Goal: Transaction & Acquisition: Purchase product/service

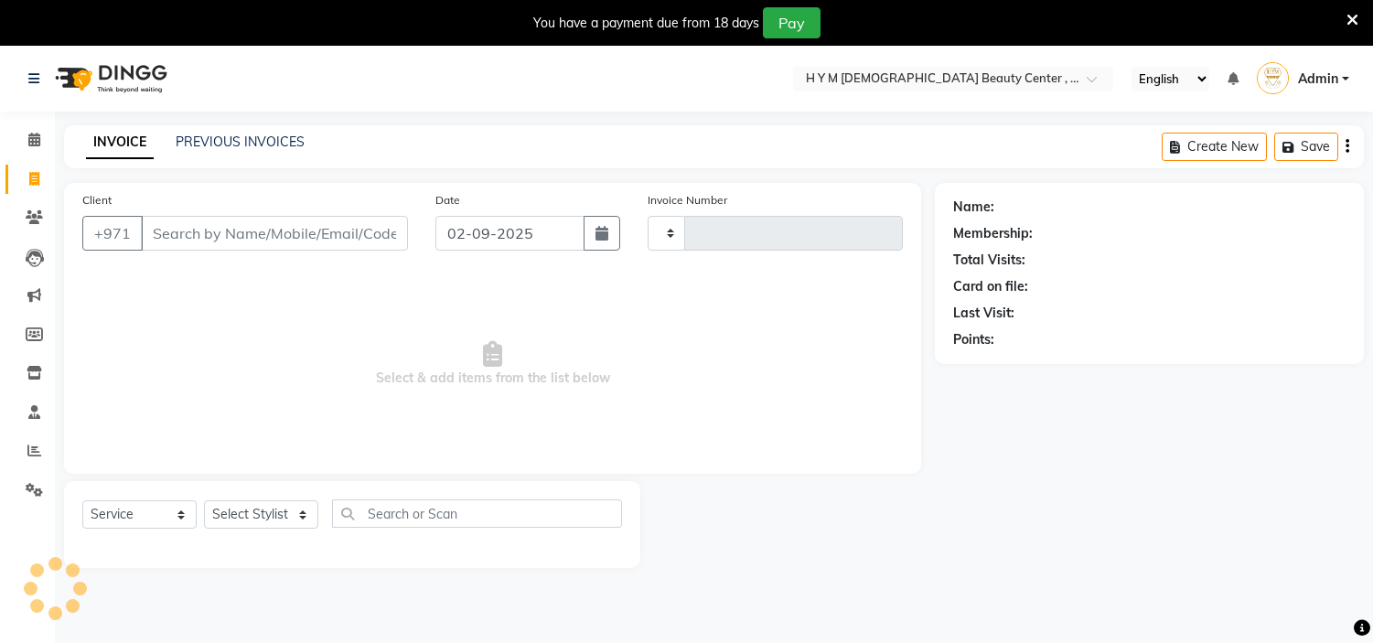
select select "service"
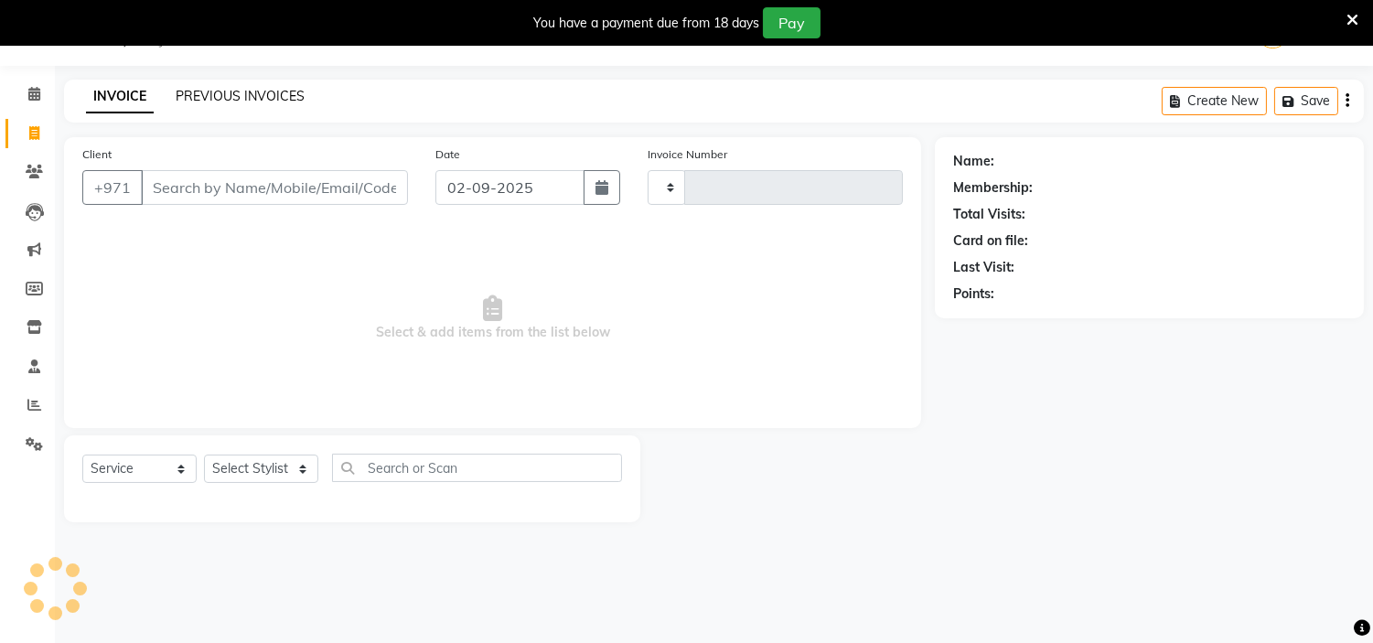
click at [231, 94] on link "PREVIOUS INVOICES" at bounding box center [240, 96] width 129 height 16
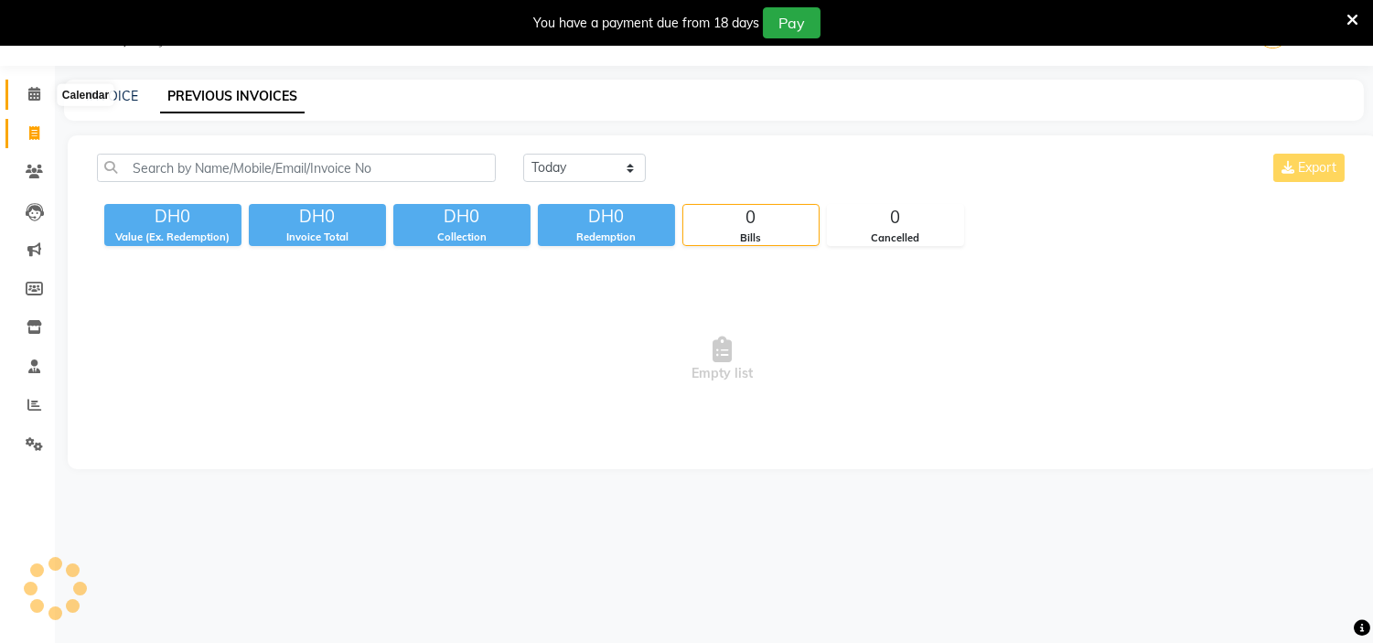
click at [30, 101] on icon at bounding box center [34, 94] width 12 height 14
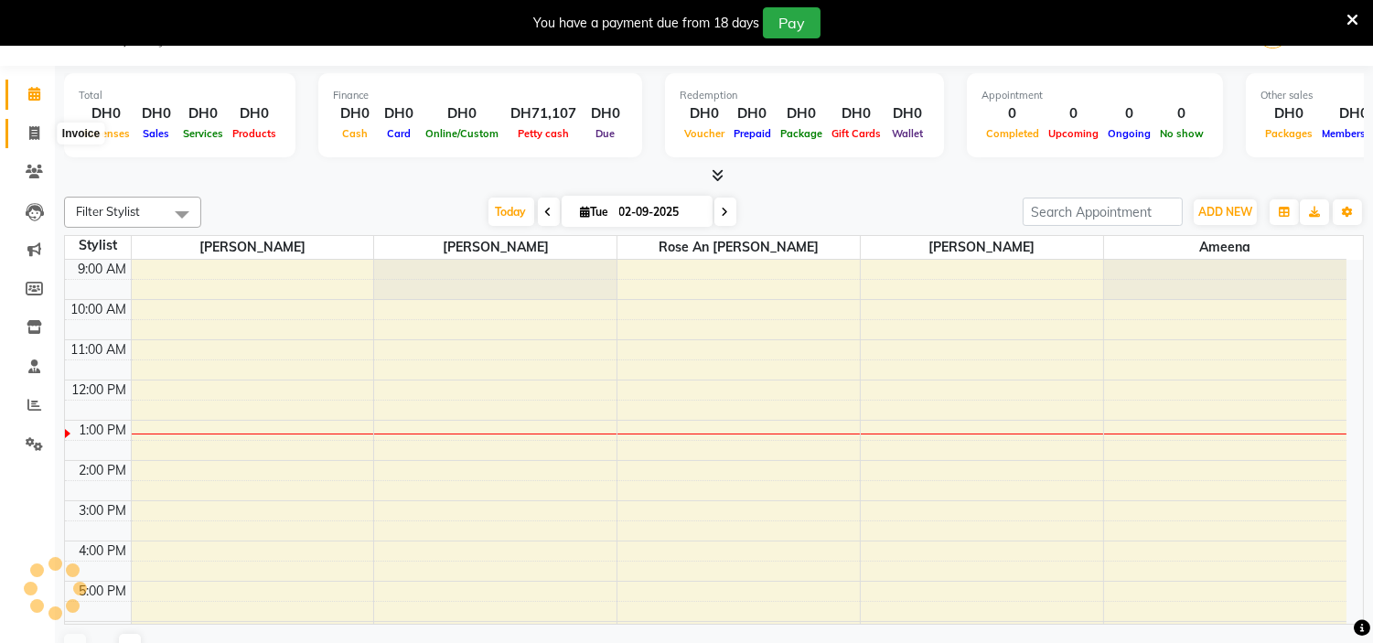
click at [30, 139] on icon at bounding box center [34, 133] width 10 height 14
select select "service"
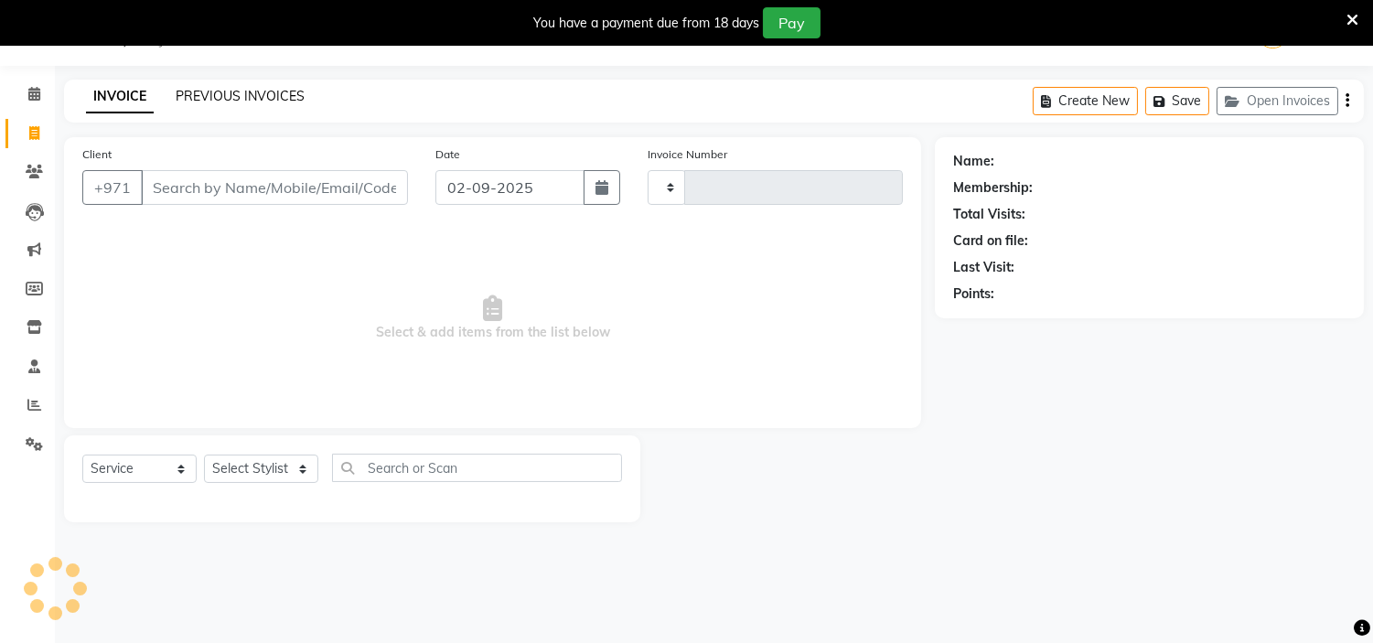
type input "1960"
select select "7248"
click at [29, 413] on span at bounding box center [34, 405] width 32 height 21
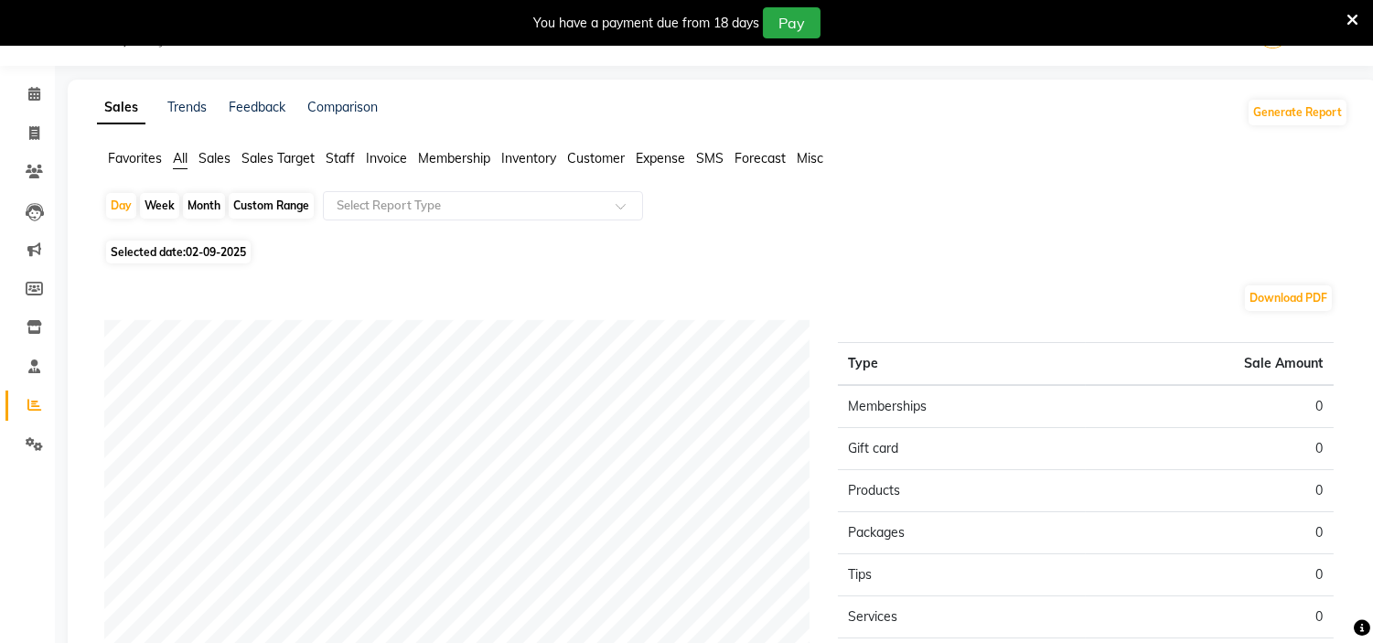
click at [199, 216] on div "Month" at bounding box center [204, 206] width 42 height 26
select select "9"
select select "2025"
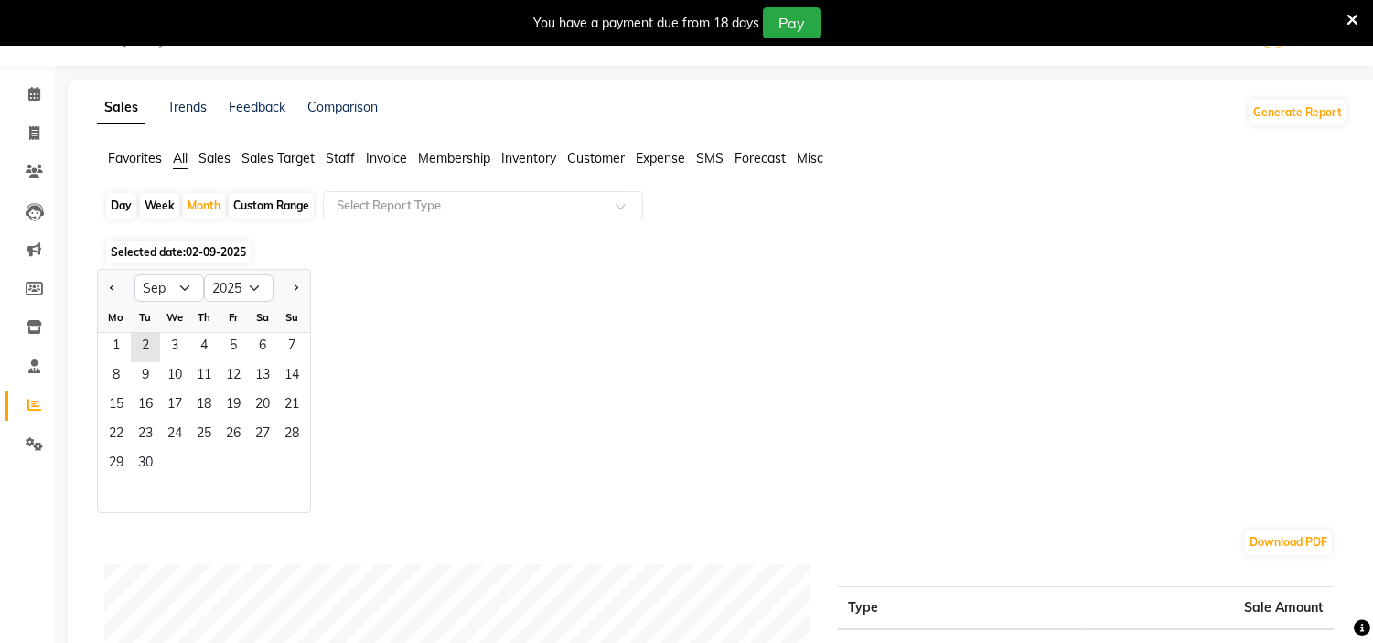
click at [123, 203] on div "Day" at bounding box center [121, 206] width 30 height 26
select select "9"
select select "2025"
click at [177, 286] on select "Jan Feb Mar Apr May Jun [DATE] Aug Sep Oct Nov Dec" at bounding box center [169, 287] width 70 height 27
select select "8"
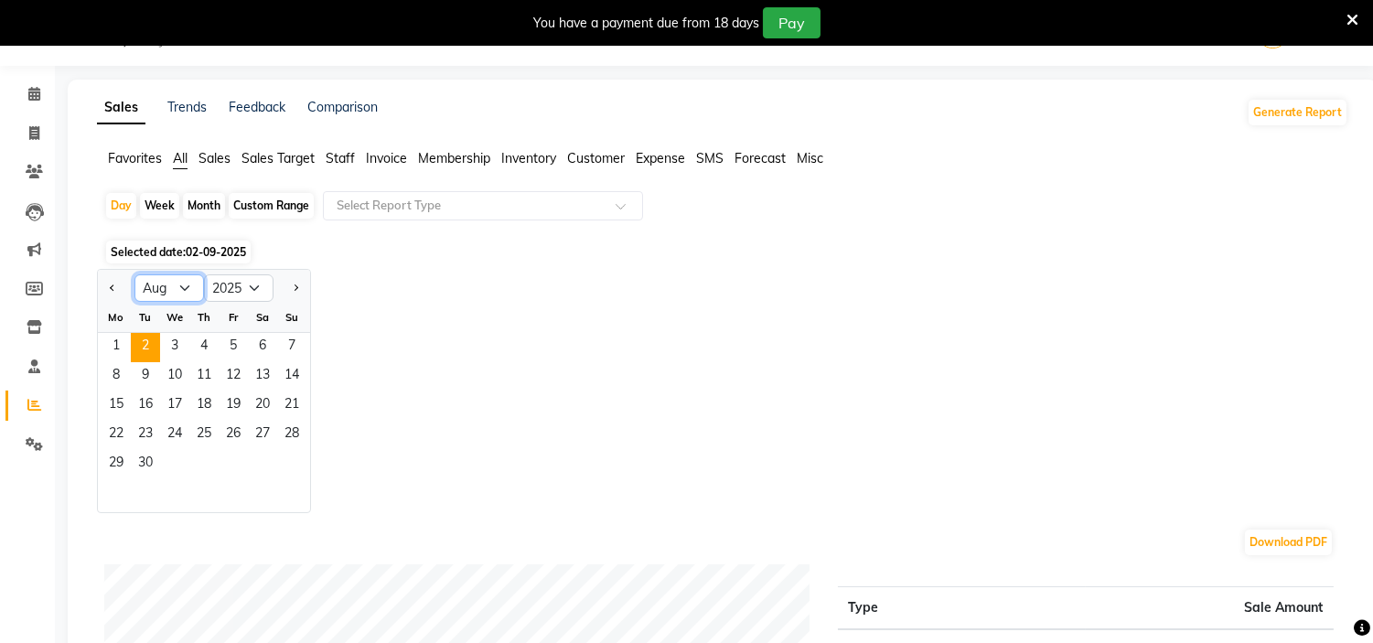
click at [134, 274] on select "Jan Feb Mar Apr May Jun [DATE] Aug Sep Oct Nov Dec" at bounding box center [169, 287] width 70 height 27
click at [280, 463] on span "31" at bounding box center [291, 464] width 29 height 29
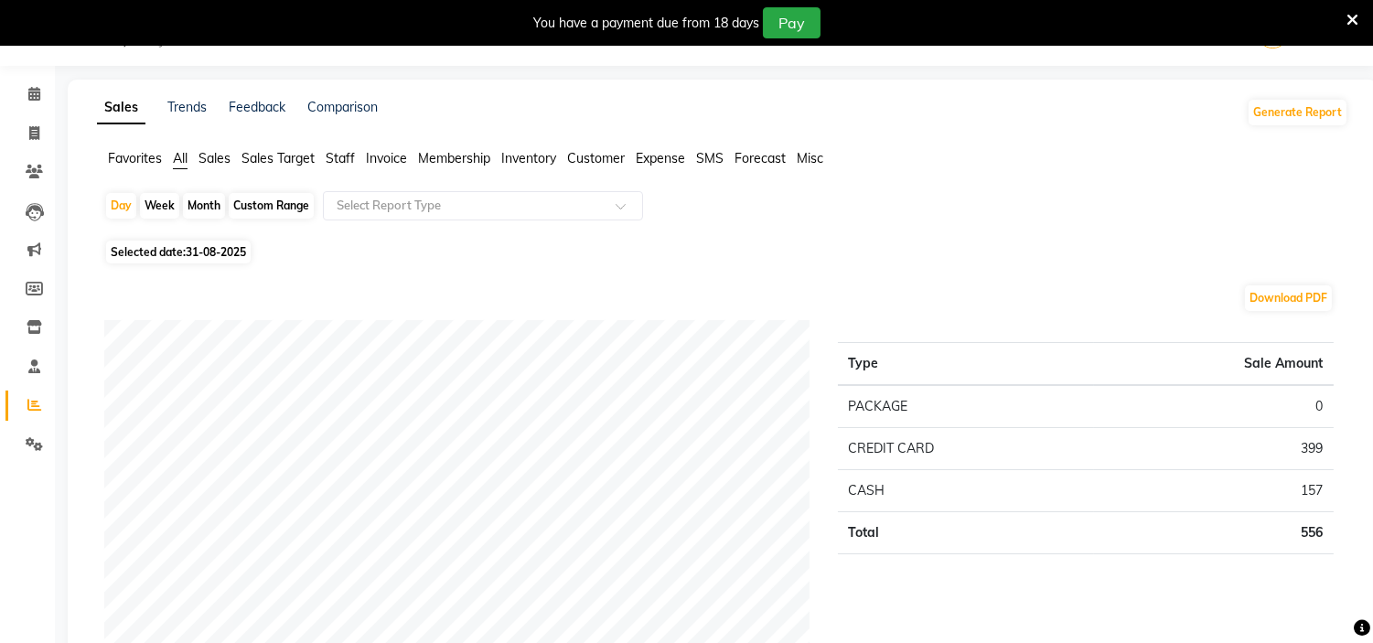
click at [203, 253] on span "31-08-2025" at bounding box center [216, 252] width 60 height 14
select select "8"
select select "2025"
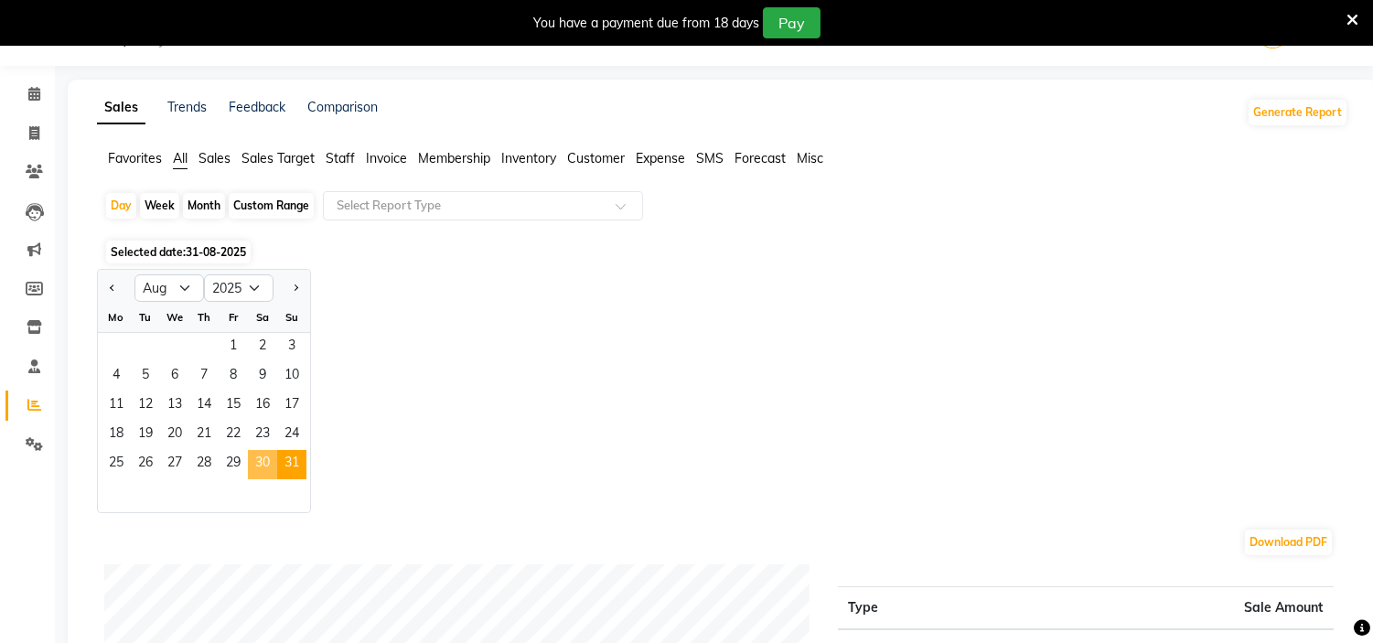
click at [260, 455] on span "30" at bounding box center [262, 464] width 29 height 29
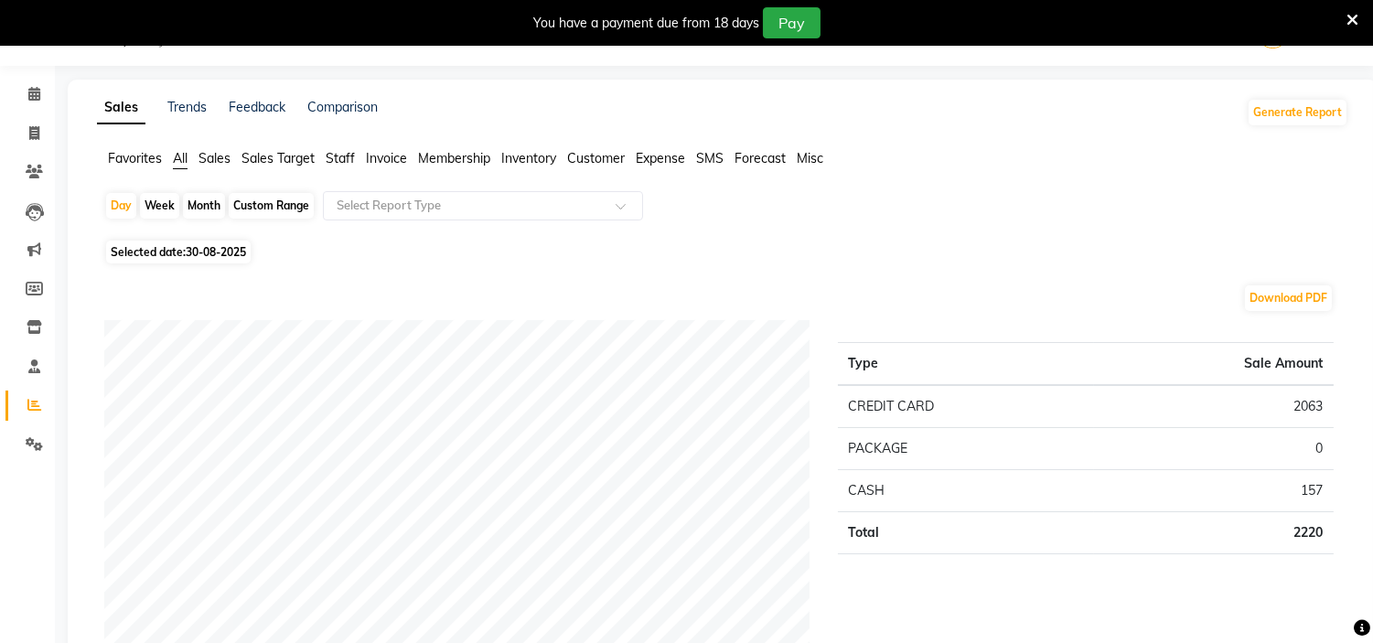
click at [223, 263] on span "Selected date: 30-08-2025" at bounding box center [178, 252] width 145 height 23
select select "8"
select select "2025"
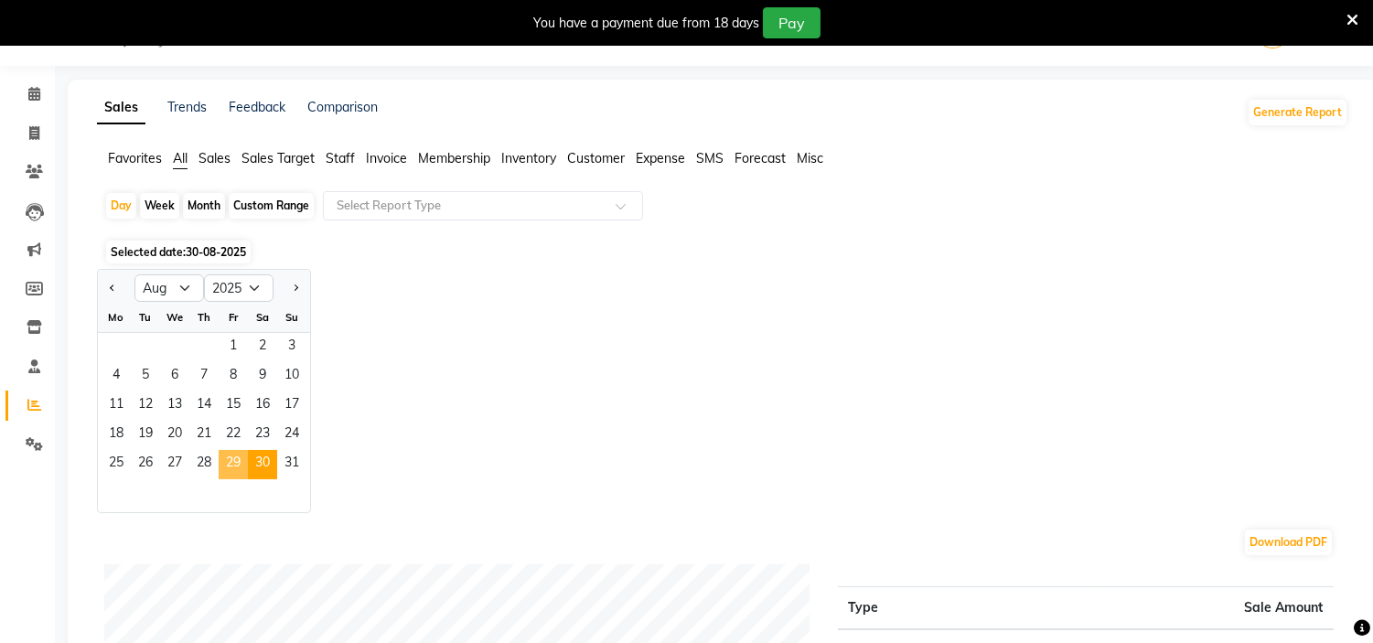
click at [235, 460] on span "29" at bounding box center [233, 464] width 29 height 29
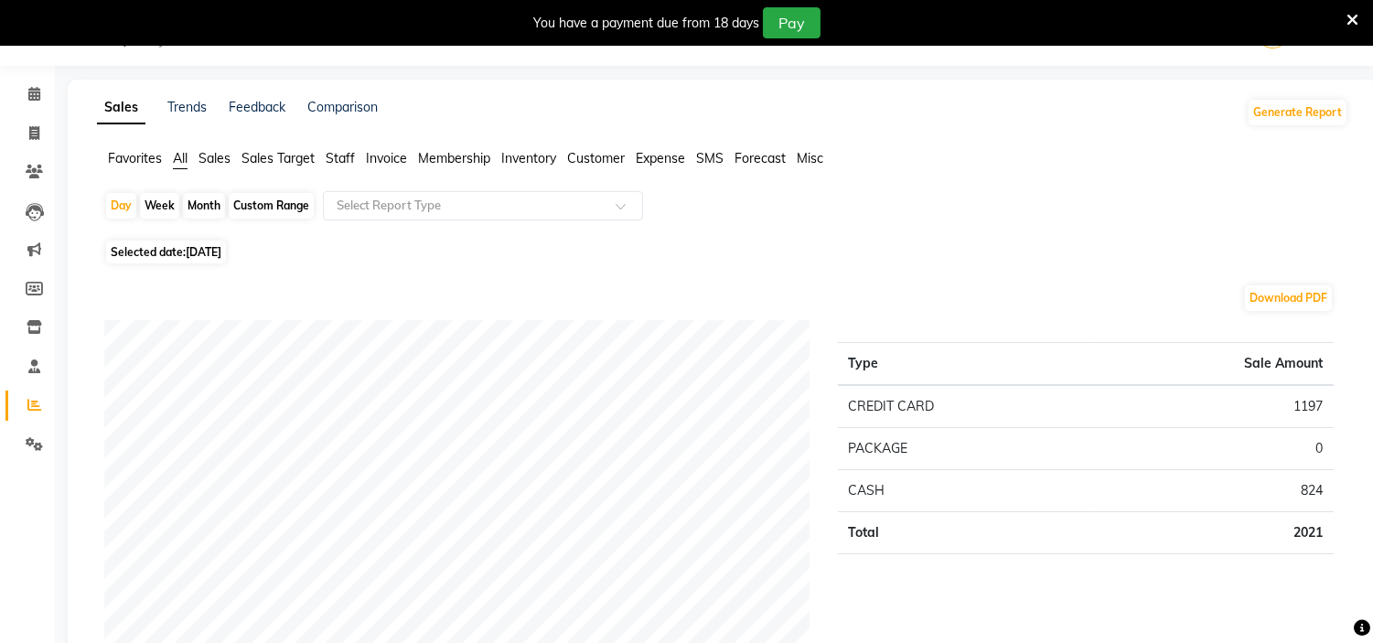
click at [221, 251] on span "[DATE]" at bounding box center [204, 252] width 36 height 14
select select "8"
select select "2025"
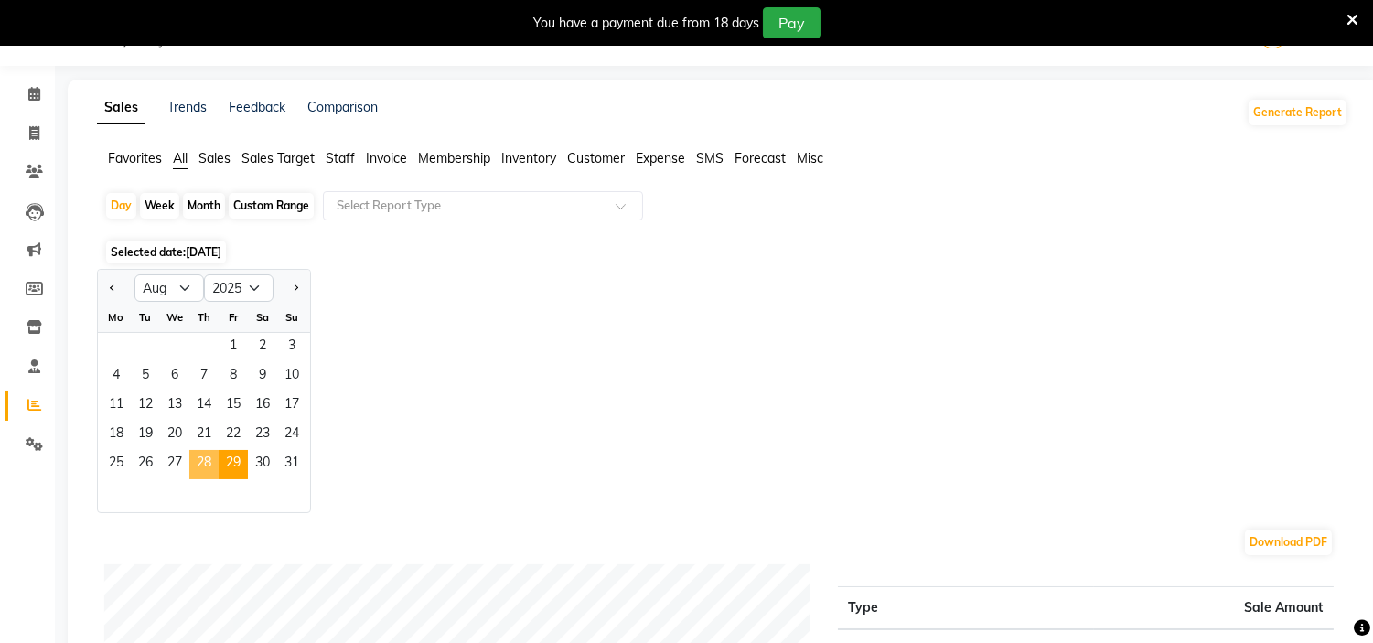
click at [204, 465] on span "28" at bounding box center [203, 464] width 29 height 29
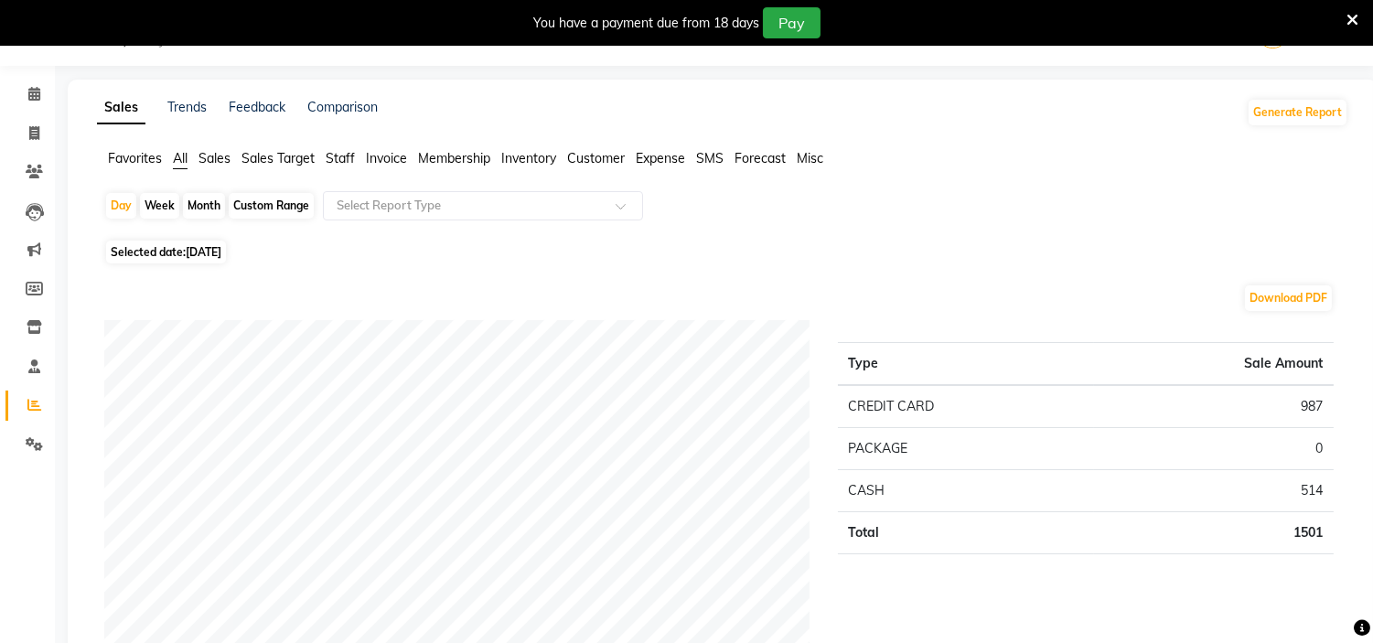
click at [220, 250] on span "[DATE]" at bounding box center [204, 252] width 36 height 14
select select "8"
select select "2025"
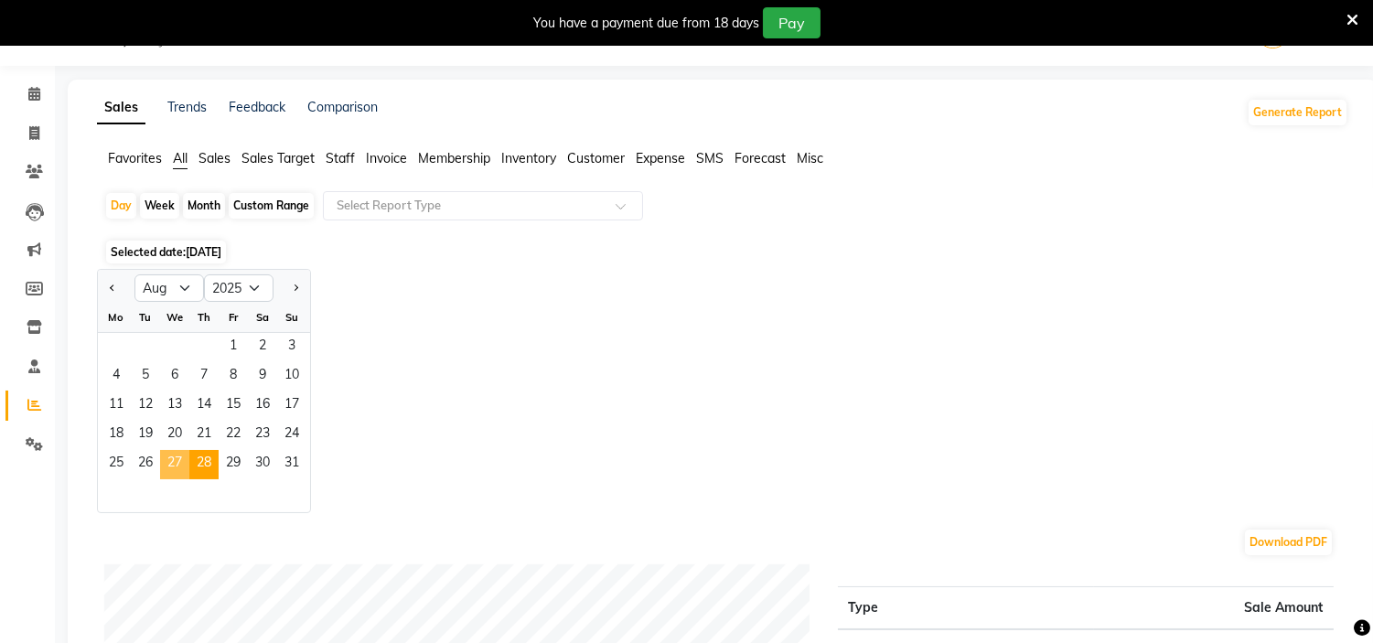
click at [181, 464] on span "27" at bounding box center [174, 464] width 29 height 29
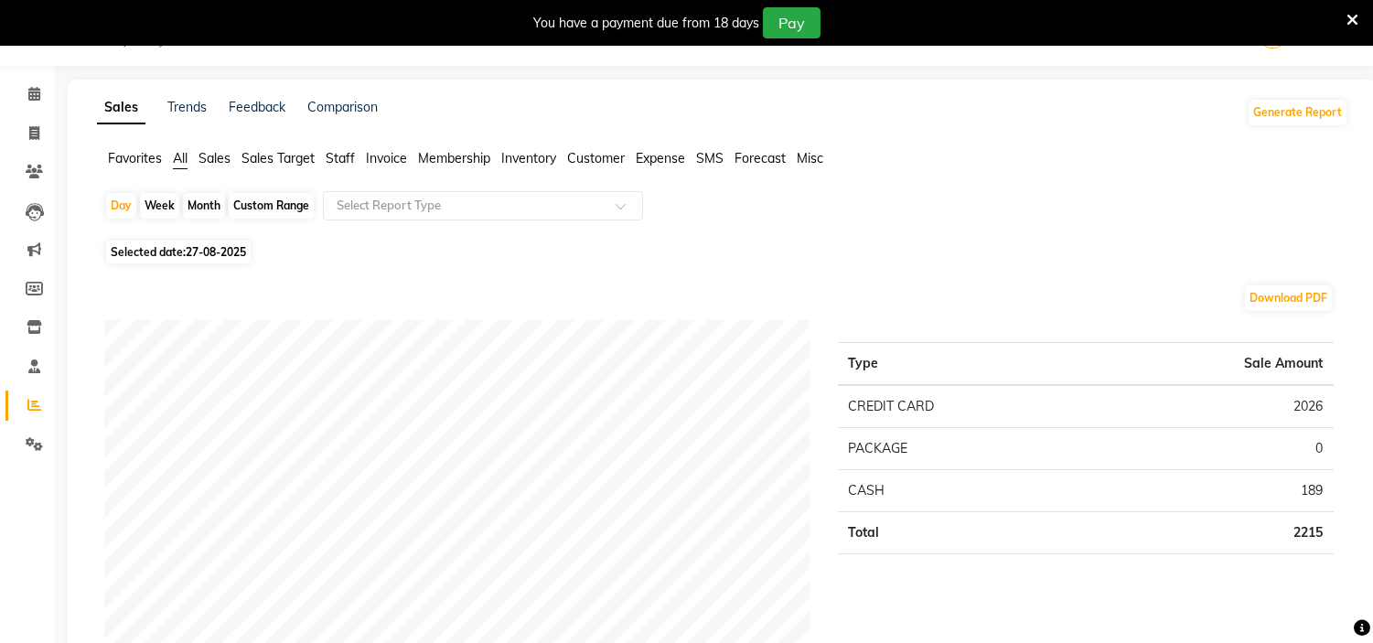
click at [221, 252] on span "27-08-2025" at bounding box center [216, 252] width 60 height 14
select select "8"
select select "2025"
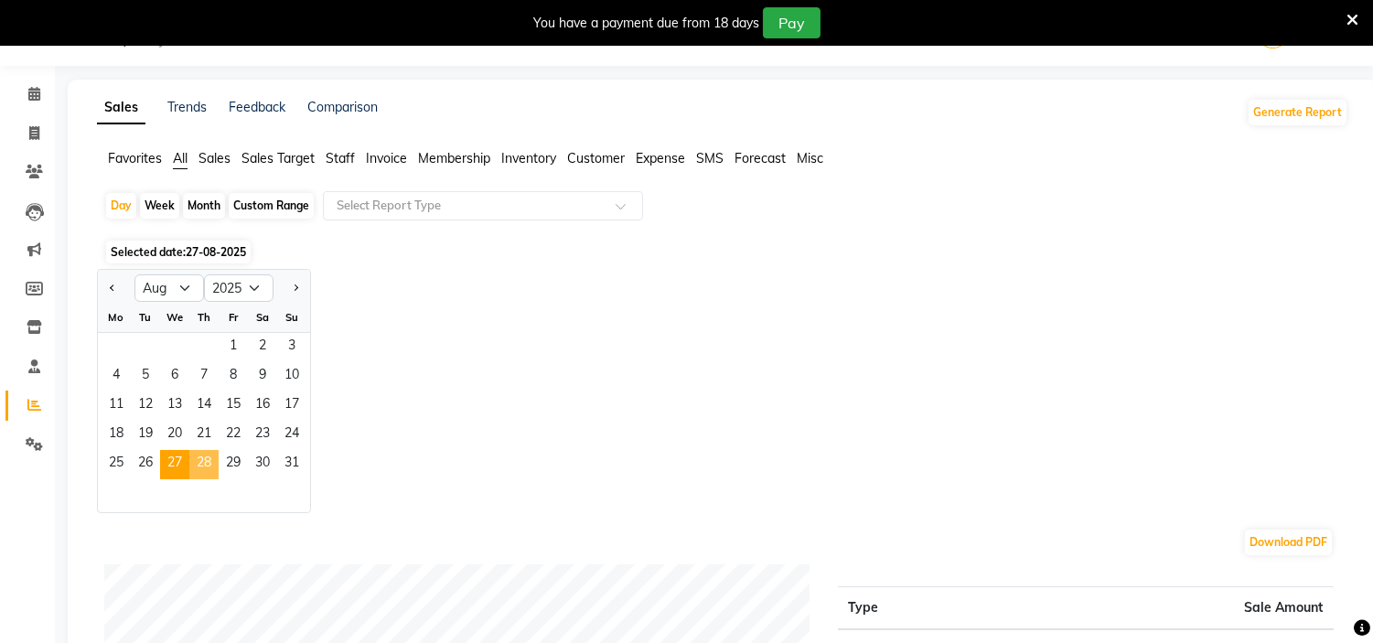
click at [205, 476] on span "28" at bounding box center [203, 464] width 29 height 29
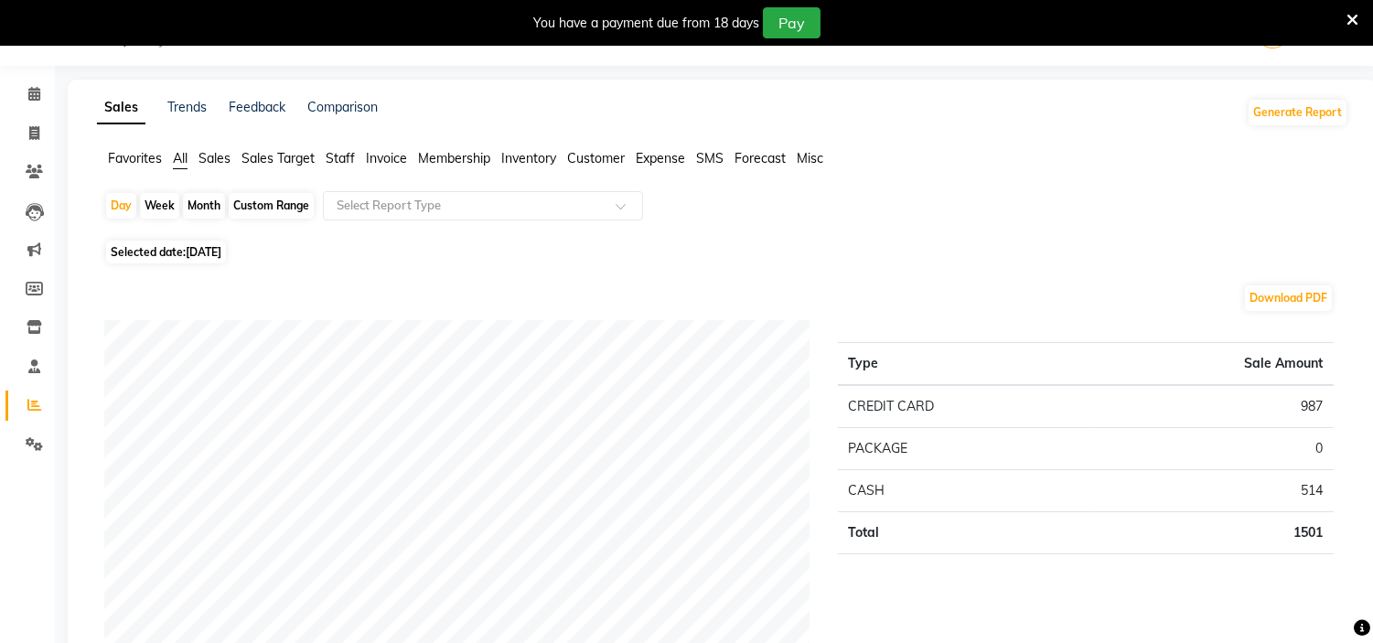
click at [221, 252] on span "[DATE]" at bounding box center [204, 252] width 36 height 14
select select "8"
select select "2025"
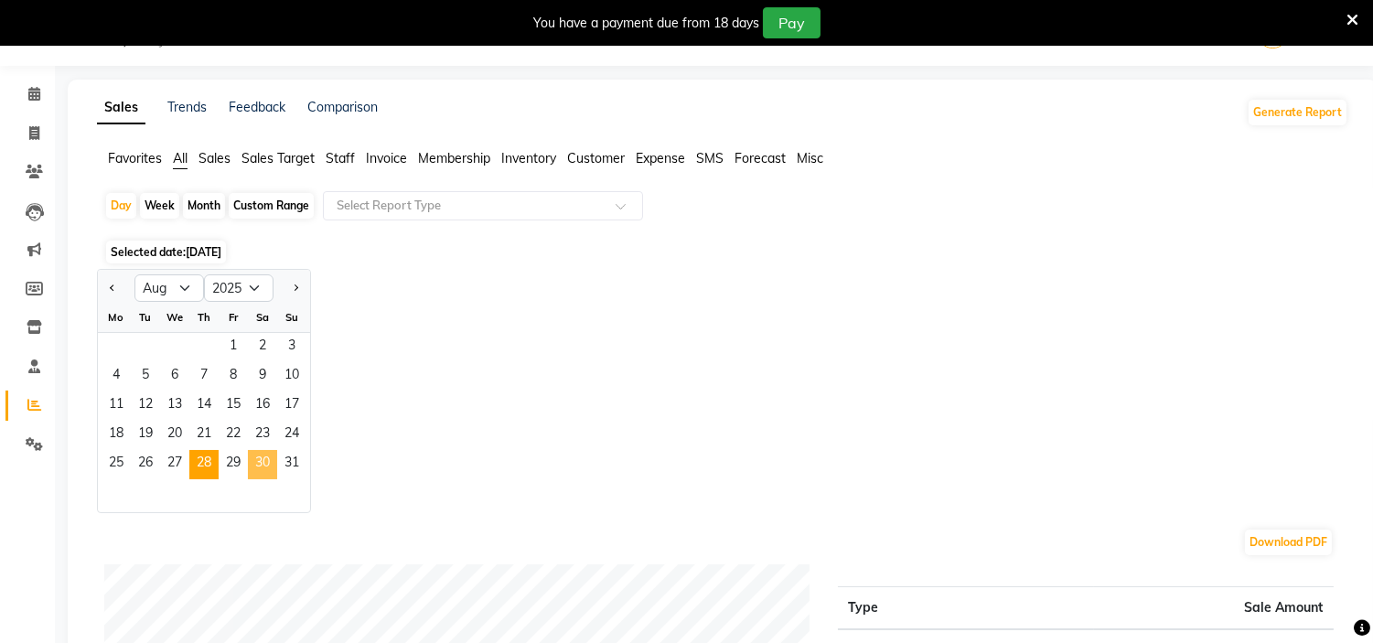
click at [250, 453] on span "30" at bounding box center [262, 464] width 29 height 29
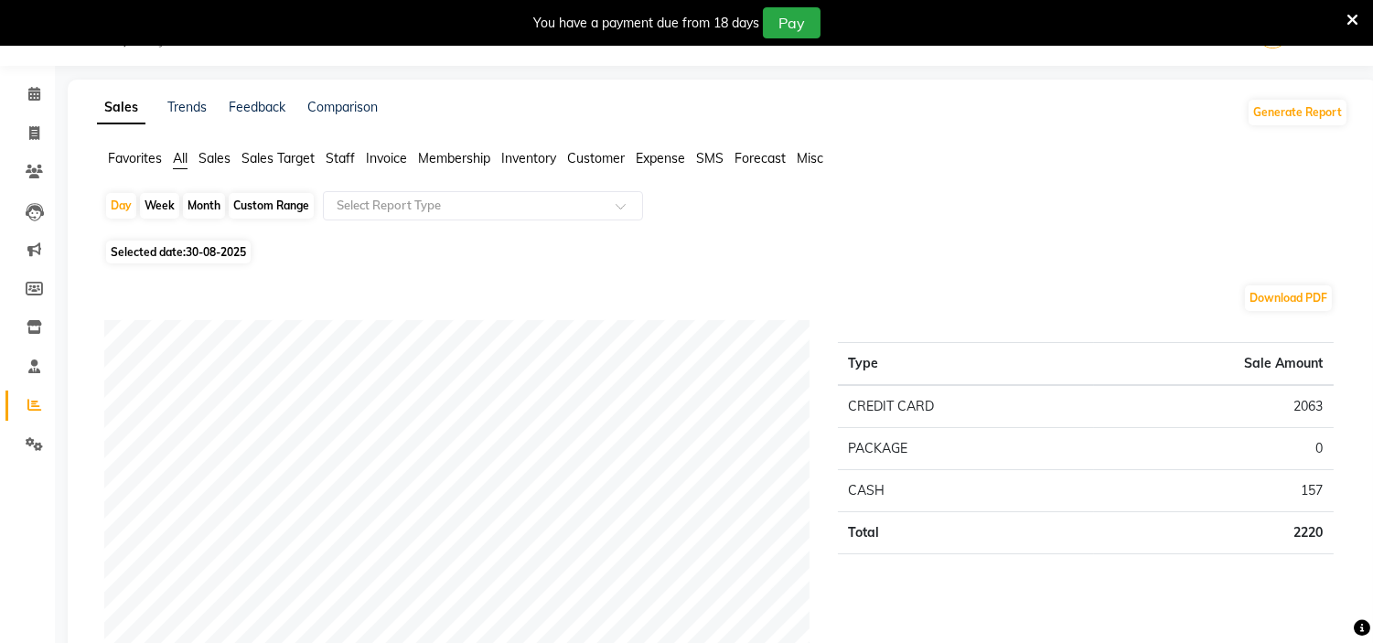
click at [246, 253] on span "30-08-2025" at bounding box center [216, 252] width 60 height 14
select select "8"
select select "2025"
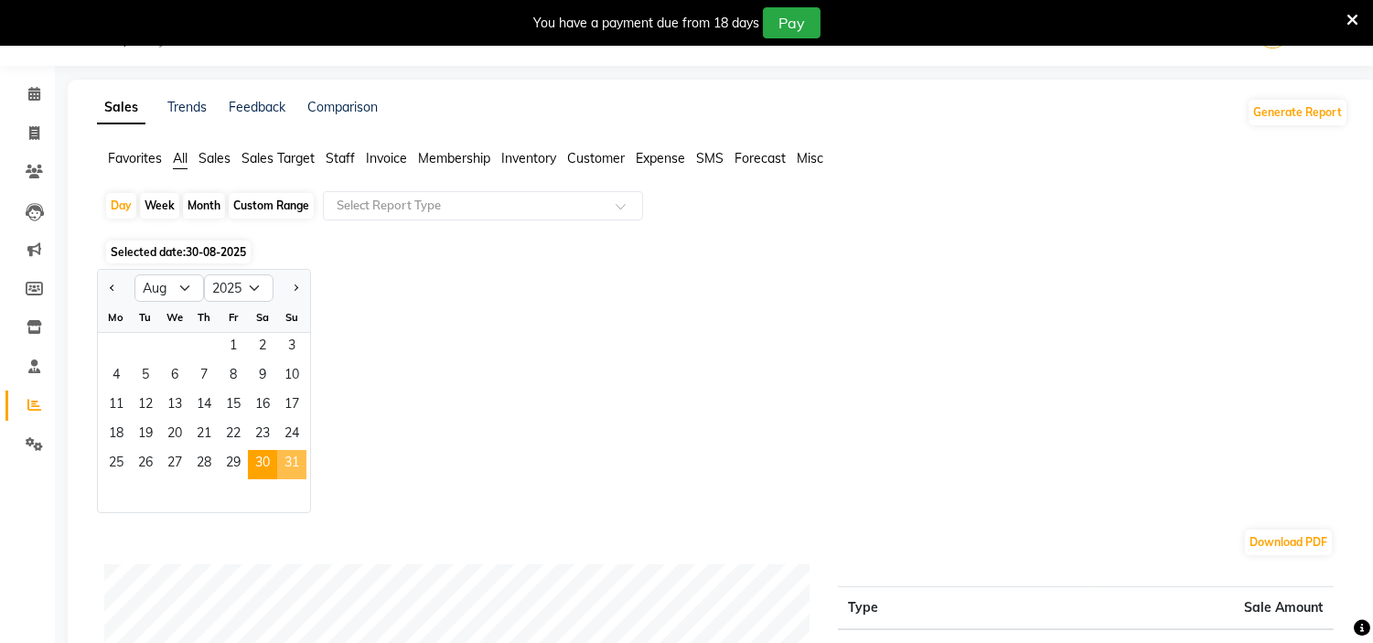
click at [295, 463] on span "31" at bounding box center [291, 464] width 29 height 29
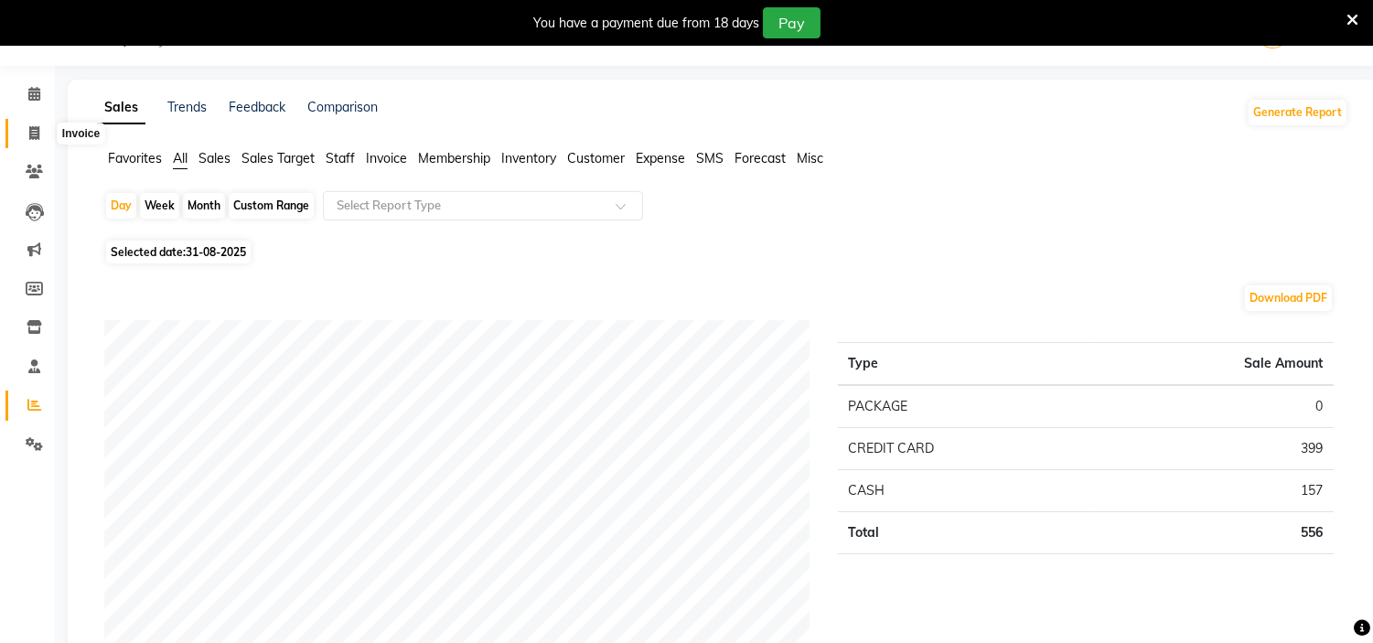
click at [30, 130] on icon at bounding box center [34, 133] width 10 height 14
select select "service"
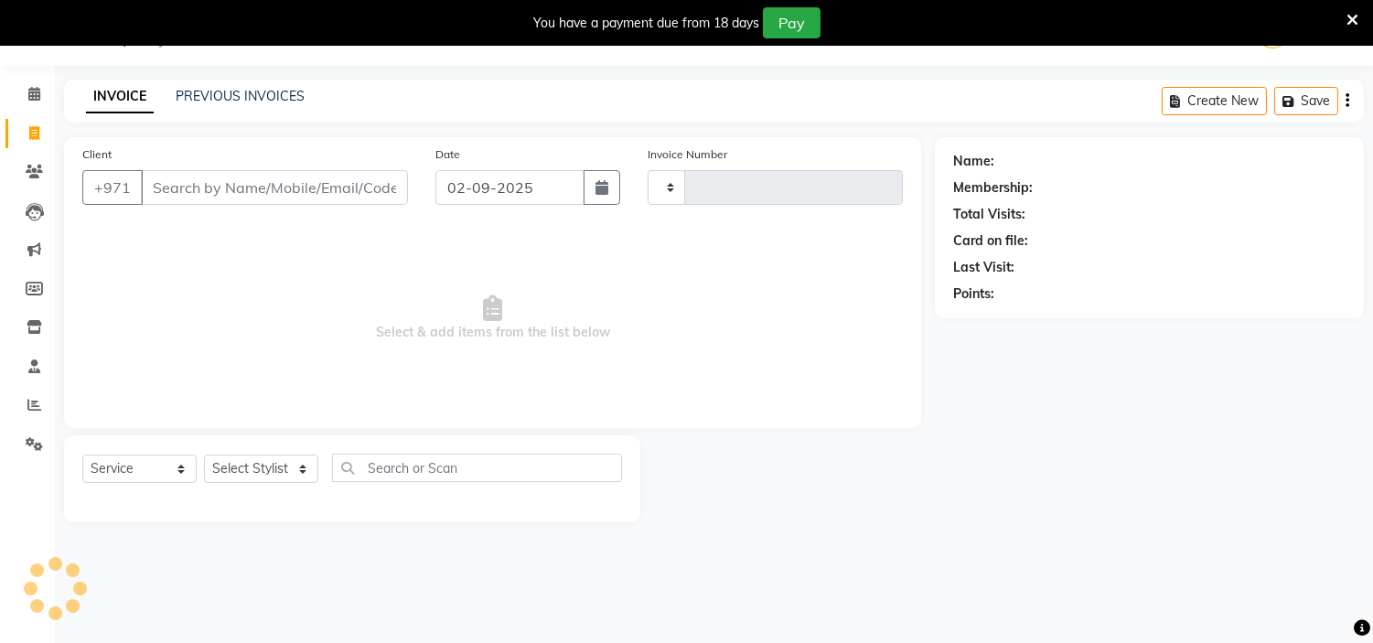
type input "1960"
select select "7248"
click at [253, 99] on link "PREVIOUS INVOICES" at bounding box center [240, 96] width 129 height 16
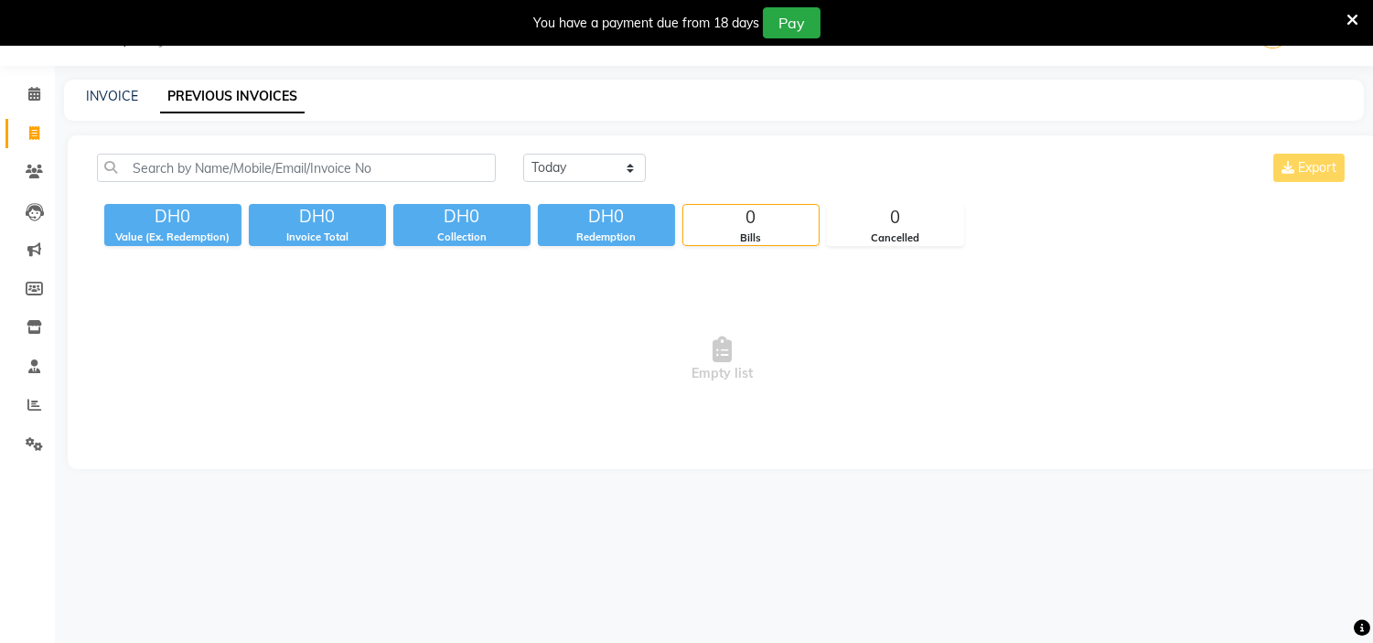
click at [114, 87] on div "INVOICE" at bounding box center [112, 96] width 52 height 19
click at [113, 94] on link "INVOICE" at bounding box center [112, 96] width 52 height 16
select select "7248"
select select "service"
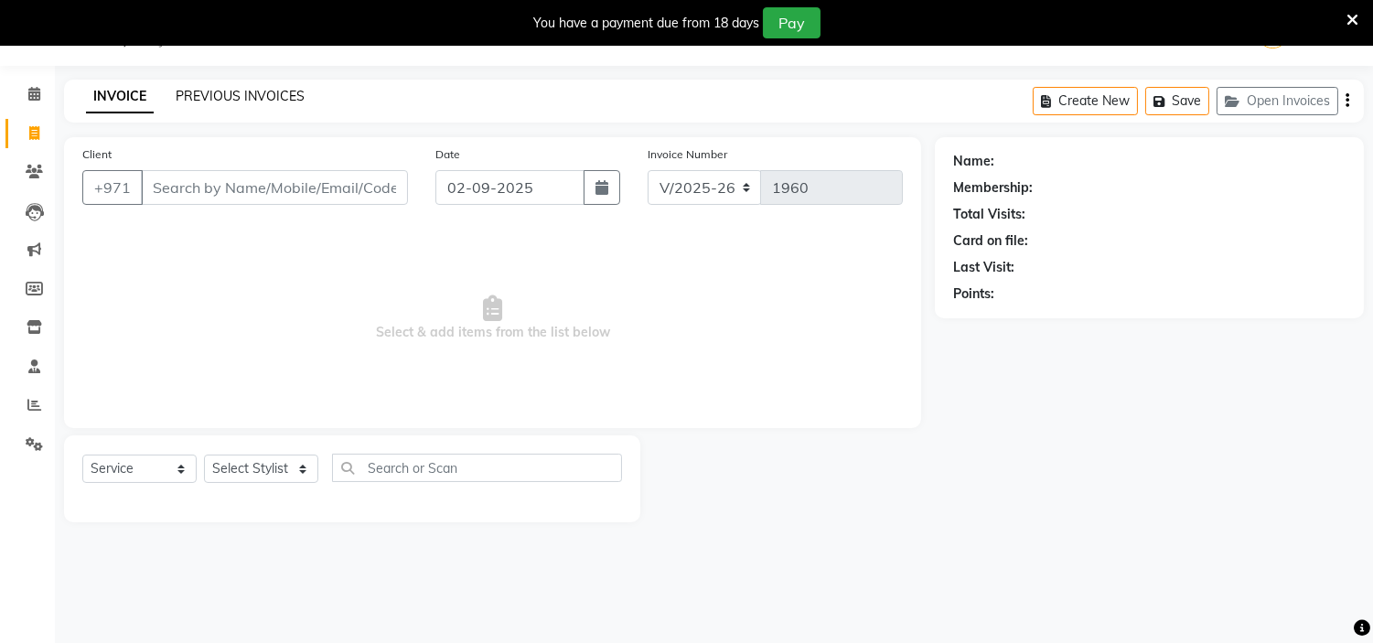
click at [236, 102] on link "PREVIOUS INVOICES" at bounding box center [240, 96] width 129 height 16
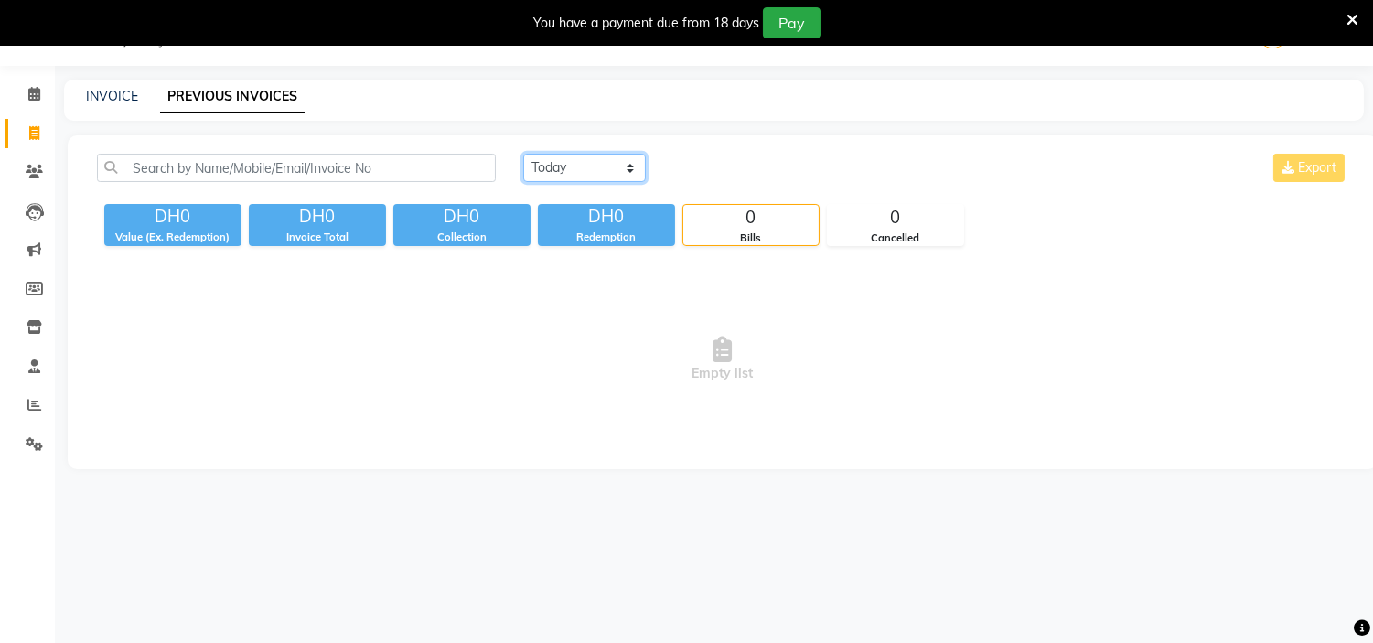
click at [577, 174] on select "[DATE] [DATE] Custom Range" at bounding box center [584, 168] width 123 height 28
select select "[DATE]"
click at [523, 154] on select "[DATE] [DATE] Custom Range" at bounding box center [584, 168] width 123 height 28
click at [608, 158] on select "[DATE] [DATE] Custom Range" at bounding box center [584, 168] width 123 height 28
click at [523, 154] on select "[DATE] [DATE] Custom Range" at bounding box center [584, 168] width 123 height 28
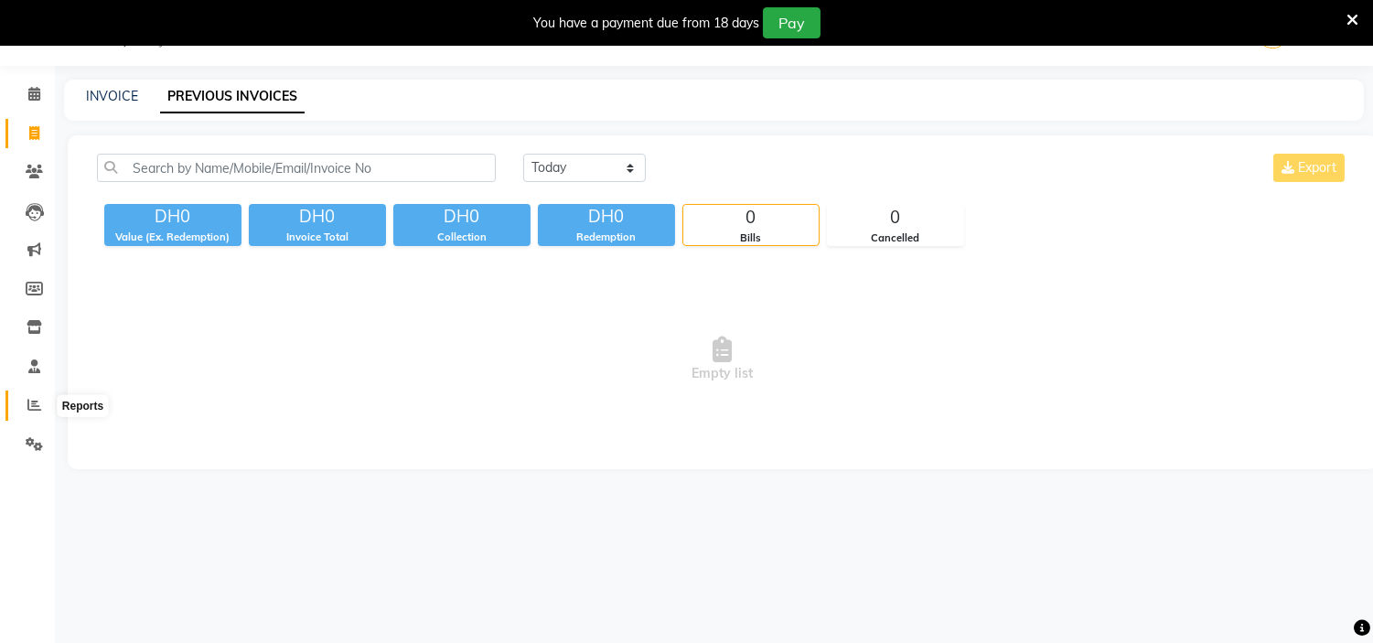
click at [33, 412] on icon at bounding box center [34, 405] width 14 height 14
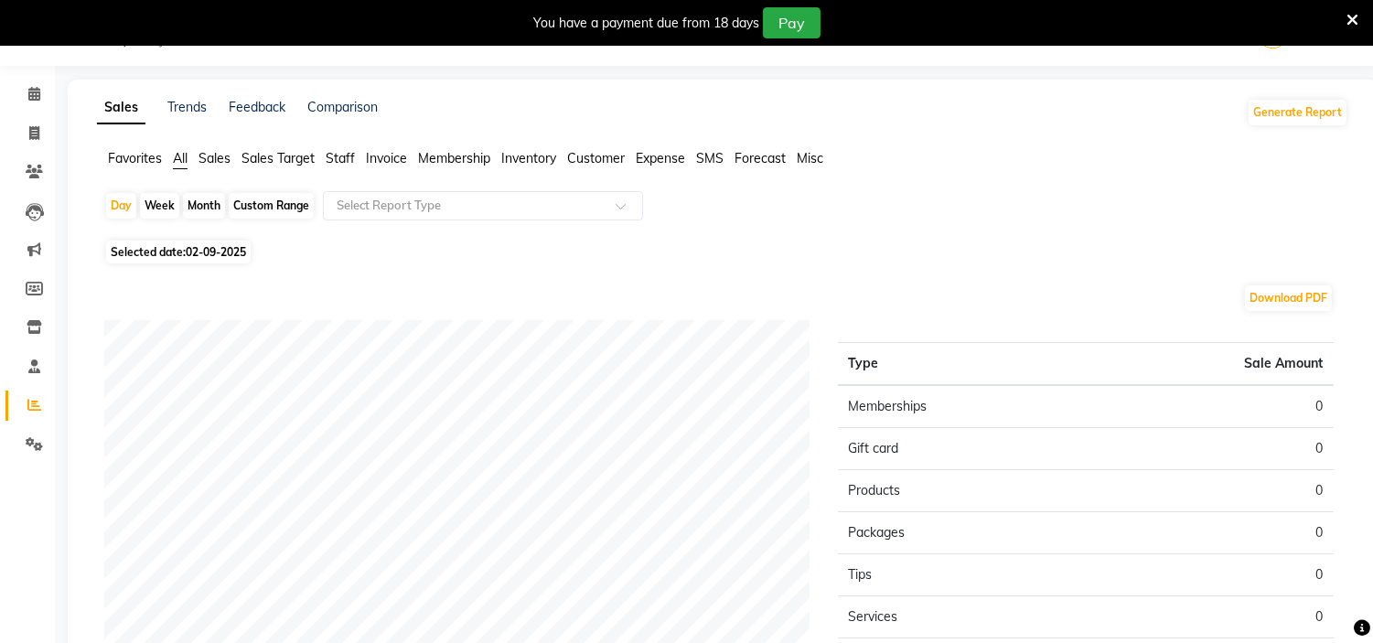
click at [187, 253] on span "Selected date: 02-09-2025" at bounding box center [178, 252] width 145 height 23
select select "9"
select select "2025"
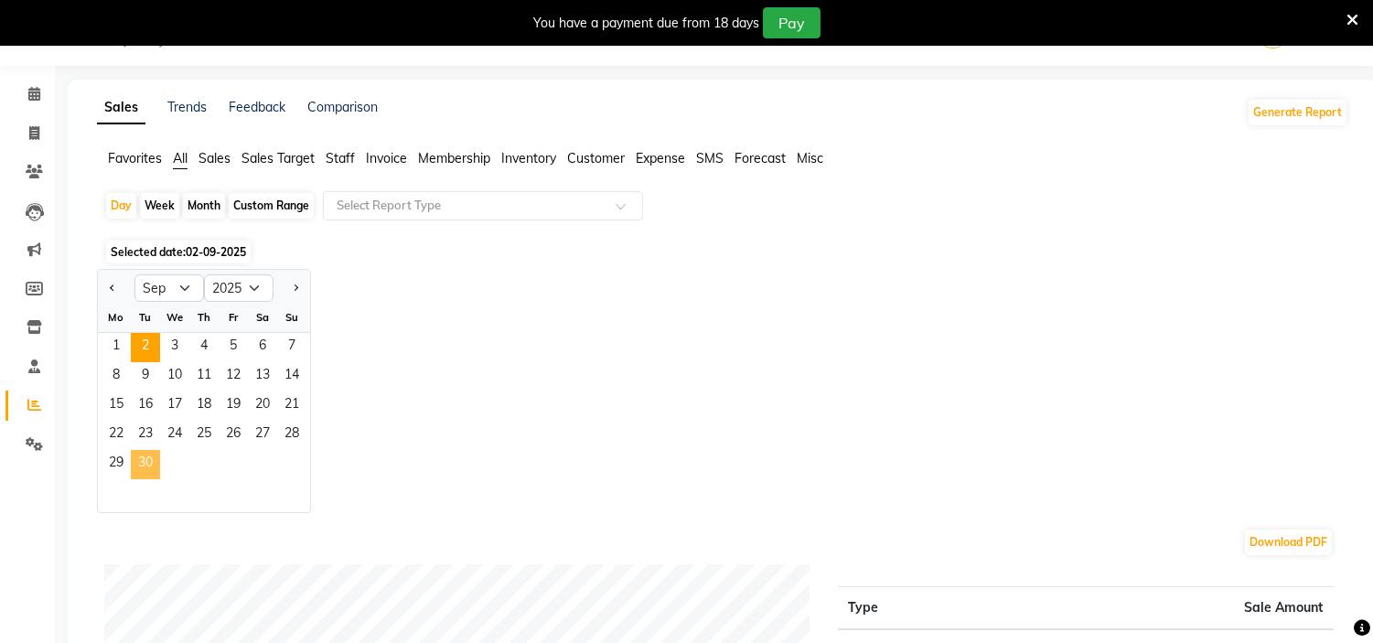
click at [137, 467] on span "30" at bounding box center [145, 464] width 29 height 29
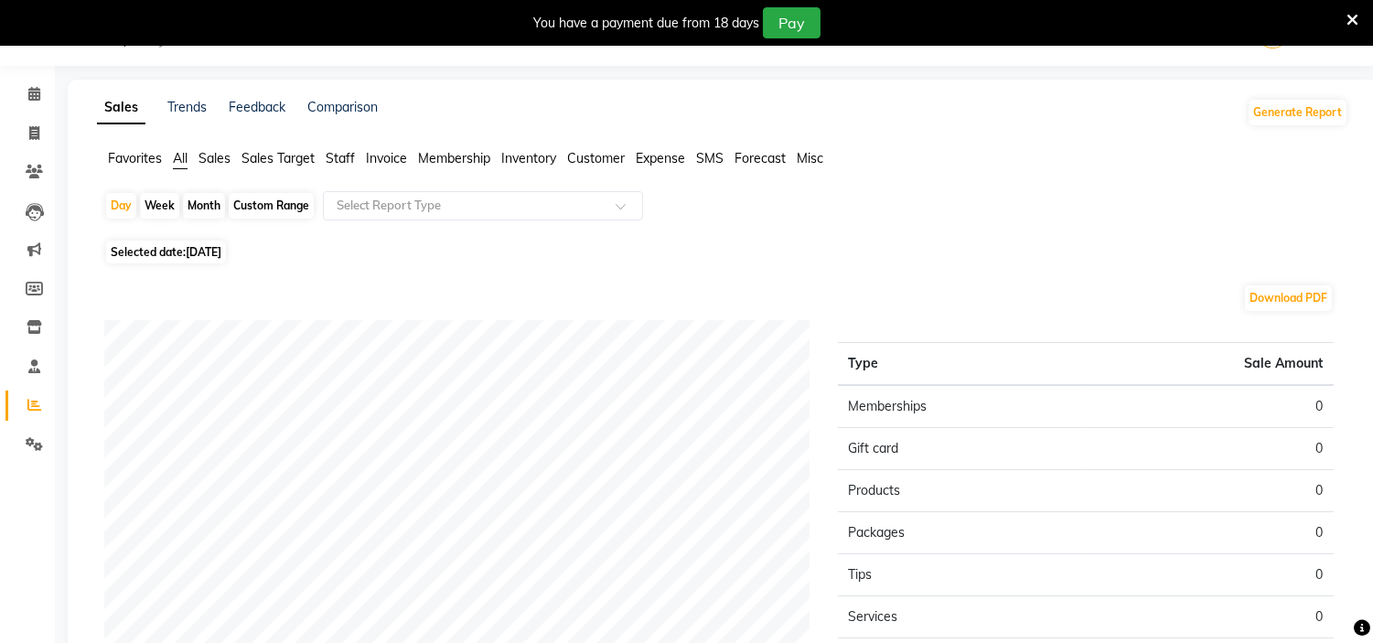
click at [196, 256] on span "30-09-2025" at bounding box center [204, 252] width 36 height 14
select select "9"
select select "2025"
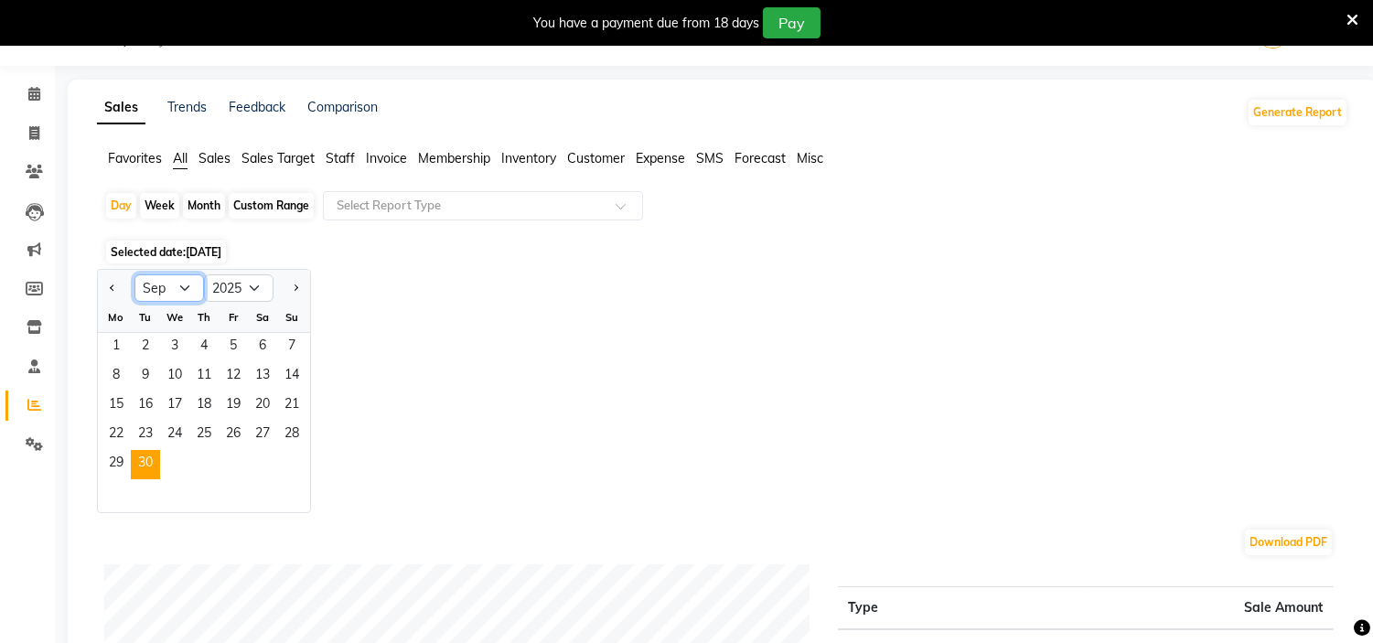
click at [183, 297] on select "Jan Feb Mar Apr May Jun [DATE] Aug Sep Oct Nov Dec" at bounding box center [169, 287] width 70 height 27
select select "8"
click at [134, 274] on select "Jan Feb Mar Apr May Jun [DATE] Aug Sep Oct Nov Dec" at bounding box center [169, 287] width 70 height 27
click at [287, 461] on span "31" at bounding box center [291, 464] width 29 height 29
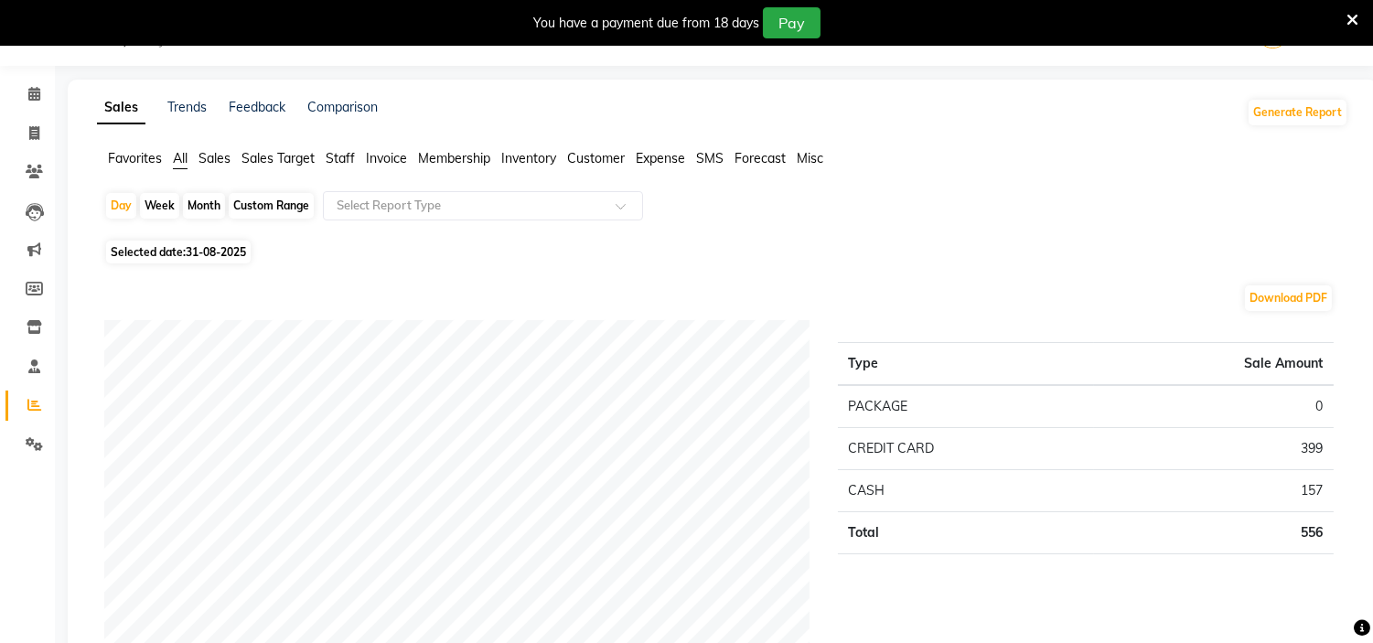
click at [220, 242] on span "Selected date: 31-08-2025" at bounding box center [178, 252] width 145 height 23
select select "8"
select select "2025"
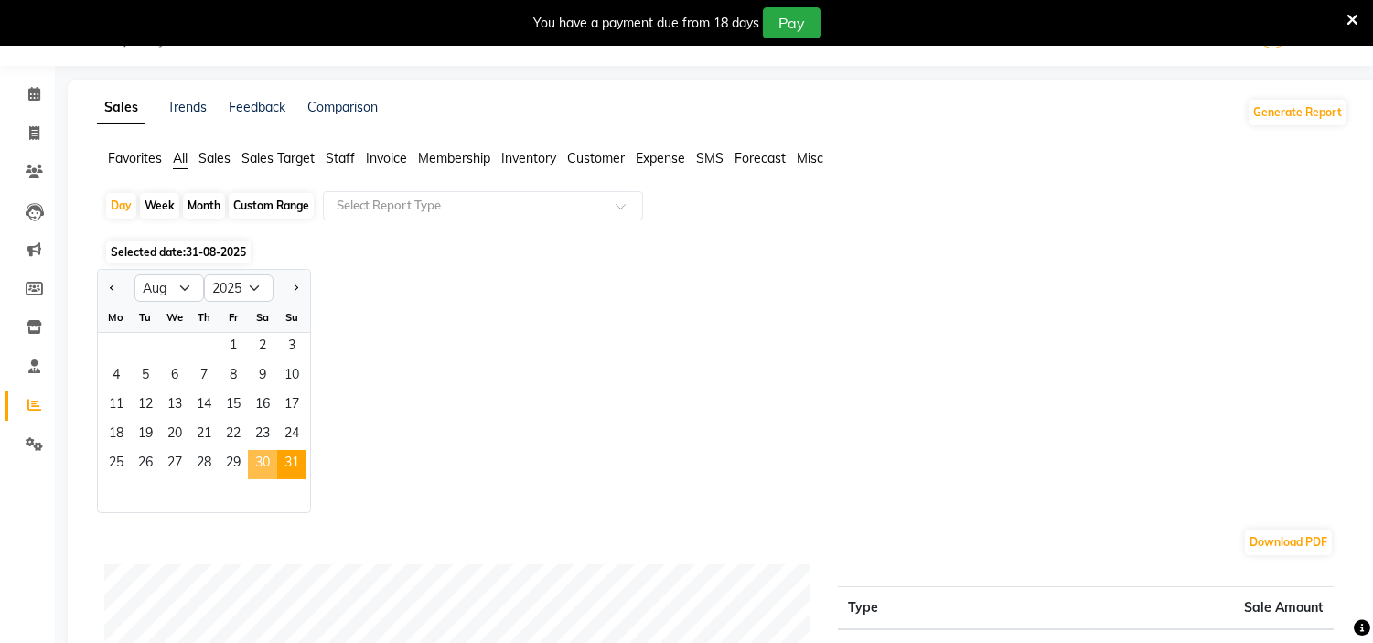
click at [257, 463] on span "30" at bounding box center [262, 464] width 29 height 29
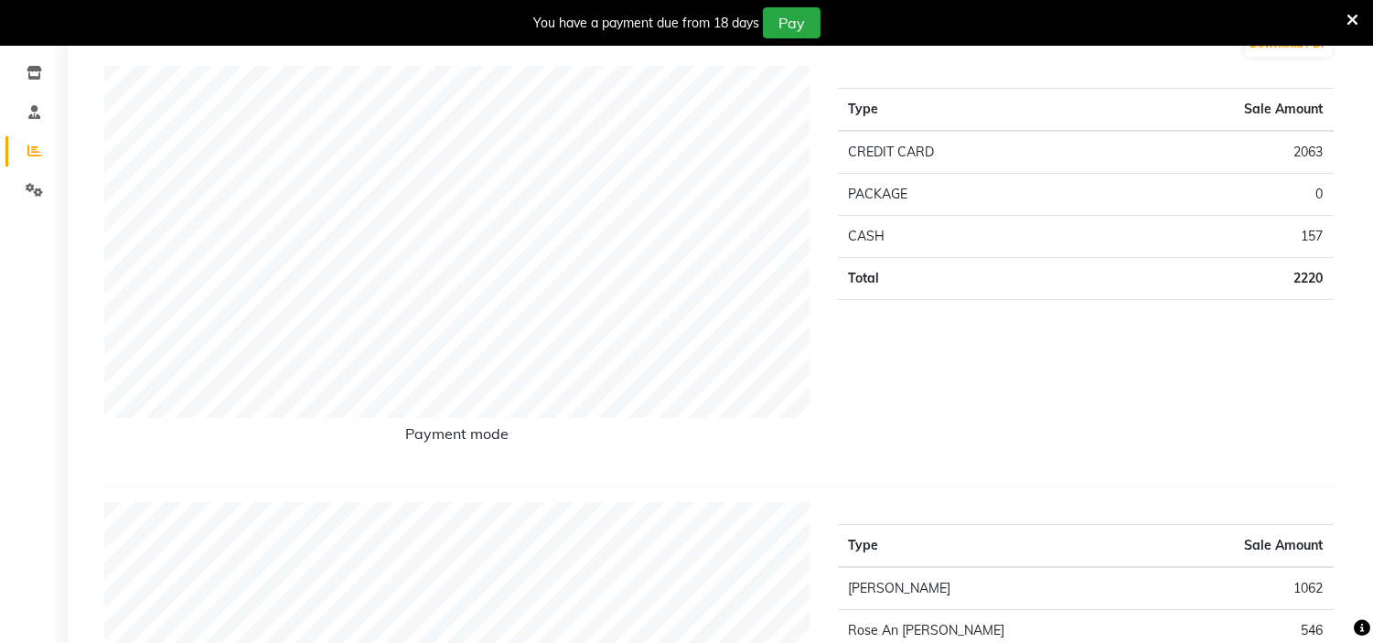
scroll to position [46, 0]
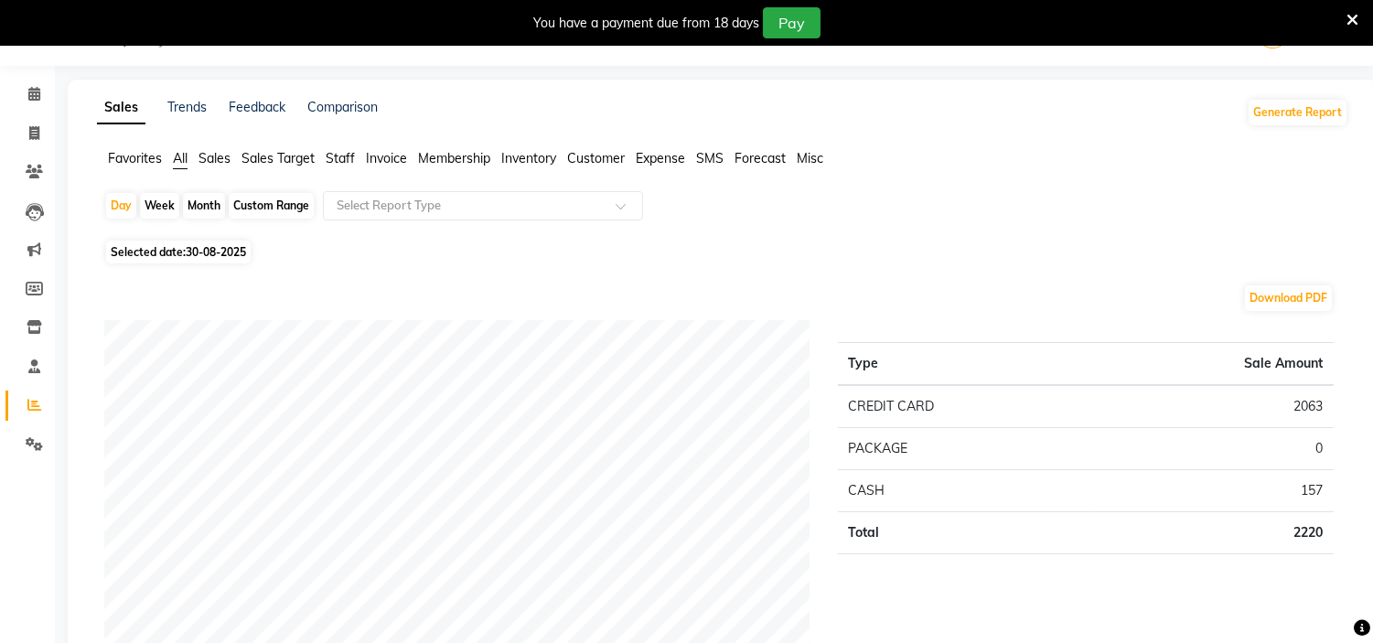
click at [234, 248] on span "30-08-2025" at bounding box center [216, 252] width 60 height 14
select select "8"
select select "2025"
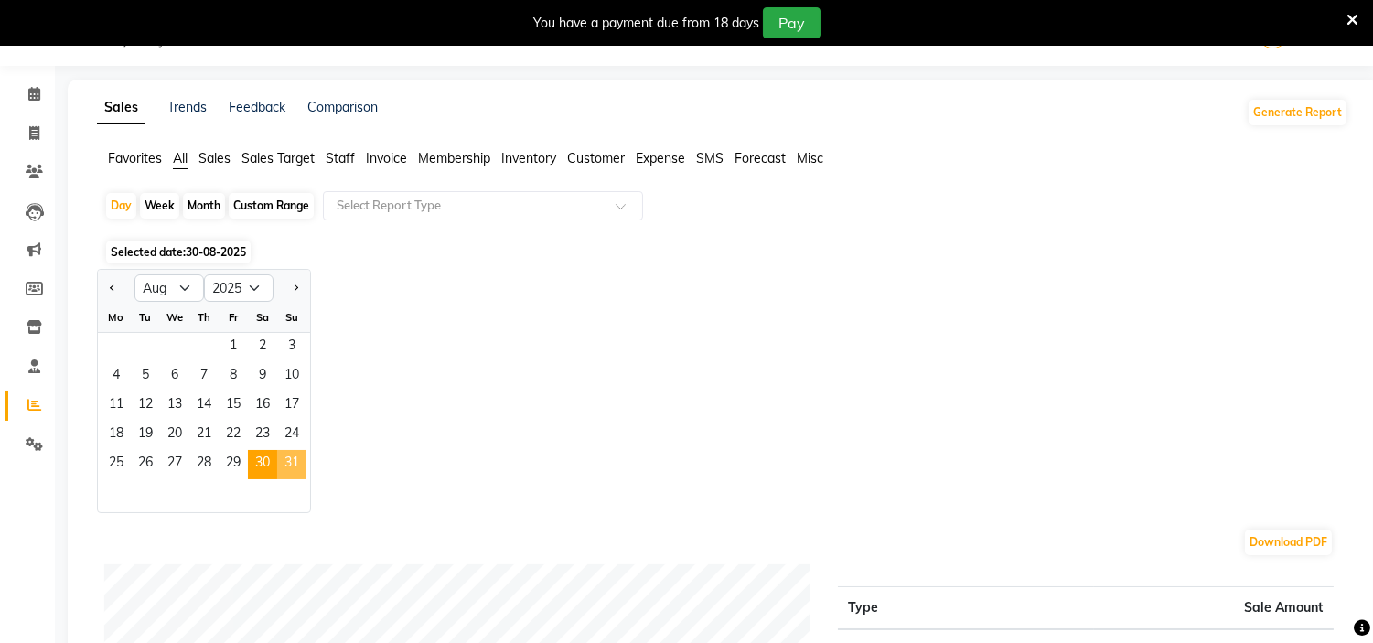
click at [282, 463] on span "31" at bounding box center [291, 464] width 29 height 29
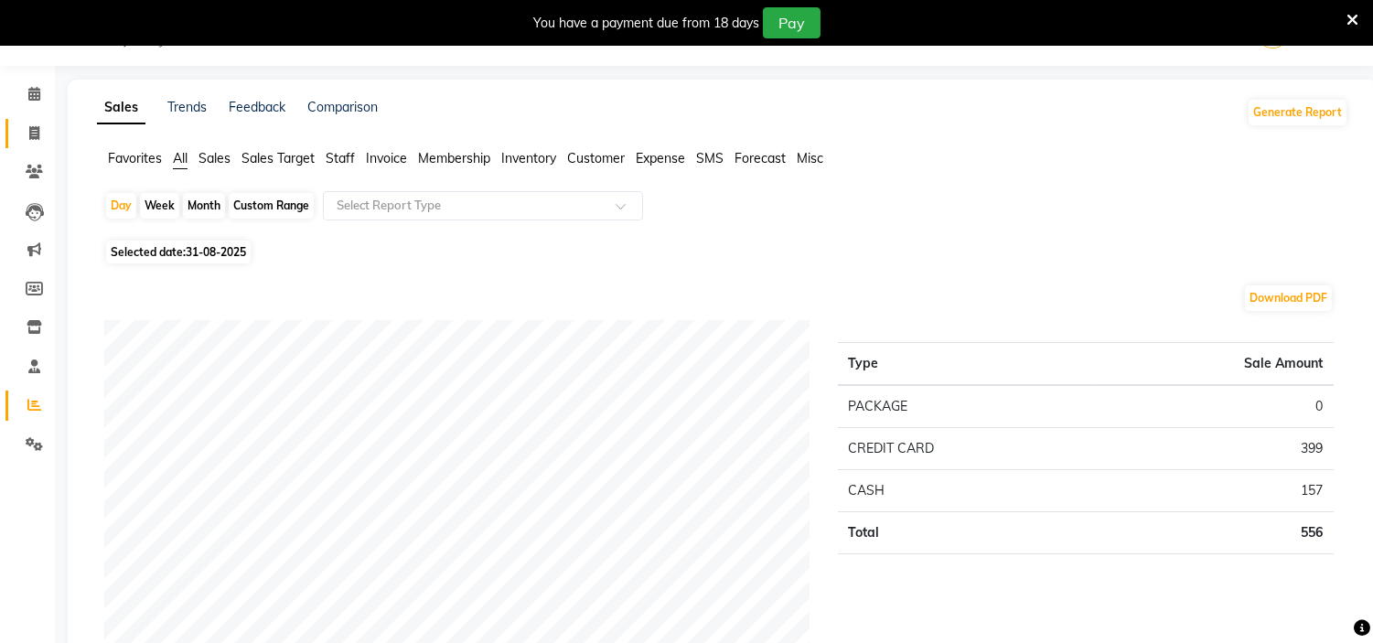
click at [43, 120] on link "Invoice" at bounding box center [27, 134] width 44 height 30
select select "service"
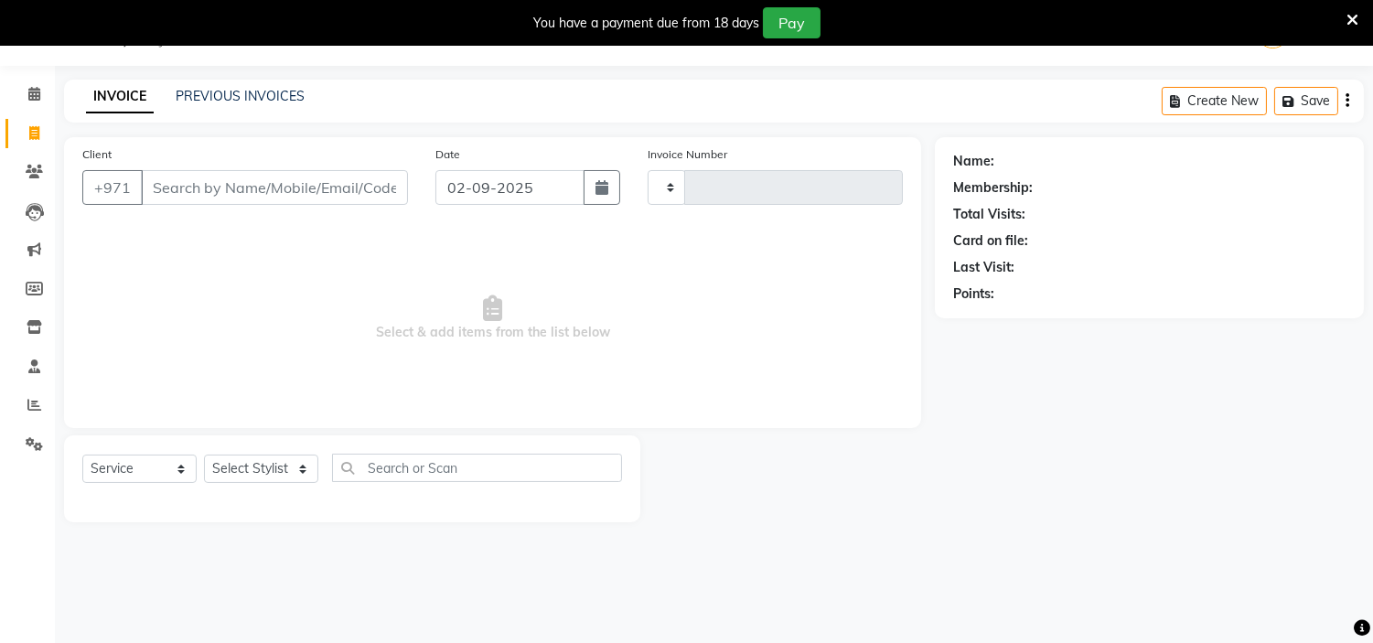
type input "1960"
select select "7248"
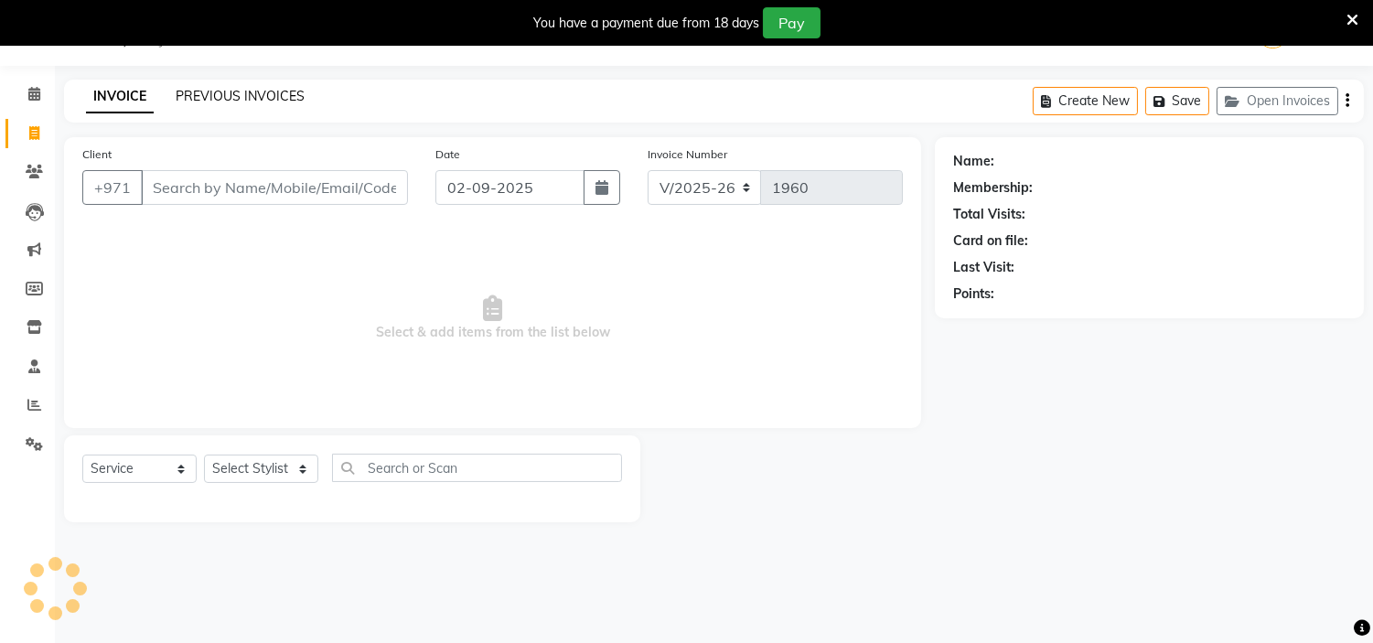
click at [276, 98] on link "PREVIOUS INVOICES" at bounding box center [240, 96] width 129 height 16
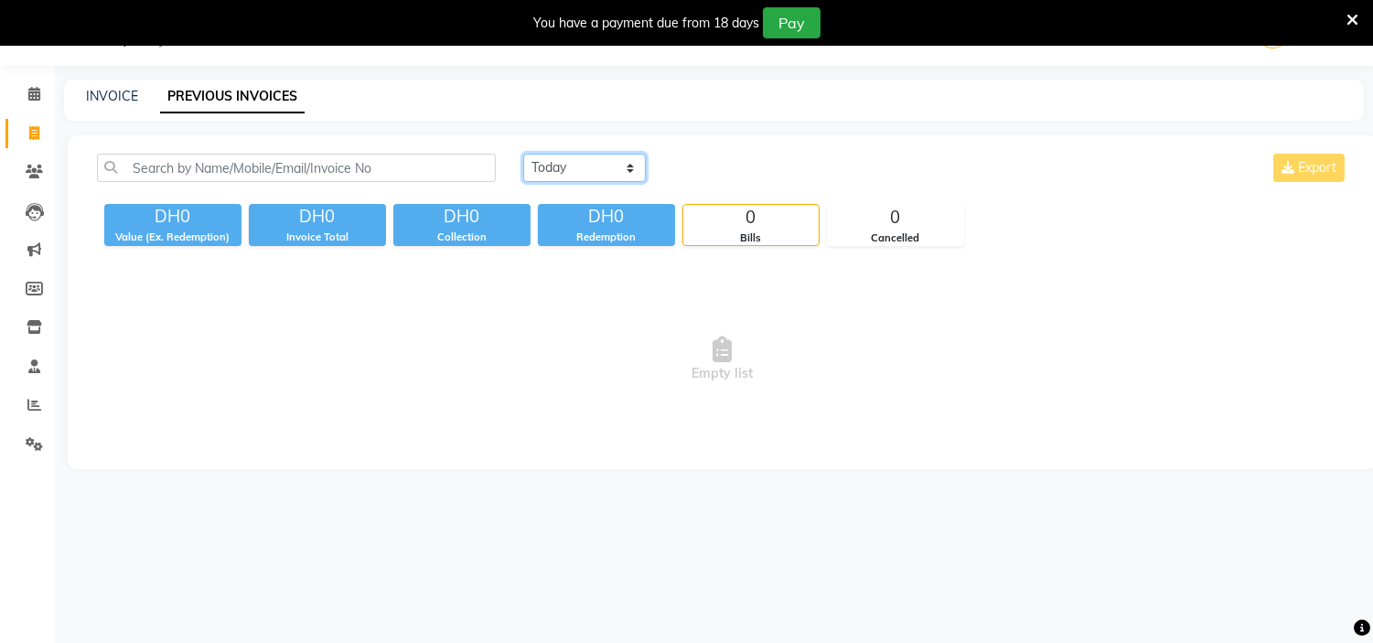
click at [590, 166] on select "[DATE] [DATE] Custom Range" at bounding box center [584, 168] width 123 height 28
select select "range"
click at [523, 154] on select "[DATE] [DATE] Custom Range" at bounding box center [584, 168] width 123 height 28
click at [735, 177] on input "02-09-2025" at bounding box center [734, 169] width 128 height 26
select select "9"
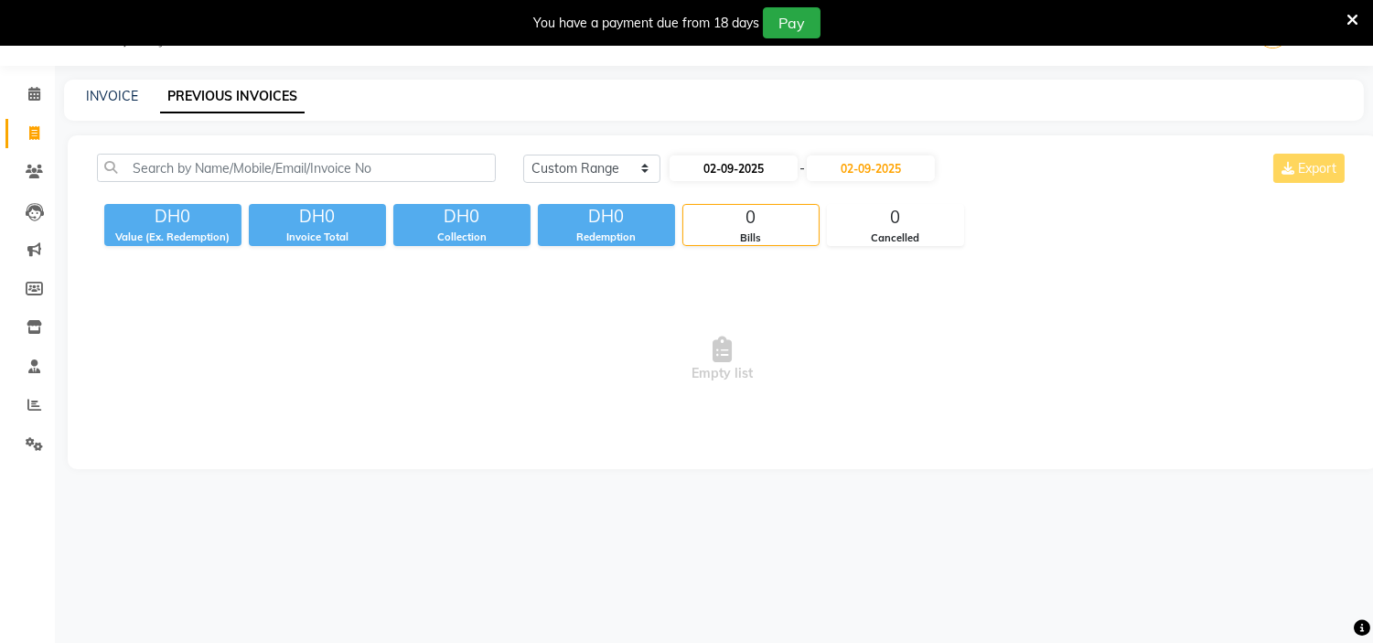
select select "2025"
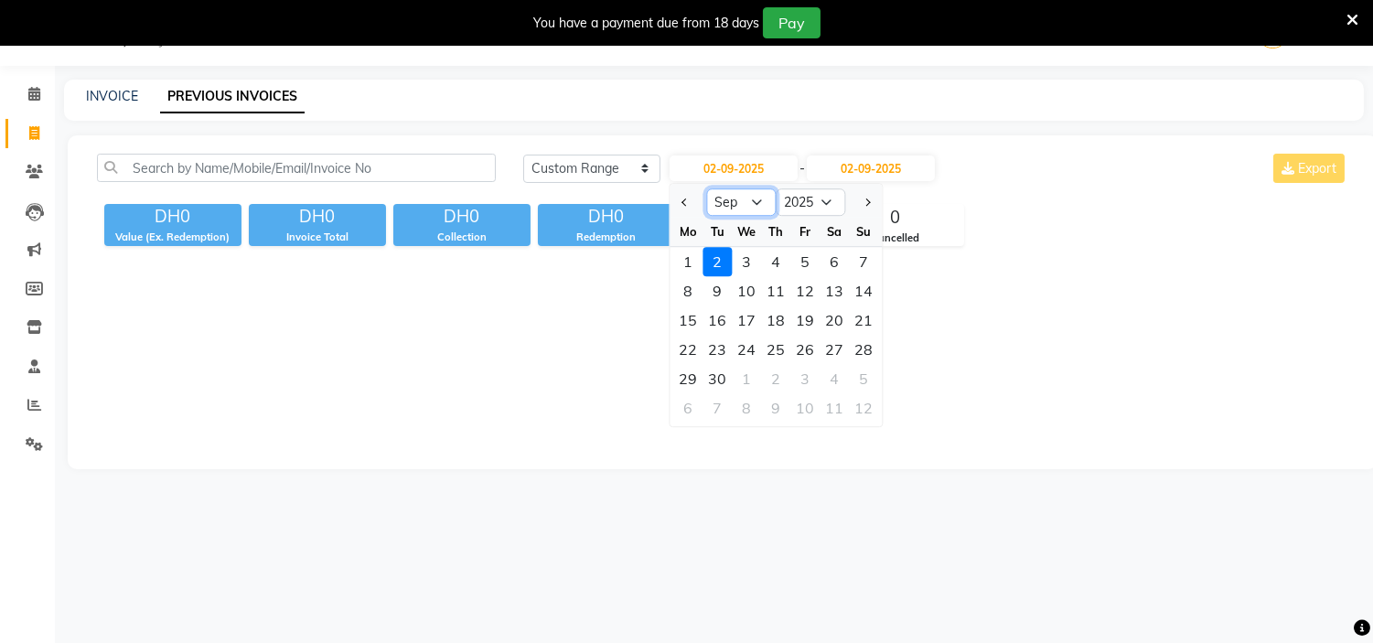
click at [742, 205] on select "Jan Feb Mar Apr May Jun [DATE] Aug Sep Oct Nov Dec" at bounding box center [741, 201] width 70 height 27
select select "8"
click at [706, 188] on select "Jan Feb Mar Apr May Jun [DATE] Aug Sep Oct Nov Dec" at bounding box center [741, 201] width 70 height 27
click at [861, 375] on div "31" at bounding box center [863, 378] width 29 height 29
type input "31-08-2025"
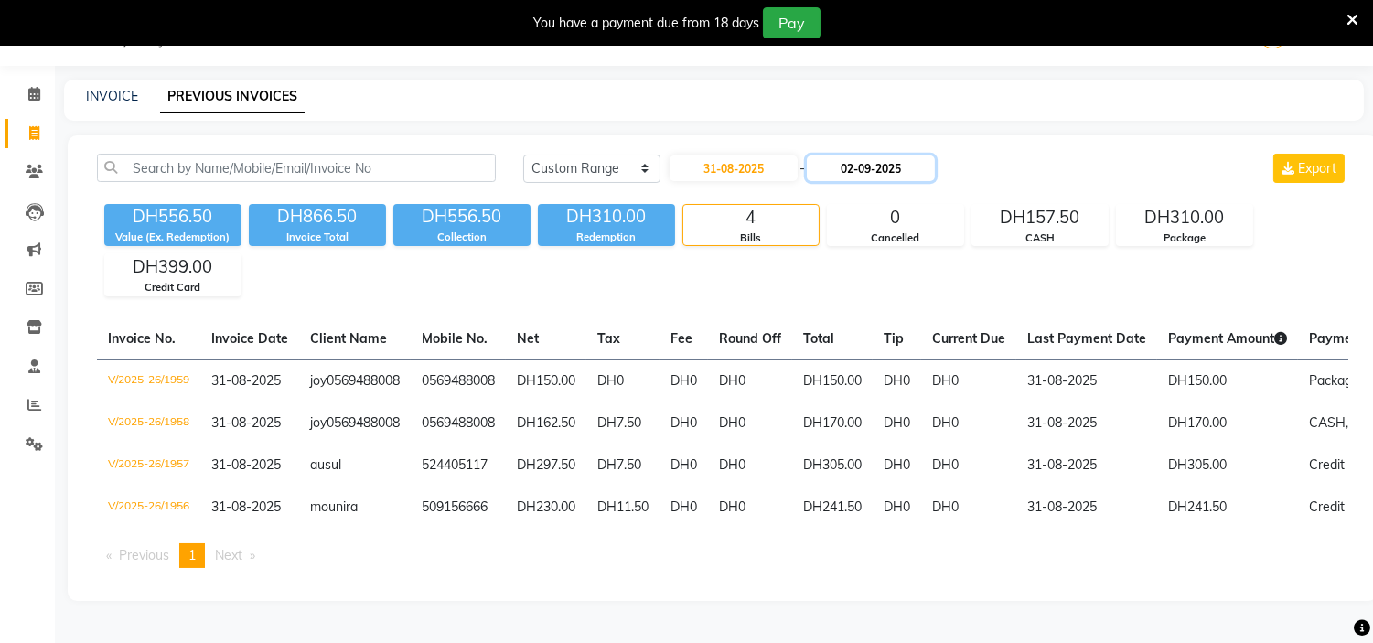
click at [885, 171] on input "02-09-2025" at bounding box center [871, 169] width 128 height 26
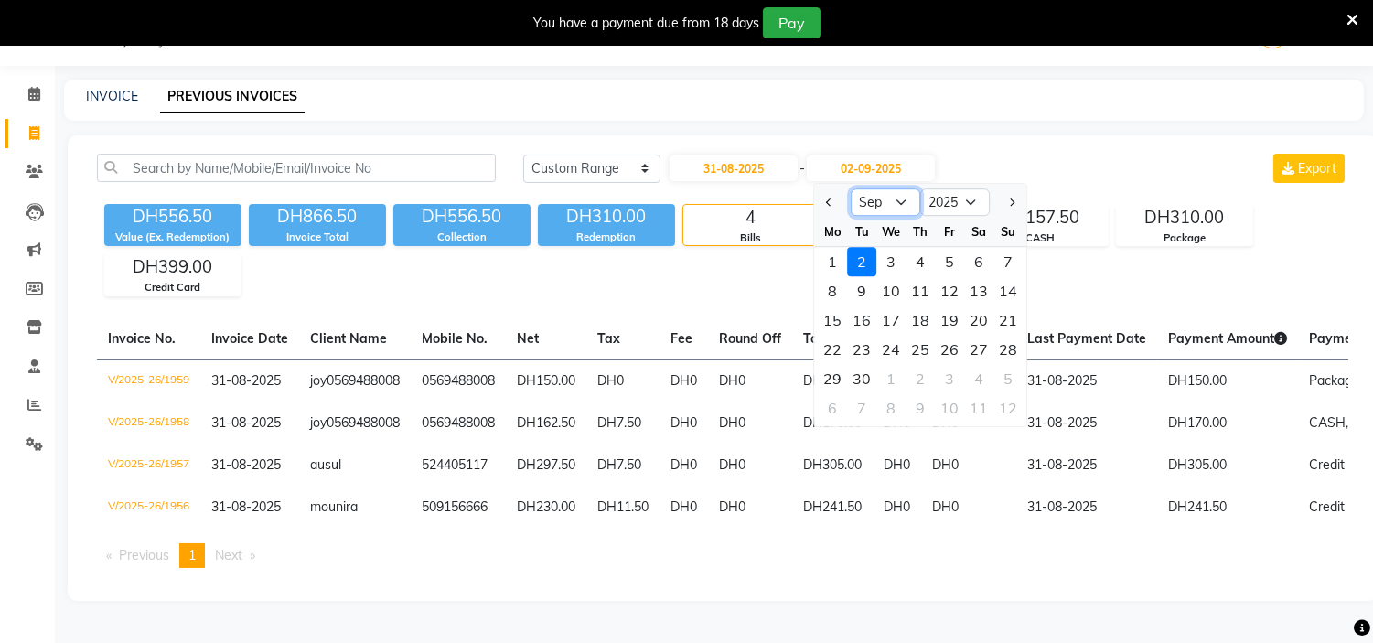
click at [881, 208] on select "Aug Sep Oct Nov Dec" at bounding box center [886, 201] width 70 height 27
select select "8"
click at [851, 188] on select "Aug Sep Oct Nov Dec" at bounding box center [886, 201] width 70 height 27
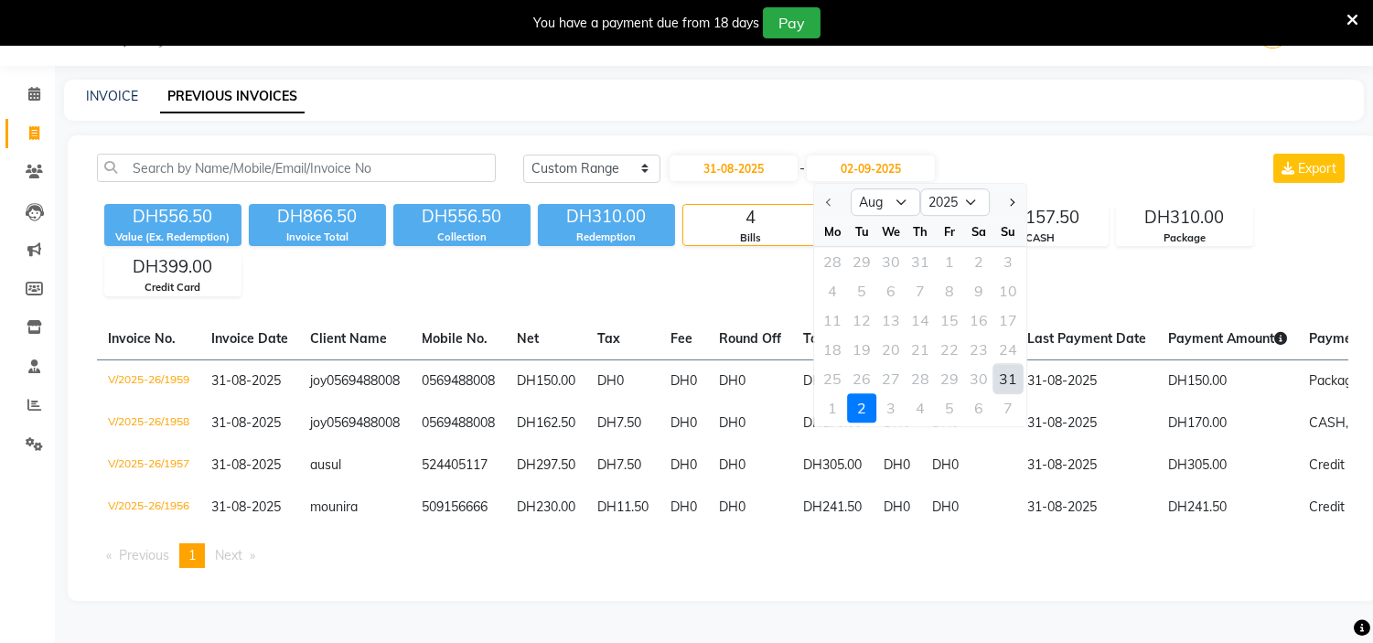
click at [1009, 370] on div "31" at bounding box center [1007, 378] width 29 height 29
type input "31-08-2025"
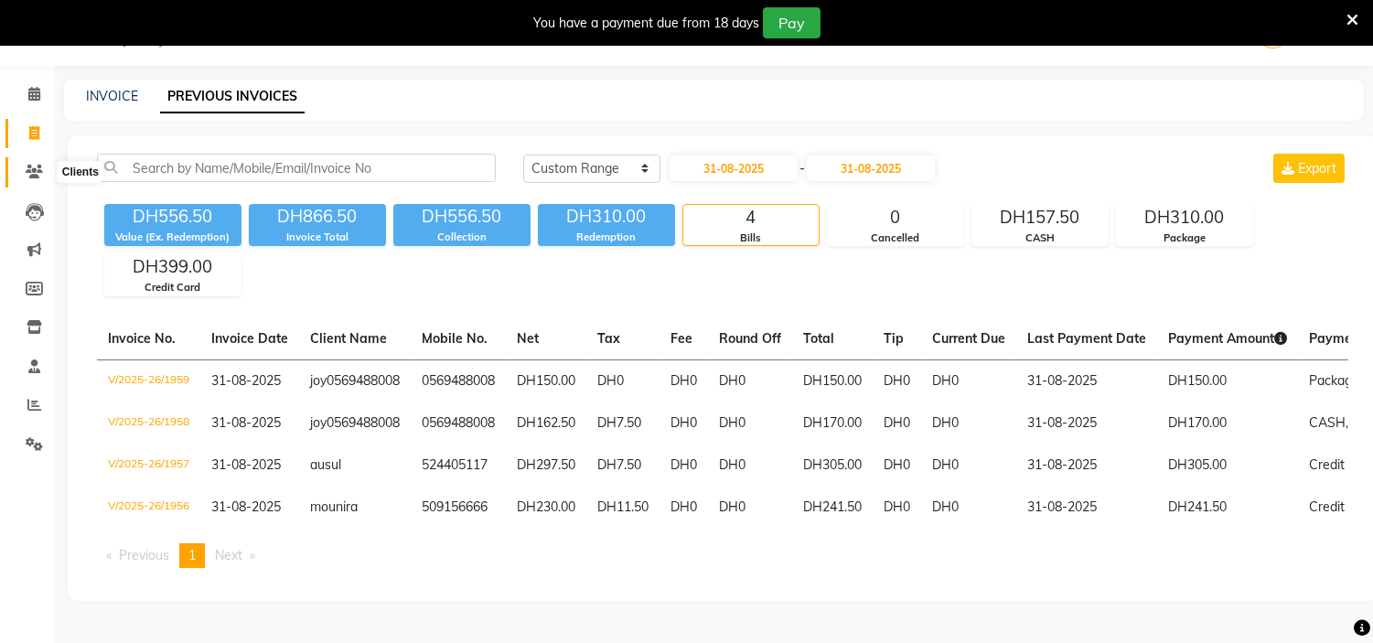
click at [23, 175] on span at bounding box center [34, 172] width 32 height 21
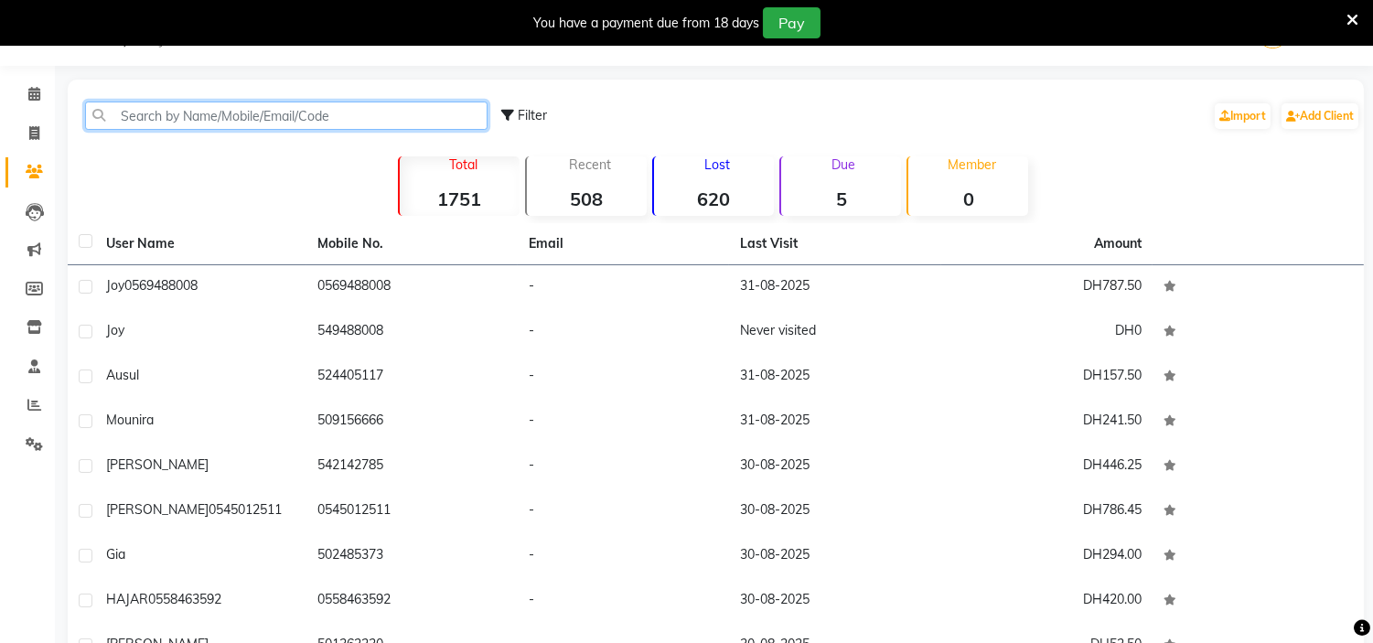
click at [281, 114] on input "text" at bounding box center [286, 116] width 403 height 28
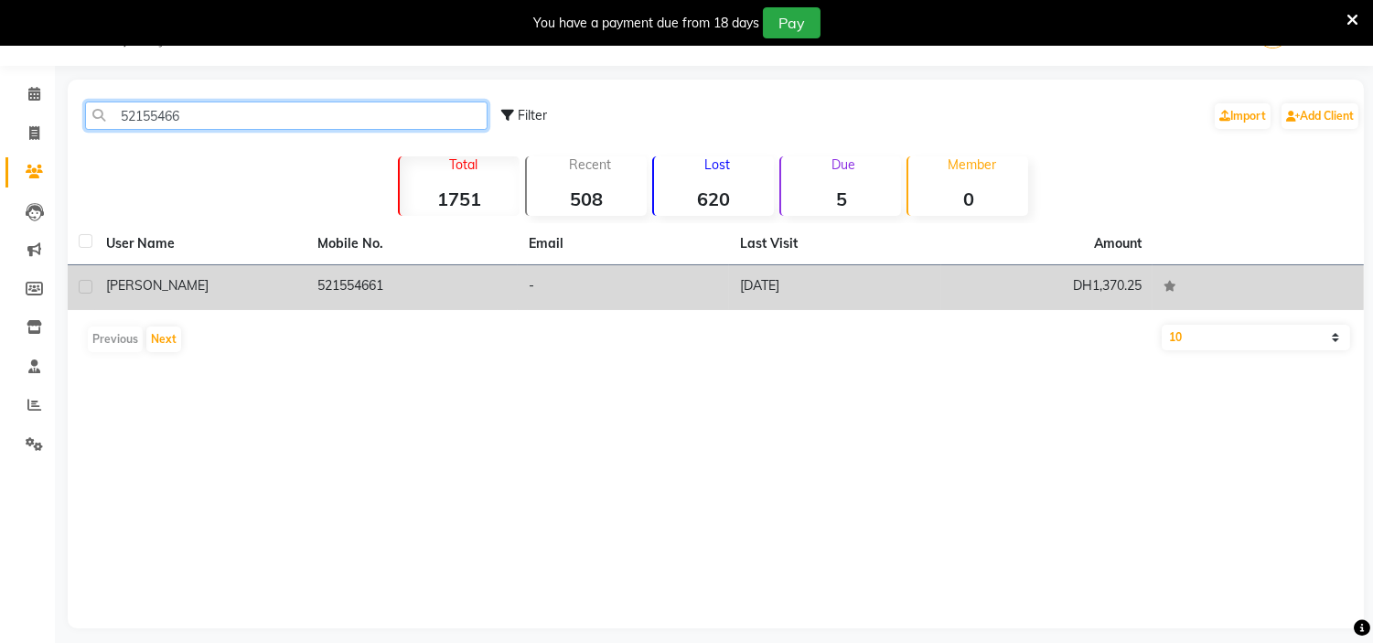
type input "52155466"
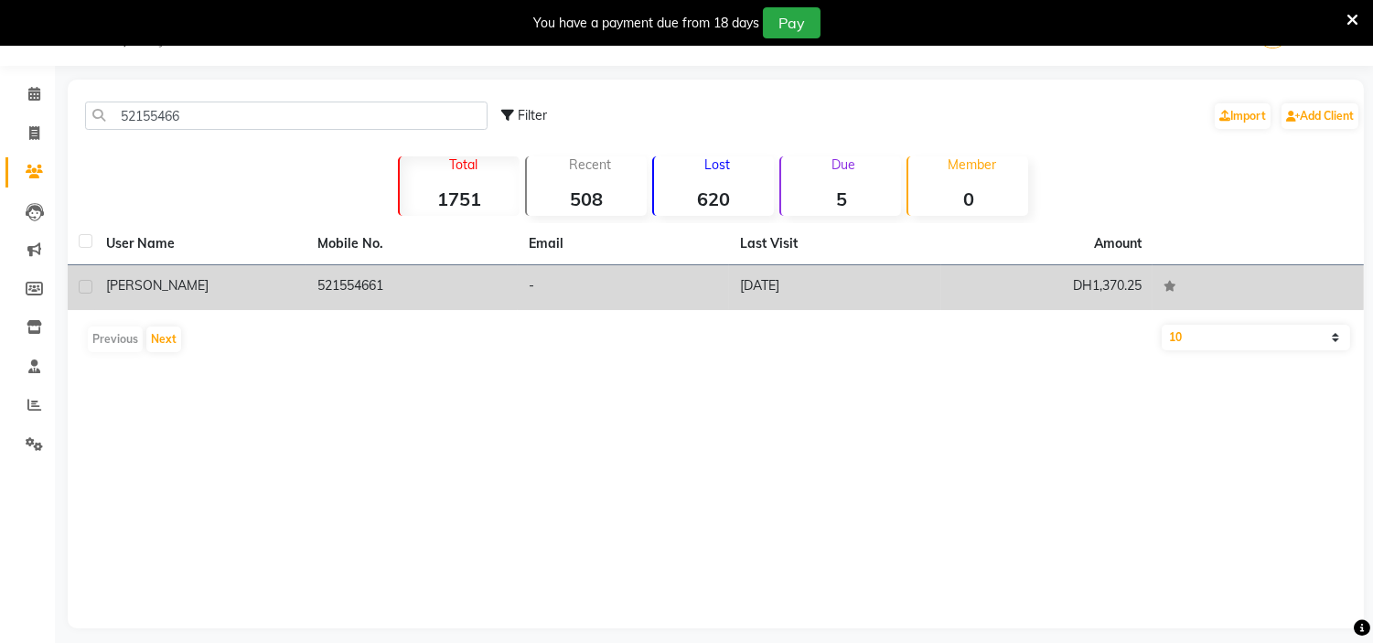
drag, startPoint x: 315, startPoint y: 274, endPoint x: 437, endPoint y: 288, distance: 123.3
click at [316, 275] on td "521554661" at bounding box center [411, 287] width 211 height 45
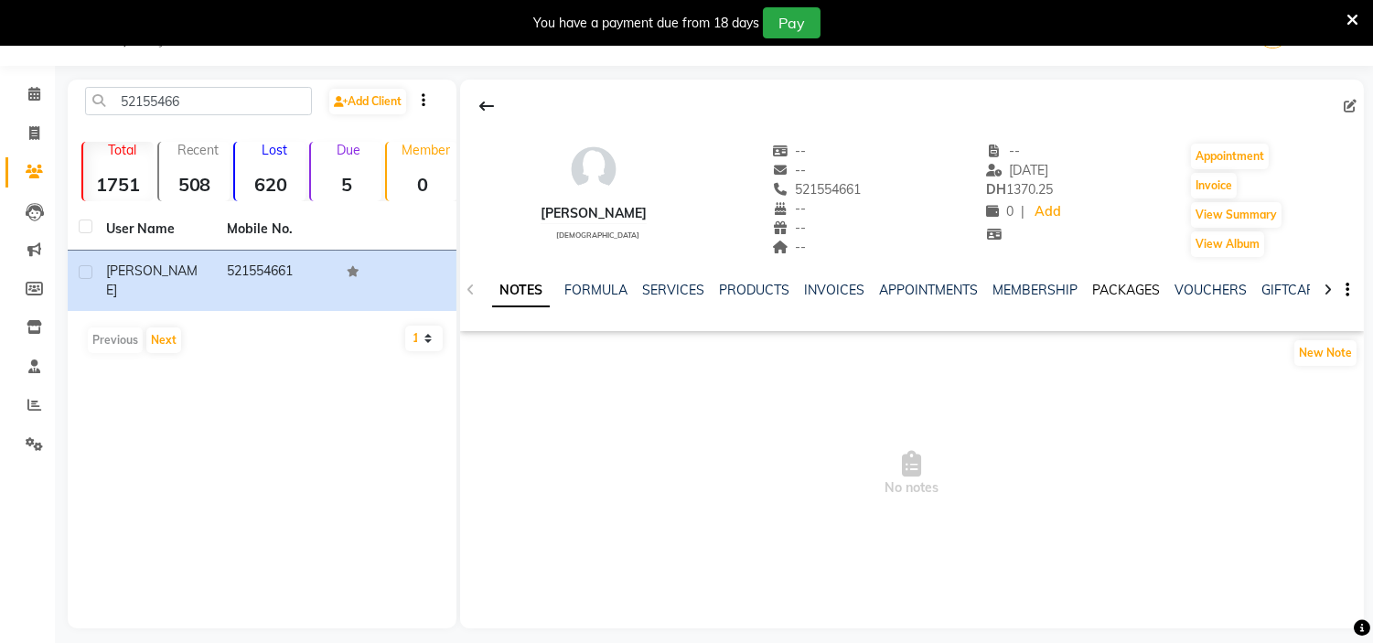
click at [1107, 291] on link "PACKAGES" at bounding box center [1126, 290] width 68 height 16
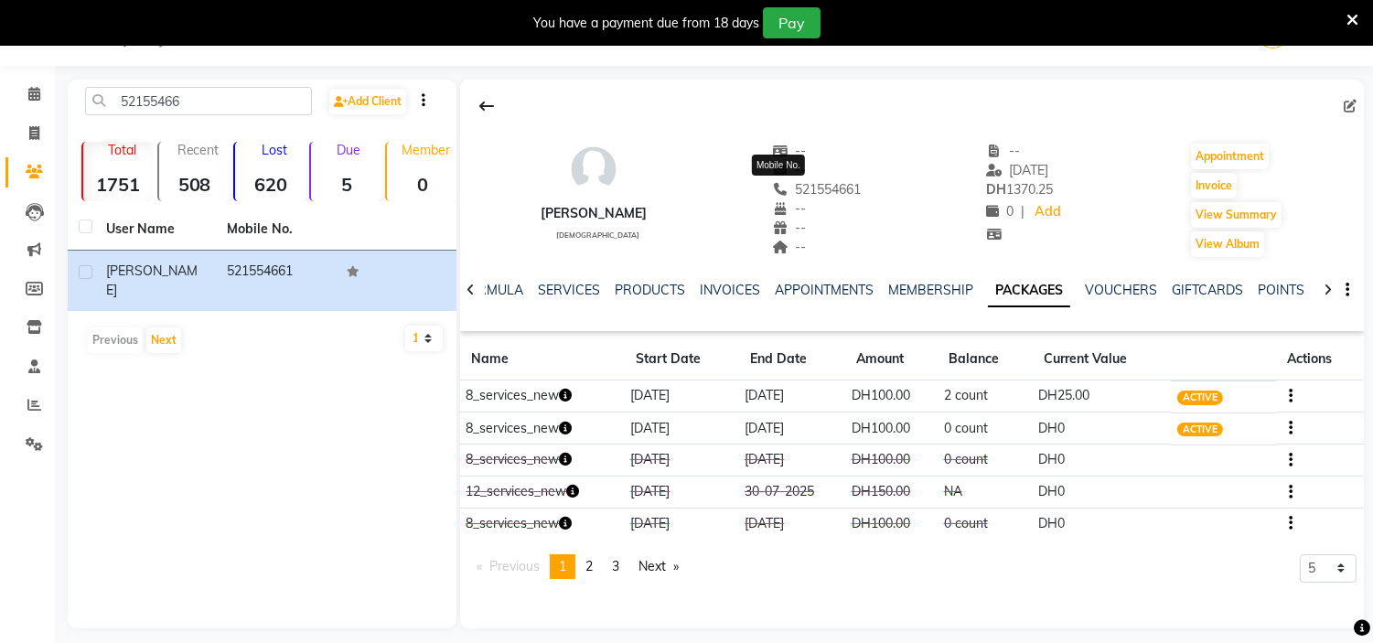
click at [811, 183] on span "521554661" at bounding box center [817, 189] width 90 height 16
copy span "521554661"
click at [29, 134] on icon at bounding box center [34, 133] width 10 height 14
select select "service"
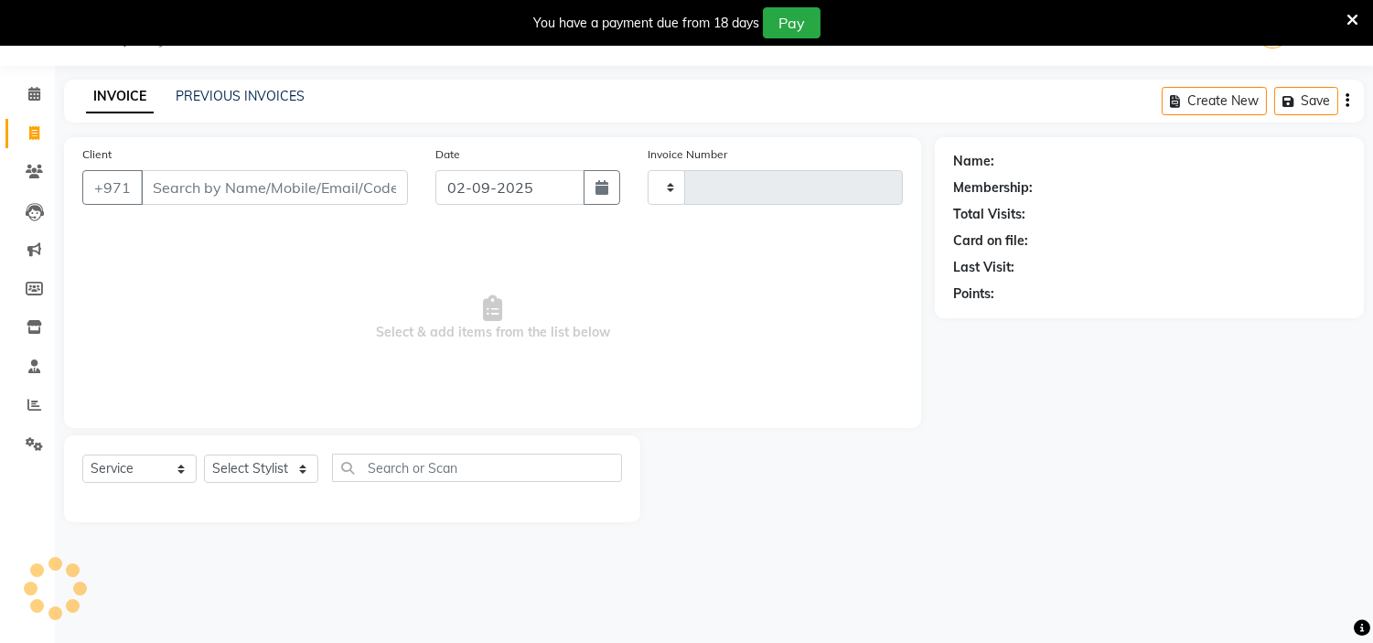
type input "1960"
select select "7248"
click at [586, 188] on button "button" at bounding box center [602, 187] width 37 height 35
select select "9"
select select "2025"
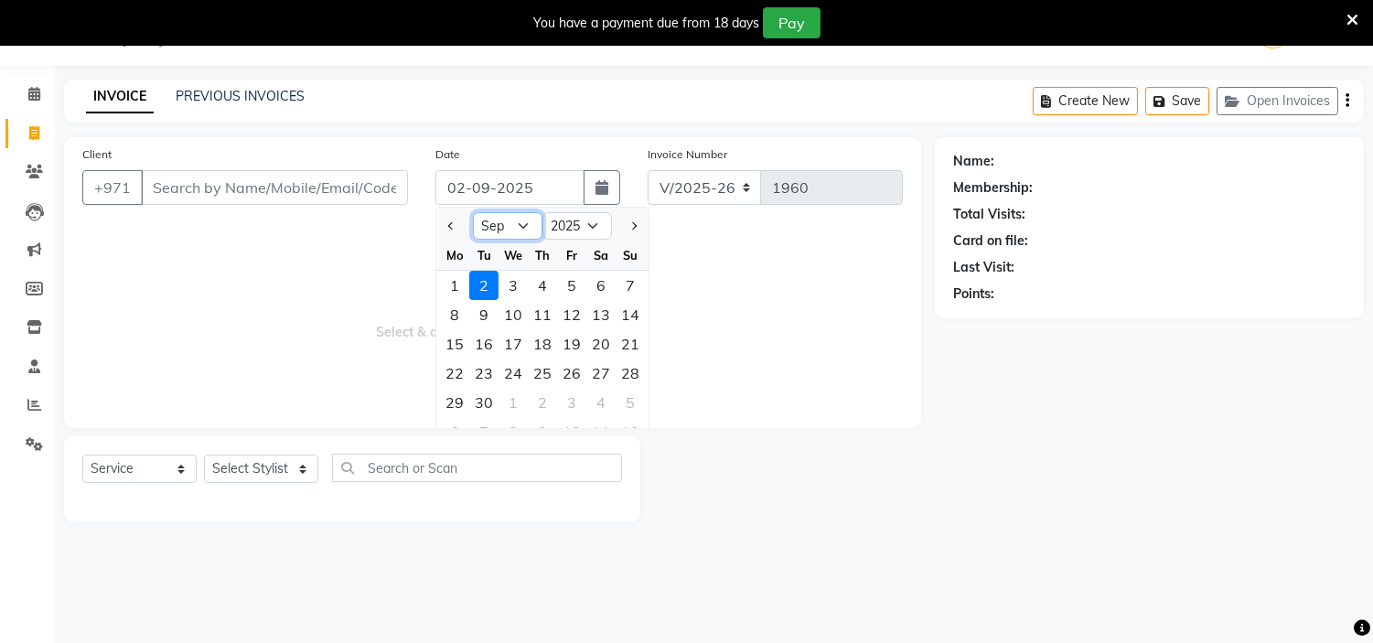
click at [538, 223] on select "Jan Feb Mar Apr May Jun [DATE] Aug Sep Oct Nov Dec" at bounding box center [508, 225] width 70 height 27
select select "8"
click at [473, 212] on select "Jan Feb Mar Apr May Jun [DATE] Aug Sep Oct Nov Dec" at bounding box center [508, 225] width 70 height 27
click at [625, 399] on div "31" at bounding box center [630, 402] width 29 height 29
type input "31-08-2025"
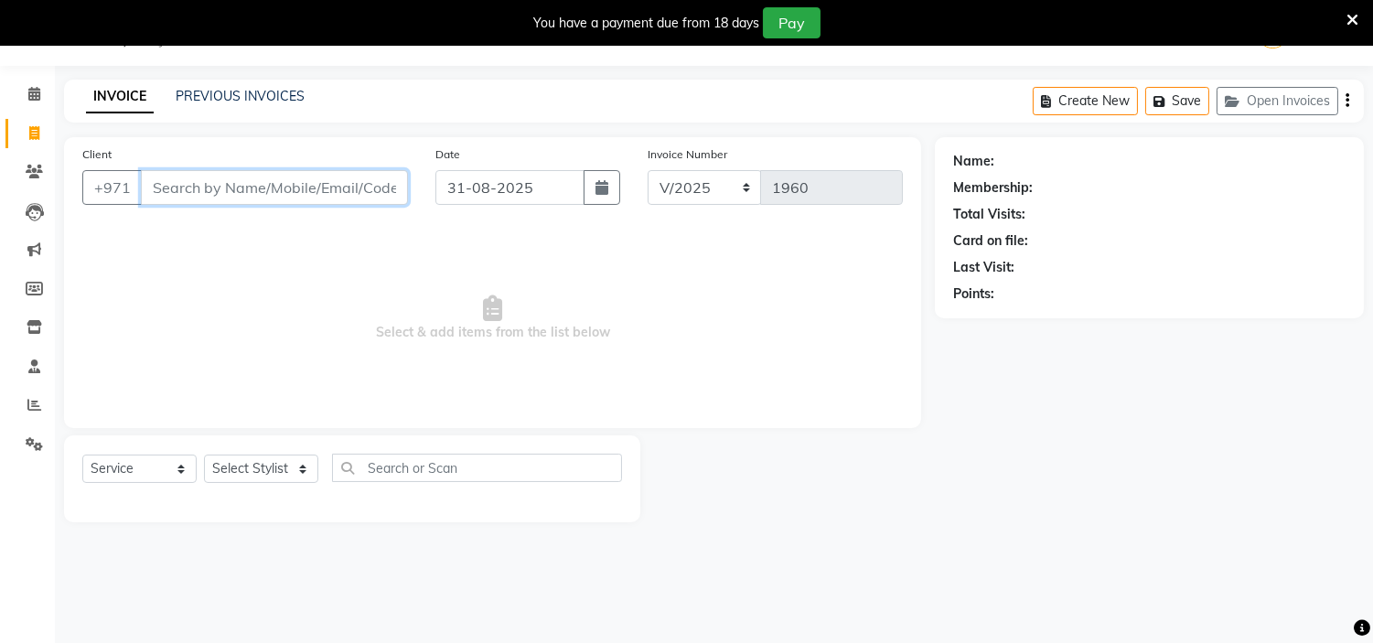
paste input "521554661"
type input "521554661"
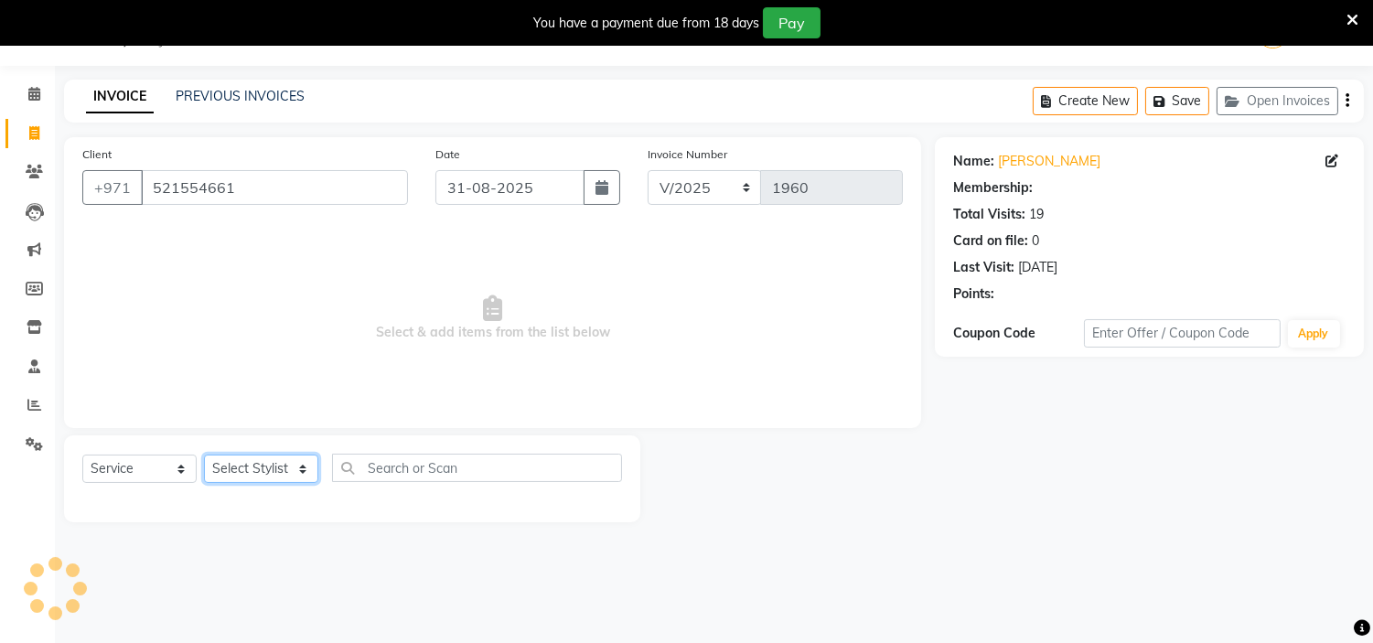
click at [293, 467] on select "Select Stylist [PERSON_NAME] Jheza [PERSON_NAME] [PERSON_NAME] [PERSON_NAME] An…" at bounding box center [261, 469] width 114 height 28
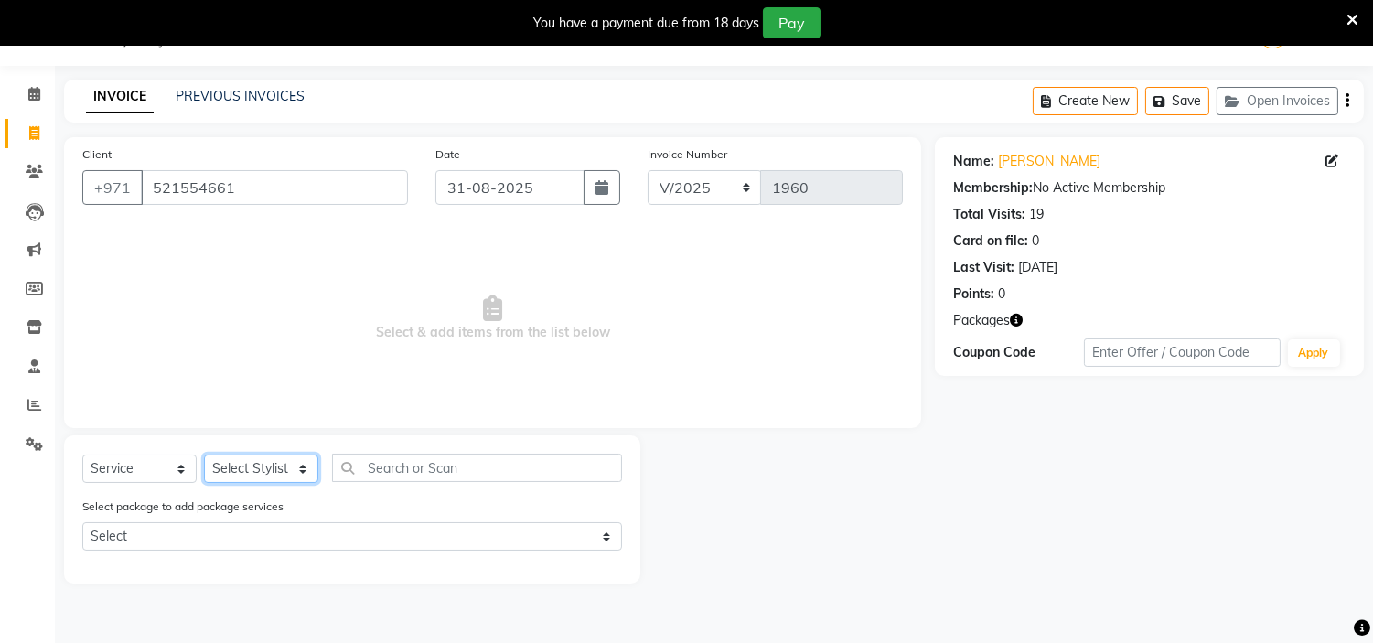
select select "61770"
click at [204, 456] on select "Select Stylist [PERSON_NAME] Jheza [PERSON_NAME] [PERSON_NAME] [PERSON_NAME] An…" at bounding box center [261, 469] width 114 height 28
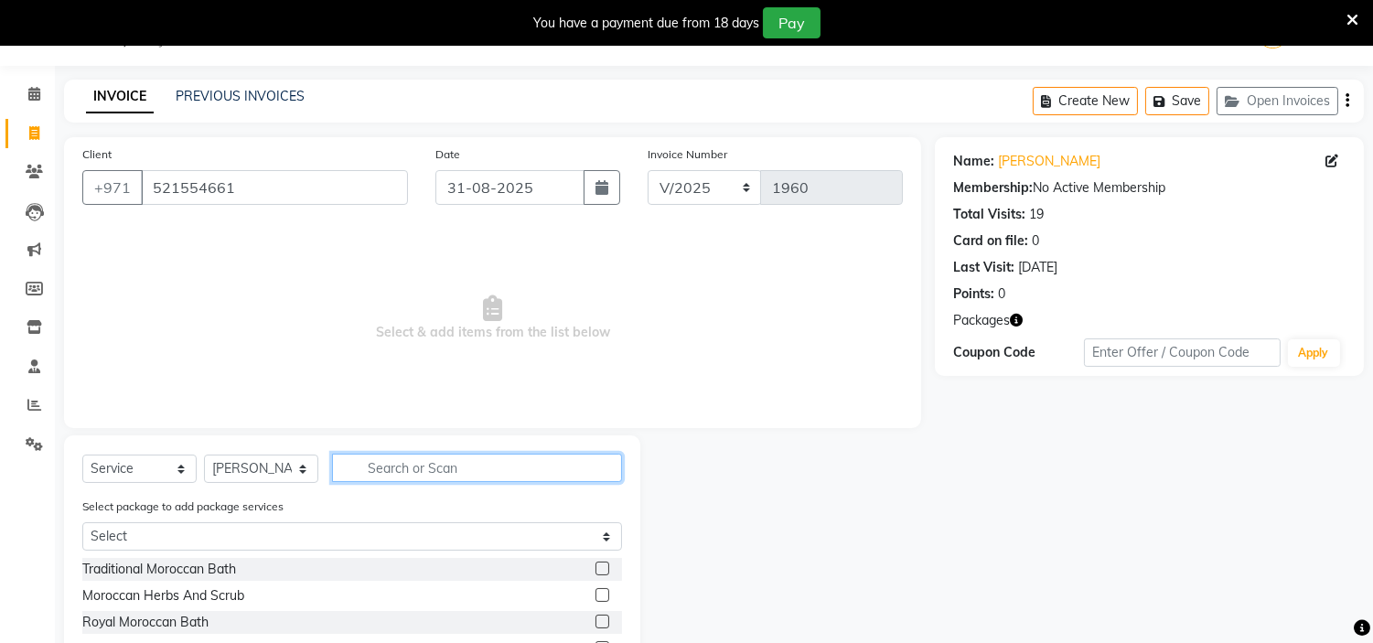
click at [433, 457] on input "text" at bounding box center [477, 468] width 290 height 28
type input "e"
type input "remo"
click at [605, 593] on label at bounding box center [603, 595] width 14 height 14
click at [605, 593] on input "checkbox" at bounding box center [602, 596] width 12 height 12
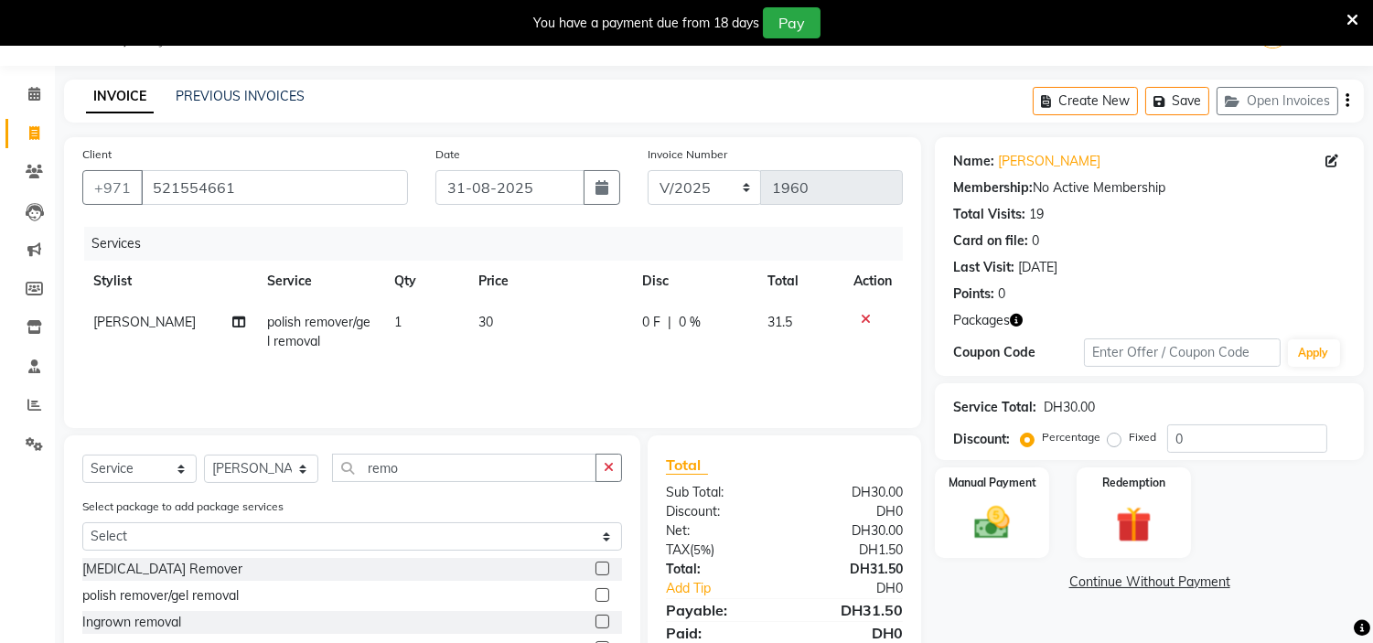
click at [607, 596] on label at bounding box center [603, 595] width 14 height 14
click at [607, 596] on input "checkbox" at bounding box center [602, 596] width 12 height 12
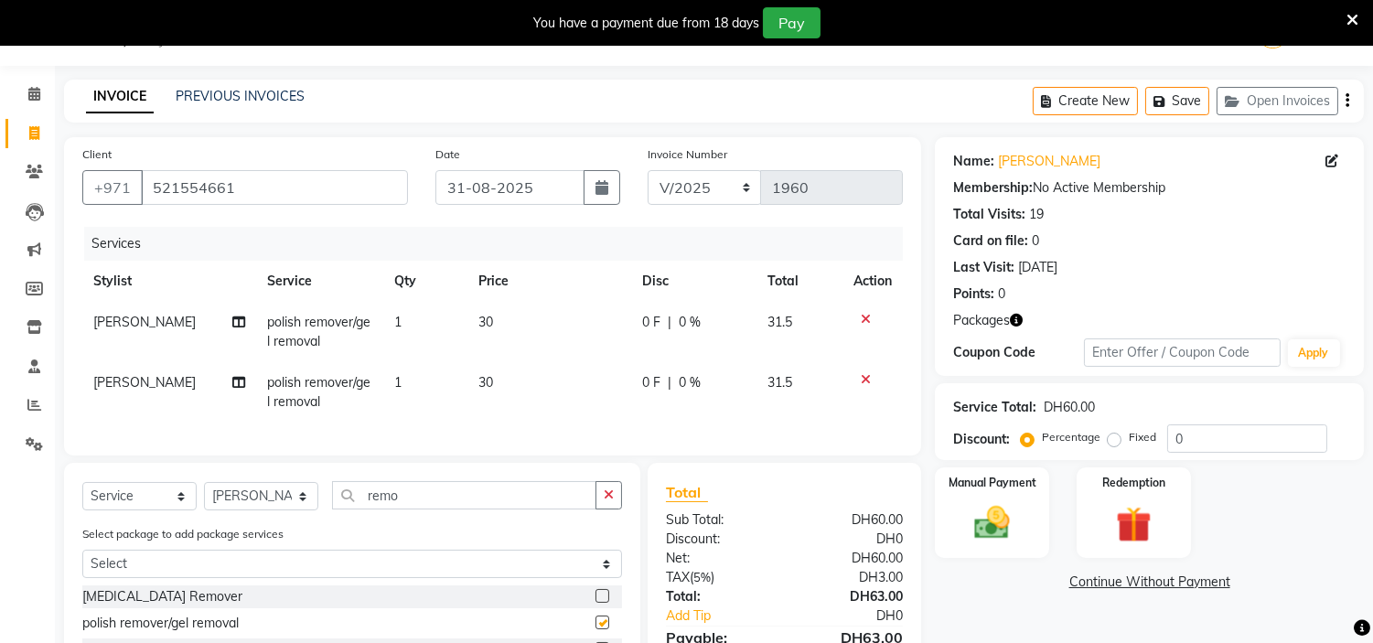
checkbox input "false"
click at [1103, 525] on div "Redemption" at bounding box center [1133, 512] width 119 height 93
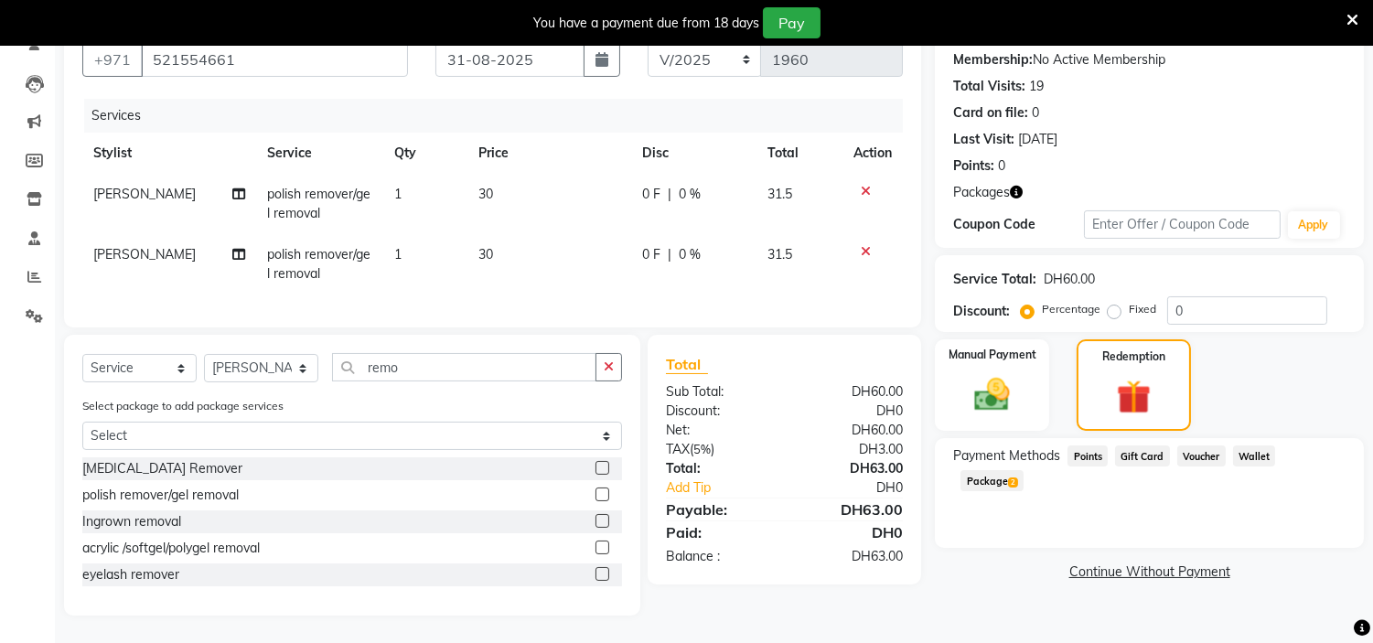
scroll to position [188, 0]
click at [1018, 478] on span "2" at bounding box center [1013, 483] width 10 height 11
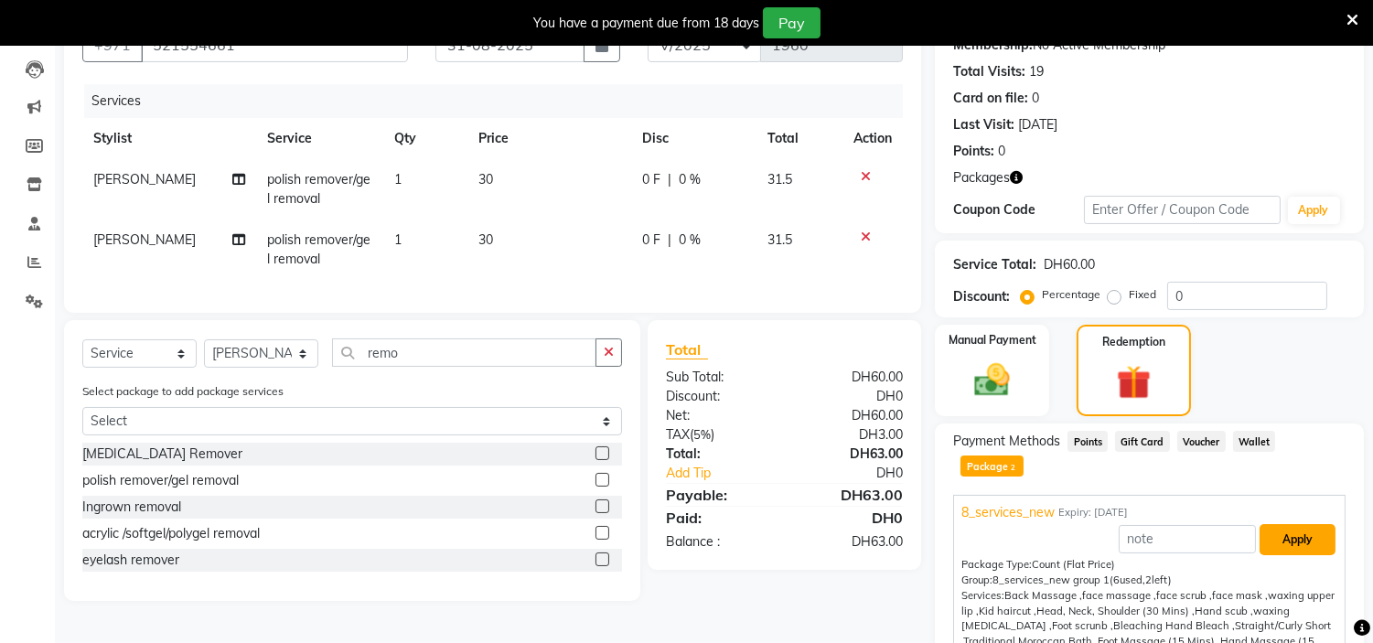
click at [1303, 524] on button "Apply" at bounding box center [1298, 539] width 76 height 31
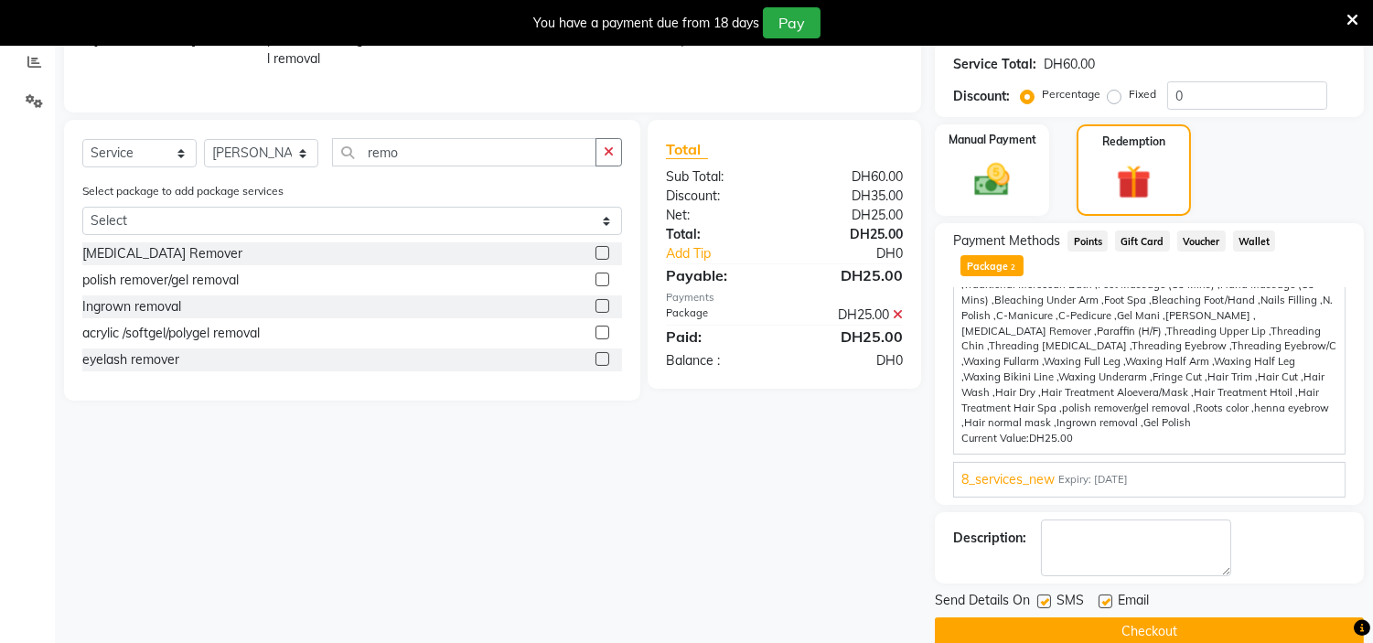
scroll to position [393, 0]
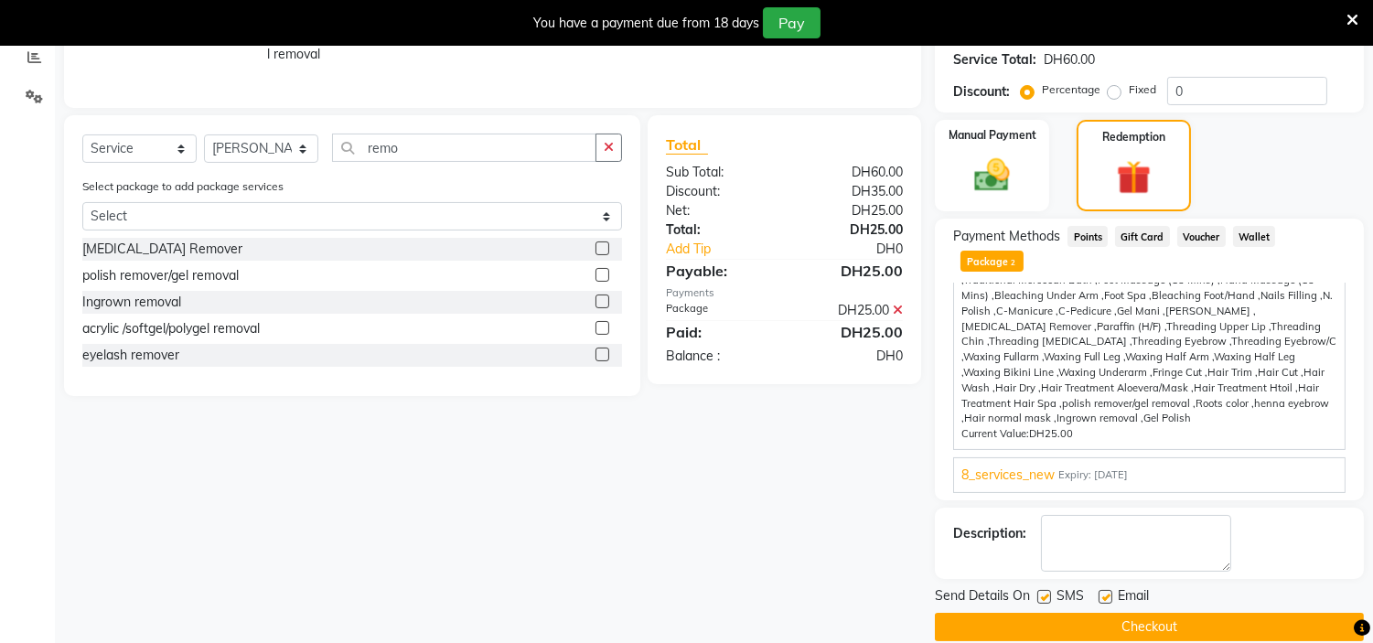
click at [1107, 590] on label at bounding box center [1106, 597] width 14 height 14
click at [1107, 592] on input "checkbox" at bounding box center [1105, 598] width 12 height 12
checkbox input "false"
click at [1053, 586] on div "SMS" at bounding box center [1067, 597] width 61 height 23
click at [1049, 590] on label at bounding box center [1044, 597] width 14 height 14
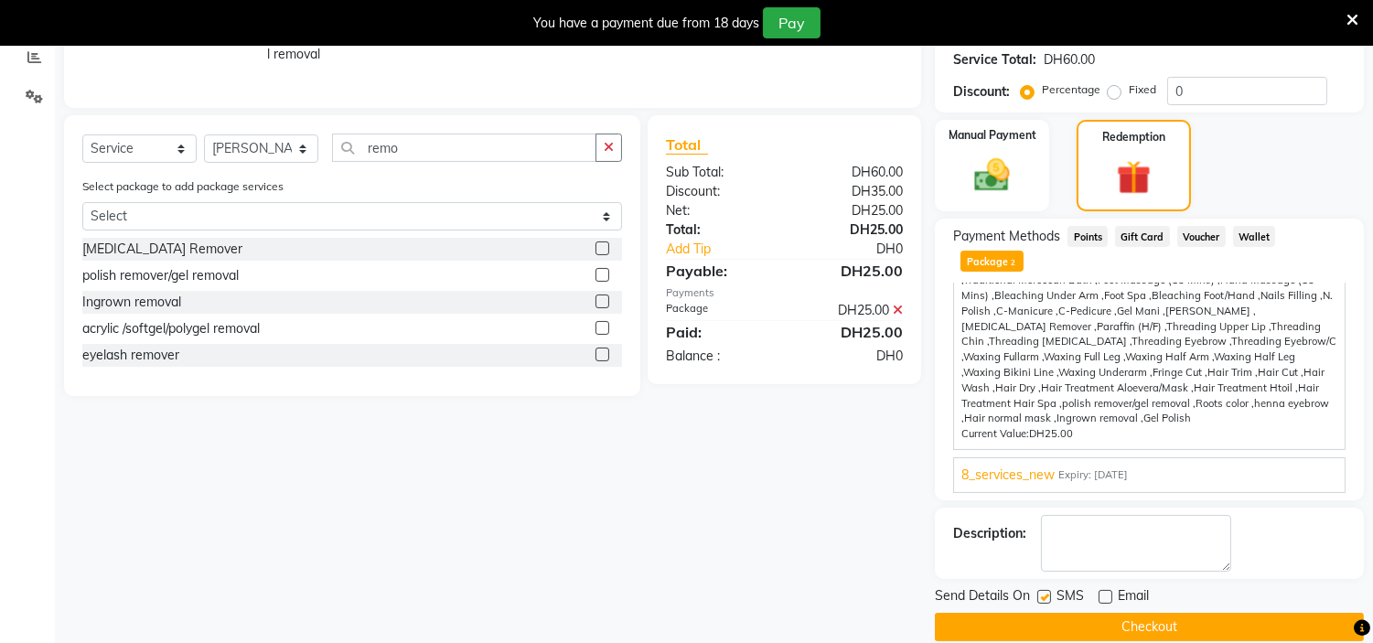
click at [1049, 592] on input "checkbox" at bounding box center [1043, 598] width 12 height 12
checkbox input "false"
click at [1056, 613] on button "Checkout" at bounding box center [1149, 627] width 429 height 28
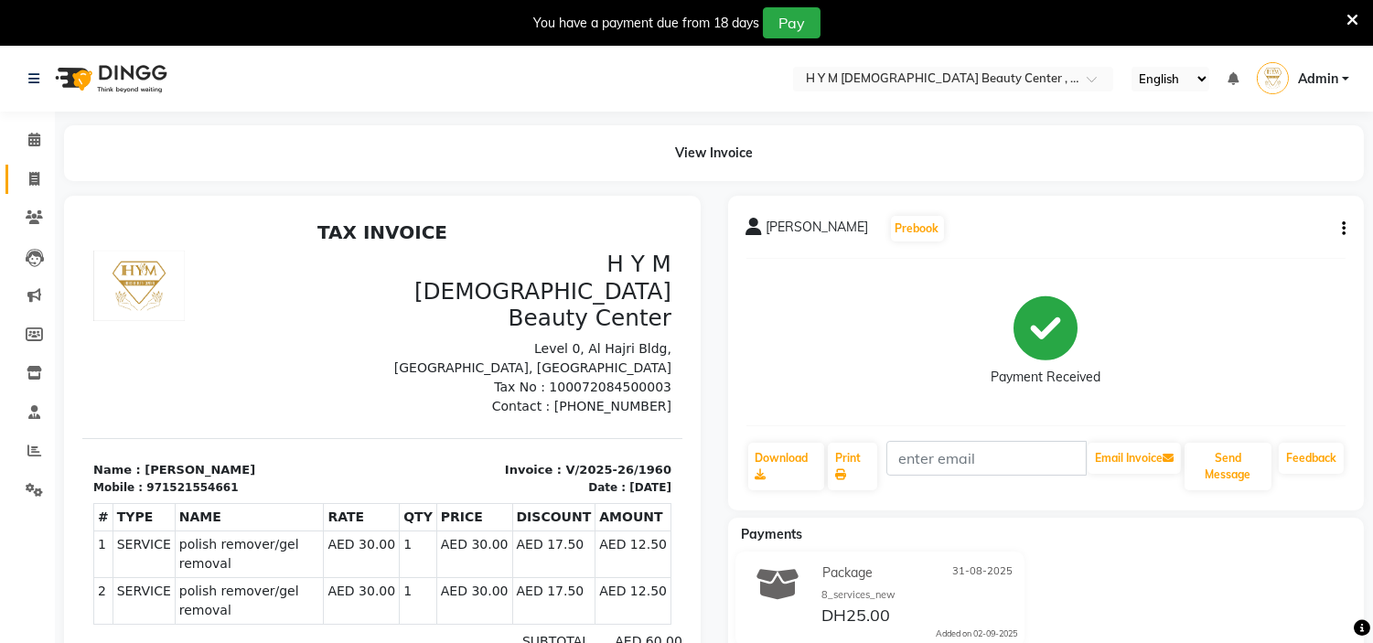
click at [29, 180] on icon at bounding box center [34, 179] width 10 height 14
select select "service"
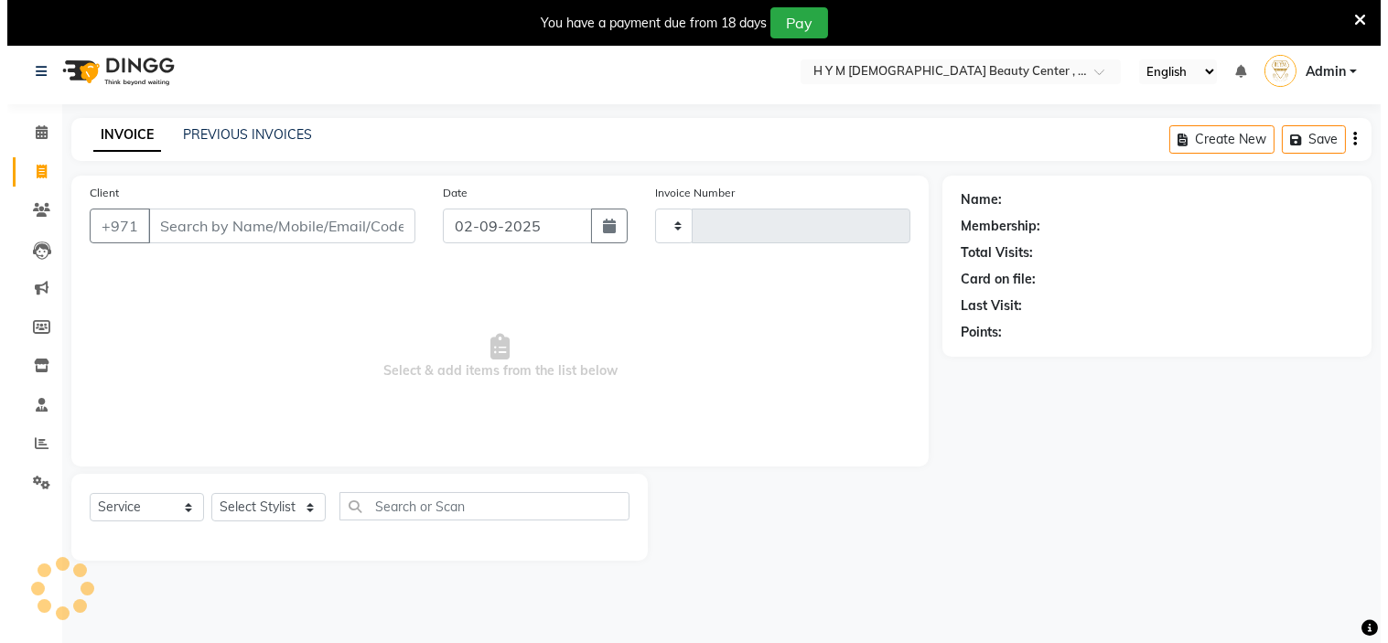
scroll to position [46, 0]
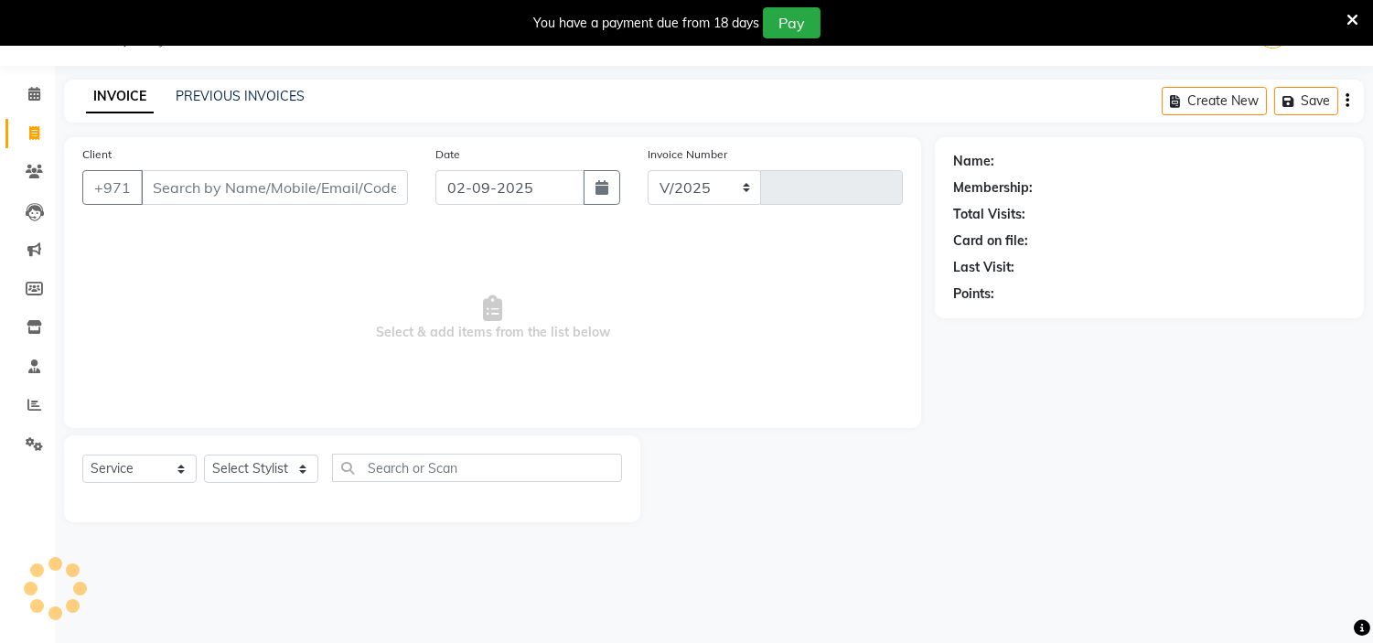
select select "7248"
type input "1961"
click at [610, 188] on button "button" at bounding box center [602, 187] width 37 height 35
select select "9"
select select "2025"
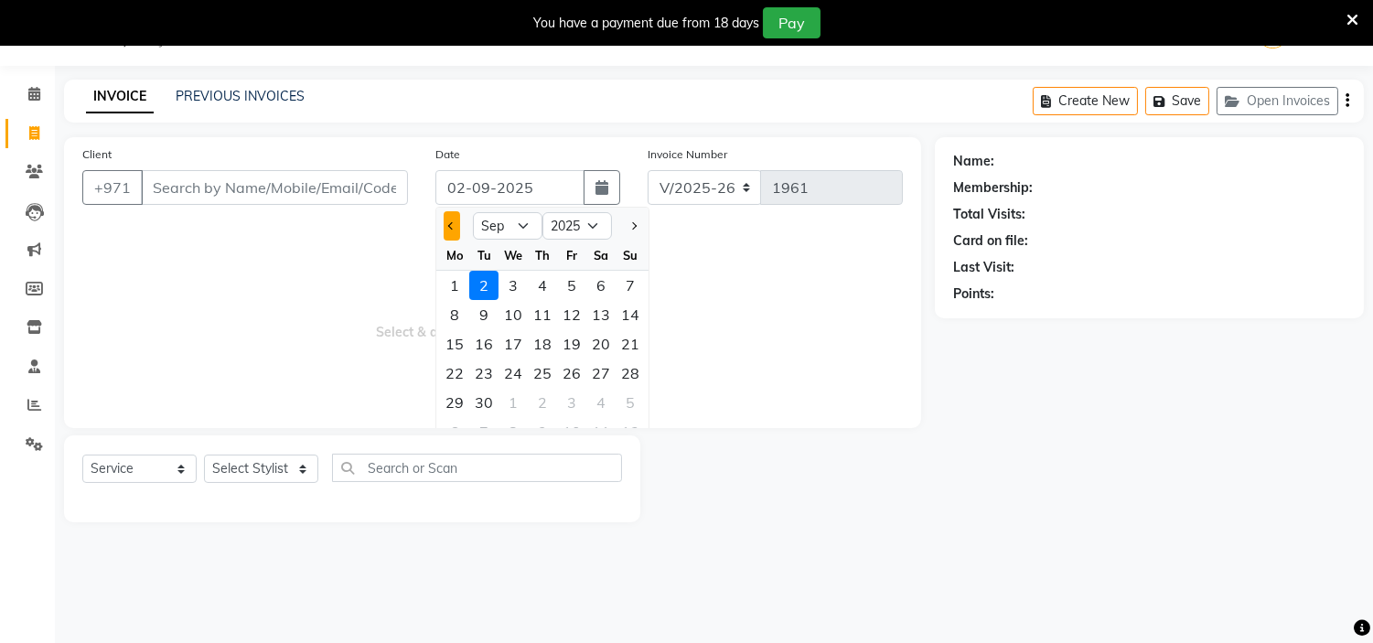
click at [446, 231] on button "Previous month" at bounding box center [452, 225] width 16 height 29
select select "8"
click at [625, 390] on div "31" at bounding box center [630, 402] width 29 height 29
type input "31-08-2025"
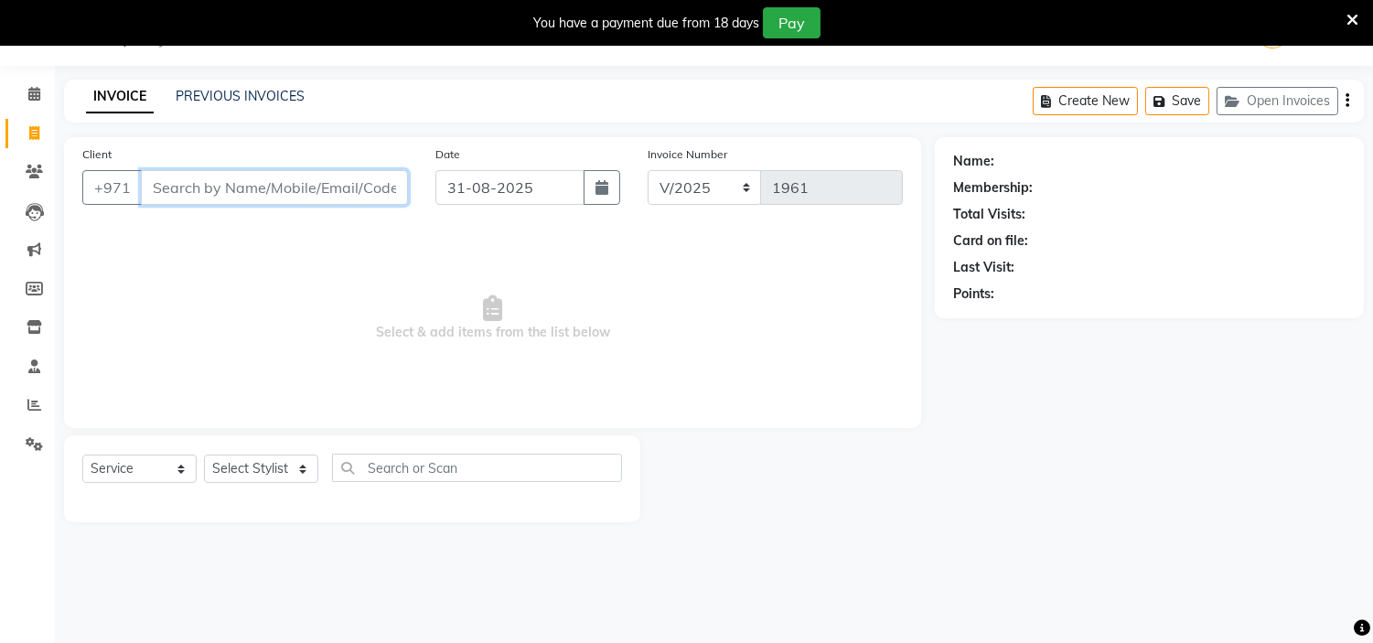
click at [317, 192] on input "Client" at bounding box center [274, 187] width 267 height 35
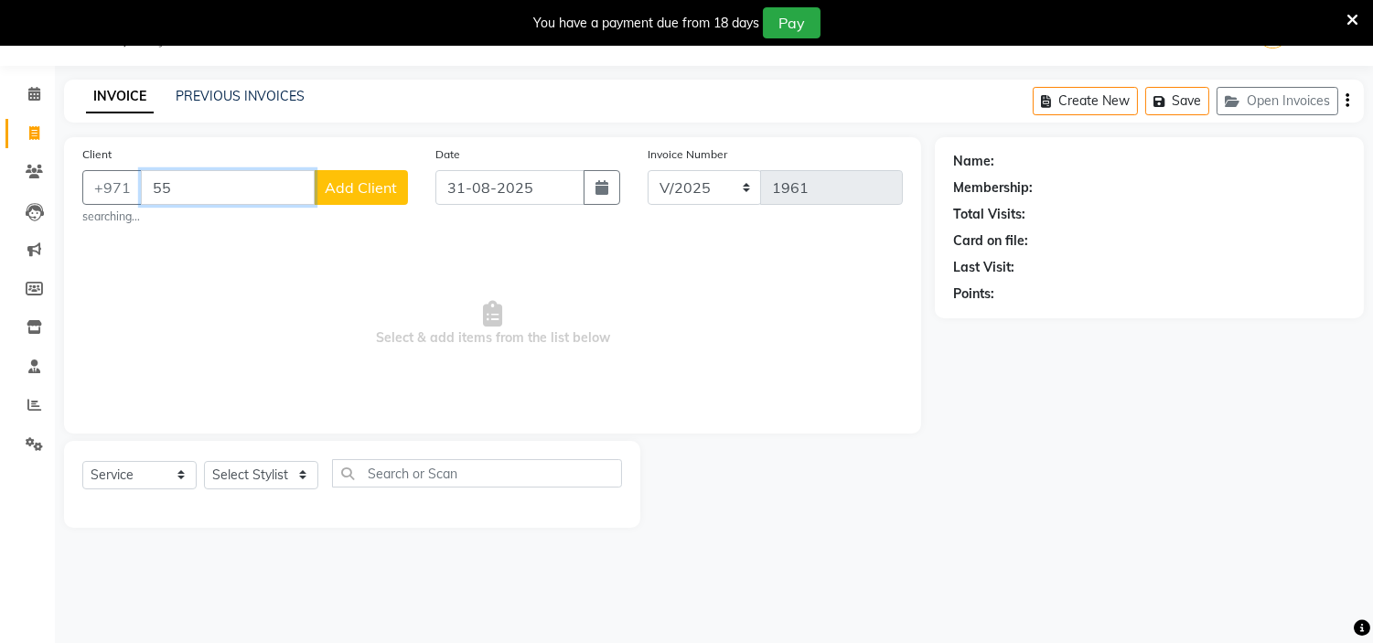
type input "5"
type input "503192819"
click at [380, 171] on button "Add Client" at bounding box center [361, 187] width 94 height 35
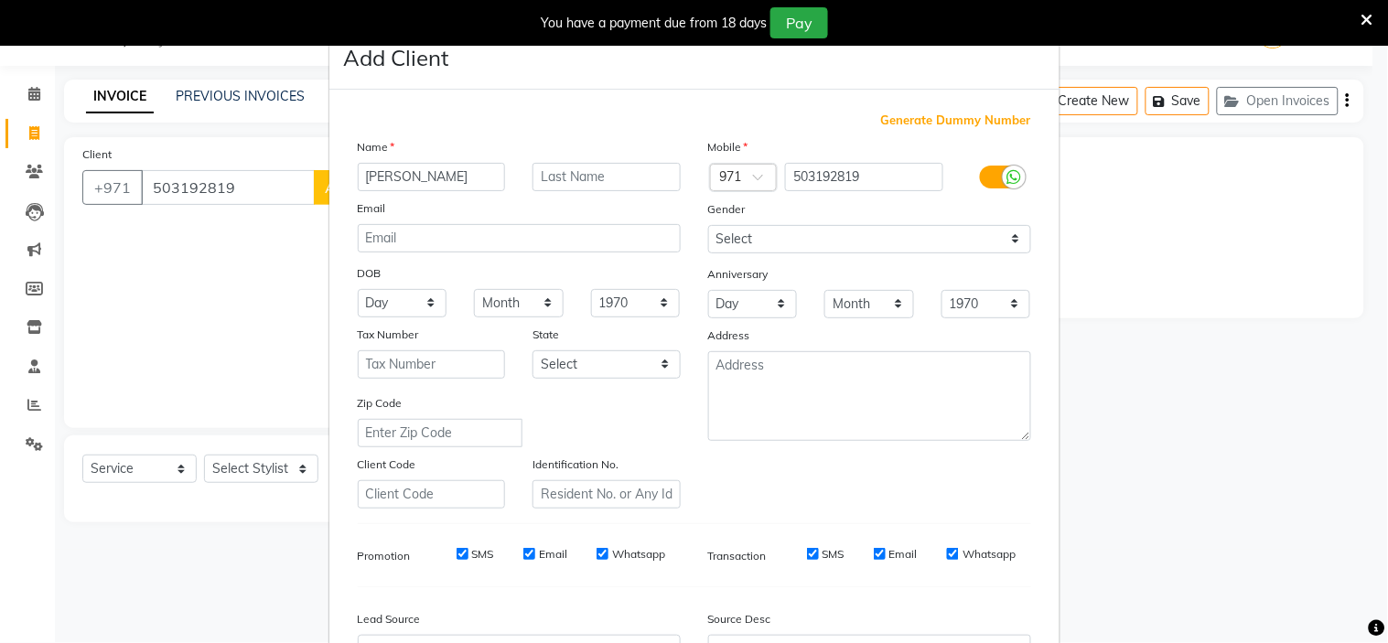
type input "[PERSON_NAME]"
click at [836, 261] on div "Anniversary" at bounding box center [869, 275] width 350 height 29
drag, startPoint x: 840, startPoint y: 241, endPoint x: 830, endPoint y: 252, distance: 15.6
click at [840, 241] on select "Select [DEMOGRAPHIC_DATA] [DEMOGRAPHIC_DATA] Other Prefer Not To Say" at bounding box center [869, 239] width 323 height 28
select select "[DEMOGRAPHIC_DATA]"
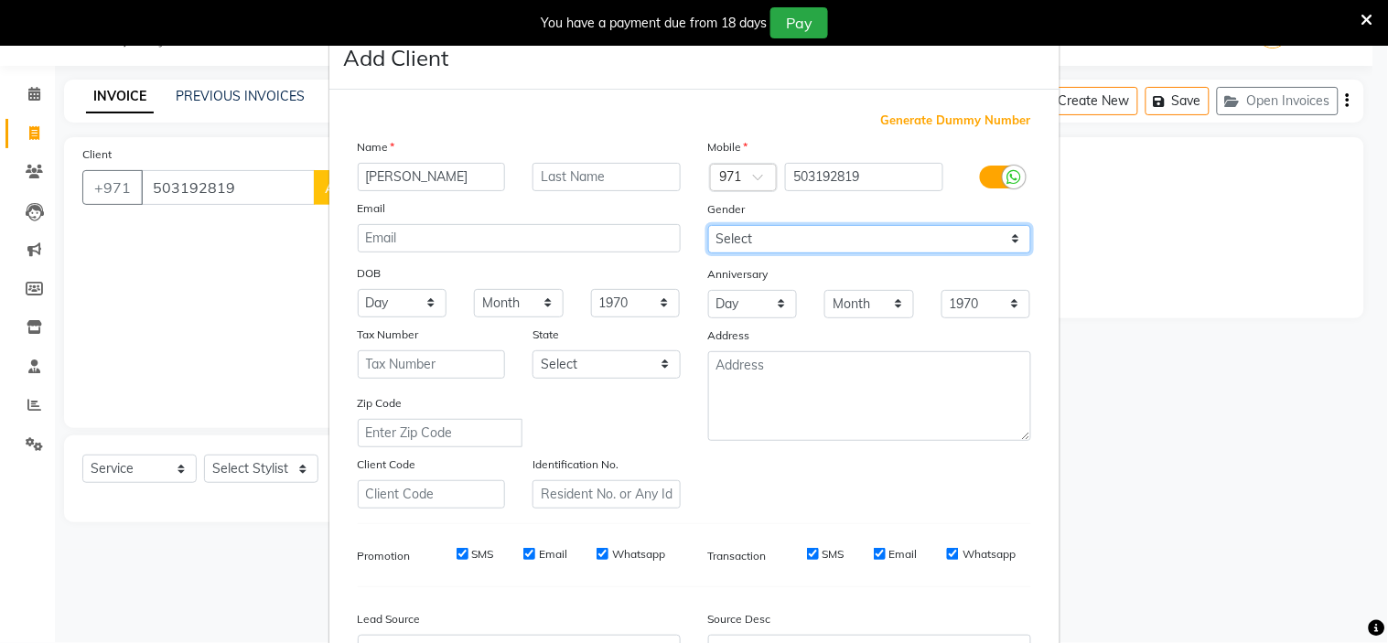
click at [708, 225] on select "Select [DEMOGRAPHIC_DATA] [DEMOGRAPHIC_DATA] Other Prefer Not To Say" at bounding box center [869, 239] width 323 height 28
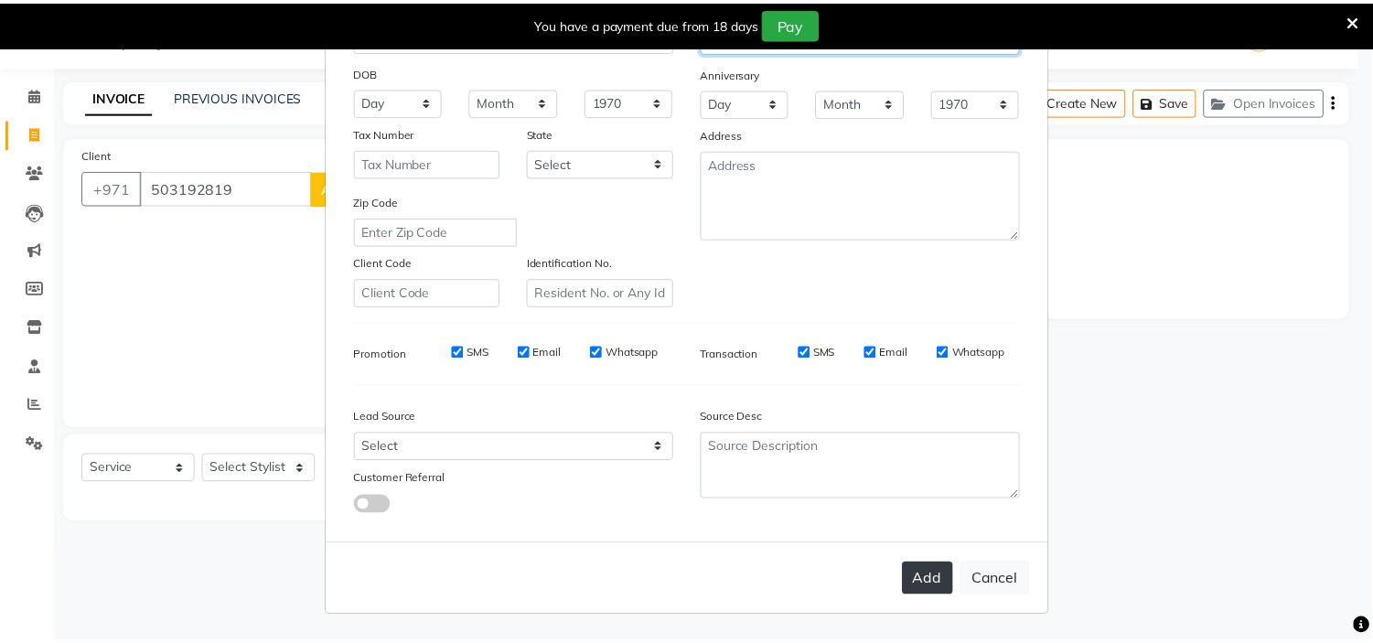
scroll to position [202, 0]
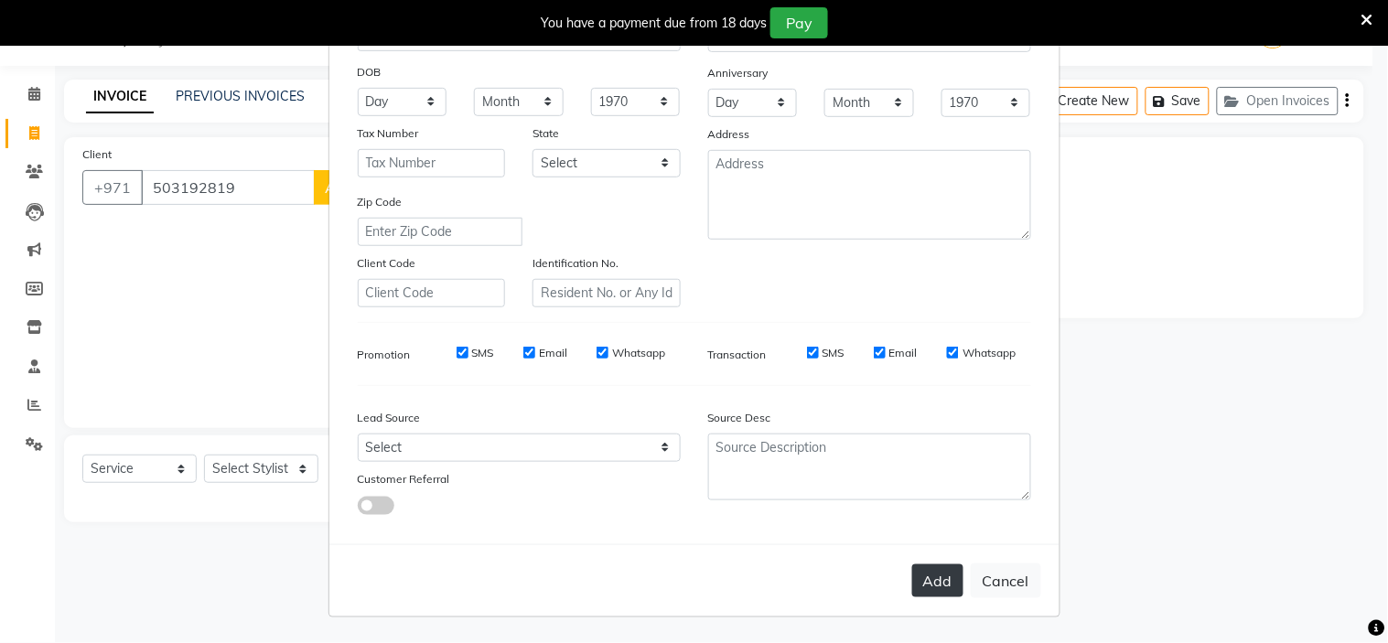
click at [920, 585] on button "Add" at bounding box center [937, 580] width 51 height 33
select select
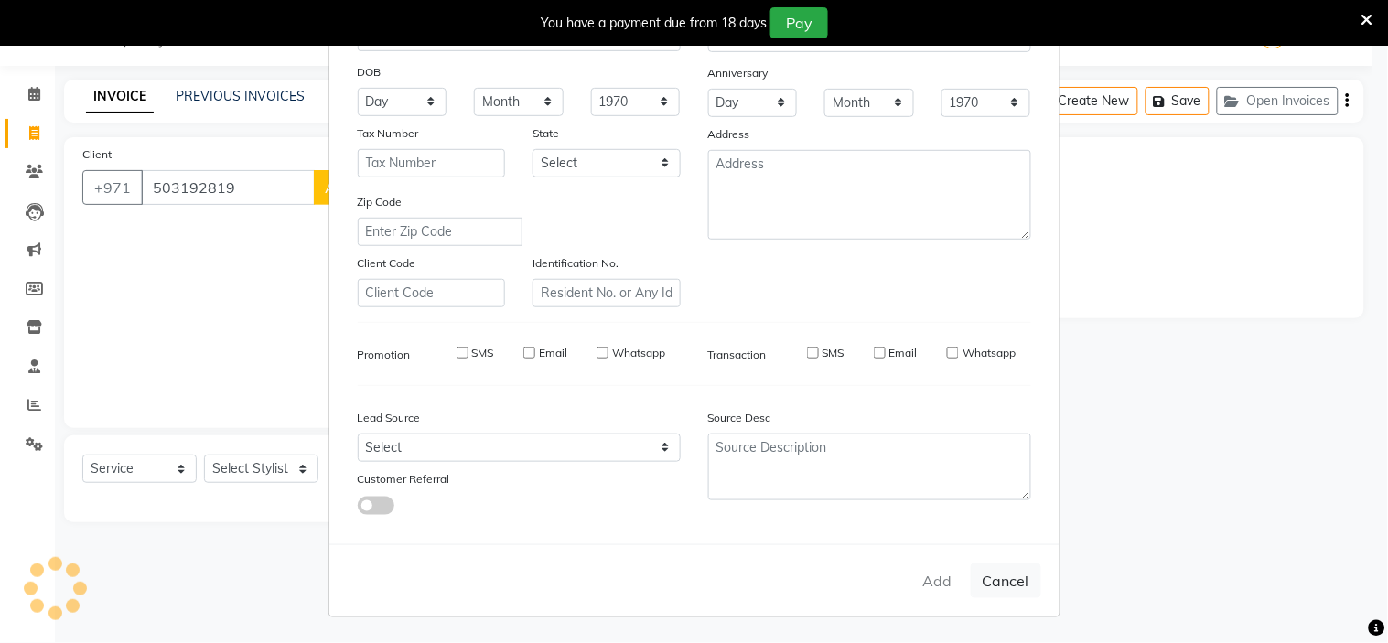
select select
checkbox input "false"
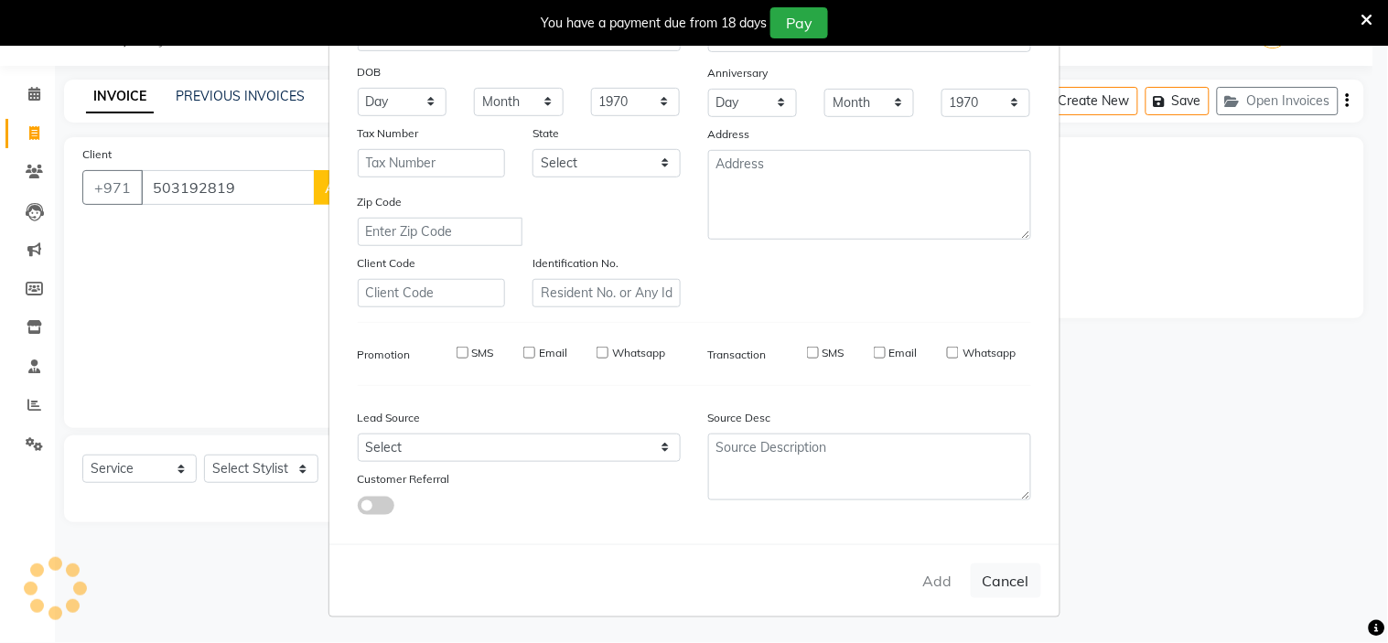
checkbox input "false"
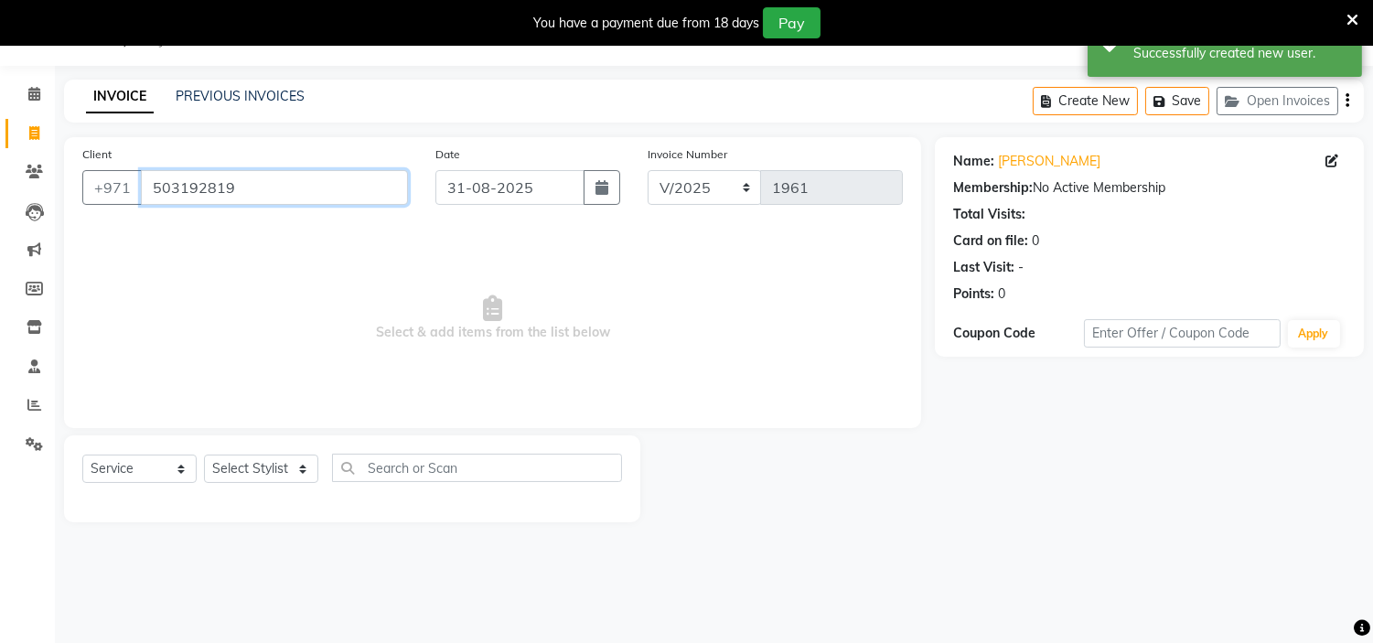
click at [208, 178] on input "503192819" at bounding box center [274, 187] width 267 height 35
click at [251, 478] on select "Select Stylist [PERSON_NAME] Jheza [PERSON_NAME] [PERSON_NAME] [PERSON_NAME] An…" at bounding box center [261, 469] width 114 height 28
select select "61770"
click at [204, 456] on select "Select Stylist [PERSON_NAME] Jheza [PERSON_NAME] [PERSON_NAME] [PERSON_NAME] An…" at bounding box center [261, 469] width 114 height 28
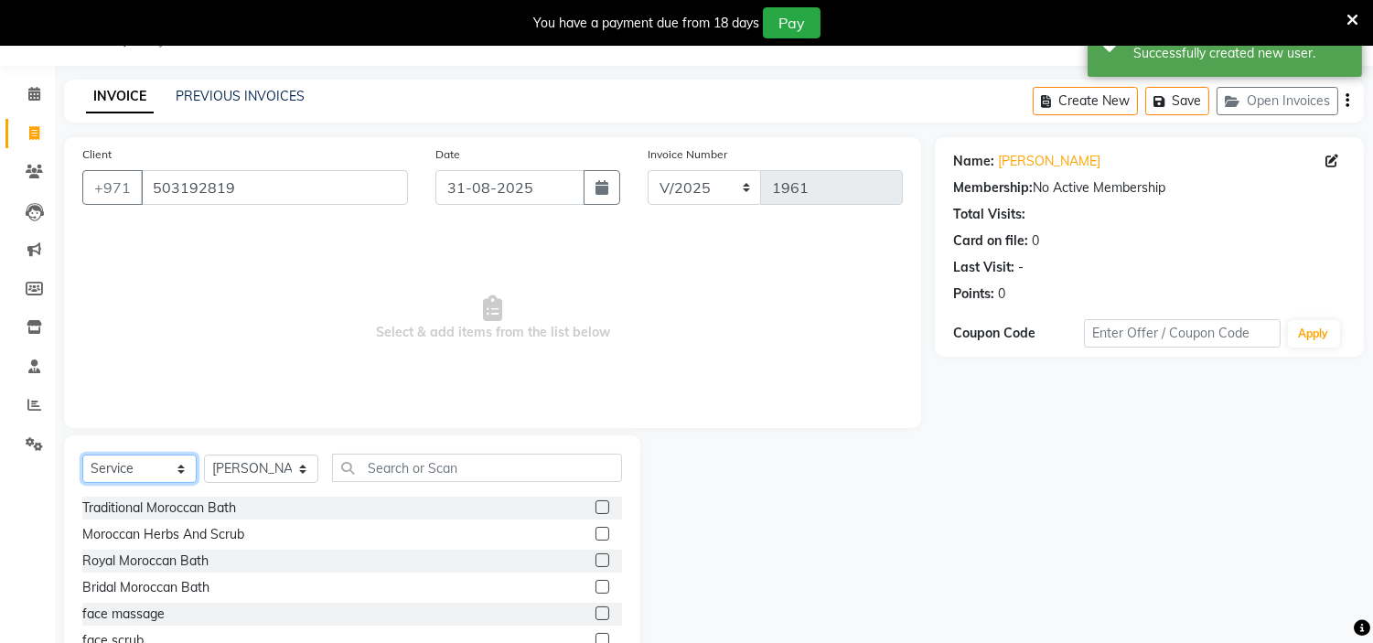
click at [142, 459] on select "Select Service Product Membership Package Voucher Prepaid Gift Card" at bounding box center [139, 469] width 114 height 28
select select "package"
click at [82, 456] on select "Select Service Product Membership Package Voucher Prepaid Gift Card" at bounding box center [139, 469] width 114 height 28
click at [596, 610] on label at bounding box center [603, 612] width 14 height 14
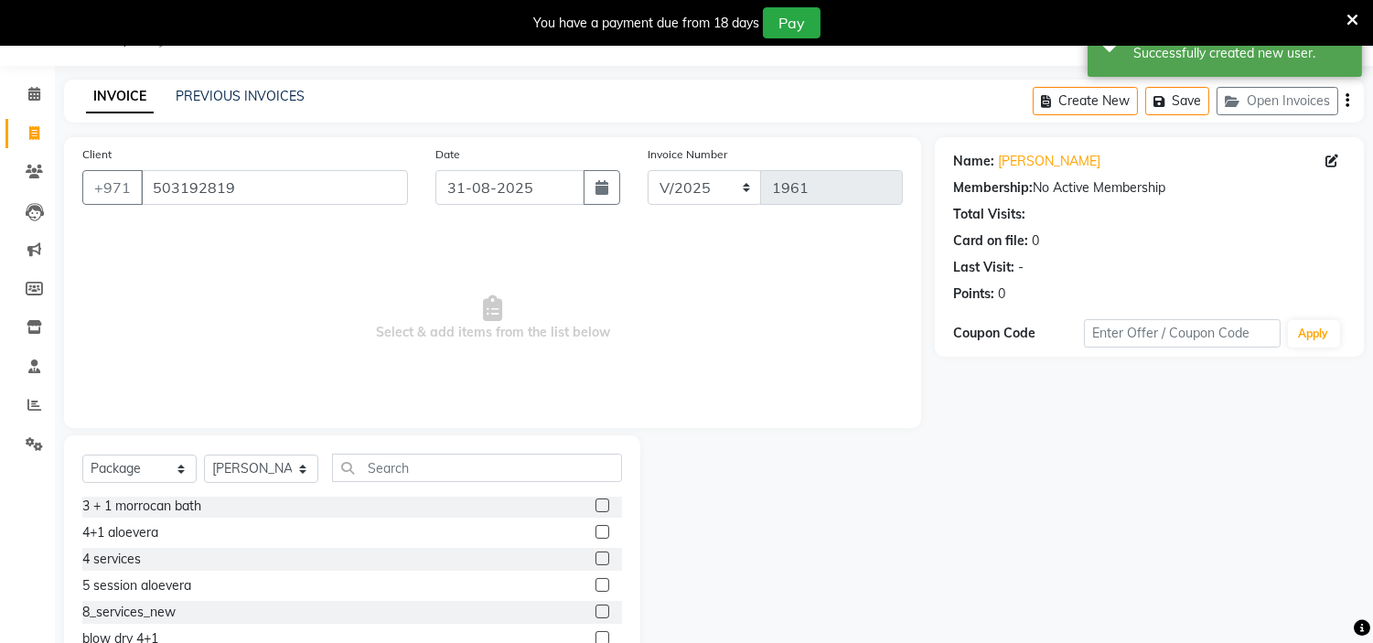
click at [596, 610] on input "checkbox" at bounding box center [602, 613] width 12 height 12
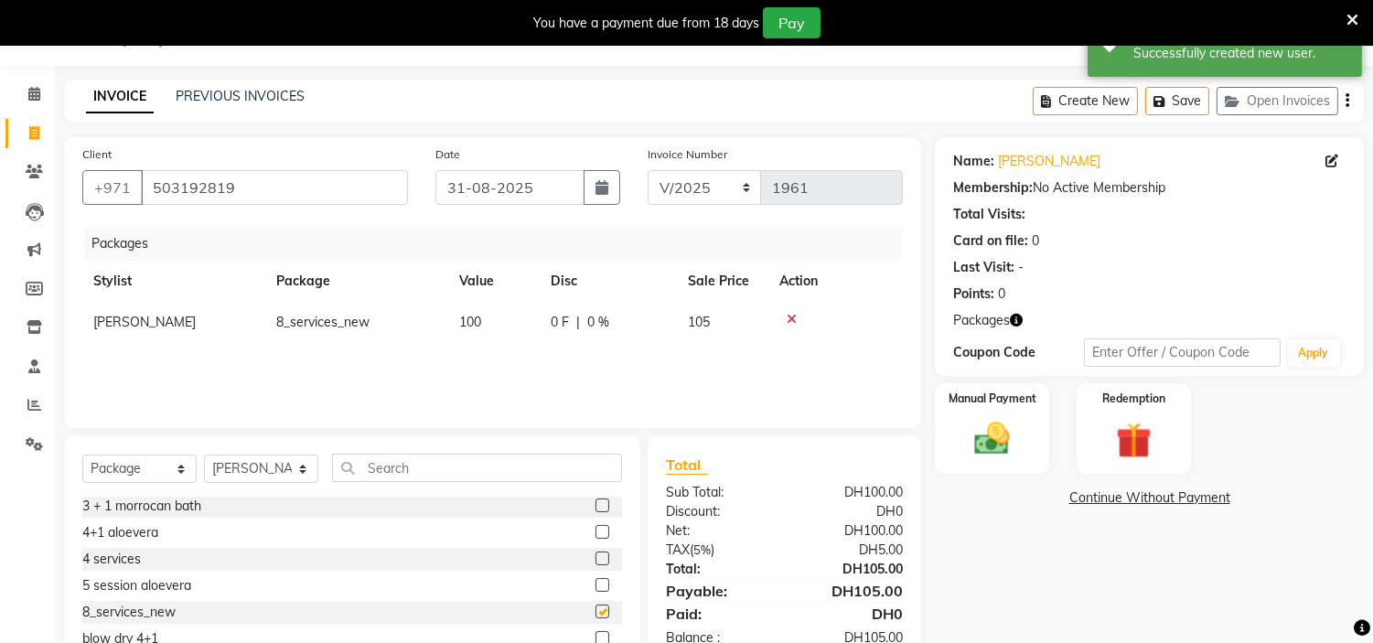
checkbox input "false"
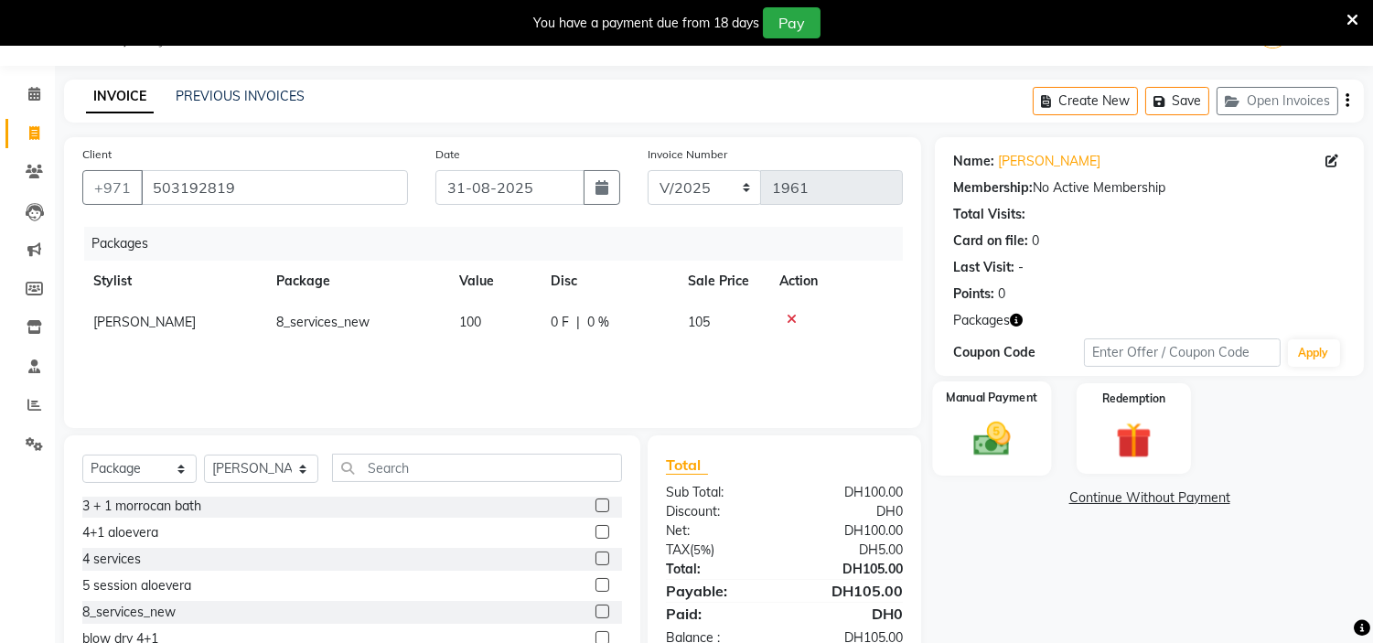
click at [972, 435] on img at bounding box center [992, 439] width 60 height 43
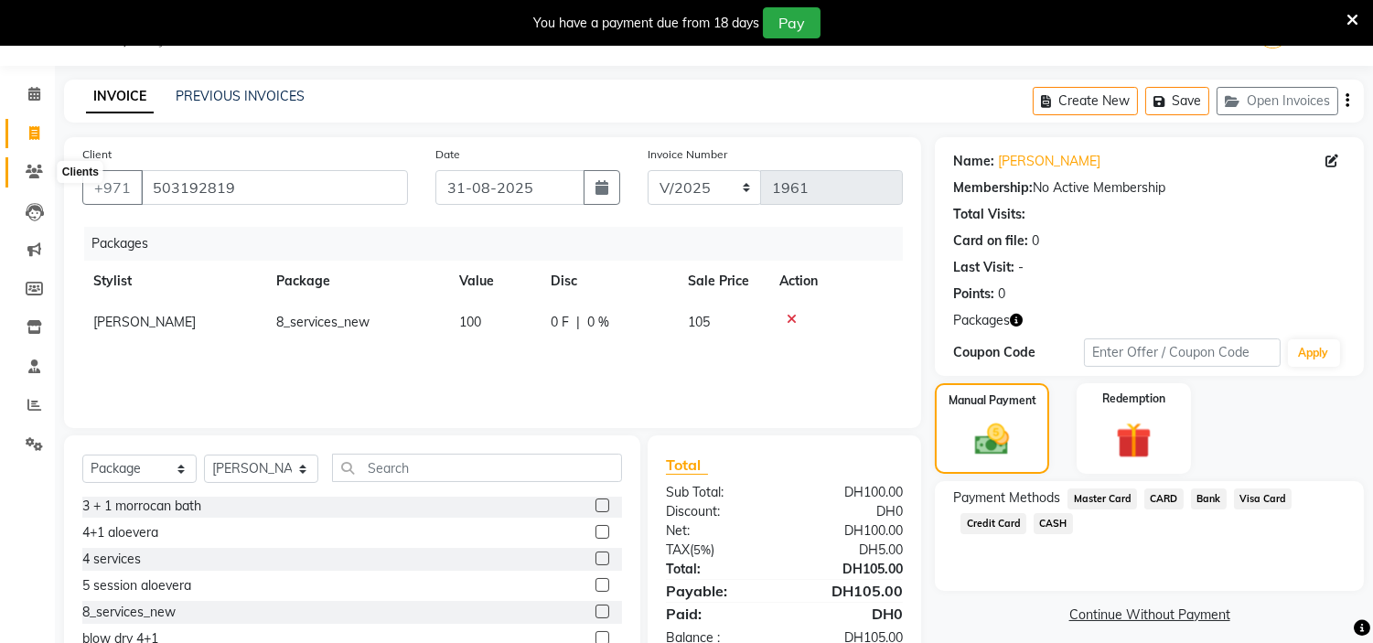
click at [33, 166] on icon at bounding box center [34, 172] width 17 height 14
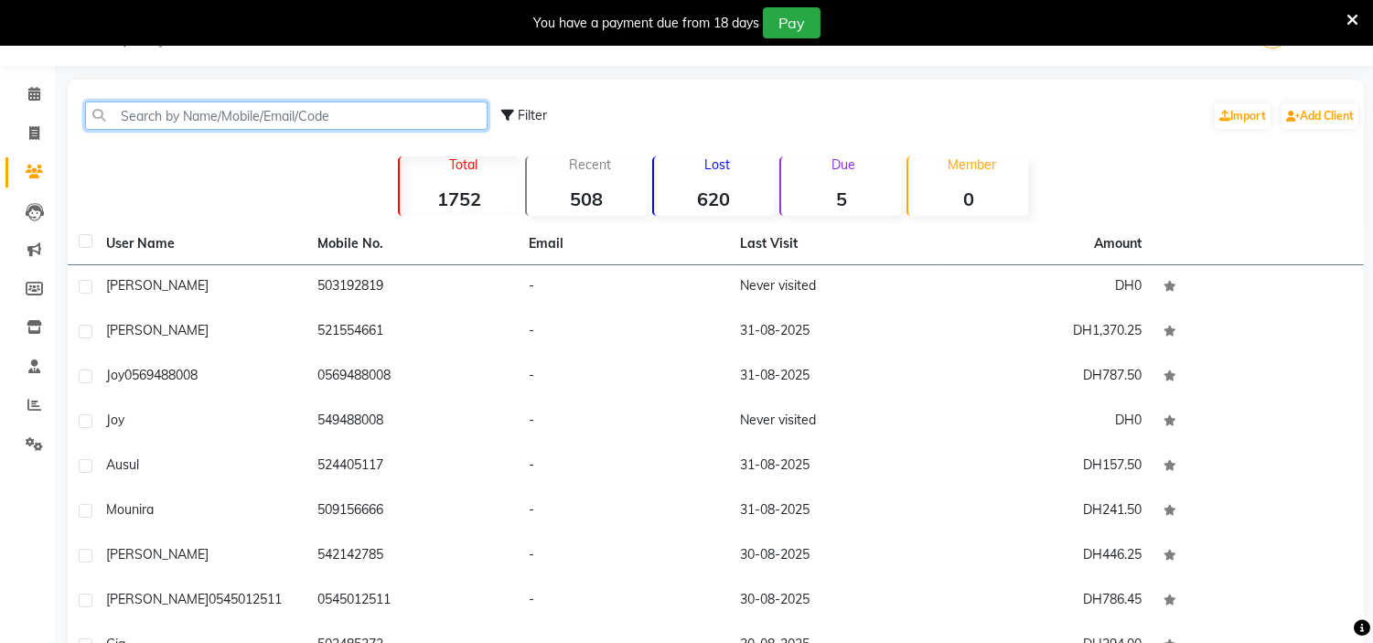
click at [315, 115] on input "text" at bounding box center [286, 116] width 403 height 28
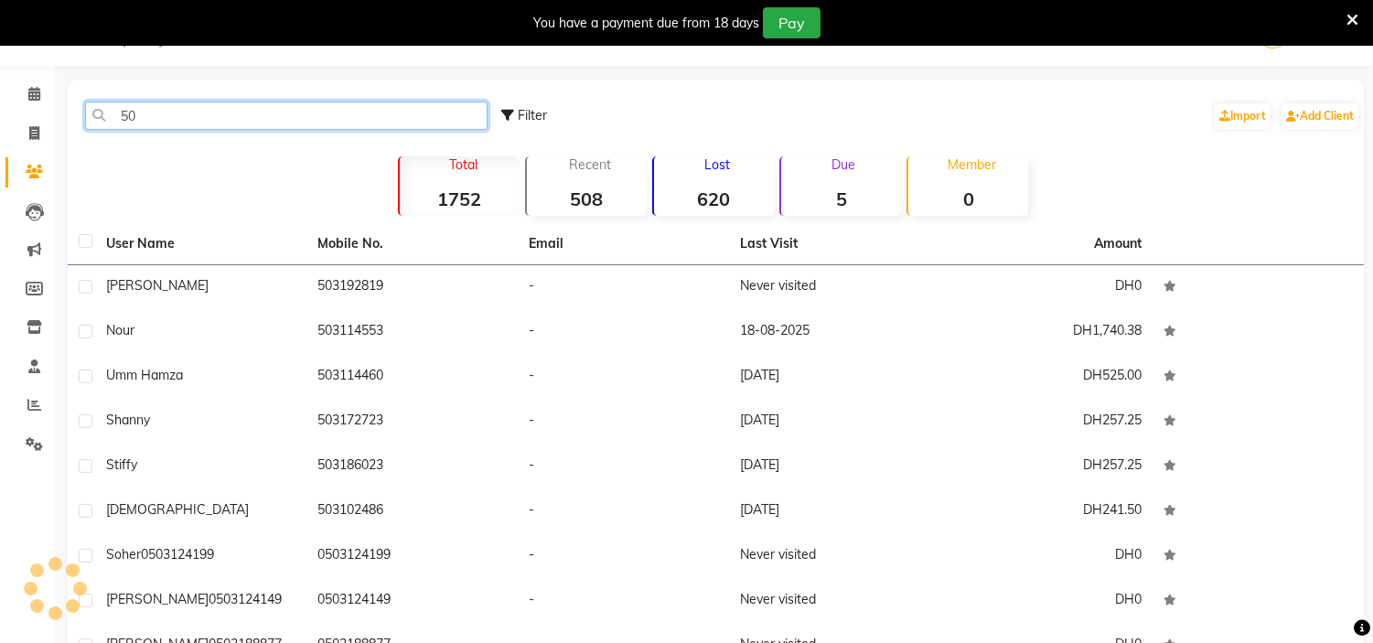
type input "5"
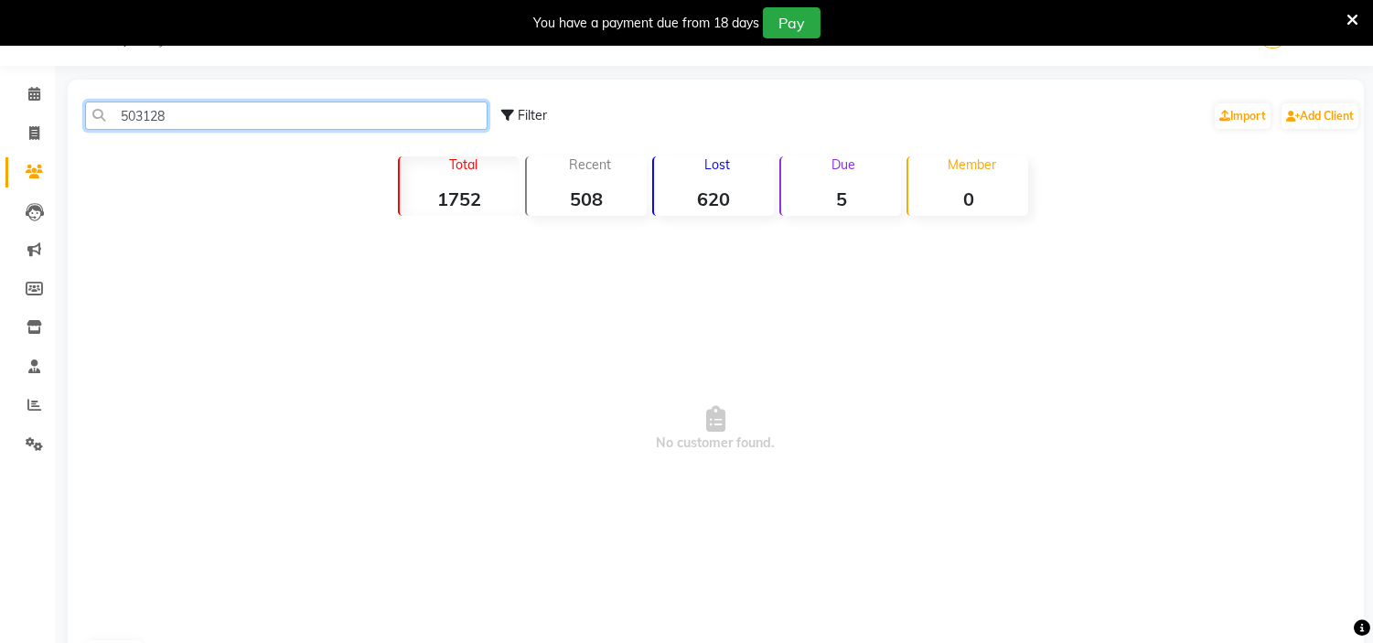
drag, startPoint x: 176, startPoint y: 115, endPoint x: 0, endPoint y: 2, distance: 209.1
click at [0, 23] on body "Select Location × H Y M Ladies Beauty Center , Abu Dhabi English ENGLISH Españo…" at bounding box center [686, 321] width 1373 height 643
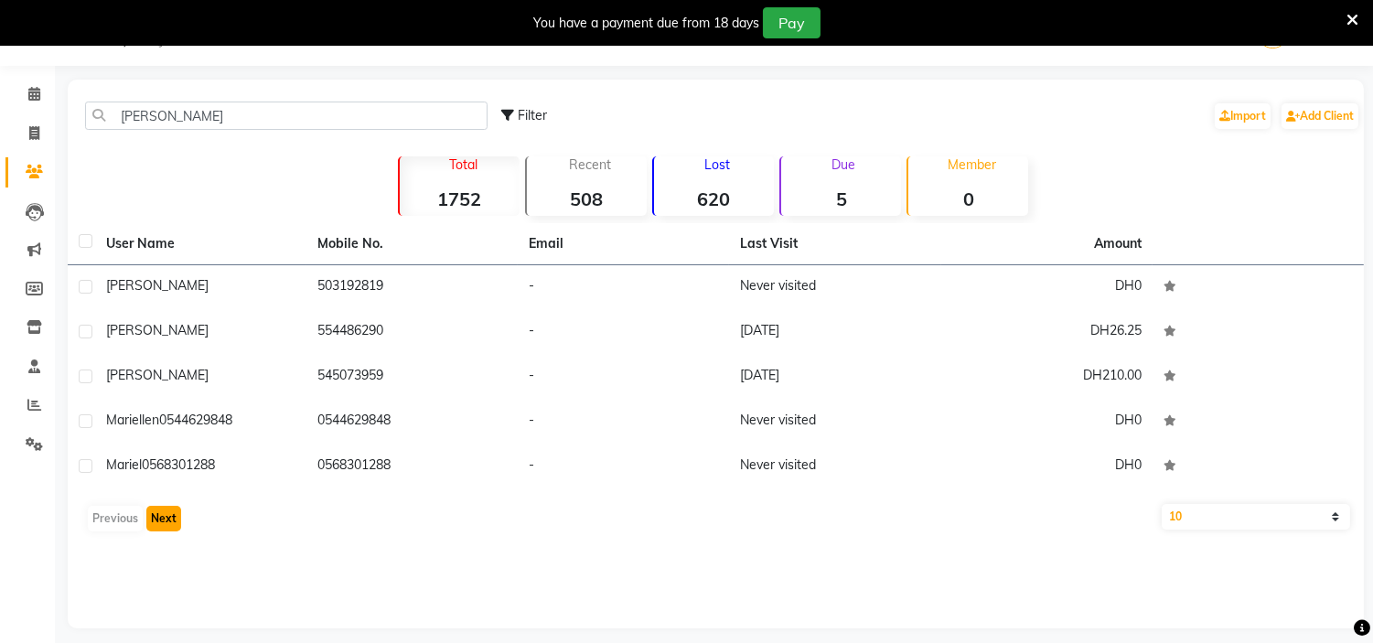
click at [165, 524] on button "Next" at bounding box center [163, 519] width 35 height 26
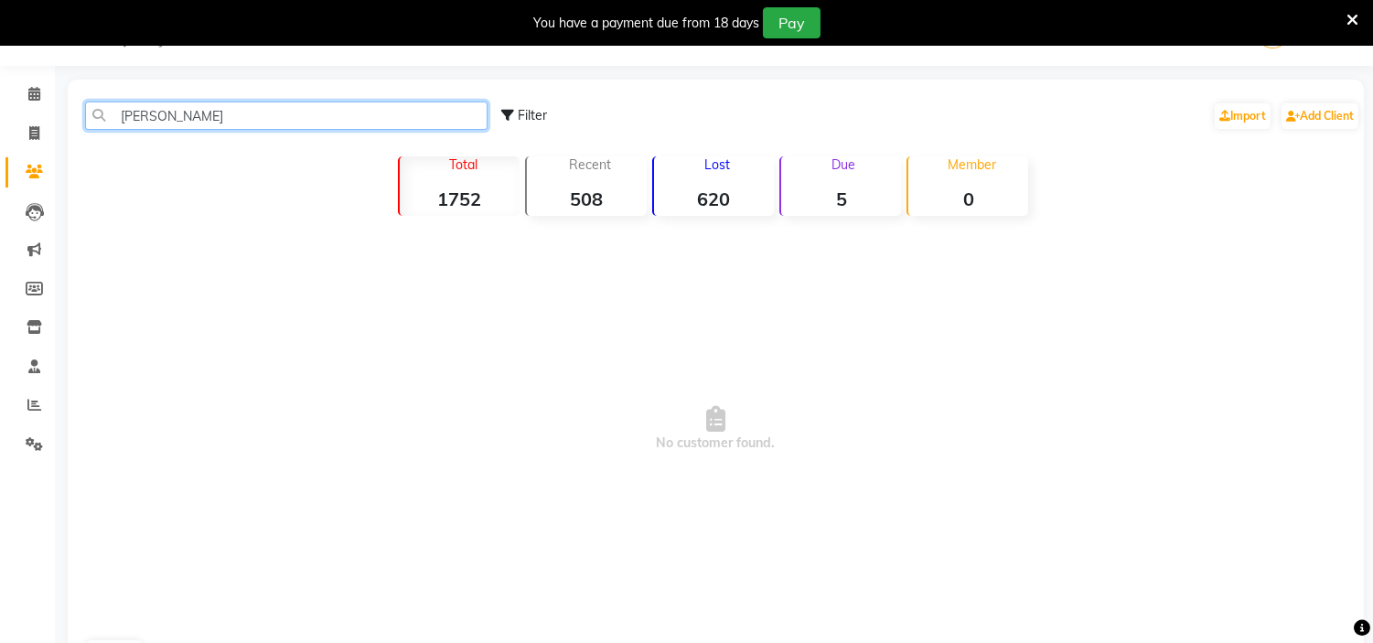
click at [242, 115] on input "[PERSON_NAME]" at bounding box center [286, 116] width 403 height 28
drag, startPoint x: 328, startPoint y: 108, endPoint x: 0, endPoint y: 47, distance: 333.2
click at [0, 48] on app-home "Select Location × H Y M Ladies Beauty Center , Abu Dhabi English ENGLISH Españo…" at bounding box center [686, 349] width 1373 height 699
click at [362, 121] on input "[PERSON_NAME]" at bounding box center [286, 116] width 403 height 28
drag, startPoint x: 311, startPoint y: 124, endPoint x: 0, endPoint y: 67, distance: 316.3
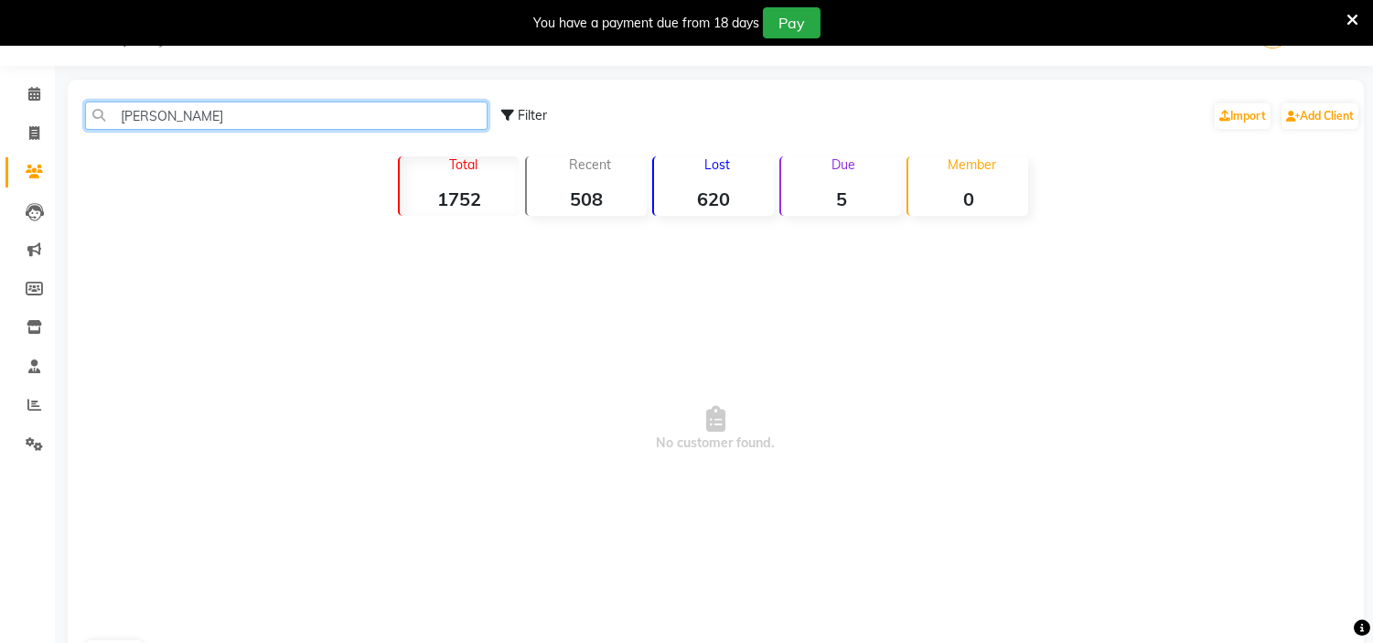
click at [0, 84] on app-home "Select Location × H Y M Ladies Beauty Center , Abu Dhabi English ENGLISH Españo…" at bounding box center [686, 349] width 1373 height 699
drag, startPoint x: 285, startPoint y: 99, endPoint x: 262, endPoint y: 104, distance: 24.4
click at [263, 103] on div "marie Filter Import Add Client" at bounding box center [715, 116] width 1289 height 58
drag, startPoint x: 249, startPoint y: 112, endPoint x: 0, endPoint y: 24, distance: 263.9
click at [0, 24] on body "Select Location × H Y M Ladies Beauty Center , Abu Dhabi English ENGLISH Españo…" at bounding box center [686, 321] width 1373 height 643
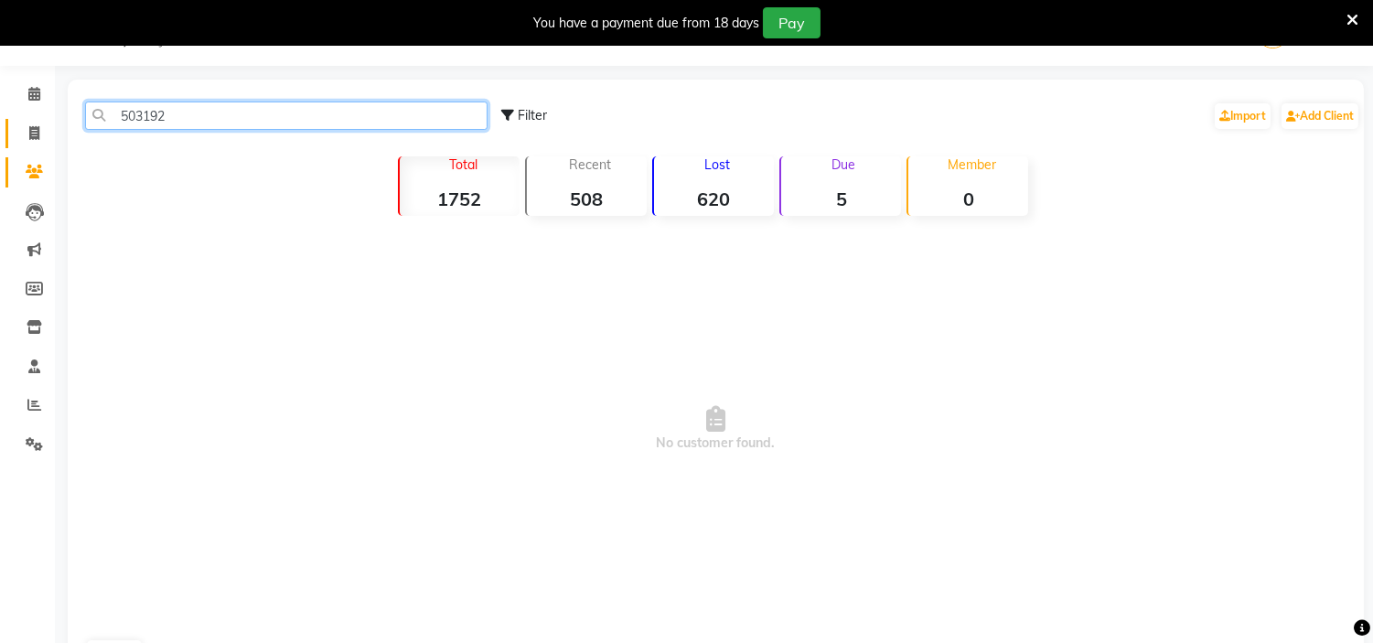
drag, startPoint x: 233, startPoint y: 104, endPoint x: 12, endPoint y: 134, distance: 223.4
click at [1, 141] on app-home "Select Location × H Y M Ladies Beauty Center , Abu Dhabi English ENGLISH Españo…" at bounding box center [686, 349] width 1373 height 699
drag, startPoint x: 338, startPoint y: 112, endPoint x: 9, endPoint y: 62, distance: 333.0
click at [0, 61] on app-home "Select Location × H Y M Ladies Beauty Center , Abu Dhabi English ENGLISH Españo…" at bounding box center [686, 349] width 1373 height 699
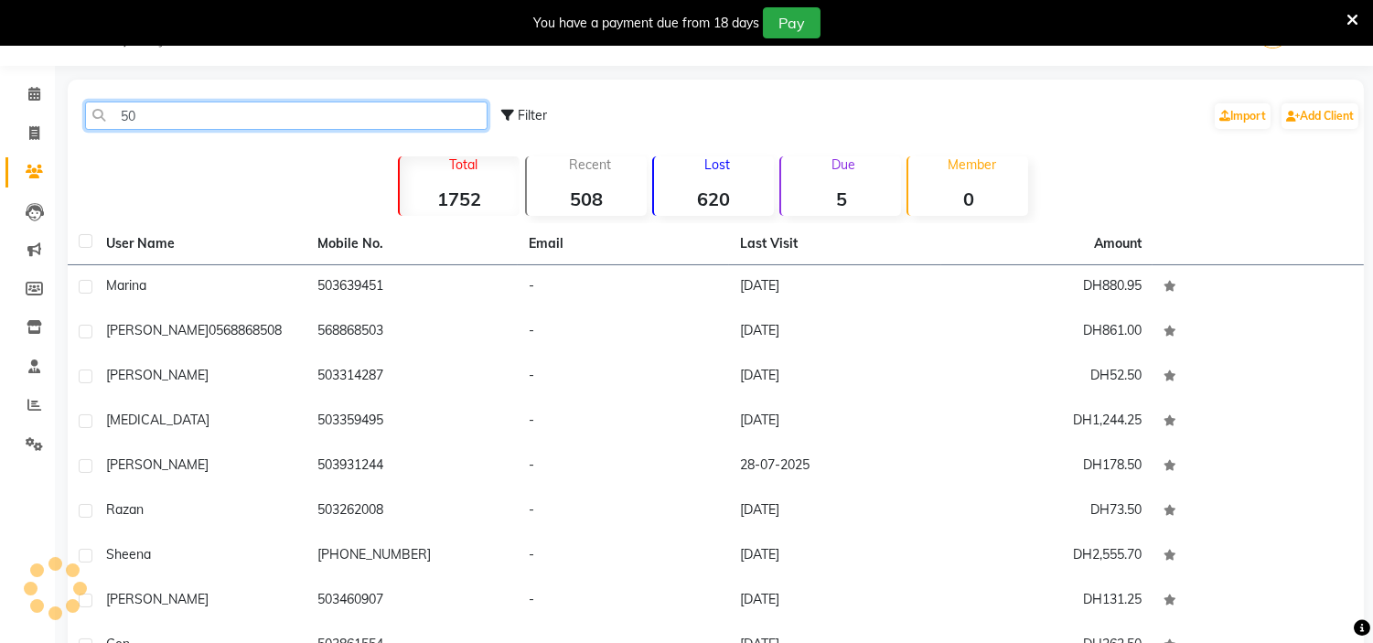
type input "5"
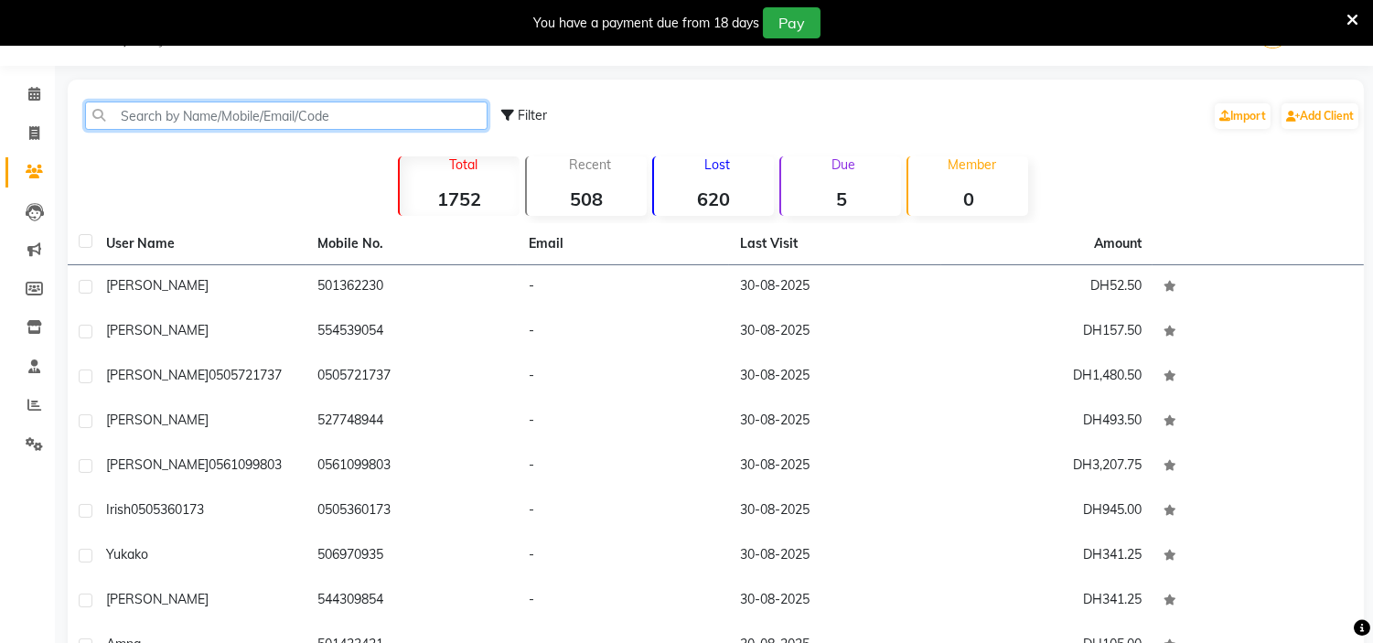
click at [281, 122] on input "text" at bounding box center [286, 116] width 403 height 28
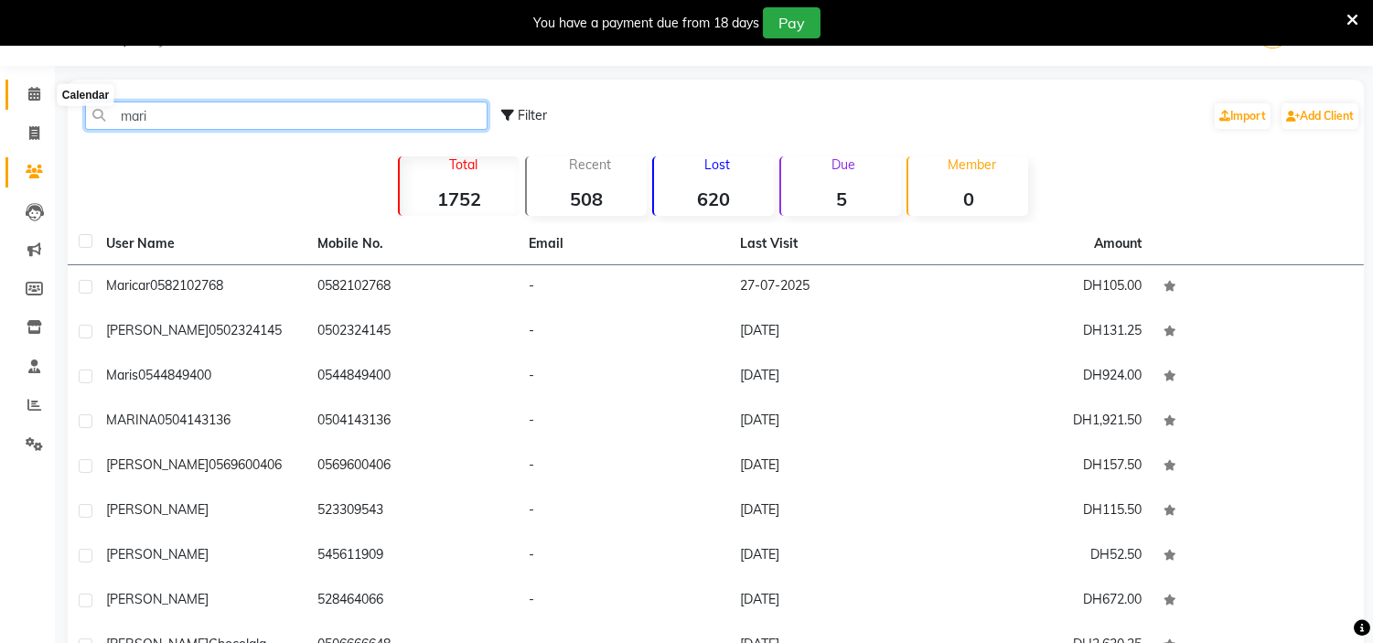
type input "mari"
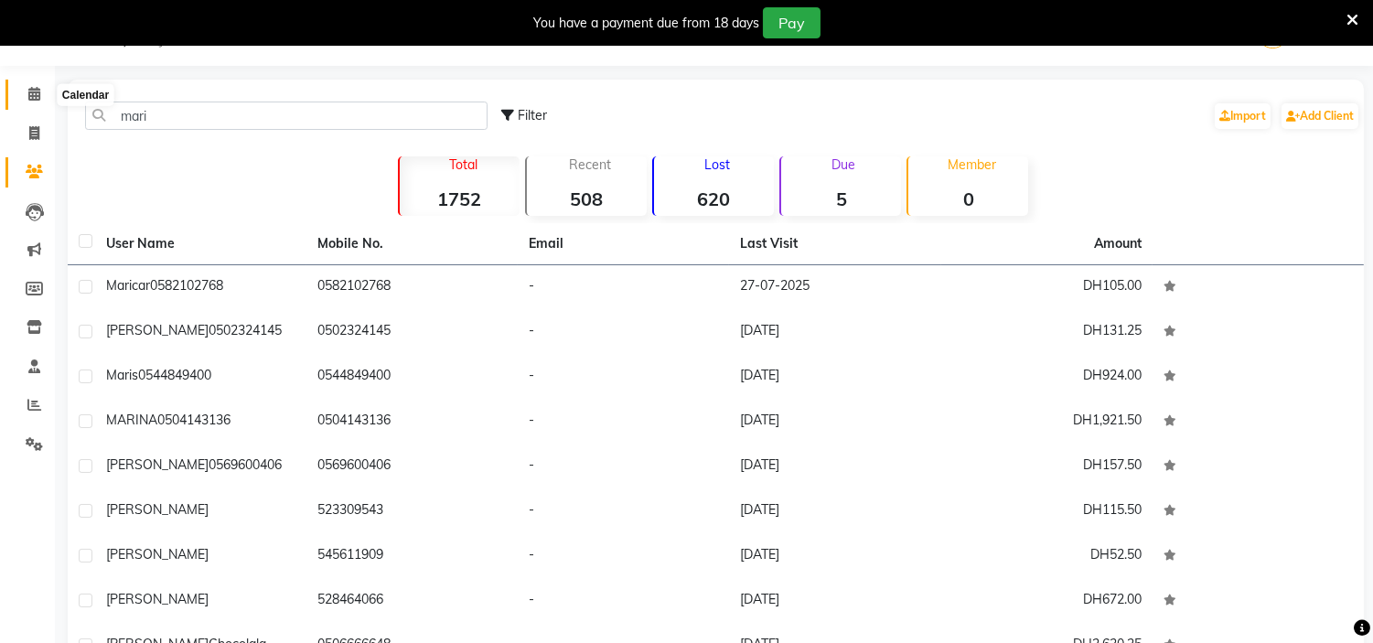
click at [28, 95] on icon at bounding box center [34, 94] width 12 height 14
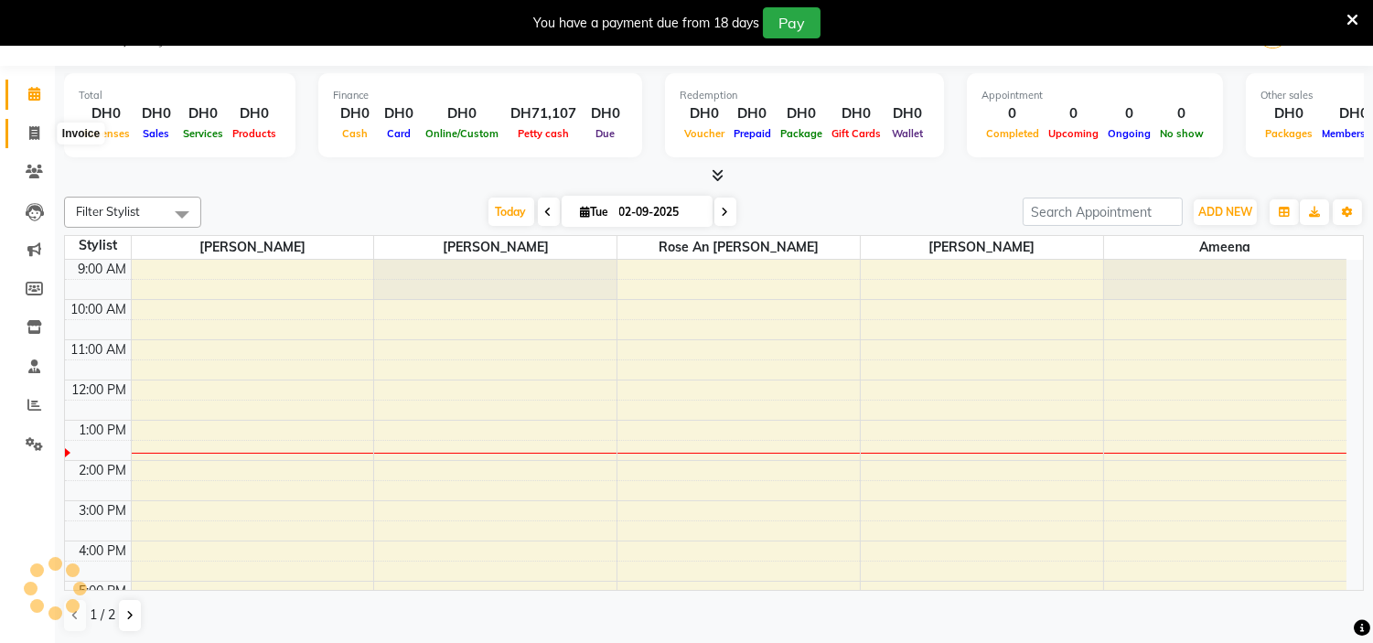
click at [34, 135] on icon at bounding box center [34, 133] width 10 height 14
select select "service"
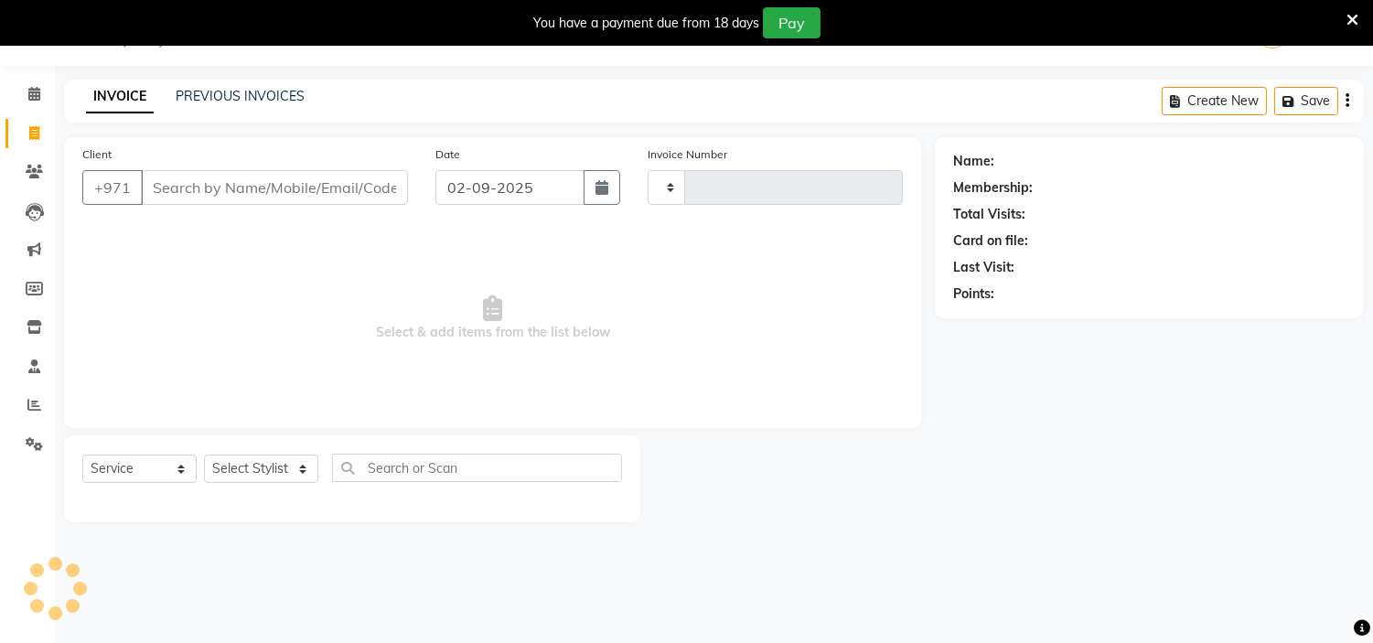
type input "1961"
select select "7248"
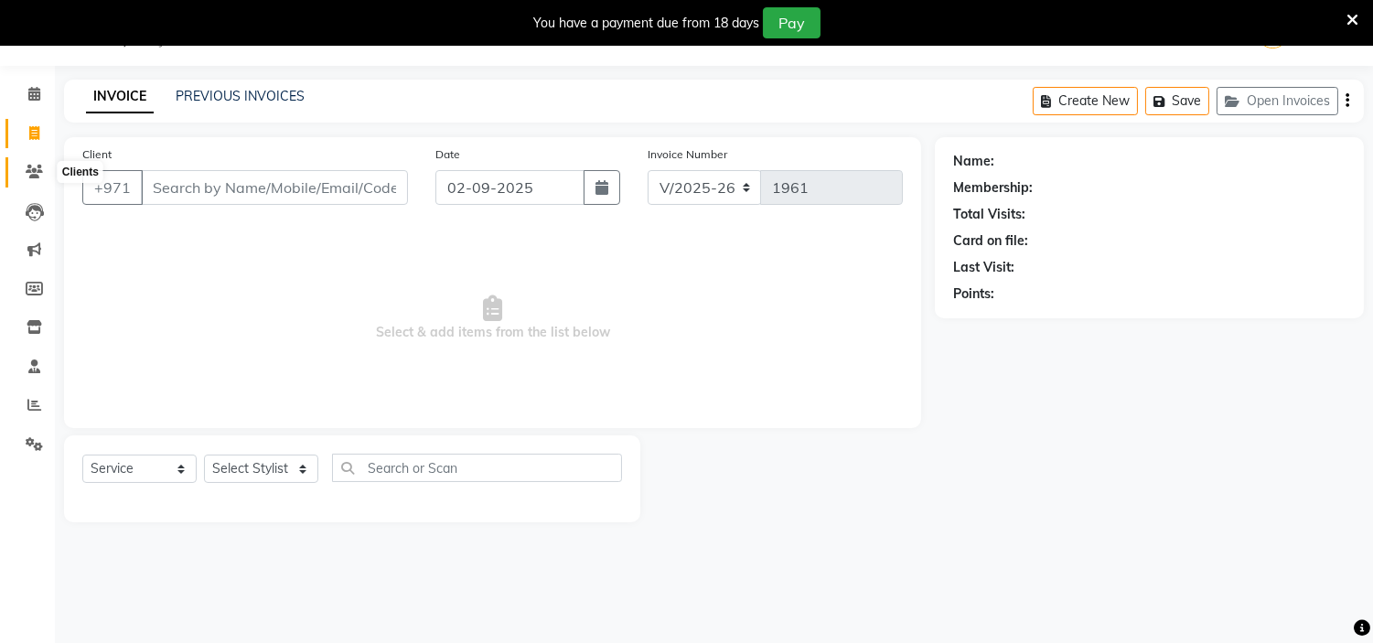
click at [34, 168] on icon at bounding box center [34, 172] width 17 height 14
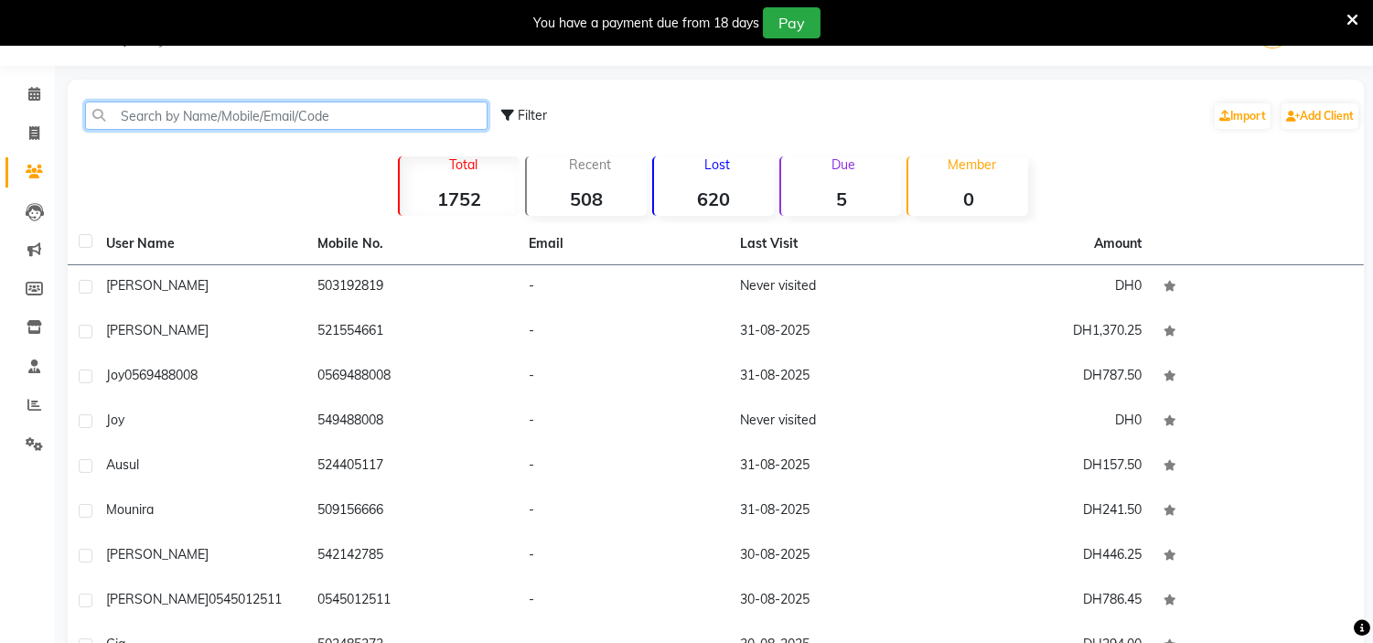
click at [308, 125] on input "text" at bounding box center [286, 116] width 403 height 28
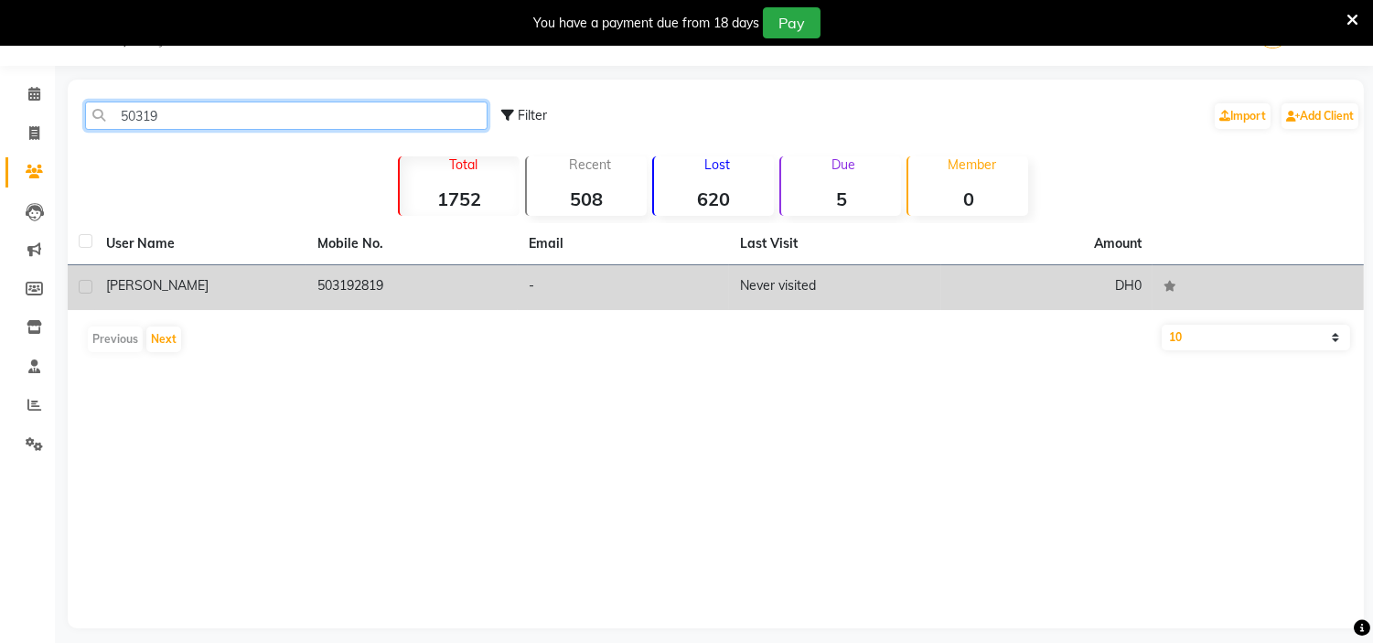
type input "50319"
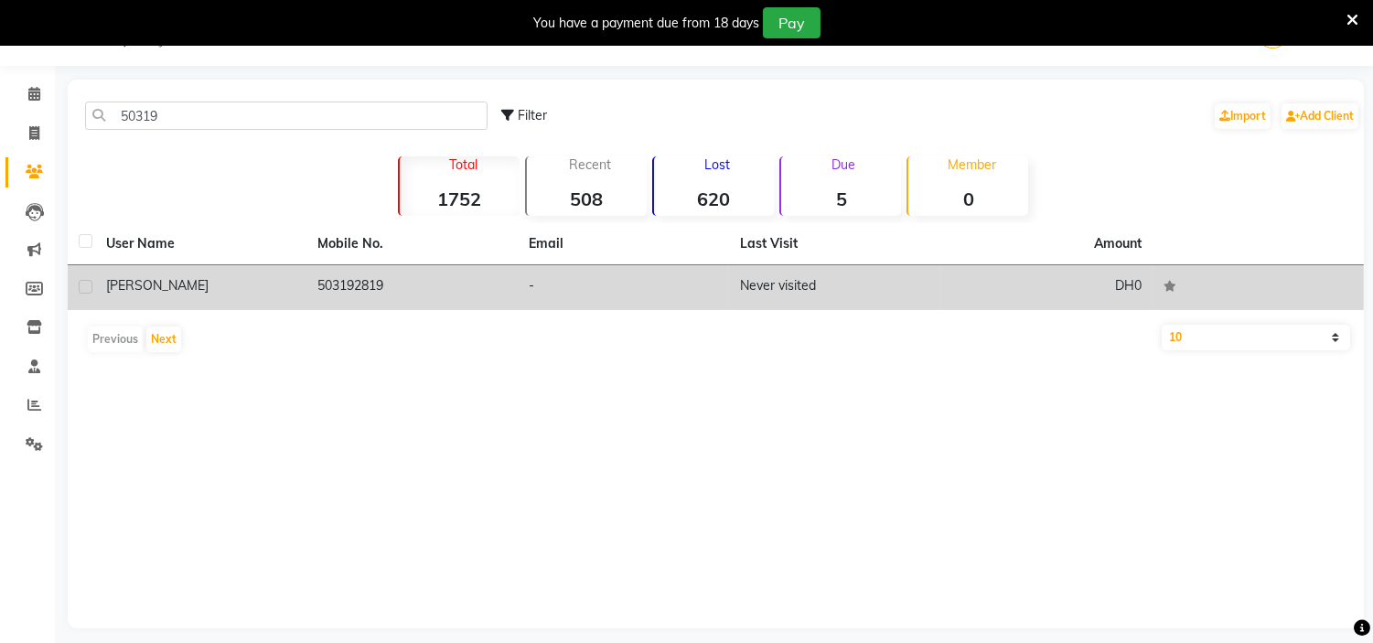
click at [501, 304] on td "503192819" at bounding box center [411, 287] width 211 height 45
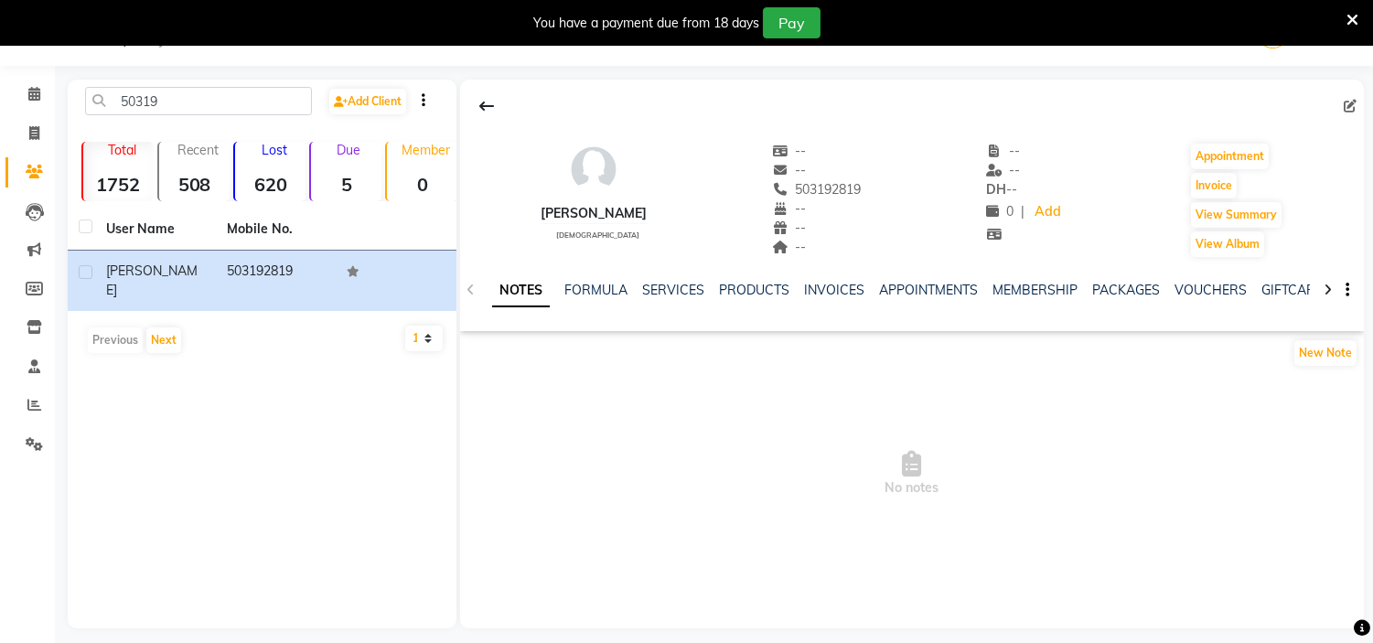
click at [810, 207] on div "--" at bounding box center [817, 208] width 90 height 19
click at [802, 190] on span "503192819" at bounding box center [817, 189] width 90 height 16
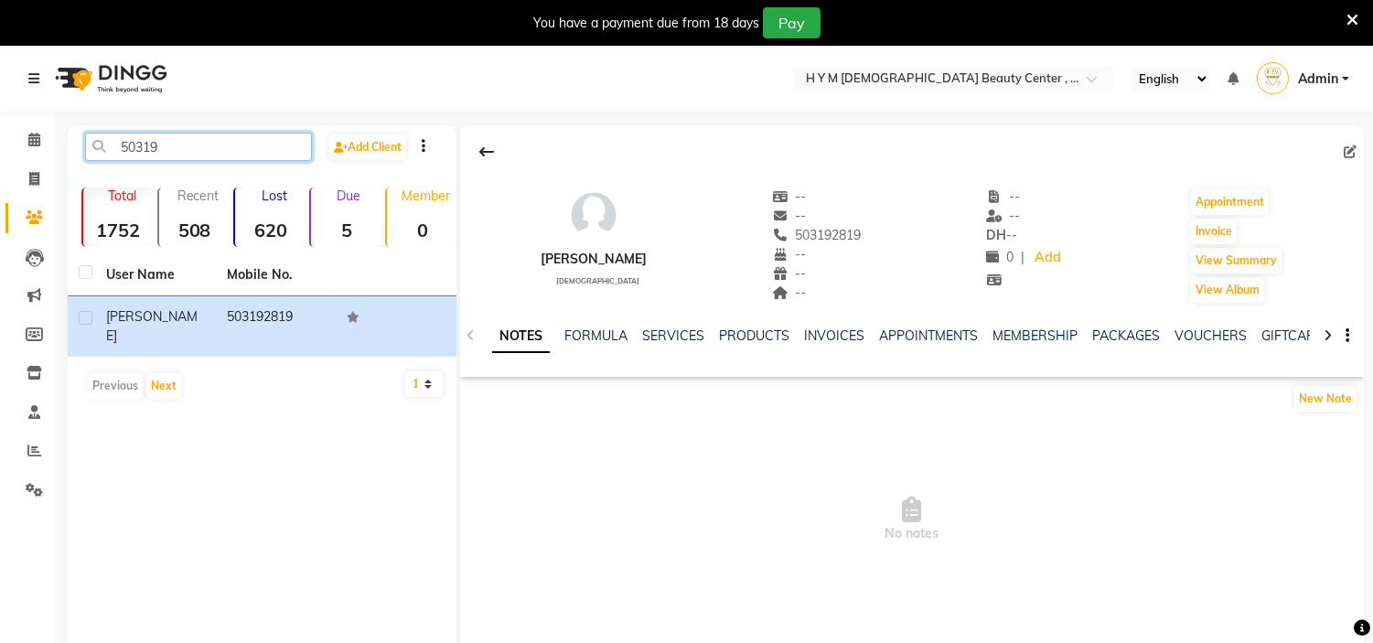
drag, startPoint x: 199, startPoint y: 145, endPoint x: 0, endPoint y: 88, distance: 206.5
click at [0, 84] on app-home "Select Location × H Y M Ladies Beauty Center , Abu Dhabi English ENGLISH Españo…" at bounding box center [686, 374] width 1373 height 656
click at [46, 177] on span at bounding box center [34, 179] width 32 height 21
select select "service"
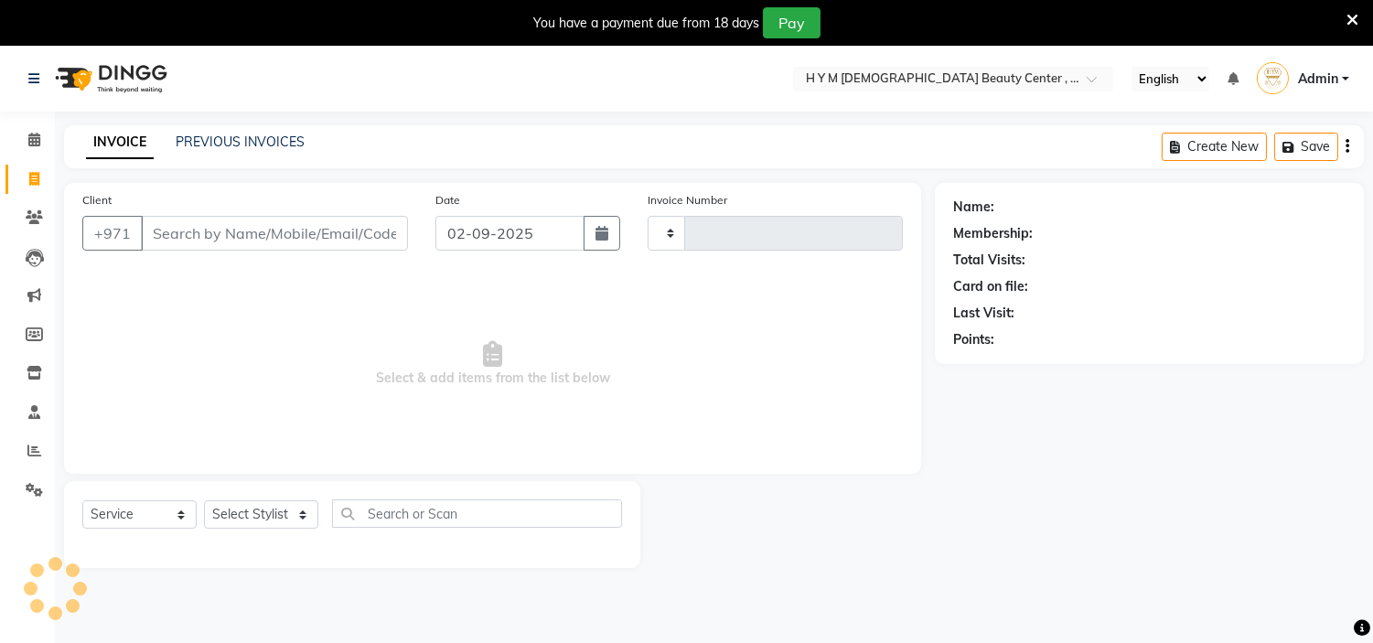
scroll to position [46, 0]
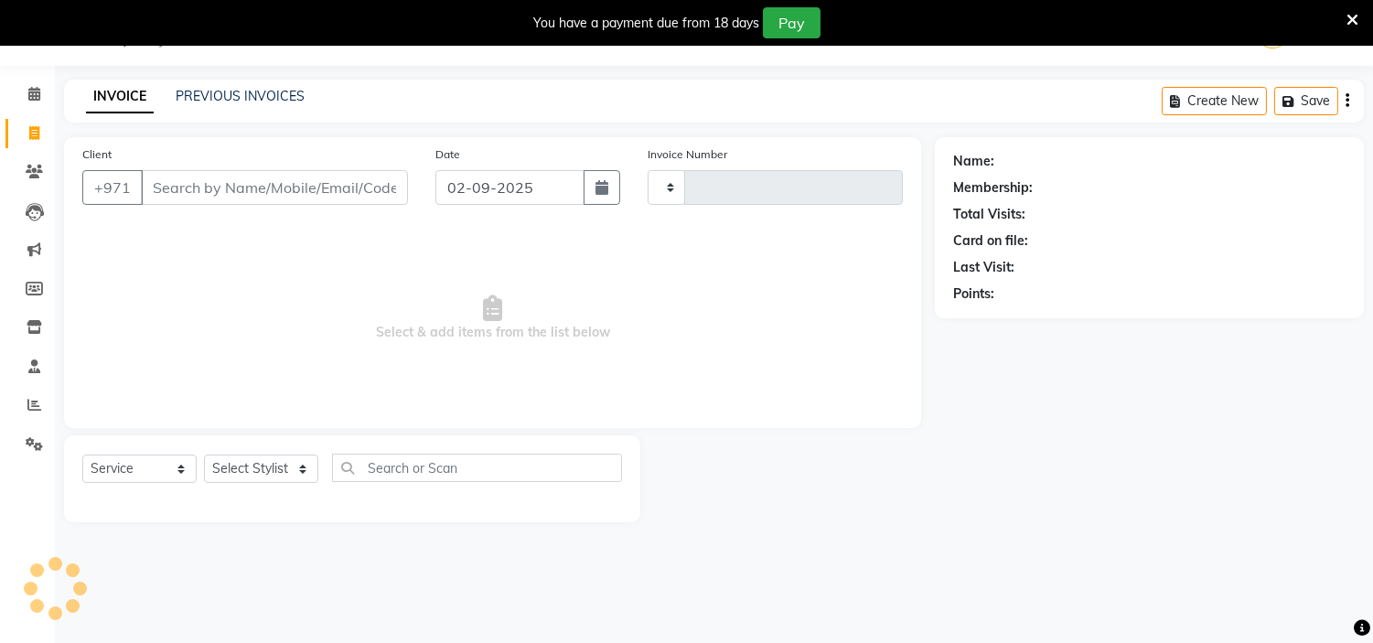
type input "1961"
select select "7248"
click at [607, 189] on icon "button" at bounding box center [602, 187] width 13 height 15
select select "9"
select select "2025"
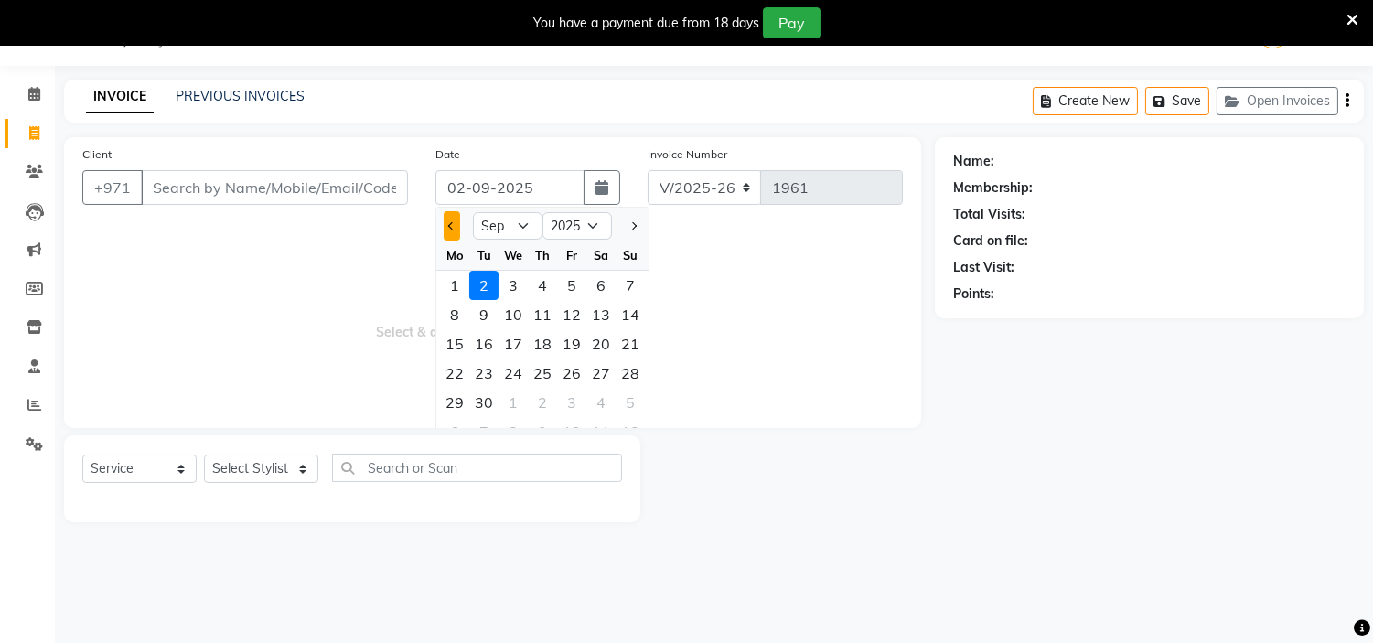
click at [458, 229] on button "Previous month" at bounding box center [452, 225] width 16 height 29
select select "8"
click at [635, 396] on div "31" at bounding box center [630, 402] width 29 height 29
type input "31-08-2025"
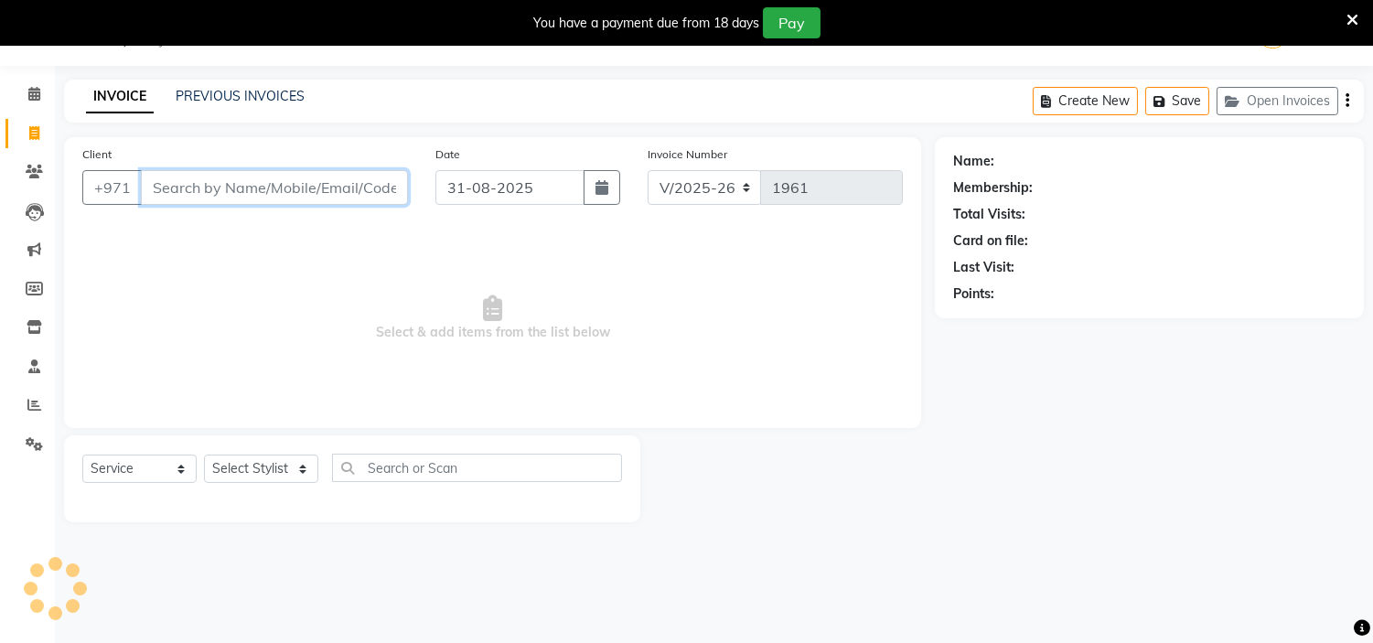
click at [179, 183] on input "Client" at bounding box center [274, 187] width 267 height 35
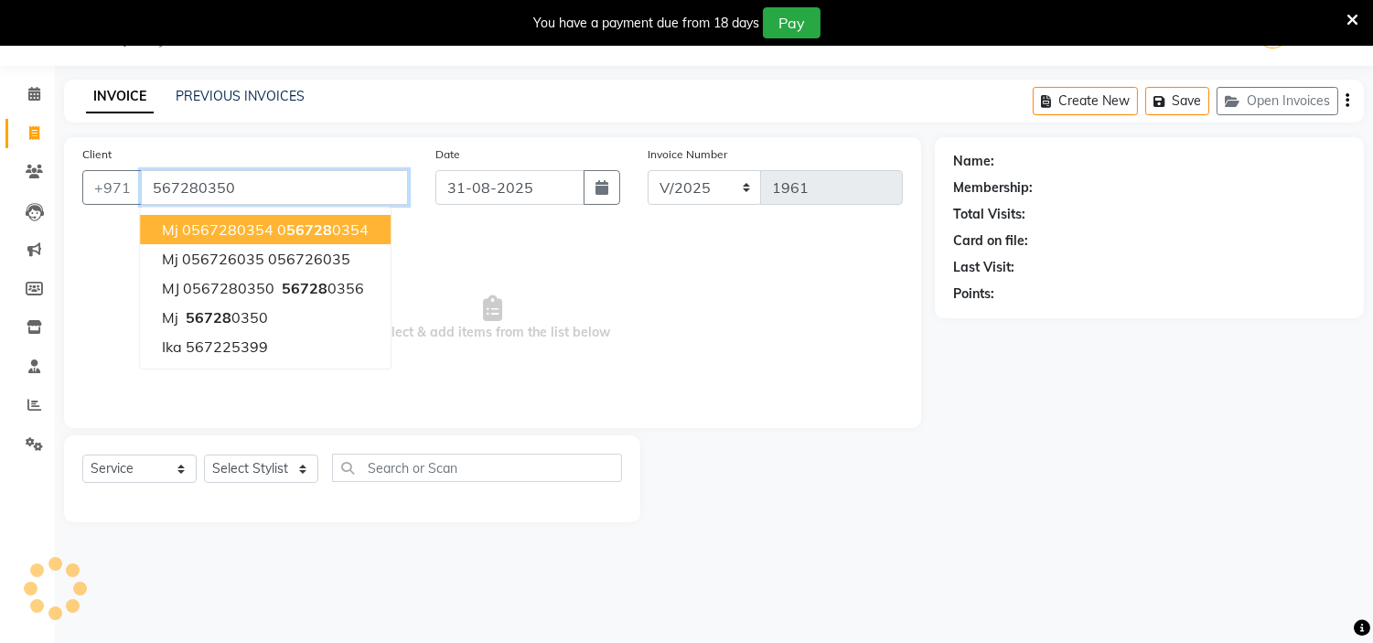
type input "567280350"
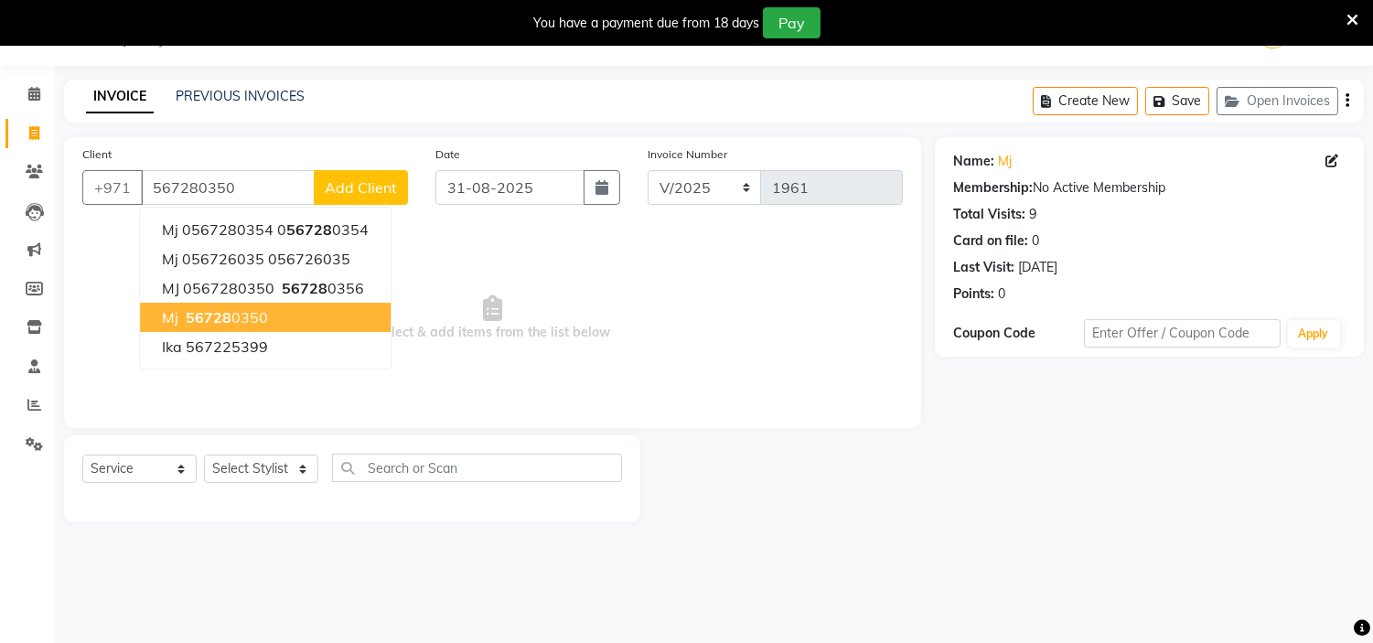
click at [276, 317] on button "mj 56728 0350" at bounding box center [265, 317] width 251 height 29
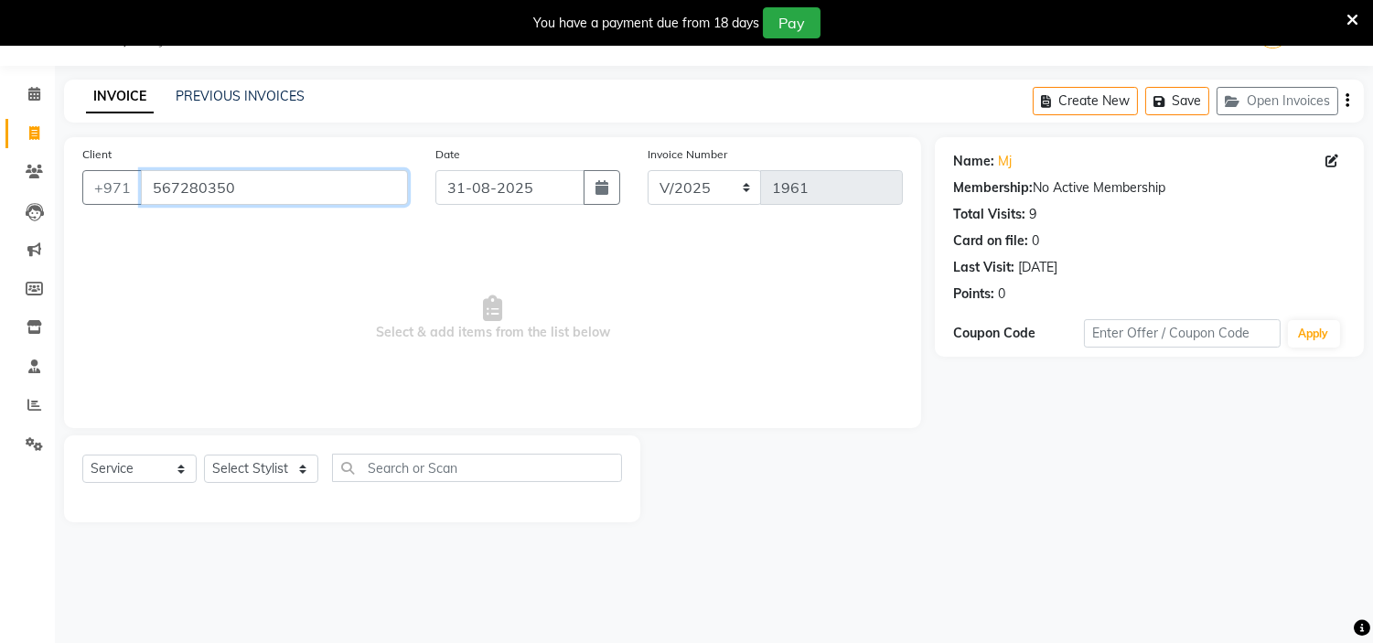
click at [192, 183] on input "567280350" at bounding box center [274, 187] width 267 height 35
click at [50, 174] on div "Client +971 567280350 Date 31-08-2025 Invoice Number V/2025 V/2025-26 1961 Sele…" at bounding box center [492, 329] width 885 height 385
click at [43, 172] on span at bounding box center [34, 172] width 32 height 21
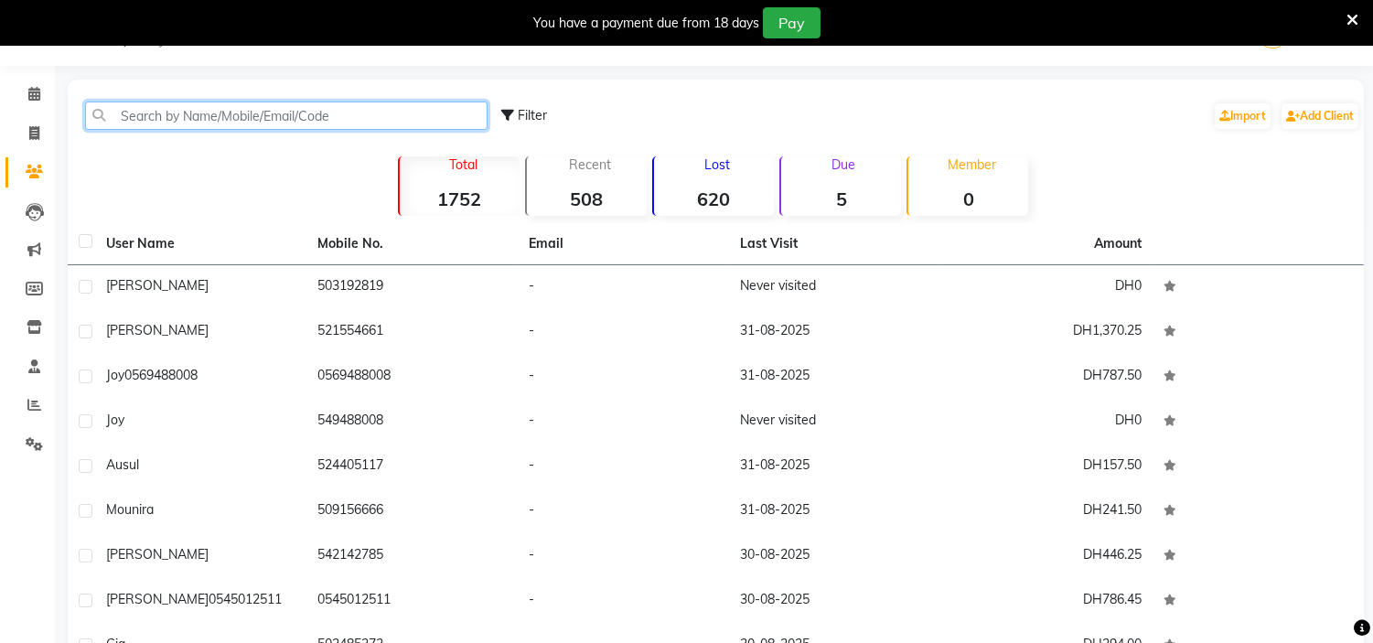
drag, startPoint x: 363, startPoint y: 131, endPoint x: 377, endPoint y: 114, distance: 21.4
paste input "567280350"
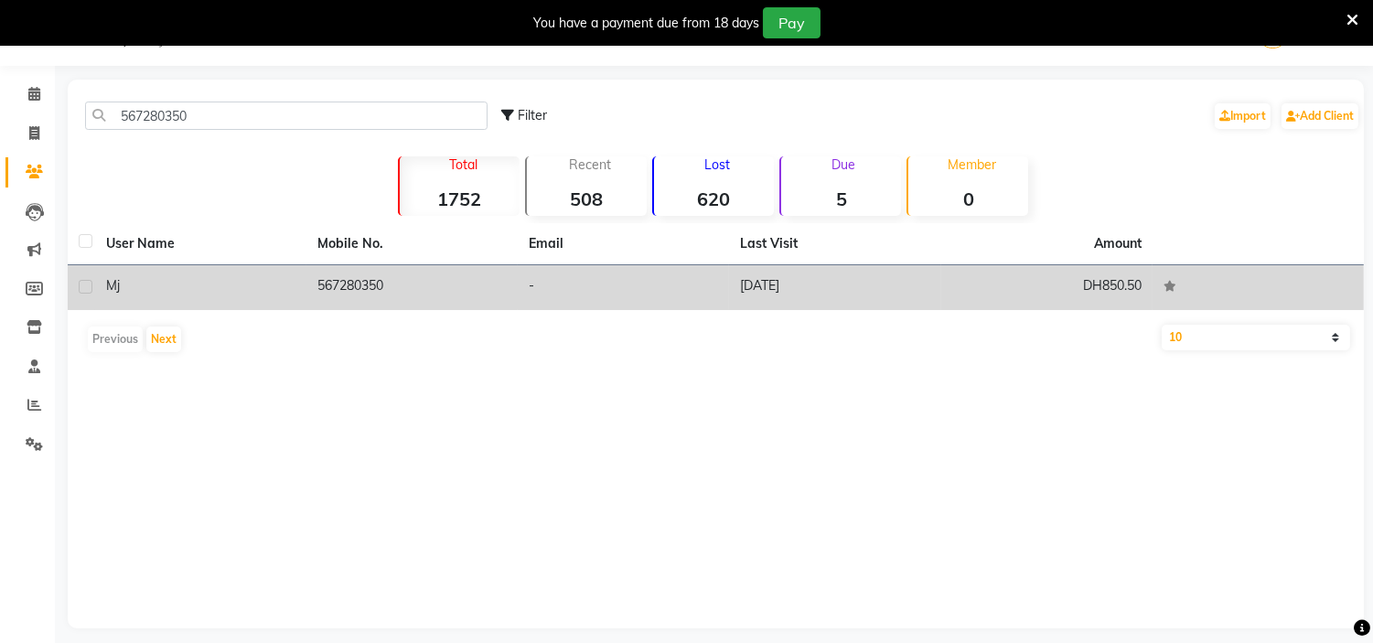
click at [690, 282] on td "-" at bounding box center [623, 287] width 211 height 45
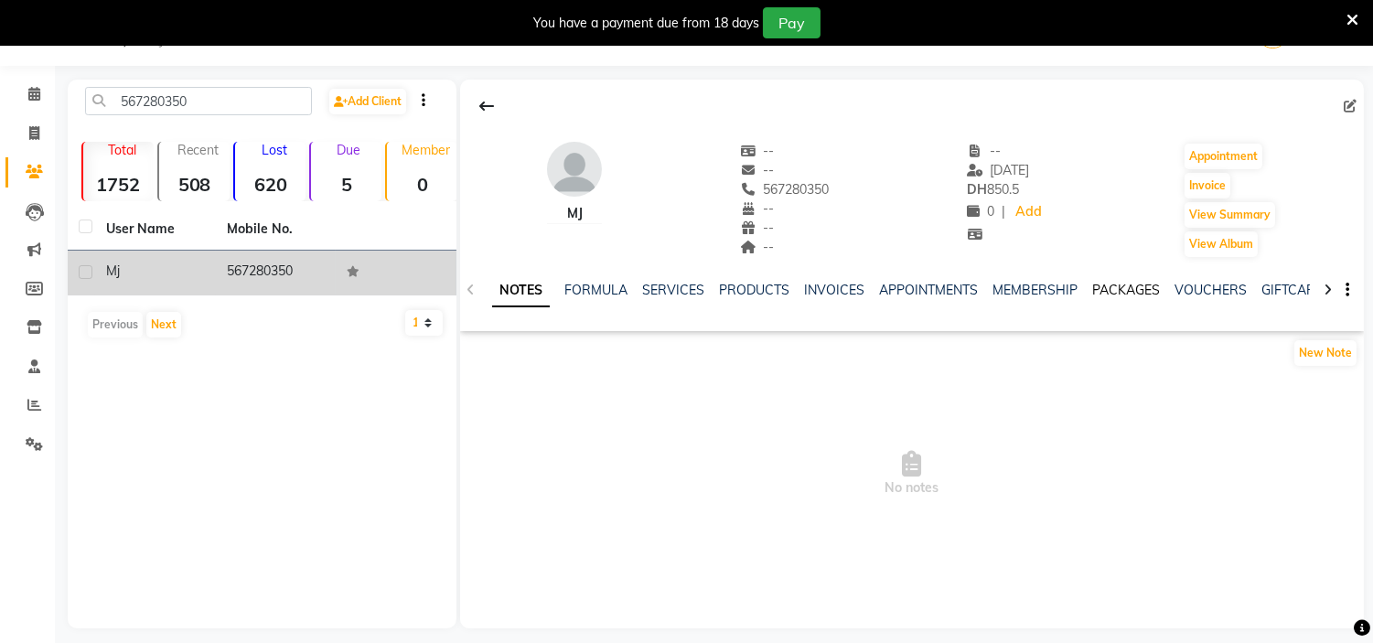
click at [1108, 290] on link "PACKAGES" at bounding box center [1126, 290] width 68 height 16
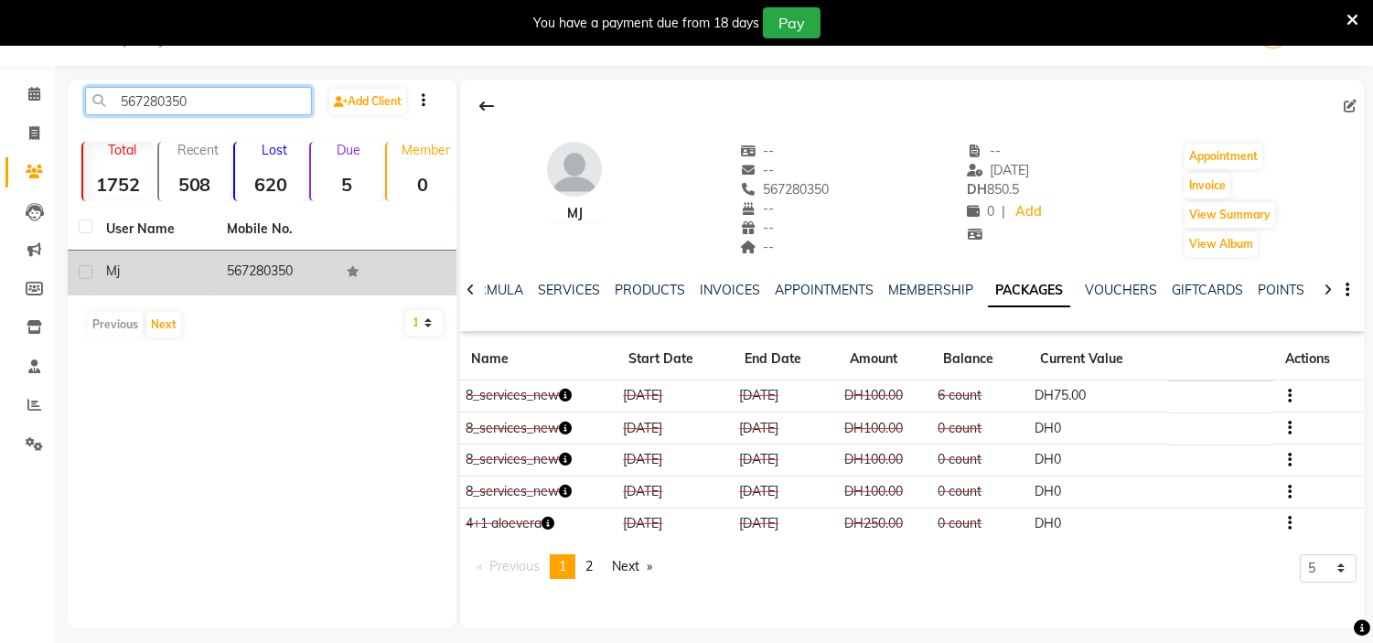
drag, startPoint x: 0, startPoint y: 18, endPoint x: 0, endPoint y: -18, distance: 36.6
click at [0, 0] on html "Select Location × H Y M Ladies Beauty Center , Abu Dhabi English ENGLISH Españo…" at bounding box center [686, 275] width 1373 height 643
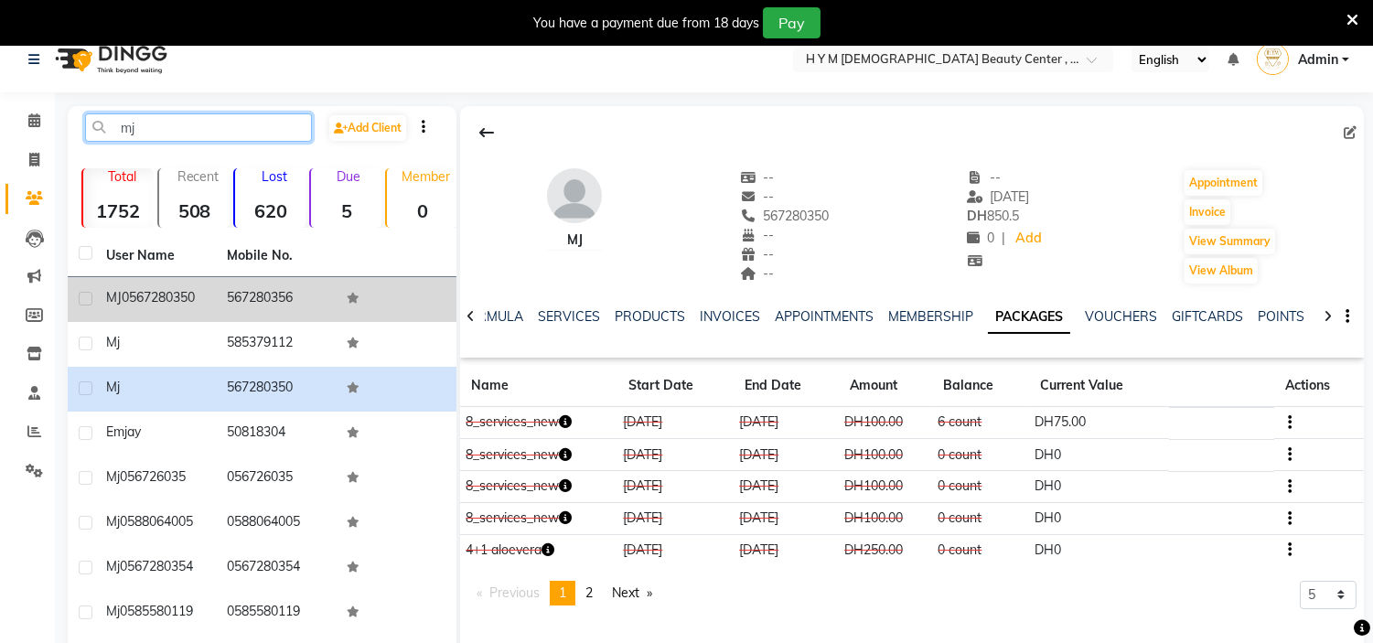
type input "mj"
click at [193, 297] on span "0567280350" at bounding box center [158, 297] width 73 height 16
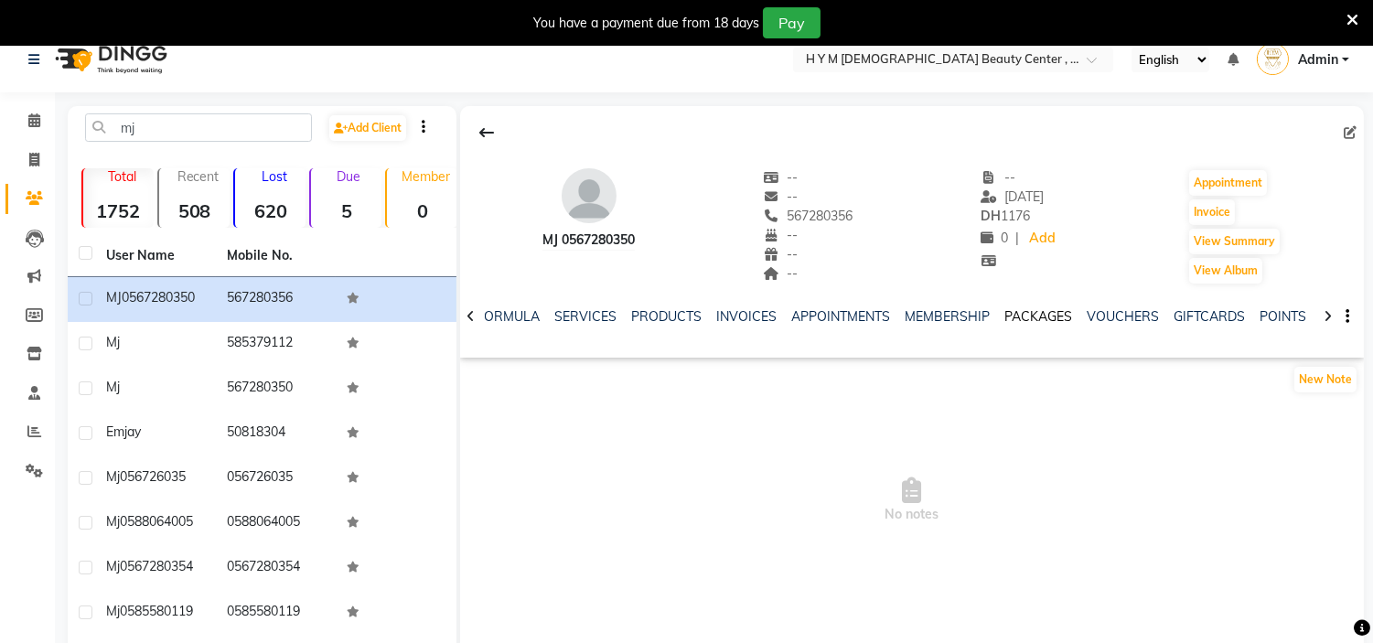
click at [1048, 323] on link "PACKAGES" at bounding box center [1038, 316] width 68 height 16
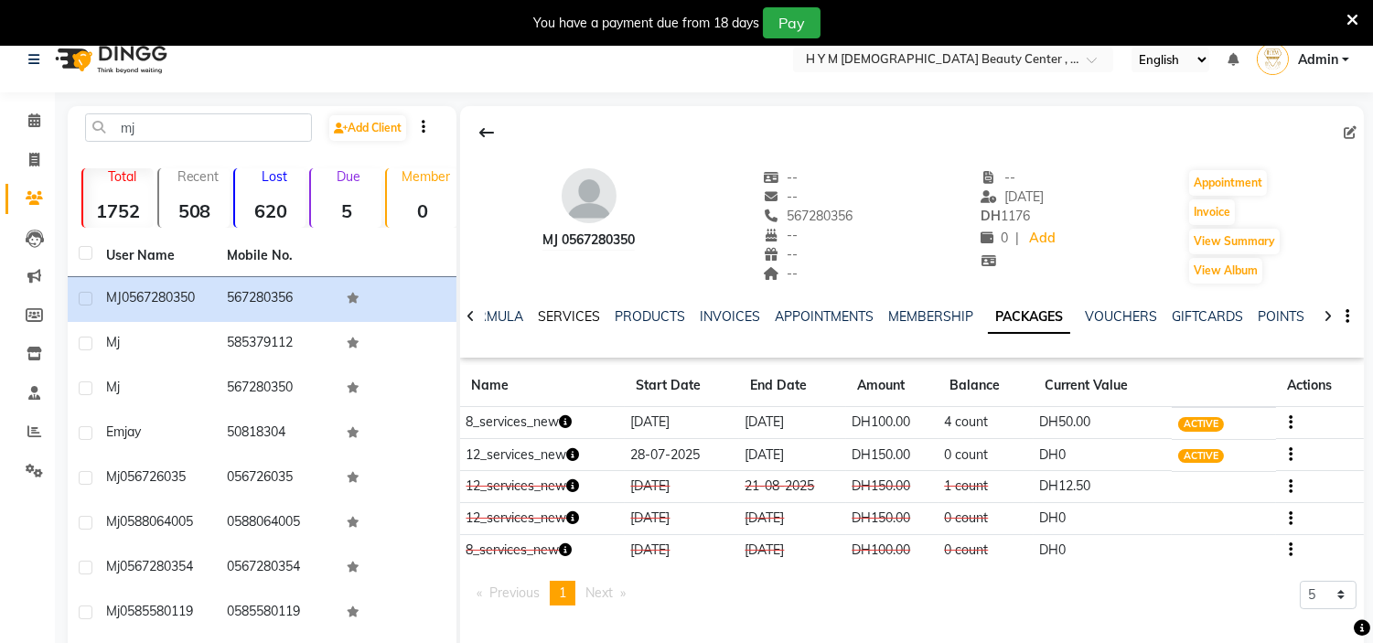
click at [564, 317] on link "SERVICES" at bounding box center [569, 316] width 62 height 16
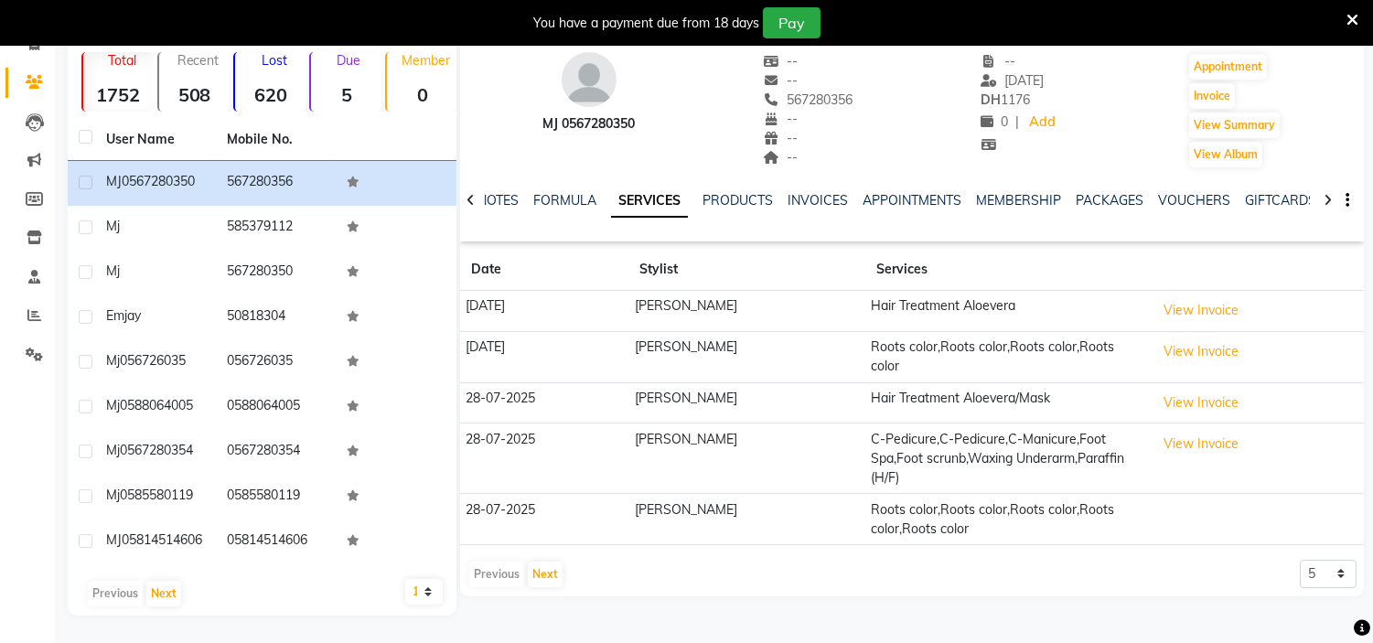
scroll to position [150, 0]
click at [558, 562] on button "Next" at bounding box center [545, 575] width 35 height 26
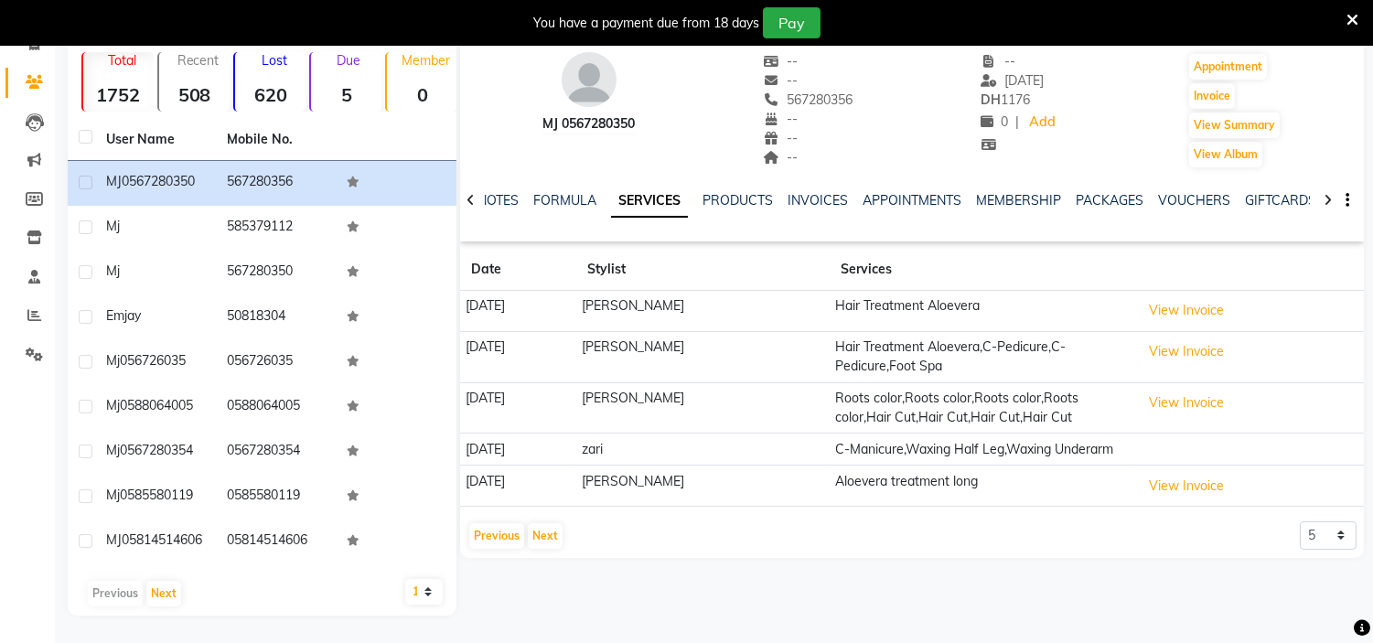
click at [558, 559] on div "MJ 0567280350 -- -- 567280356 -- -- -- -- 19-08-2025 DH 1176 0 | Add Appointmen…" at bounding box center [909, 303] width 907 height 626
click at [546, 523] on button "Next" at bounding box center [545, 536] width 35 height 26
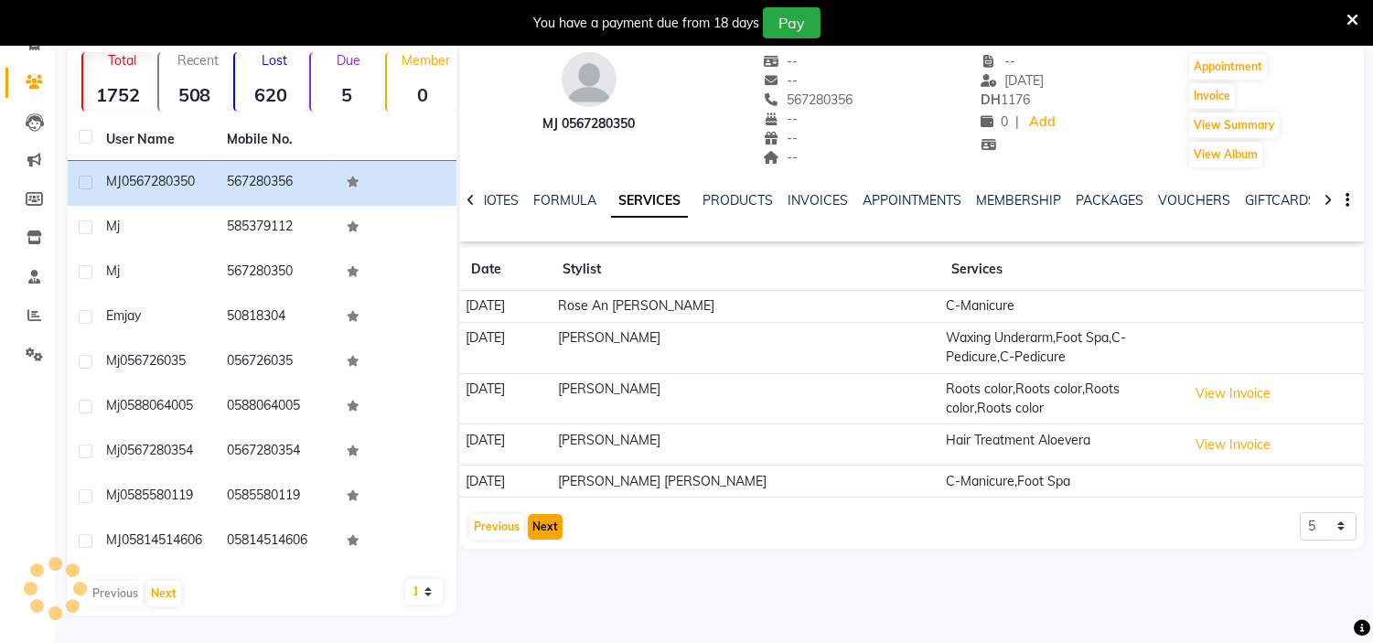
click at [546, 523] on button "Next" at bounding box center [545, 527] width 35 height 26
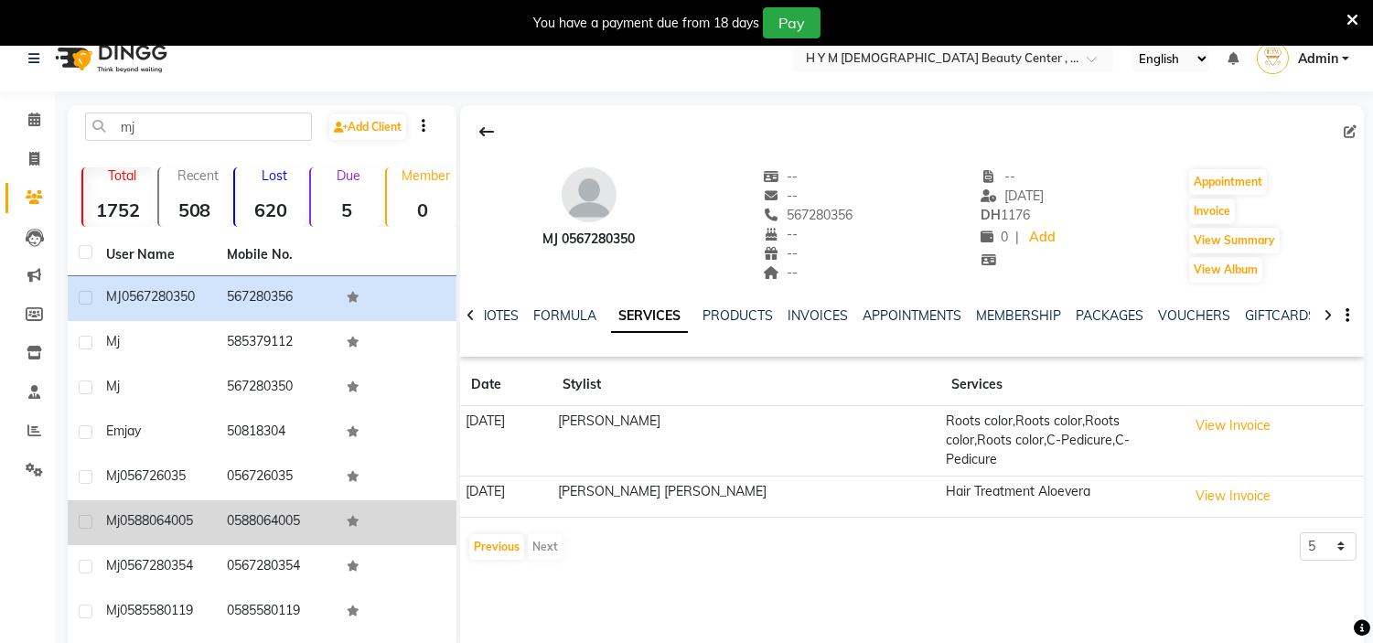
scroll to position [0, 0]
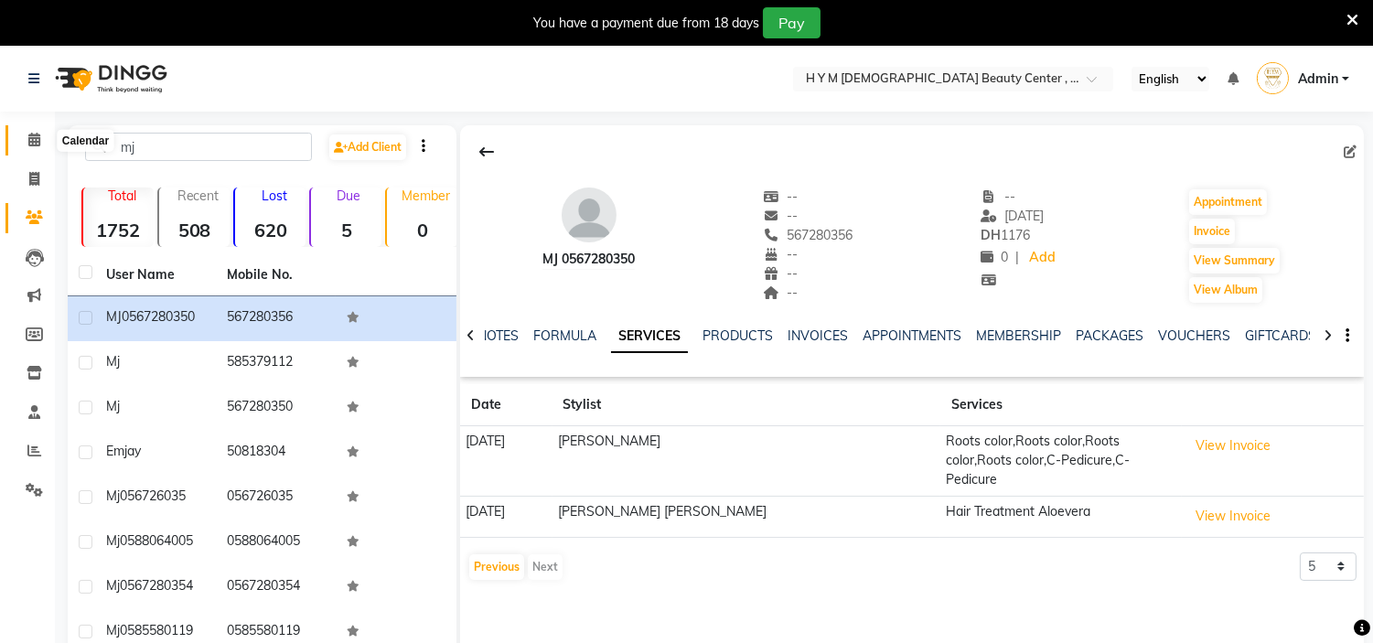
click at [26, 143] on span at bounding box center [34, 140] width 32 height 21
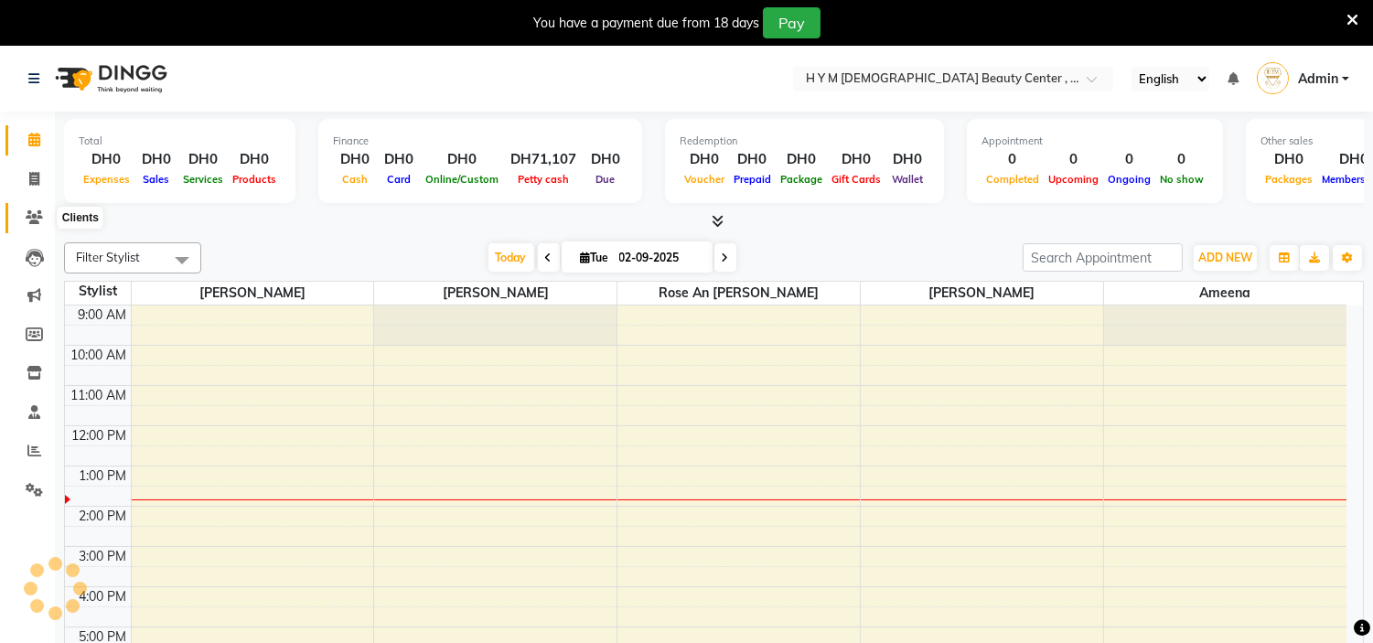
scroll to position [162, 0]
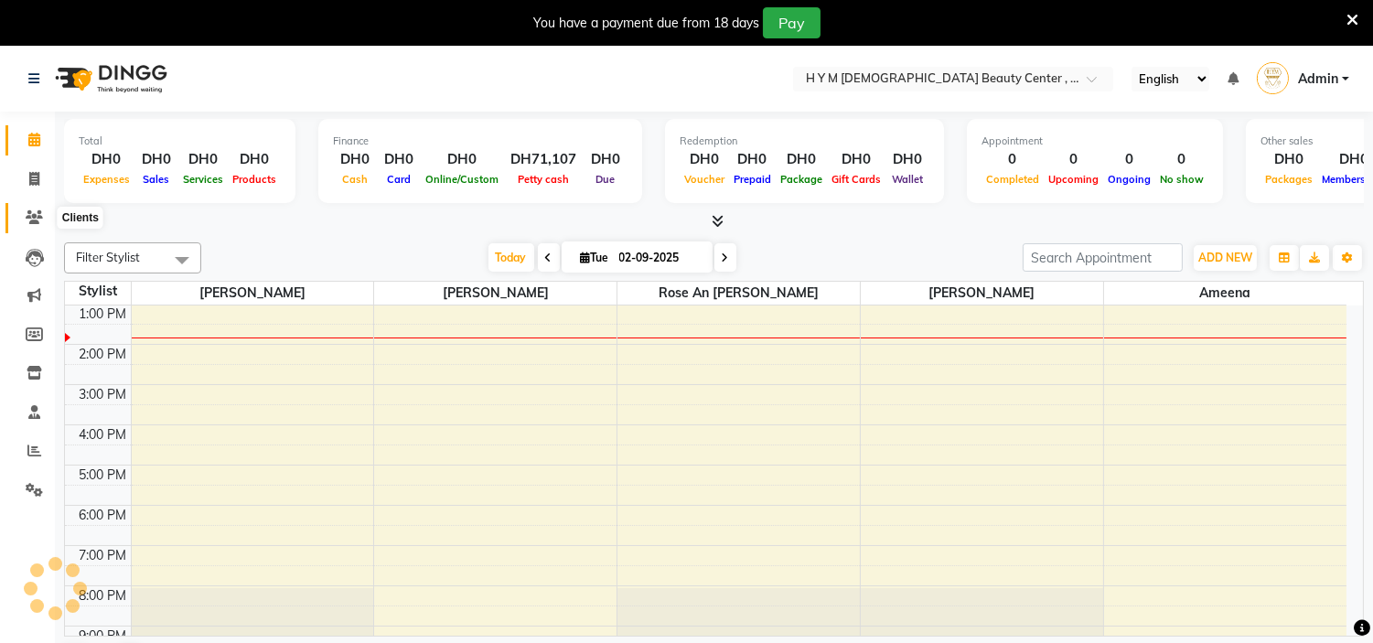
click at [26, 224] on icon at bounding box center [34, 217] width 17 height 14
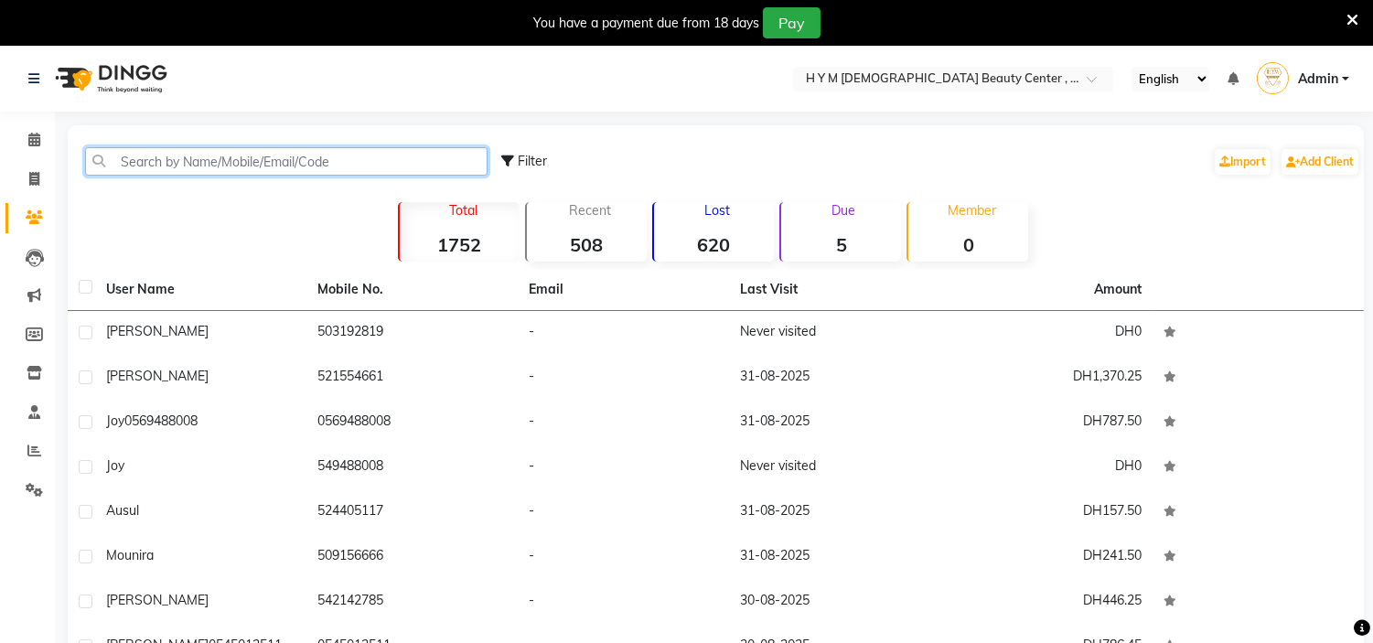
click at [172, 166] on input "text" at bounding box center [286, 161] width 403 height 28
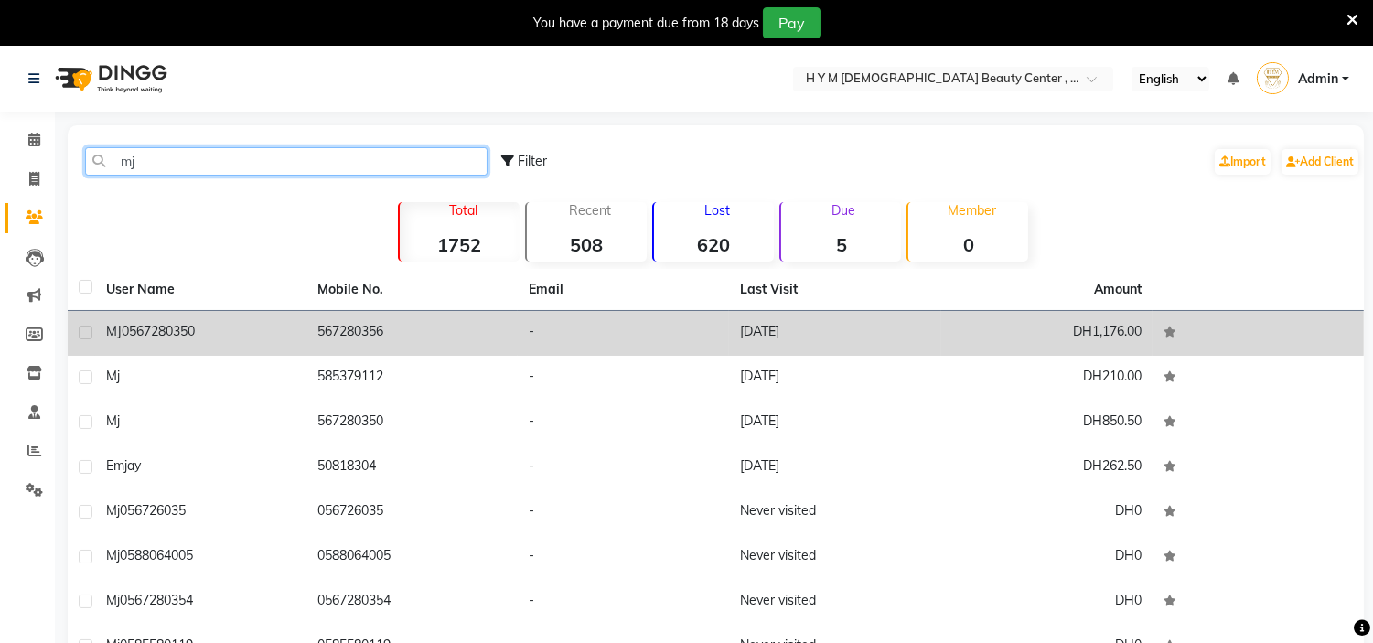
type input "mj"
click at [172, 330] on span "0567280350" at bounding box center [158, 331] width 73 height 16
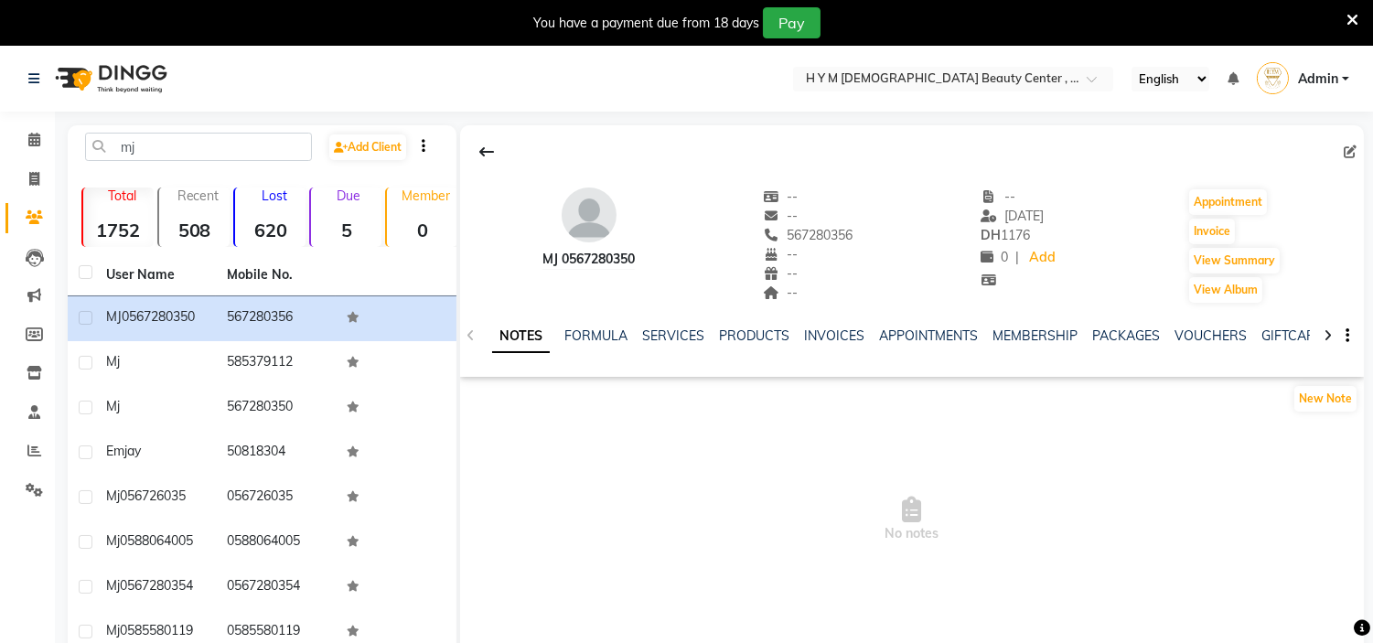
click at [818, 226] on div "567280356" at bounding box center [808, 235] width 90 height 19
click at [821, 231] on span "567280356" at bounding box center [808, 235] width 90 height 16
copy span "567280356"
click at [32, 172] on icon at bounding box center [34, 179] width 10 height 14
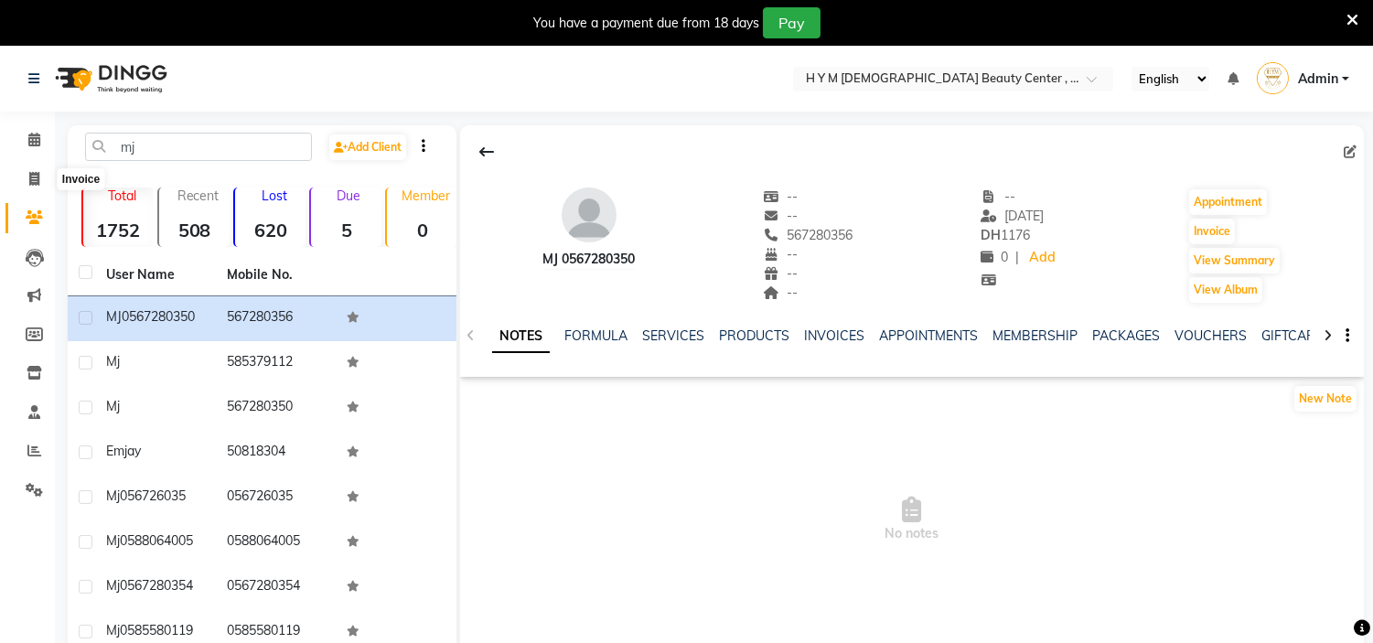
scroll to position [46, 0]
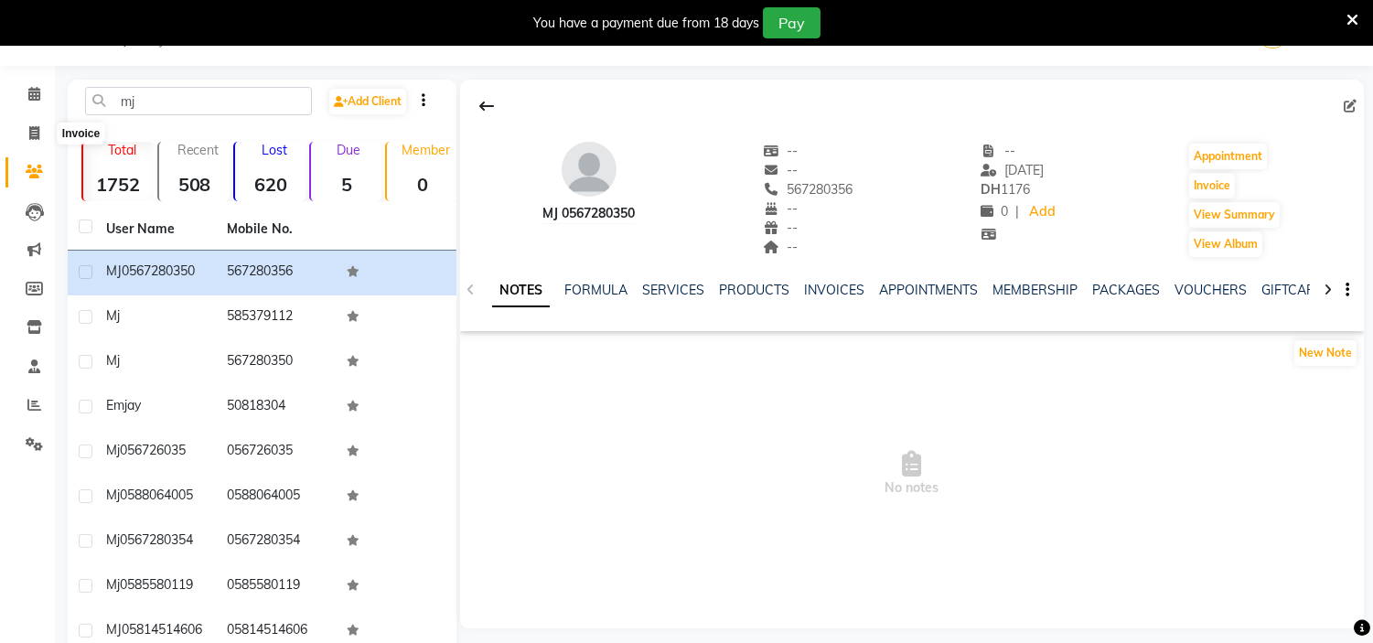
select select "service"
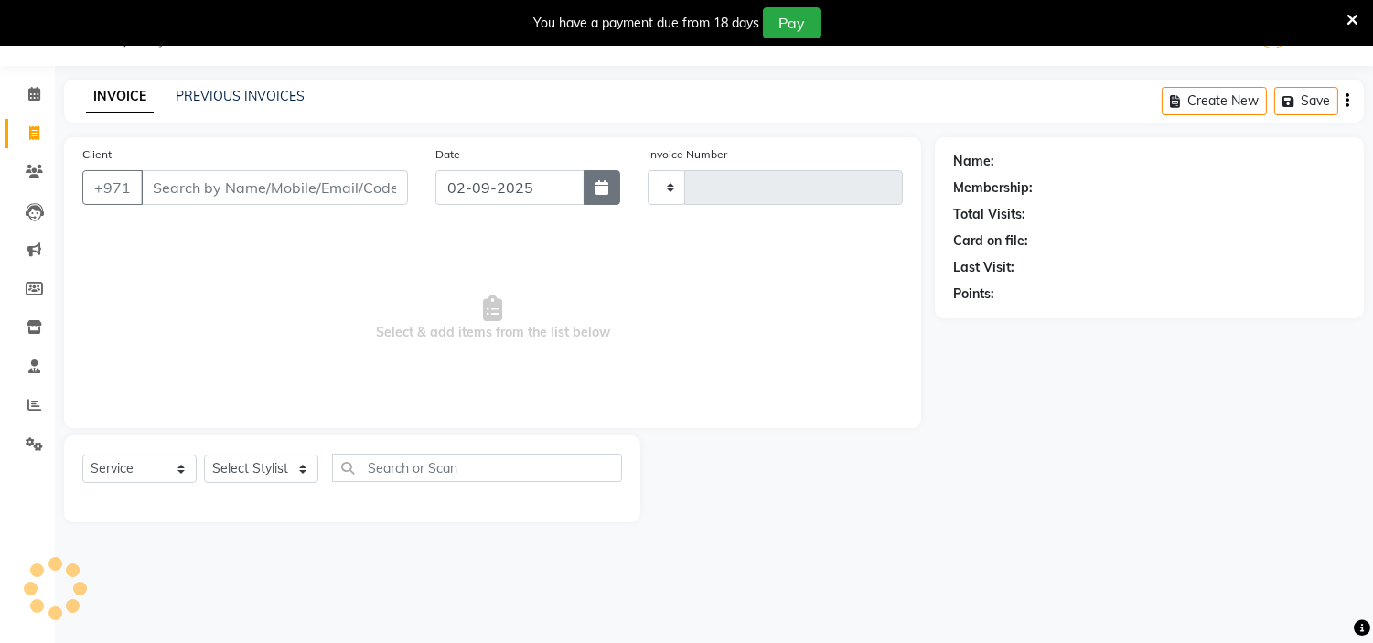
type input "1961"
select select "7248"
click at [613, 187] on button "button" at bounding box center [602, 187] width 37 height 35
select select "9"
select select "2025"
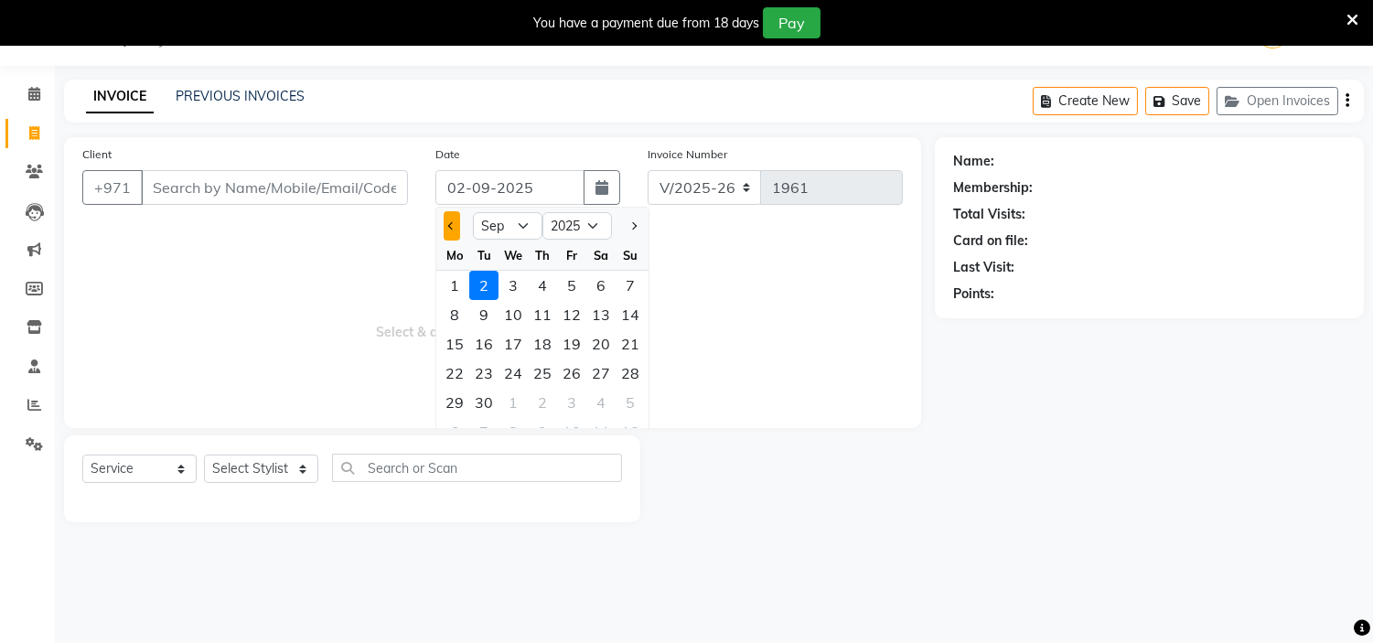
click at [456, 223] on button "Previous month" at bounding box center [452, 225] width 16 height 29
select select "8"
click at [624, 401] on div "31" at bounding box center [630, 402] width 29 height 29
type input "31-08-2025"
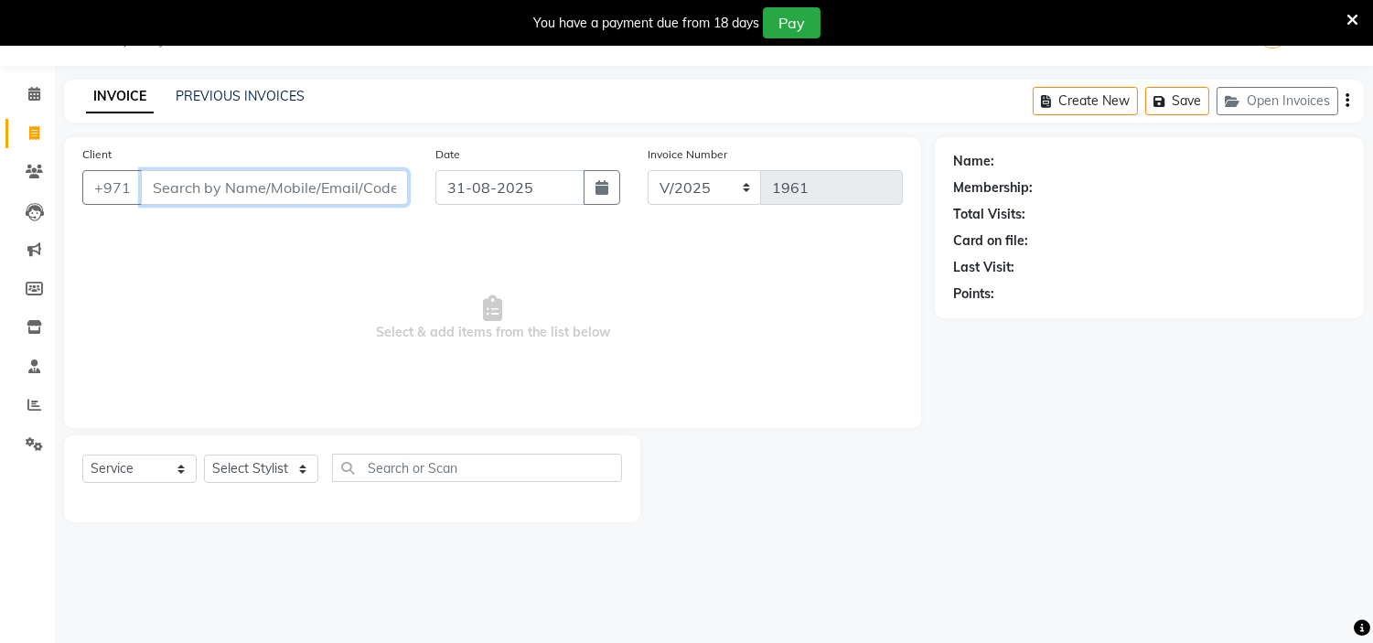
paste input "567280356"
type input "567280356"
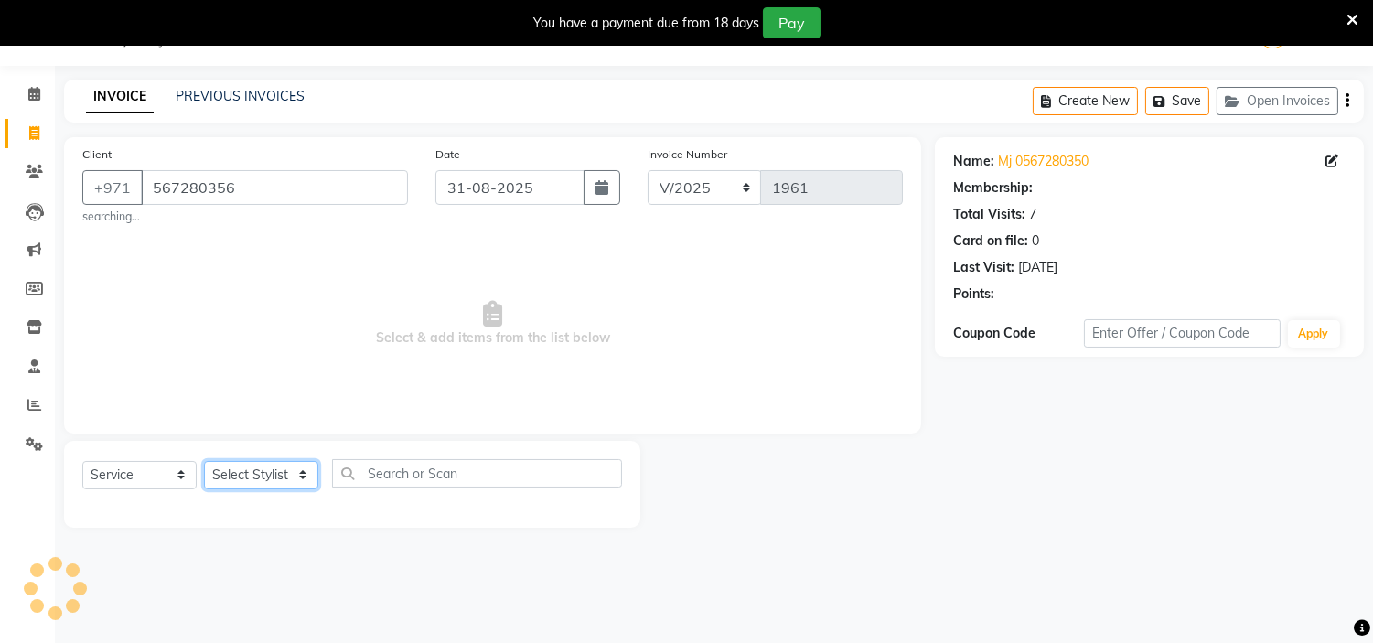
click at [260, 464] on select "Select Stylist [PERSON_NAME] Jheza [PERSON_NAME] [PERSON_NAME] [PERSON_NAME] An…" at bounding box center [261, 475] width 114 height 28
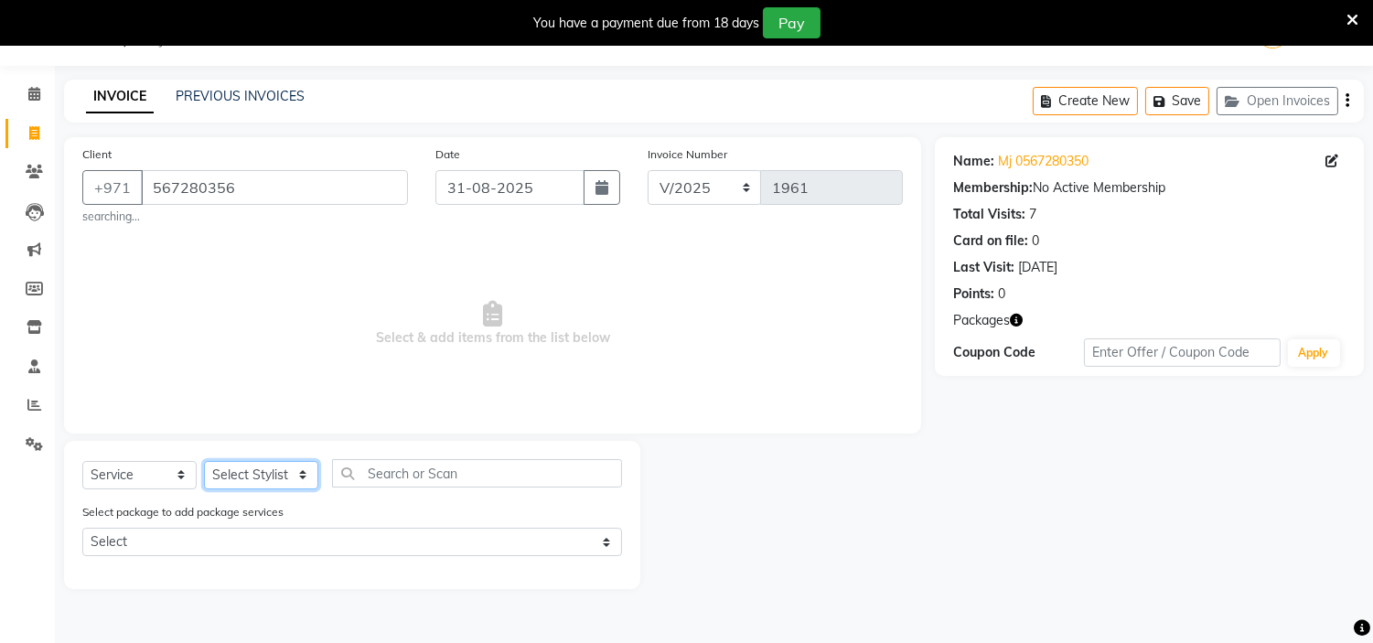
select select "76457"
click at [204, 461] on select "Select Stylist [PERSON_NAME] Jheza [PERSON_NAME] [PERSON_NAME] [PERSON_NAME] An…" at bounding box center [261, 475] width 114 height 28
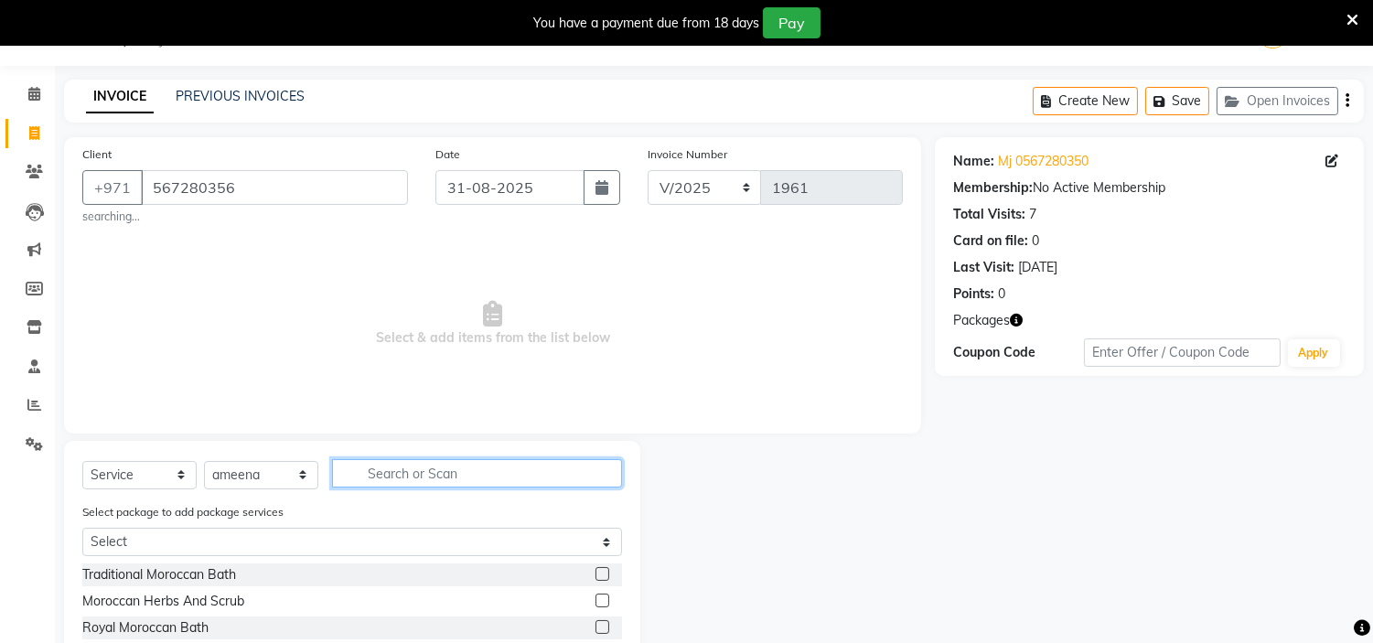
drag, startPoint x: 398, startPoint y: 479, endPoint x: 398, endPoint y: 469, distance: 10.1
click at [398, 477] on input "text" at bounding box center [477, 473] width 290 height 28
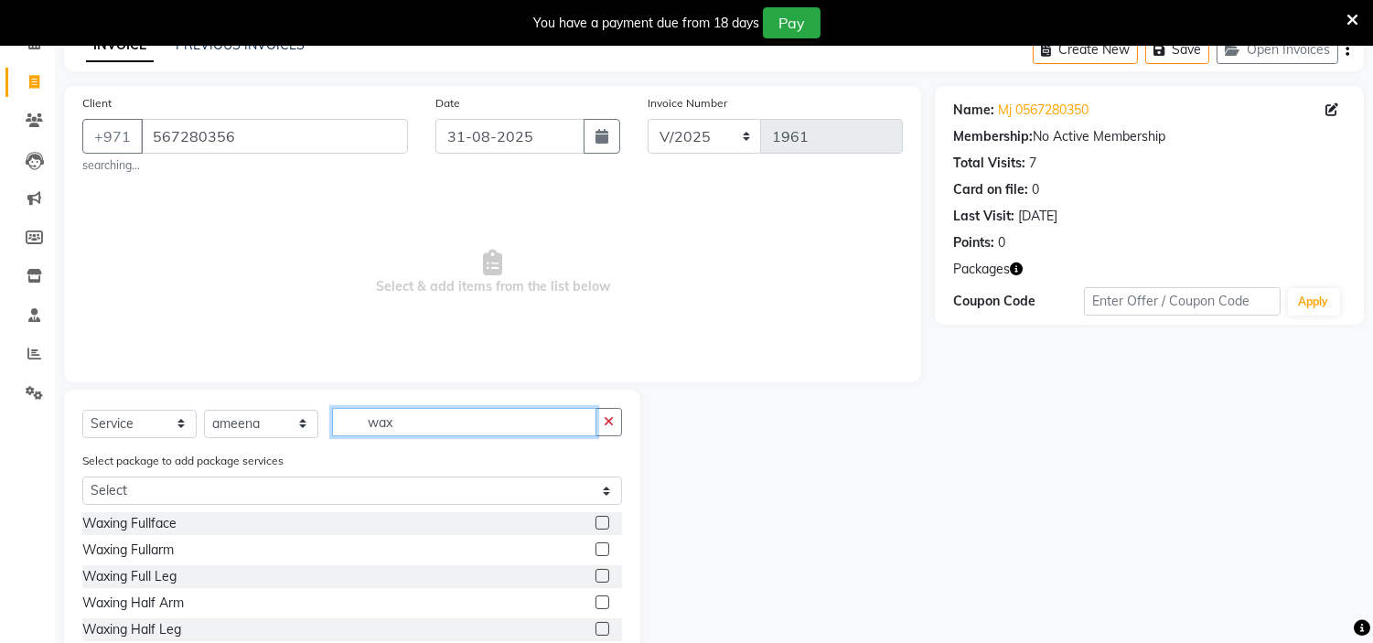
scroll to position [147, 0]
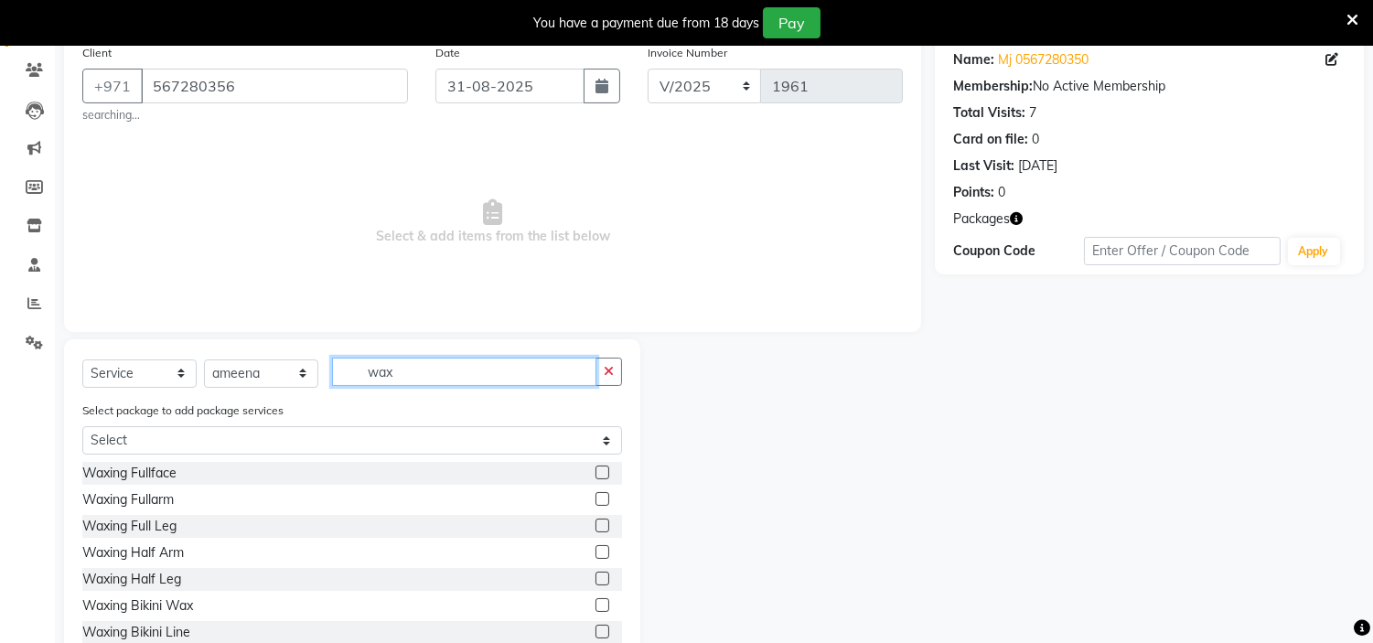
type input "wax"
drag, startPoint x: 586, startPoint y: 549, endPoint x: 586, endPoint y: 561, distance: 11.9
click at [596, 550] on label at bounding box center [603, 552] width 14 height 14
click at [596, 550] on input "checkbox" at bounding box center [602, 553] width 12 height 12
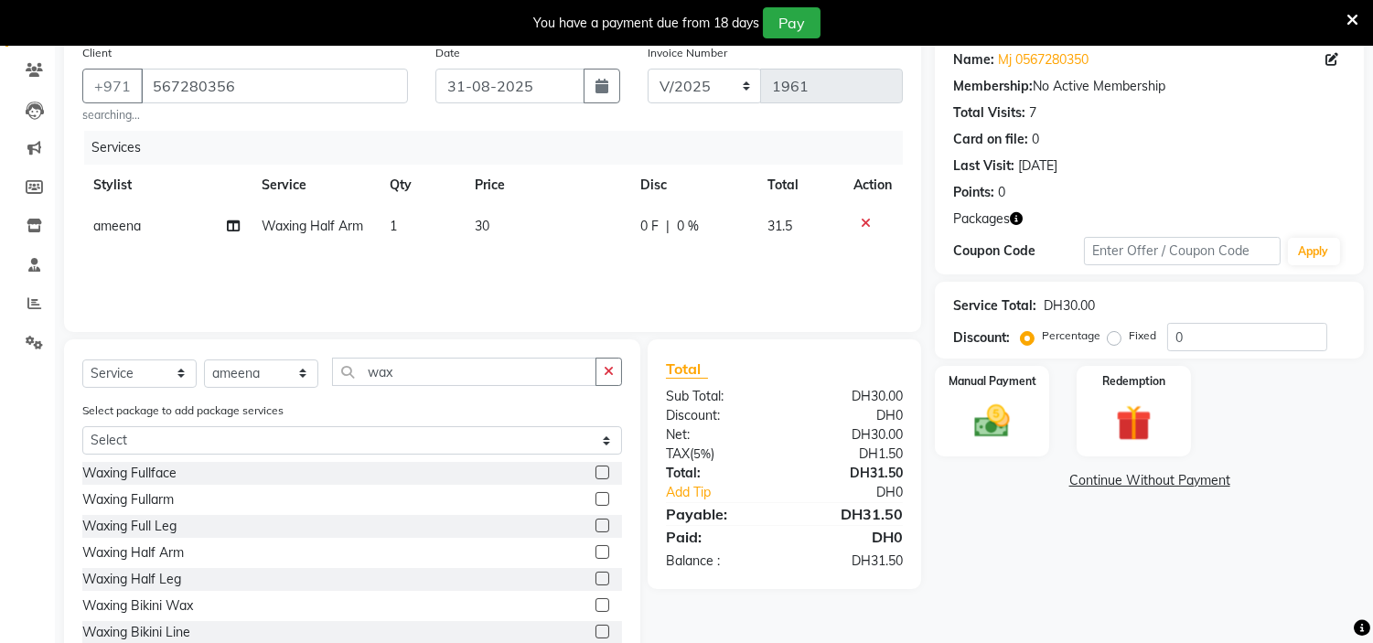
click at [596, 551] on label at bounding box center [603, 552] width 14 height 14
click at [596, 551] on input "checkbox" at bounding box center [602, 553] width 12 height 12
click at [596, 558] on label at bounding box center [603, 552] width 14 height 14
click at [596, 558] on input "checkbox" at bounding box center [602, 553] width 12 height 12
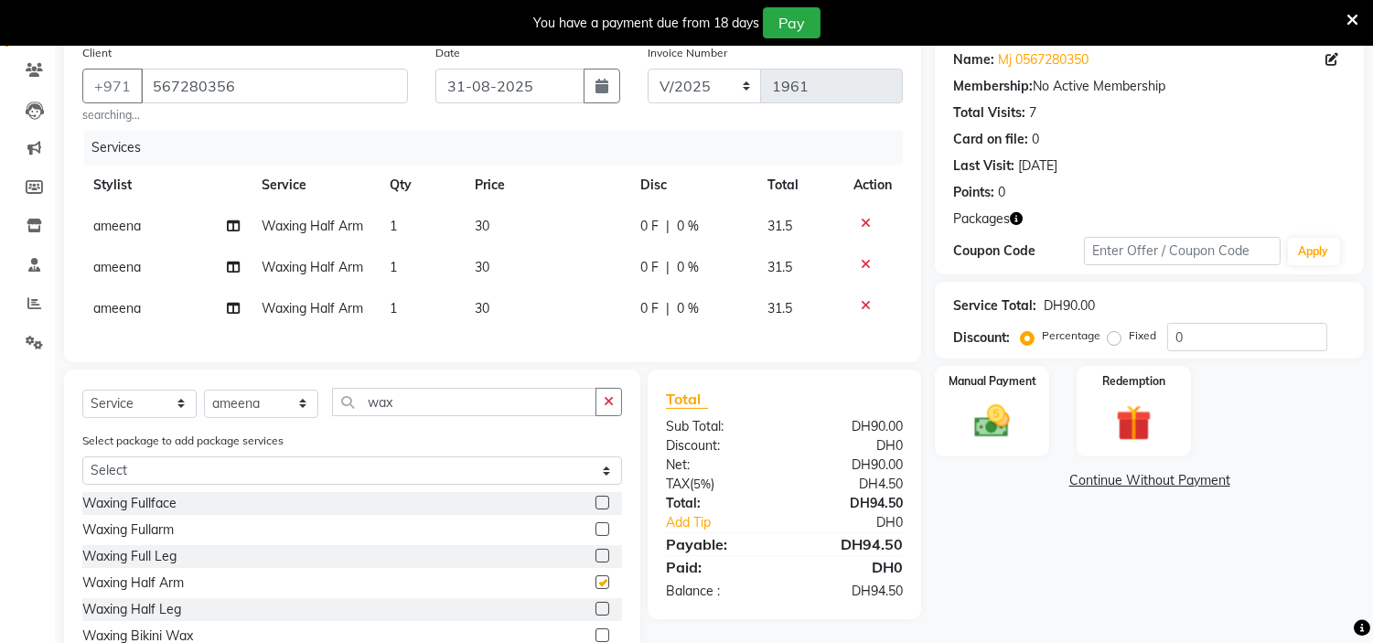
checkbox input "false"
click at [596, 566] on div at bounding box center [609, 554] width 27 height 23
click at [596, 561] on label at bounding box center [603, 554] width 14 height 14
click at [596, 561] on input "checkbox" at bounding box center [602, 555] width 12 height 12
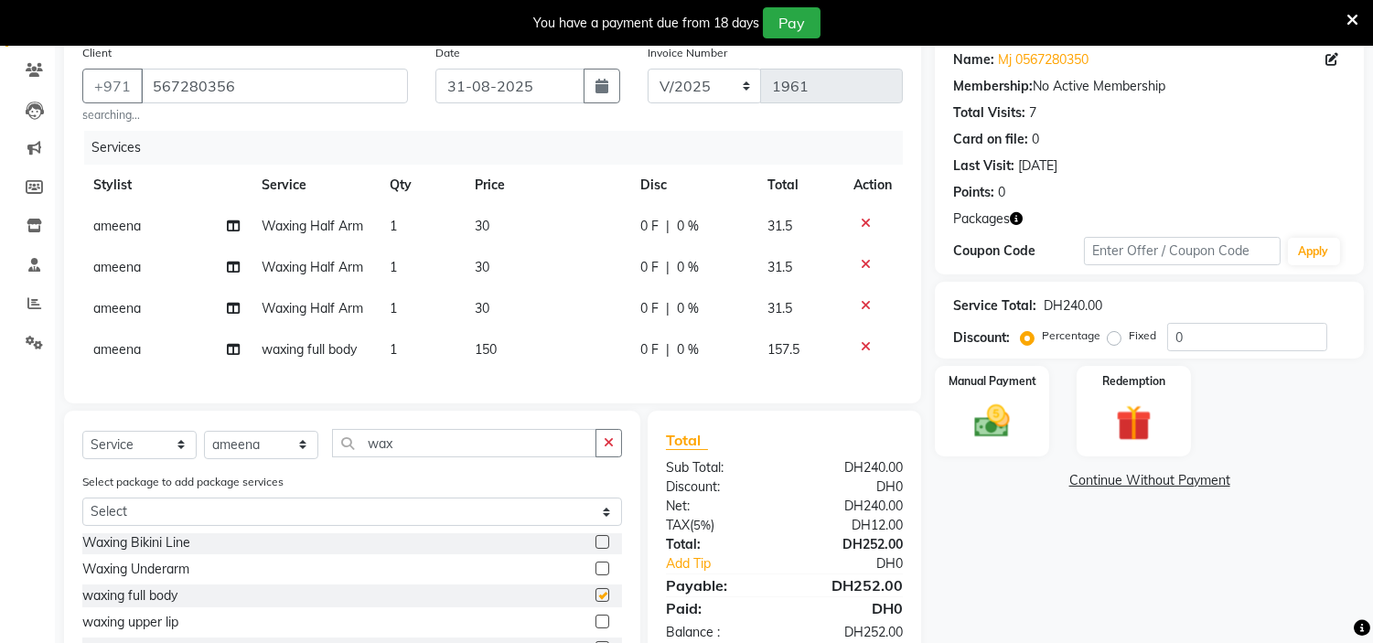
checkbox input "false"
click at [1114, 416] on img at bounding box center [1133, 424] width 60 height 46
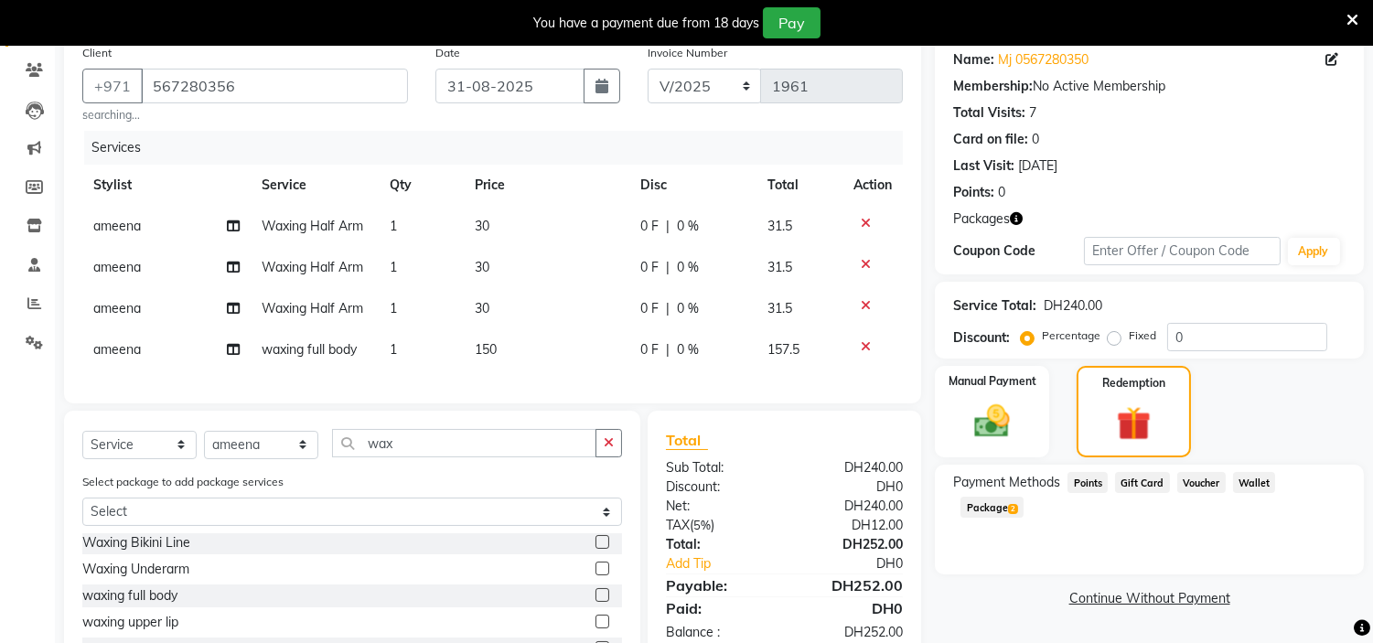
click at [1024, 497] on span "Package 2" at bounding box center [992, 507] width 63 height 21
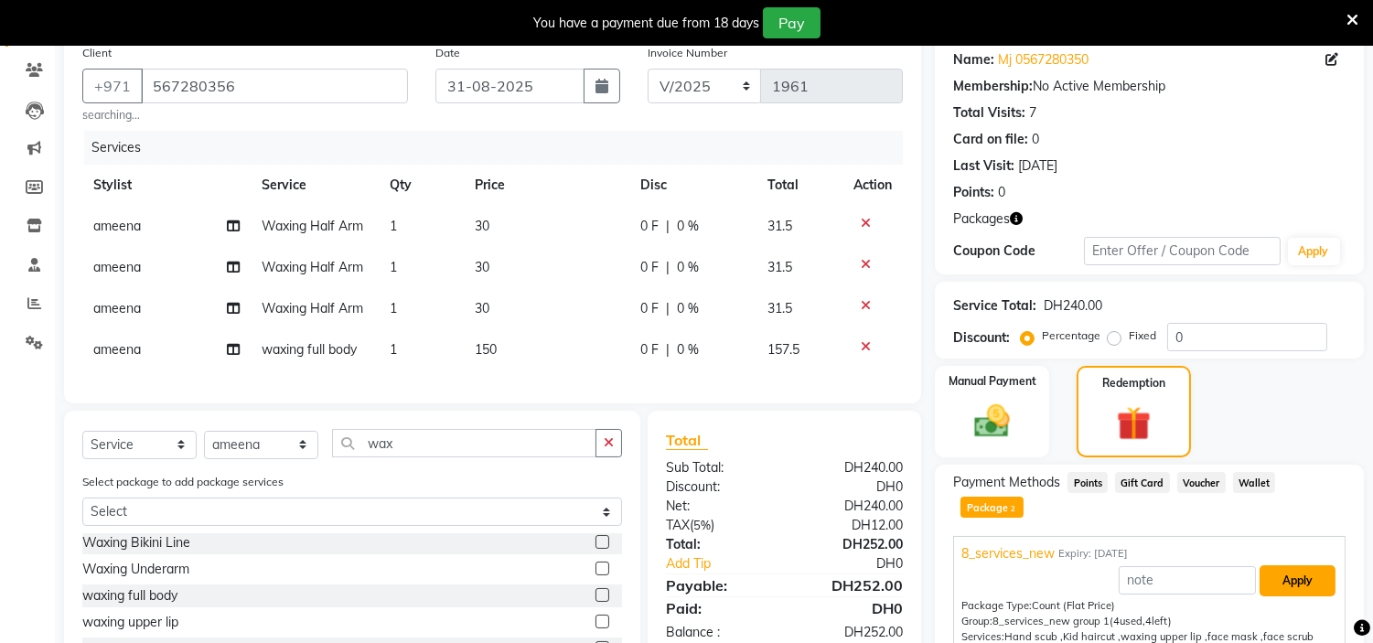
click at [1276, 565] on button "Apply" at bounding box center [1298, 580] width 76 height 31
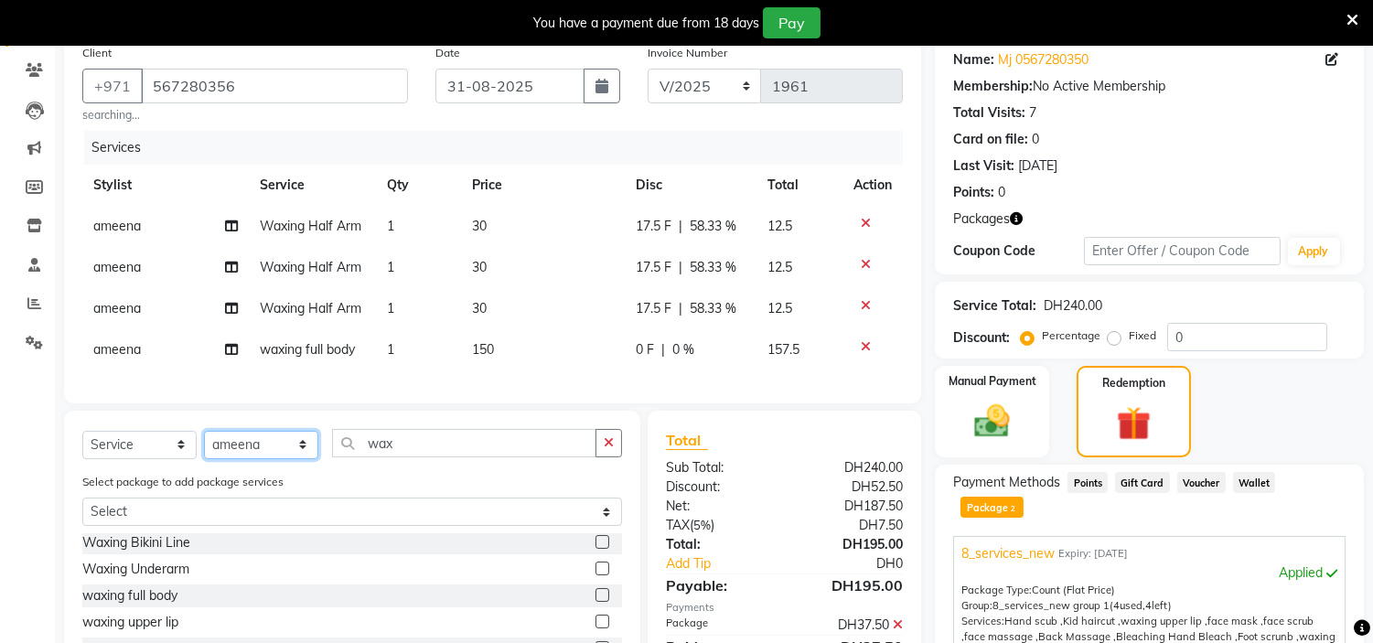
click at [252, 457] on select "Select Stylist [PERSON_NAME] Jheza [PERSON_NAME] [PERSON_NAME] [PERSON_NAME] An…" at bounding box center [261, 445] width 114 height 28
select select "61770"
click at [204, 446] on select "Select Stylist [PERSON_NAME] Jheza [PERSON_NAME] [PERSON_NAME] [PERSON_NAME] An…" at bounding box center [261, 445] width 114 height 28
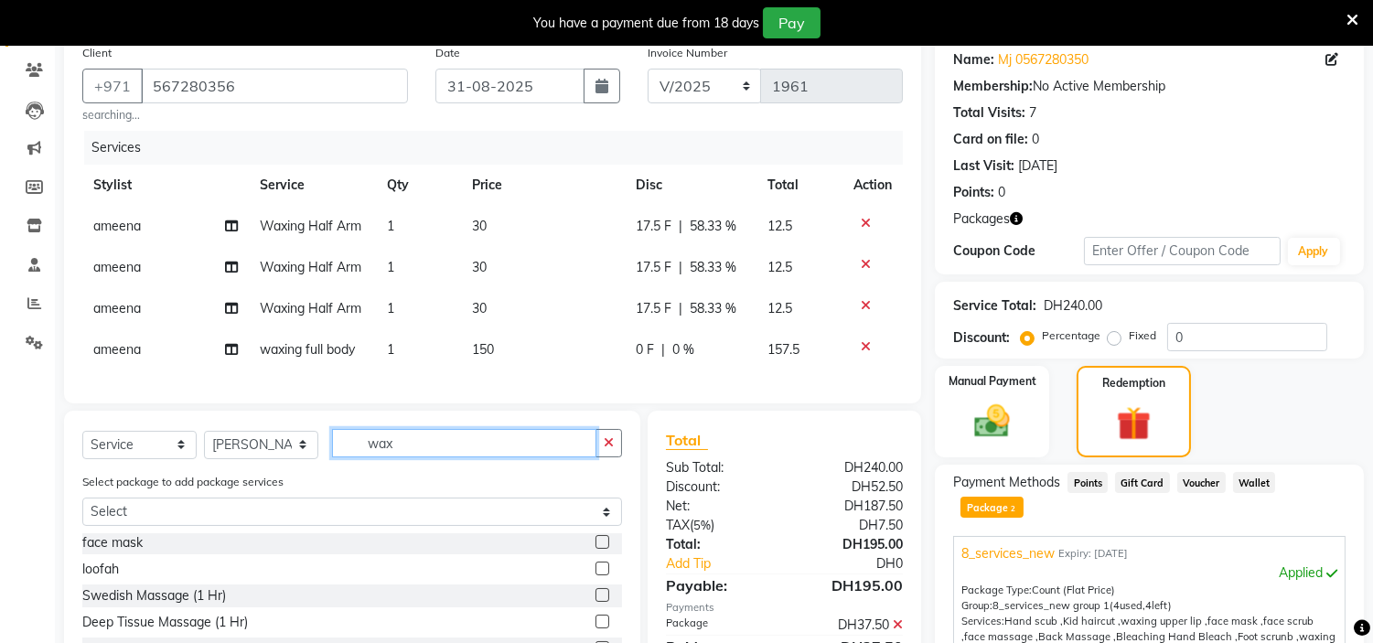
click at [379, 457] on input "wax" at bounding box center [464, 443] width 264 height 28
drag, startPoint x: 460, startPoint y: 458, endPoint x: 0, endPoint y: 288, distance: 490.6
click at [0, 296] on app-home "Select Location × H Y M Ladies Beauty Center , Abu Dhabi English ENGLISH Españo…" at bounding box center [686, 406] width 1373 height 1016
type input "alo"
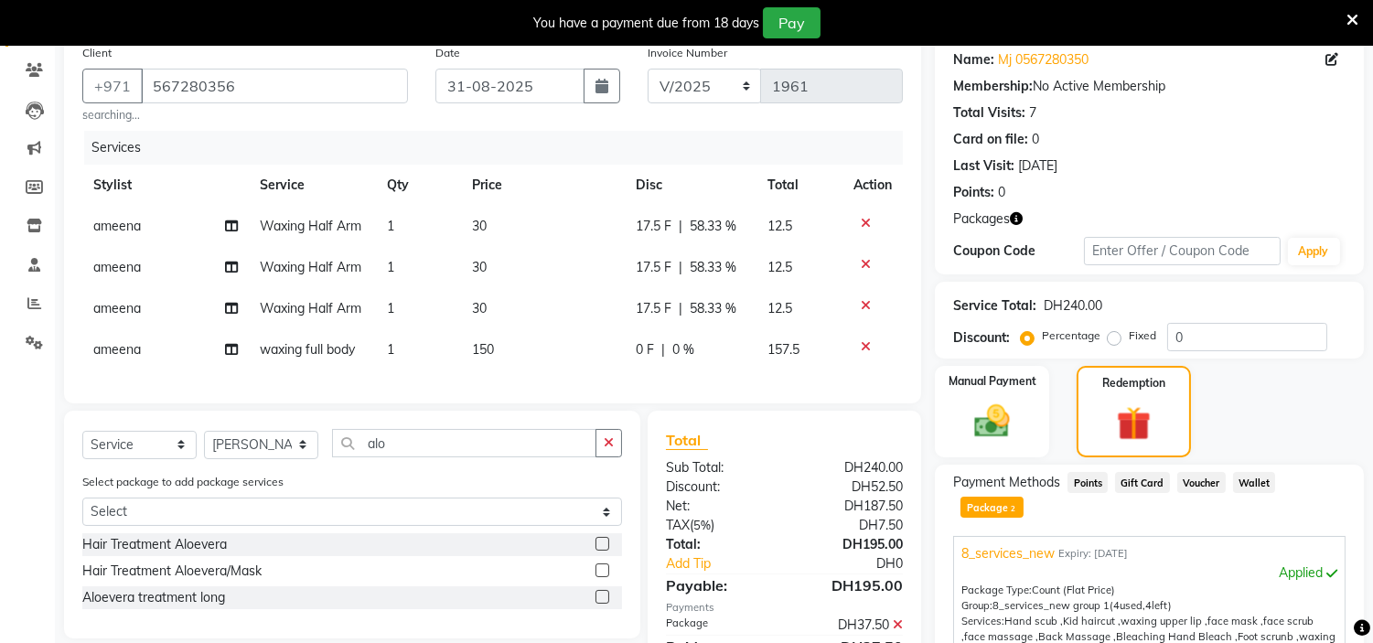
click at [605, 551] on label at bounding box center [603, 544] width 14 height 14
click at [605, 551] on input "checkbox" at bounding box center [602, 545] width 12 height 12
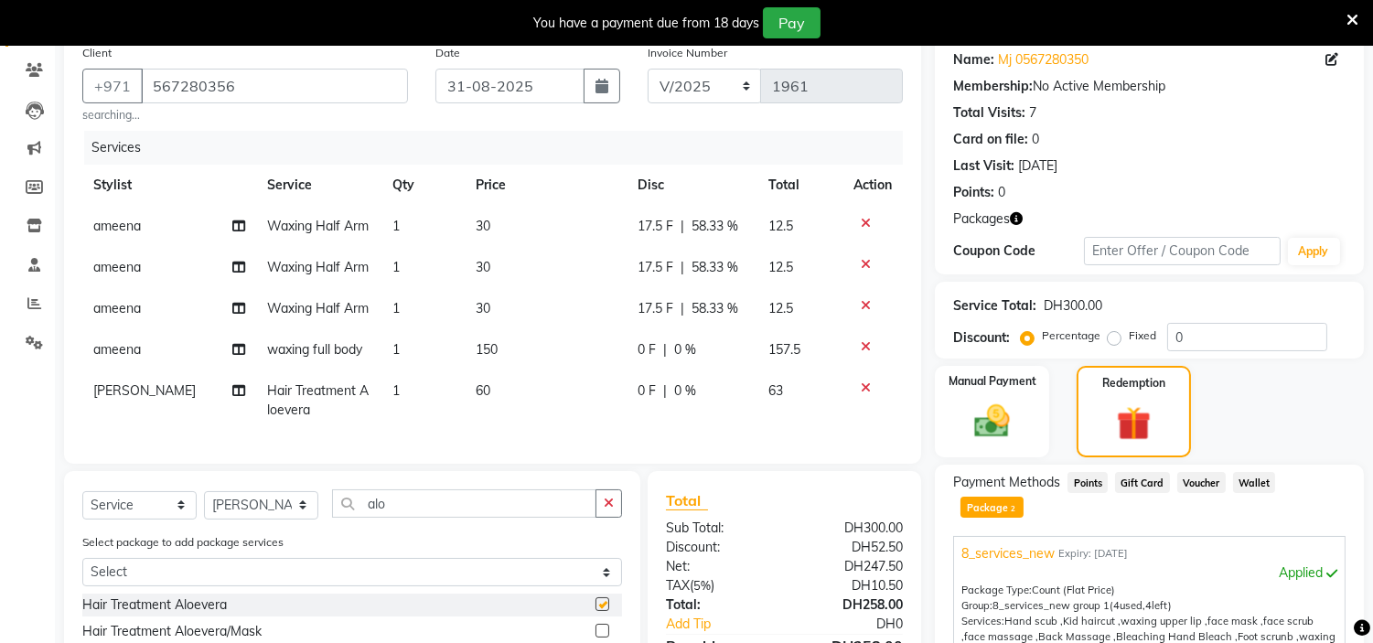
checkbox input "false"
click at [527, 403] on td "60" at bounding box center [547, 400] width 162 height 60
select select "61770"
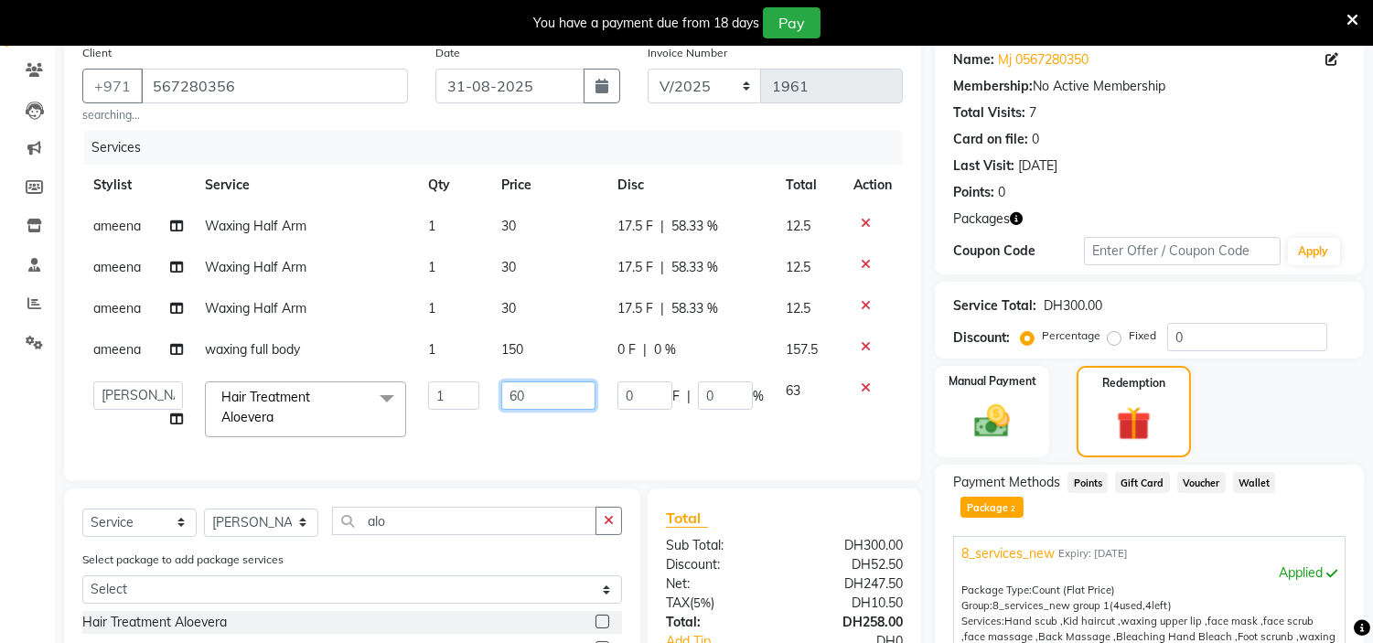
drag, startPoint x: 534, startPoint y: 399, endPoint x: 0, endPoint y: 352, distance: 536.3
click at [0, 354] on app-home "Select Location × H Y M Ladies Beauty Center , Abu Dhabi English ENGLISH Españo…" at bounding box center [686, 406] width 1373 height 1016
type input "70"
click at [343, 178] on th "Service" at bounding box center [305, 185] width 223 height 41
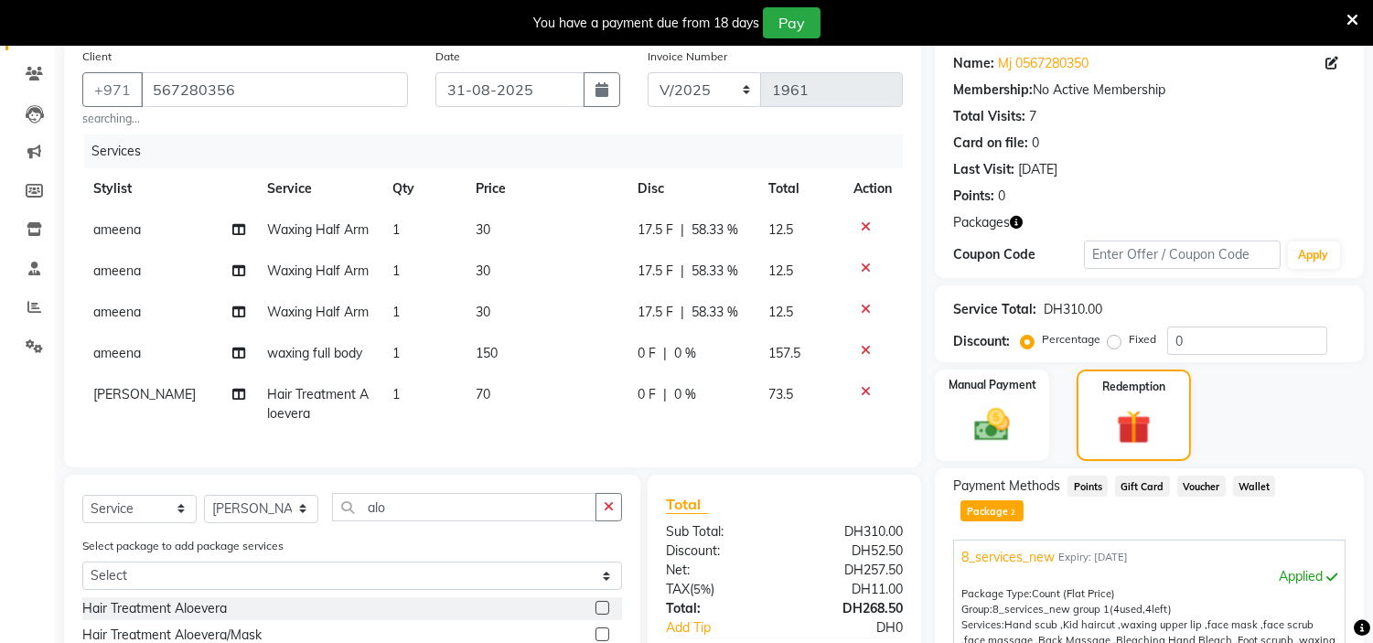
scroll to position [189, 0]
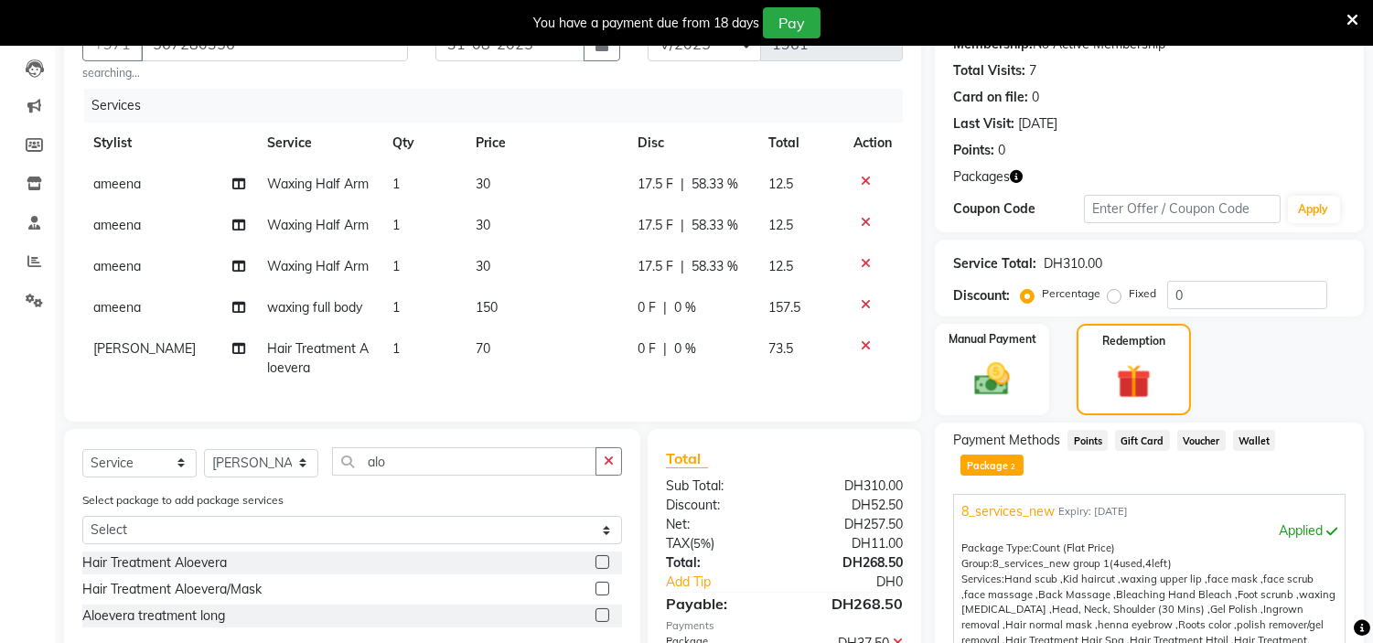
click at [865, 303] on icon at bounding box center [866, 304] width 10 height 13
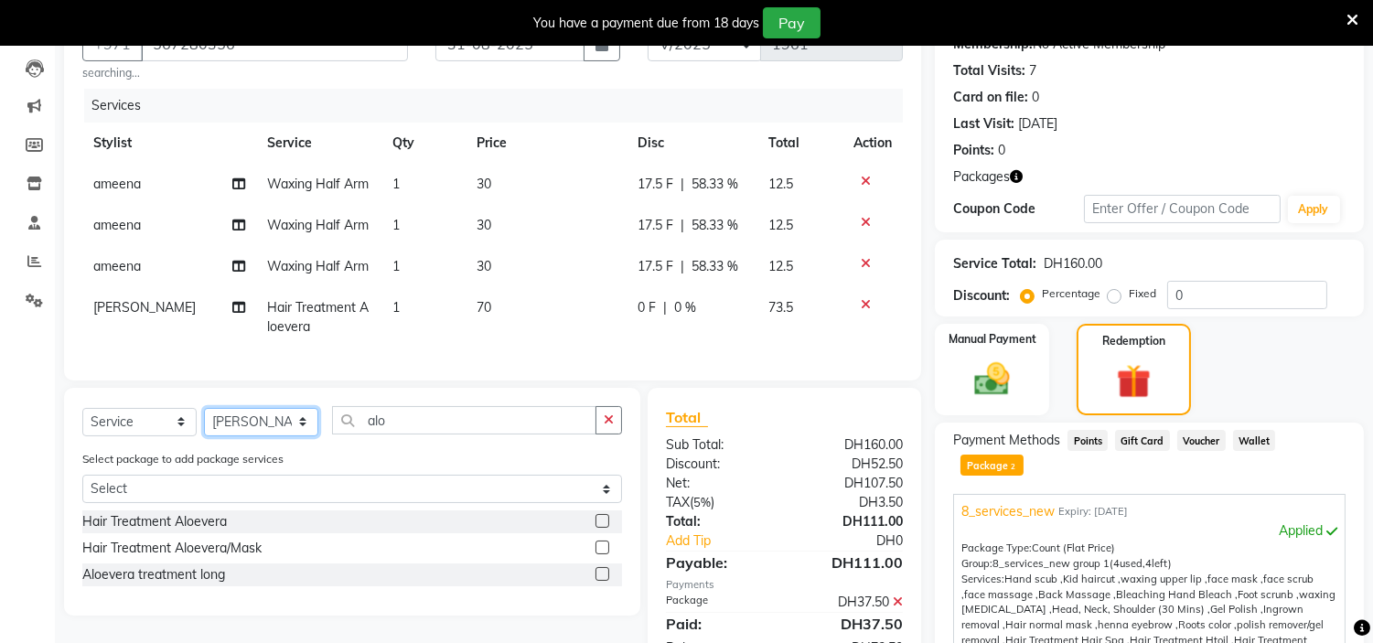
click at [293, 436] on select "Select Stylist [PERSON_NAME] Jheza [PERSON_NAME] [PERSON_NAME] [PERSON_NAME] An…" at bounding box center [261, 422] width 114 height 28
select select "76457"
click at [204, 423] on select "Select Stylist [PERSON_NAME] Jheza [PERSON_NAME] [PERSON_NAME] [PERSON_NAME] An…" at bounding box center [261, 422] width 114 height 28
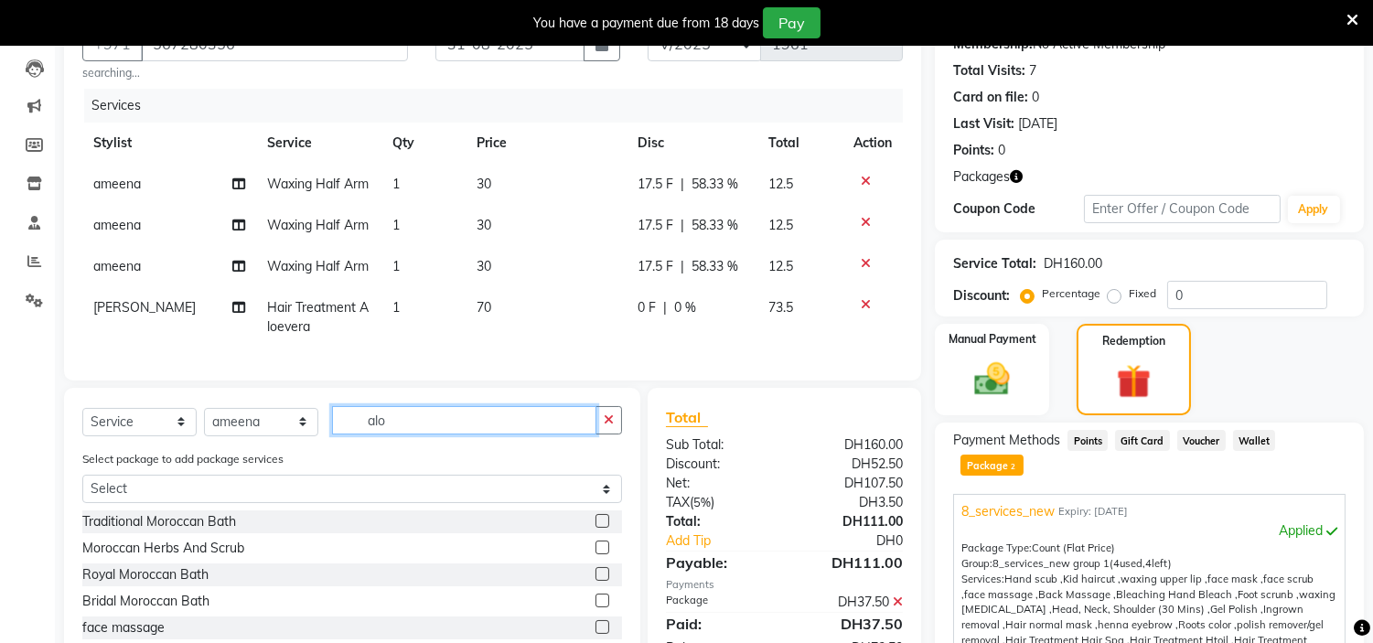
drag, startPoint x: 252, startPoint y: 435, endPoint x: 0, endPoint y: 370, distance: 260.5
click at [0, 375] on app-home "Select Location × H Y M Ladies Beauty Center , Abu Dhabi English ENGLISH Españo…" at bounding box center [686, 364] width 1373 height 1016
type input "wax"
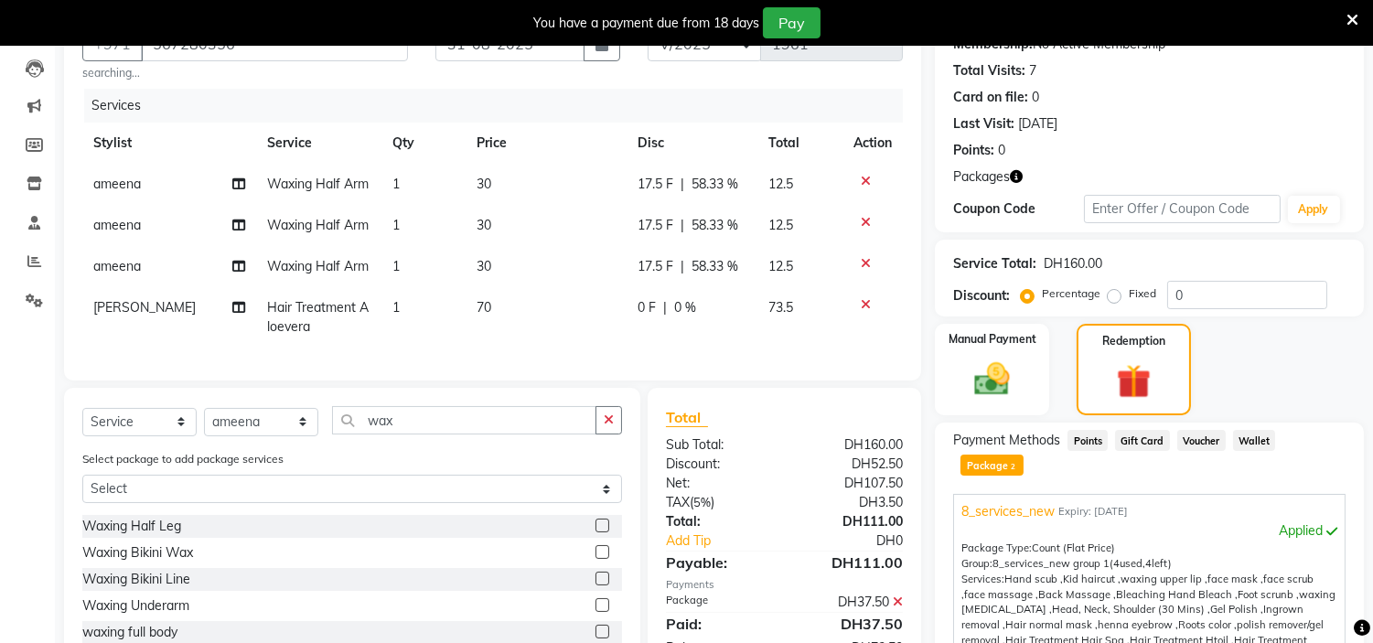
click at [596, 532] on label at bounding box center [603, 526] width 14 height 14
click at [596, 532] on input "checkbox" at bounding box center [602, 527] width 12 height 12
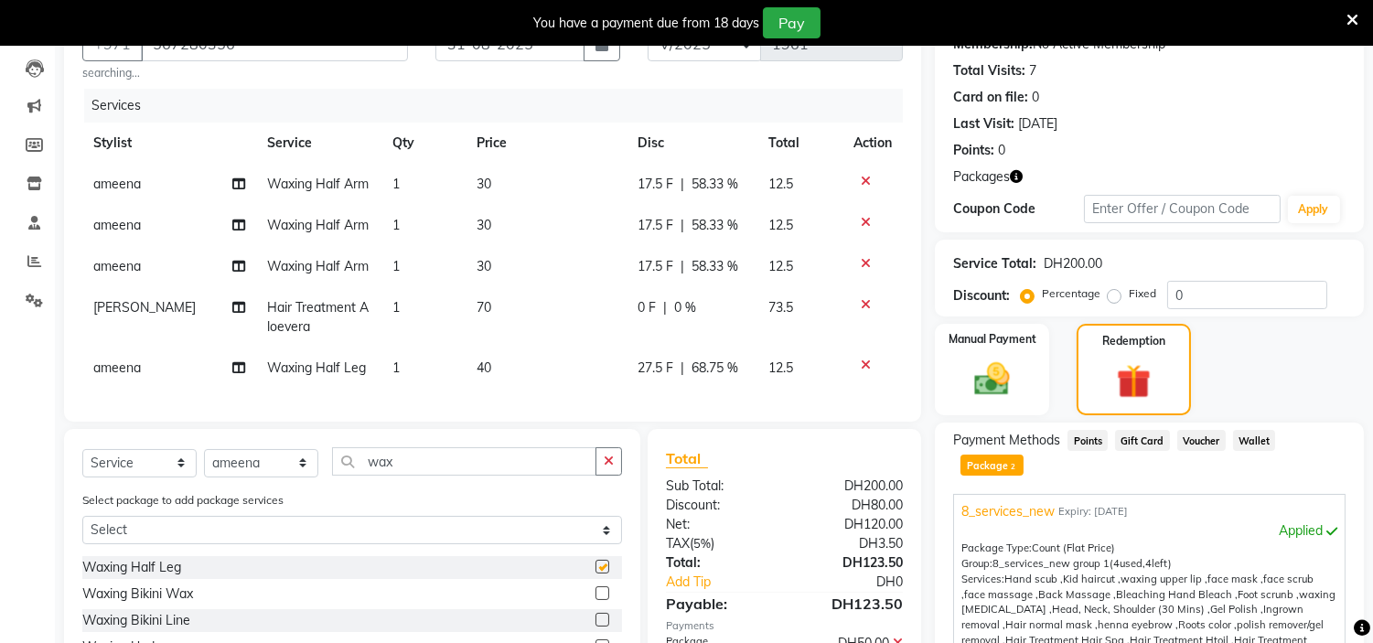
checkbox input "false"
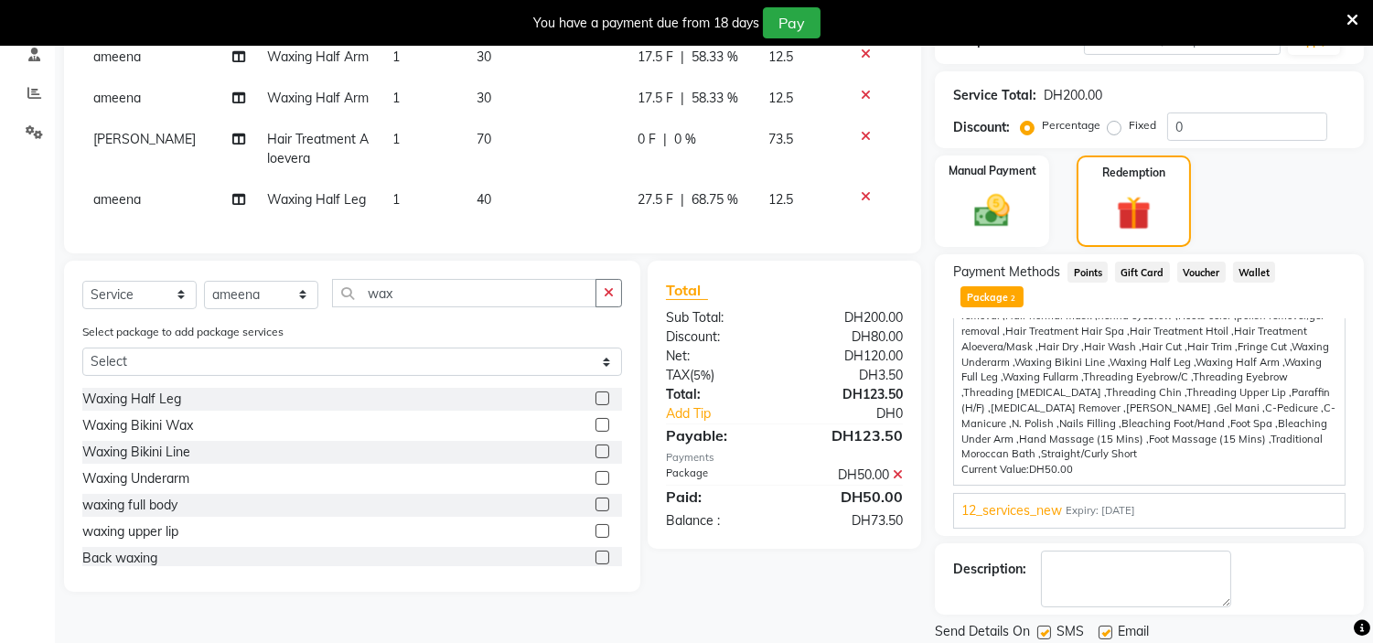
scroll to position [393, 0]
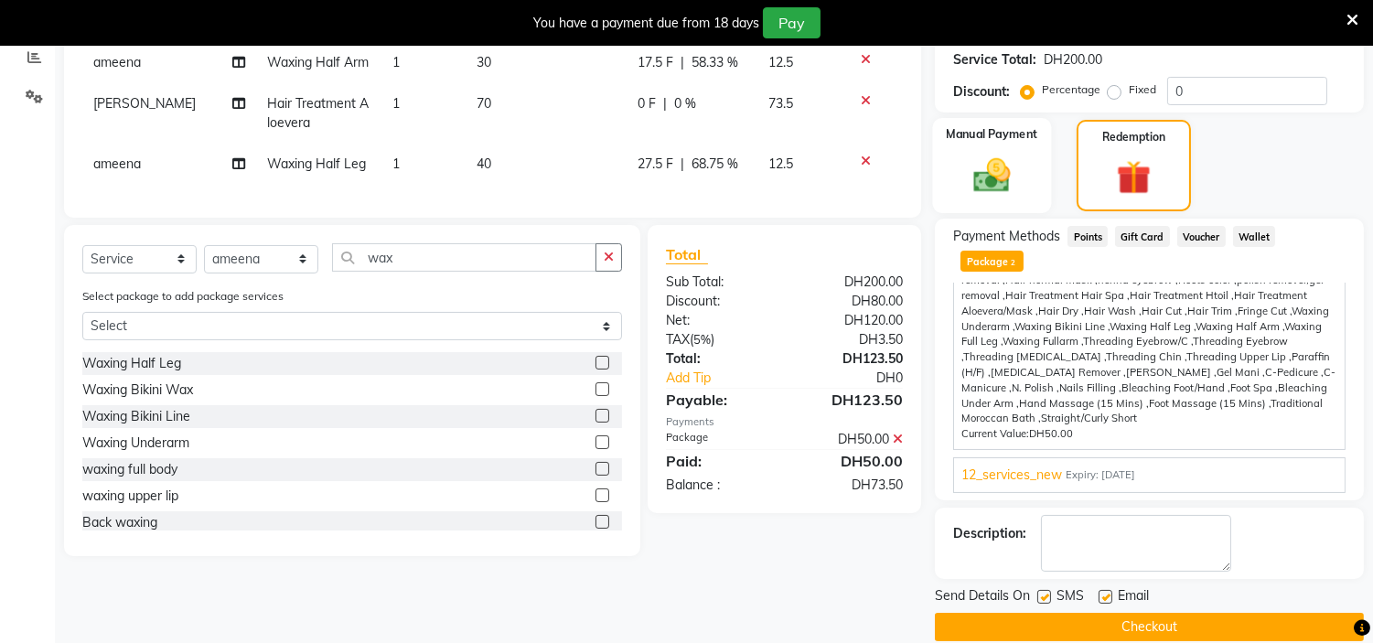
click at [999, 186] on img at bounding box center [992, 176] width 60 height 43
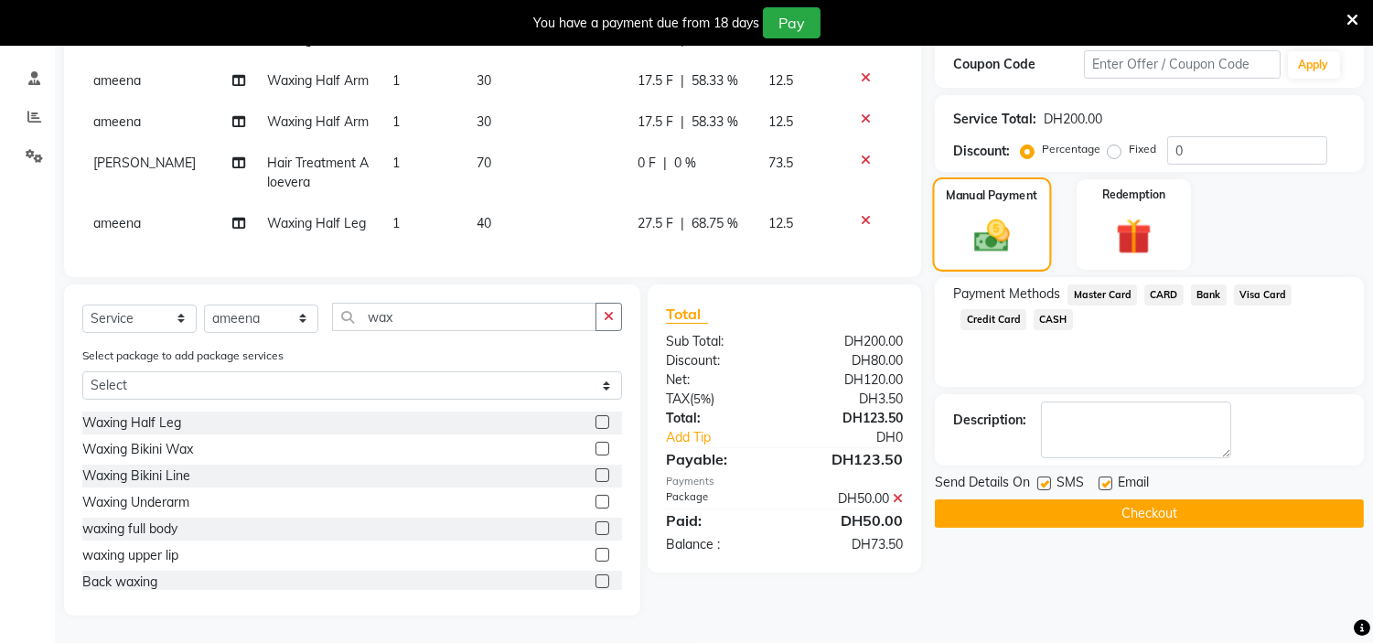
scroll to position [349, 0]
click at [984, 309] on span "Credit Card" at bounding box center [994, 319] width 66 height 21
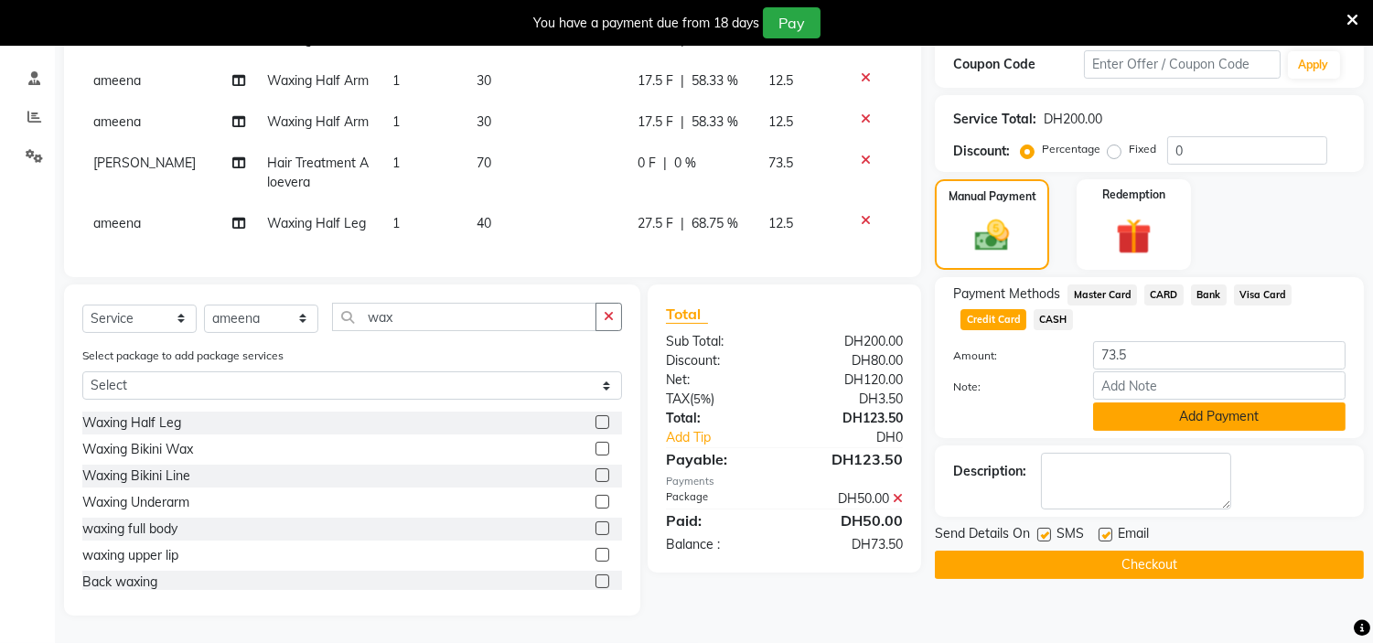
click at [1192, 404] on button "Add Payment" at bounding box center [1219, 417] width 252 height 28
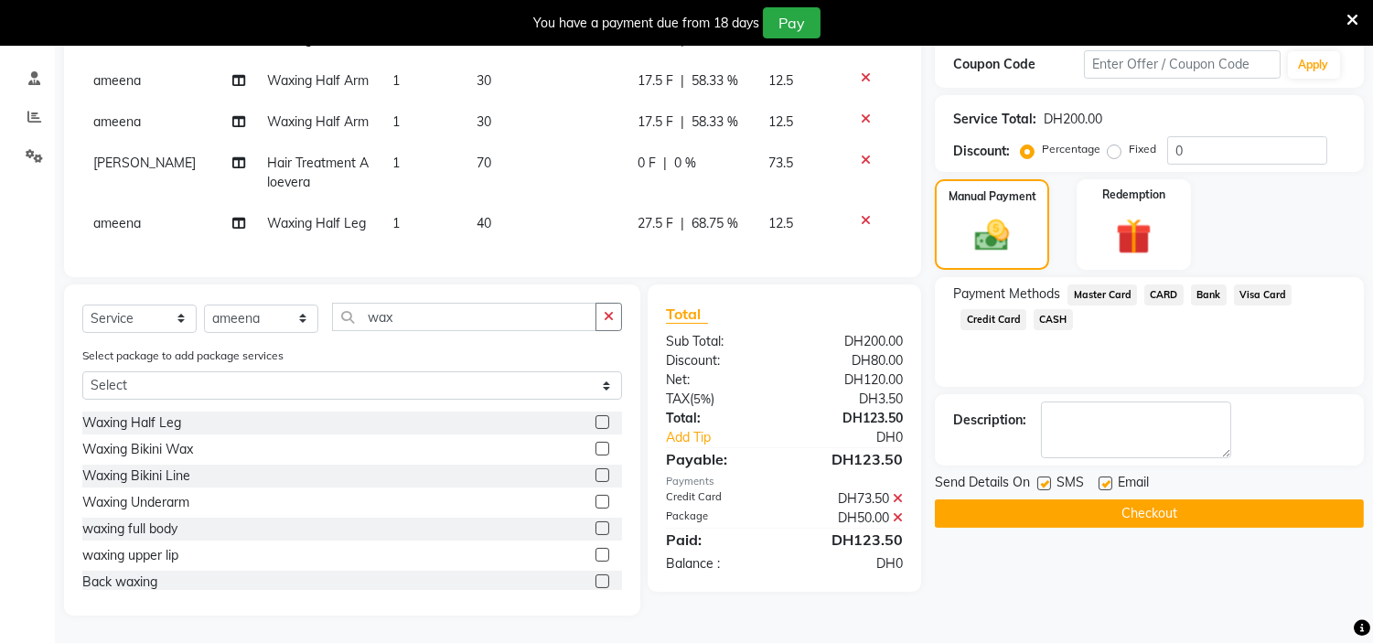
click at [1047, 477] on label at bounding box center [1044, 484] width 14 height 14
click at [1047, 478] on input "checkbox" at bounding box center [1043, 484] width 12 height 12
checkbox input "false"
click at [1096, 473] on div "SMS" at bounding box center [1067, 484] width 61 height 23
click at [1105, 477] on label at bounding box center [1106, 484] width 14 height 14
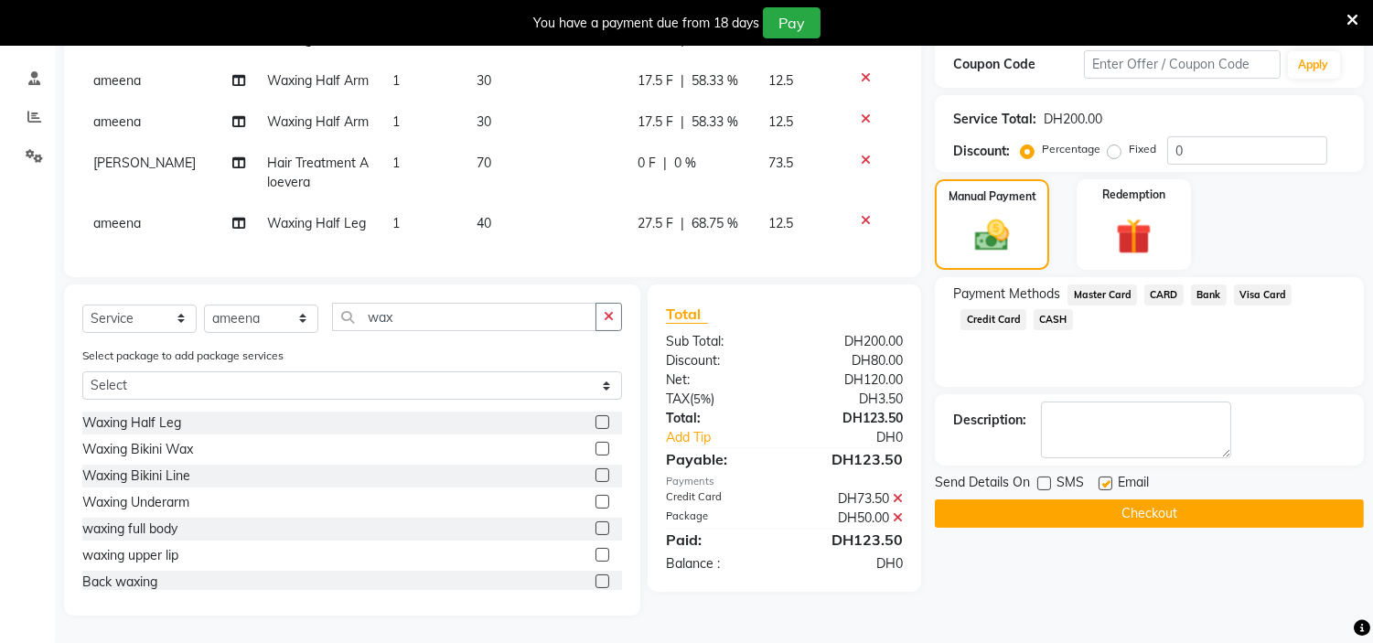
click at [1105, 478] on input "checkbox" at bounding box center [1105, 484] width 12 height 12
checkbox input "false"
click at [1235, 508] on button "Checkout" at bounding box center [1149, 513] width 429 height 28
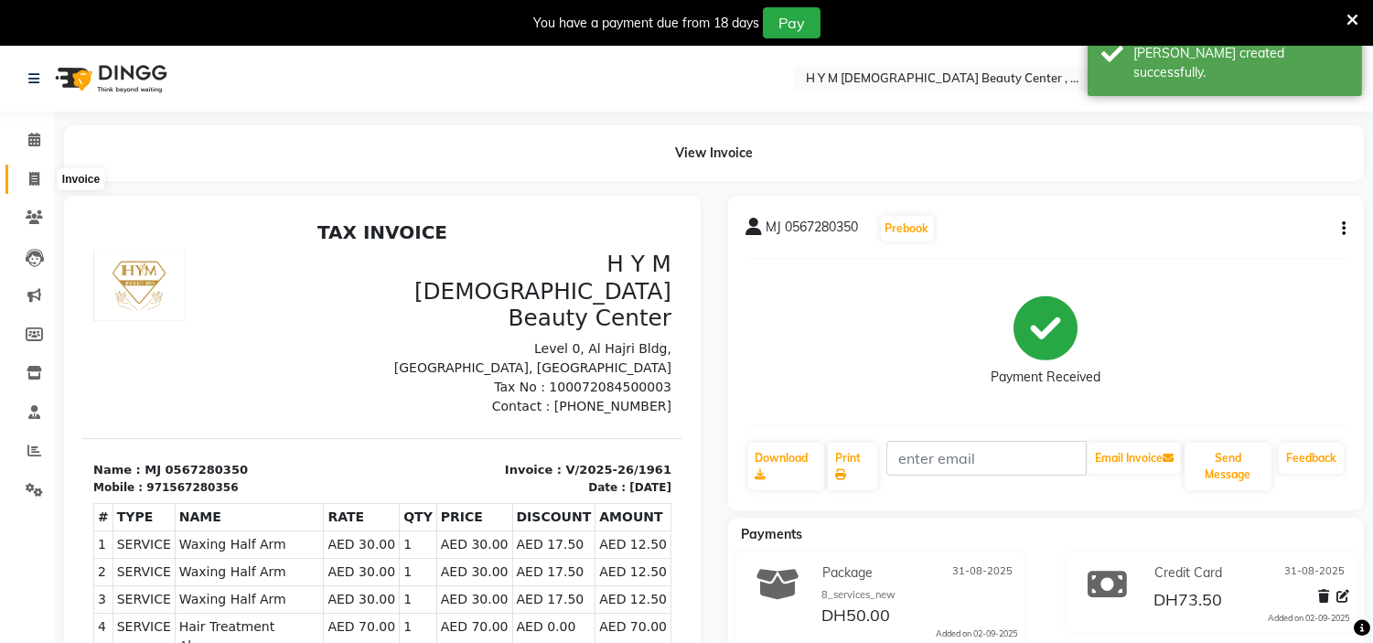
click at [29, 183] on icon at bounding box center [34, 179] width 10 height 14
select select "service"
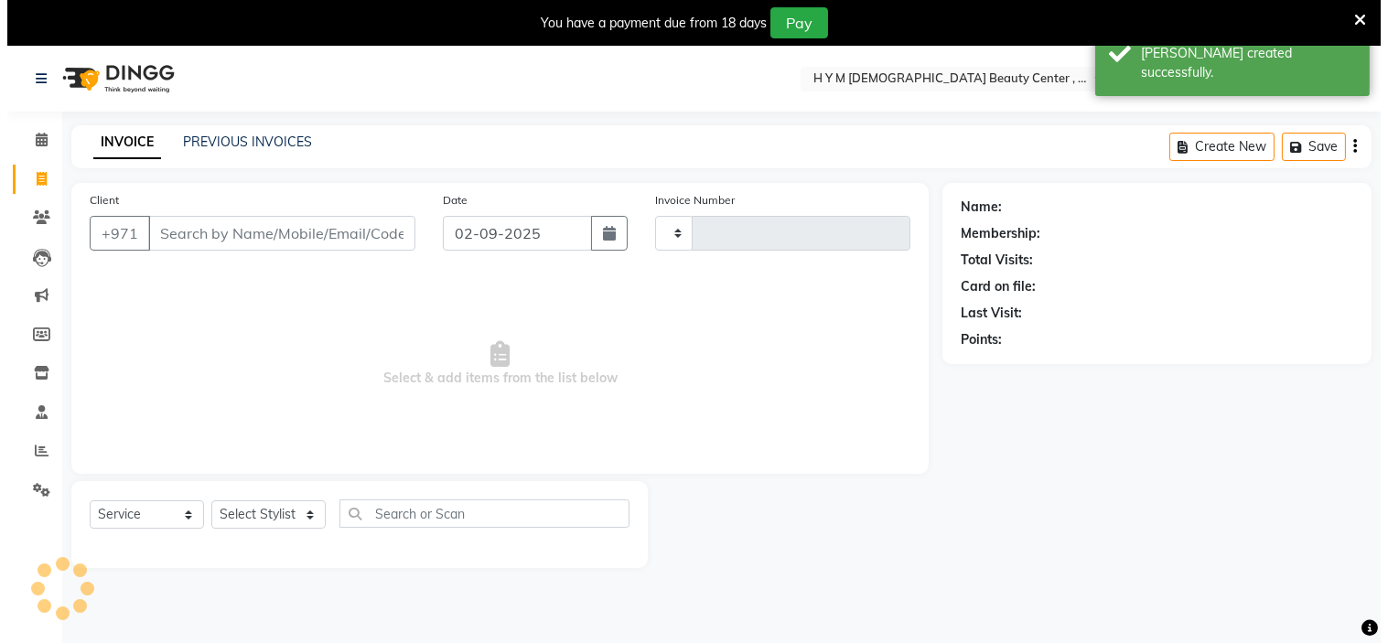
scroll to position [46, 0]
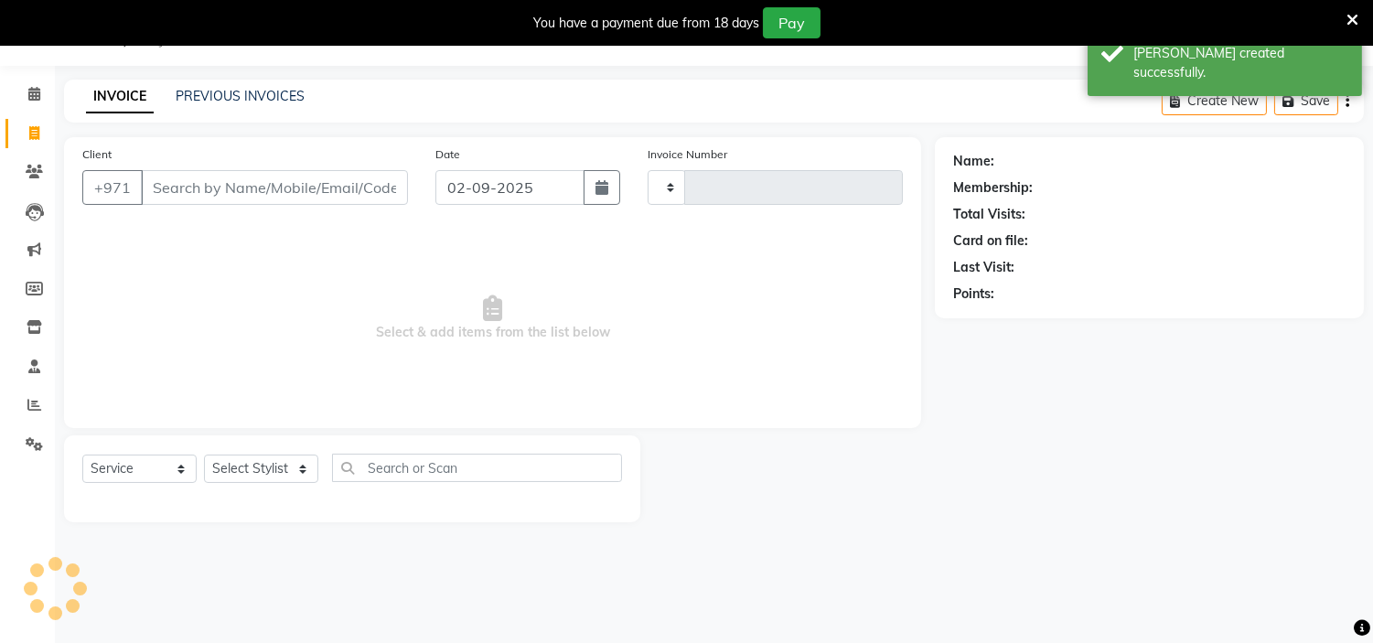
type input "1962"
select select "7248"
click at [590, 187] on button "button" at bounding box center [602, 187] width 37 height 35
select select "9"
select select "2025"
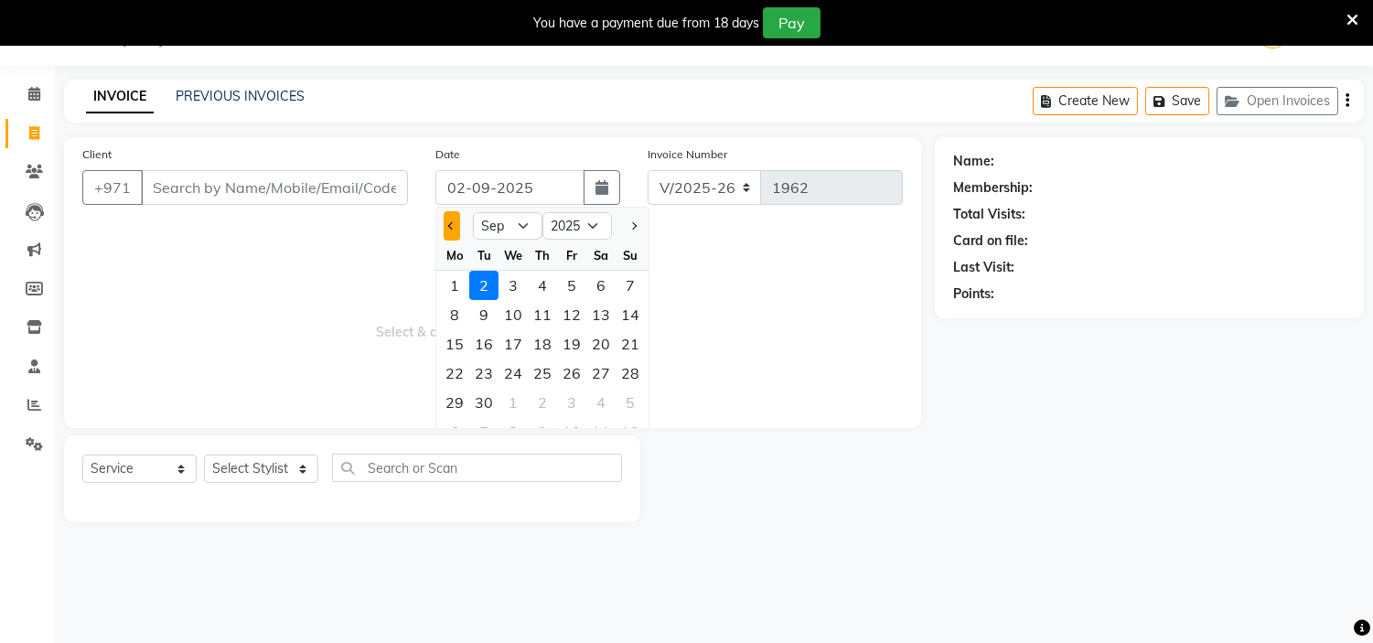
click at [454, 231] on button "Previous month" at bounding box center [452, 225] width 16 height 29
select select "8"
click at [628, 401] on div "31" at bounding box center [630, 402] width 29 height 29
type input "31-08-2025"
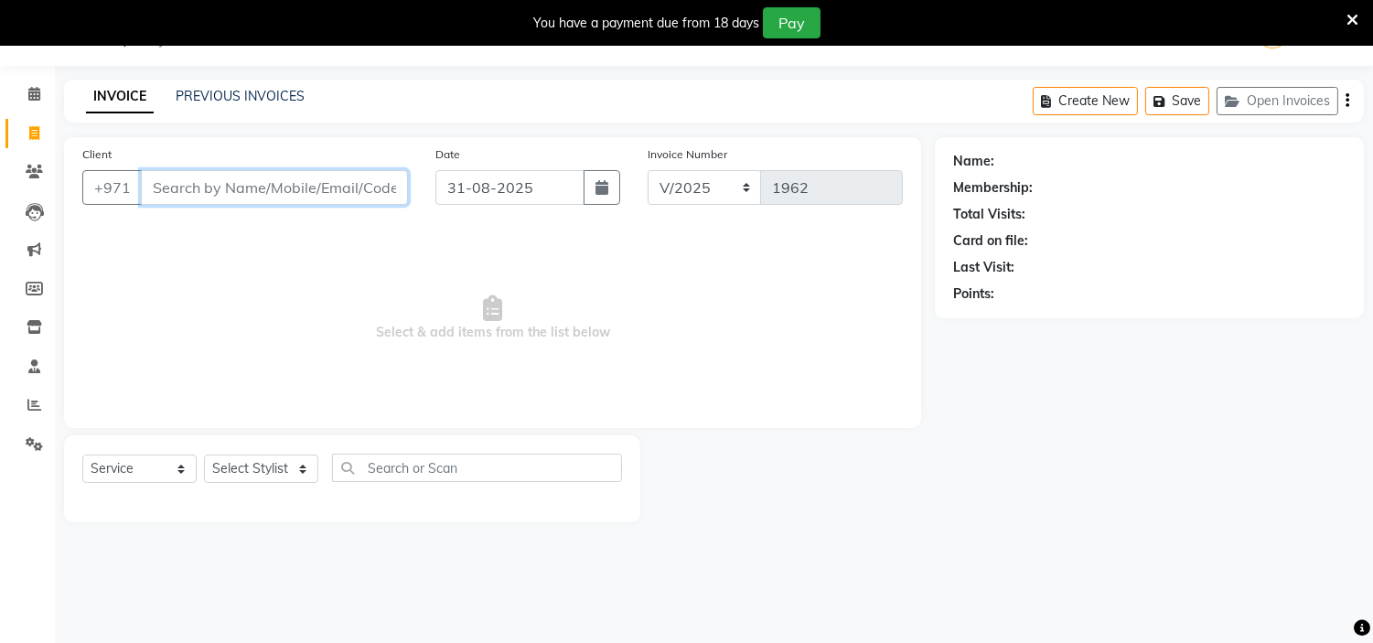
click at [204, 186] on input "Client" at bounding box center [274, 187] width 267 height 35
type input "5"
drag, startPoint x: 0, startPoint y: 193, endPoint x: 0, endPoint y: 220, distance: 27.4
click at [0, 218] on app-home "Select Location × H Y M Ladies Beauty Center , Abu Dhabi English ENGLISH Españo…" at bounding box center [686, 275] width 1373 height 550
type input "501933143"
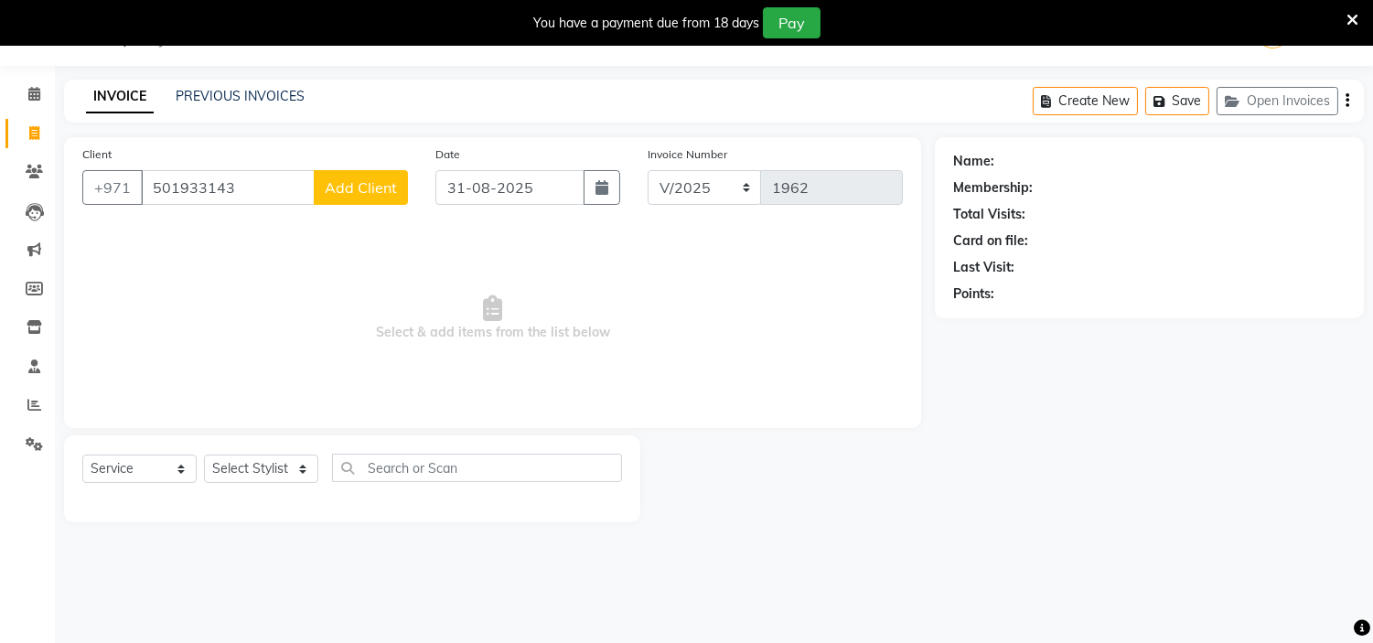
click at [390, 189] on span "Add Client" at bounding box center [361, 187] width 72 height 18
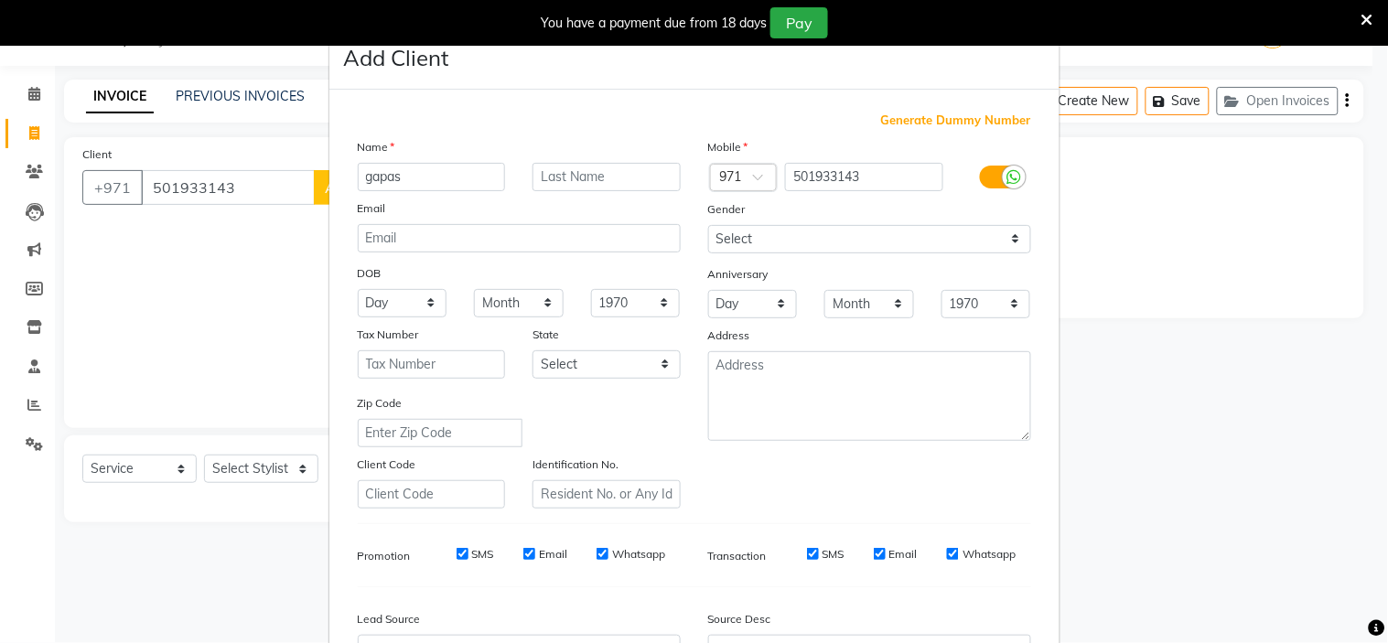
type input "gapas"
click at [741, 245] on select "Select [DEMOGRAPHIC_DATA] [DEMOGRAPHIC_DATA] Other Prefer Not To Say" at bounding box center [869, 239] width 323 height 28
select select "[DEMOGRAPHIC_DATA]"
click at [708, 225] on select "Select [DEMOGRAPHIC_DATA] [DEMOGRAPHIC_DATA] Other Prefer Not To Say" at bounding box center [869, 239] width 323 height 28
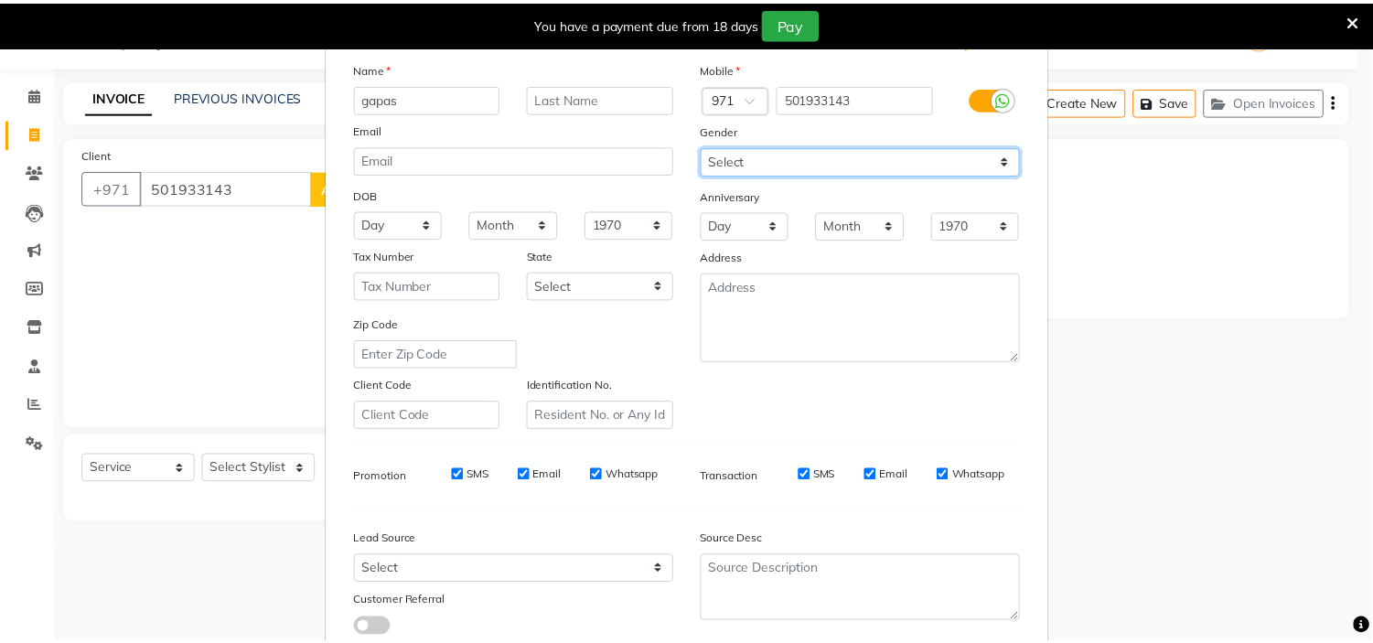
scroll to position [202, 0]
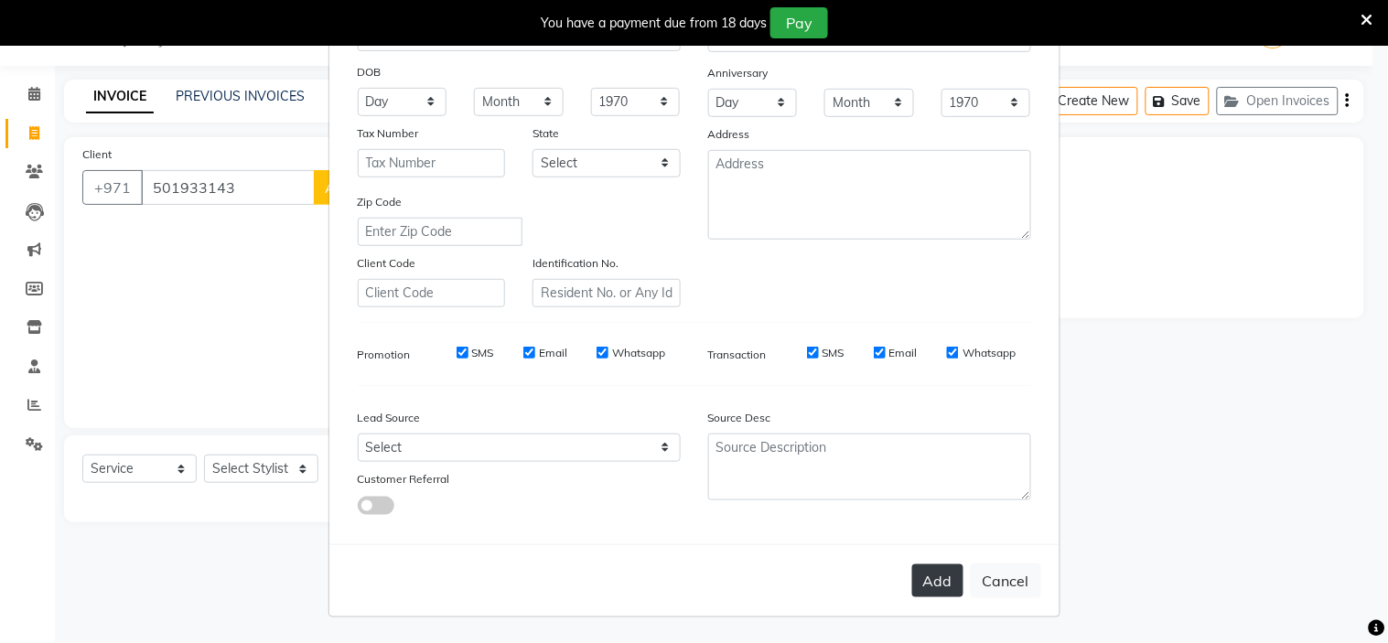
click at [946, 584] on button "Add" at bounding box center [937, 580] width 51 height 33
select select
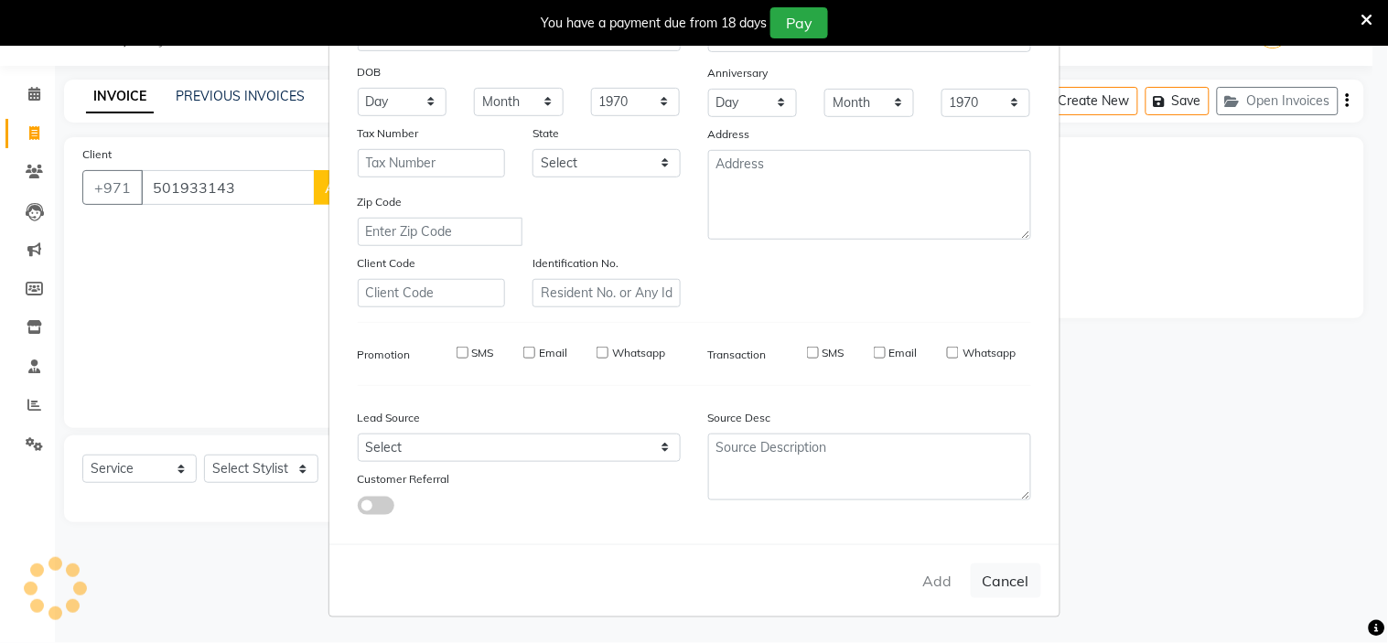
select select
checkbox input "false"
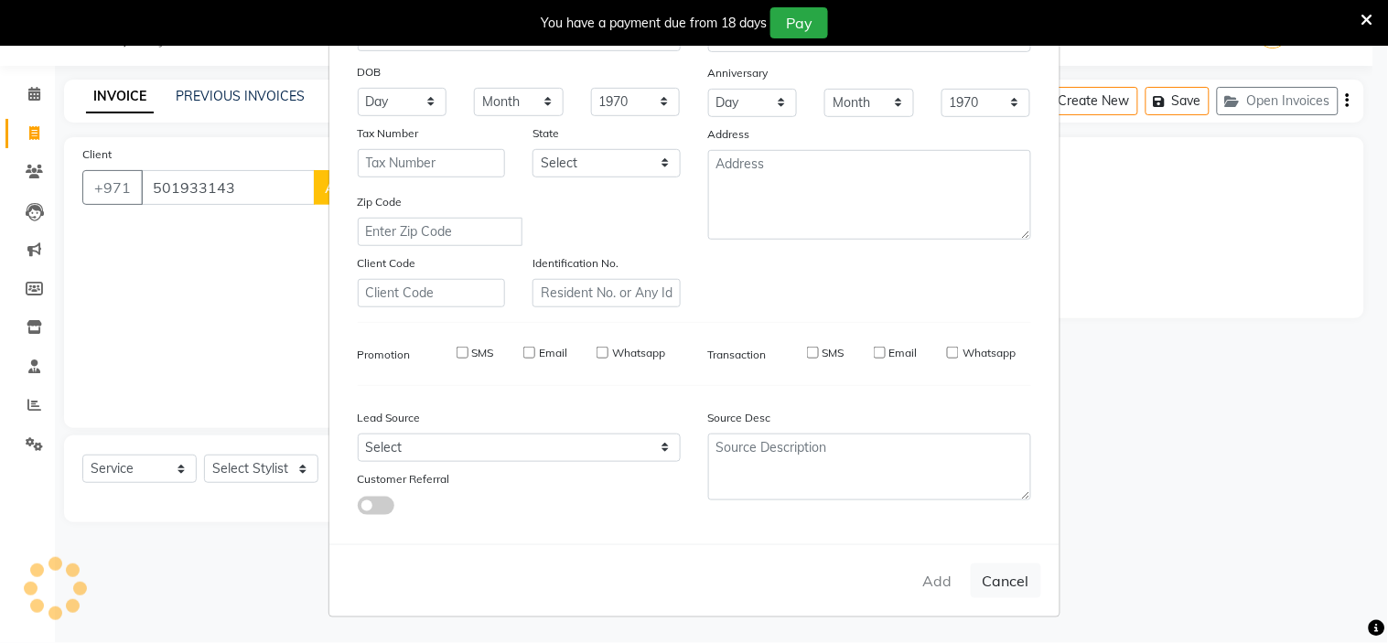
checkbox input "false"
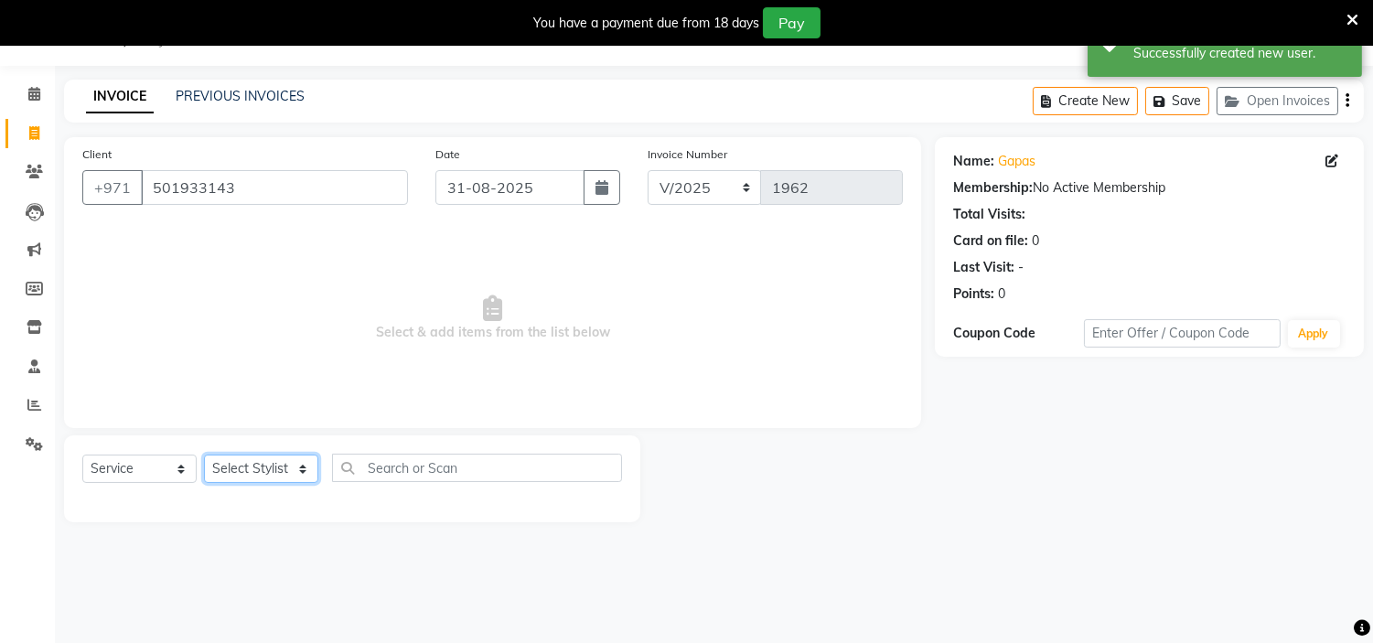
click at [241, 476] on select "Select Stylist [PERSON_NAME] Jheza [PERSON_NAME] [PERSON_NAME] [PERSON_NAME] An…" at bounding box center [261, 469] width 114 height 28
select select "66737"
click at [204, 456] on select "Select Stylist [PERSON_NAME] Jheza [PERSON_NAME] [PERSON_NAME] [PERSON_NAME] An…" at bounding box center [261, 469] width 114 height 28
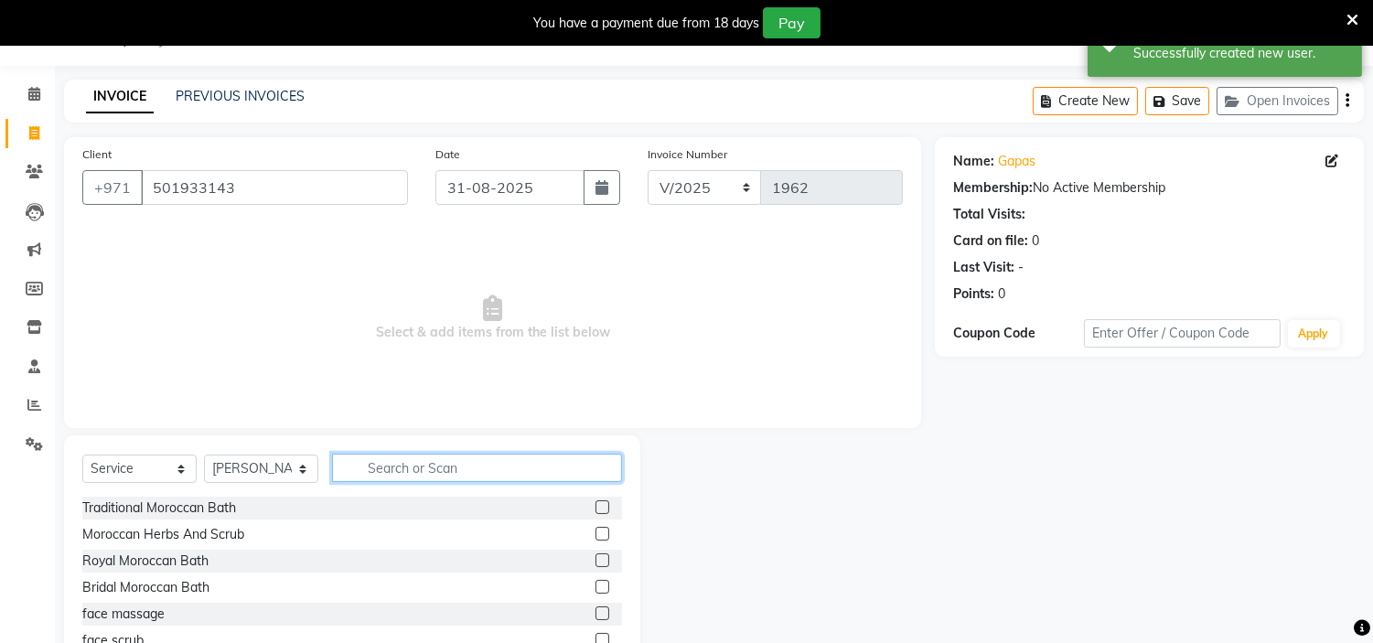
click at [387, 473] on input "text" at bounding box center [477, 468] width 290 height 28
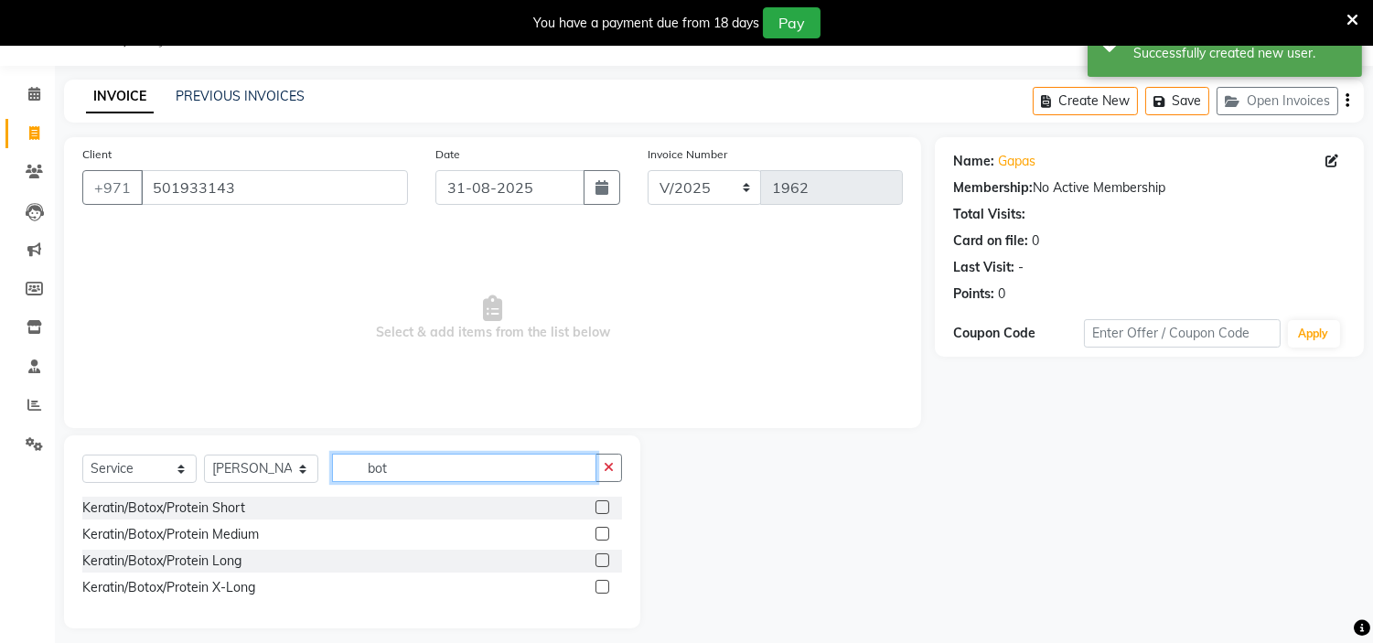
type input "bot"
click at [602, 504] on label at bounding box center [603, 507] width 14 height 14
click at [602, 504] on input "checkbox" at bounding box center [602, 508] width 12 height 12
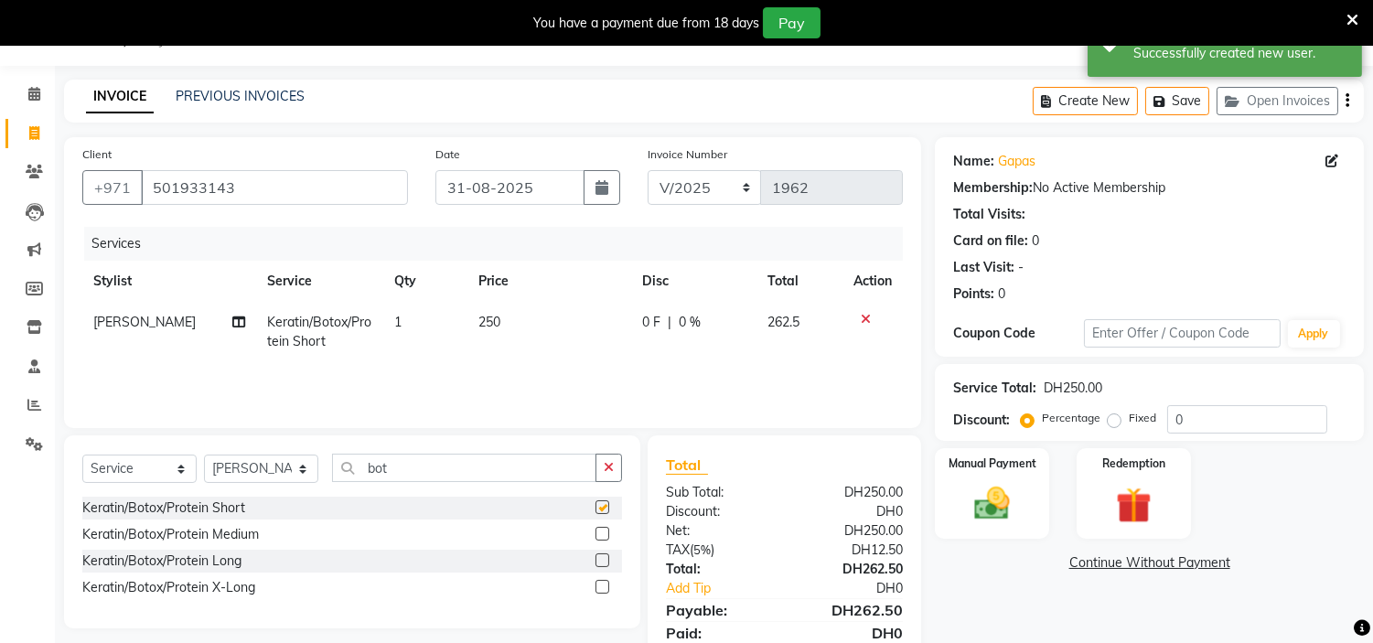
checkbox input "false"
click at [279, 474] on select "Select Stylist [PERSON_NAME] Jheza [PERSON_NAME] [PERSON_NAME] [PERSON_NAME] An…" at bounding box center [261, 469] width 114 height 28
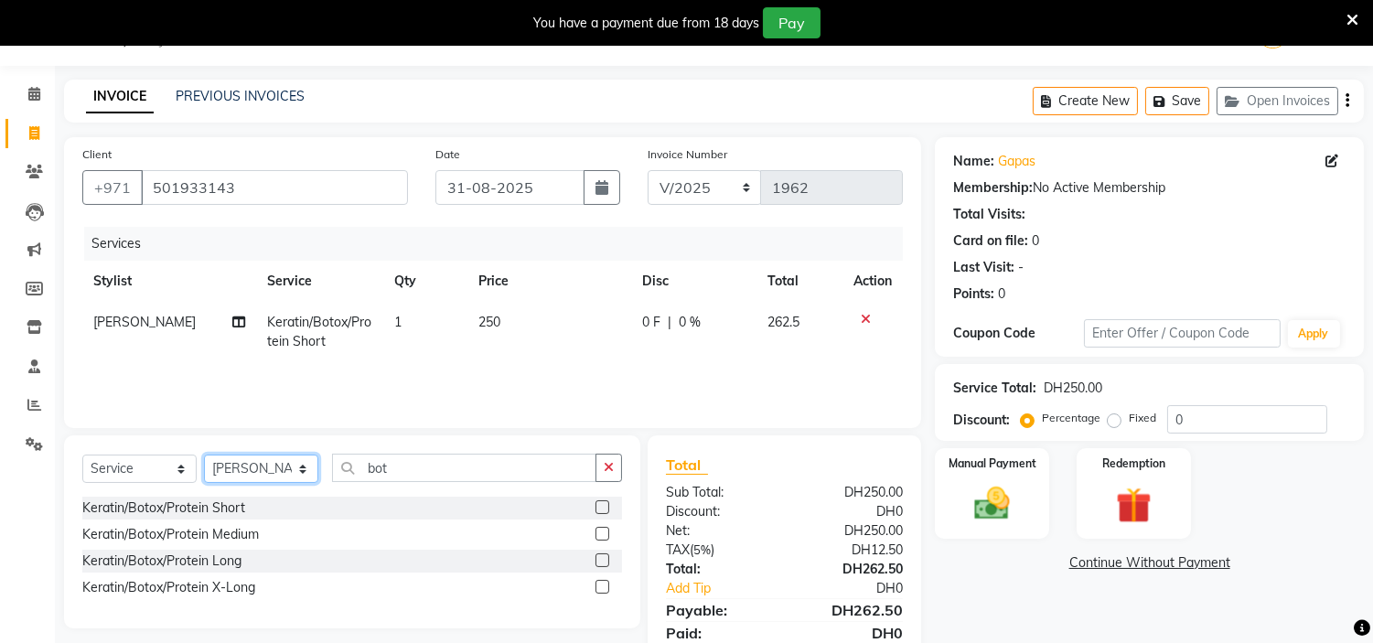
select select "76457"
click at [204, 456] on select "Select Stylist [PERSON_NAME] Jheza [PERSON_NAME] [PERSON_NAME] [PERSON_NAME] An…" at bounding box center [261, 469] width 114 height 28
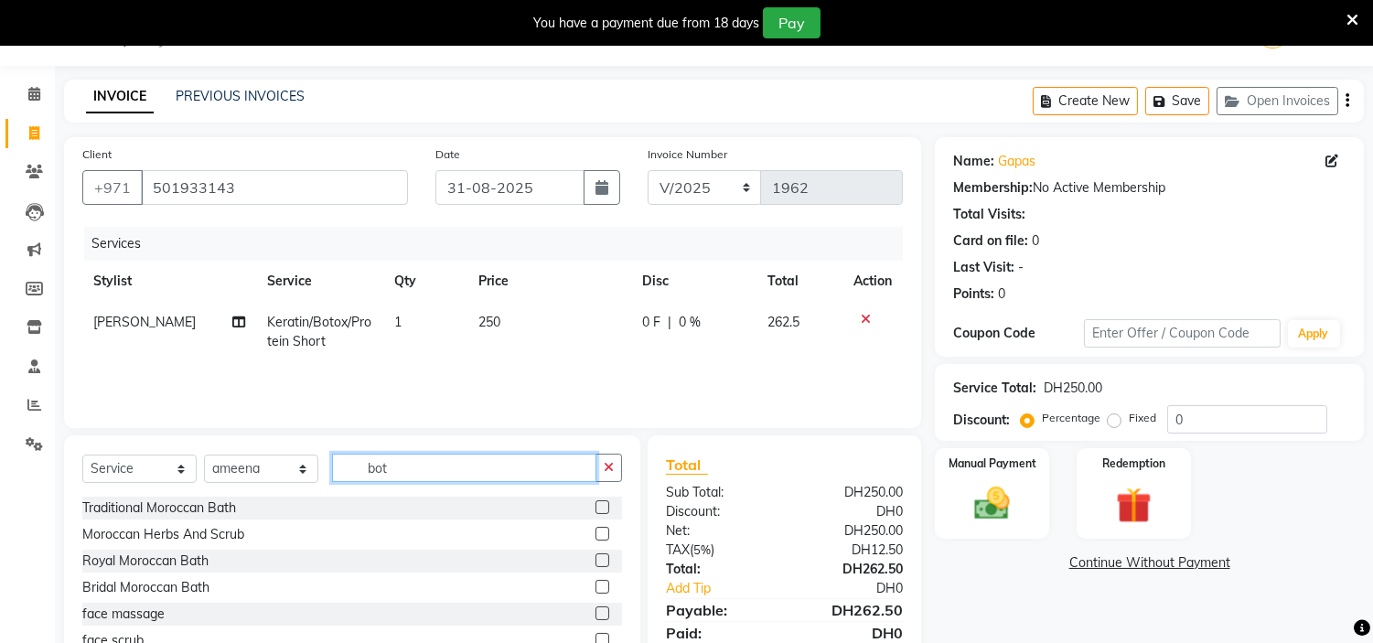
click at [519, 474] on input "bot" at bounding box center [464, 468] width 264 height 28
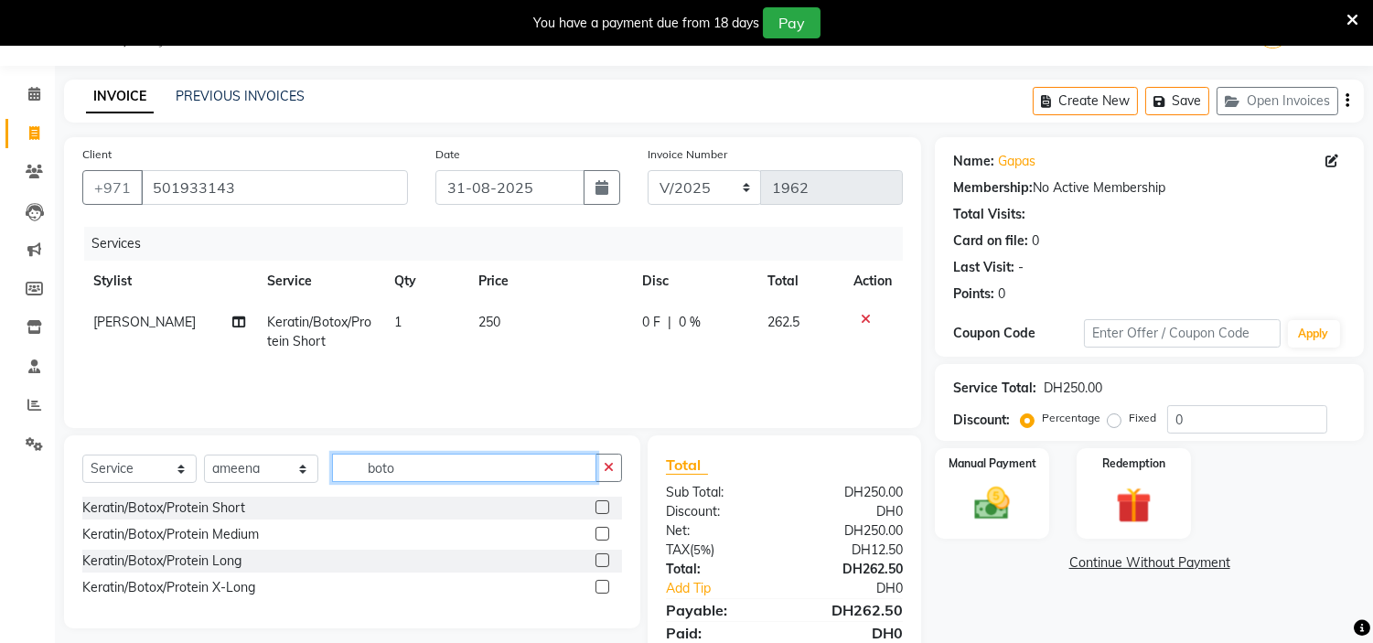
type input "boto"
click at [599, 509] on label at bounding box center [603, 507] width 14 height 14
click at [599, 509] on input "checkbox" at bounding box center [602, 508] width 12 height 12
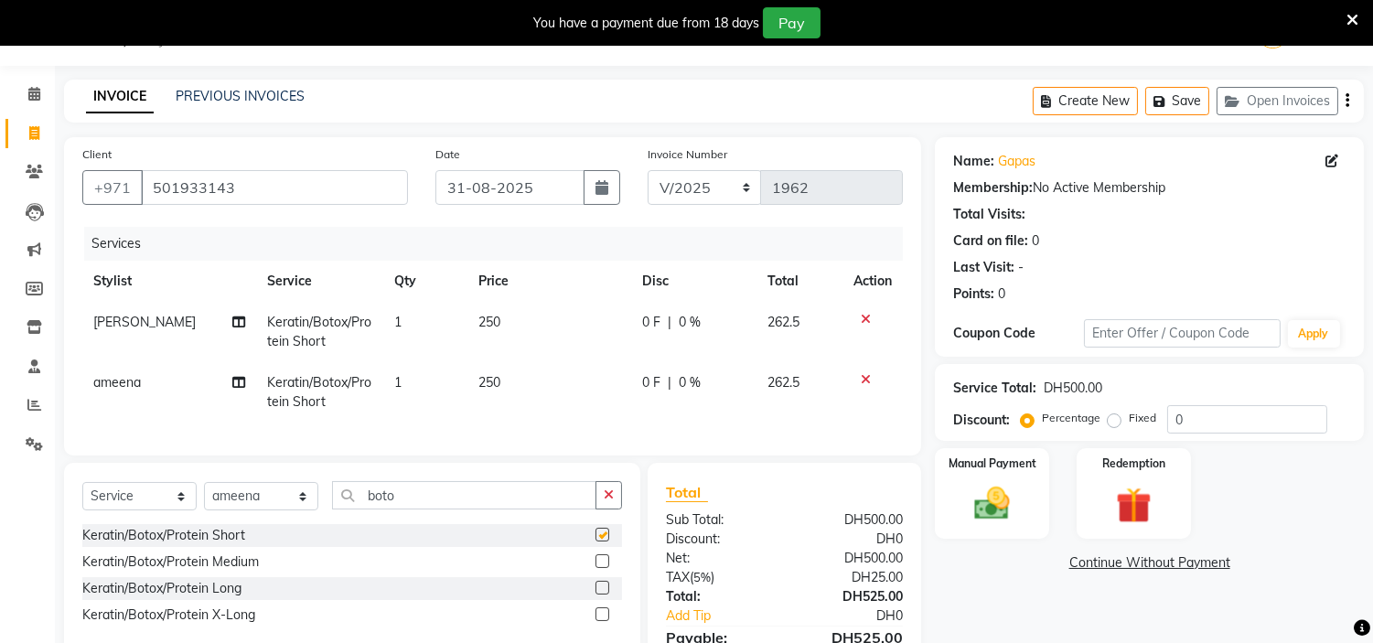
checkbox input "false"
click at [512, 379] on td "250" at bounding box center [549, 392] width 164 height 60
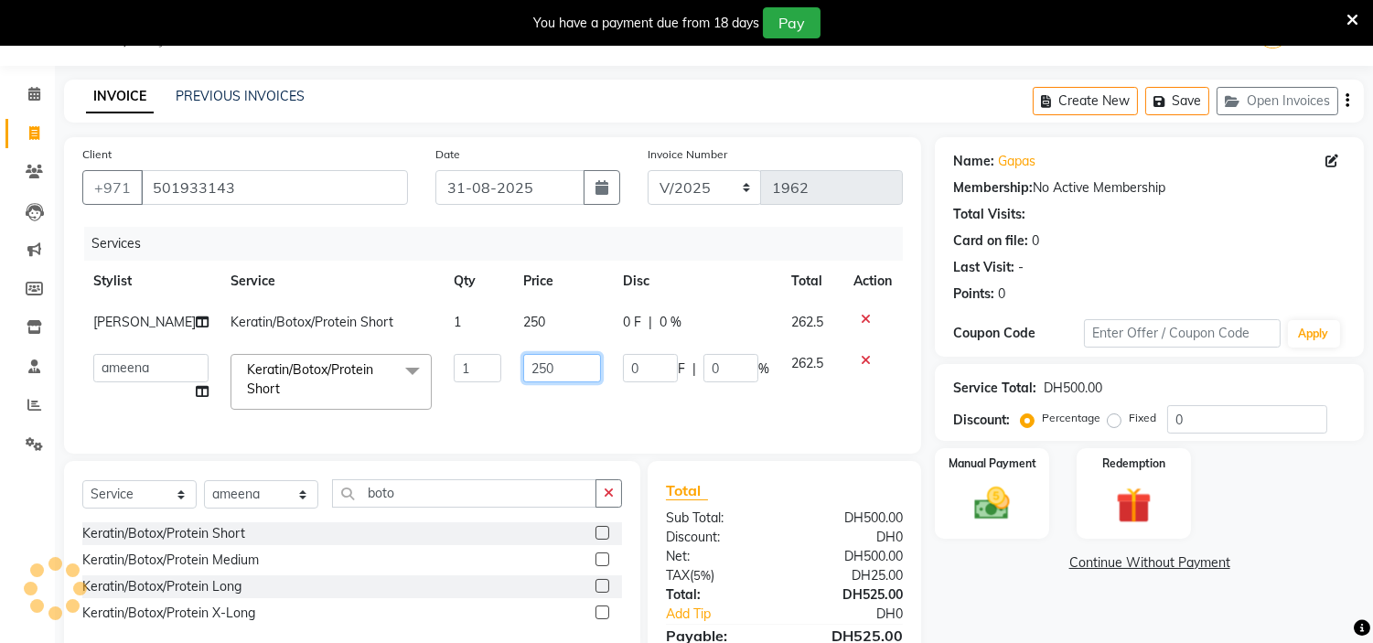
drag, startPoint x: 443, startPoint y: 378, endPoint x: 102, endPoint y: 338, distance: 343.5
click at [146, 358] on tr "ameena Jheza Dalangin Julie Corteza nadeema randa Rose An Galang zari Keratin/B…" at bounding box center [492, 382] width 821 height 78
type input "80"
click at [424, 240] on div "Services" at bounding box center [500, 244] width 832 height 34
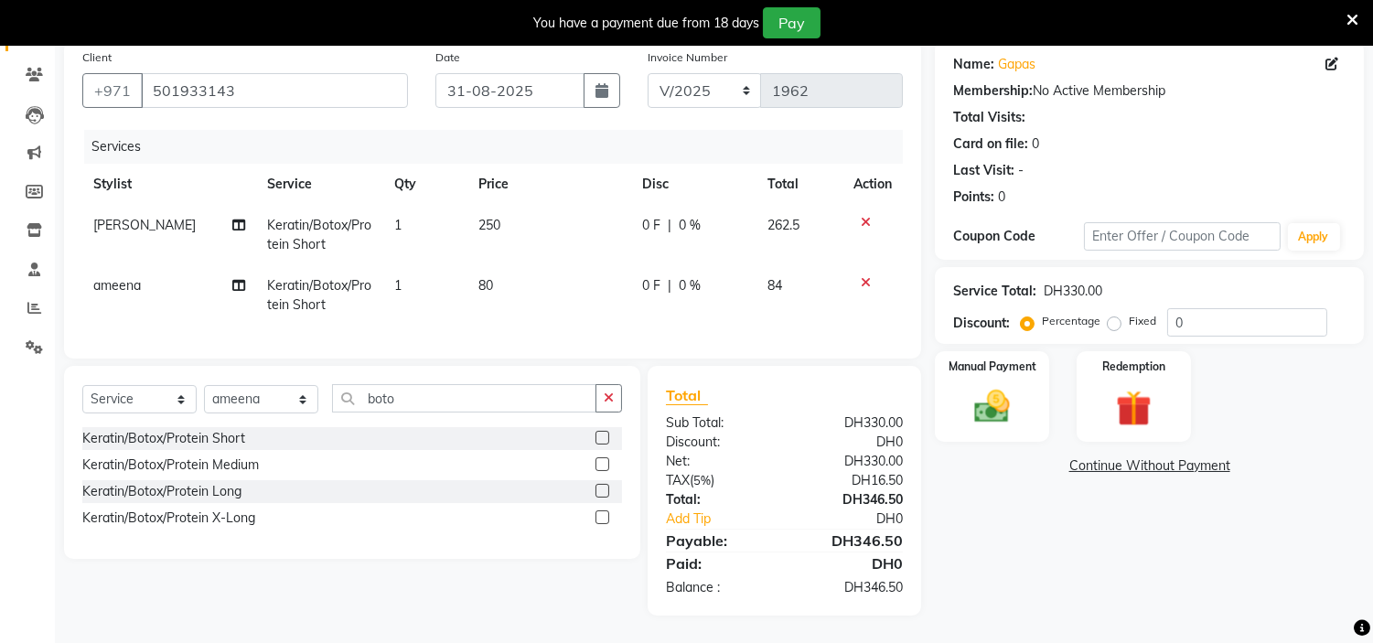
scroll to position [157, 0]
click at [497, 205] on td "250" at bounding box center [549, 235] width 164 height 60
select select "66737"
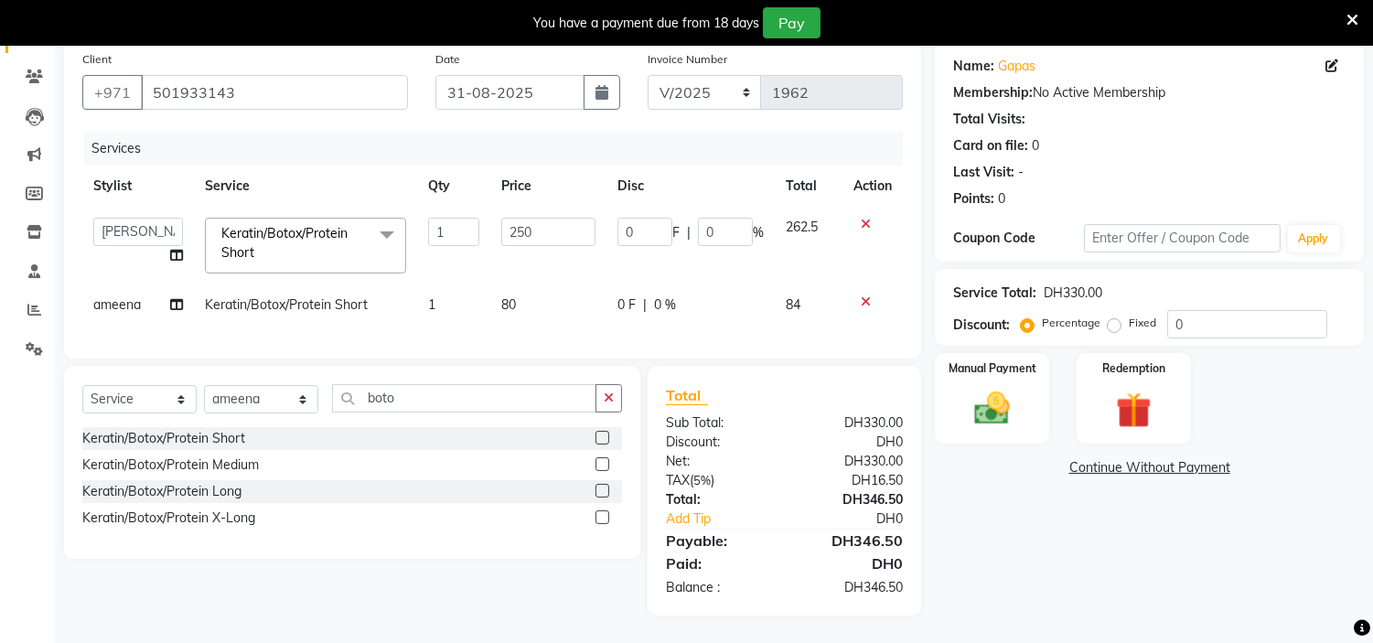
scroll to position [156, 0]
drag, startPoint x: 537, startPoint y: 220, endPoint x: 0, endPoint y: 97, distance: 550.8
click at [0, 103] on app-home "Select Location × H Y M Ladies Beauty Center , Abu Dhabi English ENGLISH Españo…" at bounding box center [686, 274] width 1373 height 738
type input "270"
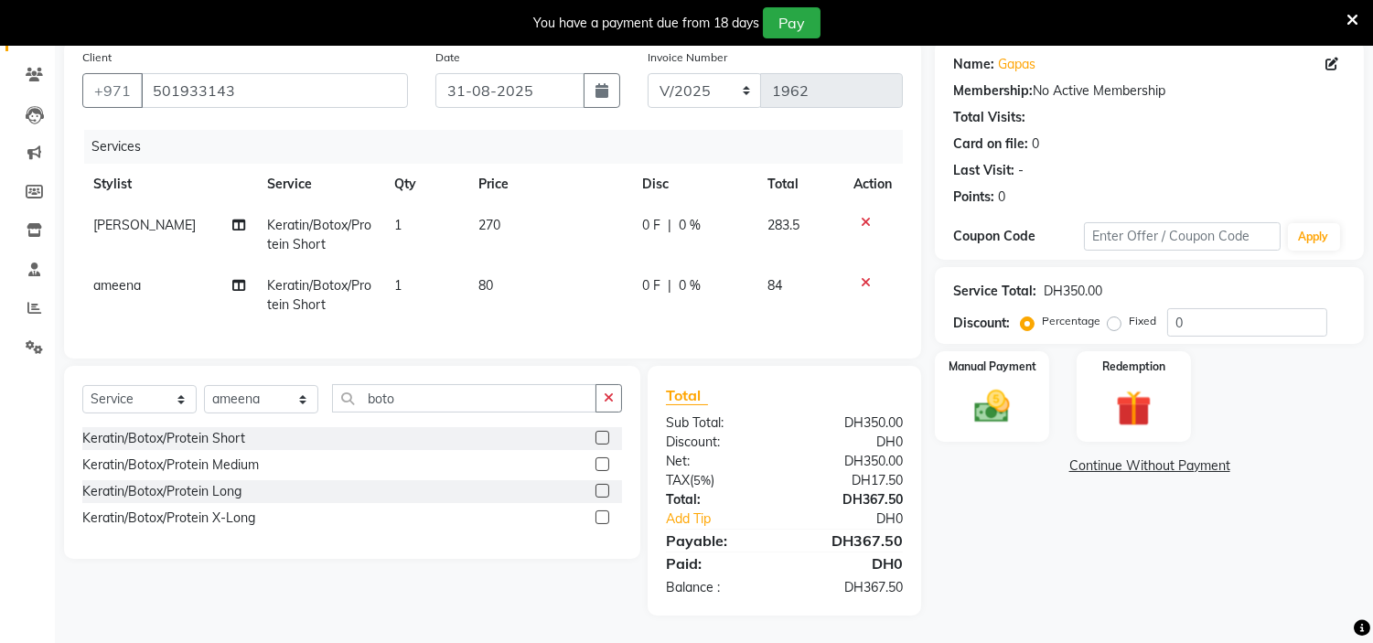
click at [276, 130] on div "Services" at bounding box center [500, 147] width 832 height 34
click at [970, 386] on img at bounding box center [992, 407] width 60 height 43
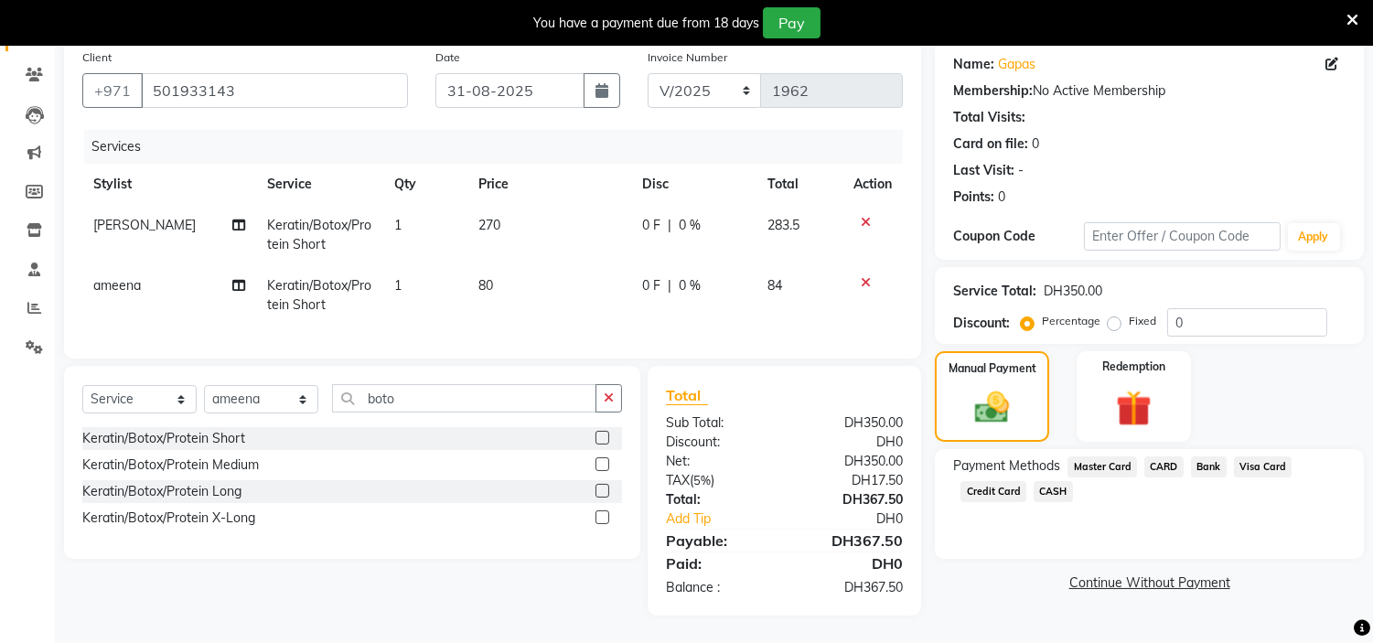
click at [1201, 456] on span "Bank" at bounding box center [1209, 466] width 36 height 21
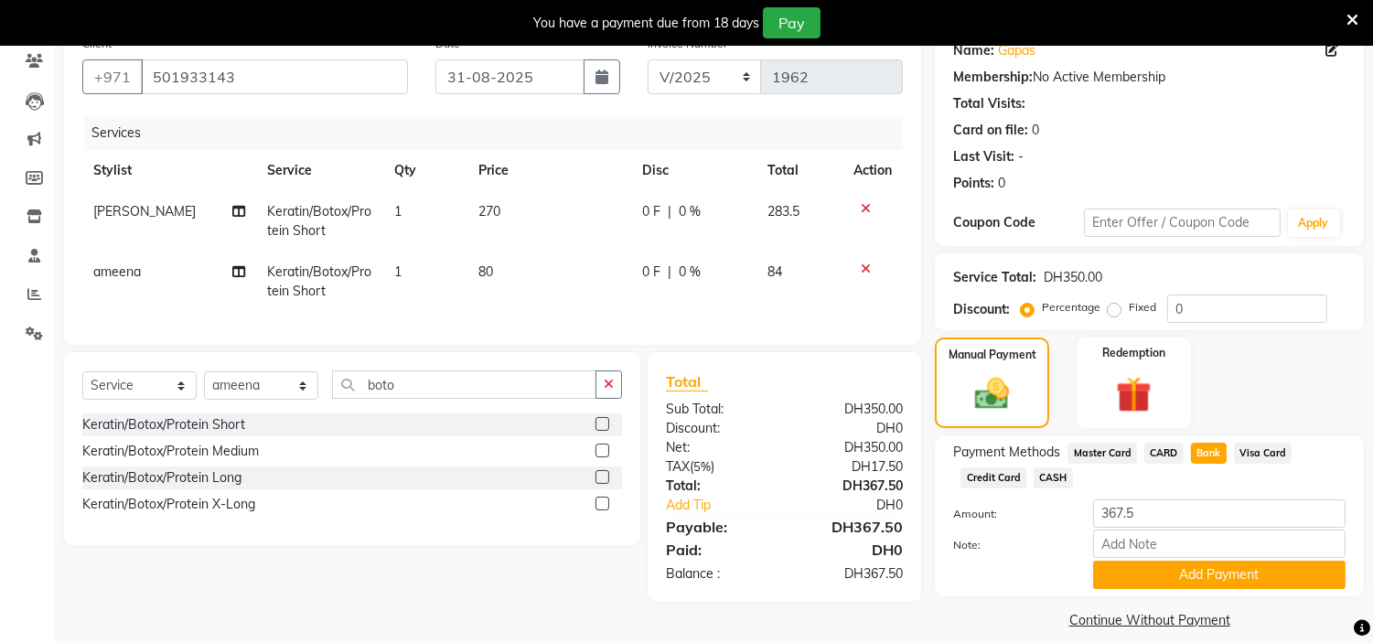
click at [1154, 449] on span "CARD" at bounding box center [1163, 453] width 39 height 21
click at [1164, 451] on span "CARD" at bounding box center [1163, 453] width 39 height 21
click at [1240, 435] on div "Payment Methods Master Card CARD Bank Visa Card Credit Card CASH Amount: 367.5 …" at bounding box center [1149, 515] width 429 height 161
click at [1219, 446] on span "Bank" at bounding box center [1209, 453] width 36 height 21
click at [1174, 454] on span "CARD" at bounding box center [1163, 453] width 39 height 21
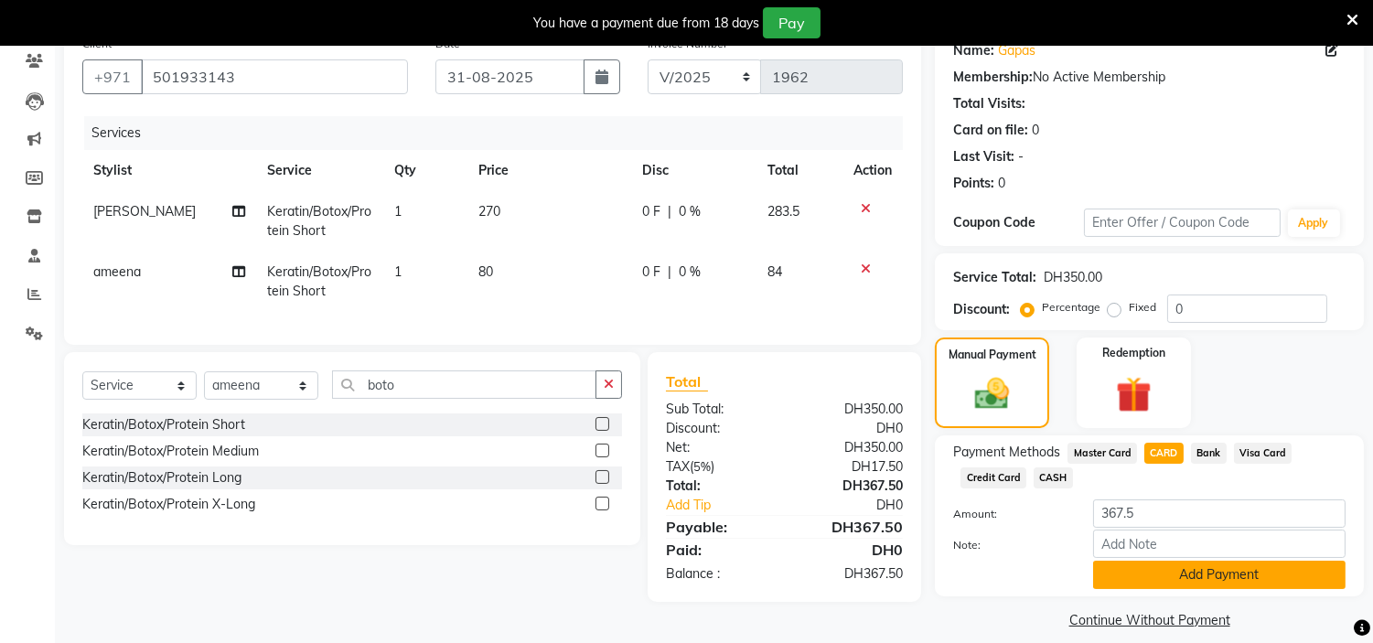
drag, startPoint x: 1153, startPoint y: 567, endPoint x: 1190, endPoint y: 518, distance: 62.0
click at [1151, 568] on button "Add Payment" at bounding box center [1219, 575] width 252 height 28
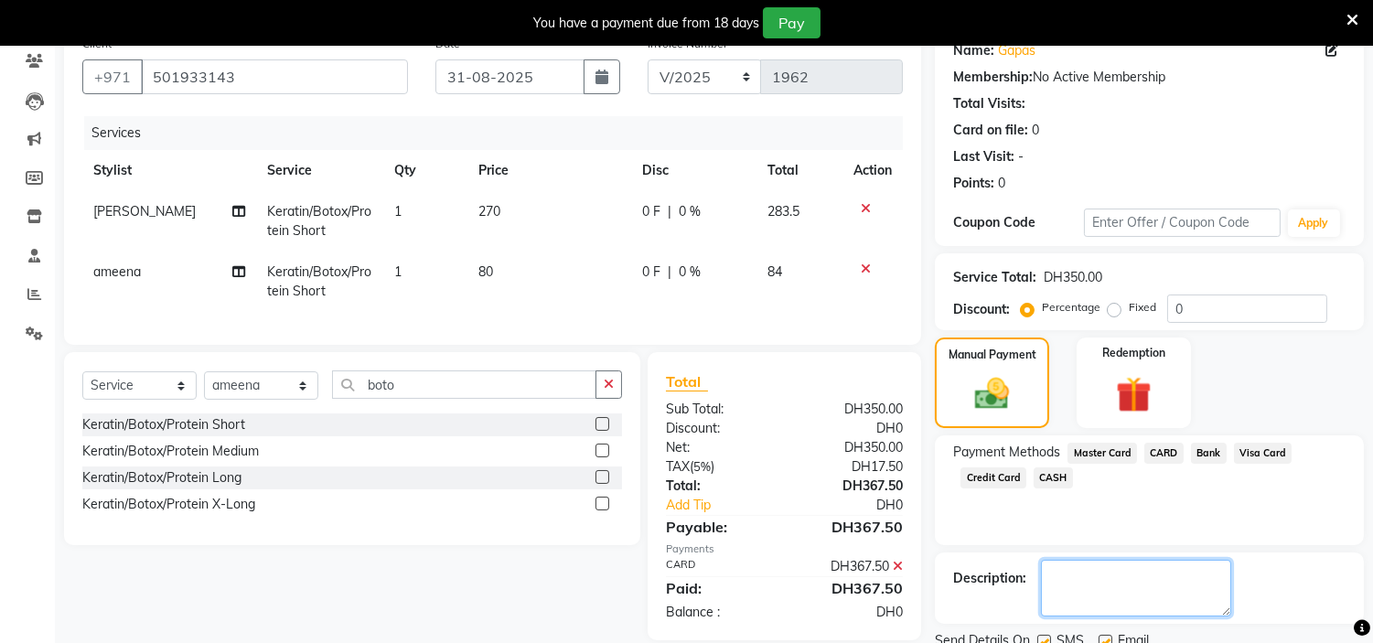
click at [1126, 584] on textarea at bounding box center [1136, 588] width 190 height 57
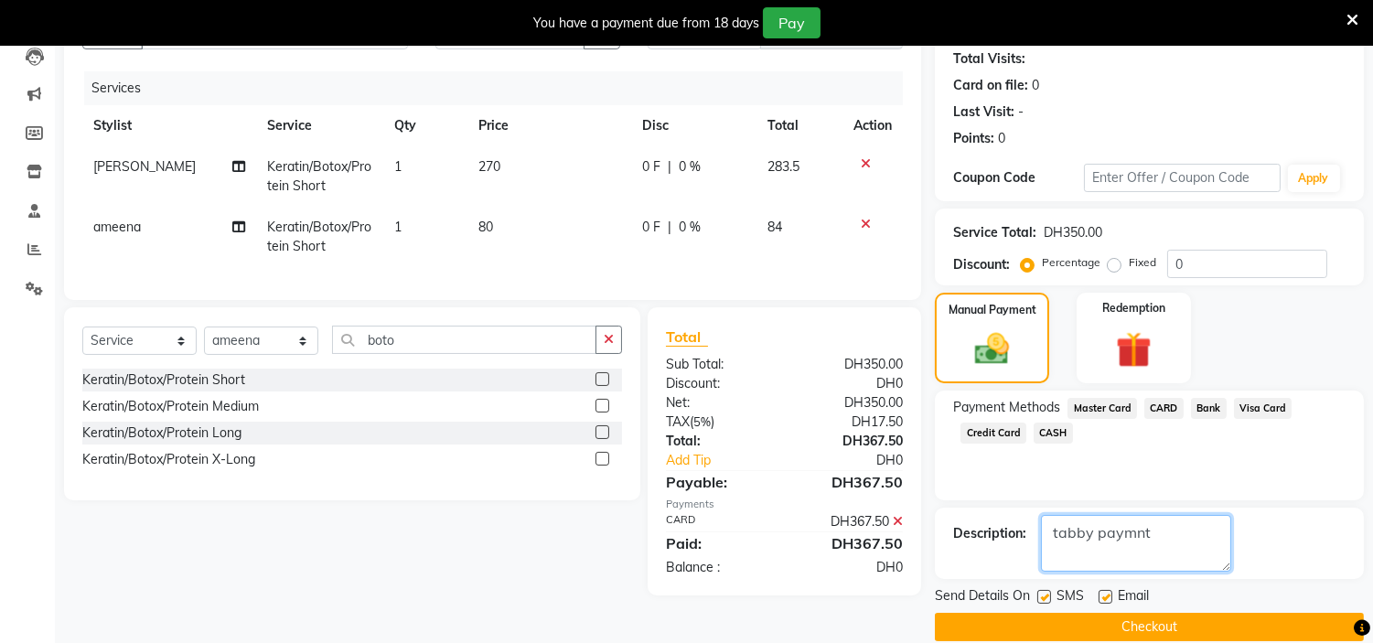
scroll to position [225, 0]
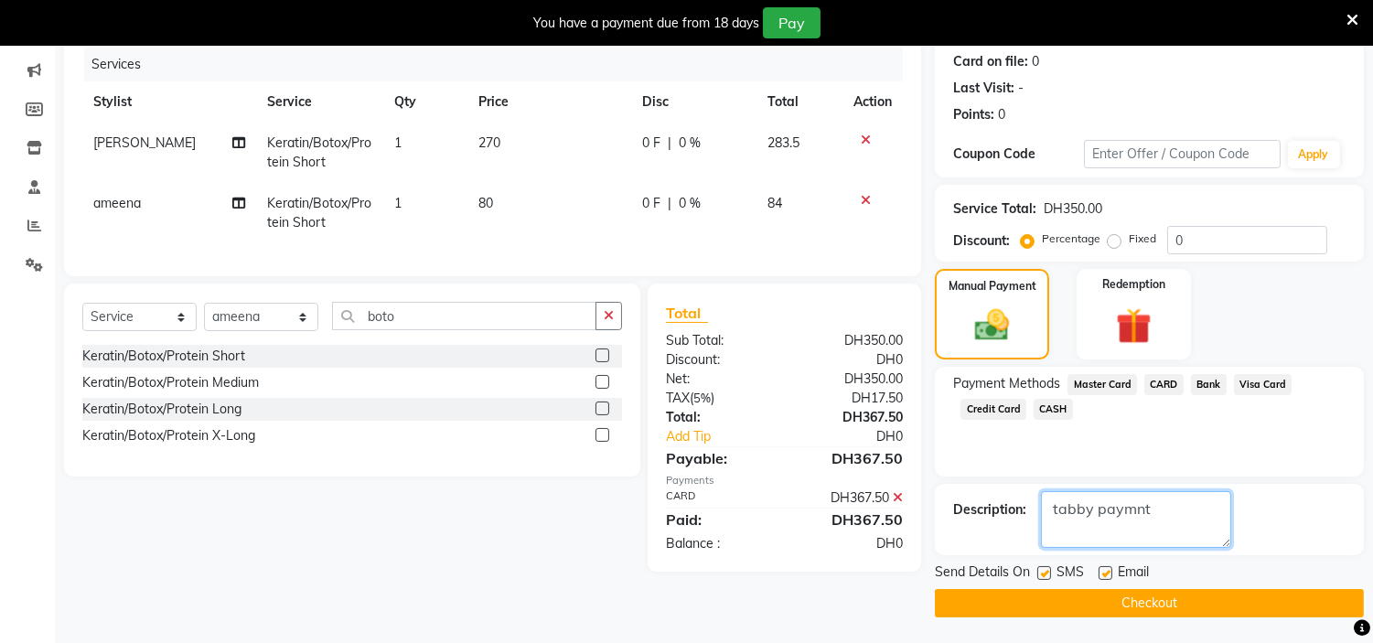
type textarea "tabby paymnt"
click at [1105, 570] on label at bounding box center [1106, 573] width 14 height 14
click at [1105, 570] on input "checkbox" at bounding box center [1105, 574] width 12 height 12
checkbox input "false"
click at [1045, 570] on label at bounding box center [1044, 573] width 14 height 14
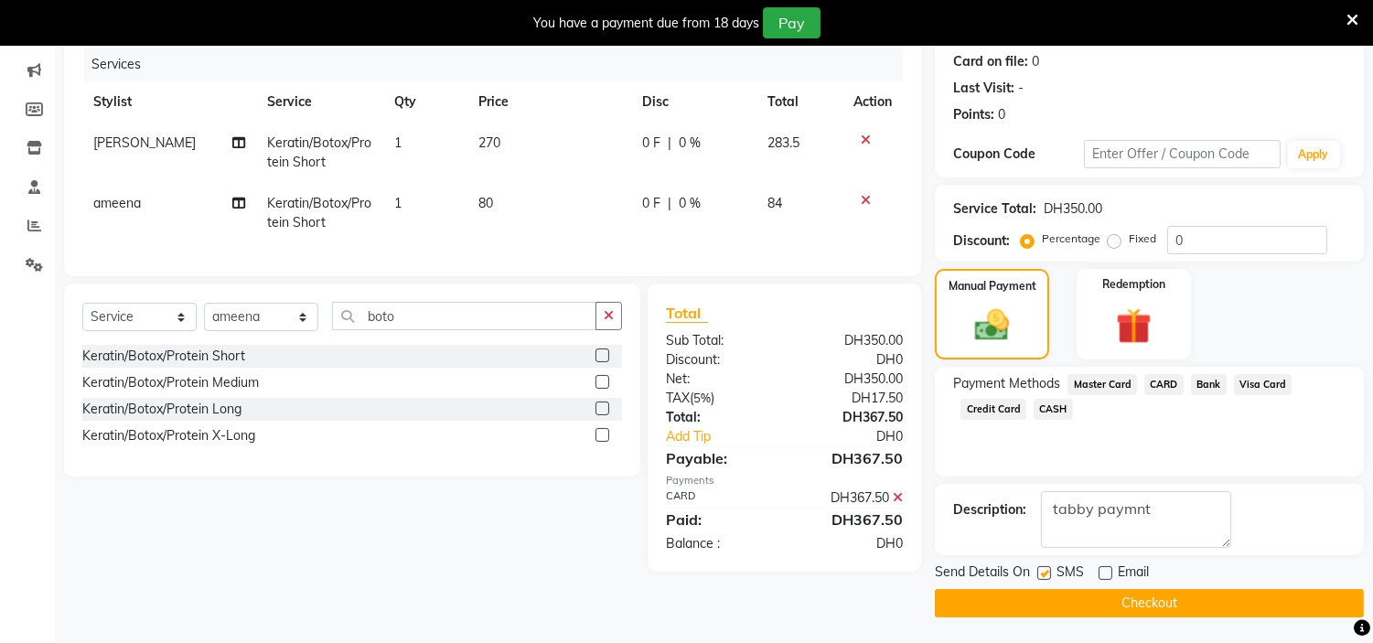
click at [1045, 570] on input "checkbox" at bounding box center [1043, 574] width 12 height 12
checkbox input "false"
click at [1145, 596] on button "Checkout" at bounding box center [1149, 603] width 429 height 28
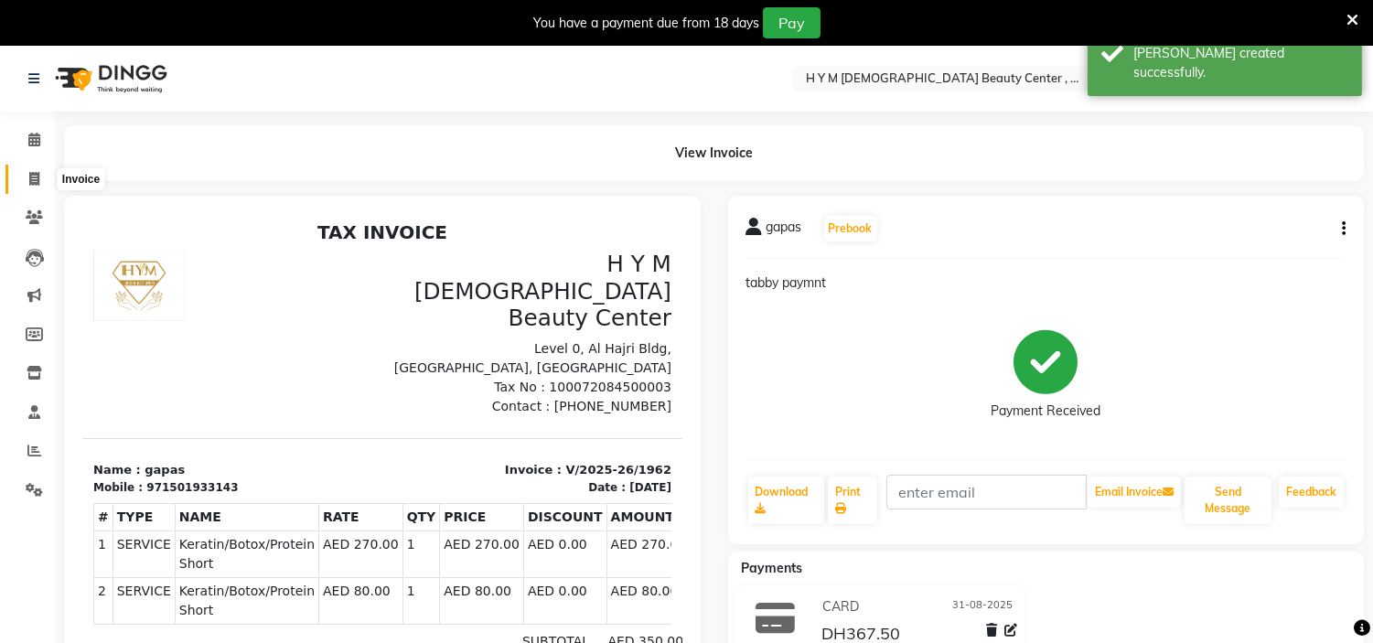
click at [37, 176] on icon at bounding box center [34, 179] width 10 height 14
select select "service"
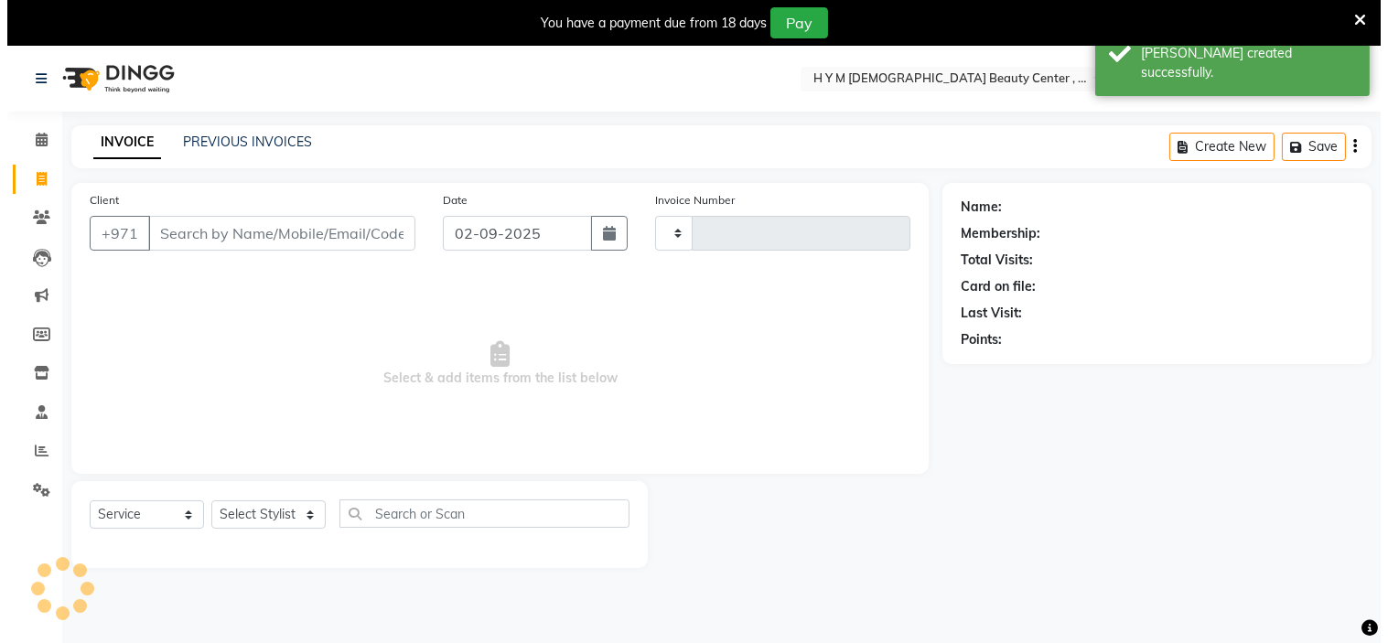
scroll to position [46, 0]
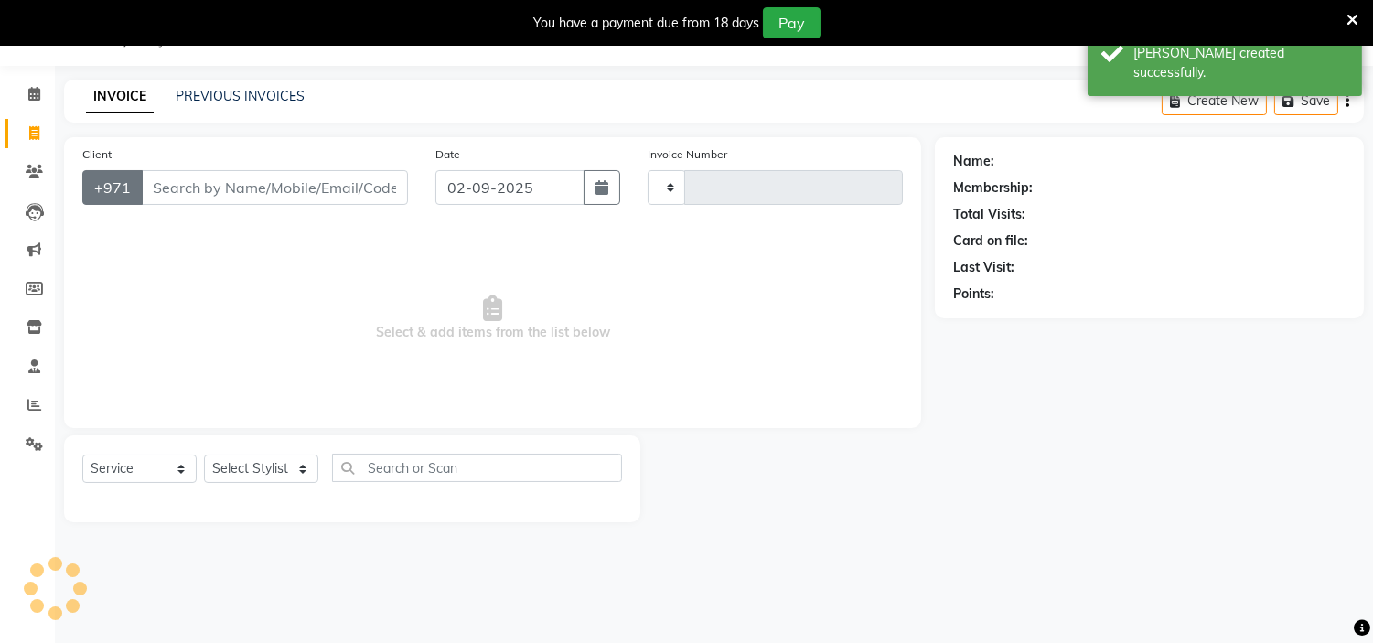
type input "1963"
select select "7248"
click at [257, 107] on div "INVOICE PREVIOUS INVOICES" at bounding box center [195, 97] width 263 height 21
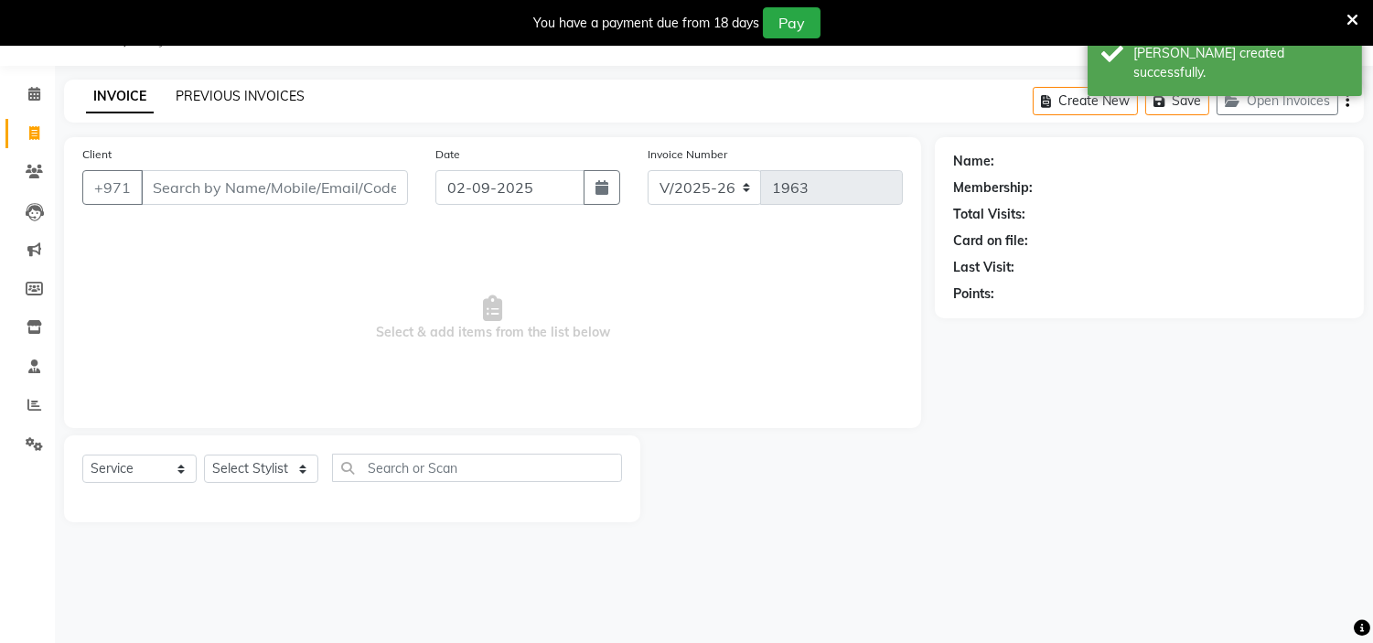
click at [261, 102] on link "PREVIOUS INVOICES" at bounding box center [240, 96] width 129 height 16
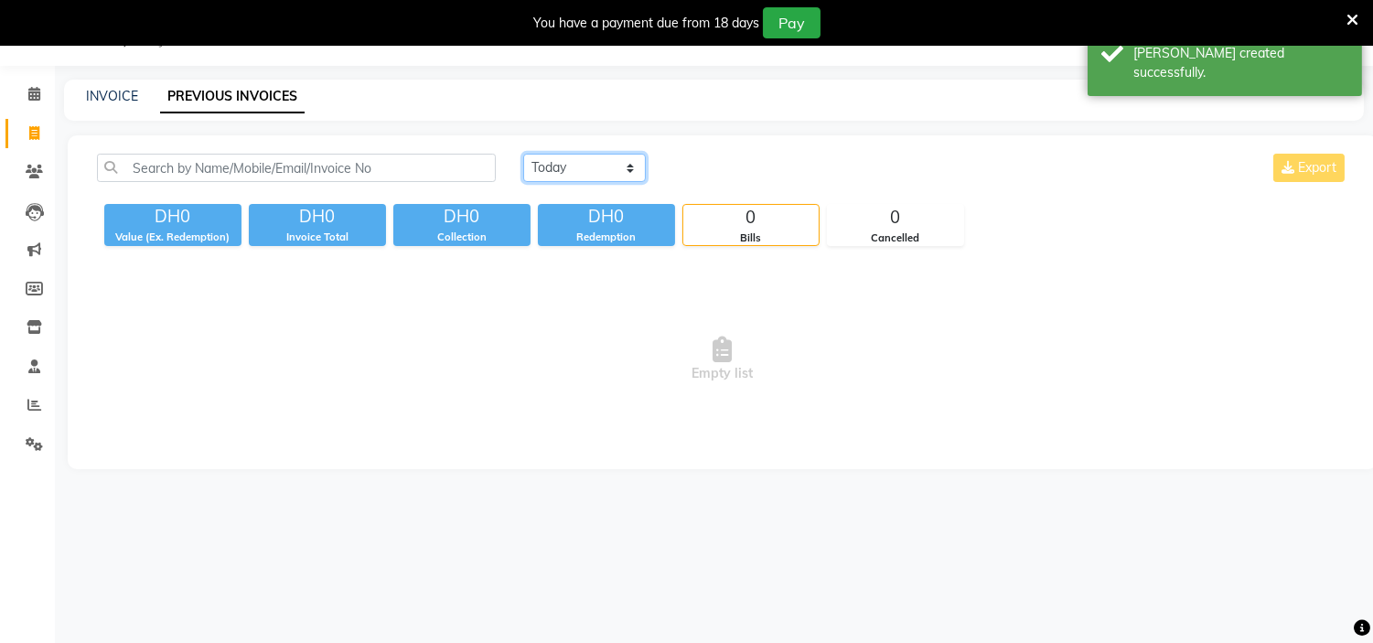
click at [610, 176] on select "[DATE] [DATE] Custom Range" at bounding box center [584, 168] width 123 height 28
select select "range"
click at [523, 154] on select "[DATE] [DATE] Custom Range" at bounding box center [584, 168] width 123 height 28
click at [718, 171] on input "02-09-2025" at bounding box center [734, 169] width 128 height 26
select select "9"
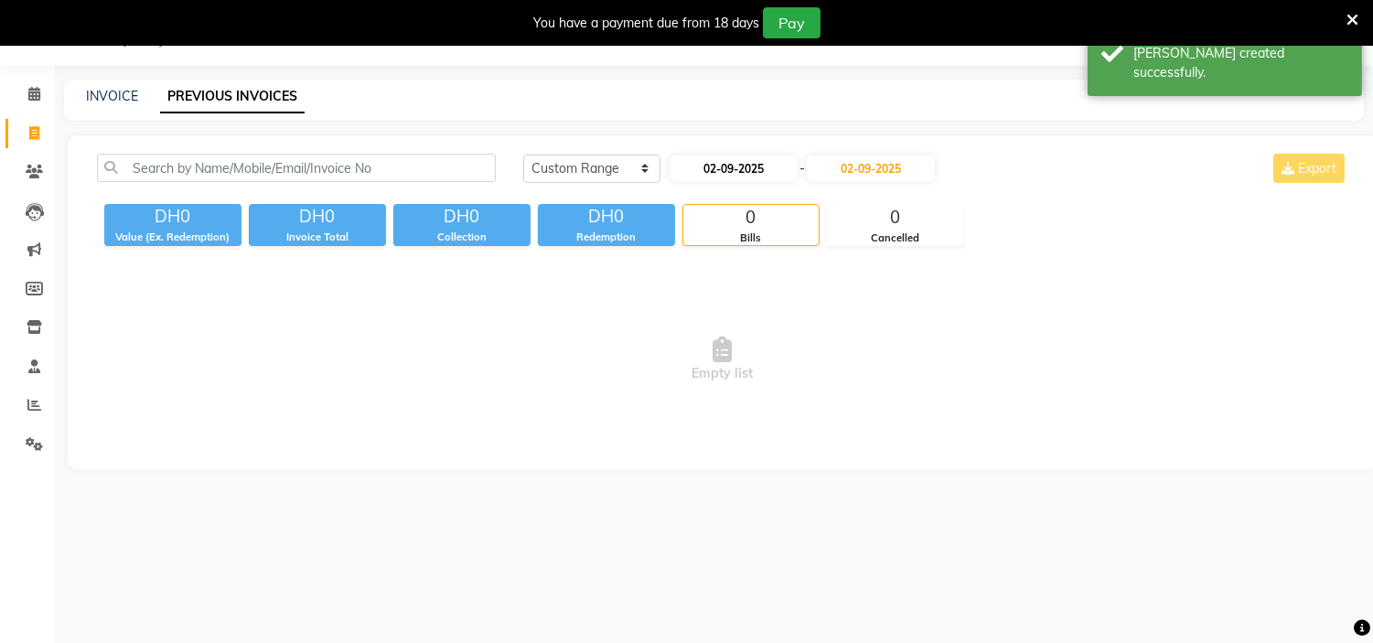
select select "2025"
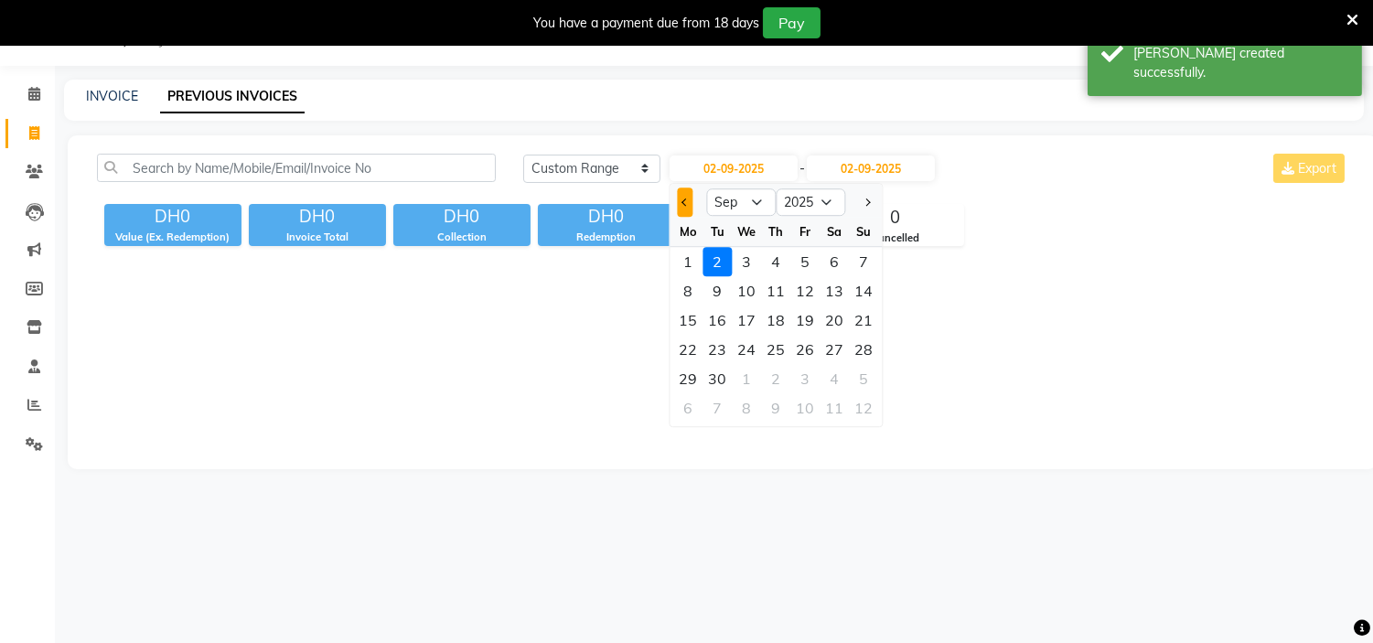
click at [686, 201] on span "Previous month" at bounding box center [685, 202] width 7 height 7
select select "8"
click at [863, 377] on div "31" at bounding box center [863, 378] width 29 height 29
type input "31-08-2025"
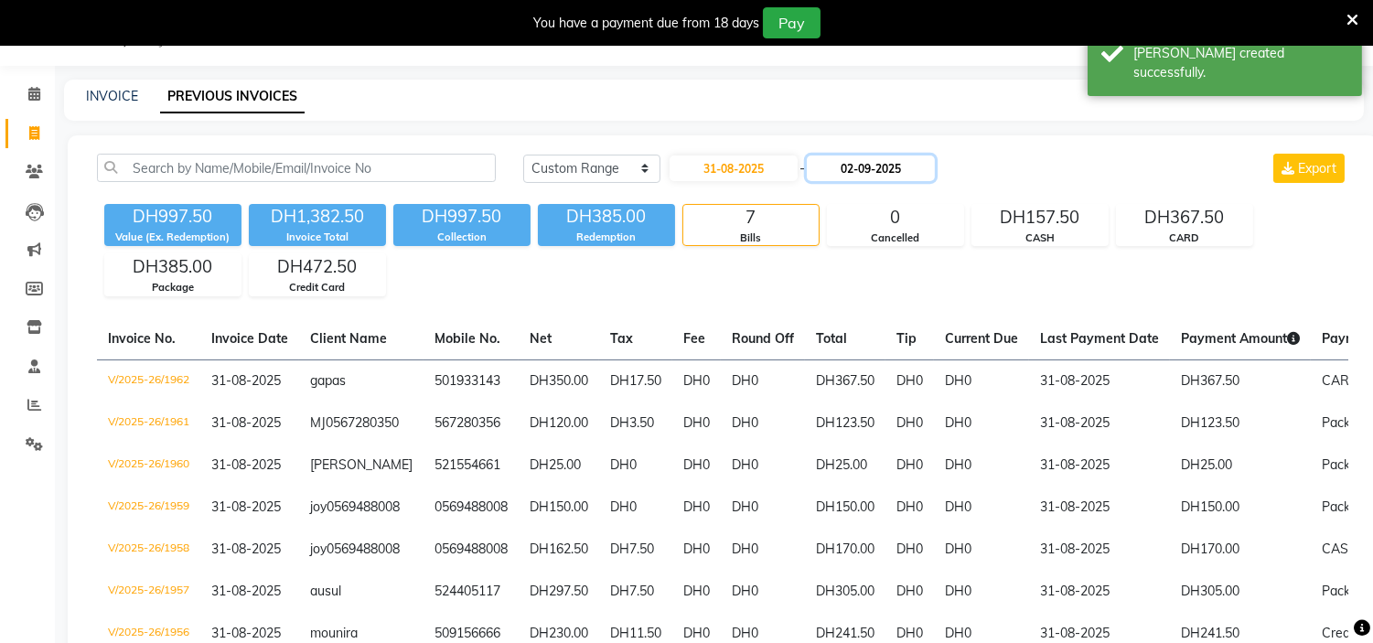
click at [885, 175] on input "02-09-2025" at bounding box center [871, 169] width 128 height 26
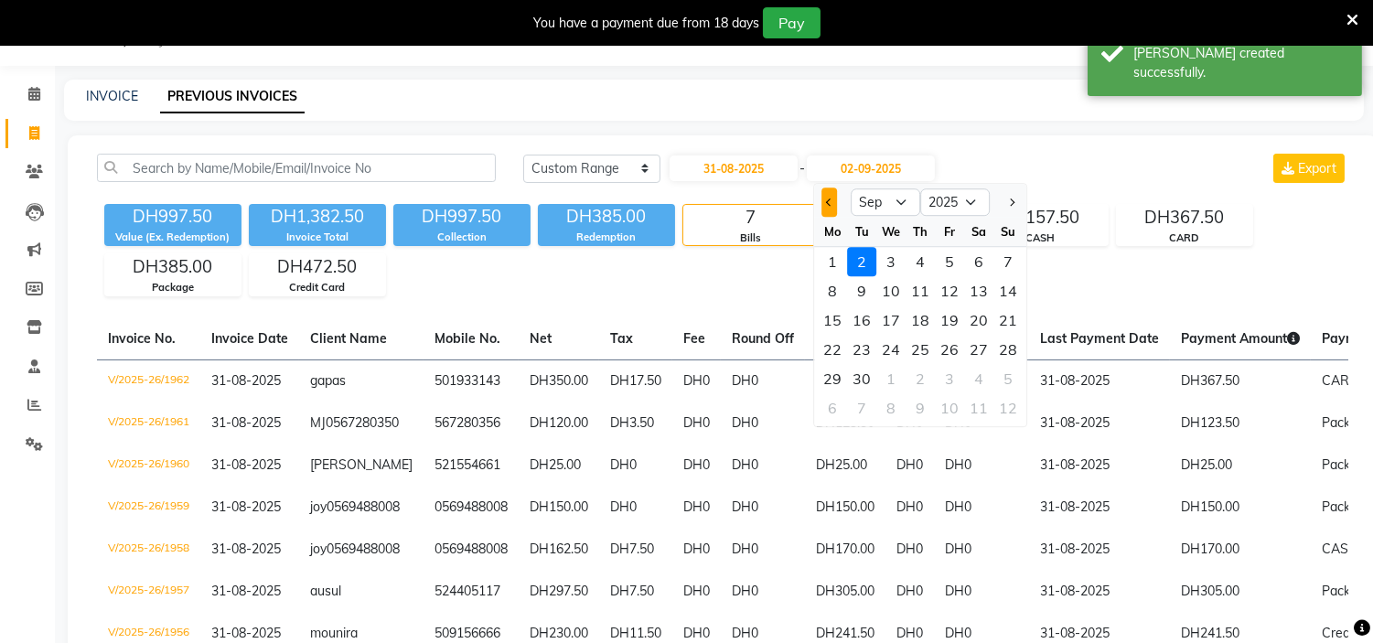
click at [826, 190] on button "Previous month" at bounding box center [829, 202] width 16 height 29
select select "8"
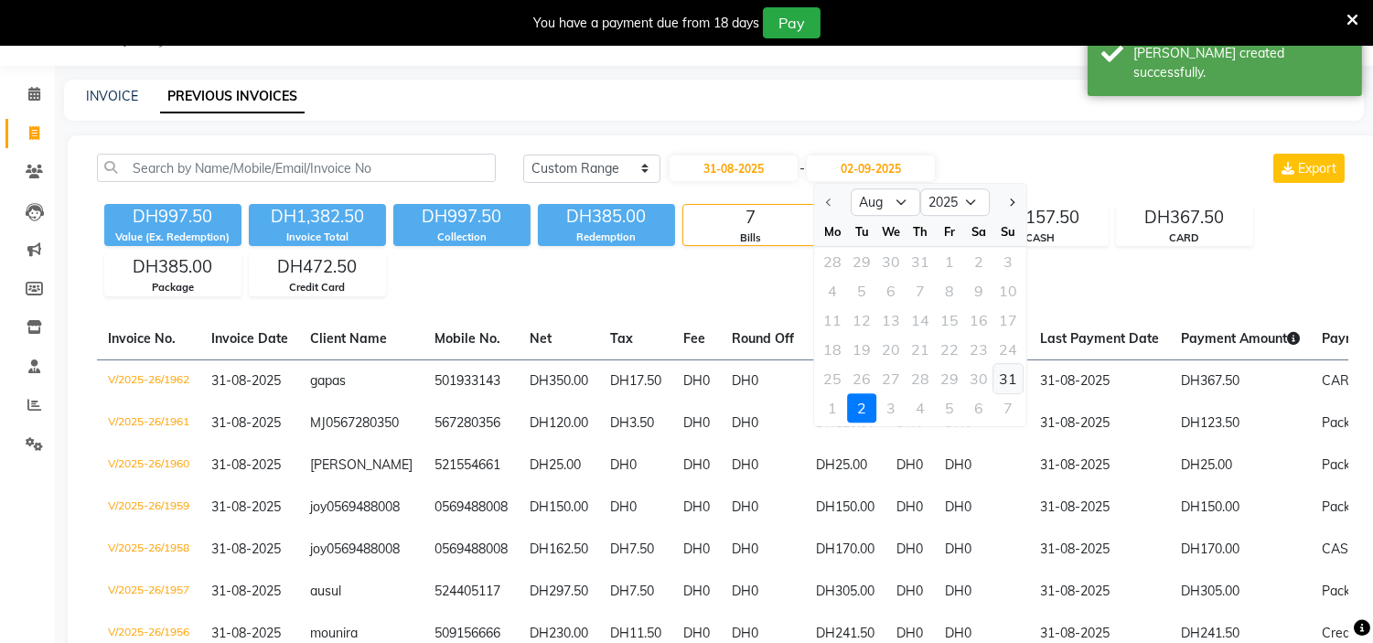
click at [1016, 376] on div "31" at bounding box center [1007, 378] width 29 height 29
type input "31-08-2025"
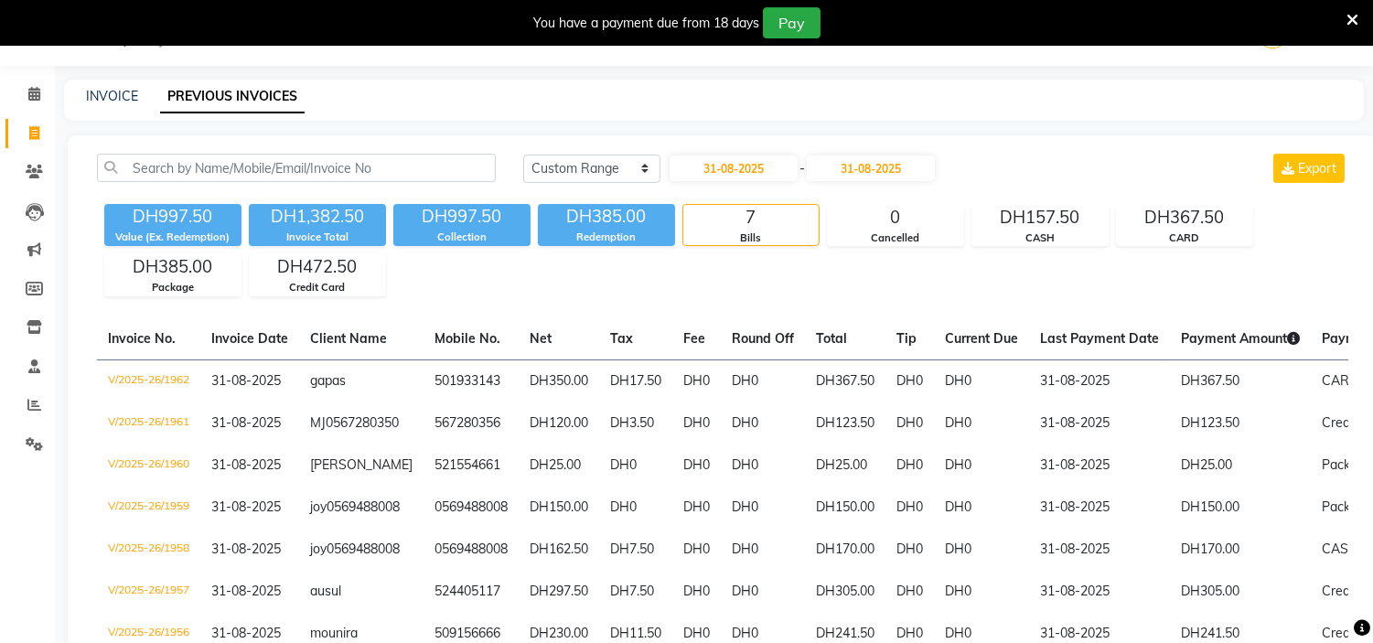
click at [105, 85] on div "INVOICE PREVIOUS INVOICES" at bounding box center [714, 100] width 1300 height 41
click at [105, 94] on link "INVOICE" at bounding box center [112, 96] width 52 height 16
select select "service"
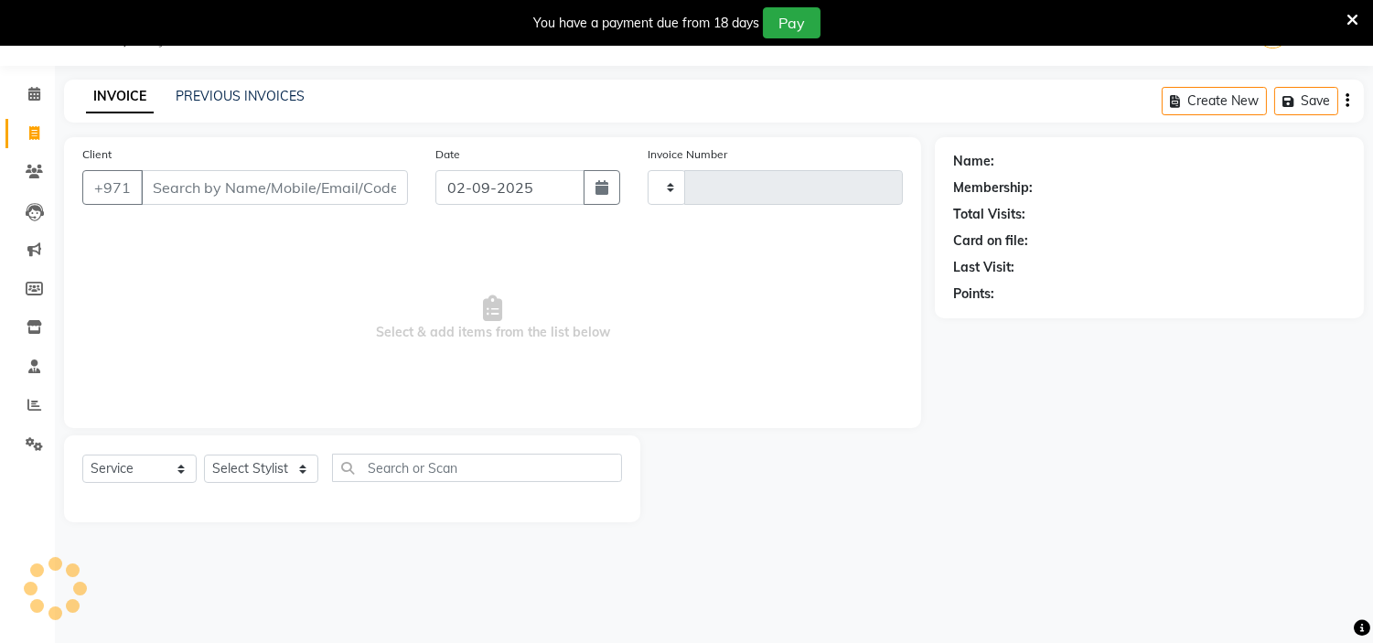
type input "1963"
select select "7248"
click at [598, 194] on icon "button" at bounding box center [602, 187] width 13 height 15
select select "9"
select select "2025"
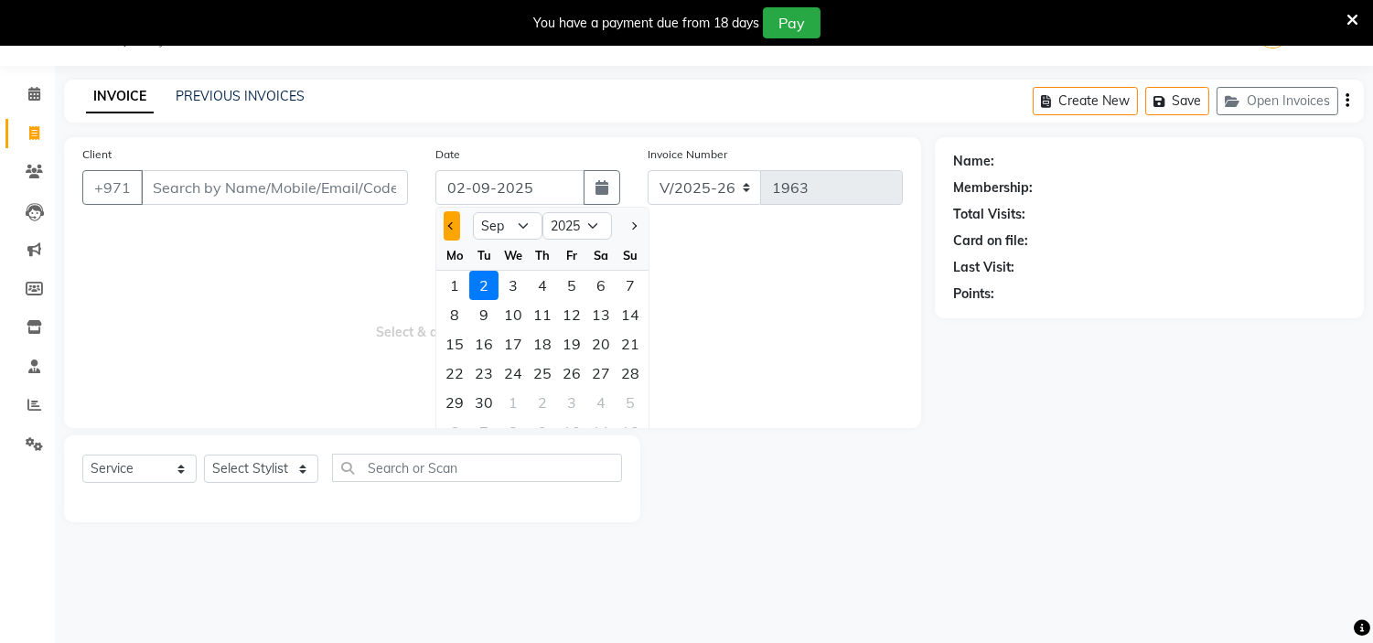
click at [446, 223] on button "Previous month" at bounding box center [452, 225] width 16 height 29
select select "8"
click at [631, 405] on div "31" at bounding box center [630, 402] width 29 height 29
type input "31-08-2025"
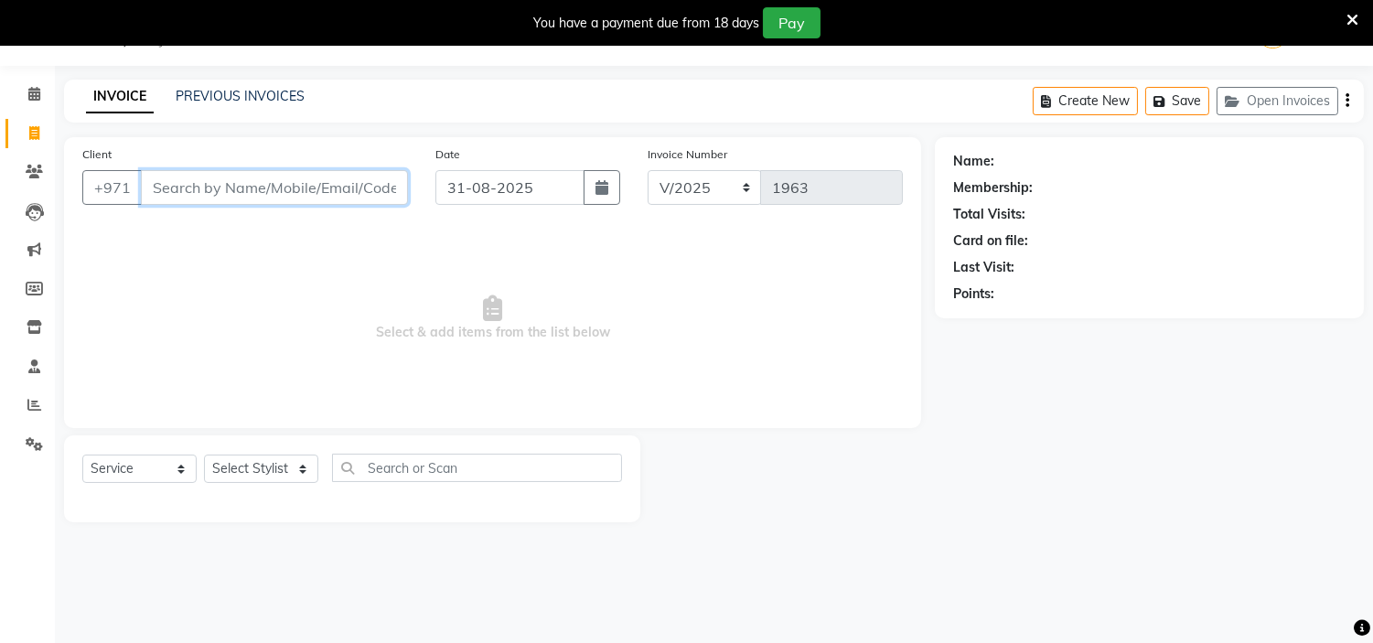
click at [261, 196] on input "Client" at bounding box center [274, 187] width 267 height 35
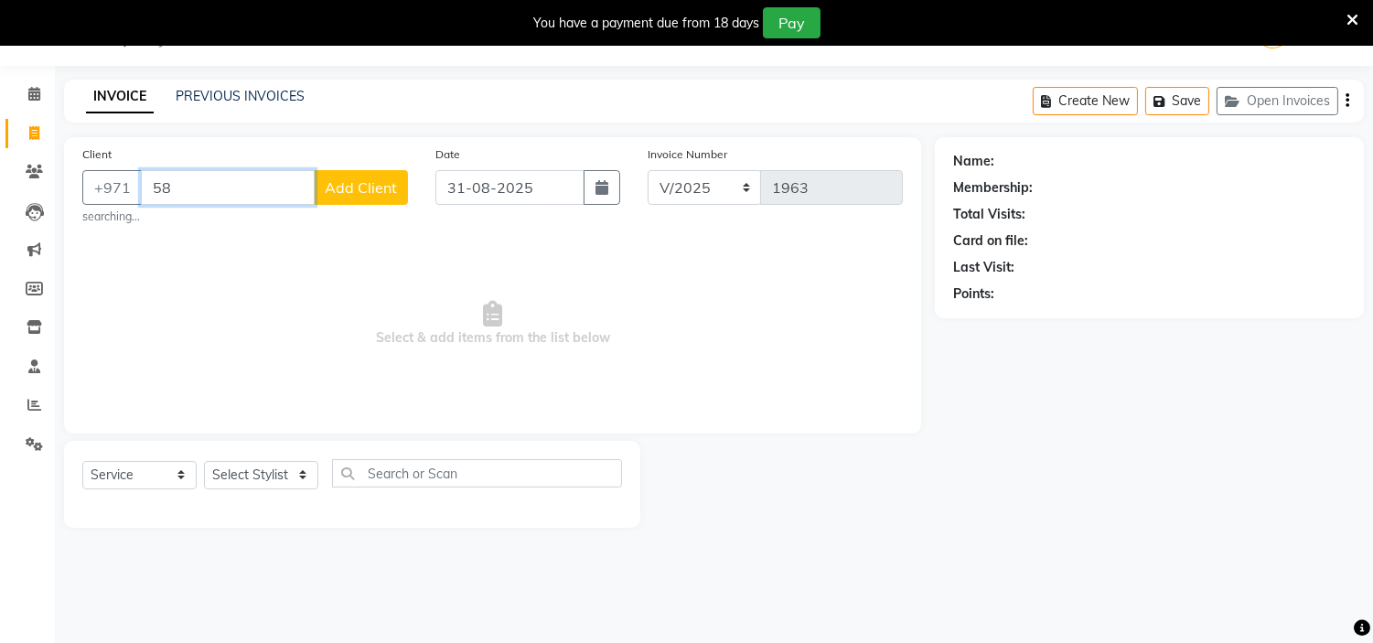
type input "5"
type input "586798922"
click at [377, 194] on span "Add Client" at bounding box center [361, 187] width 72 height 18
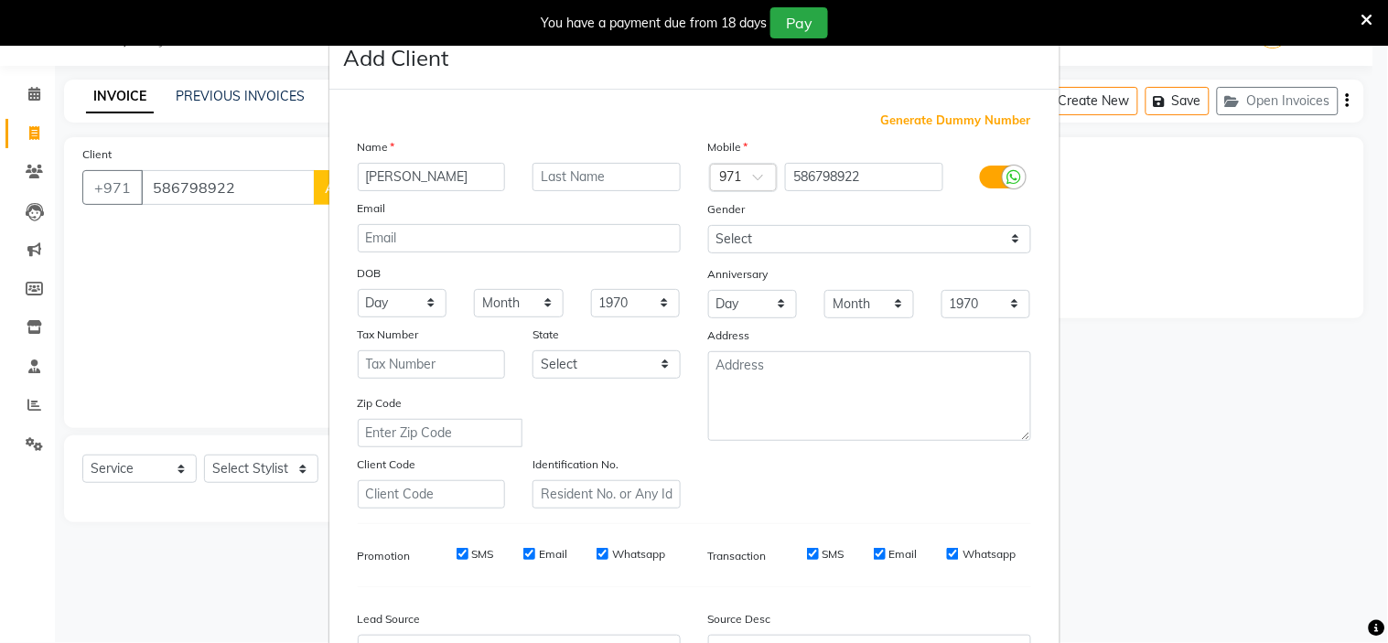
type input "[PERSON_NAME]"
click at [854, 239] on select "Select [DEMOGRAPHIC_DATA] [DEMOGRAPHIC_DATA] Other Prefer Not To Say" at bounding box center [869, 239] width 323 height 28
select select "[DEMOGRAPHIC_DATA]"
click at [708, 225] on select "Select [DEMOGRAPHIC_DATA] [DEMOGRAPHIC_DATA] Other Prefer Not To Say" at bounding box center [869, 239] width 323 height 28
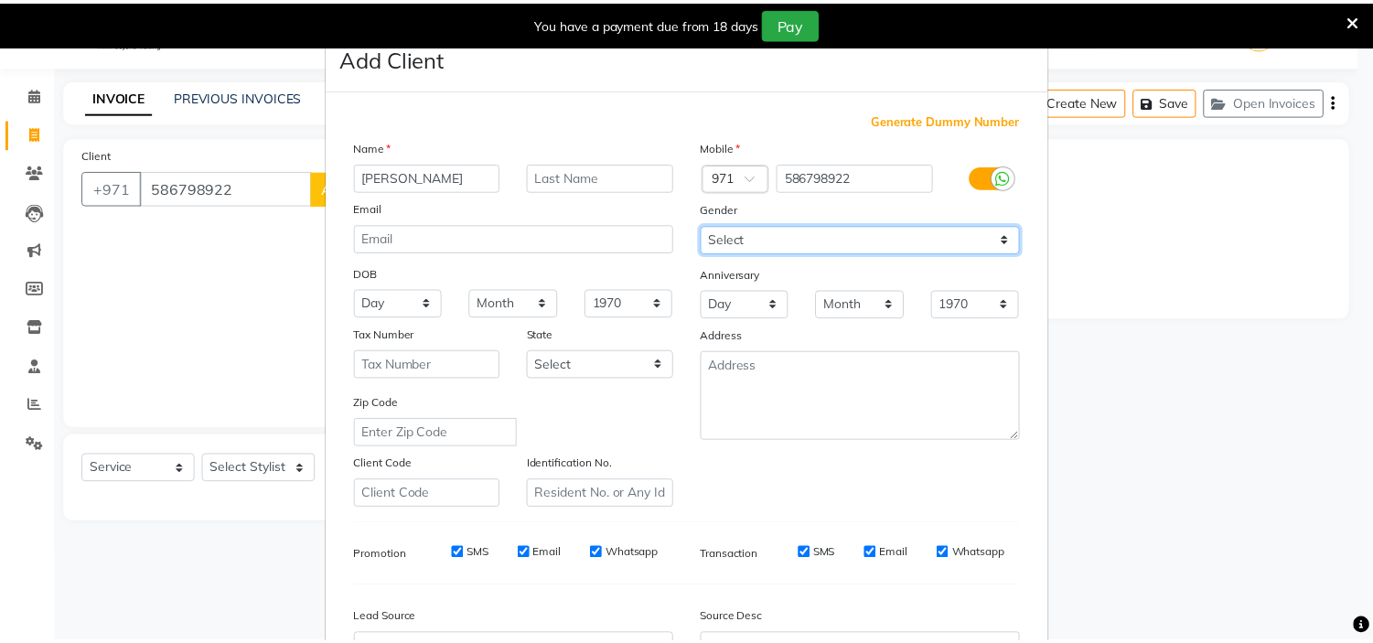
scroll to position [202, 0]
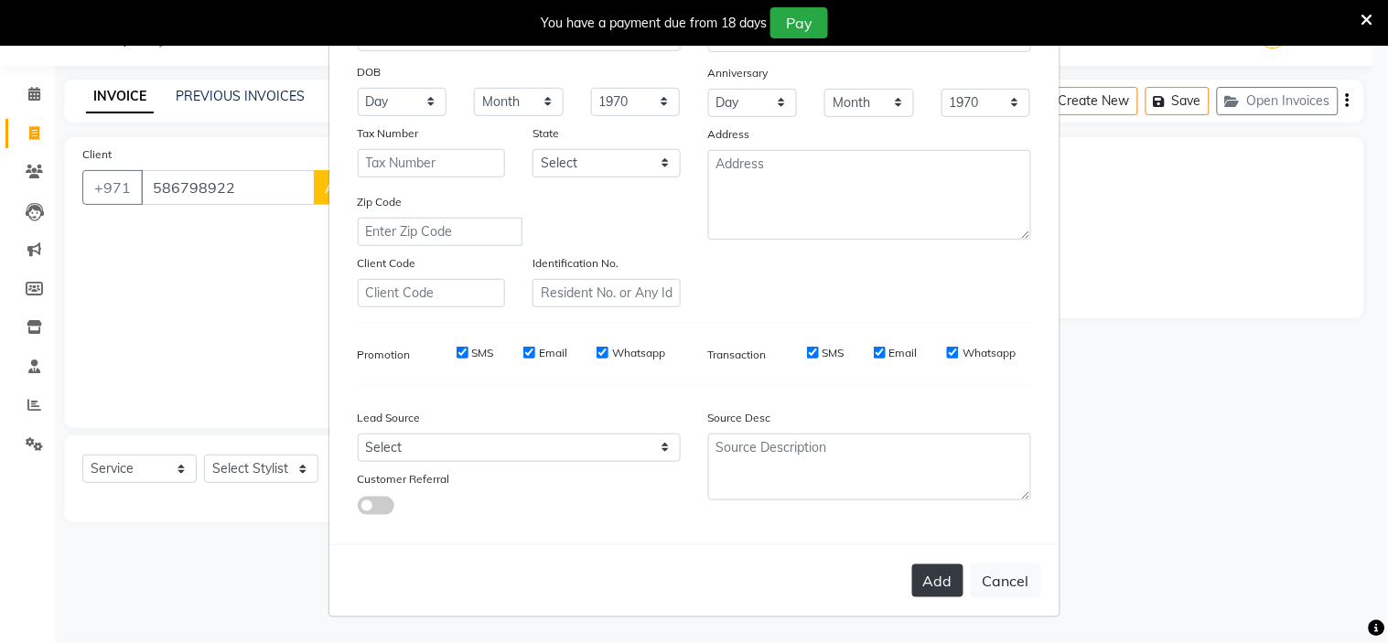
click at [931, 584] on button "Add" at bounding box center [937, 580] width 51 height 33
select select
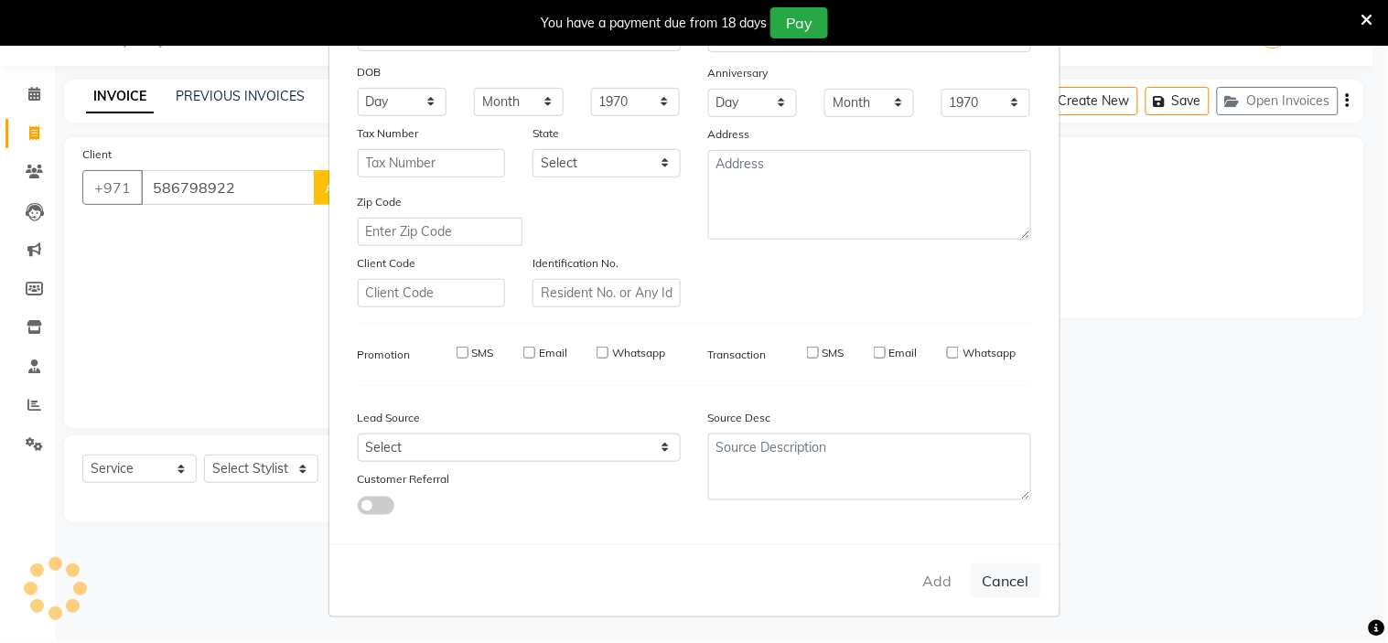
select select
checkbox input "false"
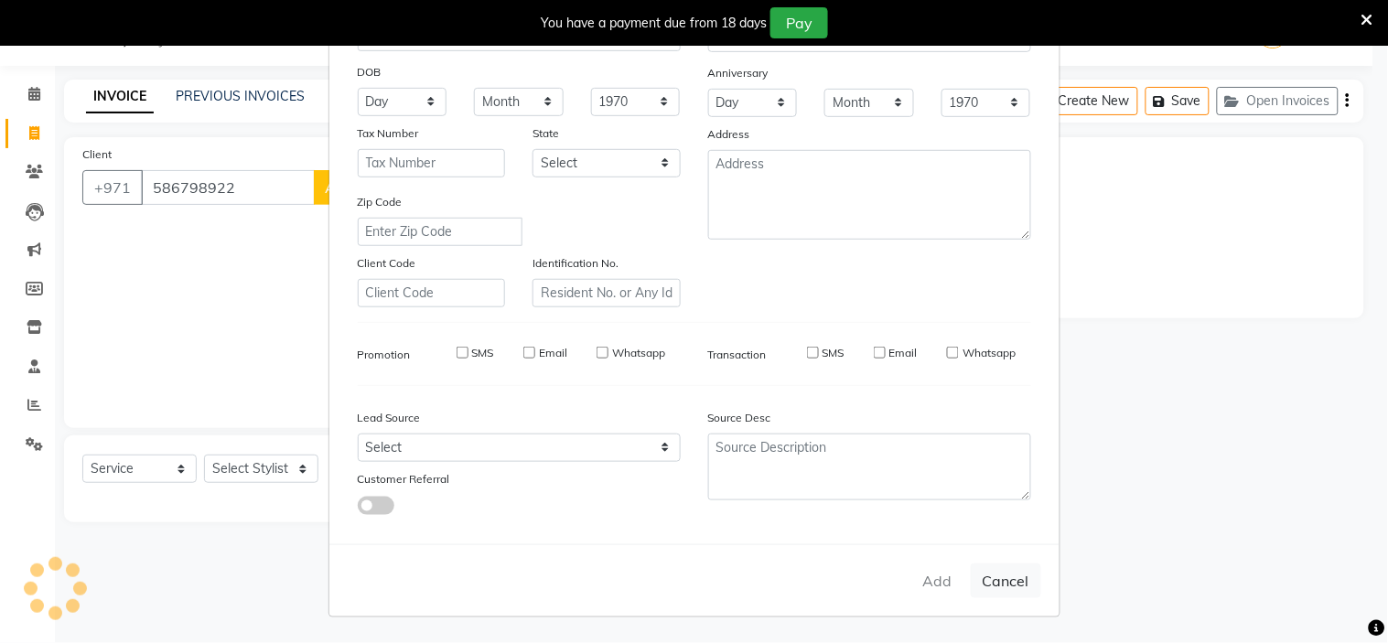
checkbox input "false"
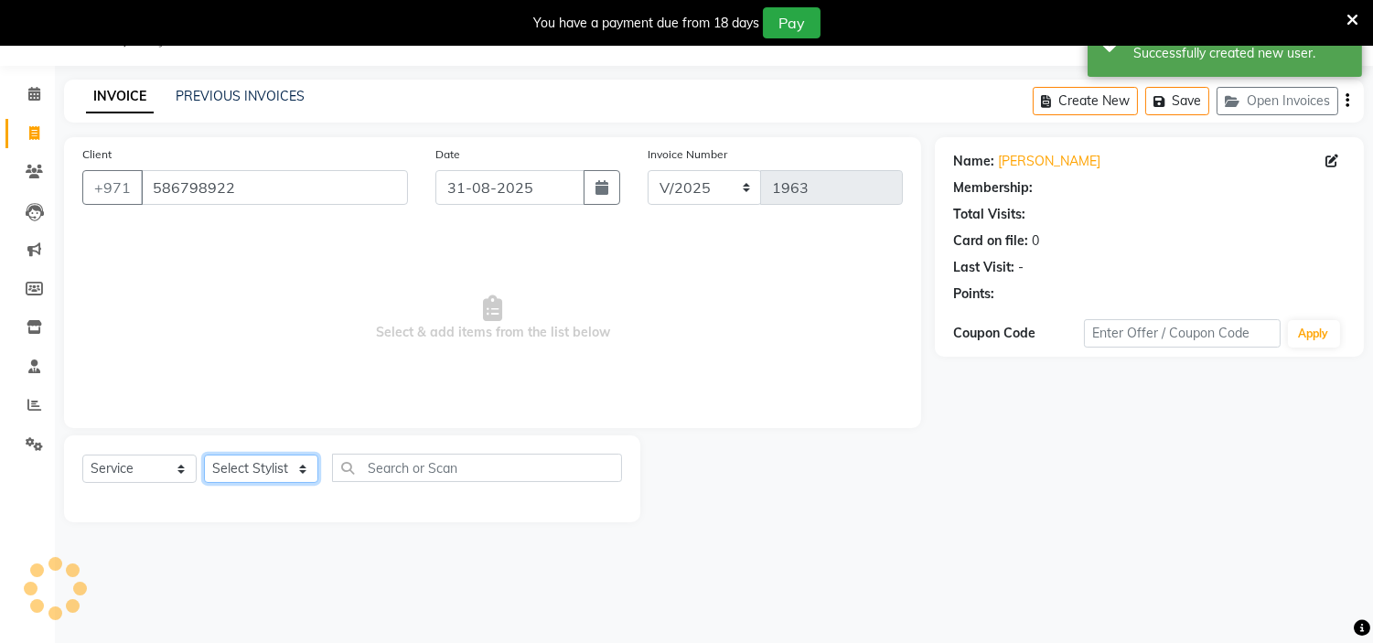
click at [273, 464] on select "Select Stylist [PERSON_NAME] Jheza [PERSON_NAME] [PERSON_NAME] [PERSON_NAME] An…" at bounding box center [261, 469] width 114 height 28
select select "61770"
click at [204, 456] on select "Select Stylist [PERSON_NAME] Jheza [PERSON_NAME] [PERSON_NAME] [PERSON_NAME] An…" at bounding box center [261, 469] width 114 height 28
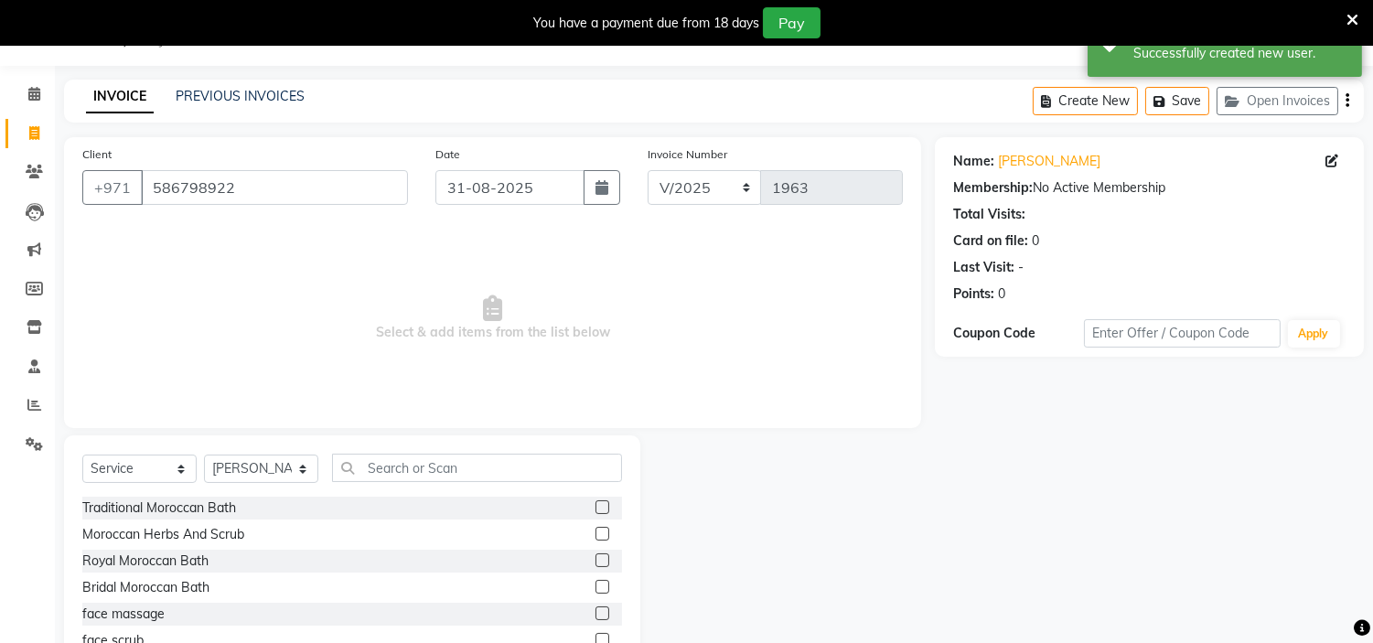
click at [379, 486] on div "Select Service Product Membership Package Voucher Prepaid Gift Card Select Styl…" at bounding box center [352, 475] width 540 height 43
click at [391, 477] on input "text" at bounding box center [477, 468] width 290 height 28
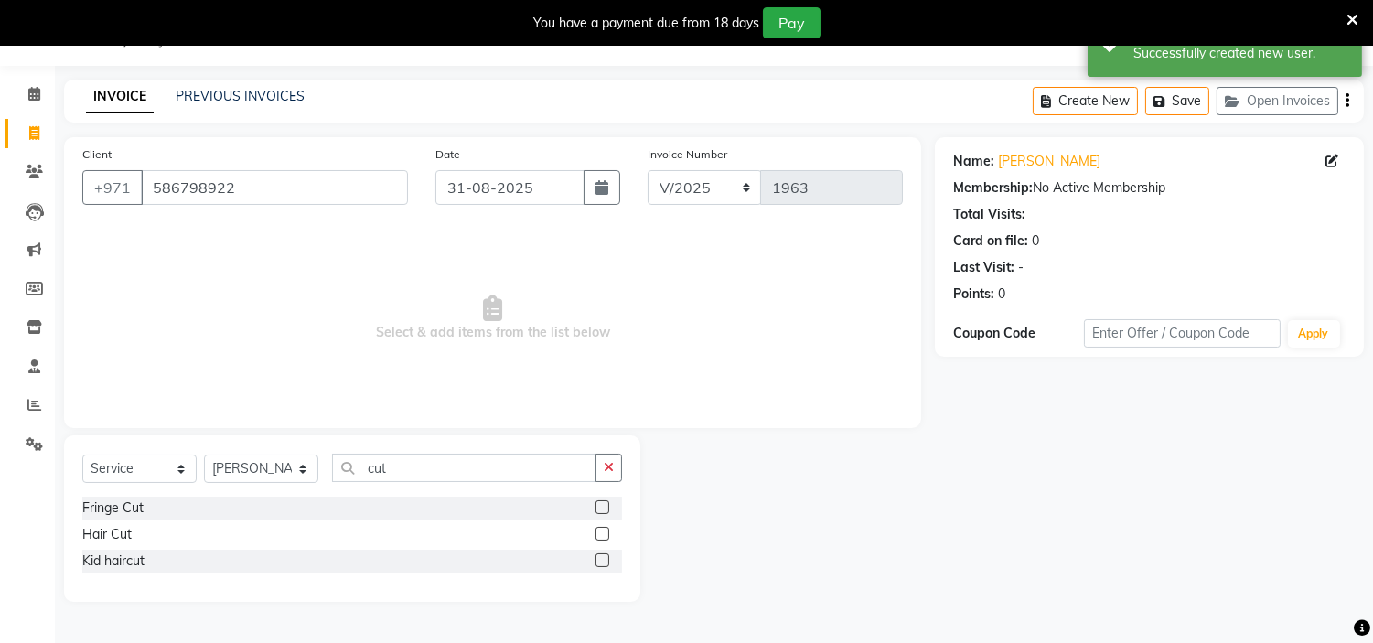
click at [597, 527] on label at bounding box center [603, 534] width 14 height 14
click at [597, 529] on input "checkbox" at bounding box center [602, 535] width 12 height 12
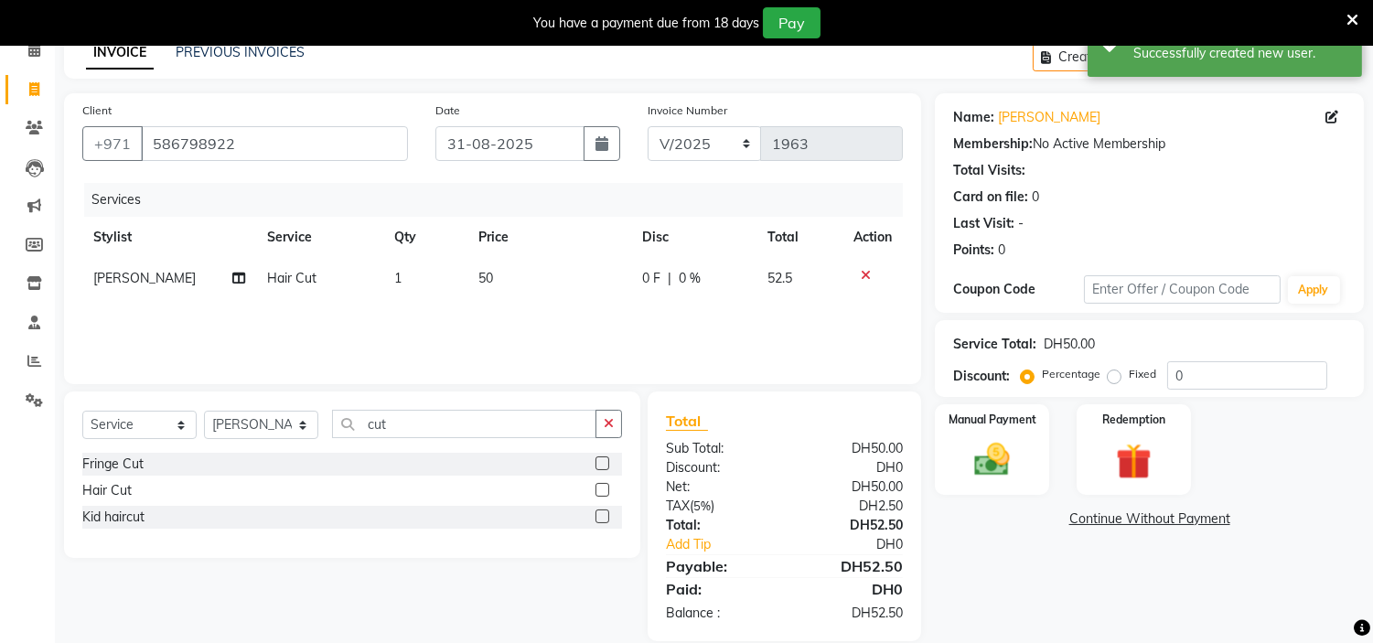
scroll to position [114, 0]
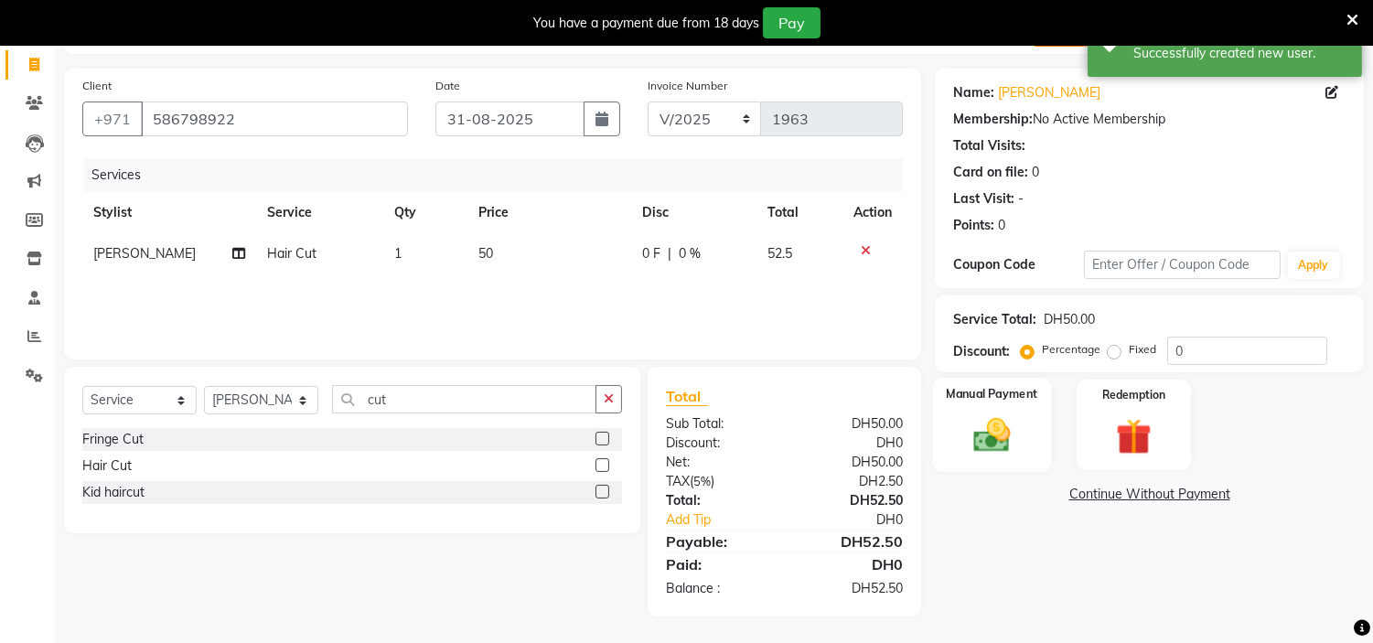
click at [1006, 408] on div "Manual Payment" at bounding box center [992, 424] width 119 height 93
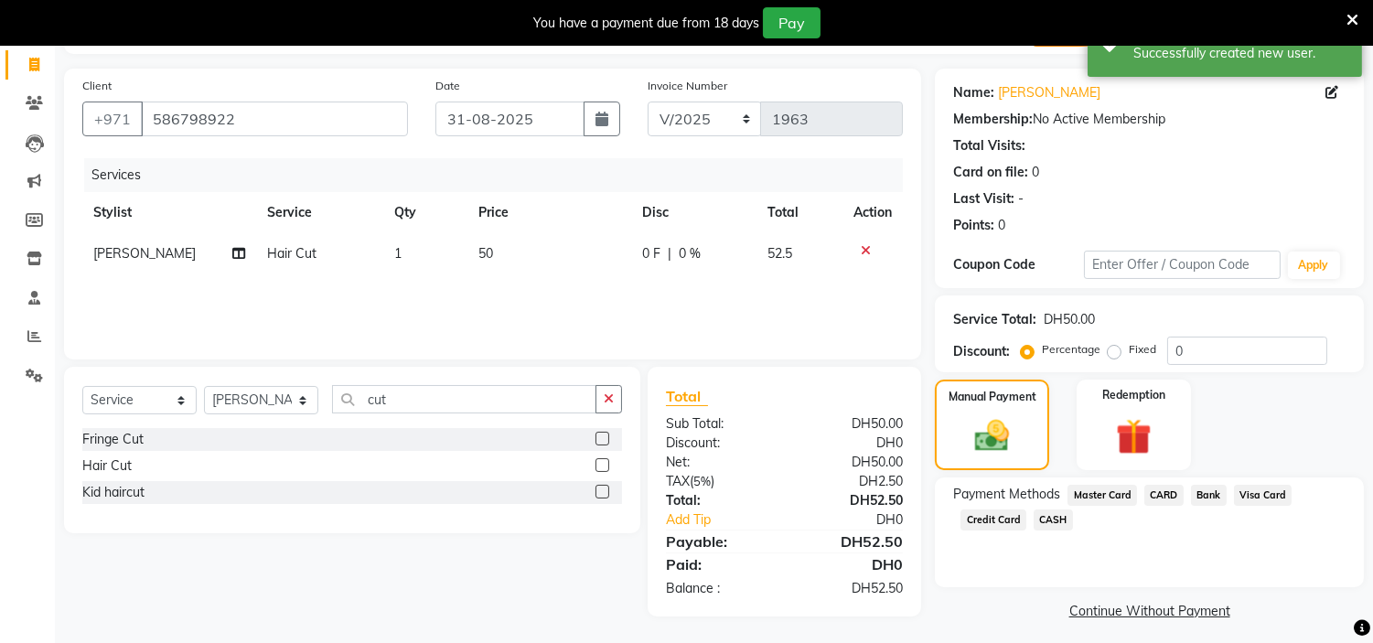
click at [993, 514] on span "Credit Card" at bounding box center [994, 520] width 66 height 21
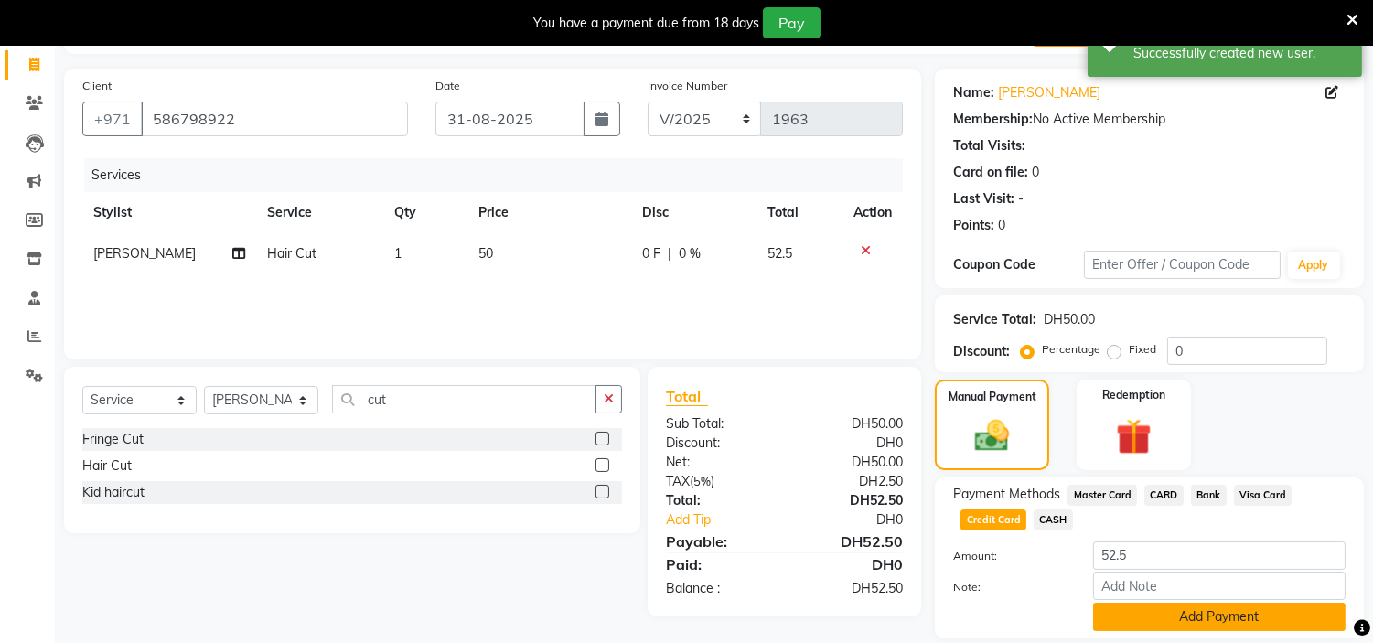
click at [1147, 616] on button "Add Payment" at bounding box center [1219, 617] width 252 height 28
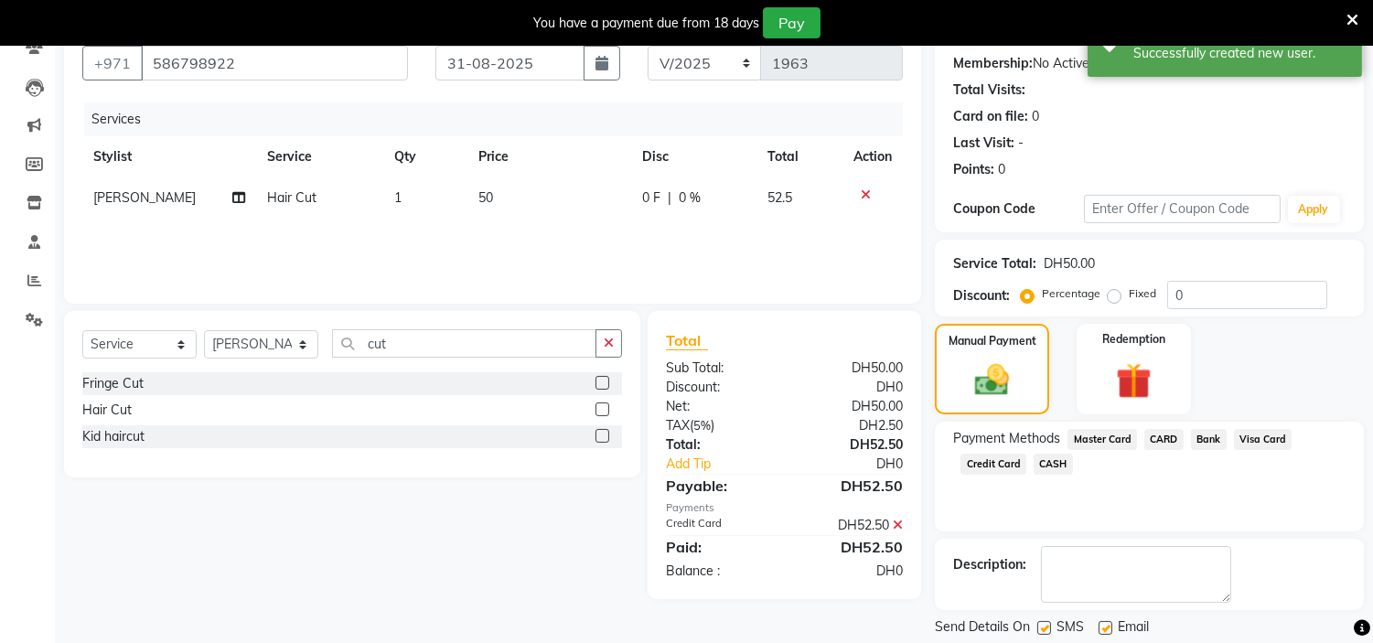
scroll to position [225, 0]
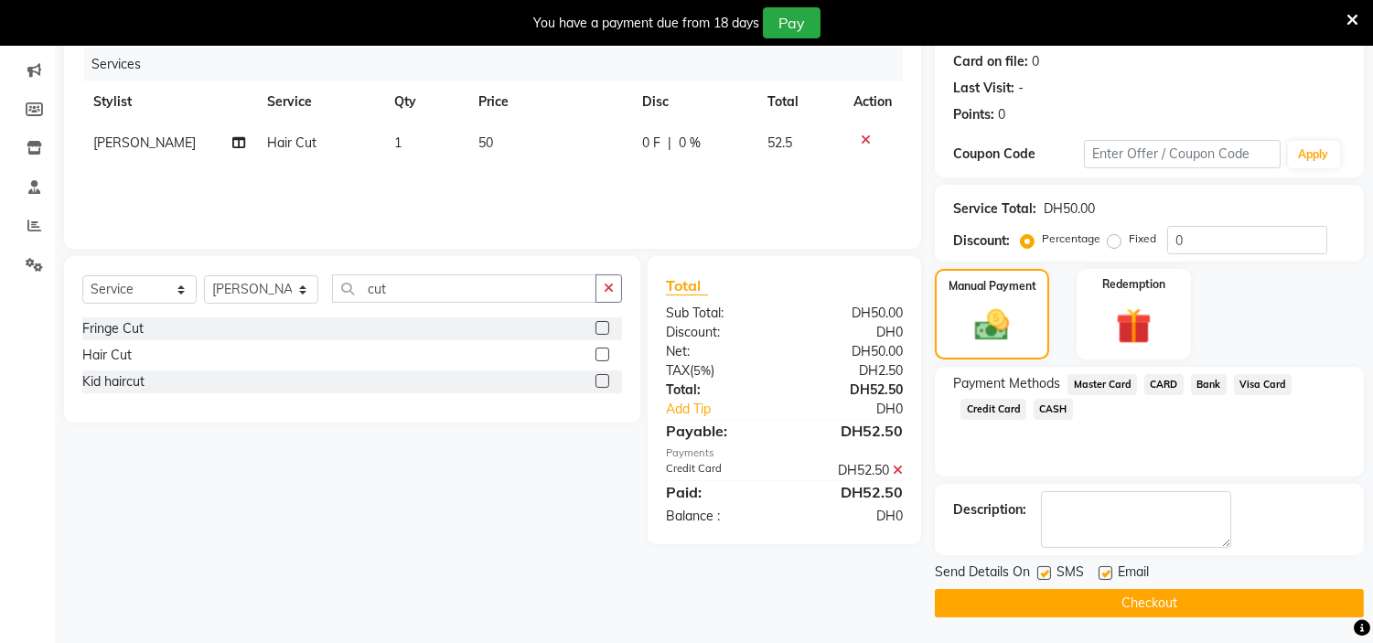
click at [1105, 572] on label at bounding box center [1106, 573] width 14 height 14
click at [1105, 572] on input "checkbox" at bounding box center [1105, 574] width 12 height 12
drag, startPoint x: 1047, startPoint y: 572, endPoint x: 1050, endPoint y: 601, distance: 29.4
click at [1047, 572] on label at bounding box center [1044, 573] width 14 height 14
click at [1047, 572] on input "checkbox" at bounding box center [1043, 574] width 12 height 12
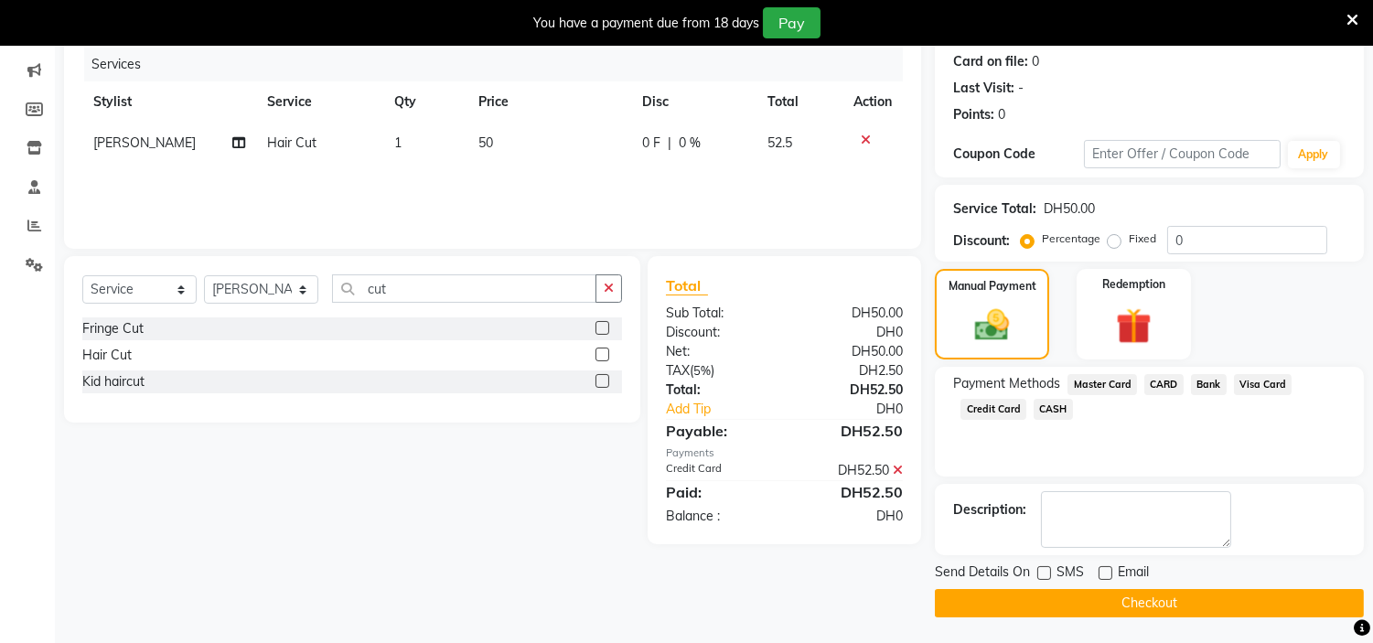
click at [1050, 601] on button "Checkout" at bounding box center [1149, 603] width 429 height 28
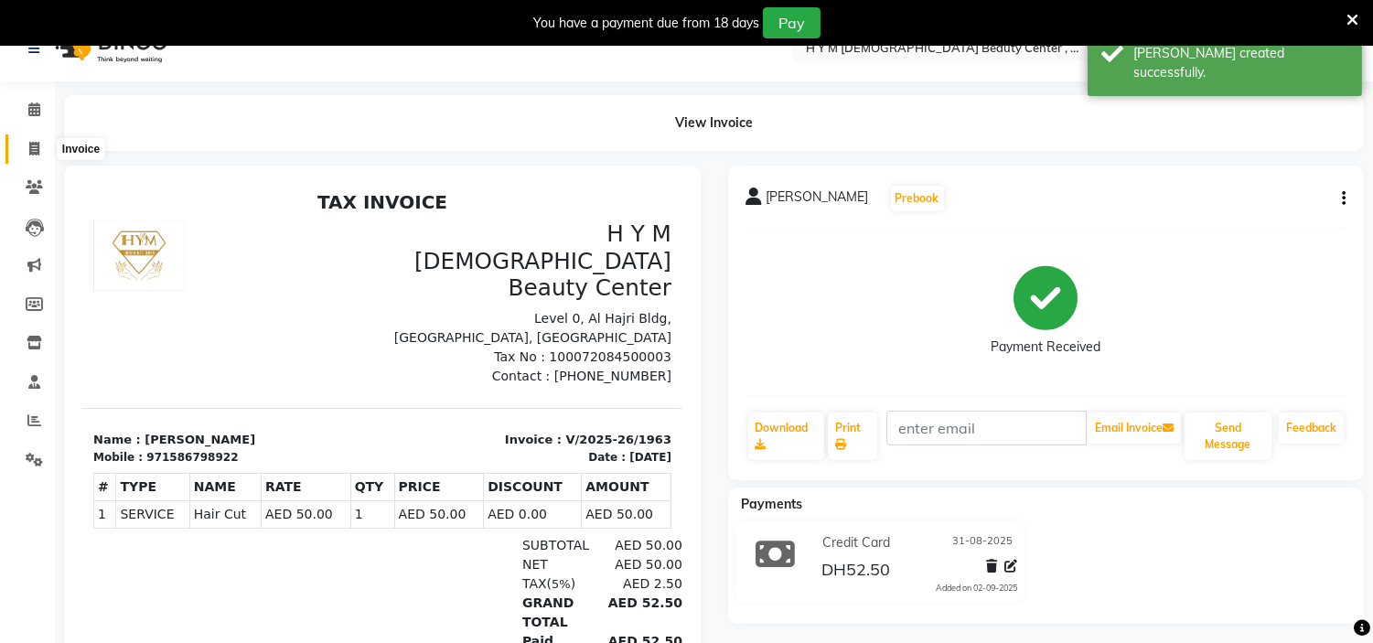
click at [34, 148] on icon at bounding box center [34, 149] width 10 height 14
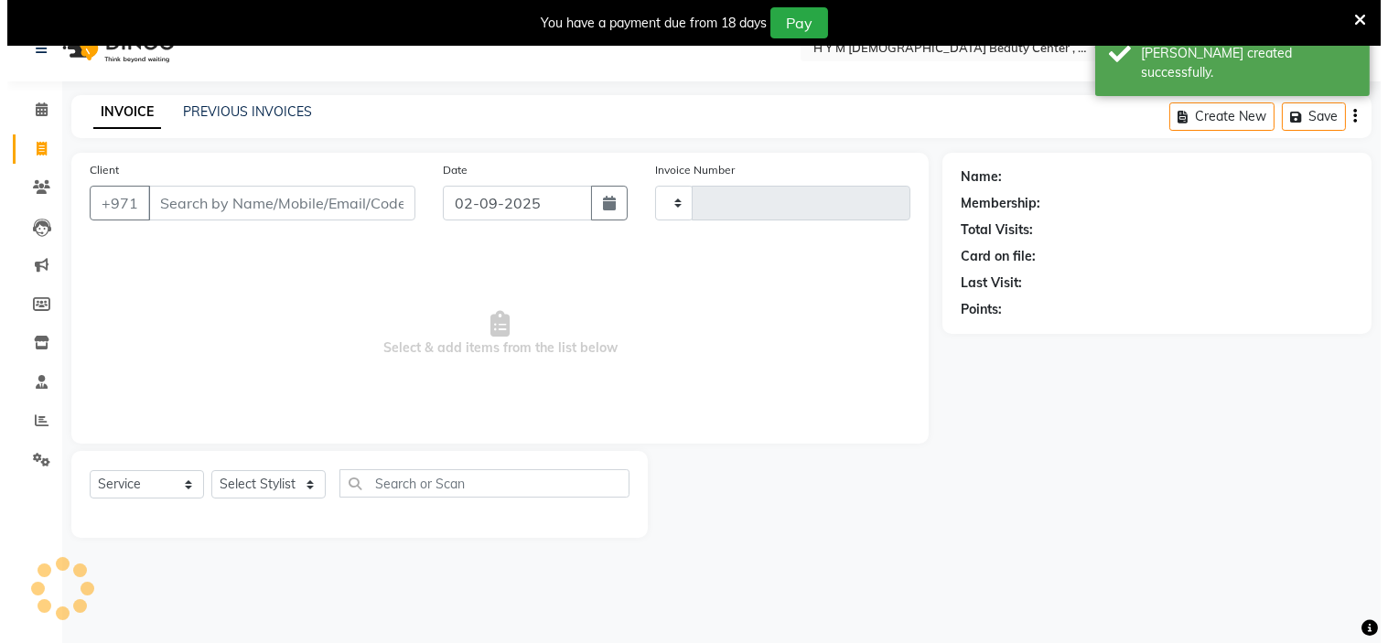
scroll to position [46, 0]
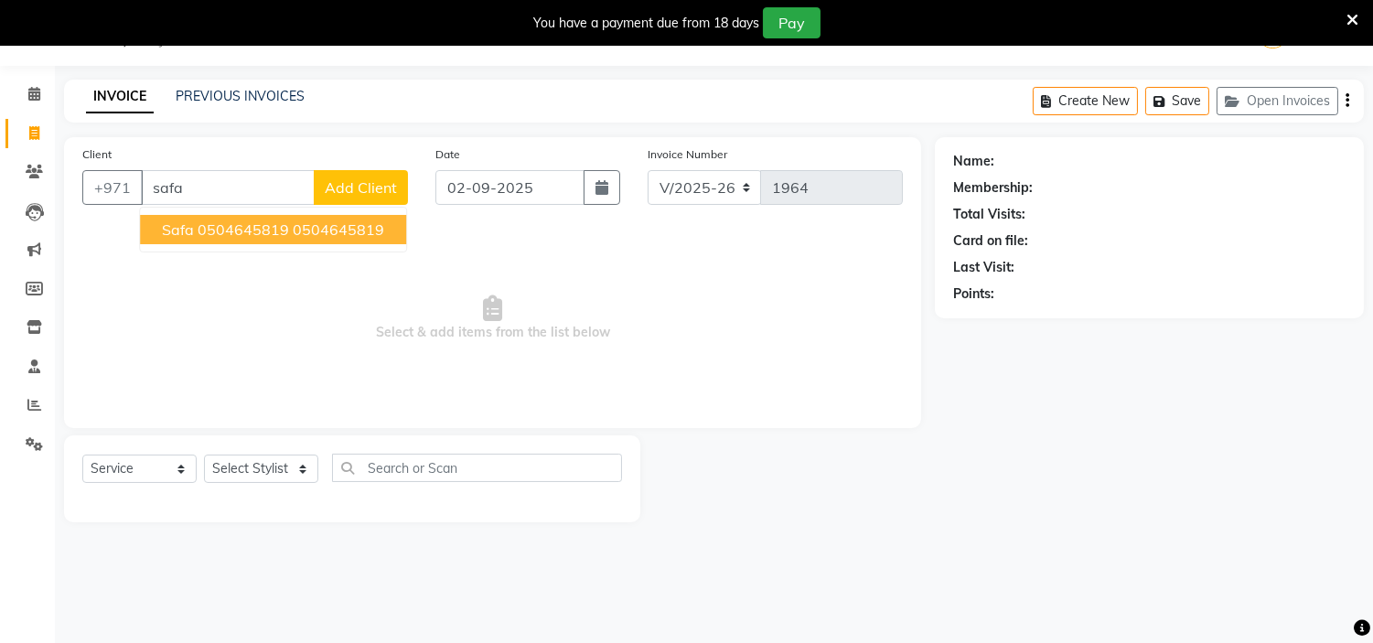
click at [223, 231] on span "safa 0504645819" at bounding box center [225, 229] width 127 height 18
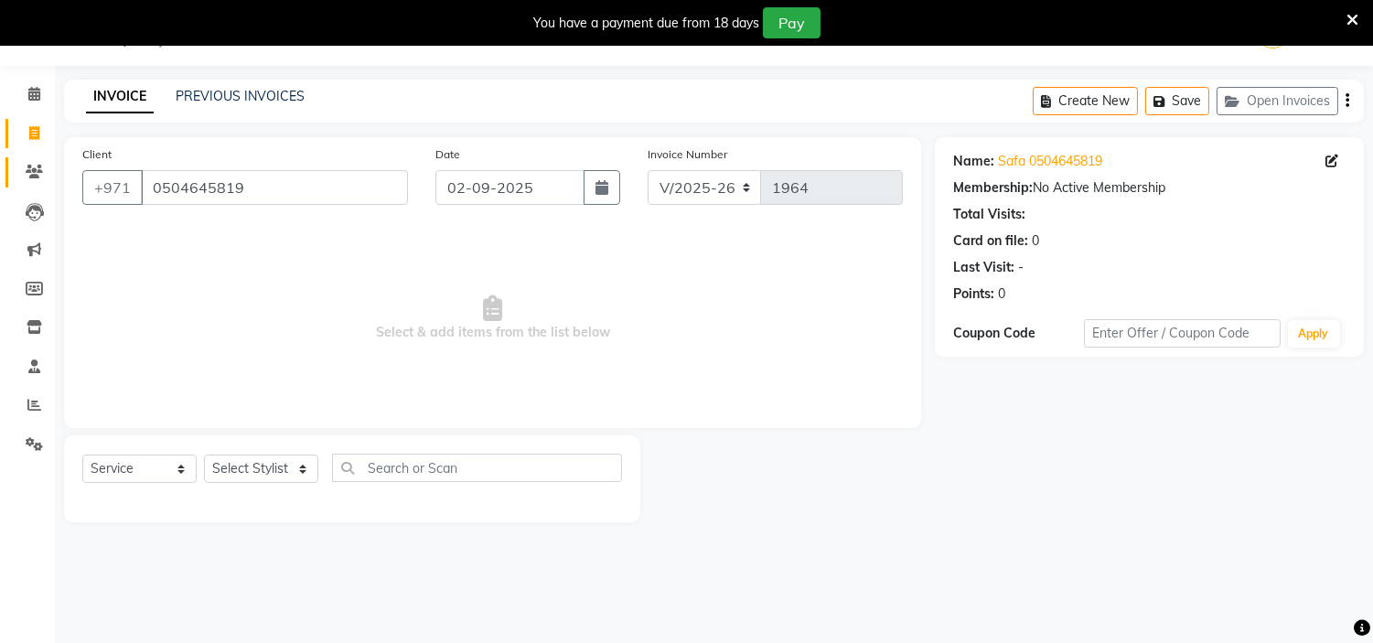
click at [26, 170] on icon at bounding box center [34, 172] width 17 height 14
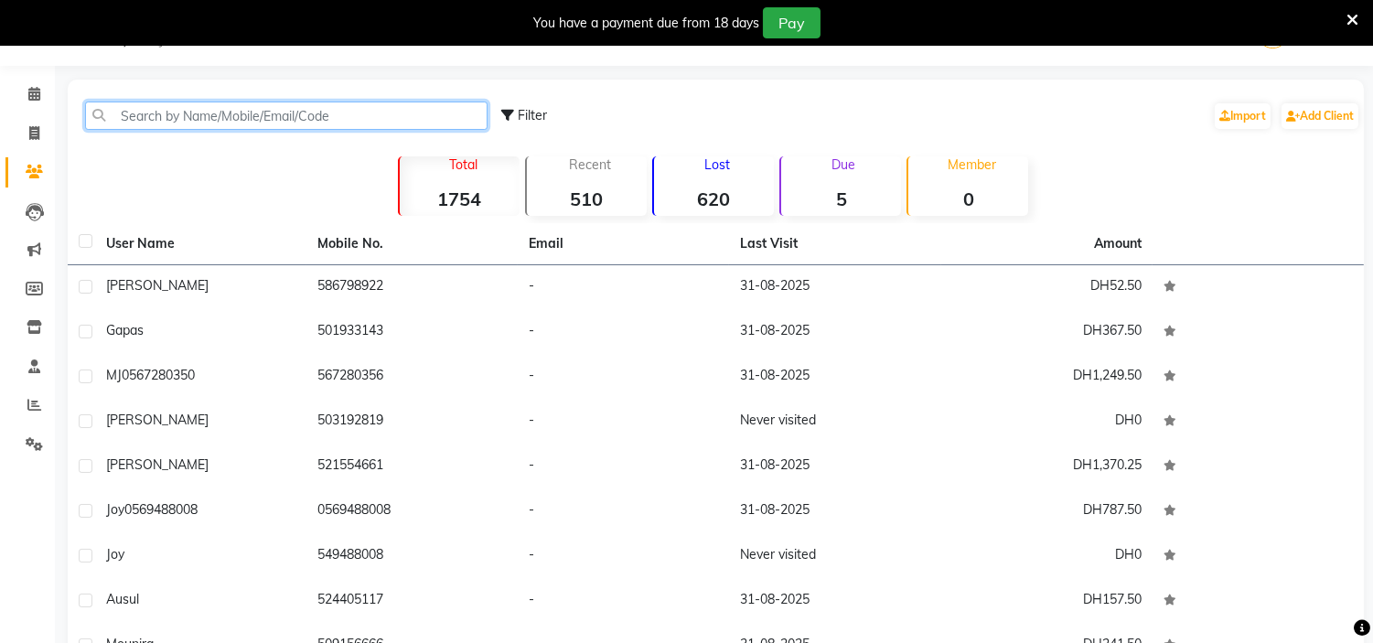
click at [265, 119] on input "text" at bounding box center [286, 116] width 403 height 28
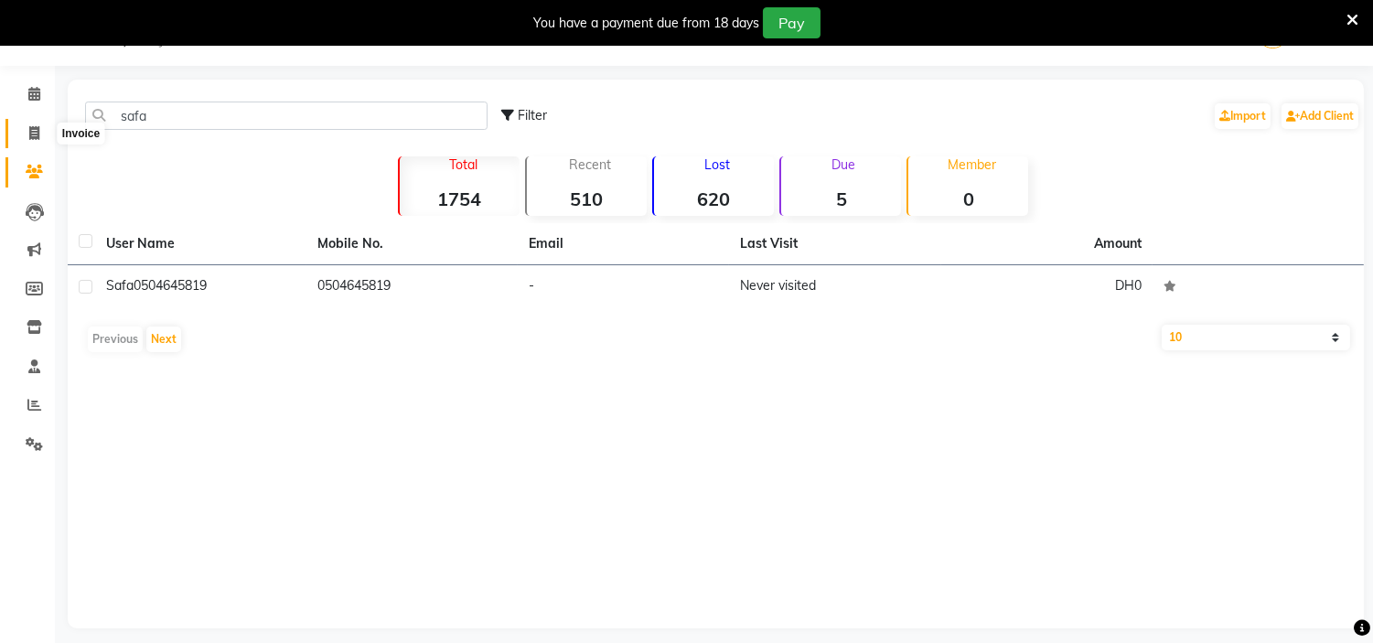
click at [38, 138] on icon at bounding box center [34, 133] width 10 height 14
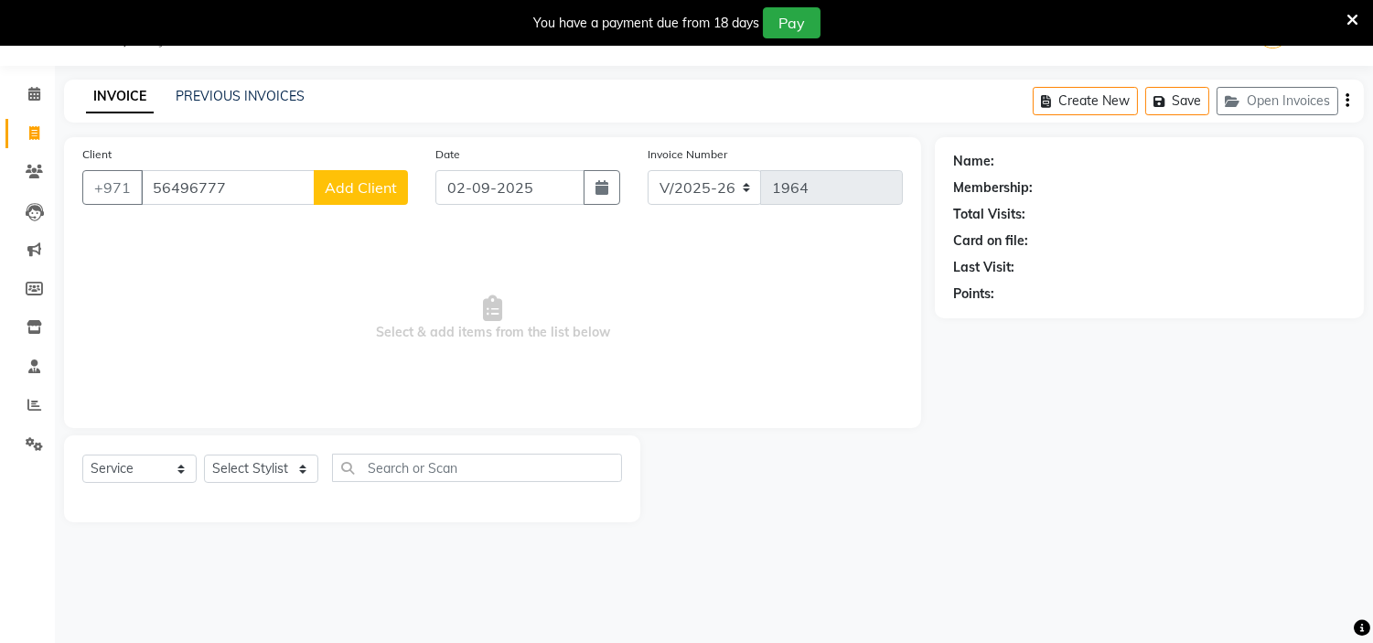
drag, startPoint x: 261, startPoint y: 199, endPoint x: 0, endPoint y: 209, distance: 260.9
click at [0, 209] on app-home "Select Location × H Y M Ladies Beauty Center , Abu Dhabi English ENGLISH Españo…" at bounding box center [686, 275] width 1373 height 550
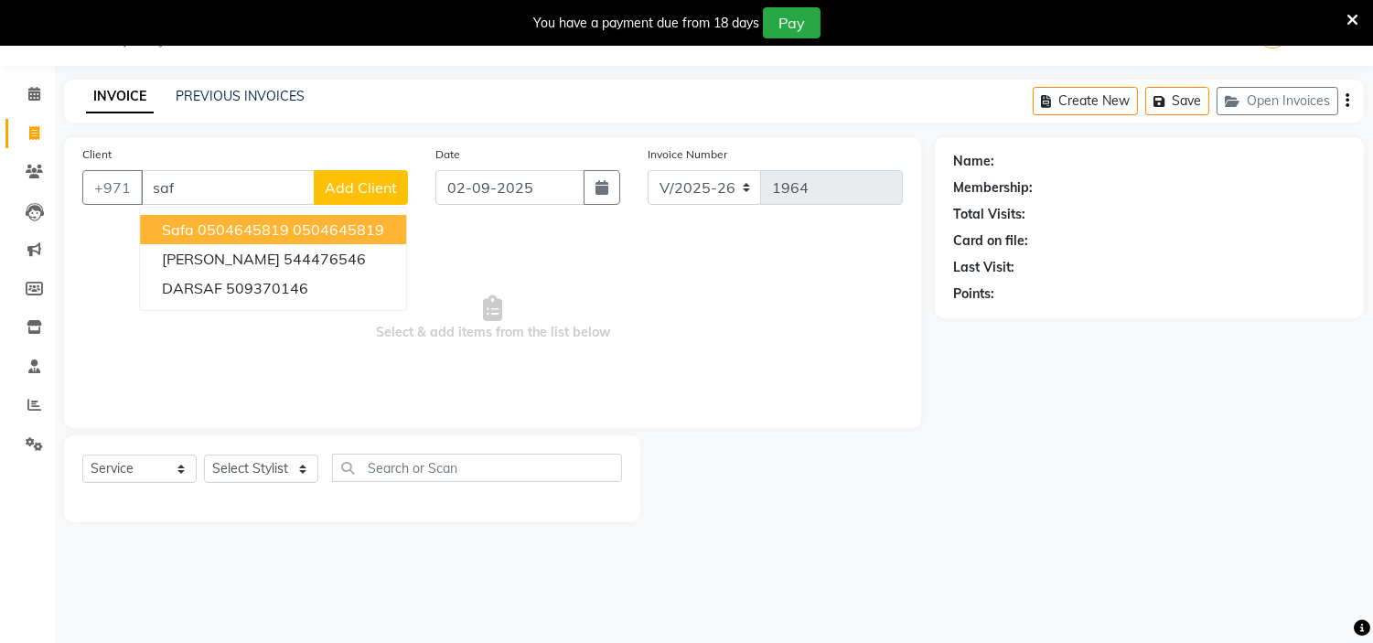
click at [189, 183] on input "saf" at bounding box center [228, 187] width 174 height 35
click at [368, 183] on span "Add Client" at bounding box center [361, 187] width 72 height 18
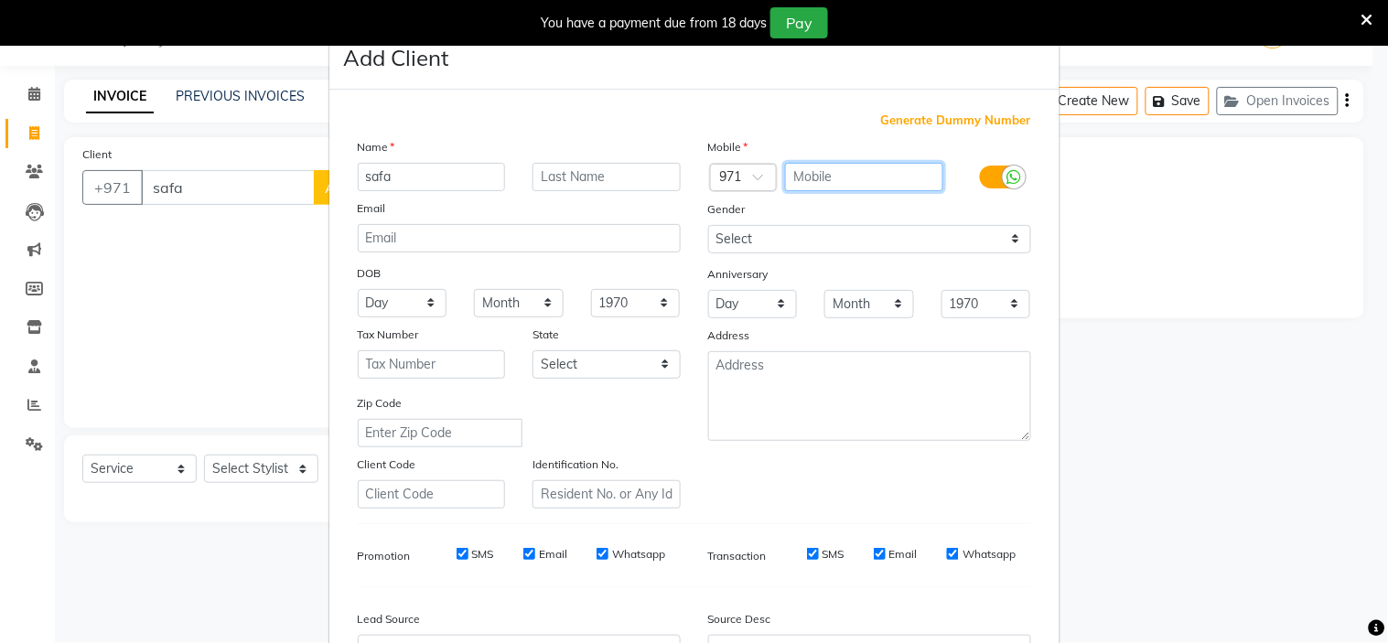
click at [851, 177] on input "text" at bounding box center [864, 177] width 158 height 28
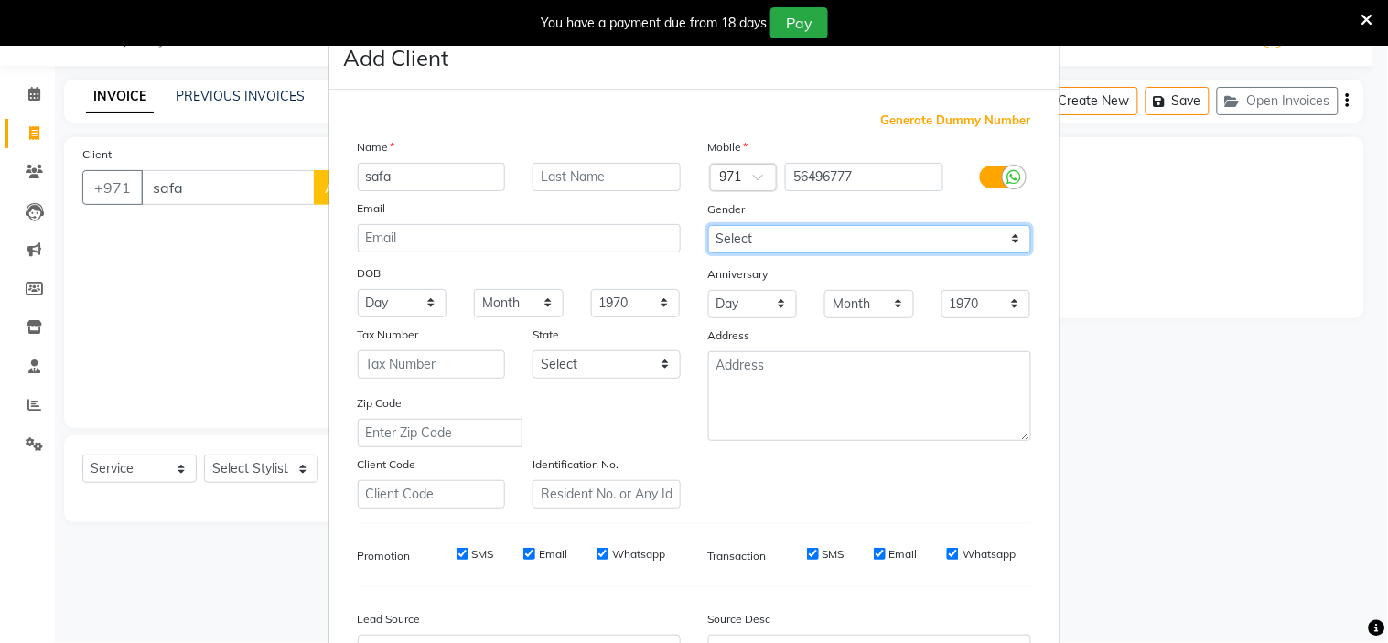
click at [803, 229] on select "Select [DEMOGRAPHIC_DATA] [DEMOGRAPHIC_DATA] Other Prefer Not To Say" at bounding box center [869, 239] width 323 height 28
click at [708, 225] on select "Select [DEMOGRAPHIC_DATA] [DEMOGRAPHIC_DATA] Other Prefer Not To Say" at bounding box center [869, 239] width 323 height 28
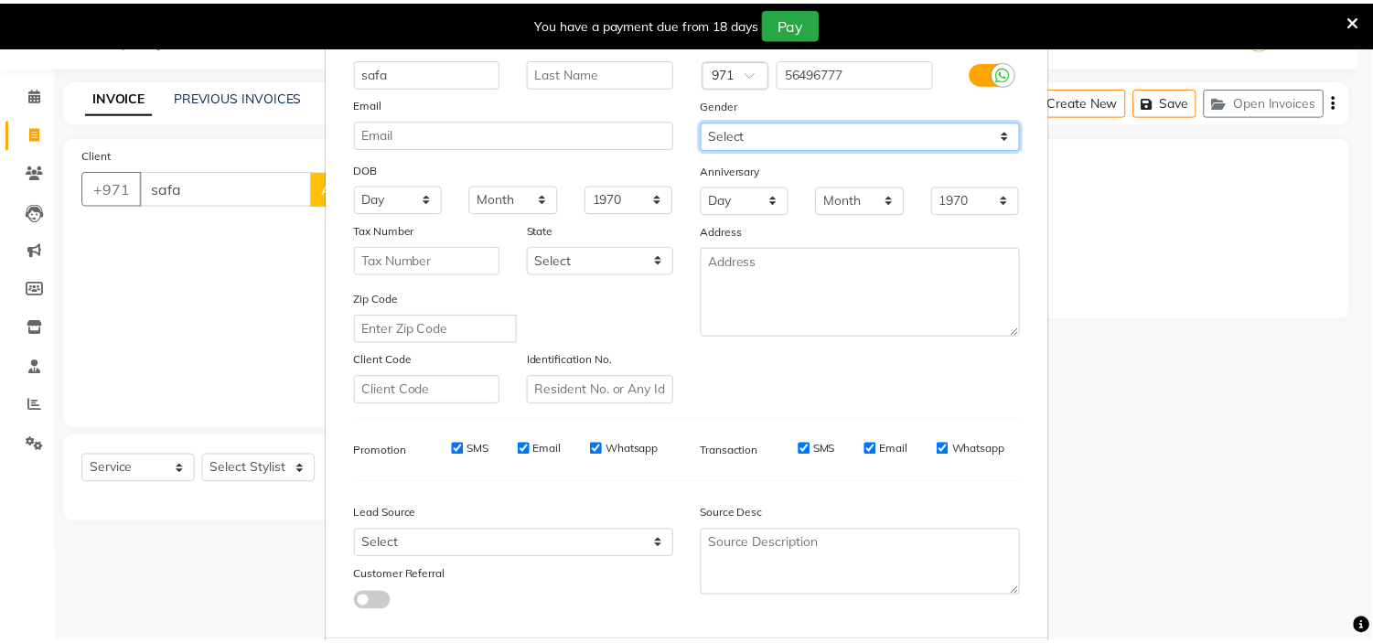
scroll to position [202, 0]
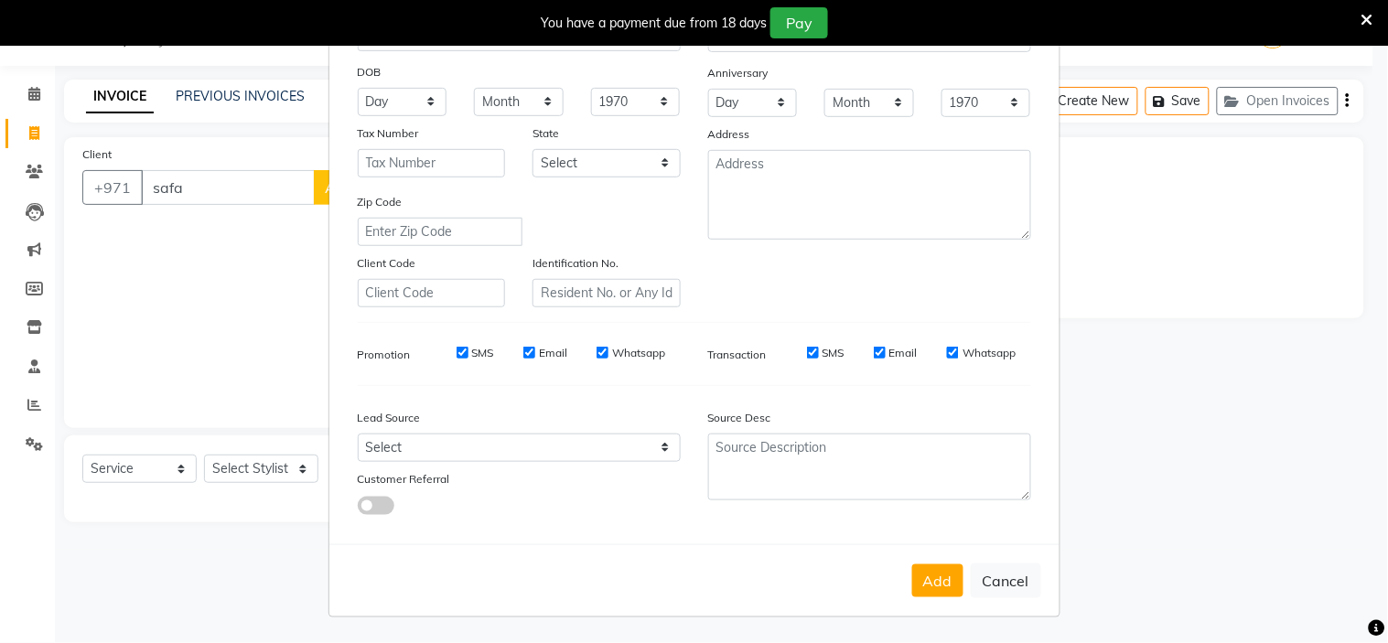
drag, startPoint x: 922, startPoint y: 579, endPoint x: 924, endPoint y: 570, distance: 9.3
click at [924, 578] on button "Add" at bounding box center [937, 580] width 51 height 33
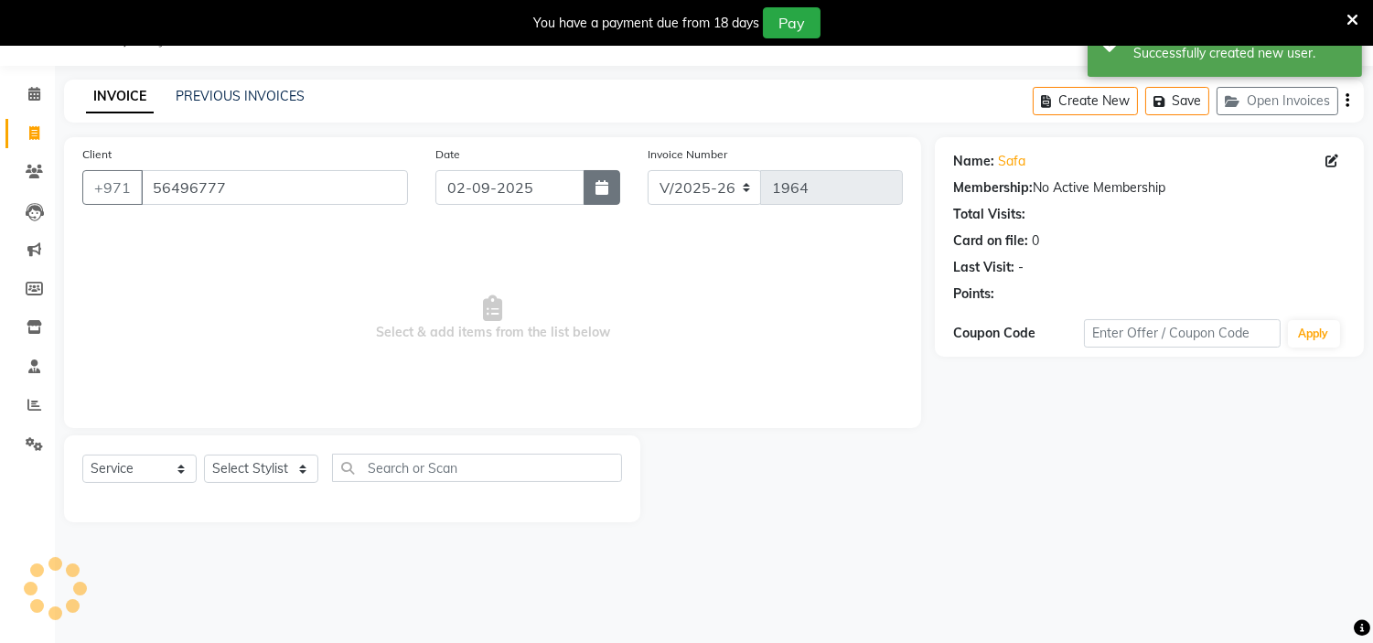
click at [614, 188] on button "button" at bounding box center [602, 187] width 37 height 35
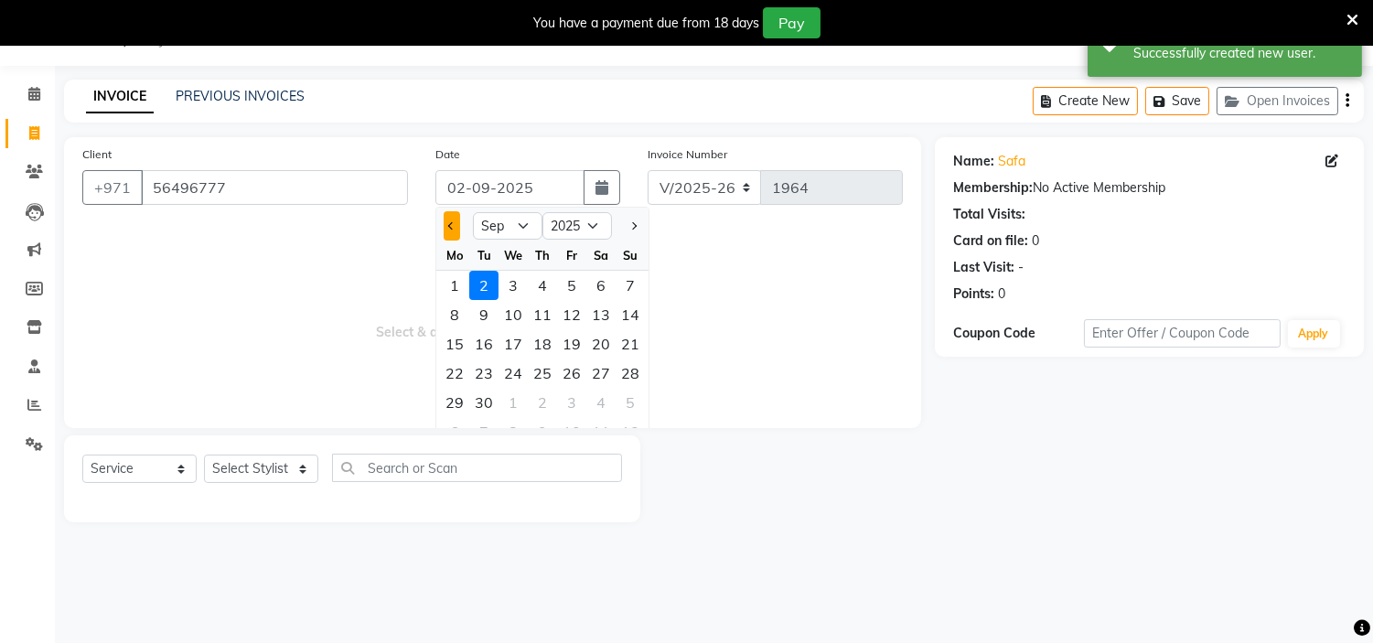
click at [453, 220] on button "Previous month" at bounding box center [452, 225] width 16 height 29
click at [635, 406] on div "31" at bounding box center [630, 402] width 29 height 29
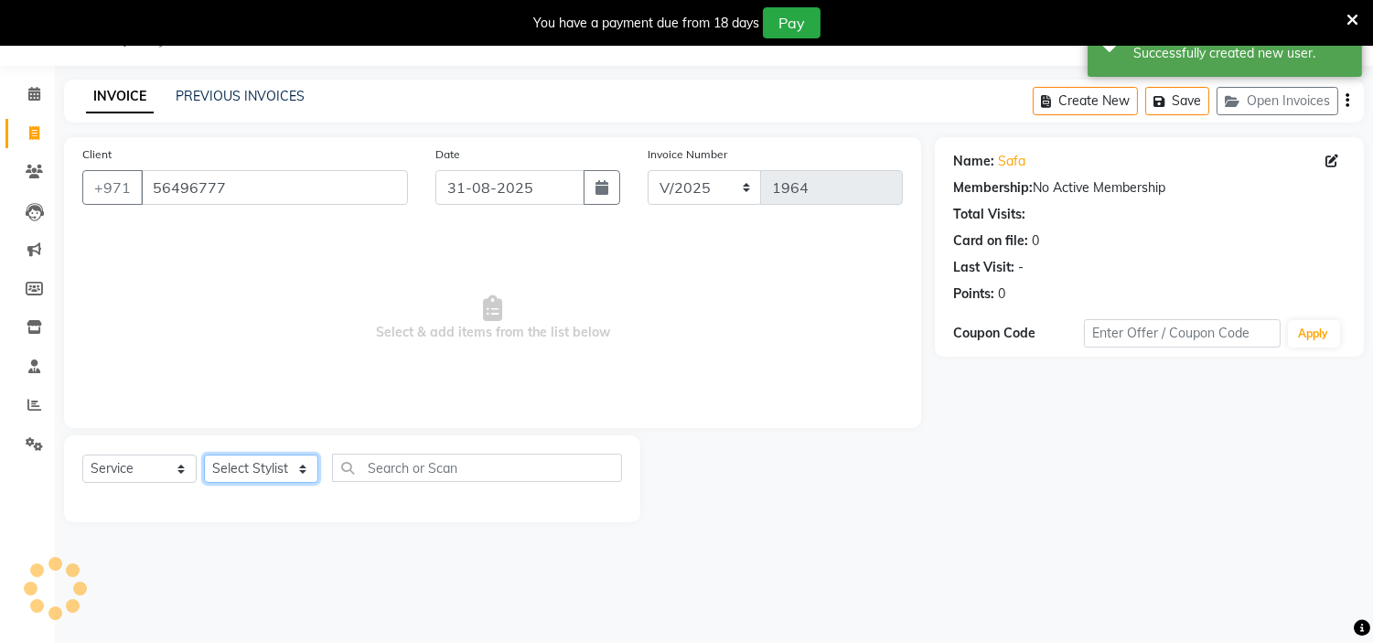
click at [284, 463] on select "Select Stylist [PERSON_NAME] Jheza [PERSON_NAME] [PERSON_NAME] [PERSON_NAME] An…" at bounding box center [261, 469] width 114 height 28
click at [204, 456] on select "Select Stylist [PERSON_NAME] Jheza [PERSON_NAME] [PERSON_NAME] [PERSON_NAME] An…" at bounding box center [261, 469] width 114 height 28
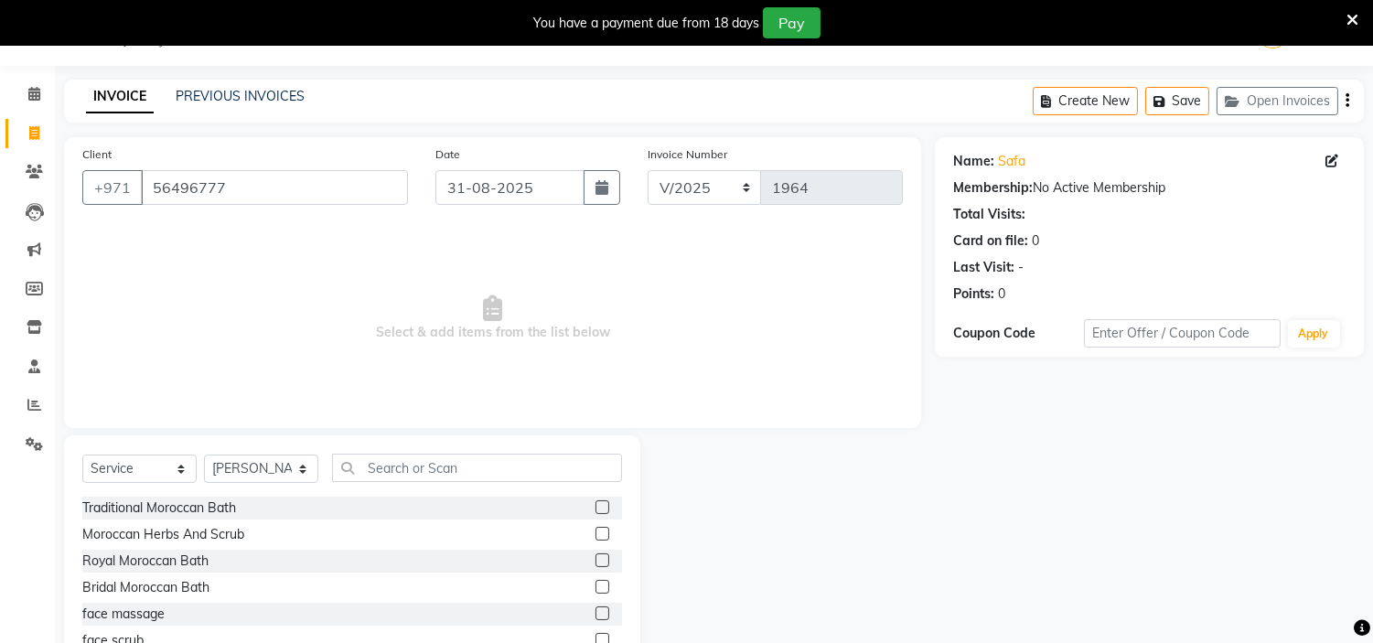
click at [397, 449] on div "Select Service Product Membership Package Voucher Prepaid Gift Card Select Styl…" at bounding box center [352, 570] width 576 height 270
click at [397, 461] on input "text" at bounding box center [477, 468] width 290 height 28
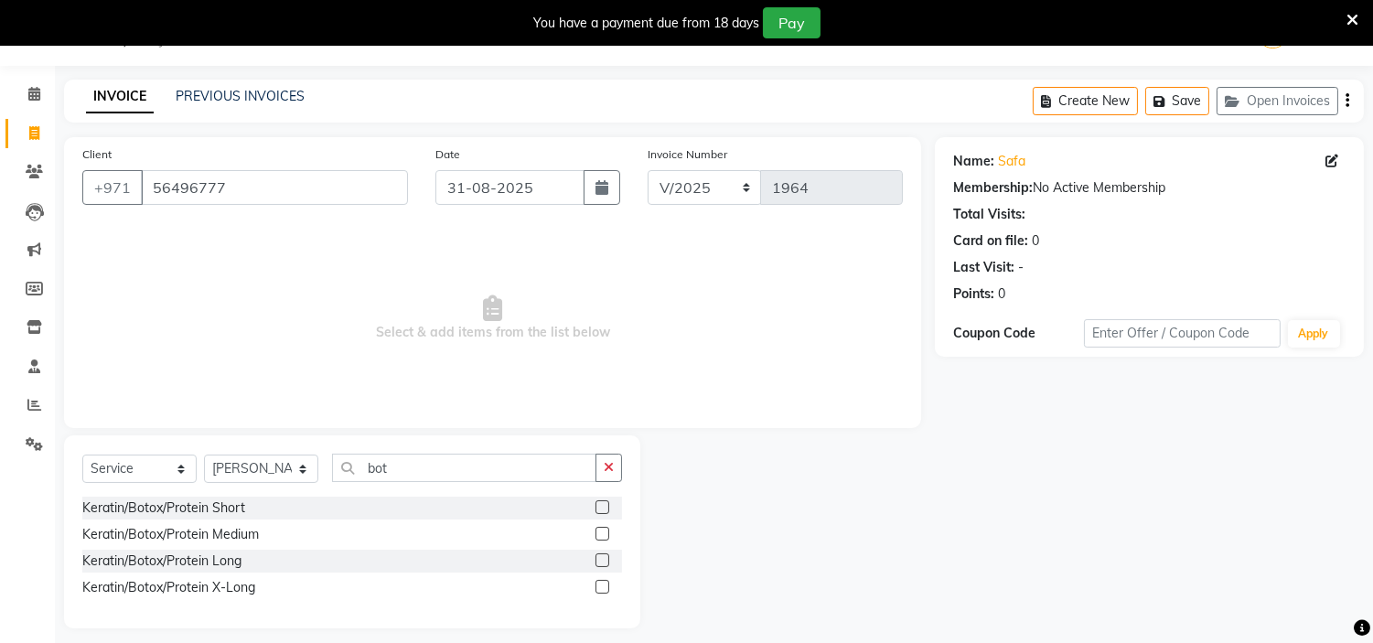
click at [601, 550] on div at bounding box center [609, 561] width 27 height 23
click at [597, 532] on label at bounding box center [603, 534] width 14 height 14
click at [597, 532] on input "checkbox" at bounding box center [602, 535] width 12 height 12
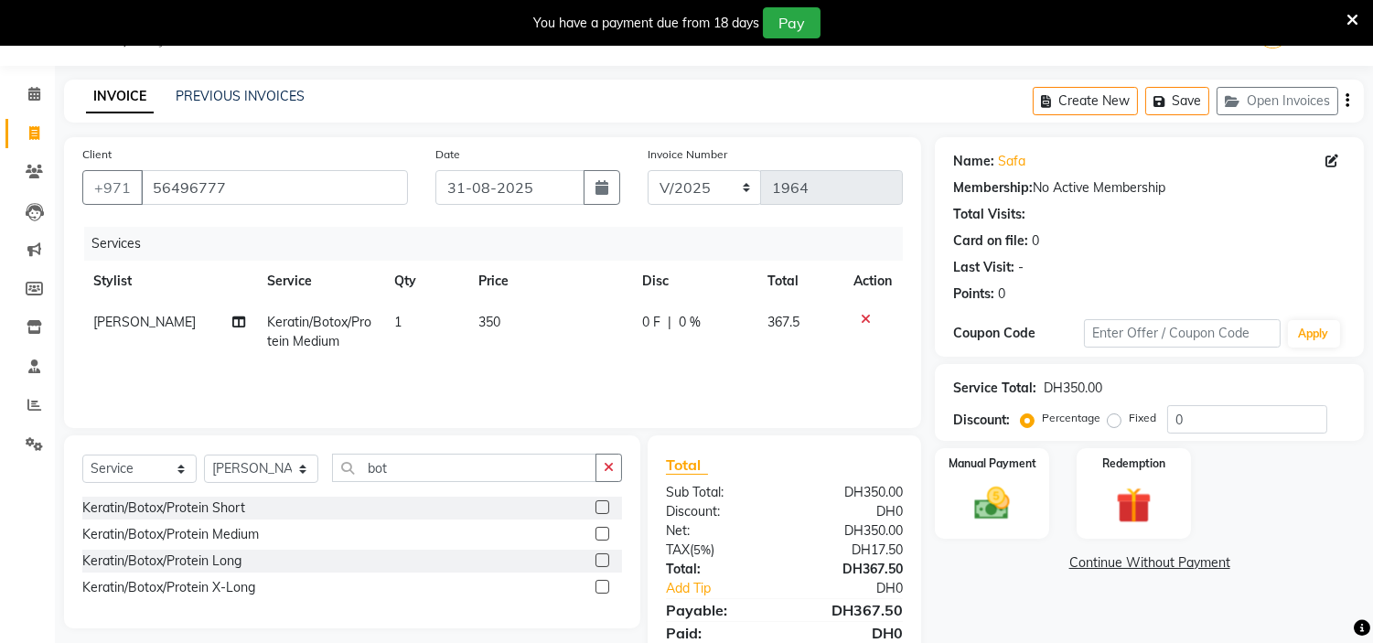
click at [528, 328] on td "350" at bounding box center [549, 332] width 164 height 60
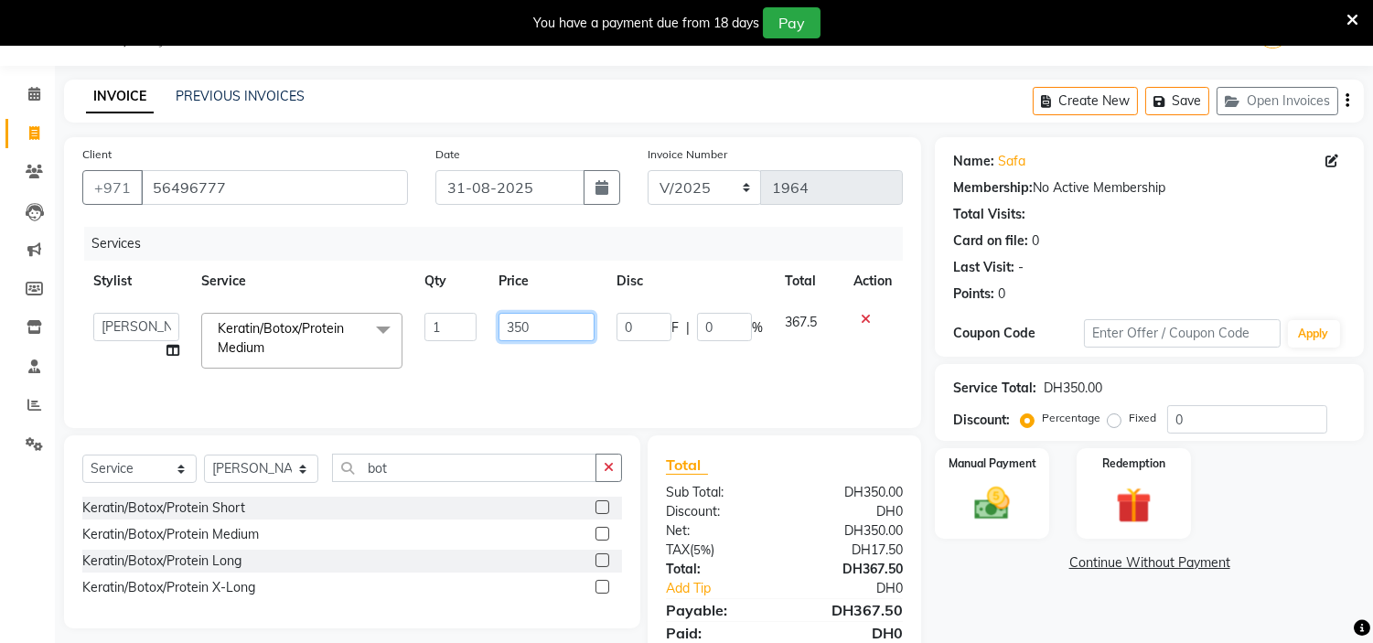
drag, startPoint x: 531, startPoint y: 326, endPoint x: 208, endPoint y: 312, distance: 323.2
click at [209, 314] on tr "ameena Jheza Dalangin Julie Corteza nadeema randa Rose An Galang zari Keratin/B…" at bounding box center [492, 341] width 821 height 78
click at [263, 471] on select "Select Stylist [PERSON_NAME] Jheza [PERSON_NAME] [PERSON_NAME] [PERSON_NAME] An…" at bounding box center [261, 469] width 114 height 28
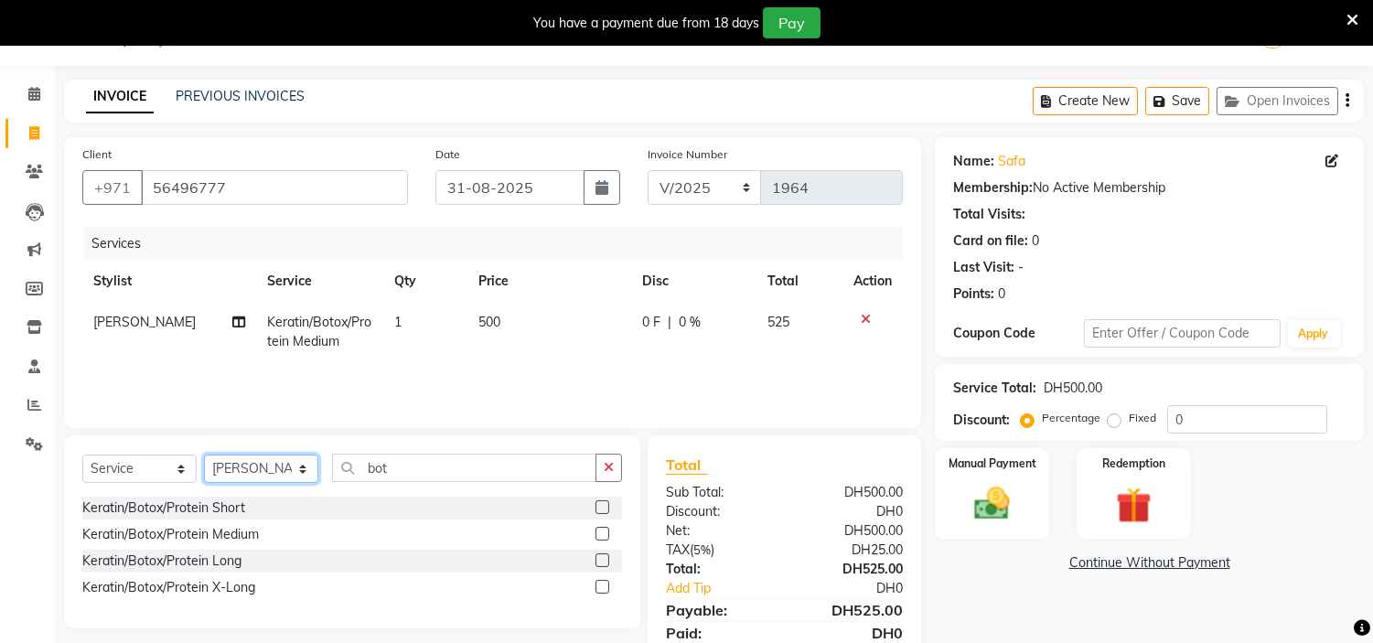
click at [204, 456] on select "Select Stylist [PERSON_NAME] Jheza [PERSON_NAME] [PERSON_NAME] [PERSON_NAME] An…" at bounding box center [261, 469] width 114 height 28
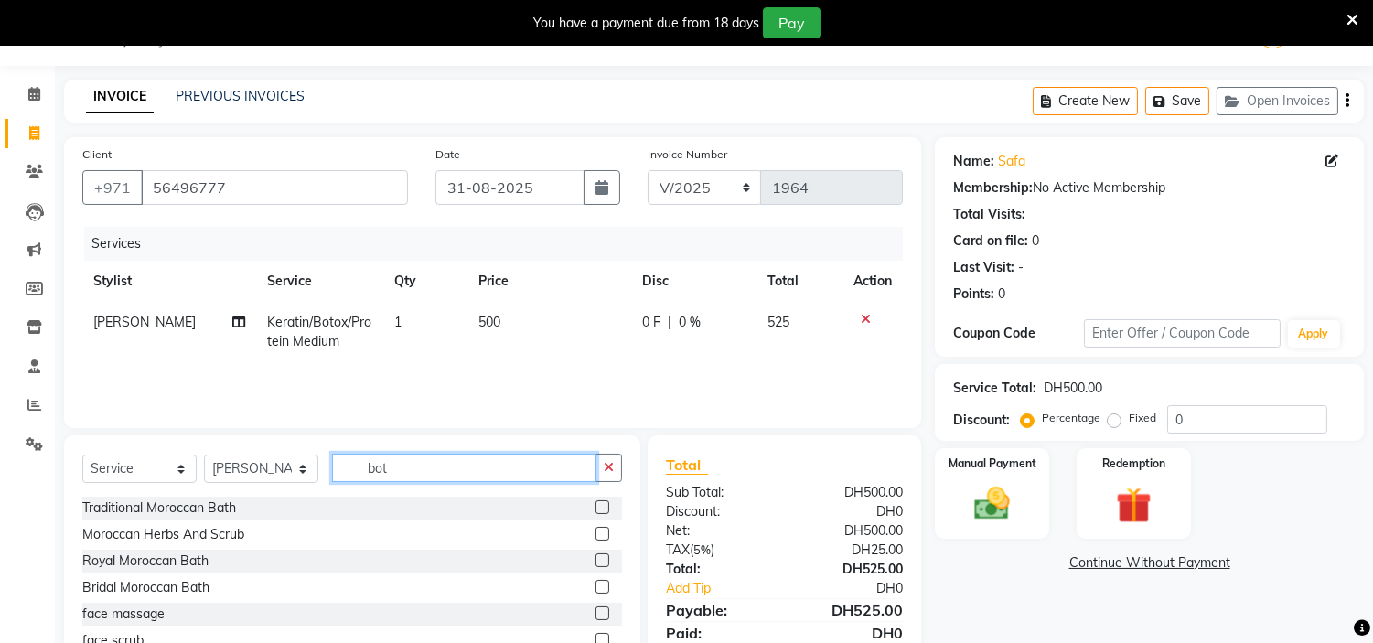
drag, startPoint x: 435, startPoint y: 478, endPoint x: 263, endPoint y: 483, distance: 173.0
click at [263, 483] on div "Select Service Product Membership Package Voucher Prepaid Gift Card Select Styl…" at bounding box center [352, 475] width 540 height 43
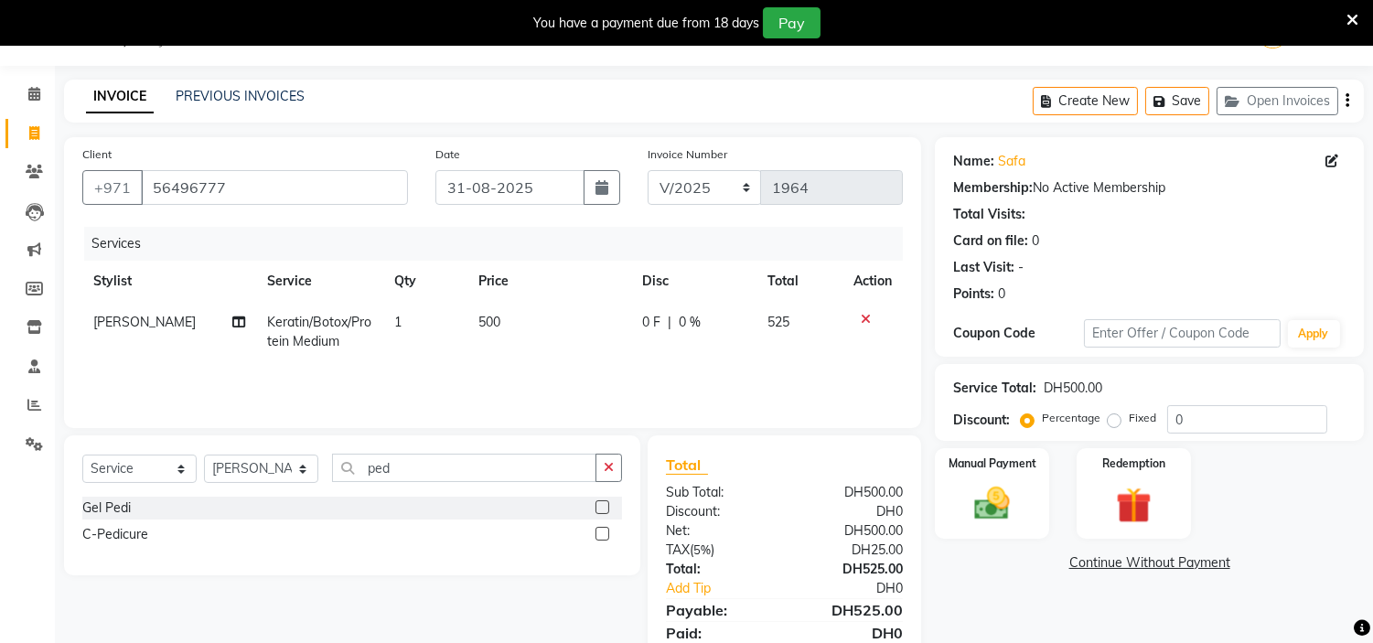
click at [601, 534] on label at bounding box center [603, 534] width 14 height 14
click at [601, 534] on input "checkbox" at bounding box center [602, 535] width 12 height 12
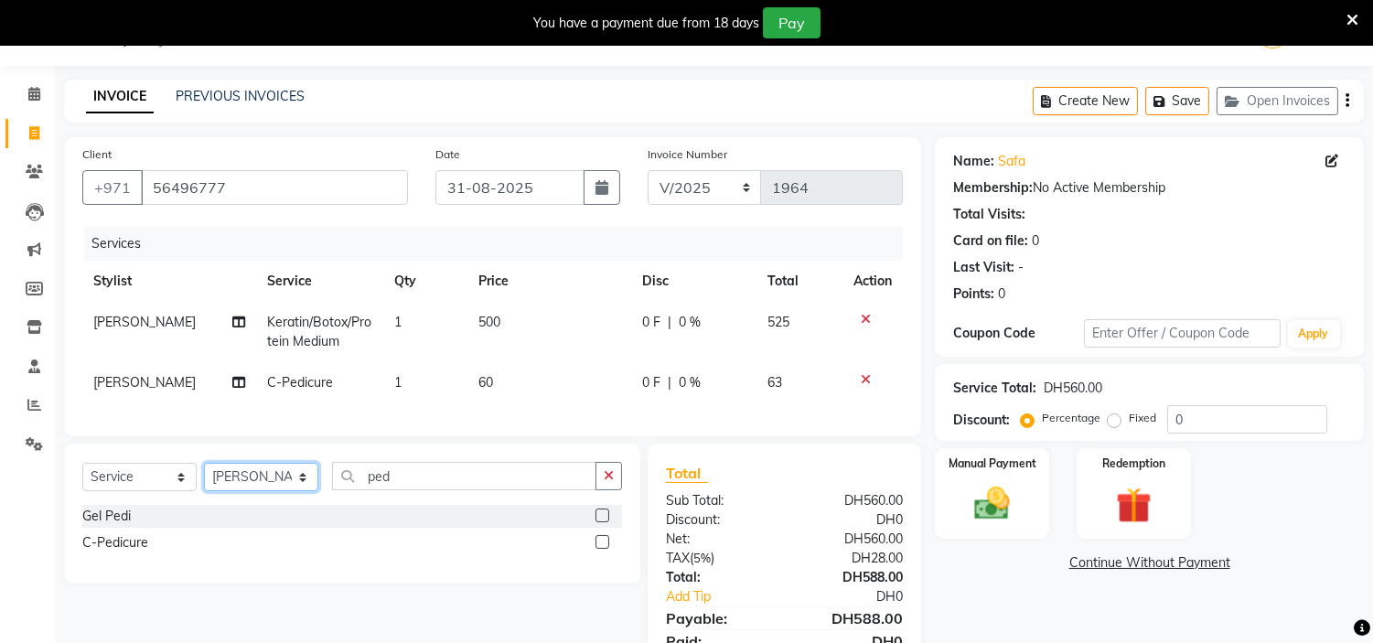
click at [285, 491] on select "Select Stylist [PERSON_NAME] Jheza [PERSON_NAME] [PERSON_NAME] [PERSON_NAME] An…" at bounding box center [261, 477] width 114 height 28
click at [204, 478] on select "Select Stylist [PERSON_NAME] Jheza [PERSON_NAME] [PERSON_NAME] [PERSON_NAME] An…" at bounding box center [261, 477] width 114 height 28
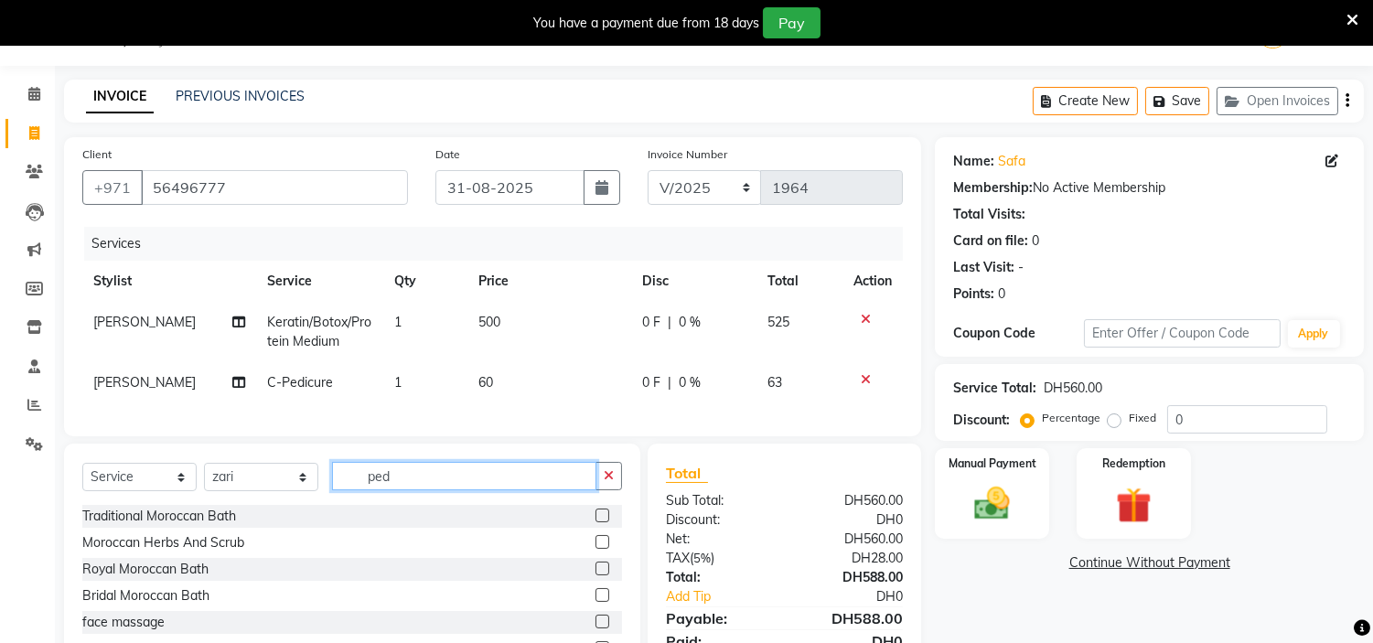
click at [495, 490] on input "ped" at bounding box center [464, 476] width 264 height 28
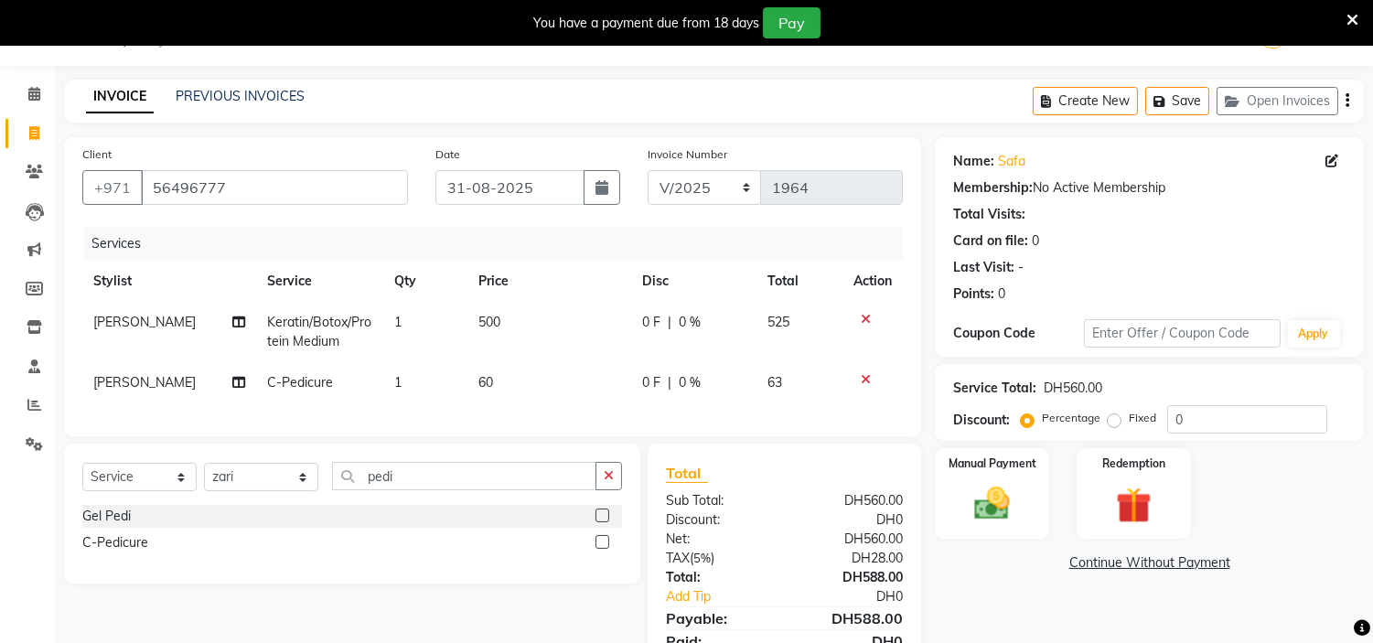
click at [601, 549] on label at bounding box center [603, 542] width 14 height 14
click at [601, 549] on input "checkbox" at bounding box center [602, 543] width 12 height 12
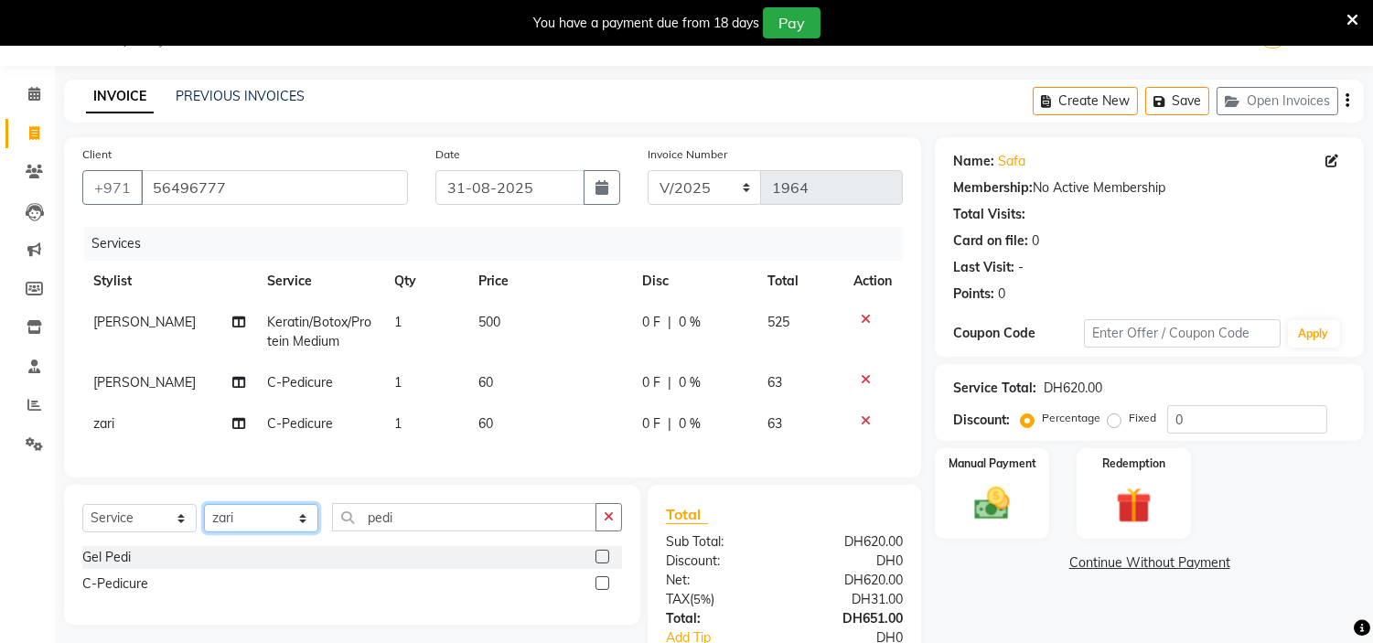
click at [239, 531] on select "Select Stylist [PERSON_NAME] Jheza [PERSON_NAME] [PERSON_NAME] [PERSON_NAME] An…" at bounding box center [261, 518] width 114 height 28
click at [204, 520] on select "Select Stylist [PERSON_NAME] Jheza [PERSON_NAME] [PERSON_NAME] [PERSON_NAME] An…" at bounding box center [261, 518] width 114 height 28
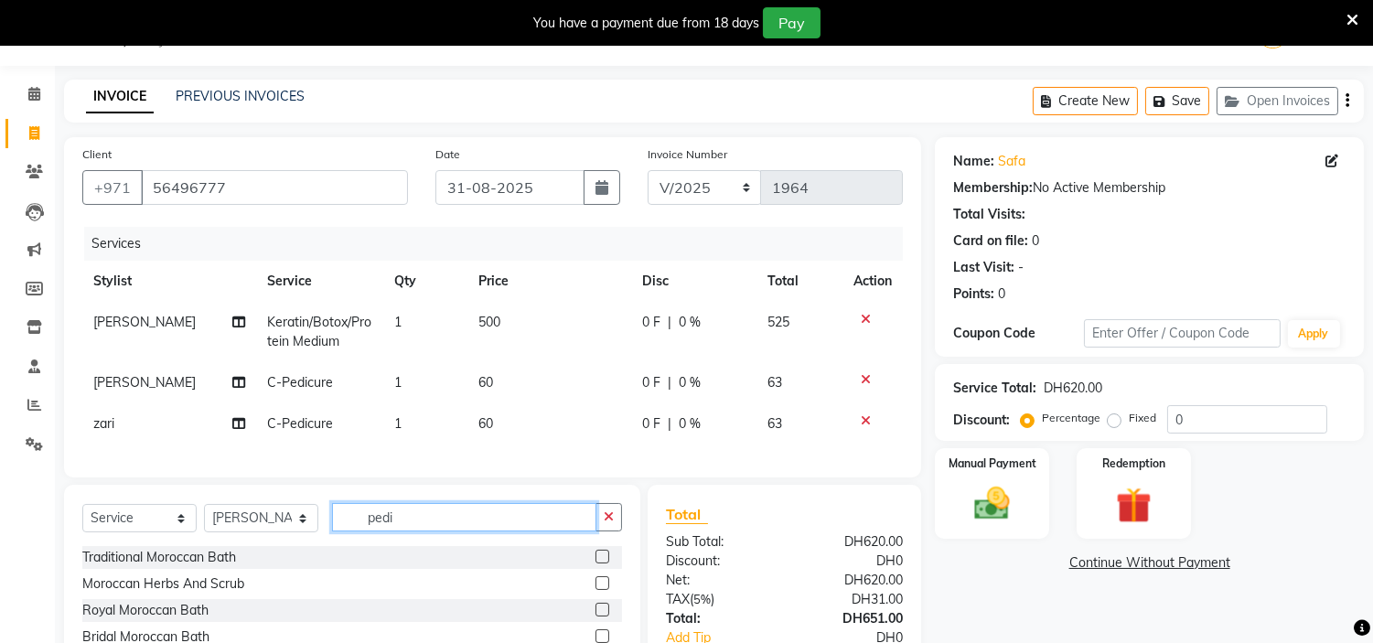
drag, startPoint x: 400, startPoint y: 532, endPoint x: 0, endPoint y: 476, distance: 403.6
click at [0, 478] on app-home "Select Location × H Y M Ladies Beauty Center , Abu Dhabi English ENGLISH Españo…" at bounding box center [686, 391] width 1373 height 782
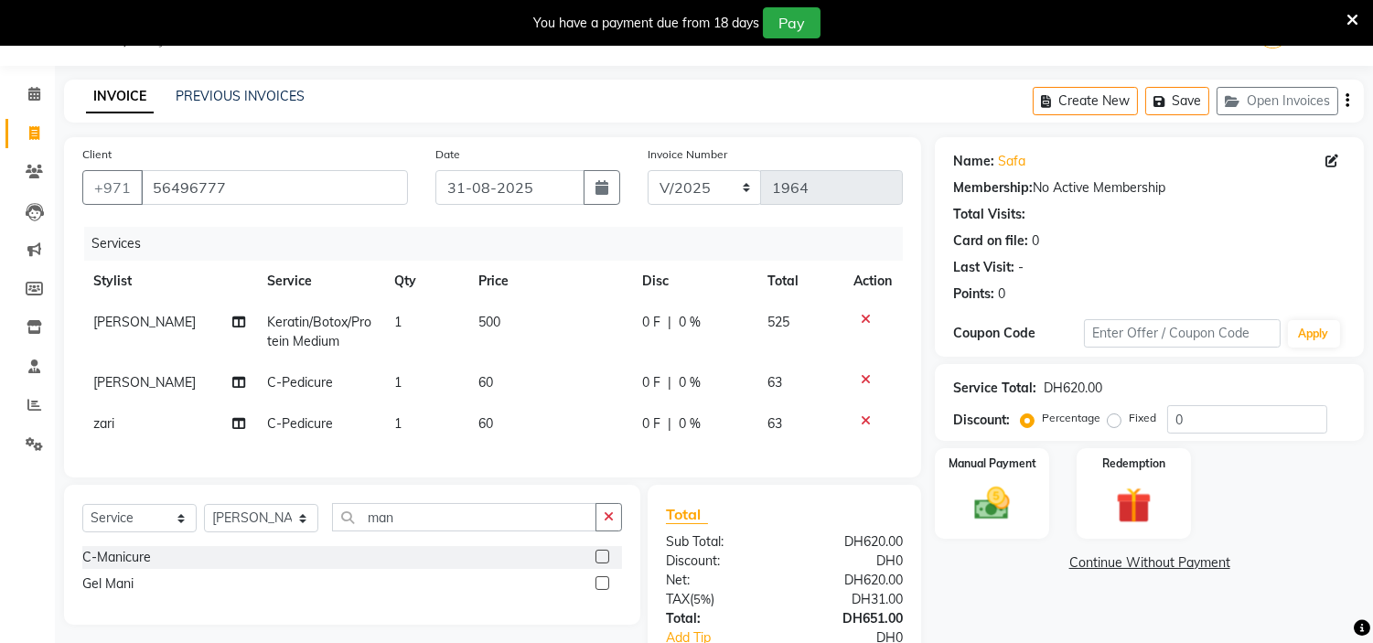
click at [598, 564] on label at bounding box center [603, 557] width 14 height 14
click at [598, 564] on input "checkbox" at bounding box center [602, 558] width 12 height 12
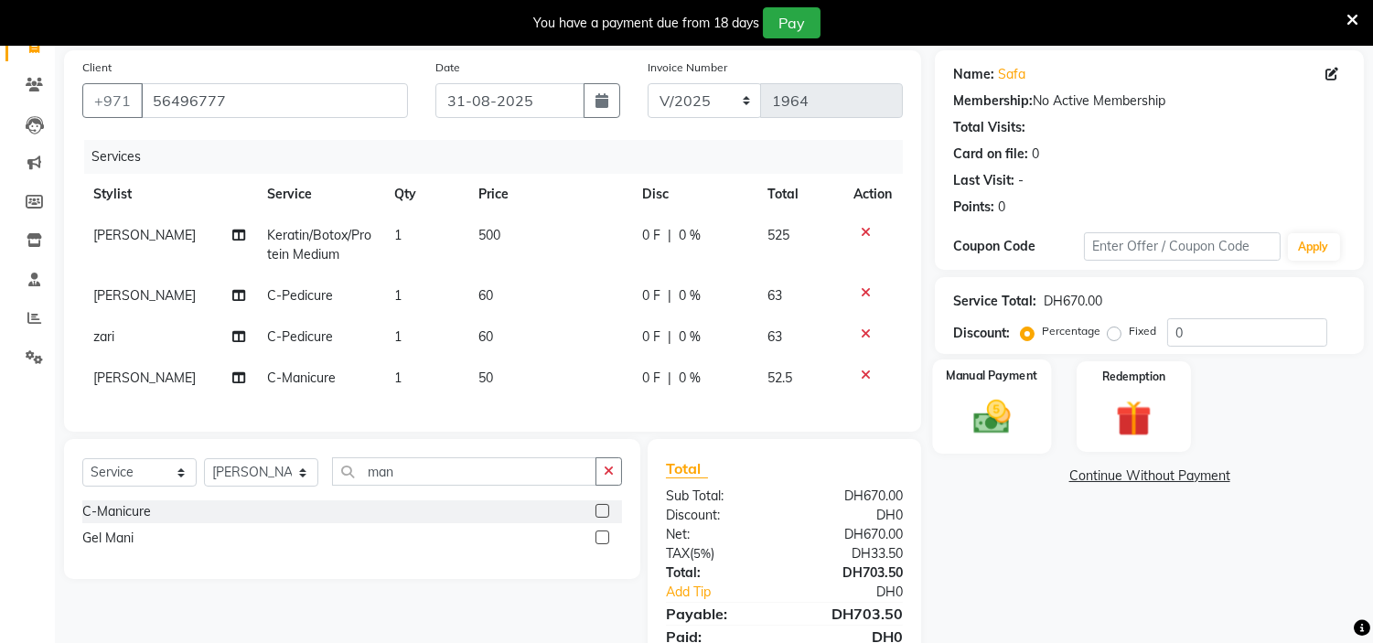
scroll to position [220, 0]
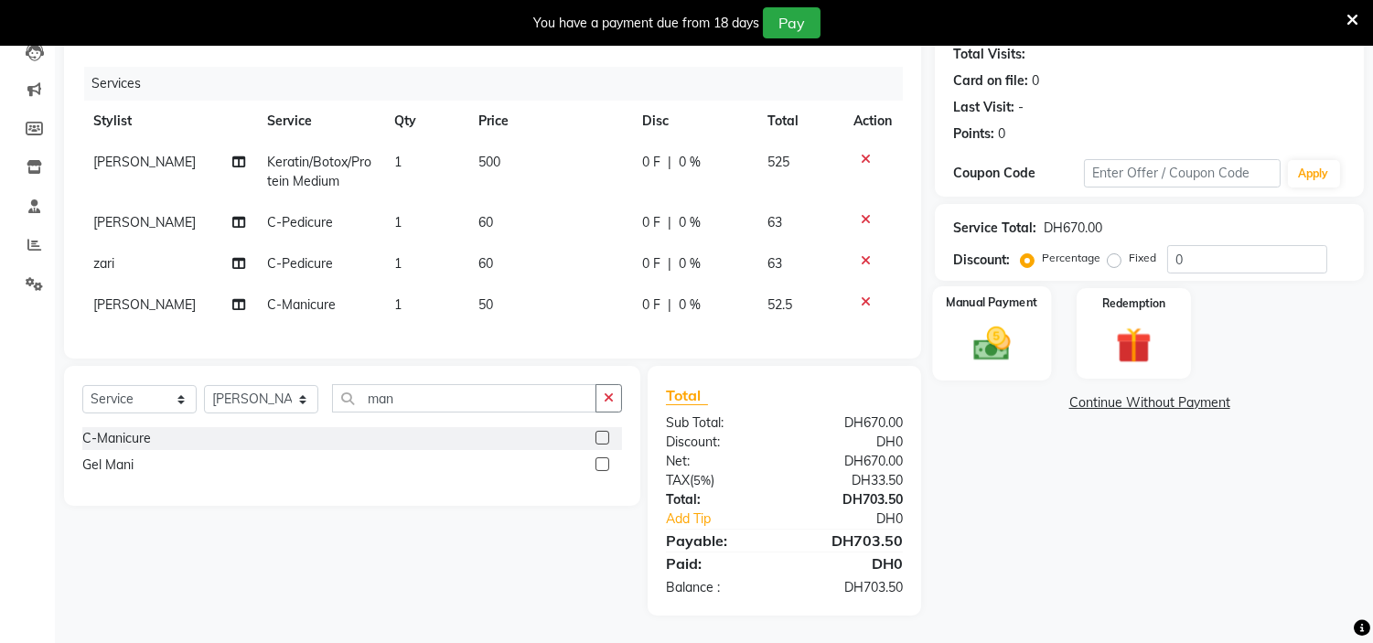
click at [983, 323] on img at bounding box center [992, 344] width 60 height 43
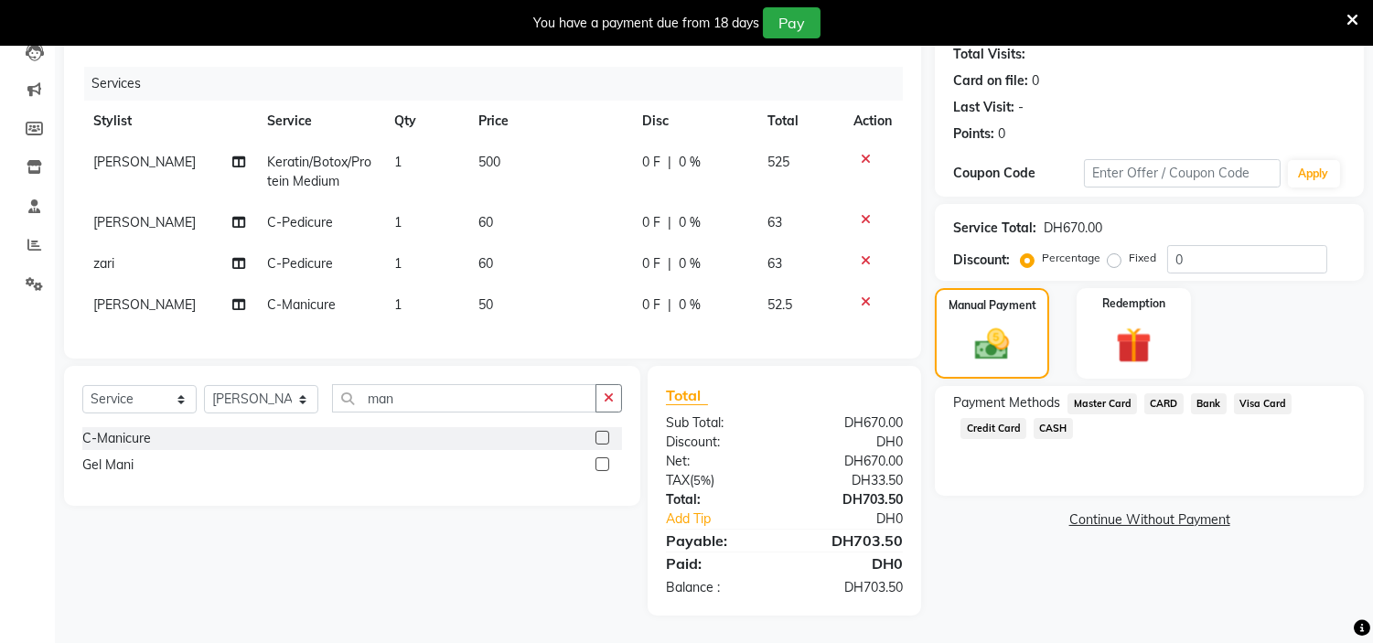
click at [974, 418] on span "Credit Card" at bounding box center [994, 428] width 66 height 21
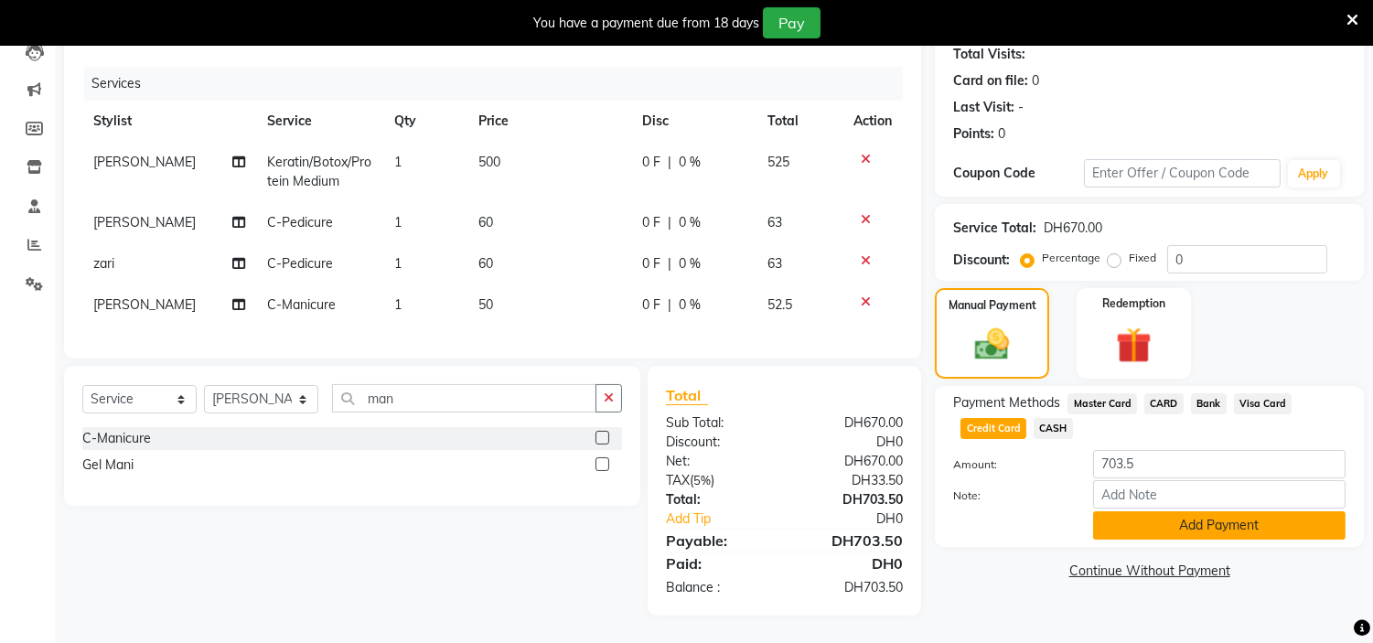
click at [1237, 511] on button "Add Payment" at bounding box center [1219, 525] width 252 height 28
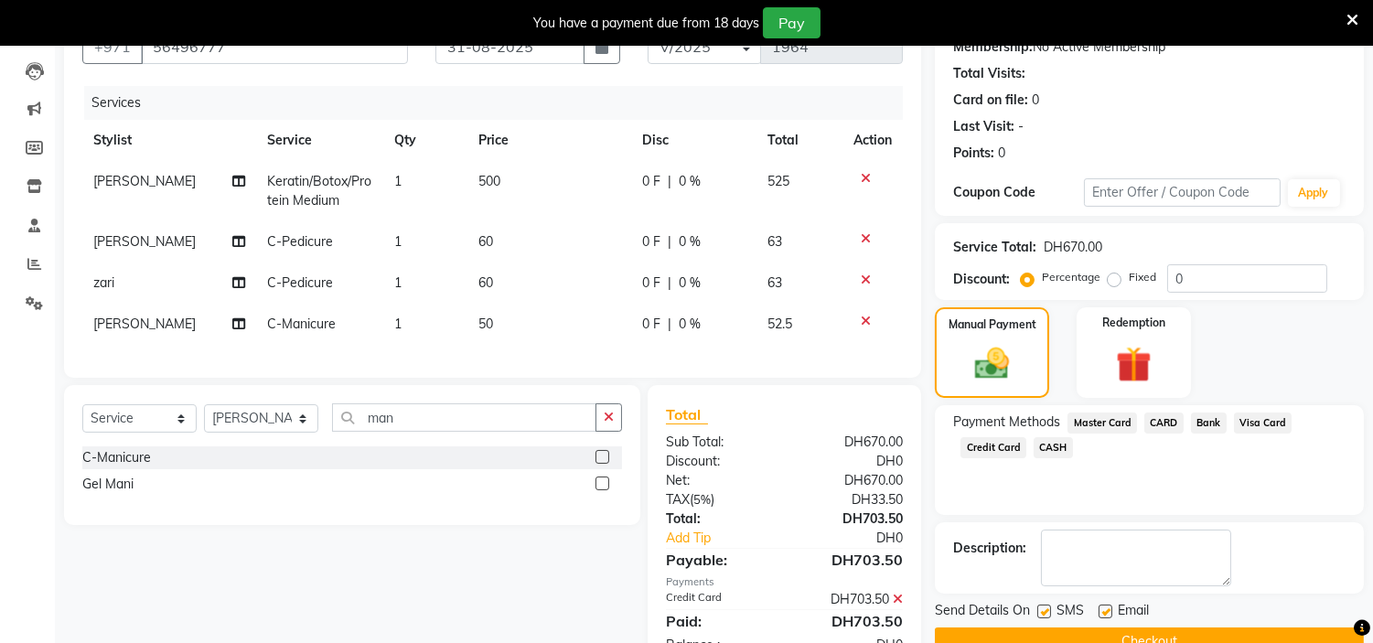
scroll to position [259, 0]
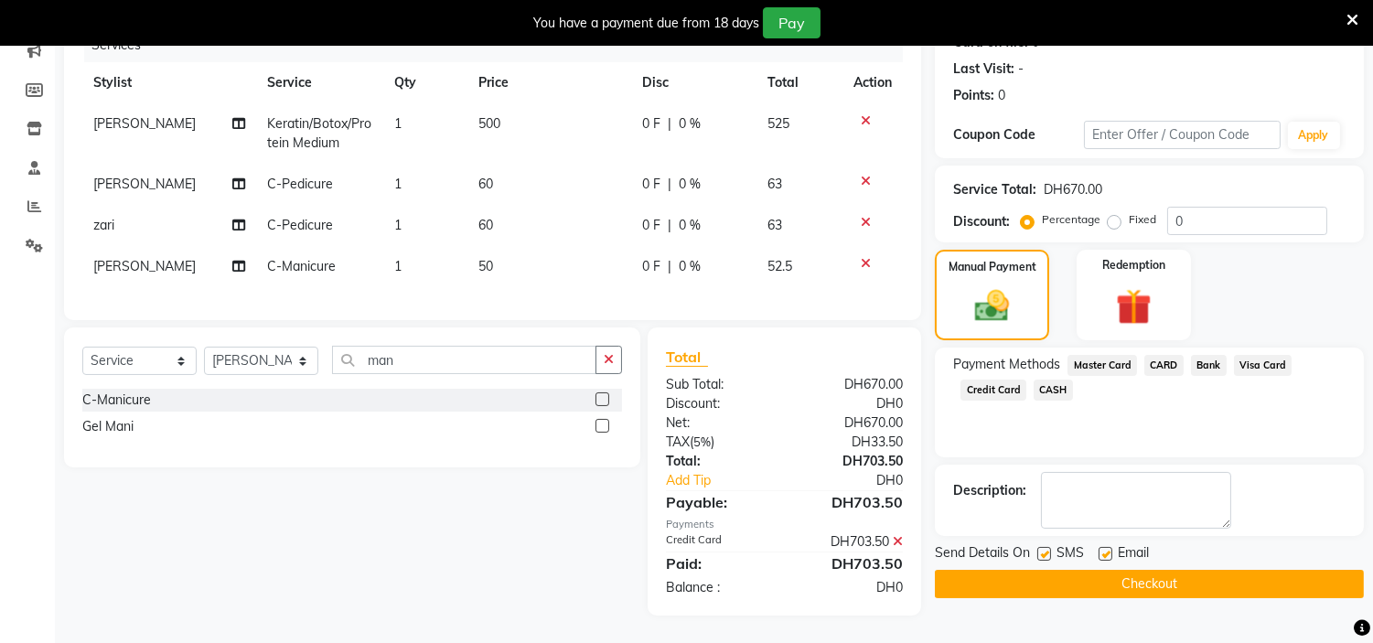
click at [1040, 547] on label at bounding box center [1044, 554] width 14 height 14
click at [1040, 549] on input "checkbox" at bounding box center [1043, 555] width 12 height 12
click at [1102, 547] on label at bounding box center [1106, 554] width 14 height 14
click at [1102, 549] on input "checkbox" at bounding box center [1105, 555] width 12 height 12
click at [1092, 570] on button "Checkout" at bounding box center [1149, 584] width 429 height 28
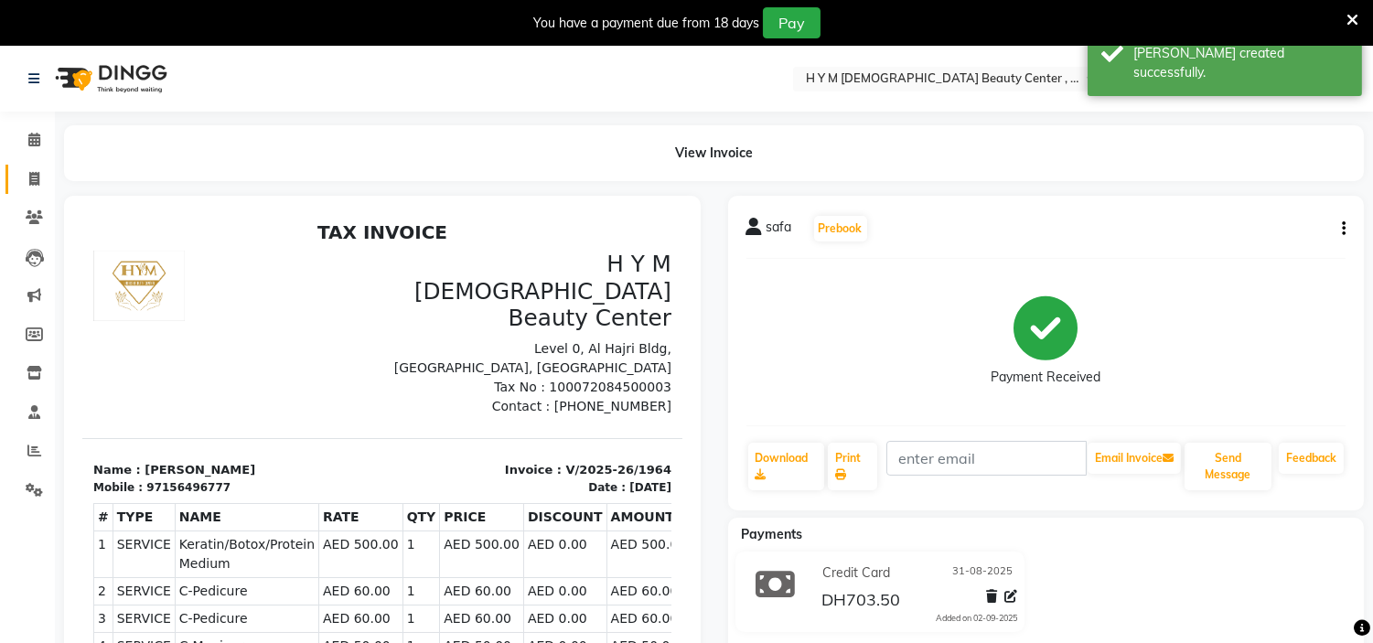
click at [20, 181] on span at bounding box center [34, 179] width 32 height 21
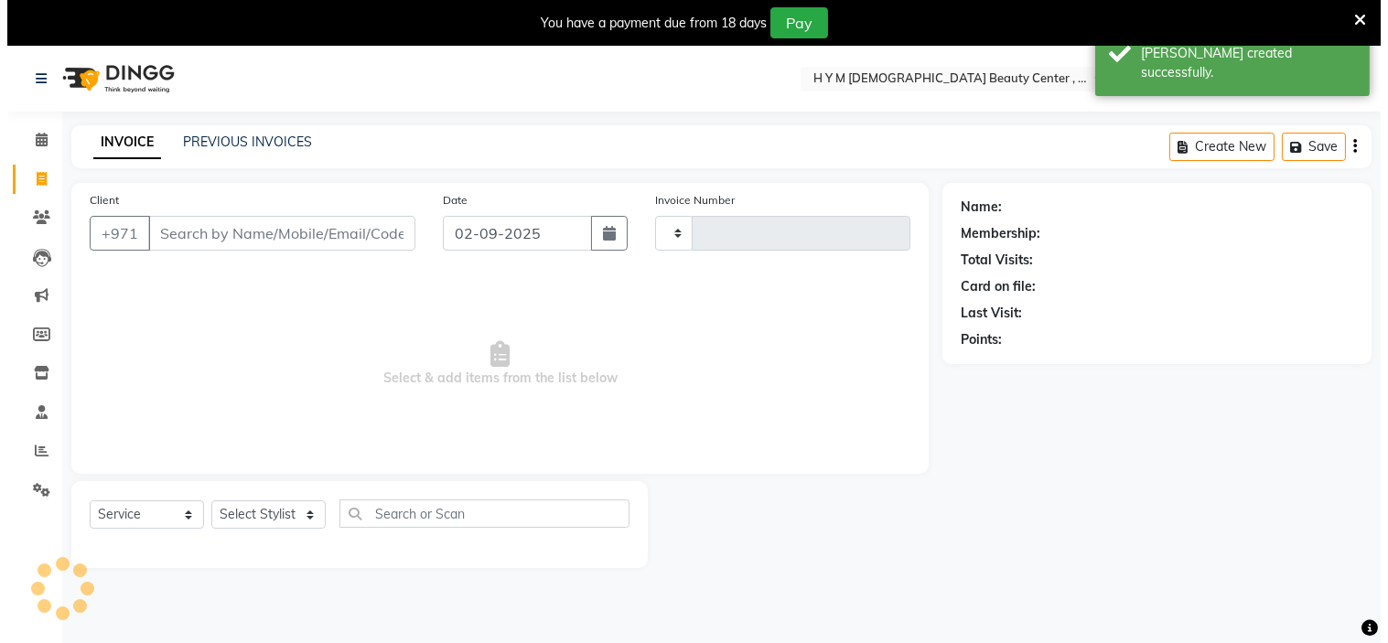
scroll to position [46, 0]
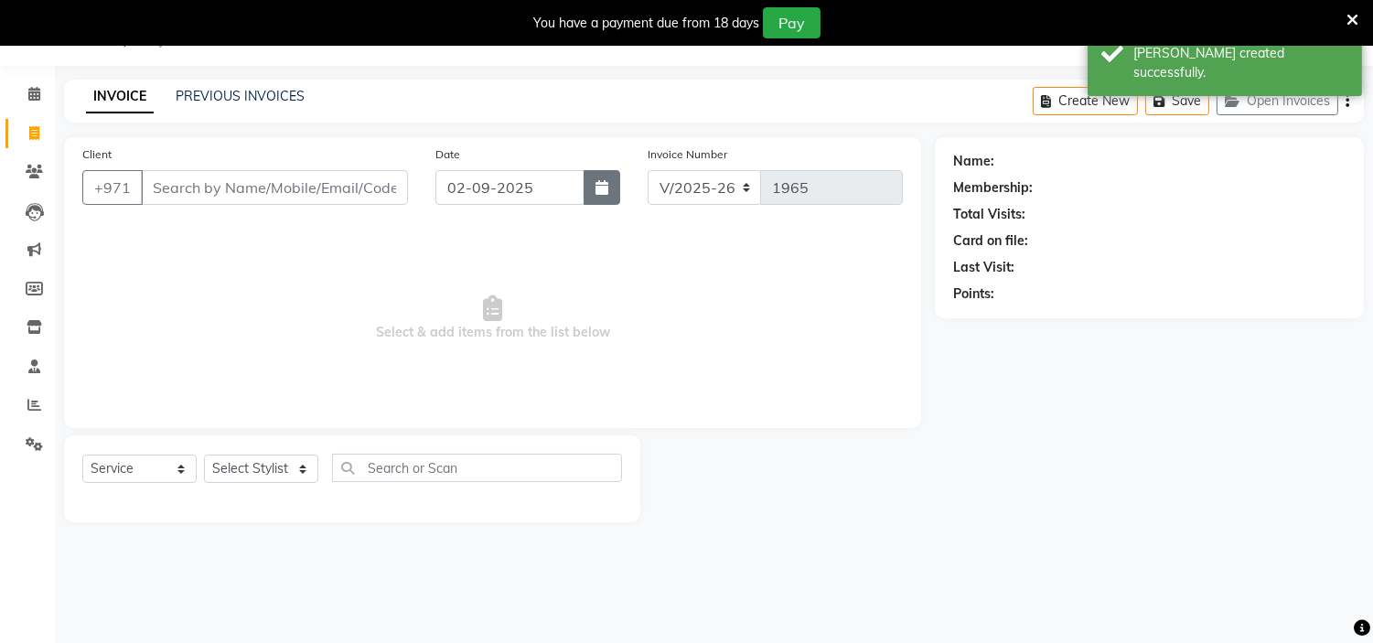
click at [616, 194] on button "button" at bounding box center [602, 187] width 37 height 35
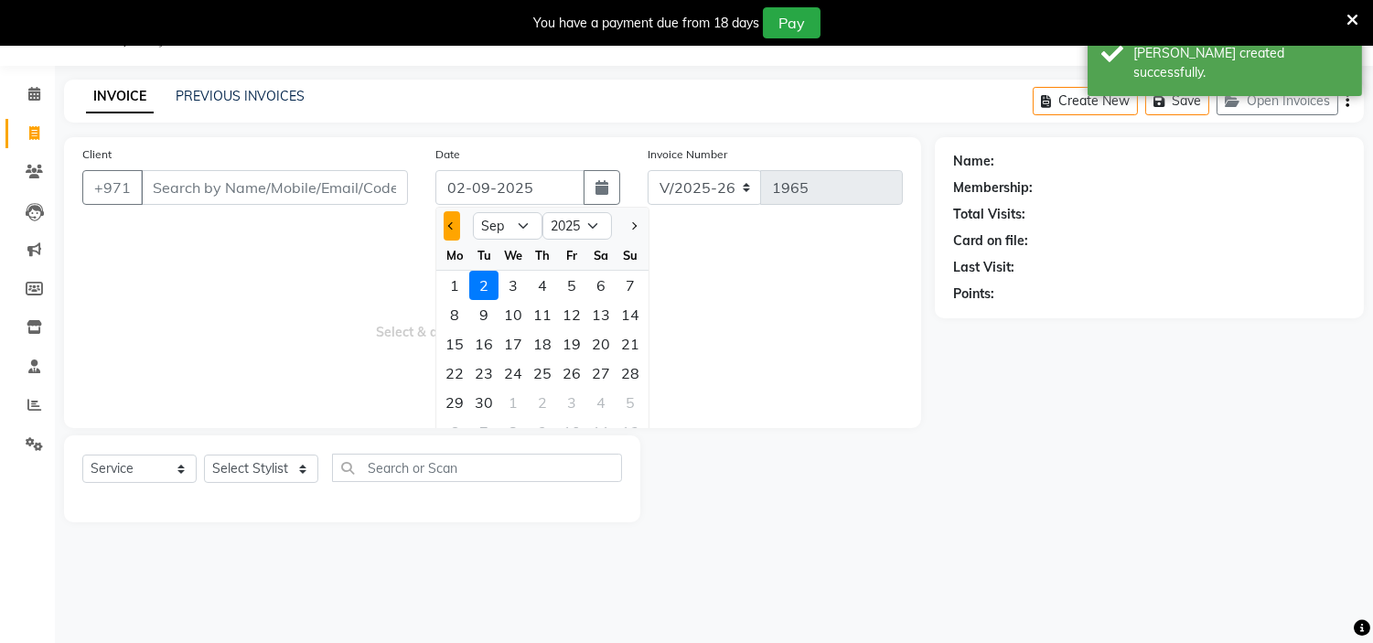
drag, startPoint x: 457, startPoint y: 231, endPoint x: 497, endPoint y: 270, distance: 55.6
click at [456, 231] on button "Previous month" at bounding box center [452, 225] width 16 height 29
click at [640, 398] on div "31" at bounding box center [630, 402] width 29 height 29
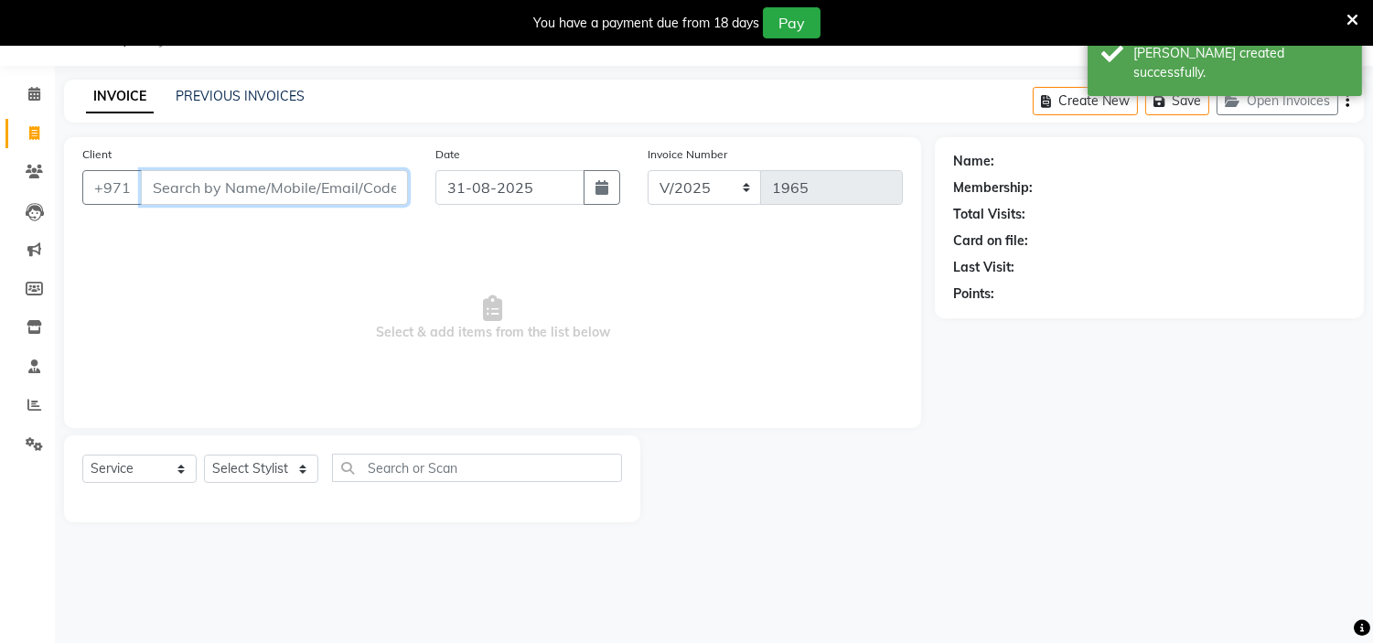
click at [279, 192] on input "Client" at bounding box center [274, 187] width 267 height 35
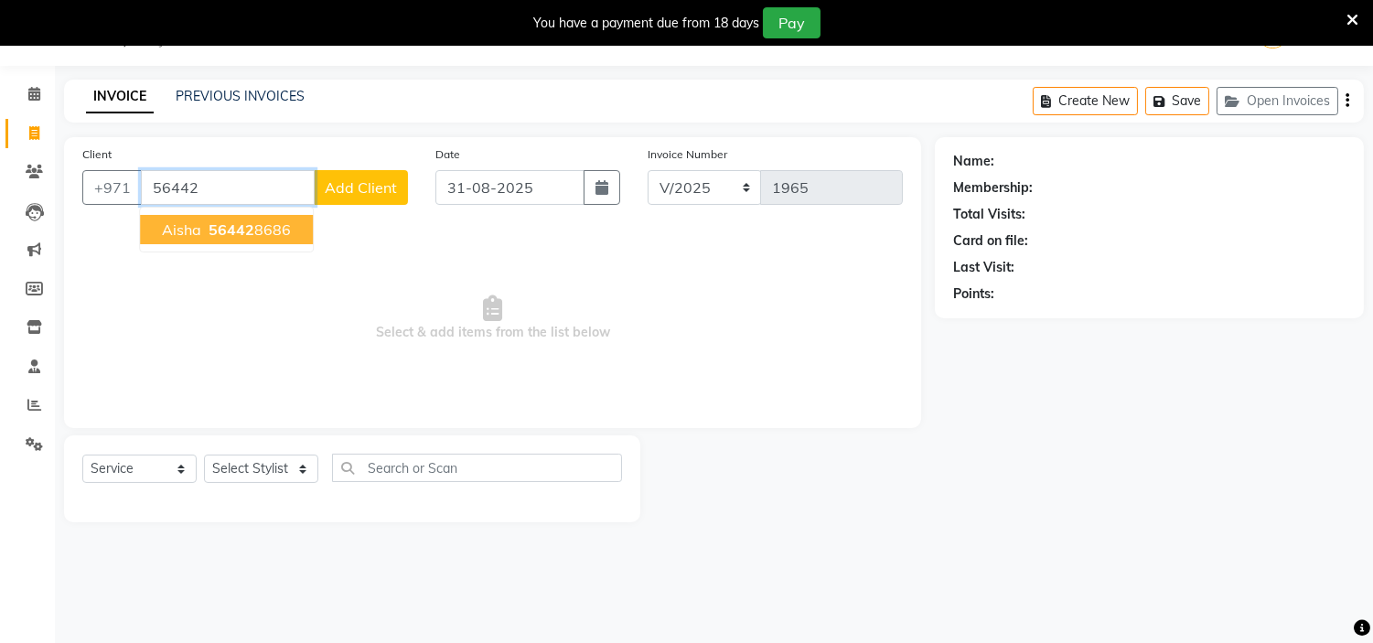
click at [231, 230] on span "56442" at bounding box center [232, 229] width 46 height 18
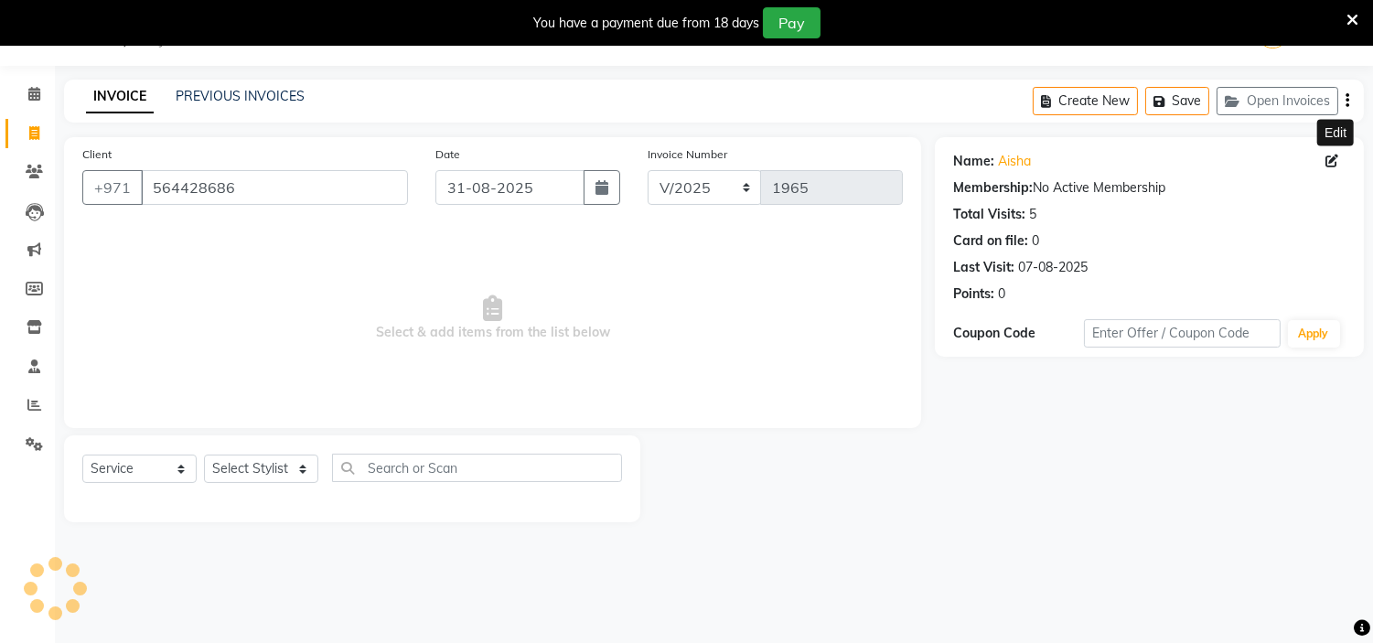
click at [1323, 166] on div "Name: Aisha Edit" at bounding box center [1149, 161] width 392 height 19
click at [1337, 156] on icon at bounding box center [1332, 161] width 13 height 13
click at [1327, 159] on icon at bounding box center [1332, 161] width 13 height 13
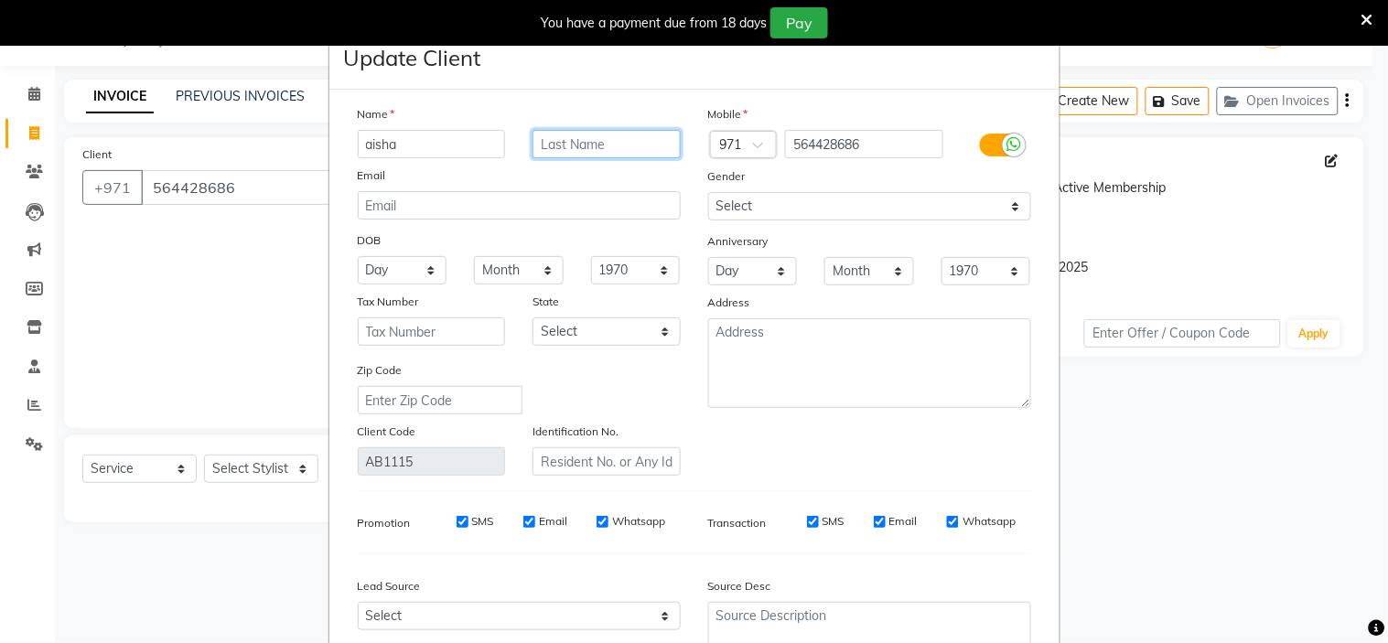
click at [588, 135] on input "text" at bounding box center [606, 144] width 148 height 28
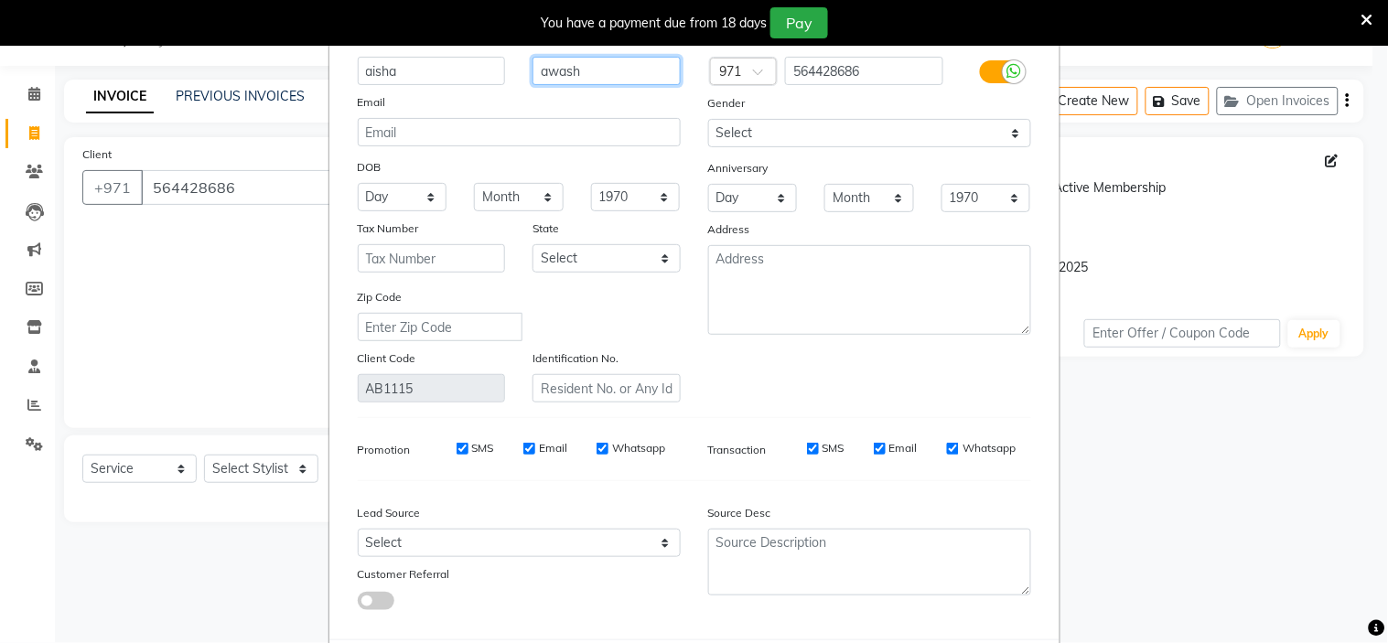
scroll to position [170, 0]
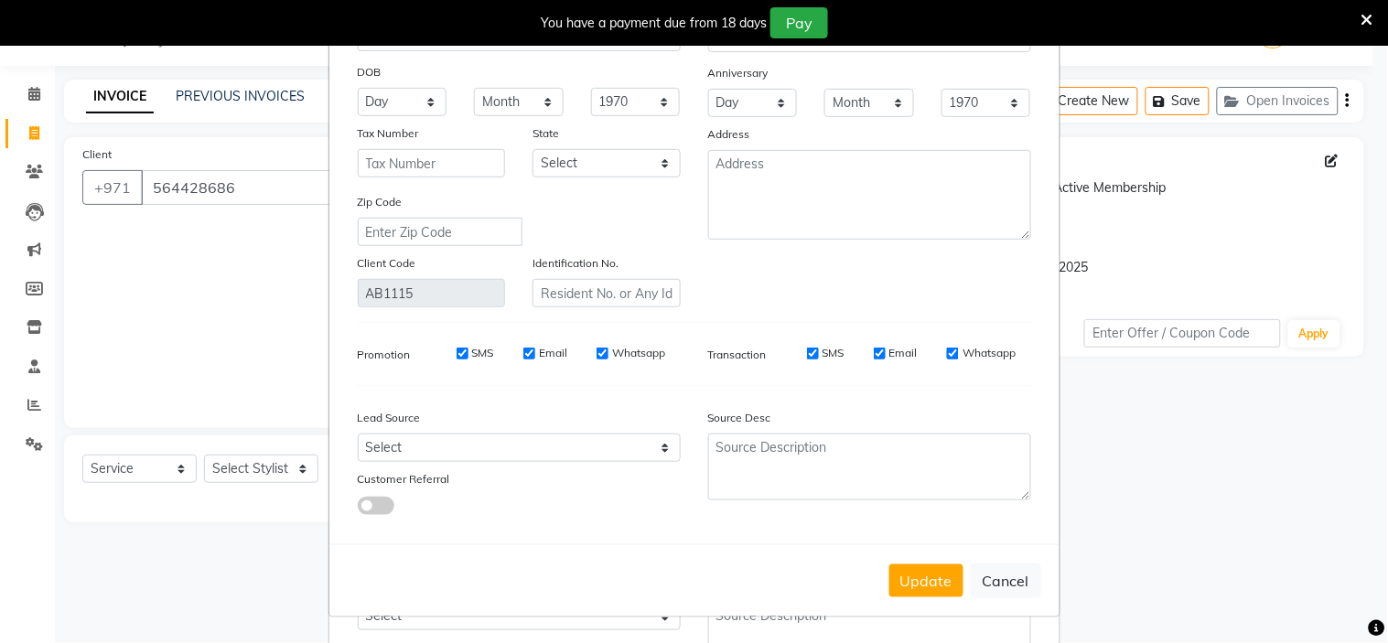
click at [920, 600] on div "Update Cancel" at bounding box center [694, 580] width 730 height 72
click at [917, 586] on button "Update" at bounding box center [926, 580] width 74 height 33
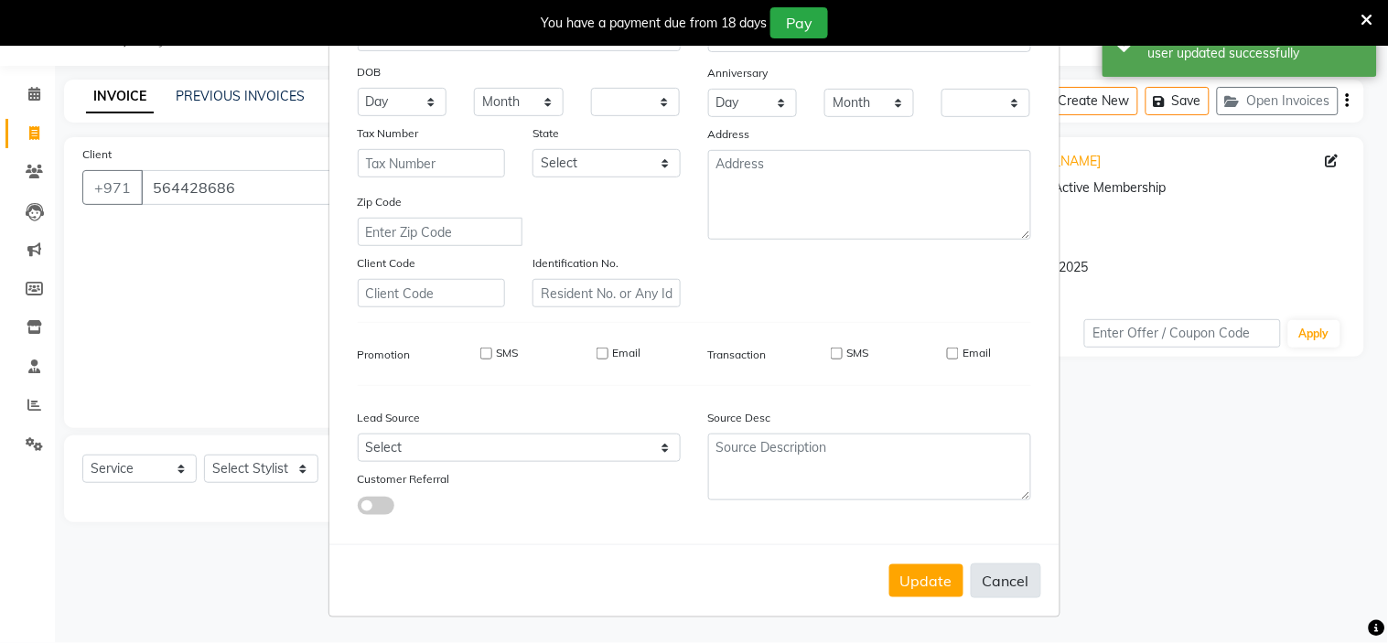
click at [1000, 588] on button "Cancel" at bounding box center [1006, 581] width 70 height 35
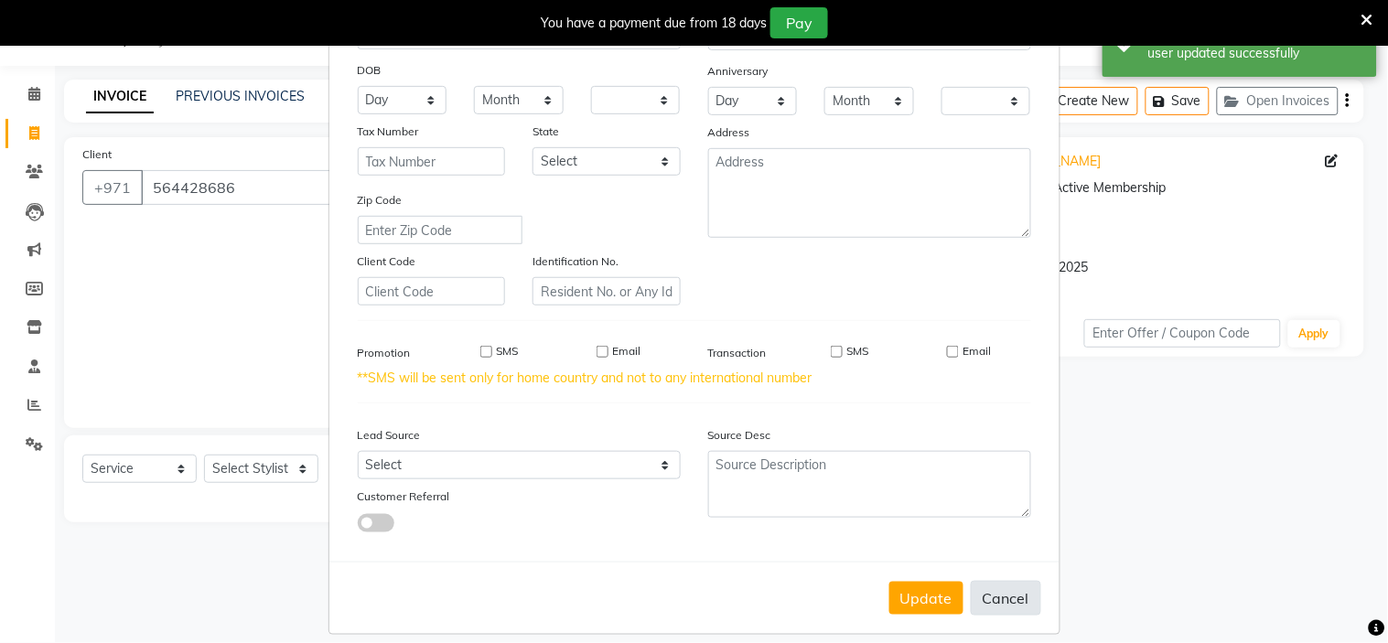
click at [1008, 607] on button "Cancel" at bounding box center [1006, 598] width 70 height 35
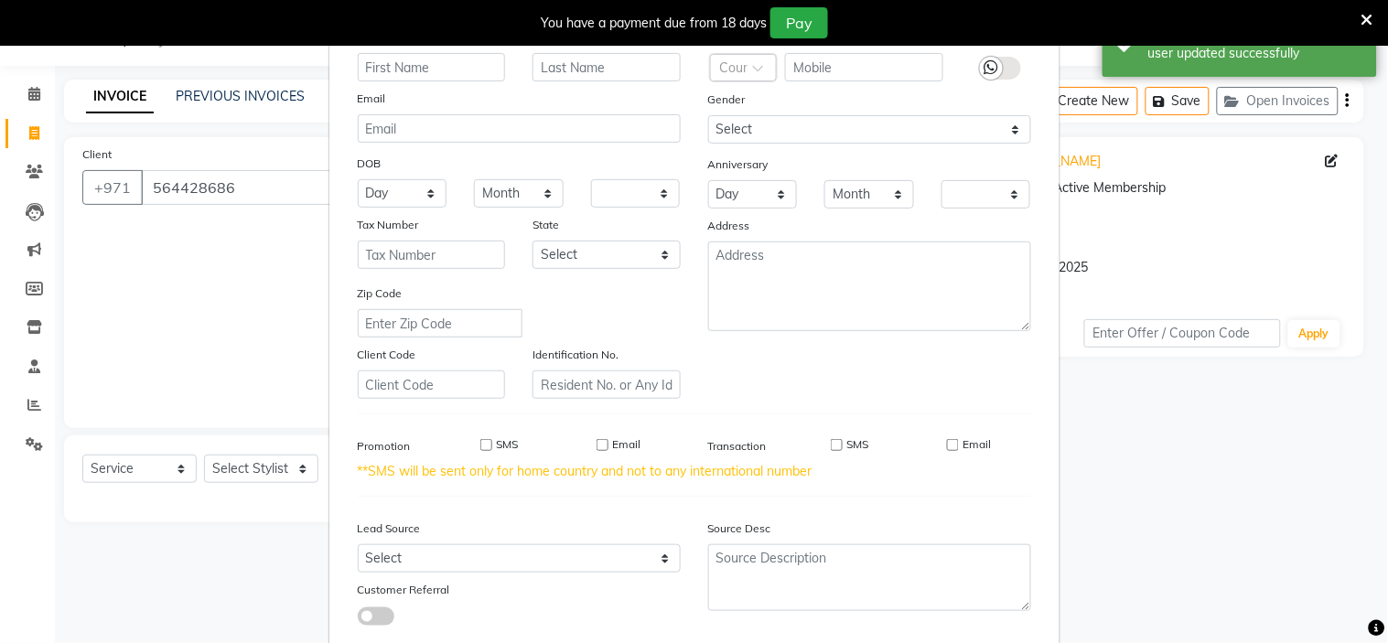
scroll to position [0, 0]
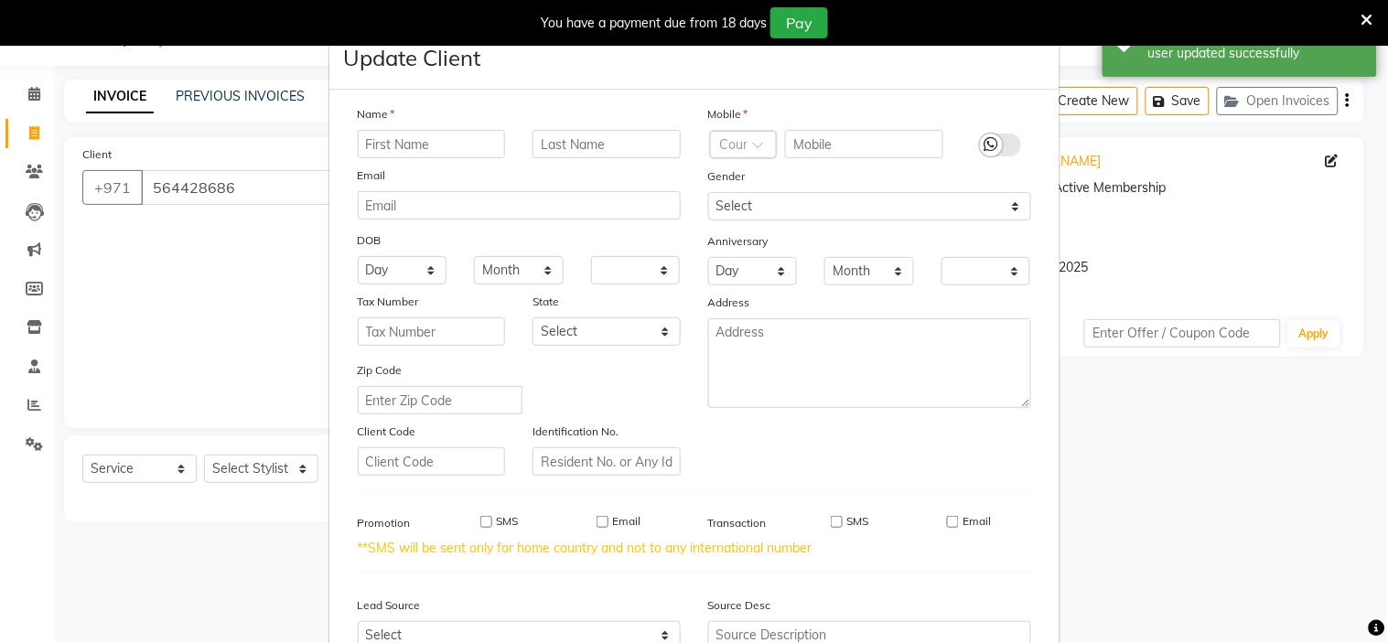
click at [204, 234] on ngb-modal-window "Update Client Name Email DOB Day 01 02 03 04 05 06 07 08 09 10 11 12 13 14 15 1…" at bounding box center [694, 321] width 1388 height 643
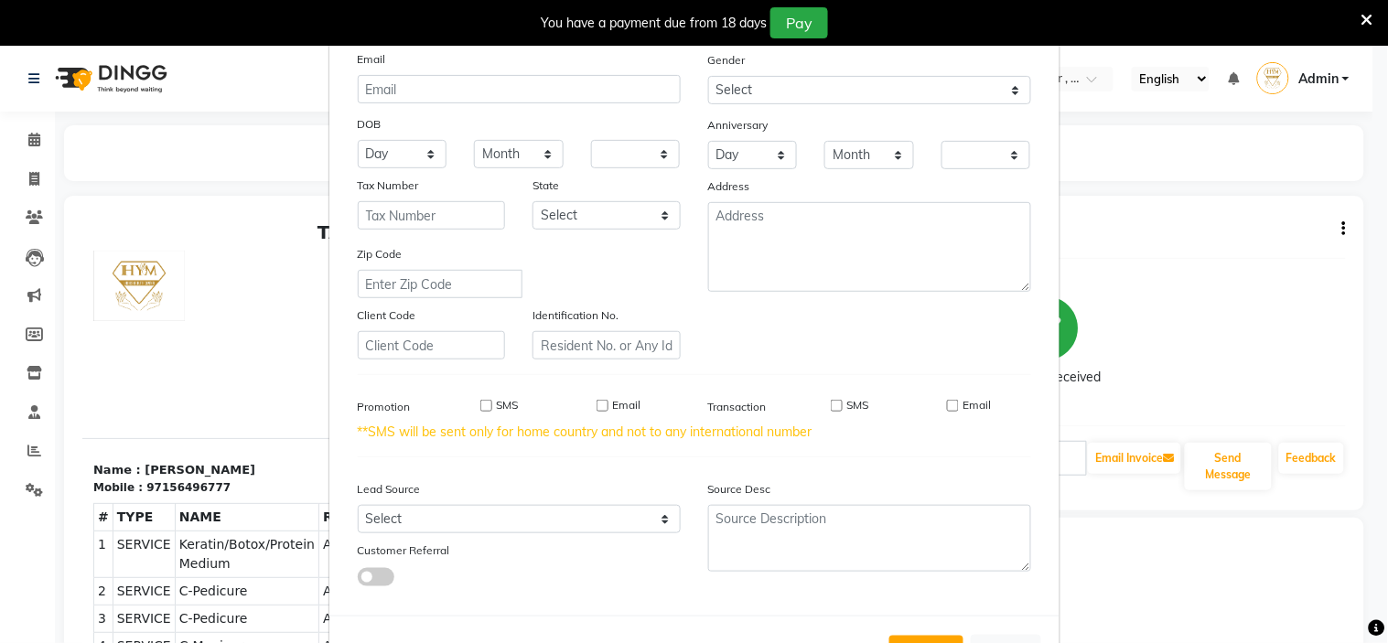
scroll to position [188, 0]
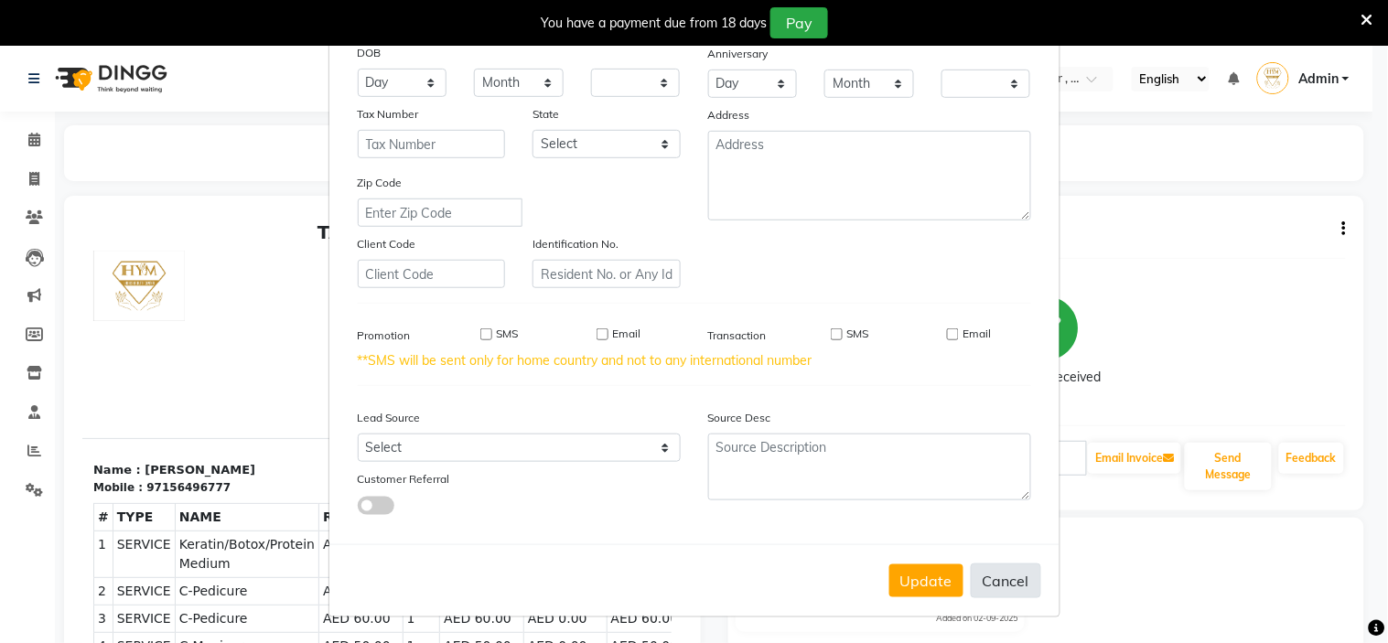
click at [1003, 583] on button "Cancel" at bounding box center [1006, 581] width 70 height 35
click at [892, 596] on button "Update" at bounding box center [926, 580] width 74 height 33
click at [917, 580] on button "Update" at bounding box center [926, 580] width 74 height 33
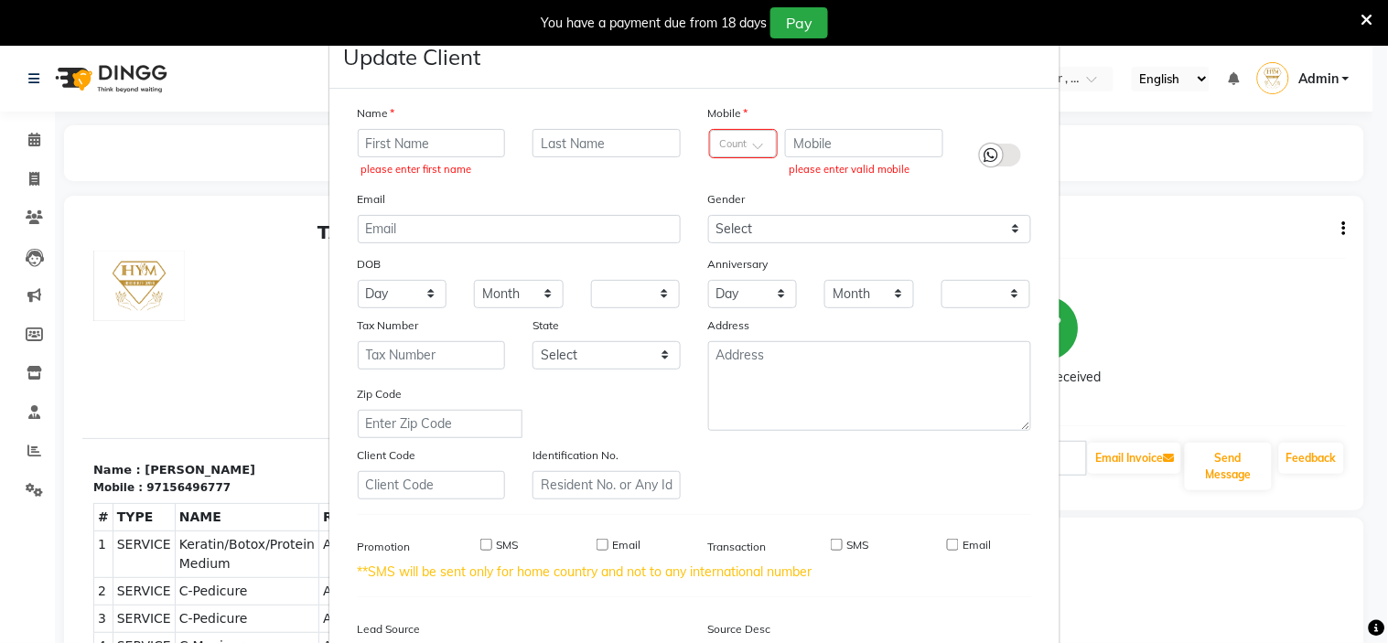
scroll to position [0, 0]
click at [1363, 19] on icon at bounding box center [1367, 20] width 12 height 16
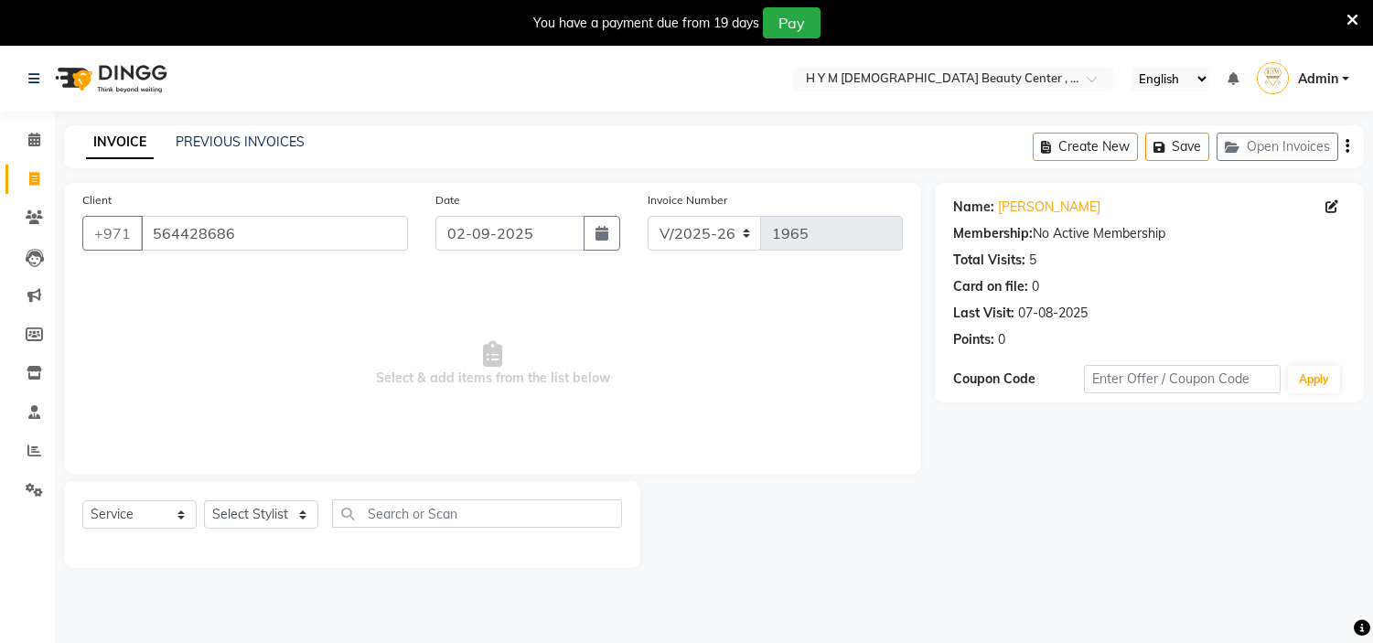
select select "7248"
select select "service"
drag, startPoint x: 0, startPoint y: 0, endPoint x: 647, endPoint y: 225, distance: 684.8
click at [650, 224] on select "V/2025 V/2025-26" at bounding box center [705, 233] width 114 height 35
click at [608, 231] on button "button" at bounding box center [602, 233] width 37 height 35
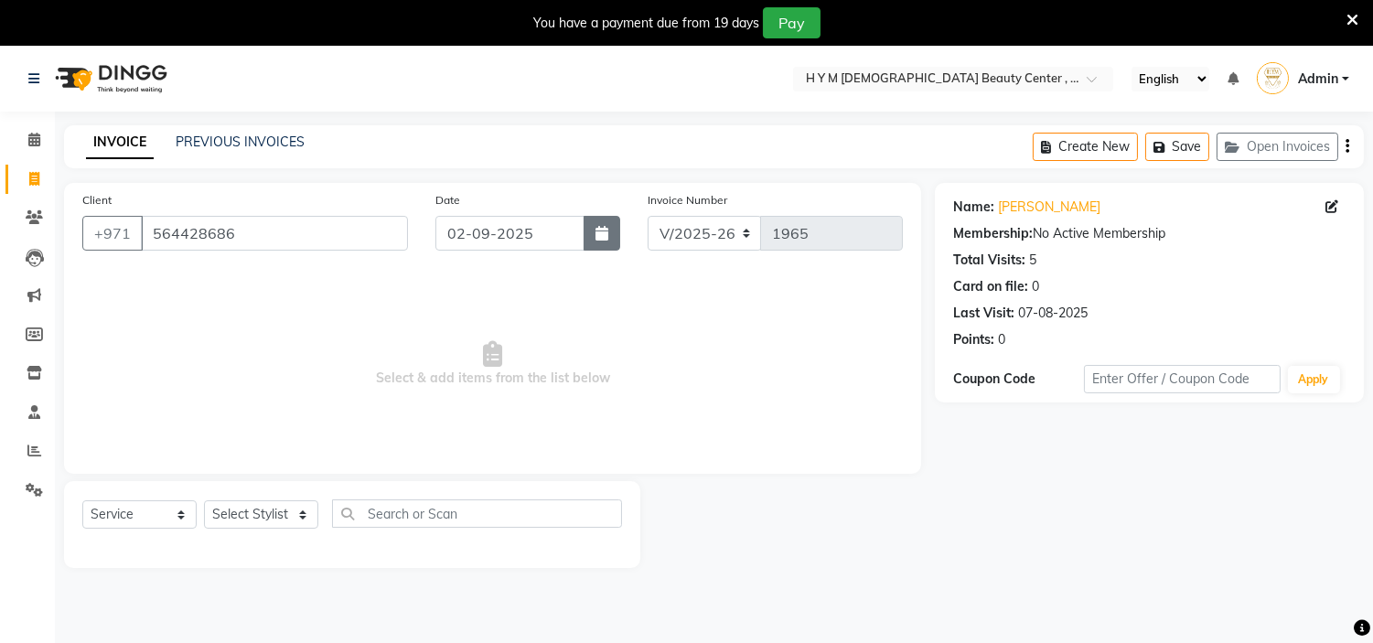
select select "9"
select select "2025"
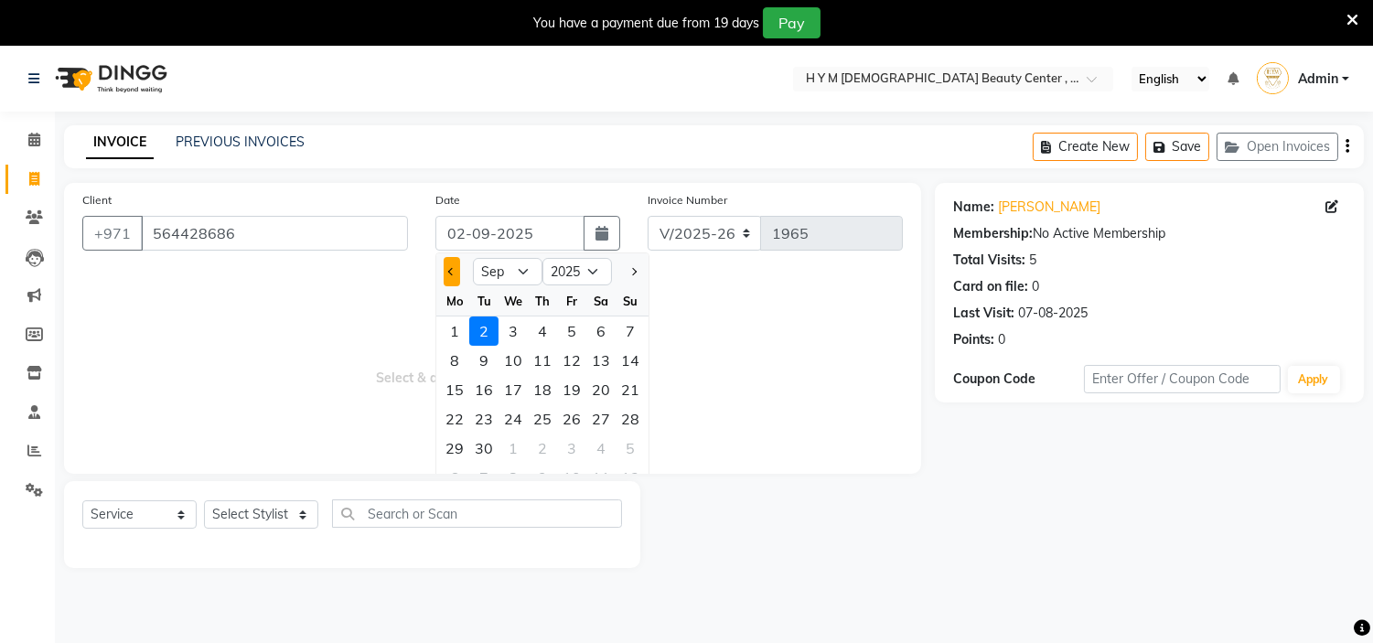
click at [453, 267] on button "Previous month" at bounding box center [452, 271] width 16 height 29
select select "8"
click at [644, 453] on div "31" at bounding box center [630, 448] width 29 height 29
type input "31-08-2025"
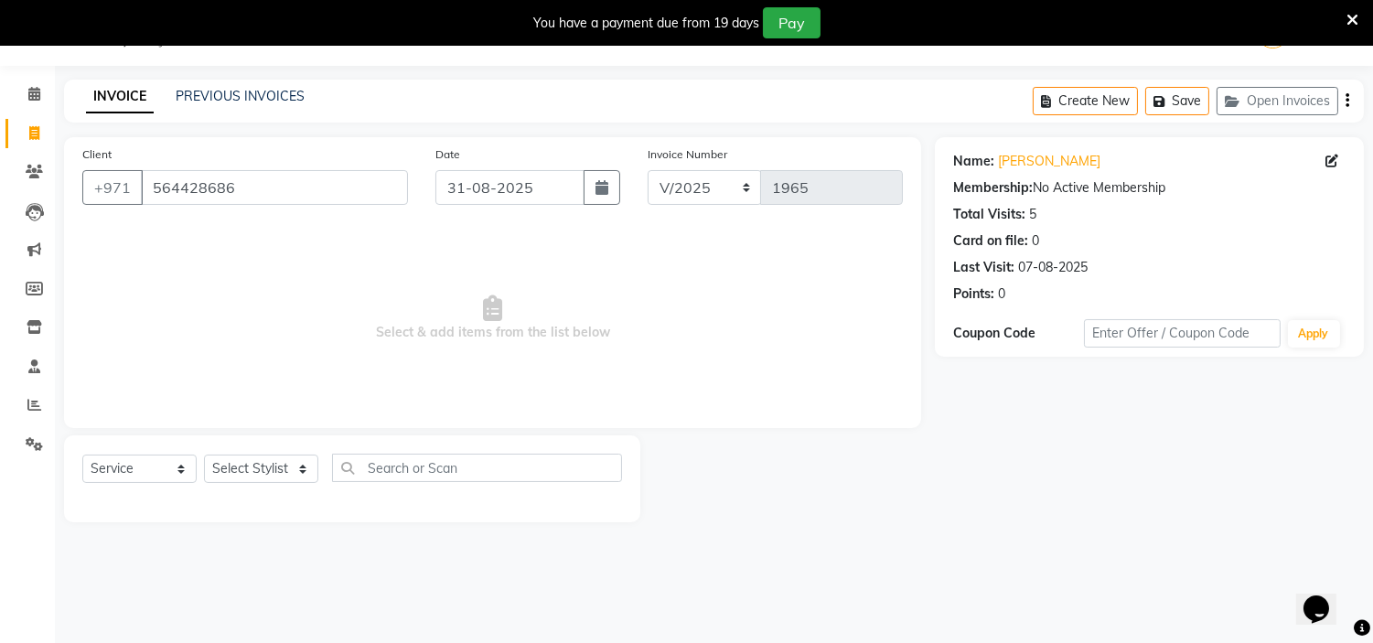
click at [231, 444] on div "Select Service Product Membership Package Voucher Prepaid Gift Card Select Styl…" at bounding box center [352, 478] width 576 height 87
click at [235, 459] on select "Select Stylist [PERSON_NAME] Jheza [PERSON_NAME] [PERSON_NAME] [PERSON_NAME] An…" at bounding box center [261, 469] width 114 height 28
select select "61767"
click at [204, 456] on select "Select Stylist [PERSON_NAME] Jheza [PERSON_NAME] [PERSON_NAME] [PERSON_NAME] An…" at bounding box center [261, 469] width 114 height 28
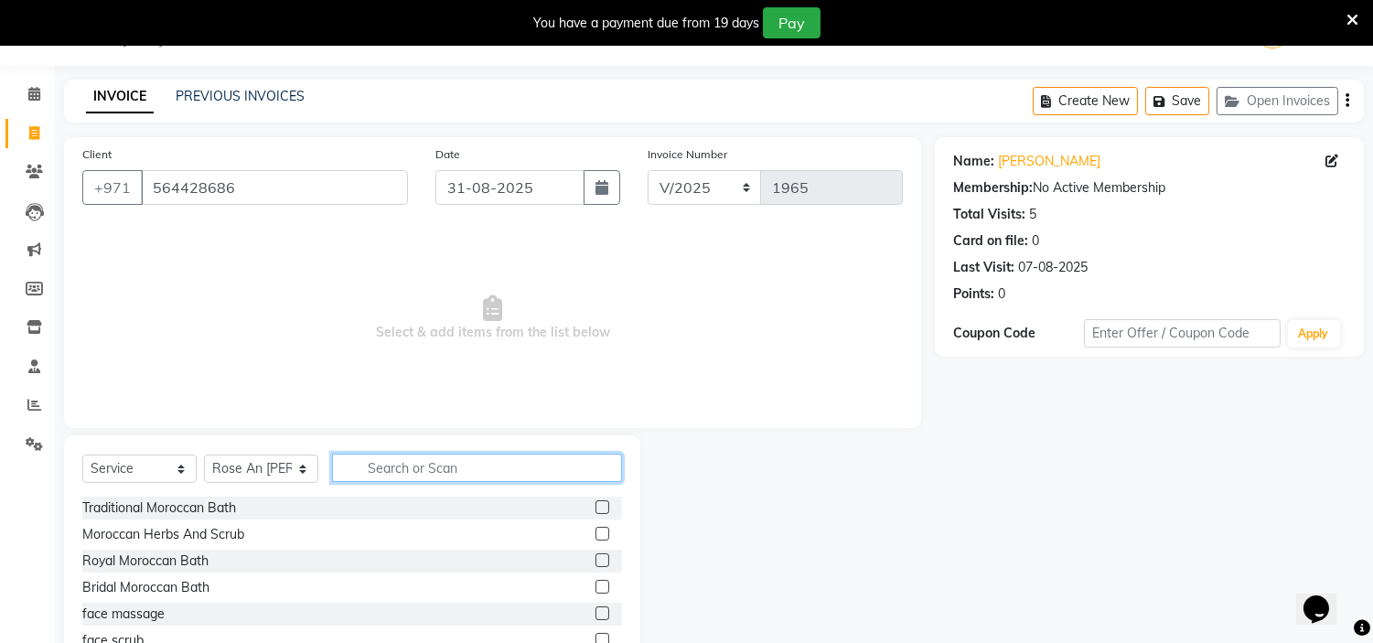
click at [453, 463] on input "text" at bounding box center [477, 468] width 290 height 28
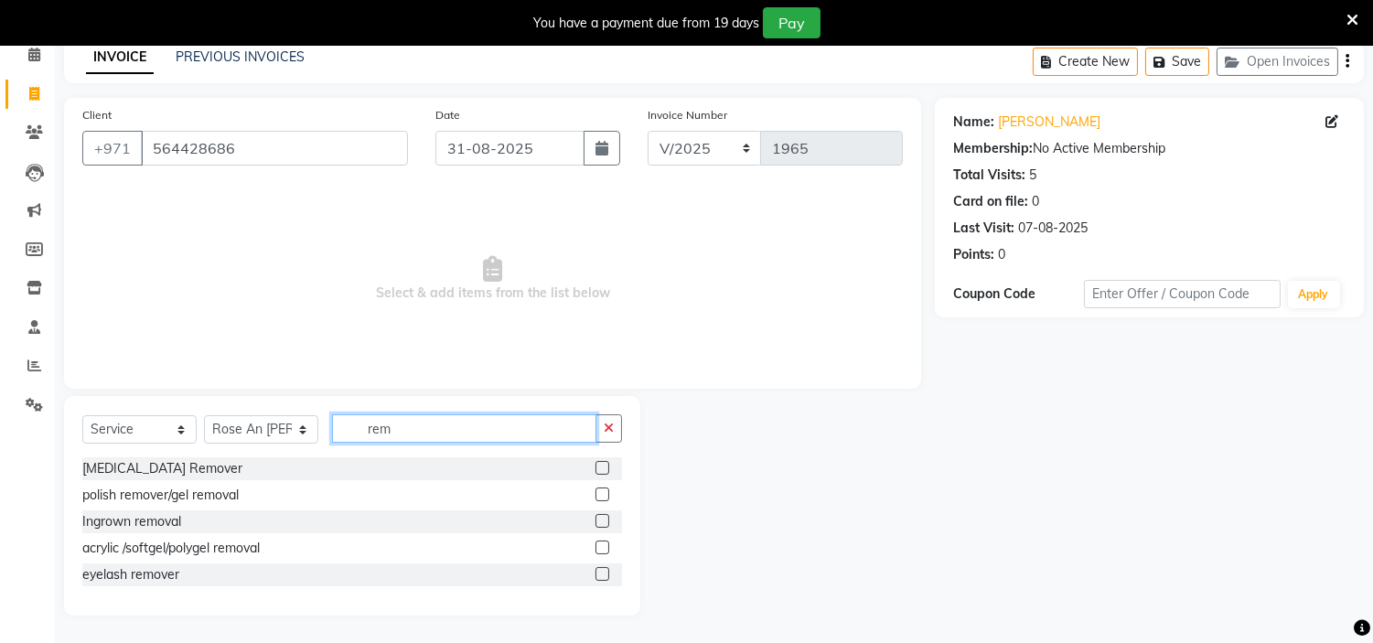
type input "rem"
click at [600, 579] on label at bounding box center [603, 574] width 14 height 14
click at [600, 579] on input "checkbox" at bounding box center [602, 575] width 12 height 12
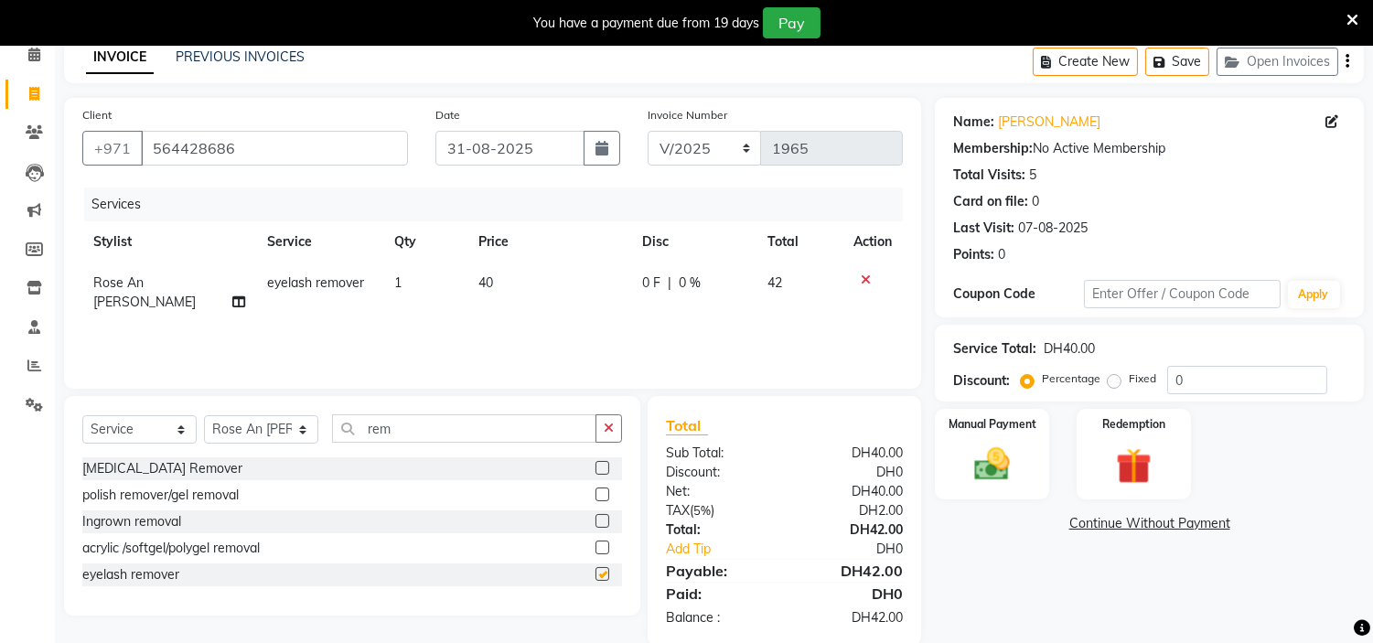
checkbox input "false"
click at [497, 277] on td "40" at bounding box center [549, 293] width 164 height 60
select select "61767"
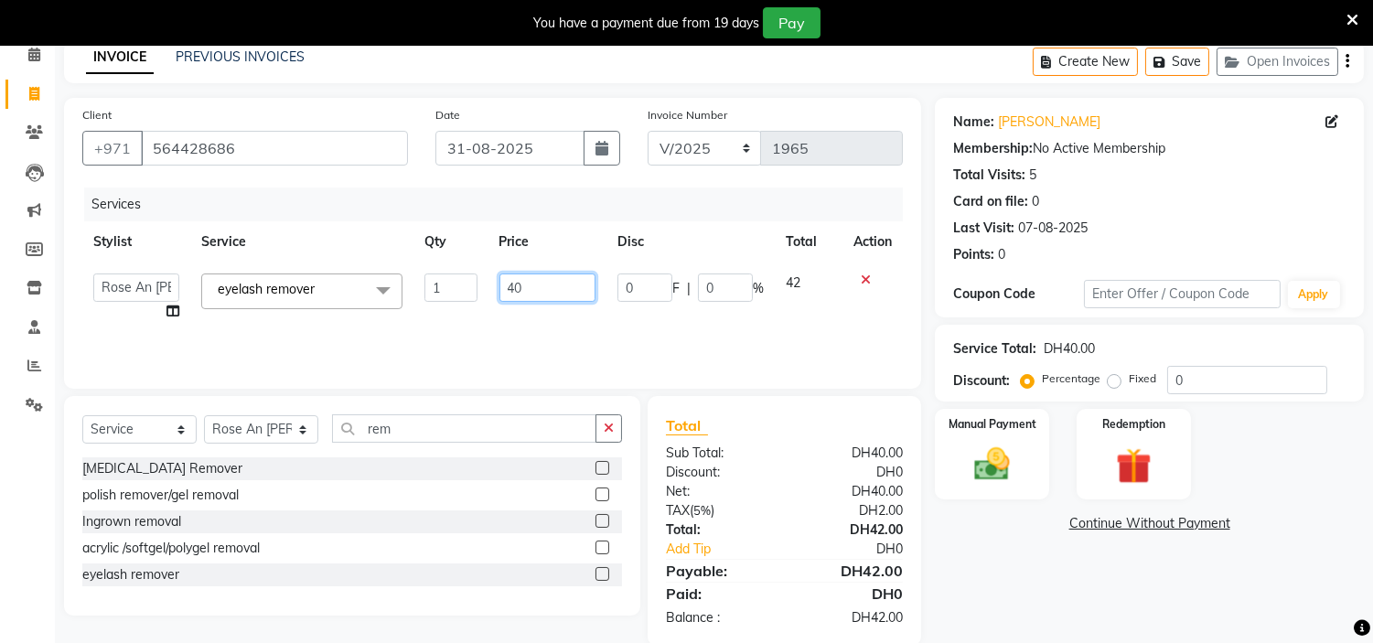
drag, startPoint x: 497, startPoint y: 277, endPoint x: 189, endPoint y: 240, distance: 309.7
click at [196, 242] on table "Stylist Service Qty Price Disc Total Action ameena Jheza [PERSON_NAME] [PERSON_…" at bounding box center [492, 276] width 821 height 111
type input "50"
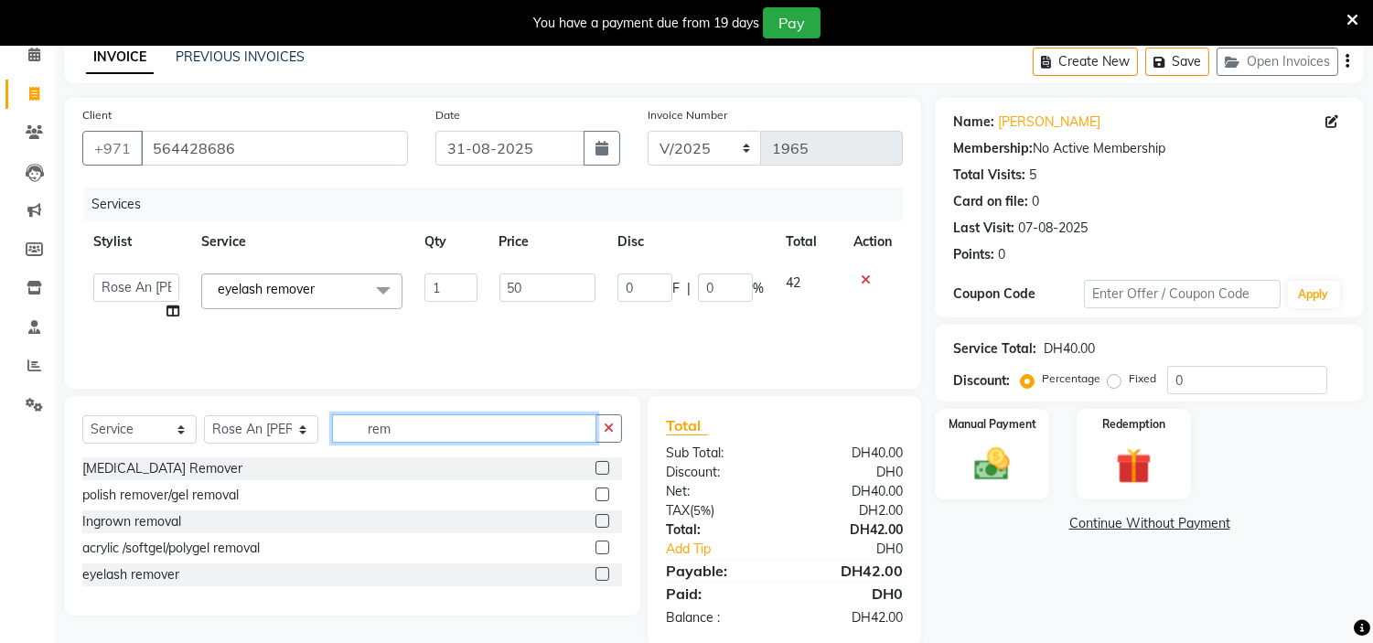
drag, startPoint x: 439, startPoint y: 428, endPoint x: 79, endPoint y: 385, distance: 363.0
click at [80, 385] on div "Client [PHONE_NUMBER] Date [DATE] Invoice Number V/2025 V/[PHONE_NUMBER] Servic…" at bounding box center [492, 372] width 885 height 548
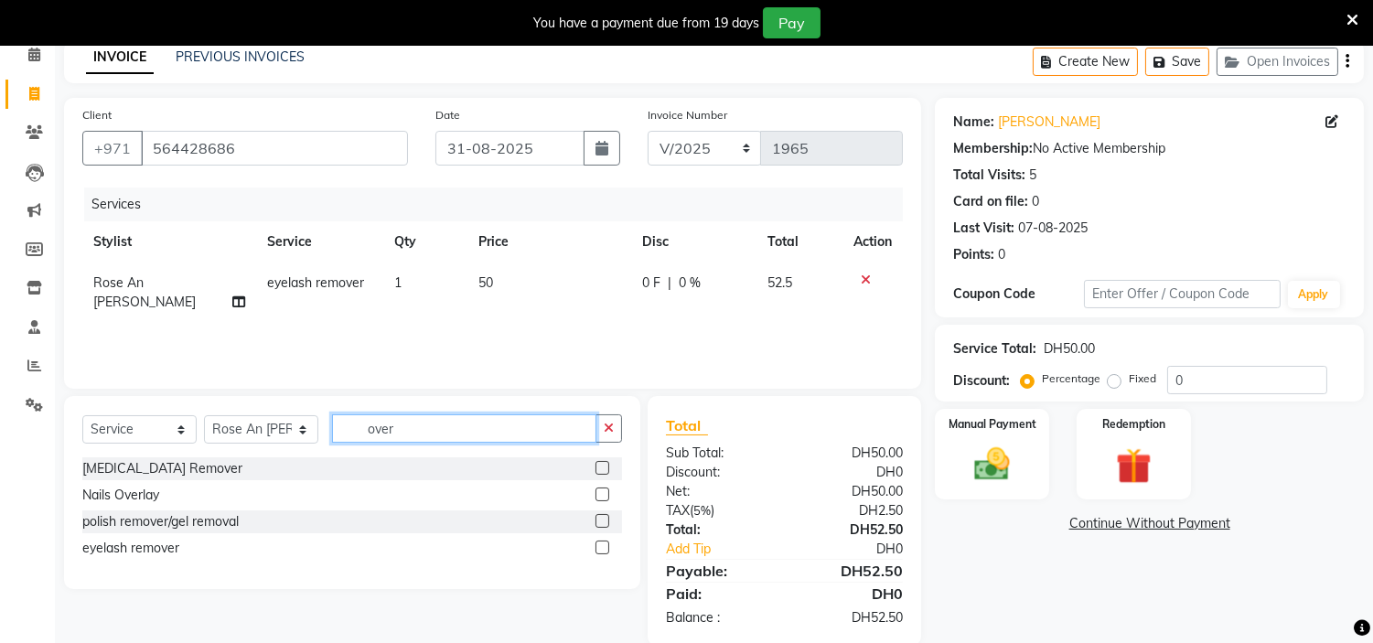
type input "over"
click at [599, 490] on label at bounding box center [603, 495] width 14 height 14
click at [599, 490] on input "checkbox" at bounding box center [602, 495] width 12 height 12
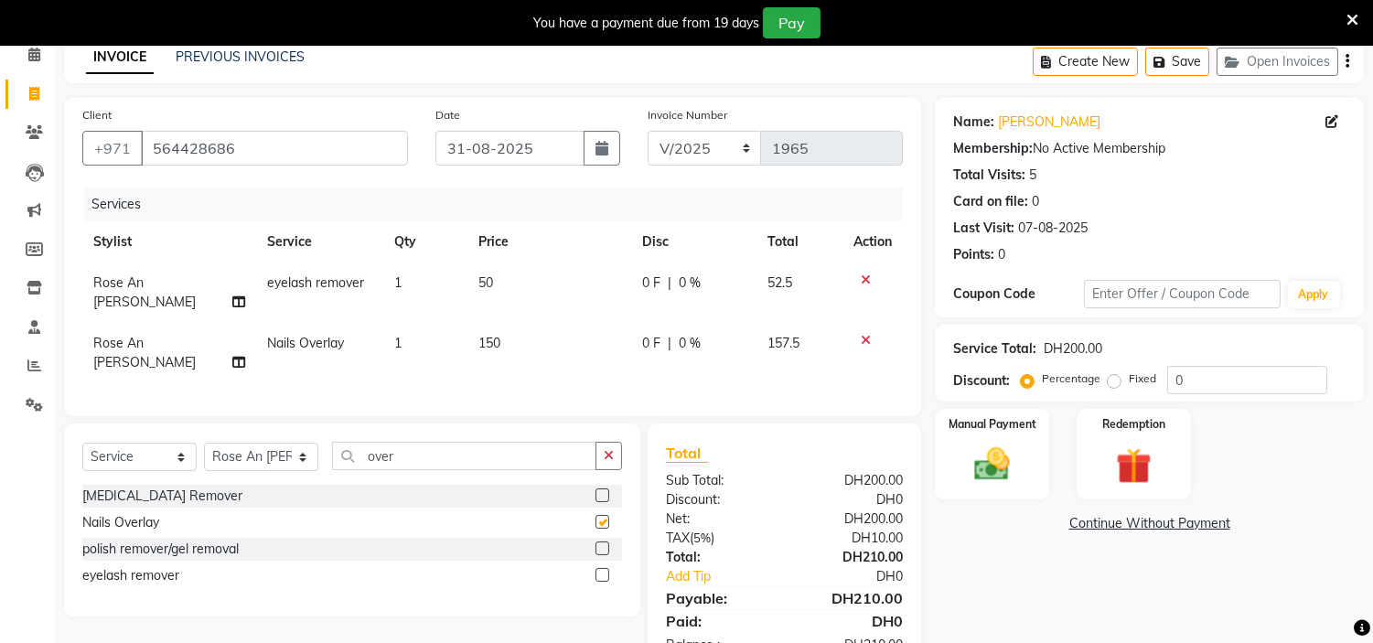
checkbox input "false"
drag, startPoint x: 108, startPoint y: 379, endPoint x: 67, endPoint y: 360, distance: 45.0
click at [90, 372] on div "Client [PHONE_NUMBER] Date [DATE] Invoice Number V/2025 V/[PHONE_NUMBER] Servic…" at bounding box center [492, 385] width 885 height 575
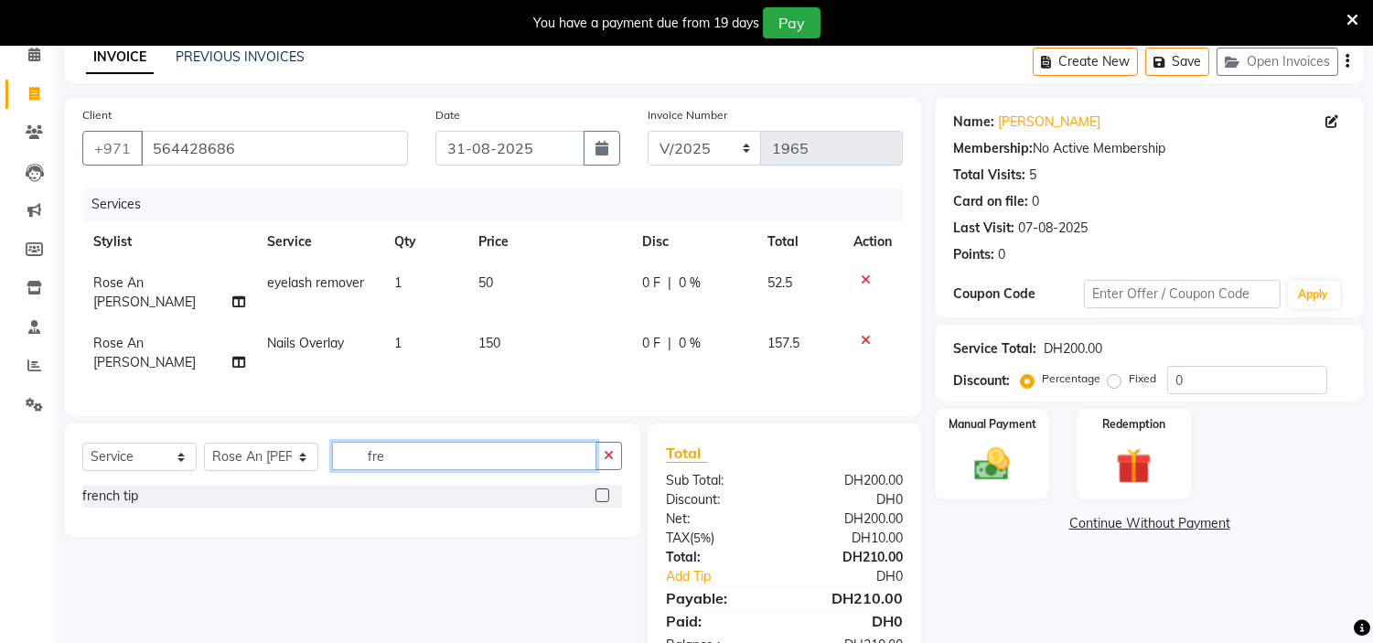
type input "fre"
click at [600, 489] on label at bounding box center [603, 496] width 14 height 14
click at [600, 490] on input "checkbox" at bounding box center [602, 496] width 12 height 12
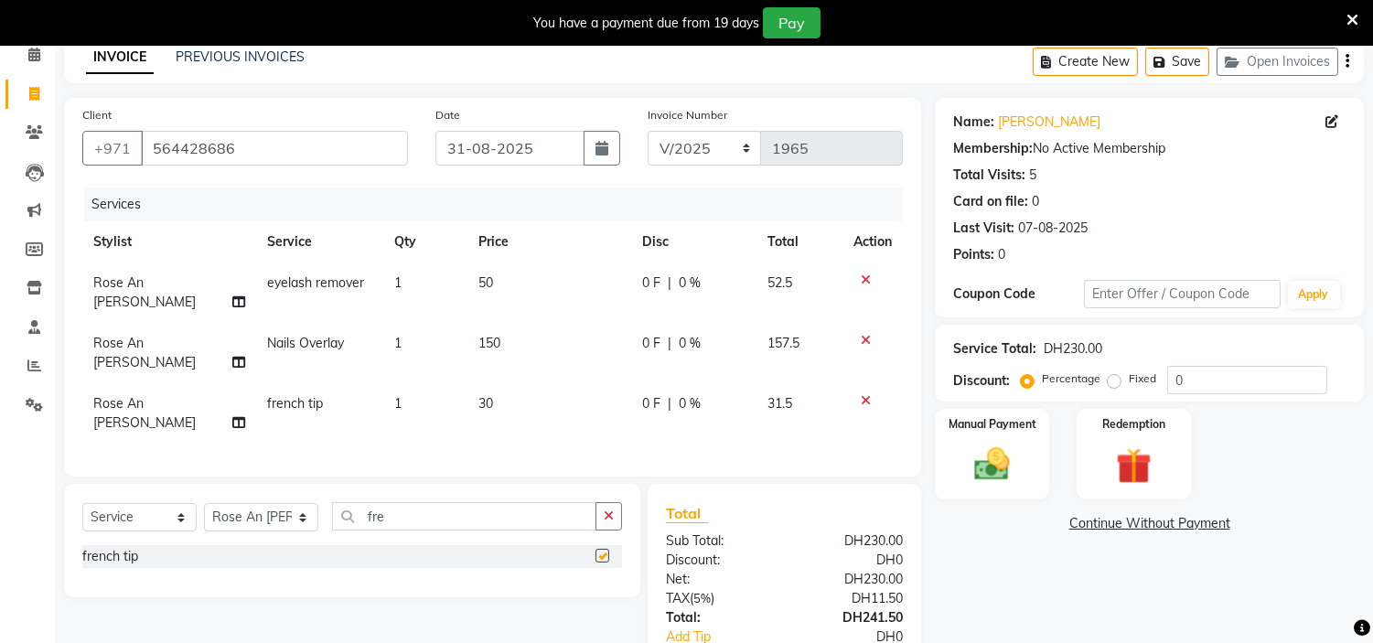
checkbox input "false"
click at [508, 383] on td "30" at bounding box center [549, 413] width 164 height 60
select select "61767"
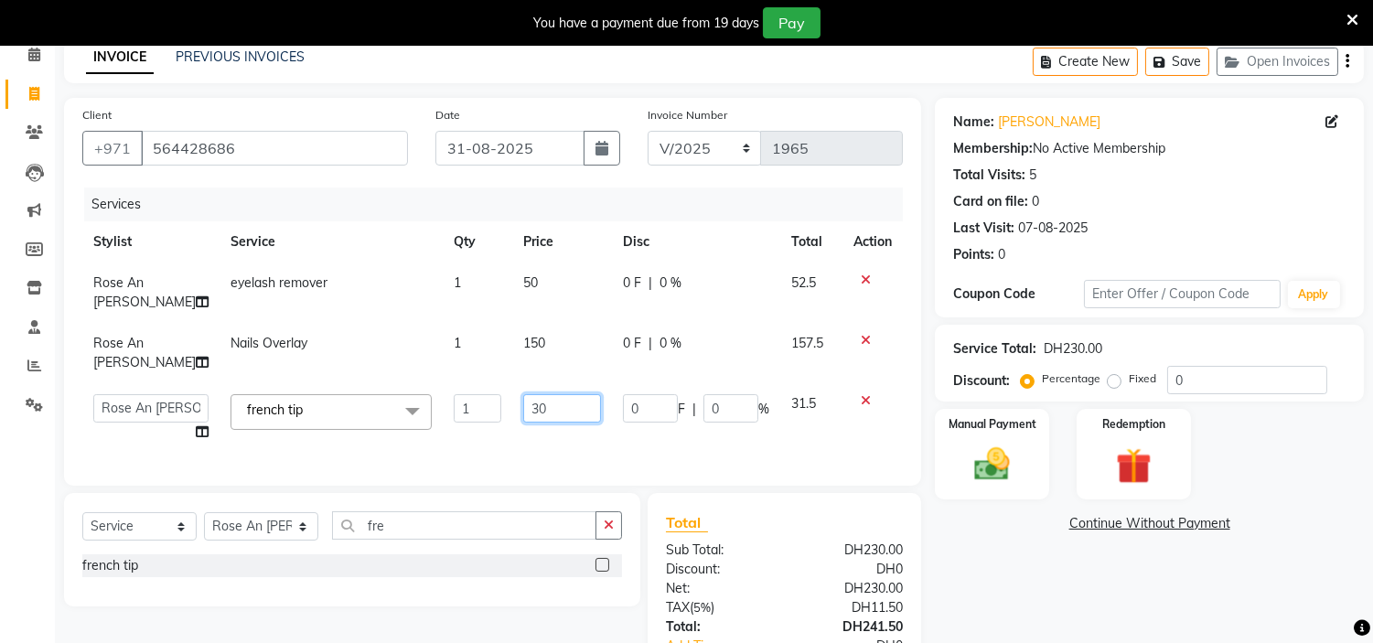
drag, startPoint x: 532, startPoint y: 398, endPoint x: 345, endPoint y: 352, distance: 193.0
click at [348, 354] on tbody "Rose An [PERSON_NAME] eyelash remover 1 50 0 F | 0 % 52.5 Rose An [PERSON_NAME]…" at bounding box center [492, 358] width 821 height 190
type input "35"
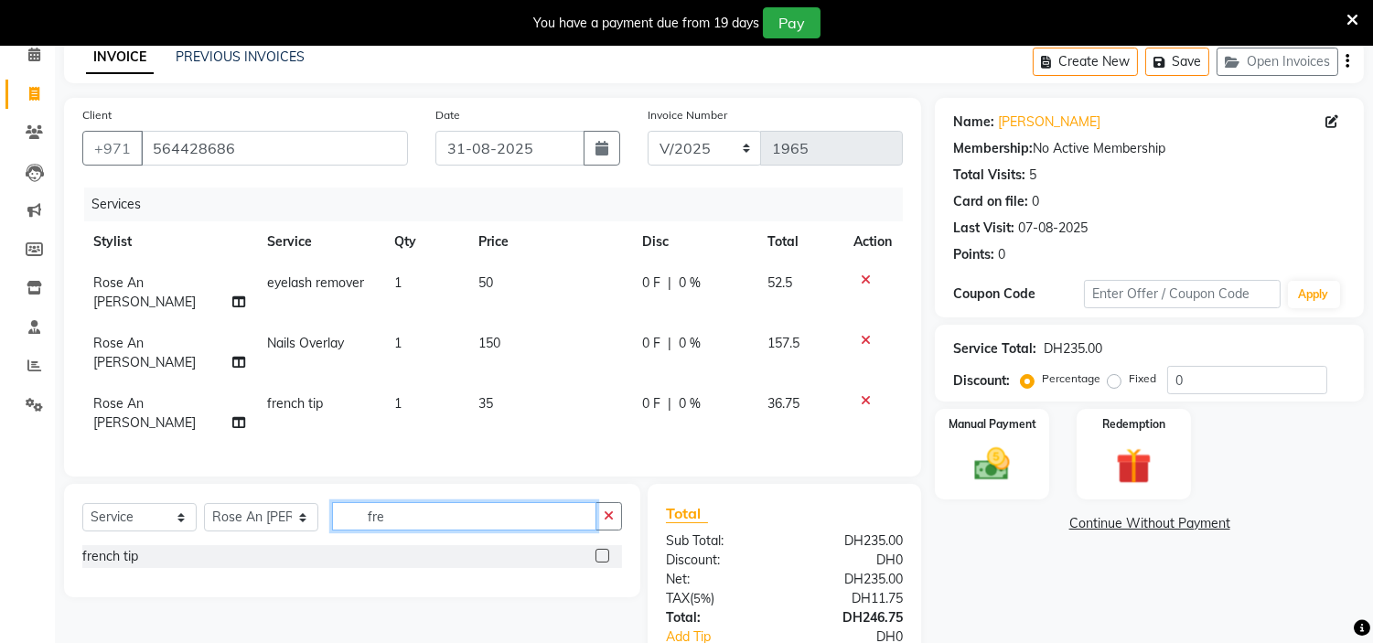
drag, startPoint x: 407, startPoint y: 541, endPoint x: 107, endPoint y: 503, distance: 302.4
click at [128, 509] on div "Select Service Product Membership Package Voucher Prepaid Gift Card Select Styl…" at bounding box center [352, 540] width 576 height 113
type input "art"
click at [609, 545] on div at bounding box center [609, 556] width 27 height 23
click at [602, 549] on label at bounding box center [603, 556] width 14 height 14
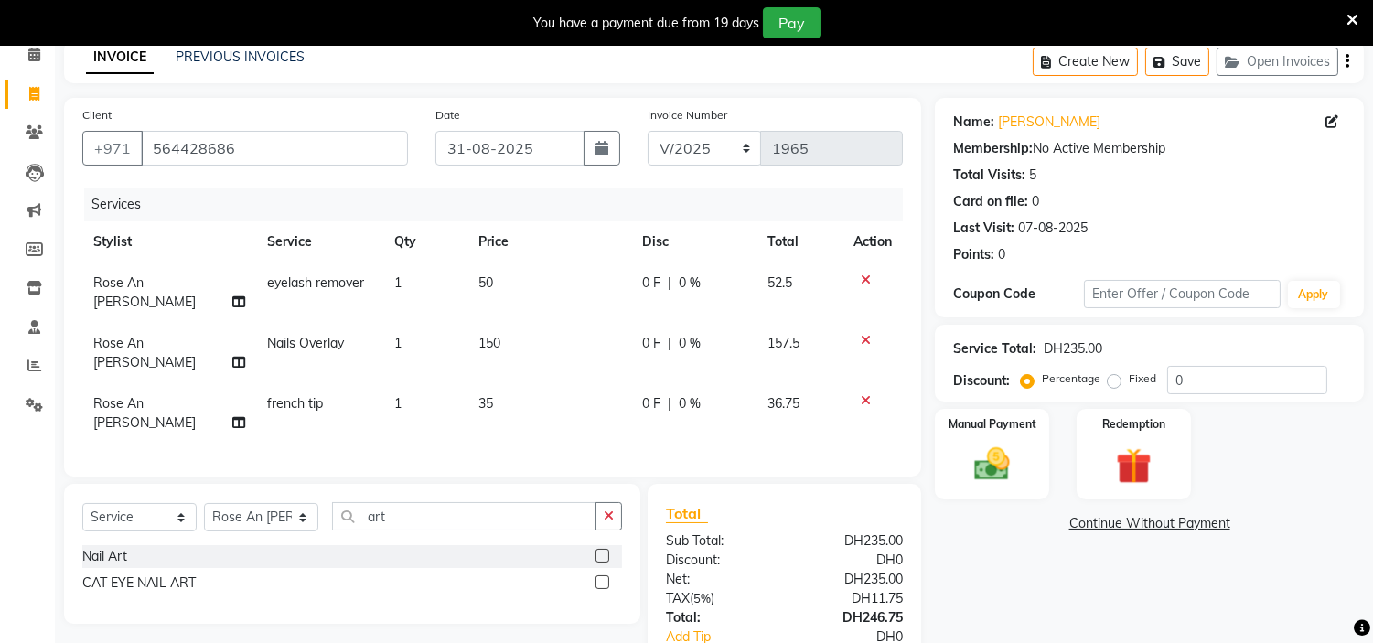
click at [602, 551] on input "checkbox" at bounding box center [602, 557] width 12 height 12
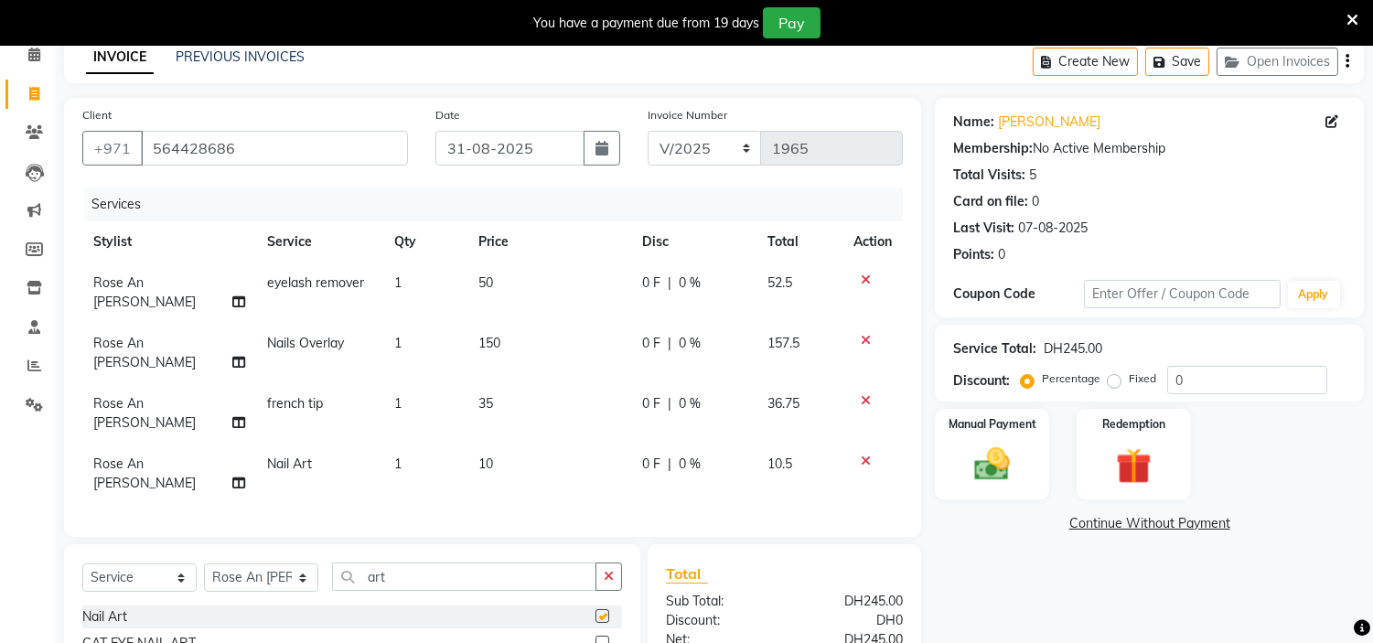
checkbox input "false"
click at [532, 444] on td "10" at bounding box center [549, 474] width 164 height 60
select select "61767"
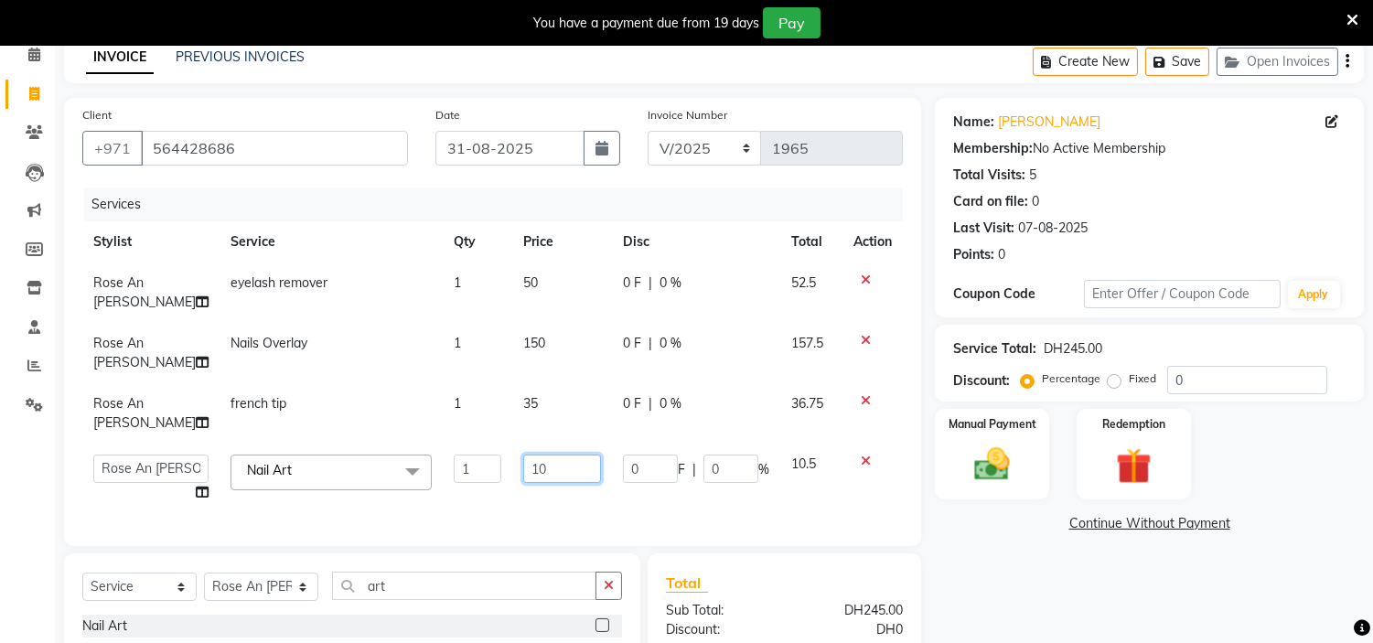
drag, startPoint x: 550, startPoint y: 473, endPoint x: 0, endPoint y: 410, distance: 553.4
click at [0, 412] on app-home "Select Location × H Y M [DEMOGRAPHIC_DATA] Beauty Center , [GEOGRAPHIC_DATA] En…" at bounding box center [686, 396] width 1373 height 870
type input "30"
click at [231, 596] on div "Select Service Product Membership Package Voucher Prepaid Gift Card Select Styl…" at bounding box center [352, 623] width 576 height 140
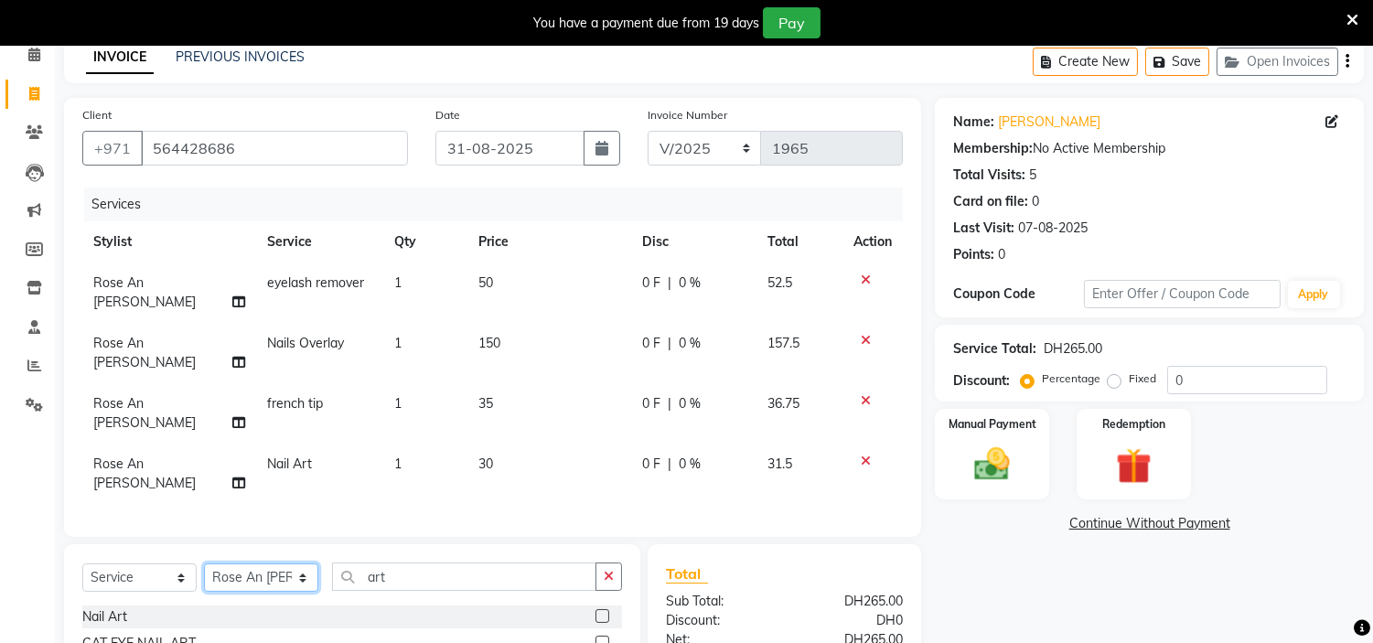
select select "66737"
click at [204, 564] on select "Select Stylist [PERSON_NAME] Jheza [PERSON_NAME] [PERSON_NAME] [PERSON_NAME] An…" at bounding box center [261, 578] width 114 height 28
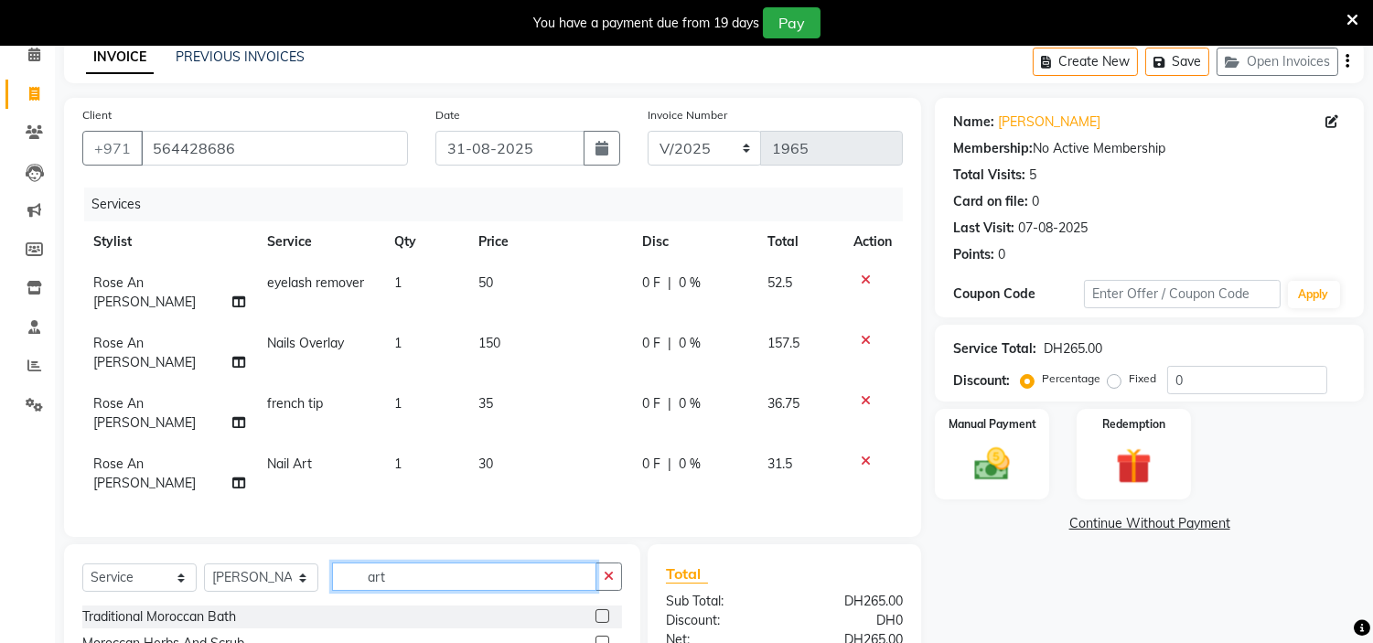
click at [0, 478] on app-home "Select Location × H Y M [DEMOGRAPHIC_DATA] Beauty Center , [GEOGRAPHIC_DATA] En…" at bounding box center [686, 401] width 1373 height 881
type input "rans"
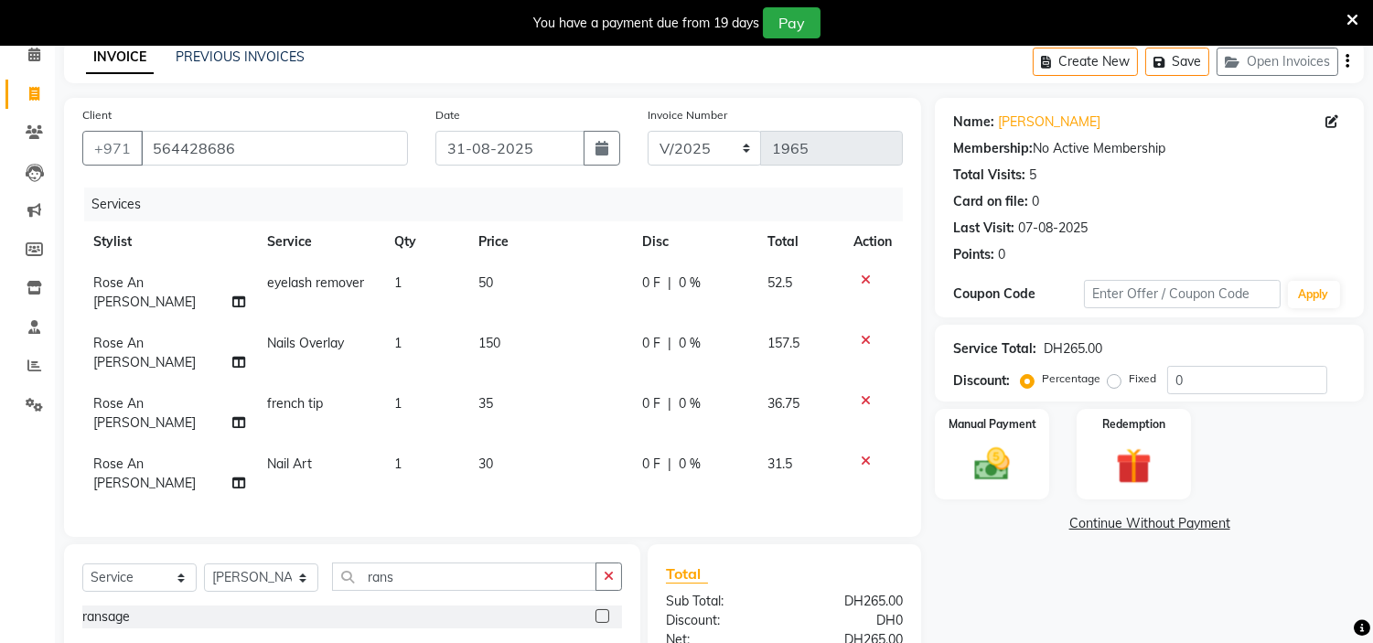
click at [602, 609] on label at bounding box center [603, 616] width 14 height 14
click at [602, 611] on input "checkbox" at bounding box center [602, 617] width 12 height 12
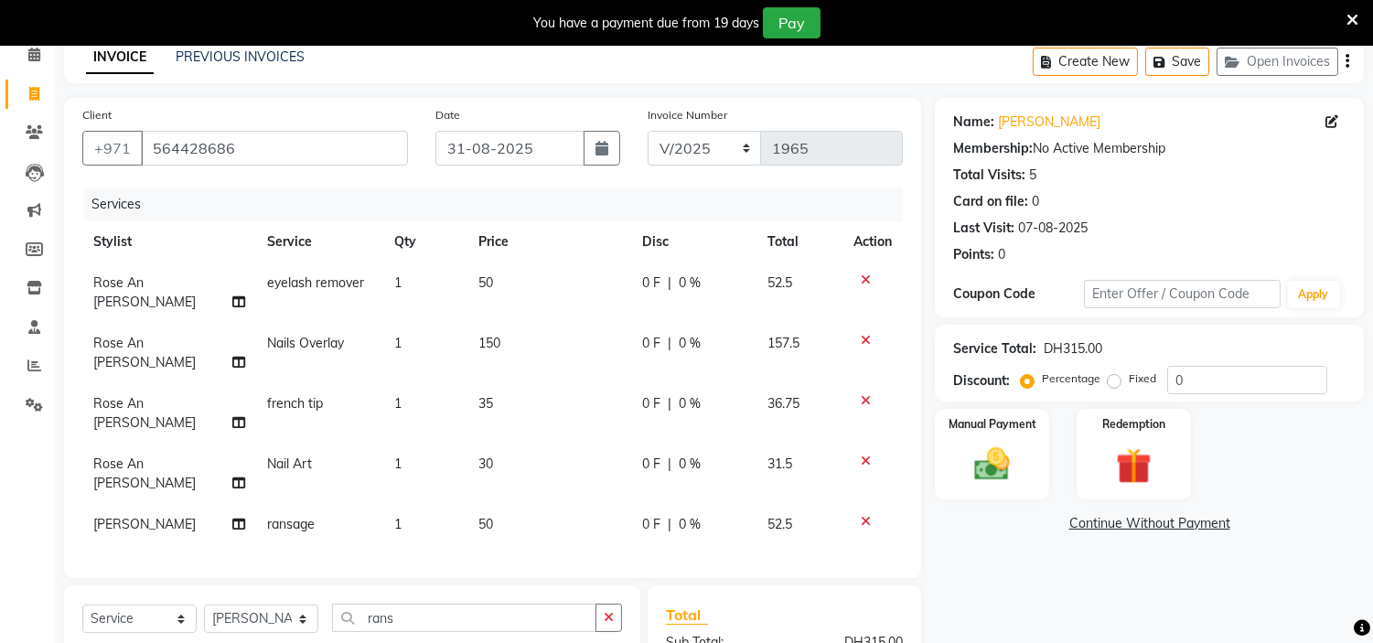
checkbox input "false"
click at [547, 504] on td "50" at bounding box center [549, 524] width 164 height 41
select select "66737"
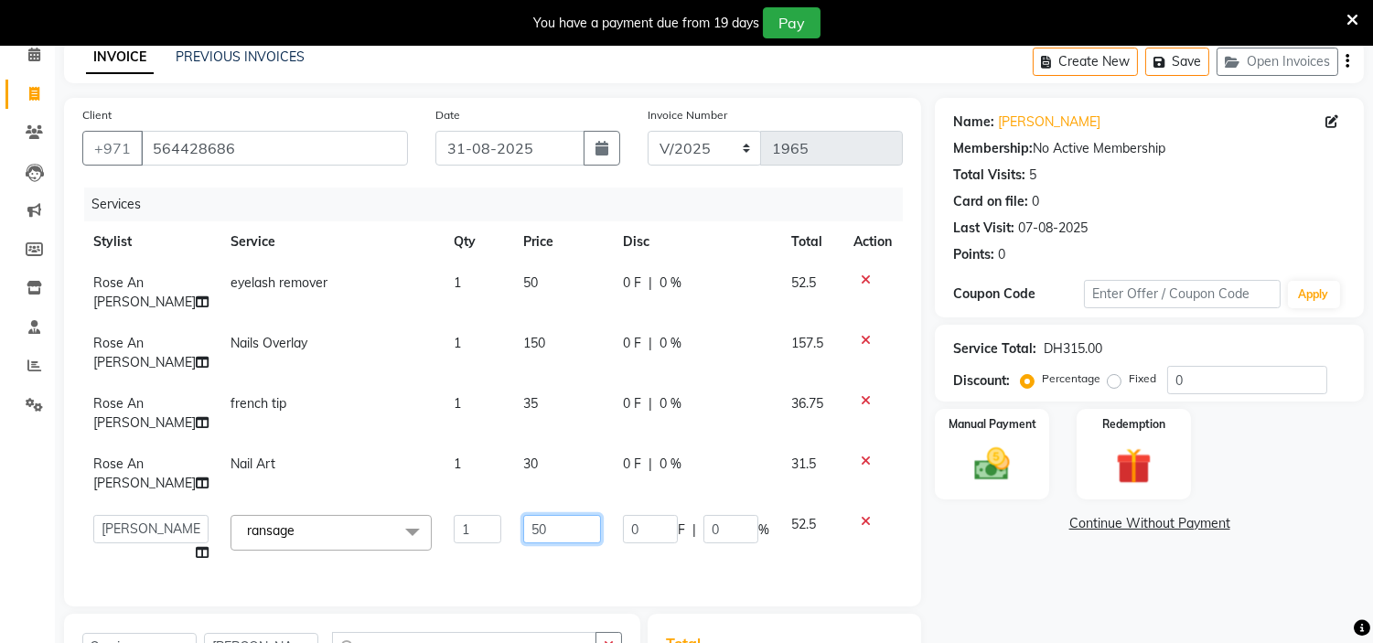
drag, startPoint x: 0, startPoint y: 405, endPoint x: 0, endPoint y: 353, distance: 52.1
click at [0, 353] on app-home "Select Location × H Y M [DEMOGRAPHIC_DATA] Beauty Center , [GEOGRAPHIC_DATA] En…" at bounding box center [686, 426] width 1373 height 930
type input "150"
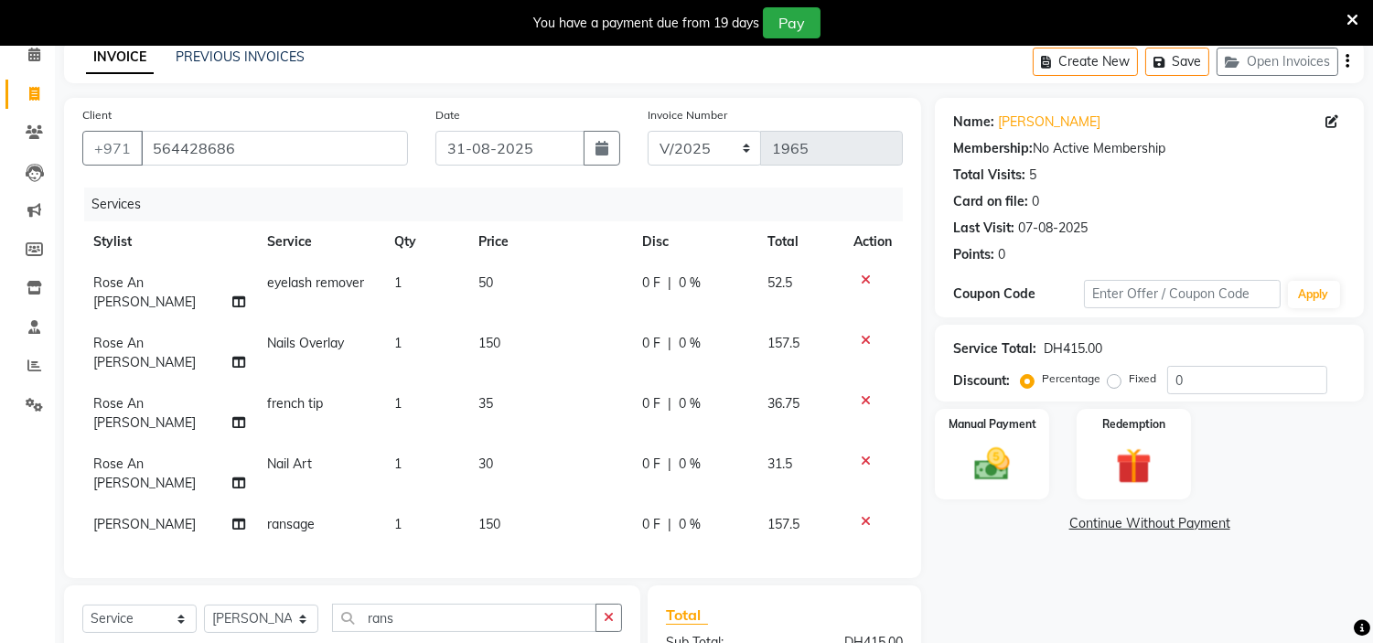
click at [373, 360] on tbody "Rose An [PERSON_NAME] eyelash remover 1 50 0 F | 0 % 52.5 Rose An [PERSON_NAME]…" at bounding box center [492, 404] width 821 height 283
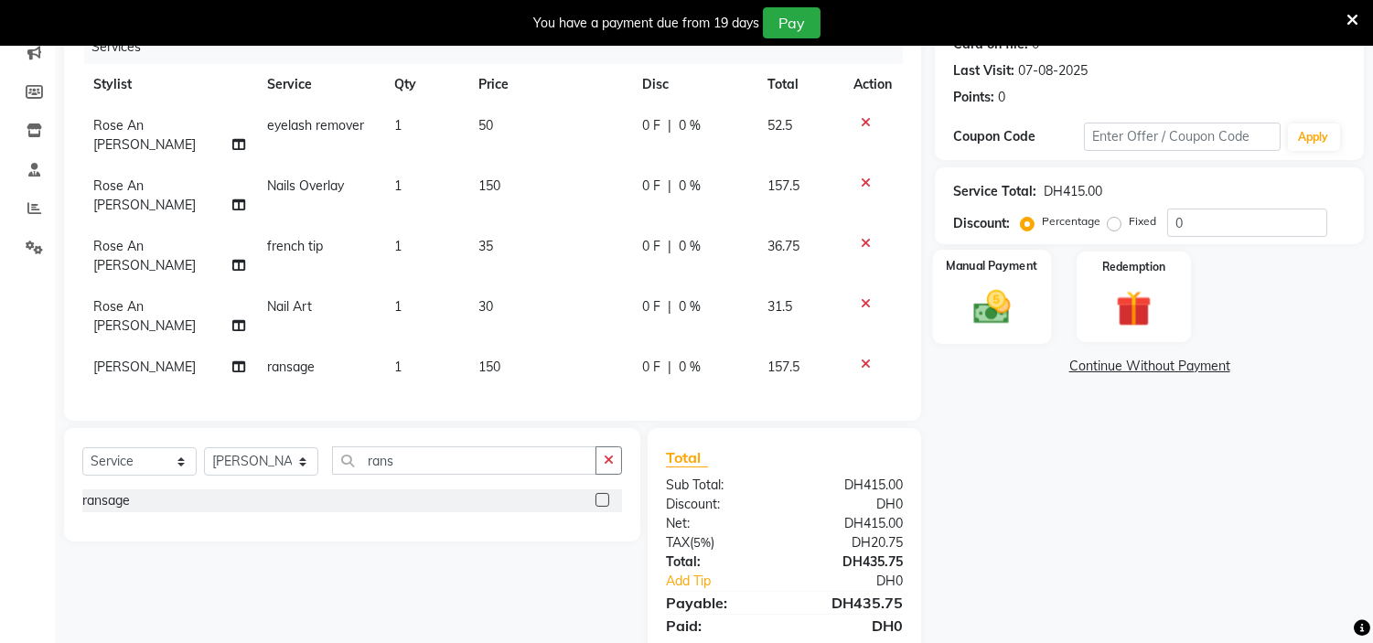
click at [1009, 311] on img at bounding box center [992, 307] width 60 height 43
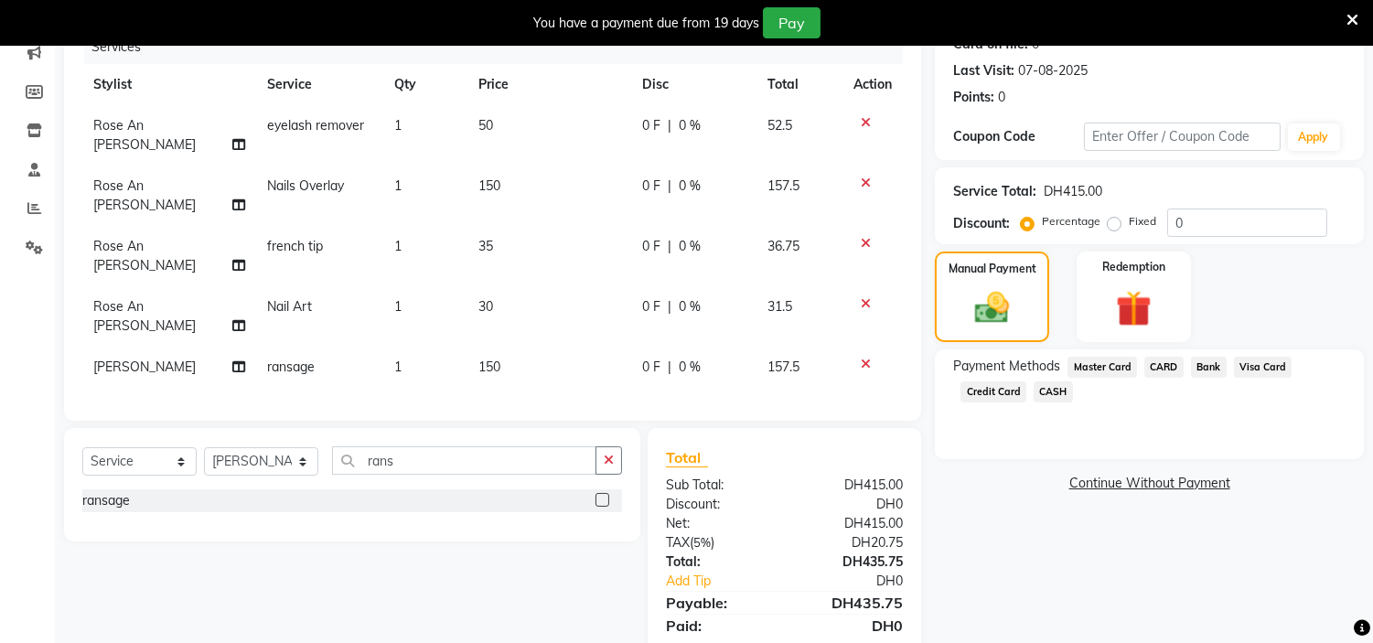
drag, startPoint x: 979, startPoint y: 372, endPoint x: 980, endPoint y: 381, distance: 9.2
click at [979, 376] on div "Payment Methods Master Card CARD Bank Visa Card Credit Card CASH" at bounding box center [1149, 381] width 392 height 49
click at [983, 390] on span "Credit Card" at bounding box center [994, 391] width 66 height 21
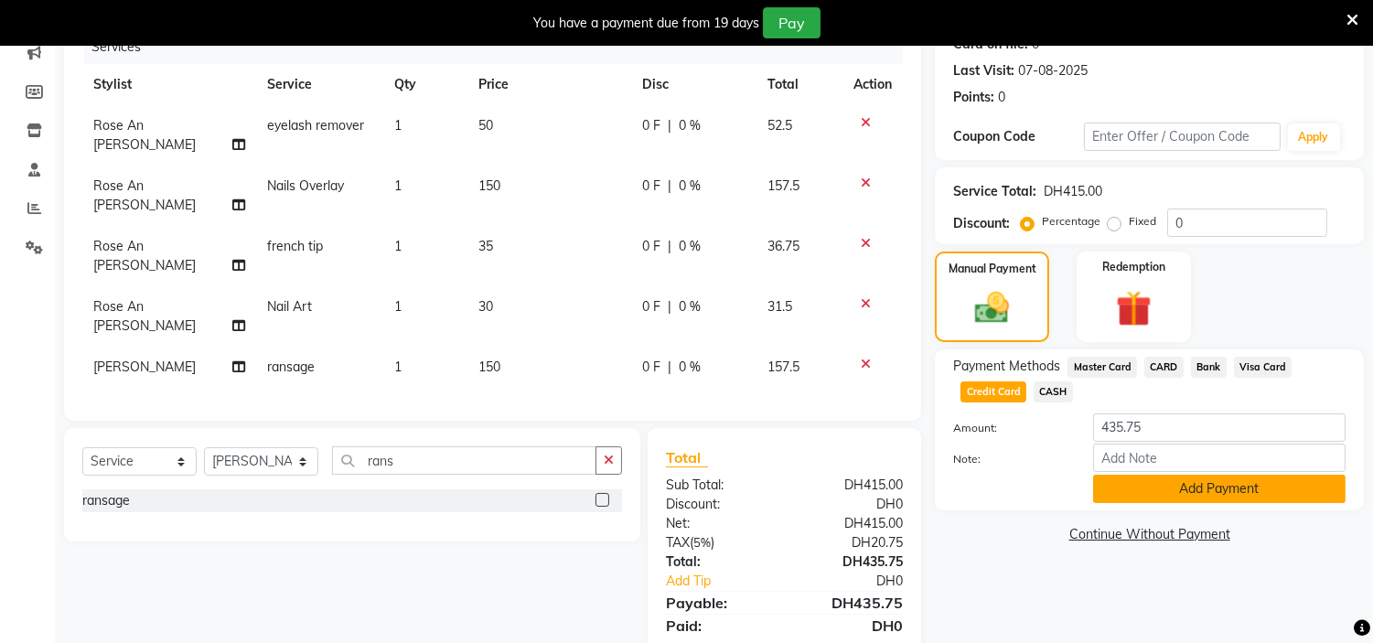
click at [1147, 488] on button "Add Payment" at bounding box center [1219, 489] width 252 height 28
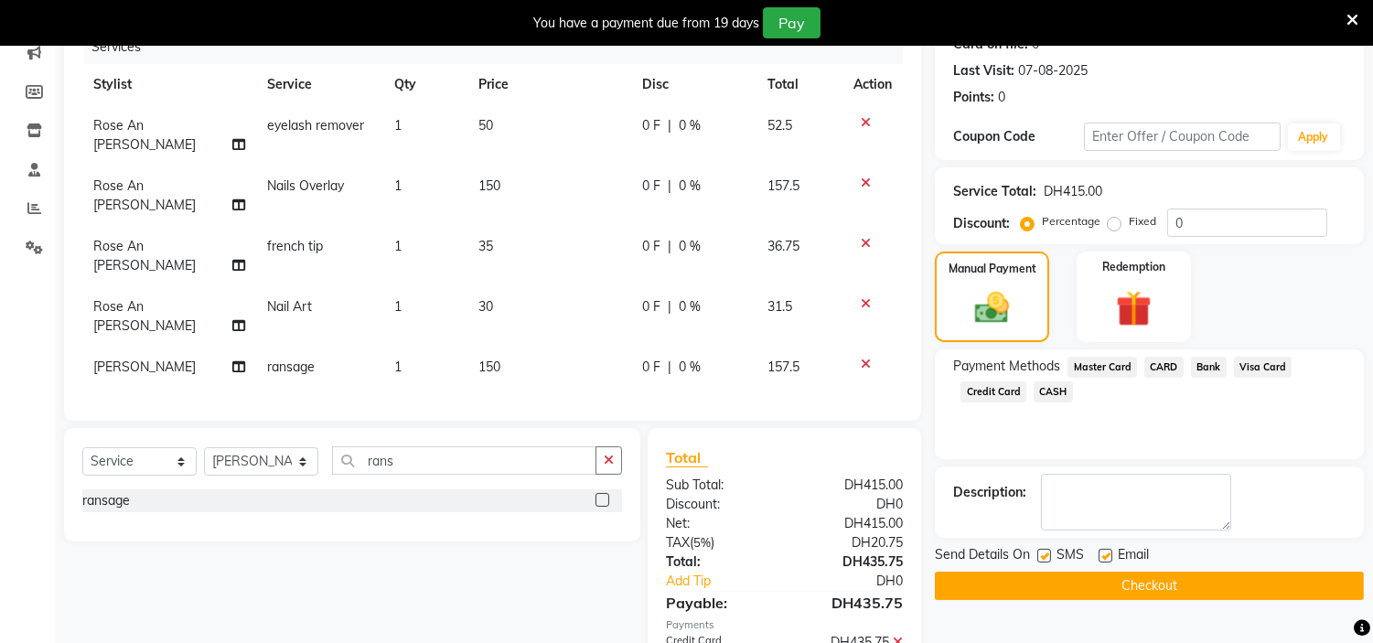
click at [1103, 553] on label at bounding box center [1106, 556] width 14 height 14
click at [1103, 553] on input "checkbox" at bounding box center [1105, 557] width 12 height 12
checkbox input "false"
drag, startPoint x: 1046, startPoint y: 553, endPoint x: 1050, endPoint y: 585, distance: 33.2
click at [1045, 553] on label at bounding box center [1044, 556] width 14 height 14
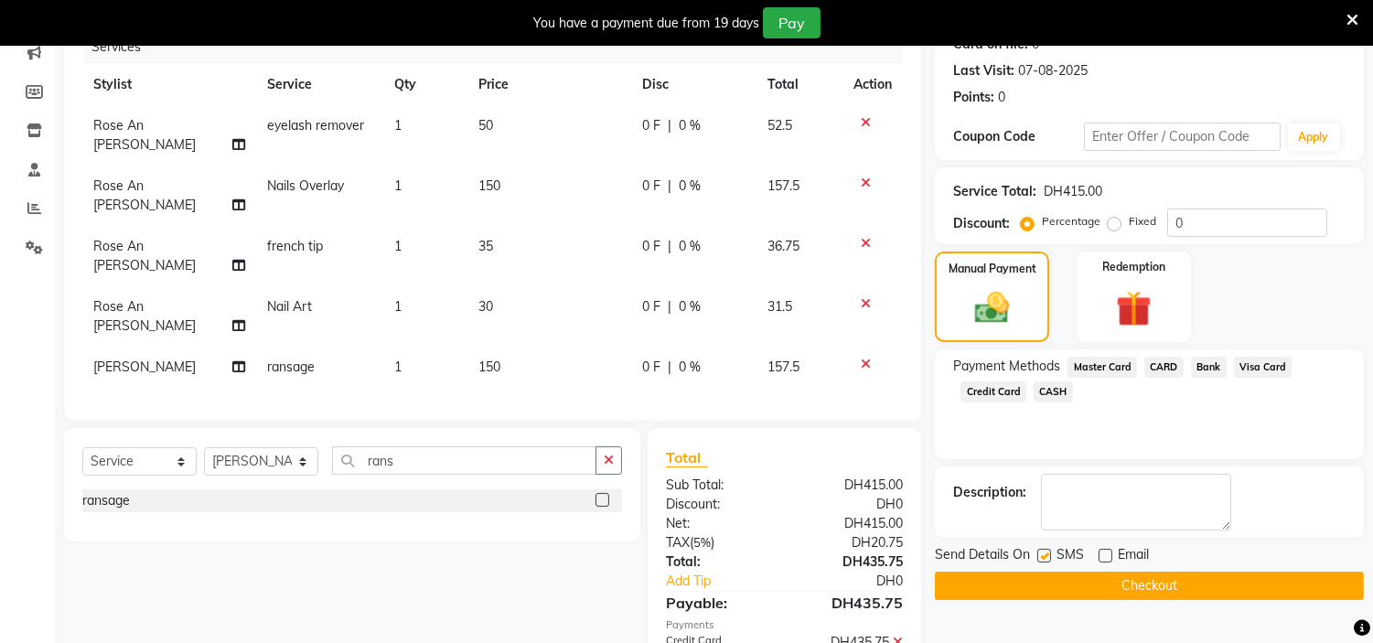
click at [1045, 553] on input "checkbox" at bounding box center [1043, 557] width 12 height 12
checkbox input "false"
click at [1050, 585] on button "Checkout" at bounding box center [1149, 586] width 429 height 28
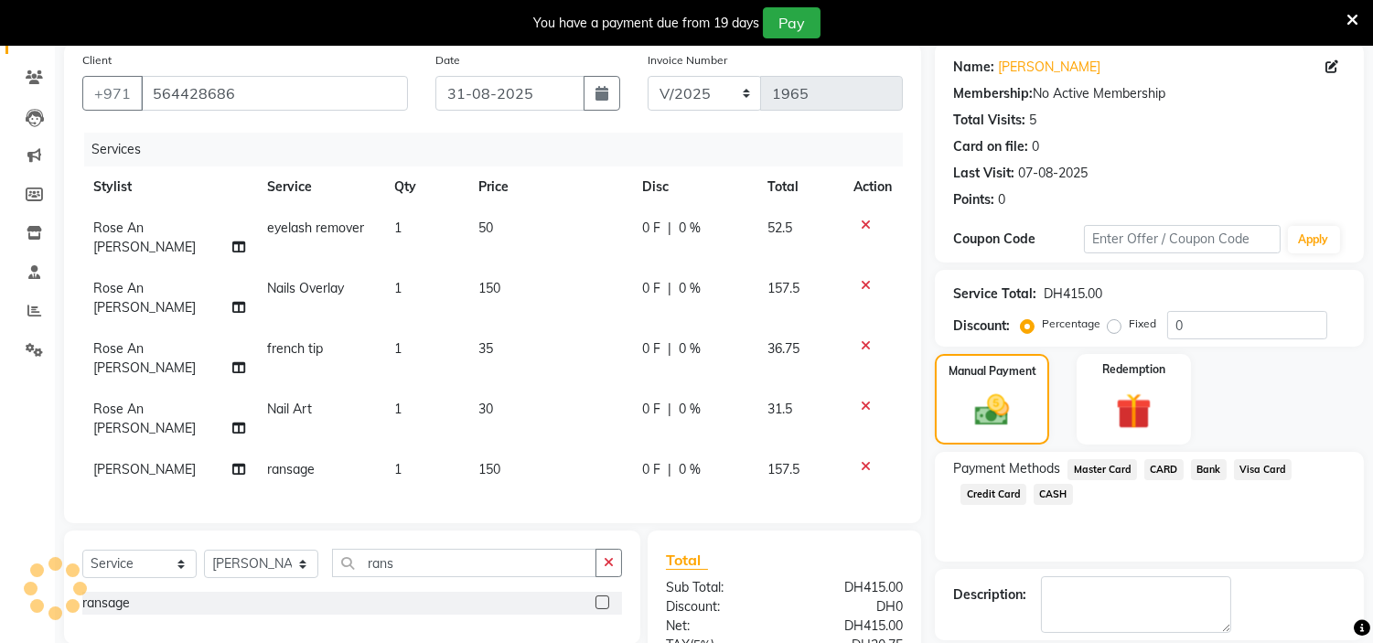
scroll to position [0, 0]
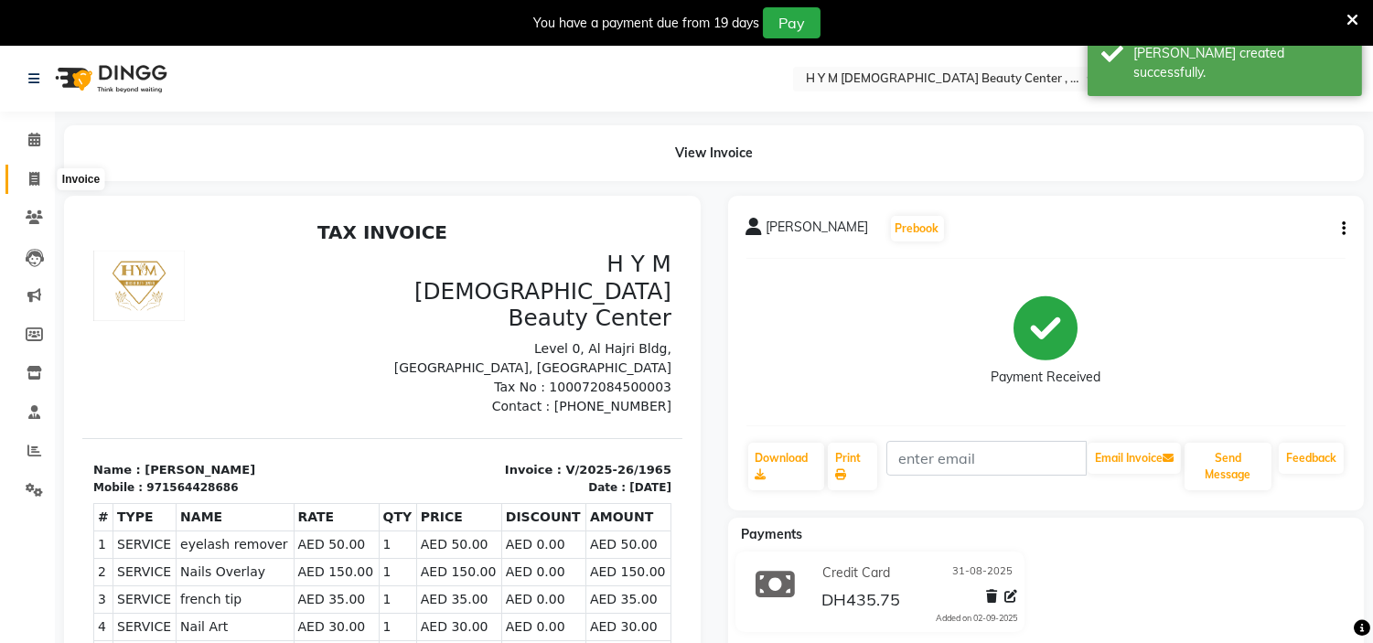
click at [24, 184] on span at bounding box center [34, 179] width 32 height 21
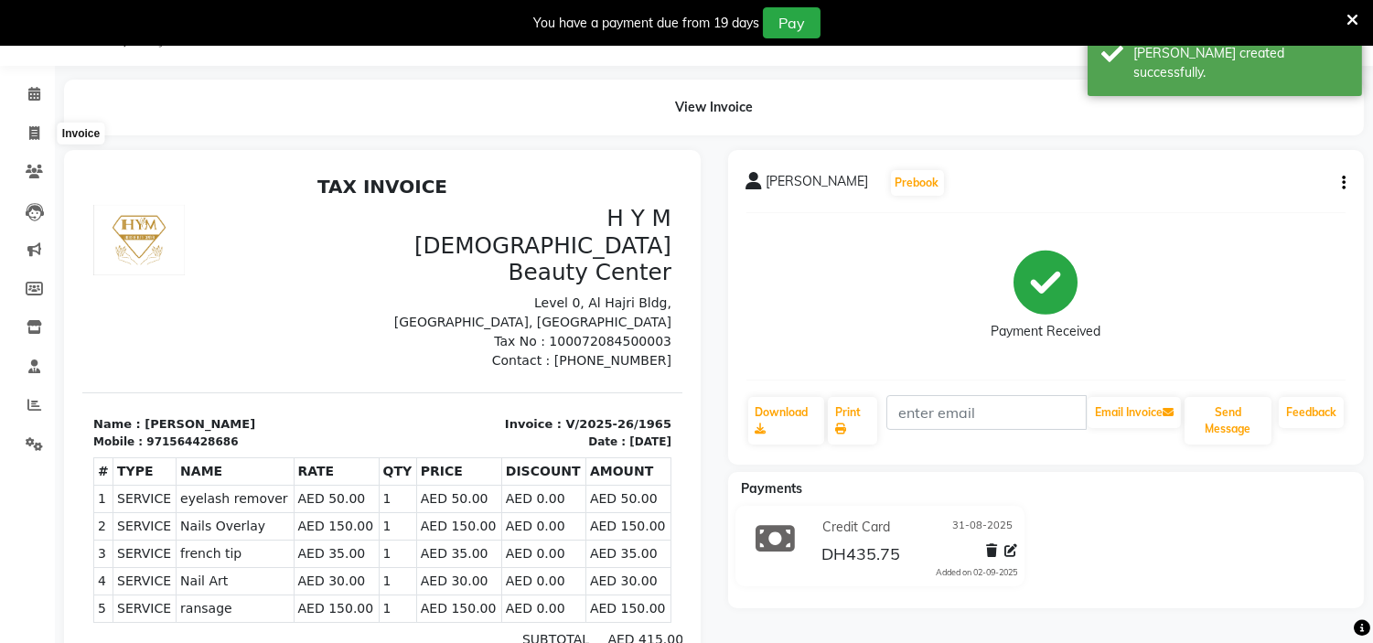
select select "service"
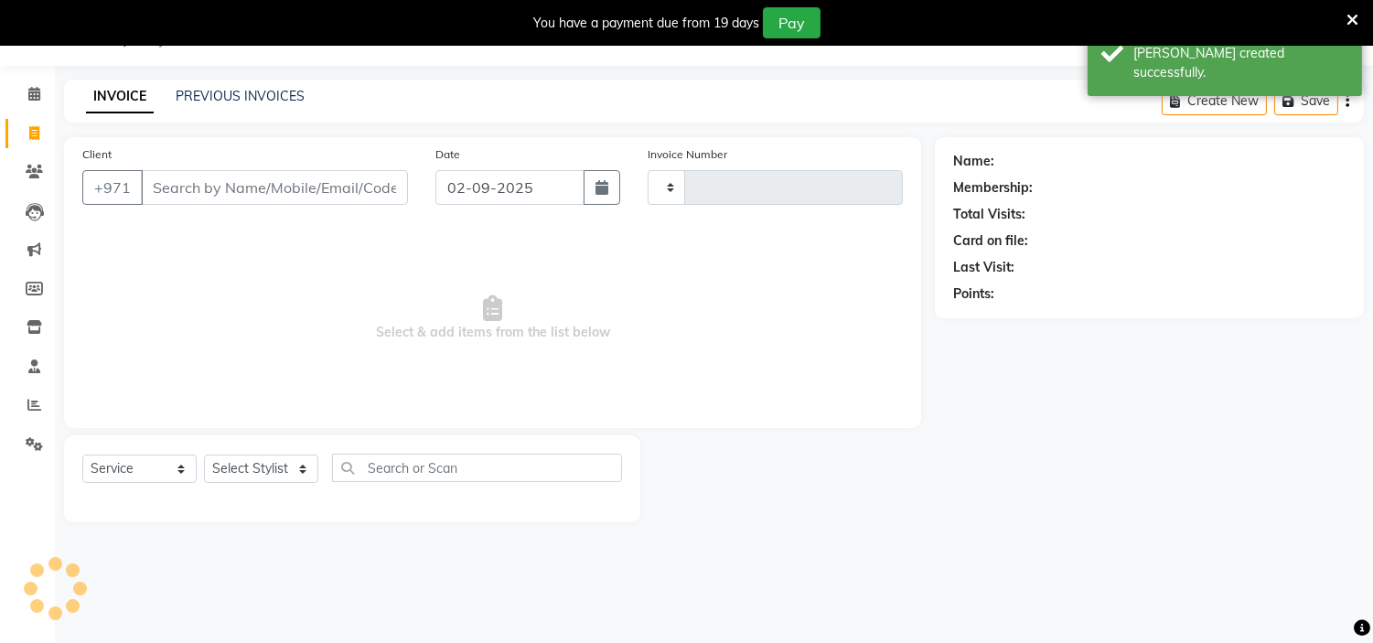
type input "1966"
select select "7248"
click at [271, 92] on link "PREVIOUS INVOICES" at bounding box center [240, 96] width 129 height 16
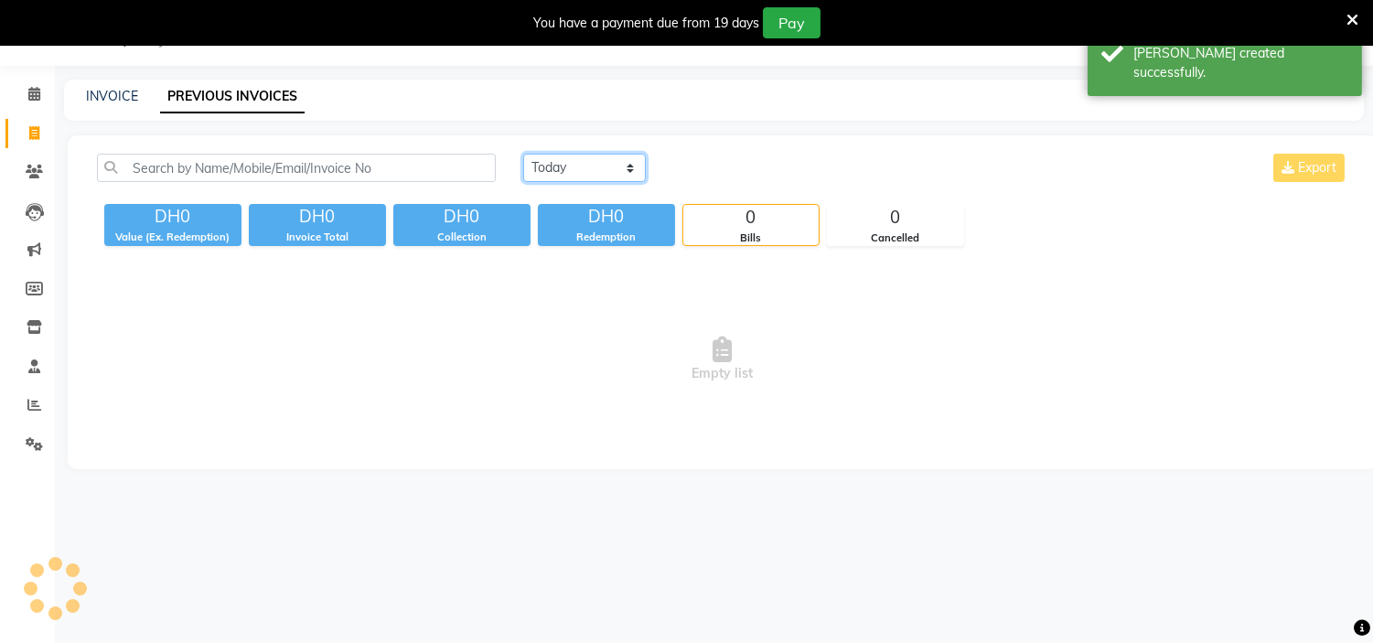
click at [618, 162] on select "[DATE] [DATE] Custom Range" at bounding box center [584, 168] width 123 height 28
select select "range"
click at [523, 154] on select "[DATE] [DATE] Custom Range" at bounding box center [584, 168] width 123 height 28
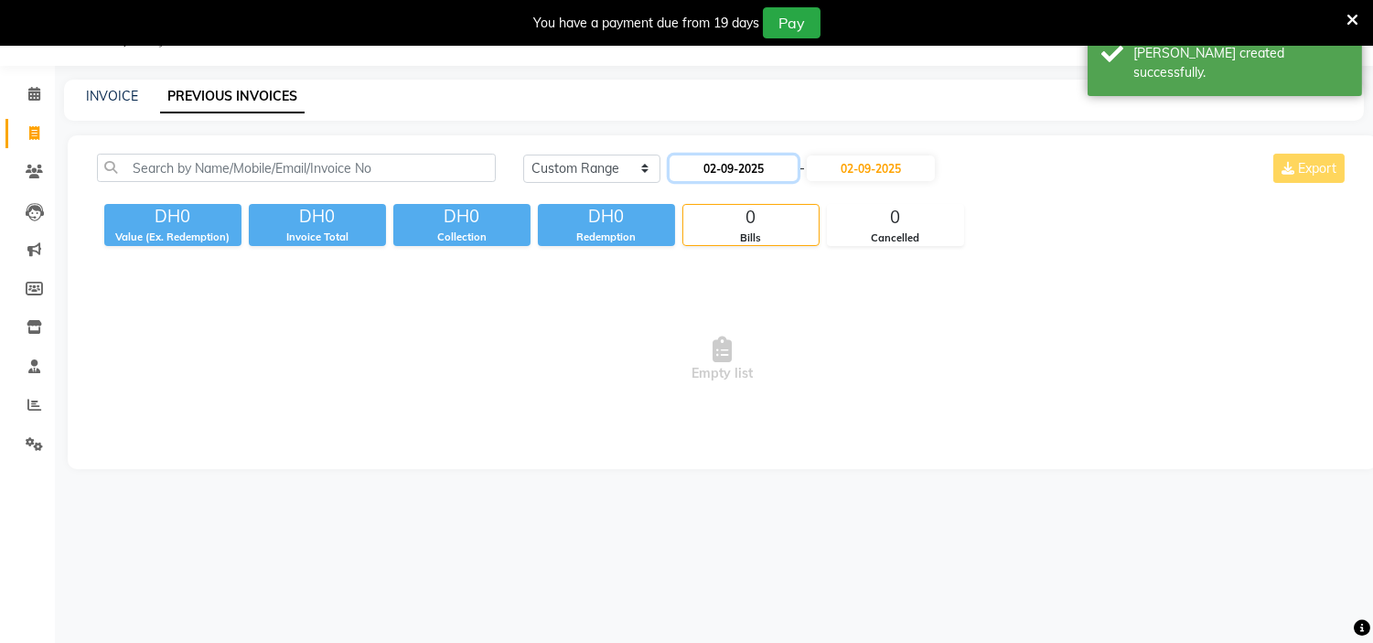
click at [728, 170] on input "02-09-2025" at bounding box center [734, 169] width 128 height 26
select select "9"
select select "2025"
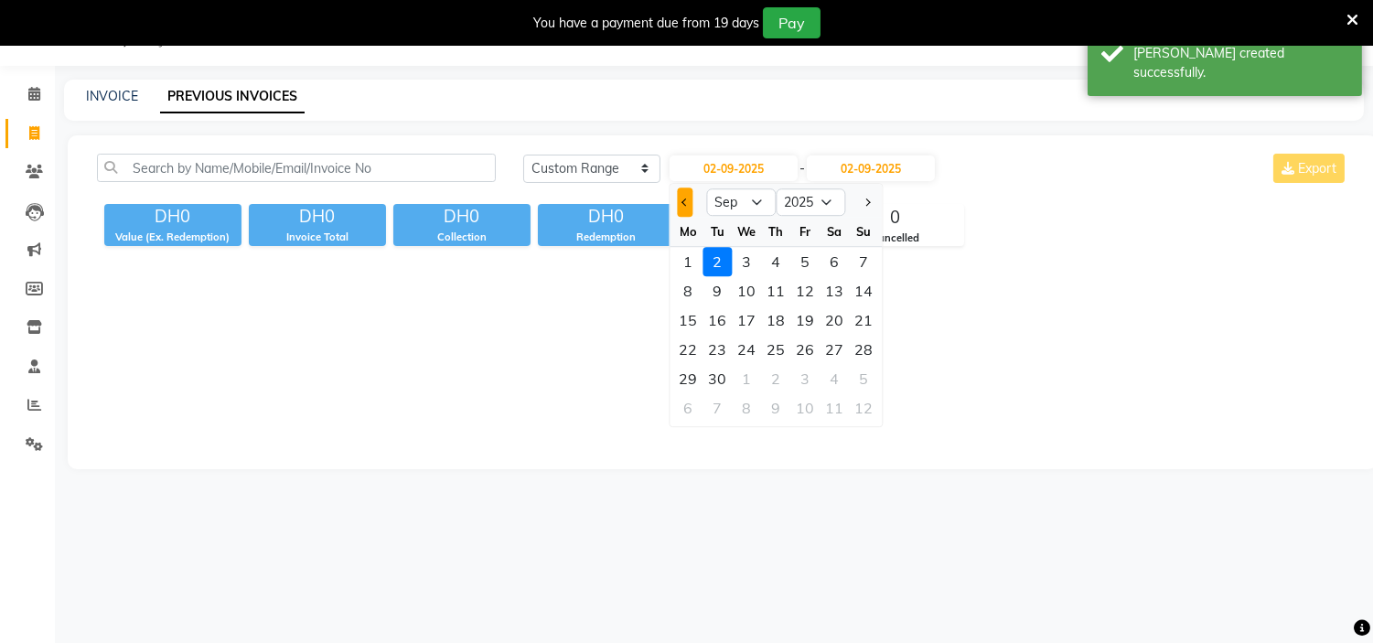
click at [689, 203] on button "Previous month" at bounding box center [685, 202] width 16 height 29
select select "8"
click at [860, 371] on div "31" at bounding box center [863, 378] width 29 height 29
type input "31-08-2025"
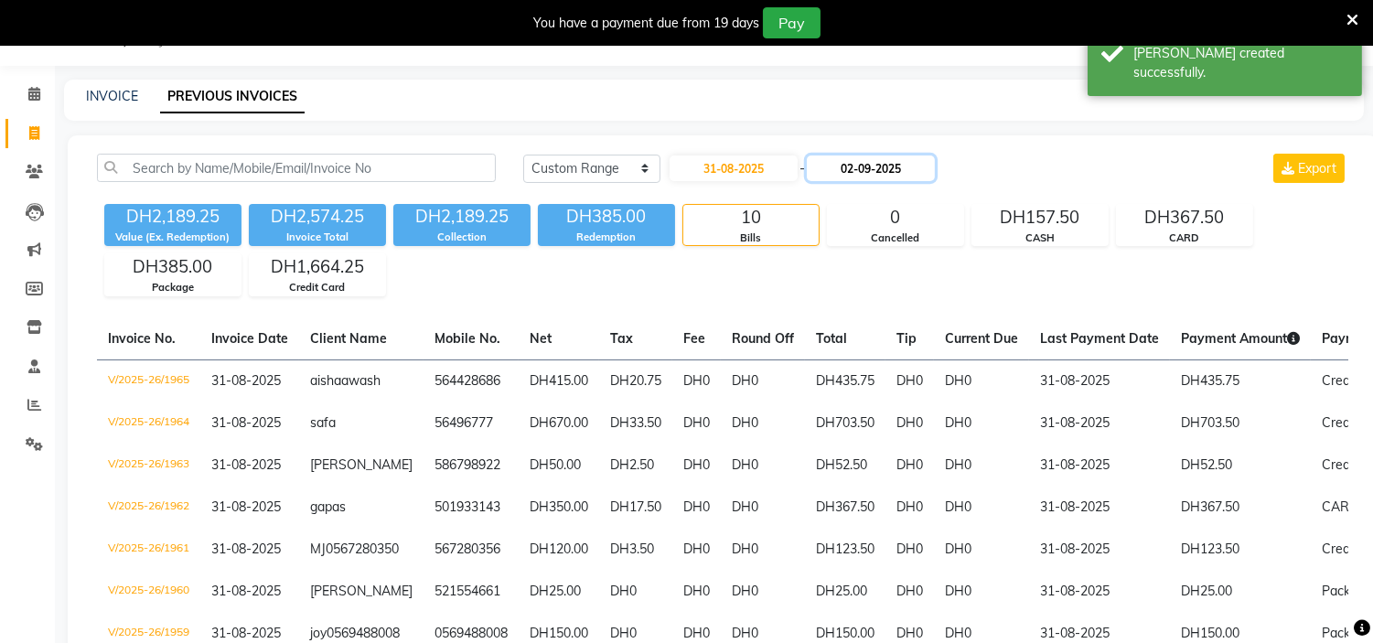
click at [893, 167] on input "02-09-2025" at bounding box center [871, 169] width 128 height 26
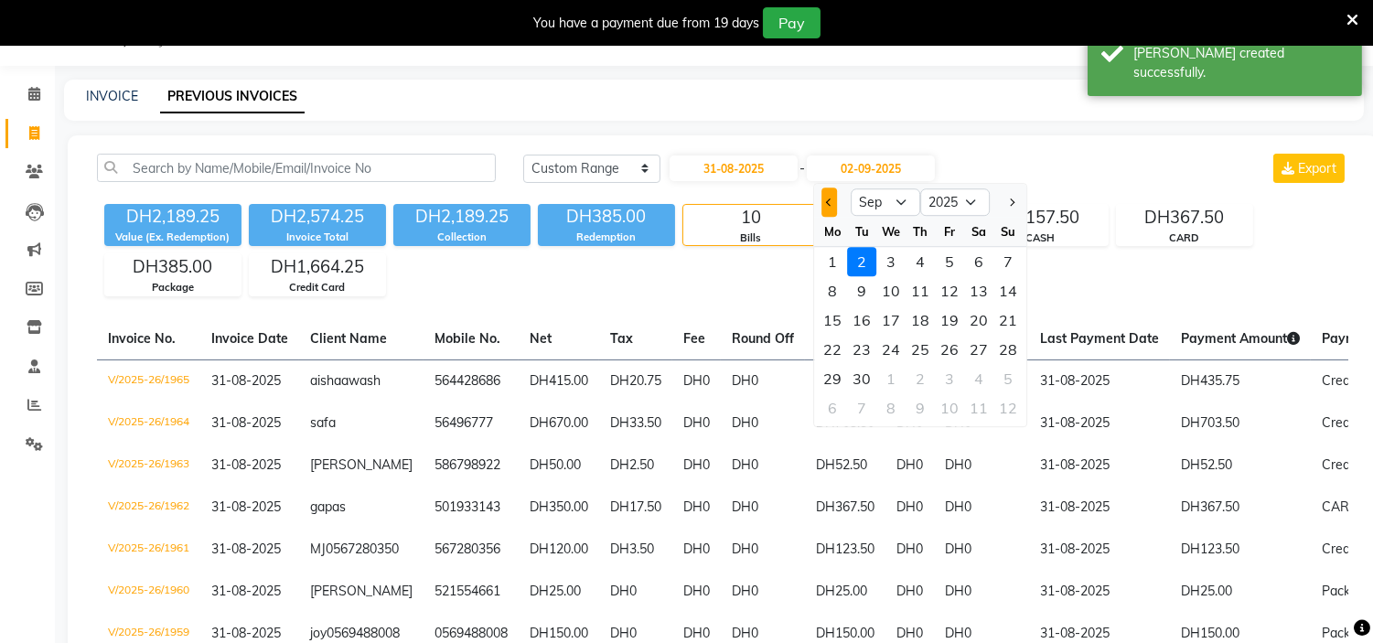
click at [829, 202] on span "Previous month" at bounding box center [829, 202] width 7 height 7
select select "8"
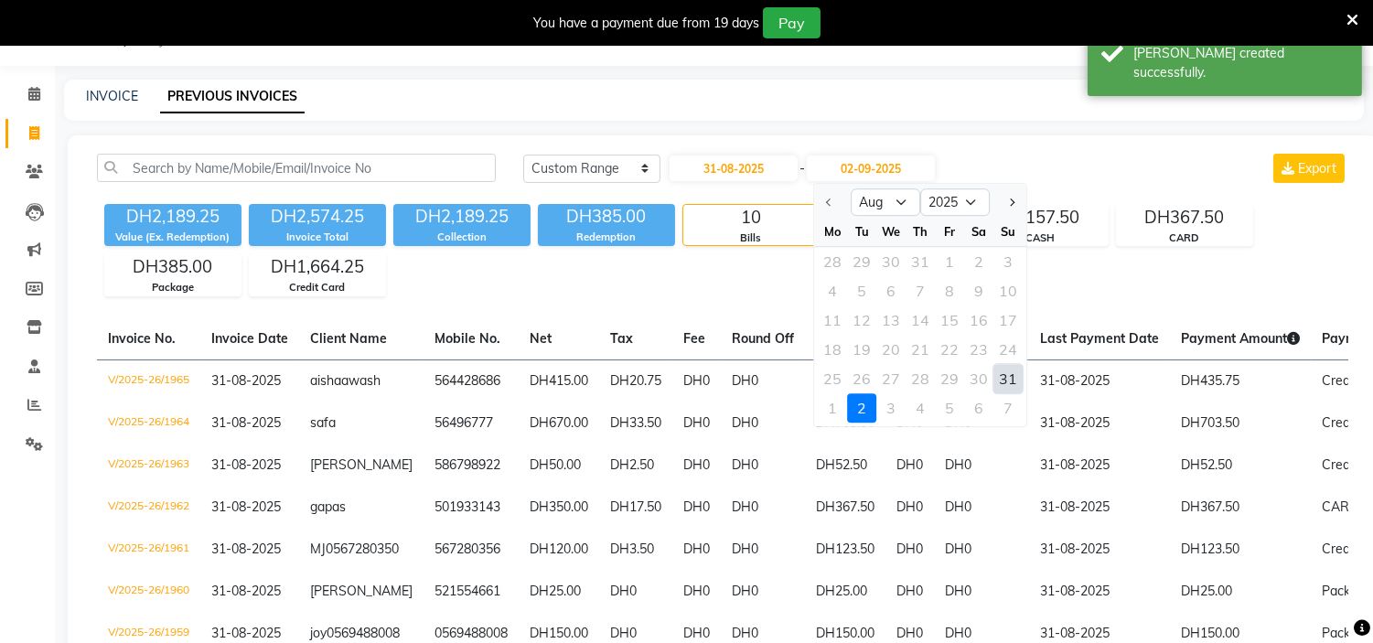
click at [998, 378] on div "31" at bounding box center [1007, 378] width 29 height 29
type input "31-08-2025"
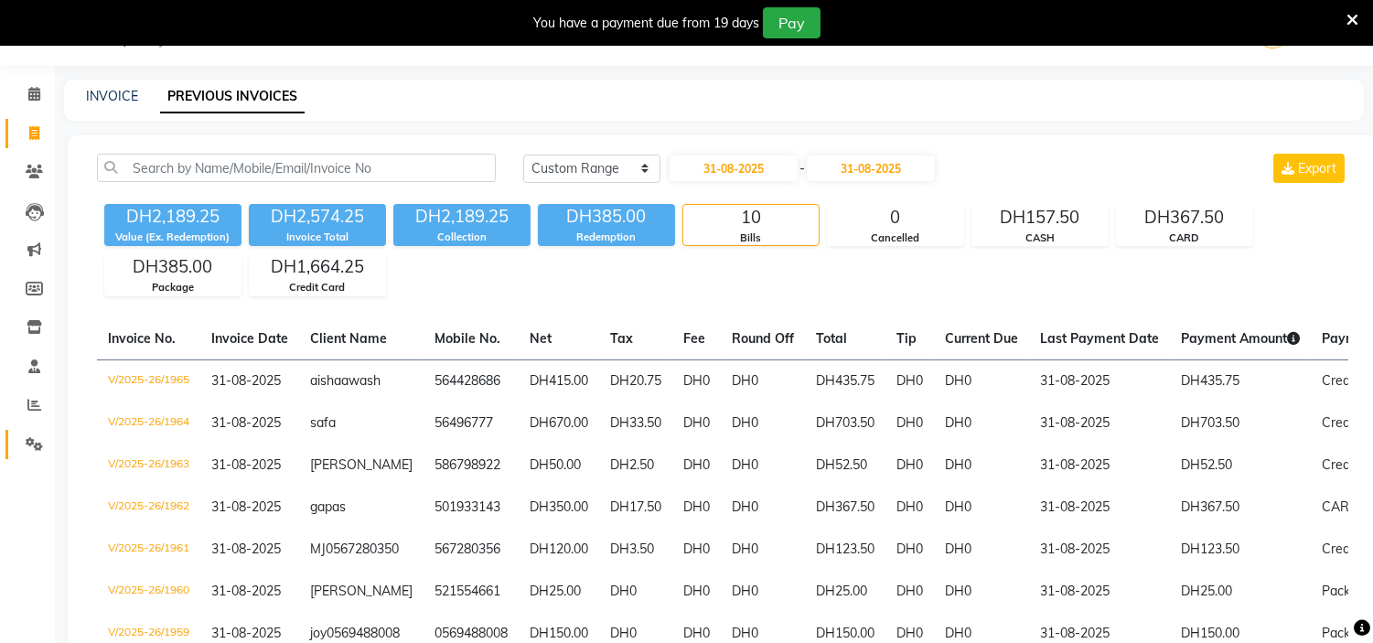
click at [33, 430] on link "Settings" at bounding box center [27, 445] width 44 height 30
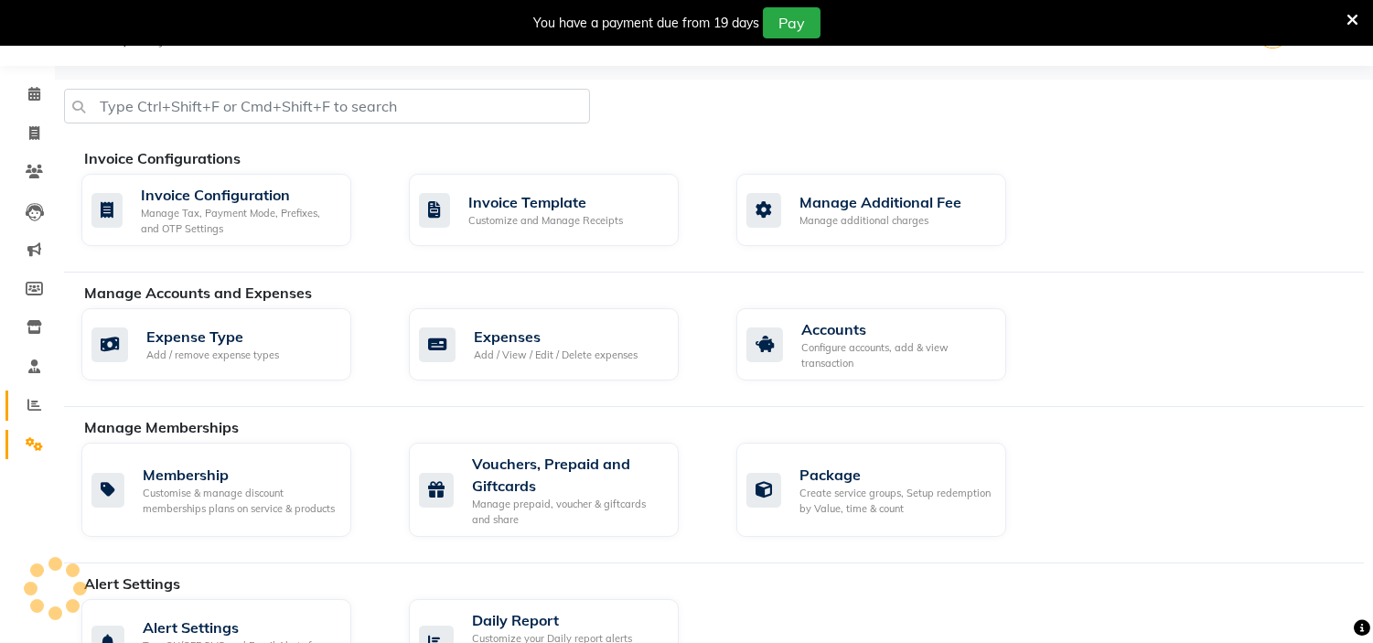
click at [32, 418] on link "Reports" at bounding box center [27, 406] width 44 height 30
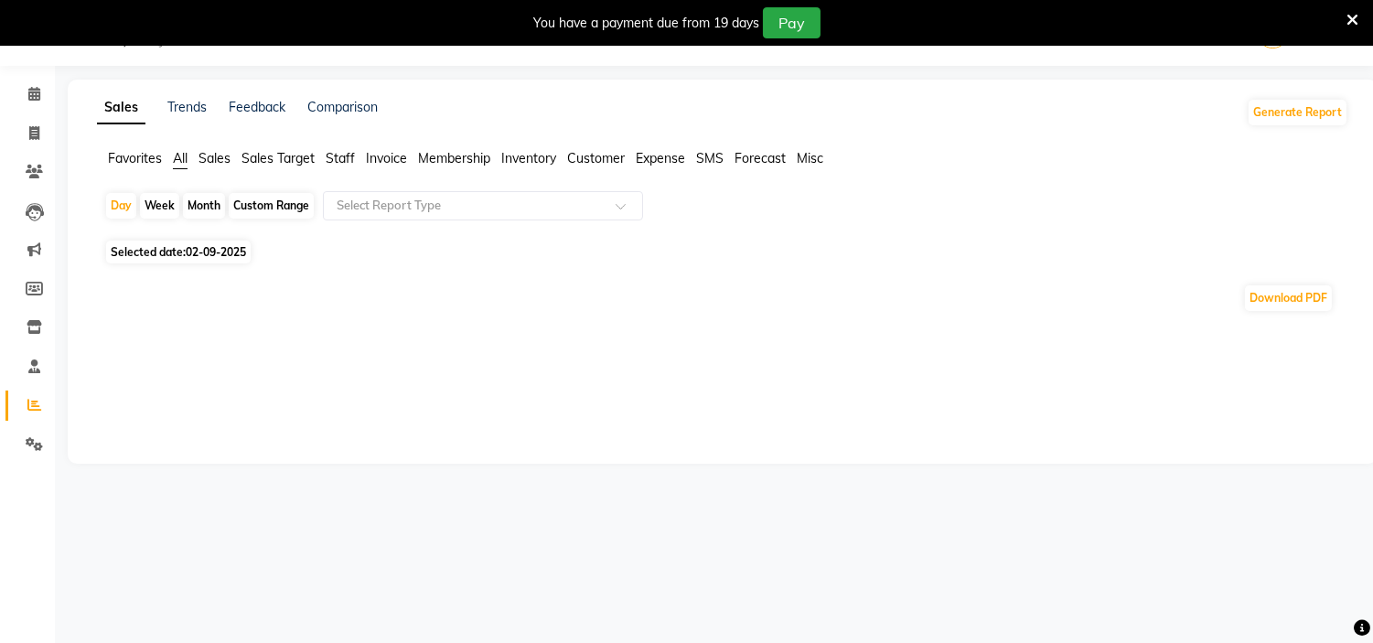
click at [203, 194] on div "Month" at bounding box center [204, 206] width 42 height 26
click at [213, 252] on span "02-09-2025" at bounding box center [216, 252] width 60 height 14
select select "9"
select select "2025"
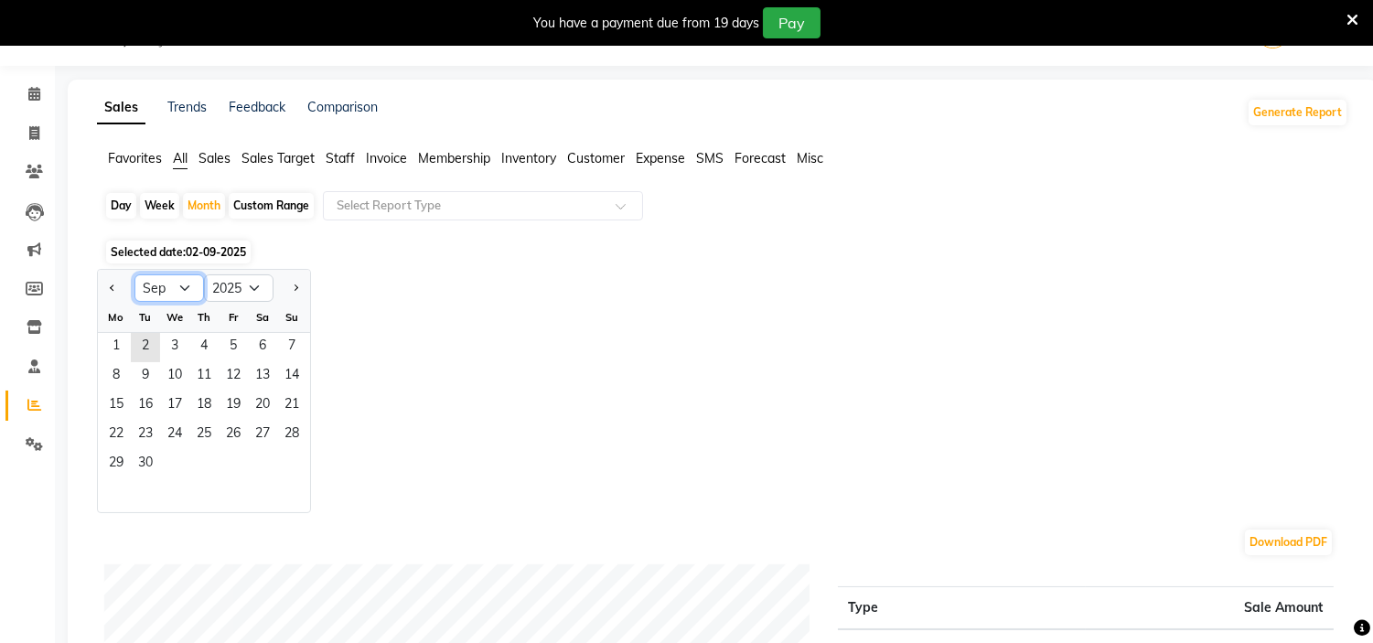
click at [181, 282] on select "Jan Feb Mar Apr May Jun [DATE] Aug Sep Oct Nov Dec" at bounding box center [169, 287] width 70 height 27
select select "8"
click at [134, 274] on select "Jan Feb Mar Apr May Jun [DATE] Aug Sep Oct Nov Dec" at bounding box center [169, 287] width 70 height 27
click at [224, 353] on span "1" at bounding box center [233, 347] width 29 height 29
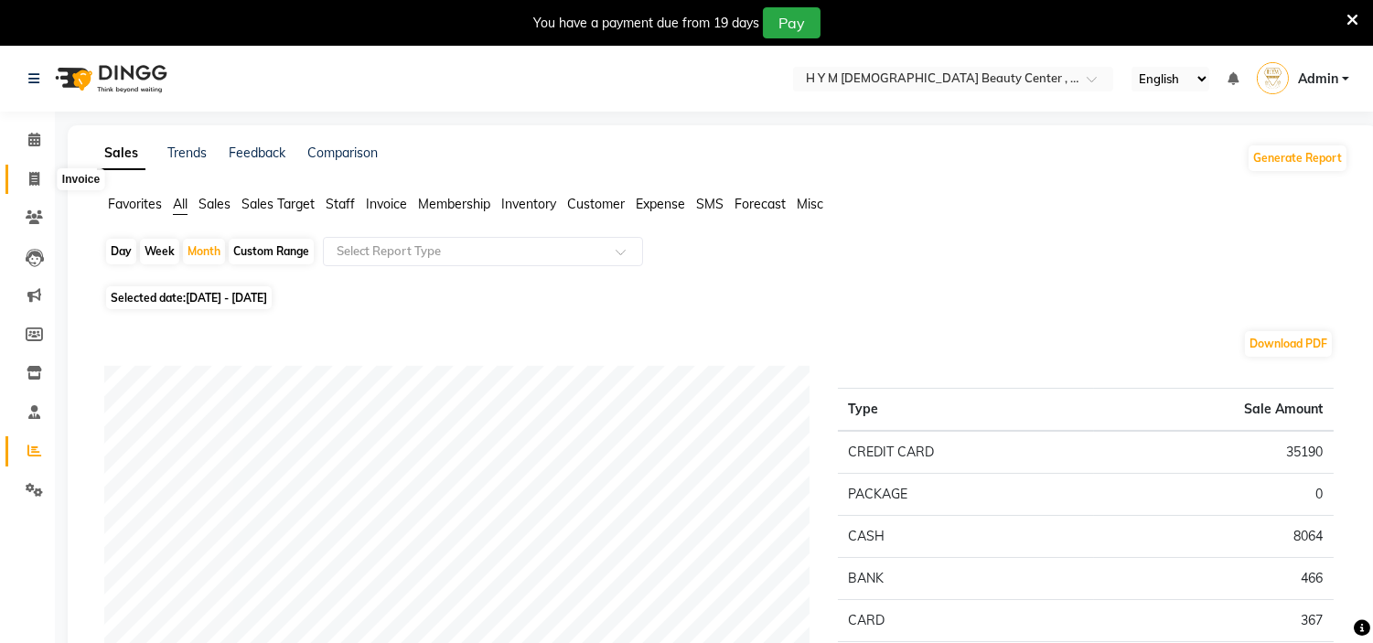
click at [40, 185] on span at bounding box center [34, 179] width 32 height 21
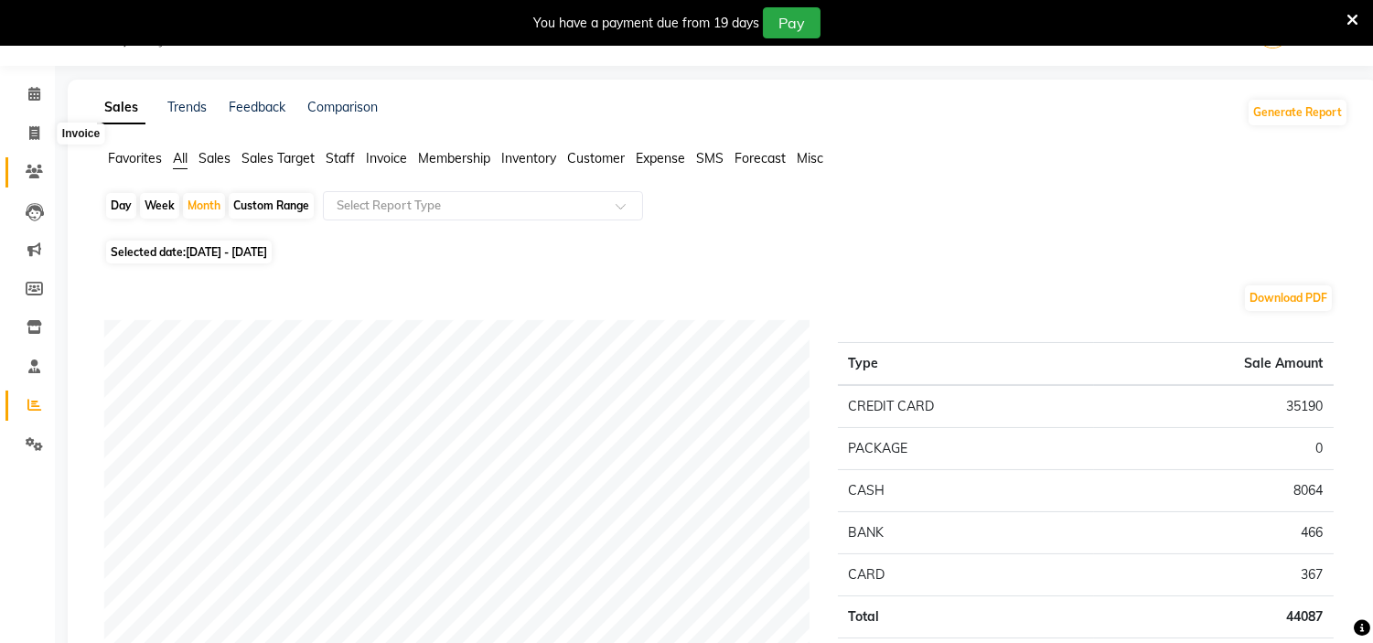
select select "7248"
select select "service"
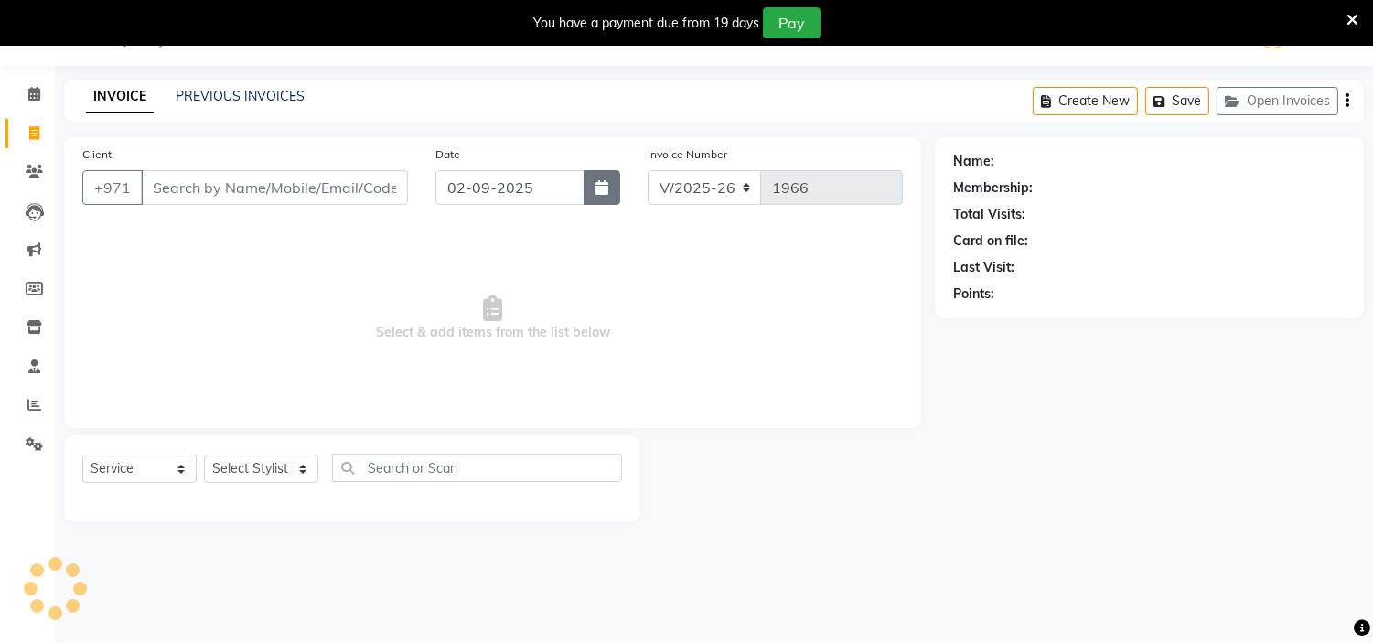
click at [596, 188] on icon "button" at bounding box center [602, 187] width 13 height 15
select select "9"
select select "2025"
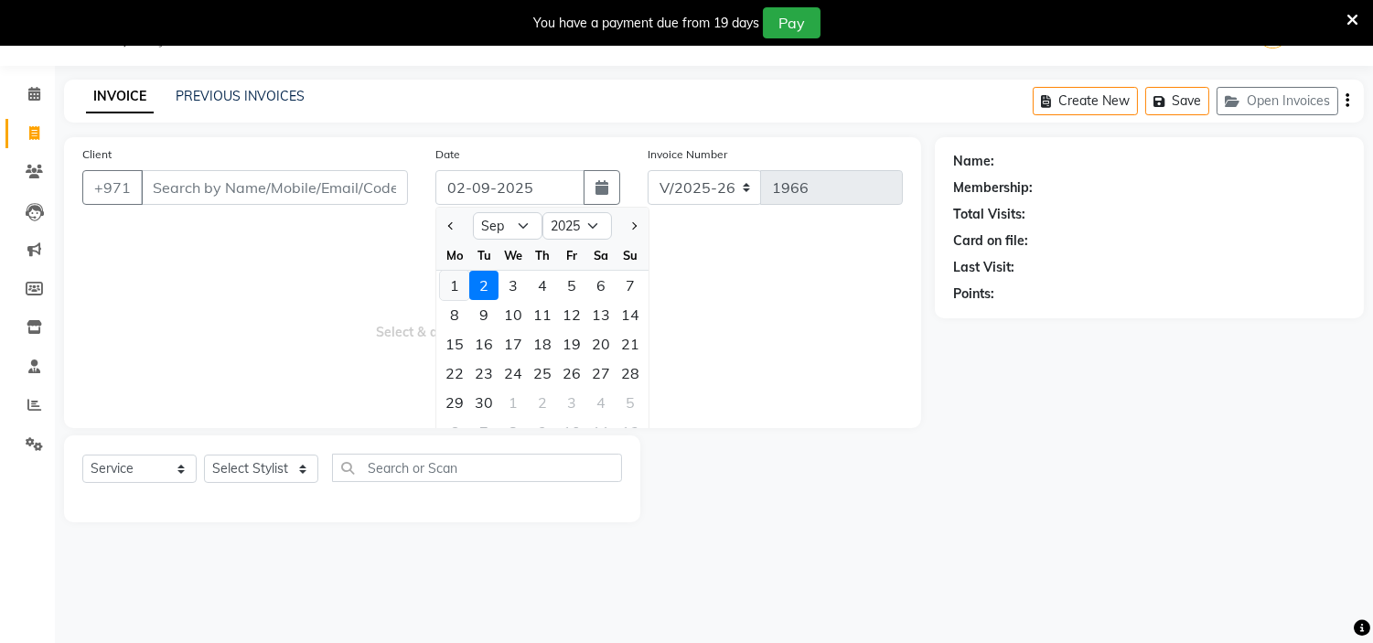
click at [453, 287] on div "1" at bounding box center [454, 285] width 29 height 29
type input "01-09-2025"
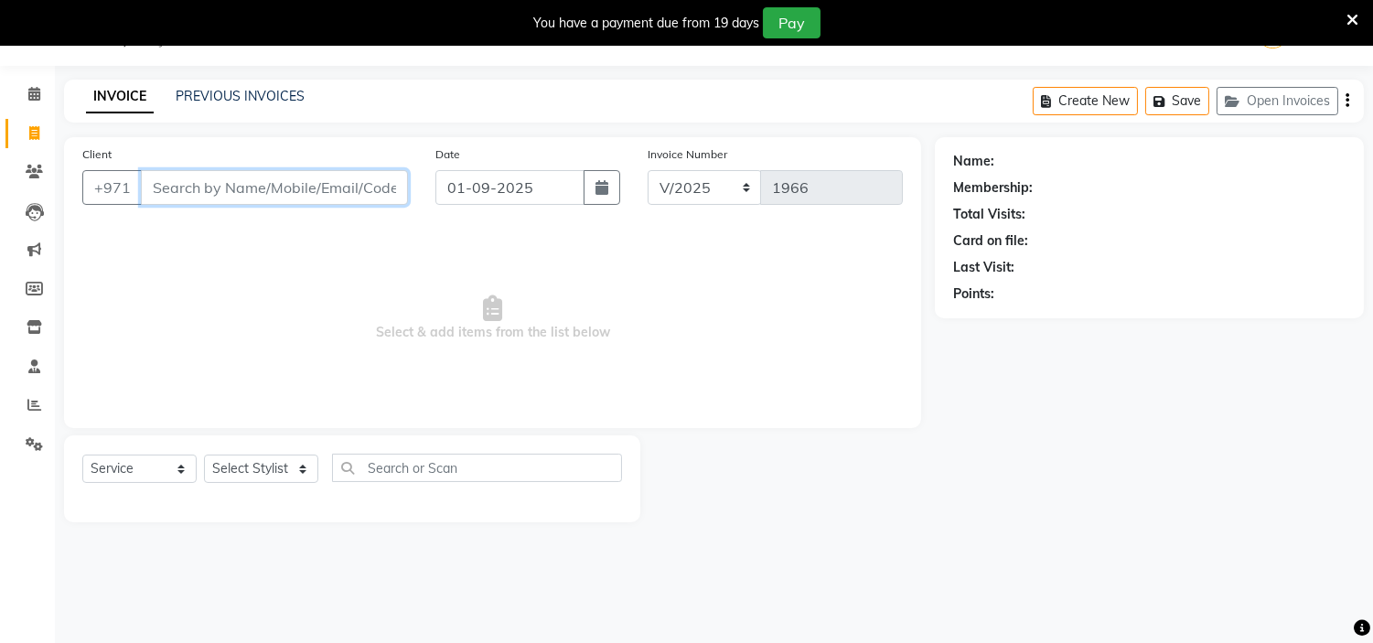
click at [248, 177] on input "Client" at bounding box center [274, 187] width 267 height 35
type input "563621941"
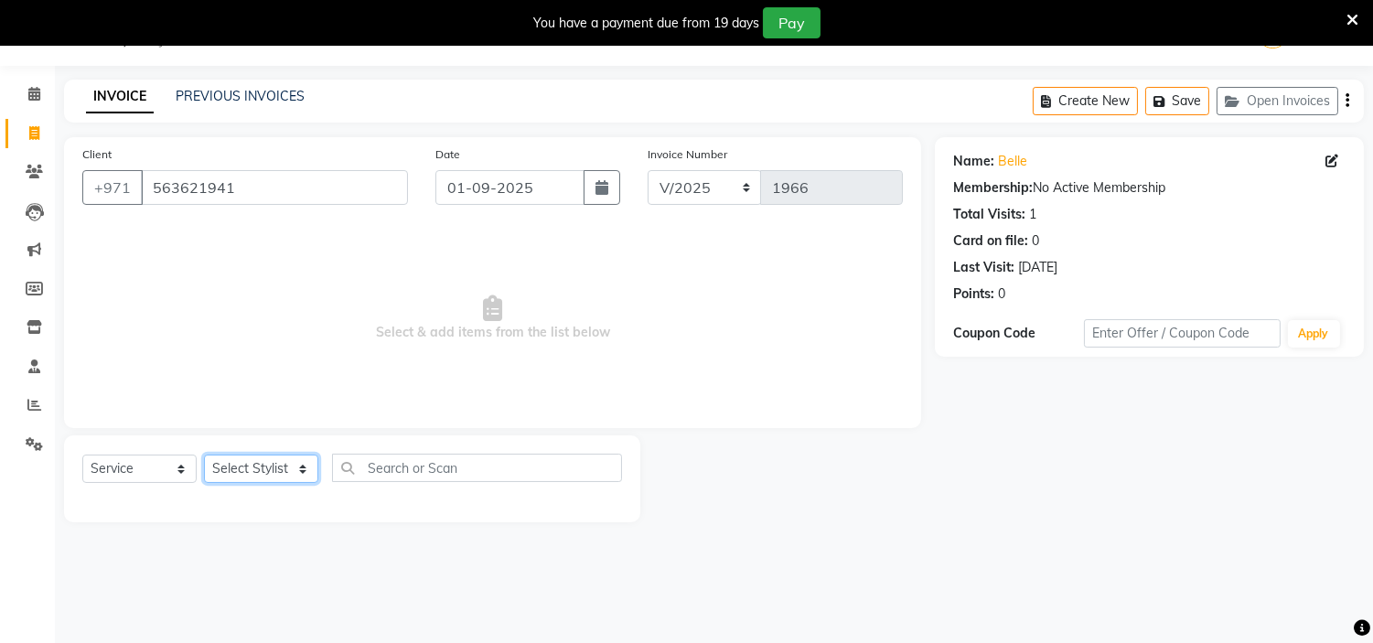
click at [266, 471] on select "Select Stylist [PERSON_NAME] Jheza [PERSON_NAME] [PERSON_NAME] [PERSON_NAME] An…" at bounding box center [261, 469] width 114 height 28
click at [208, 196] on input "563621941" at bounding box center [274, 187] width 267 height 35
click at [208, 194] on input "563621941" at bounding box center [274, 187] width 267 height 35
click at [266, 478] on select "Select Stylist [PERSON_NAME] Jheza [PERSON_NAME] [PERSON_NAME] [PERSON_NAME] An…" at bounding box center [261, 469] width 114 height 28
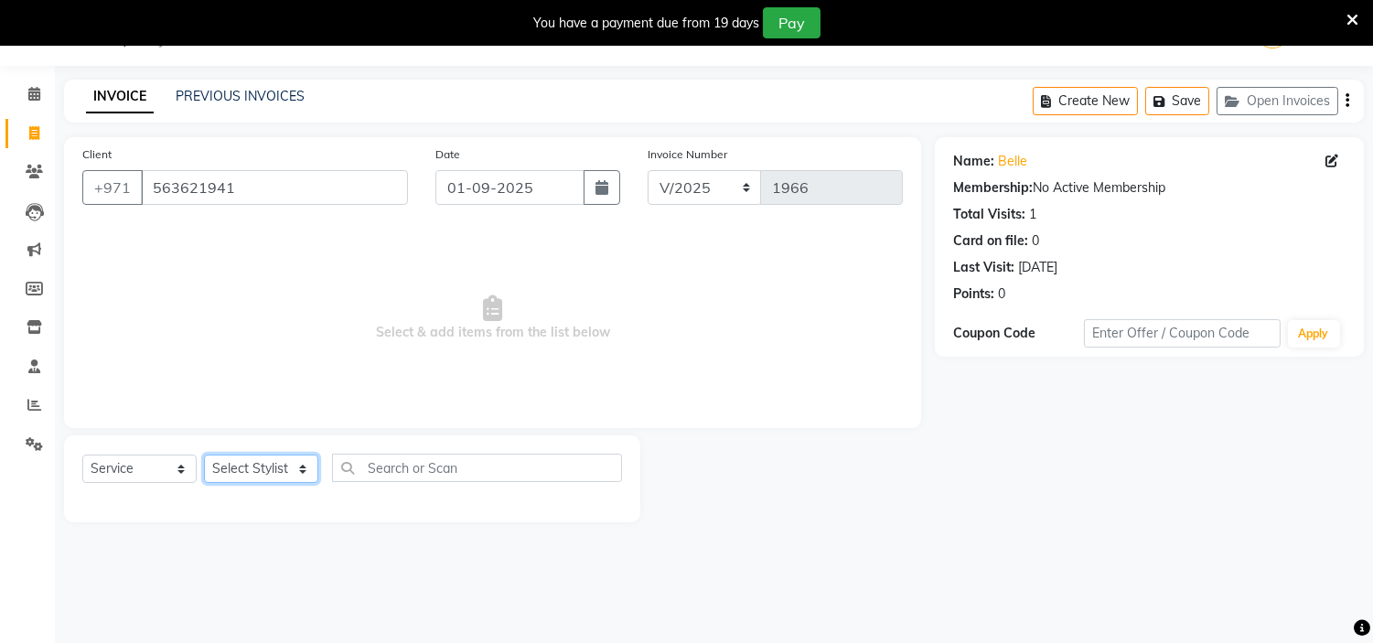
select select "61767"
click at [204, 456] on select "Select Stylist [PERSON_NAME] Jheza [PERSON_NAME] [PERSON_NAME] [PERSON_NAME] An…" at bounding box center [261, 469] width 114 height 28
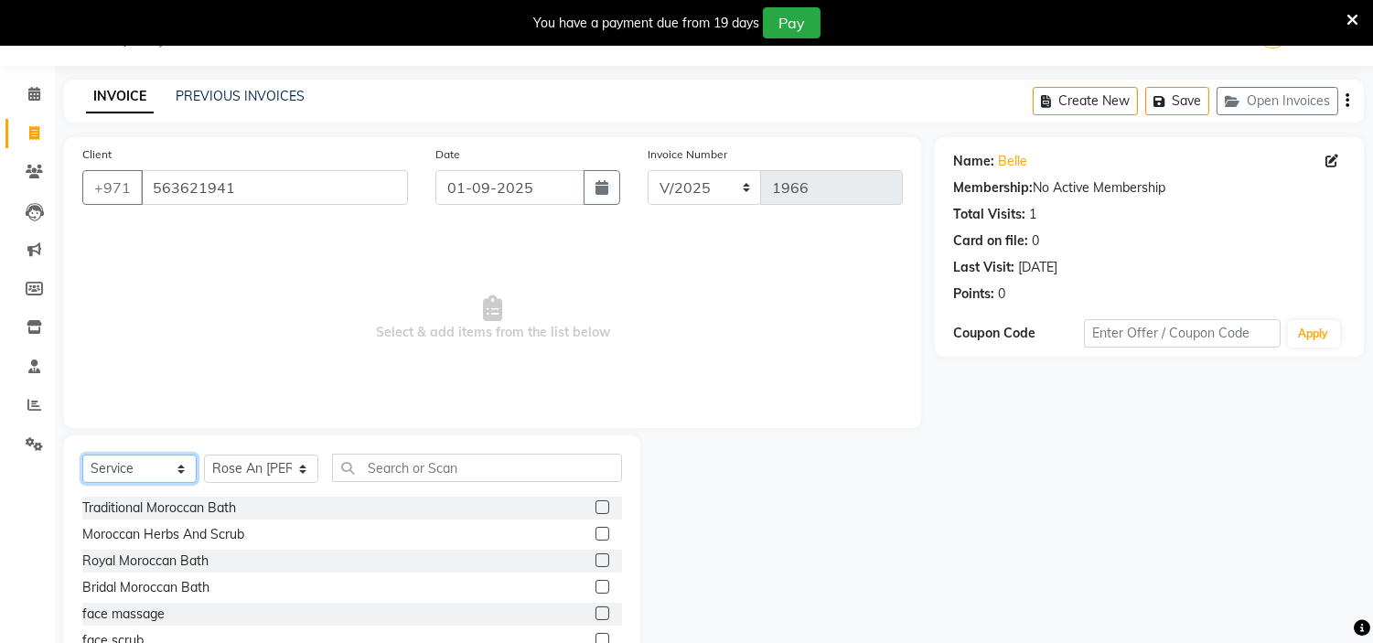
click at [157, 455] on select "Select Service Product Membership Package Voucher Prepaid Gift Card" at bounding box center [139, 469] width 114 height 28
select select "package"
click at [82, 456] on select "Select Service Product Membership Package Voucher Prepaid Gift Card" at bounding box center [139, 469] width 114 height 28
click at [596, 501] on label at bounding box center [603, 507] width 14 height 14
click at [596, 502] on input "checkbox" at bounding box center [602, 508] width 12 height 12
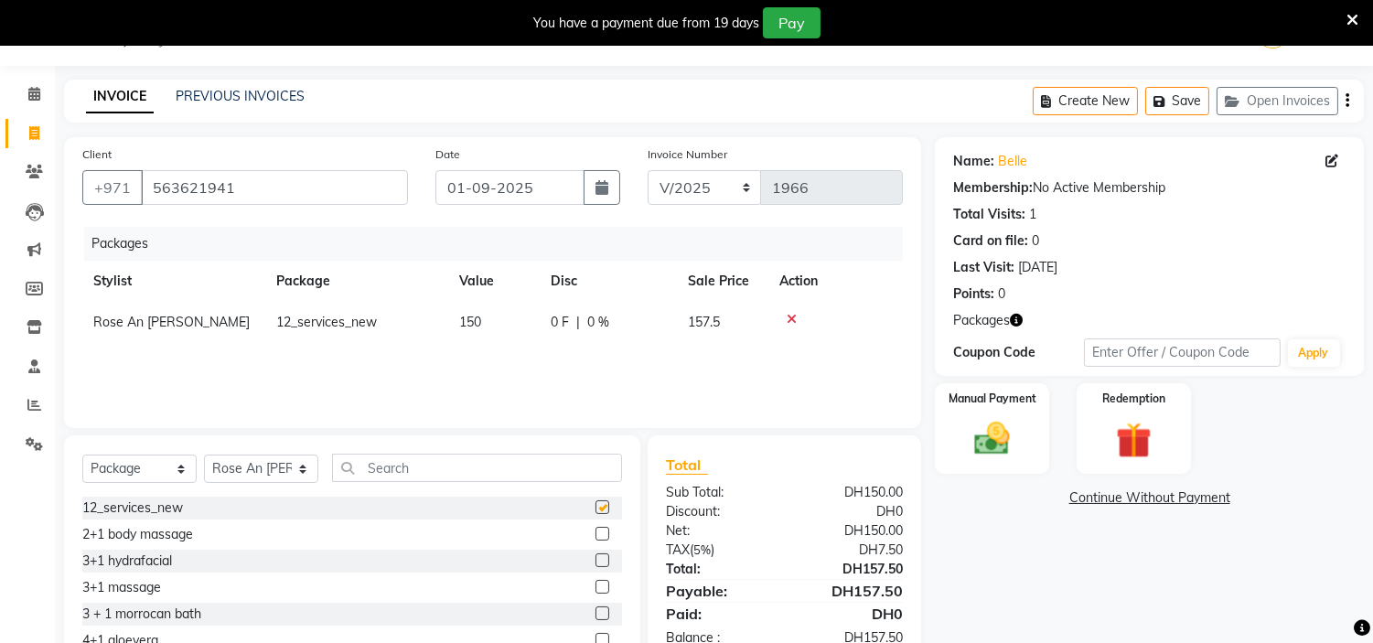
checkbox input "false"
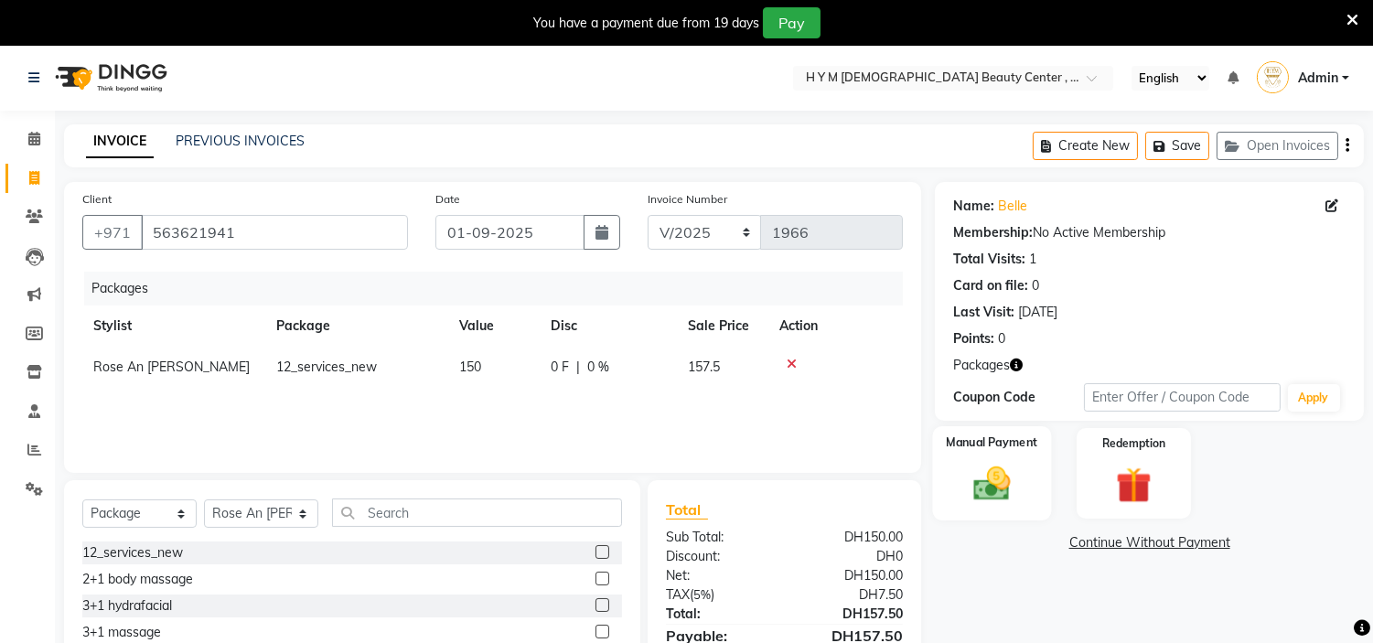
scroll to position [0, 0]
click at [1006, 456] on div "Manual Payment" at bounding box center [992, 473] width 119 height 93
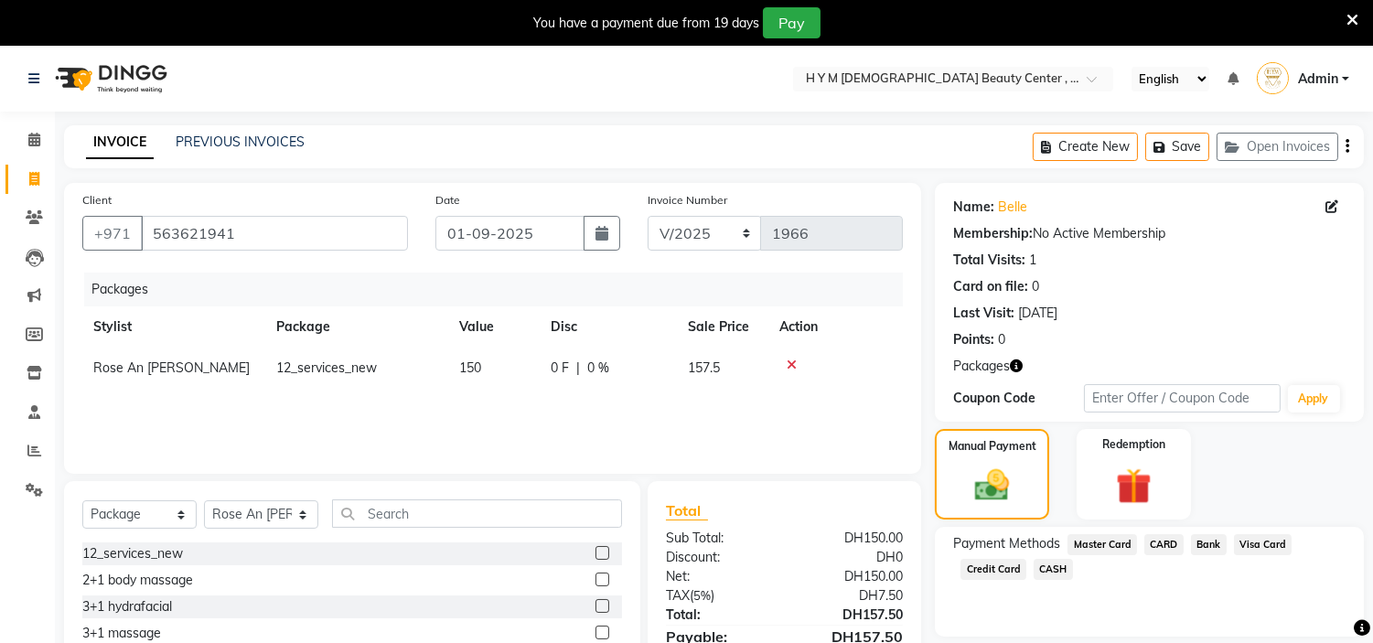
click at [982, 560] on span "Credit Card" at bounding box center [994, 569] width 66 height 21
click at [199, 230] on input "563621941" at bounding box center [274, 233] width 267 height 35
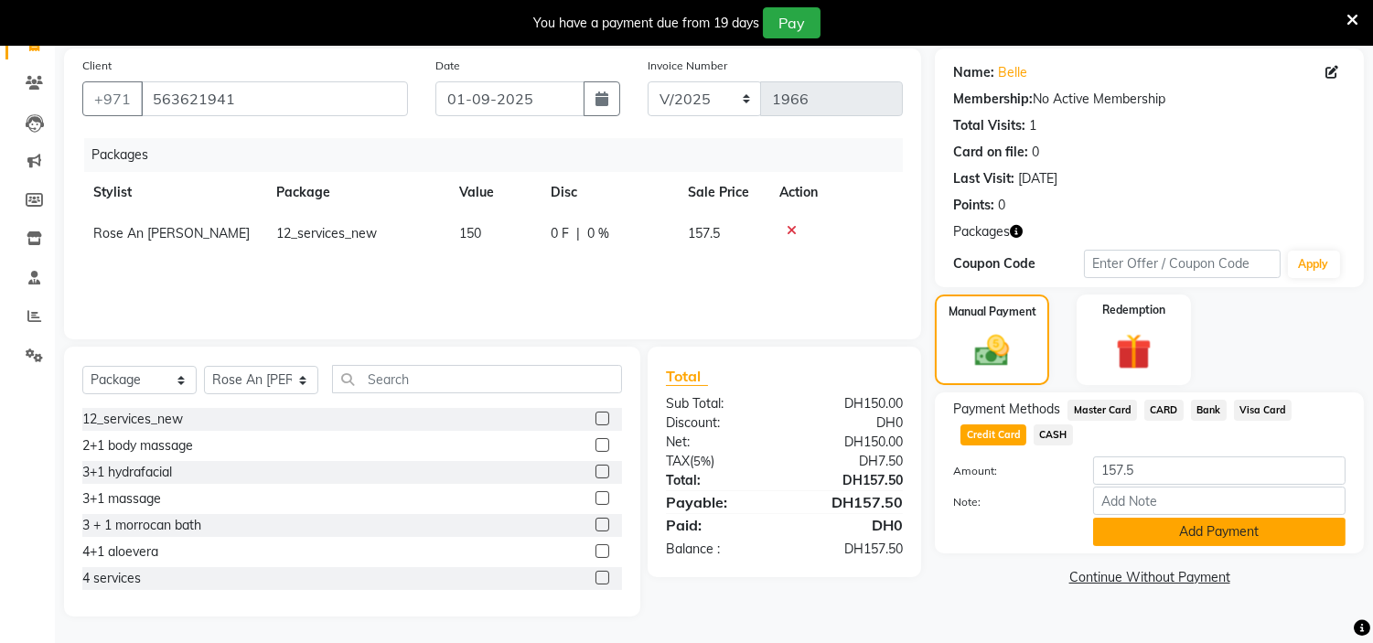
click at [1132, 533] on button "Add Payment" at bounding box center [1219, 532] width 252 height 28
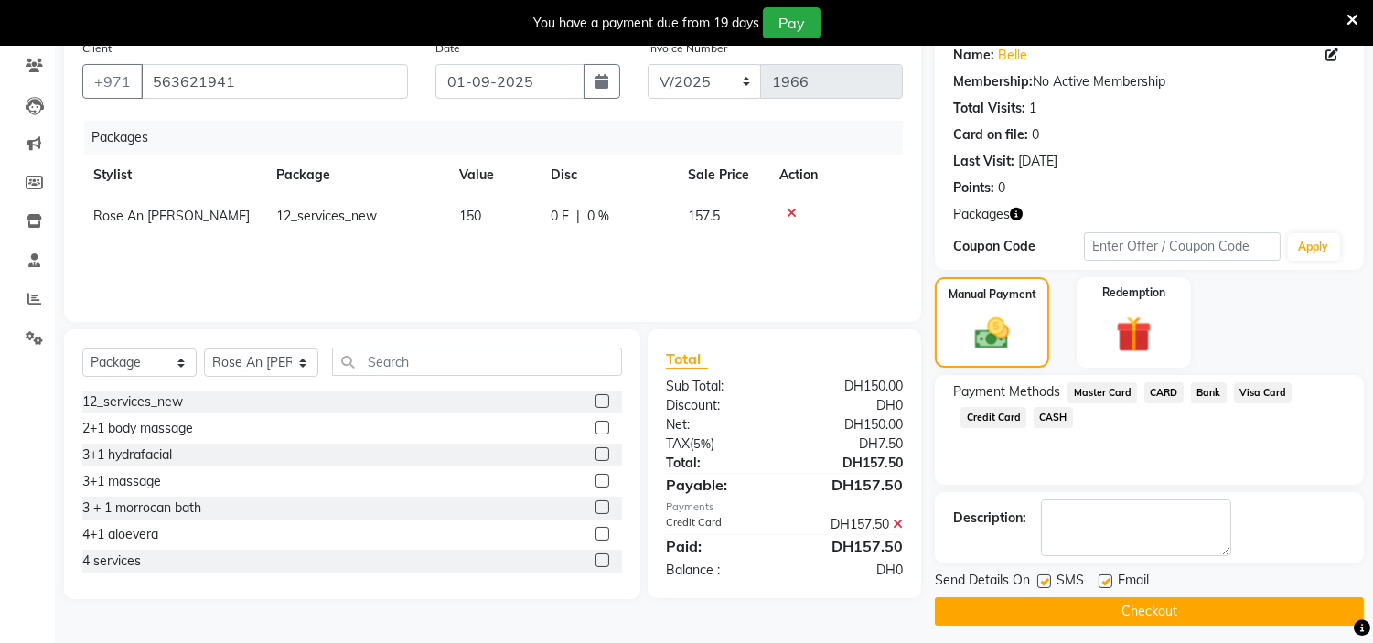
scroll to position [161, 0]
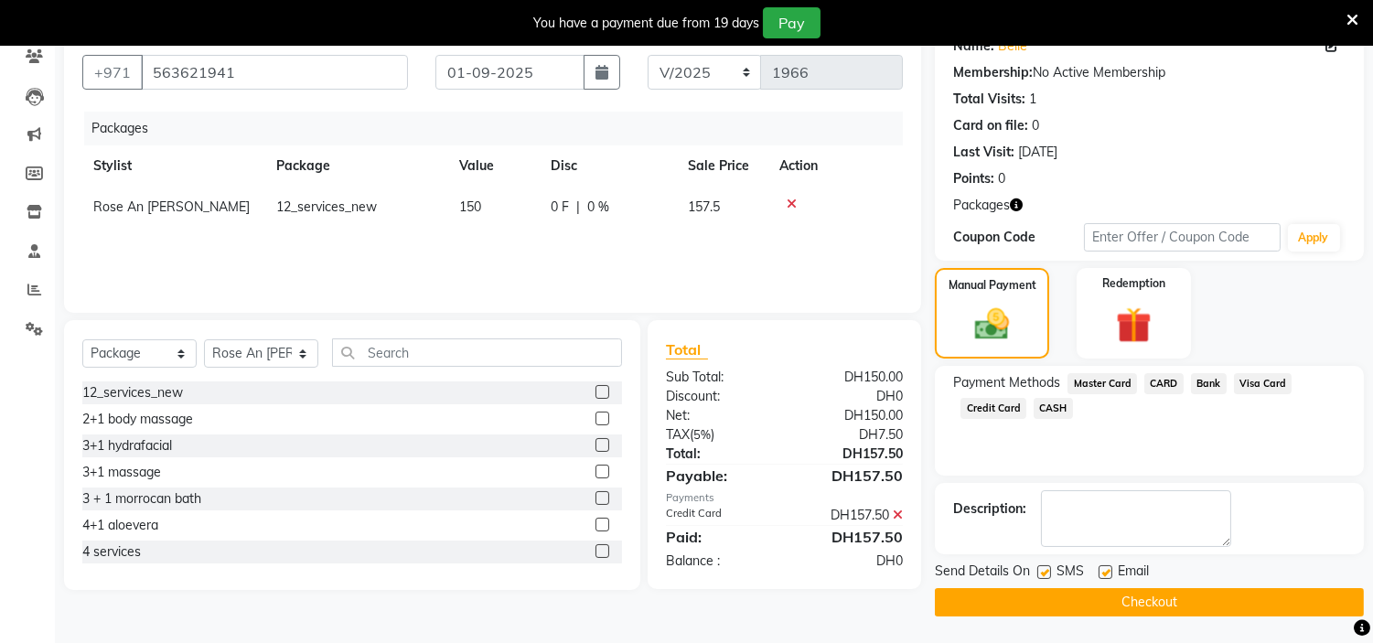
click at [1041, 577] on label at bounding box center [1044, 572] width 14 height 14
click at [1041, 577] on input "checkbox" at bounding box center [1043, 573] width 12 height 12
checkbox input "false"
click at [1102, 570] on label at bounding box center [1106, 572] width 14 height 14
click at [1102, 570] on input "checkbox" at bounding box center [1105, 573] width 12 height 12
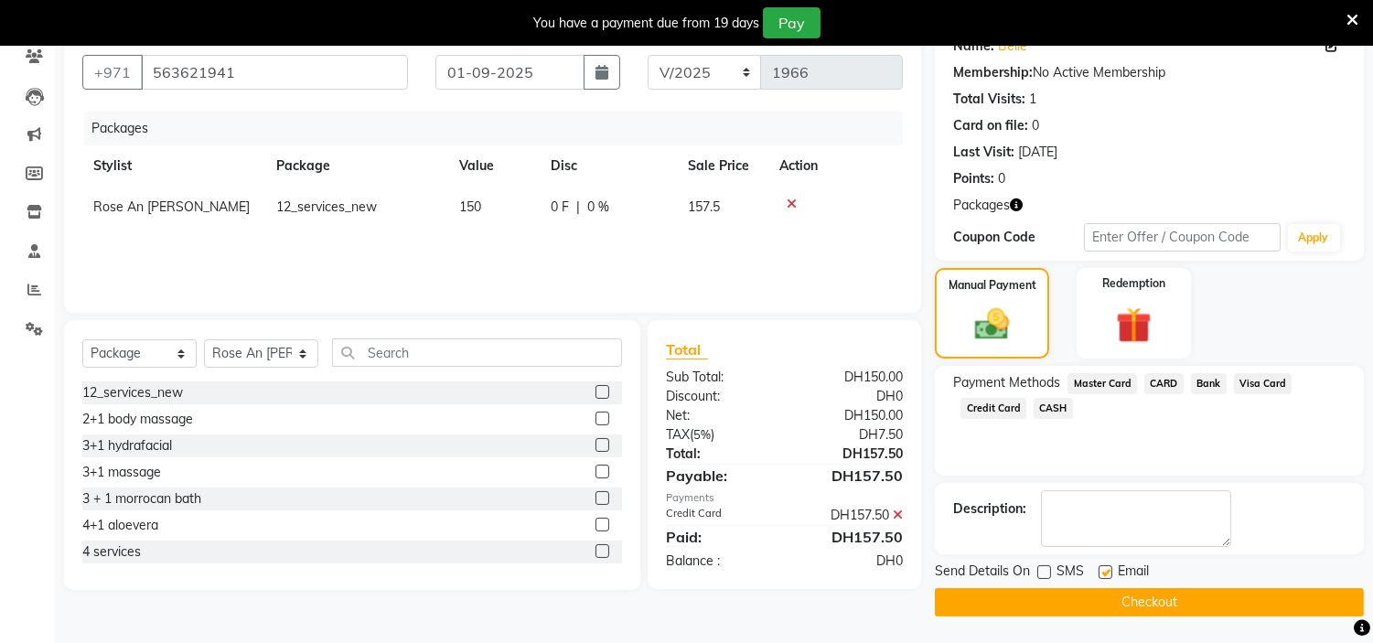
checkbox input "false"
click at [1094, 591] on button "Checkout" at bounding box center [1149, 602] width 429 height 28
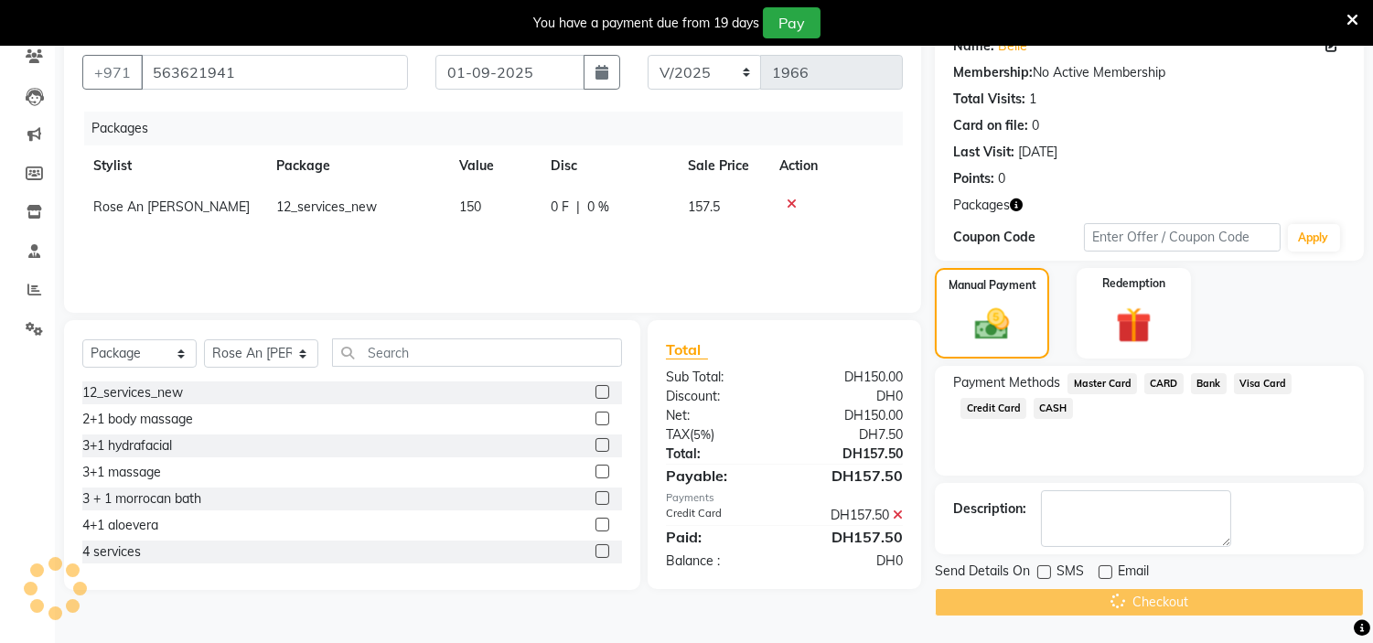
scroll to position [81, 0]
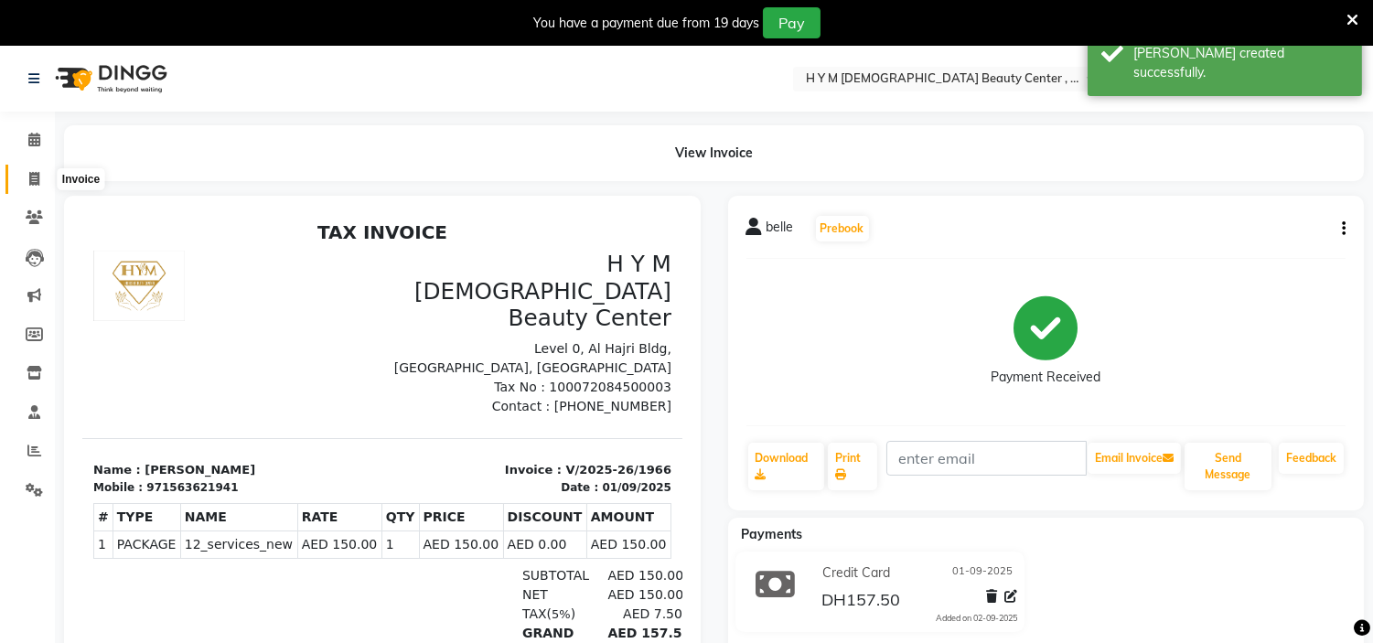
click at [35, 172] on icon at bounding box center [34, 179] width 10 height 14
select select "service"
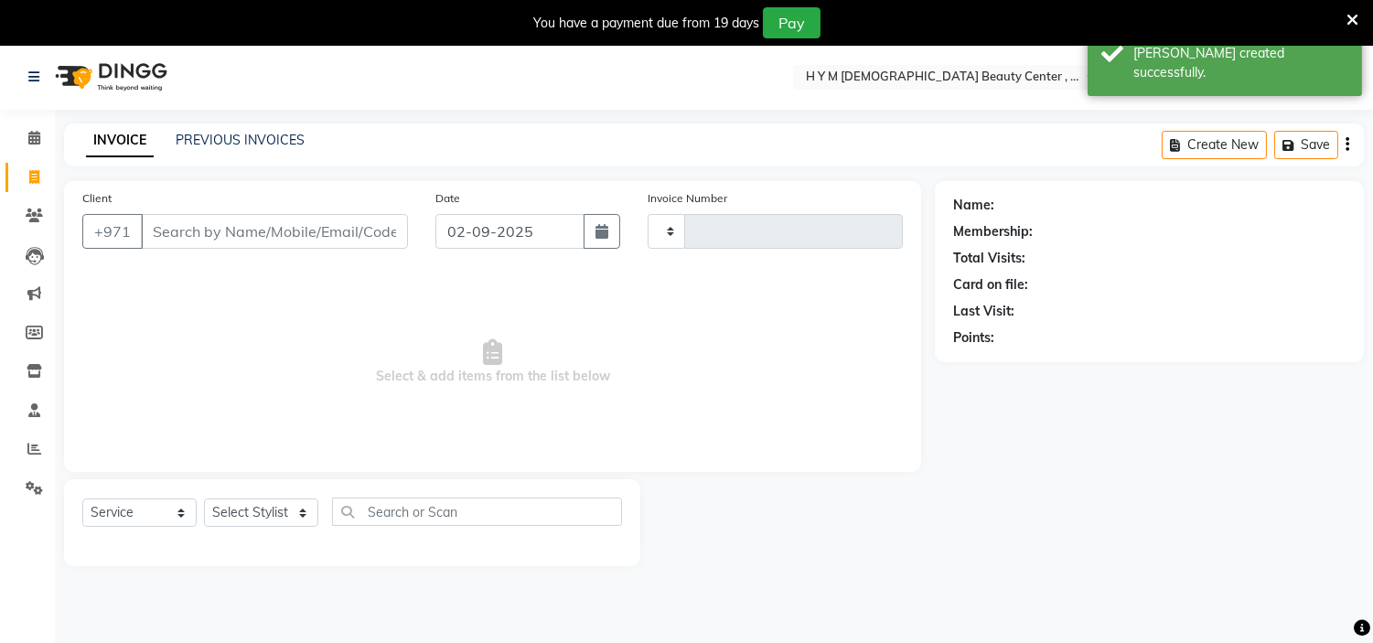
scroll to position [46, 0]
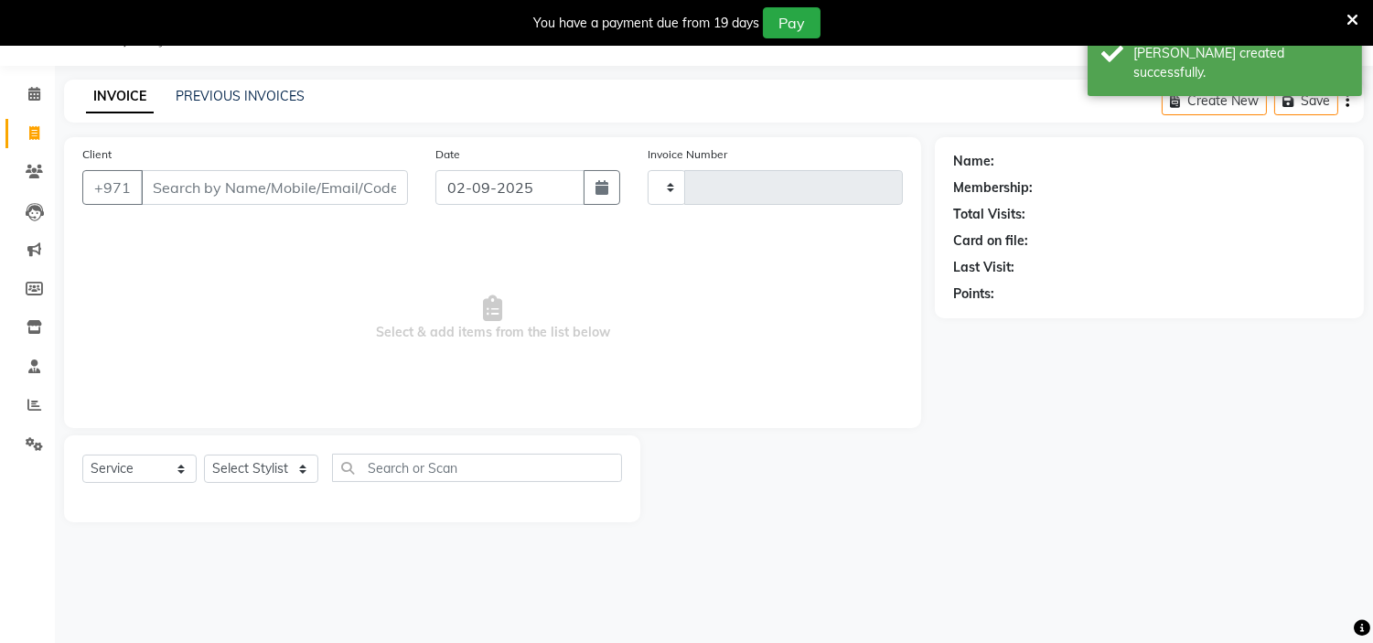
type input "1967"
select select "7248"
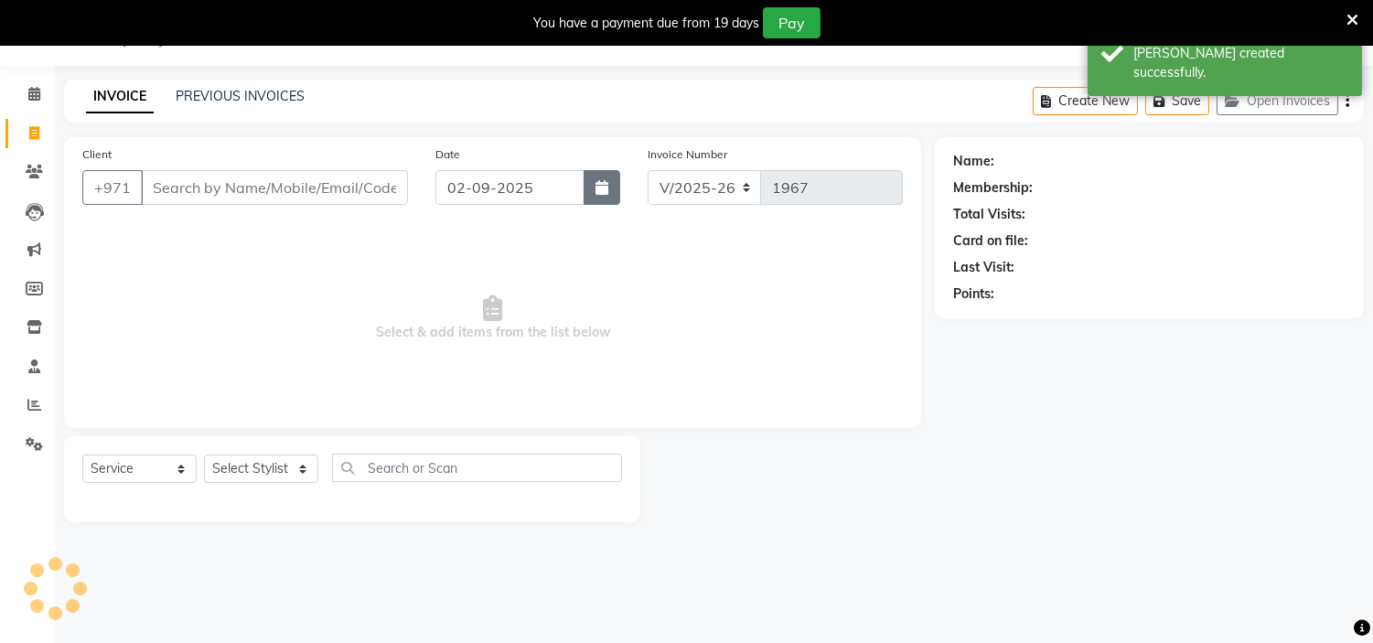
click at [604, 203] on button "button" at bounding box center [602, 187] width 37 height 35
select select "9"
select select "2025"
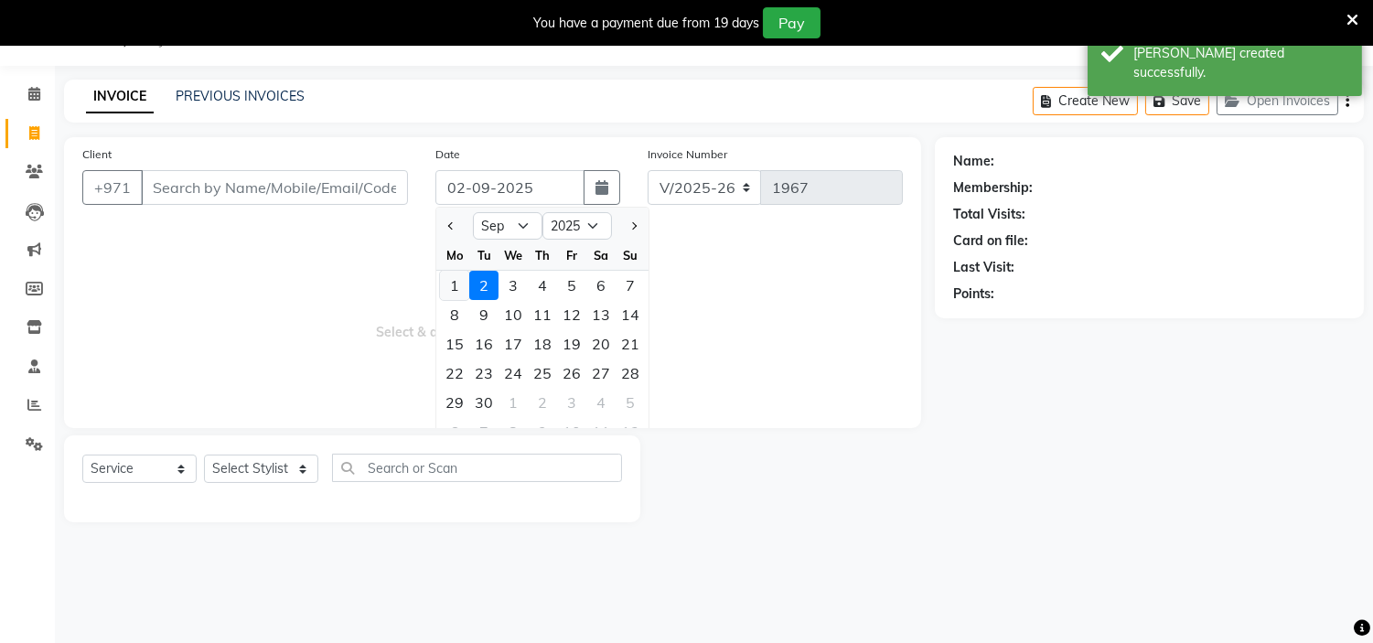
click at [467, 282] on div "1" at bounding box center [454, 285] width 29 height 29
type input "01-09-2025"
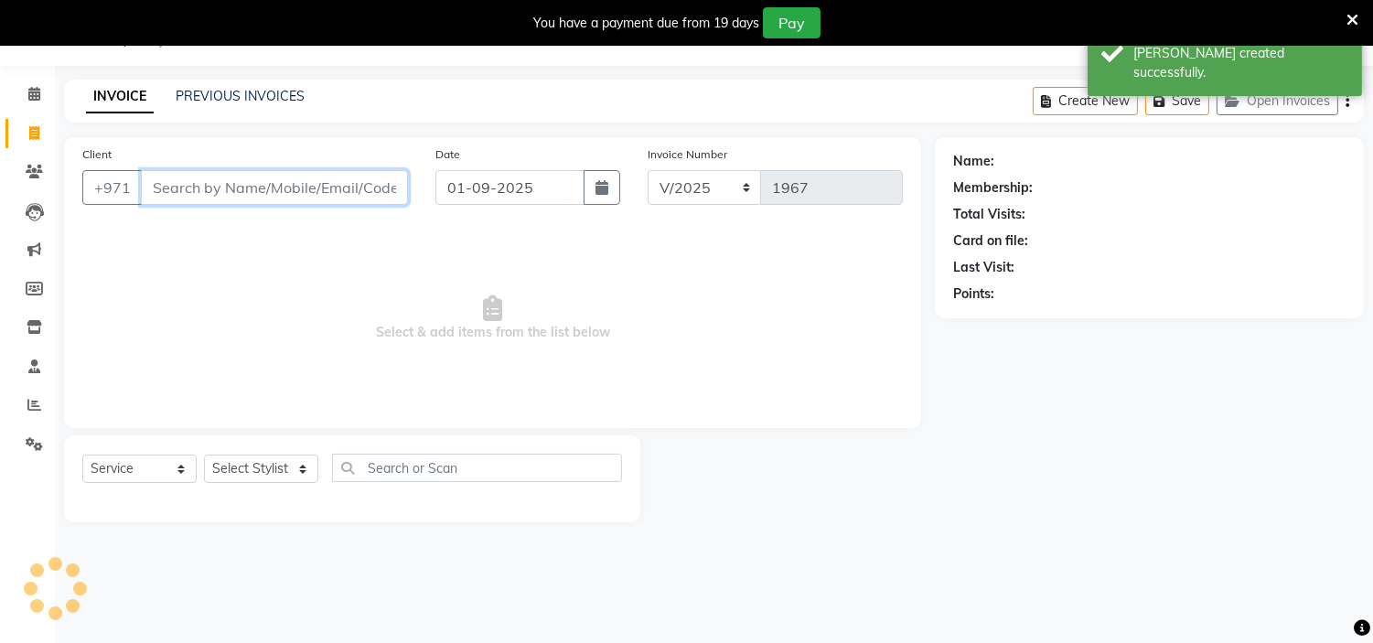
paste input "563621941"
type input "563621941"
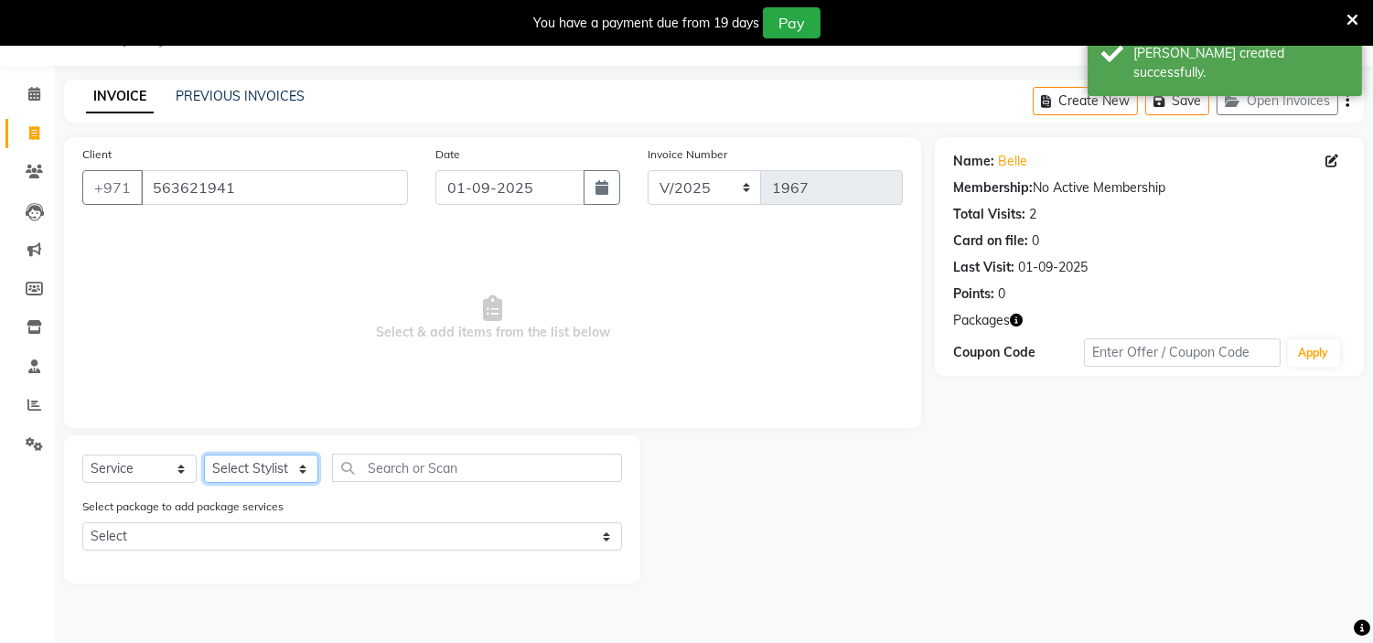
drag, startPoint x: 257, startPoint y: 481, endPoint x: 259, endPoint y: 472, distance: 9.3
click at [257, 481] on select "Select Stylist [PERSON_NAME] Jheza [PERSON_NAME] [PERSON_NAME] [PERSON_NAME] An…" at bounding box center [261, 469] width 114 height 28
select select "61767"
click at [204, 456] on select "Select Stylist [PERSON_NAME] Jheza [PERSON_NAME] [PERSON_NAME] [PERSON_NAME] An…" at bounding box center [261, 469] width 114 height 28
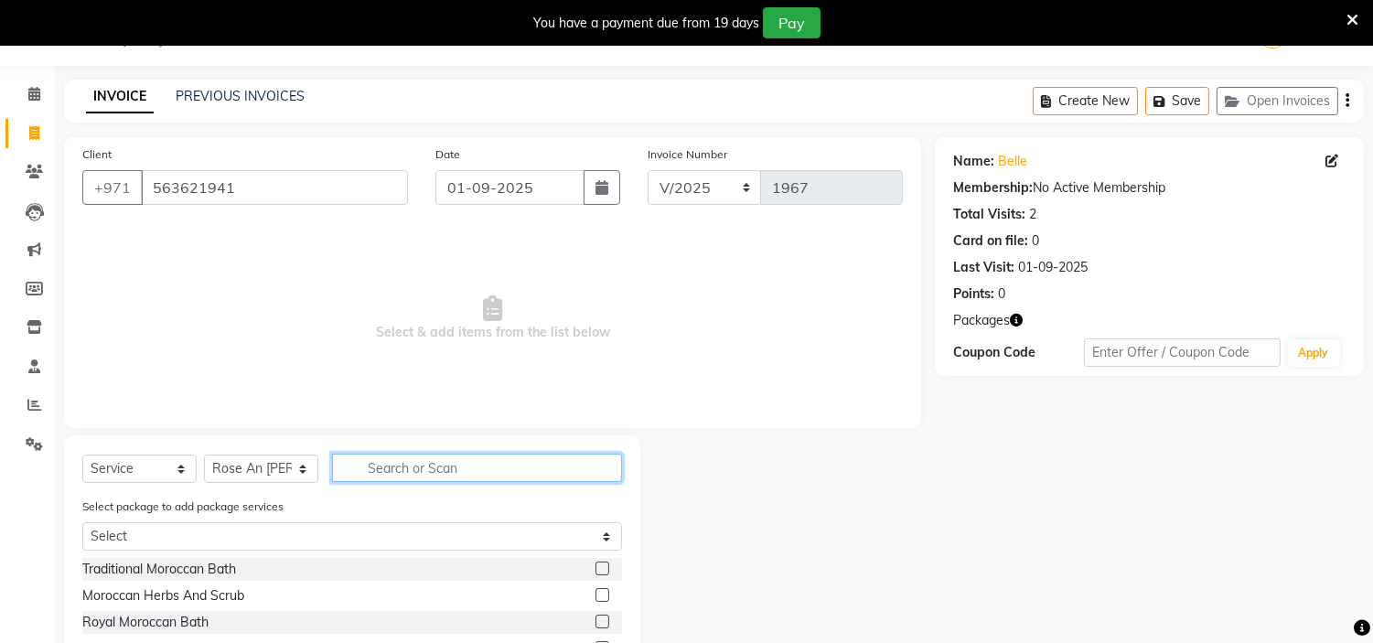
click at [518, 464] on input "text" at bounding box center [477, 468] width 290 height 28
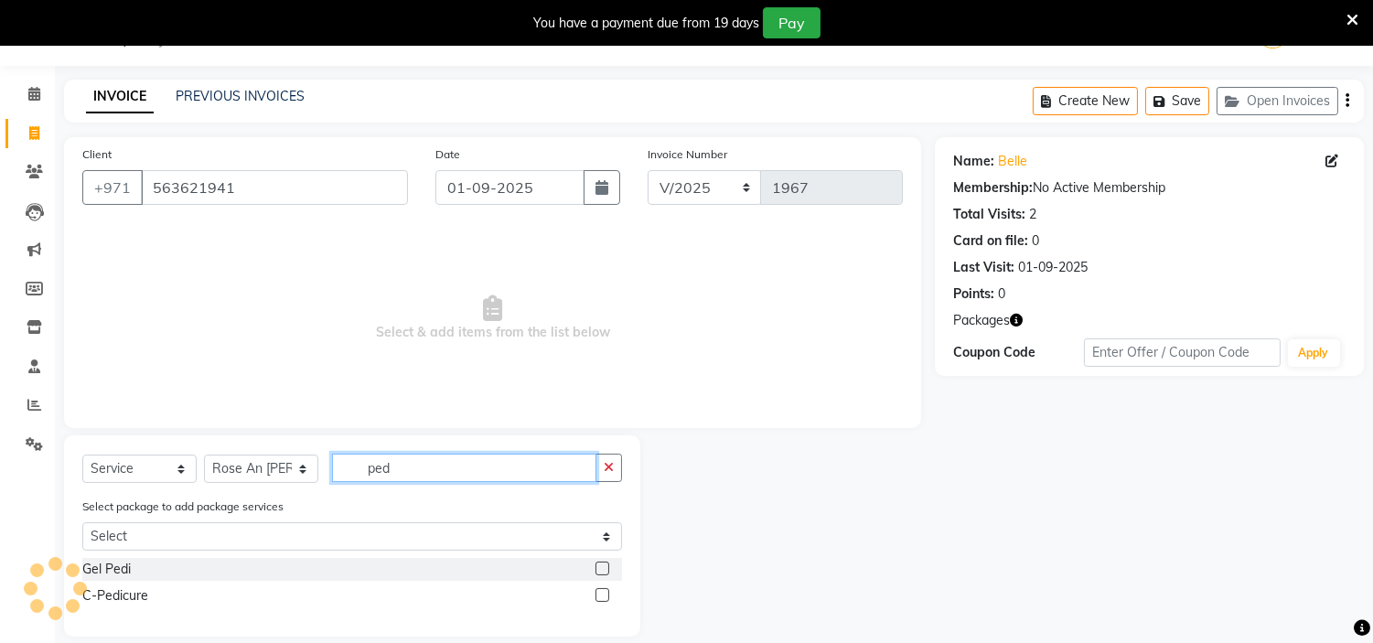
type input "ped"
click at [596, 564] on label at bounding box center [603, 569] width 14 height 14
click at [596, 564] on input "checkbox" at bounding box center [602, 570] width 12 height 12
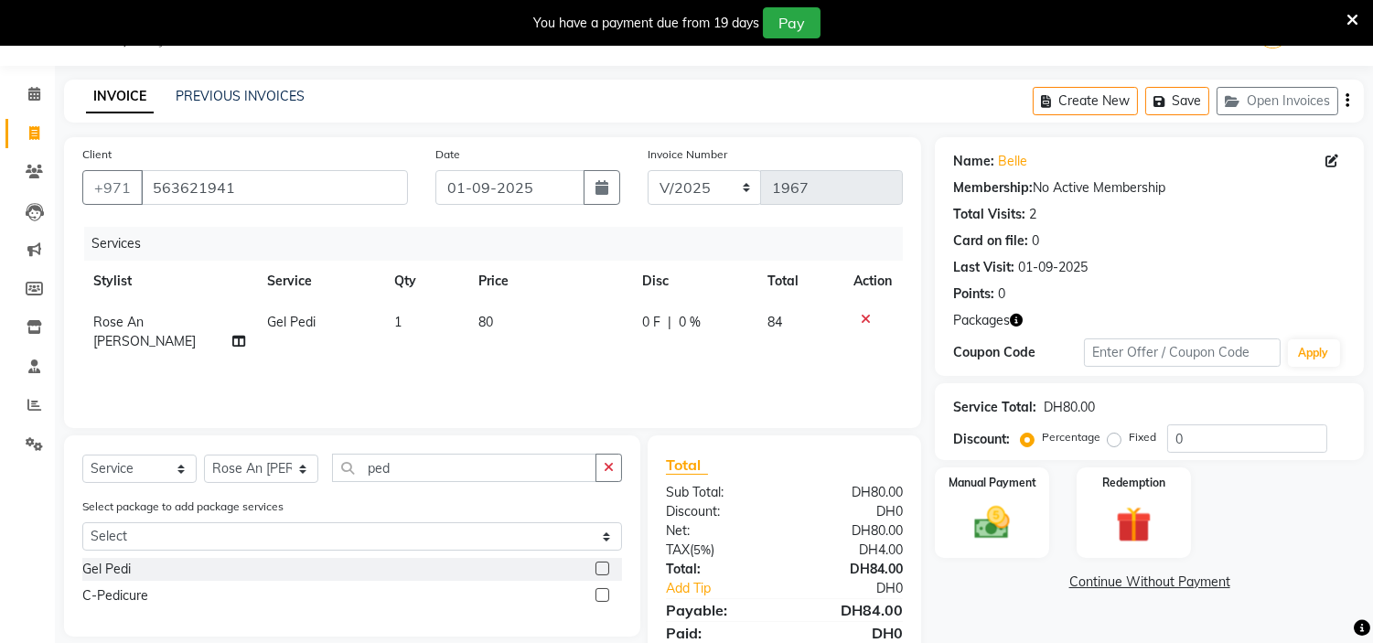
click at [606, 571] on label at bounding box center [603, 569] width 14 height 14
click at [606, 571] on input "checkbox" at bounding box center [602, 570] width 12 height 12
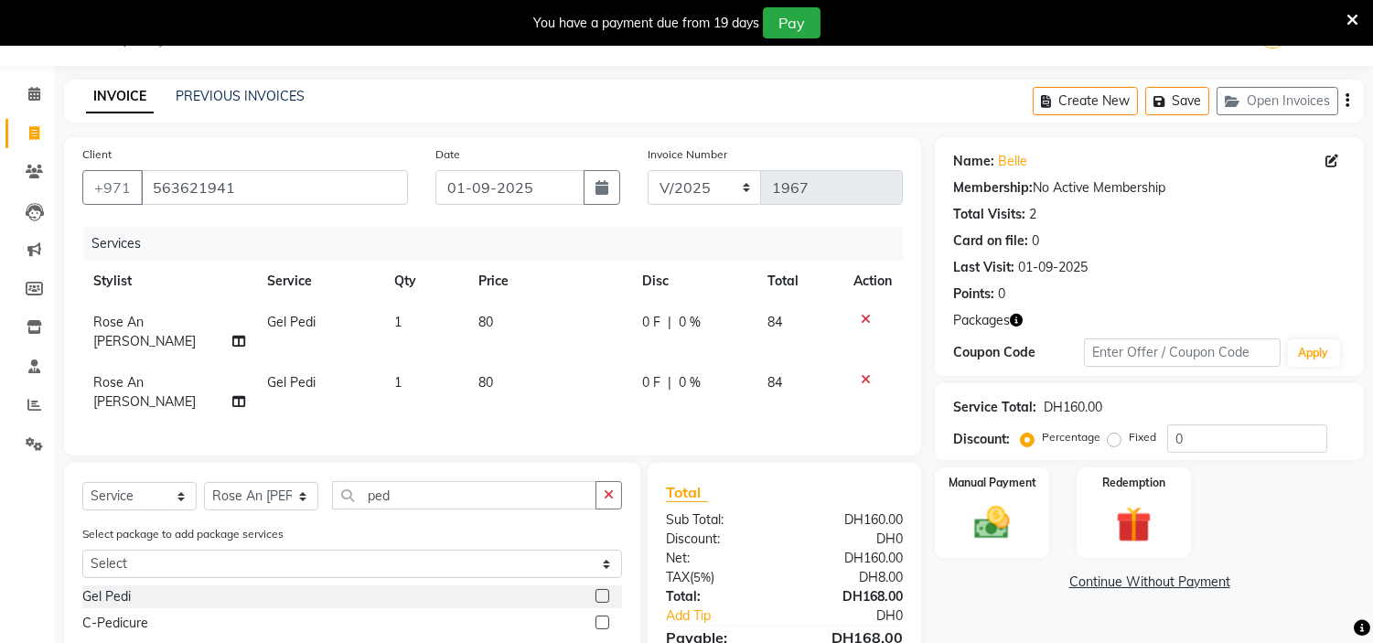
click at [606, 589] on label at bounding box center [603, 596] width 14 height 14
click at [606, 591] on input "checkbox" at bounding box center [602, 597] width 12 height 12
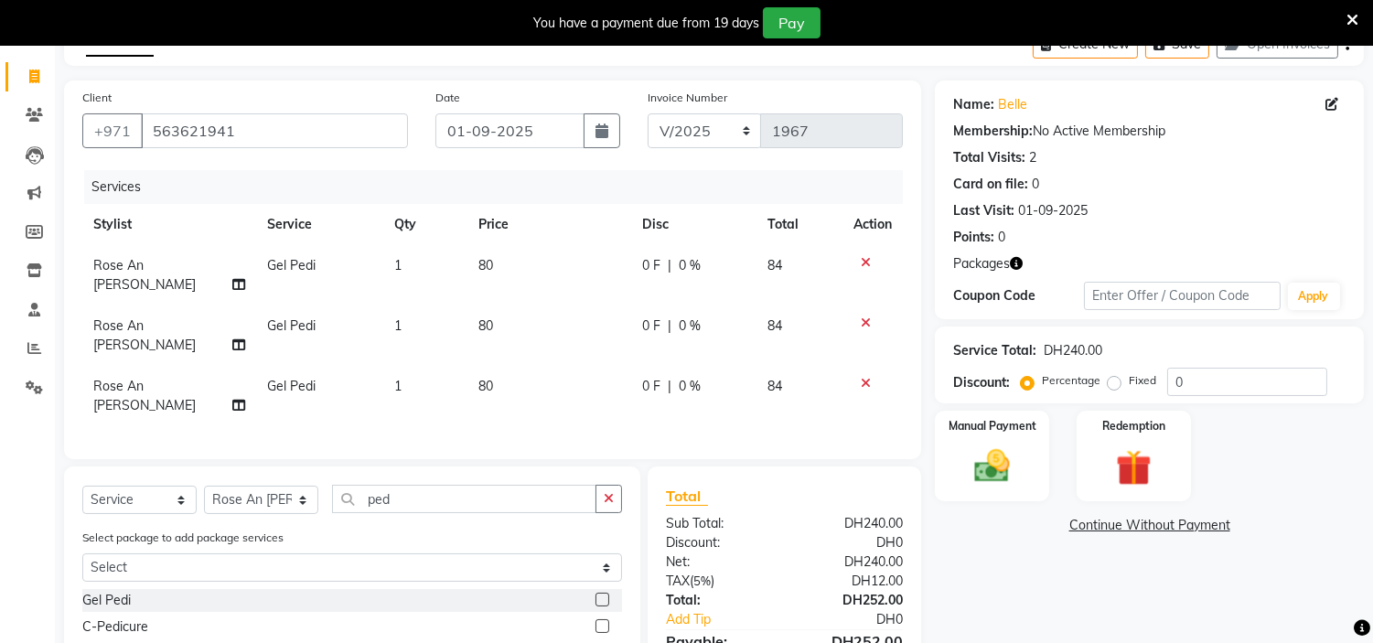
scroll to position [160, 0]
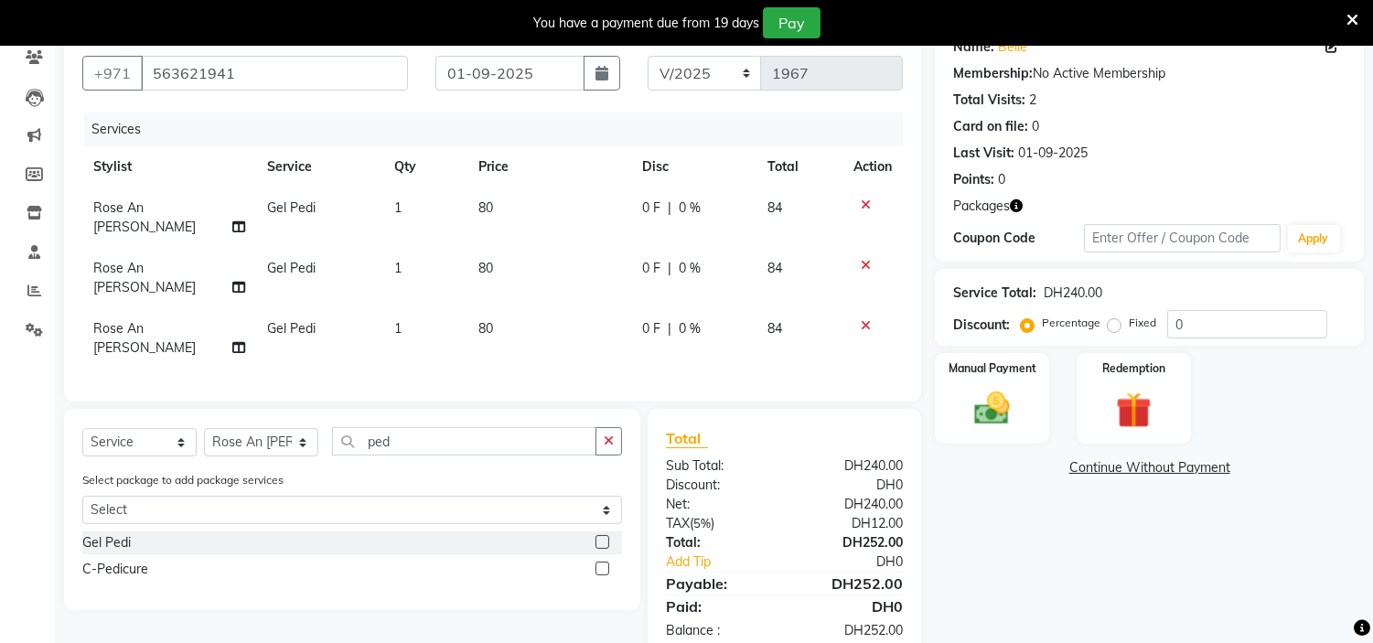
click at [606, 487] on div "Select package to add package services Select 12_services_new" at bounding box center [352, 500] width 567 height 61
click at [606, 535] on label at bounding box center [603, 542] width 14 height 14
click at [606, 537] on input "checkbox" at bounding box center [602, 543] width 12 height 12
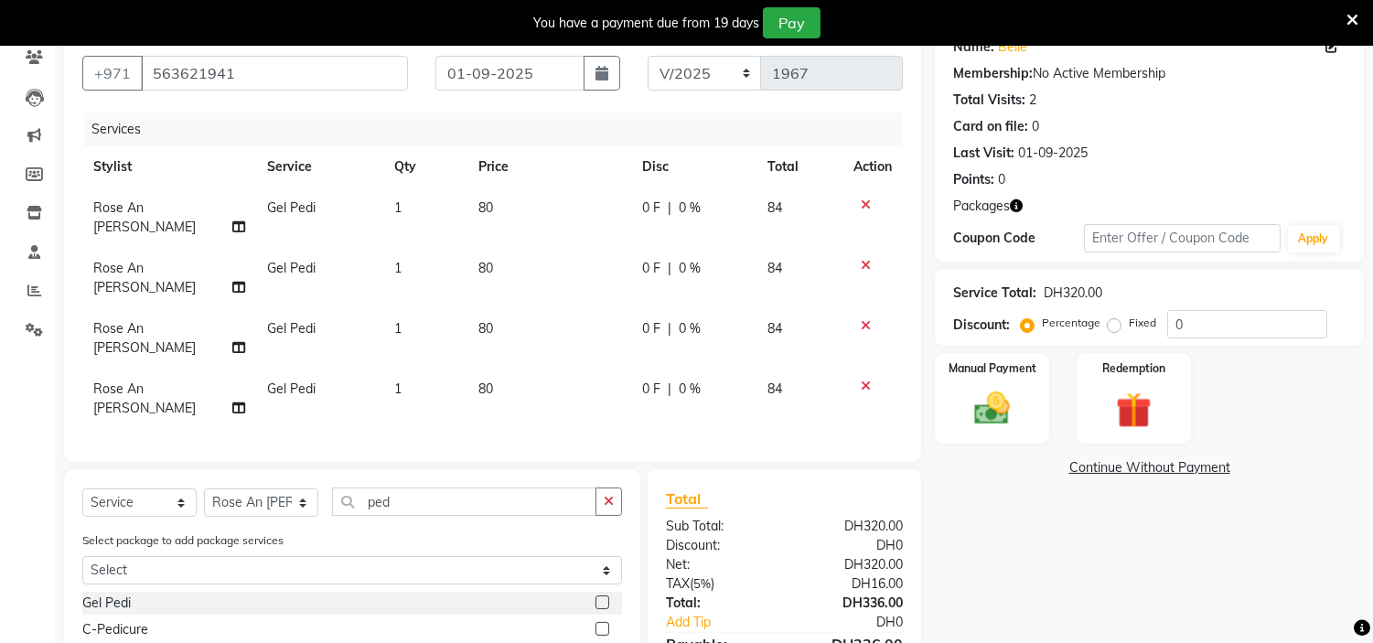
click at [607, 596] on label at bounding box center [603, 603] width 14 height 14
click at [607, 597] on input "checkbox" at bounding box center [602, 603] width 12 height 12
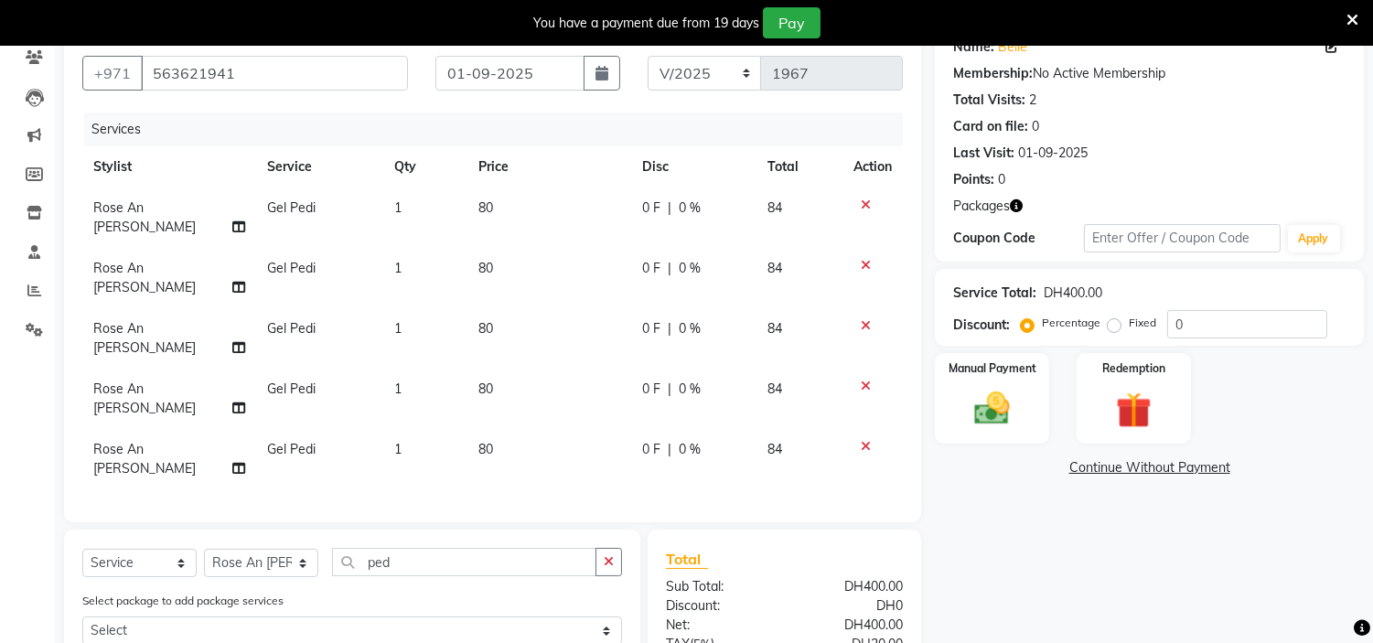
checkbox input "false"
click at [268, 549] on select "Select Stylist [PERSON_NAME] Jheza [PERSON_NAME] [PERSON_NAME] [PERSON_NAME] An…" at bounding box center [261, 563] width 114 height 28
drag, startPoint x: 360, startPoint y: 485, endPoint x: 0, endPoint y: 291, distance: 409.3
click at [0, 329] on app-home "Select Location × H Y M [DEMOGRAPHIC_DATA] Beauty Center , [GEOGRAPHIC_DATA] En…" at bounding box center [686, 346] width 1373 height 921
type input "mani"
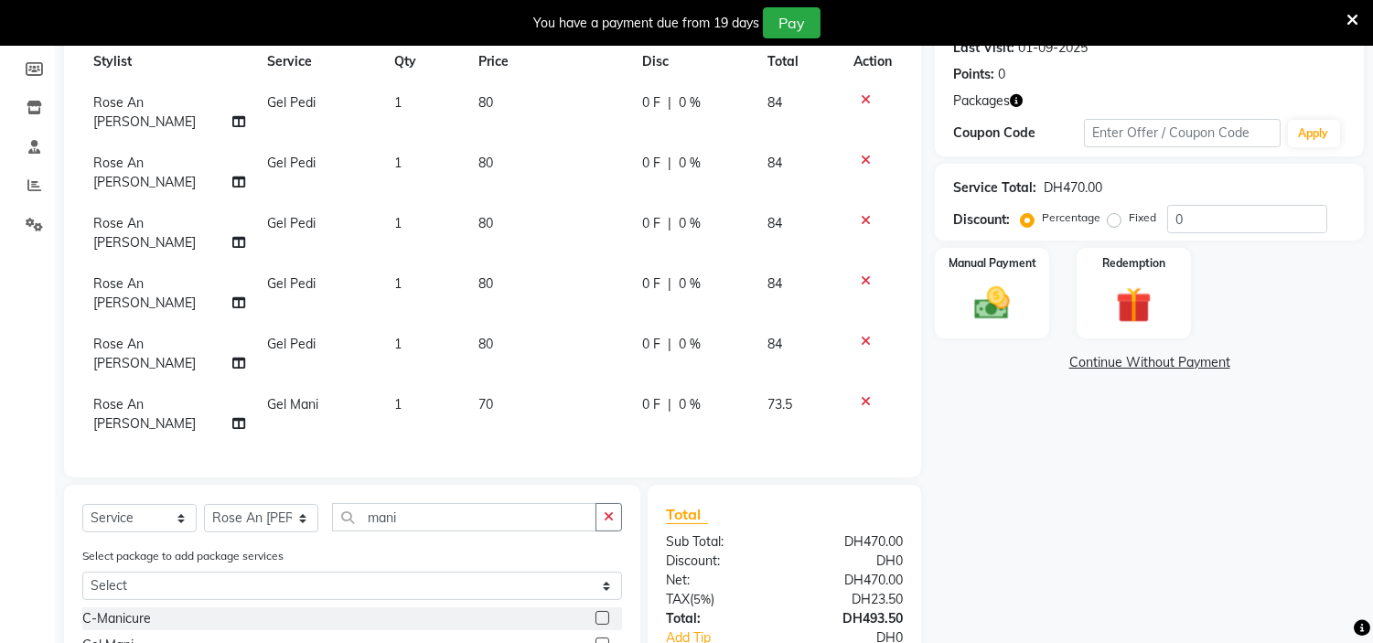
scroll to position [285, 0]
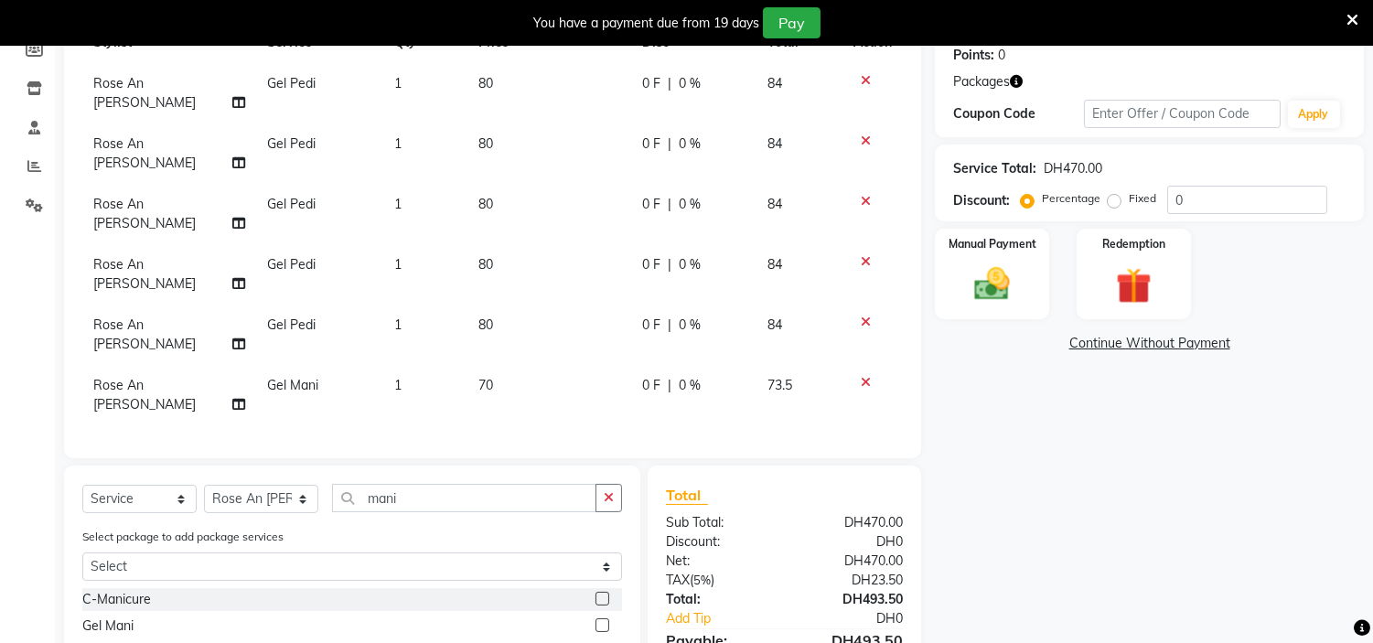
drag, startPoint x: 618, startPoint y: 522, endPoint x: 609, endPoint y: 524, distance: 9.3
click at [618, 615] on div at bounding box center [609, 626] width 27 height 23
click at [607, 618] on label at bounding box center [603, 625] width 14 height 14
click at [607, 620] on input "checkbox" at bounding box center [602, 626] width 12 height 12
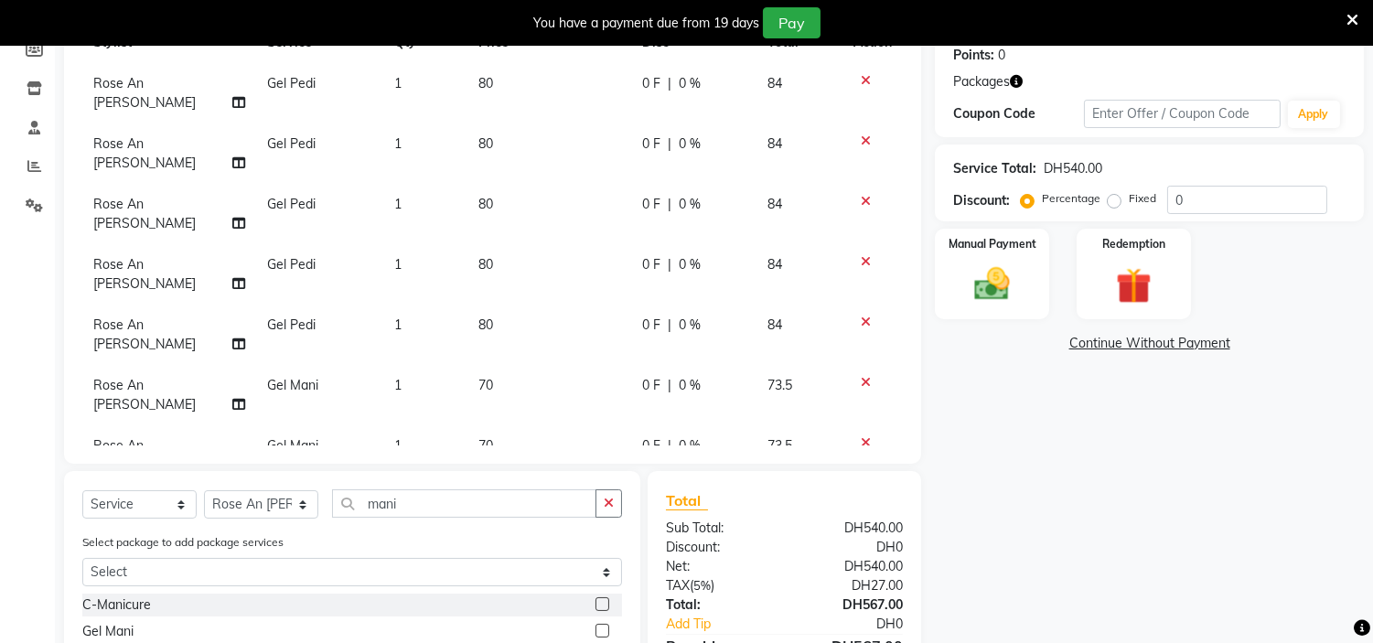
click at [604, 624] on label at bounding box center [603, 631] width 14 height 14
click at [604, 626] on input "checkbox" at bounding box center [602, 632] width 12 height 12
checkbox input "false"
click at [273, 490] on select "Select Stylist [PERSON_NAME] Jheza [PERSON_NAME] [PERSON_NAME] [PERSON_NAME] An…" at bounding box center [261, 504] width 114 height 28
select select "61768"
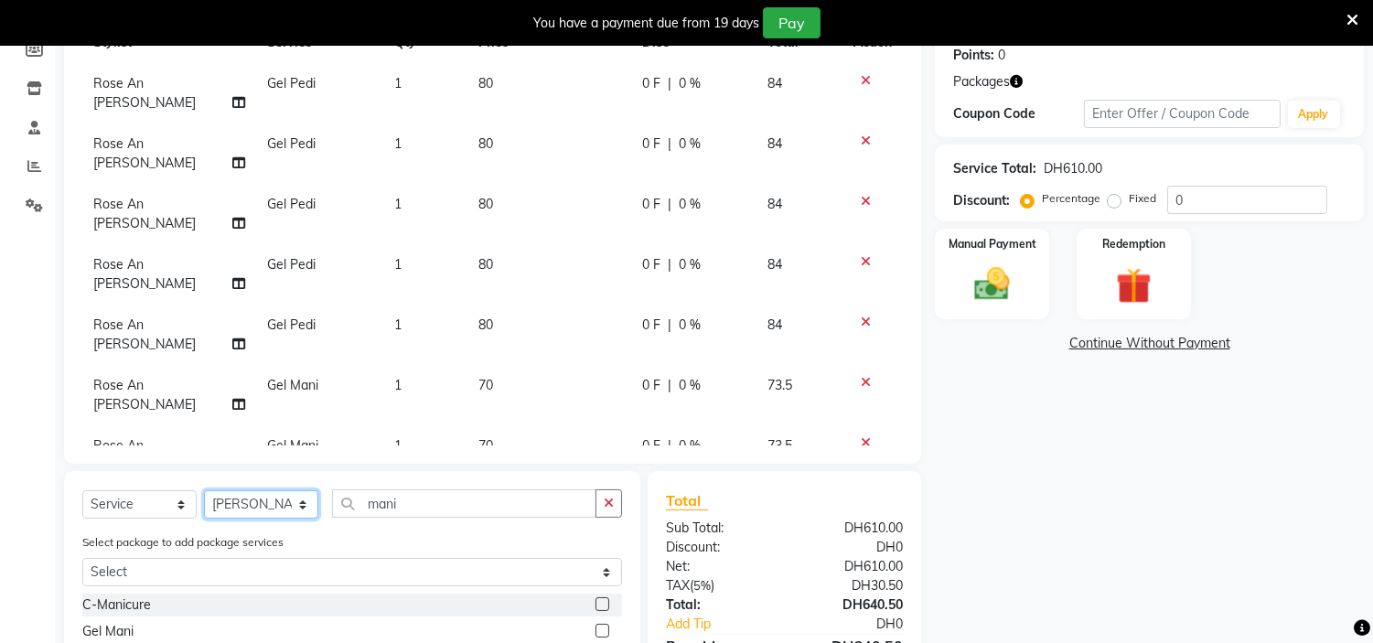
click at [204, 490] on select "Select Stylist [PERSON_NAME] Jheza [PERSON_NAME] [PERSON_NAME] [PERSON_NAME] An…" at bounding box center [261, 504] width 114 height 28
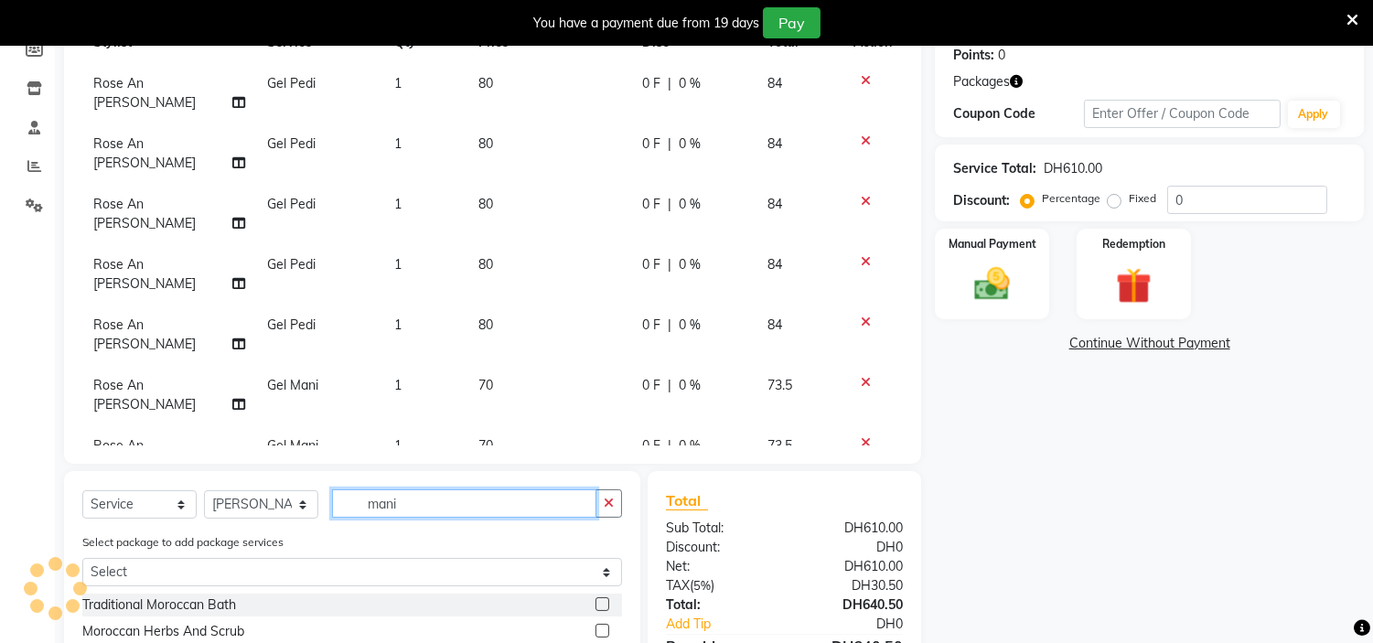
click at [403, 491] on input "mani" at bounding box center [464, 503] width 264 height 28
drag, startPoint x: 413, startPoint y: 487, endPoint x: 149, endPoint y: 491, distance: 263.5
click at [149, 491] on div "Select Service Product Membership Package Voucher Prepaid Gift Card Select Styl…" at bounding box center [352, 510] width 540 height 43
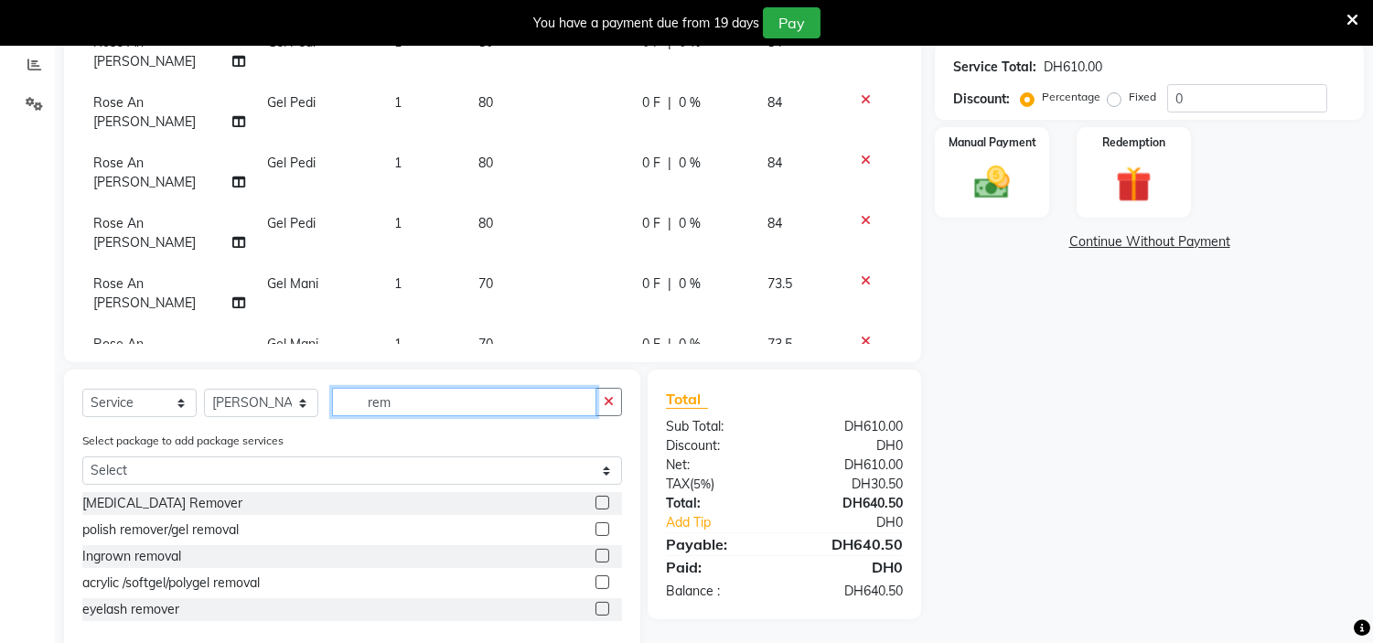
type input "rem"
click at [596, 522] on label at bounding box center [603, 529] width 14 height 14
click at [596, 524] on input "checkbox" at bounding box center [602, 530] width 12 height 12
click at [604, 532] on label at bounding box center [603, 529] width 14 height 14
click at [604, 532] on input "checkbox" at bounding box center [602, 530] width 12 height 12
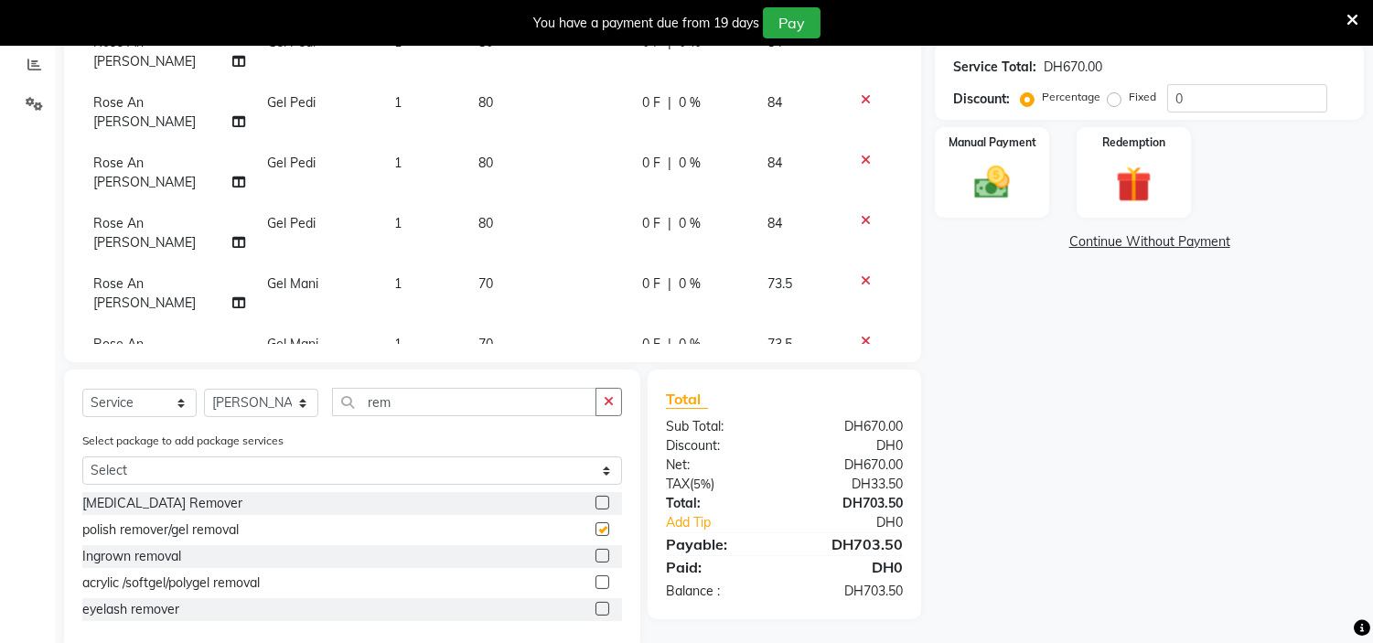
checkbox input "false"
click at [286, 404] on select "Select Stylist [PERSON_NAME] Jheza [PERSON_NAME] [PERSON_NAME] [PERSON_NAME] An…" at bounding box center [261, 403] width 114 height 28
select select "61770"
click at [204, 390] on select "Select Stylist [PERSON_NAME] Jheza [PERSON_NAME] [PERSON_NAME] [PERSON_NAME] An…" at bounding box center [261, 403] width 114 height 28
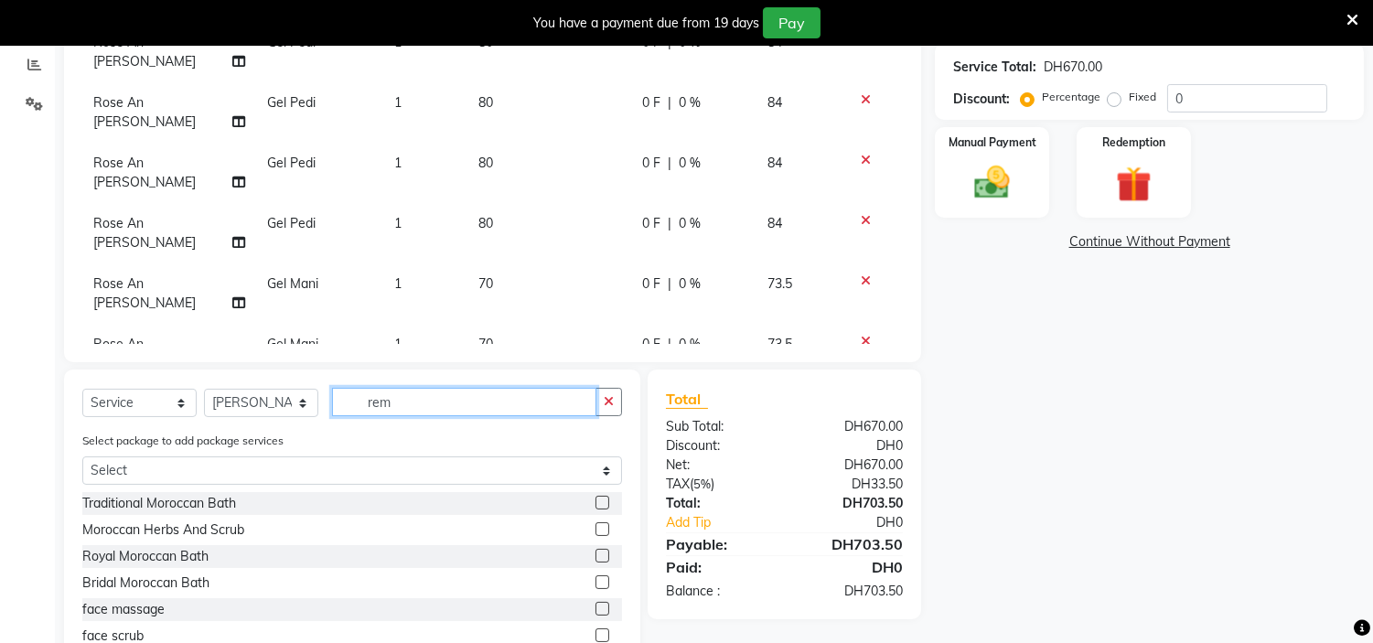
click at [456, 407] on input "rem" at bounding box center [464, 402] width 264 height 28
type input "remo"
click at [599, 526] on label at bounding box center [603, 529] width 14 height 14
click at [599, 526] on input "checkbox" at bounding box center [602, 530] width 12 height 12
click at [600, 528] on label at bounding box center [603, 529] width 14 height 14
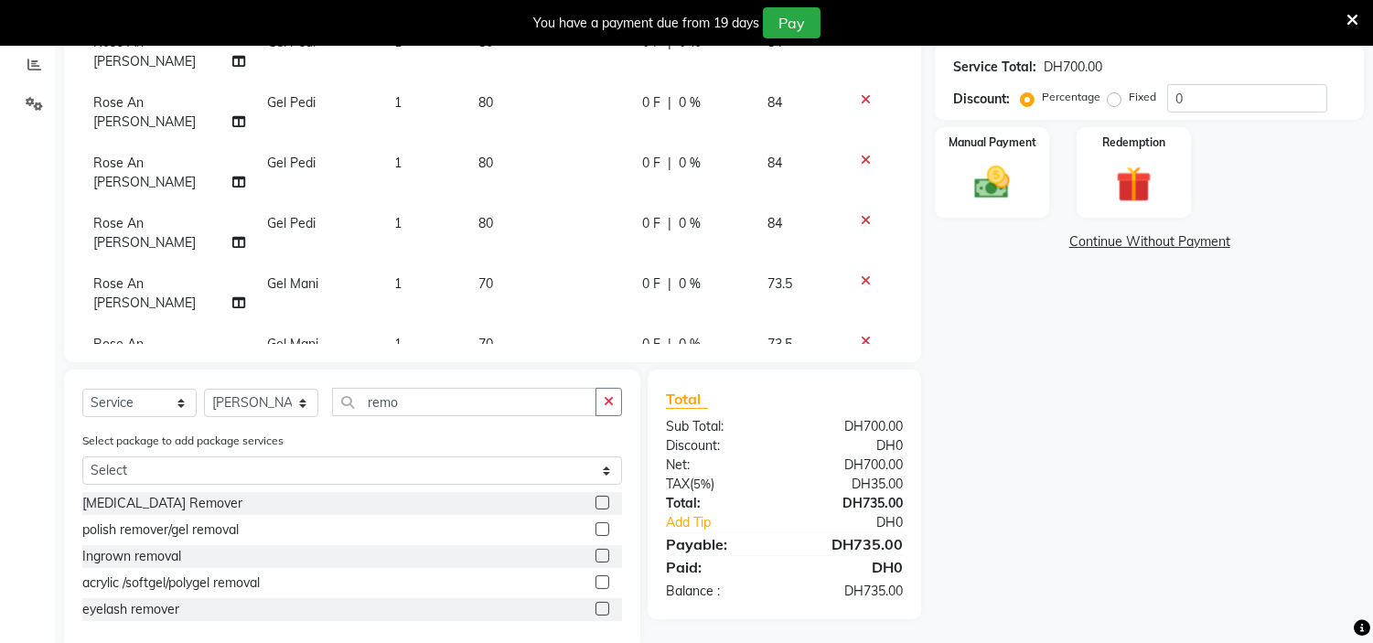
click at [600, 528] on input "checkbox" at bounding box center [602, 530] width 12 height 12
checkbox input "false"
click at [1128, 166] on img at bounding box center [1133, 185] width 60 height 46
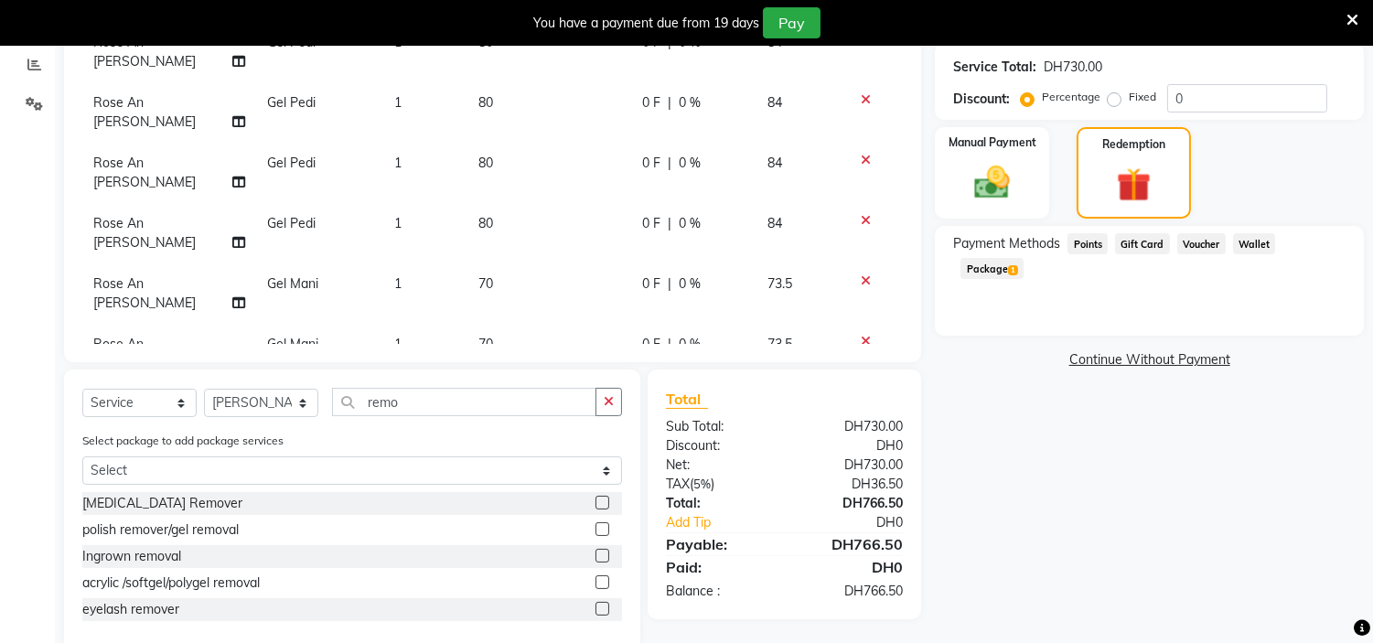
click at [1024, 258] on span "Package 1" at bounding box center [992, 268] width 63 height 21
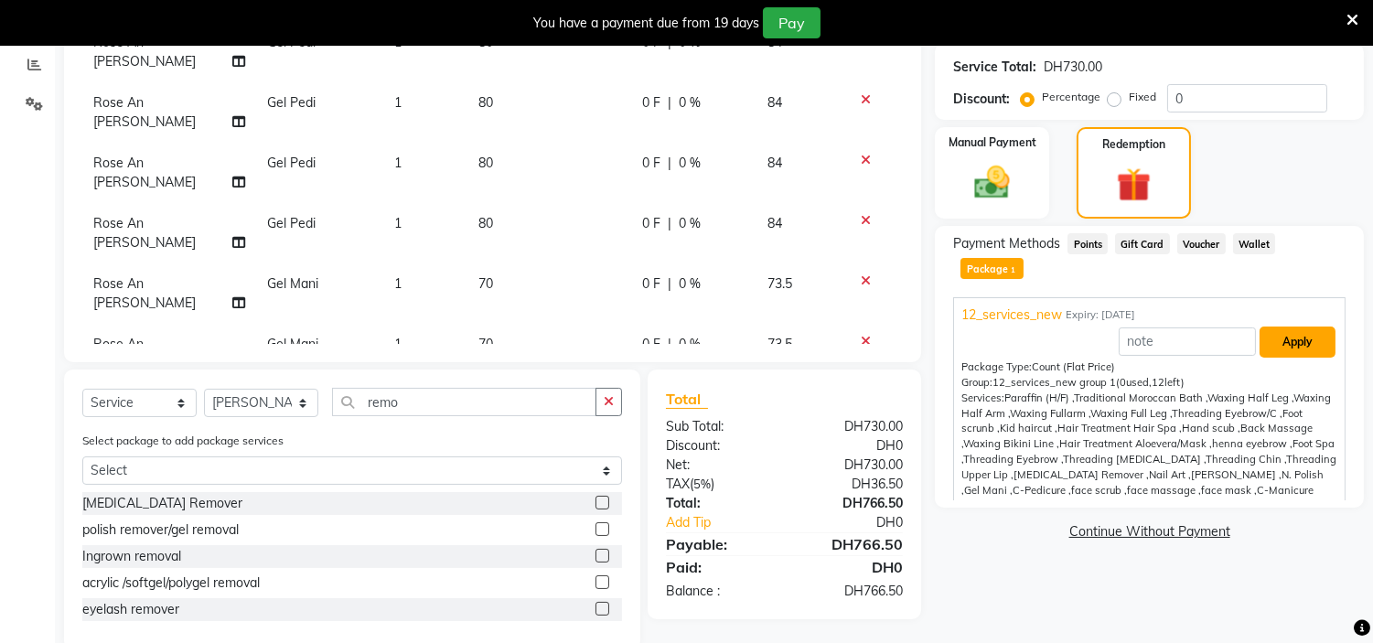
click at [1286, 327] on button "Apply" at bounding box center [1298, 342] width 76 height 31
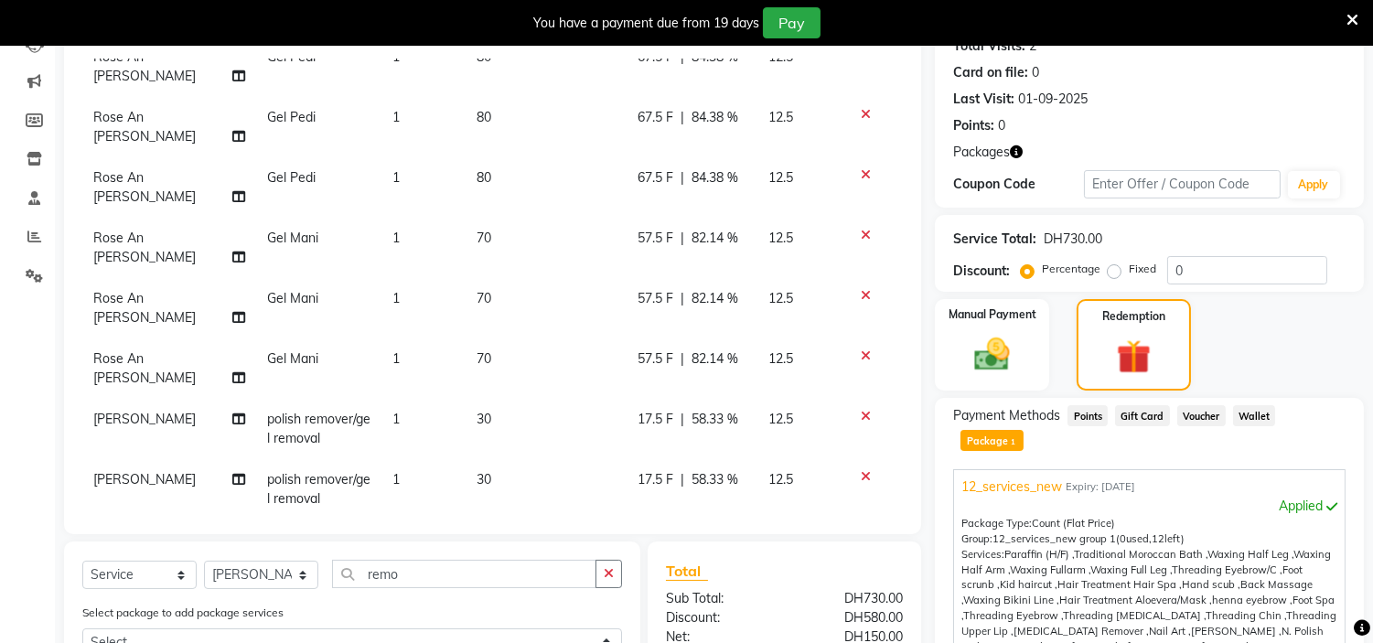
scroll to position [421, 0]
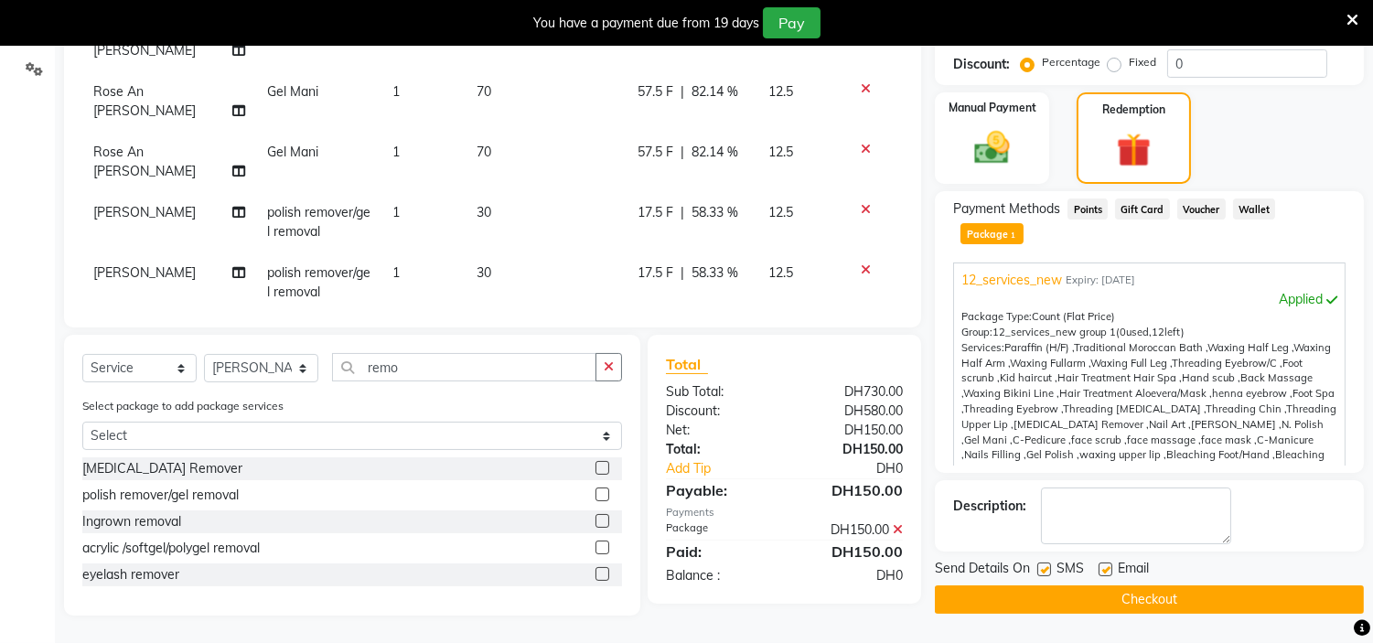
drag, startPoint x: 1040, startPoint y: 549, endPoint x: 1112, endPoint y: 547, distance: 72.3
click at [1040, 563] on label at bounding box center [1044, 570] width 14 height 14
click at [1040, 564] on input "checkbox" at bounding box center [1043, 570] width 12 height 12
checkbox input "false"
click at [1114, 559] on div "Email" at bounding box center [1131, 570] width 65 height 23
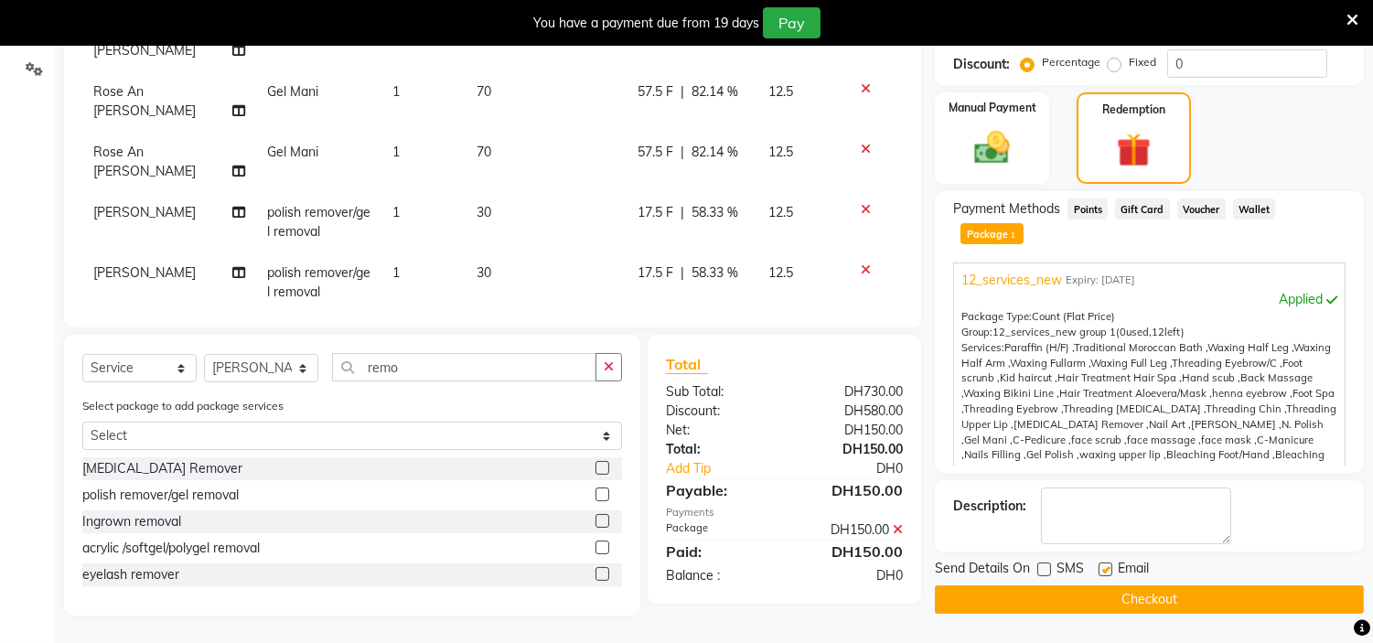
click at [1101, 563] on label at bounding box center [1106, 570] width 14 height 14
click at [1101, 564] on input "checkbox" at bounding box center [1105, 570] width 12 height 12
checkbox input "false"
click at [1101, 585] on button "Checkout" at bounding box center [1149, 599] width 429 height 28
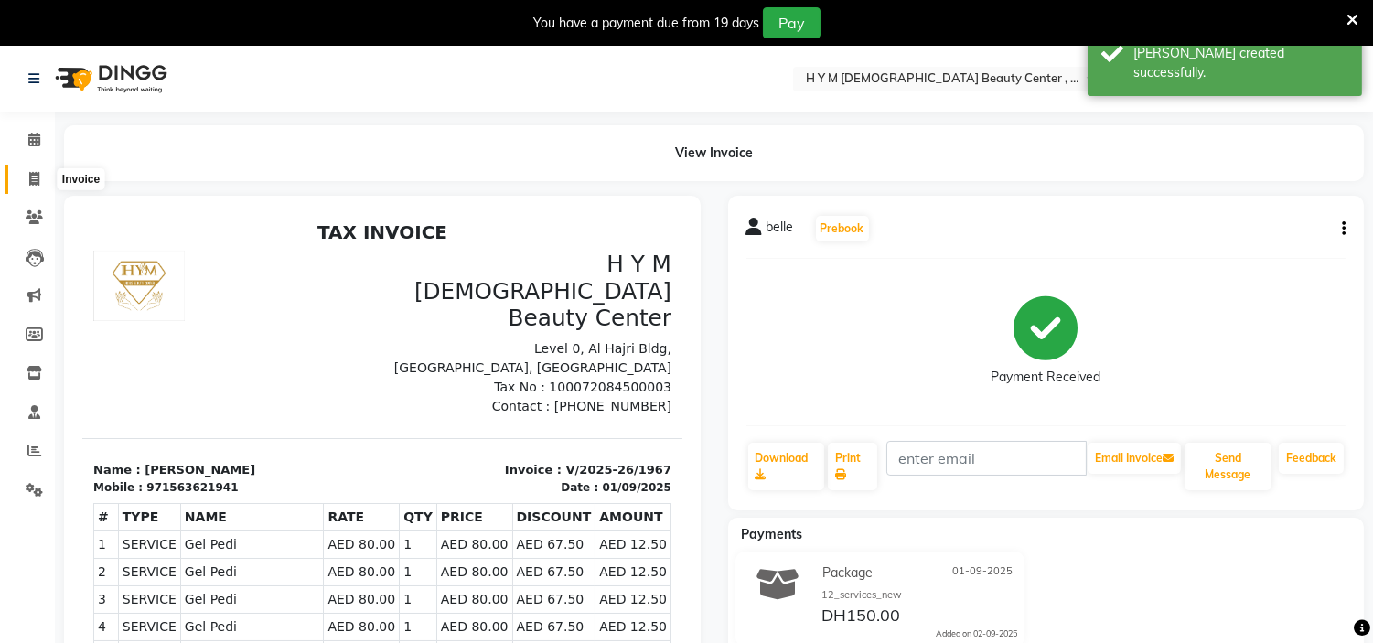
click at [20, 188] on span at bounding box center [34, 179] width 32 height 21
select select "service"
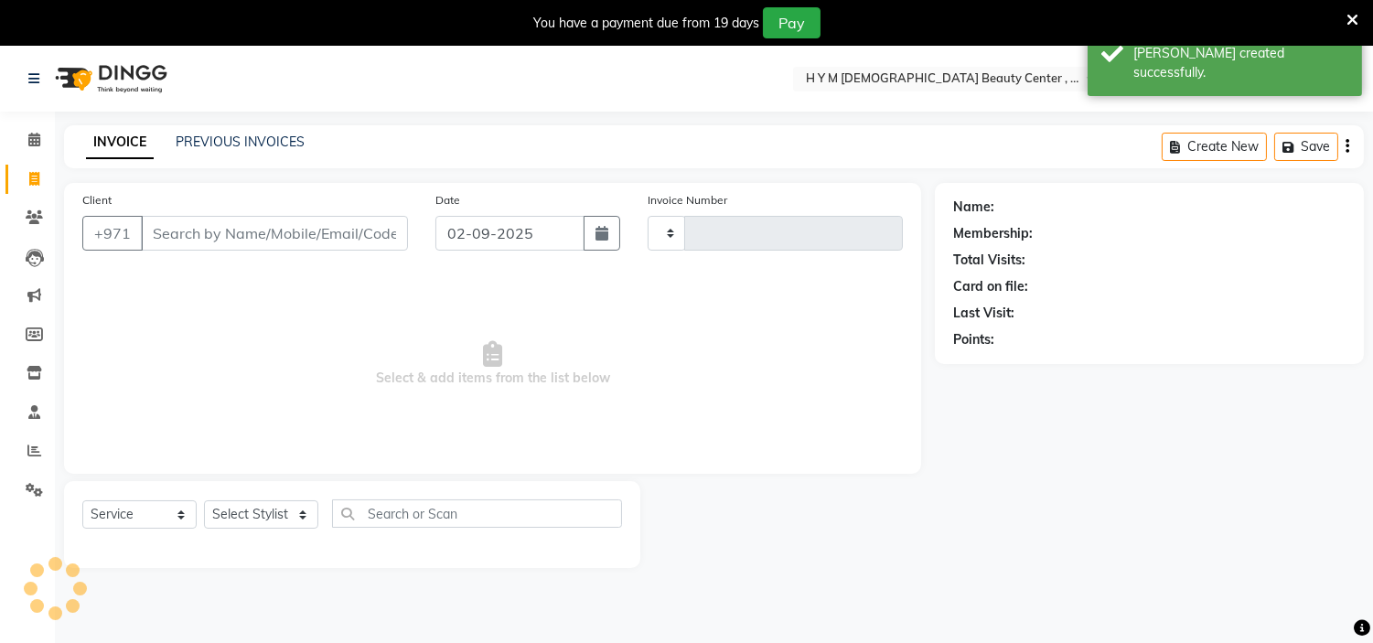
scroll to position [46, 0]
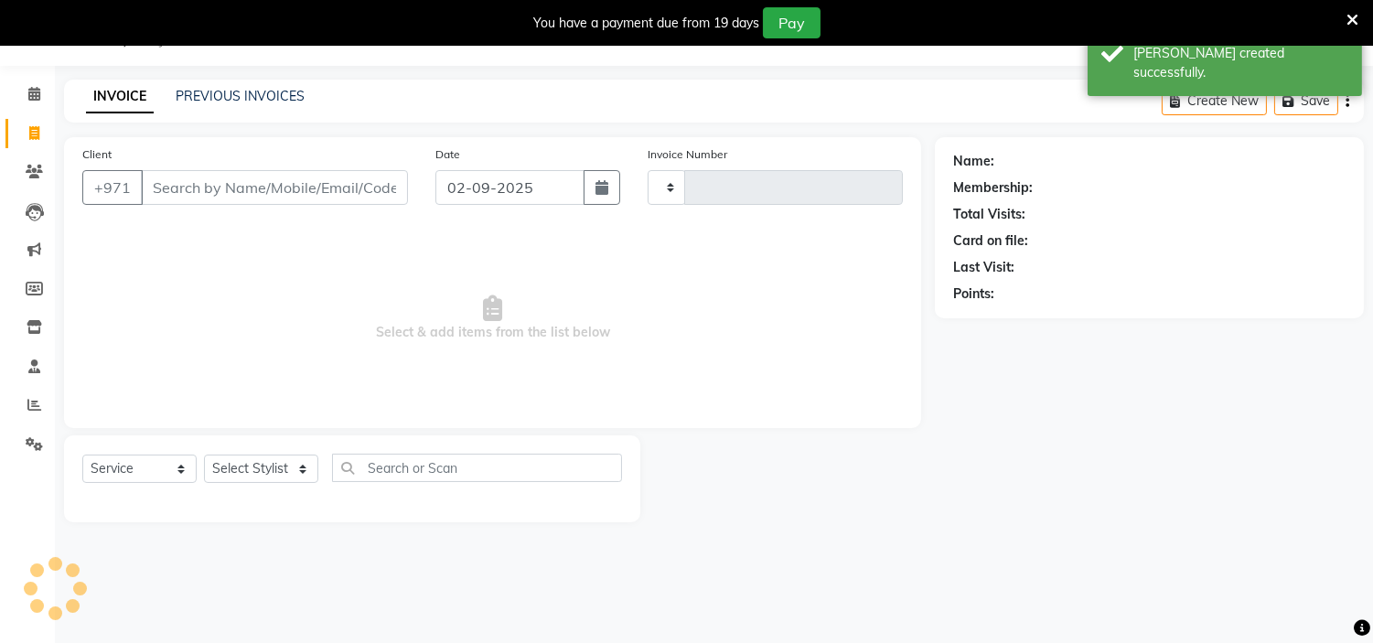
type input "1968"
select select "7248"
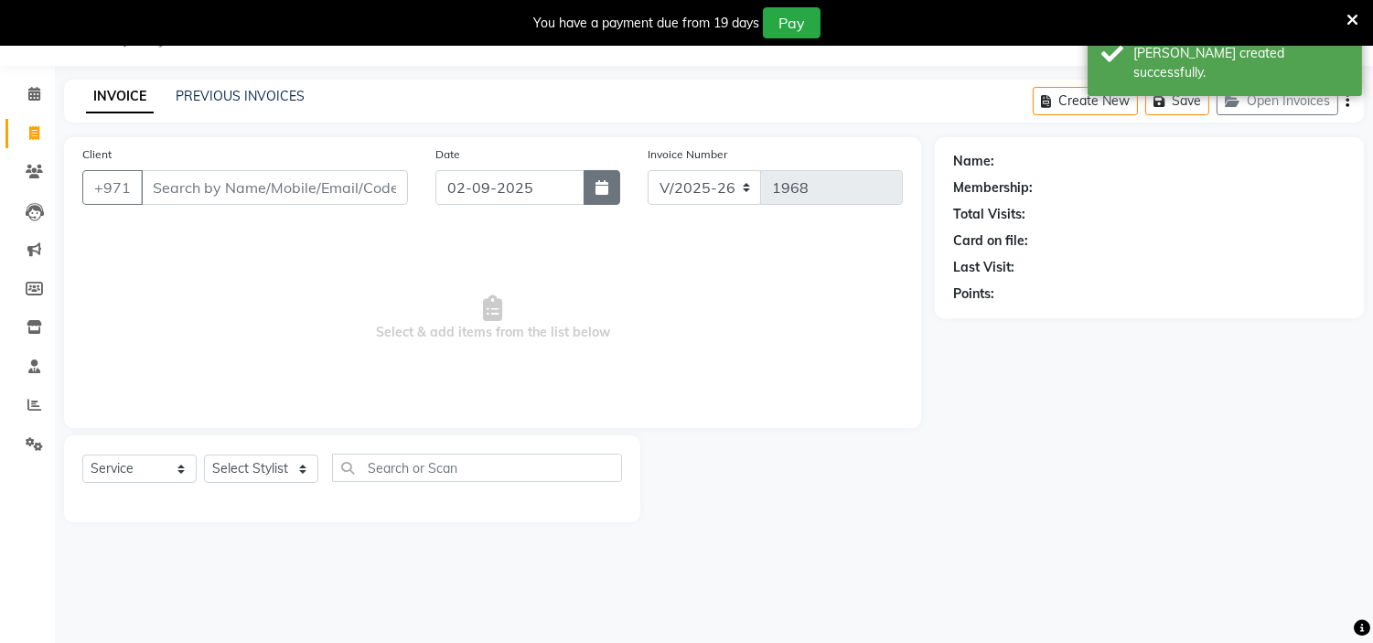
click at [599, 188] on icon "button" at bounding box center [602, 187] width 13 height 15
select select "9"
select select "2025"
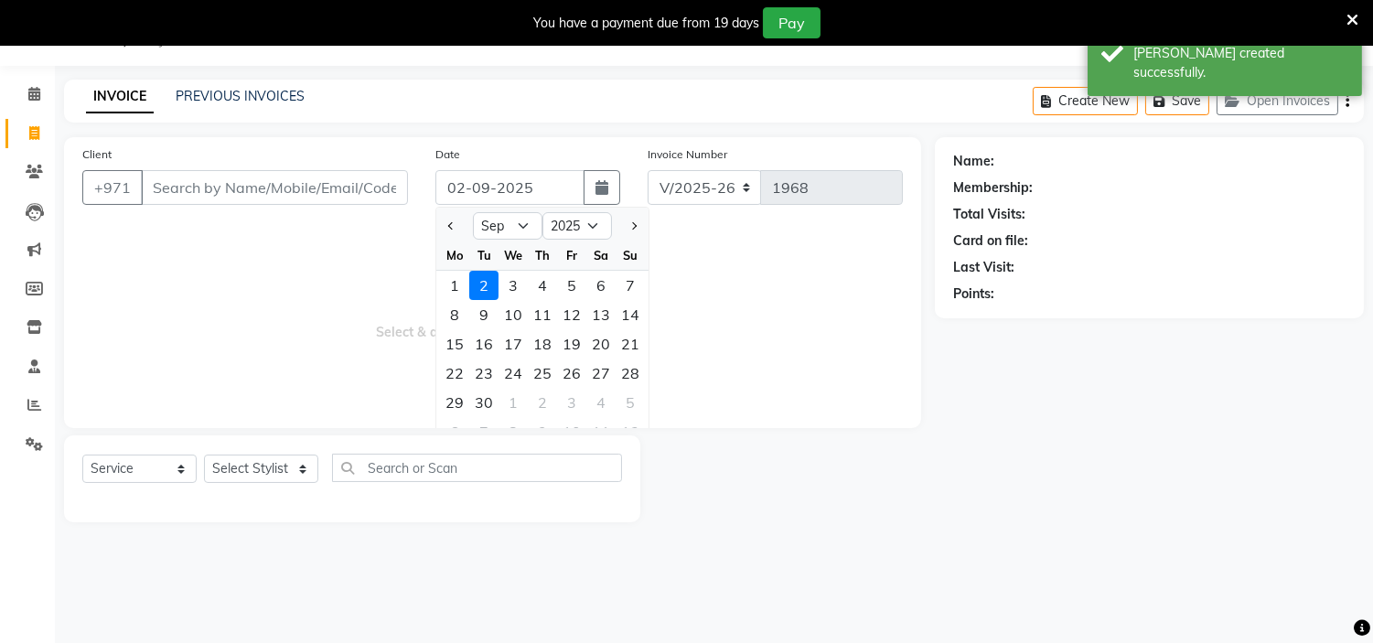
click at [441, 224] on div at bounding box center [454, 225] width 37 height 29
click at [455, 227] on button "Previous month" at bounding box center [452, 225] width 16 height 29
select select "8"
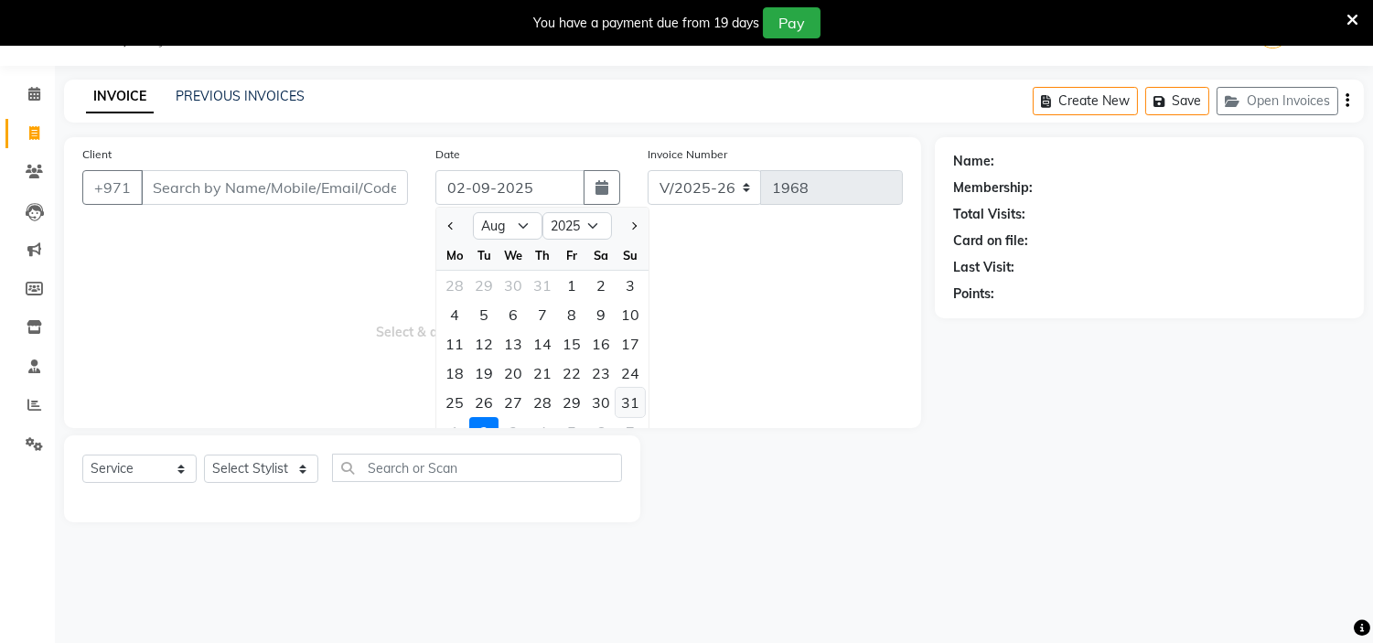
drag, startPoint x: 631, startPoint y: 403, endPoint x: 606, endPoint y: 387, distance: 30.0
click at [631, 401] on div "31" at bounding box center [630, 402] width 29 height 29
type input "31-08-2025"
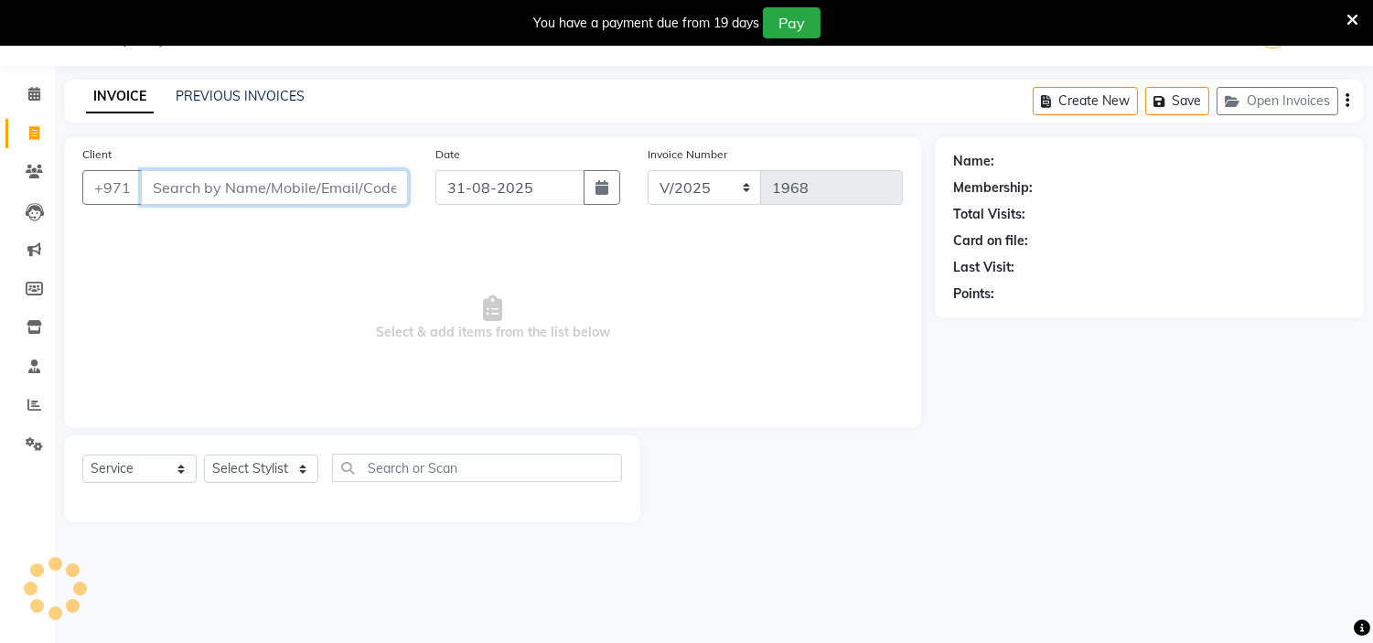
click at [312, 194] on input "Client" at bounding box center [274, 187] width 267 height 35
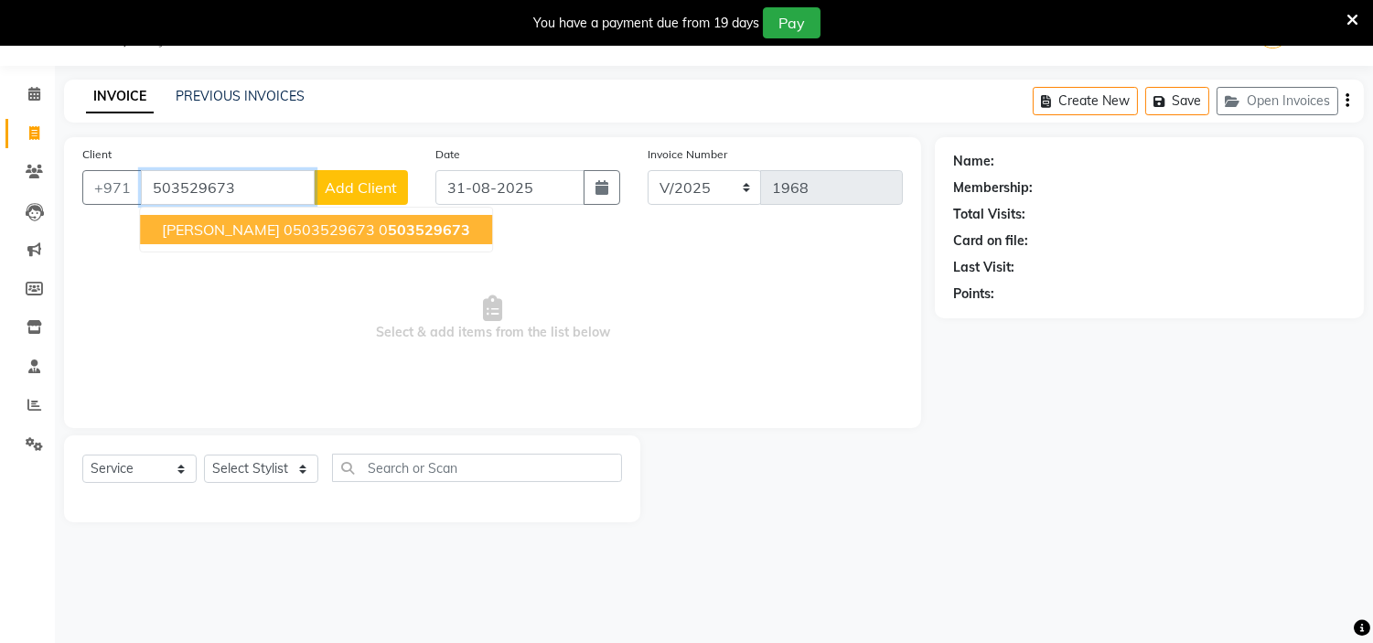
click at [388, 227] on span "503529673" at bounding box center [429, 229] width 82 height 18
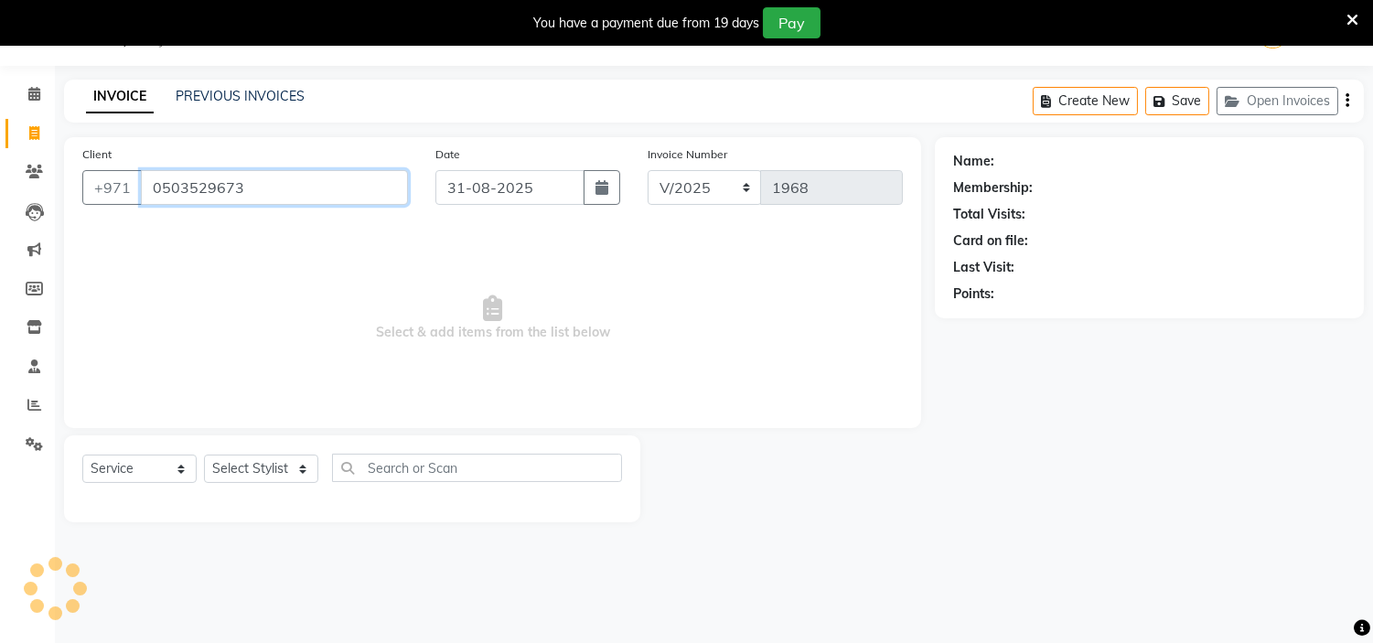
type input "0503529673"
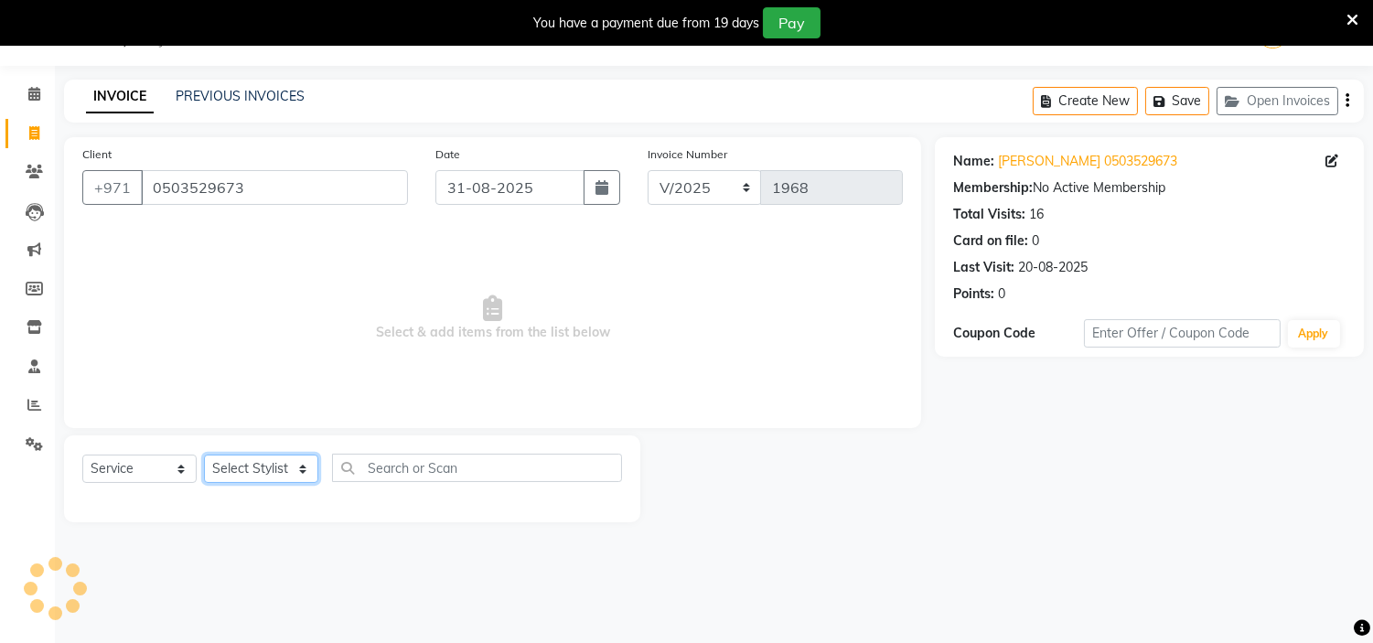
click at [270, 467] on select "Select Stylist [PERSON_NAME] Jheza [PERSON_NAME] [PERSON_NAME] [PERSON_NAME] An…" at bounding box center [261, 469] width 114 height 28
select select "61770"
click at [204, 456] on select "Select Stylist [PERSON_NAME] Jheza [PERSON_NAME] [PERSON_NAME] [PERSON_NAME] An…" at bounding box center [261, 469] width 114 height 28
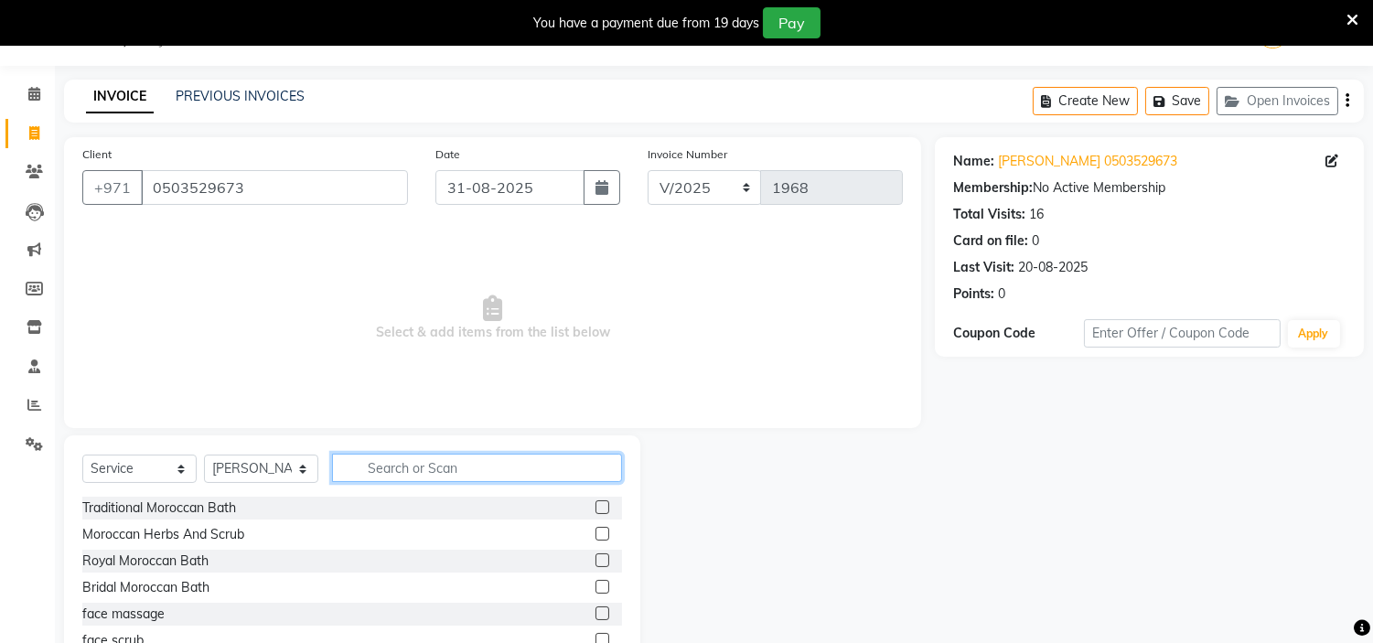
drag, startPoint x: 422, startPoint y: 457, endPoint x: 419, endPoint y: 448, distance: 9.6
click at [422, 454] on input "text" at bounding box center [477, 468] width 290 height 28
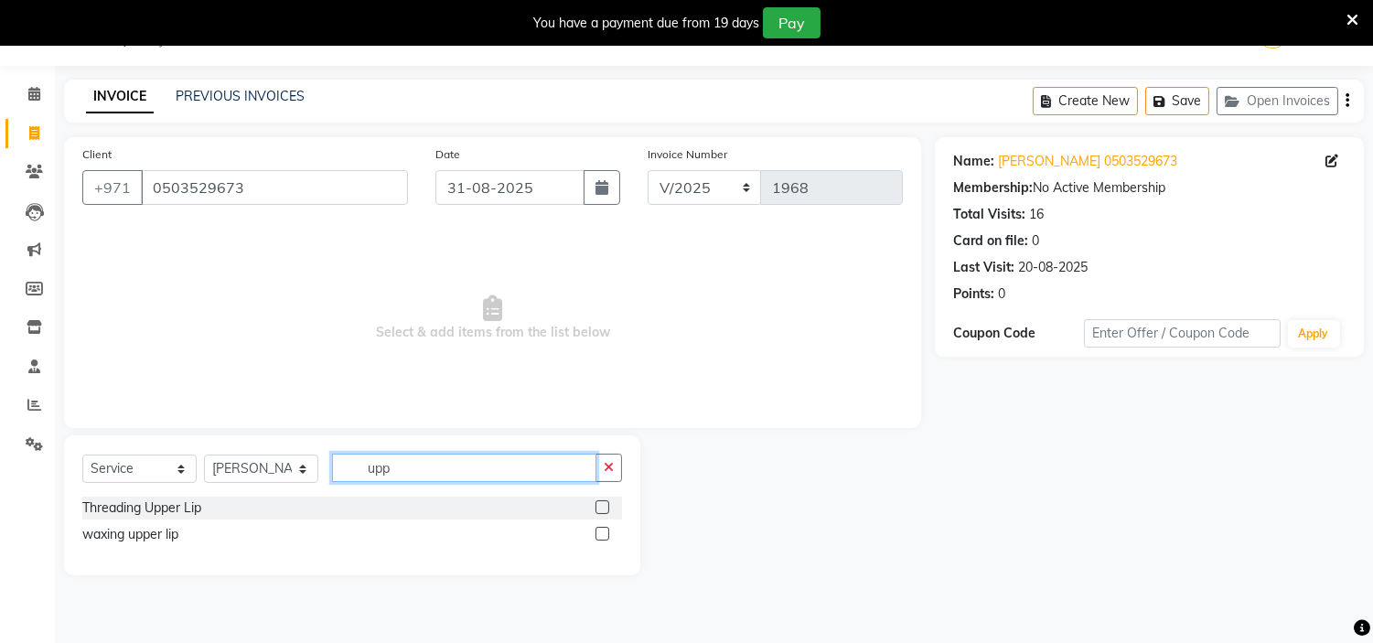
type input "upp"
click at [602, 509] on label at bounding box center [603, 507] width 14 height 14
click at [602, 509] on input "checkbox" at bounding box center [602, 508] width 12 height 12
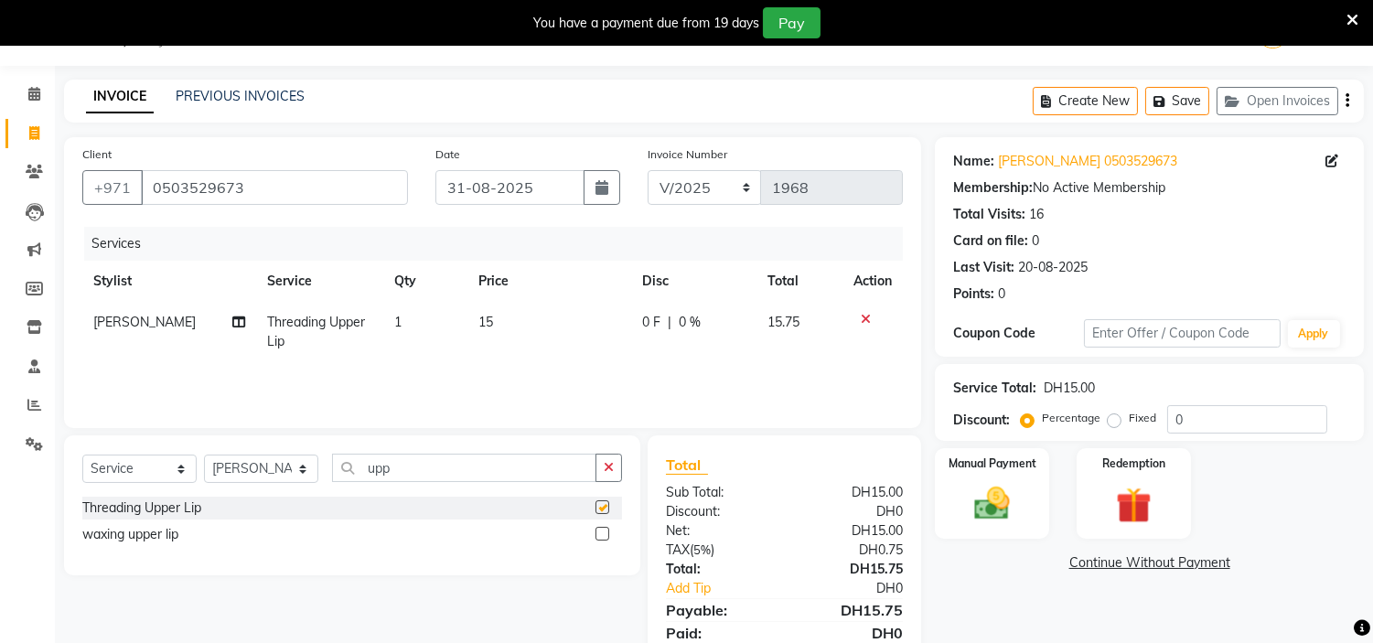
checkbox input "false"
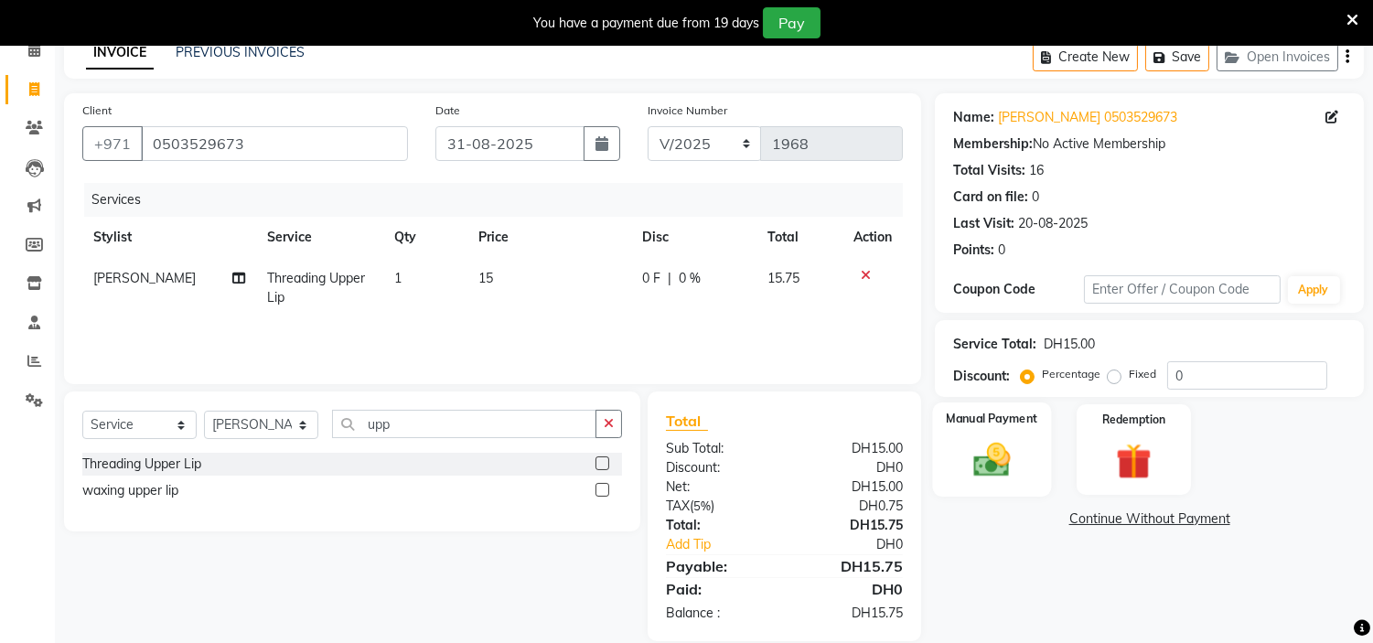
scroll to position [114, 0]
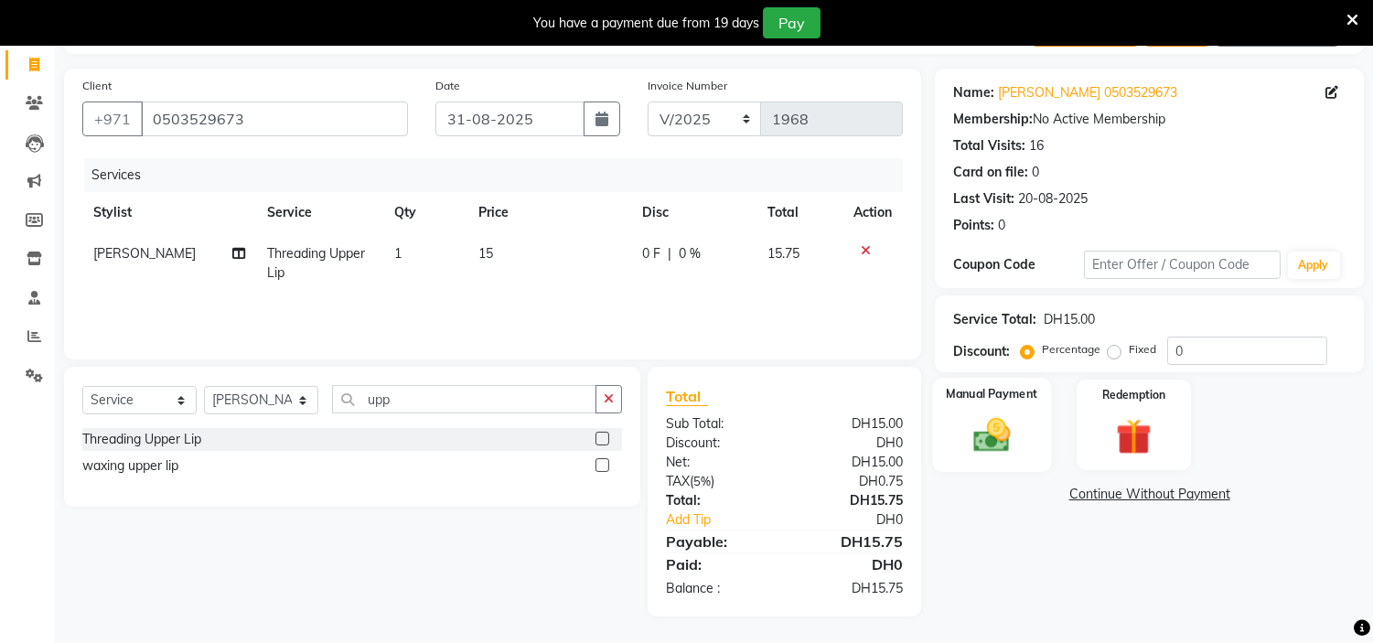
click at [973, 433] on img at bounding box center [992, 435] width 60 height 43
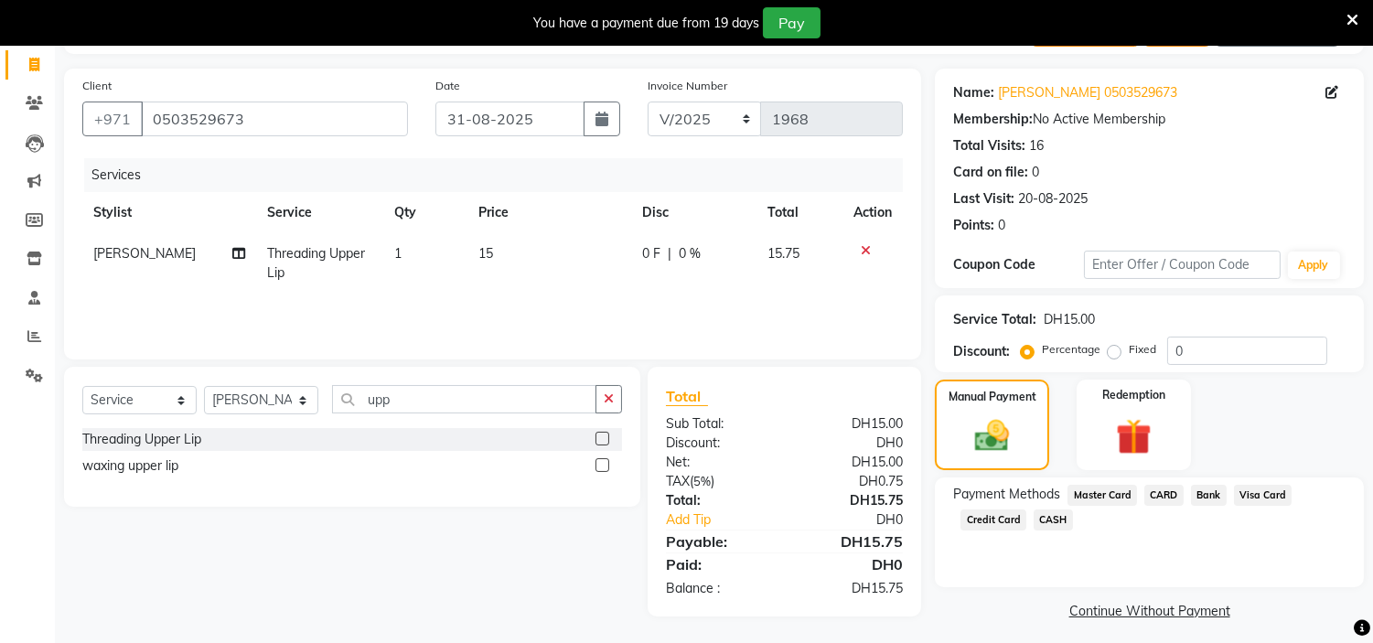
click at [1004, 521] on span "Credit Card" at bounding box center [994, 520] width 66 height 21
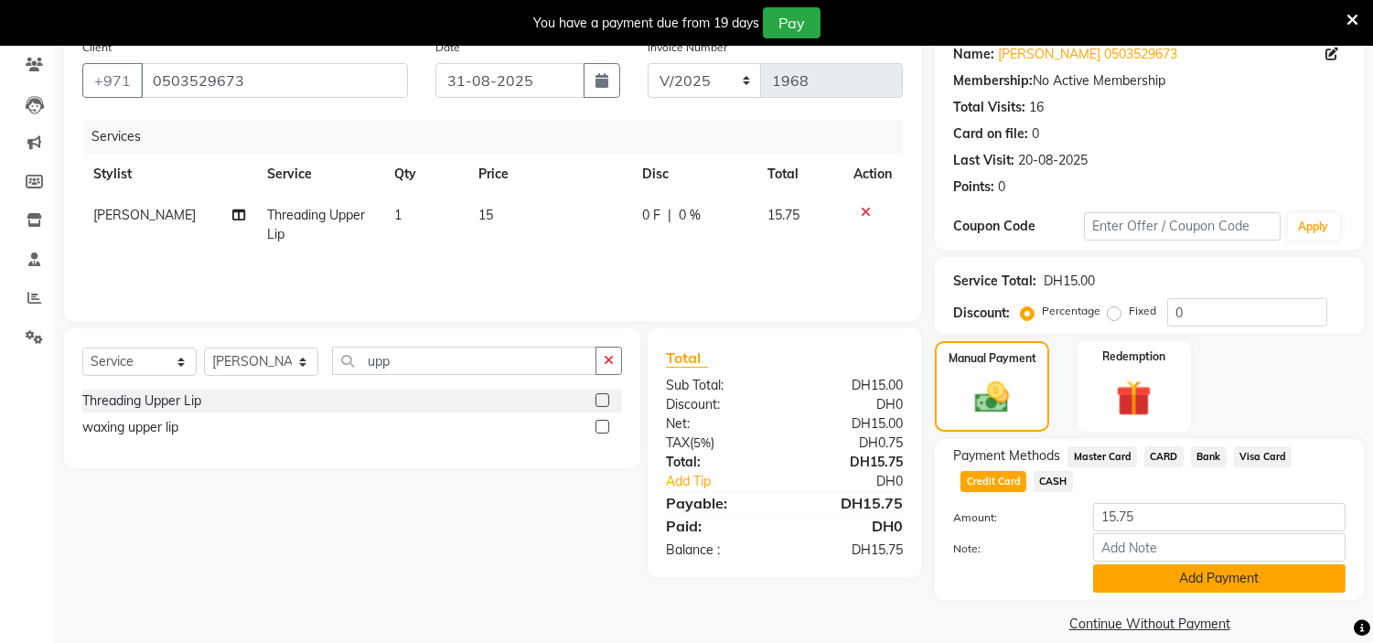
scroll to position [175, 0]
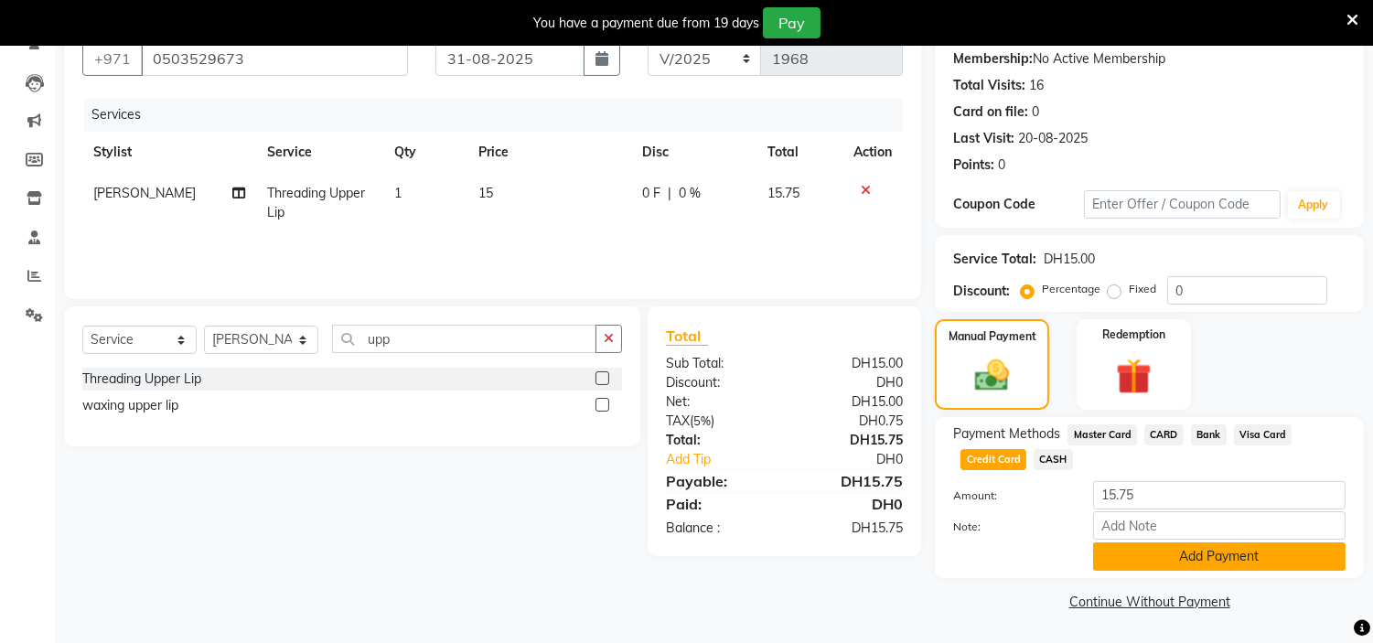
click at [1192, 563] on button "Add Payment" at bounding box center [1219, 556] width 252 height 28
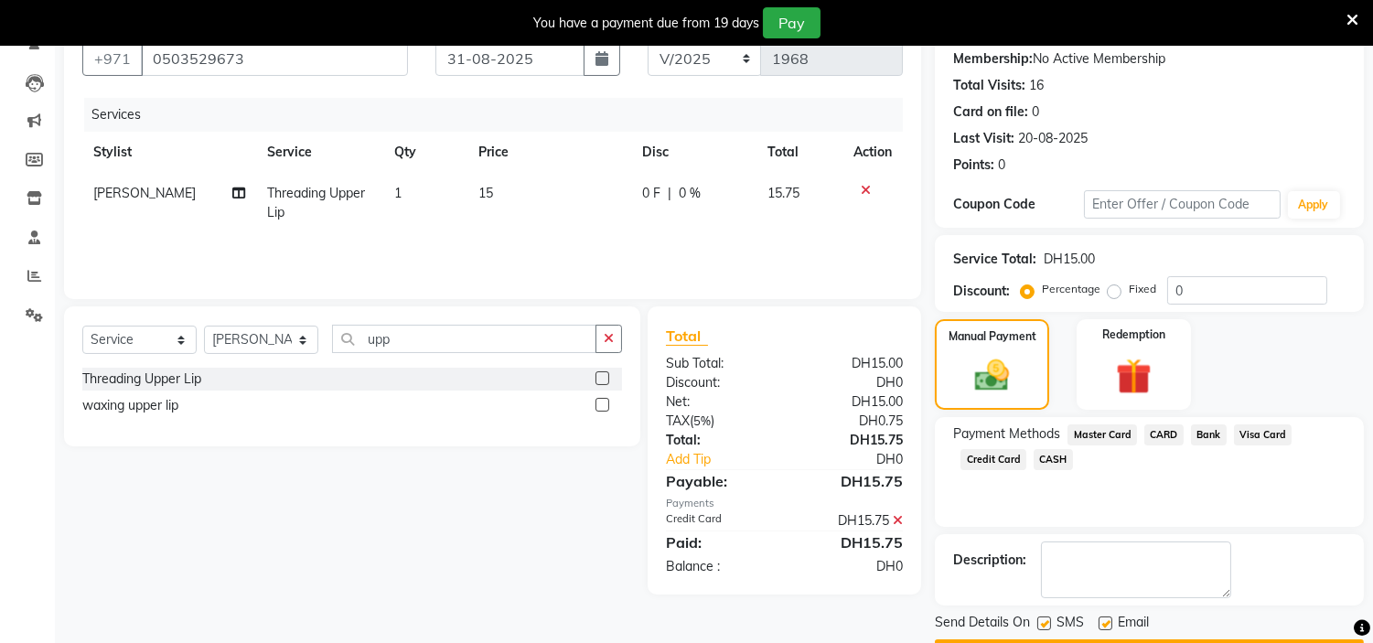
click at [1093, 618] on div "SMS" at bounding box center [1067, 624] width 61 height 23
drag, startPoint x: 1102, startPoint y: 625, endPoint x: 1057, endPoint y: 625, distance: 45.7
click at [1101, 625] on label at bounding box center [1106, 624] width 14 height 14
click at [1101, 625] on input "checkbox" at bounding box center [1105, 624] width 12 height 12
checkbox input "false"
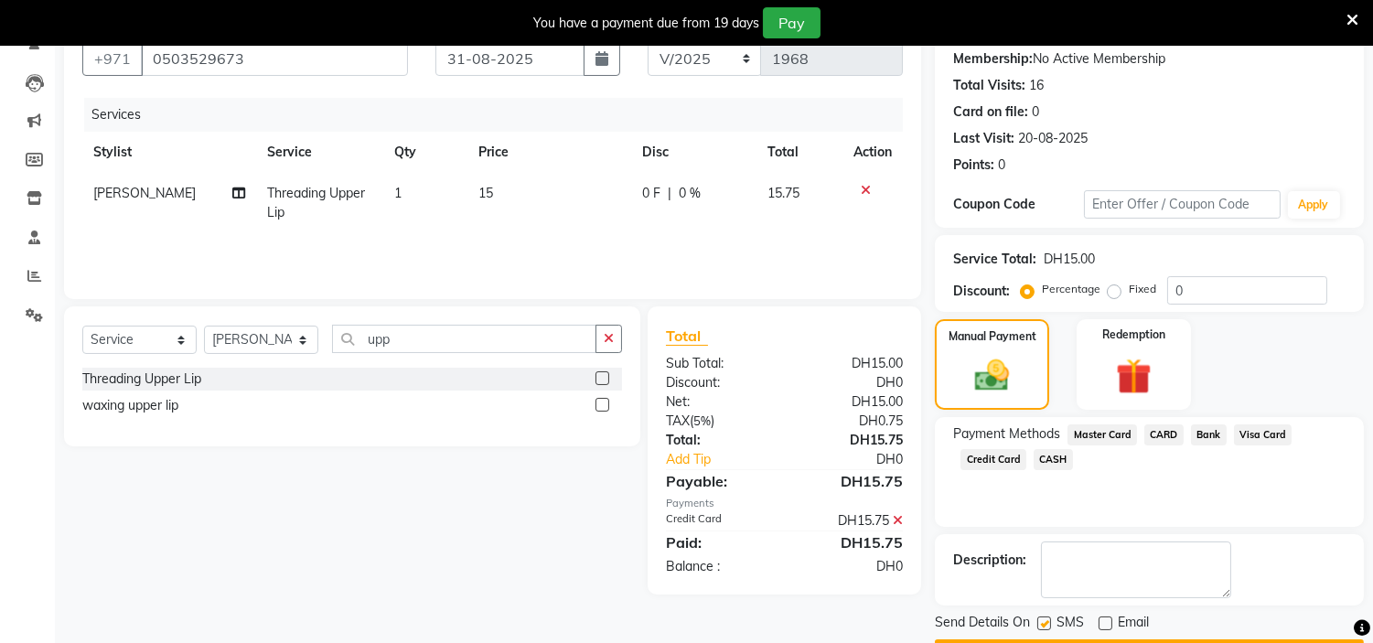
click at [1048, 625] on label at bounding box center [1044, 624] width 14 height 14
click at [1048, 625] on input "checkbox" at bounding box center [1043, 624] width 12 height 12
checkbox input "false"
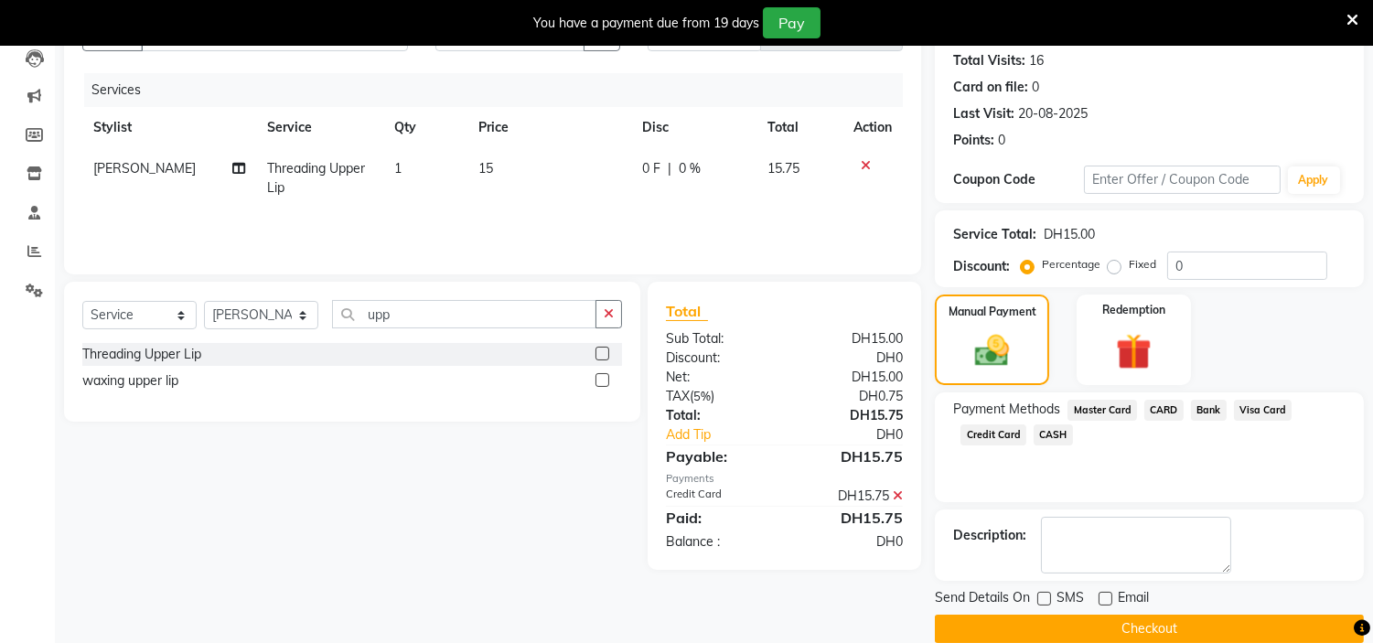
scroll to position [225, 0]
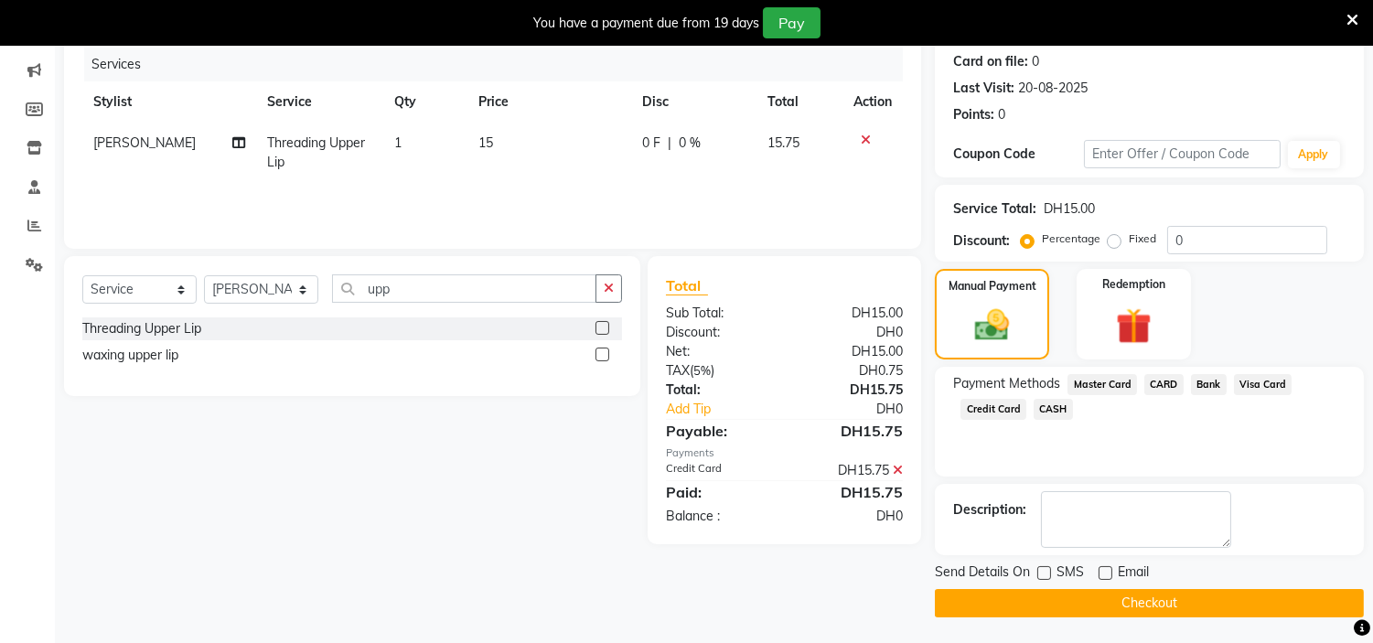
drag, startPoint x: 1168, startPoint y: 602, endPoint x: 1213, endPoint y: 444, distance: 164.5
click at [1213, 444] on div "Name: [PERSON_NAME] 0503529673 Membership: No Active Membership Total Visits: 1…" at bounding box center [1156, 288] width 443 height 660
click at [1197, 602] on button "Checkout" at bounding box center [1149, 603] width 429 height 28
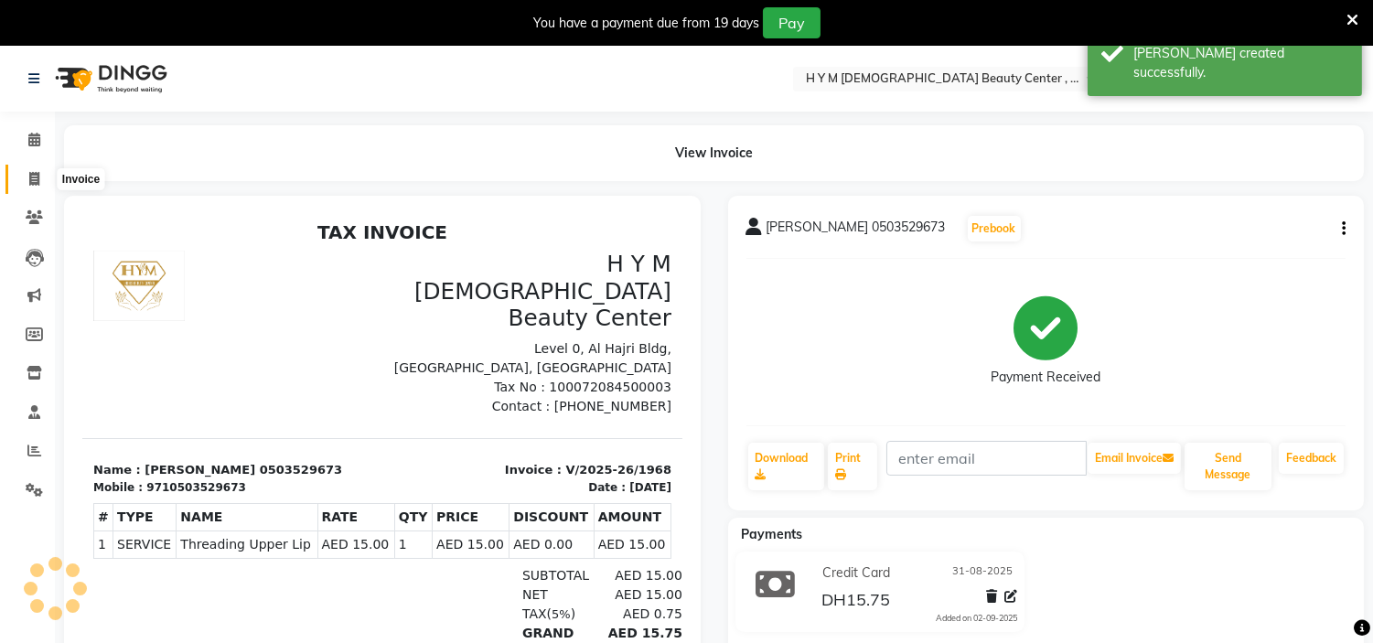
click at [44, 183] on span at bounding box center [34, 179] width 32 height 21
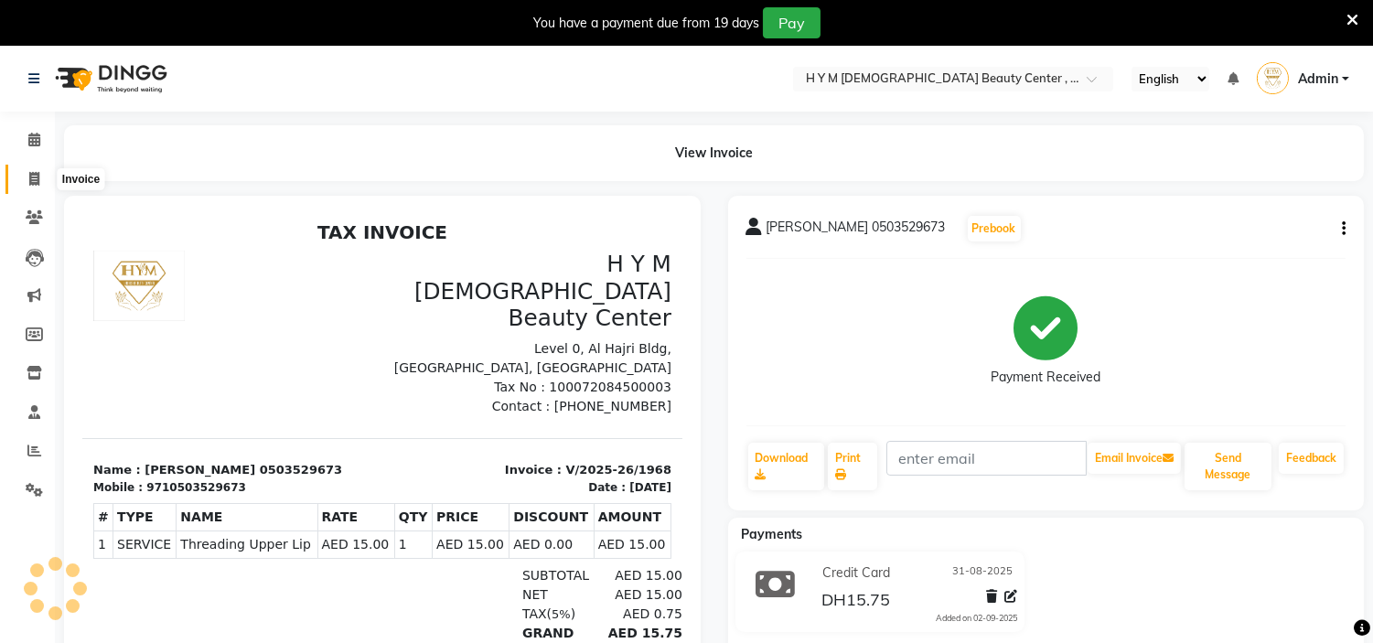
select select "service"
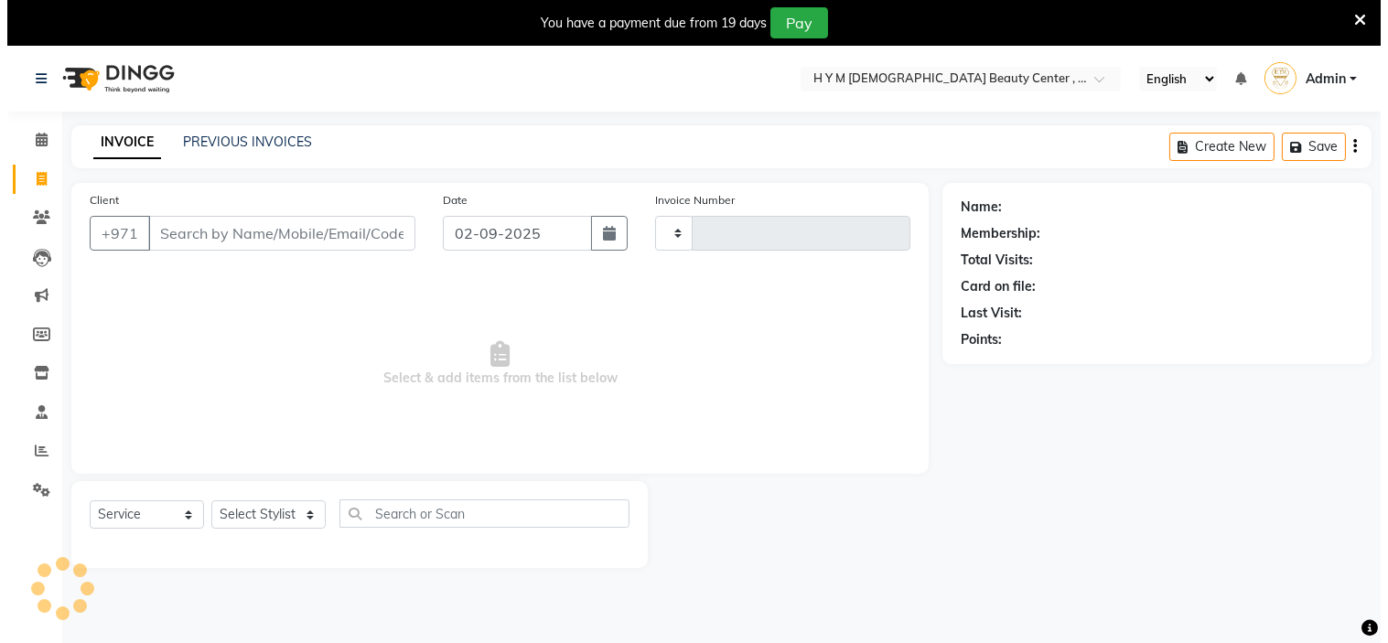
scroll to position [46, 0]
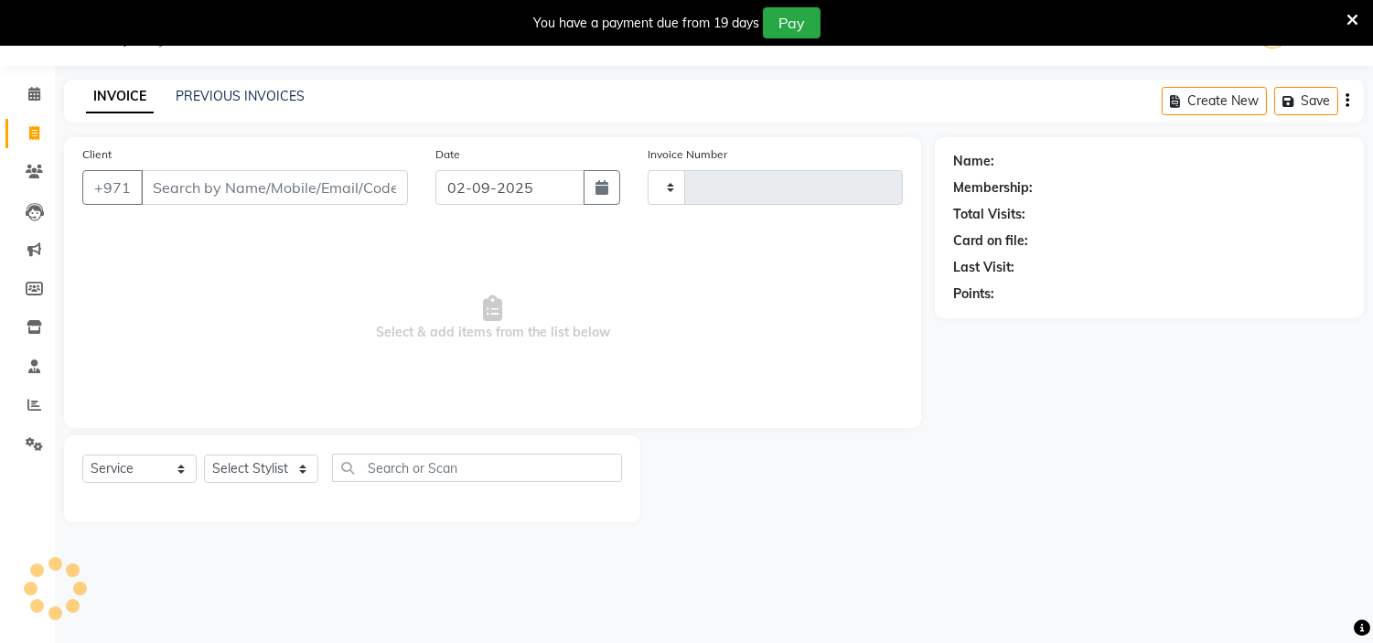
type input "1969"
select select "7248"
click at [602, 188] on icon "button" at bounding box center [602, 187] width 13 height 15
select select "9"
select select "2025"
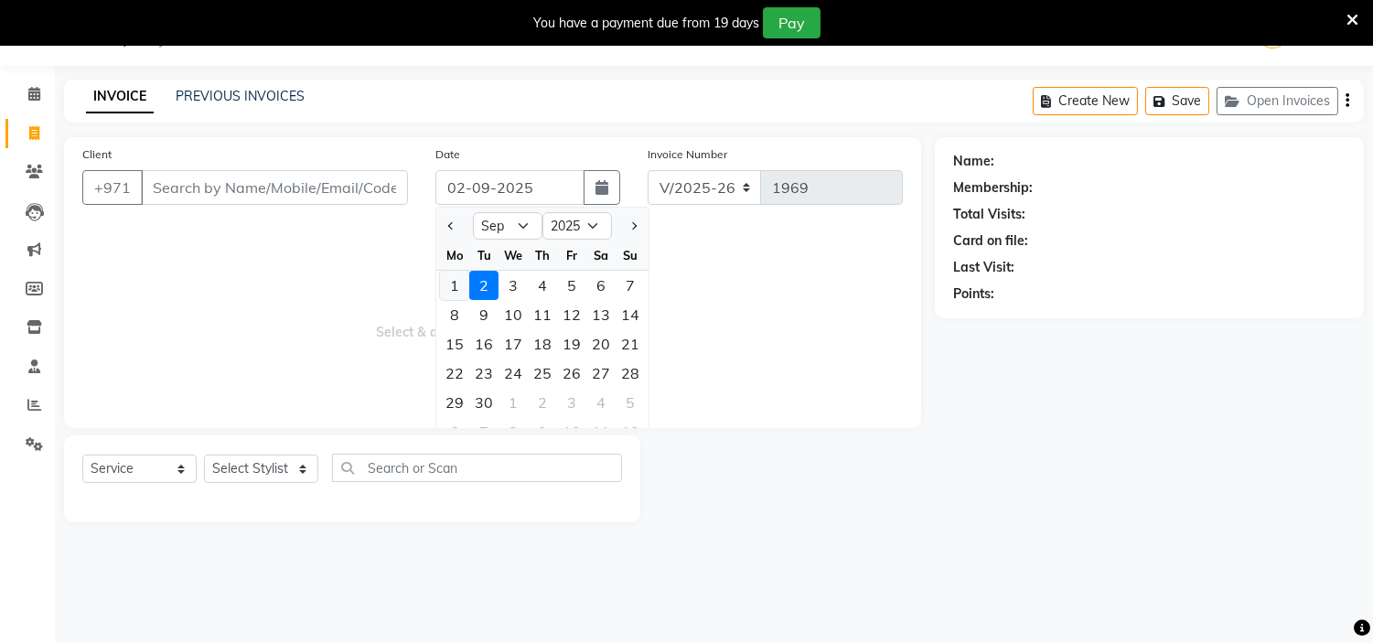
click at [463, 280] on div "1" at bounding box center [454, 285] width 29 height 29
type input "01-09-2025"
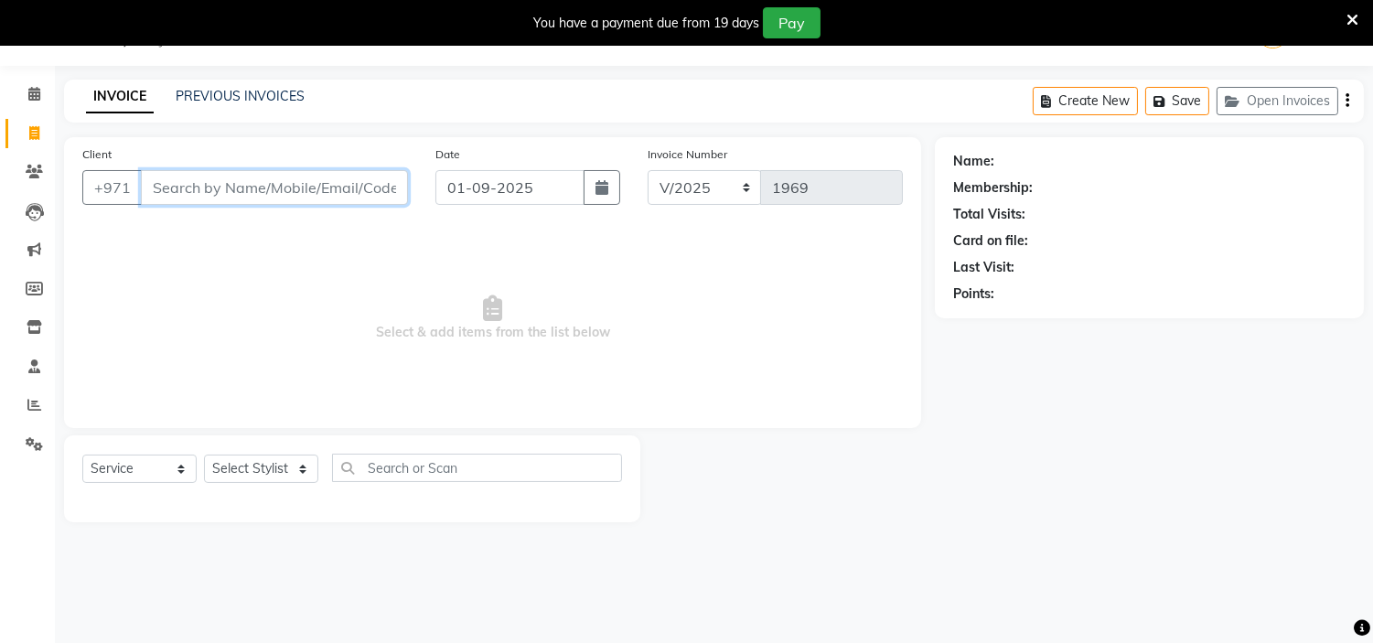
click at [240, 180] on input "Client" at bounding box center [274, 187] width 267 height 35
type input "544316394"
click at [354, 194] on span "Add Client" at bounding box center [361, 187] width 72 height 18
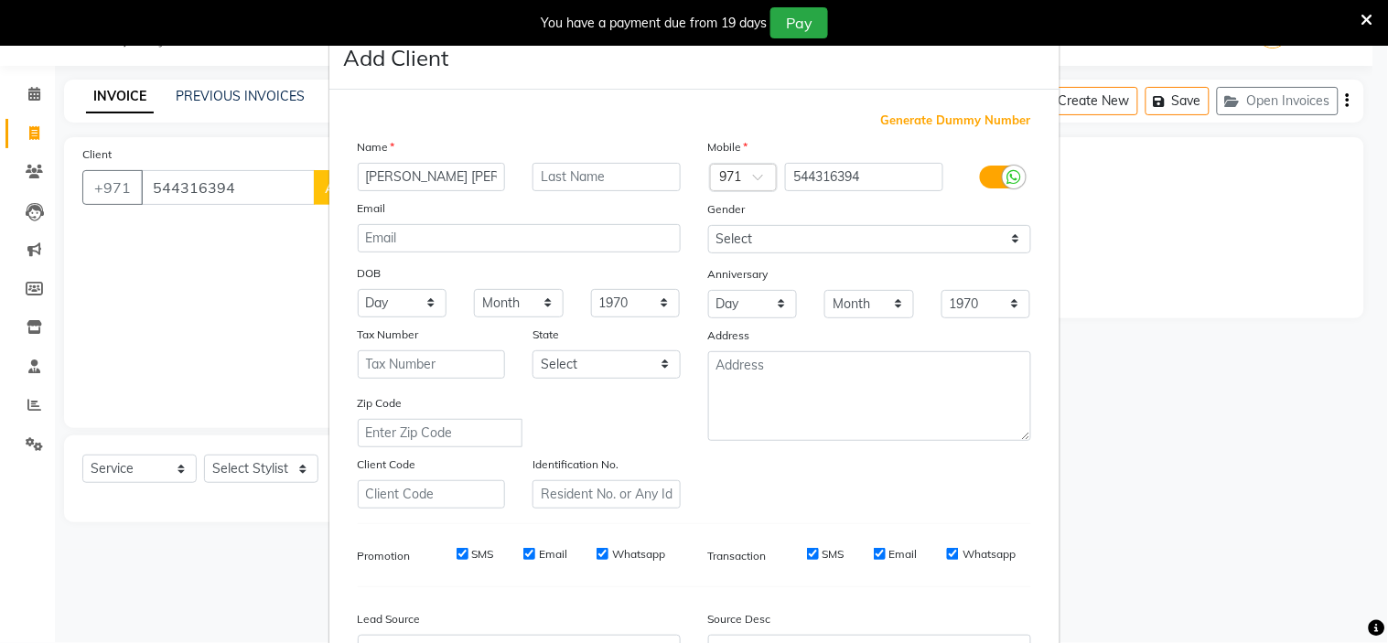
type input "[PERSON_NAME] [PERSON_NAME]"
click at [739, 245] on select "Select [DEMOGRAPHIC_DATA] [DEMOGRAPHIC_DATA] Other Prefer Not To Say" at bounding box center [869, 239] width 323 height 28
select select "[DEMOGRAPHIC_DATA]"
click at [708, 225] on select "Select [DEMOGRAPHIC_DATA] [DEMOGRAPHIC_DATA] Other Prefer Not To Say" at bounding box center [869, 239] width 323 height 28
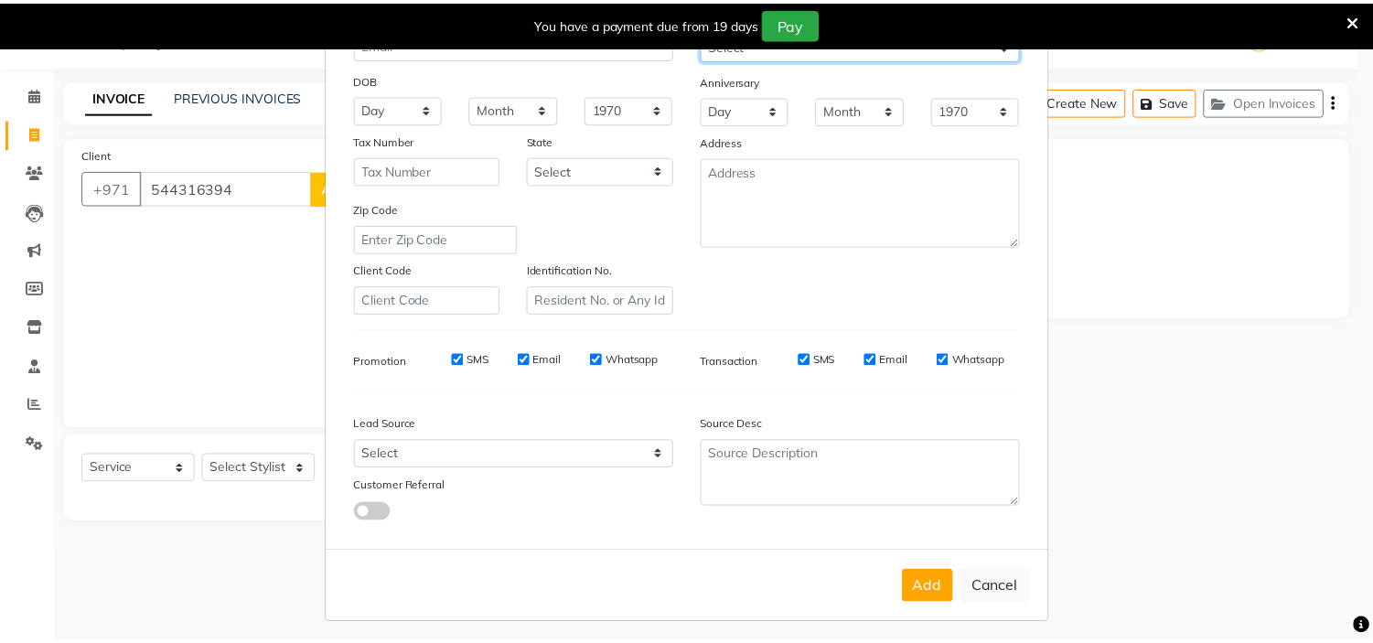
scroll to position [202, 0]
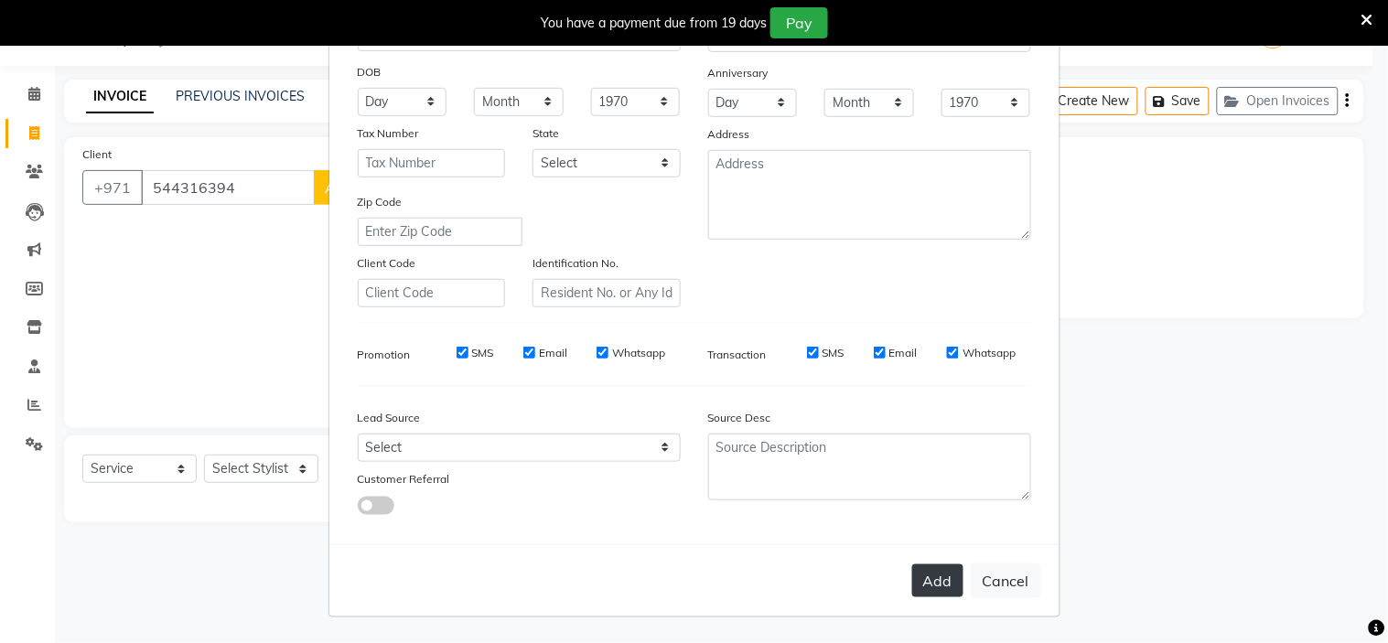
click at [926, 577] on button "Add" at bounding box center [937, 580] width 51 height 33
select select
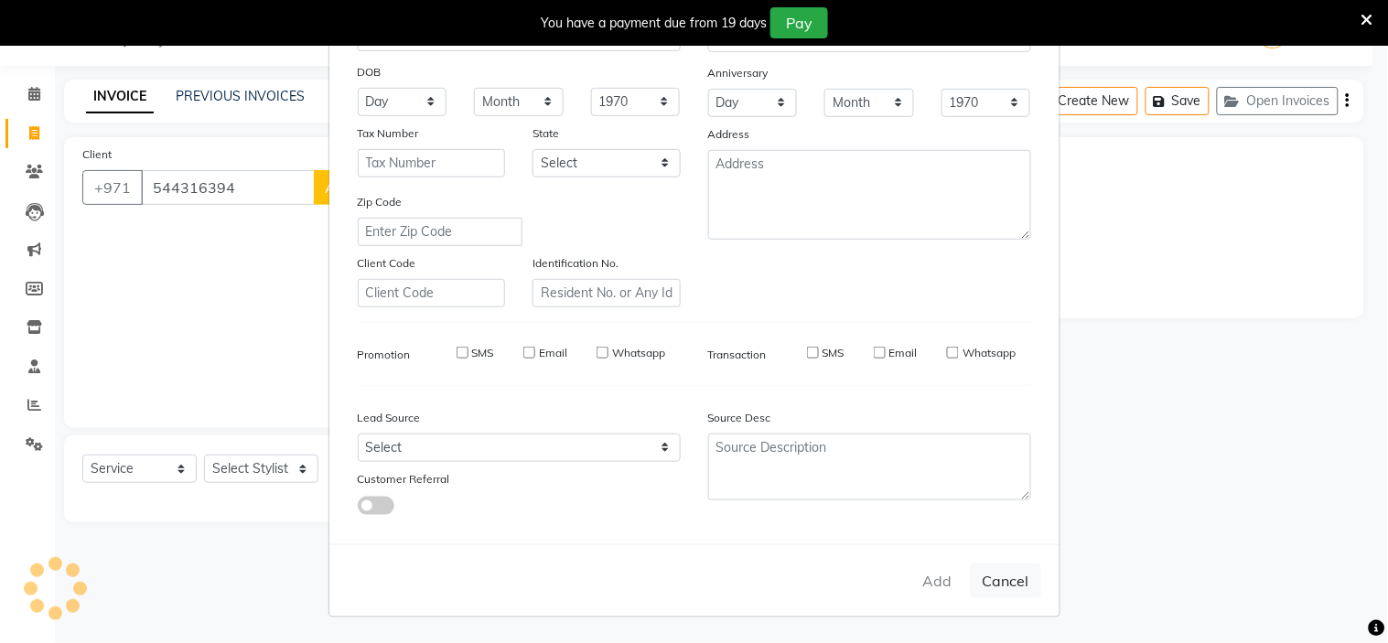
select select
checkbox input "false"
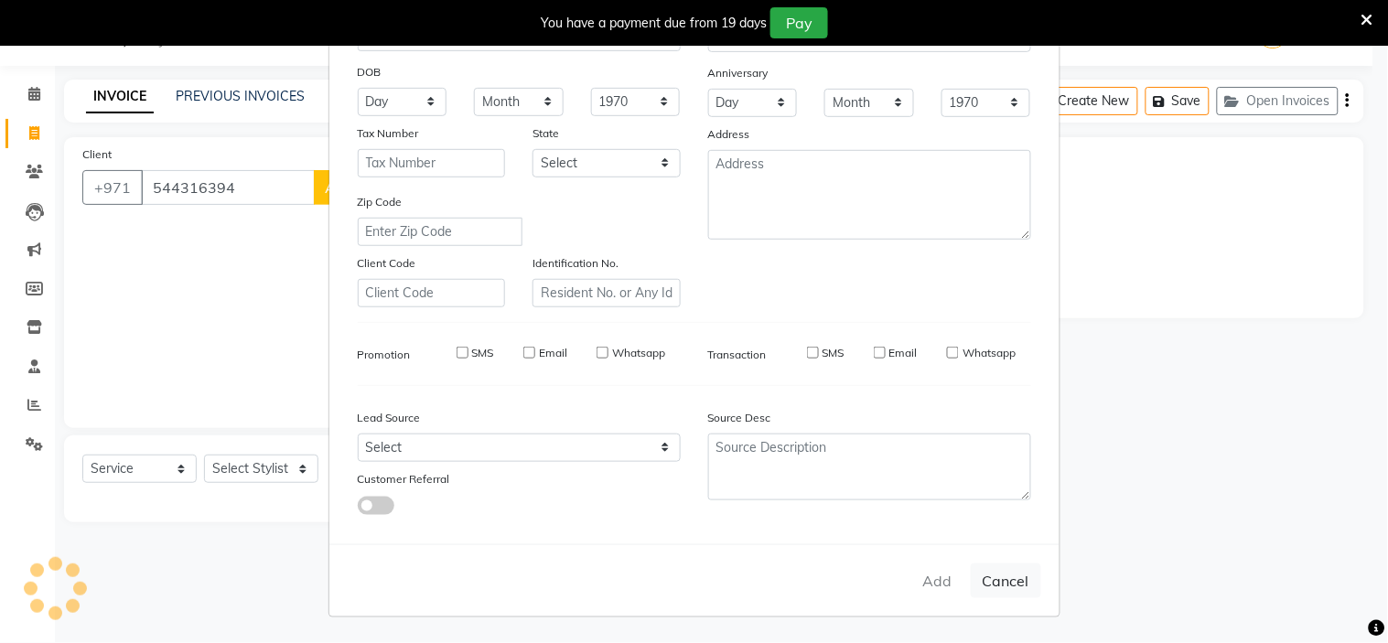
checkbox input "false"
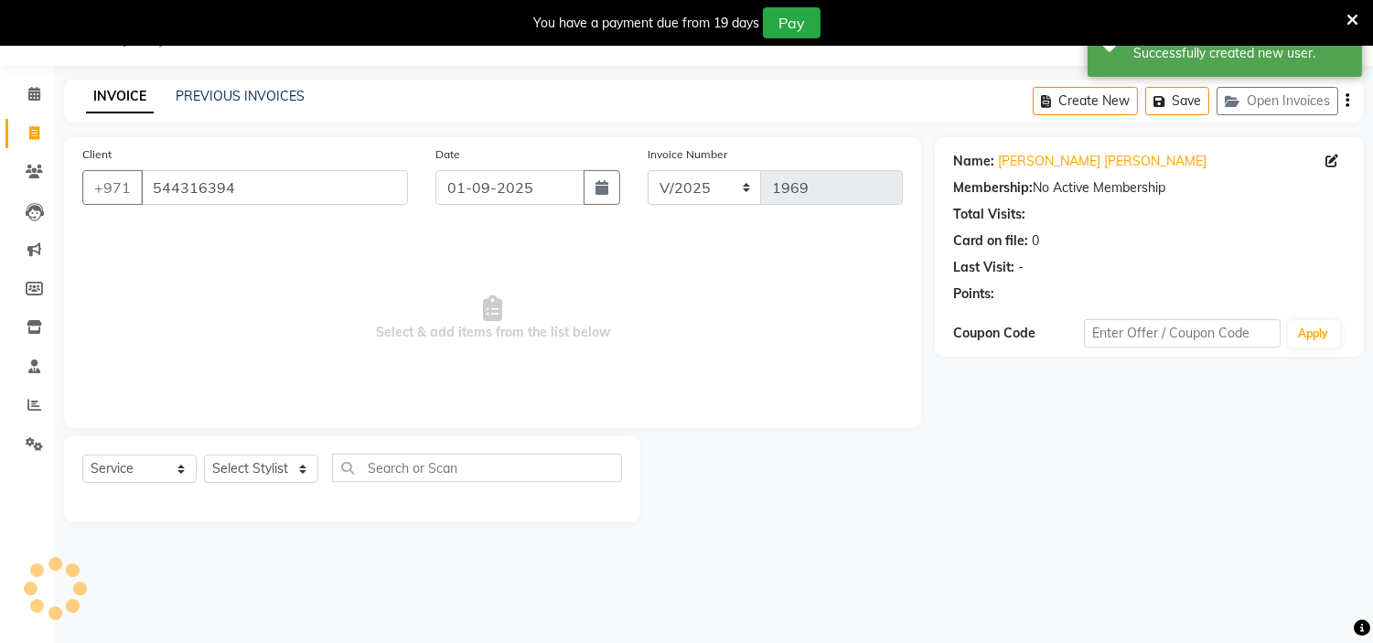
click at [260, 451] on div "Select Service Product Membership Package Voucher Prepaid Gift Card Select Styl…" at bounding box center [352, 478] width 576 height 87
click at [260, 473] on select "Select Stylist [PERSON_NAME] Jheza [PERSON_NAME] [PERSON_NAME] [PERSON_NAME] An…" at bounding box center [261, 469] width 114 height 28
select select "61770"
click at [204, 456] on select "Select Stylist [PERSON_NAME] Jheza [PERSON_NAME] [PERSON_NAME] [PERSON_NAME] An…" at bounding box center [261, 469] width 114 height 28
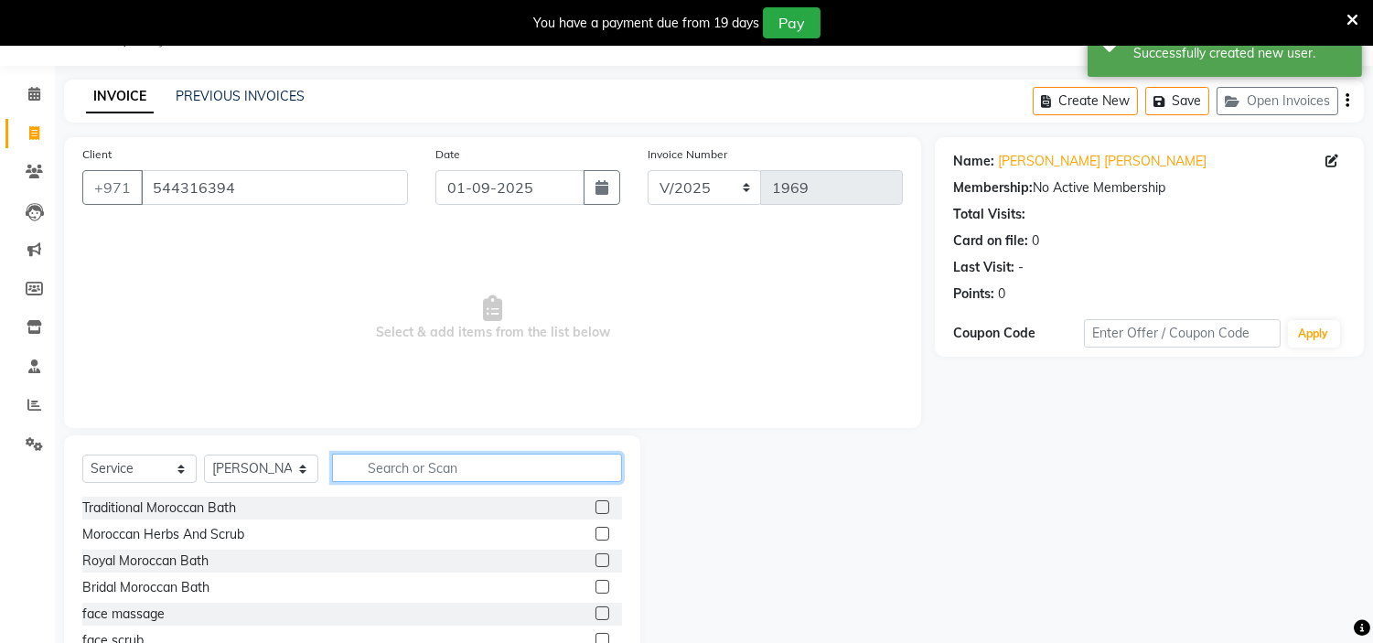
click at [449, 478] on input "text" at bounding box center [477, 468] width 290 height 28
type input "colo"
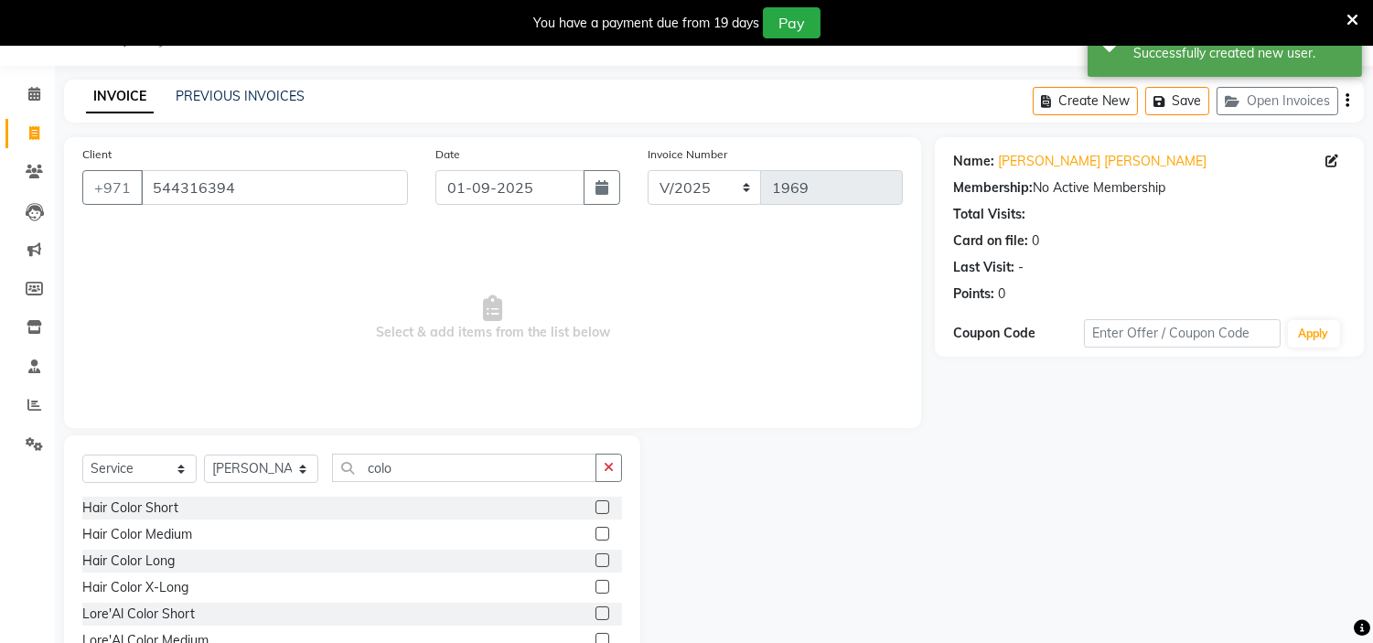
click at [596, 529] on label at bounding box center [603, 534] width 14 height 14
click at [596, 529] on input "checkbox" at bounding box center [602, 535] width 12 height 12
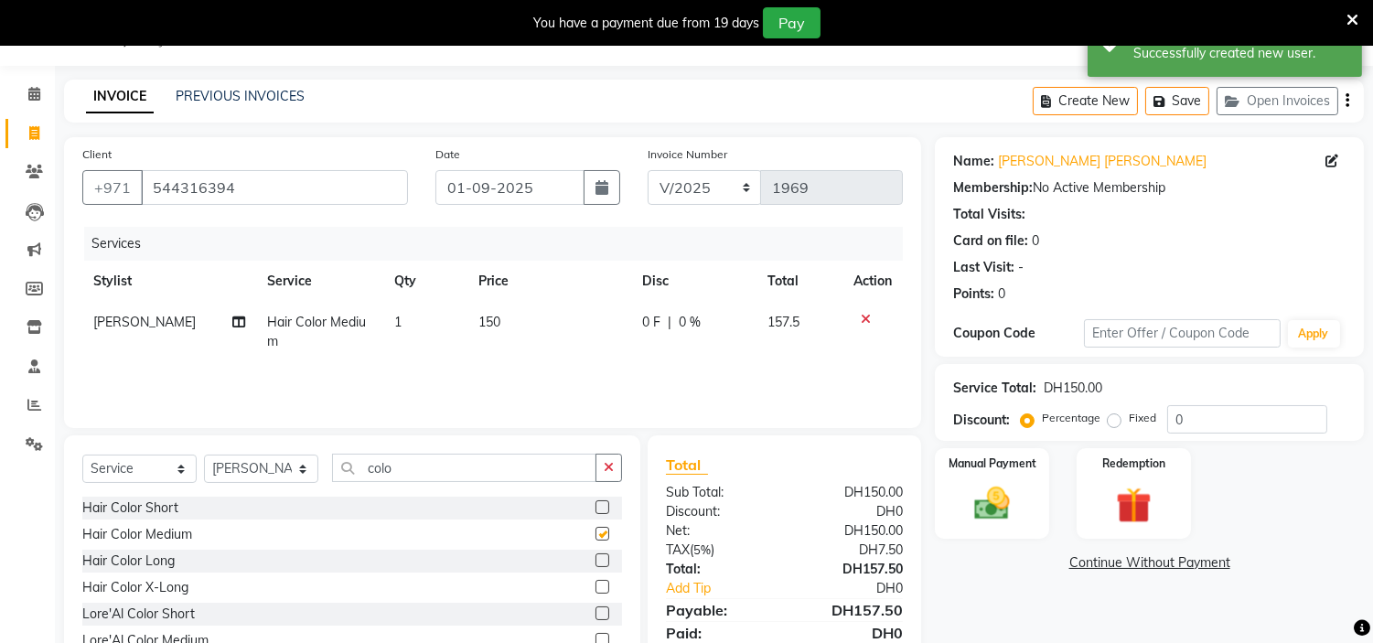
checkbox input "false"
click at [518, 327] on td "150" at bounding box center [549, 332] width 164 height 60
select select "61770"
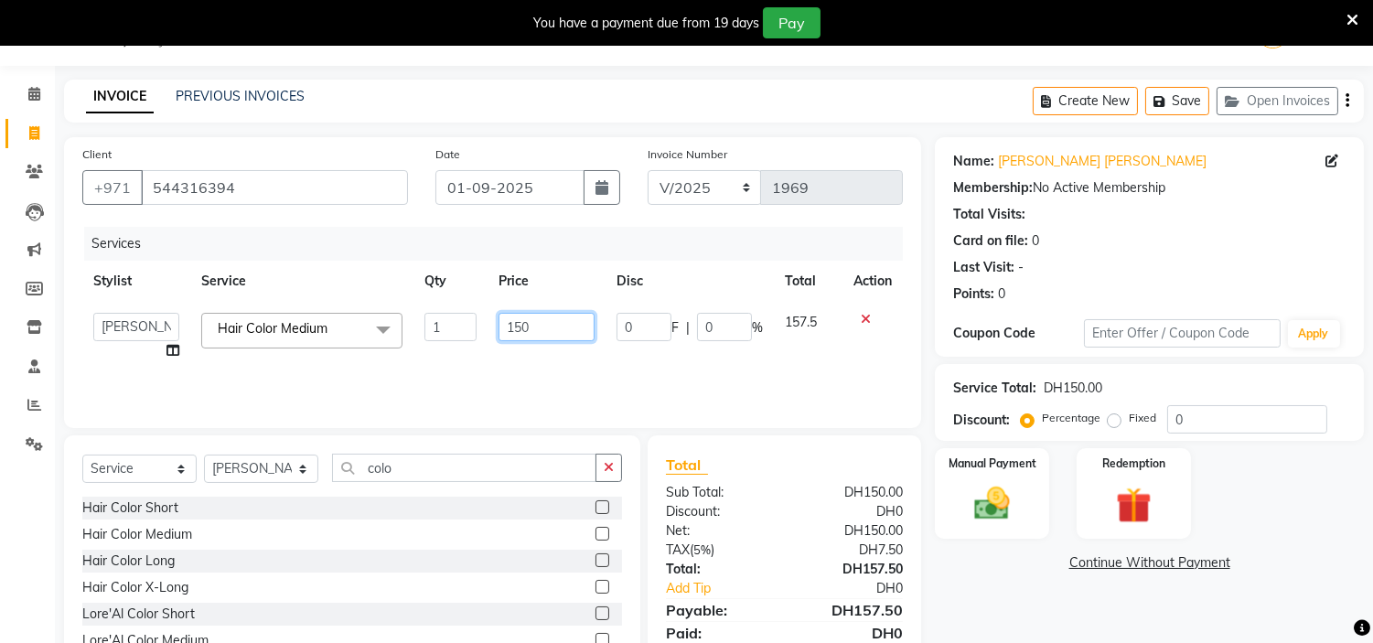
drag, startPoint x: 536, startPoint y: 324, endPoint x: 0, endPoint y: 183, distance: 554.3
click at [0, 187] on app-home "Select Location × H Y M [DEMOGRAPHIC_DATA] Beauty Center , [GEOGRAPHIC_DATA] En…" at bounding box center [686, 366] width 1373 height 733
type input "300"
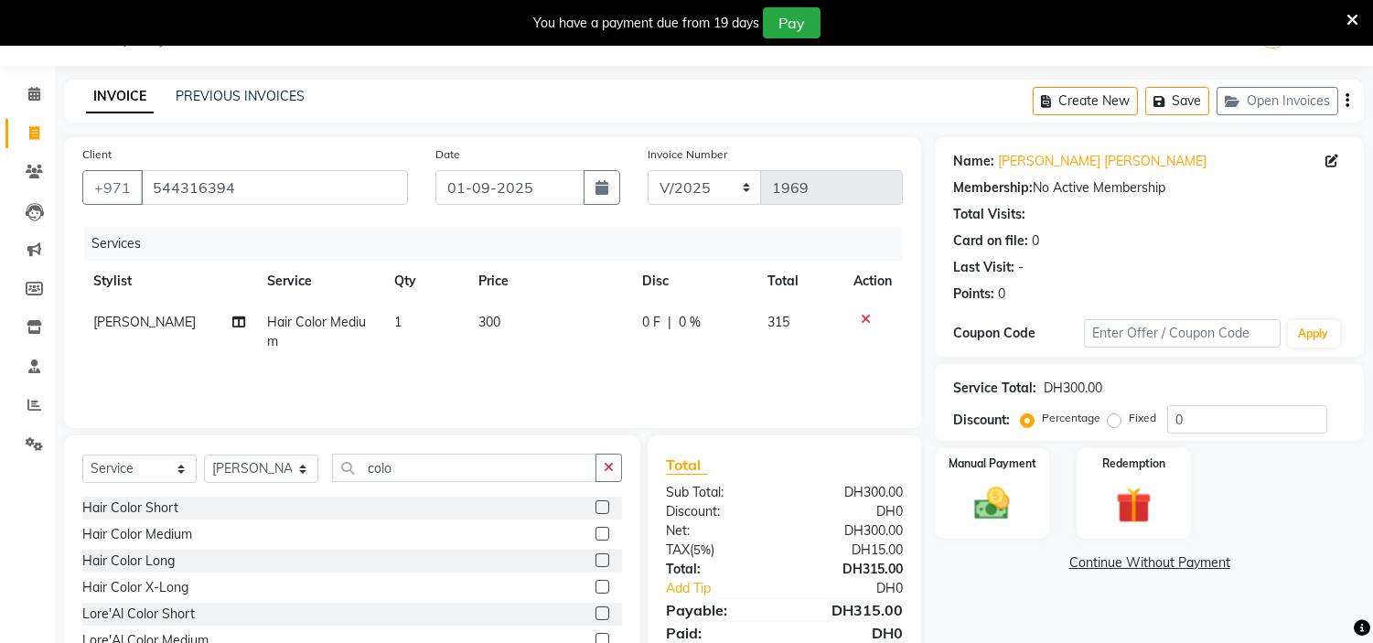
drag, startPoint x: 302, startPoint y: 214, endPoint x: 465, endPoint y: 220, distance: 163.0
click at [302, 215] on div "Client [PHONE_NUMBER]" at bounding box center [245, 182] width 353 height 75
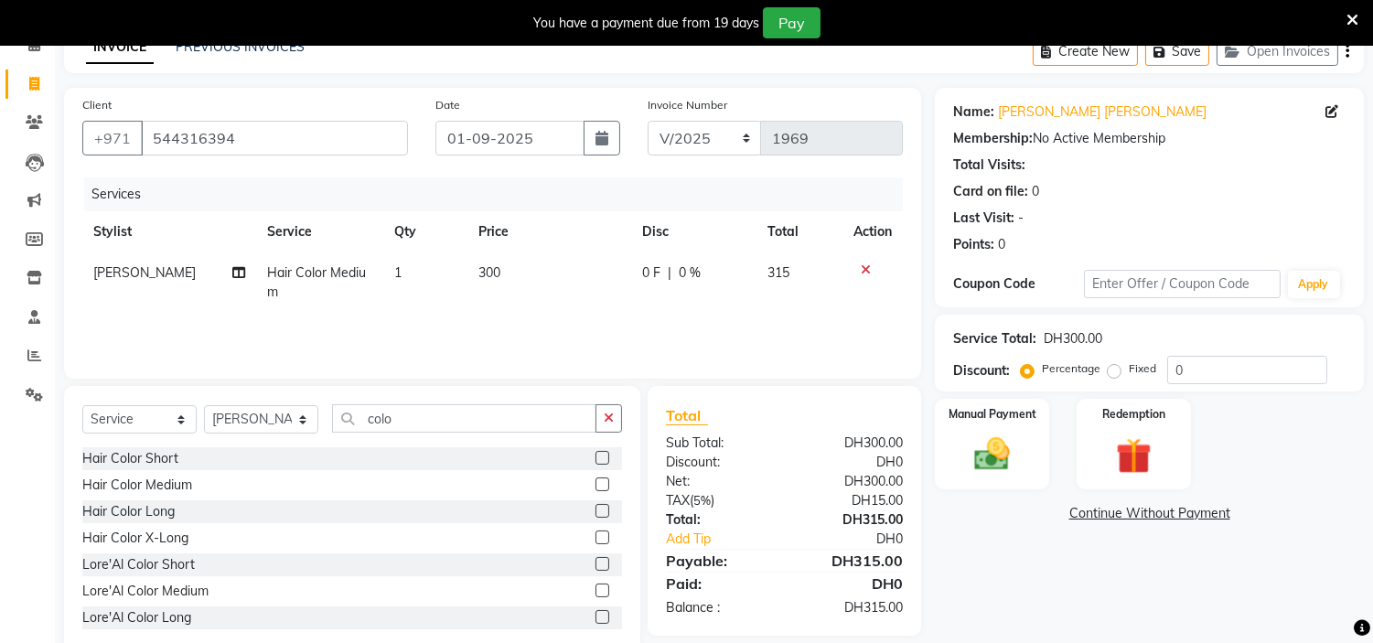
scroll to position [134, 0]
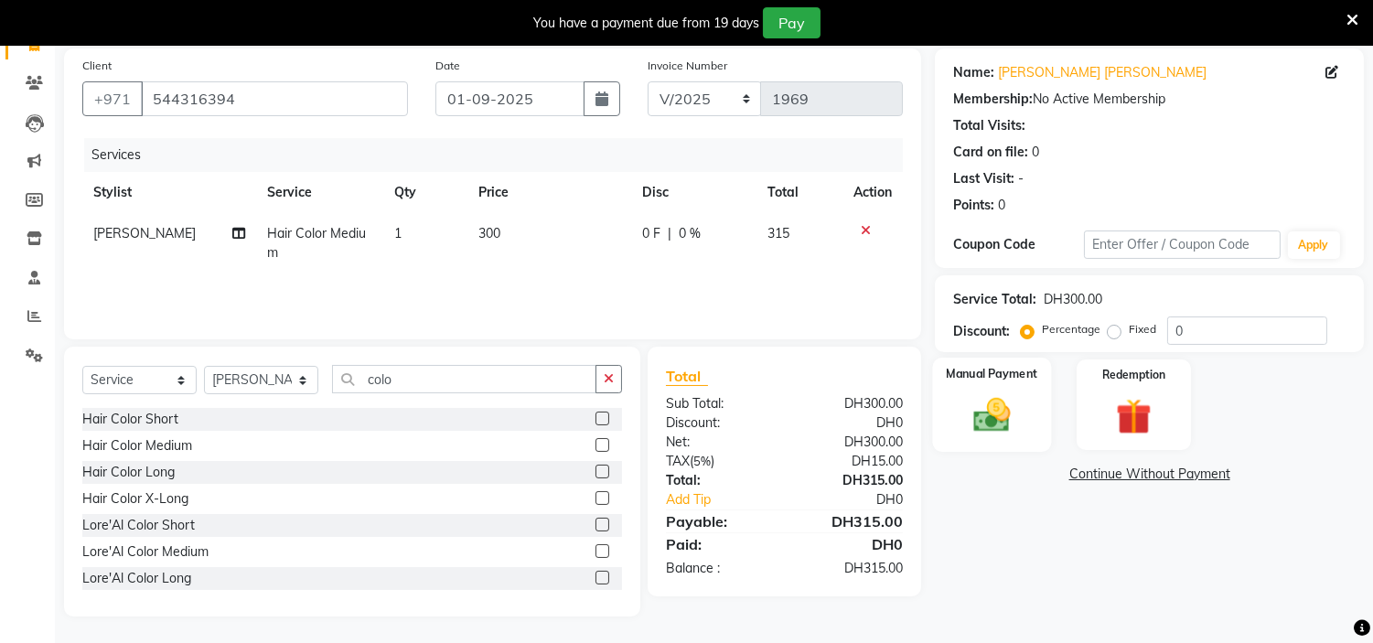
click at [1001, 412] on img at bounding box center [992, 415] width 60 height 43
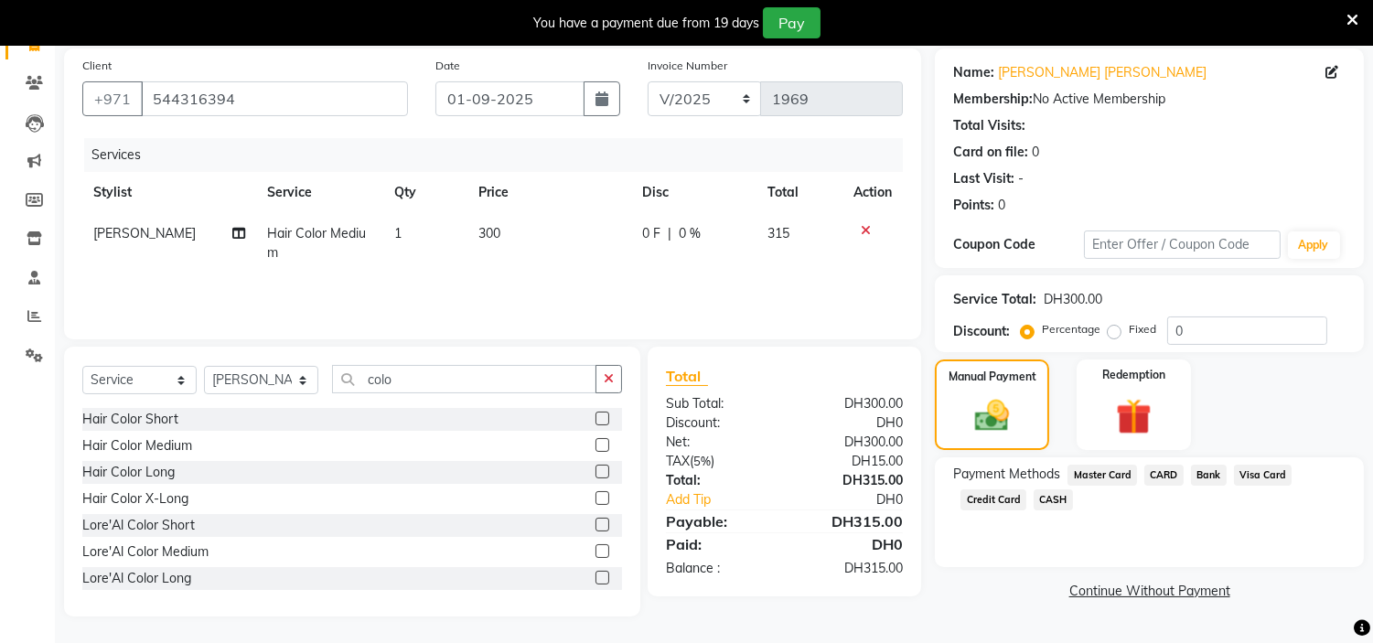
click at [991, 505] on span "Credit Card" at bounding box center [994, 499] width 66 height 21
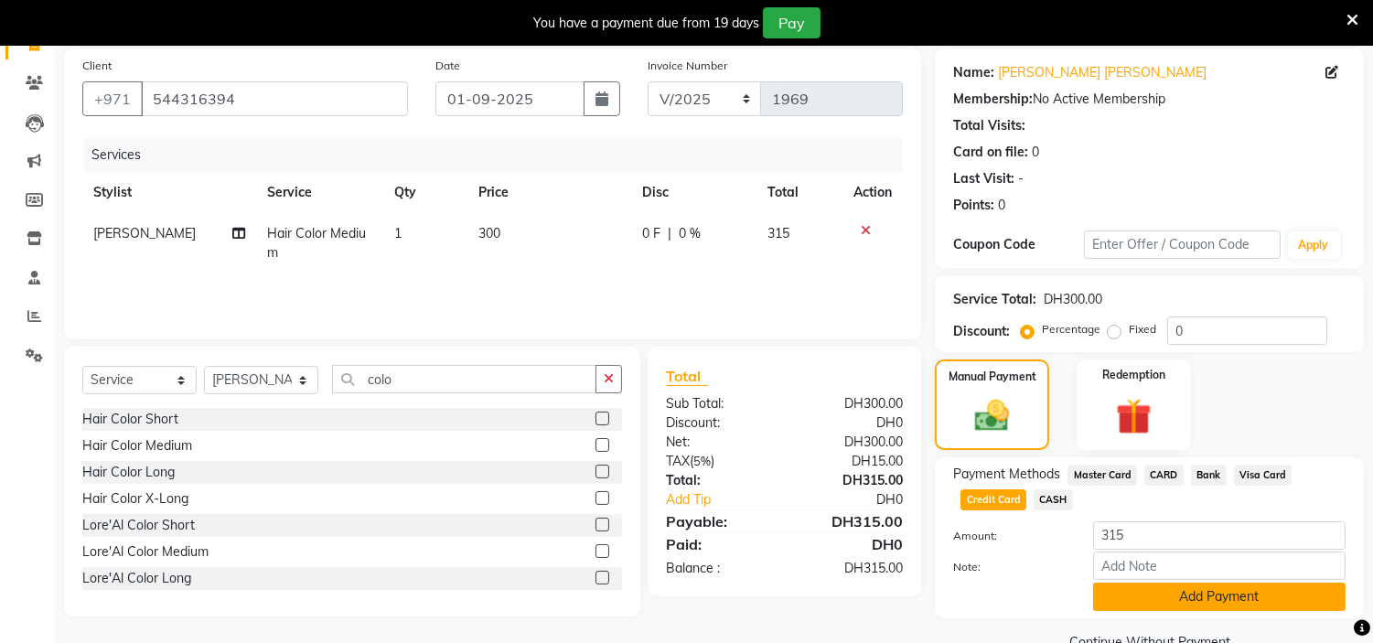
click at [1178, 599] on button "Add Payment" at bounding box center [1219, 597] width 252 height 28
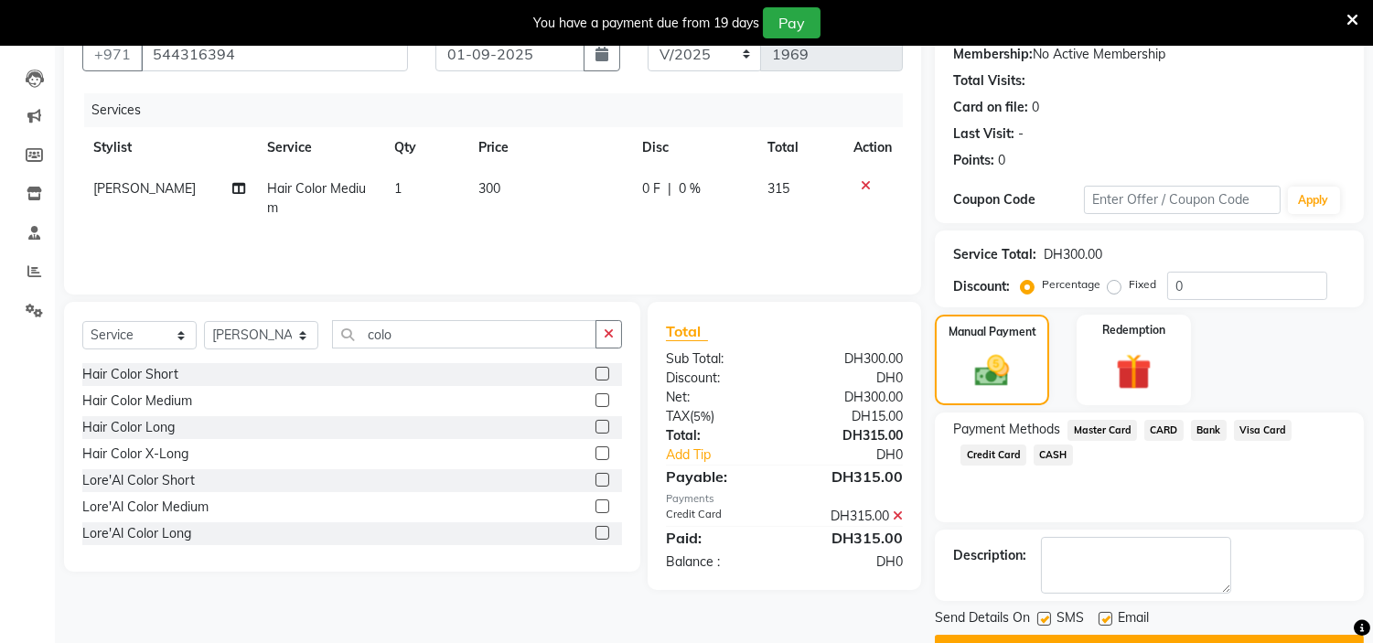
scroll to position [225, 0]
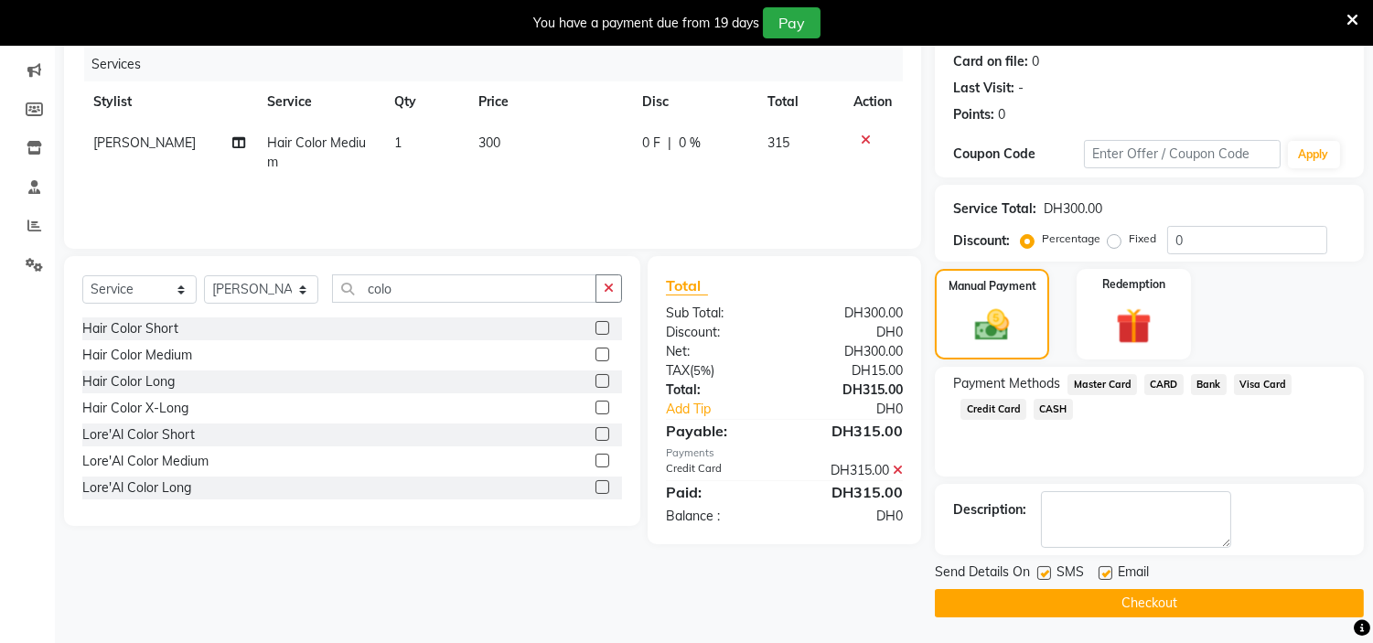
click at [1112, 570] on div "Email" at bounding box center [1131, 574] width 65 height 23
click at [1109, 571] on label at bounding box center [1106, 573] width 14 height 14
click at [1109, 571] on input "checkbox" at bounding box center [1105, 574] width 12 height 12
checkbox input "false"
click at [1052, 572] on div "SMS" at bounding box center [1067, 574] width 61 height 23
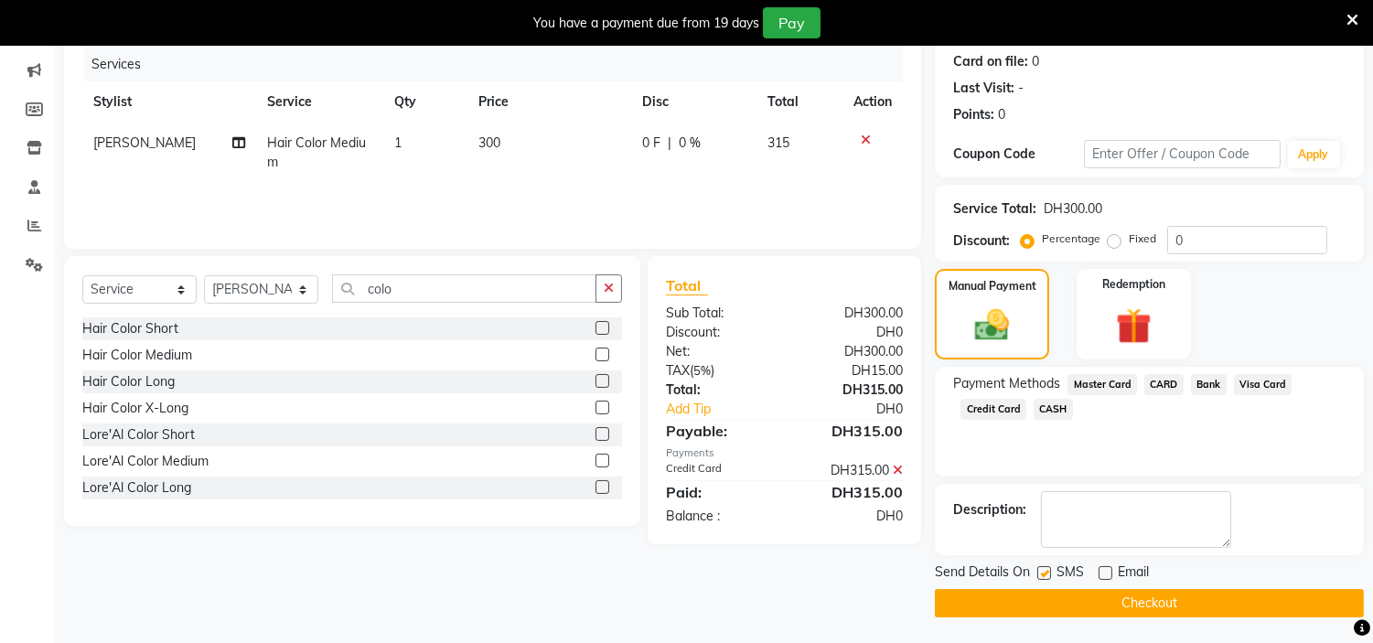
click at [1047, 572] on label at bounding box center [1044, 573] width 14 height 14
click at [1047, 572] on input "checkbox" at bounding box center [1043, 574] width 12 height 12
checkbox input "false"
click at [1044, 600] on button "Checkout" at bounding box center [1149, 603] width 429 height 28
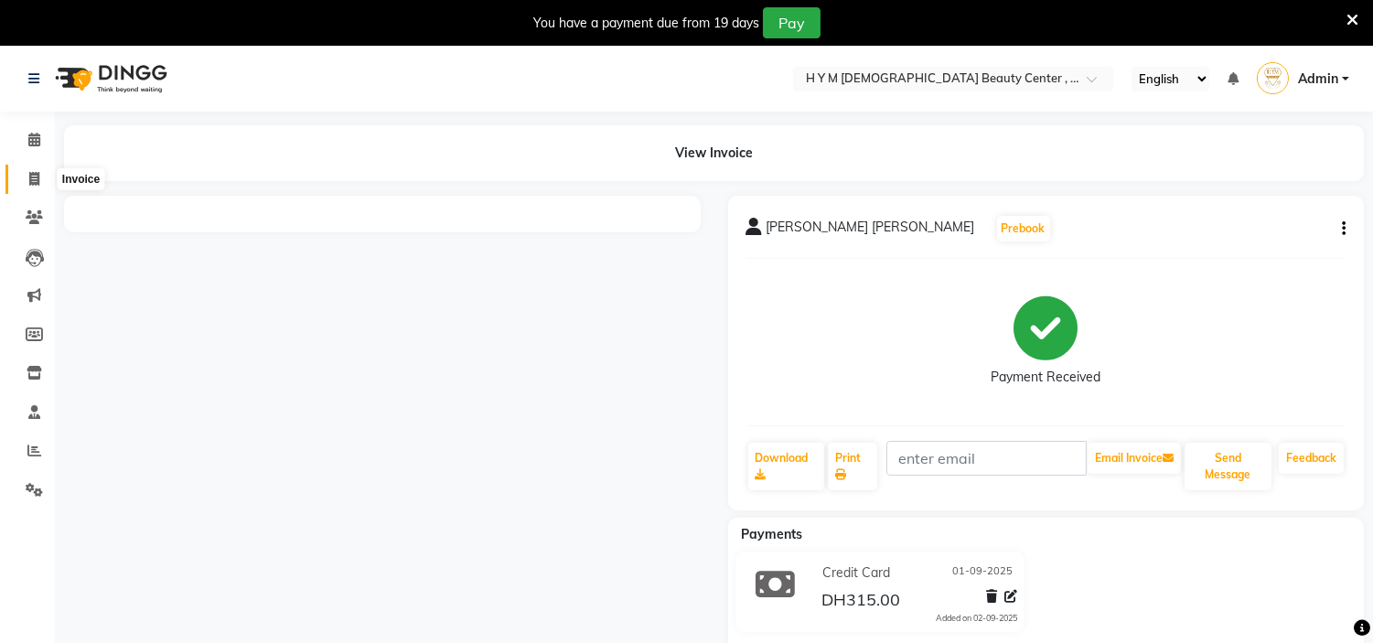
click at [38, 174] on icon at bounding box center [34, 179] width 10 height 14
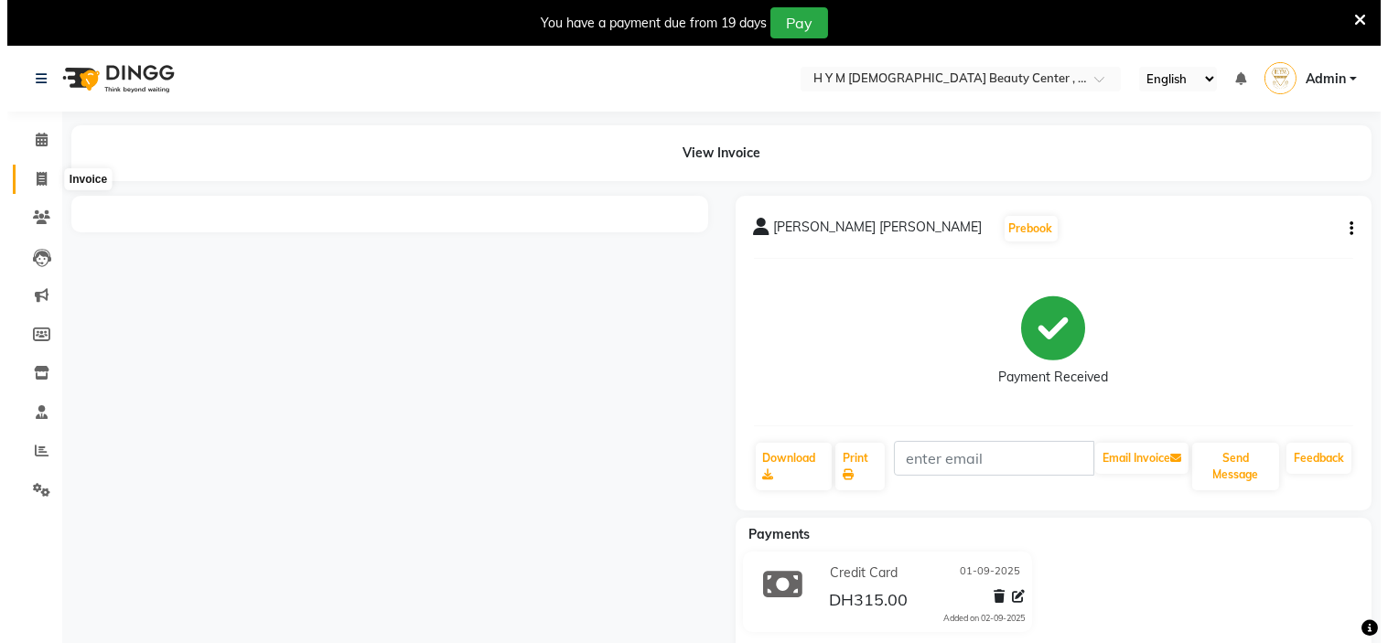
scroll to position [46, 0]
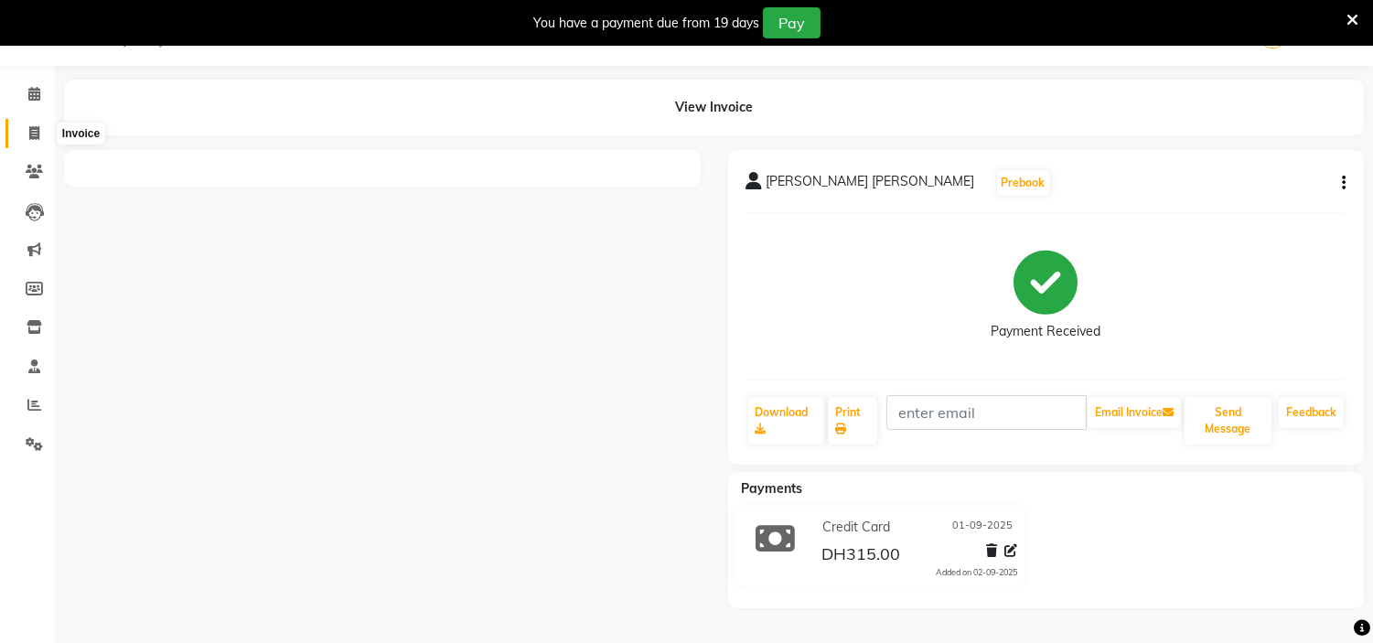
select select "7248"
select select "service"
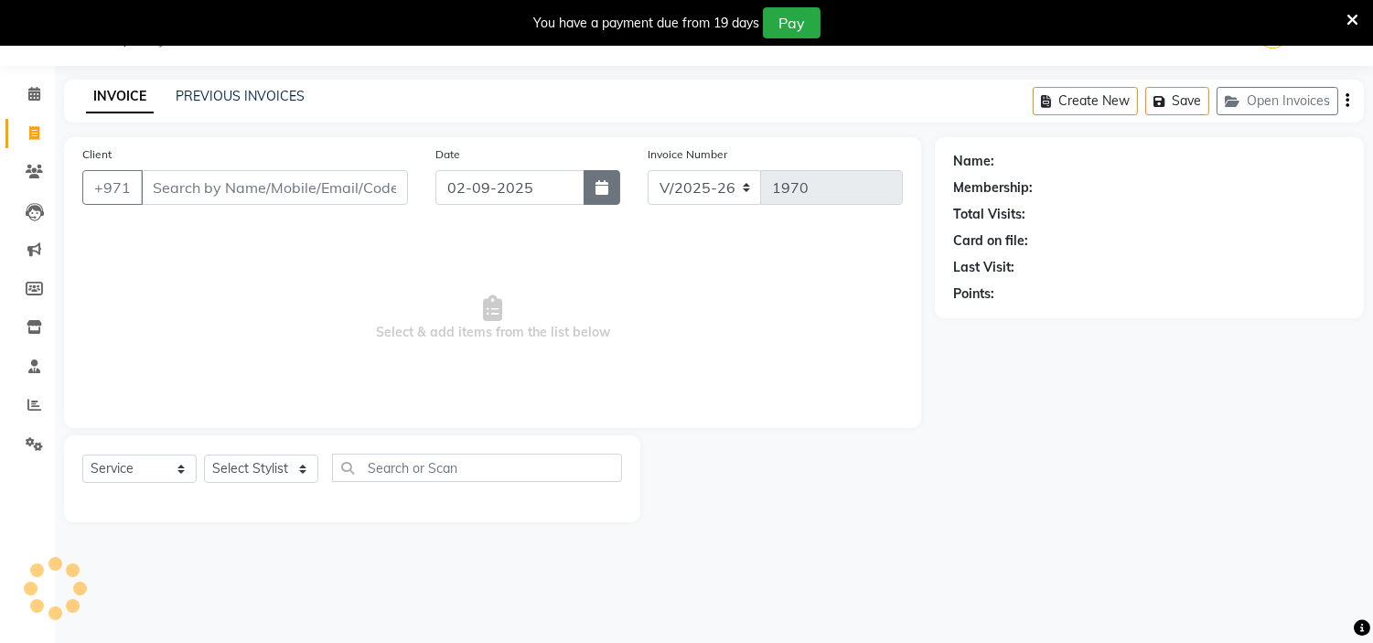
click at [607, 188] on icon "button" at bounding box center [602, 187] width 13 height 15
select select "9"
select select "2025"
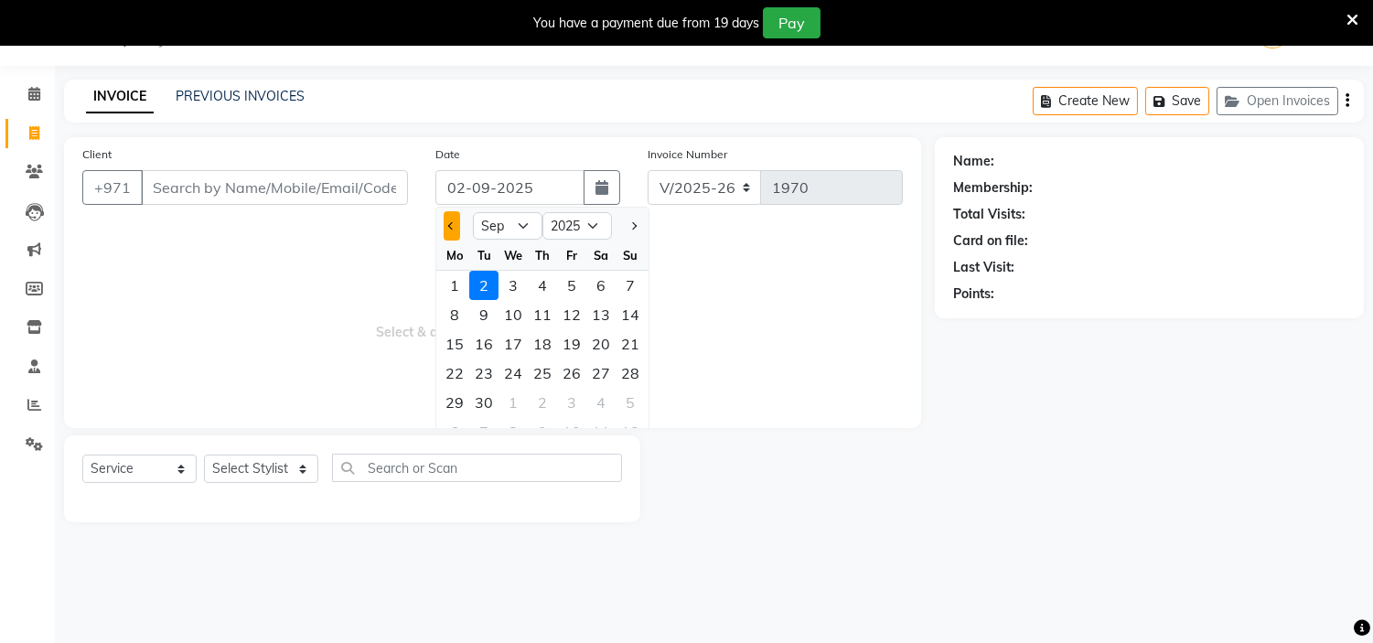
click at [457, 226] on button "Previous month" at bounding box center [452, 225] width 16 height 29
select select "8"
click at [570, 286] on div "1" at bounding box center [571, 285] width 29 height 29
type input "[DATE]"
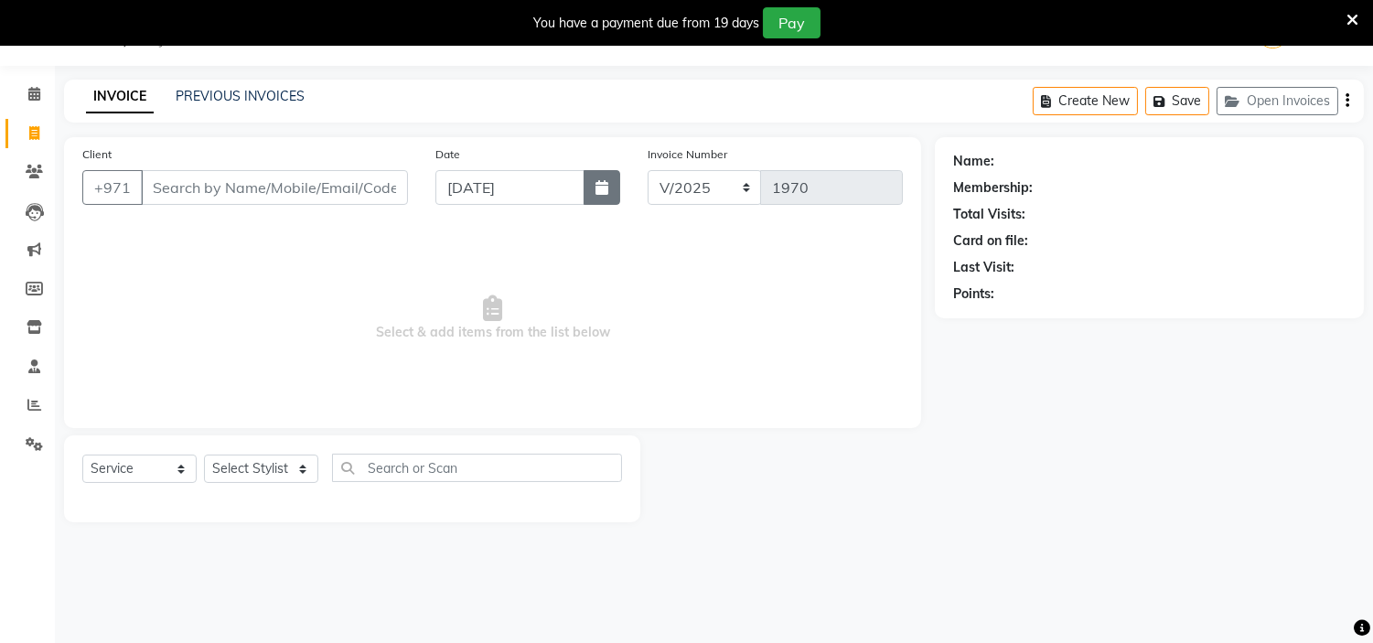
click at [596, 183] on icon "button" at bounding box center [602, 187] width 13 height 15
select select "8"
select select "2025"
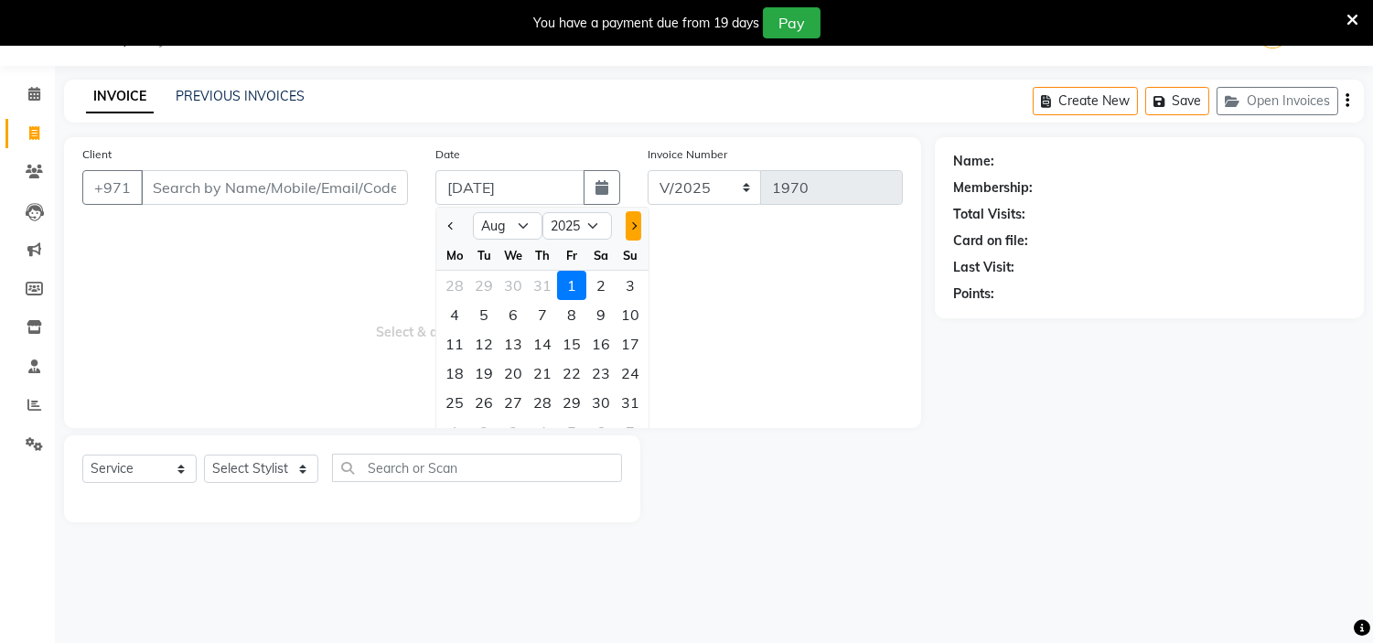
click at [637, 225] on span "Next month" at bounding box center [632, 225] width 7 height 7
select select "9"
click at [449, 287] on div "1" at bounding box center [454, 285] width 29 height 29
type input "01-09-2025"
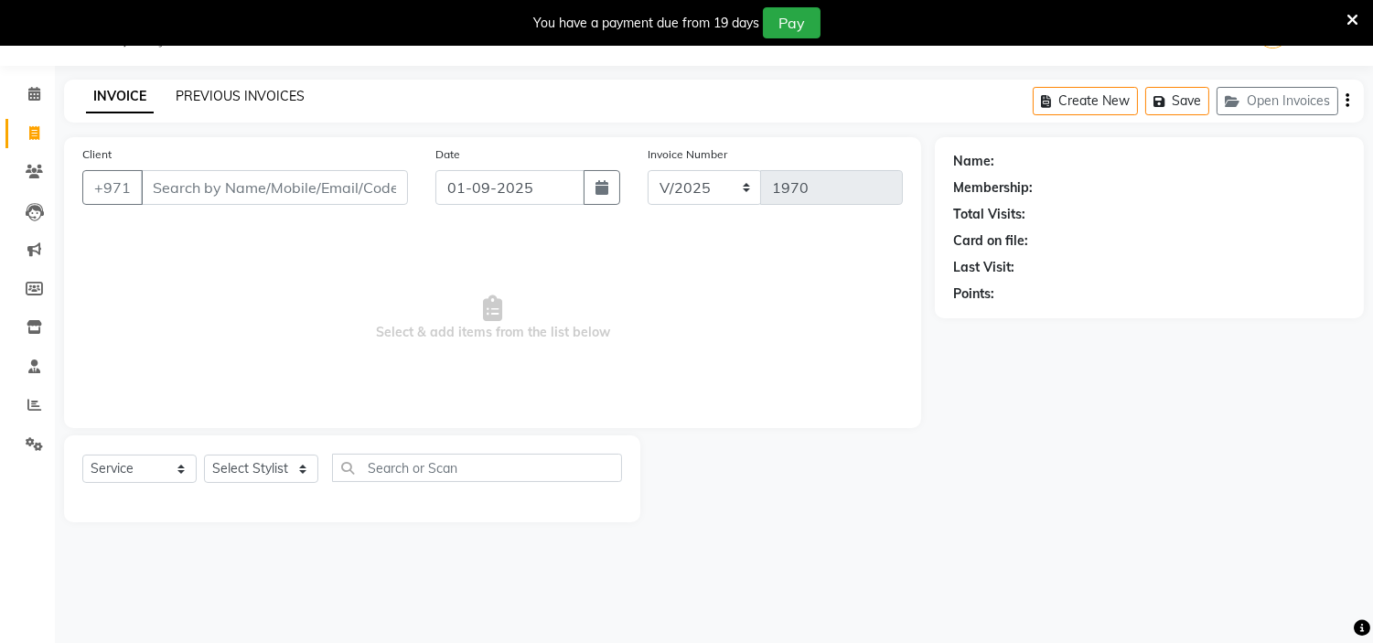
click at [207, 97] on link "PREVIOUS INVOICES" at bounding box center [240, 96] width 129 height 16
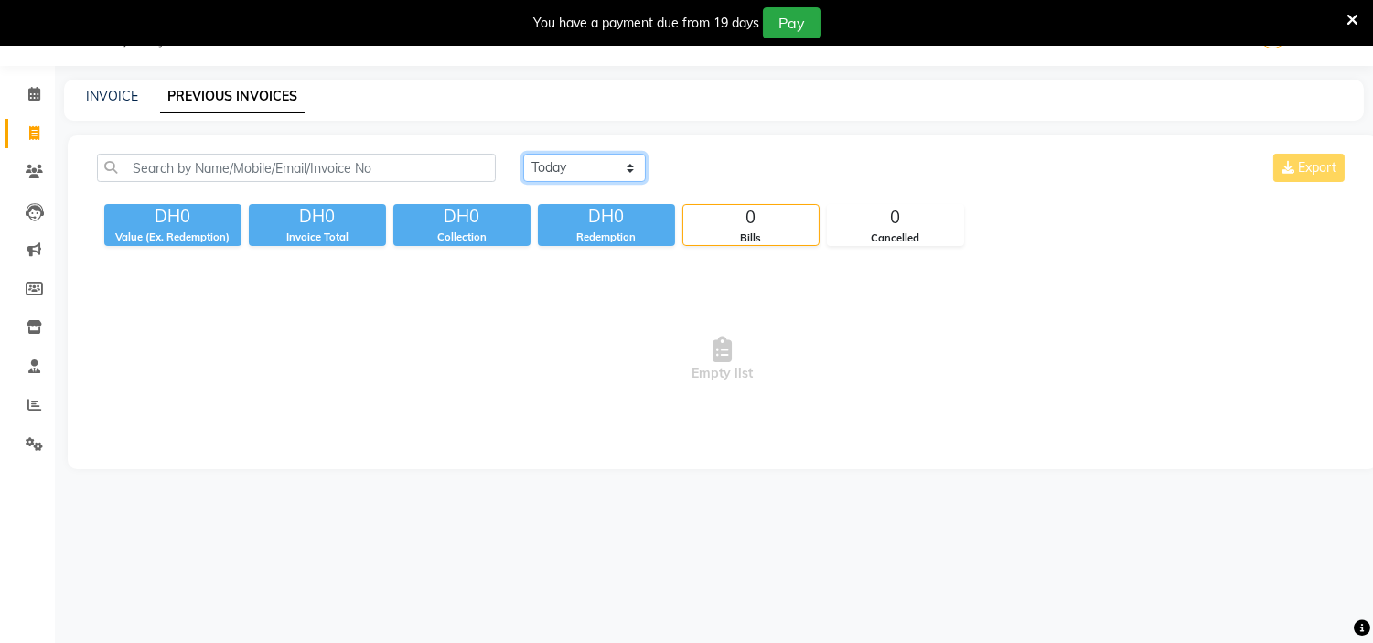
click at [607, 170] on select "[DATE] [DATE] Custom Range" at bounding box center [584, 168] width 123 height 28
select select "[DATE]"
click at [523, 154] on select "[DATE] [DATE] Custom Range" at bounding box center [584, 168] width 123 height 28
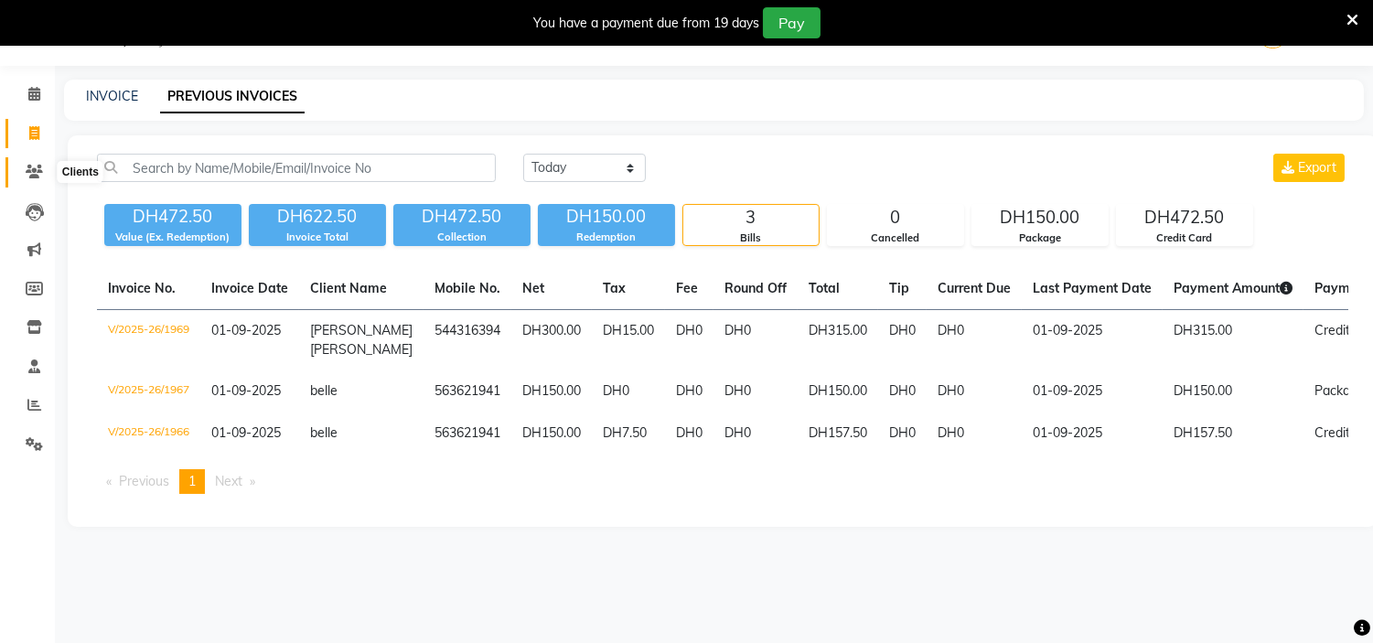
drag, startPoint x: 32, startPoint y: 180, endPoint x: 46, endPoint y: 192, distance: 18.2
click at [31, 180] on span at bounding box center [34, 172] width 32 height 21
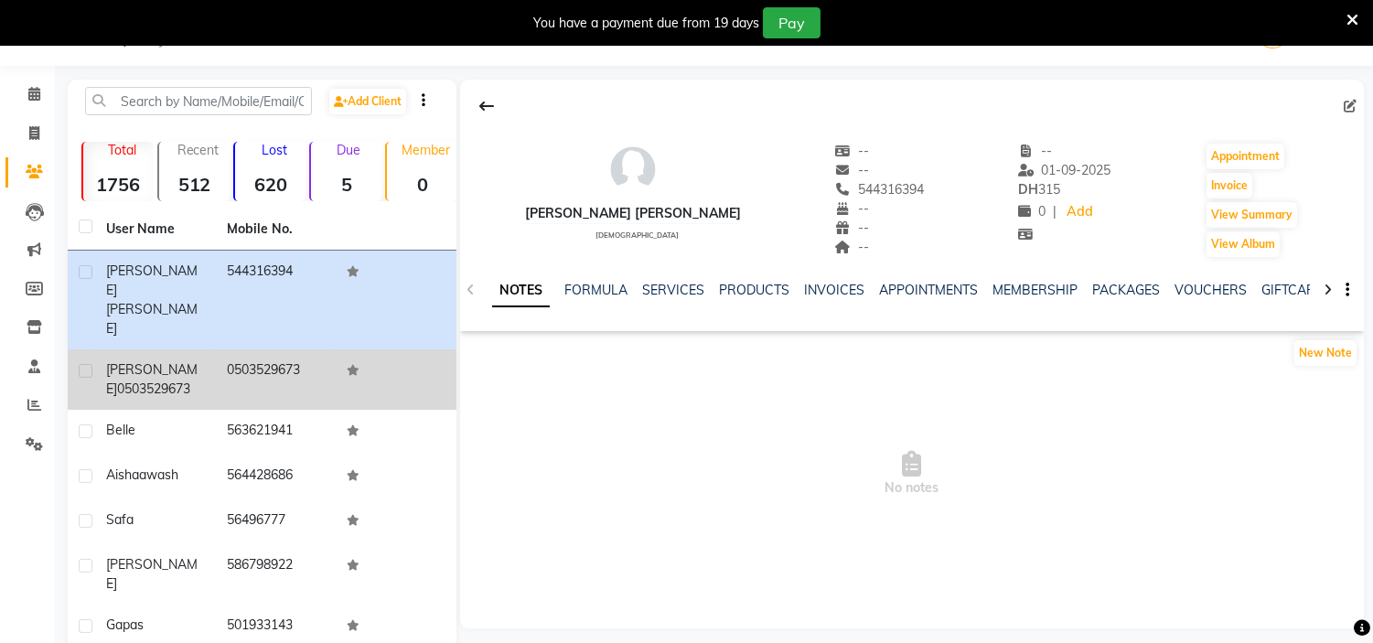
click at [177, 360] on div "[PERSON_NAME] 0503529673" at bounding box center [155, 379] width 99 height 38
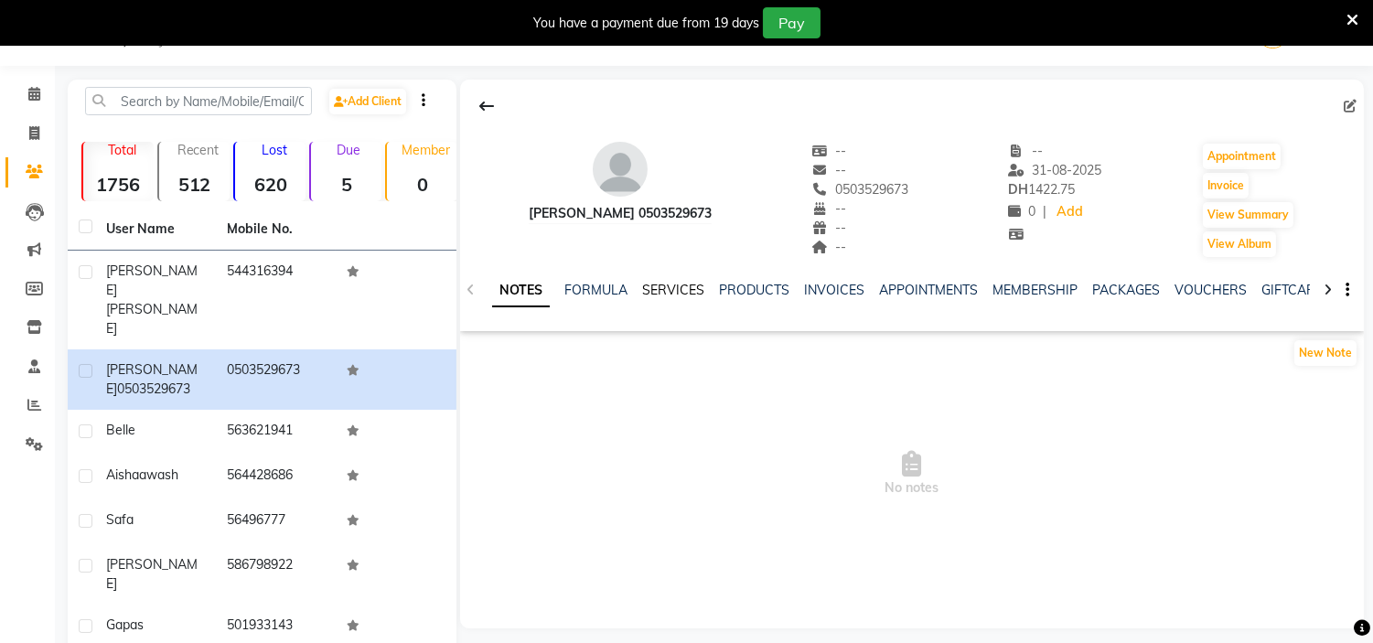
click at [672, 295] on link "SERVICES" at bounding box center [673, 290] width 62 height 16
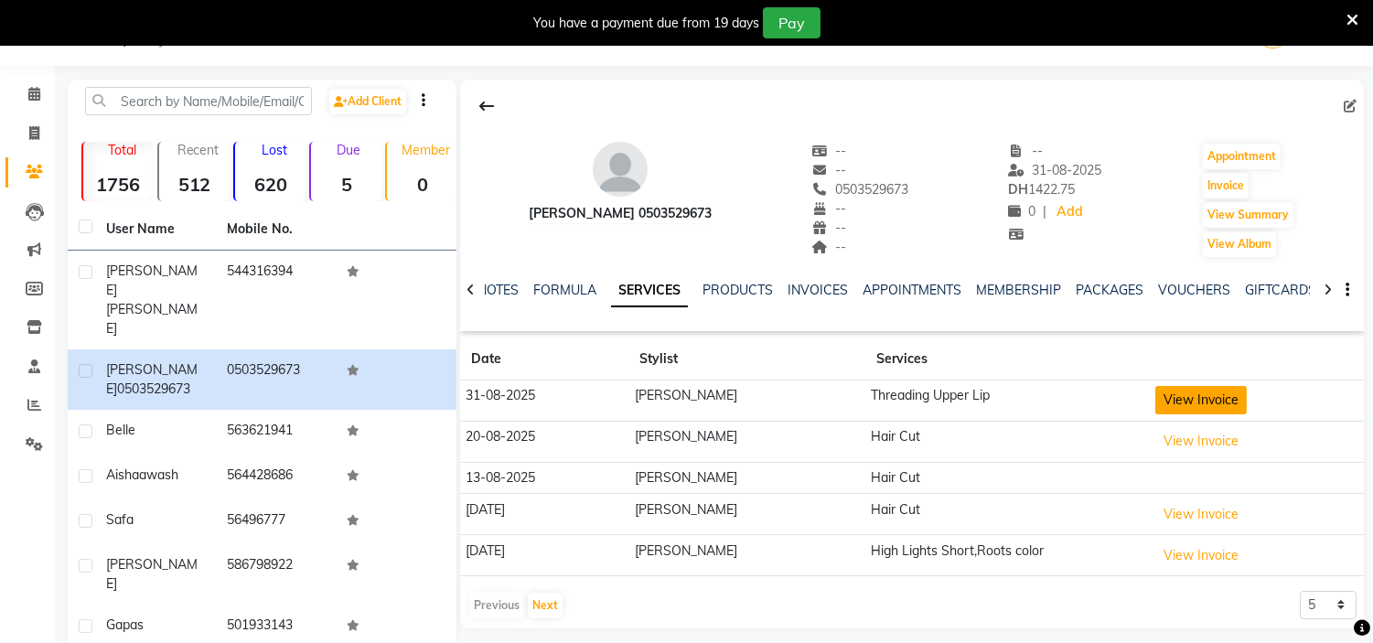
click at [1175, 394] on button "View Invoice" at bounding box center [1200, 400] width 91 height 28
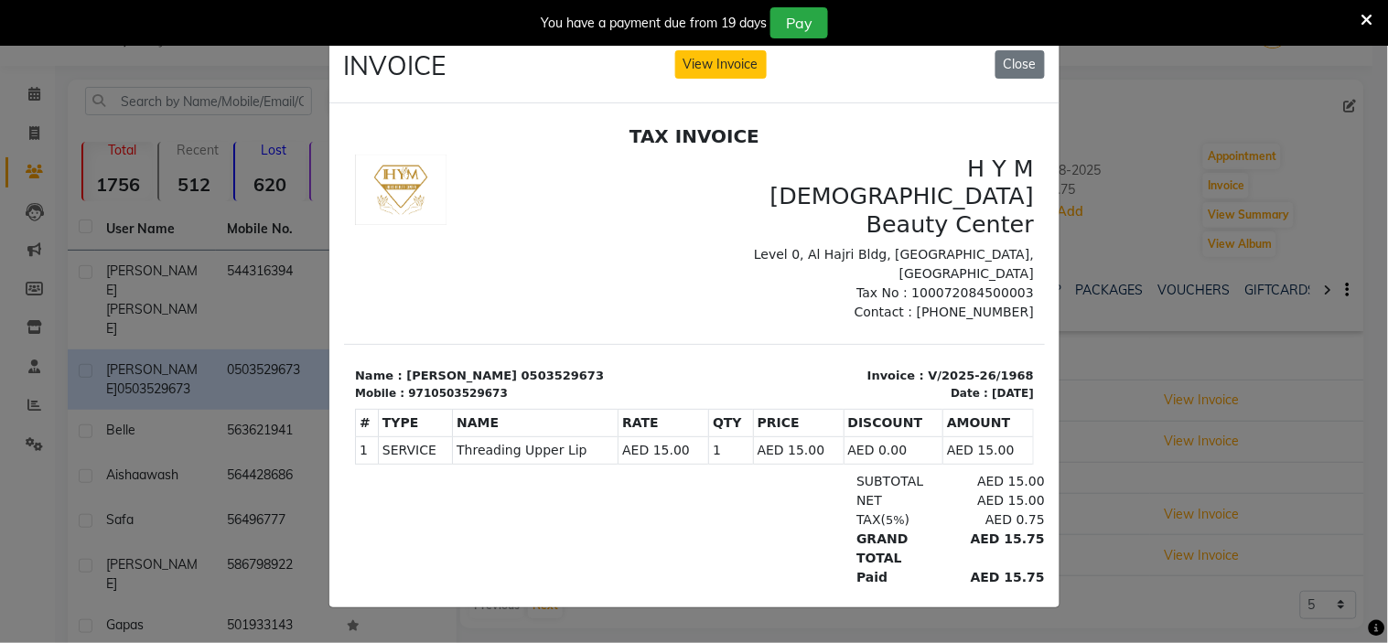
click at [435, 385] on div "9710503529673" at bounding box center [457, 393] width 100 height 16
drag, startPoint x: 435, startPoint y: 338, endPoint x: 466, endPoint y: 317, distance: 37.0
click at [466, 367] on p "Name : [PERSON_NAME] 0503529673" at bounding box center [518, 376] width 328 height 18
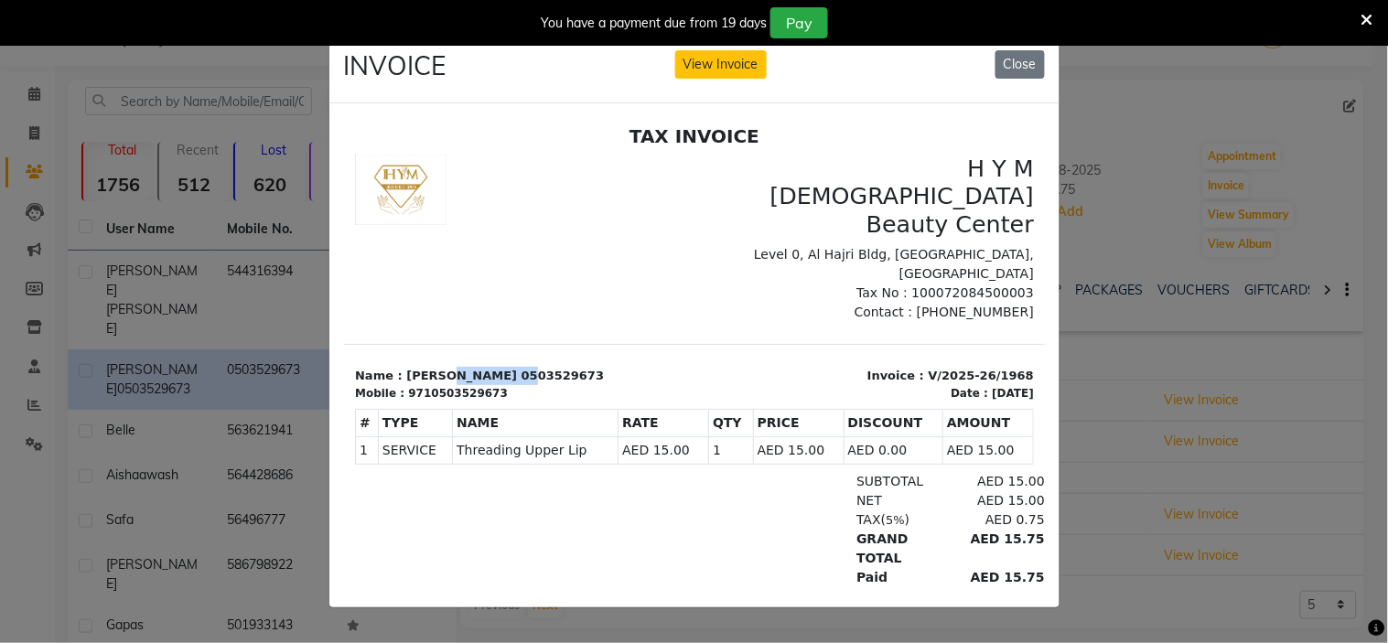
copy p "0503529673"
click at [746, 55] on button "View Invoice" at bounding box center [720, 64] width 91 height 28
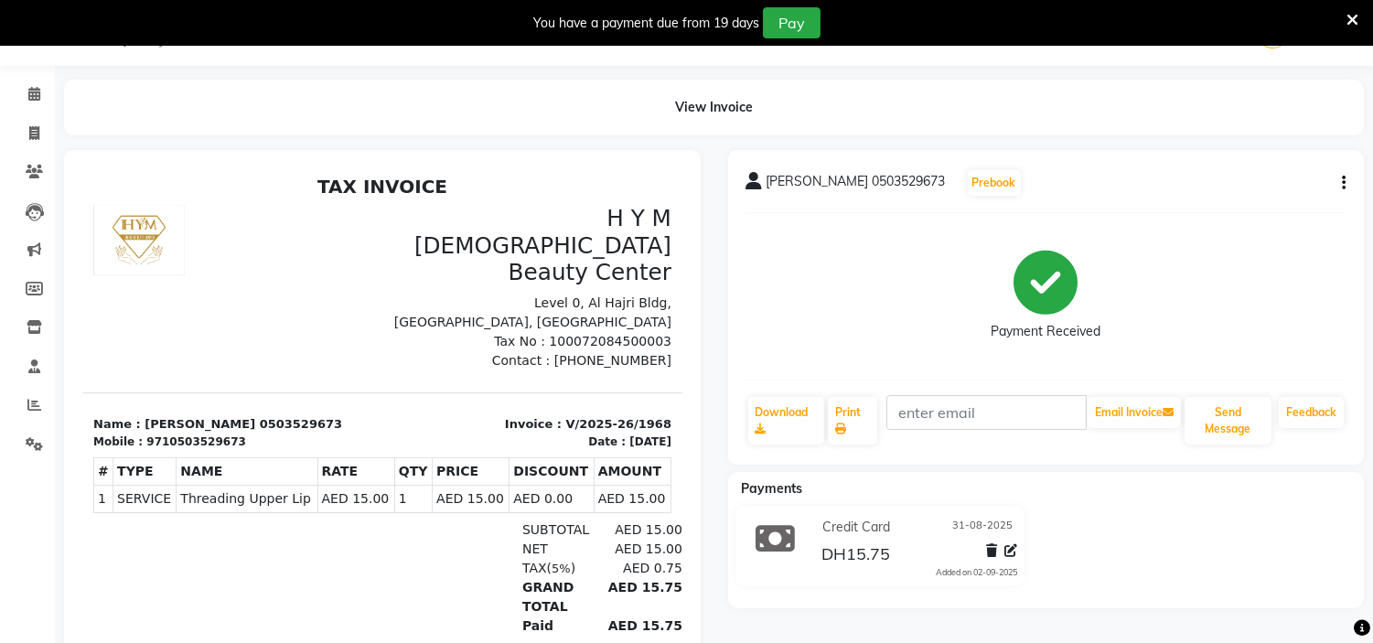
click at [1349, 187] on div "[PERSON_NAME] 0503529673 Prebook Payment Received Download Print Email Invoice …" at bounding box center [1046, 307] width 637 height 315
click at [1339, 180] on button "button" at bounding box center [1340, 183] width 11 height 19
click at [1240, 140] on div "Cancel Invoice" at bounding box center [1252, 137] width 125 height 23
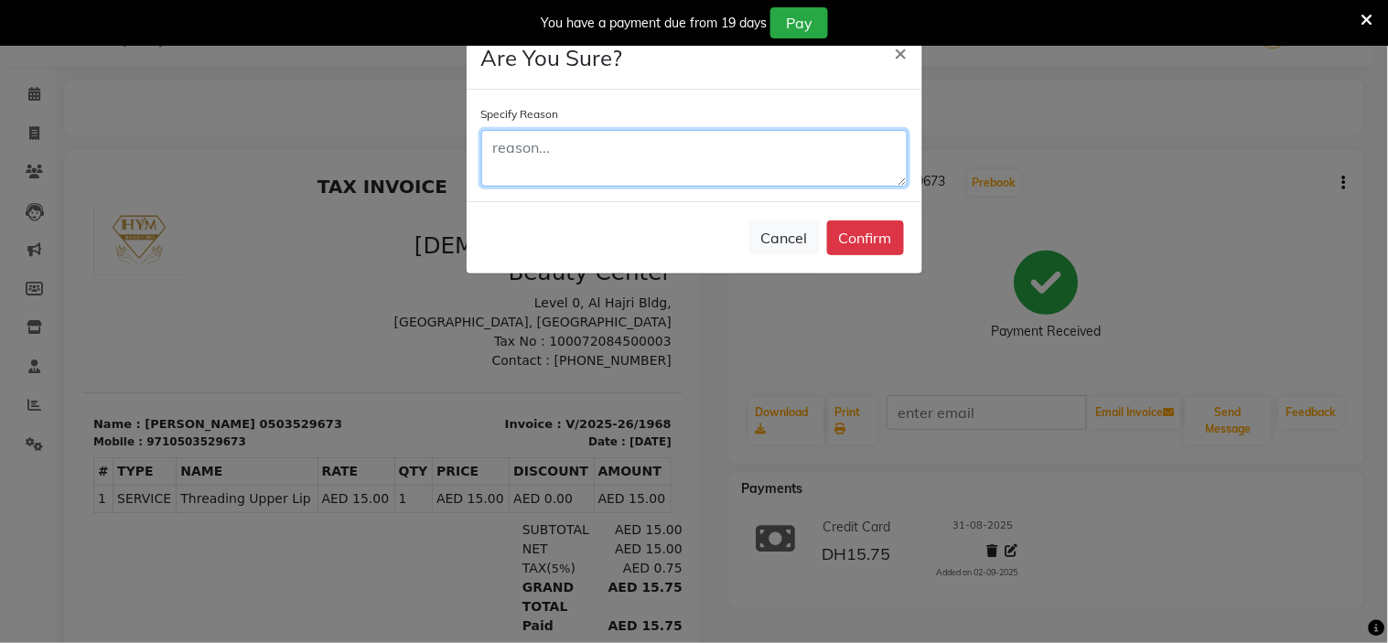
click at [761, 141] on textarea at bounding box center [694, 158] width 426 height 57
type textarea "wrong date"
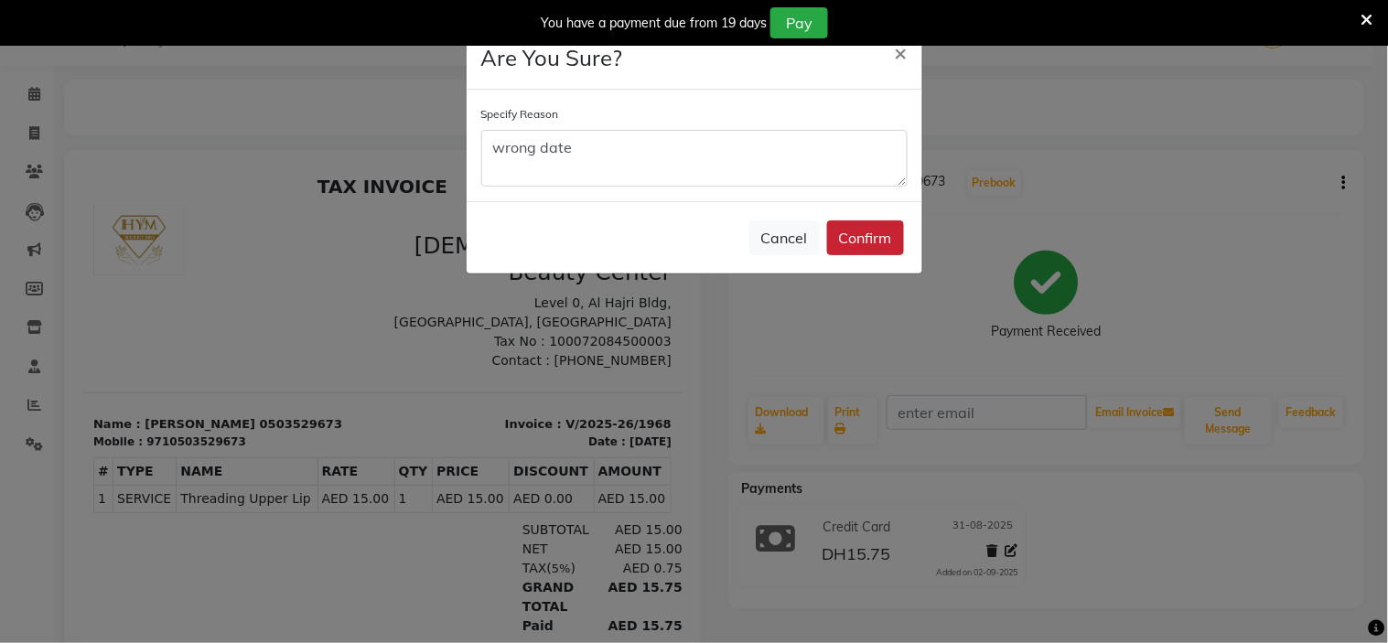
click at [882, 221] on button "Confirm" at bounding box center [865, 237] width 77 height 35
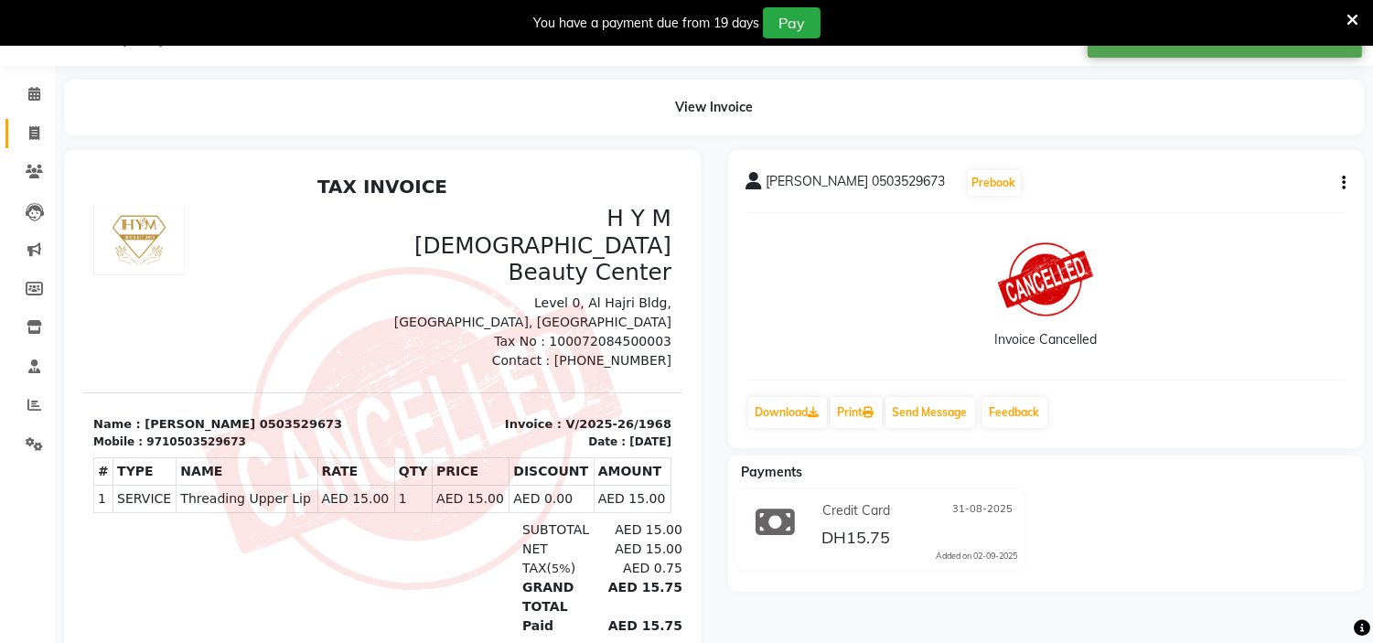
click at [37, 123] on span at bounding box center [34, 133] width 32 height 21
select select "service"
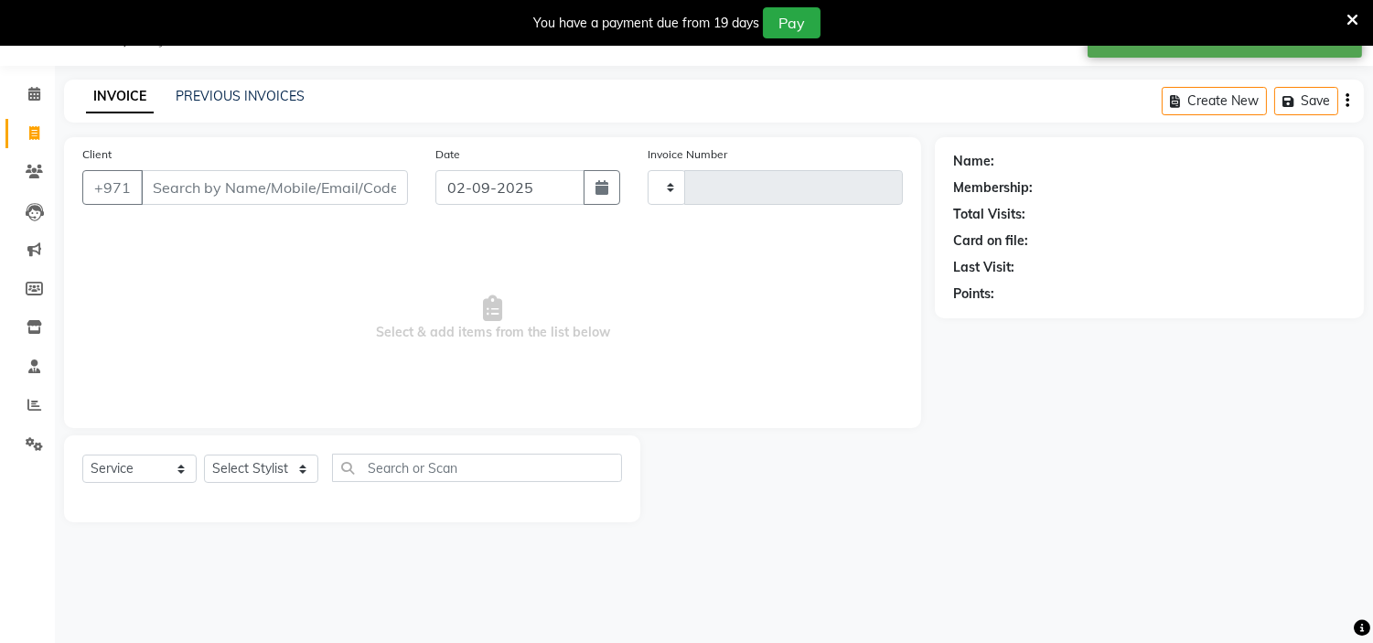
type input "1970"
select select "7248"
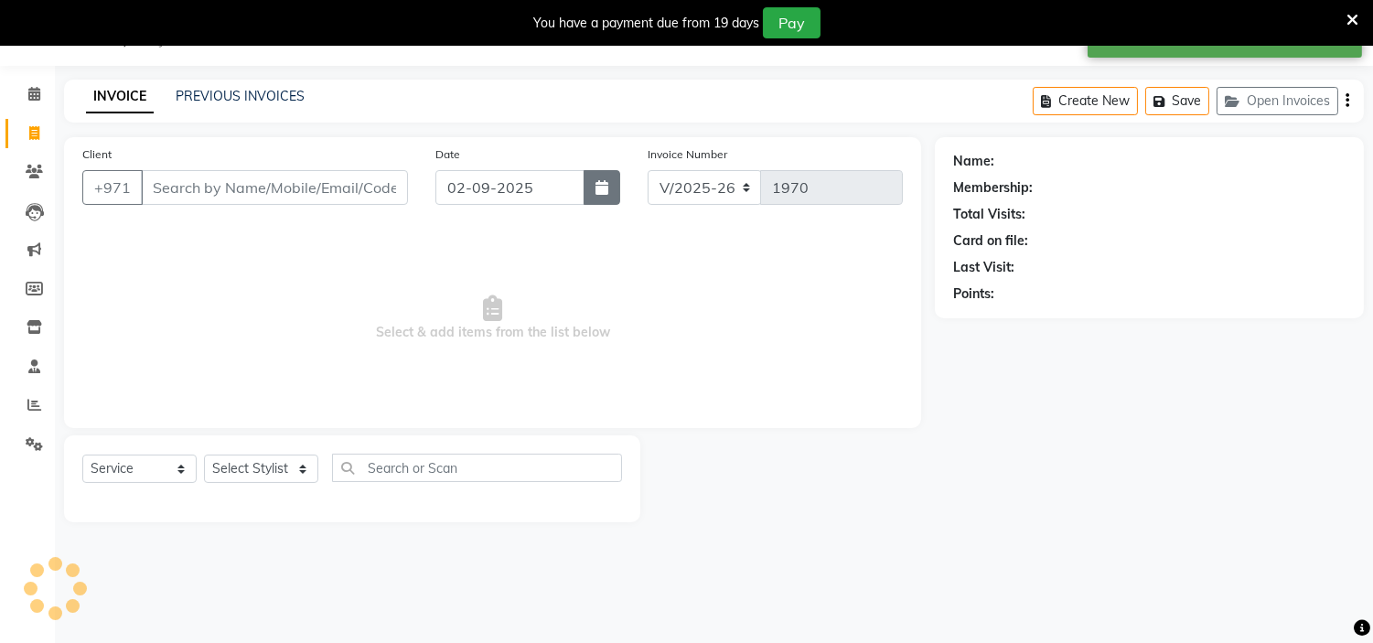
click at [599, 183] on icon "button" at bounding box center [602, 187] width 13 height 15
select select "9"
select select "2025"
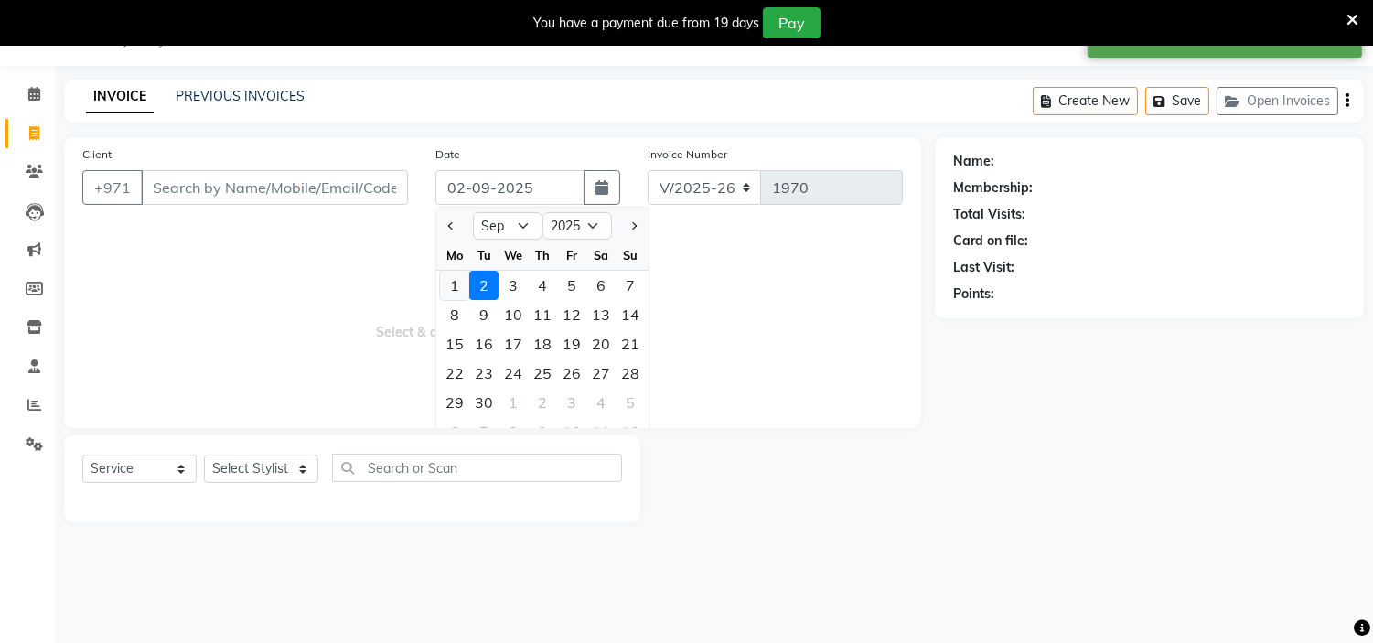
click at [454, 278] on div "1" at bounding box center [454, 285] width 29 height 29
type input "01-09-2025"
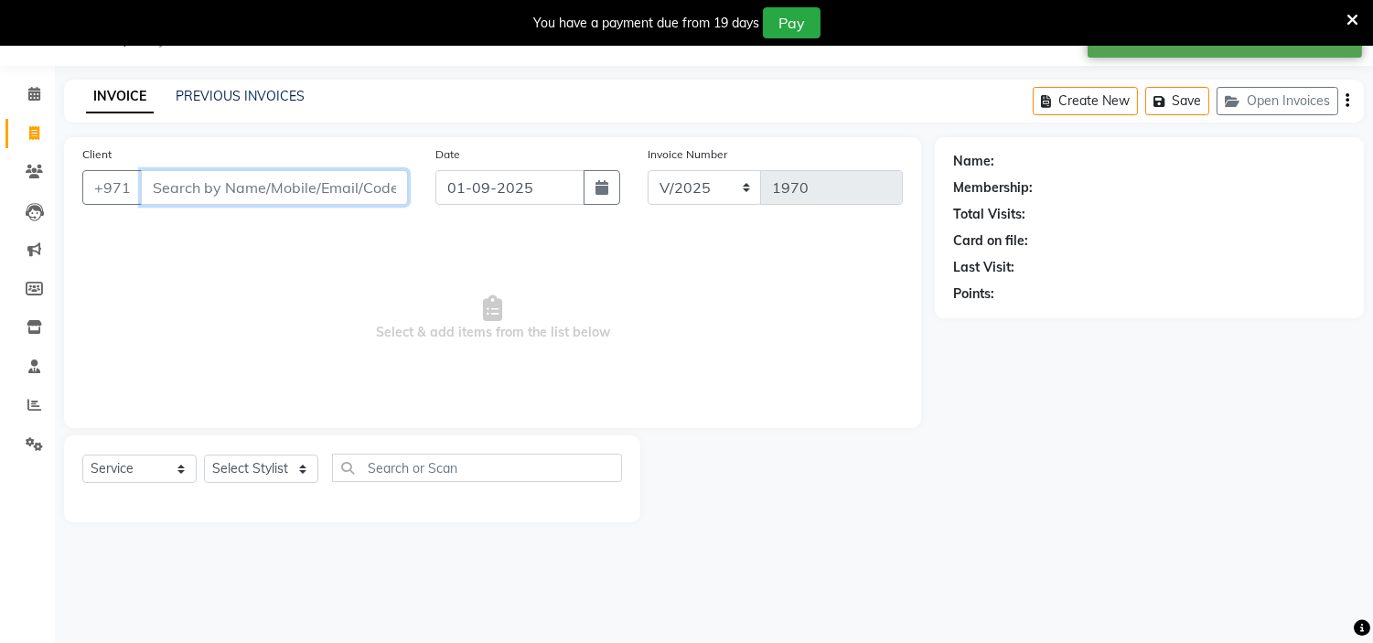
paste input "0503529673"
type input "0503529673"
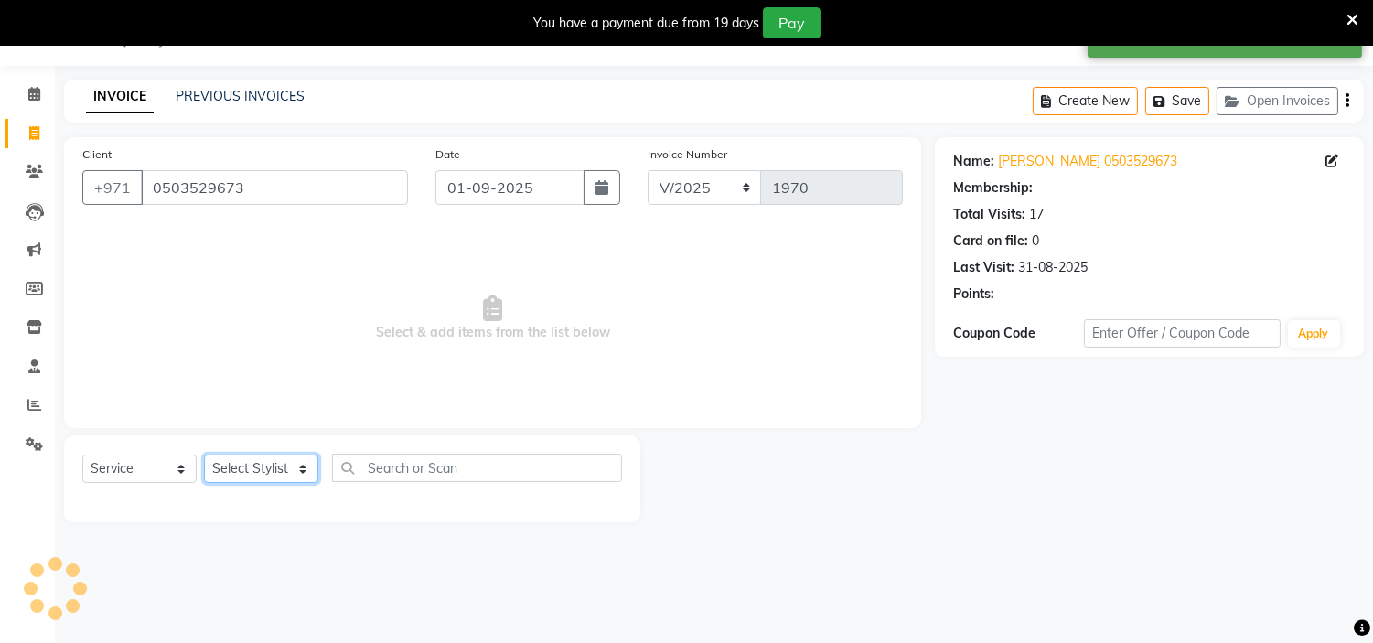
click at [273, 482] on select "Select Stylist [PERSON_NAME] Jheza [PERSON_NAME] [PERSON_NAME] [PERSON_NAME] An…" at bounding box center [261, 469] width 114 height 28
select select "61770"
click at [204, 456] on select "Select Stylist [PERSON_NAME] Jheza [PERSON_NAME] [PERSON_NAME] [PERSON_NAME] An…" at bounding box center [261, 469] width 114 height 28
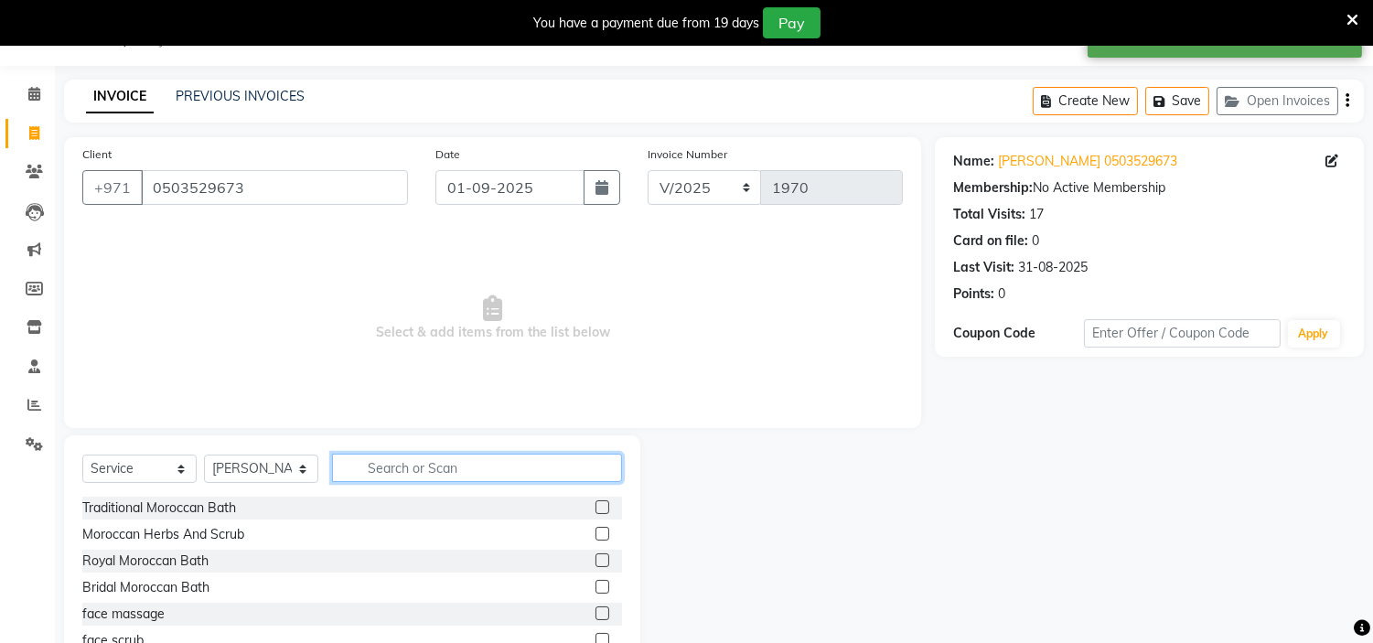
drag, startPoint x: 387, startPoint y: 473, endPoint x: 385, endPoint y: 461, distance: 12.0
click at [387, 471] on input "text" at bounding box center [477, 468] width 290 height 28
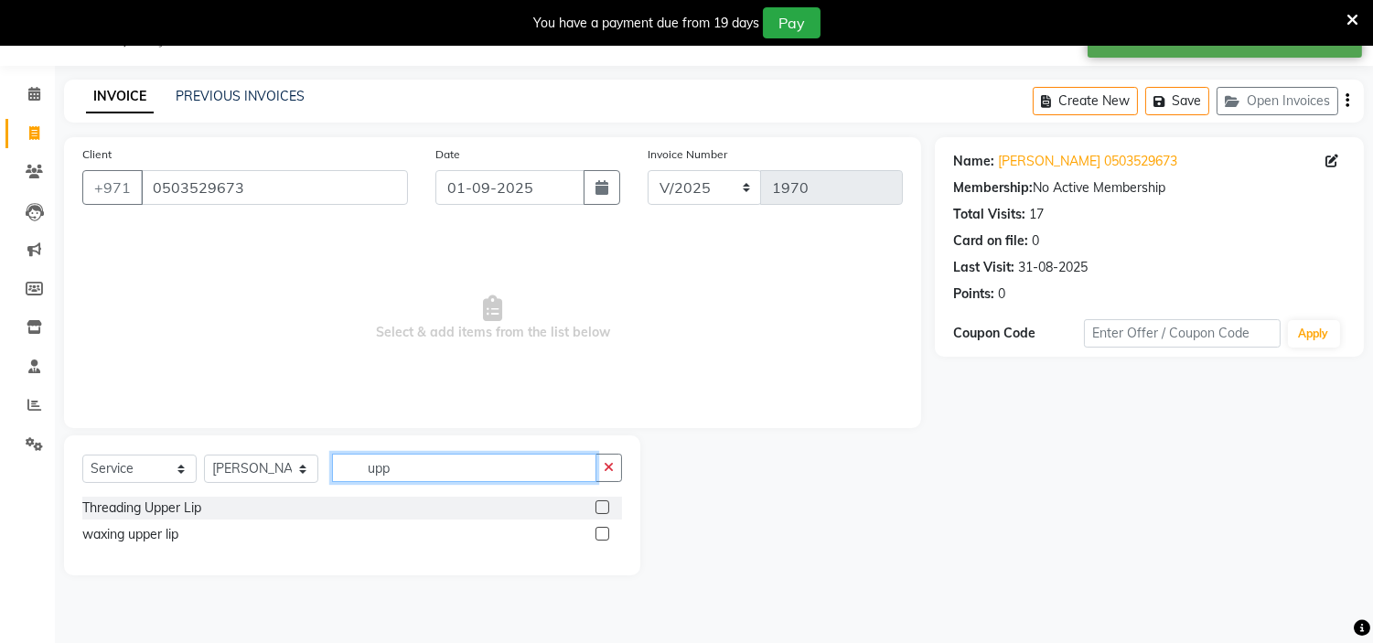
type input "upp"
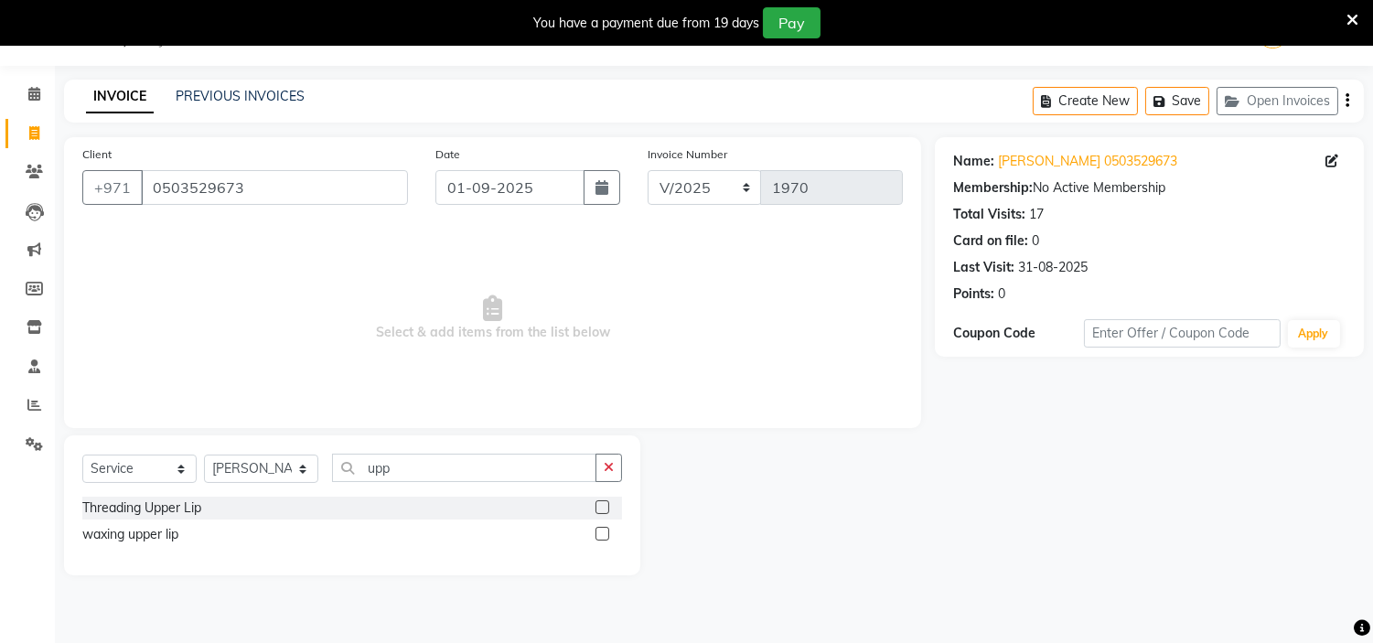
click at [598, 504] on label at bounding box center [603, 507] width 14 height 14
click at [598, 504] on input "checkbox" at bounding box center [602, 508] width 12 height 12
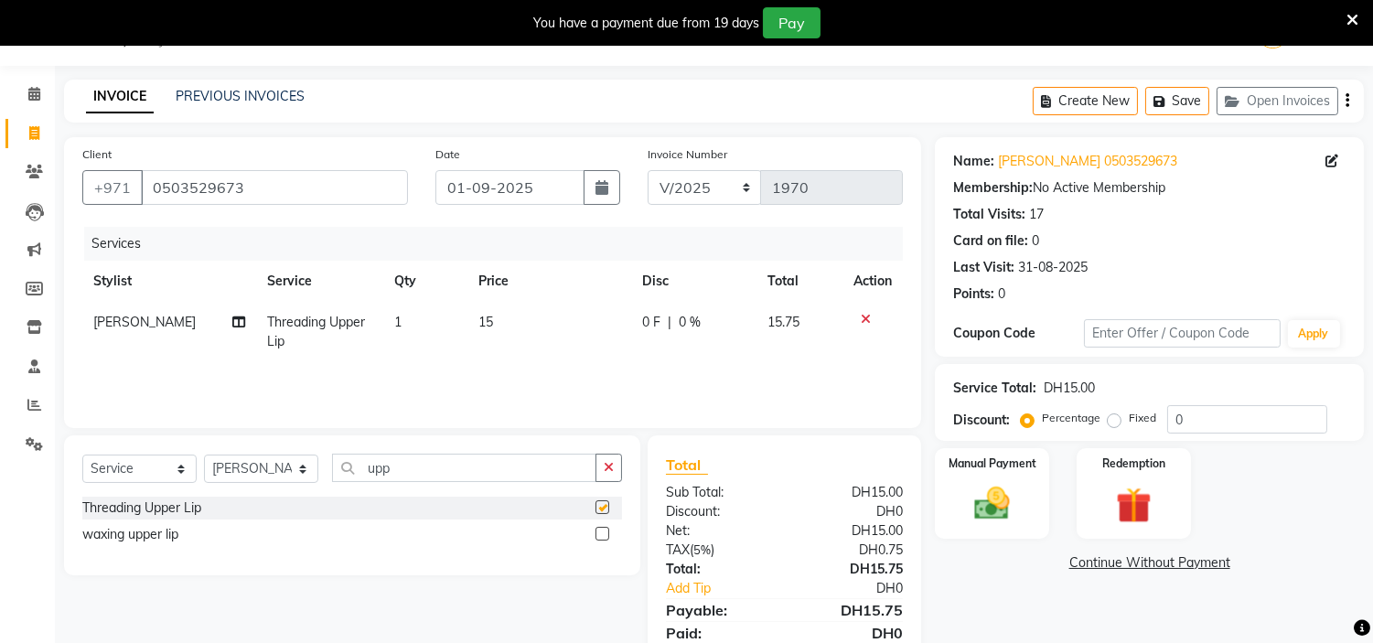
checkbox input "false"
drag, startPoint x: 1003, startPoint y: 486, endPoint x: 1015, endPoint y: 506, distance: 23.9
click at [1003, 487] on img at bounding box center [992, 504] width 60 height 43
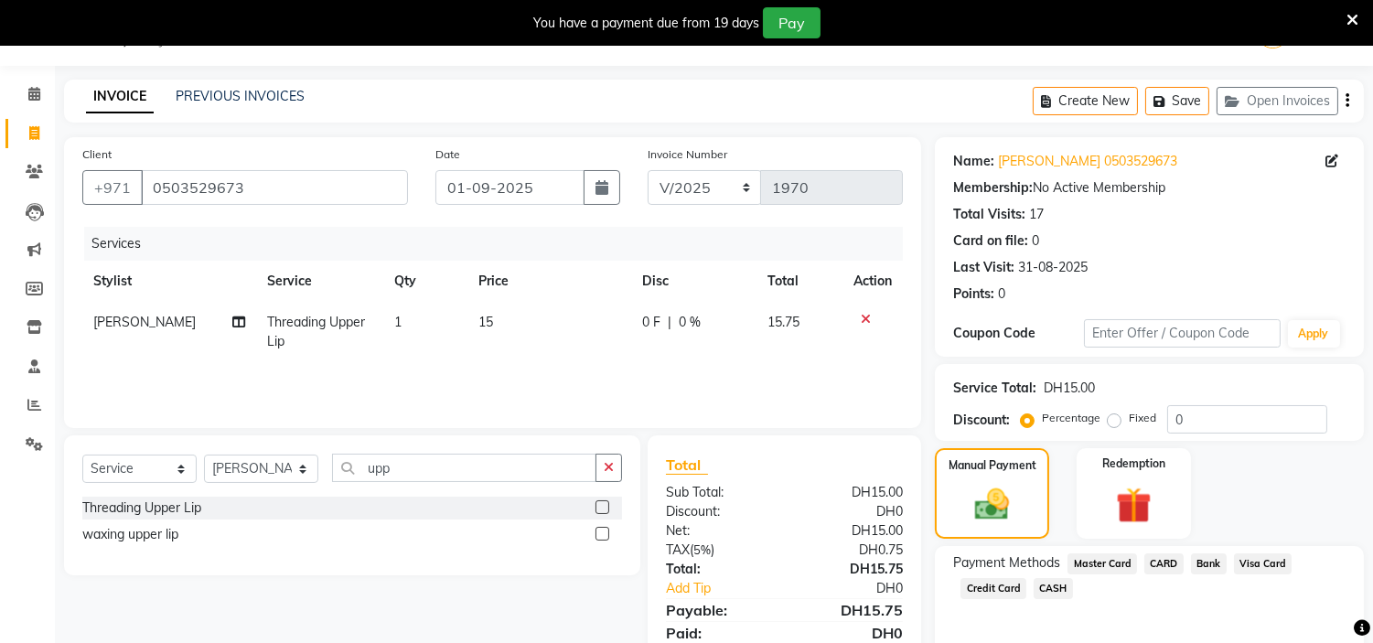
click at [998, 587] on span "Credit Card" at bounding box center [994, 588] width 66 height 21
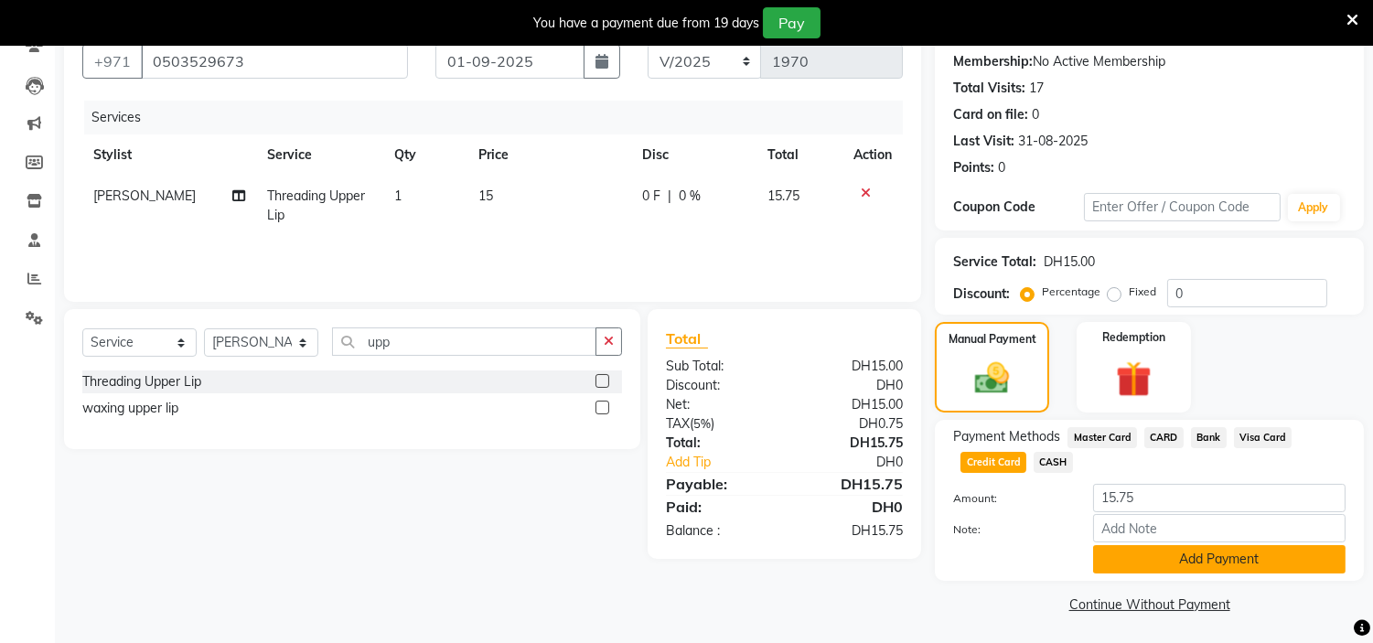
scroll to position [175, 0]
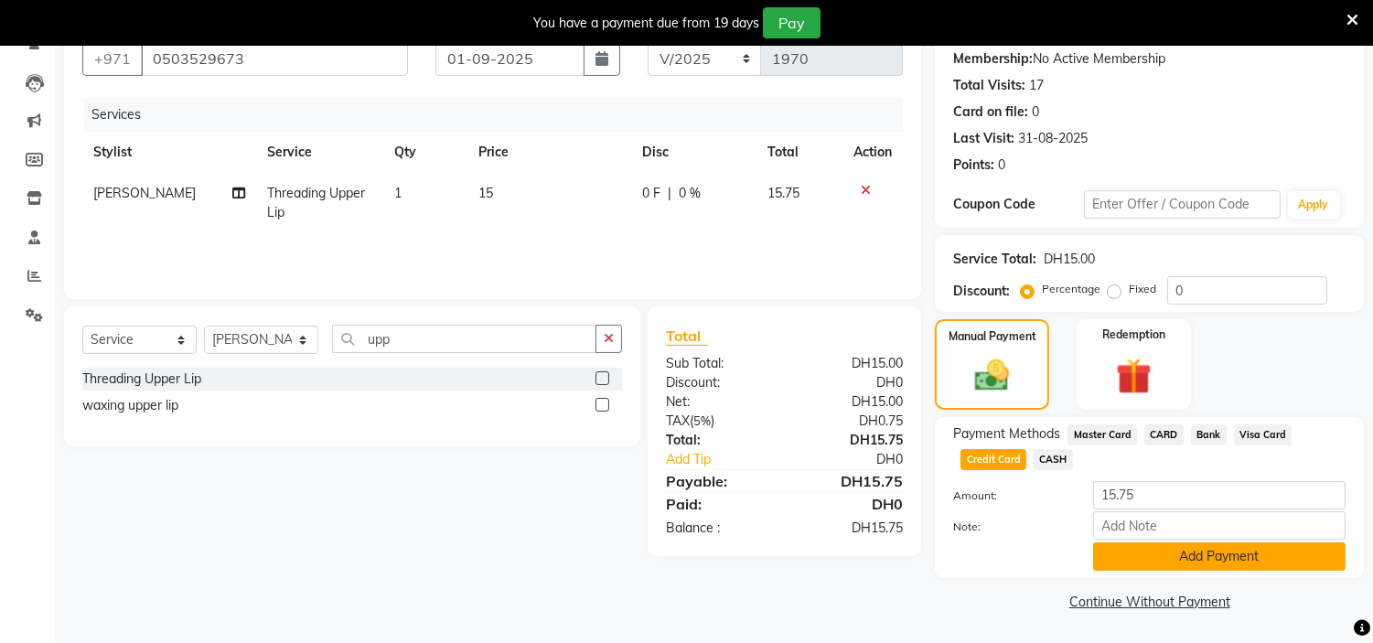
click at [1137, 559] on button "Add Payment" at bounding box center [1219, 556] width 252 height 28
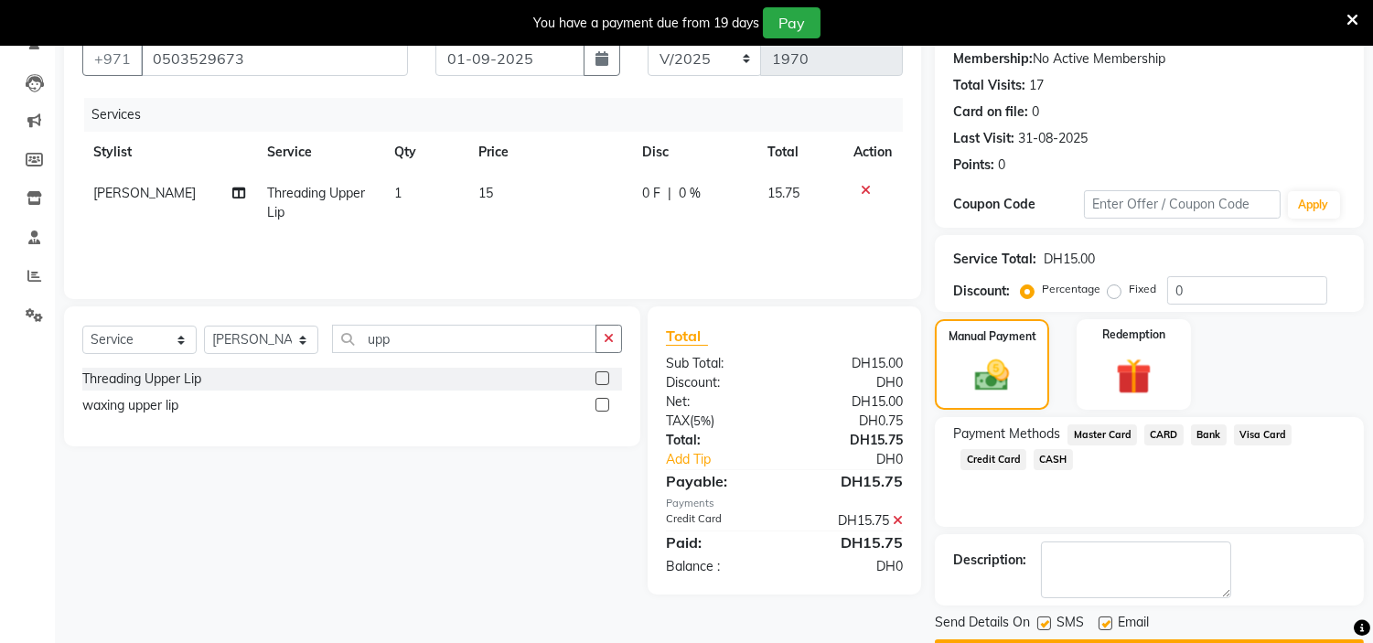
drag, startPoint x: 1105, startPoint y: 619, endPoint x: 1064, endPoint y: 619, distance: 41.2
click at [1107, 619] on label at bounding box center [1106, 624] width 14 height 14
click at [1107, 619] on input "checkbox" at bounding box center [1105, 624] width 12 height 12
checkbox input "false"
click at [1047, 619] on label at bounding box center [1044, 624] width 14 height 14
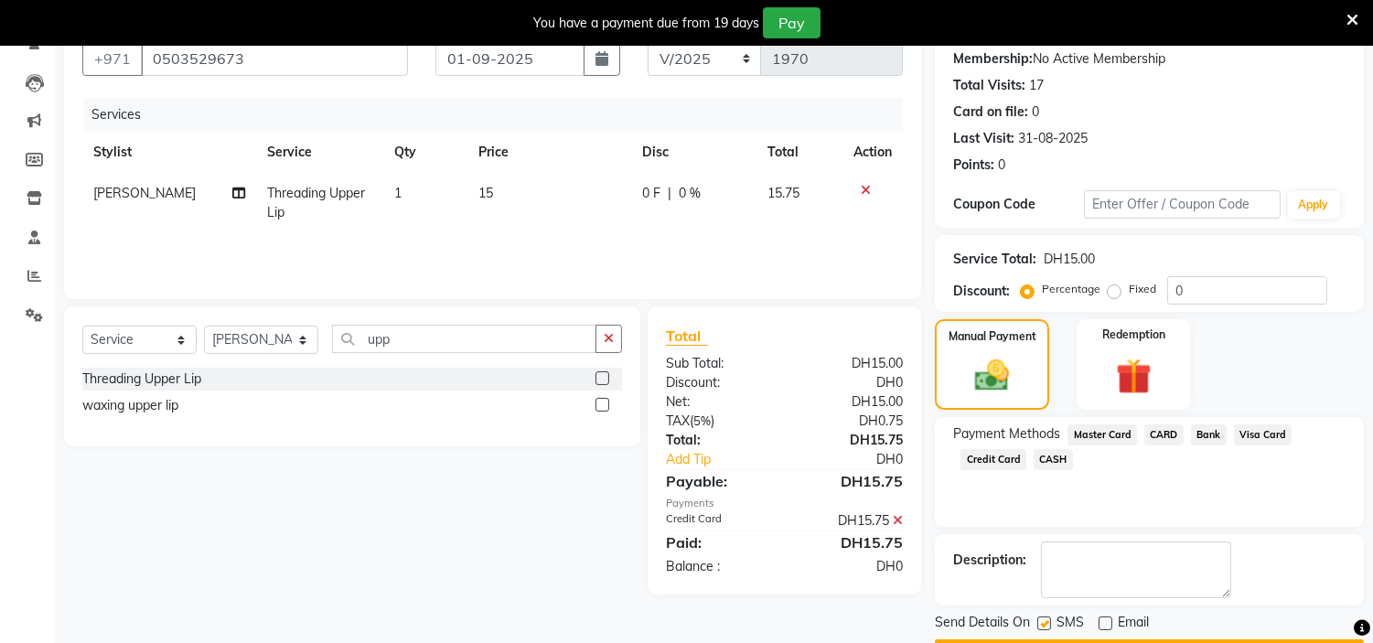
click at [1047, 619] on input "checkbox" at bounding box center [1043, 624] width 12 height 12
checkbox input "false"
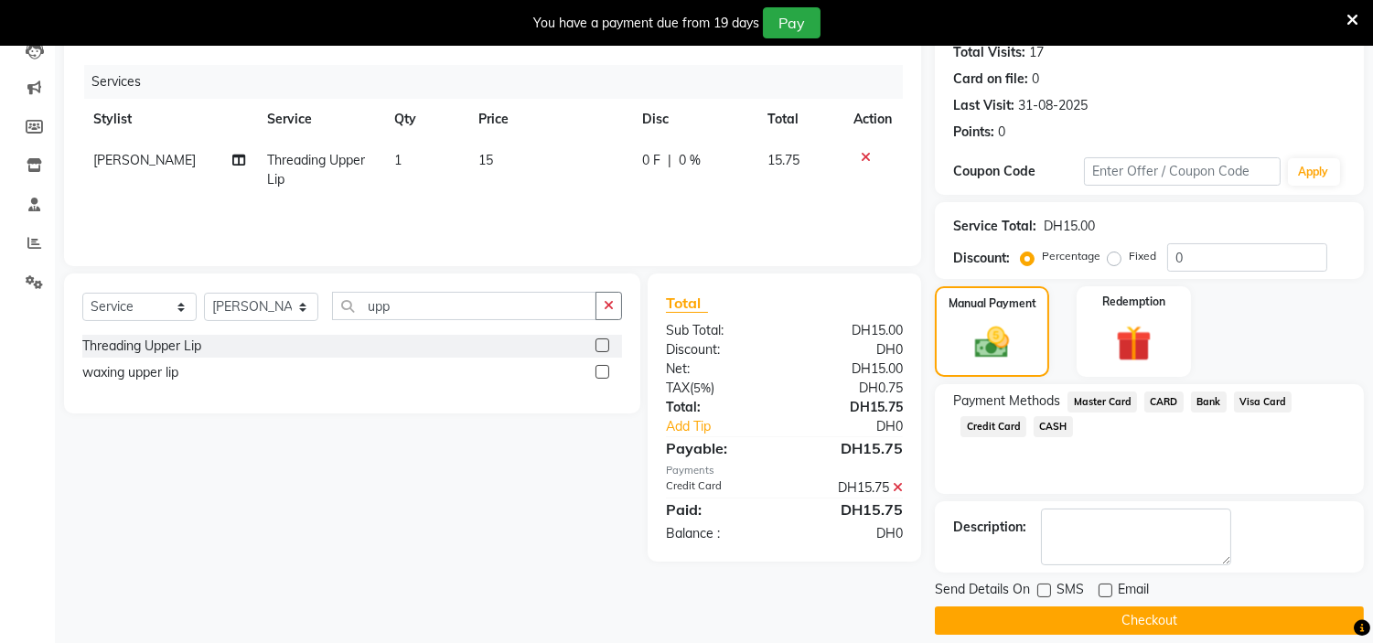
scroll to position [225, 0]
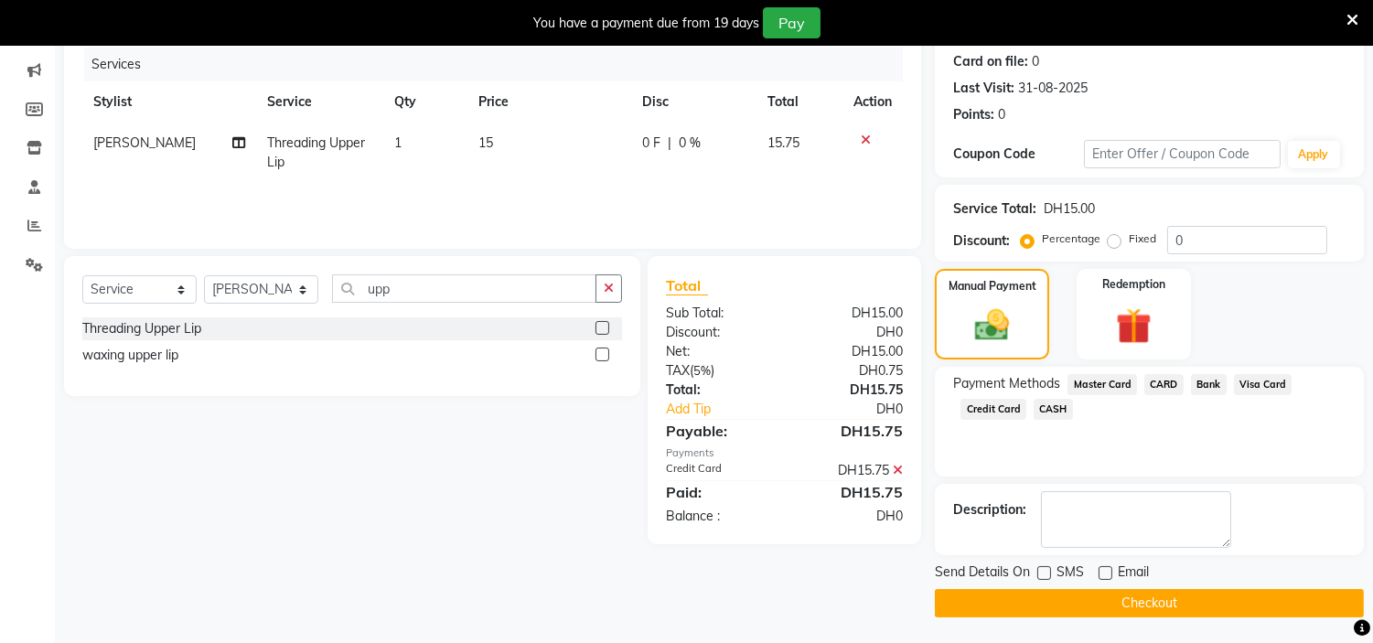
click at [1077, 604] on button "Checkout" at bounding box center [1149, 603] width 429 height 28
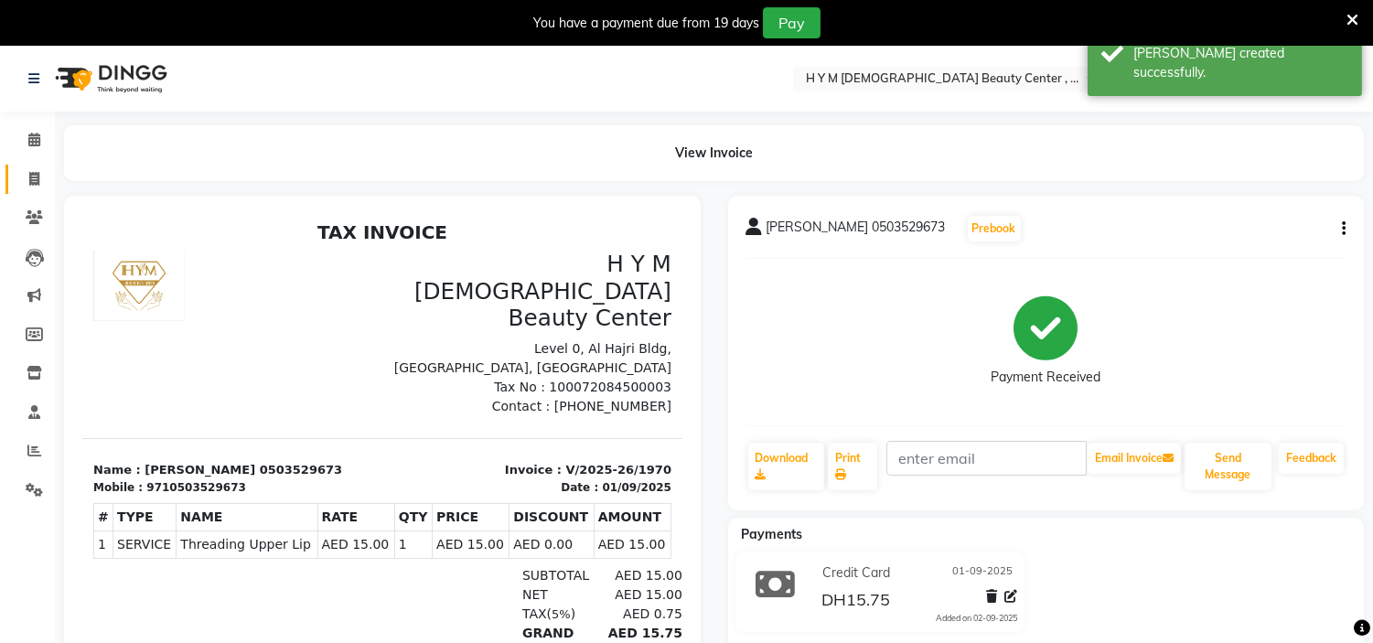
click at [44, 192] on link "Invoice" at bounding box center [27, 180] width 44 height 30
select select "service"
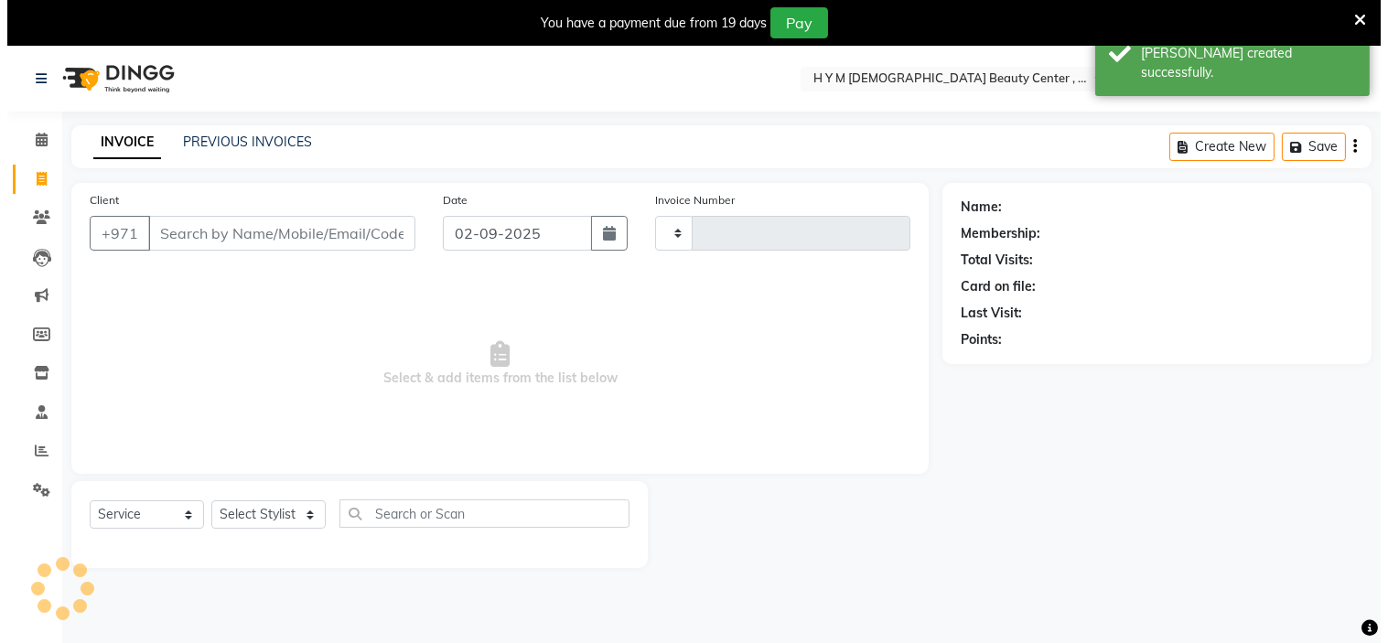
scroll to position [46, 0]
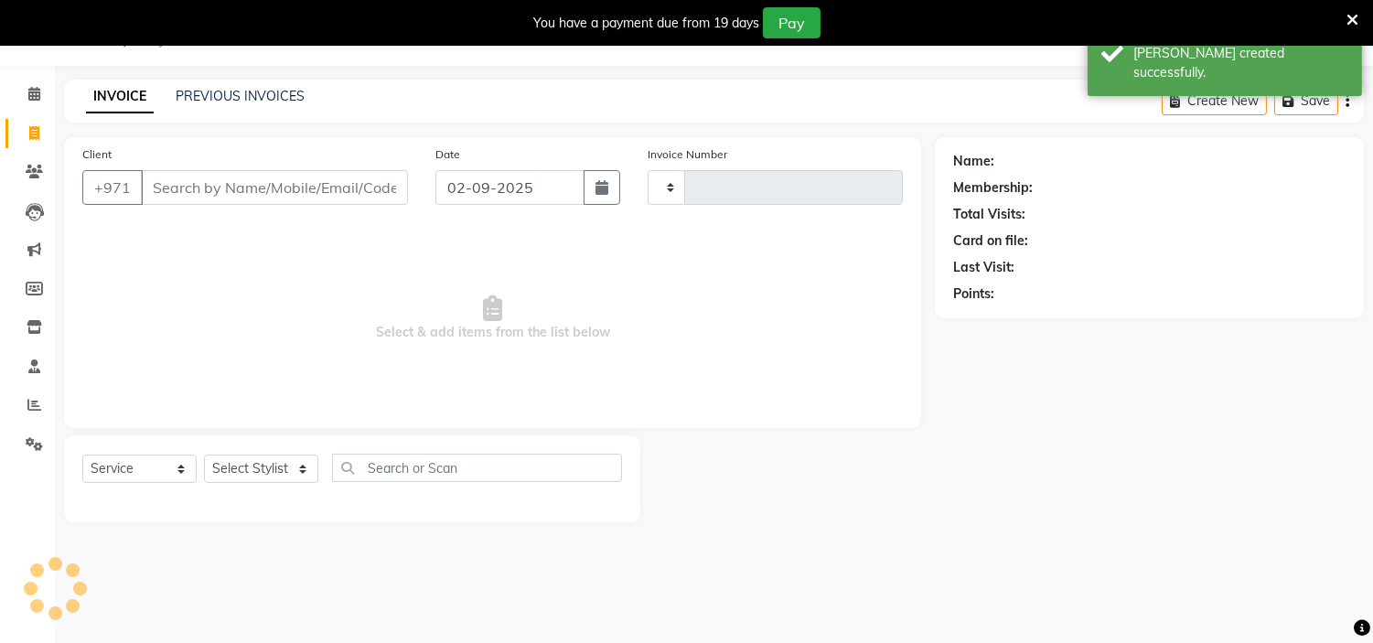
type input "1971"
select select "7248"
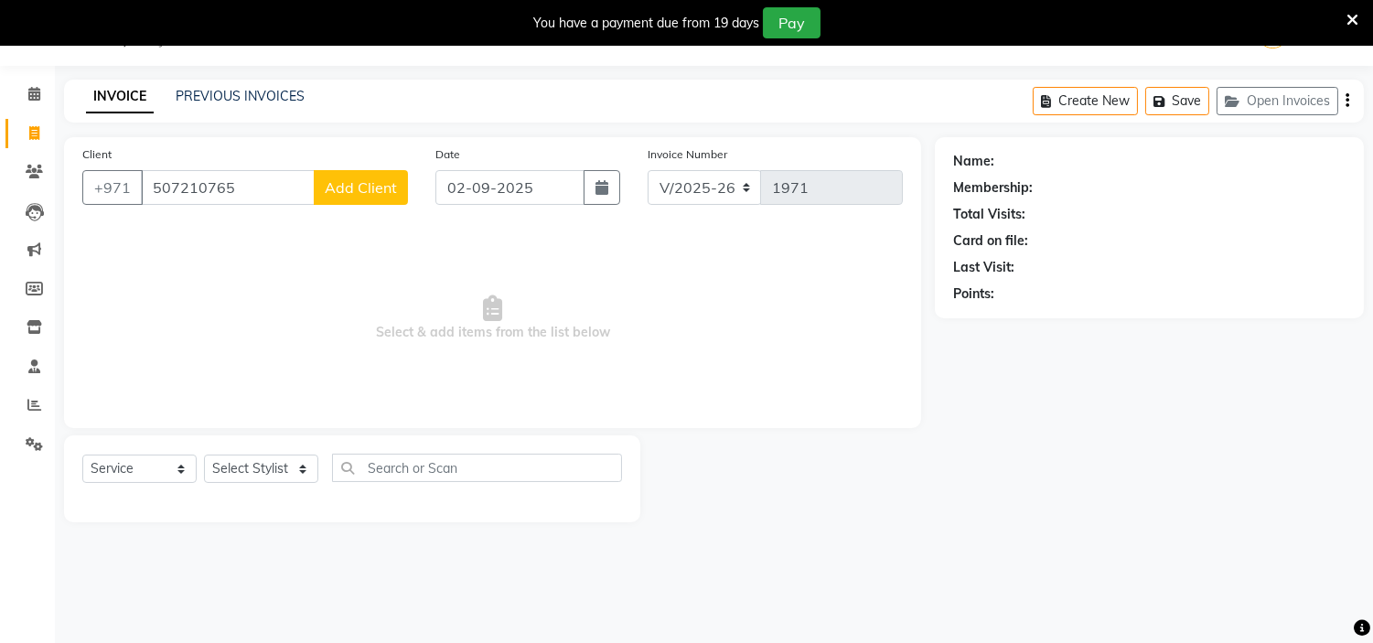
type input "507210765"
click at [360, 199] on button "Add Client" at bounding box center [361, 187] width 94 height 35
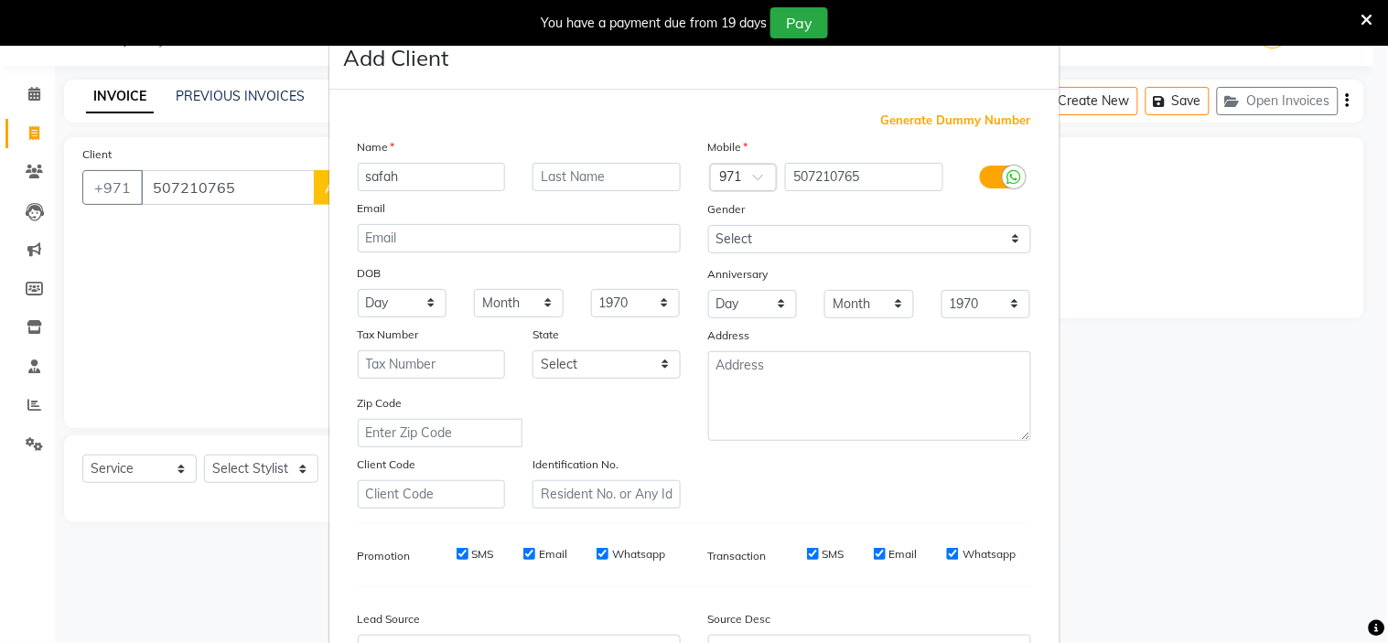
type input "safah"
click at [750, 245] on select "Select [DEMOGRAPHIC_DATA] [DEMOGRAPHIC_DATA] Other Prefer Not To Say" at bounding box center [869, 239] width 323 height 28
select select "[DEMOGRAPHIC_DATA]"
click at [708, 225] on select "Select [DEMOGRAPHIC_DATA] [DEMOGRAPHIC_DATA] Other Prefer Not To Say" at bounding box center [869, 239] width 323 height 28
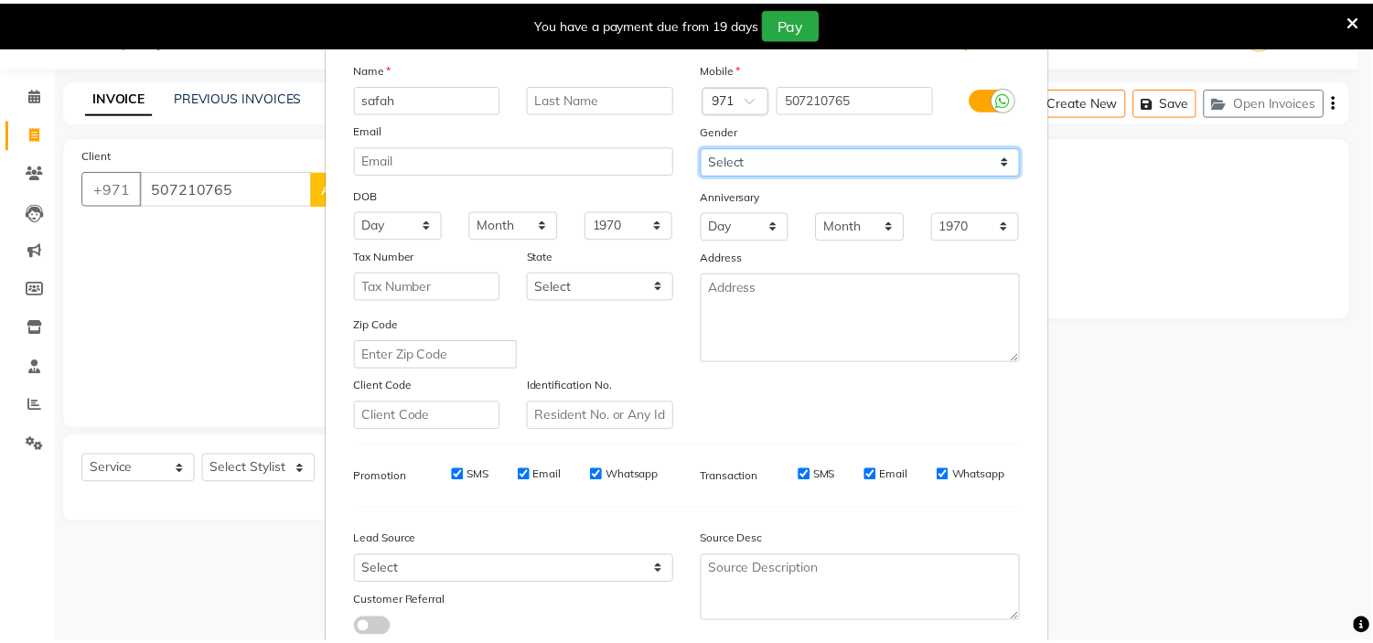
scroll to position [202, 0]
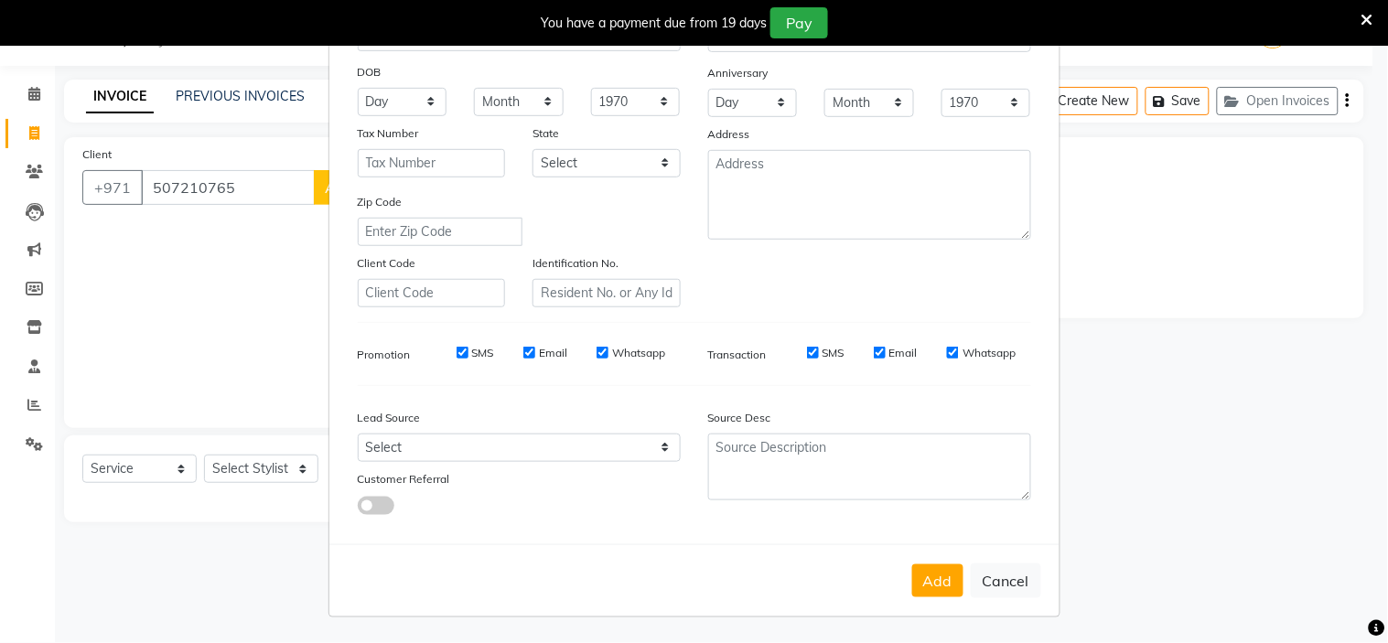
click at [934, 600] on div "Add Cancel" at bounding box center [694, 580] width 730 height 72
click at [940, 592] on button "Add" at bounding box center [937, 580] width 51 height 33
select select
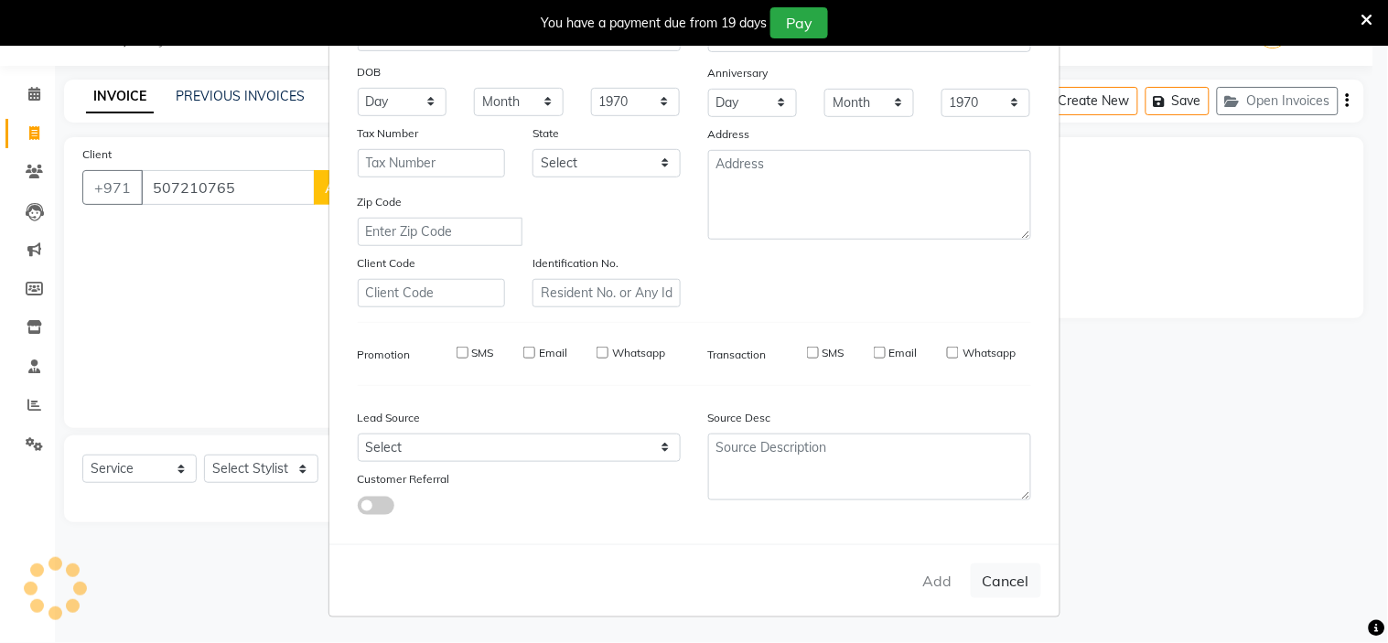
select select
checkbox input "false"
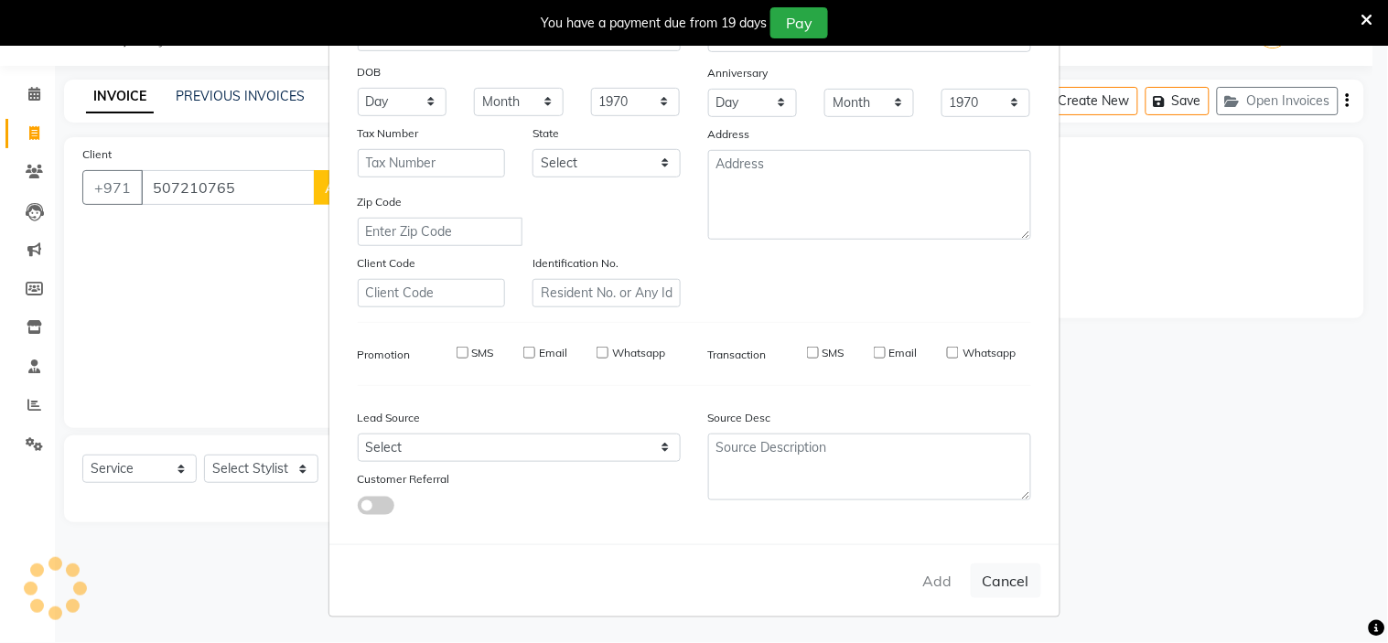
checkbox input "false"
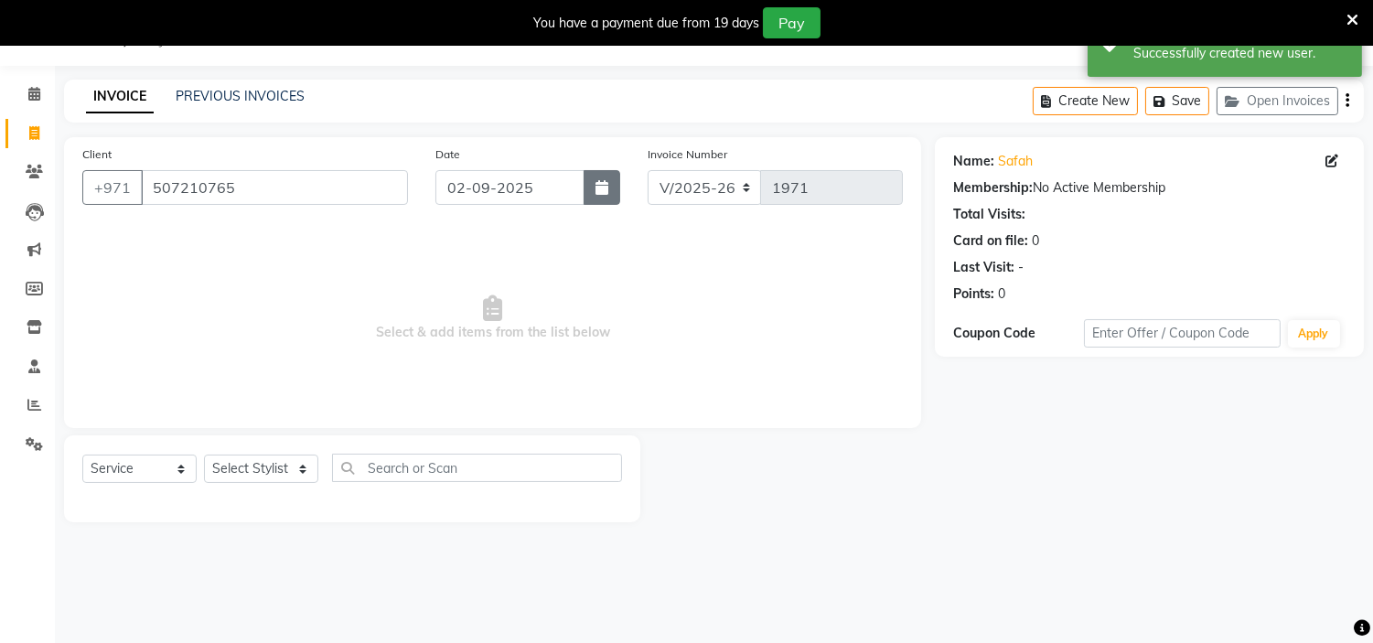
click at [610, 203] on button "button" at bounding box center [602, 187] width 37 height 35
select select "9"
select select "2025"
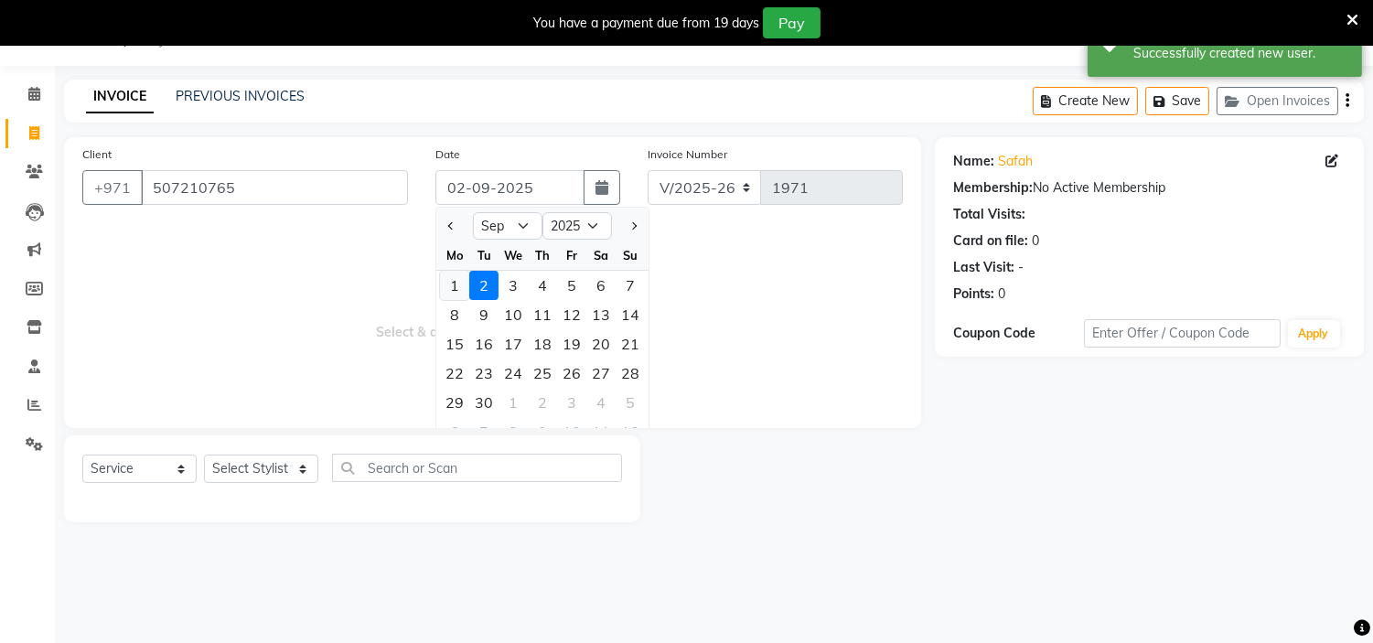
click at [449, 278] on div "1" at bounding box center [454, 285] width 29 height 29
type input "01-09-2025"
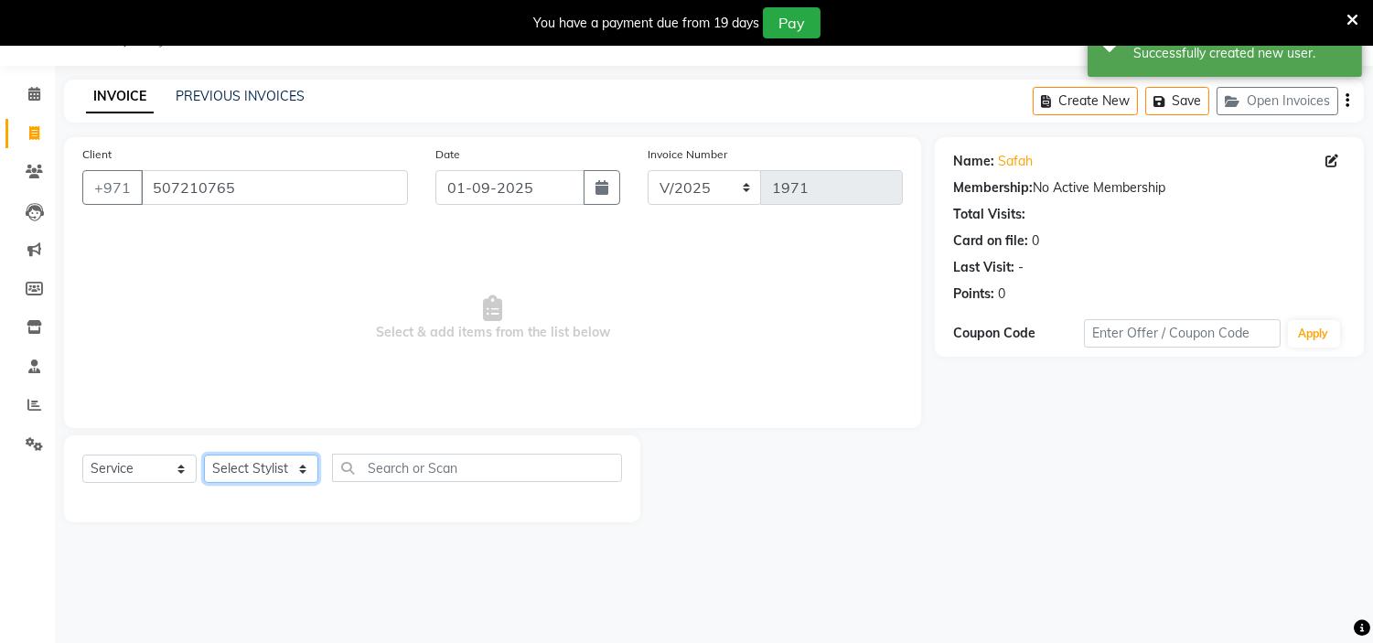
click at [257, 469] on select "Select Stylist [PERSON_NAME] Jheza [PERSON_NAME] [PERSON_NAME] [PERSON_NAME] An…" at bounding box center [261, 469] width 114 height 28
click at [204, 456] on select "Select Stylist [PERSON_NAME] Jheza [PERSON_NAME] [PERSON_NAME] [PERSON_NAME] An…" at bounding box center [261, 469] width 114 height 28
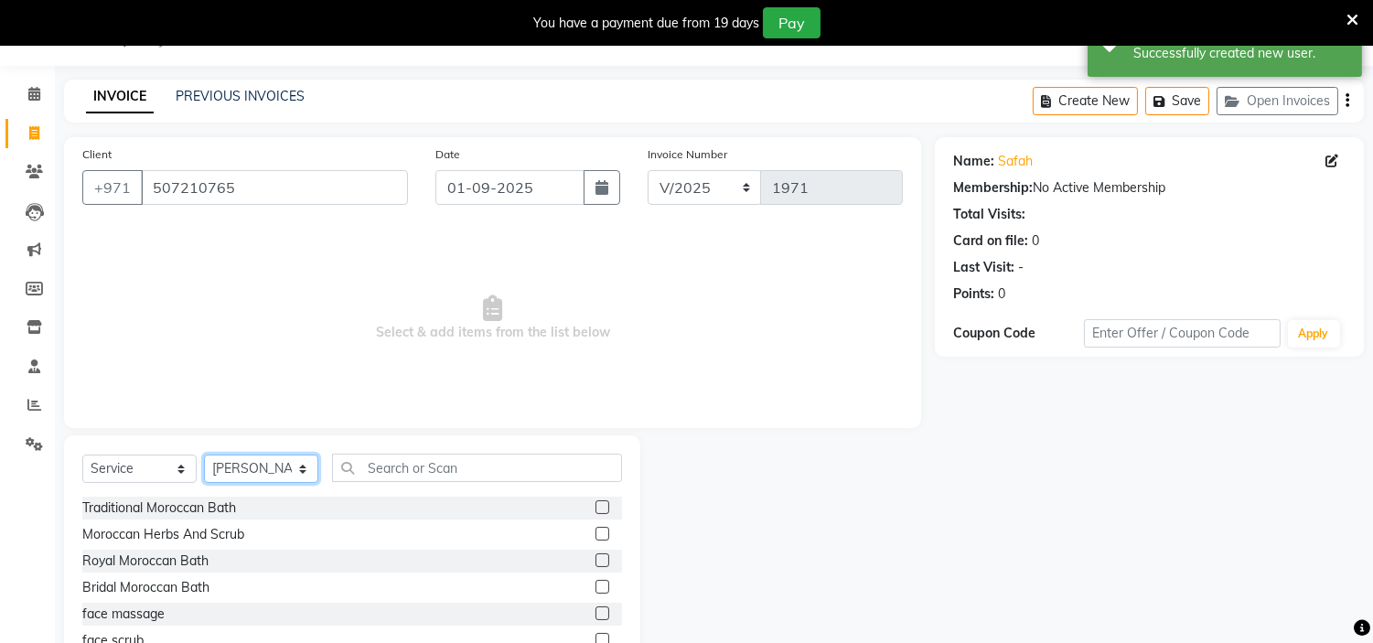
click at [266, 469] on select "Select Stylist [PERSON_NAME] Jheza [PERSON_NAME] [PERSON_NAME] [PERSON_NAME] An…" at bounding box center [261, 469] width 114 height 28
select select "66737"
click at [204, 456] on select "Select Stylist [PERSON_NAME] Jheza [PERSON_NAME] [PERSON_NAME] [PERSON_NAME] An…" at bounding box center [261, 469] width 114 height 28
click at [441, 464] on input "text" at bounding box center [477, 468] width 290 height 28
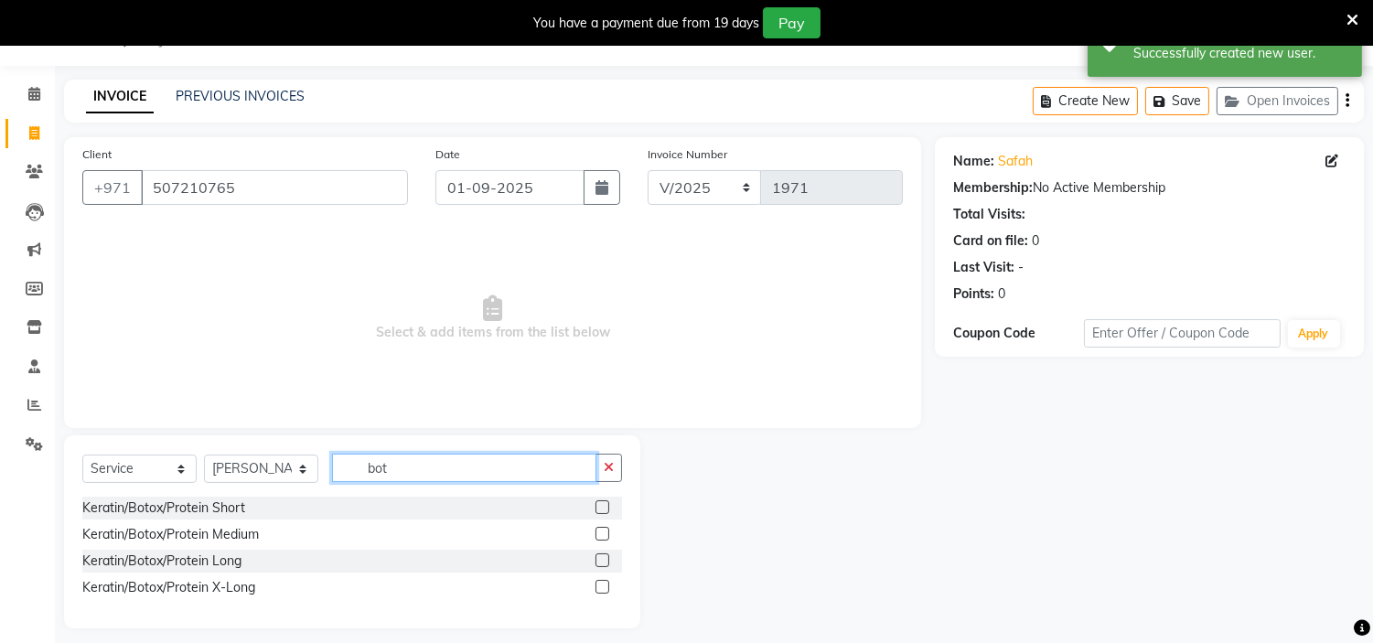
type input "bot"
click at [598, 508] on label at bounding box center [603, 507] width 14 height 14
click at [598, 508] on input "checkbox" at bounding box center [602, 508] width 12 height 12
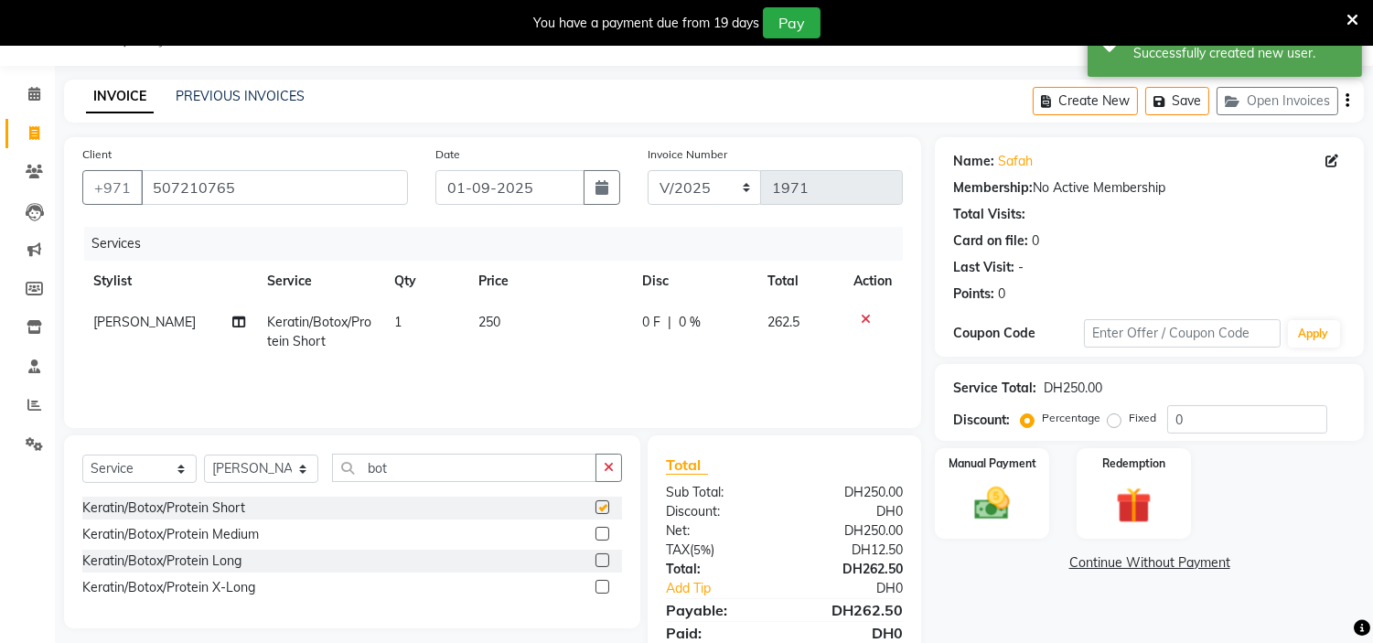
checkbox input "false"
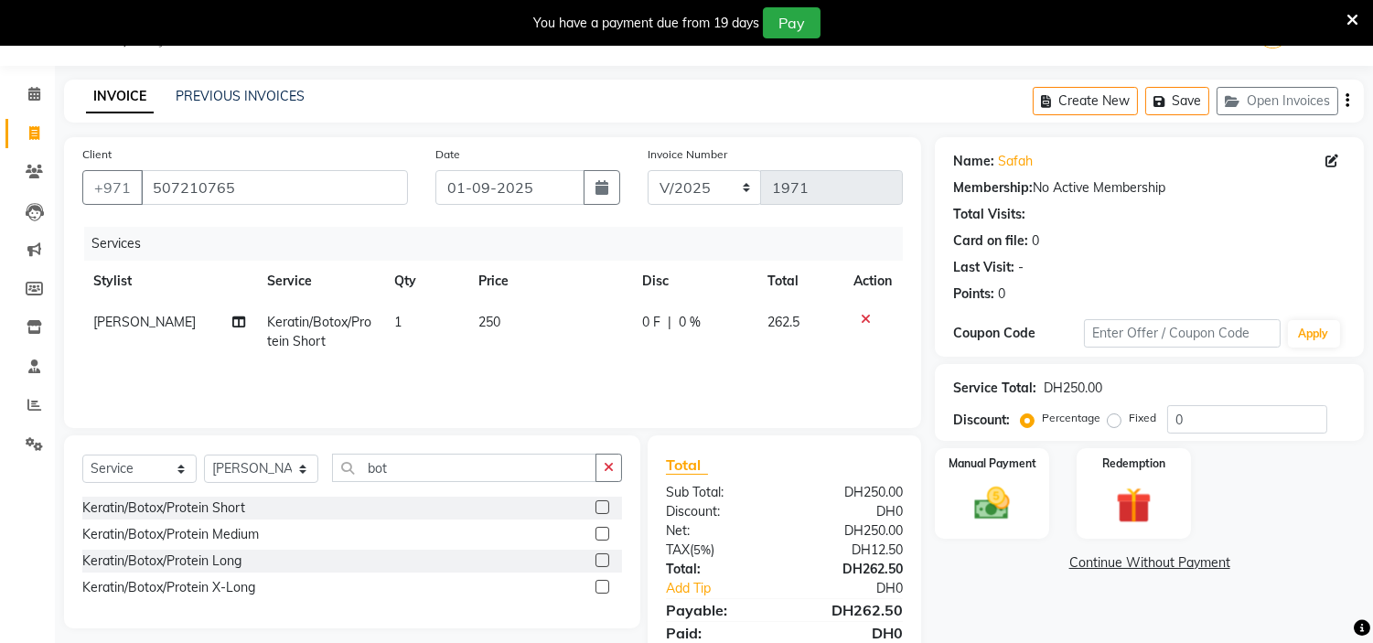
click at [528, 326] on td "250" at bounding box center [549, 332] width 164 height 60
select select "66737"
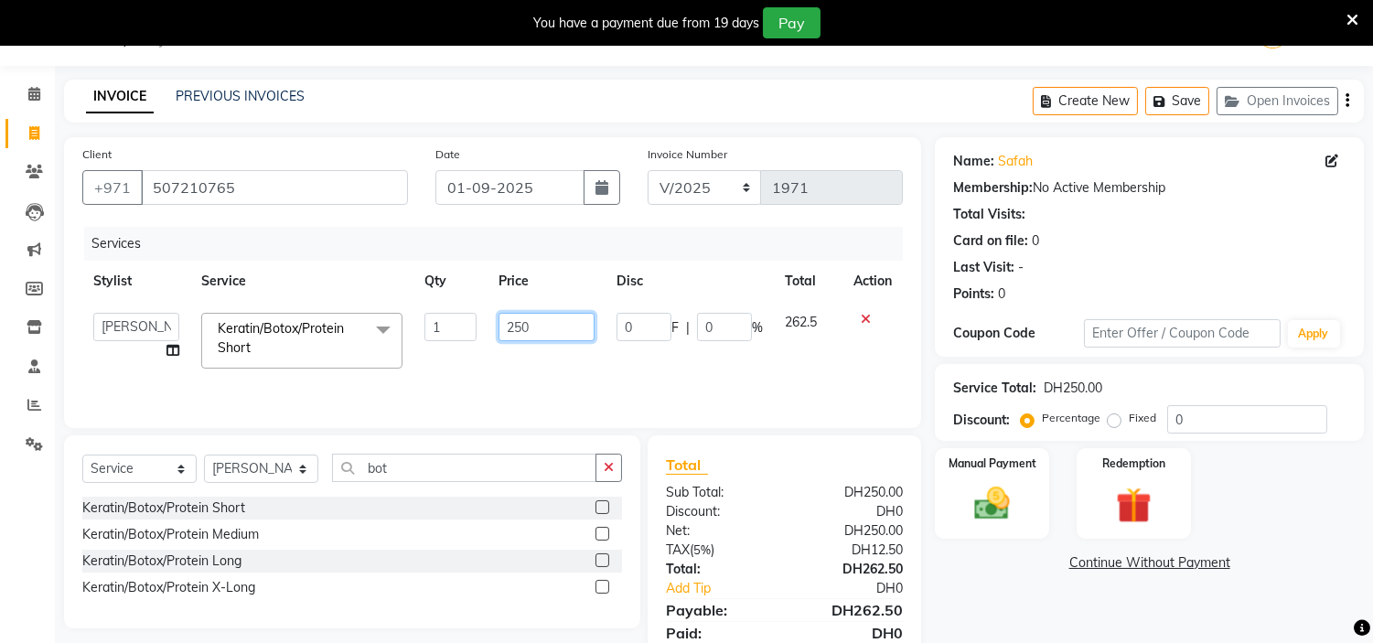
click at [553, 326] on input "250" at bounding box center [547, 327] width 96 height 28
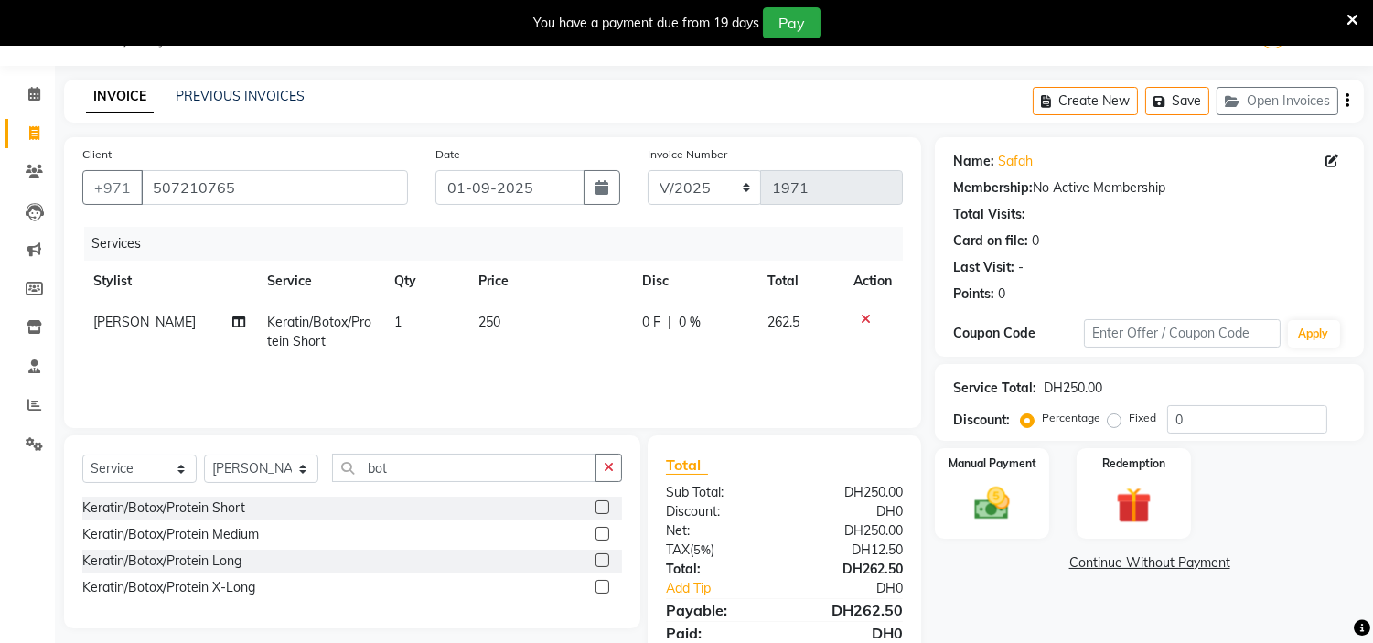
click at [864, 316] on icon at bounding box center [866, 319] width 10 height 13
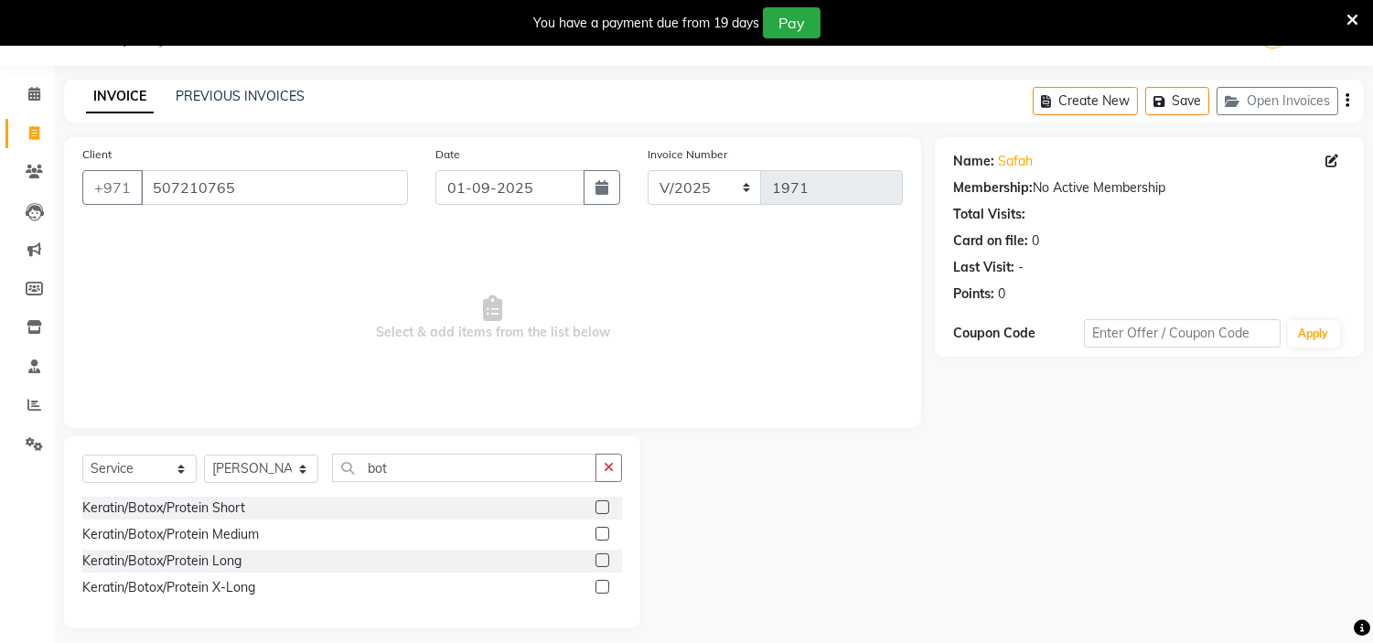
drag, startPoint x: 602, startPoint y: 532, endPoint x: 600, endPoint y: 492, distance: 40.3
click at [601, 533] on label at bounding box center [603, 534] width 14 height 14
click at [601, 533] on input "checkbox" at bounding box center [602, 535] width 12 height 12
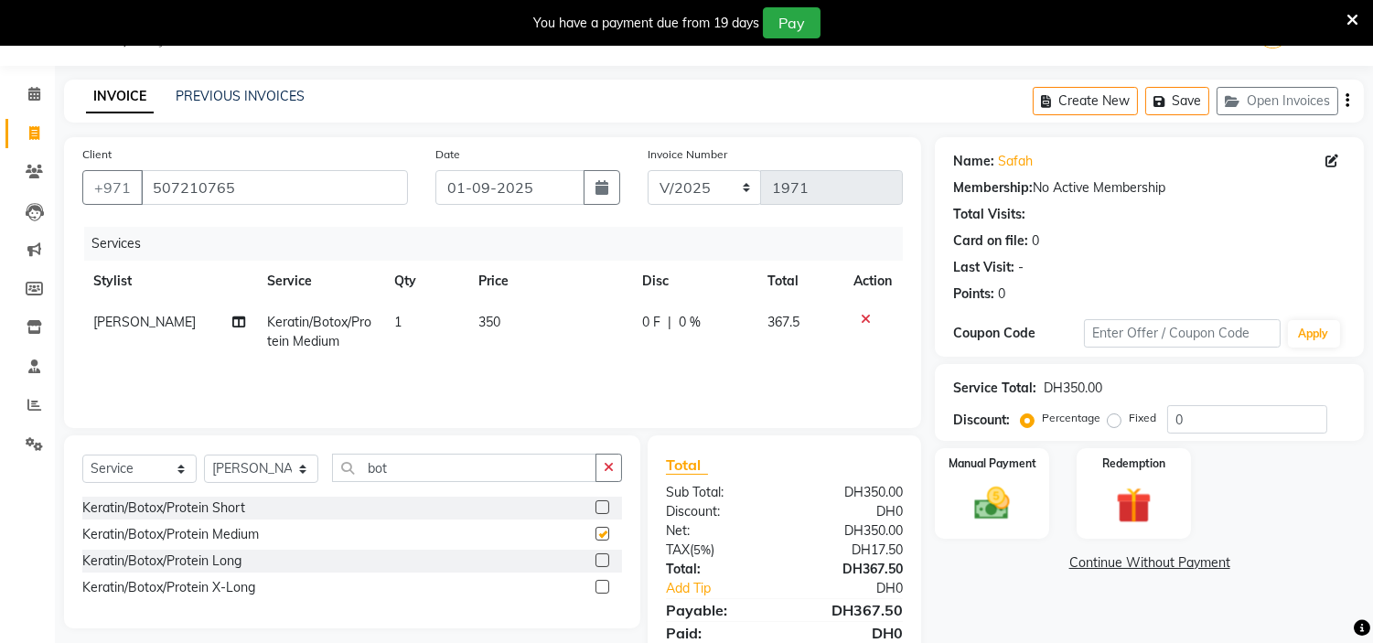
checkbox input "false"
drag, startPoint x: 417, startPoint y: 467, endPoint x: 20, endPoint y: 393, distance: 403.9
click at [31, 398] on app-home "Select Location × H Y M [DEMOGRAPHIC_DATA] Beauty Center , [GEOGRAPHIC_DATA] En…" at bounding box center [686, 356] width 1373 height 713
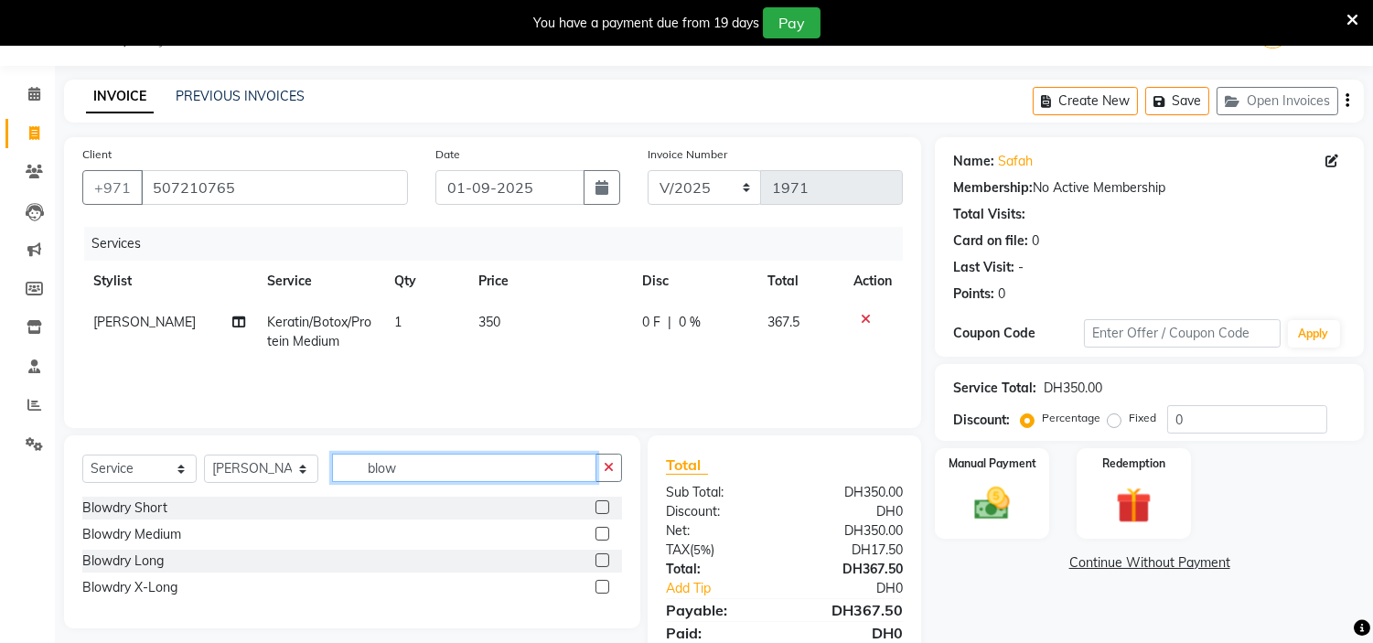
type input "blow"
click at [601, 531] on label at bounding box center [603, 534] width 14 height 14
click at [601, 531] on input "checkbox" at bounding box center [602, 535] width 12 height 12
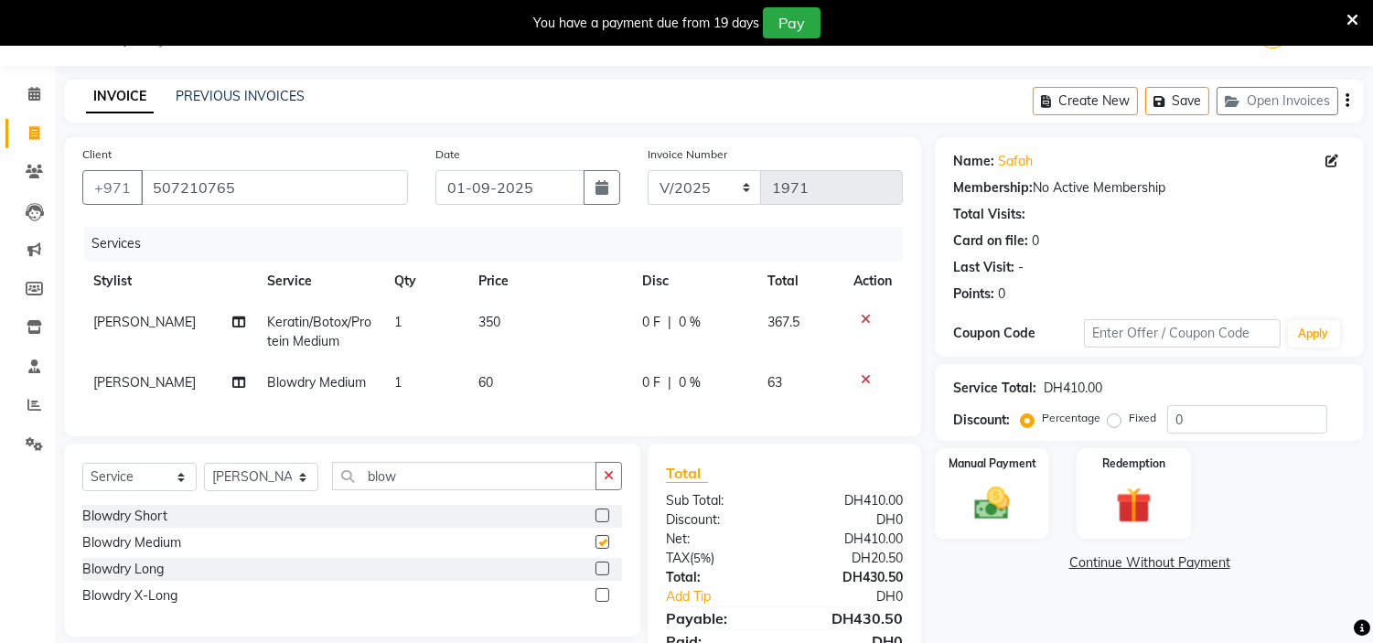
checkbox input "false"
click at [864, 376] on icon at bounding box center [866, 379] width 10 height 13
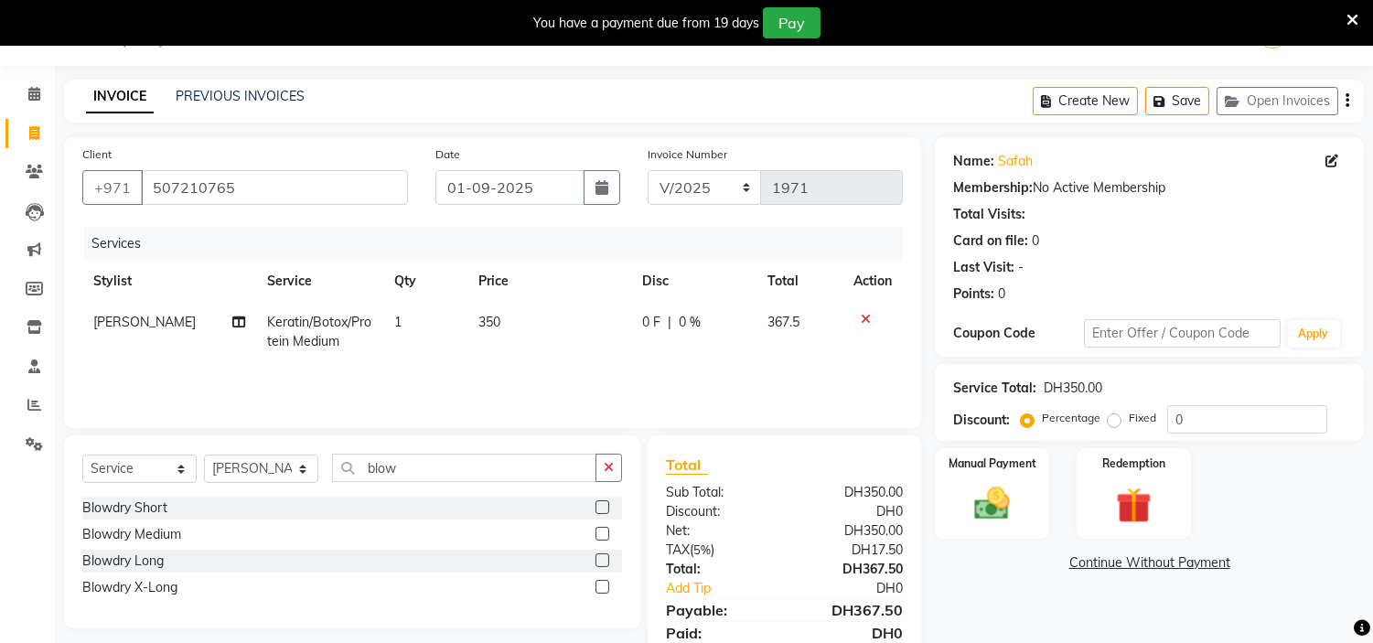
drag, startPoint x: 607, startPoint y: 559, endPoint x: 533, endPoint y: 481, distance: 107.4
click at [607, 559] on label at bounding box center [603, 560] width 14 height 14
click at [607, 559] on input "checkbox" at bounding box center [602, 561] width 12 height 12
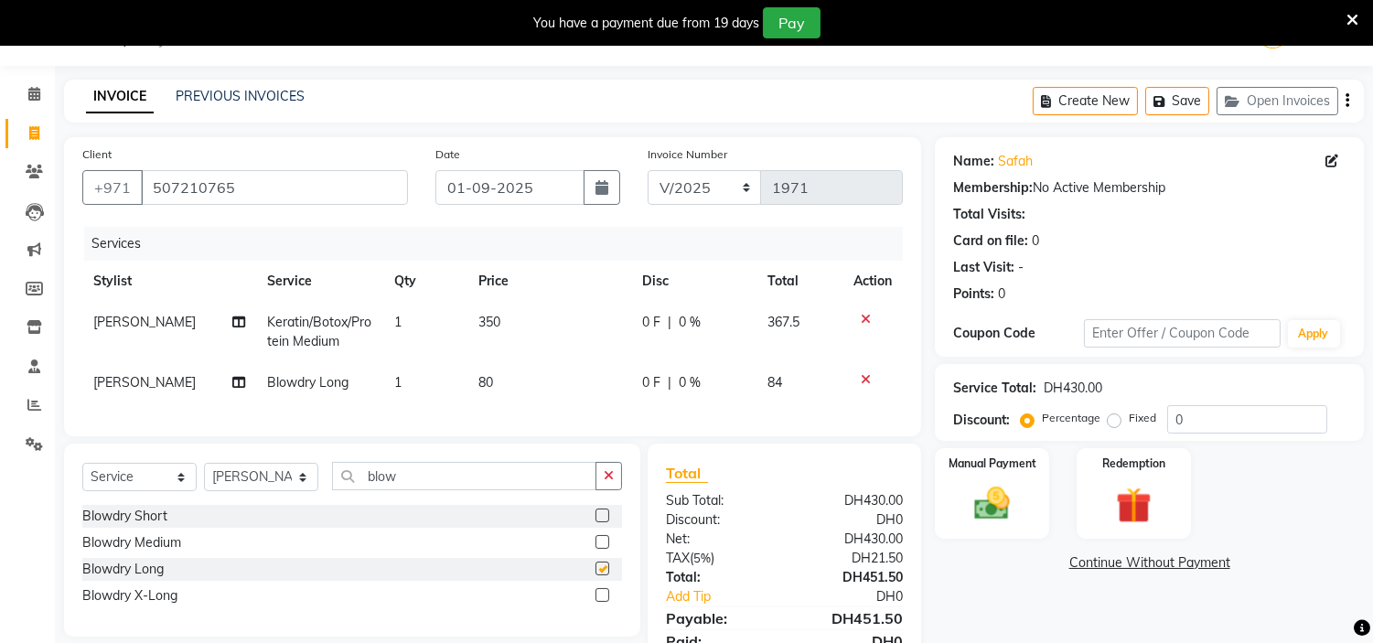
checkbox input "false"
click at [500, 381] on td "80" at bounding box center [549, 382] width 164 height 41
select select "66737"
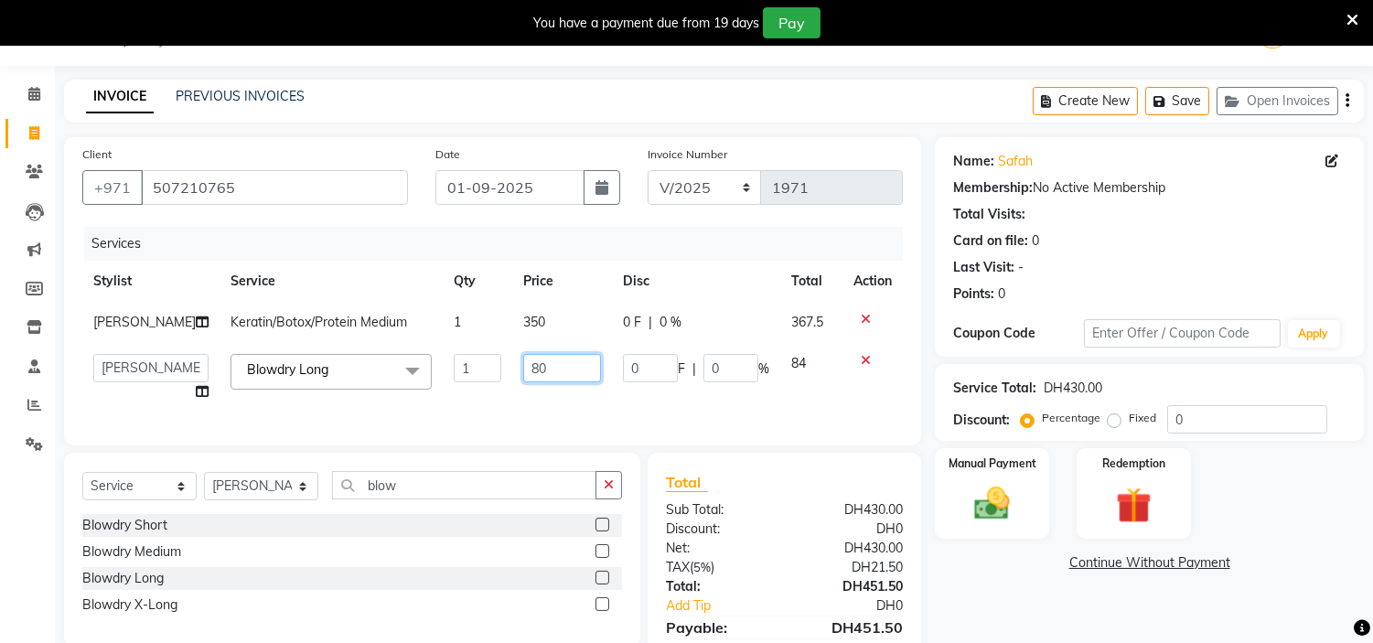
drag, startPoint x: 564, startPoint y: 366, endPoint x: 0, endPoint y: 280, distance: 570.9
click at [0, 304] on app-home "Select Location × H Y M [DEMOGRAPHIC_DATA] Beauty Center , [GEOGRAPHIC_DATA] En…" at bounding box center [686, 365] width 1373 height 730
type input "150"
click at [343, 227] on div "Services" at bounding box center [500, 244] width 832 height 34
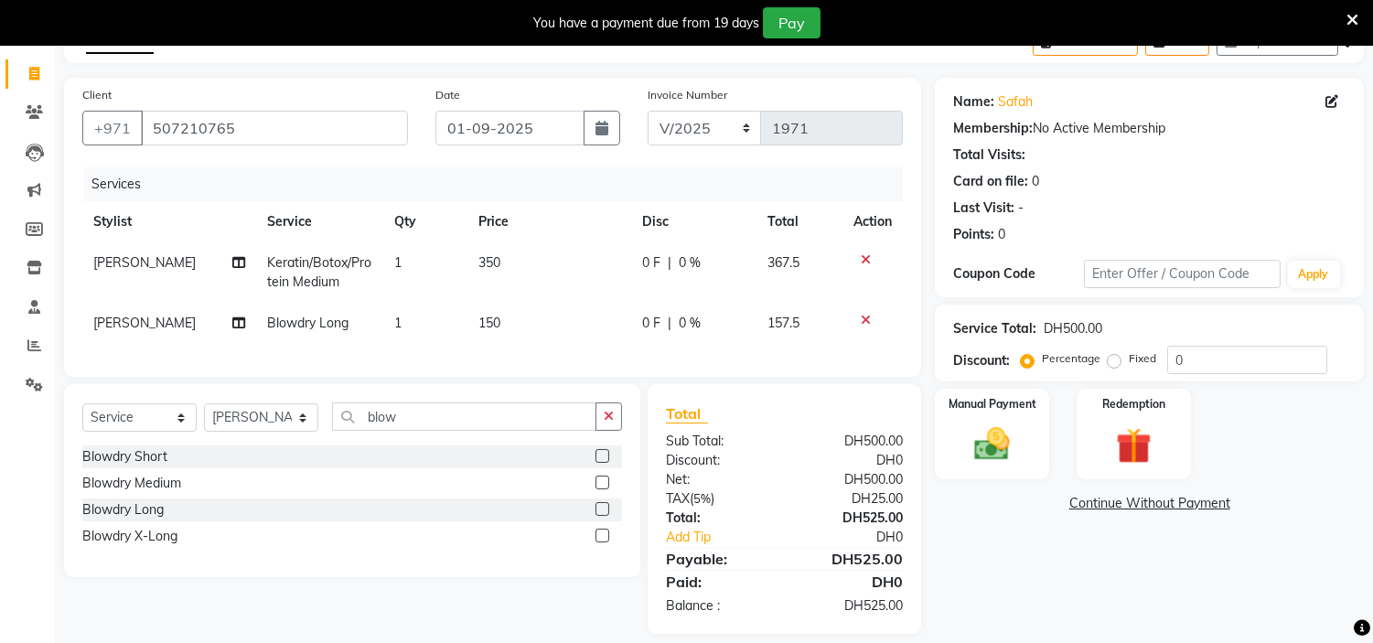
scroll to position [138, 0]
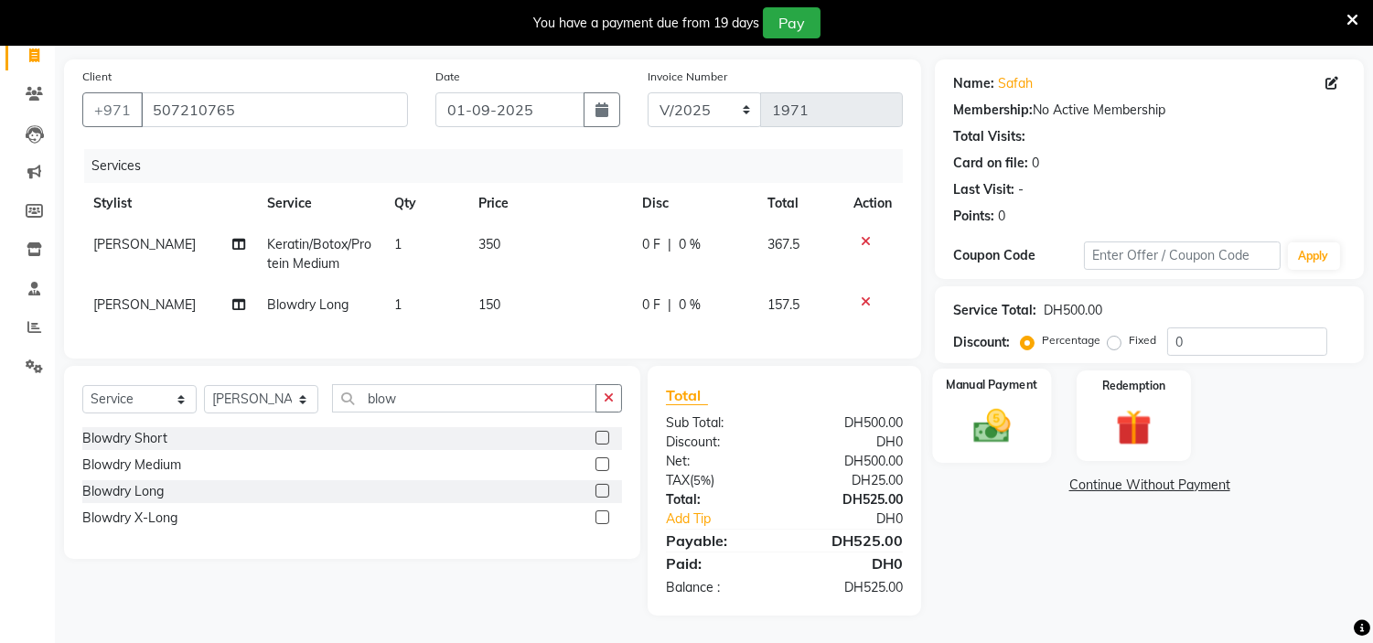
click at [1008, 417] on img at bounding box center [992, 426] width 60 height 43
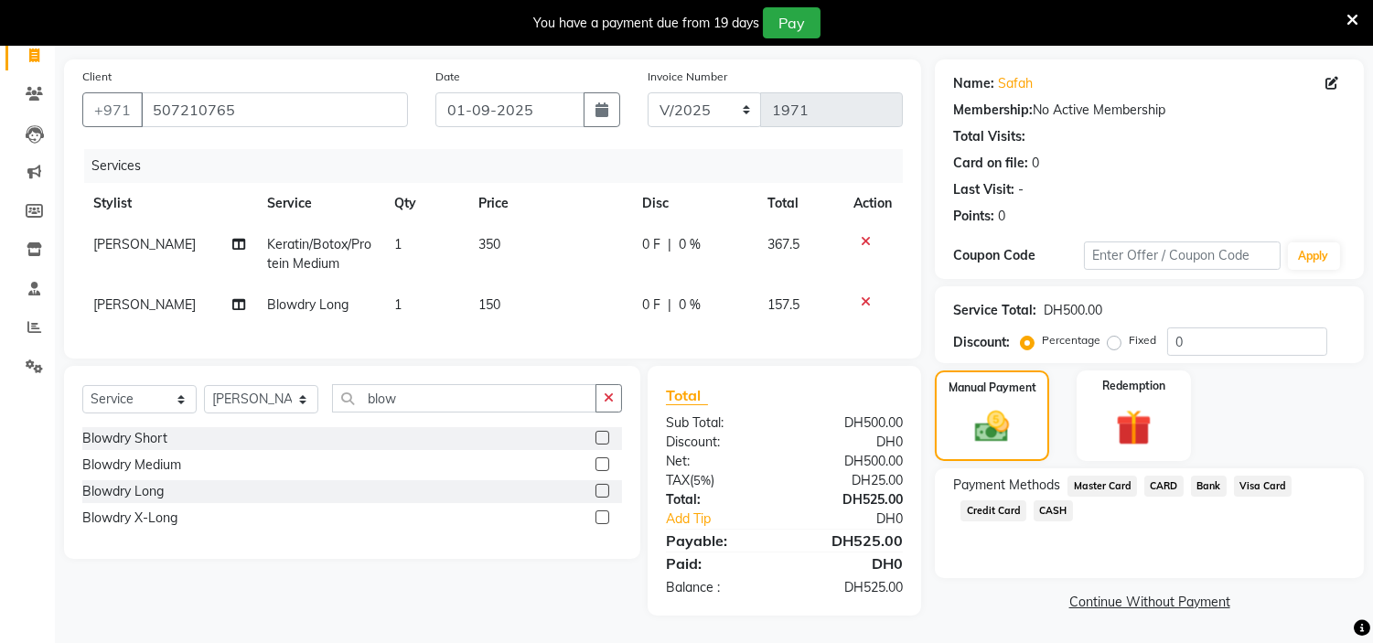
click at [1009, 500] on span "Credit Card" at bounding box center [994, 510] width 66 height 21
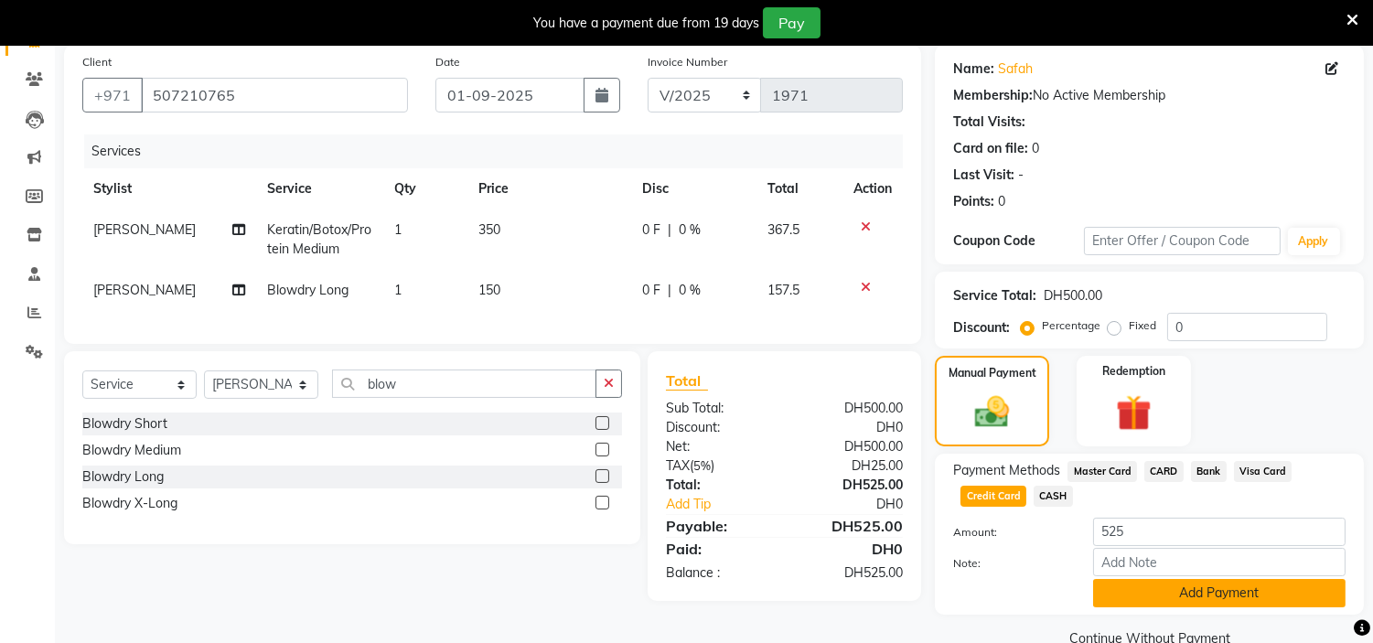
click at [1150, 585] on button "Add Payment" at bounding box center [1219, 593] width 252 height 28
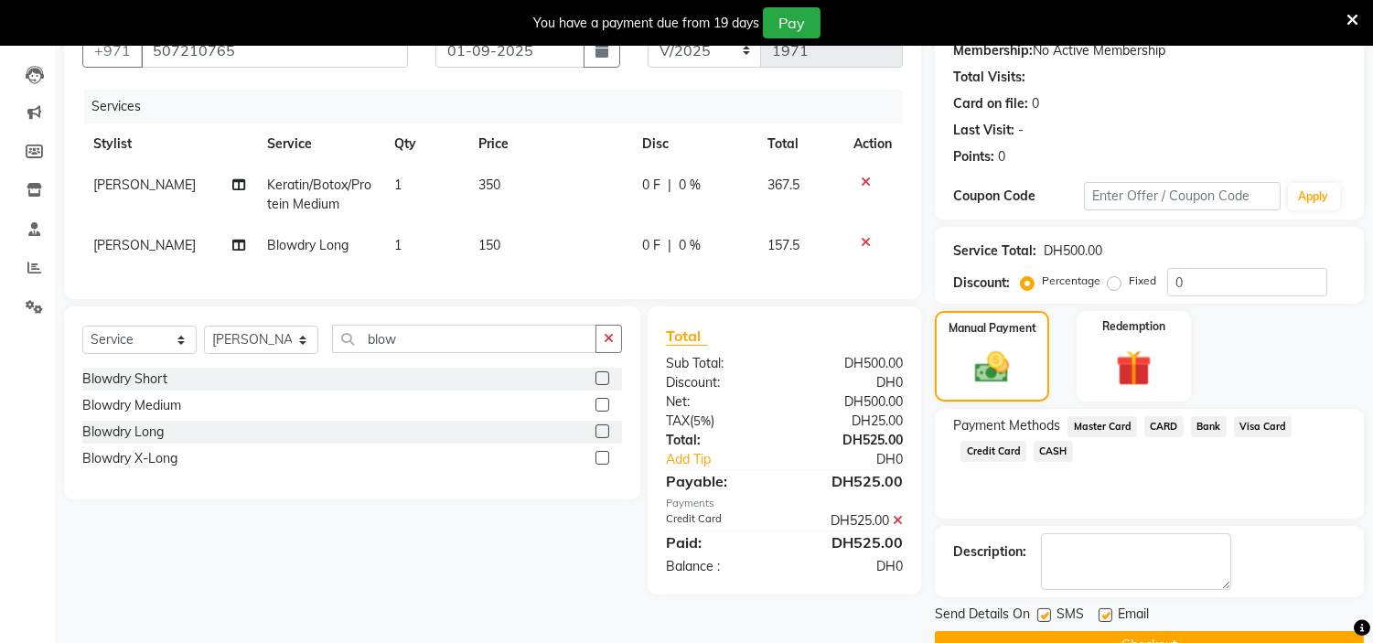
scroll to position [225, 0]
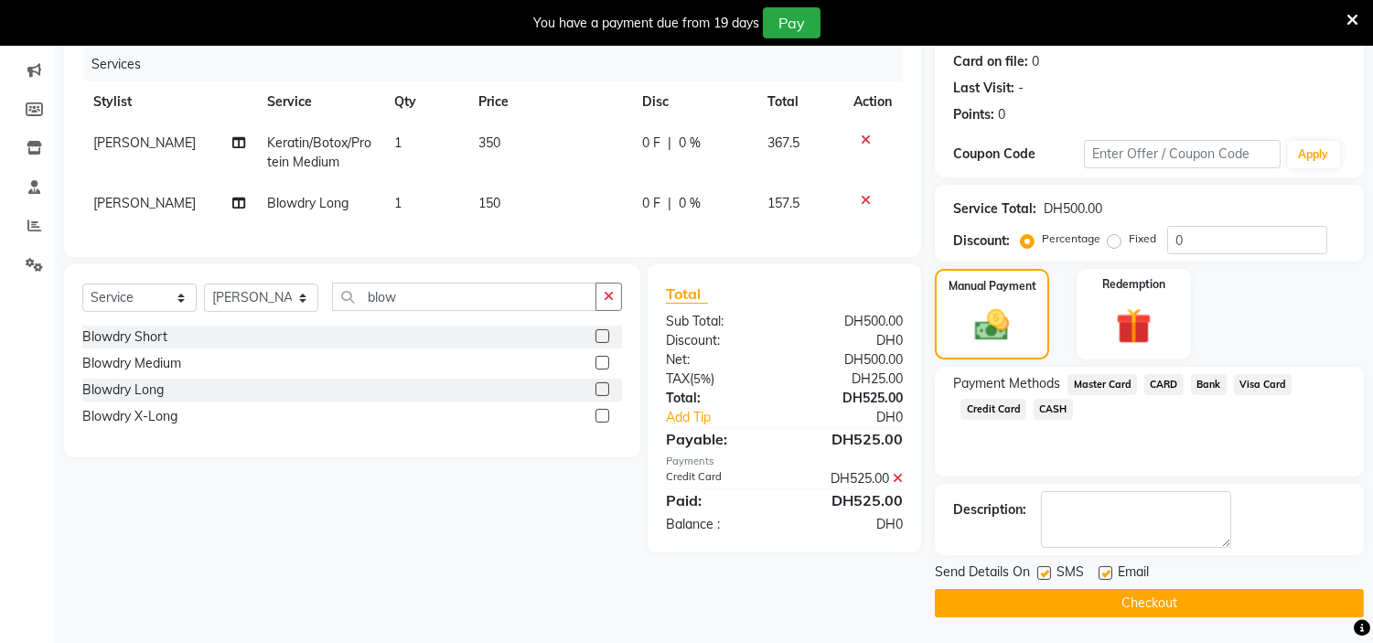
drag, startPoint x: 1104, startPoint y: 564, endPoint x: 1041, endPoint y: 571, distance: 63.4
click at [1103, 566] on label at bounding box center [1106, 573] width 14 height 14
click at [1103, 568] on input "checkbox" at bounding box center [1105, 574] width 12 height 12
checkbox input "false"
click at [1041, 571] on label at bounding box center [1044, 573] width 14 height 14
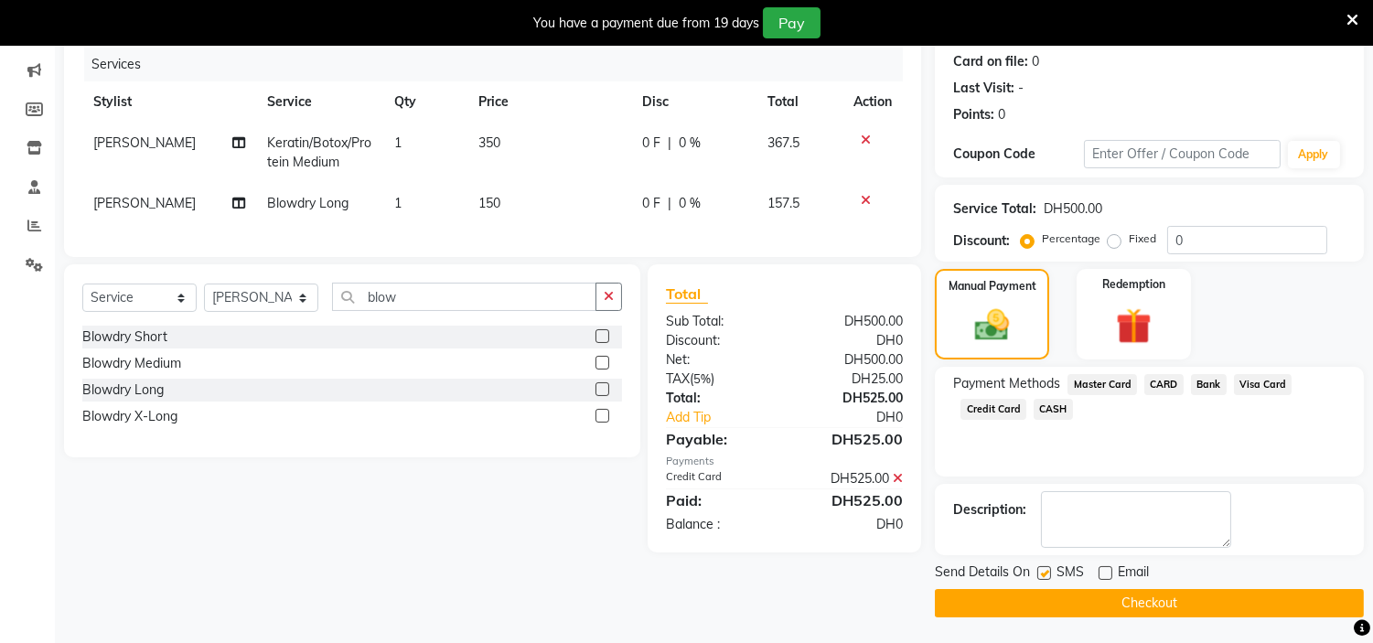
click at [1041, 571] on input "checkbox" at bounding box center [1043, 574] width 12 height 12
checkbox input "false"
click at [1062, 596] on button "Checkout" at bounding box center [1149, 603] width 429 height 28
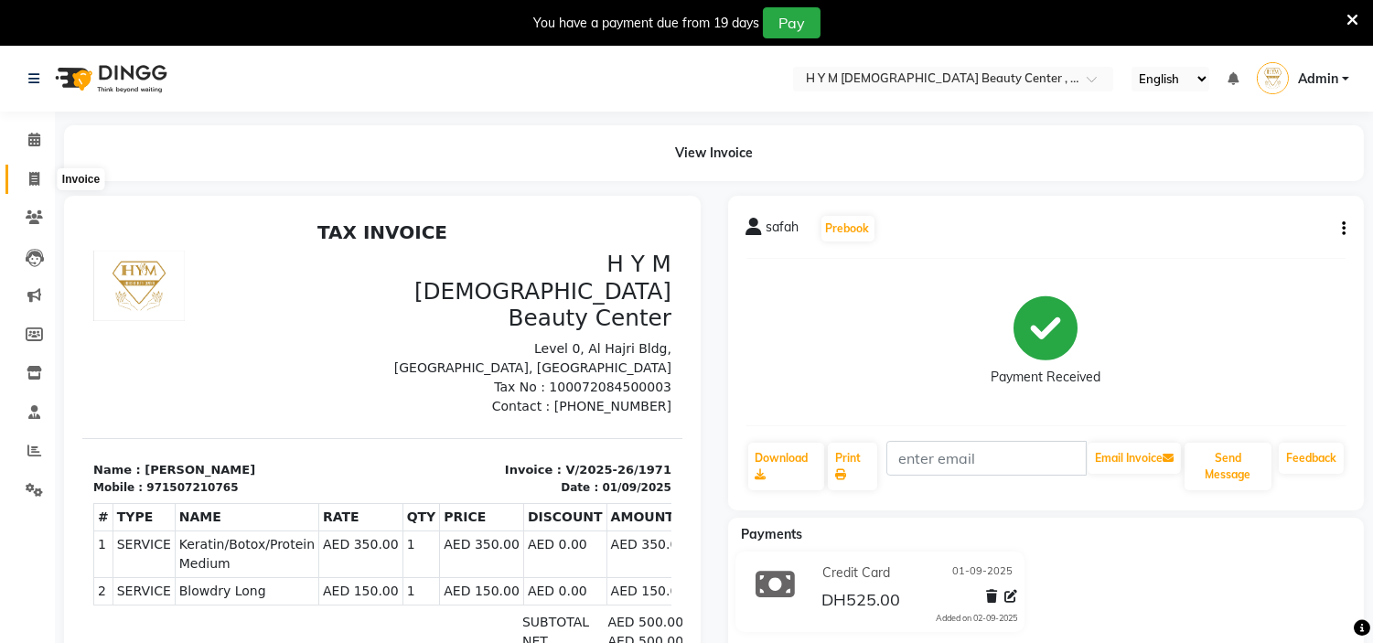
click at [38, 177] on icon at bounding box center [34, 179] width 10 height 14
select select "service"
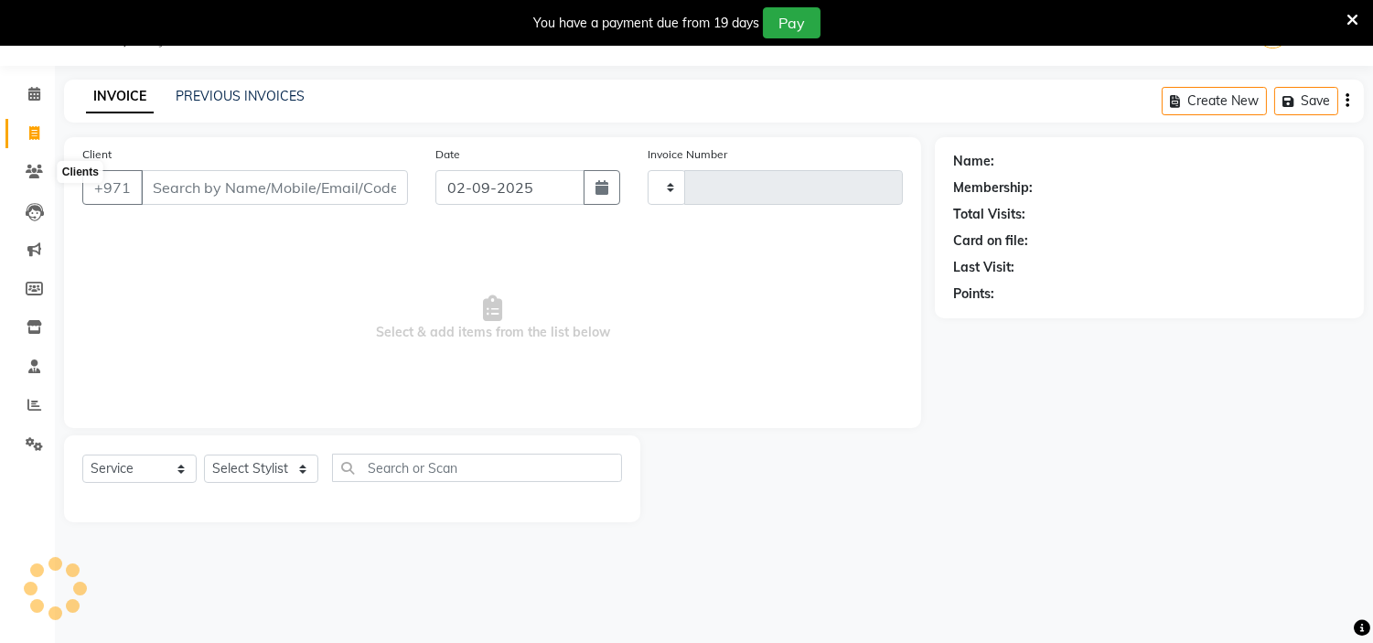
type input "1972"
select select "7248"
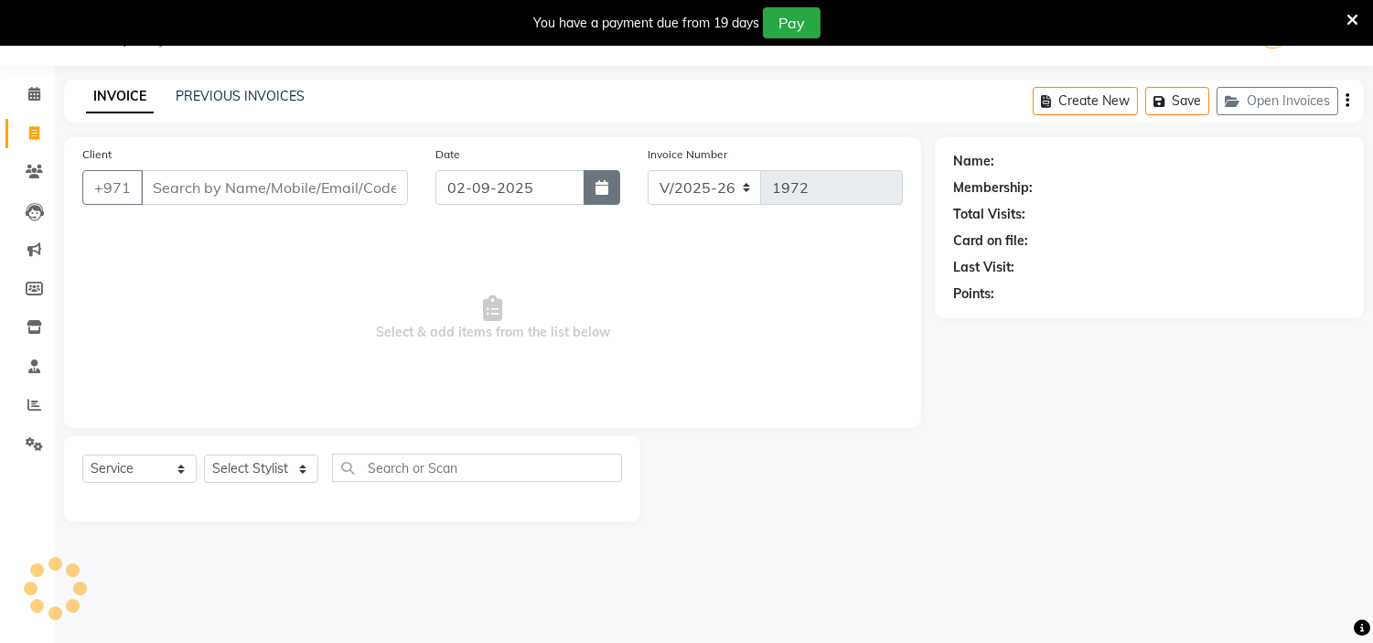
click at [614, 196] on button "button" at bounding box center [602, 187] width 37 height 35
select select "9"
select select "2025"
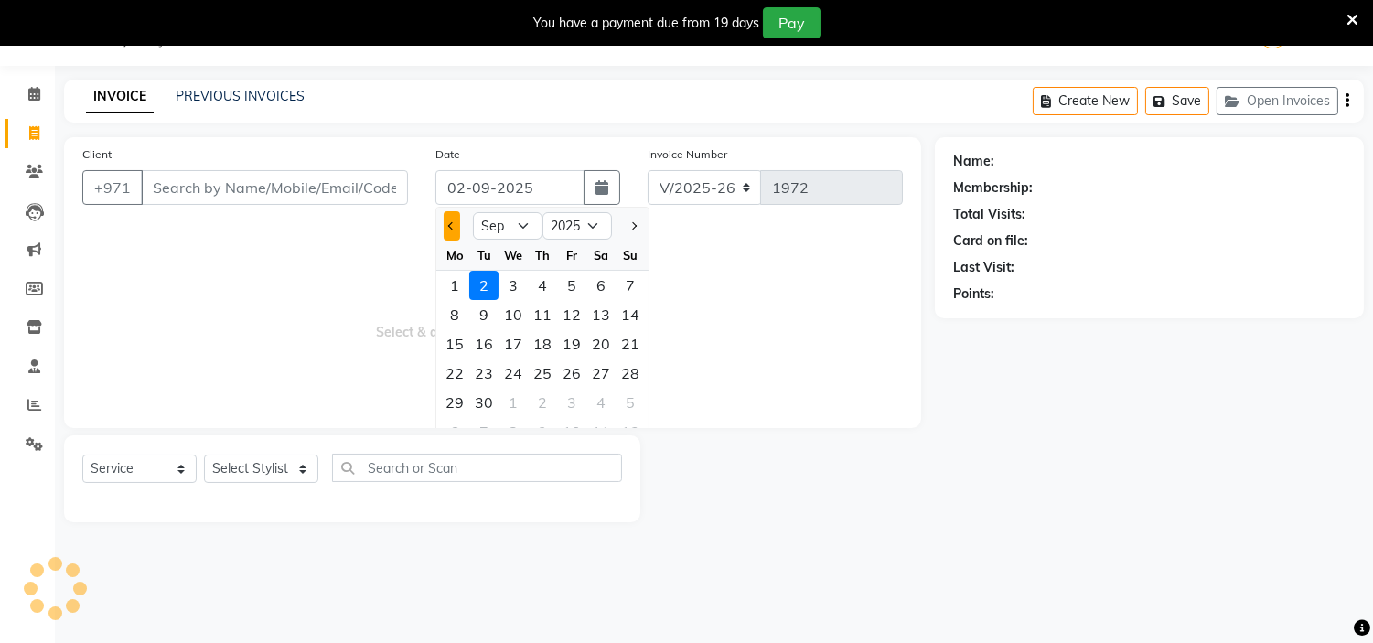
click at [449, 227] on button "Previous month" at bounding box center [452, 225] width 16 height 29
click at [642, 224] on div at bounding box center [630, 225] width 37 height 29
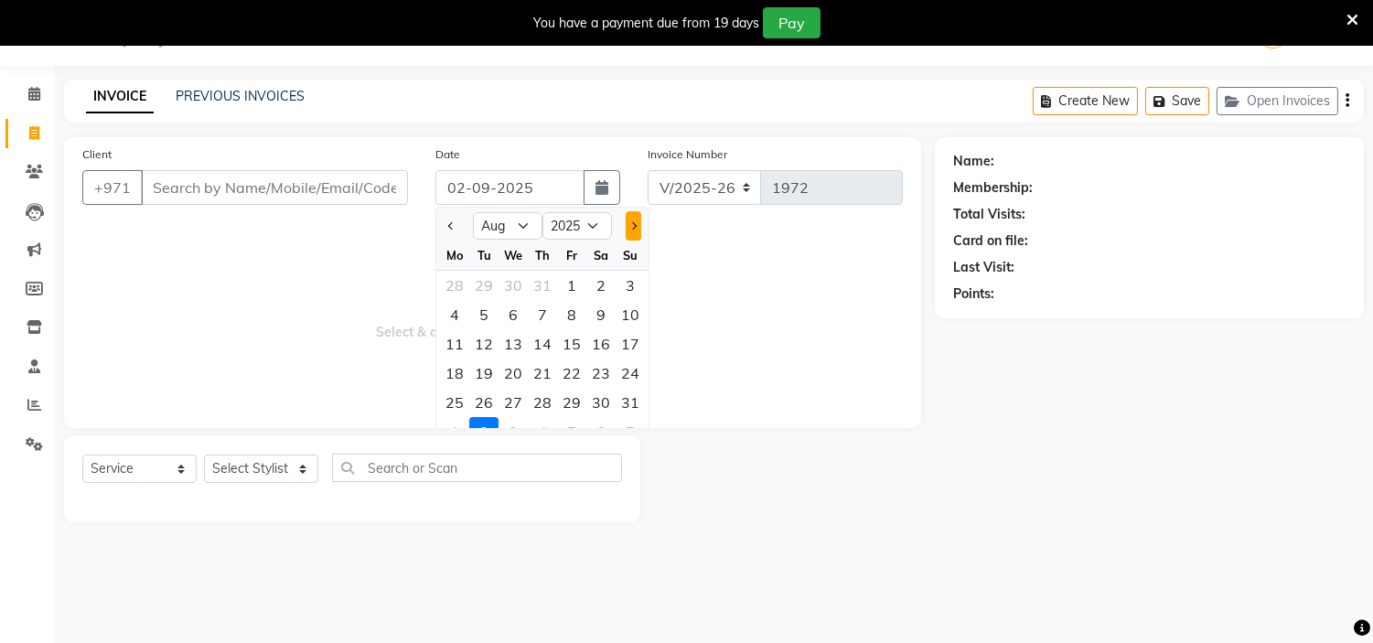
click at [635, 224] on span "Next month" at bounding box center [632, 225] width 7 height 7
select select "9"
click at [463, 288] on div "1" at bounding box center [454, 285] width 29 height 29
type input "01-09-2025"
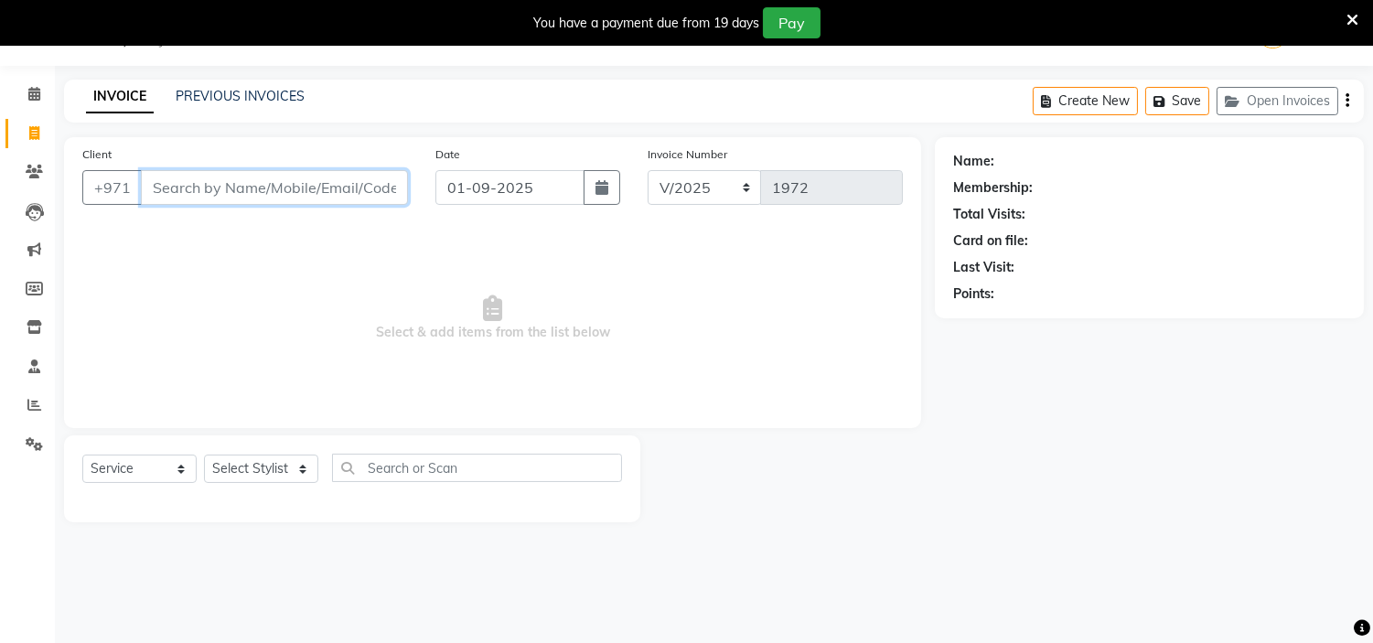
click at [332, 192] on input "Client" at bounding box center [274, 187] width 267 height 35
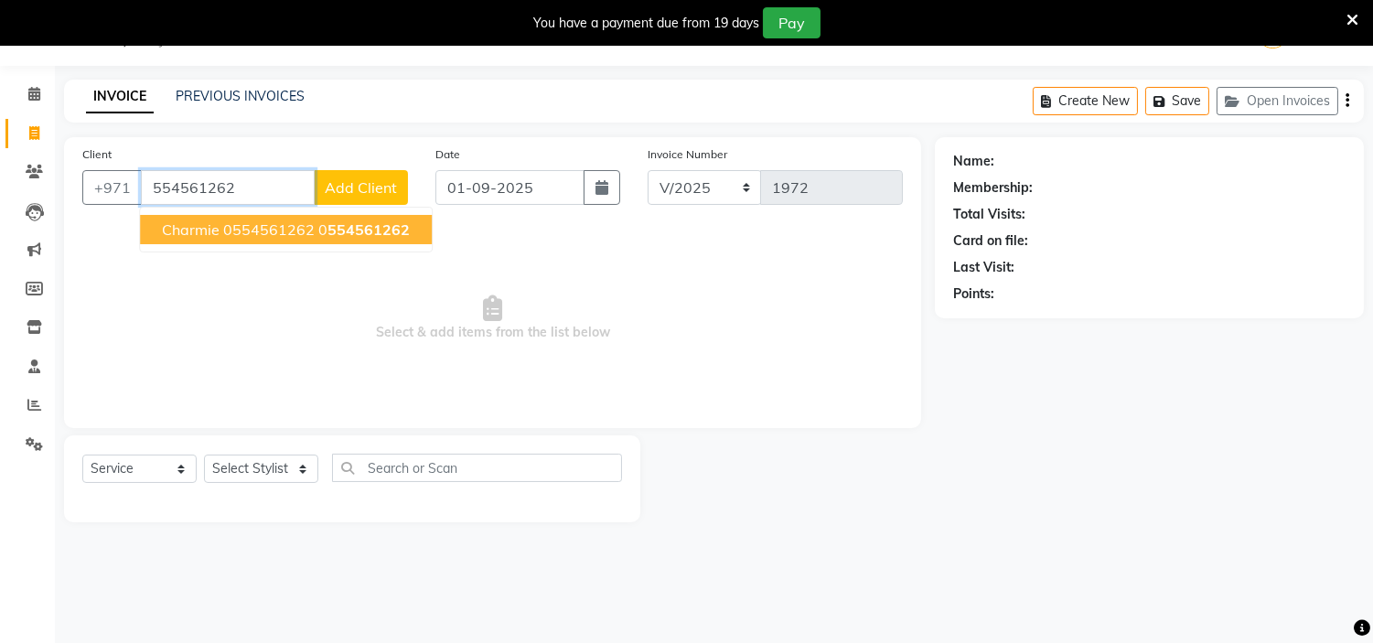
click at [331, 232] on span "554561262" at bounding box center [369, 229] width 82 height 18
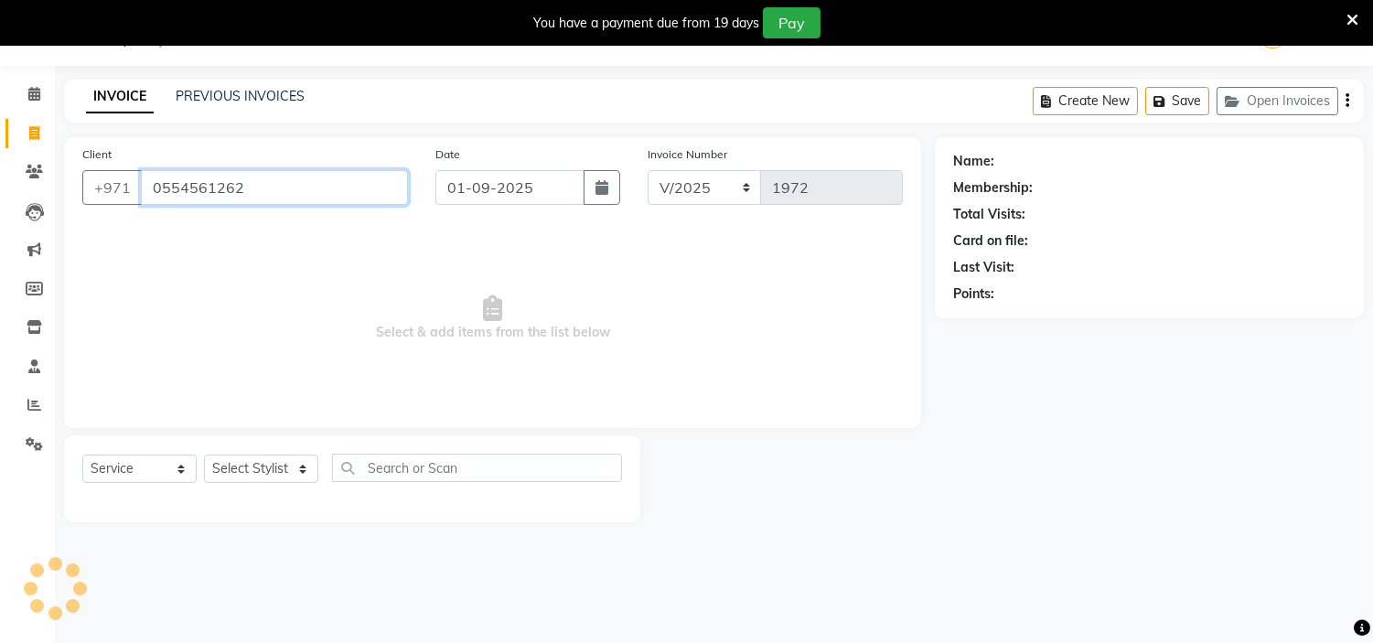
type input "0554561262"
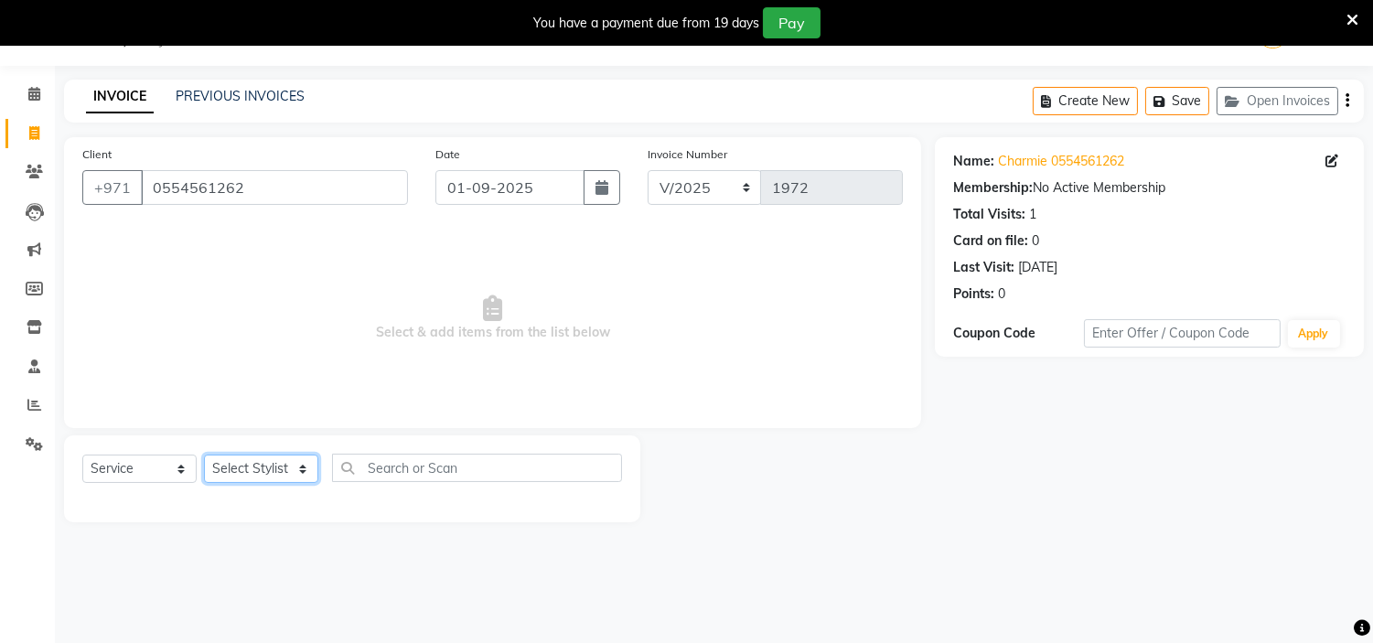
click at [284, 480] on select "Select Stylist [PERSON_NAME] Jheza [PERSON_NAME] [PERSON_NAME] [PERSON_NAME] An…" at bounding box center [261, 469] width 114 height 28
select select "76457"
click at [204, 456] on select "Select Stylist [PERSON_NAME] Jheza [PERSON_NAME] [PERSON_NAME] [PERSON_NAME] An…" at bounding box center [261, 469] width 114 height 28
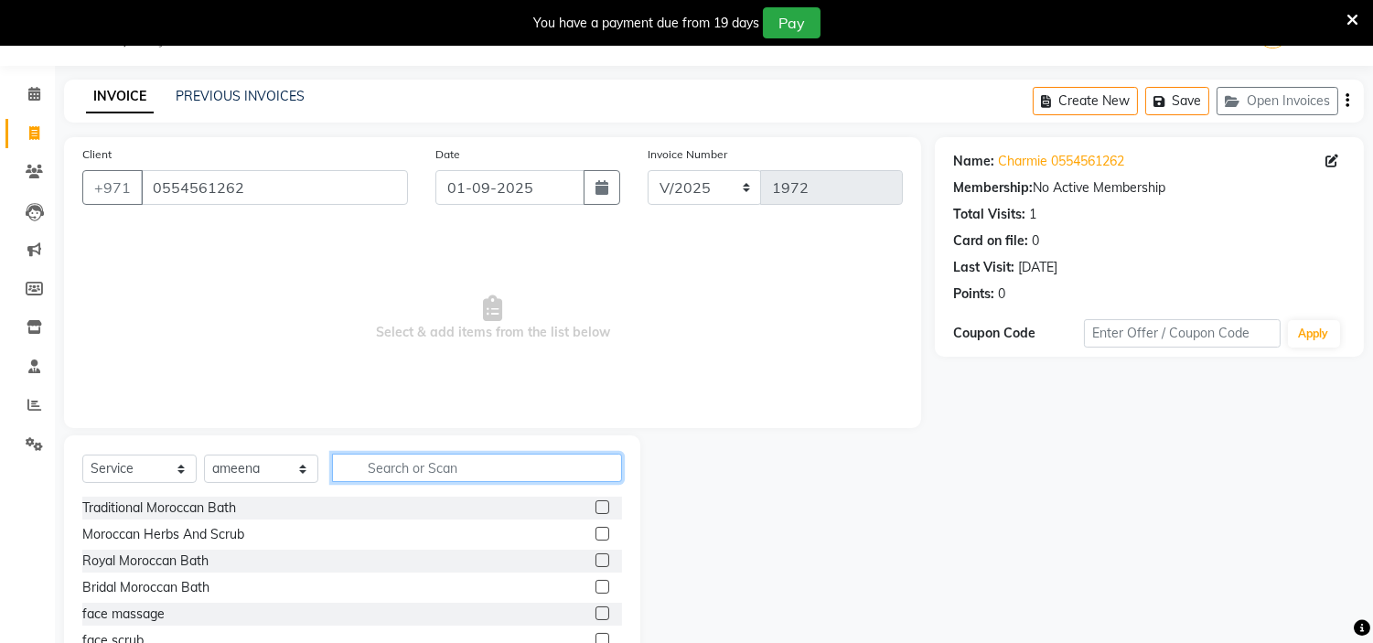
click at [392, 471] on input "text" at bounding box center [477, 468] width 290 height 28
click at [596, 506] on label at bounding box center [603, 507] width 14 height 14
click at [596, 506] on input "checkbox" at bounding box center [602, 508] width 12 height 12
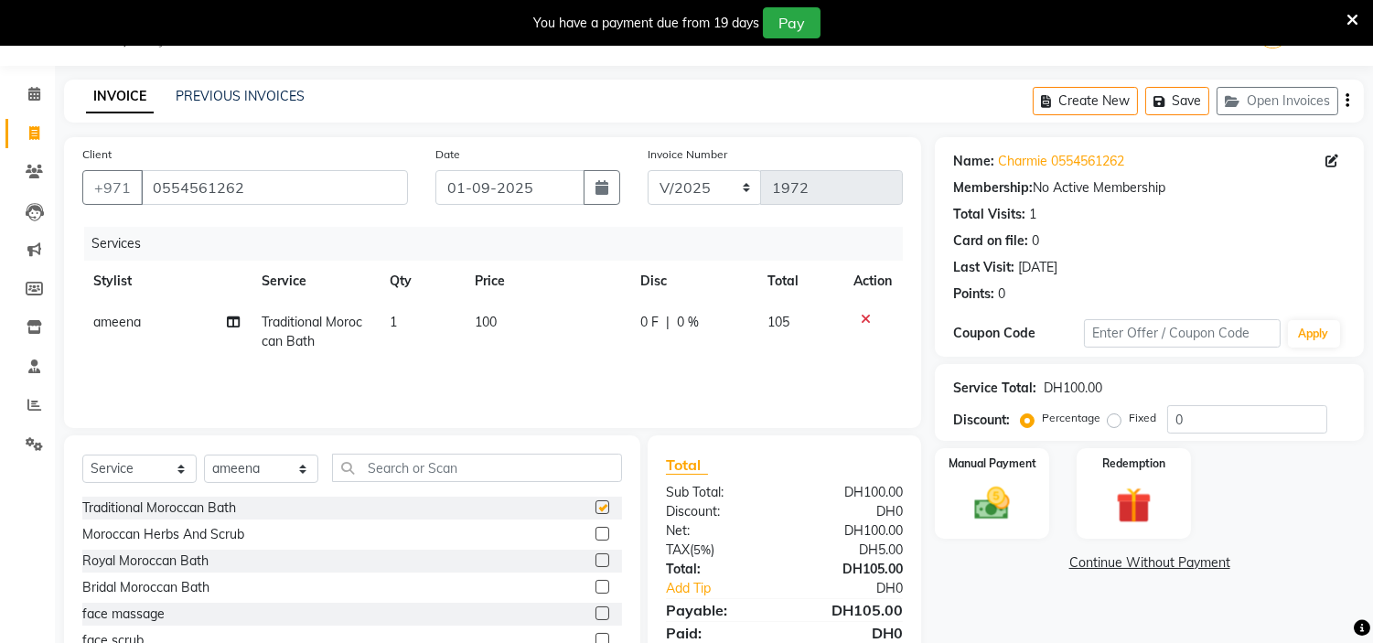
checkbox input "false"
click at [233, 456] on select "Select Stylist [PERSON_NAME] Jheza [PERSON_NAME] [PERSON_NAME] [PERSON_NAME] An…" at bounding box center [261, 469] width 114 height 28
select select "61768"
click at [204, 456] on select "Select Stylist [PERSON_NAME] Jheza [PERSON_NAME] [PERSON_NAME] [PERSON_NAME] An…" at bounding box center [261, 469] width 114 height 28
click at [385, 465] on input "text" at bounding box center [477, 468] width 290 height 28
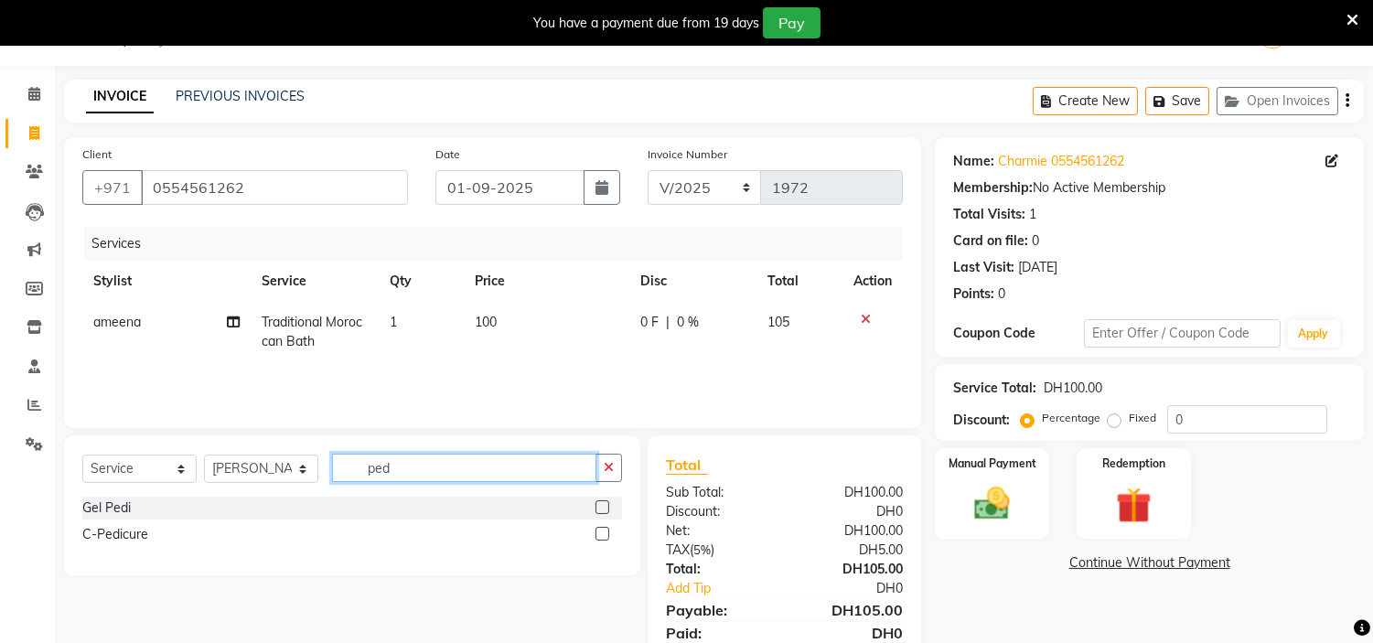
type input "ped"
click at [606, 532] on label at bounding box center [603, 534] width 14 height 14
click at [606, 532] on input "checkbox" at bounding box center [602, 535] width 12 height 12
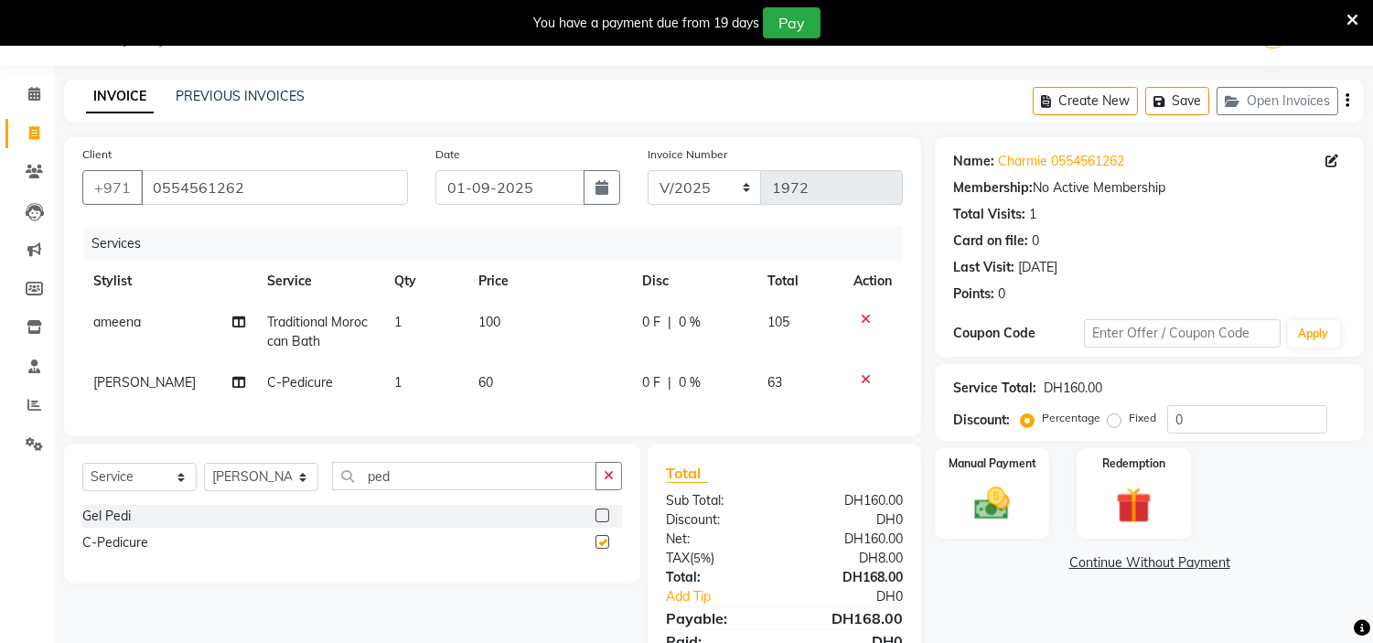
checkbox input "false"
drag, startPoint x: 431, startPoint y: 488, endPoint x: 0, endPoint y: 220, distance: 507.0
click at [0, 259] on app-home "Select Location × H Y M [DEMOGRAPHIC_DATA] Beauty Center , [GEOGRAPHIC_DATA] En…" at bounding box center [686, 360] width 1373 height 721
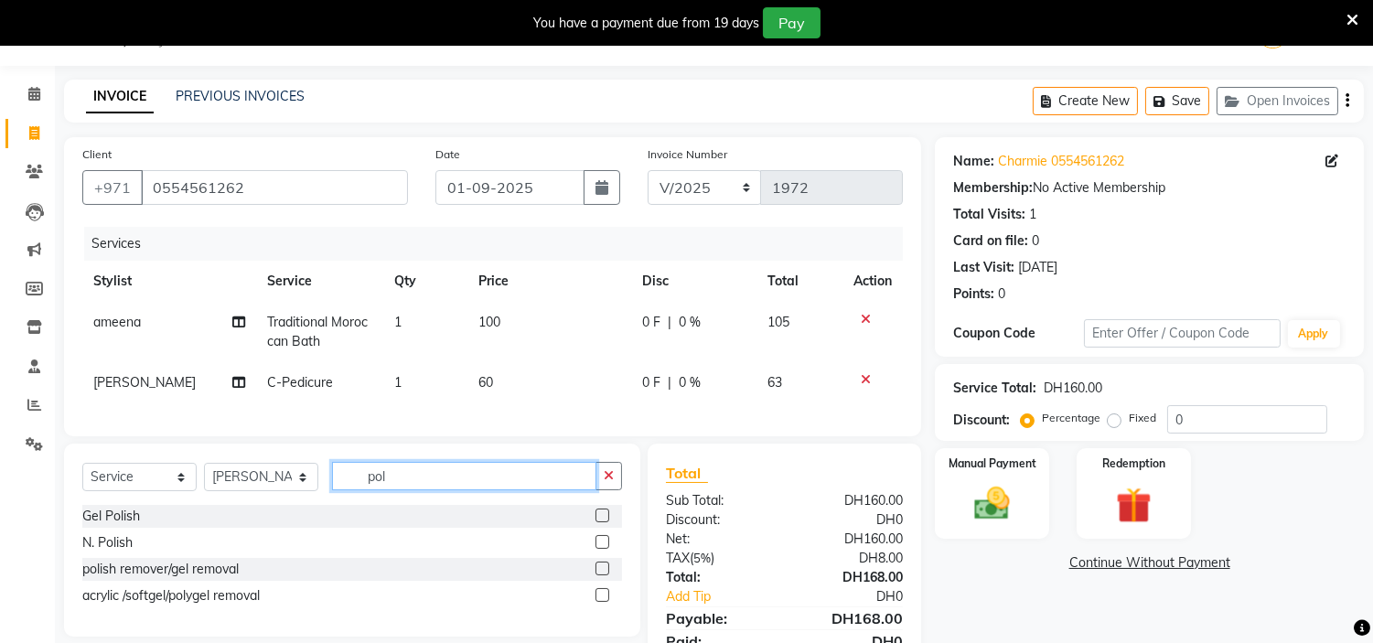
type input "pol"
click at [602, 549] on label at bounding box center [603, 542] width 14 height 14
click at [602, 549] on input "checkbox" at bounding box center [602, 543] width 12 height 12
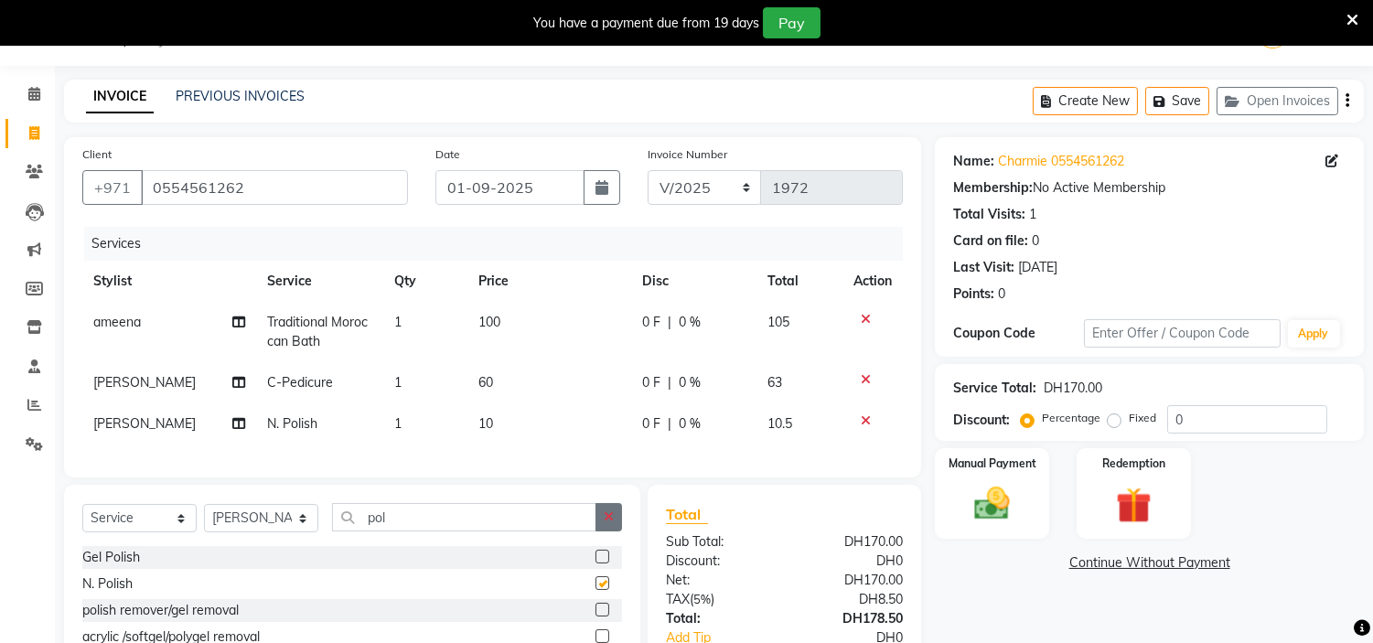
checkbox input "false"
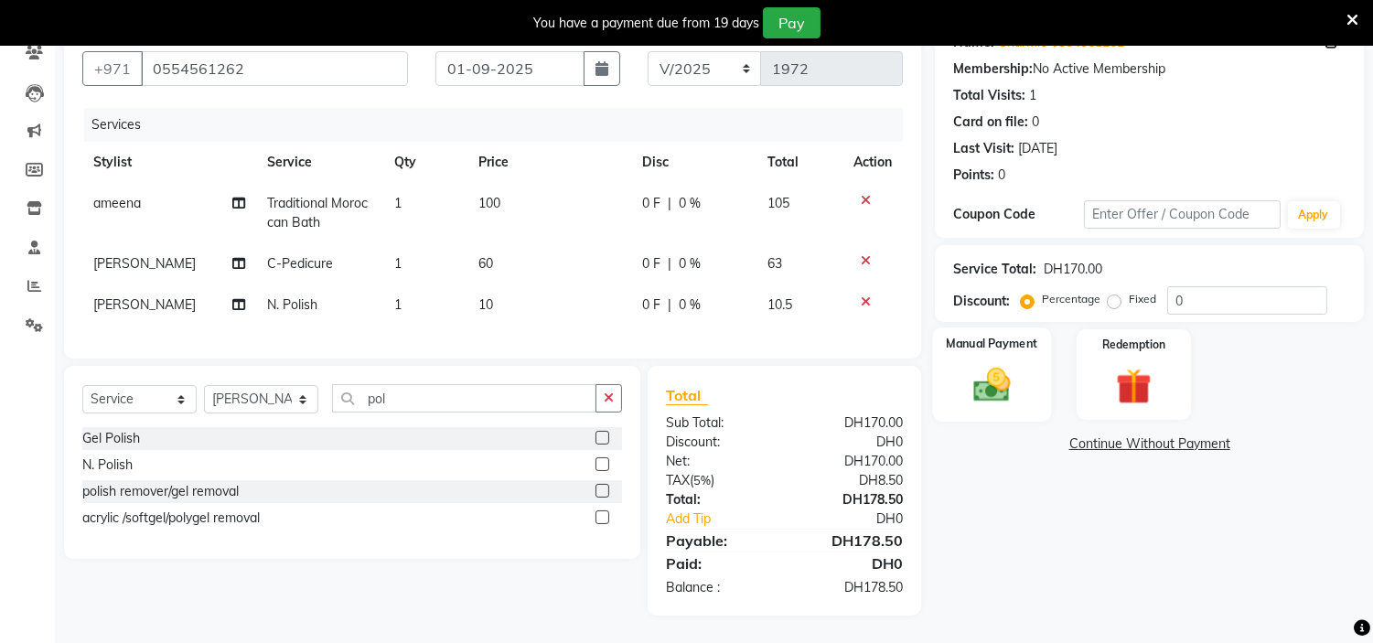
scroll to position [179, 0]
click at [991, 379] on img at bounding box center [992, 385] width 60 height 43
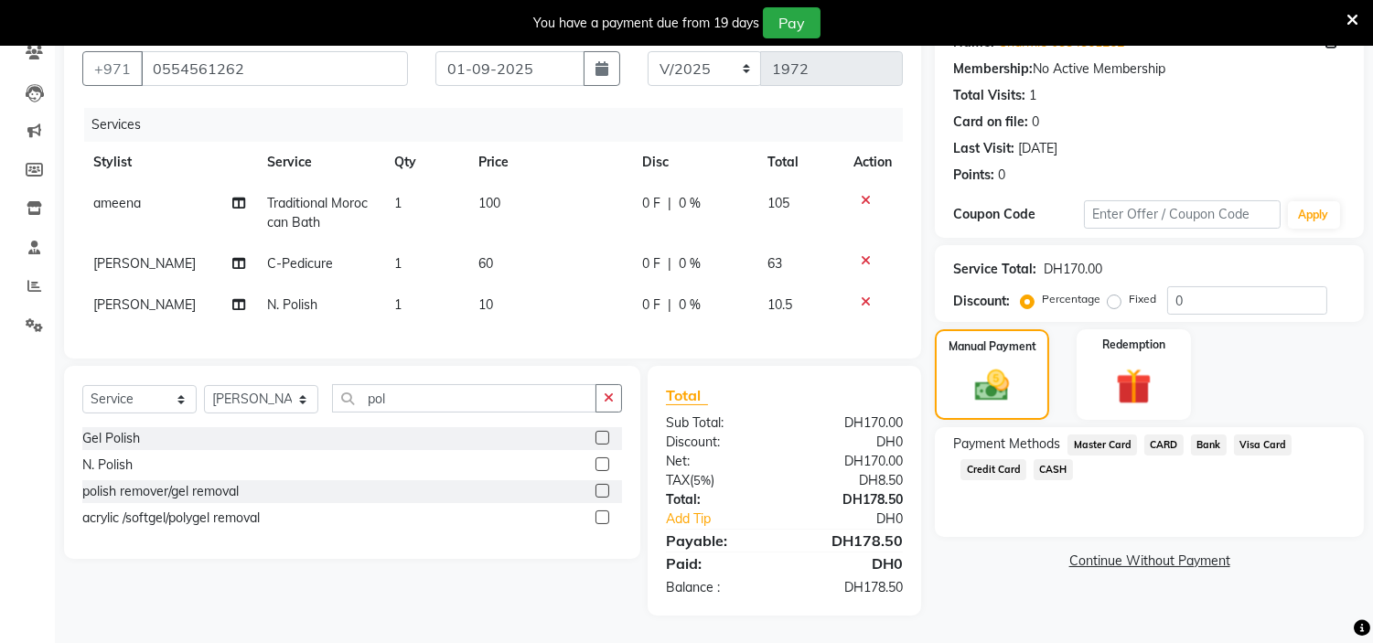
click at [994, 459] on span "Credit Card" at bounding box center [994, 469] width 66 height 21
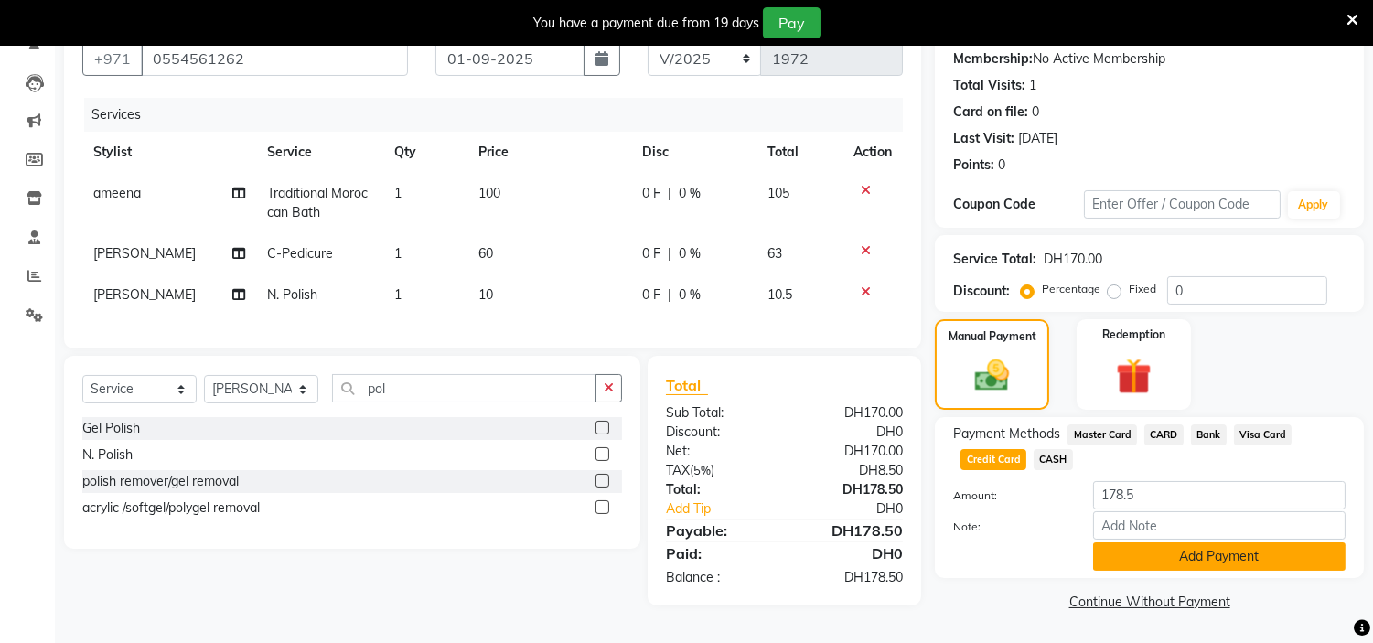
click at [1128, 547] on button "Add Payment" at bounding box center [1219, 556] width 252 height 28
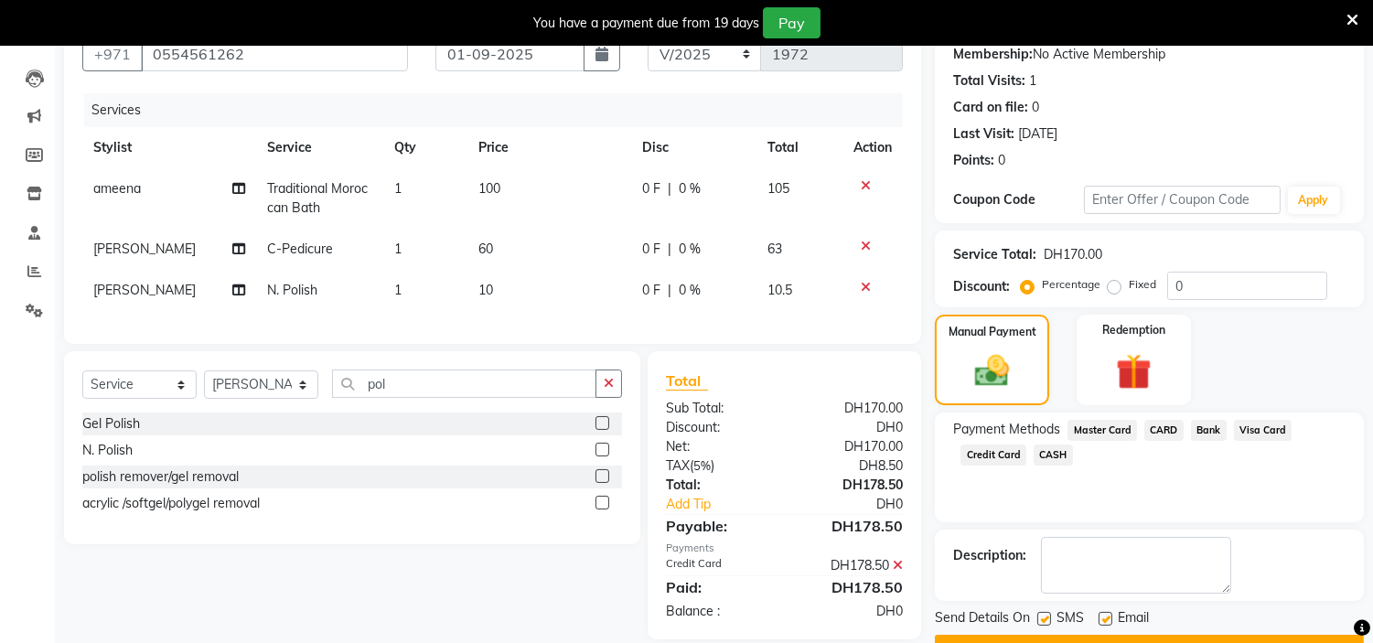
click at [1102, 617] on label at bounding box center [1106, 619] width 14 height 14
click at [1102, 617] on input "checkbox" at bounding box center [1105, 620] width 12 height 12
checkbox input "false"
click at [1037, 617] on label at bounding box center [1044, 619] width 14 height 14
click at [1037, 617] on input "checkbox" at bounding box center [1043, 620] width 12 height 12
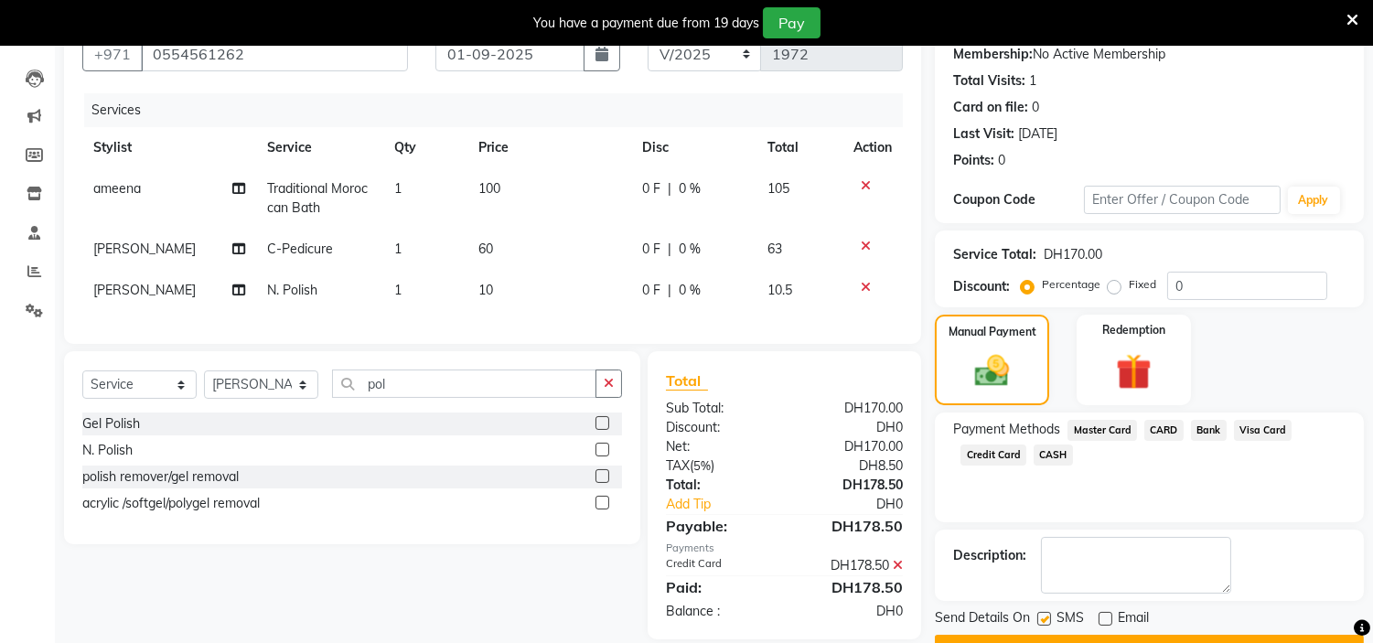
checkbox input "false"
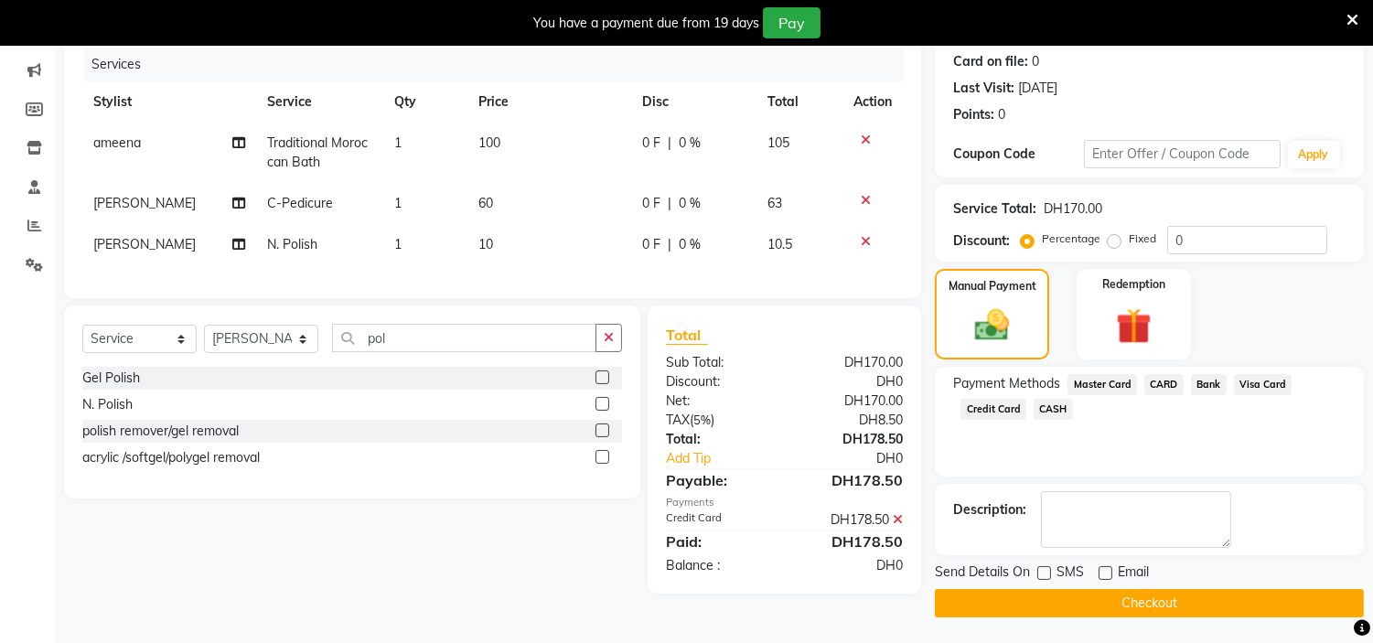
click at [1086, 596] on button "Checkout" at bounding box center [1149, 603] width 429 height 28
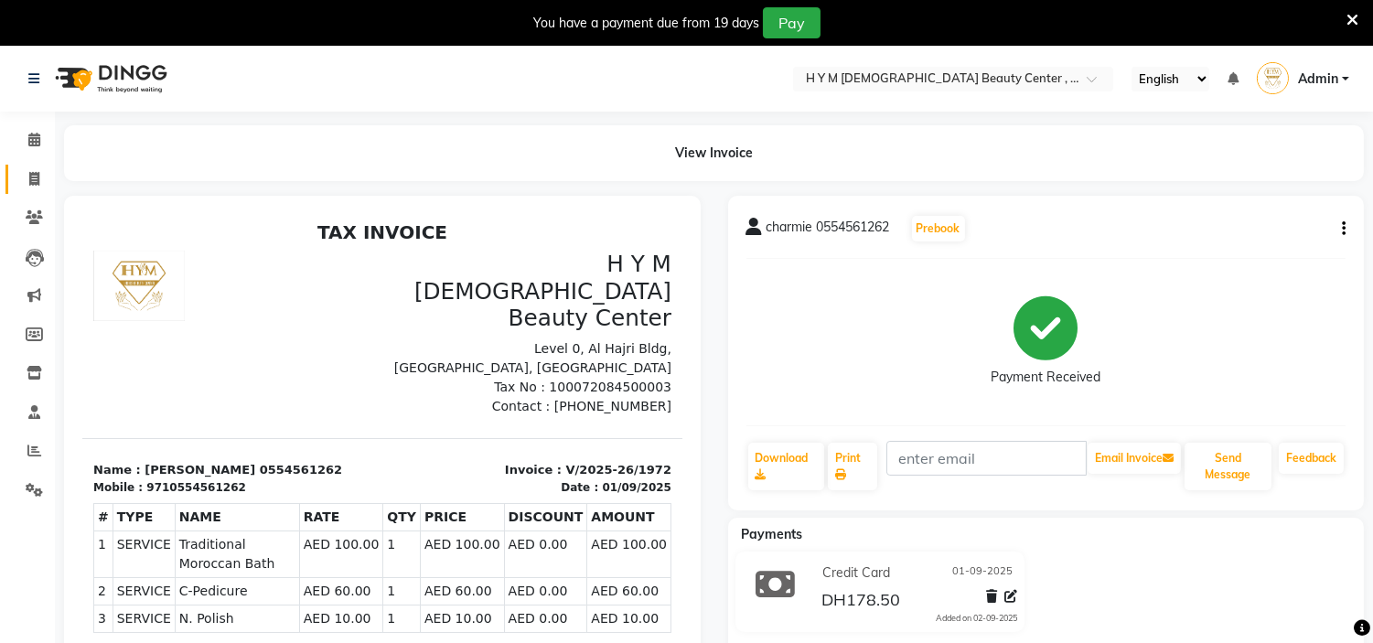
drag, startPoint x: 26, startPoint y: 157, endPoint x: 28, endPoint y: 166, distance: 9.6
click at [27, 162] on ul "Calendar Invoice Clients Leads Marketing Members Inventory Staff Reports Settin…" at bounding box center [27, 320] width 55 height 398
click at [32, 175] on icon at bounding box center [34, 179] width 10 height 14
select select "service"
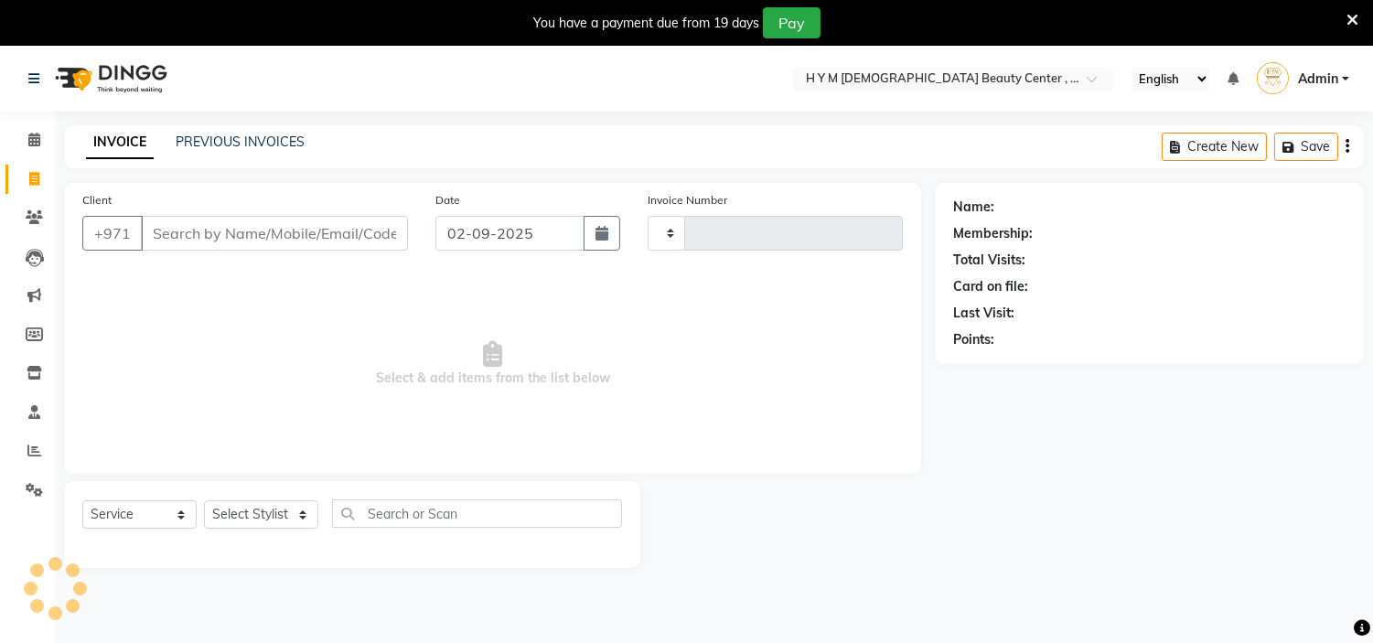
scroll to position [46, 0]
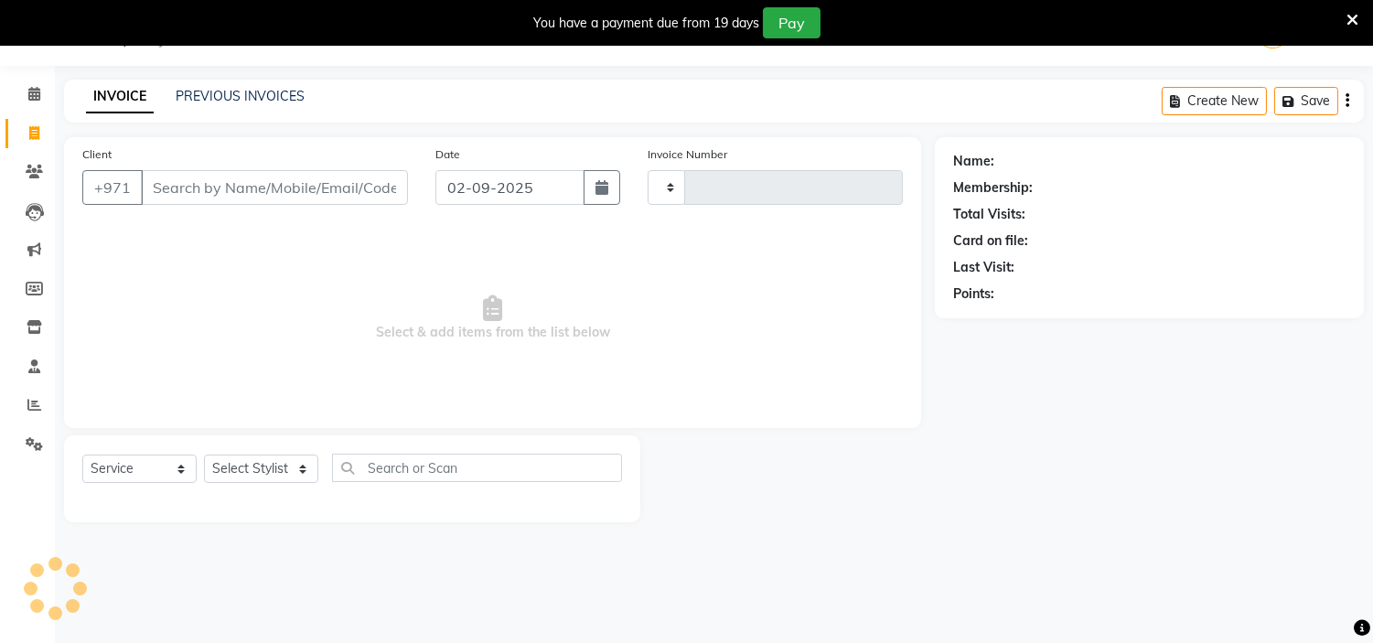
type input "1973"
select select "7248"
click at [602, 196] on button "button" at bounding box center [602, 187] width 37 height 35
select select "9"
select select "2025"
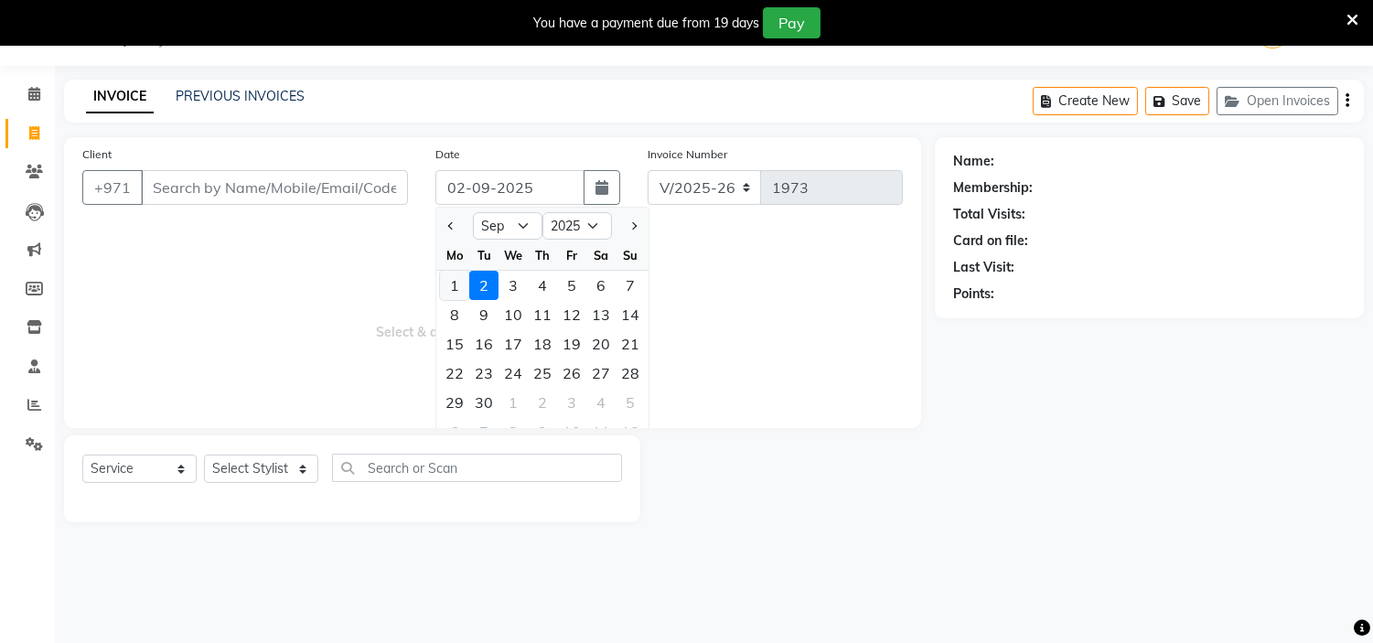
drag, startPoint x: 456, startPoint y: 280, endPoint x: 440, endPoint y: 274, distance: 16.5
click at [455, 280] on div "1" at bounding box center [454, 285] width 29 height 29
type input "01-09-2025"
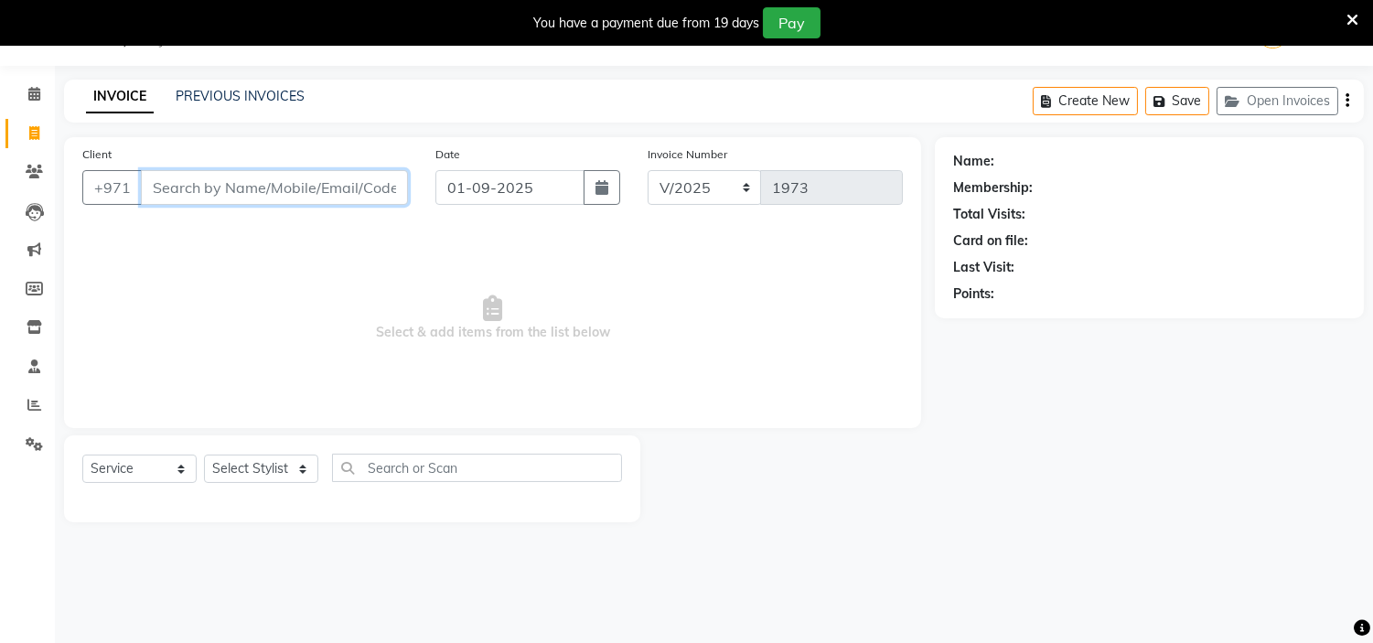
click at [342, 188] on input "Client" at bounding box center [274, 187] width 267 height 35
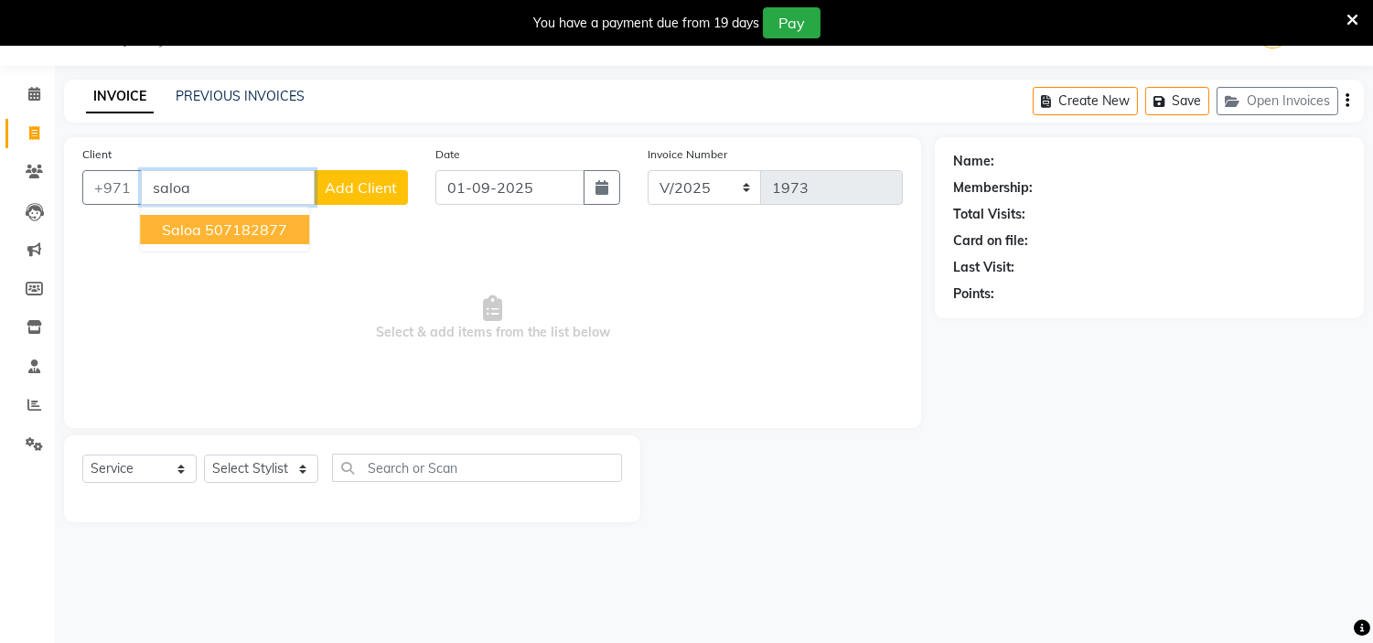
click at [263, 220] on ngb-highlight "507182877" at bounding box center [246, 229] width 82 height 18
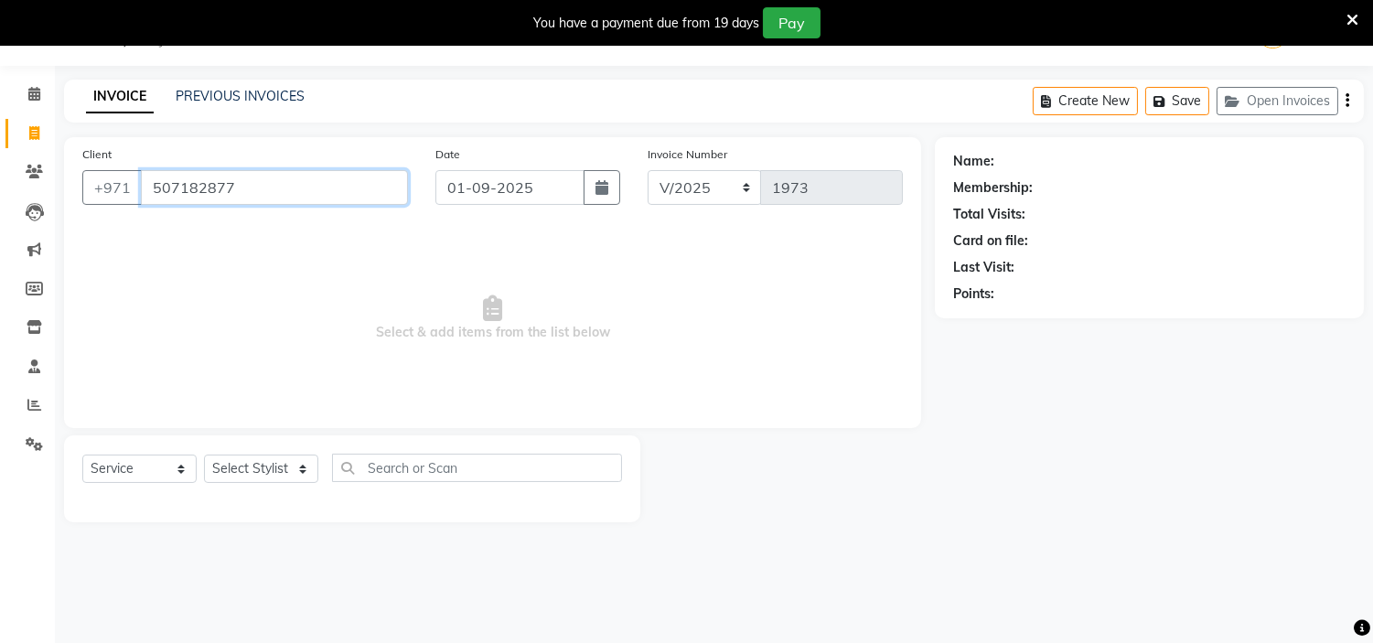
type input "507182877"
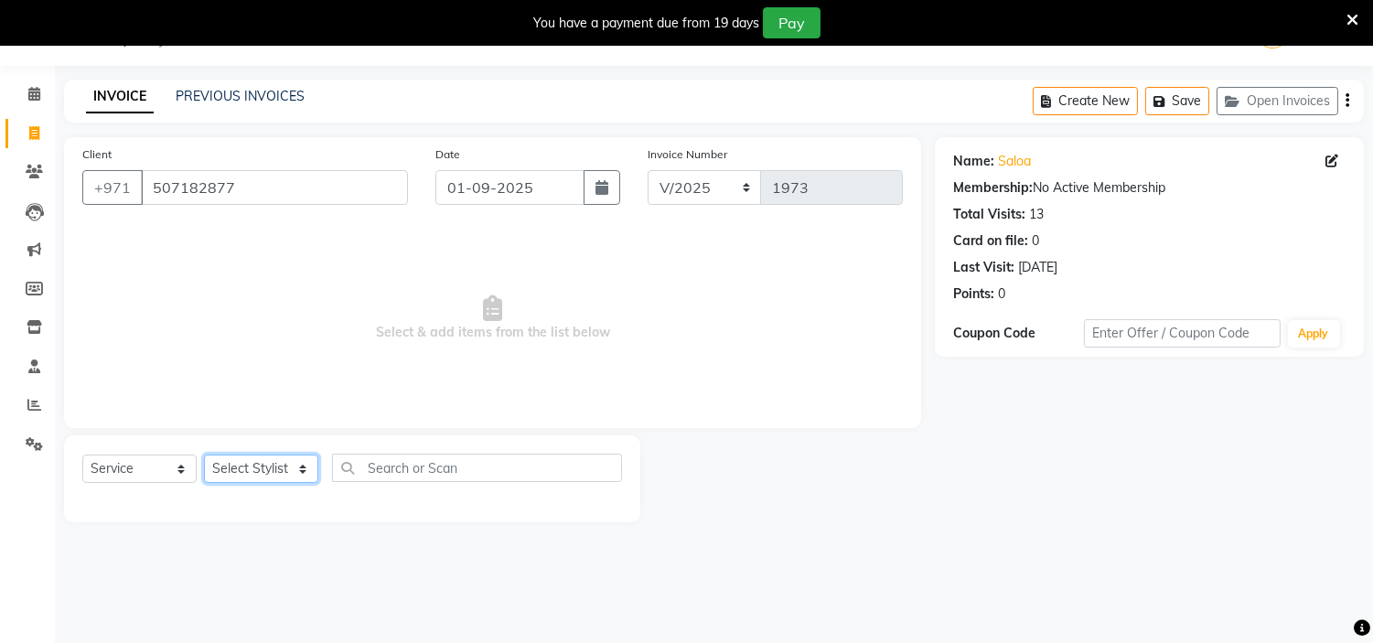
click at [271, 458] on select "Select Stylist [PERSON_NAME] Jheza [PERSON_NAME] [PERSON_NAME] [PERSON_NAME] An…" at bounding box center [261, 469] width 114 height 28
click at [272, 460] on select "Select Stylist [PERSON_NAME] Jheza [PERSON_NAME] [PERSON_NAME] [PERSON_NAME] An…" at bounding box center [261, 469] width 114 height 28
select select "66737"
click at [204, 456] on select "Select Stylist [PERSON_NAME] Jheza [PERSON_NAME] [PERSON_NAME] [PERSON_NAME] An…" at bounding box center [261, 469] width 114 height 28
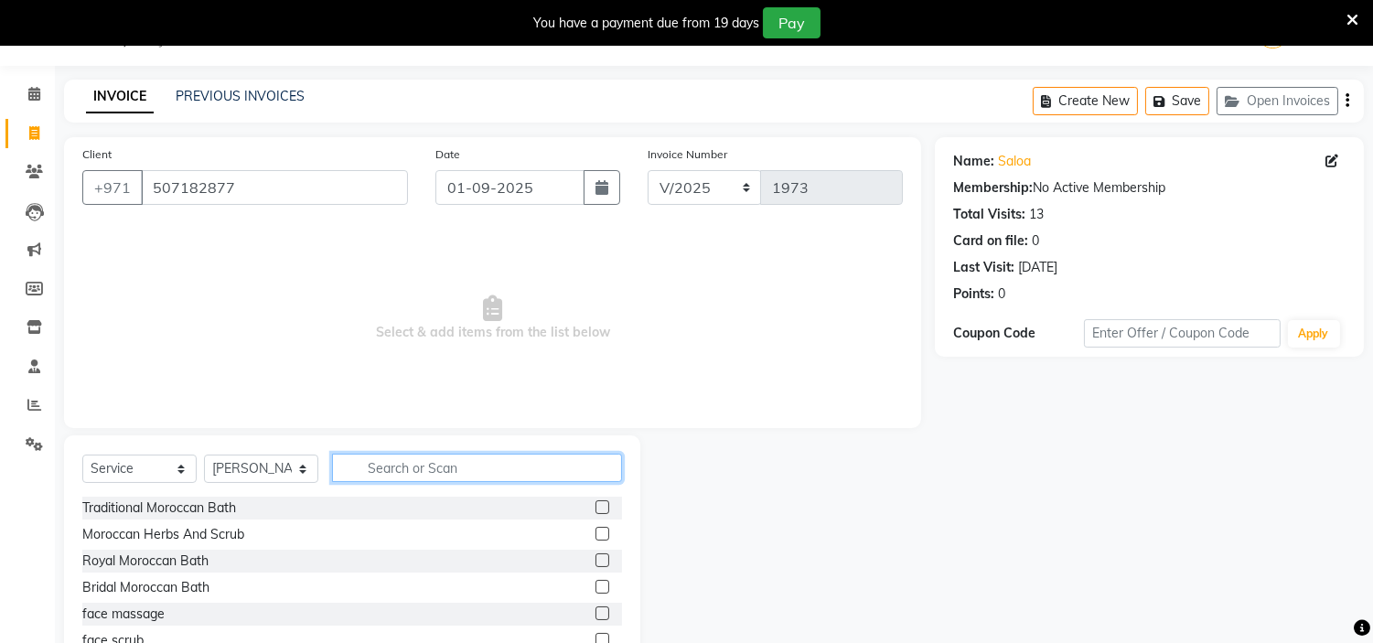
click at [390, 455] on input "text" at bounding box center [477, 468] width 290 height 28
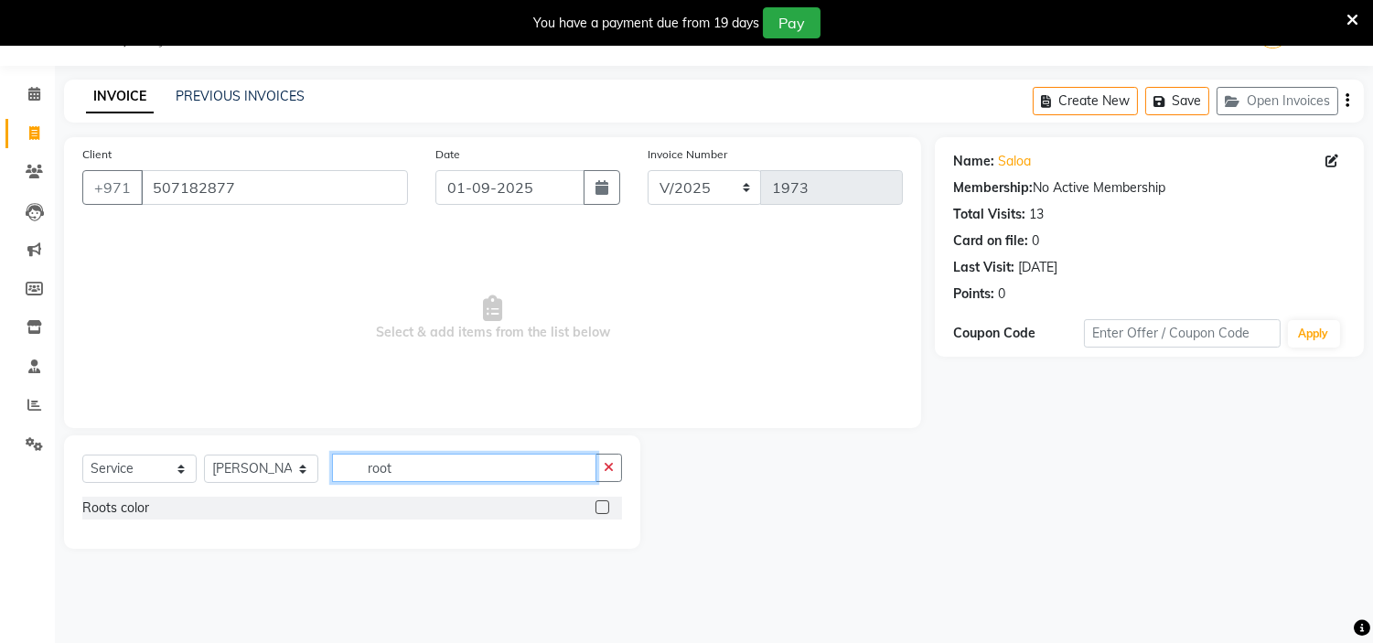
type input "root"
click at [608, 510] on div at bounding box center [609, 508] width 27 height 23
click at [601, 510] on label at bounding box center [603, 507] width 14 height 14
click at [601, 510] on input "checkbox" at bounding box center [602, 508] width 12 height 12
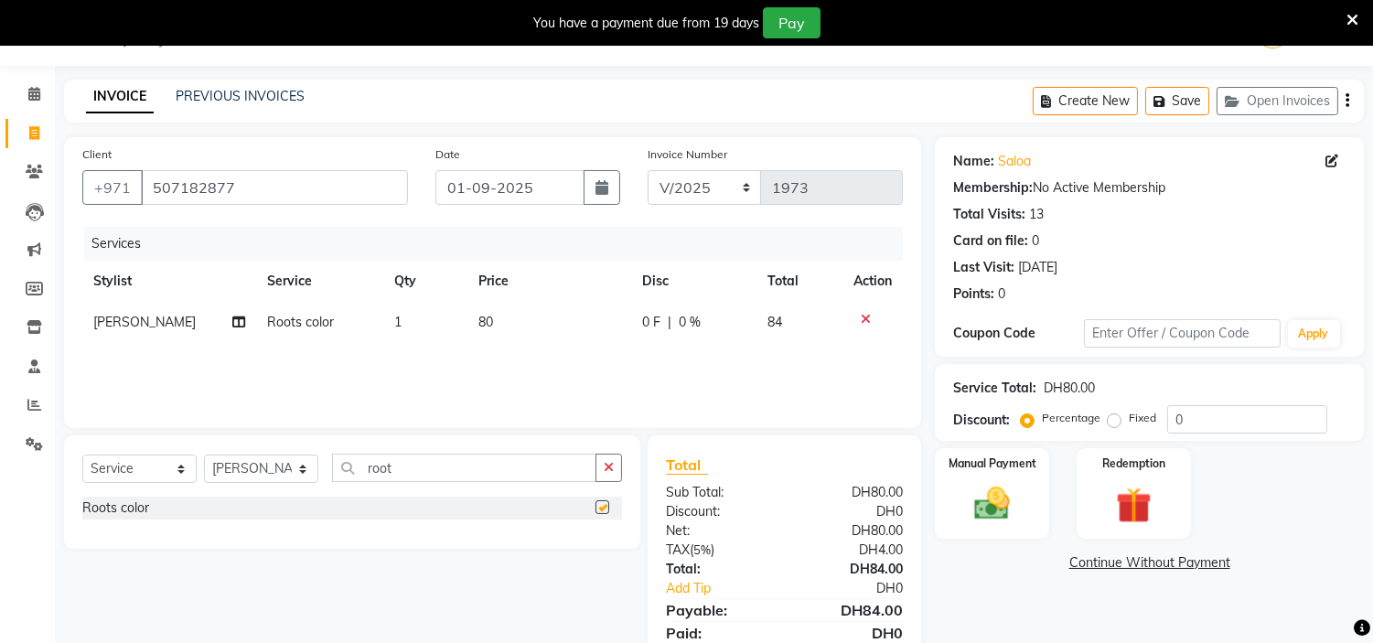
checkbox input "false"
click at [518, 336] on td "80" at bounding box center [549, 322] width 164 height 41
select select "66737"
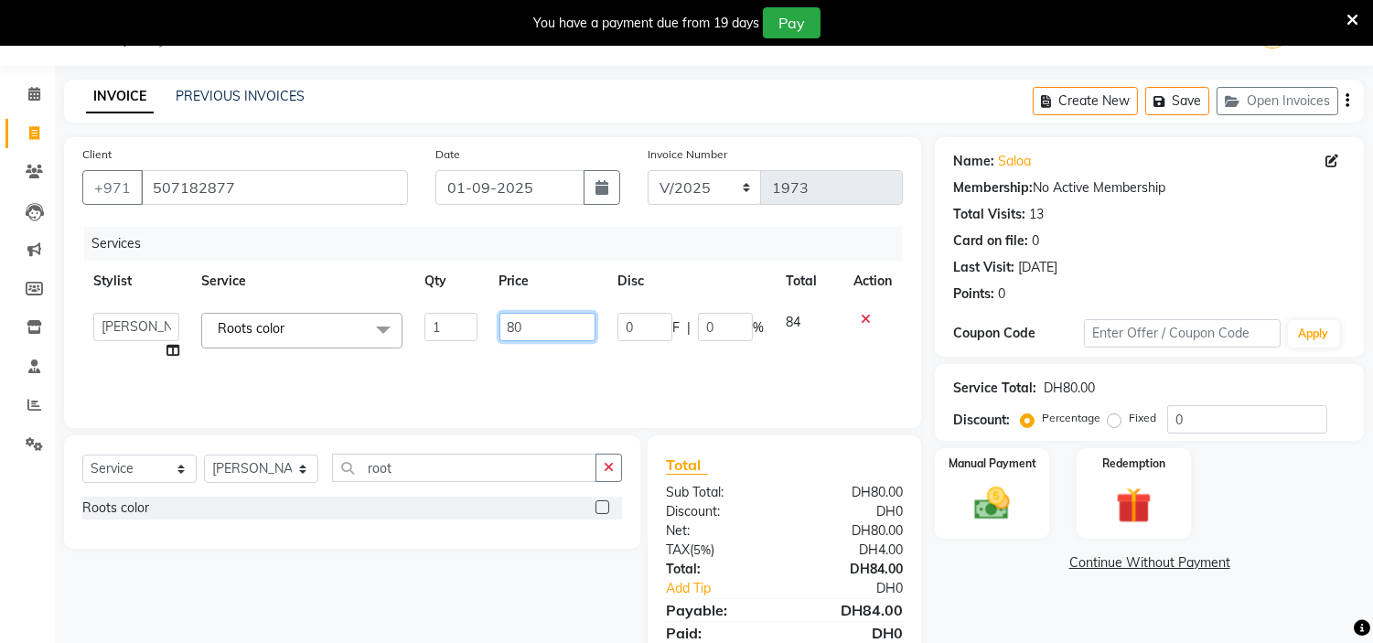
drag, startPoint x: 537, startPoint y: 323, endPoint x: 131, endPoint y: 215, distance: 420.3
click at [189, 231] on div "Services Stylist Service Qty Price Disc Total Action ameena Jheza [PERSON_NAME]…" at bounding box center [492, 318] width 821 height 183
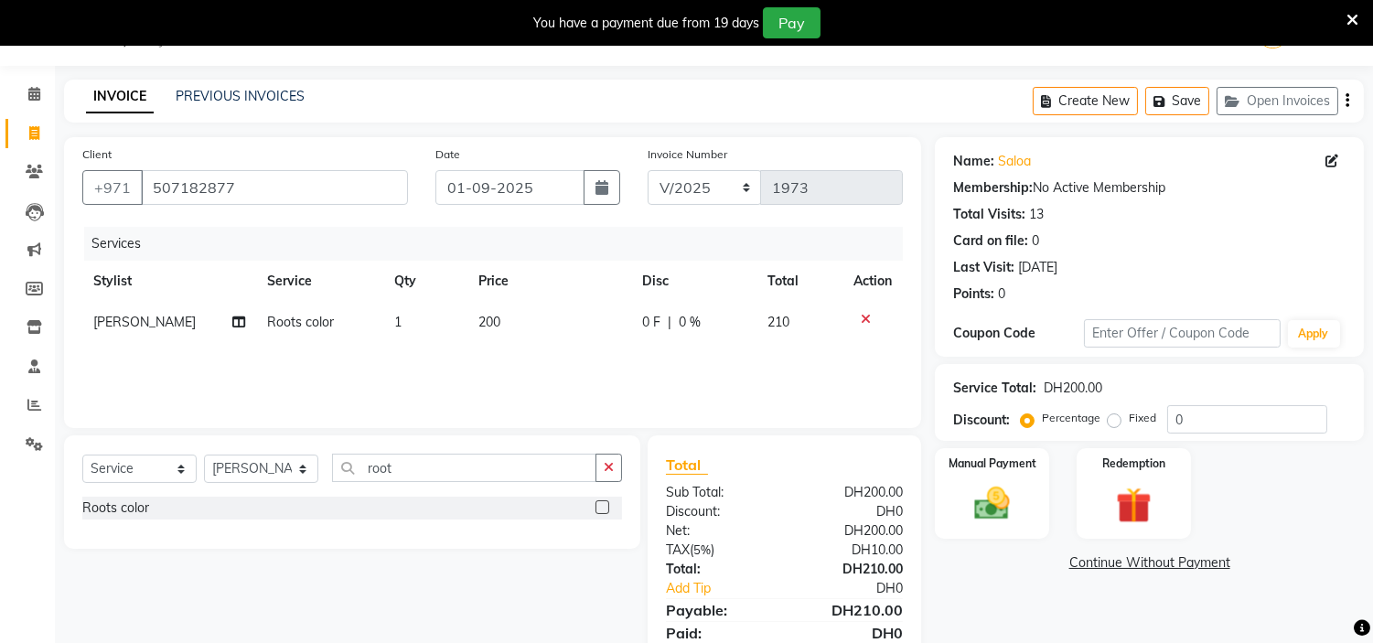
click at [339, 249] on div "Services" at bounding box center [500, 244] width 832 height 34
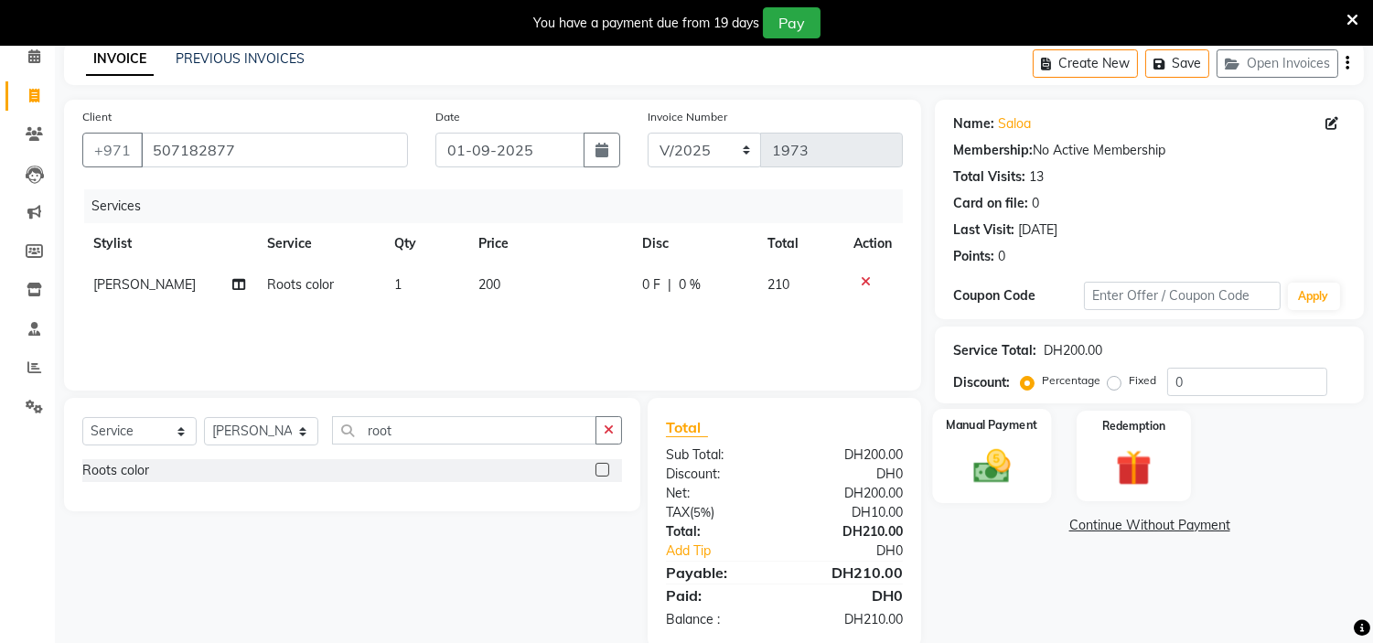
scroll to position [114, 0]
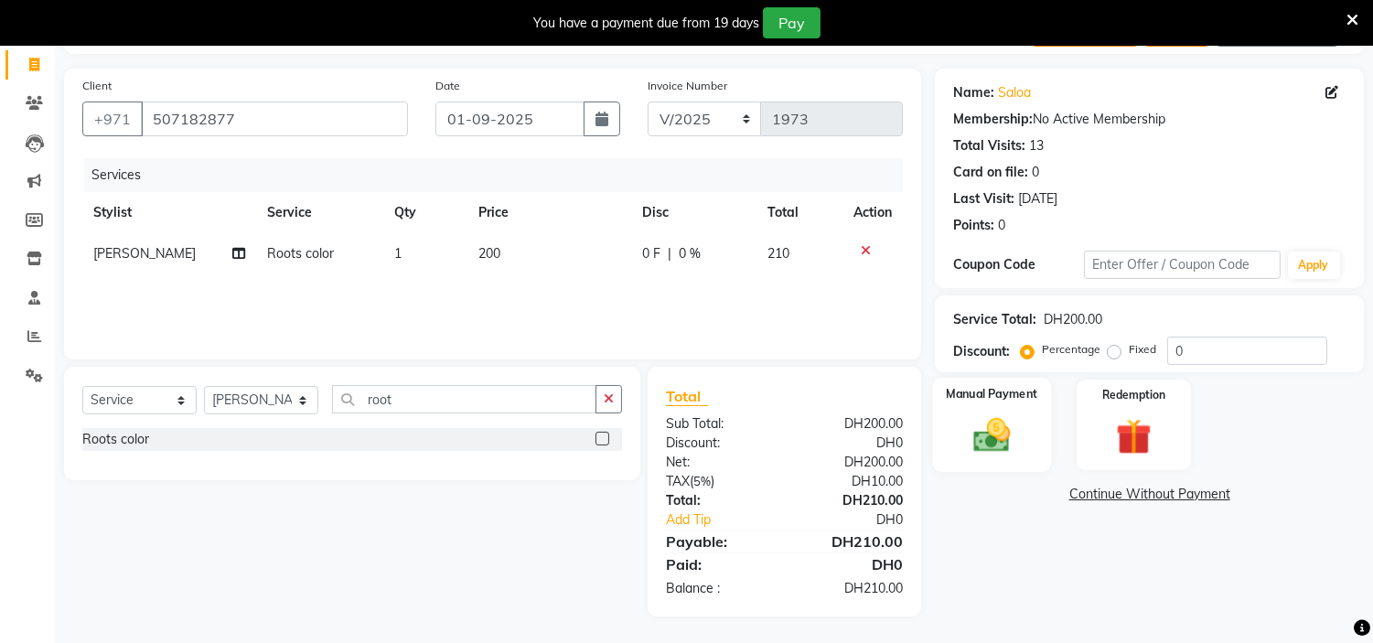
click at [994, 406] on div "Manual Payment" at bounding box center [992, 424] width 119 height 93
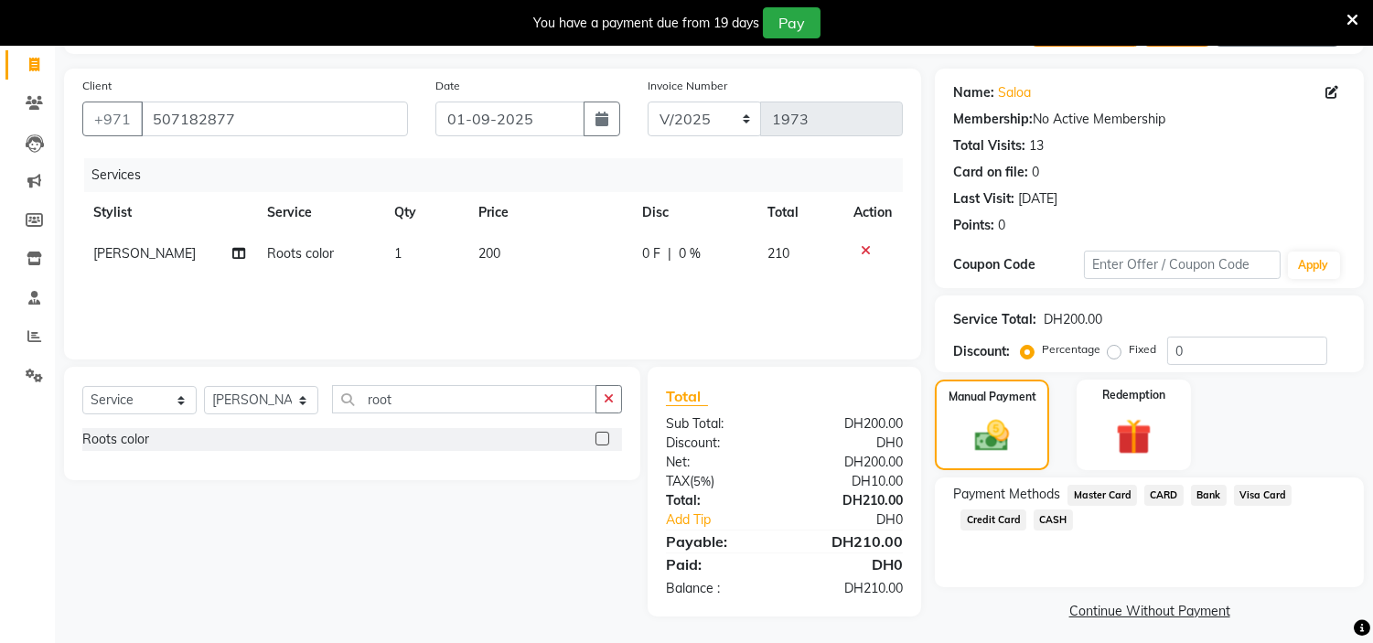
click at [991, 523] on span "Credit Card" at bounding box center [994, 520] width 66 height 21
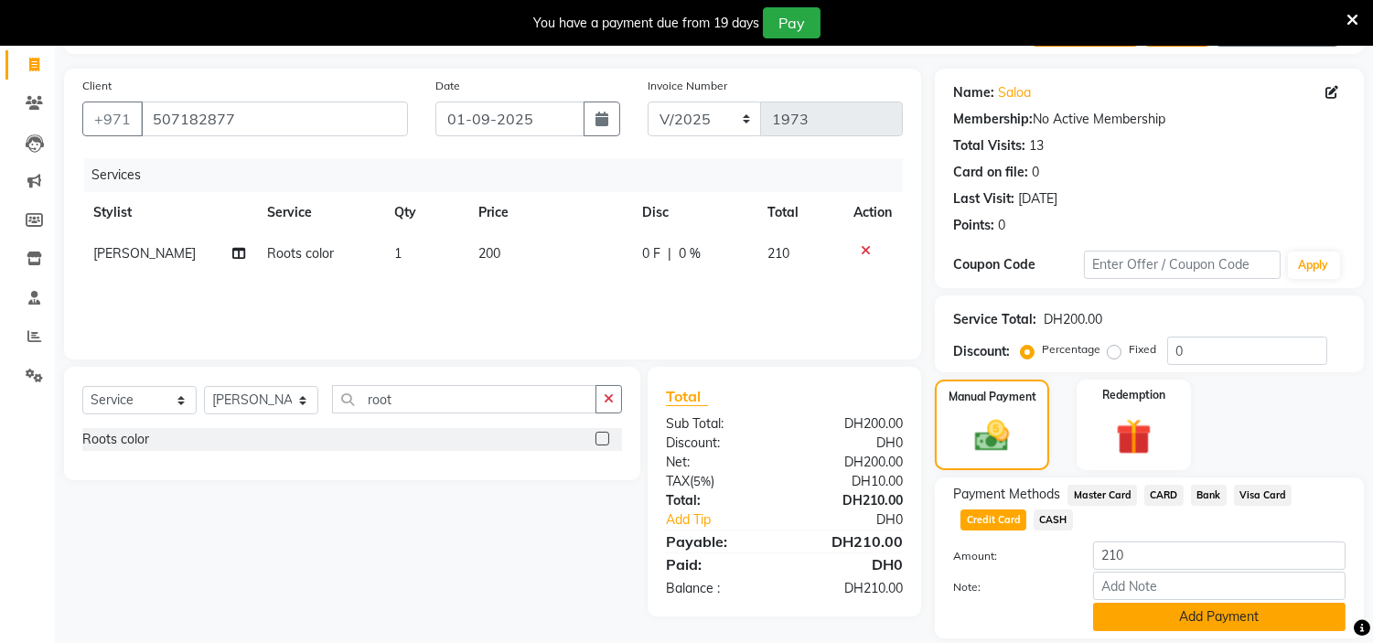
click at [1131, 616] on button "Add Payment" at bounding box center [1219, 617] width 252 height 28
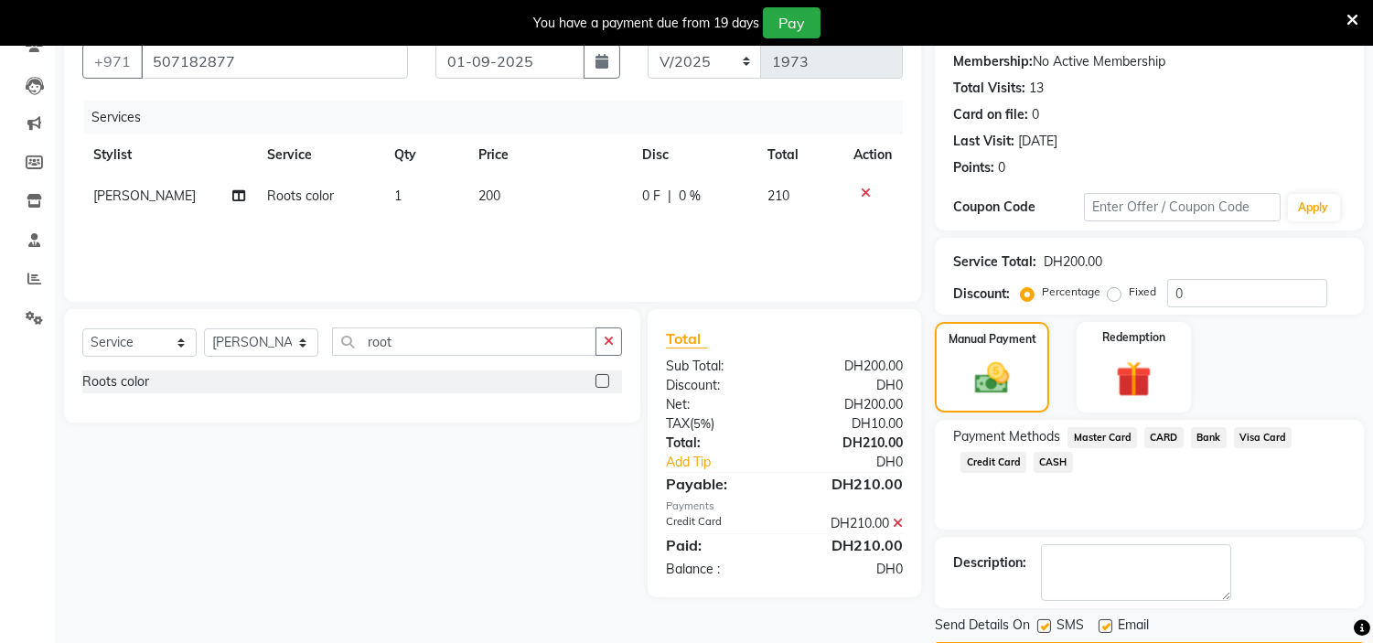
scroll to position [225, 0]
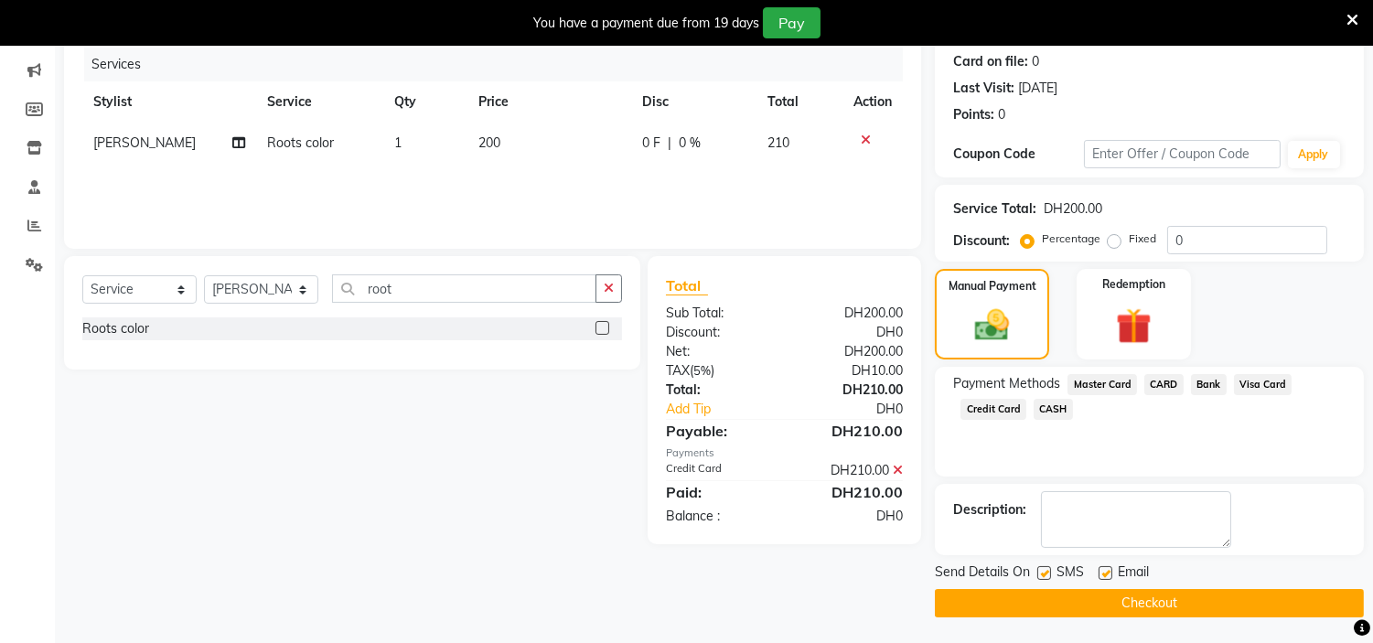
click at [1110, 574] on label at bounding box center [1106, 573] width 14 height 14
click at [1110, 574] on input "checkbox" at bounding box center [1105, 574] width 12 height 12
click at [1047, 574] on label at bounding box center [1044, 573] width 14 height 14
click at [1047, 574] on input "checkbox" at bounding box center [1043, 574] width 12 height 12
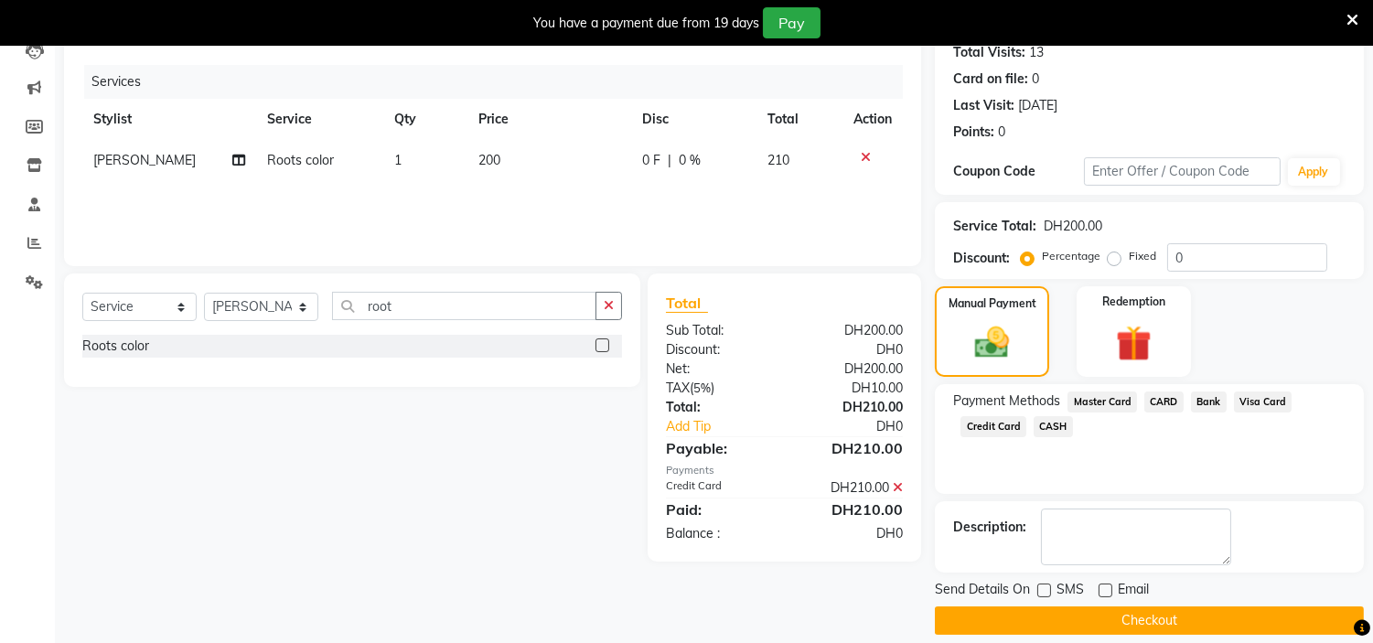
scroll to position [0, 0]
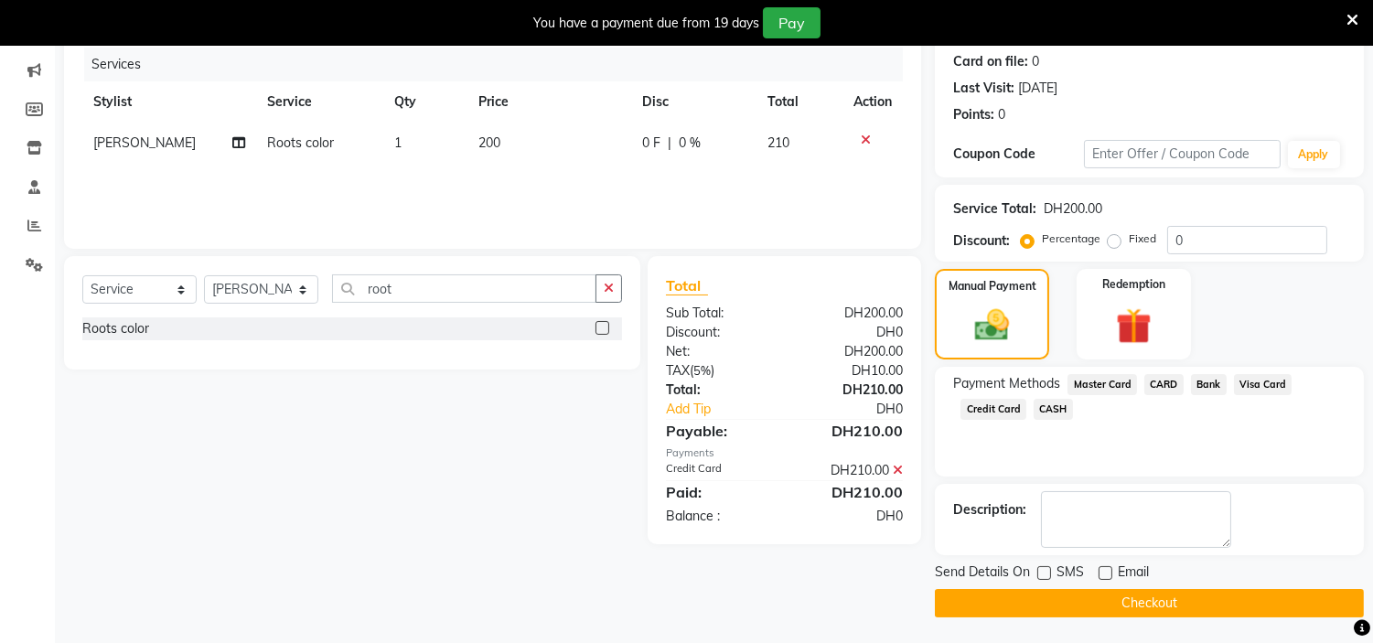
click at [1195, 599] on button "Checkout" at bounding box center [1149, 603] width 429 height 28
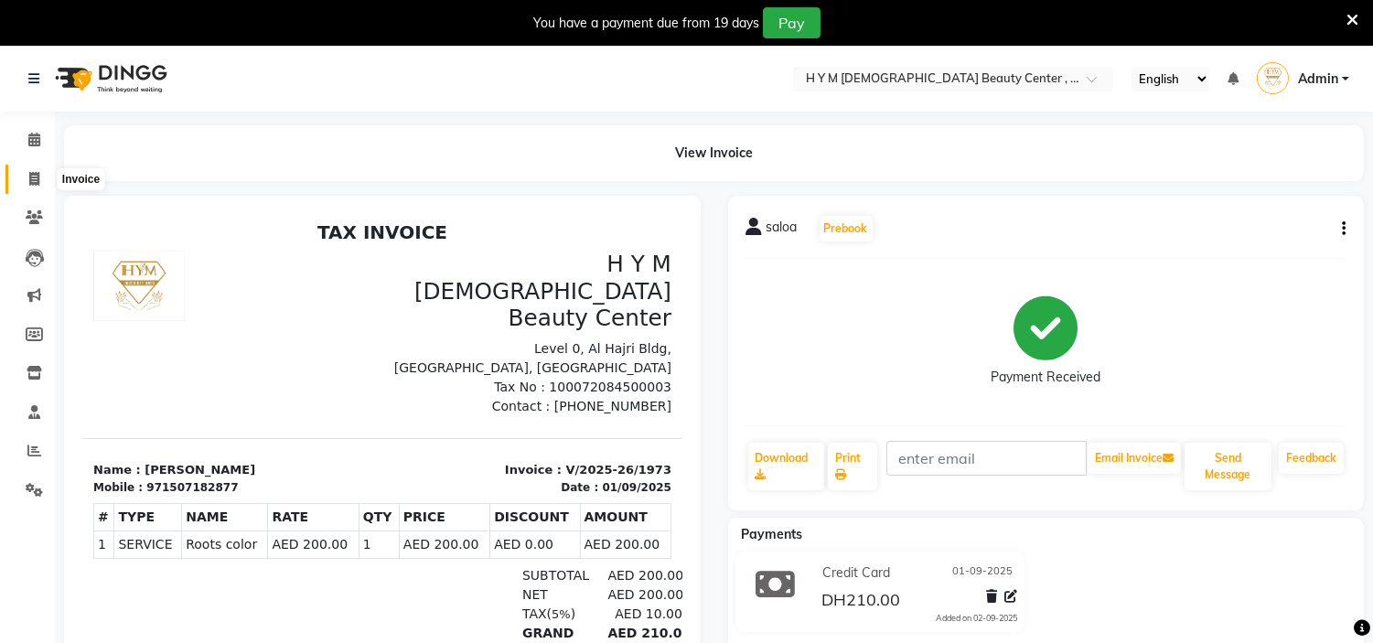
click at [35, 184] on icon at bounding box center [34, 179] width 10 height 14
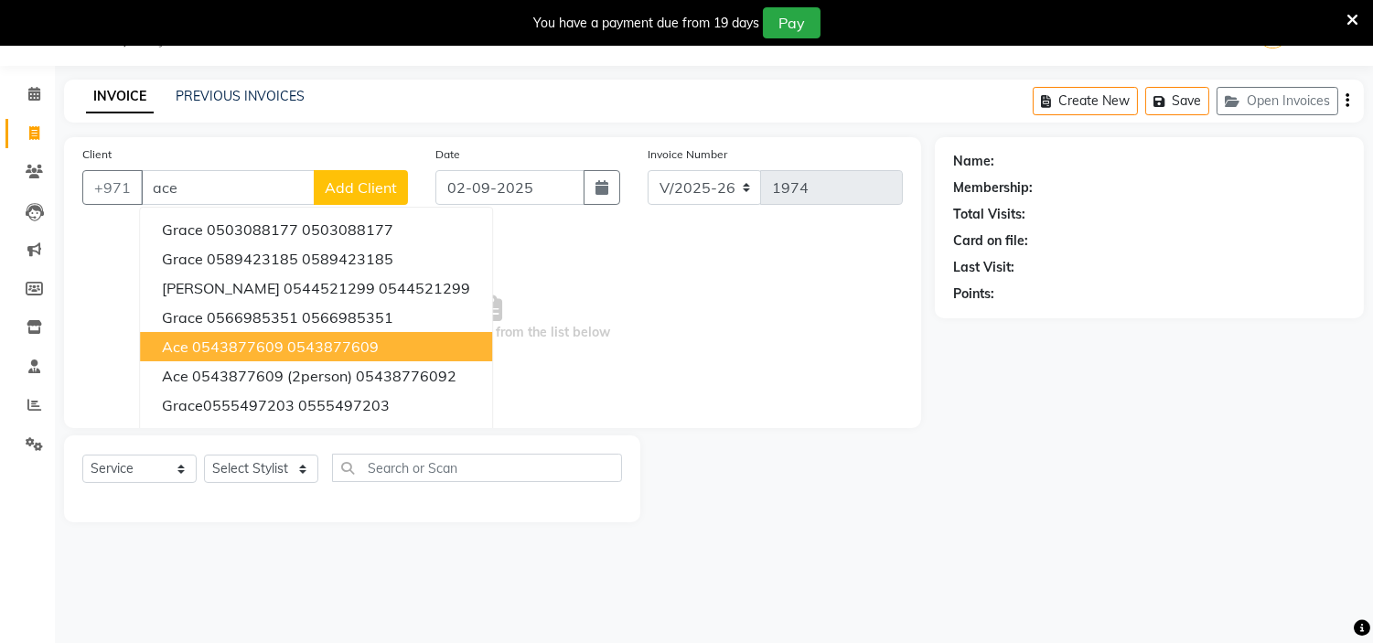
click at [287, 346] on ngb-highlight "0543877609" at bounding box center [332, 347] width 91 height 18
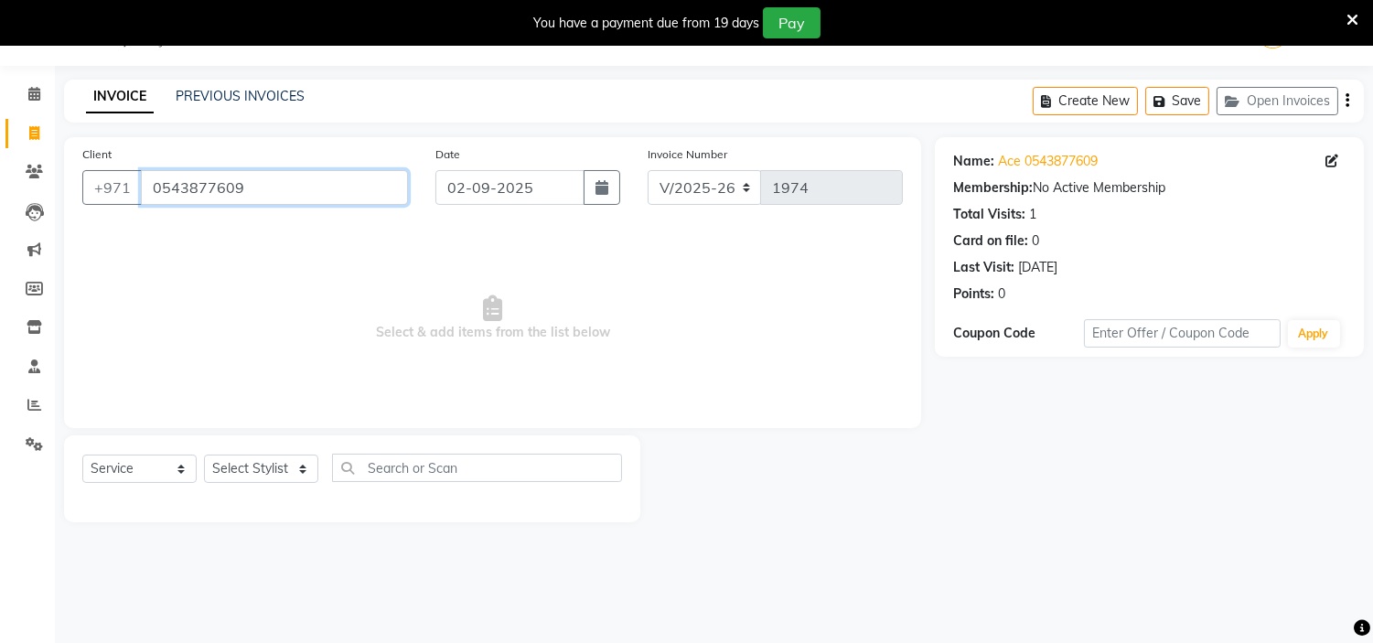
drag, startPoint x: 302, startPoint y: 184, endPoint x: 0, endPoint y: 170, distance: 302.2
click at [0, 176] on app-home "Select Location × H Y M [DEMOGRAPHIC_DATA] Beauty Center , [GEOGRAPHIC_DATA] En…" at bounding box center [686, 275] width 1373 height 550
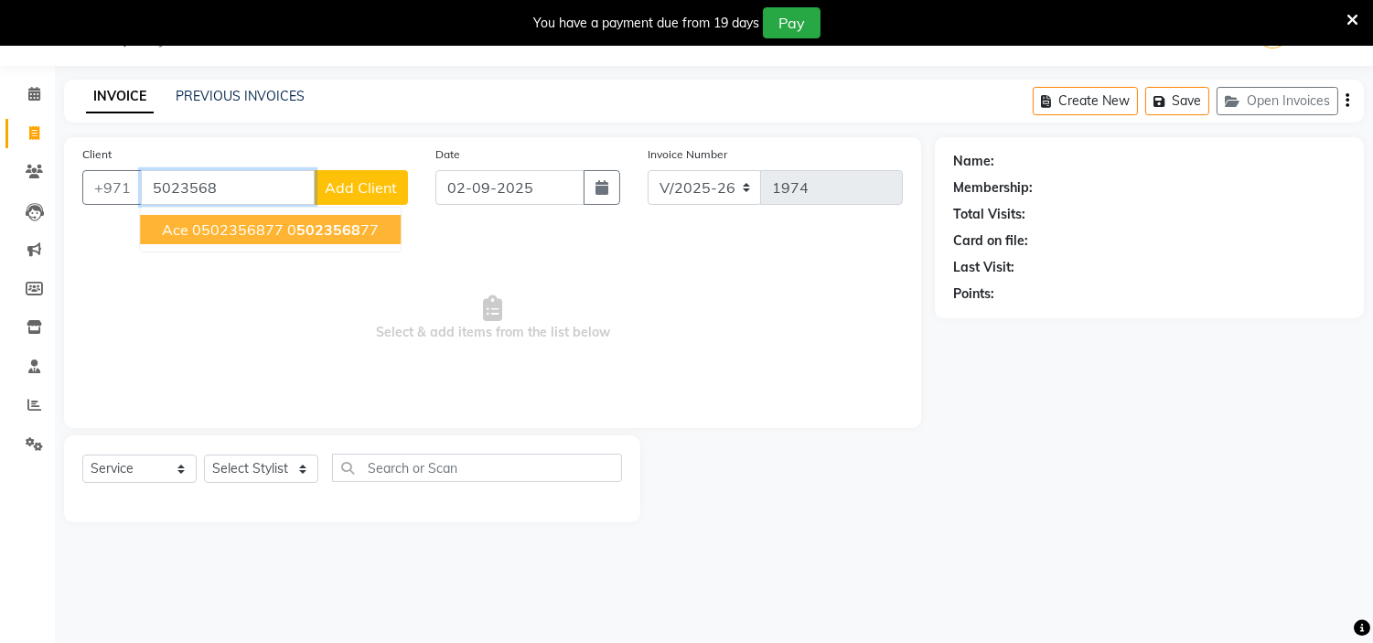
click at [214, 239] on button "ace 0502356877 0 5023568 77" at bounding box center [270, 229] width 261 height 29
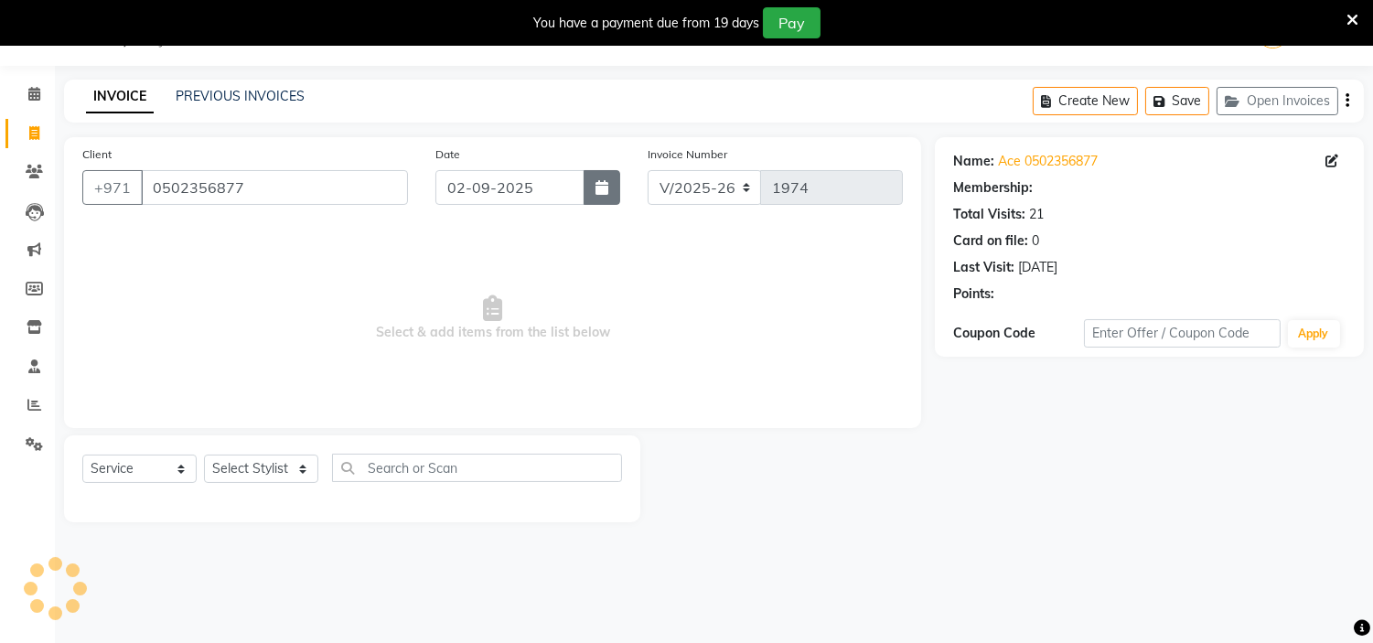
click at [601, 190] on icon "button" at bounding box center [602, 187] width 13 height 15
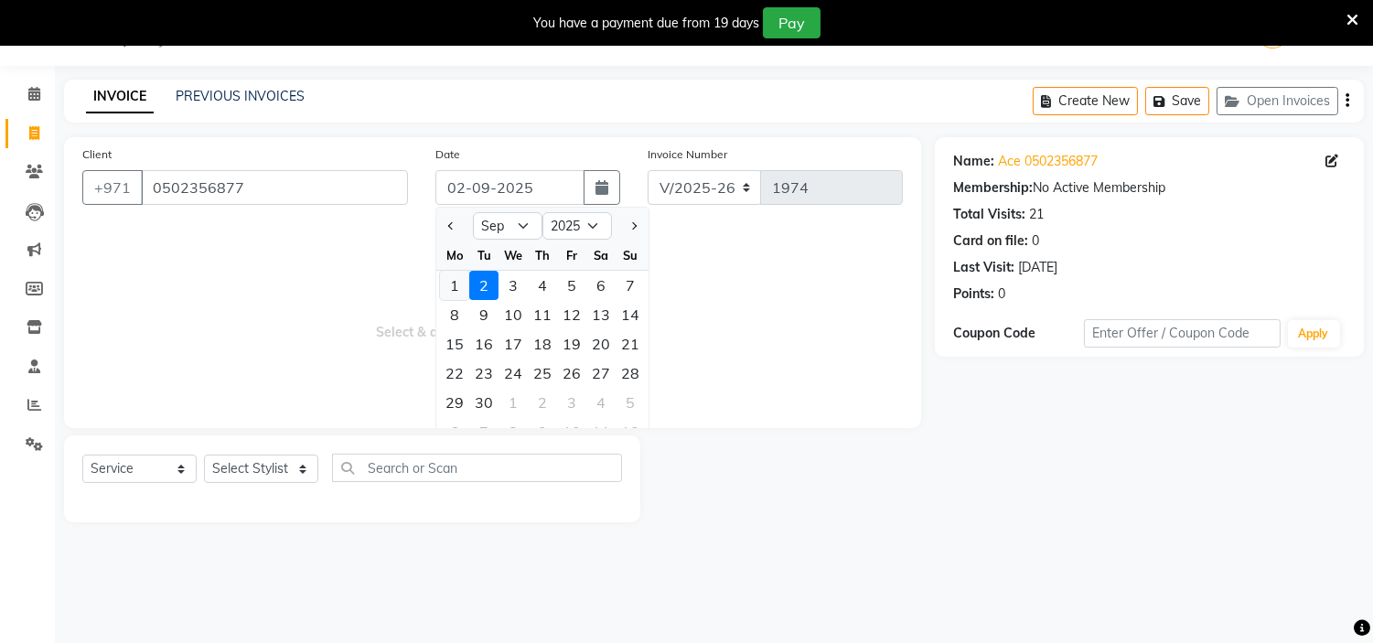
click at [444, 278] on div "1" at bounding box center [454, 285] width 29 height 29
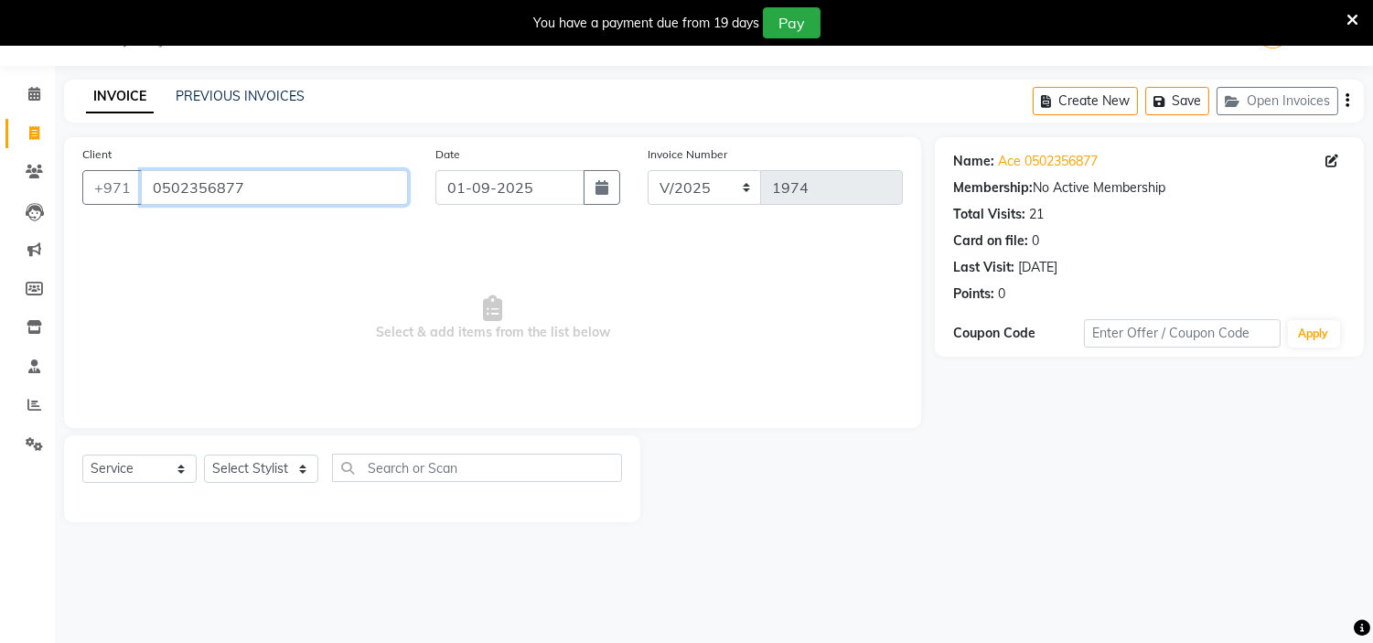
click at [224, 185] on input "0502356877" at bounding box center [274, 187] width 267 height 35
click at [262, 470] on select "Select Stylist [PERSON_NAME] Jheza [PERSON_NAME] [PERSON_NAME] [PERSON_NAME] An…" at bounding box center [261, 469] width 114 height 28
click at [204, 456] on select "Select Stylist [PERSON_NAME] Jheza [PERSON_NAME] [PERSON_NAME] [PERSON_NAME] An…" at bounding box center [261, 469] width 114 height 28
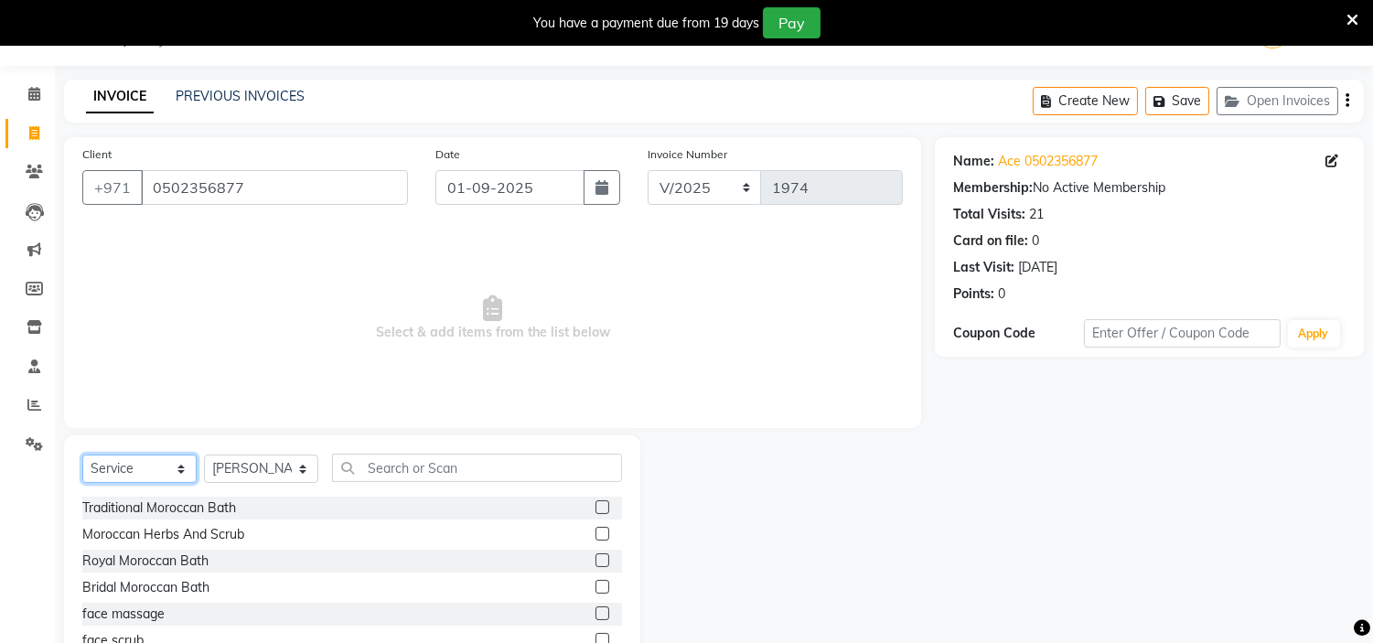
click at [159, 467] on select "Select Service Product Membership Package Voucher Prepaid Gift Card" at bounding box center [139, 469] width 114 height 28
click at [82, 456] on select "Select Service Product Membership Package Voucher Prepaid Gift Card" at bounding box center [139, 469] width 114 height 28
click at [596, 512] on div at bounding box center [602, 509] width 12 height 19
click at [596, 509] on label at bounding box center [603, 507] width 14 height 14
click at [596, 509] on input "checkbox" at bounding box center [602, 508] width 12 height 12
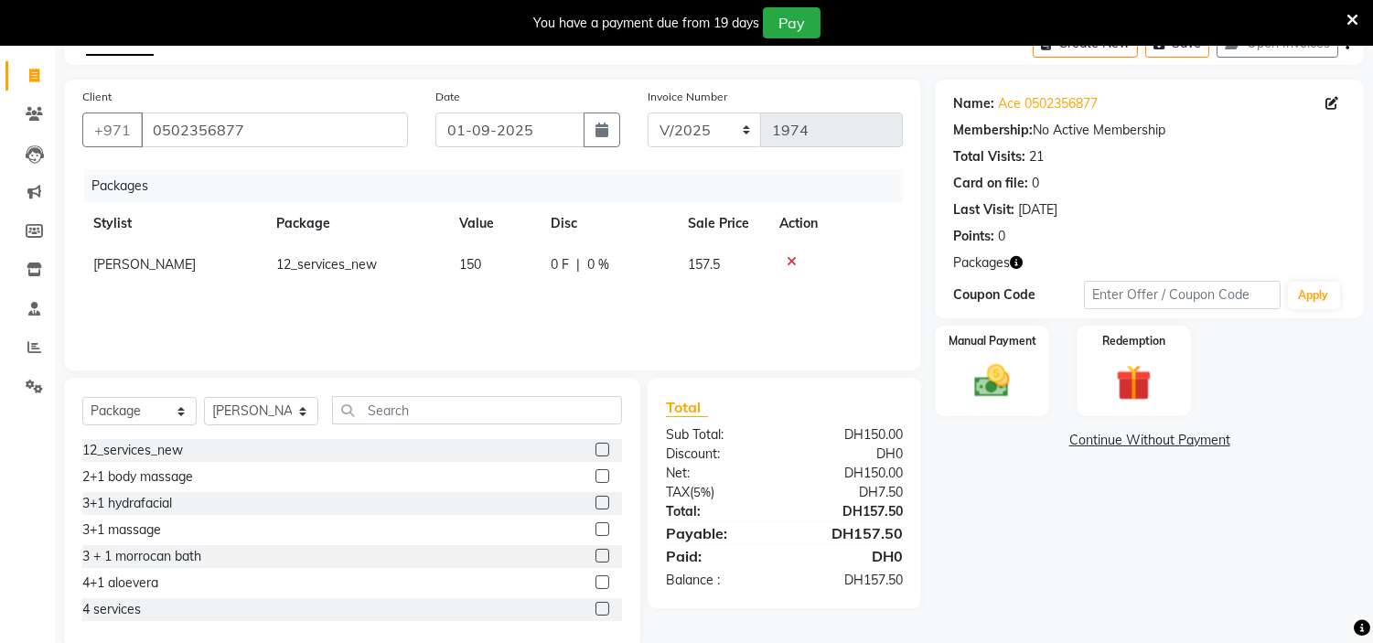
scroll to position [134, 0]
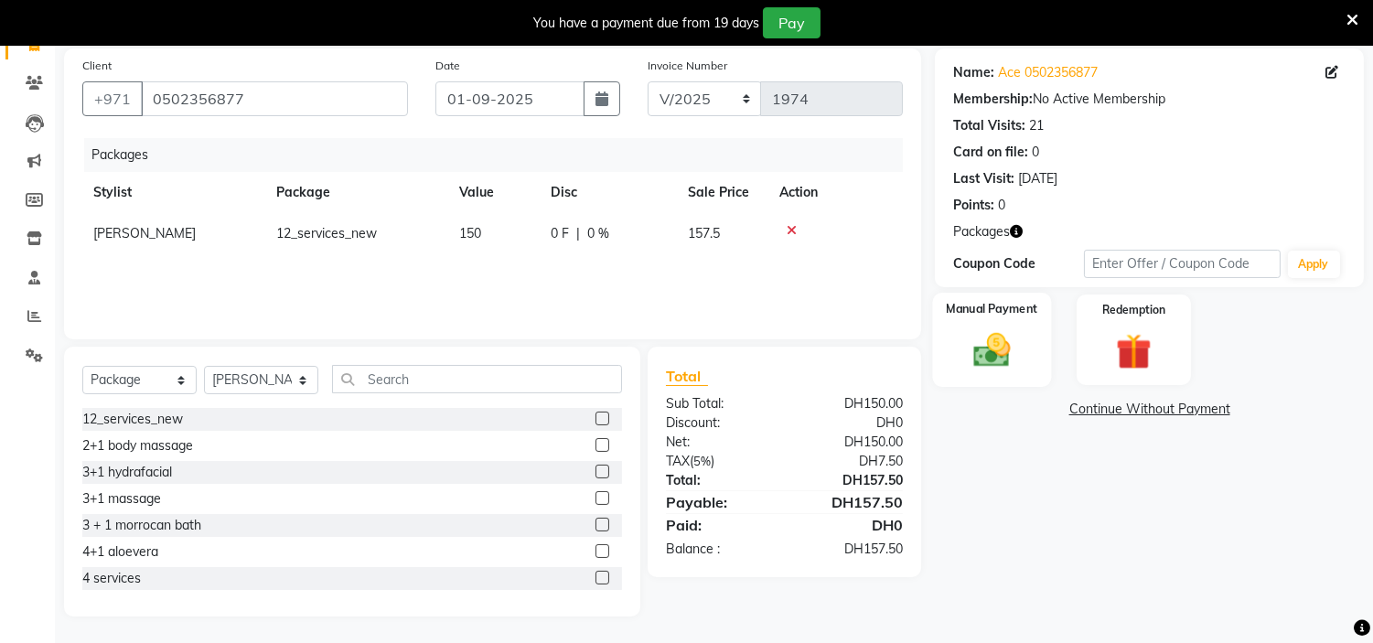
click at [994, 370] on img at bounding box center [992, 350] width 60 height 43
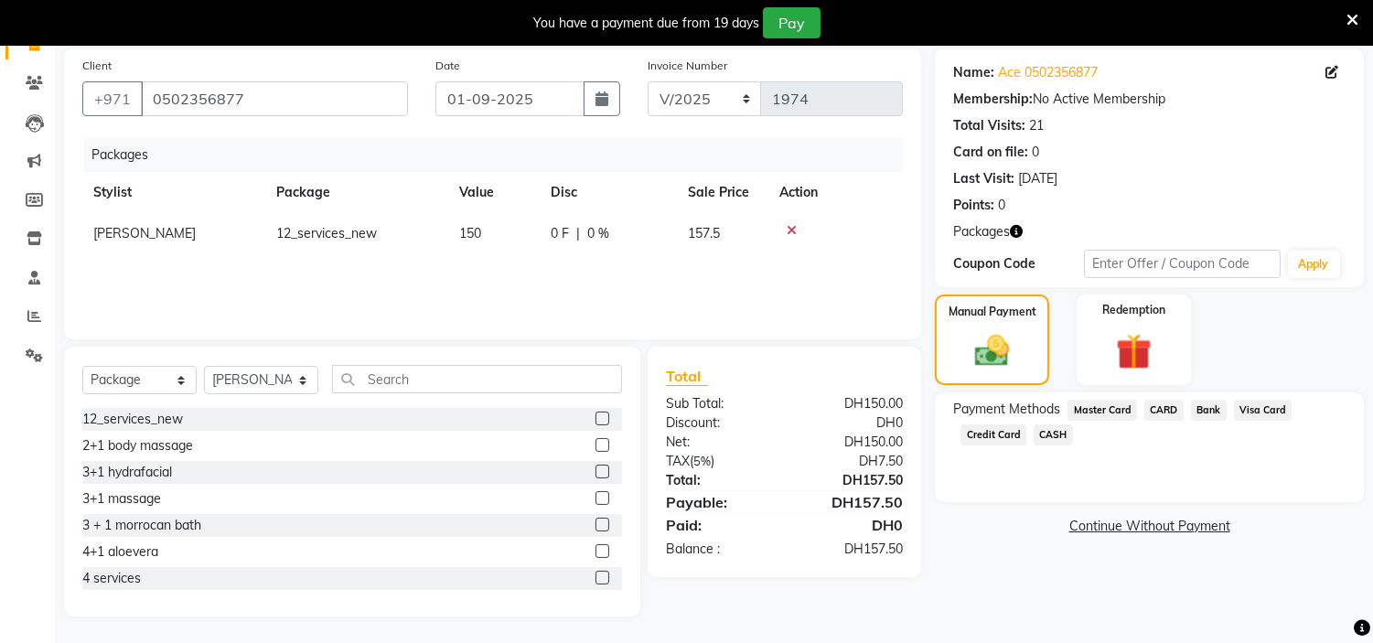
drag, startPoint x: 1057, startPoint y: 435, endPoint x: 1058, endPoint y: 454, distance: 19.2
click at [1055, 435] on span "CASH" at bounding box center [1053, 434] width 39 height 21
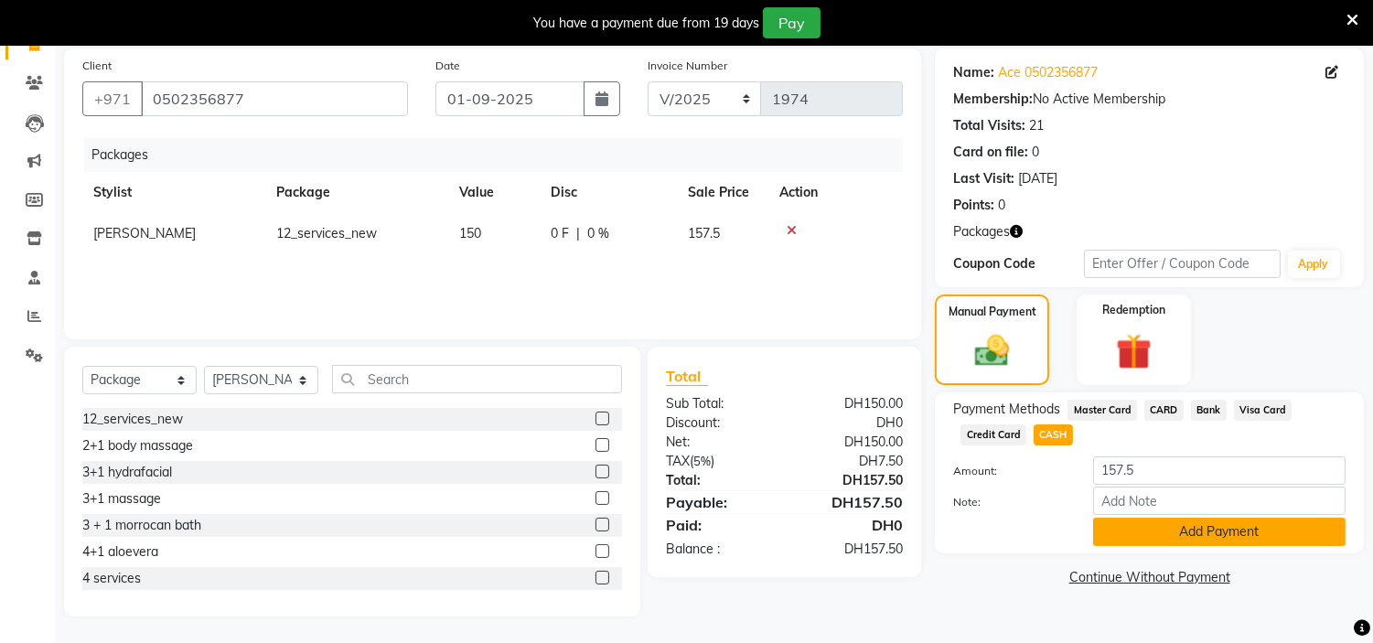
click at [1132, 544] on button "Add Payment" at bounding box center [1219, 532] width 252 height 28
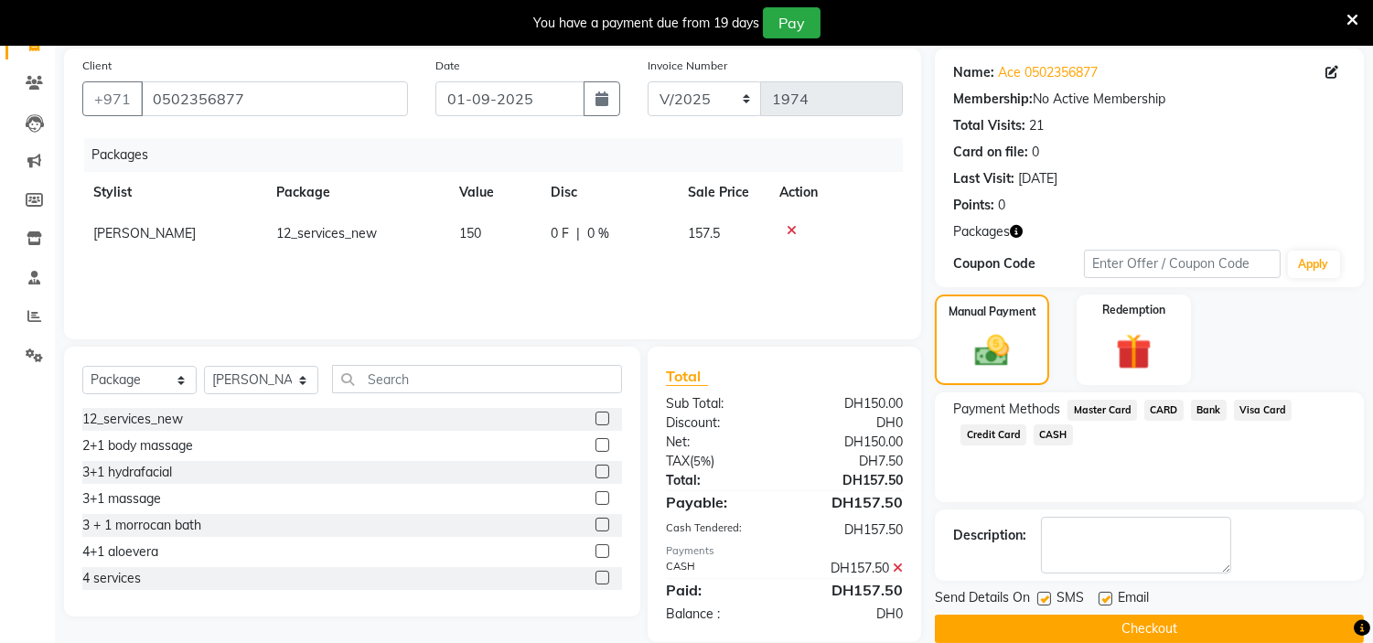
click at [1104, 598] on label at bounding box center [1106, 599] width 14 height 14
click at [1104, 598] on input "checkbox" at bounding box center [1105, 600] width 12 height 12
click at [1043, 602] on label at bounding box center [1044, 599] width 14 height 14
click at [1043, 602] on input "checkbox" at bounding box center [1043, 600] width 12 height 12
click at [1039, 636] on button "Checkout" at bounding box center [1149, 629] width 429 height 28
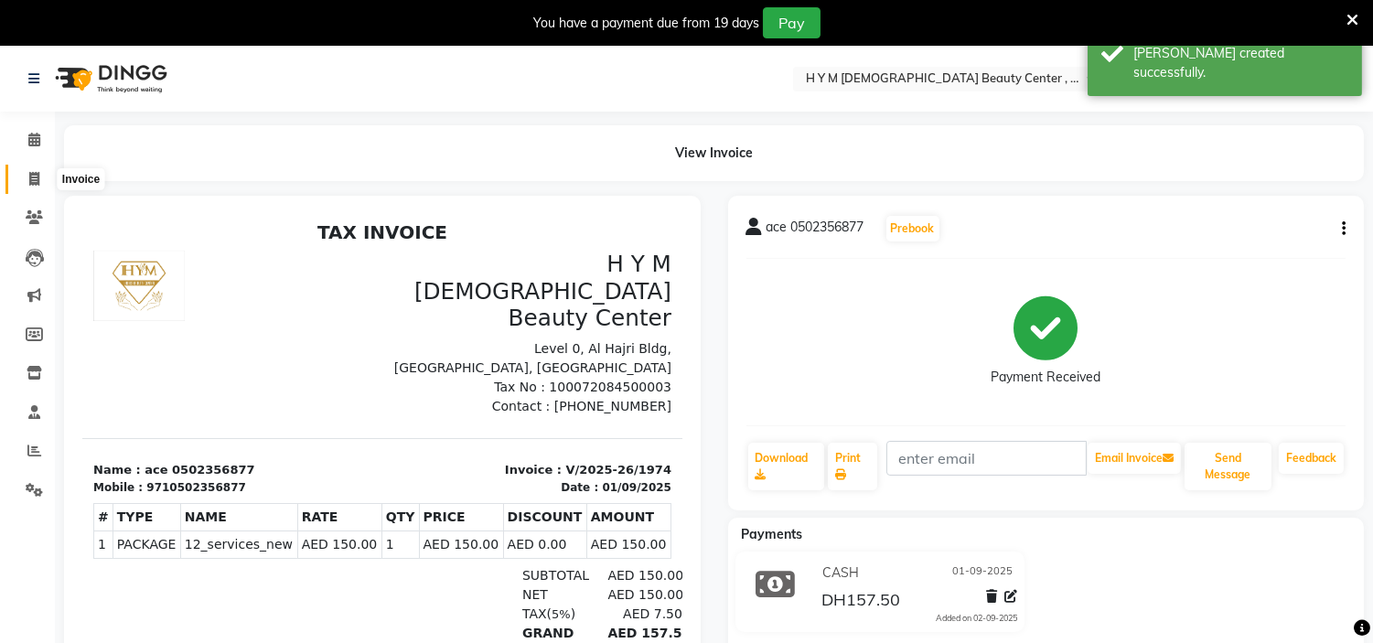
click at [32, 178] on icon at bounding box center [34, 179] width 10 height 14
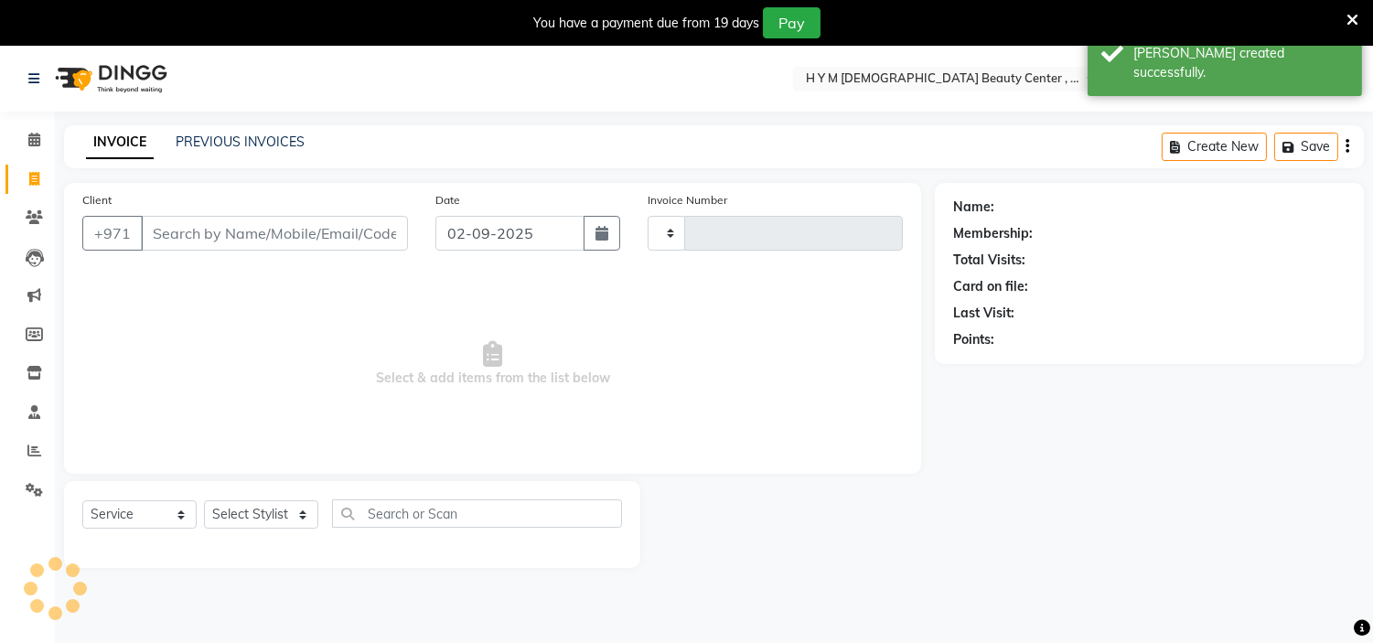
scroll to position [46, 0]
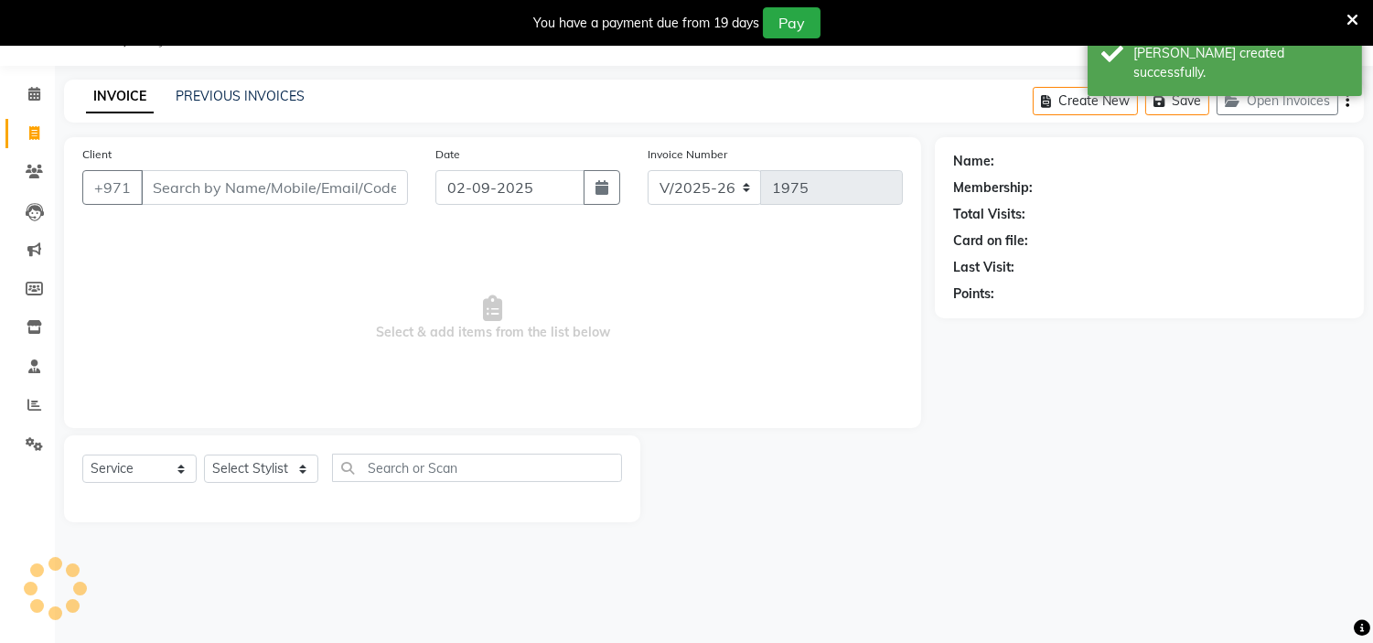
click at [581, 168] on div "Date [DATE]" at bounding box center [528, 182] width 212 height 75
click at [588, 171] on button "button" at bounding box center [602, 187] width 37 height 35
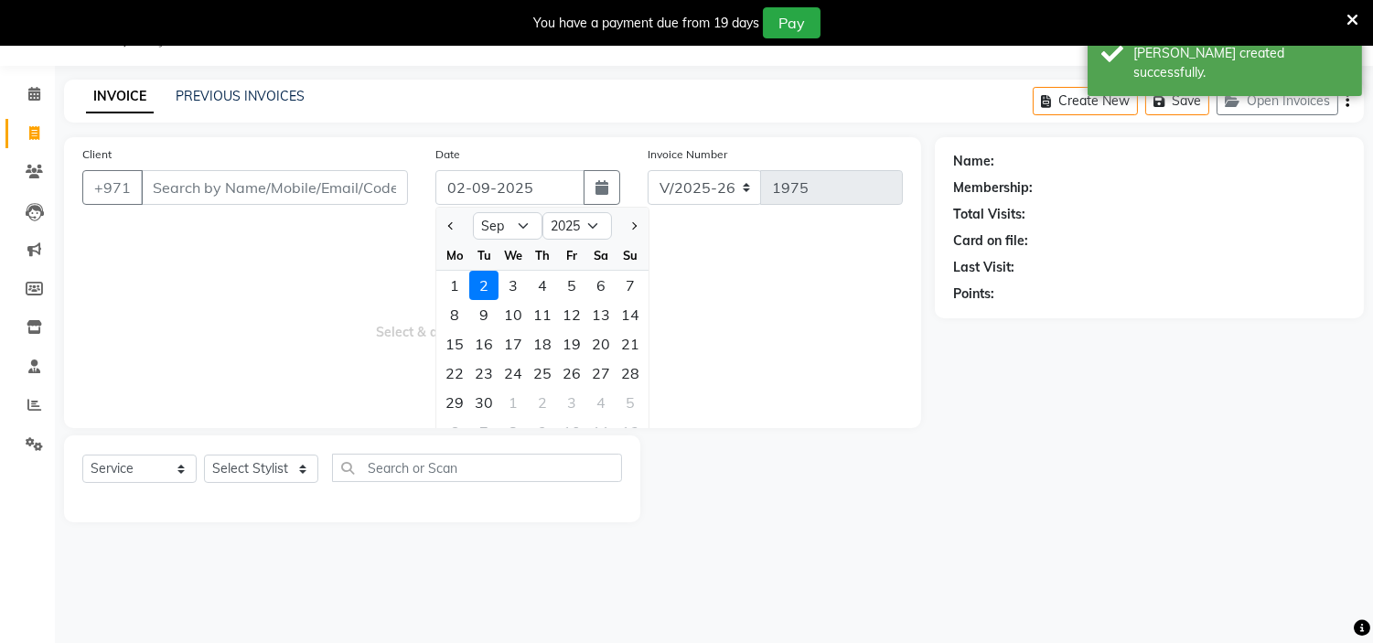
drag, startPoint x: 454, startPoint y: 288, endPoint x: 323, endPoint y: 238, distance: 140.2
click at [453, 288] on div "1" at bounding box center [454, 285] width 29 height 29
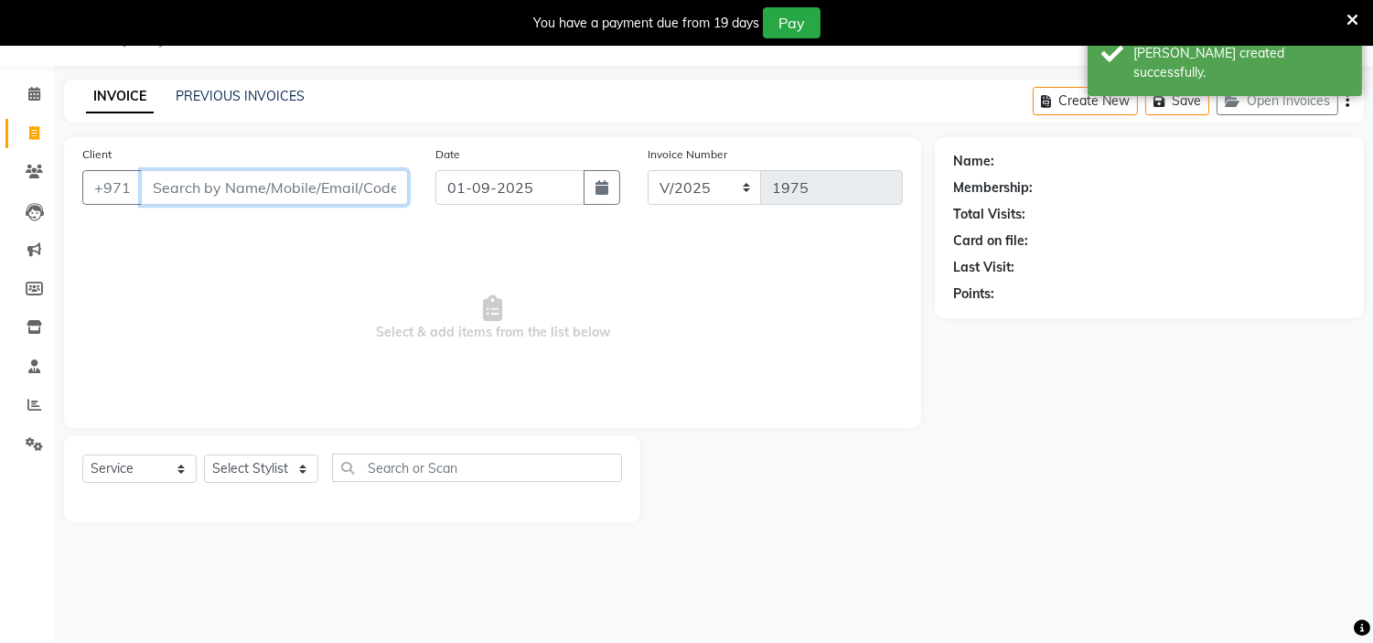
paste input "0502356877"
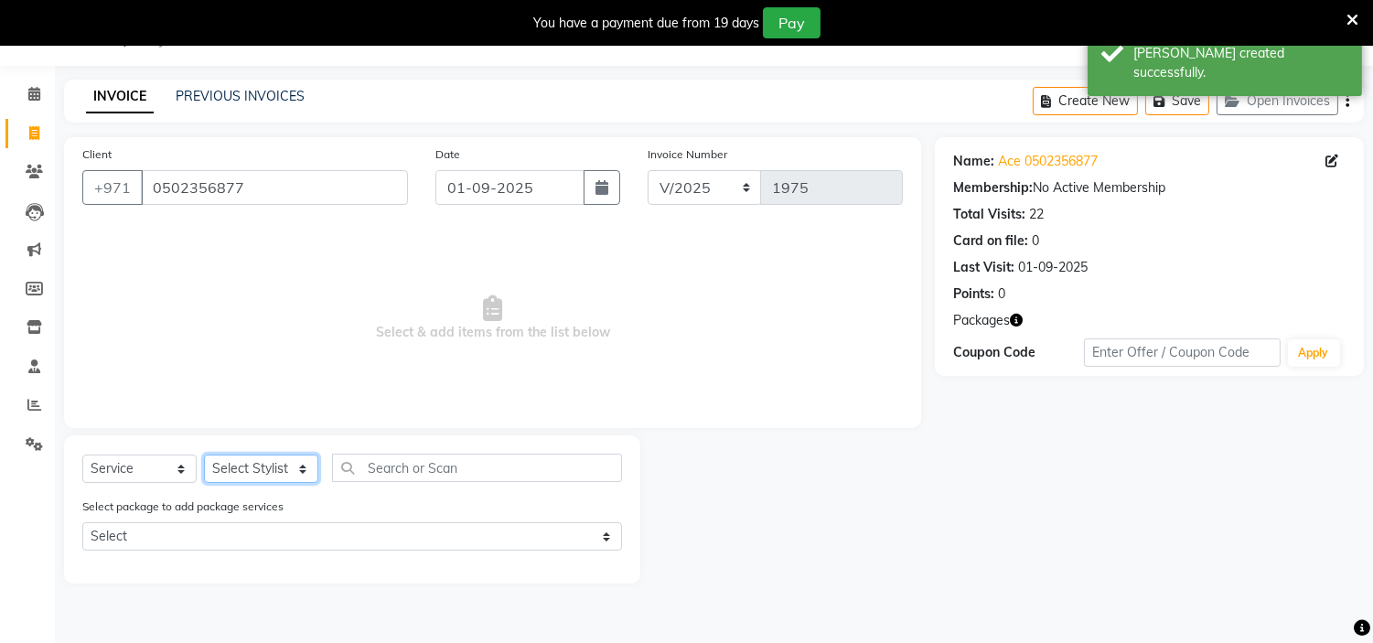
click at [251, 472] on select "Select Stylist [PERSON_NAME] Jheza [PERSON_NAME] [PERSON_NAME] [PERSON_NAME] An…" at bounding box center [261, 469] width 114 height 28
click at [204, 456] on select "Select Stylist [PERSON_NAME] Jheza [PERSON_NAME] [PERSON_NAME] [PERSON_NAME] An…" at bounding box center [261, 469] width 114 height 28
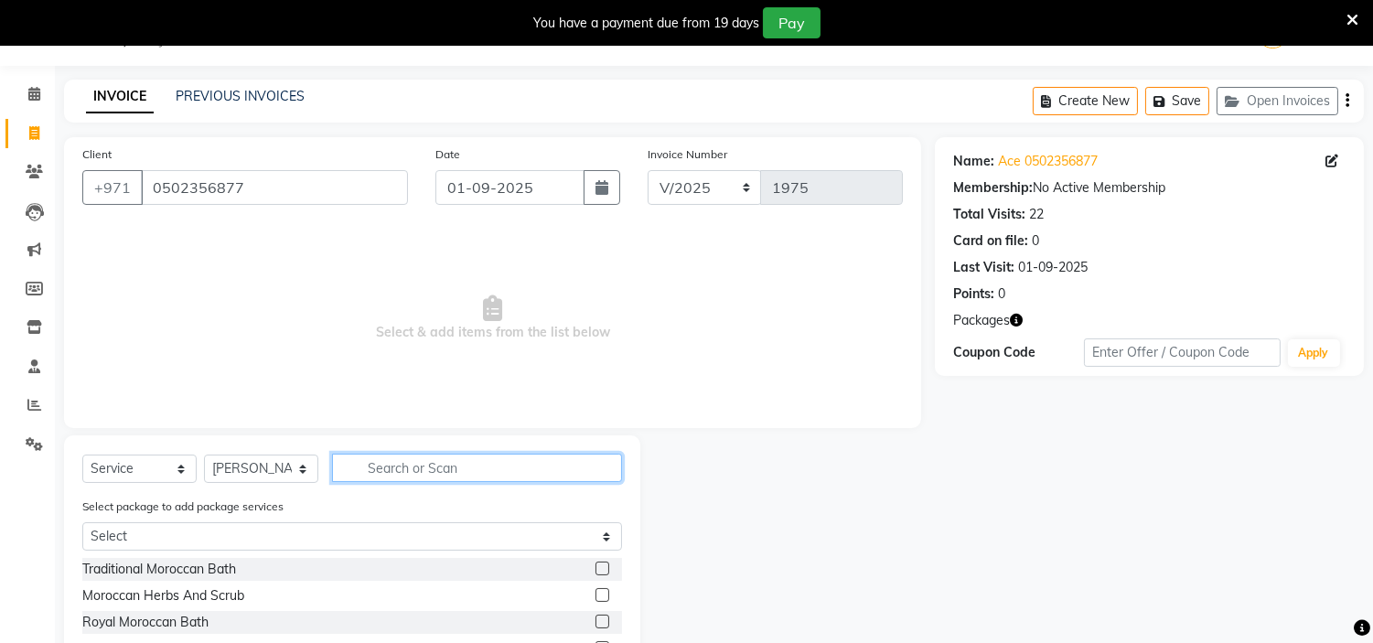
drag, startPoint x: 396, startPoint y: 476, endPoint x: 394, endPoint y: 463, distance: 12.9
click at [394, 465] on input "text" at bounding box center [477, 468] width 290 height 28
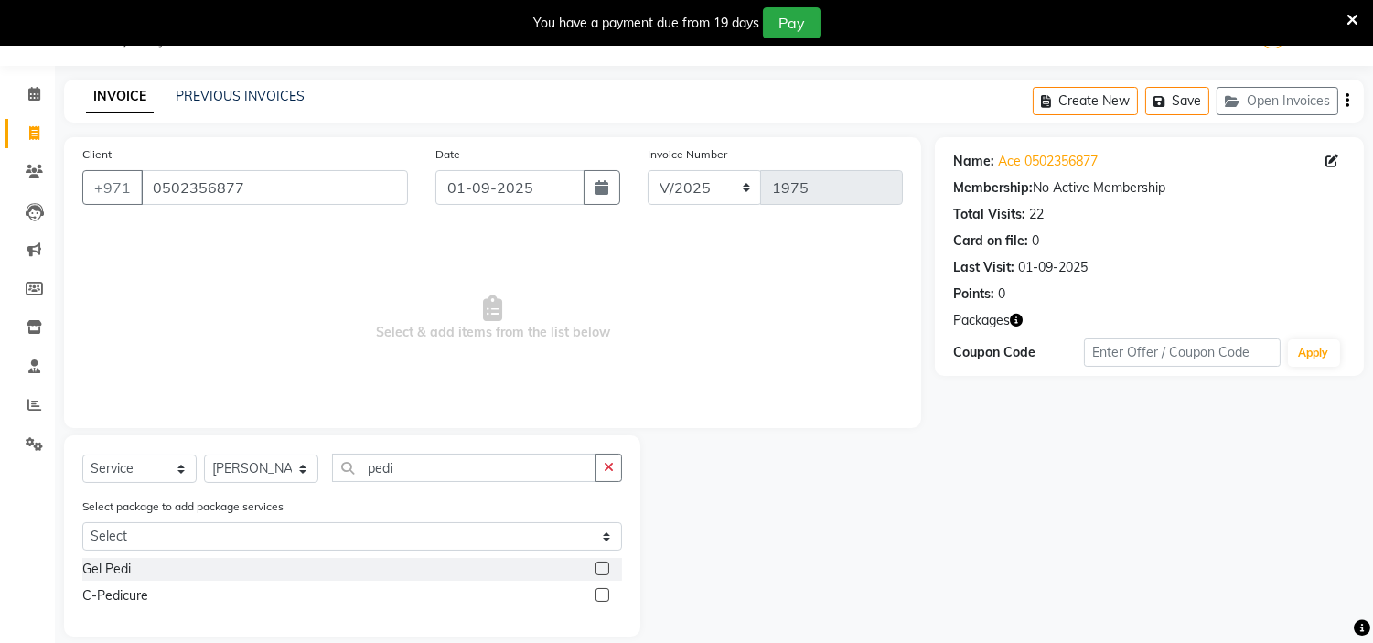
click at [601, 597] on label at bounding box center [603, 595] width 14 height 14
click at [601, 597] on input "checkbox" at bounding box center [602, 596] width 12 height 12
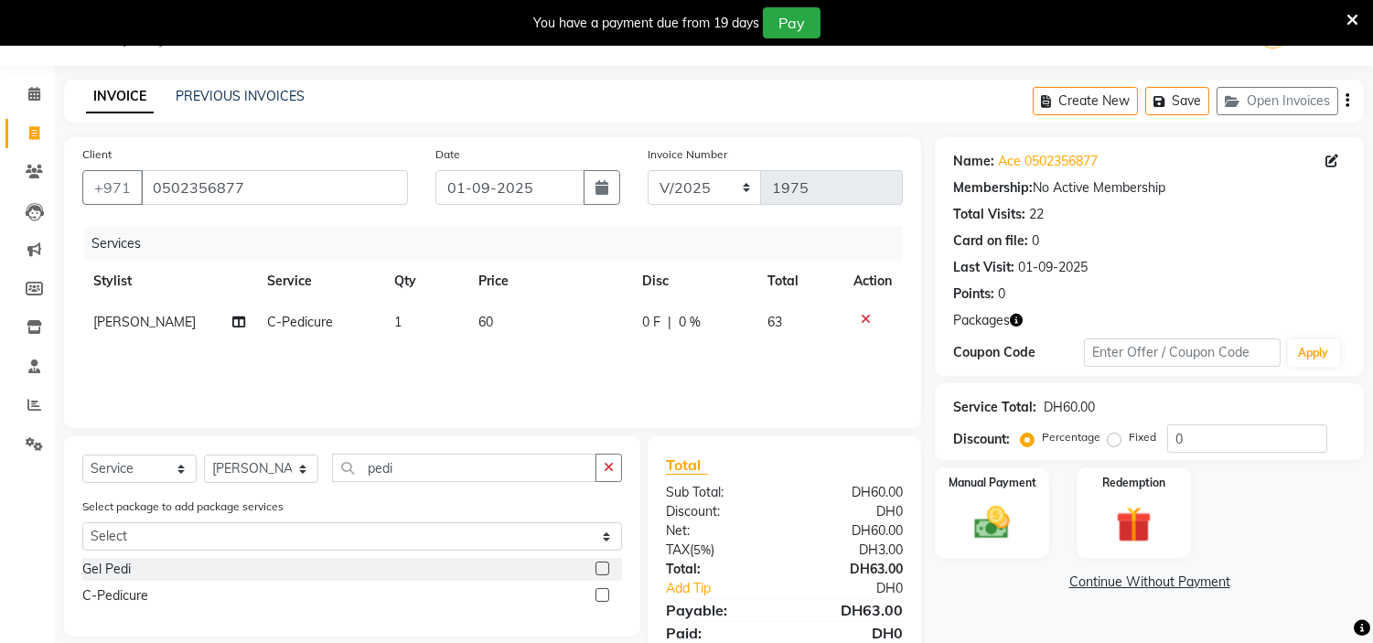
click at [600, 596] on label at bounding box center [603, 595] width 14 height 14
click at [600, 596] on input "checkbox" at bounding box center [602, 596] width 12 height 12
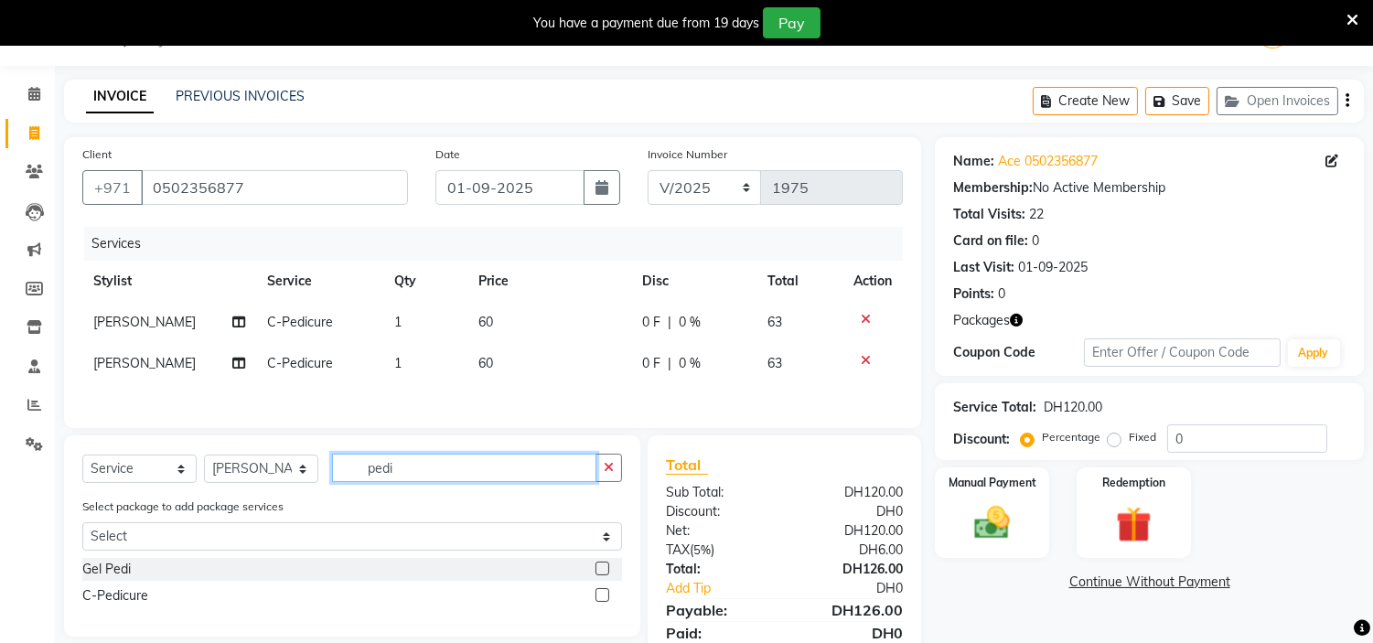
click at [0, 353] on app-home "Select Location × H Y M [DEMOGRAPHIC_DATA] Beauty Center , [GEOGRAPHIC_DATA] En…" at bounding box center [686, 356] width 1373 height 713
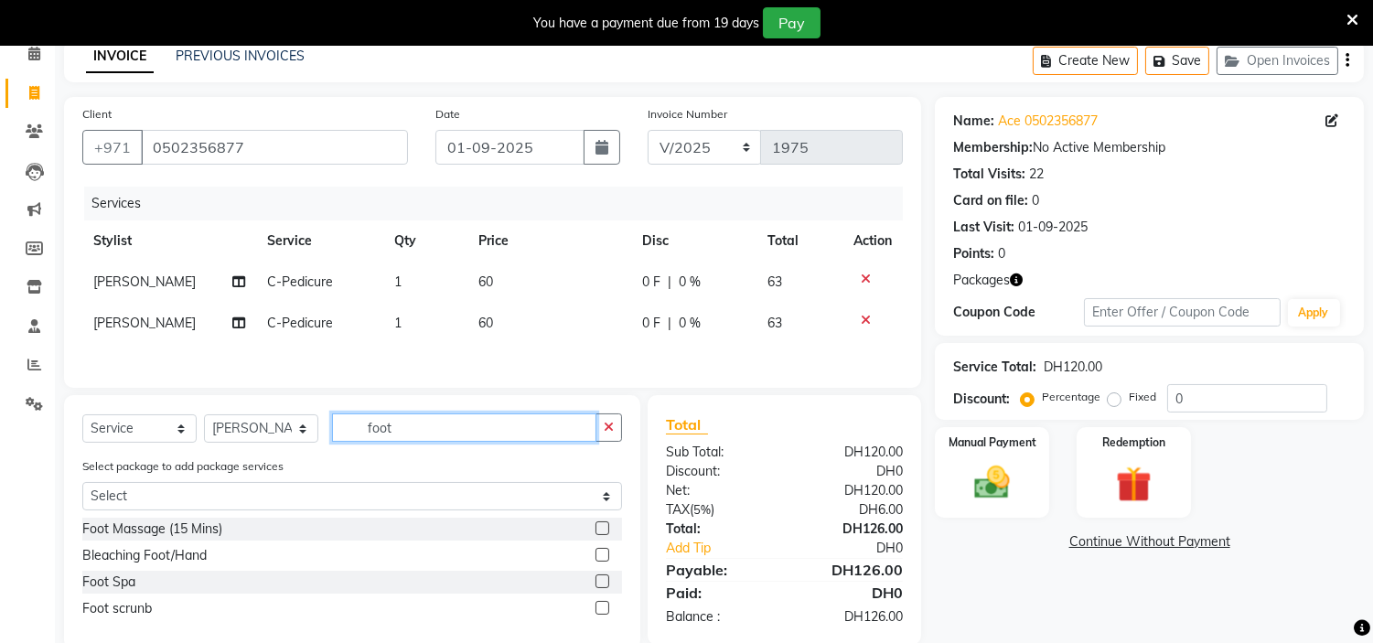
scroll to position [123, 0]
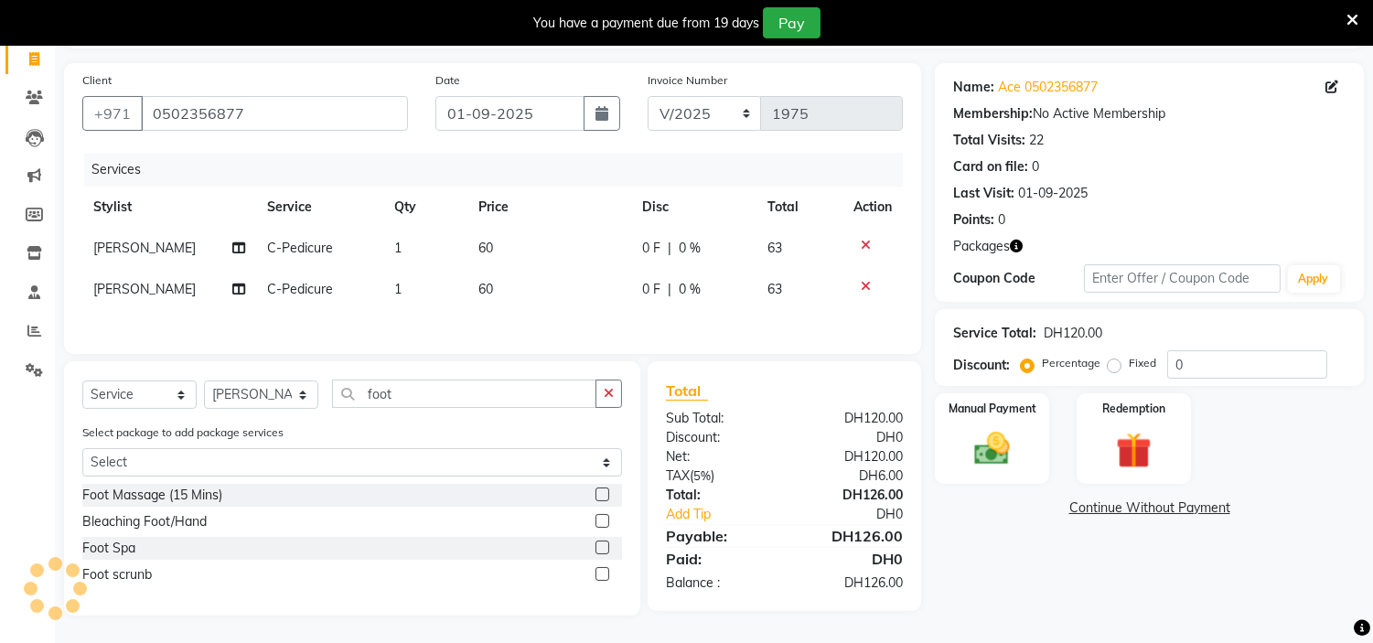
drag, startPoint x: 598, startPoint y: 547, endPoint x: 598, endPoint y: 571, distance: 23.8
click at [598, 547] on label at bounding box center [603, 548] width 14 height 14
click at [598, 547] on input "checkbox" at bounding box center [602, 548] width 12 height 12
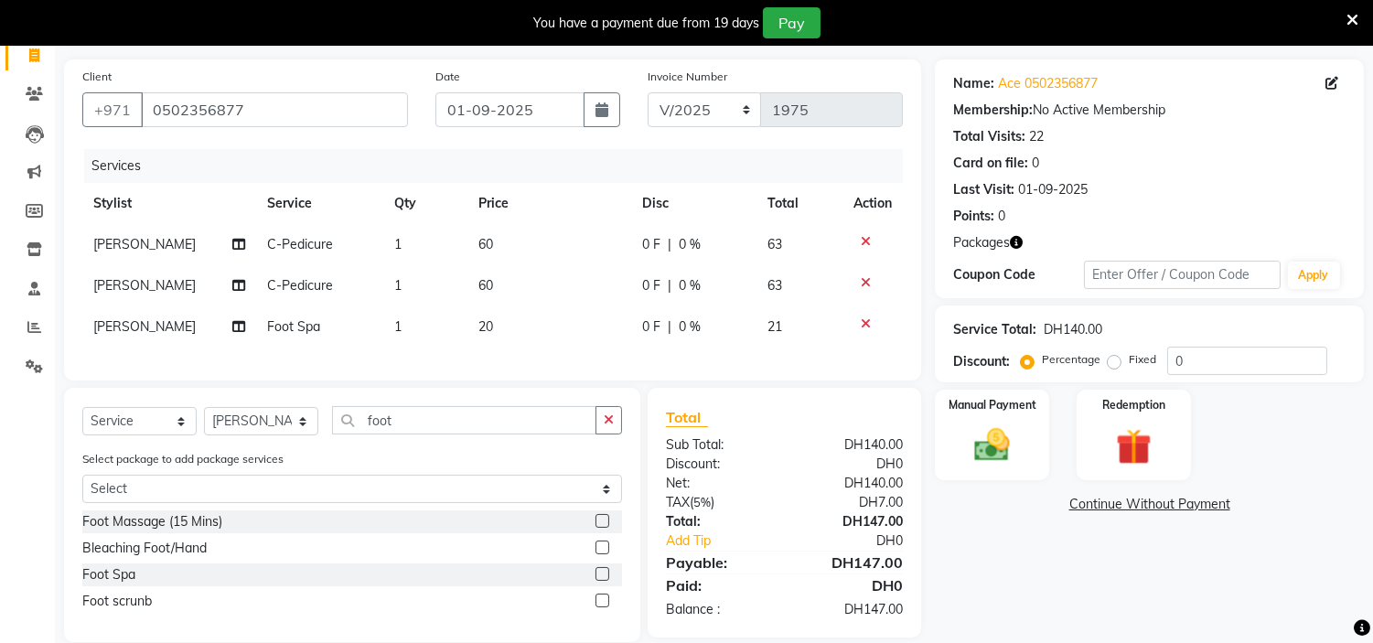
click at [602, 607] on label at bounding box center [603, 601] width 14 height 14
click at [602, 607] on input "checkbox" at bounding box center [602, 602] width 12 height 12
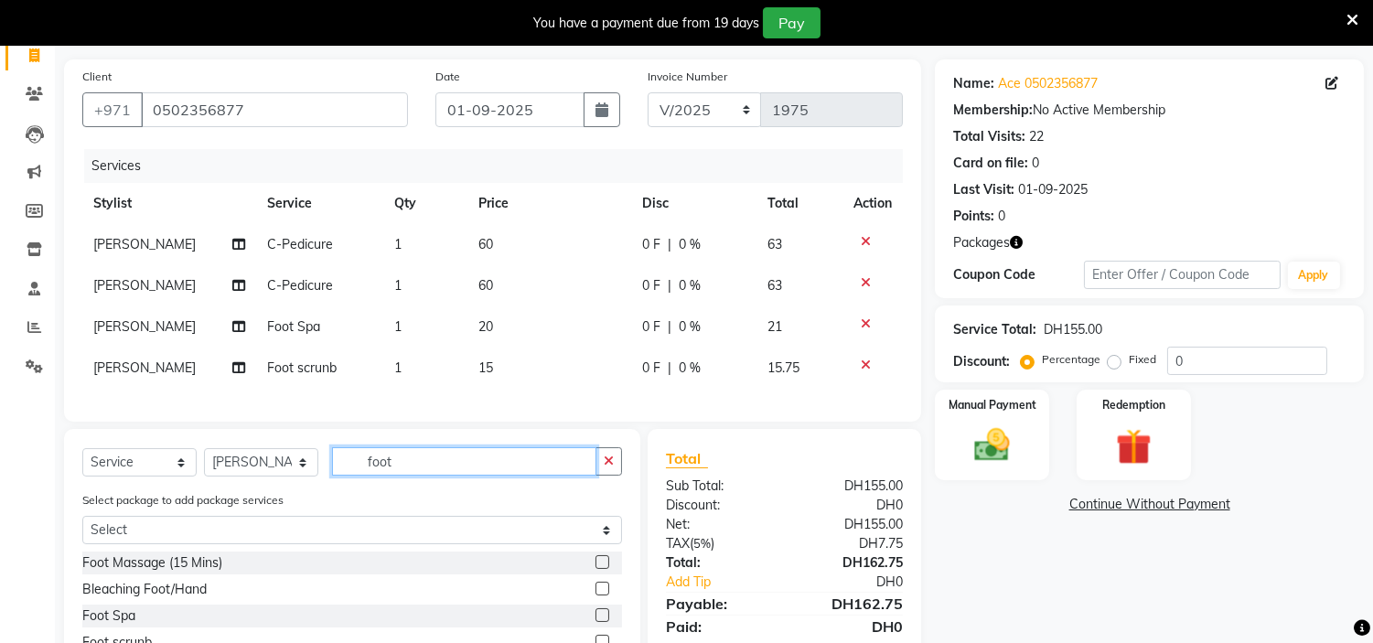
click at [0, 323] on app-home "Select Location × H Y M [DEMOGRAPHIC_DATA] Beauty Center , [GEOGRAPHIC_DATA] En…" at bounding box center [686, 316] width 1373 height 789
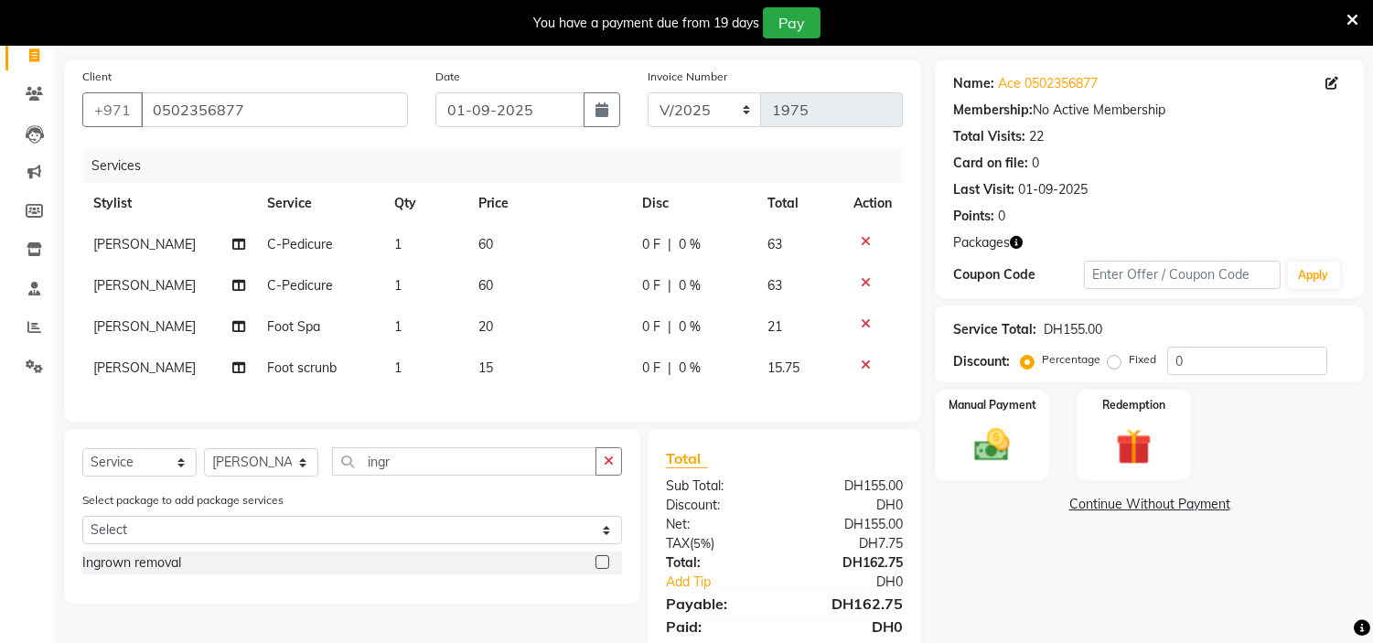
click at [605, 569] on label at bounding box center [603, 562] width 14 height 14
click at [605, 569] on input "checkbox" at bounding box center [602, 563] width 12 height 12
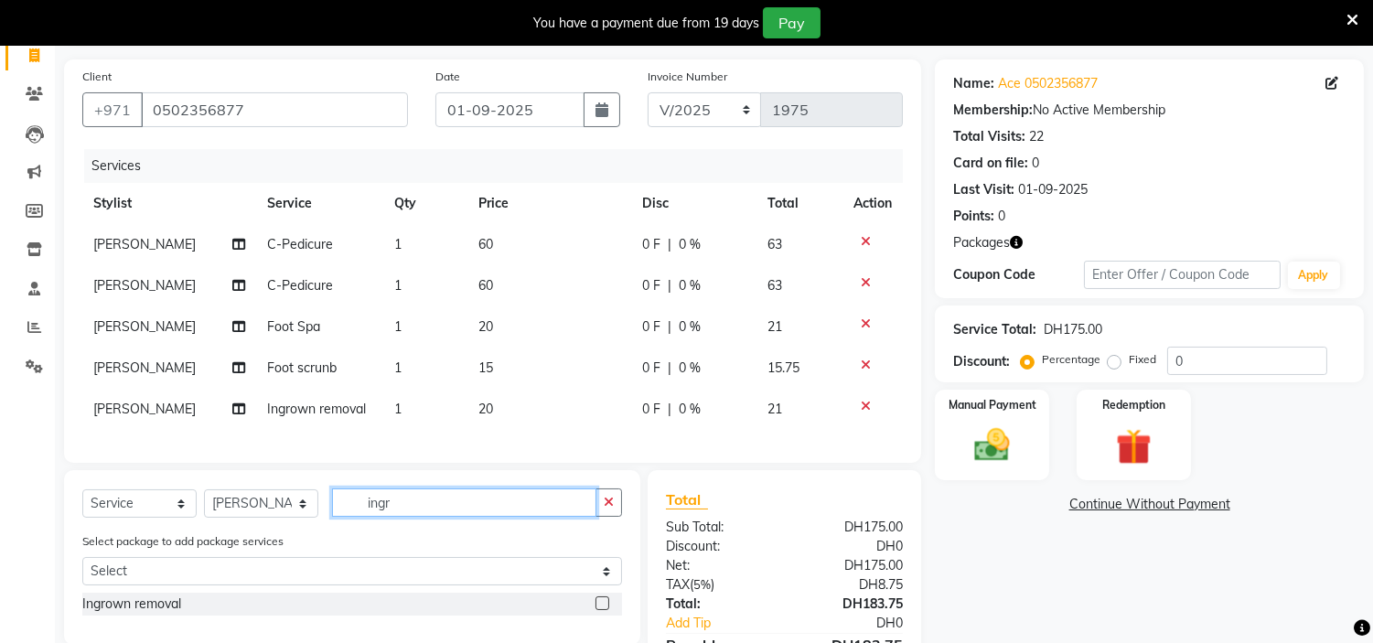
drag, startPoint x: 487, startPoint y: 505, endPoint x: 0, endPoint y: 270, distance: 540.5
click at [0, 305] on app-home "Select Location × H Y M [DEMOGRAPHIC_DATA] Beauty Center , [GEOGRAPHIC_DATA] En…" at bounding box center [686, 334] width 1373 height 825
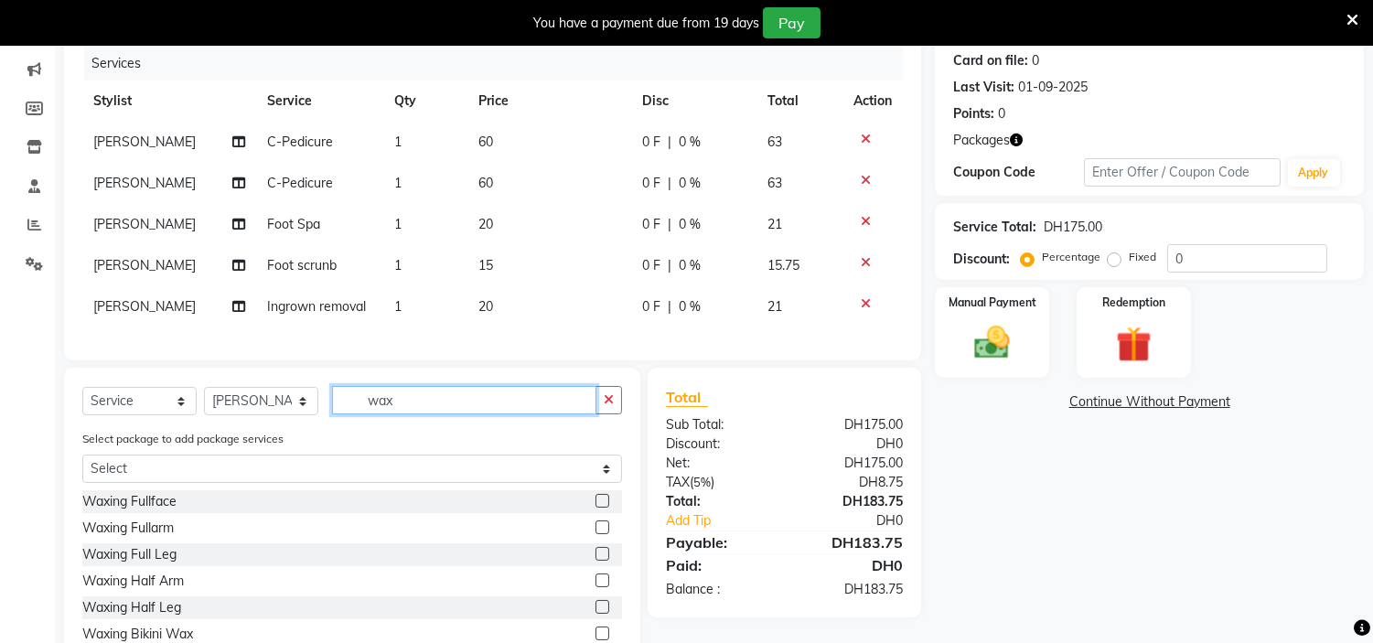
scroll to position [324, 0]
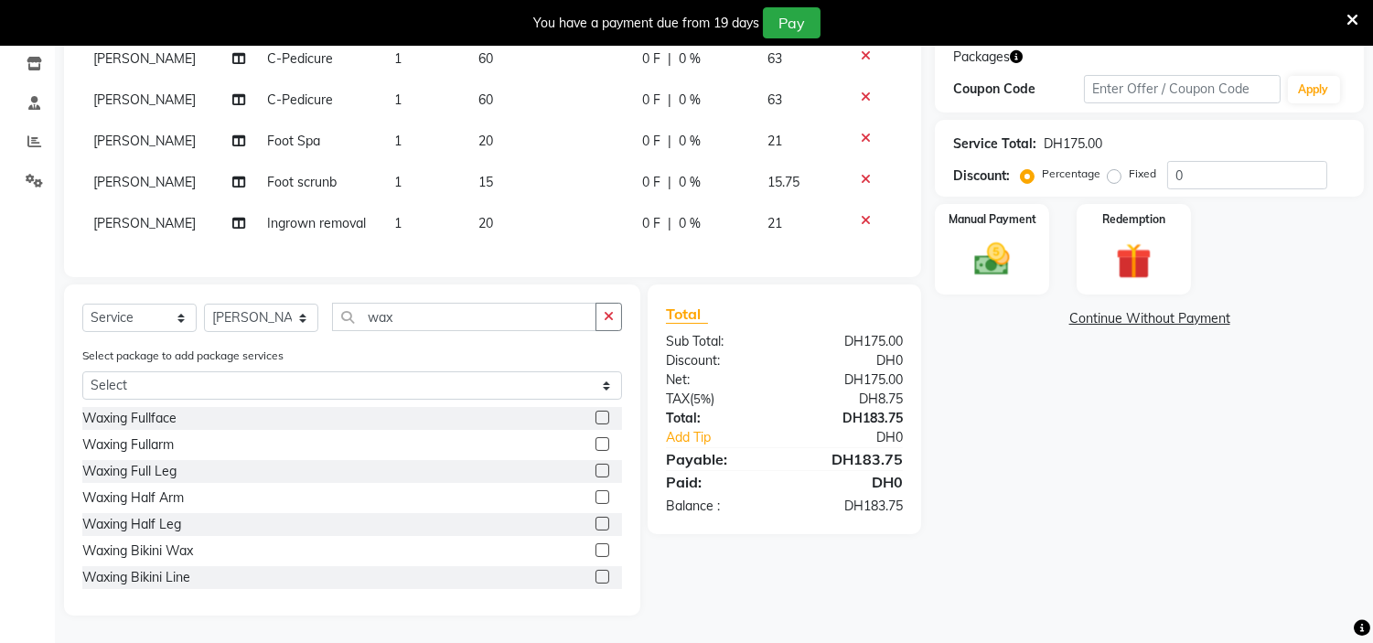
click at [596, 523] on label at bounding box center [603, 524] width 14 height 14
click at [596, 523] on input "checkbox" at bounding box center [602, 525] width 12 height 12
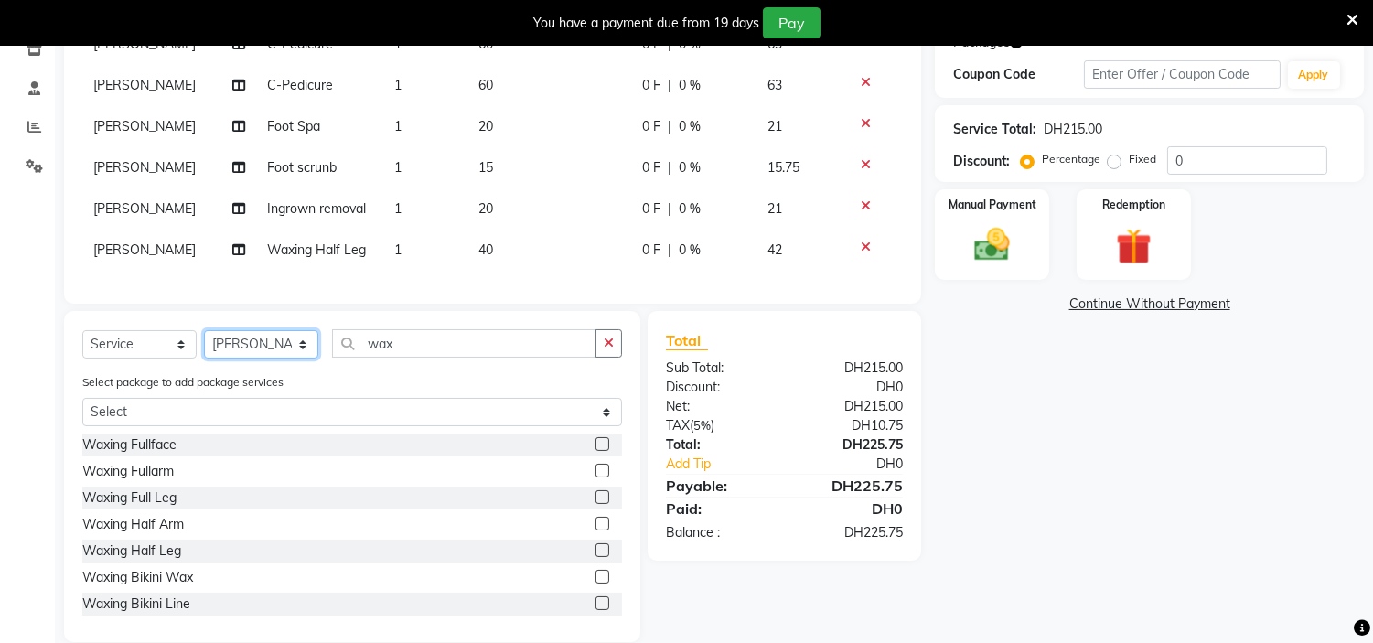
click at [238, 346] on select "Select Stylist [PERSON_NAME] Jheza [PERSON_NAME] [PERSON_NAME] [PERSON_NAME] An…" at bounding box center [261, 344] width 114 height 28
click at [204, 346] on select "Select Stylist [PERSON_NAME] Jheza [PERSON_NAME] [PERSON_NAME] [PERSON_NAME] An…" at bounding box center [261, 344] width 114 height 28
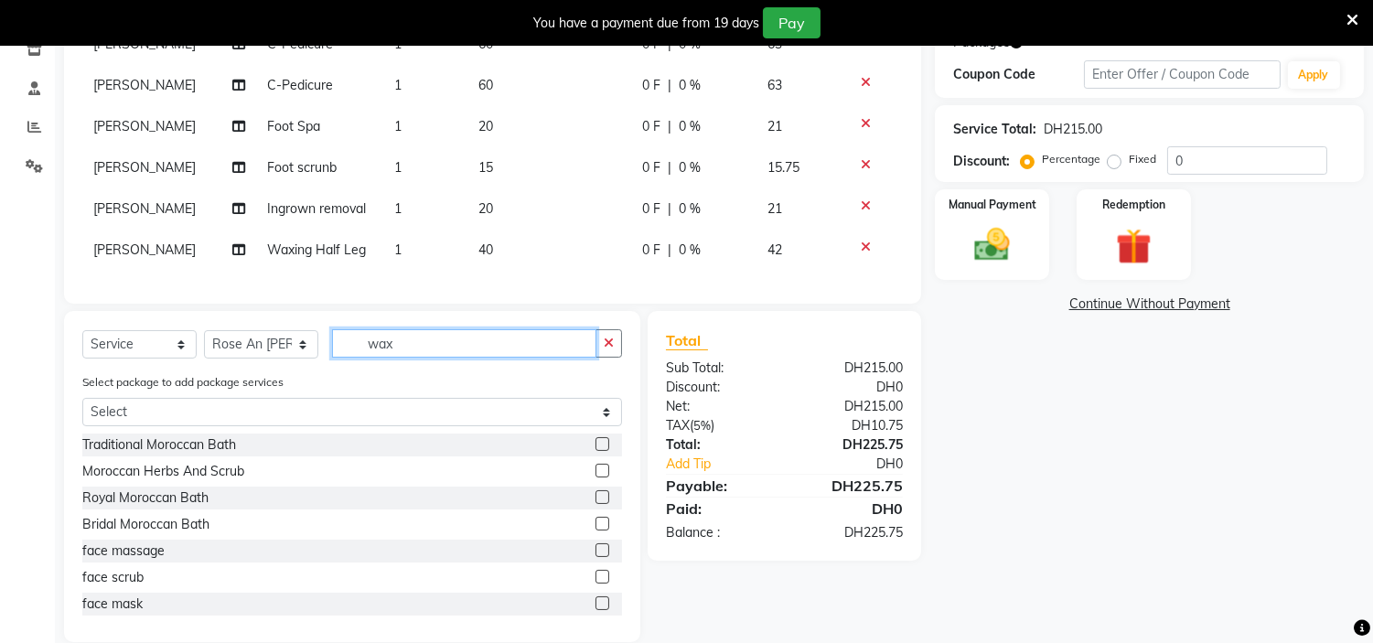
drag, startPoint x: 478, startPoint y: 353, endPoint x: 23, endPoint y: 313, distance: 456.4
click at [24, 313] on app-home "Select Location × H Y M [DEMOGRAPHIC_DATA] Beauty Center , [GEOGRAPHIC_DATA] En…" at bounding box center [686, 196] width 1373 height 948
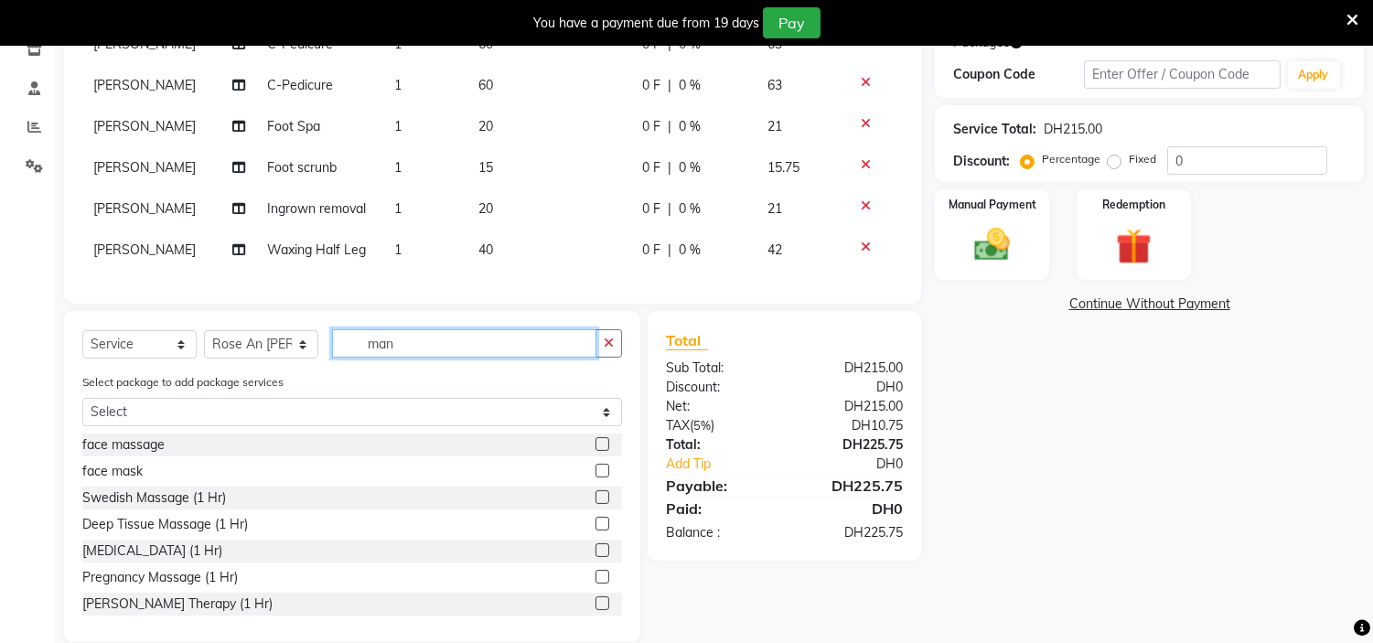
scroll to position [285, 0]
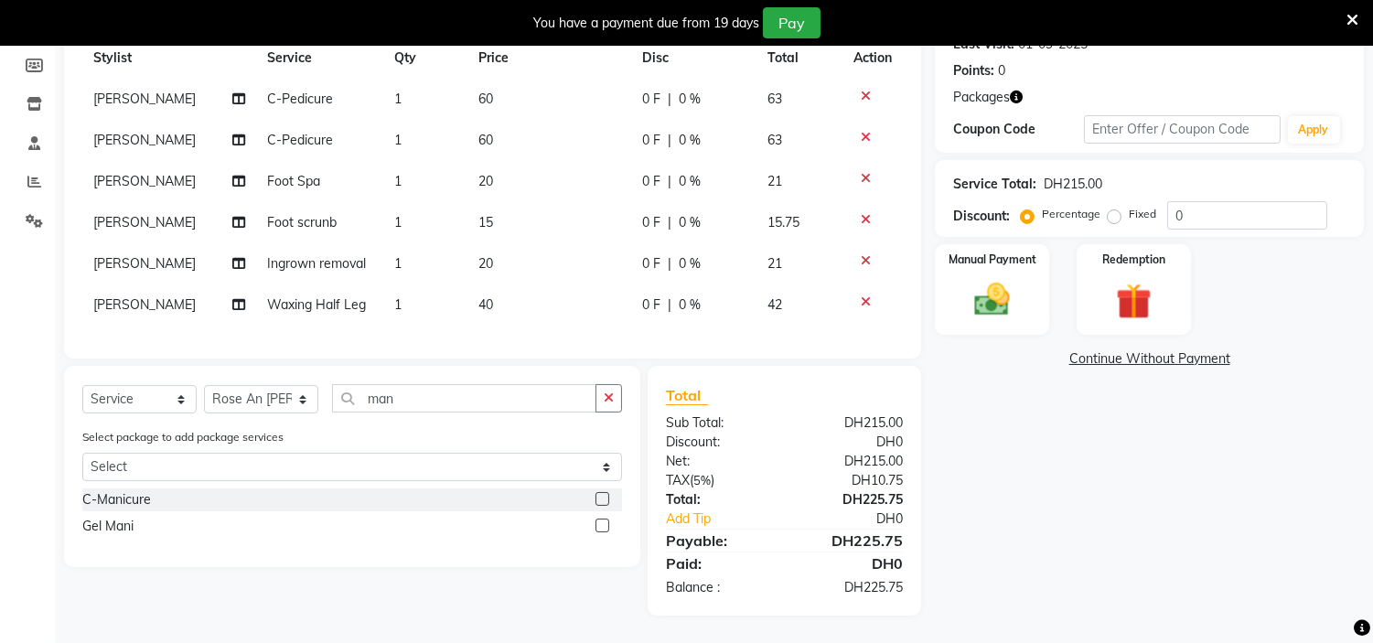
click at [598, 526] on label at bounding box center [603, 526] width 14 height 14
click at [598, 526] on input "checkbox" at bounding box center [602, 527] width 12 height 12
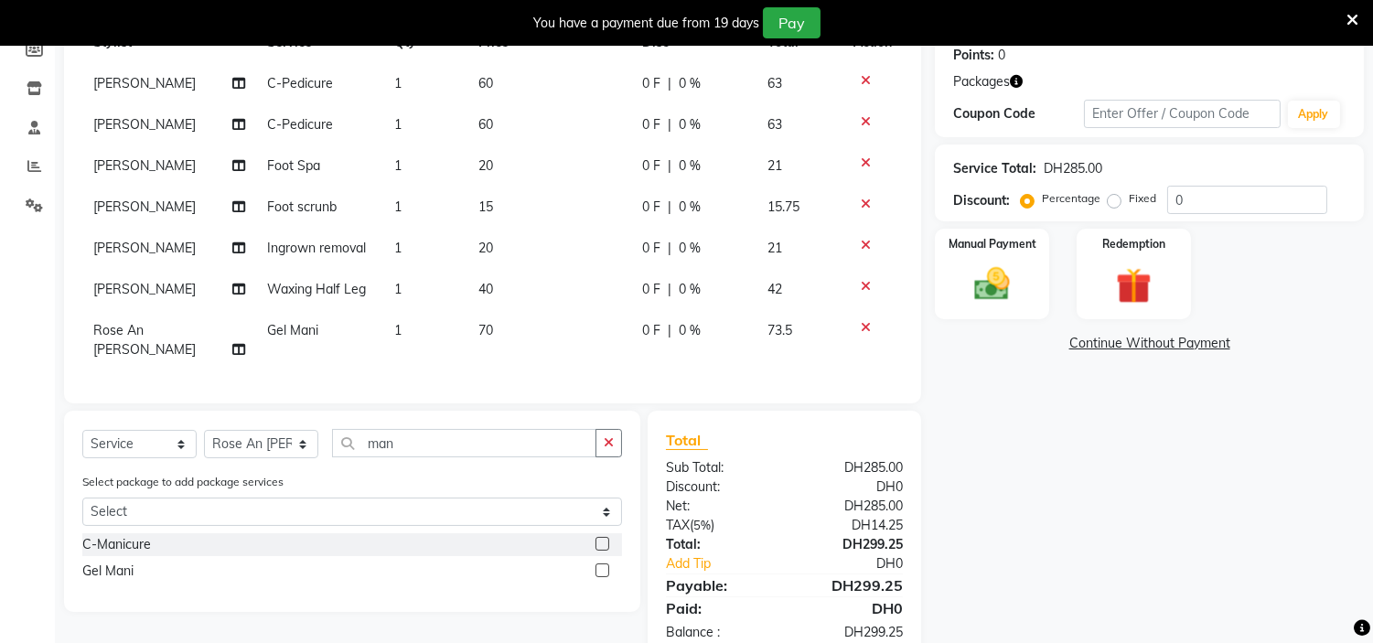
click at [598, 564] on label at bounding box center [603, 571] width 14 height 14
click at [598, 565] on input "checkbox" at bounding box center [602, 571] width 12 height 12
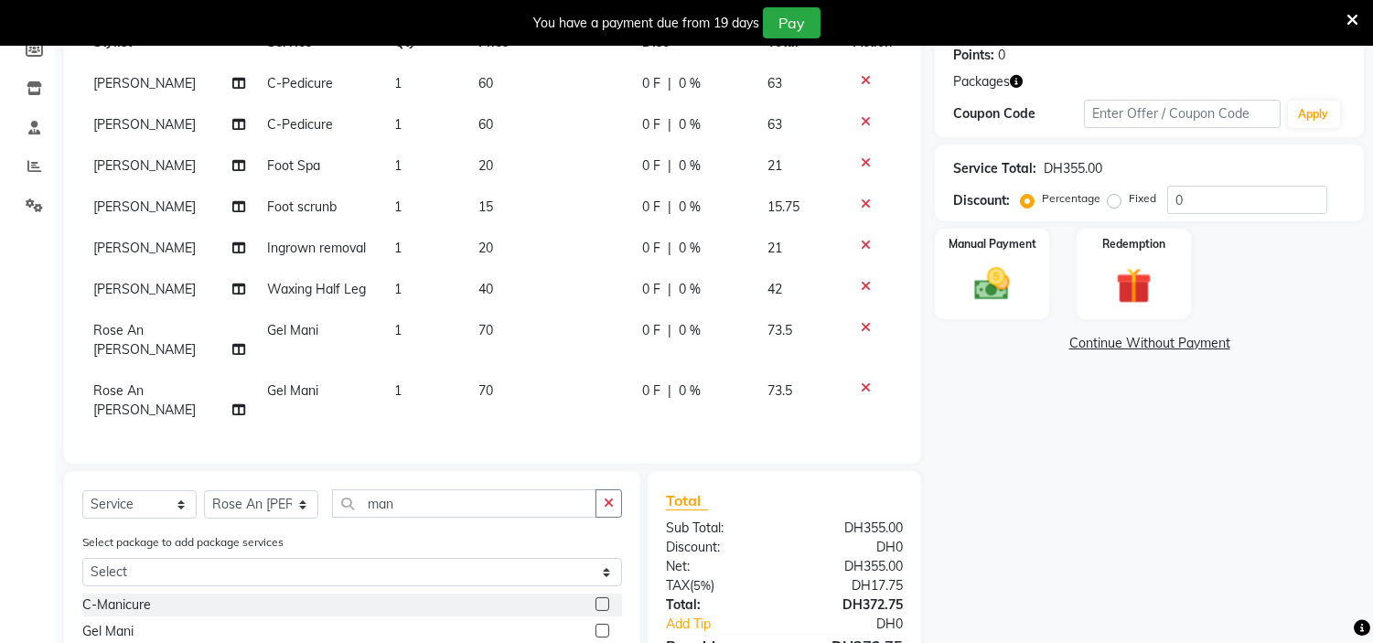
click at [601, 624] on label at bounding box center [603, 631] width 14 height 14
click at [601, 626] on input "checkbox" at bounding box center [602, 632] width 12 height 12
drag, startPoint x: 407, startPoint y: 504, endPoint x: 0, endPoint y: 349, distance: 435.8
click at [0, 353] on app-home "Select Location × H Y M [DEMOGRAPHIC_DATA] Beauty Center , [GEOGRAPHIC_DATA] En…" at bounding box center [686, 254] width 1373 height 987
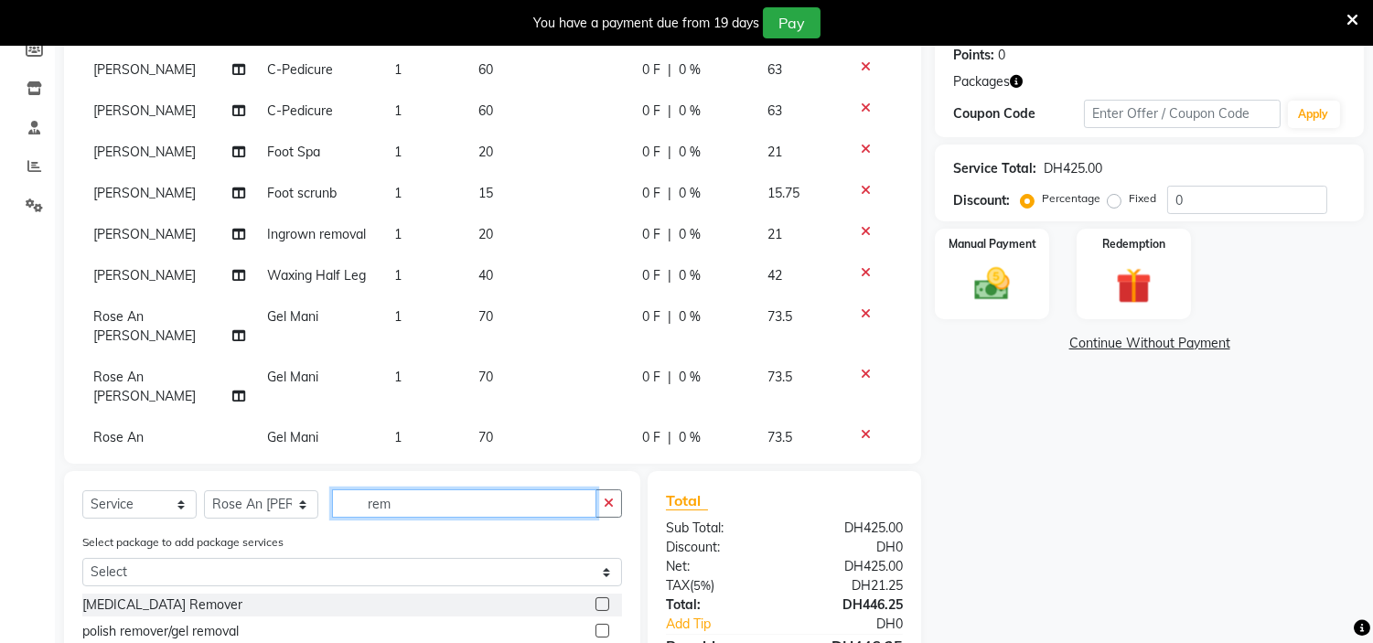
scroll to position [18, 0]
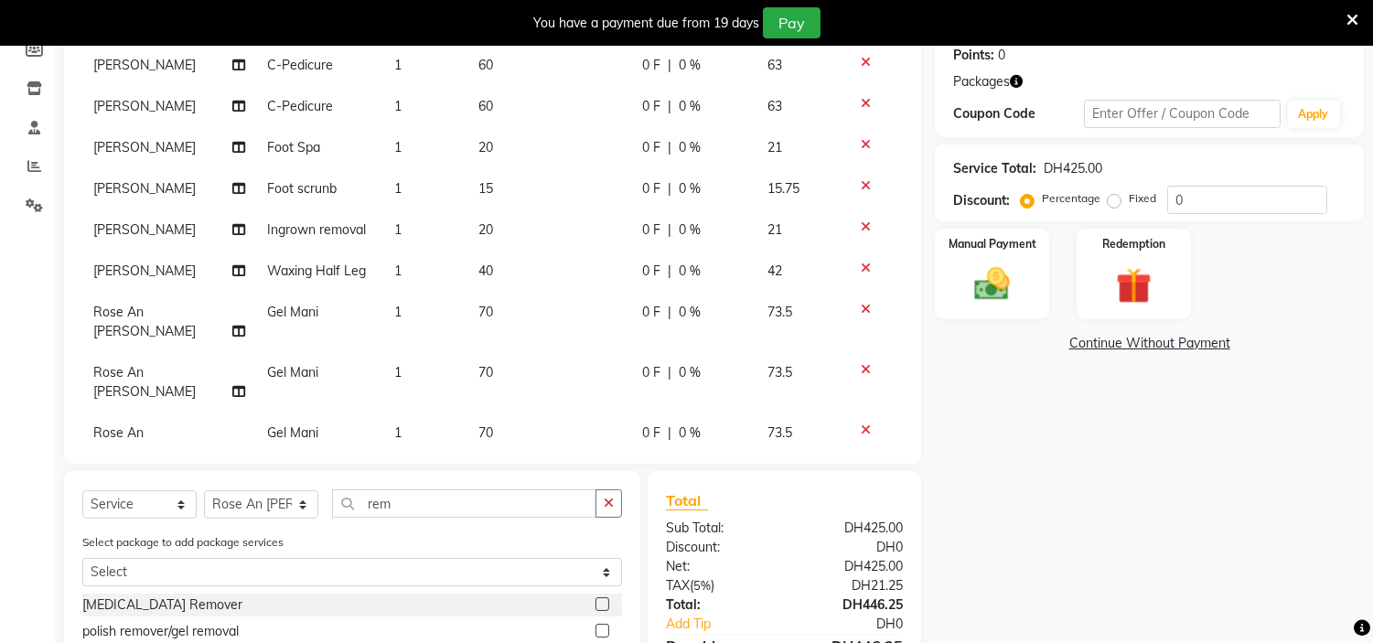
click at [605, 631] on label at bounding box center [603, 631] width 14 height 14
click at [605, 631] on input "checkbox" at bounding box center [602, 632] width 12 height 12
drag, startPoint x: 599, startPoint y: 628, endPoint x: 950, endPoint y: 444, distance: 395.7
click at [600, 628] on label at bounding box center [603, 631] width 14 height 14
click at [600, 628] on input "checkbox" at bounding box center [602, 632] width 12 height 12
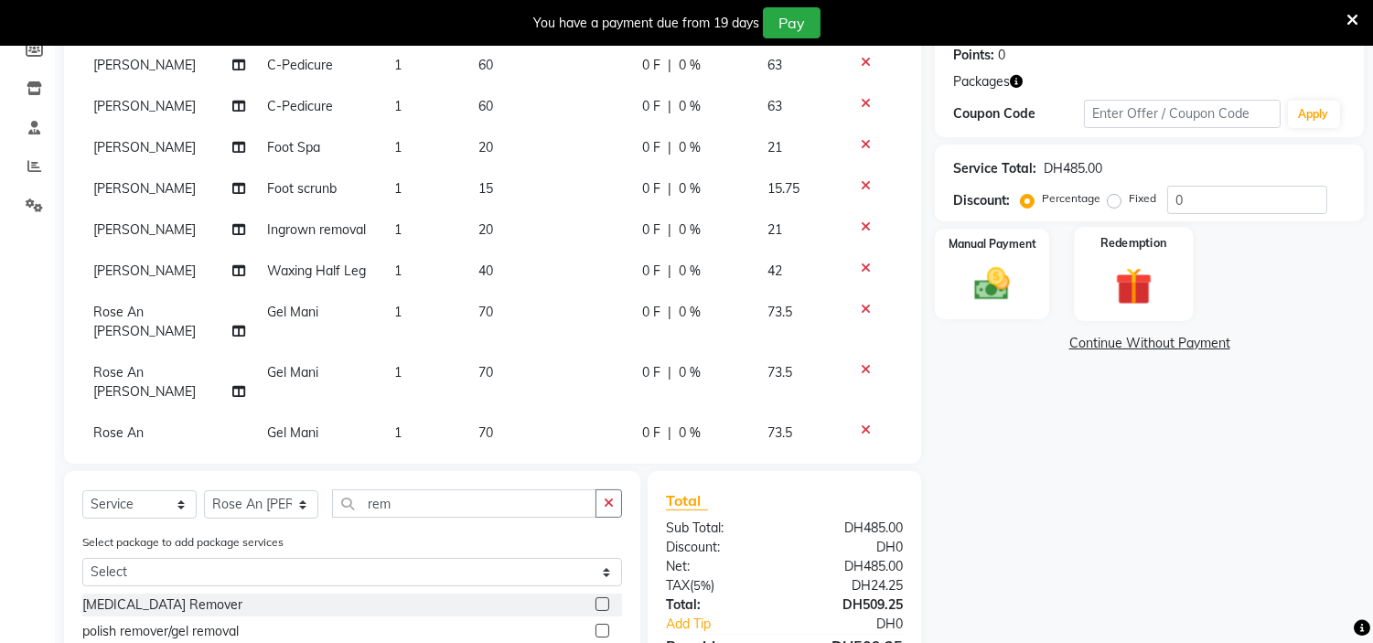
drag, startPoint x: 1134, startPoint y: 287, endPoint x: 1208, endPoint y: 320, distance: 80.3
click at [1135, 287] on img at bounding box center [1134, 285] width 58 height 45
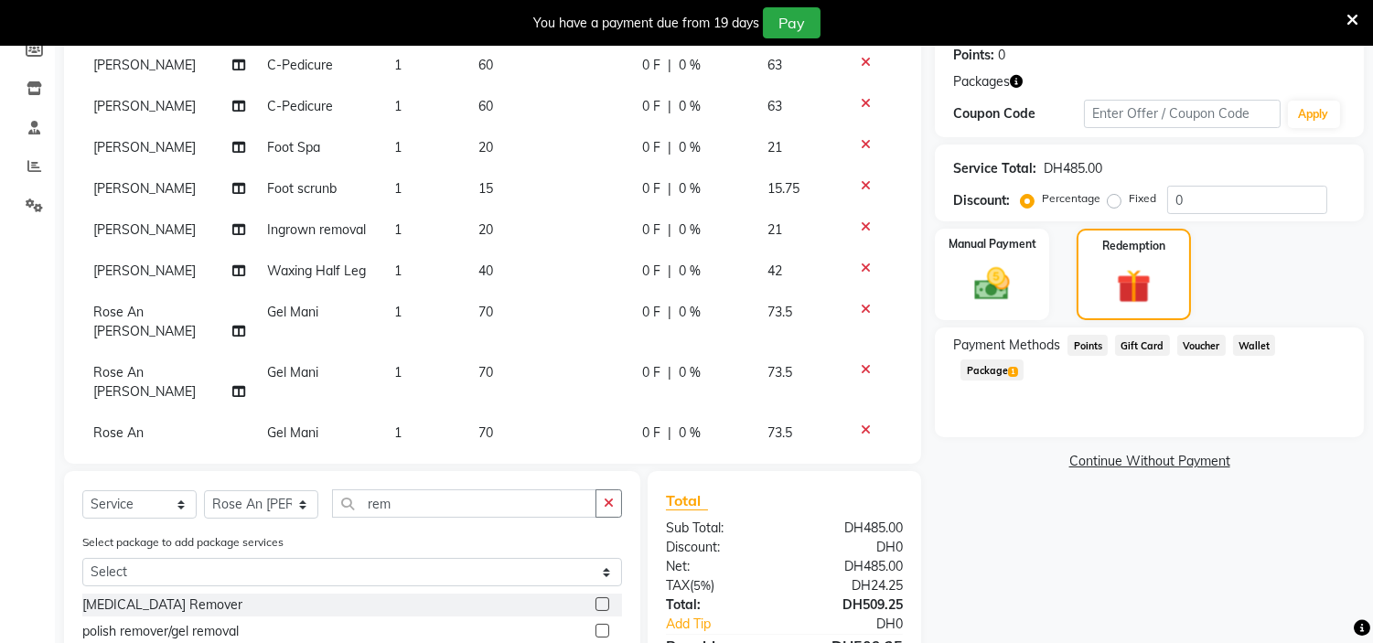
click at [1024, 360] on span "Package 1" at bounding box center [992, 370] width 63 height 21
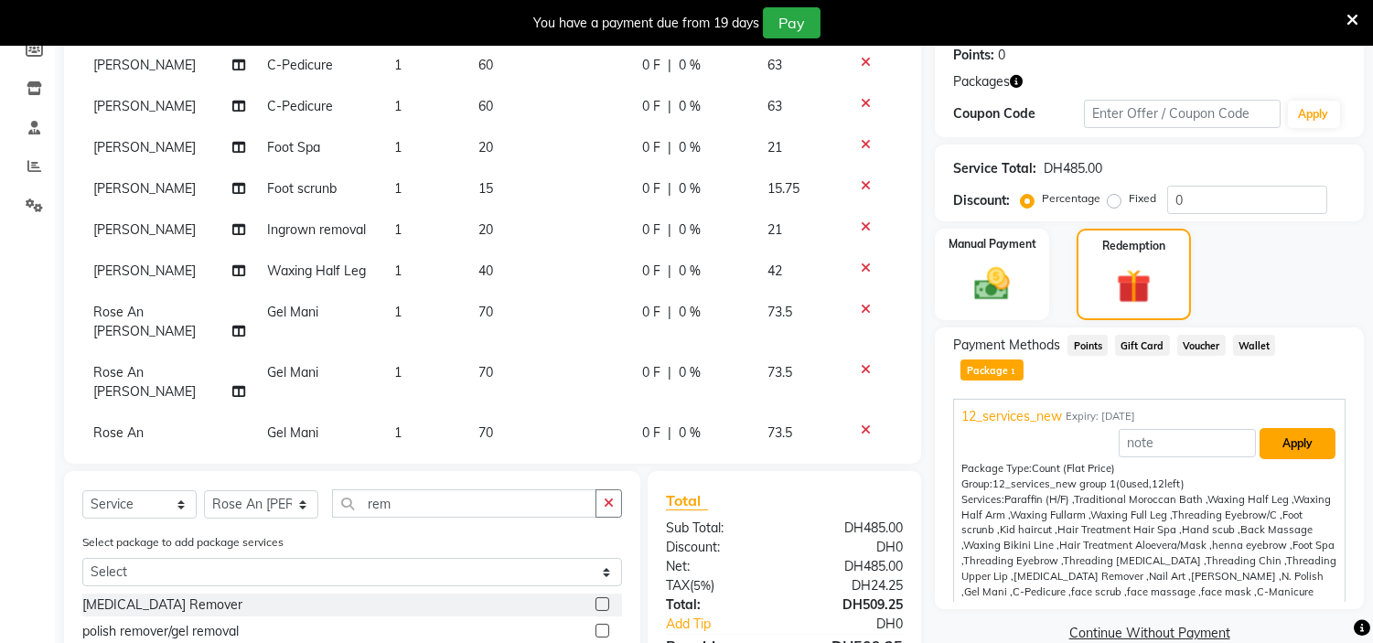
click at [1294, 428] on button "Apply" at bounding box center [1298, 443] width 76 height 31
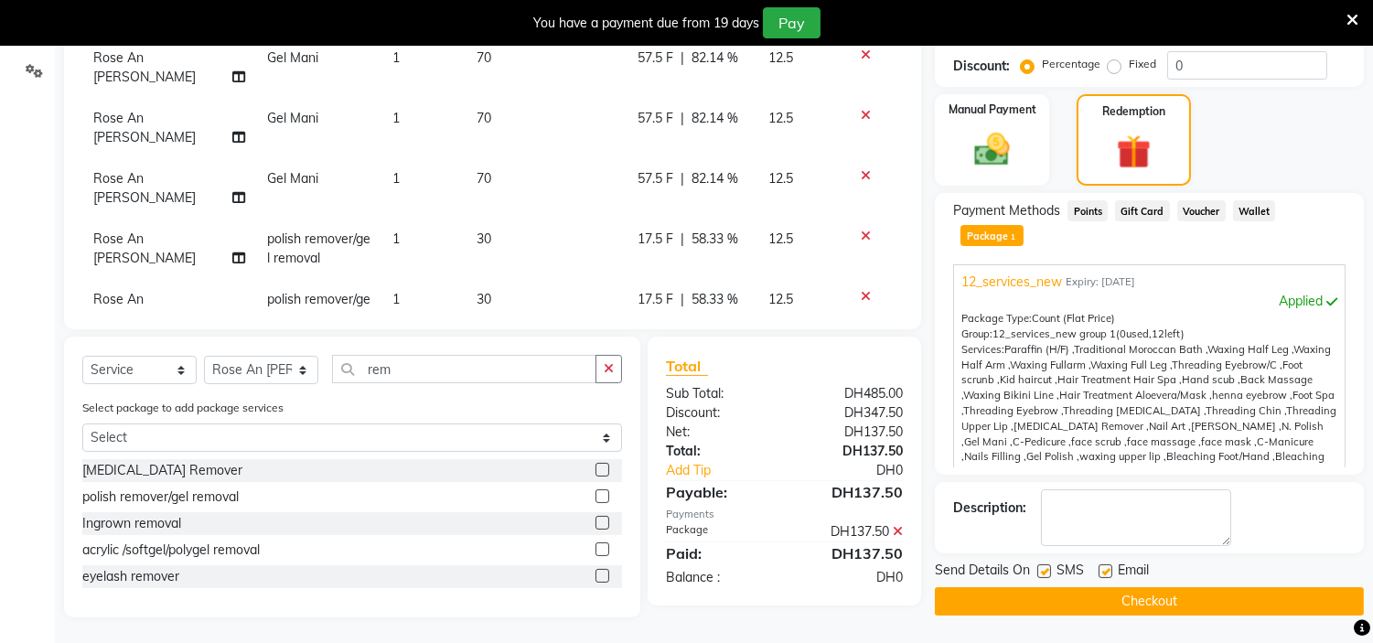
scroll to position [421, 0]
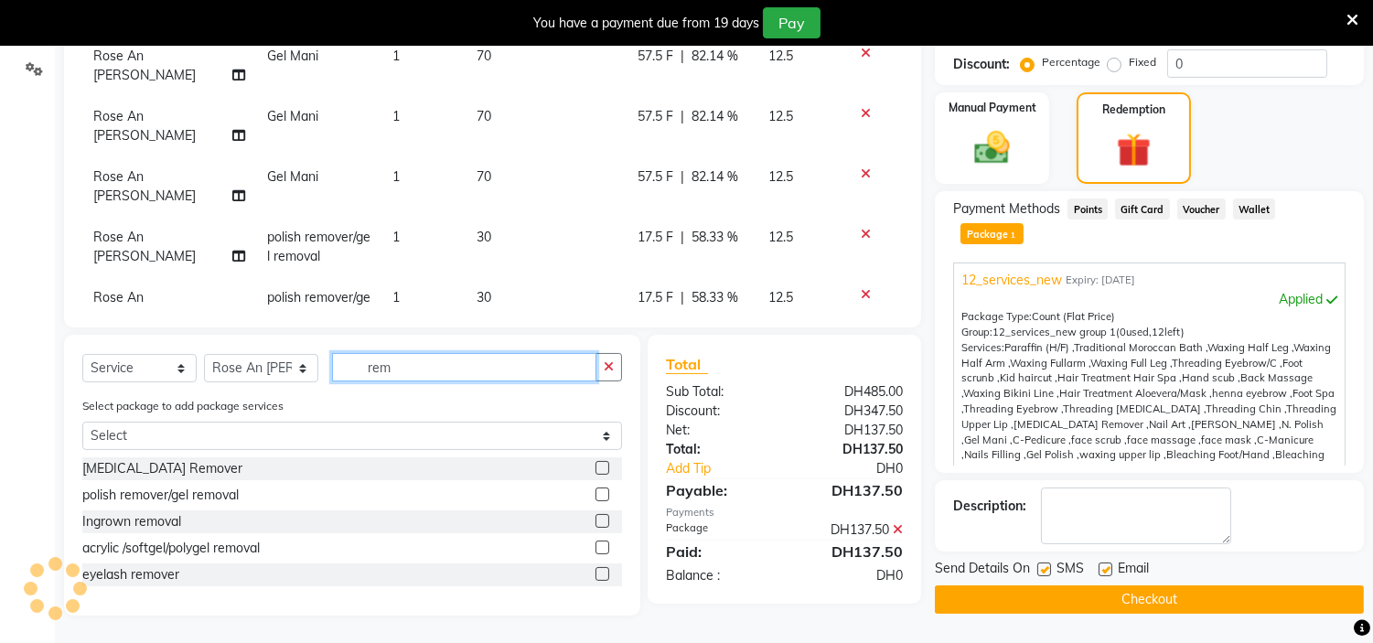
drag, startPoint x: 449, startPoint y: 364, endPoint x: 0, endPoint y: 443, distance: 456.0
click at [0, 443] on app-home "Select Location × H Y M [DEMOGRAPHIC_DATA] Beauty Center , [GEOGRAPHIC_DATA] En…" at bounding box center [686, 134] width 1373 height 1018
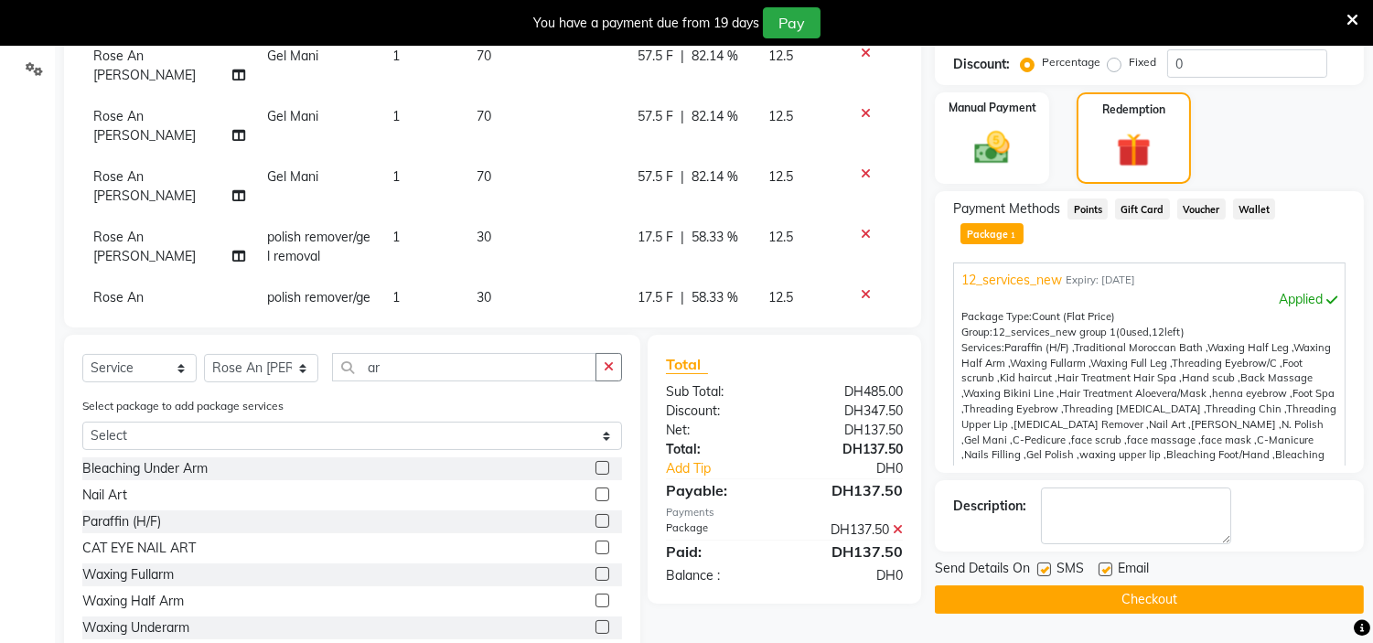
click at [596, 597] on label at bounding box center [603, 601] width 14 height 14
click at [596, 597] on input "checkbox" at bounding box center [602, 602] width 12 height 12
click at [1044, 563] on label at bounding box center [1044, 570] width 14 height 14
click at [1044, 564] on input "checkbox" at bounding box center [1043, 570] width 12 height 12
click at [1100, 563] on label at bounding box center [1106, 570] width 14 height 14
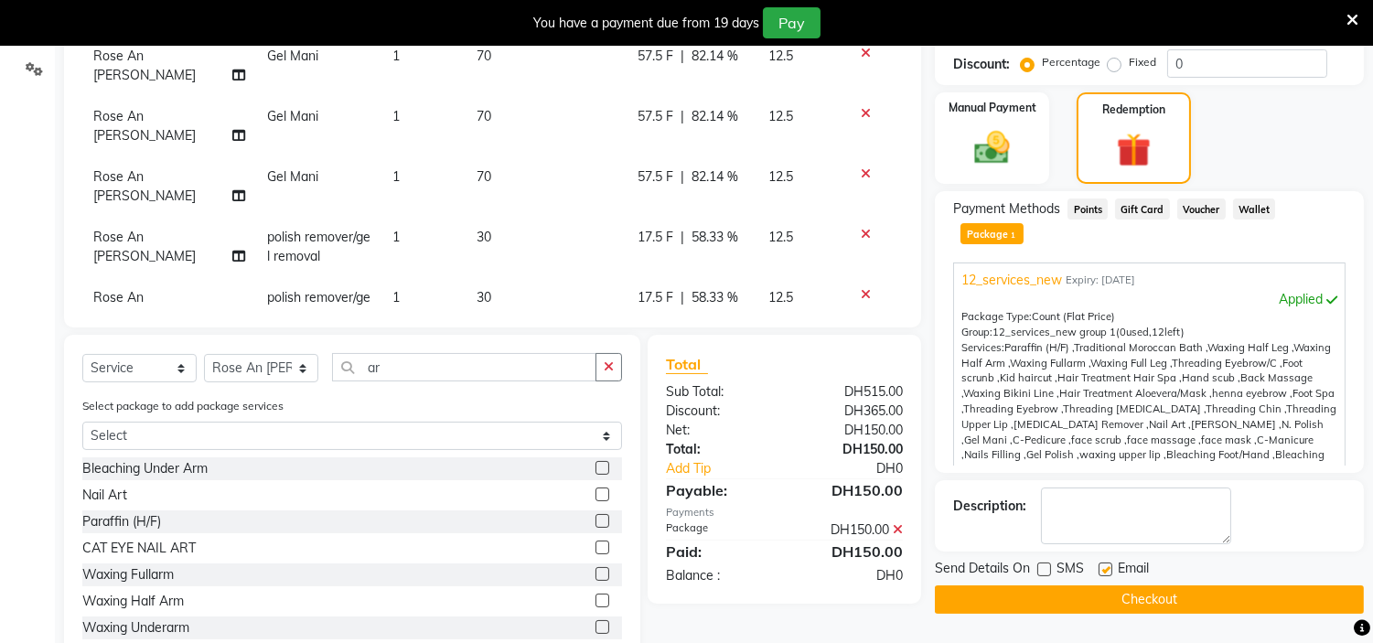
click at [1100, 564] on input "checkbox" at bounding box center [1105, 570] width 12 height 12
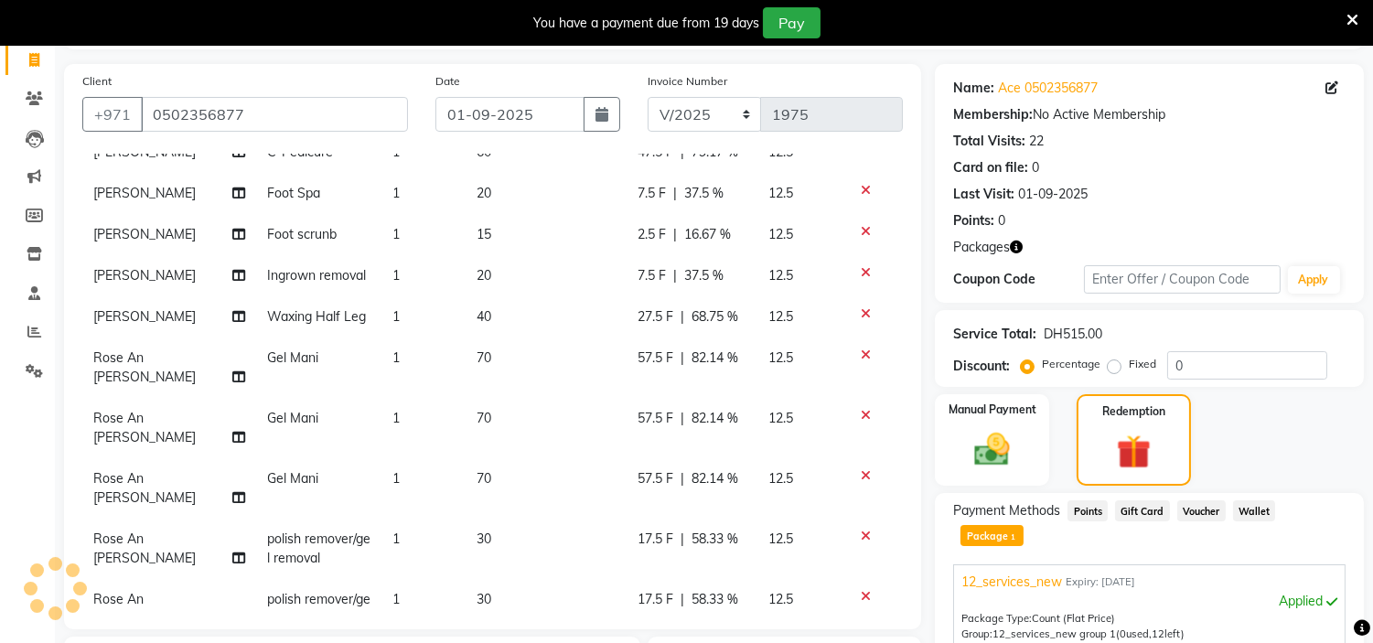
scroll to position [471, 0]
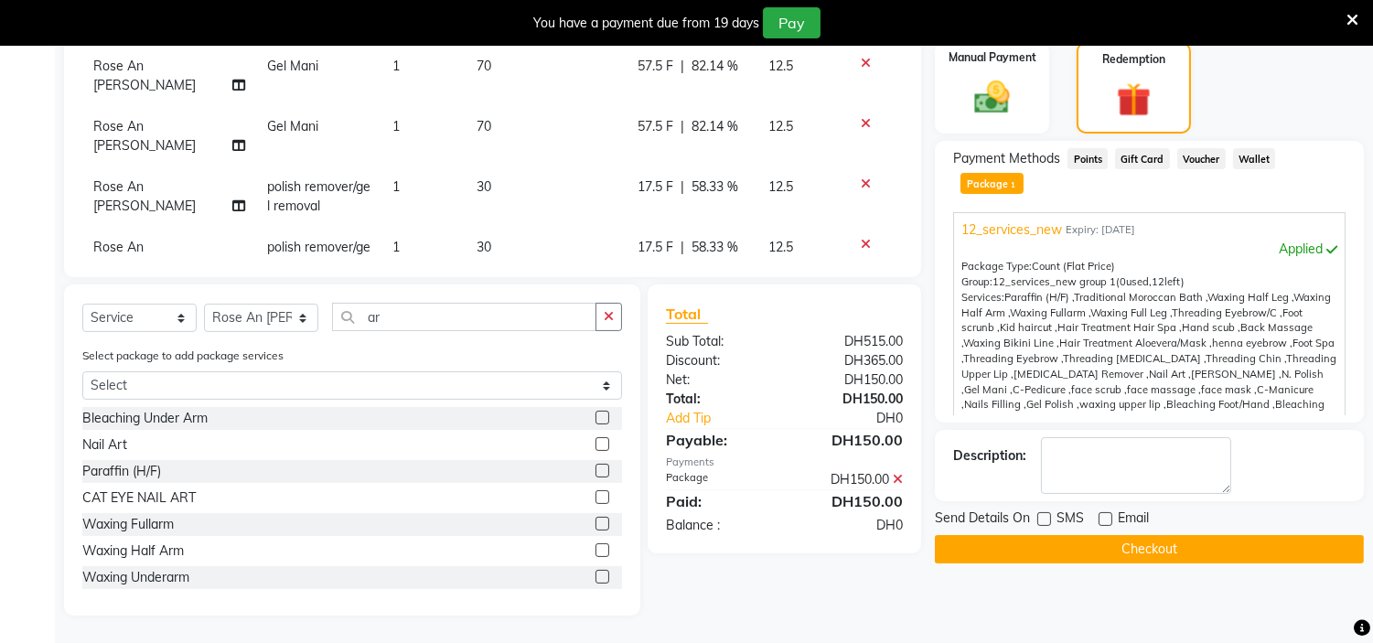
click at [1032, 542] on div "Name: Ace 0502356877 Membership: No Active Membership Total Visits: 22 Card on …" at bounding box center [1156, 164] width 443 height 904
click at [1044, 535] on button "Checkout" at bounding box center [1149, 549] width 429 height 28
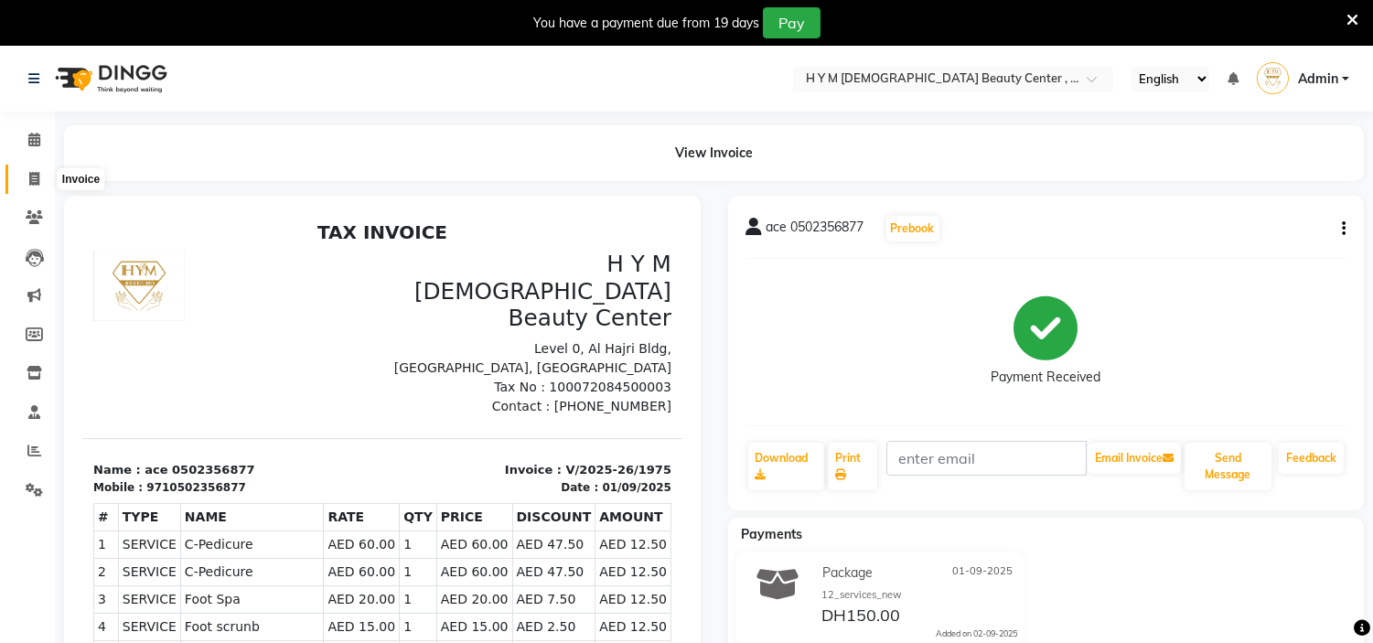
click at [43, 184] on span at bounding box center [34, 179] width 32 height 21
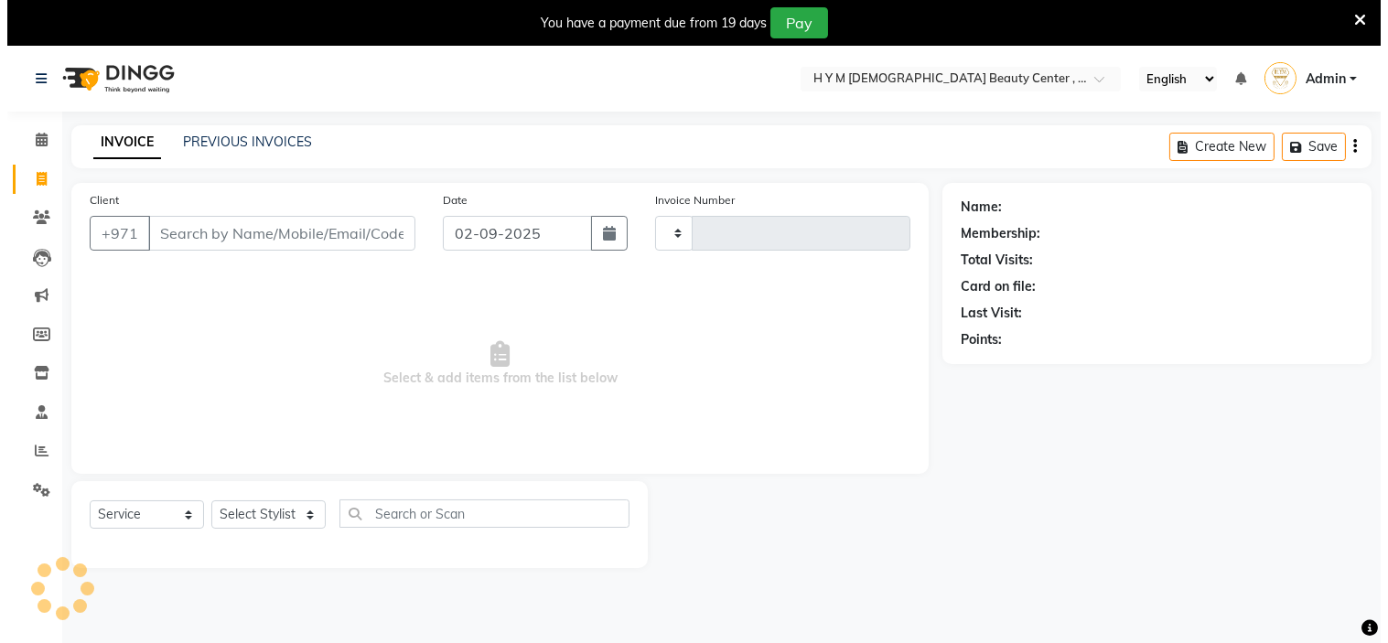
scroll to position [46, 0]
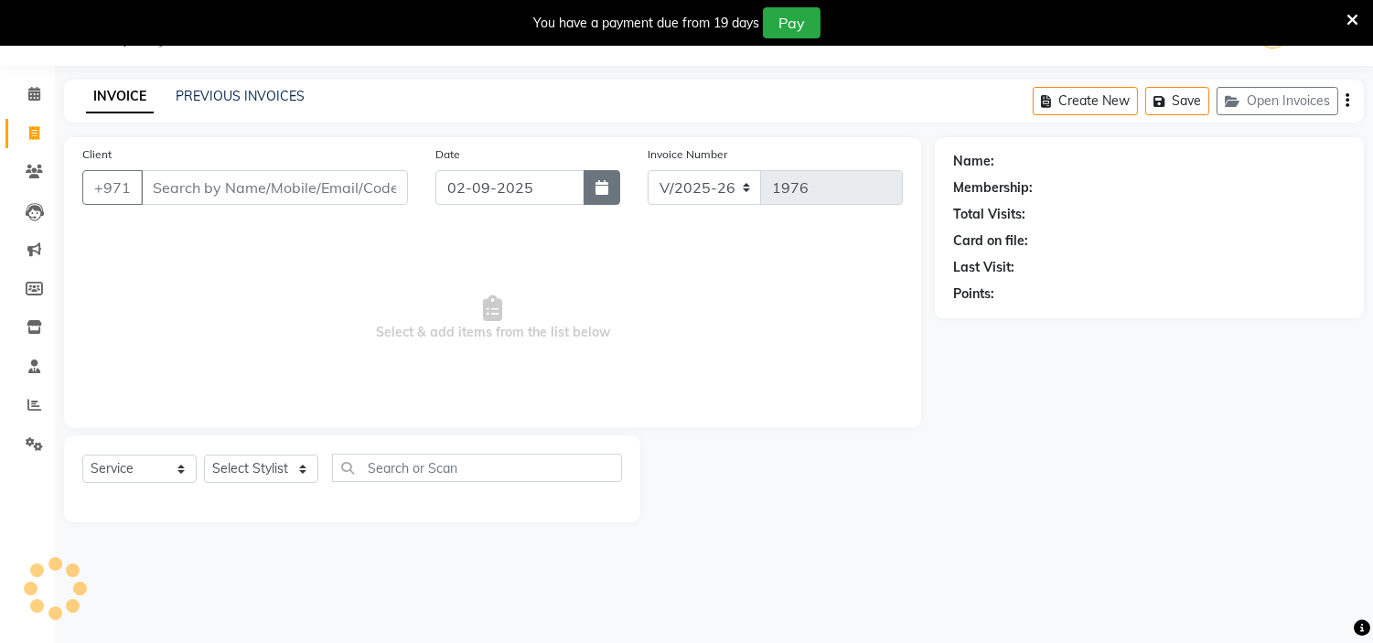
click at [587, 197] on button "button" at bounding box center [602, 187] width 37 height 35
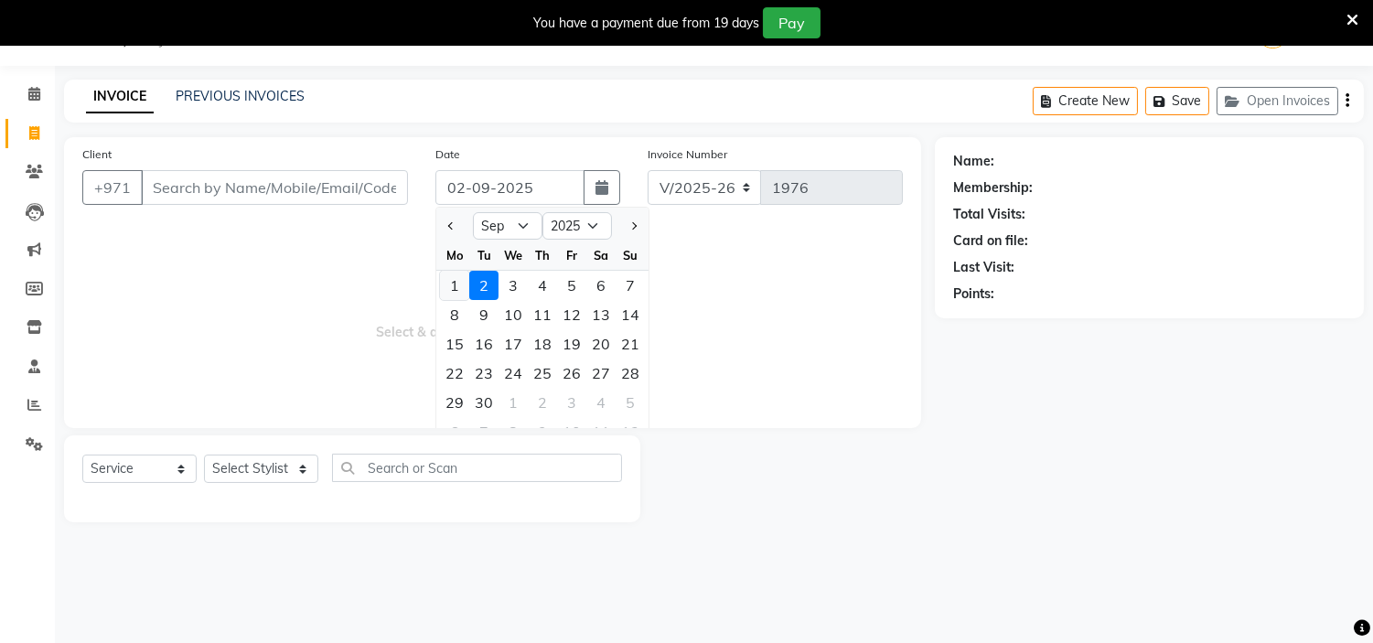
click at [448, 281] on div "1" at bounding box center [454, 285] width 29 height 29
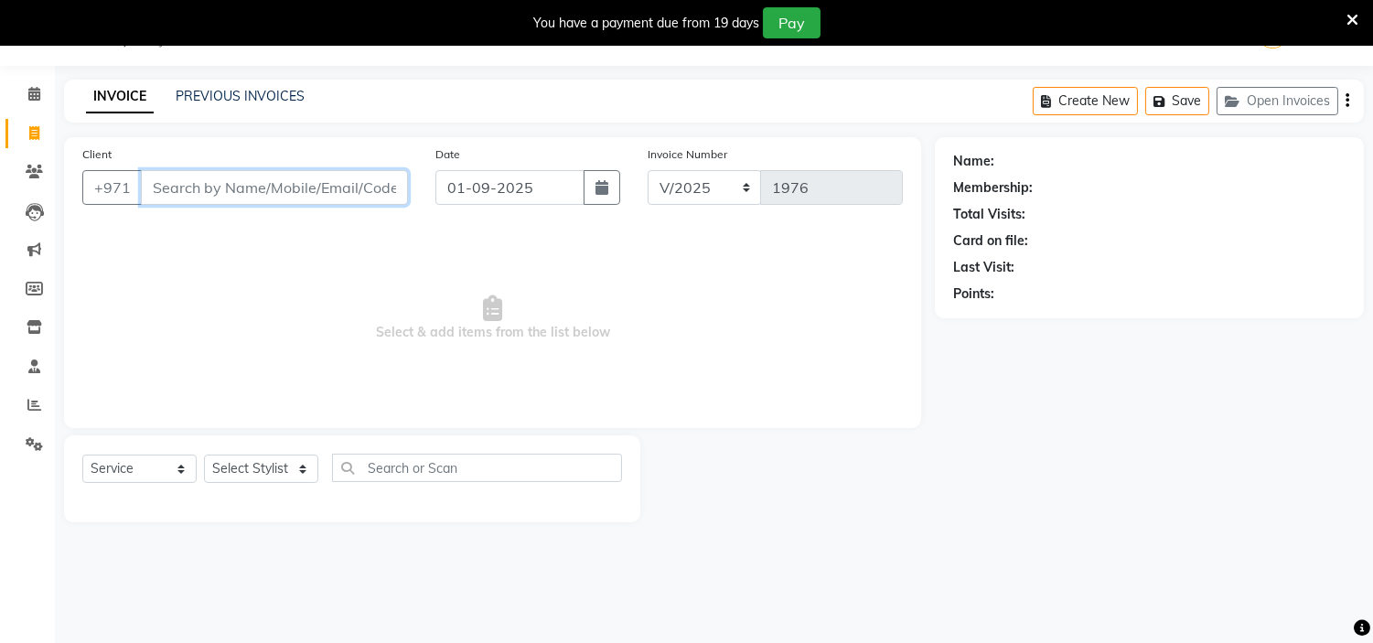
click at [299, 184] on input "Client" at bounding box center [274, 187] width 267 height 35
click at [198, 180] on input "568883326" at bounding box center [228, 187] width 174 height 35
click at [350, 188] on span "Add Client" at bounding box center [361, 187] width 72 height 18
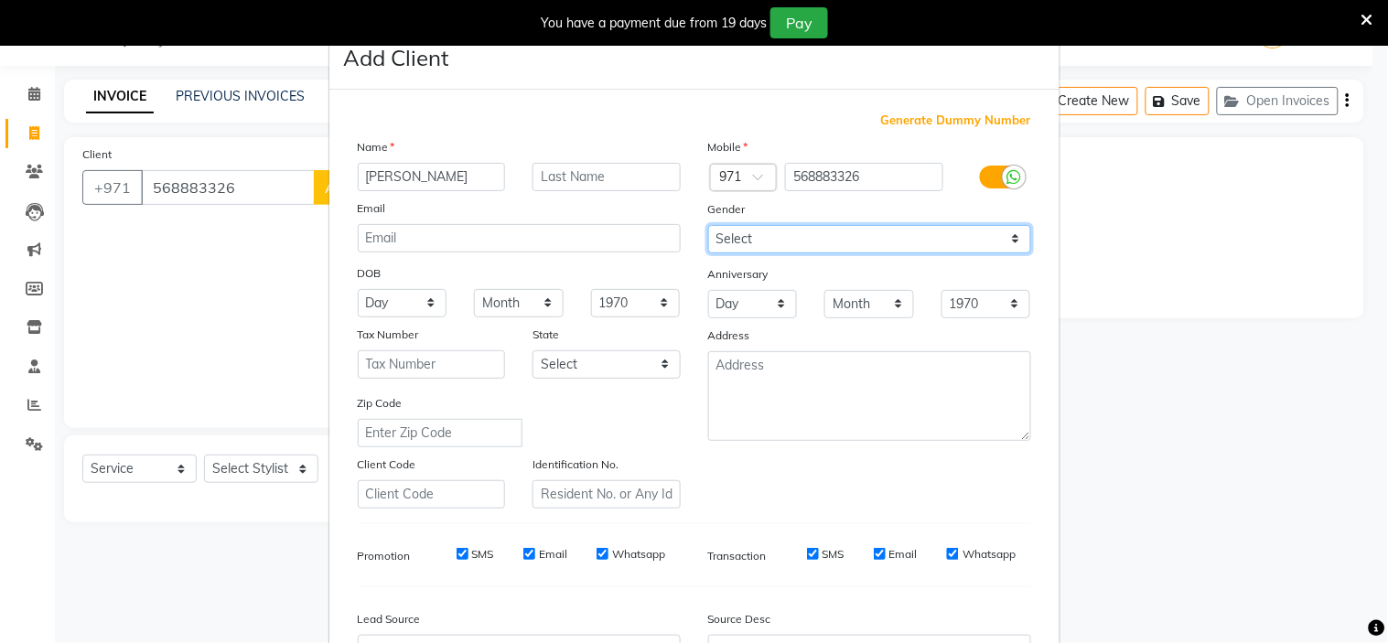
click at [799, 252] on select "Select [DEMOGRAPHIC_DATA] [DEMOGRAPHIC_DATA] Other Prefer Not To Say" at bounding box center [869, 239] width 323 height 28
click at [708, 225] on select "Select [DEMOGRAPHIC_DATA] [DEMOGRAPHIC_DATA] Other Prefer Not To Say" at bounding box center [869, 239] width 323 height 28
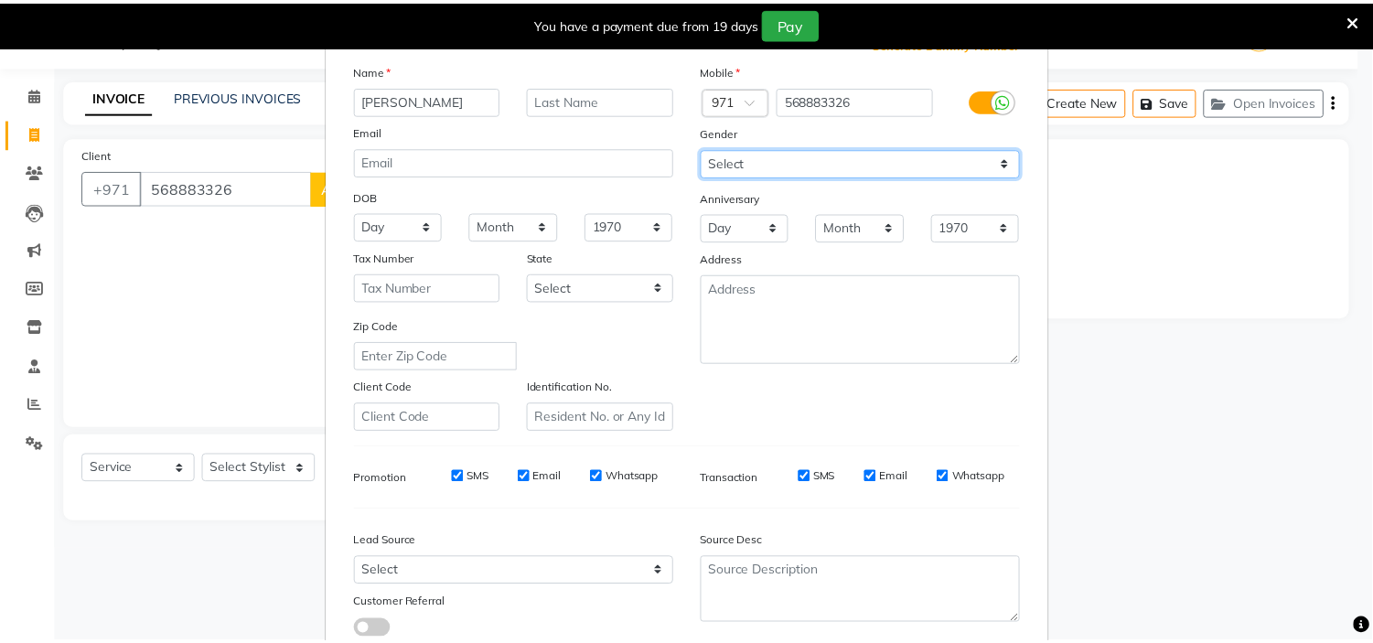
scroll to position [202, 0]
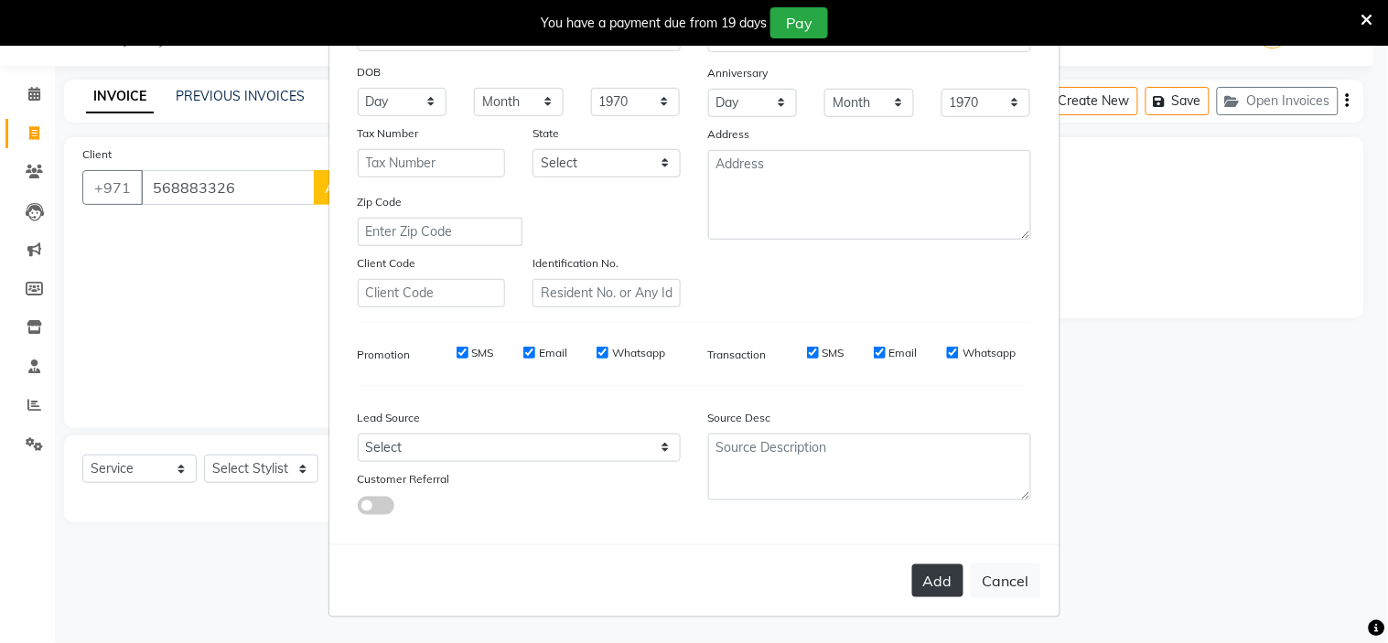
click at [917, 578] on button "Add" at bounding box center [937, 580] width 51 height 33
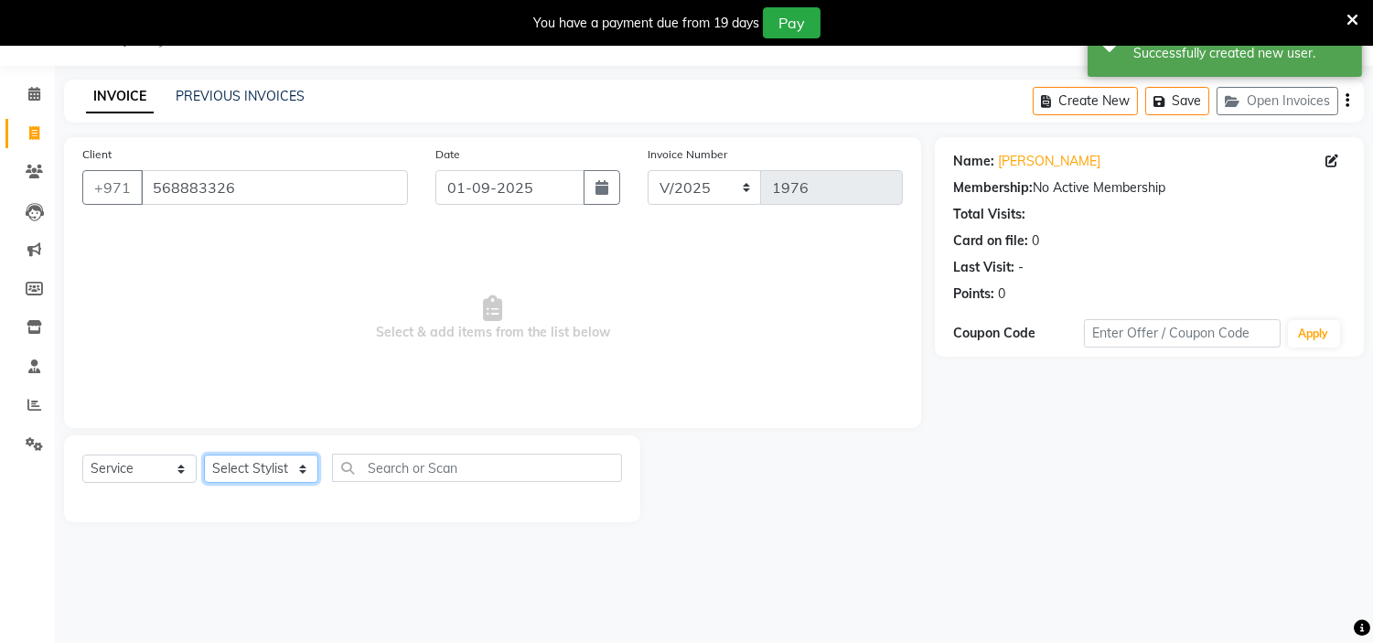
click at [244, 460] on select "Select Stylist [PERSON_NAME] Jheza [PERSON_NAME] [PERSON_NAME] [PERSON_NAME] An…" at bounding box center [261, 469] width 114 height 28
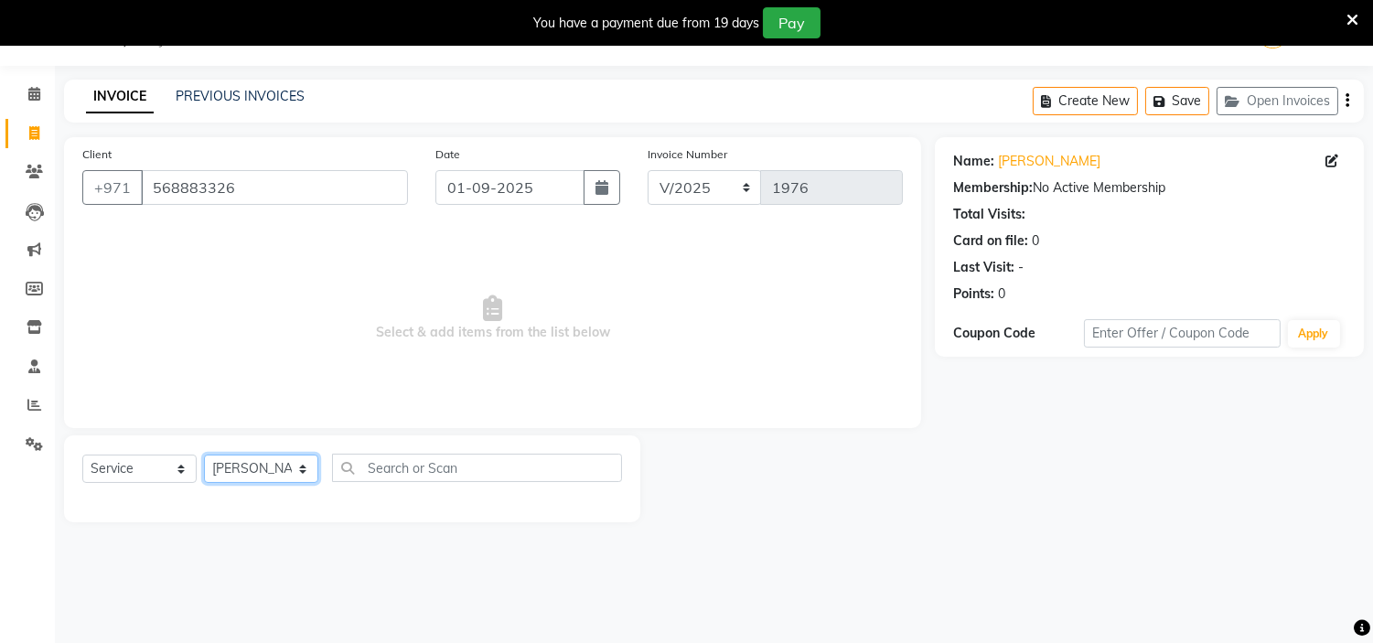
click at [204, 456] on select "Select Stylist [PERSON_NAME] Jheza [PERSON_NAME] [PERSON_NAME] [PERSON_NAME] An…" at bounding box center [261, 469] width 114 height 28
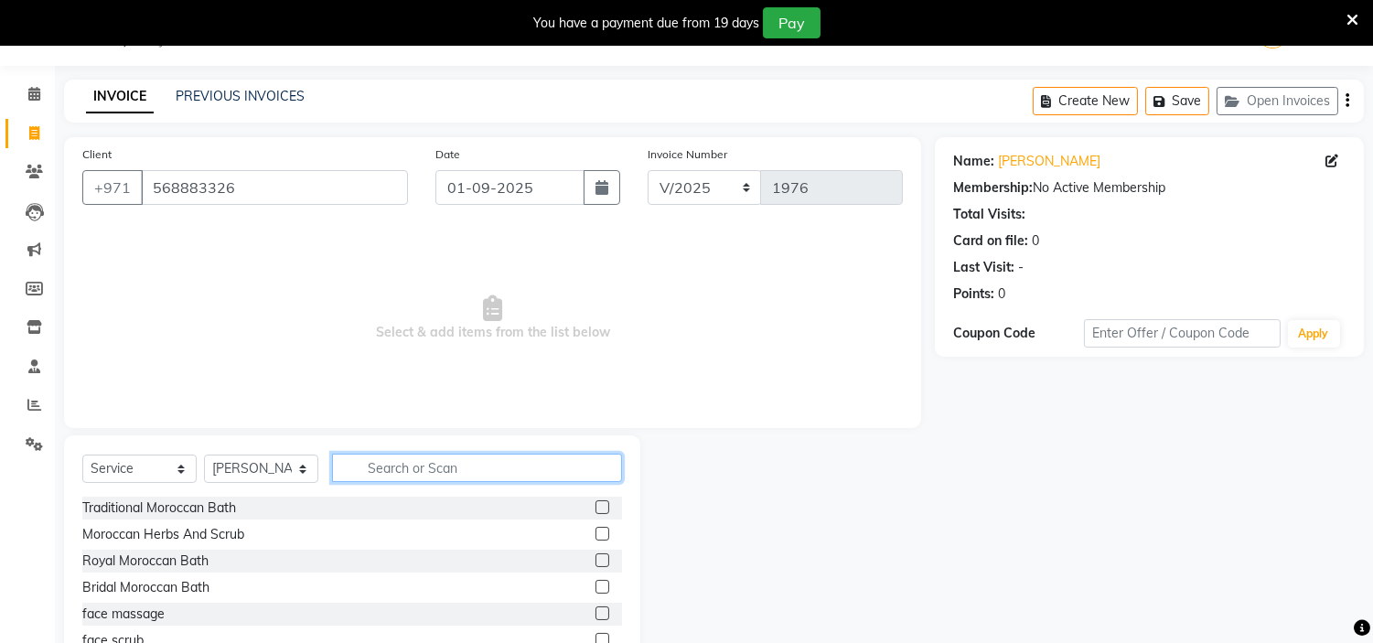
drag, startPoint x: 401, startPoint y: 467, endPoint x: 403, endPoint y: 457, distance: 9.3
click at [403, 462] on input "text" at bounding box center [477, 468] width 290 height 28
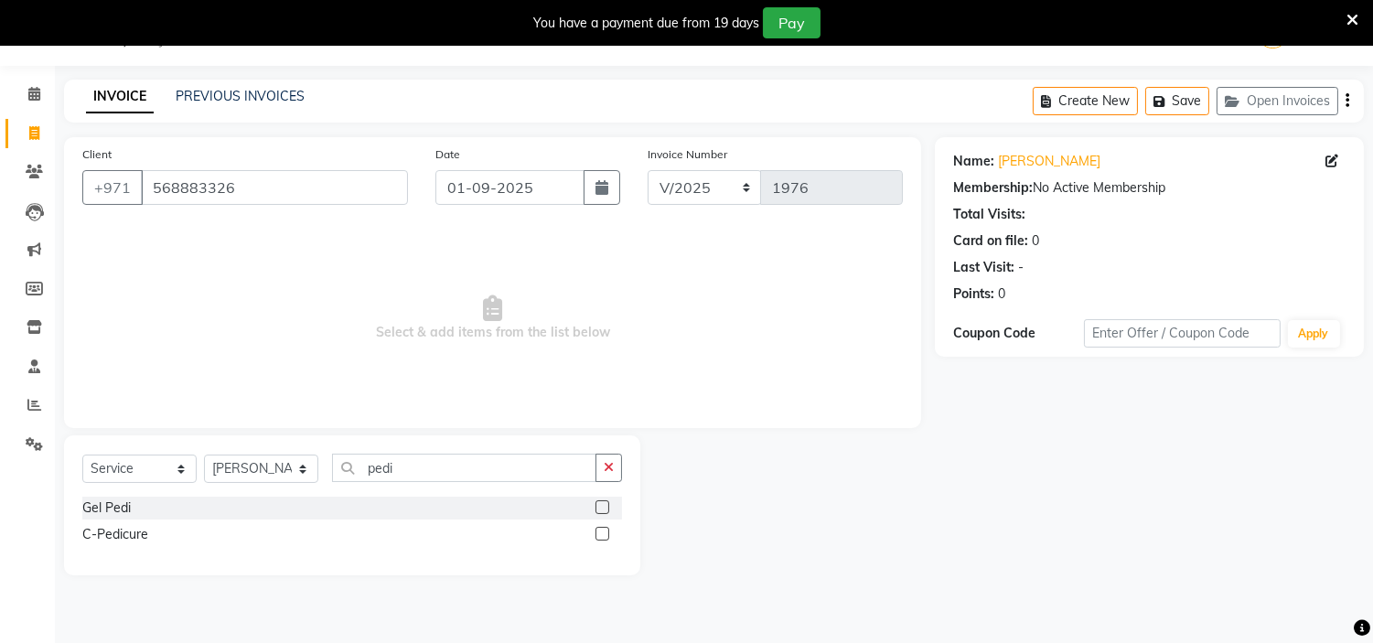
drag, startPoint x: 610, startPoint y: 532, endPoint x: 602, endPoint y: 540, distance: 11.0
click at [609, 532] on div at bounding box center [609, 534] width 27 height 23
click at [602, 540] on label at bounding box center [603, 534] width 14 height 14
click at [602, 540] on input "checkbox" at bounding box center [602, 535] width 12 height 12
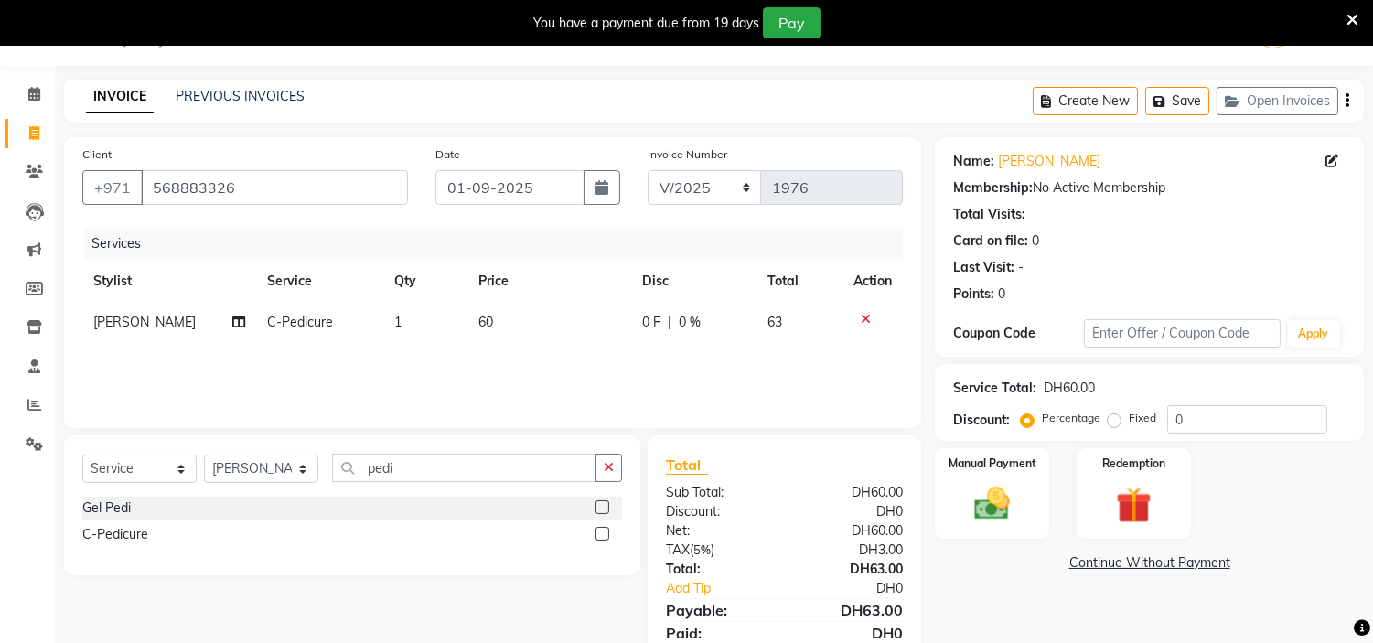
click at [606, 537] on label at bounding box center [603, 534] width 14 height 14
click at [606, 537] on input "checkbox" at bounding box center [602, 535] width 12 height 12
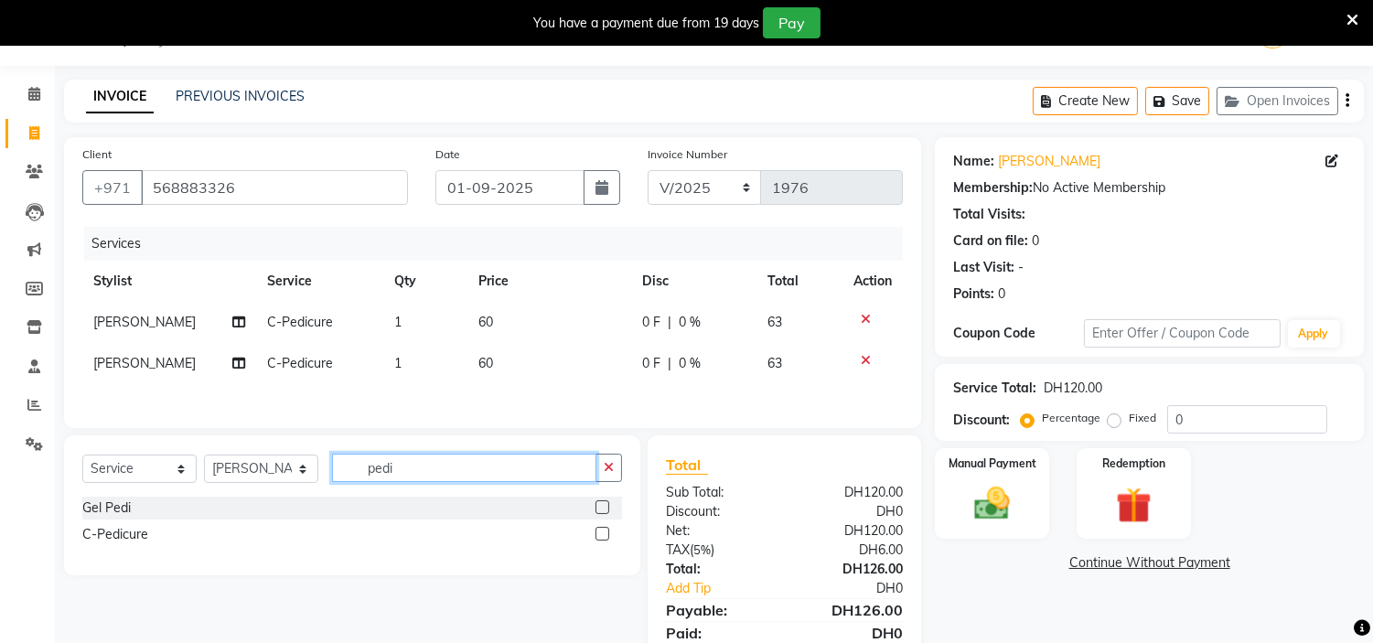
drag, startPoint x: 495, startPoint y: 480, endPoint x: 281, endPoint y: 487, distance: 214.2
click at [285, 491] on div "Select Service Product Membership Package Voucher Prepaid Gift Card Select Styl…" at bounding box center [352, 475] width 540 height 43
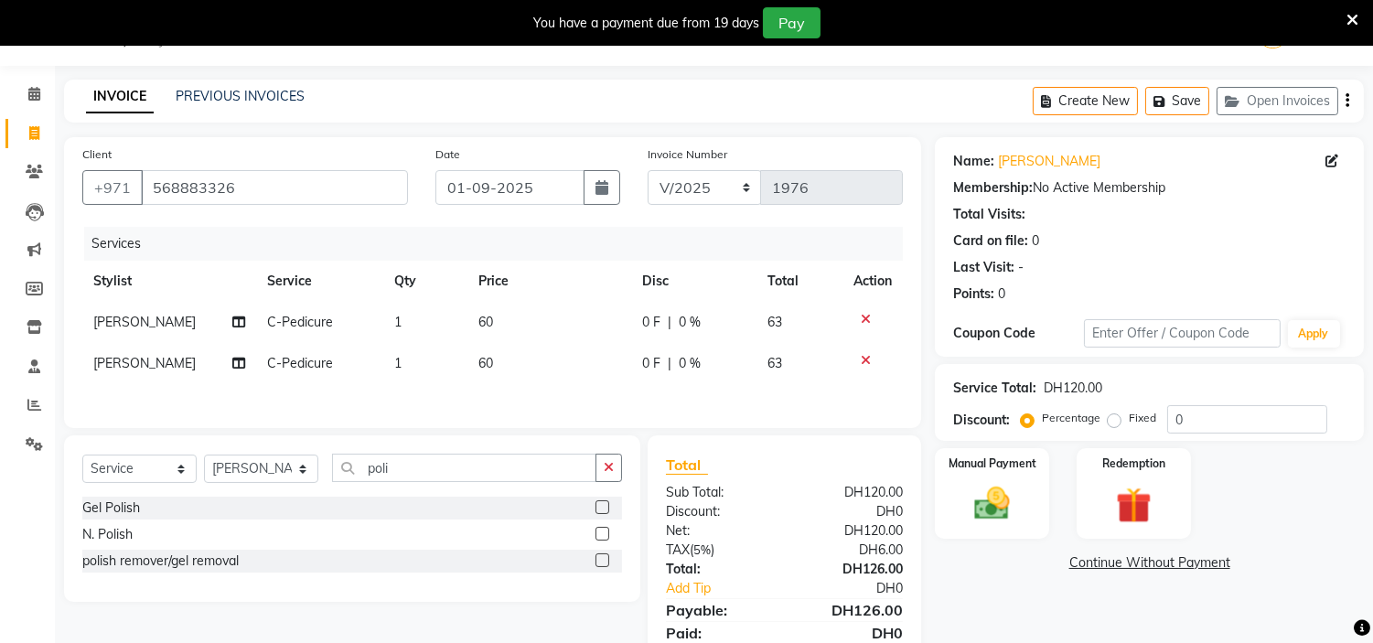
click at [596, 535] on label at bounding box center [603, 534] width 14 height 14
click at [596, 535] on input "checkbox" at bounding box center [602, 535] width 12 height 12
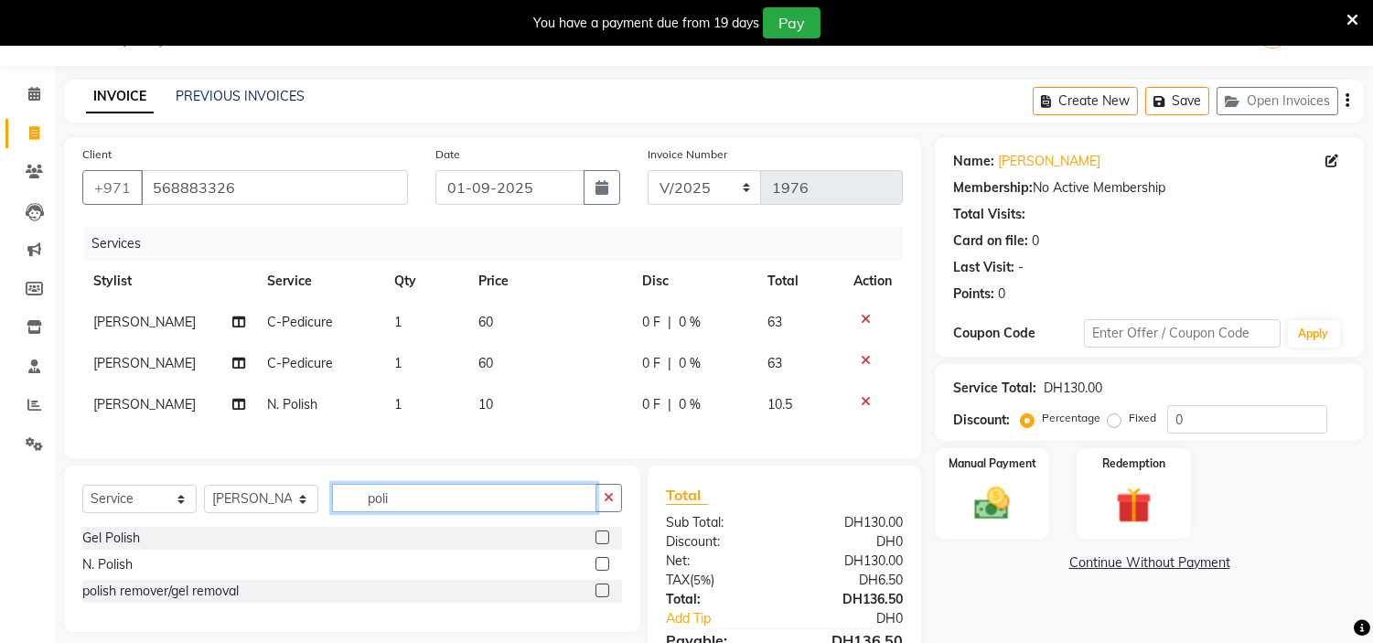
drag, startPoint x: 480, startPoint y: 507, endPoint x: 0, endPoint y: 370, distance: 499.2
click at [0, 422] on app-home "Select Location × H Y M [DEMOGRAPHIC_DATA] Beauty Center , [GEOGRAPHIC_DATA] En…" at bounding box center [686, 371] width 1373 height 743
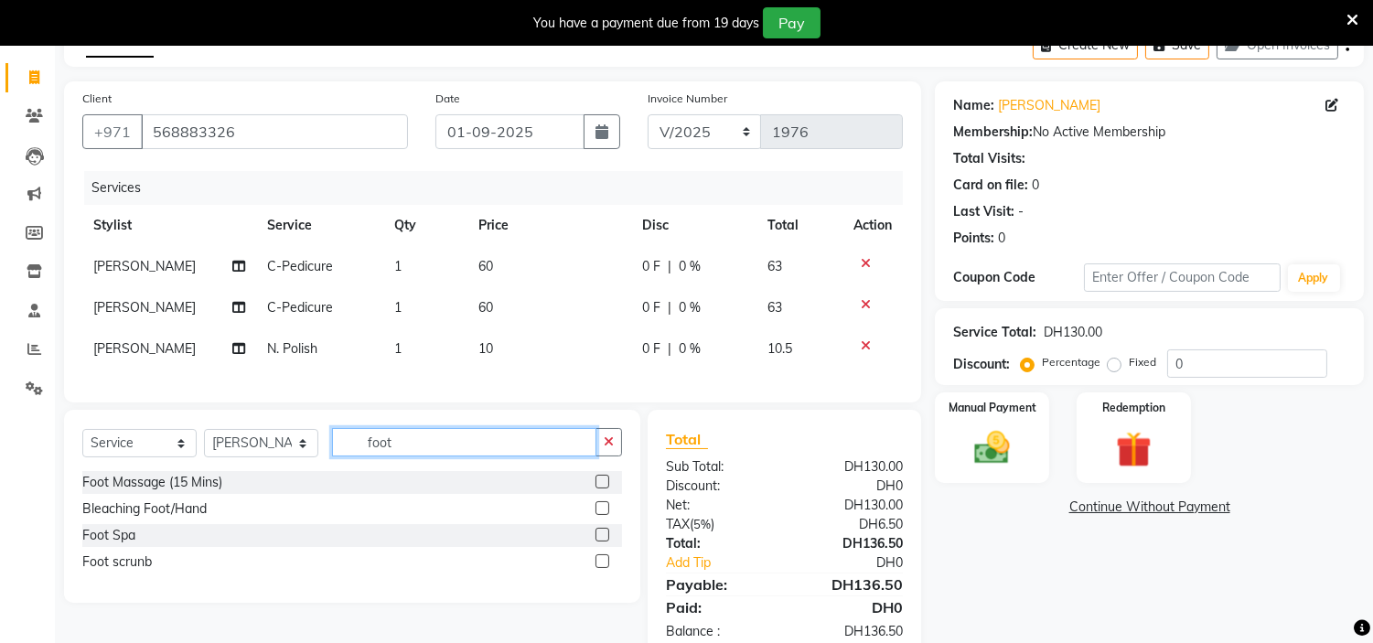
scroll to position [147, 0]
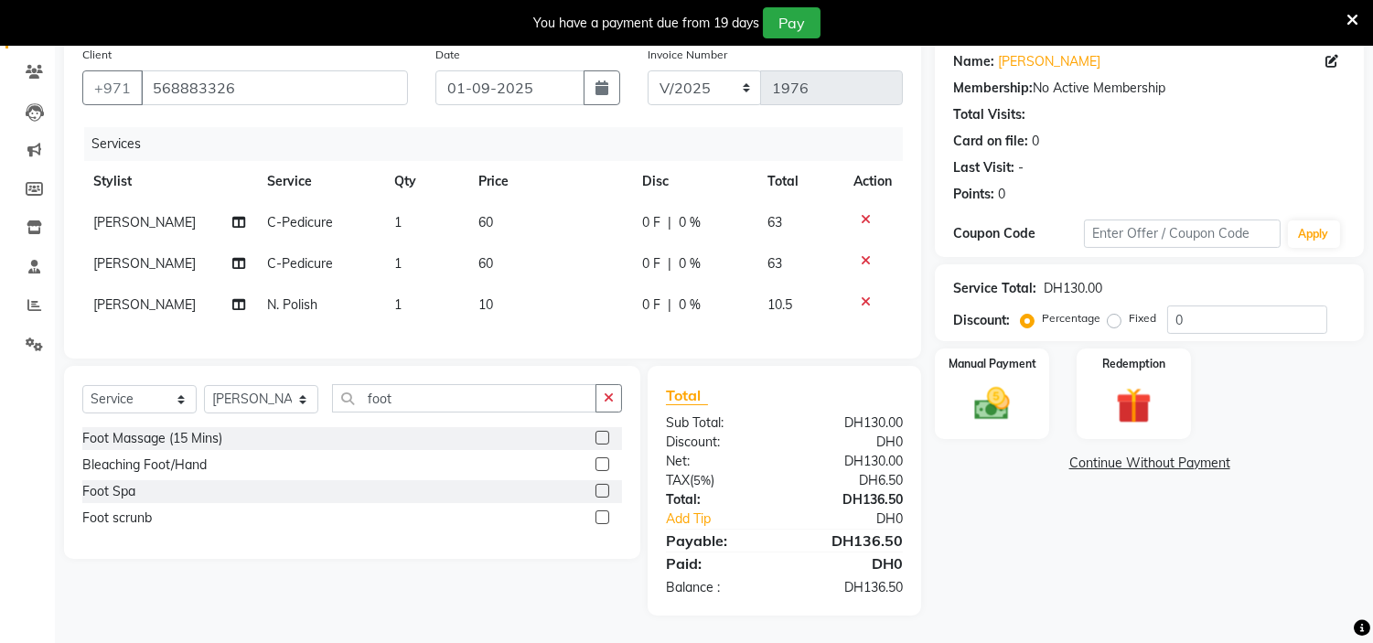
click at [607, 498] on label at bounding box center [603, 491] width 14 height 14
click at [607, 498] on input "checkbox" at bounding box center [602, 492] width 12 height 12
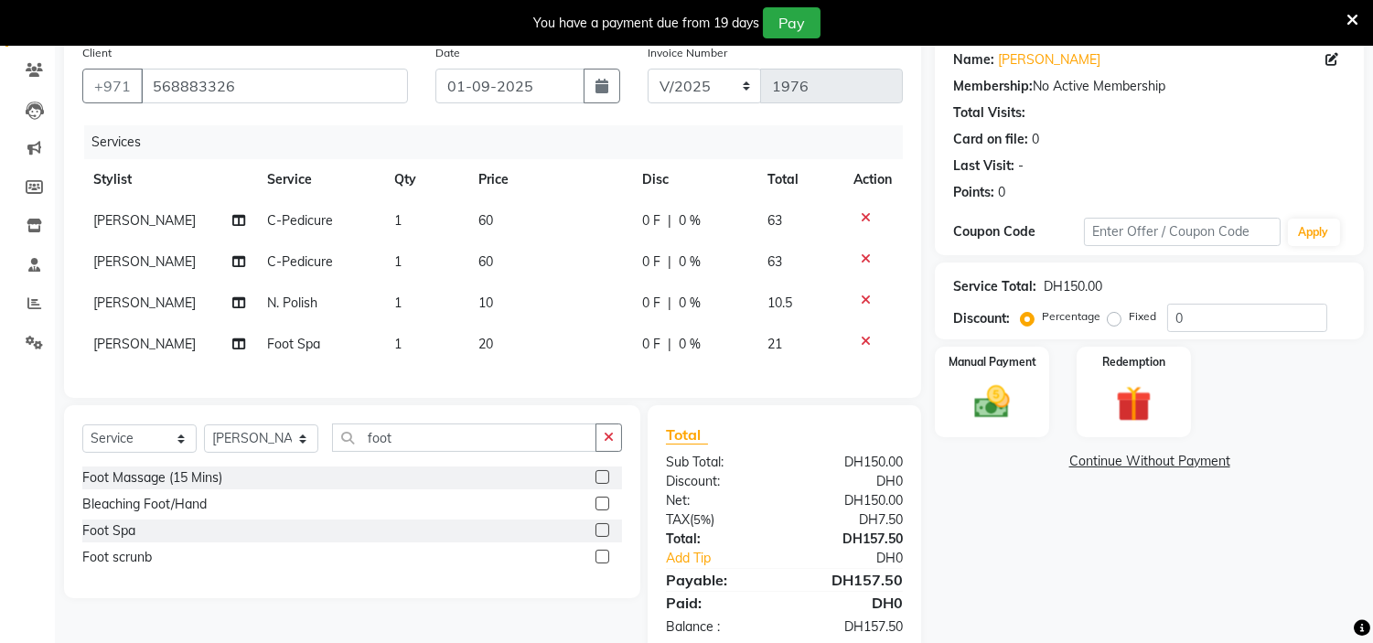
click at [602, 535] on div at bounding box center [609, 531] width 27 height 23
click at [606, 537] on label at bounding box center [603, 530] width 14 height 14
click at [606, 537] on input "checkbox" at bounding box center [602, 531] width 12 height 12
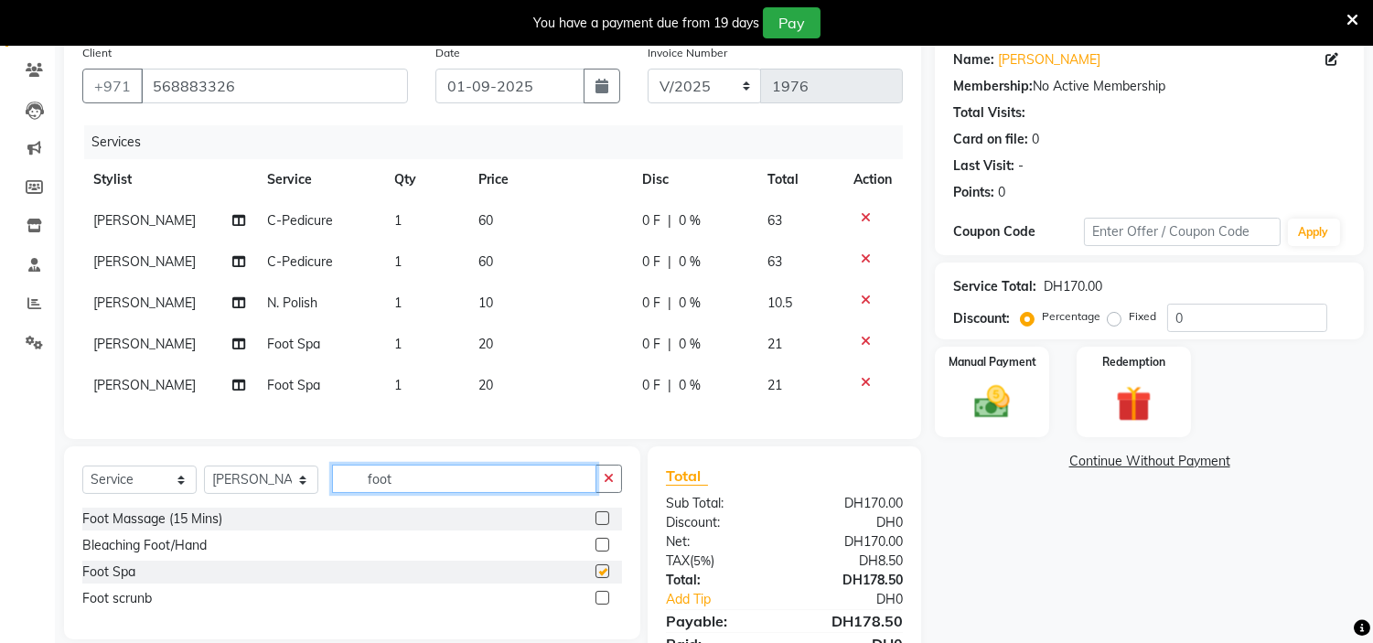
drag, startPoint x: 497, startPoint y: 489, endPoint x: 0, endPoint y: 353, distance: 515.1
click at [0, 362] on app-home "Select Location × H Y M [DEMOGRAPHIC_DATA] Beauty Center , [GEOGRAPHIC_DATA] En…" at bounding box center [686, 310] width 1373 height 825
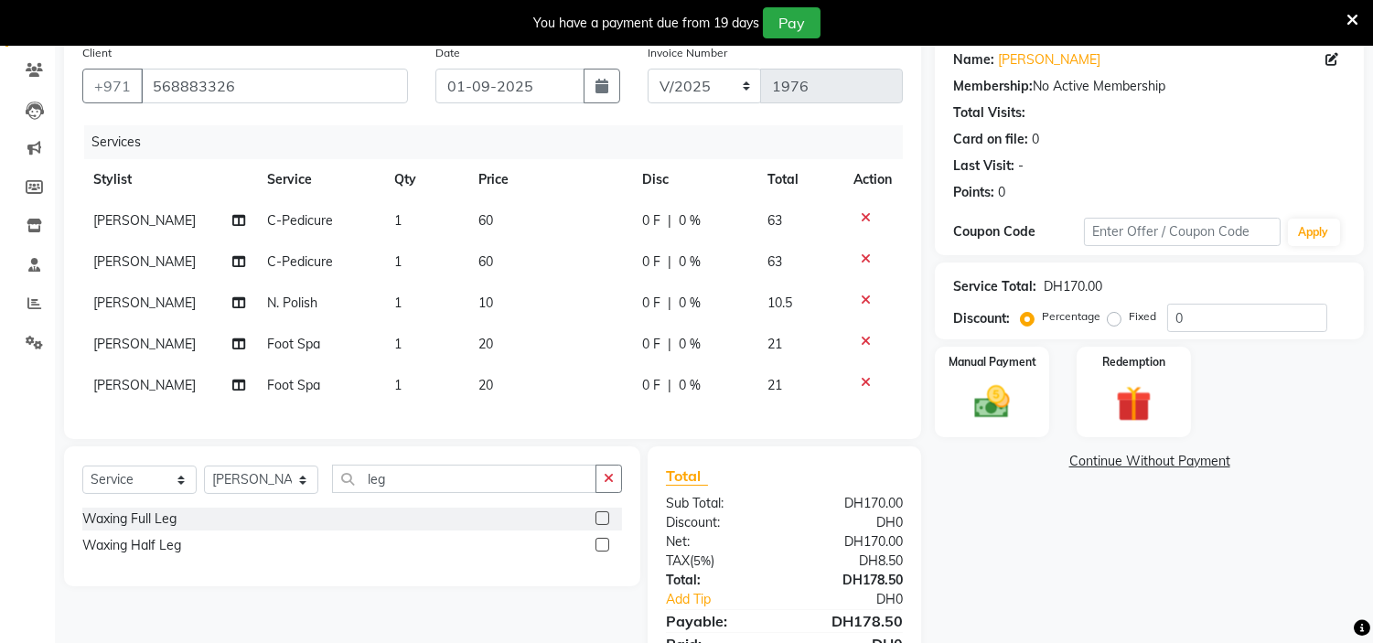
click at [605, 552] on label at bounding box center [603, 545] width 14 height 14
click at [605, 552] on input "checkbox" at bounding box center [602, 546] width 12 height 12
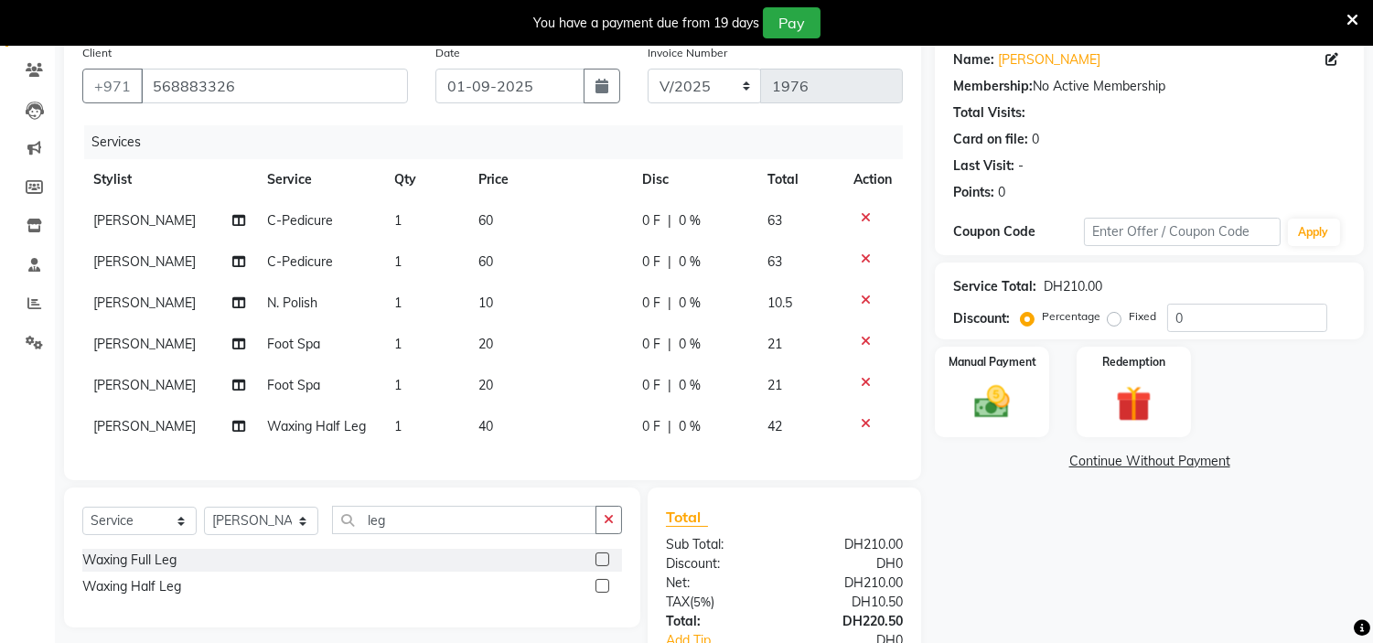
click at [604, 593] on label at bounding box center [603, 586] width 14 height 14
click at [604, 593] on input "checkbox" at bounding box center [602, 587] width 12 height 12
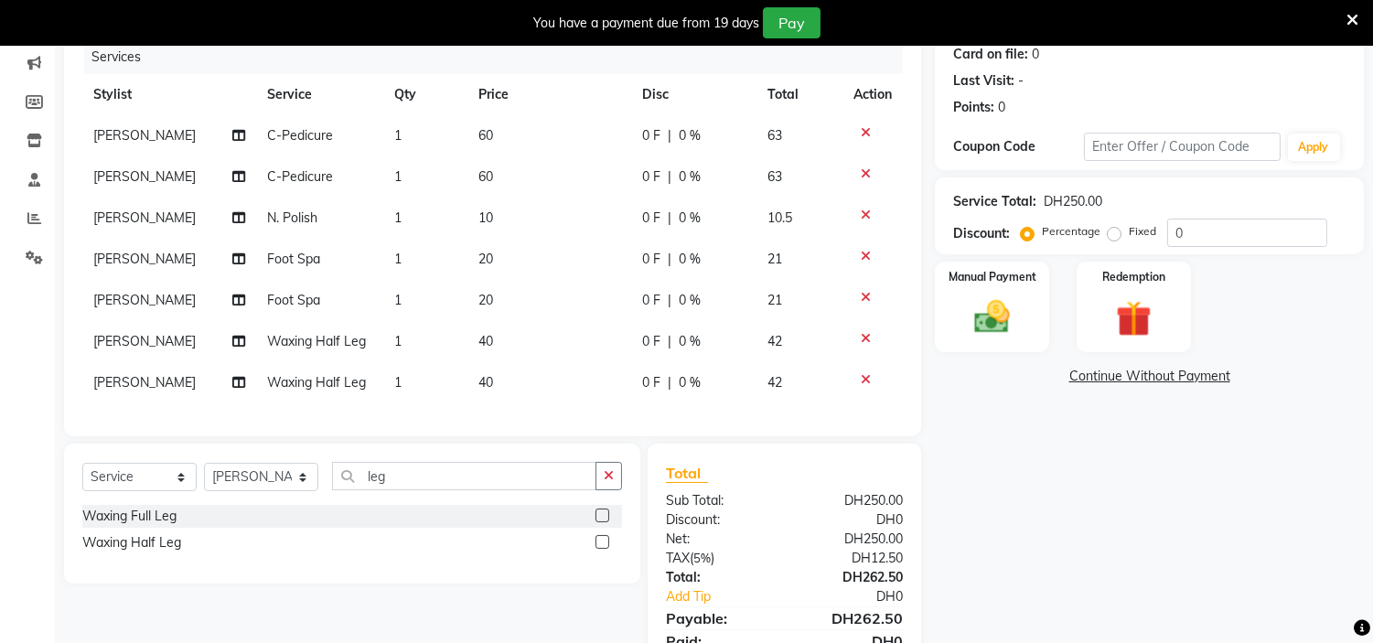
scroll to position [122, 0]
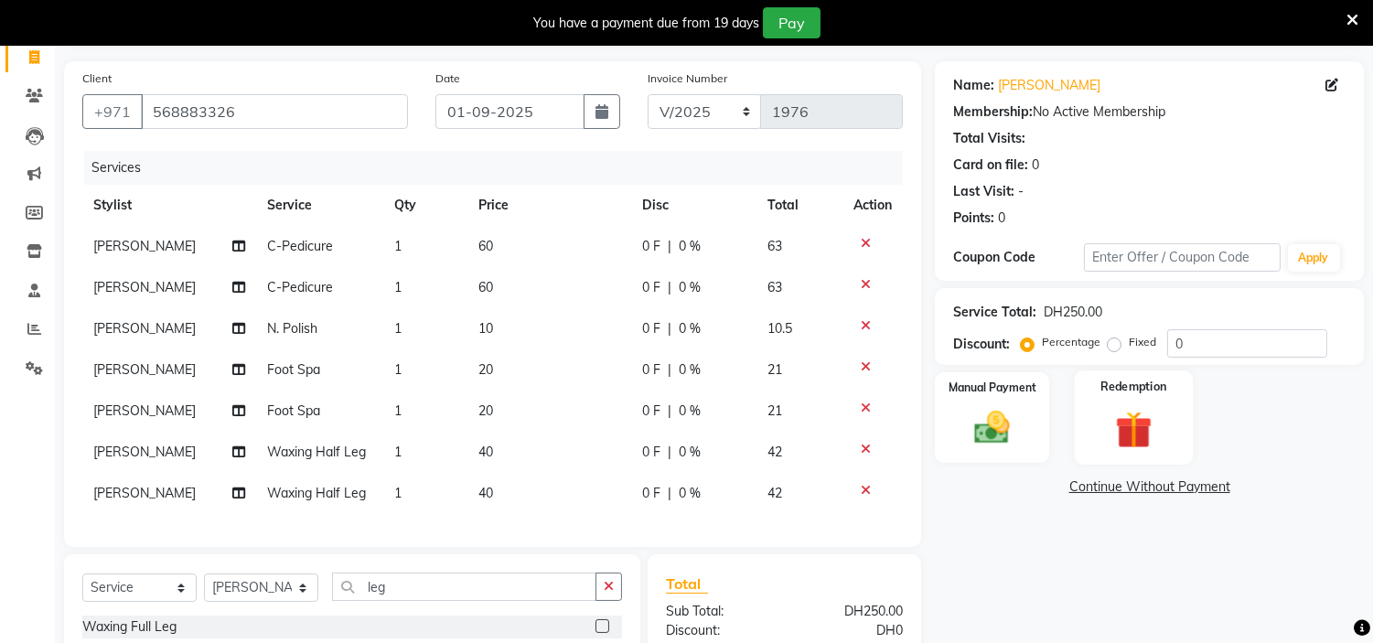
click at [1122, 430] on img at bounding box center [1133, 430] width 60 height 46
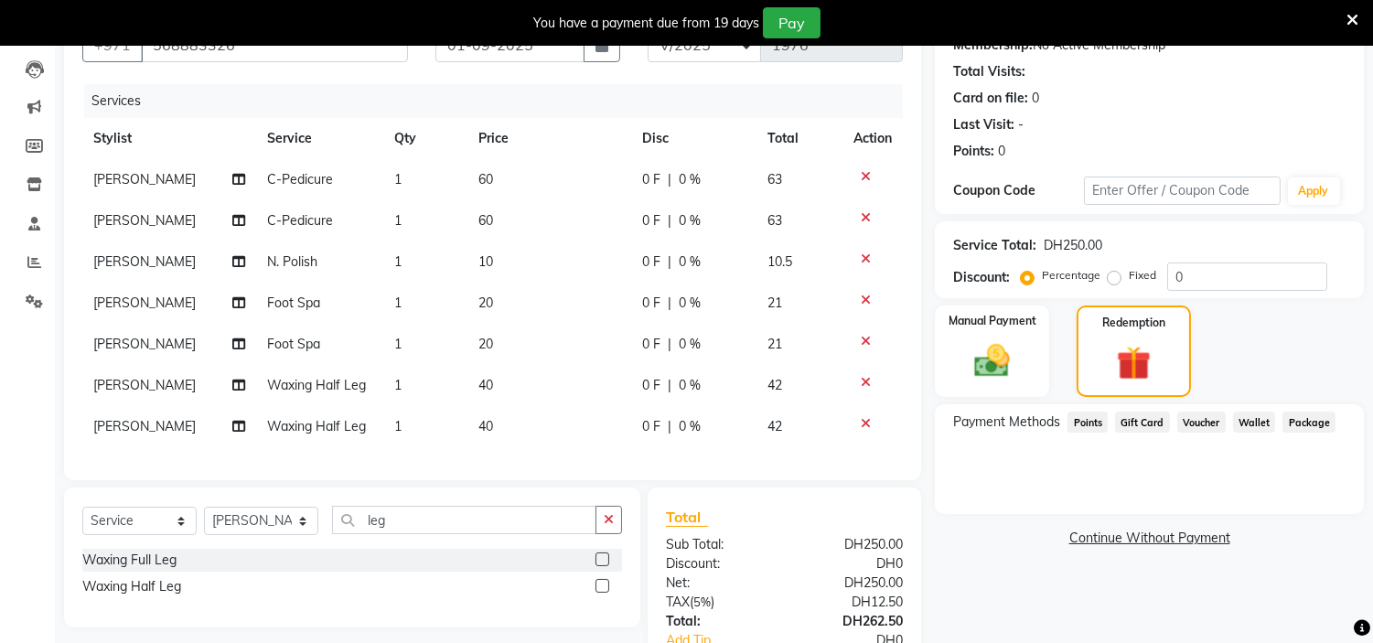
scroll to position [325, 0]
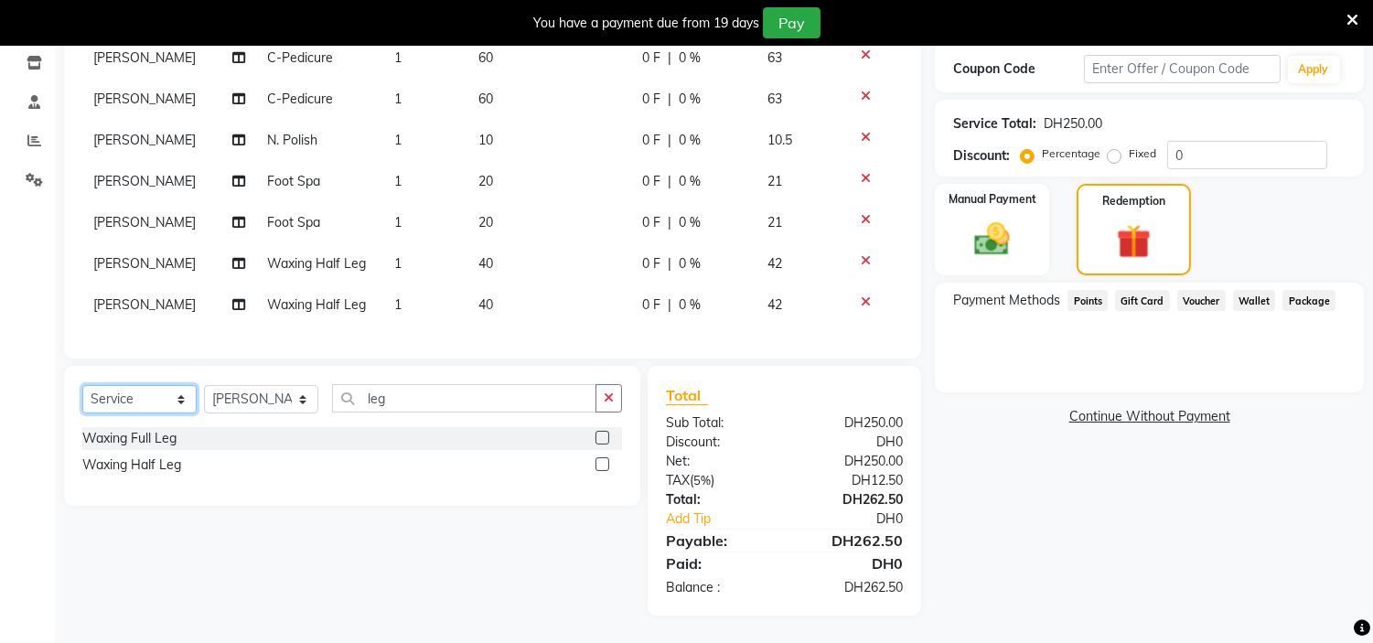
click at [158, 385] on select "Select Service Product Membership Package Voucher Prepaid Gift Card" at bounding box center [139, 399] width 114 height 28
click at [263, 406] on select "Select Stylist [PERSON_NAME] Jheza [PERSON_NAME] [PERSON_NAME] [PERSON_NAME] An…" at bounding box center [261, 399] width 114 height 28
click at [204, 386] on select "Select Stylist [PERSON_NAME] Jheza [PERSON_NAME] [PERSON_NAME] [PERSON_NAME] An…" at bounding box center [261, 399] width 114 height 28
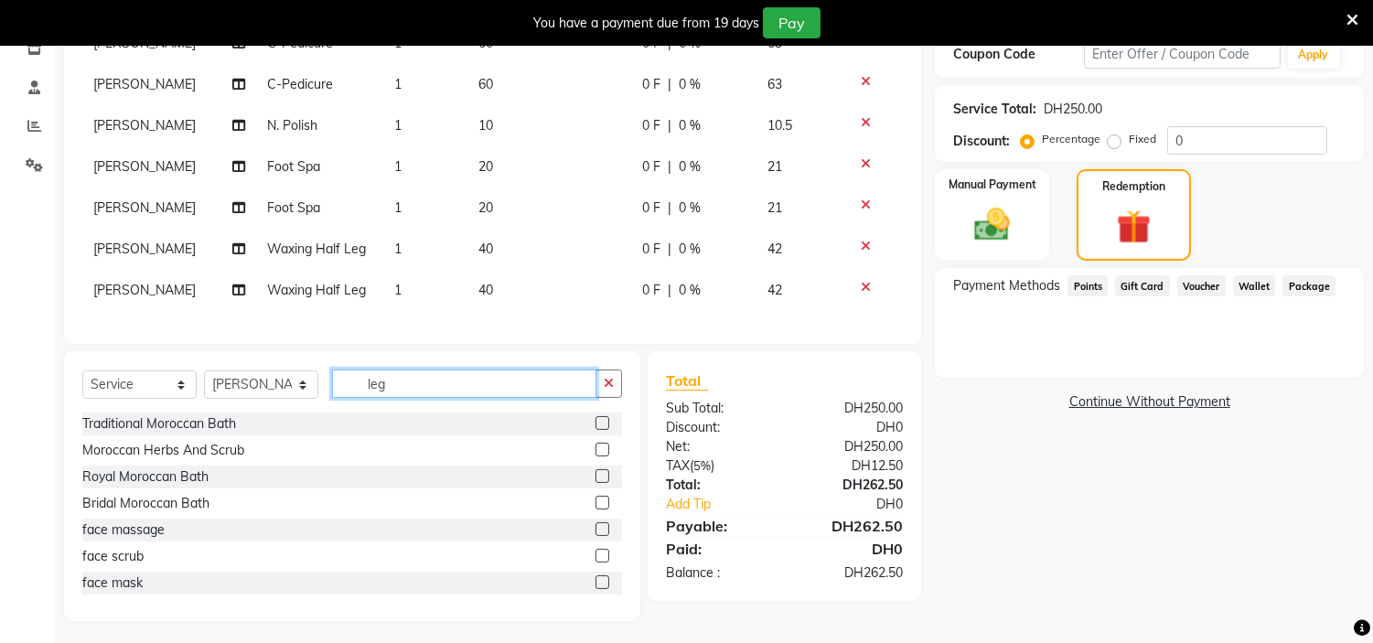
drag, startPoint x: 427, startPoint y: 393, endPoint x: 0, endPoint y: 343, distance: 430.2
click at [0, 345] on app-home "Select Location × H Y M [DEMOGRAPHIC_DATA] Beauty Center , [GEOGRAPHIC_DATA] En…" at bounding box center [686, 185] width 1373 height 928
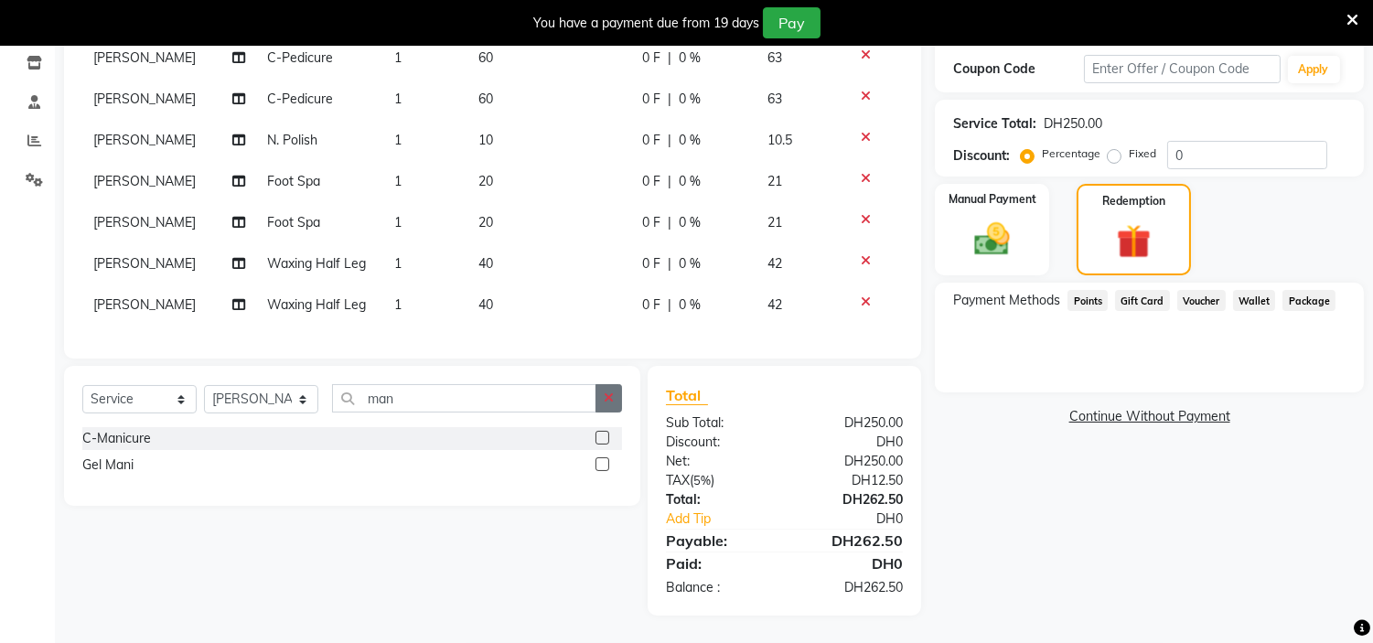
click at [605, 435] on label at bounding box center [603, 438] width 14 height 14
click at [605, 435] on input "checkbox" at bounding box center [602, 439] width 12 height 12
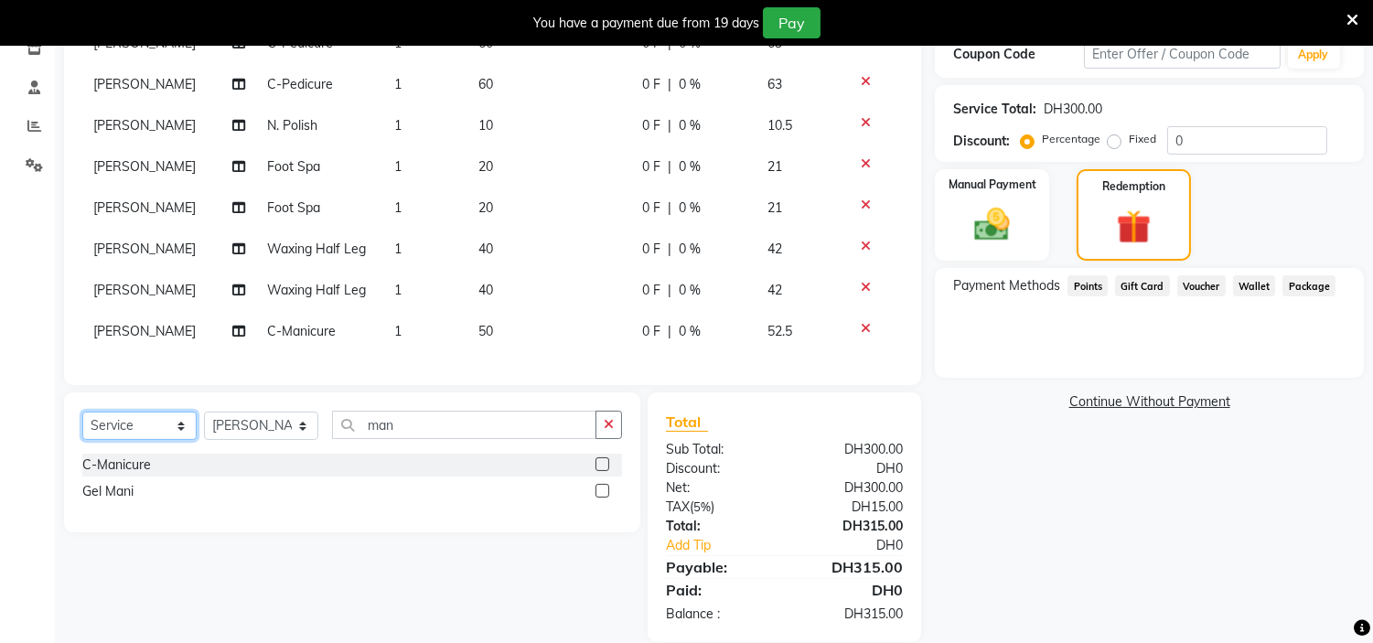
click at [156, 440] on select "Select Service Product Membership Package Voucher Prepaid Gift Card" at bounding box center [139, 426] width 114 height 28
click at [82, 427] on select "Select Service Product Membership Package Voucher Prepaid Gift Card" at bounding box center [139, 426] width 114 height 28
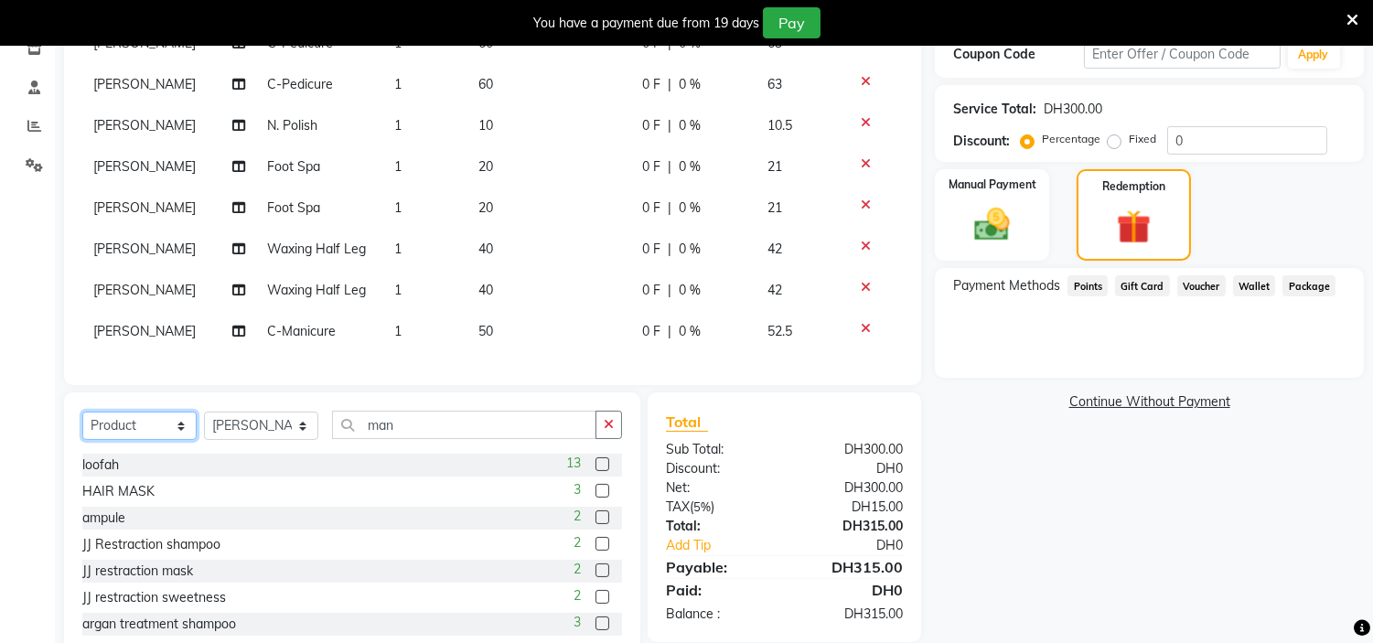
click at [138, 440] on select "Select Service Product Membership Package Voucher Prepaid Gift Card" at bounding box center [139, 426] width 114 height 28
click at [82, 427] on select "Select Service Product Membership Package Voucher Prepaid Gift Card" at bounding box center [139, 426] width 114 height 28
click at [596, 575] on label at bounding box center [603, 569] width 14 height 14
click at [596, 575] on input "checkbox" at bounding box center [602, 570] width 12 height 12
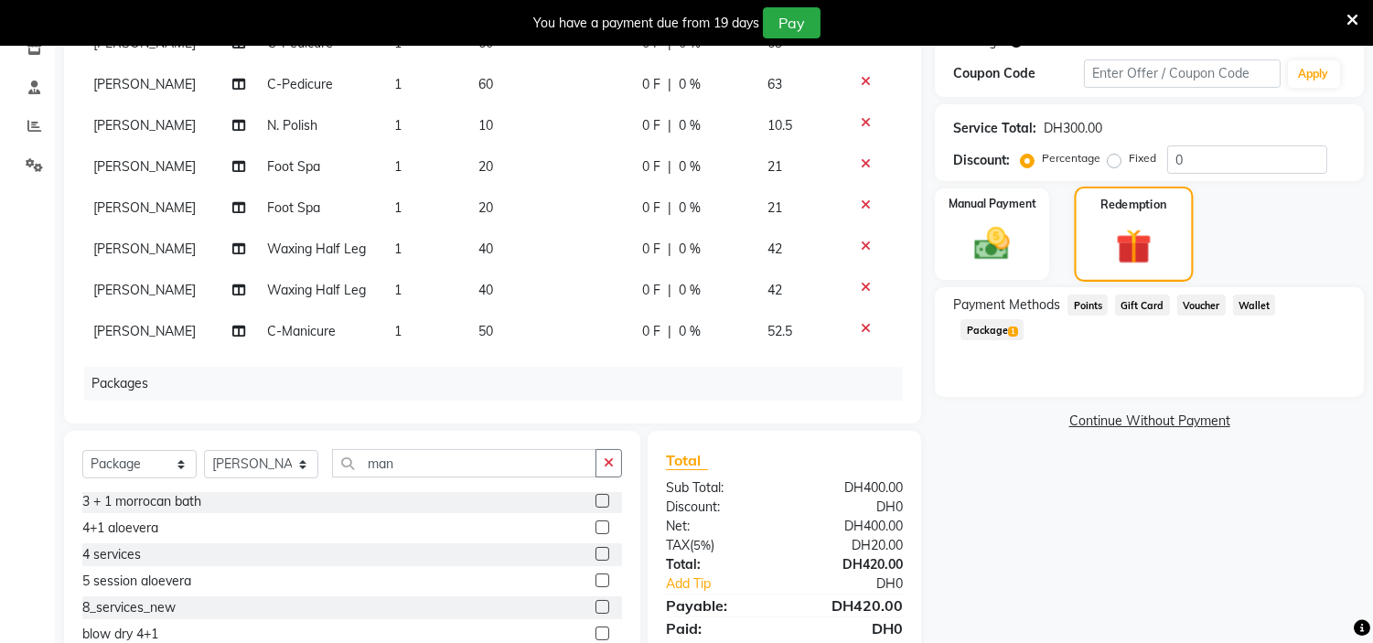
click at [1131, 225] on img at bounding box center [1134, 247] width 58 height 44
click at [1024, 319] on span "Package 1" at bounding box center [992, 329] width 63 height 21
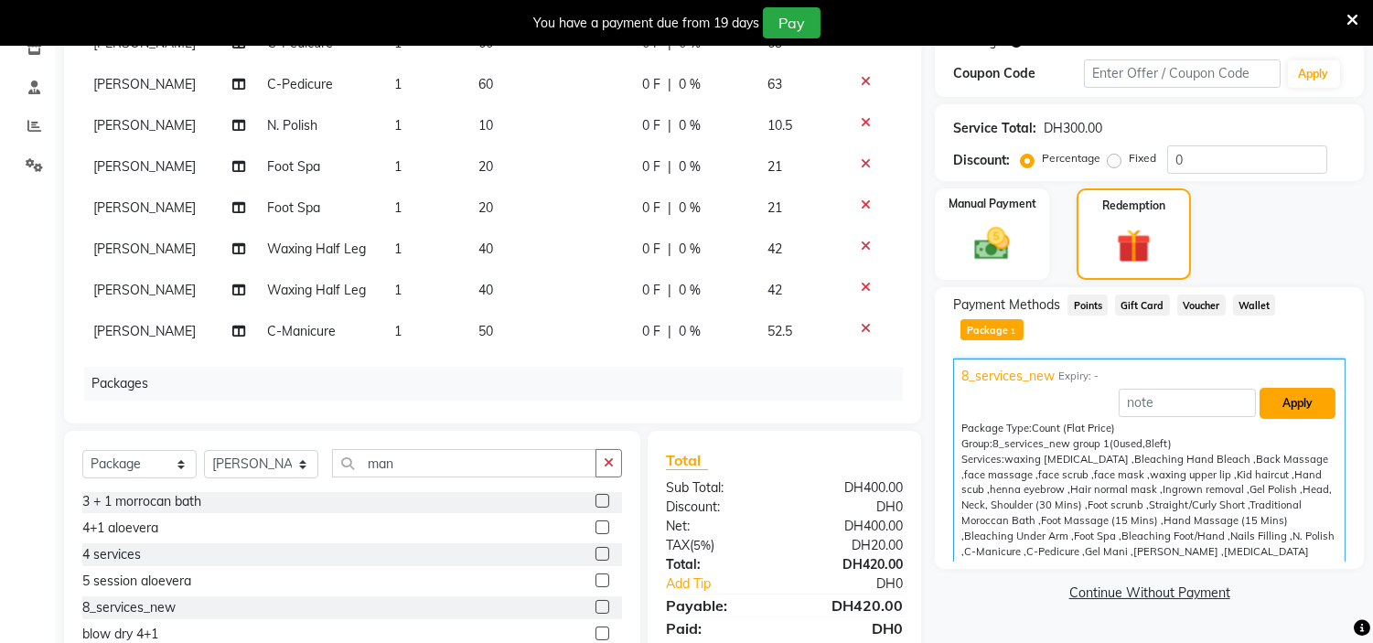
click at [1301, 388] on button "Apply" at bounding box center [1298, 403] width 76 height 31
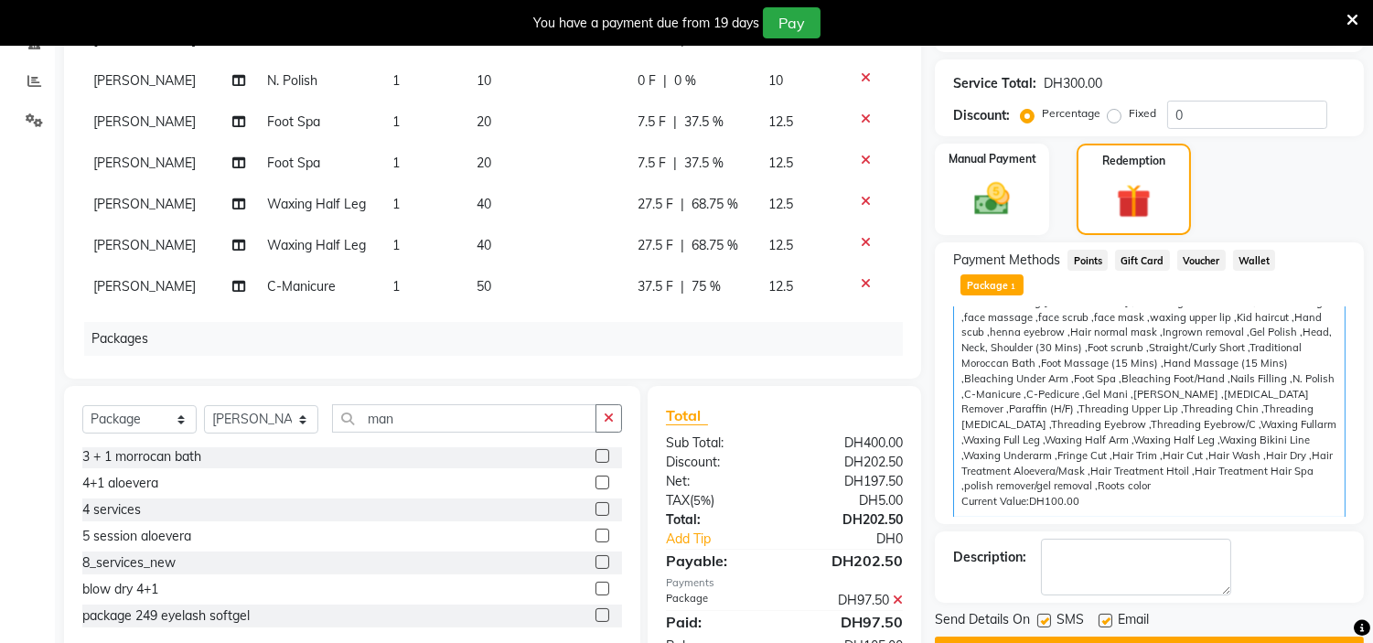
scroll to position [427, 0]
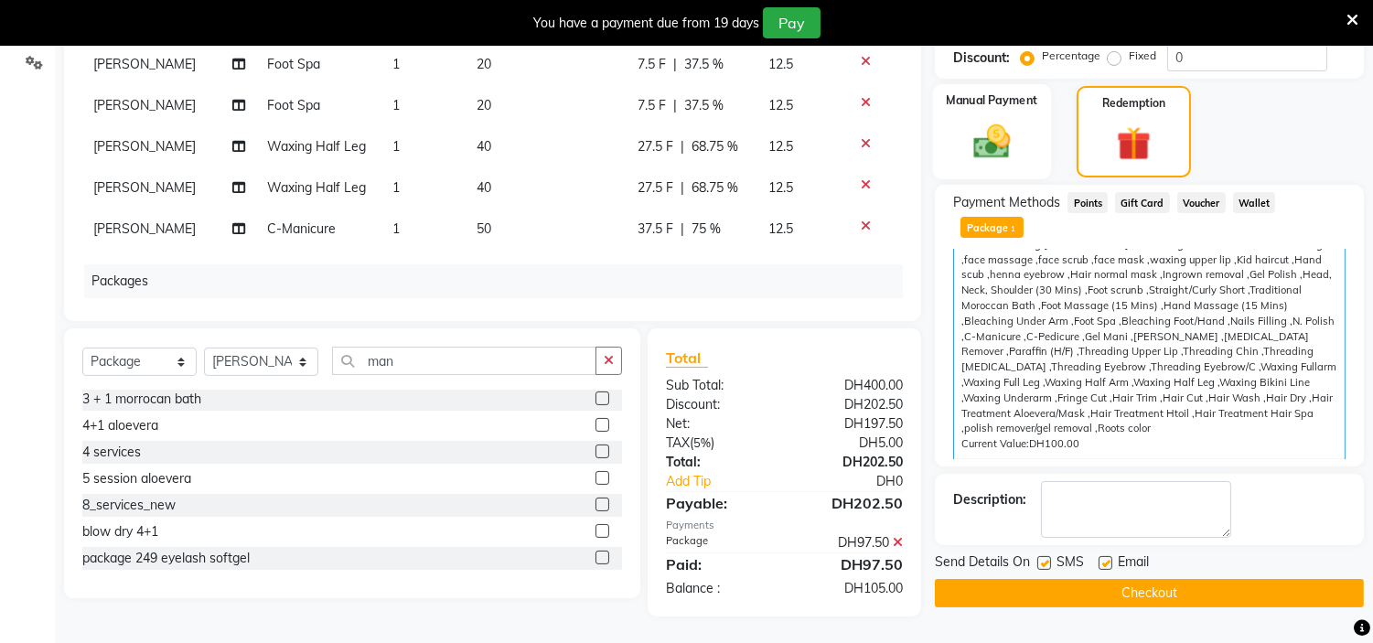
click at [1013, 147] on img at bounding box center [992, 142] width 60 height 43
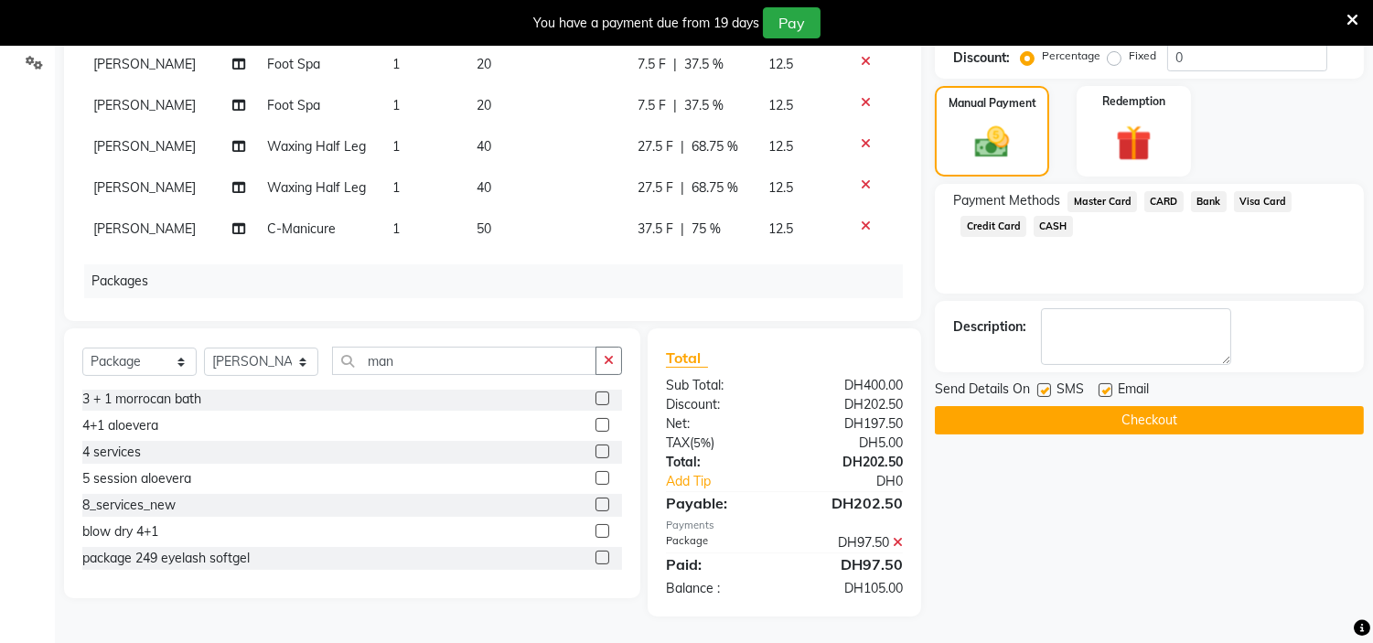
click at [1036, 218] on span "CASH" at bounding box center [1053, 226] width 39 height 21
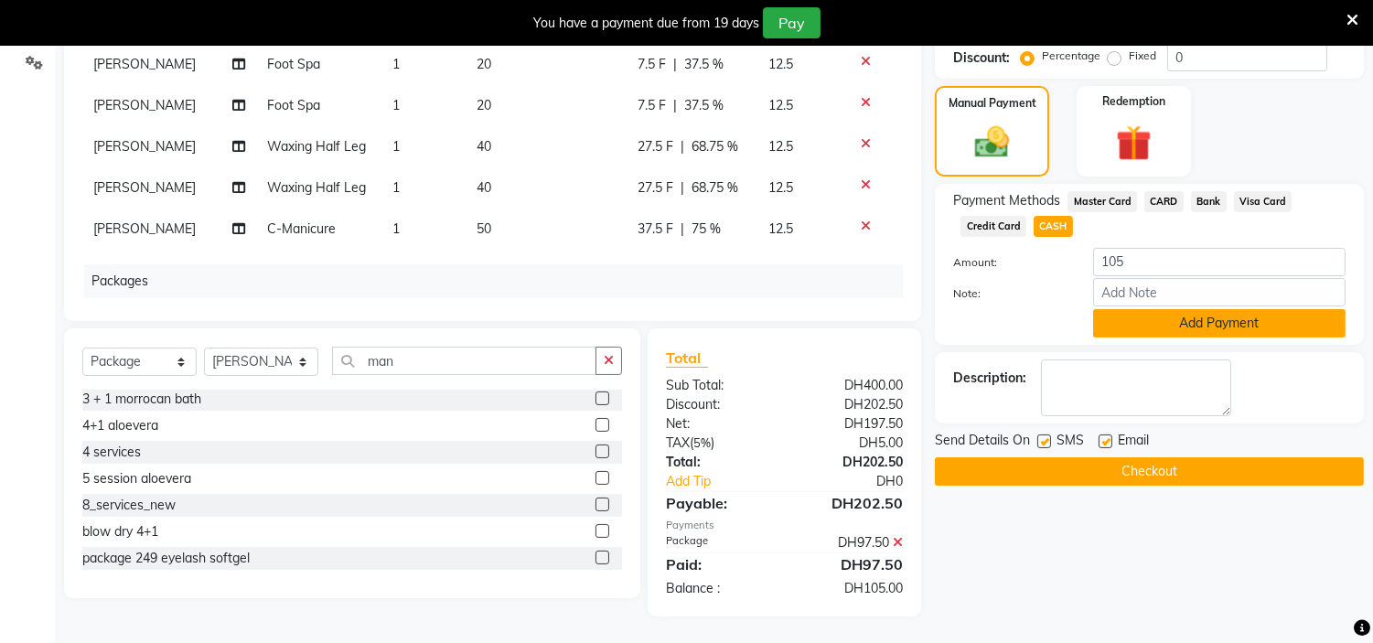
drag, startPoint x: 1122, startPoint y: 315, endPoint x: 1125, endPoint y: 325, distance: 10.4
click at [1122, 316] on button "Add Payment" at bounding box center [1219, 323] width 252 height 28
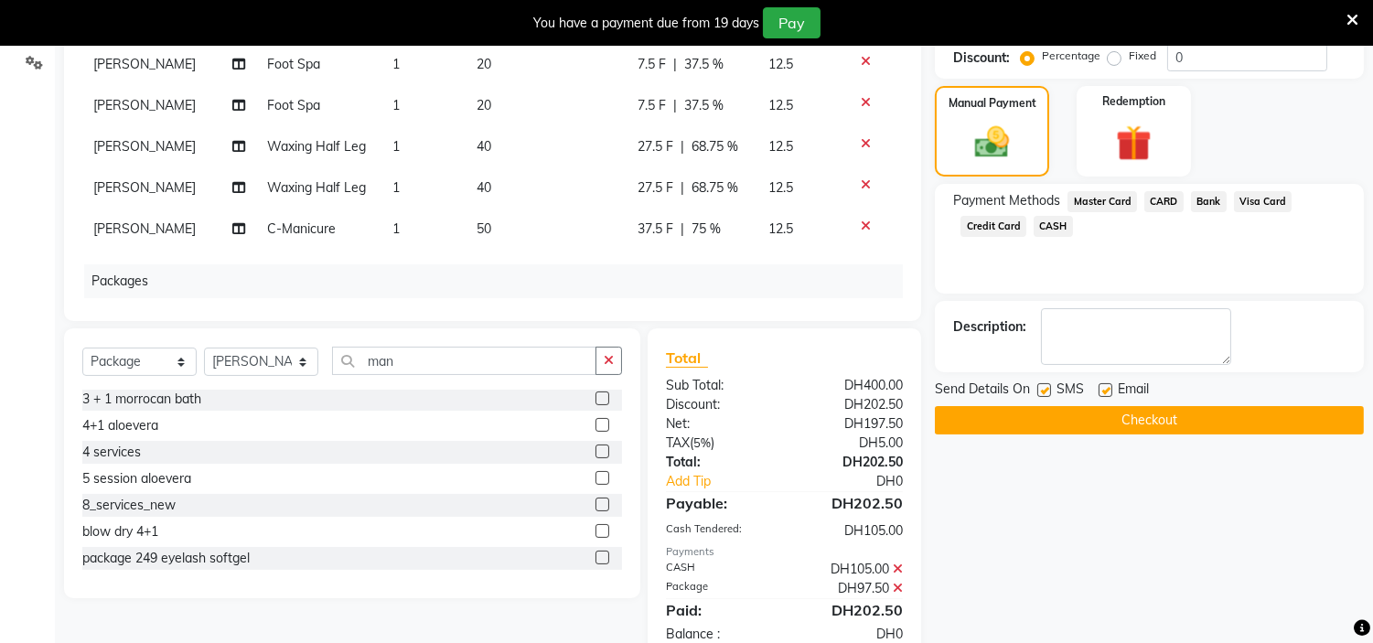
click at [1039, 383] on label at bounding box center [1044, 390] width 14 height 14
click at [1039, 385] on input "checkbox" at bounding box center [1043, 391] width 12 height 12
click at [1099, 386] on label at bounding box center [1106, 390] width 14 height 14
click at [1099, 386] on input "checkbox" at bounding box center [1105, 391] width 12 height 12
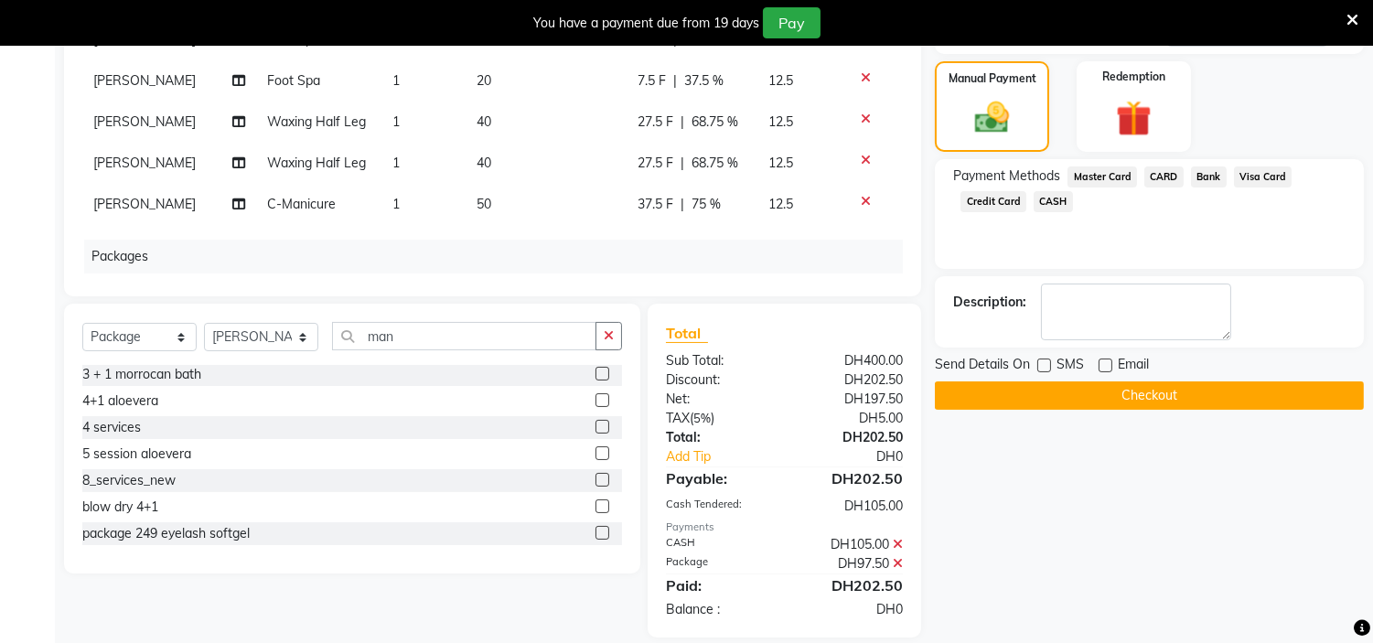
scroll to position [473, 0]
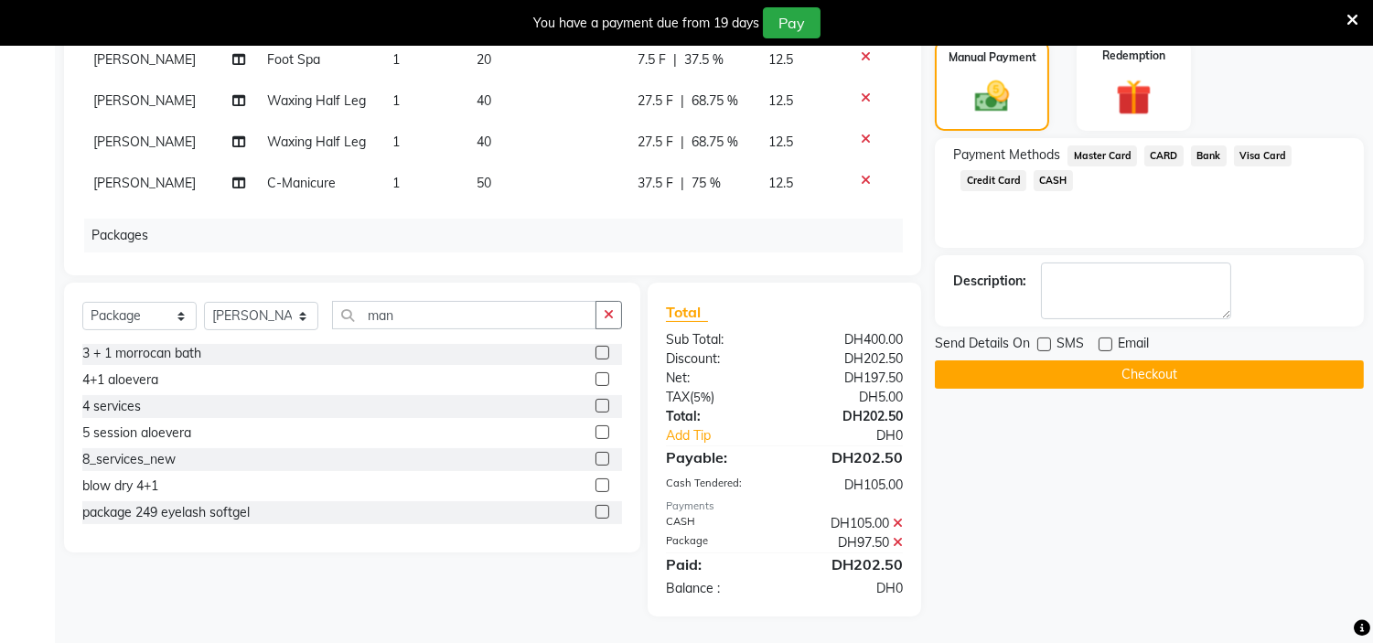
click at [1082, 380] on button "Checkout" at bounding box center [1149, 374] width 429 height 28
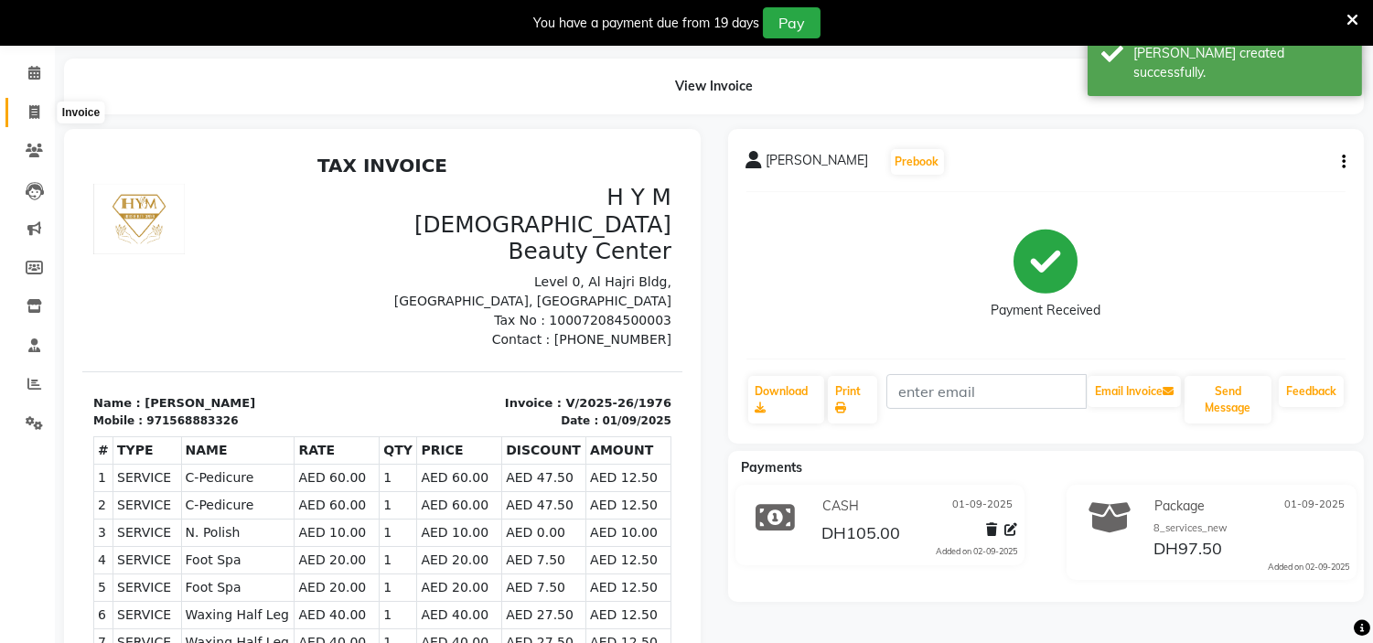
click at [42, 111] on span at bounding box center [34, 112] width 32 height 21
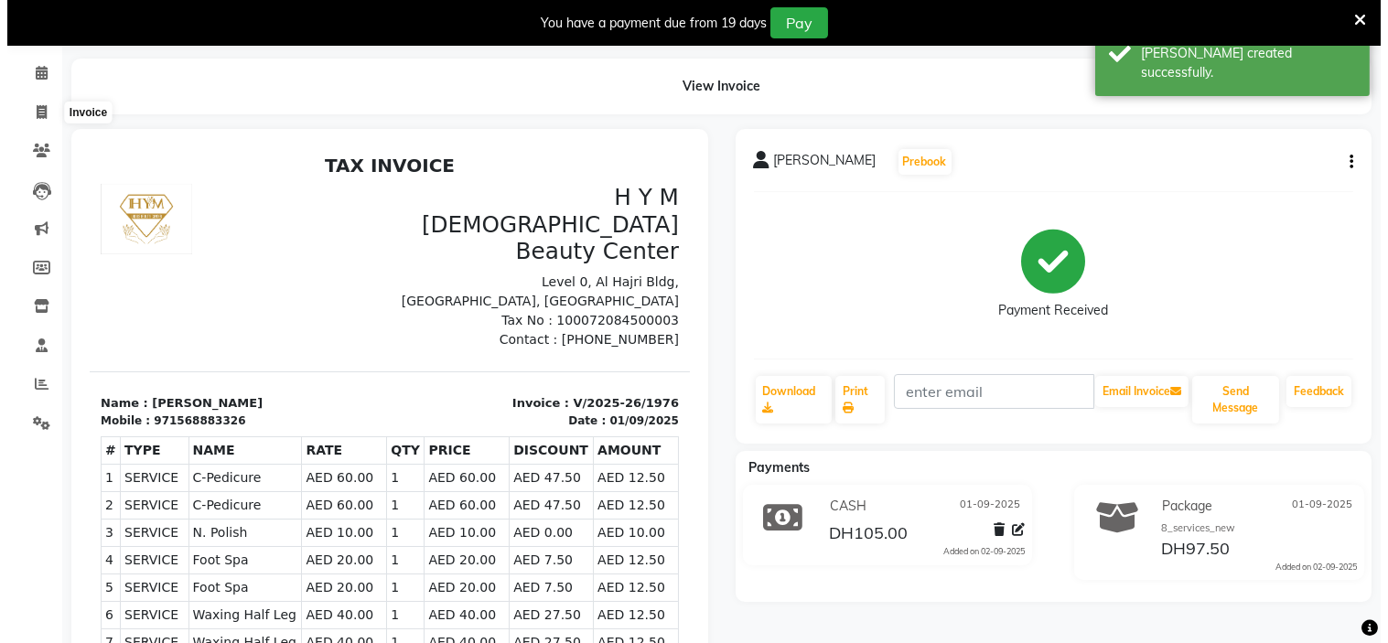
scroll to position [46, 0]
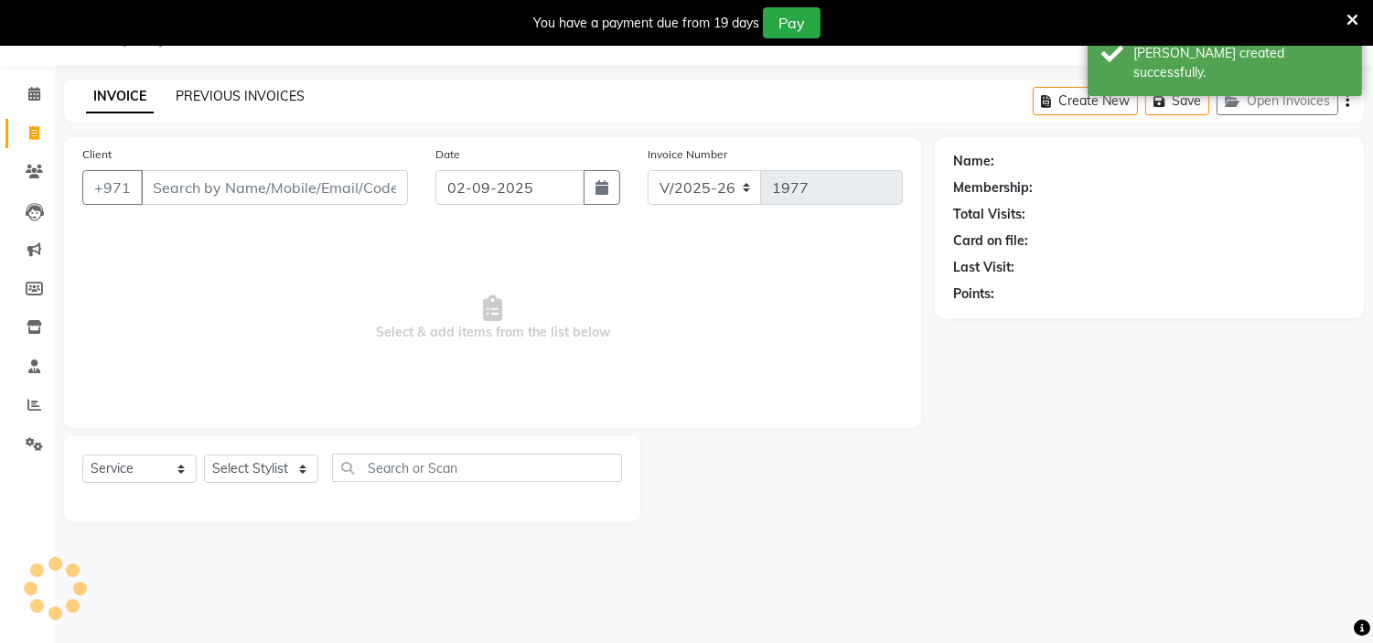
click at [269, 102] on link "PREVIOUS INVOICES" at bounding box center [240, 96] width 129 height 16
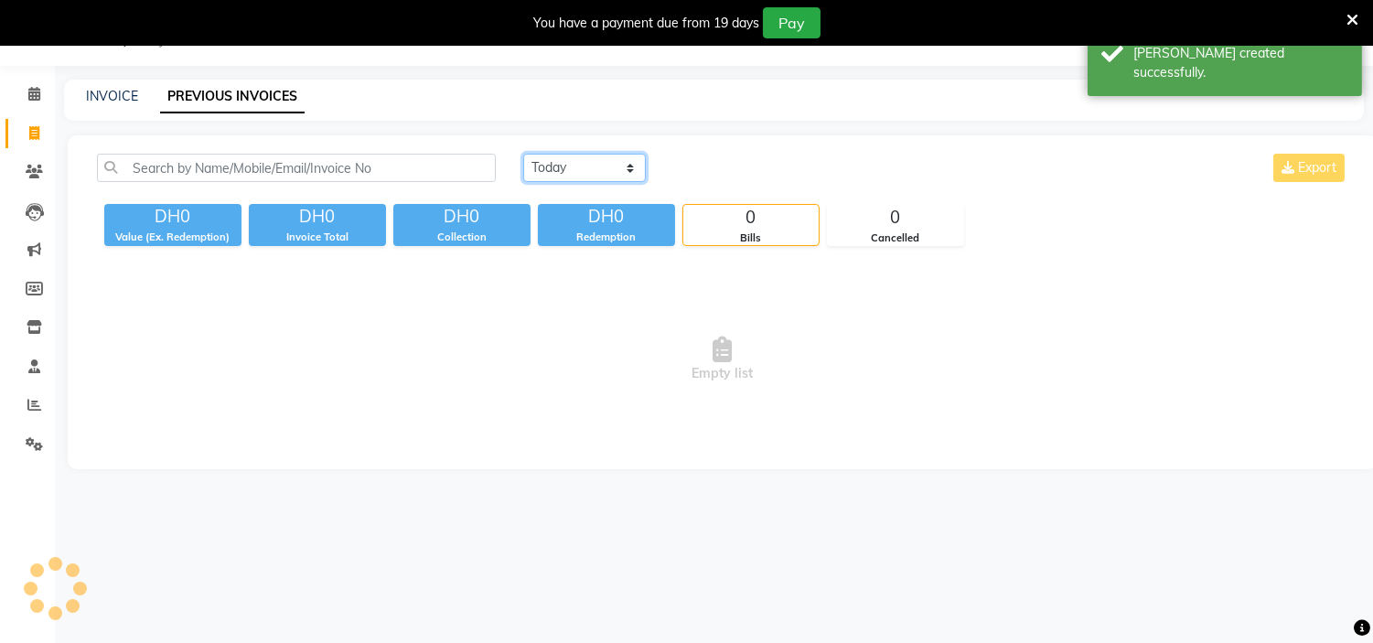
click at [588, 175] on select "[DATE] [DATE] Custom Range" at bounding box center [584, 168] width 123 height 28
click at [523, 154] on select "[DATE] [DATE] Custom Range" at bounding box center [584, 168] width 123 height 28
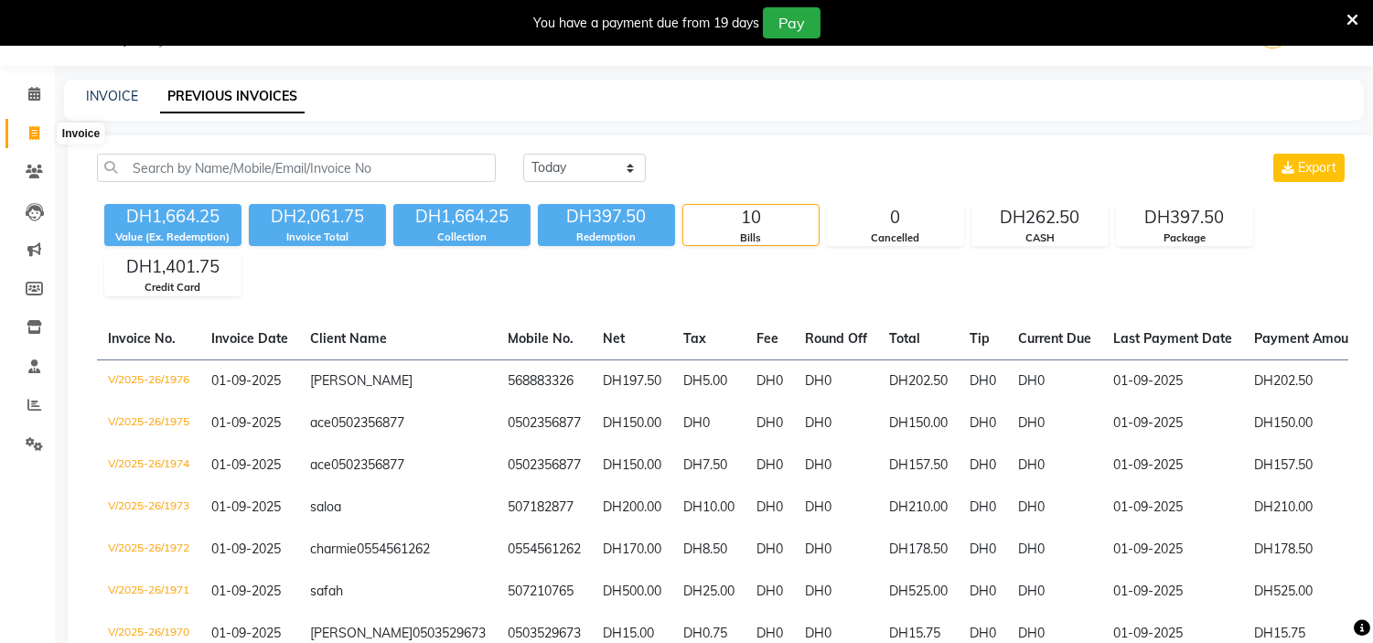
click at [38, 133] on icon at bounding box center [34, 133] width 10 height 14
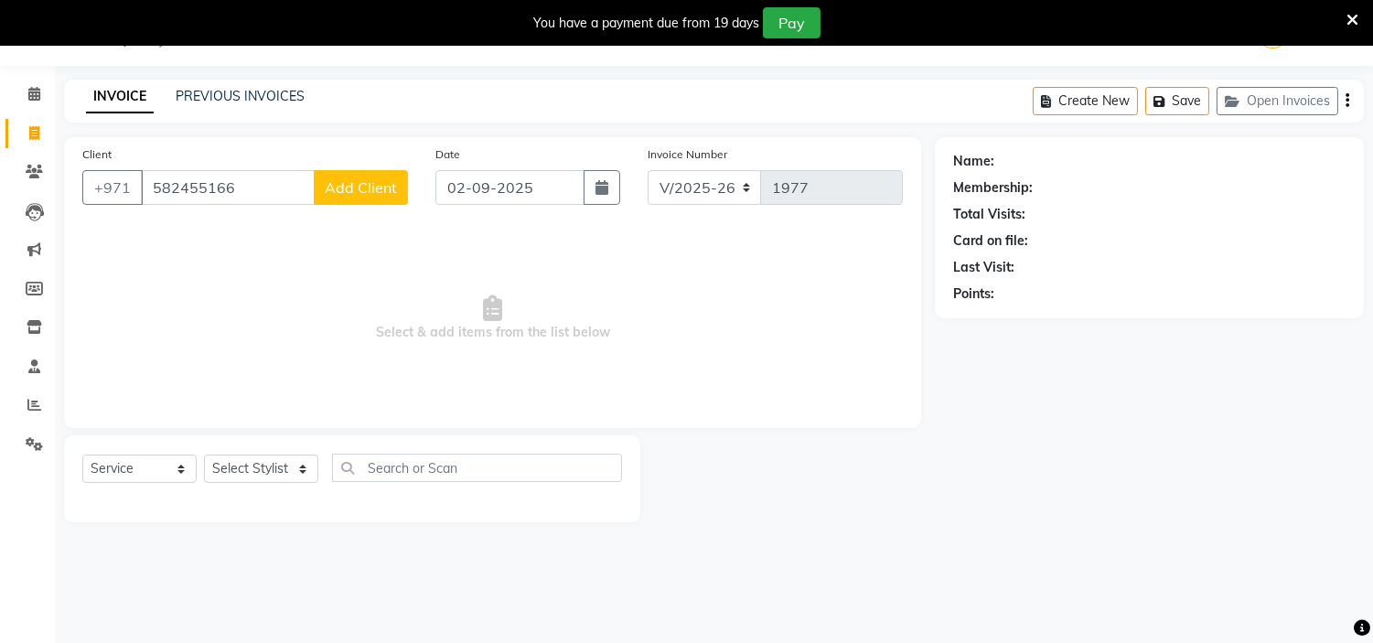
click at [367, 199] on button "Add Client" at bounding box center [361, 187] width 94 height 35
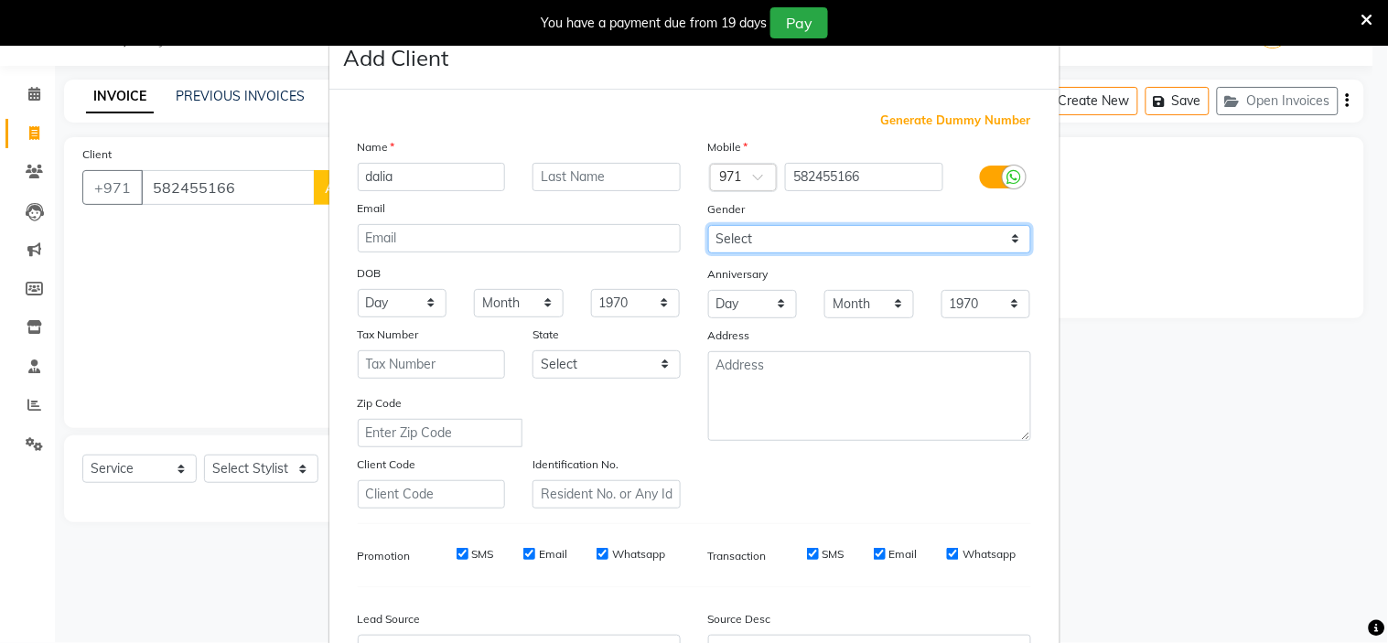
click at [714, 244] on select "Select [DEMOGRAPHIC_DATA] [DEMOGRAPHIC_DATA] Other Prefer Not To Say" at bounding box center [869, 239] width 323 height 28
click at [708, 225] on select "Select [DEMOGRAPHIC_DATA] [DEMOGRAPHIC_DATA] Other Prefer Not To Say" at bounding box center [869, 239] width 323 height 28
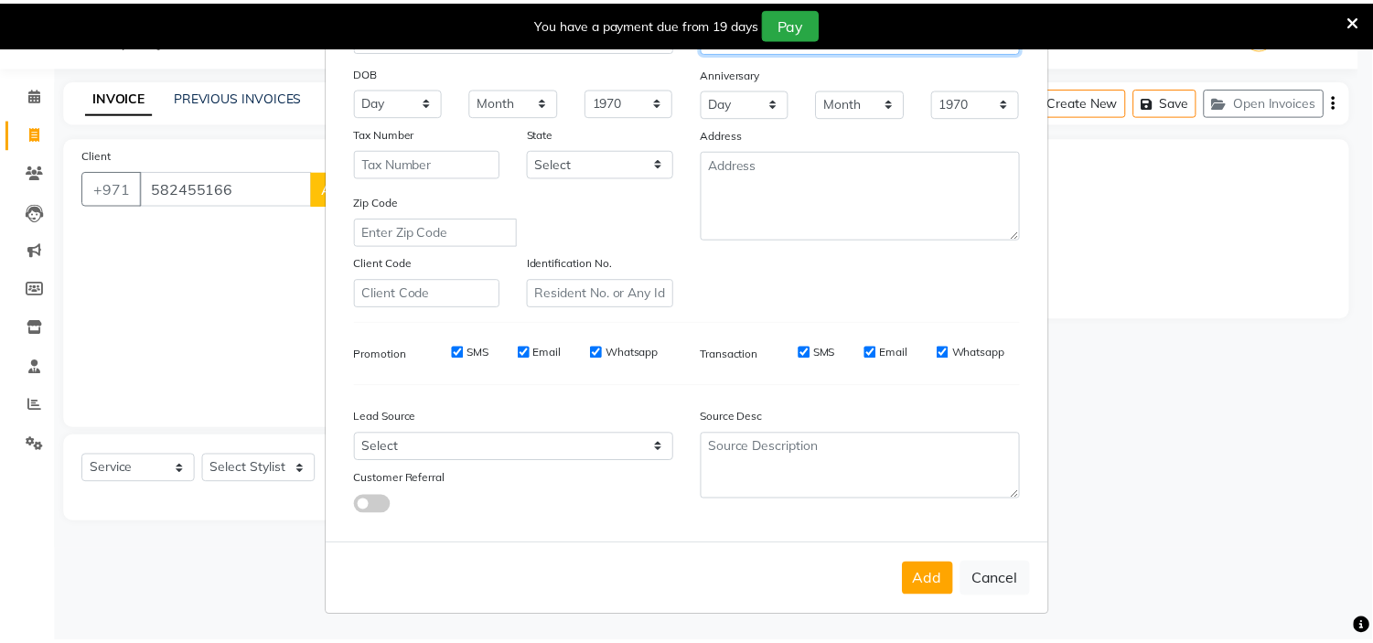
scroll to position [202, 0]
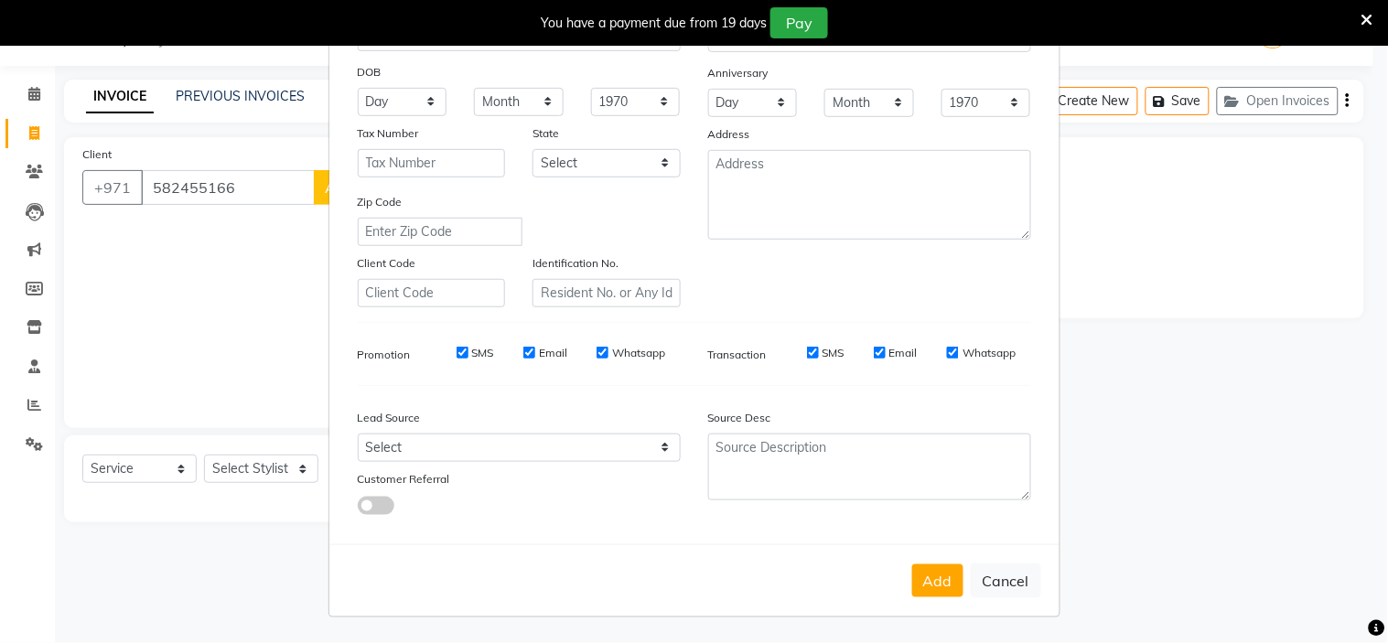
click at [940, 589] on button "Add" at bounding box center [937, 580] width 51 height 33
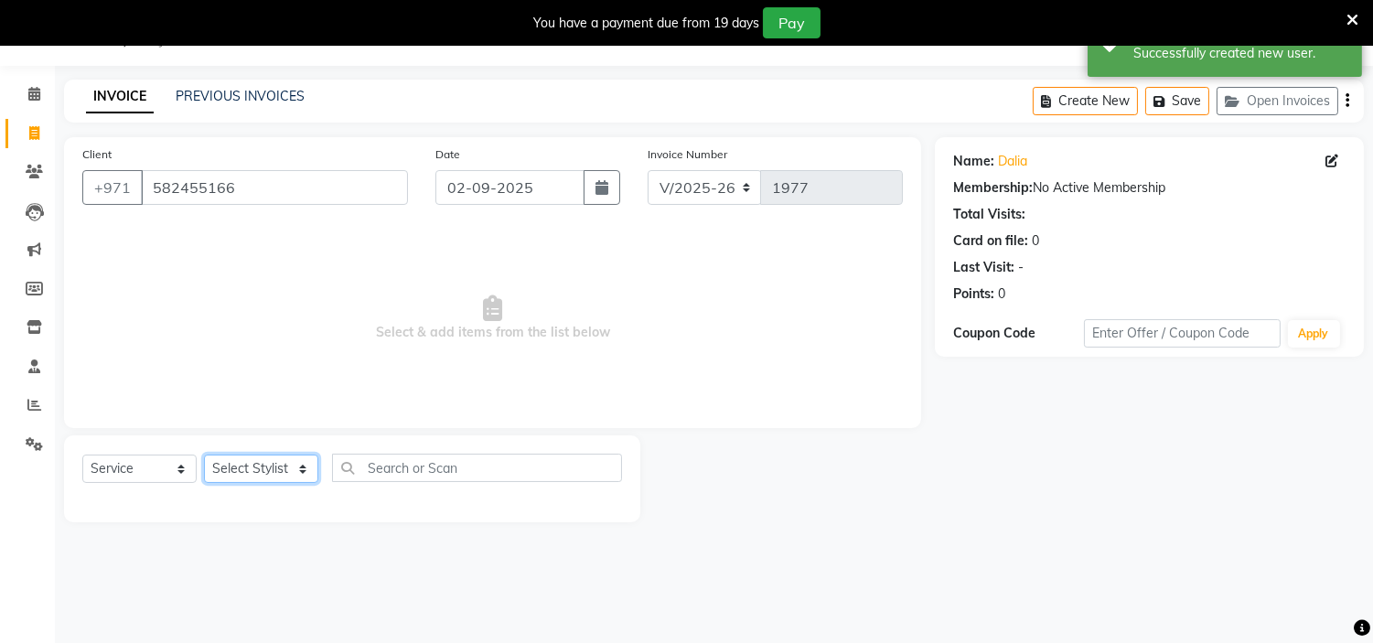
click at [263, 464] on select "Select Stylist [PERSON_NAME] Jheza [PERSON_NAME] [PERSON_NAME] [PERSON_NAME] An…" at bounding box center [261, 469] width 114 height 28
click at [204, 456] on select "Select Stylist [PERSON_NAME] Jheza [PERSON_NAME] [PERSON_NAME] [PERSON_NAME] An…" at bounding box center [261, 469] width 114 height 28
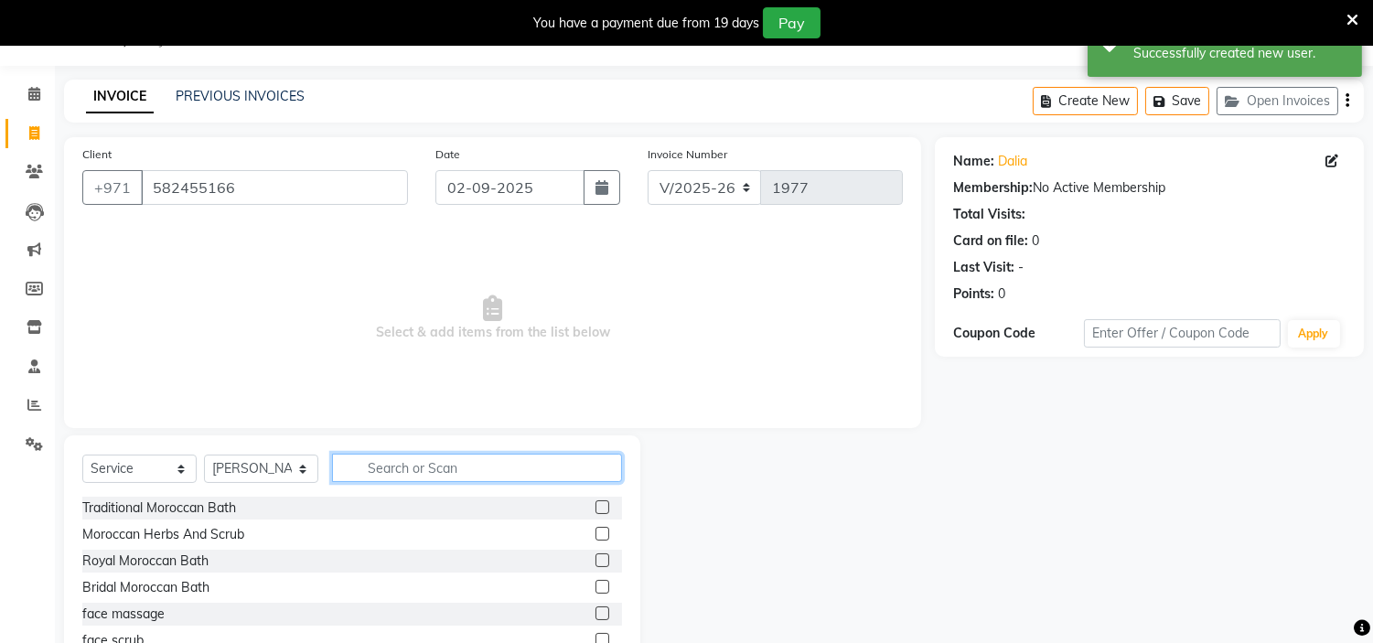
click at [452, 477] on input "text" at bounding box center [477, 468] width 290 height 28
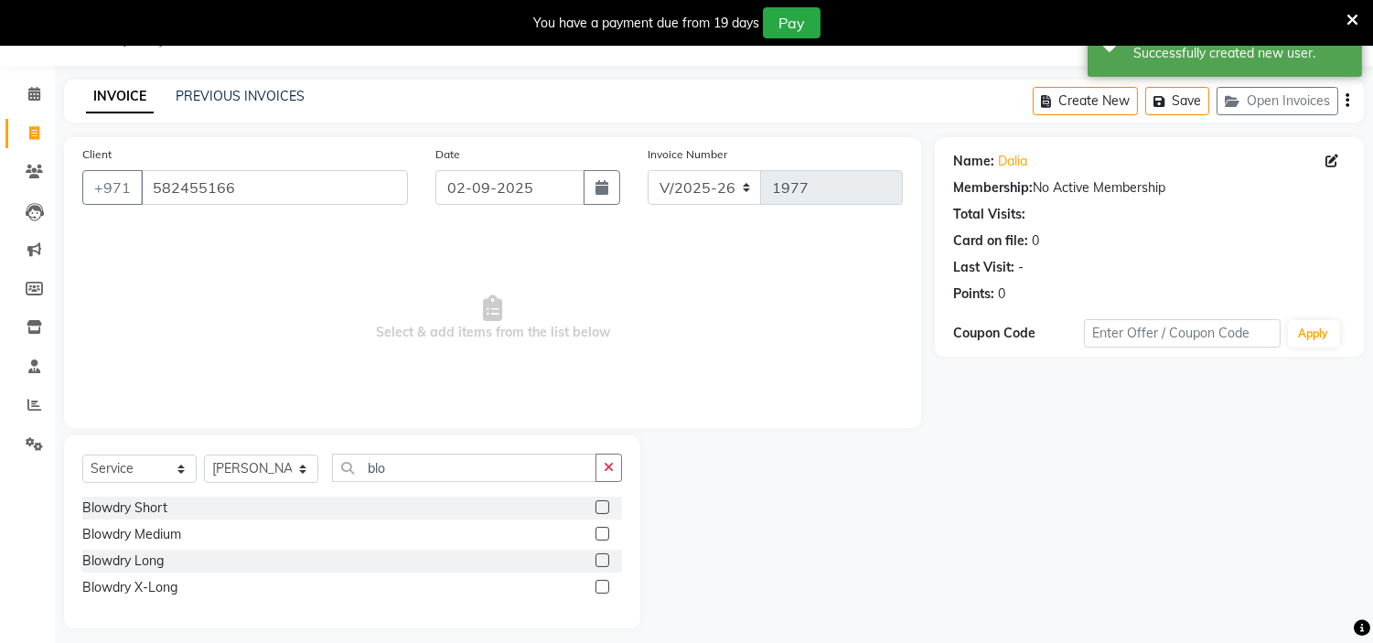
click at [610, 560] on div at bounding box center [609, 561] width 27 height 23
click at [607, 563] on label at bounding box center [603, 560] width 14 height 14
click at [607, 563] on input "checkbox" at bounding box center [602, 561] width 12 height 12
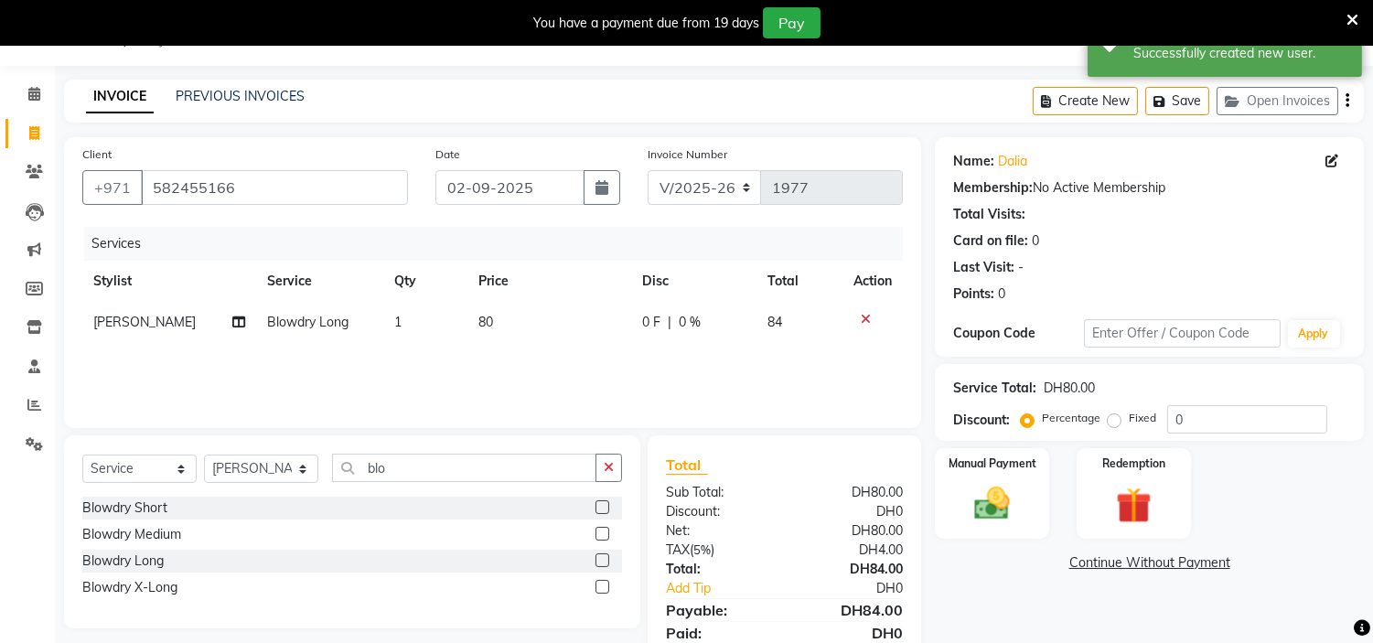
click at [540, 314] on td "80" at bounding box center [549, 322] width 164 height 41
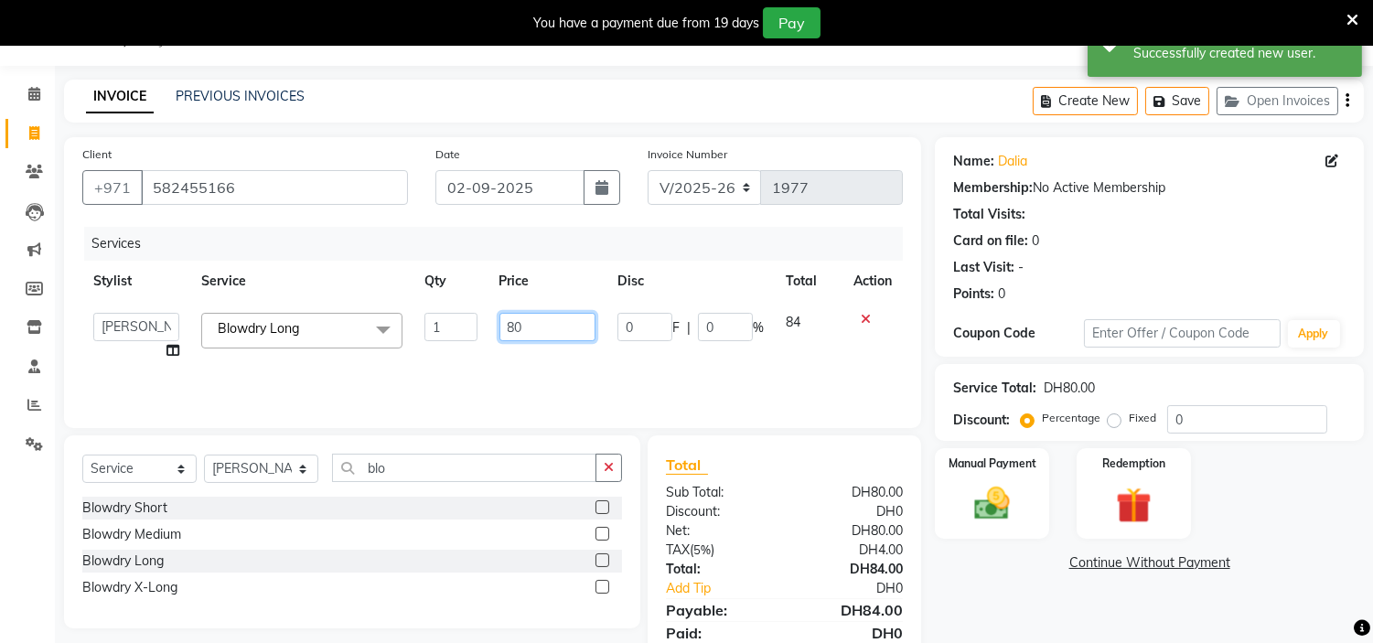
drag, startPoint x: 543, startPoint y: 318, endPoint x: 0, endPoint y: 206, distance: 554.9
click at [0, 274] on app-home "Select Location × H Y M [DEMOGRAPHIC_DATA] Beauty Center , [GEOGRAPHIC_DATA] En…" at bounding box center [686, 356] width 1373 height 713
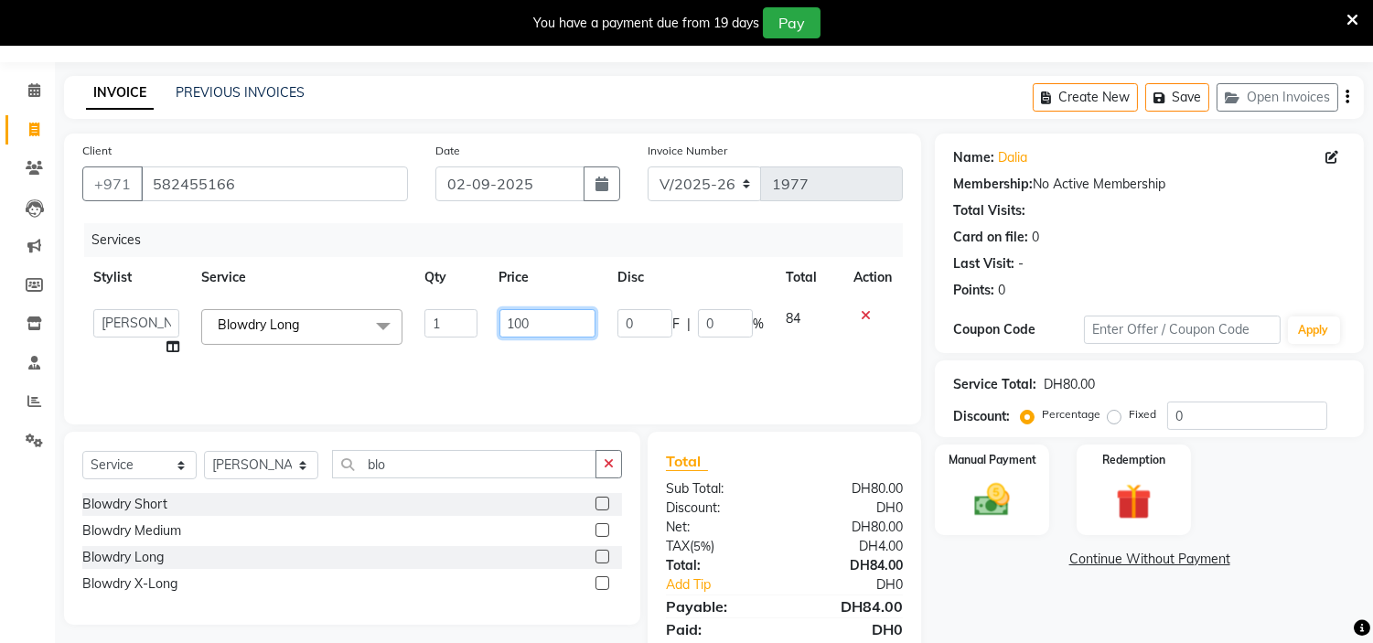
scroll to position [114, 0]
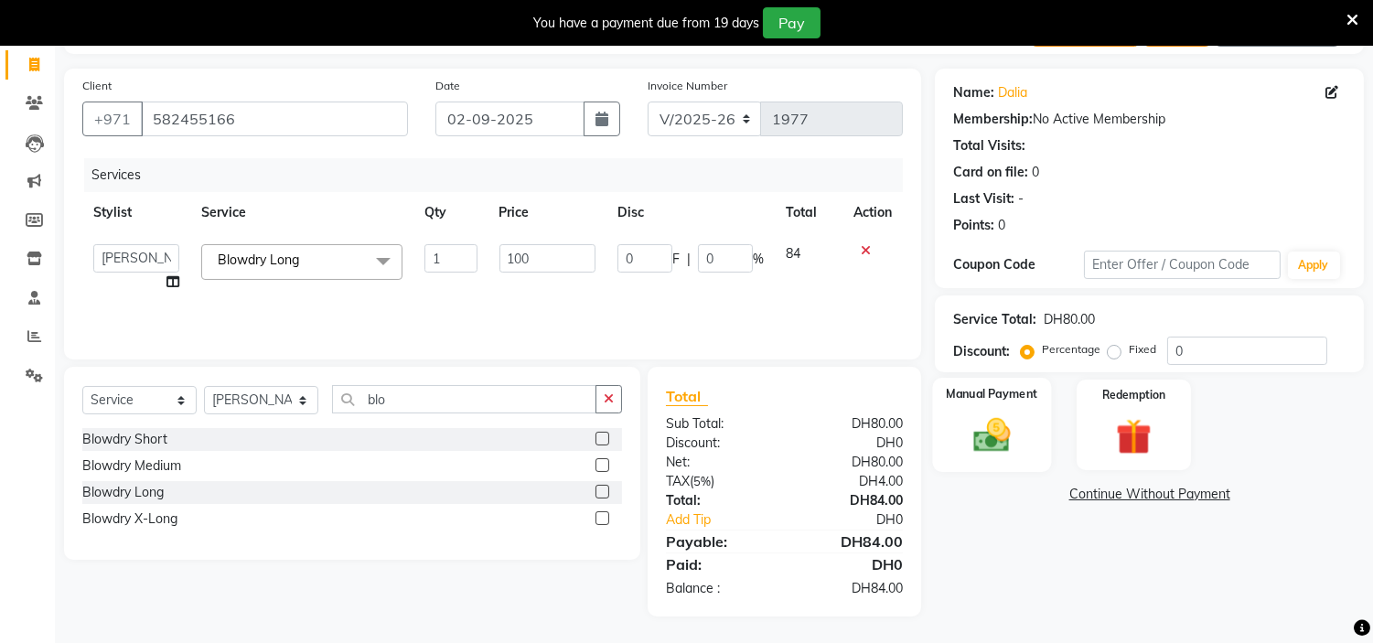
click at [1019, 454] on img at bounding box center [992, 435] width 60 height 43
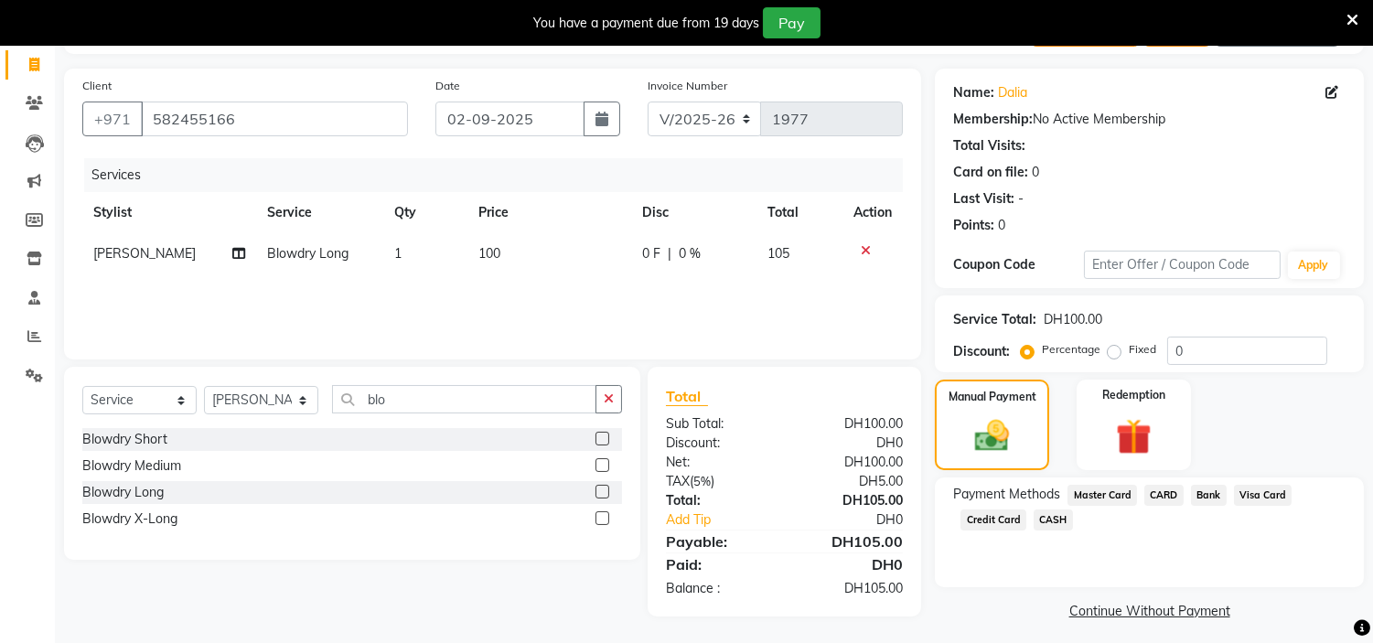
click at [975, 510] on span "Credit Card" at bounding box center [994, 520] width 66 height 21
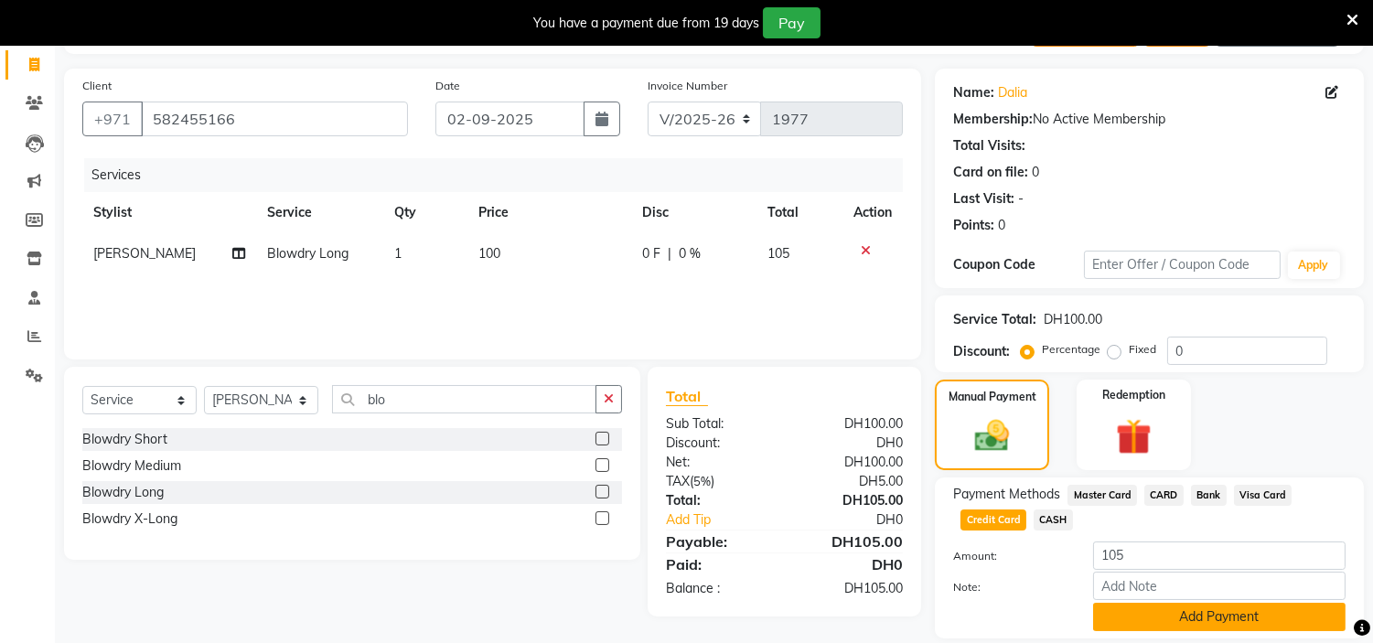
click at [1121, 615] on button "Add Payment" at bounding box center [1219, 617] width 252 height 28
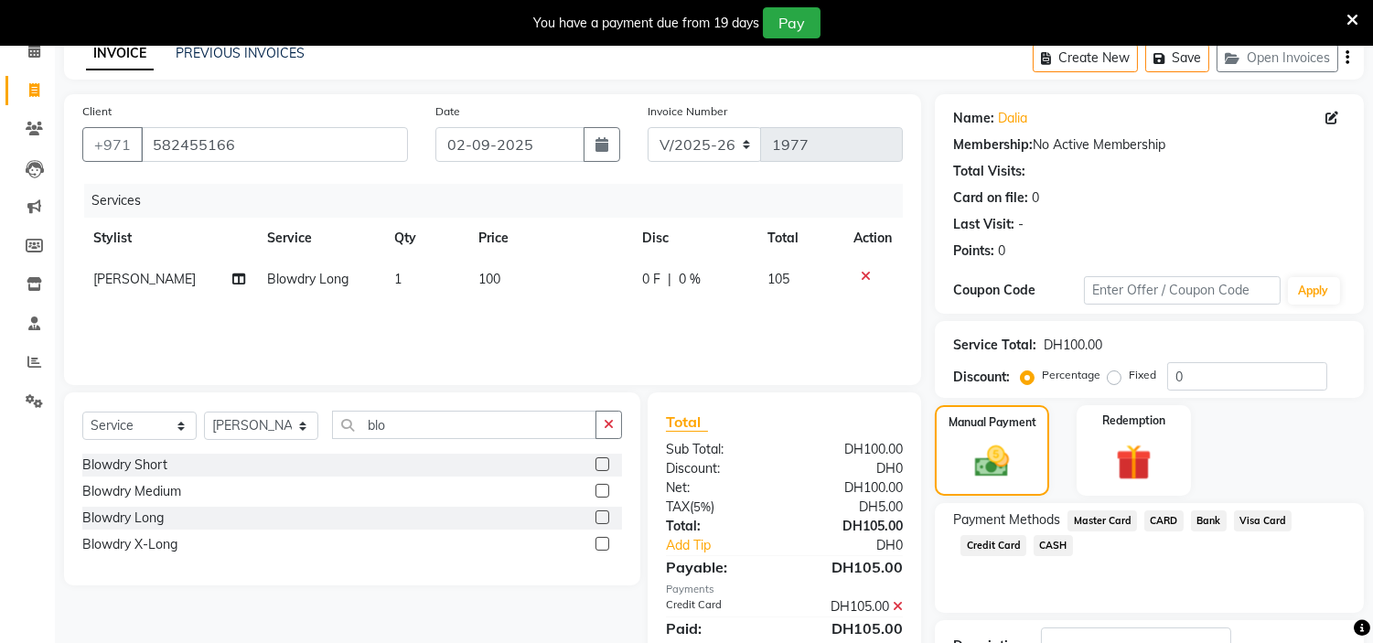
scroll to position [225, 0]
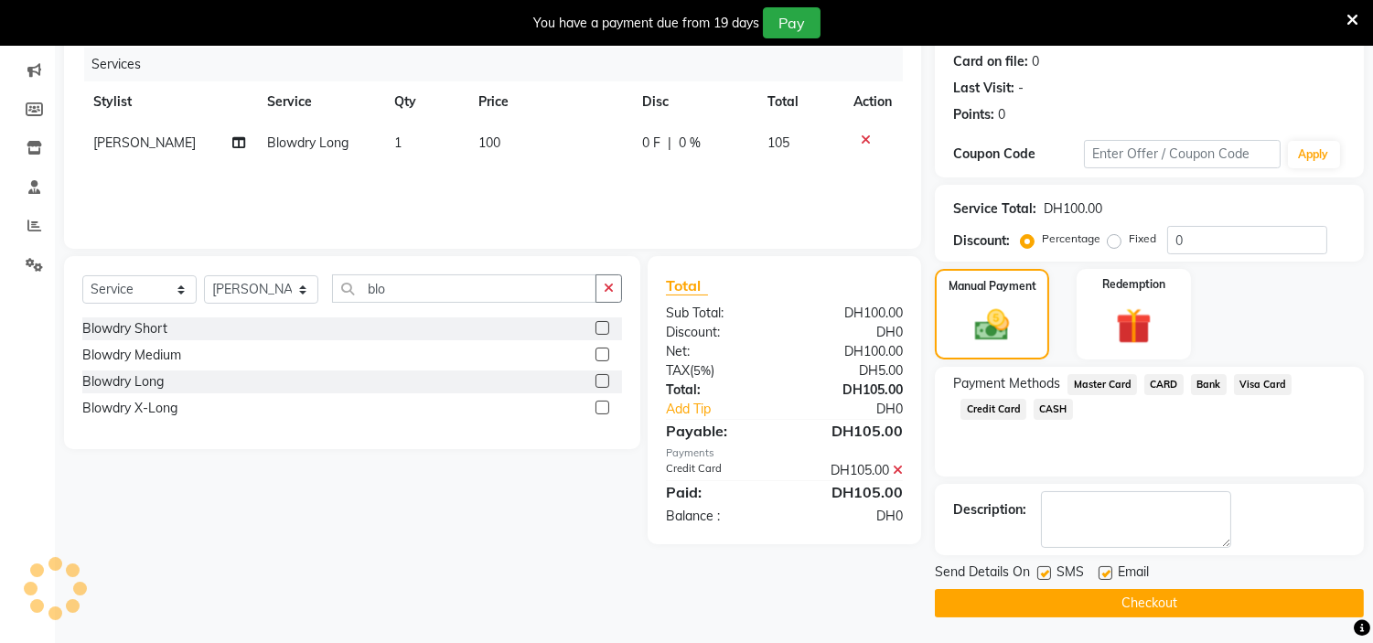
drag, startPoint x: 1037, startPoint y: 570, endPoint x: 1102, endPoint y: 574, distance: 65.1
click at [1039, 570] on label at bounding box center [1044, 573] width 14 height 14
click at [1039, 570] on input "checkbox" at bounding box center [1043, 574] width 12 height 12
click at [1102, 576] on label at bounding box center [1106, 573] width 14 height 14
click at [1102, 576] on input "checkbox" at bounding box center [1105, 574] width 12 height 12
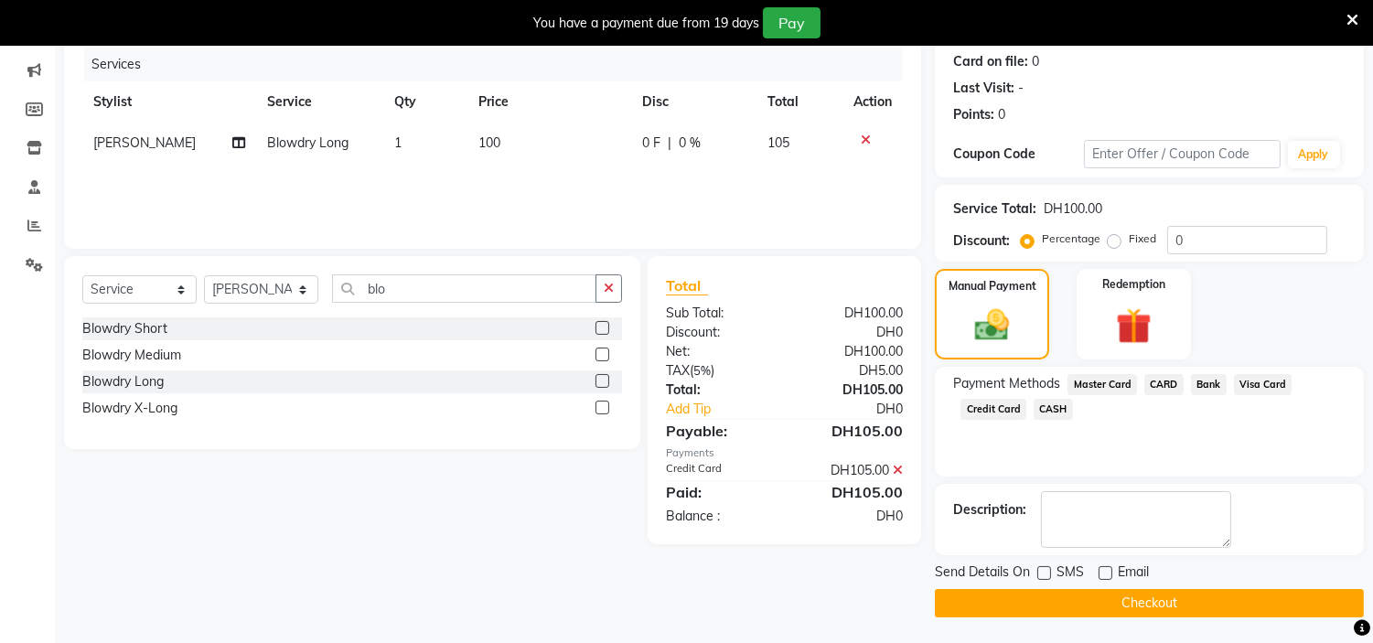
click at [1105, 600] on button "Checkout" at bounding box center [1149, 603] width 429 height 28
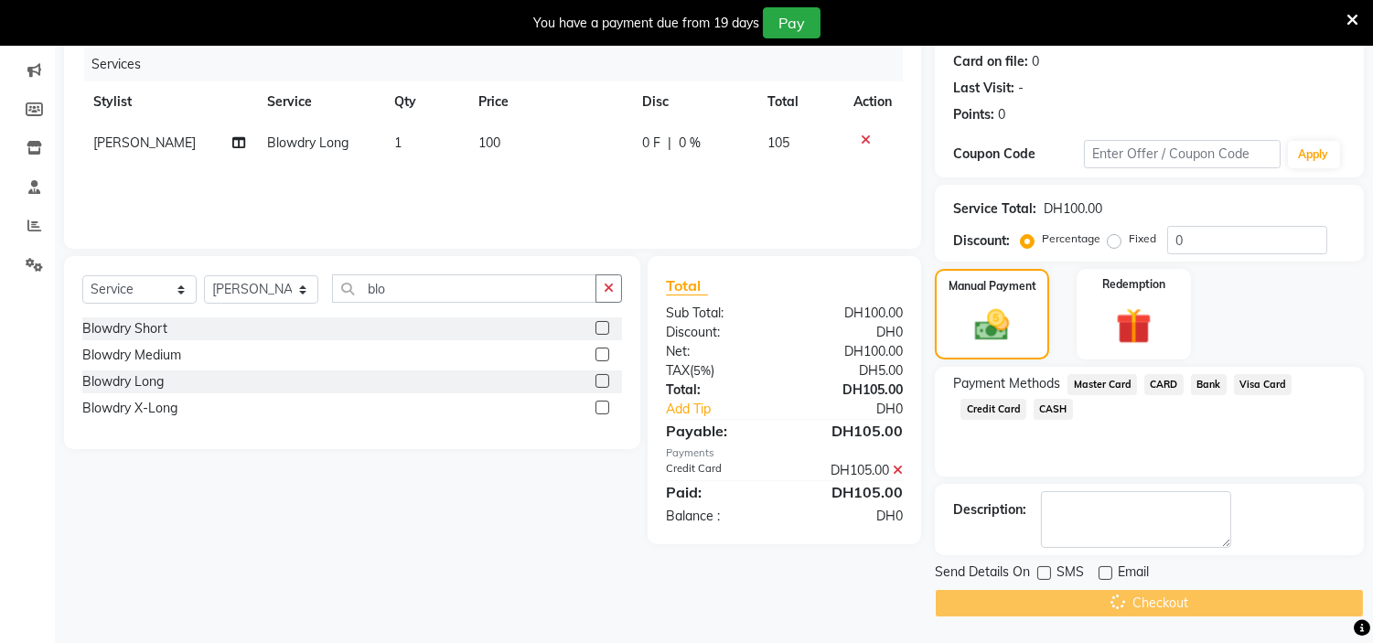
scroll to position [82, 0]
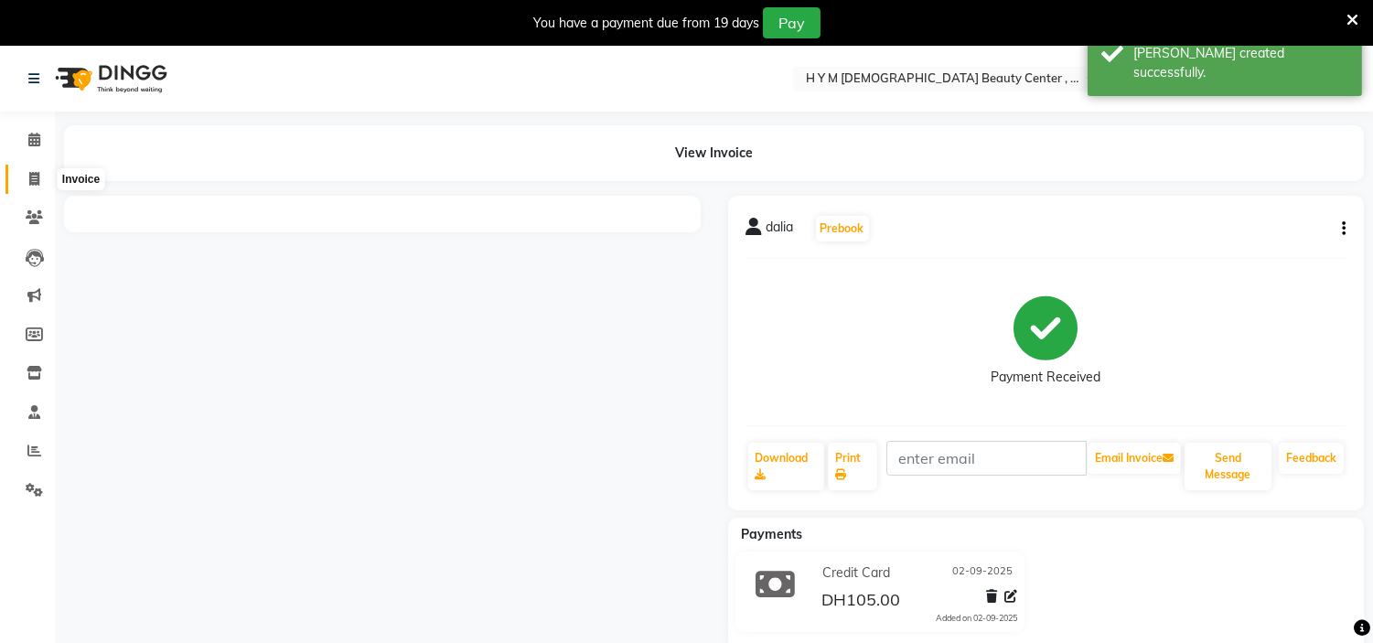
click at [29, 177] on icon at bounding box center [34, 179] width 10 height 14
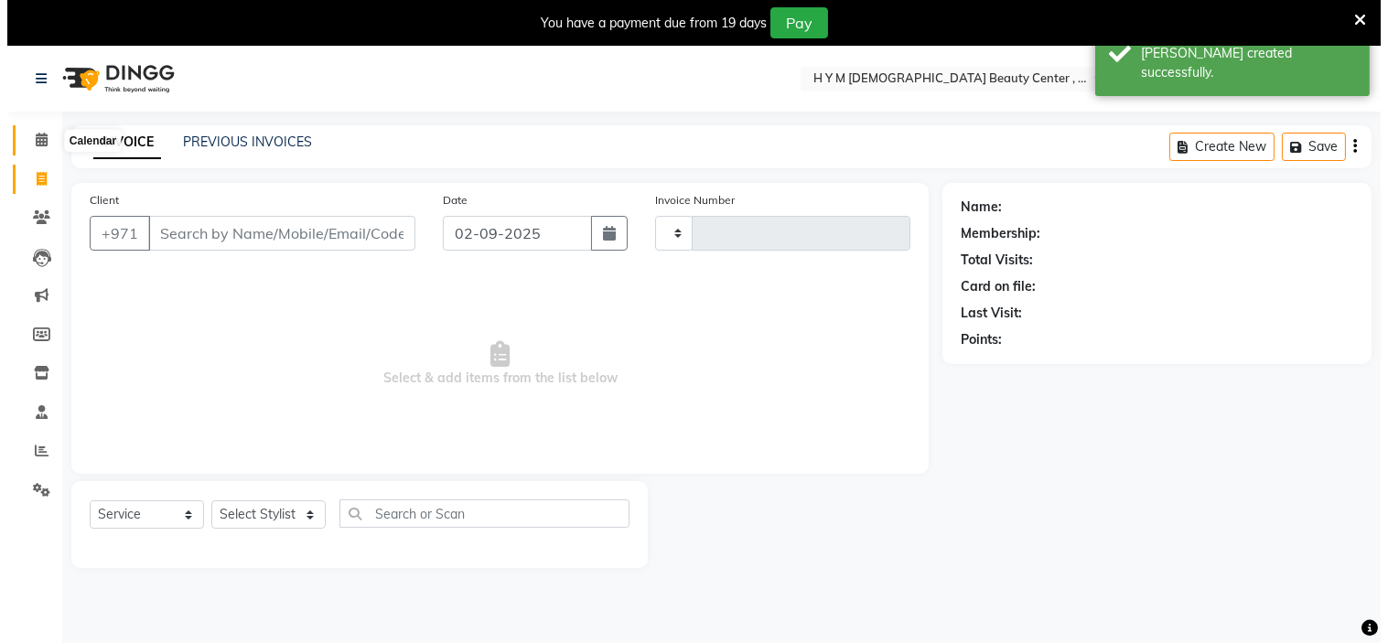
scroll to position [46, 0]
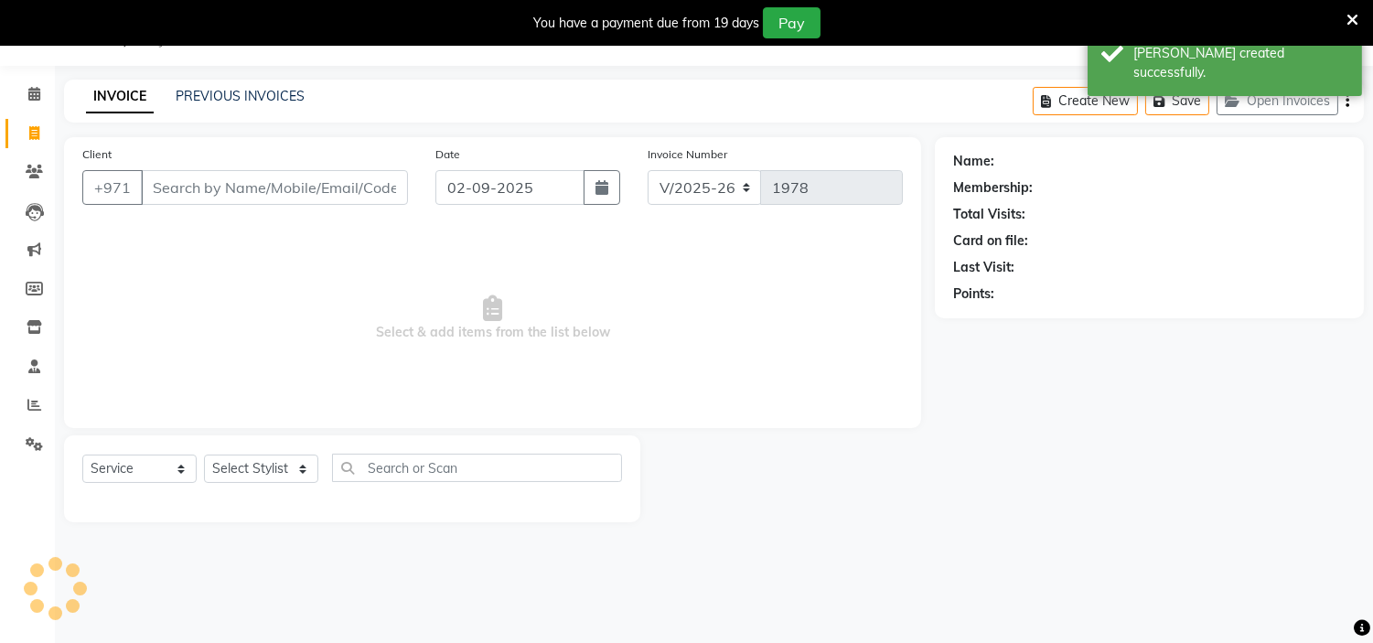
click at [230, 199] on input "Client" at bounding box center [274, 187] width 267 height 35
click at [407, 196] on button "Add Client" at bounding box center [361, 187] width 94 height 35
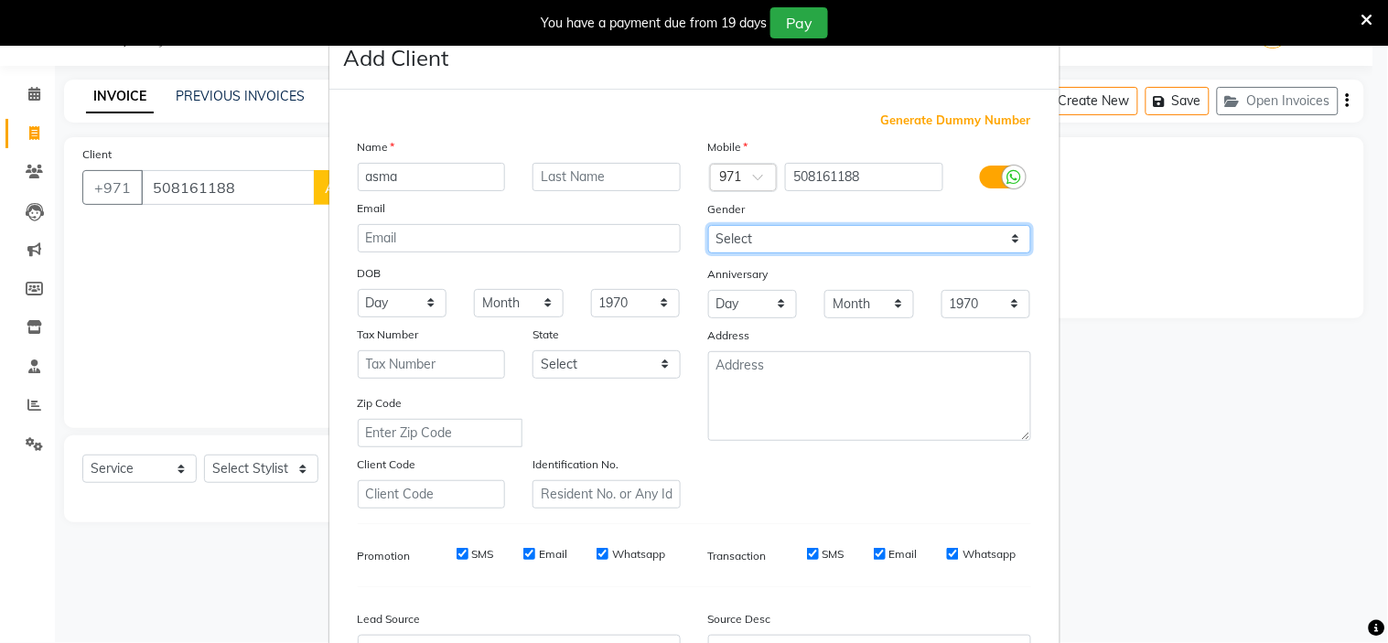
click at [762, 242] on select "Select [DEMOGRAPHIC_DATA] [DEMOGRAPHIC_DATA] Other Prefer Not To Say" at bounding box center [869, 239] width 323 height 28
click at [708, 225] on select "Select [DEMOGRAPHIC_DATA] [DEMOGRAPHIC_DATA] Other Prefer Not To Say" at bounding box center [869, 239] width 323 height 28
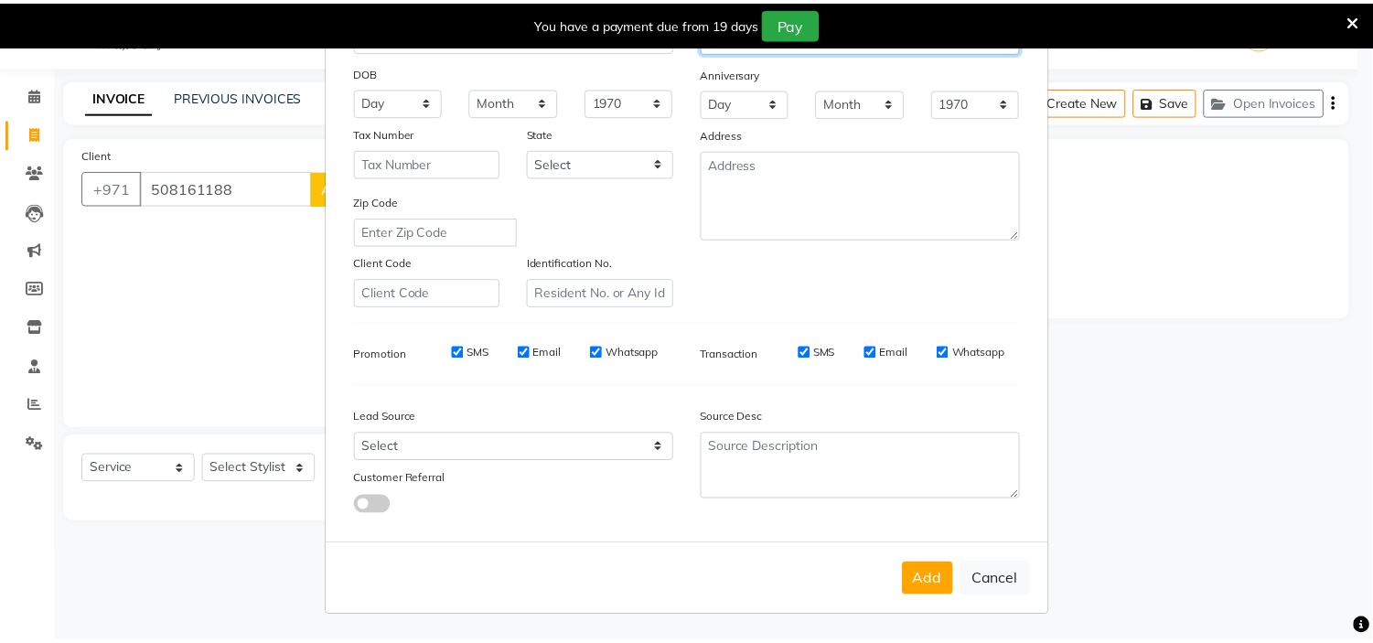
scroll to position [202, 0]
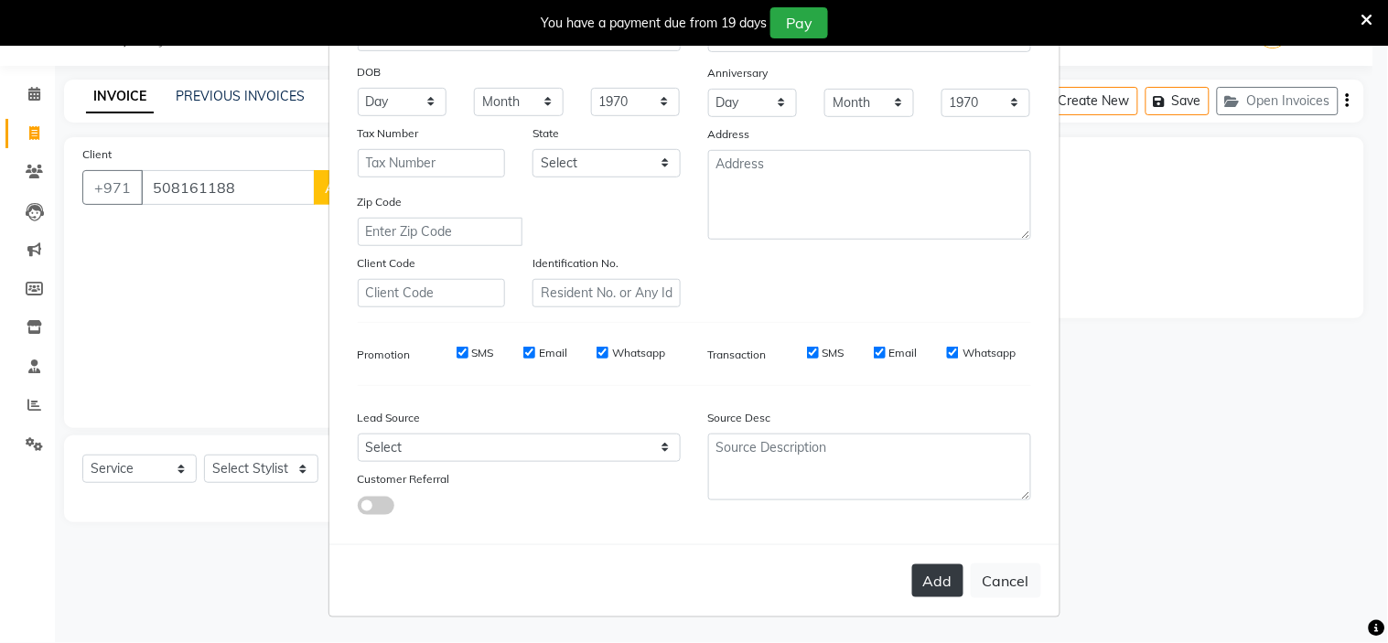
click at [947, 584] on button "Add" at bounding box center [937, 580] width 51 height 33
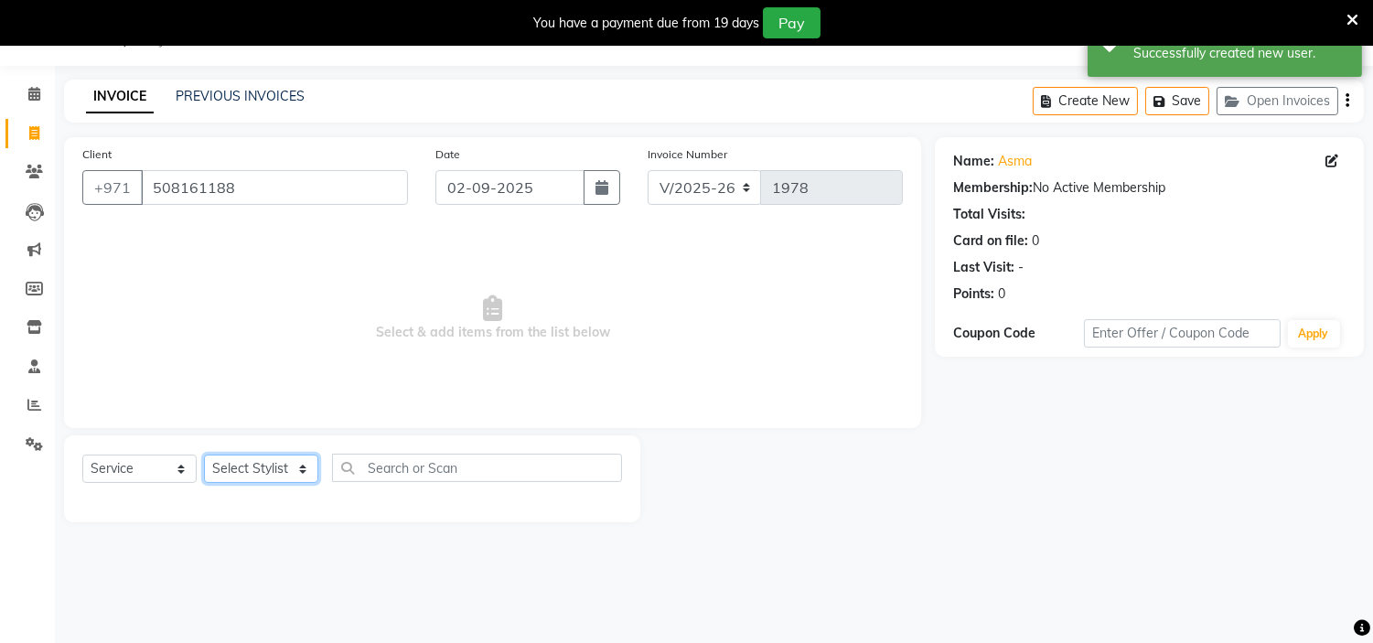
click at [262, 463] on select "Select Stylist [PERSON_NAME] Jheza [PERSON_NAME] [PERSON_NAME] [PERSON_NAME] An…" at bounding box center [261, 469] width 114 height 28
click at [204, 456] on select "Select Stylist [PERSON_NAME] Jheza [PERSON_NAME] [PERSON_NAME] [PERSON_NAME] An…" at bounding box center [261, 469] width 114 height 28
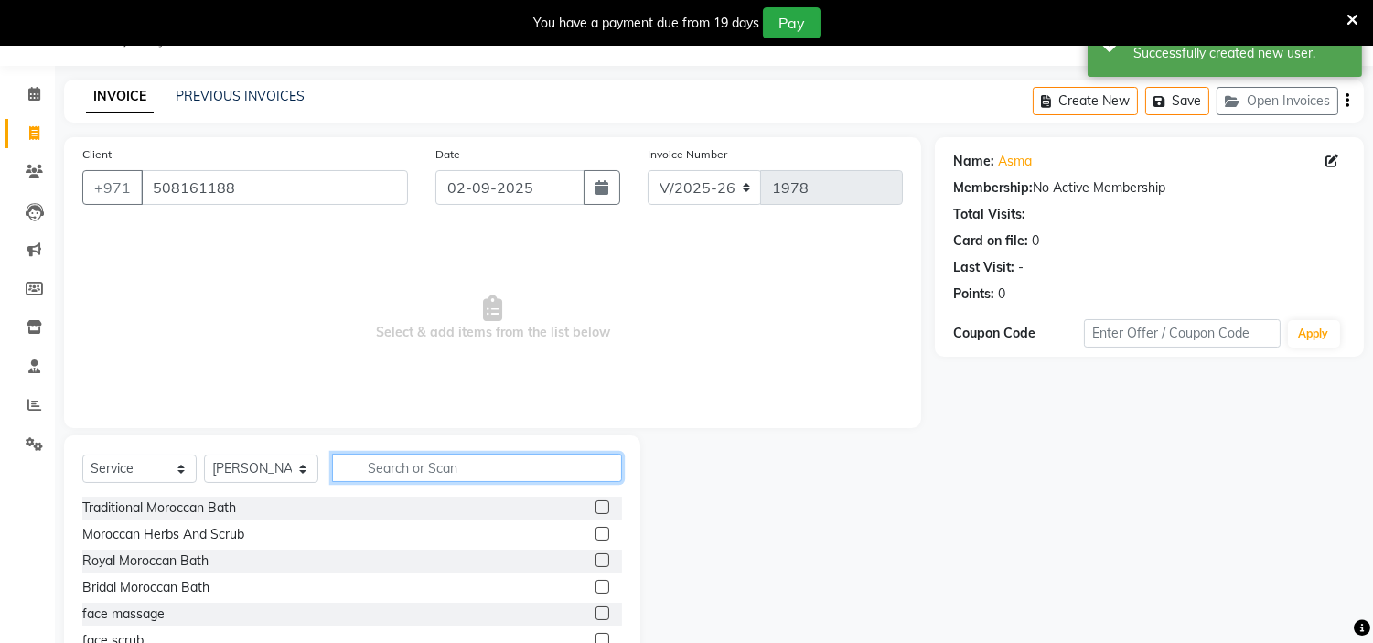
click at [406, 469] on input "text" at bounding box center [477, 468] width 290 height 28
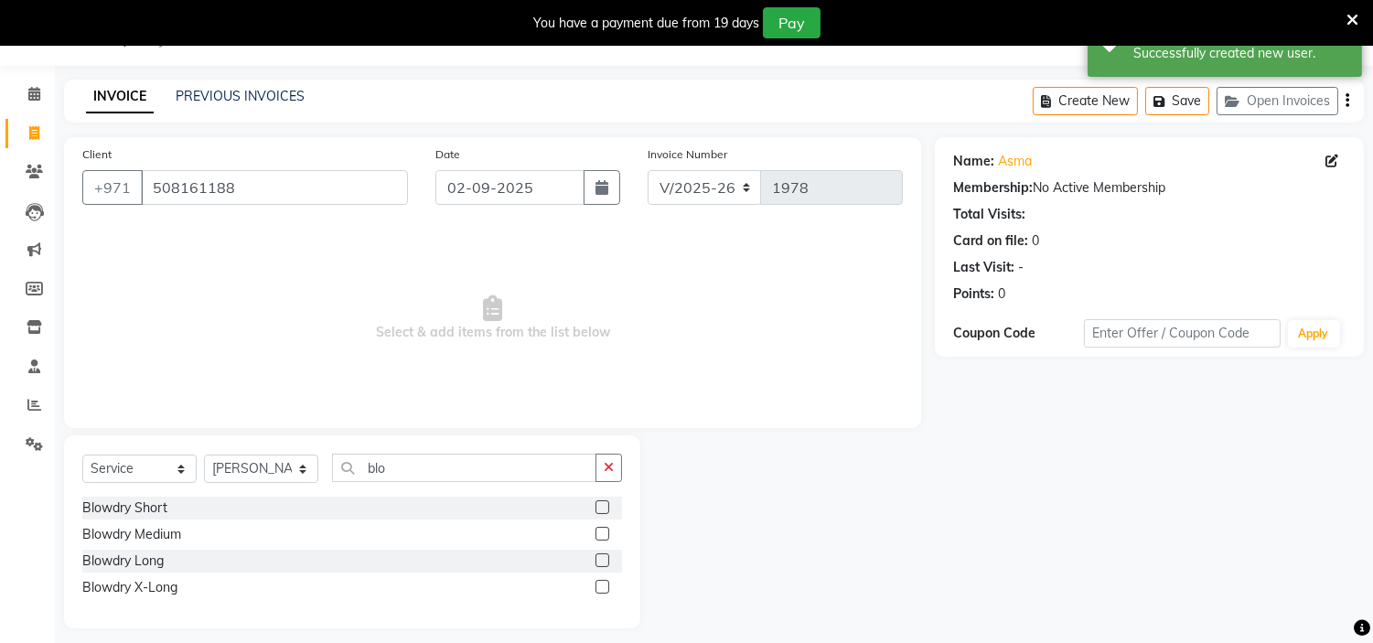
click at [604, 534] on label at bounding box center [603, 534] width 14 height 14
click at [604, 534] on input "checkbox" at bounding box center [602, 535] width 12 height 12
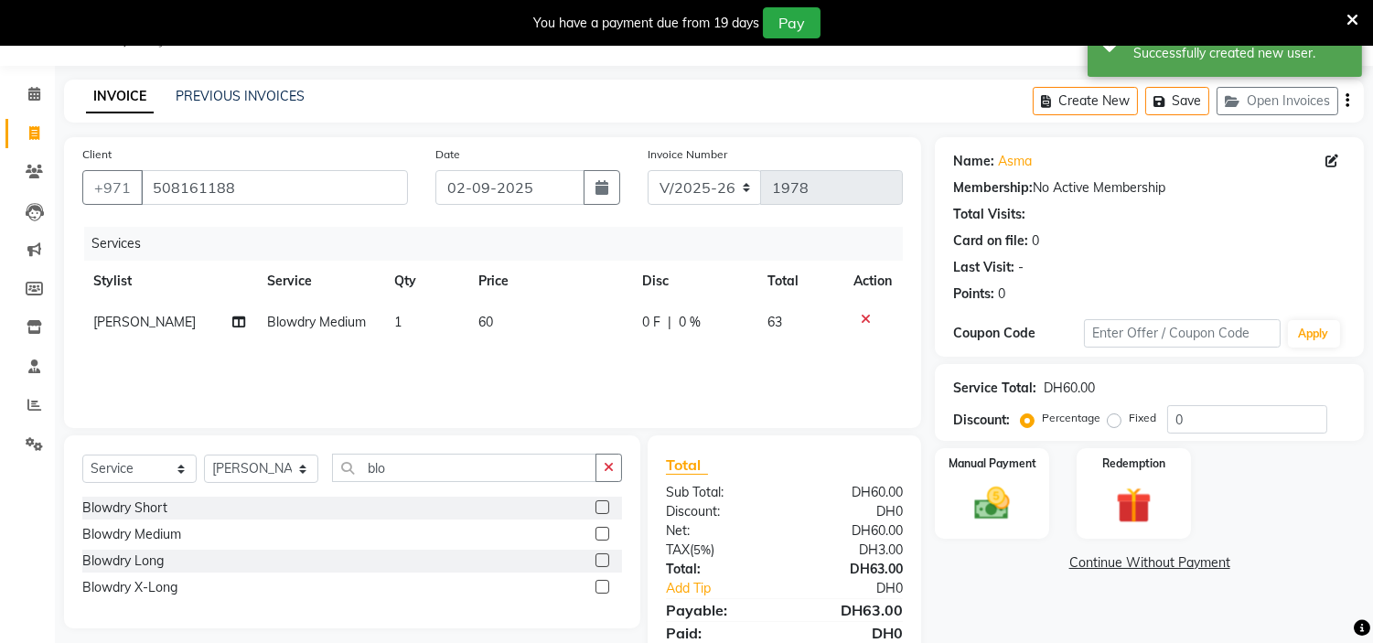
click at [519, 318] on td "60" at bounding box center [549, 322] width 164 height 41
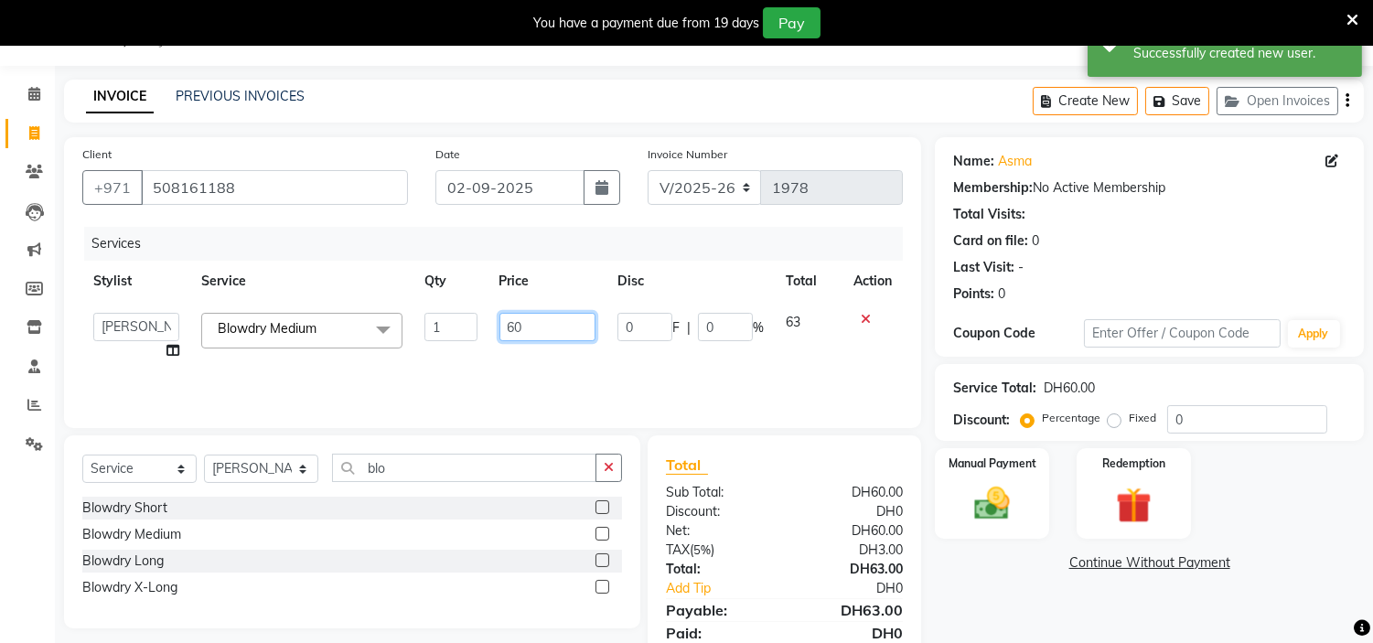
drag, startPoint x: 522, startPoint y: 323, endPoint x: 62, endPoint y: 220, distance: 471.6
click at [113, 259] on div "Services Stylist Service Qty Price Disc Total Action ameena Jheza [PERSON_NAME]…" at bounding box center [492, 318] width 821 height 183
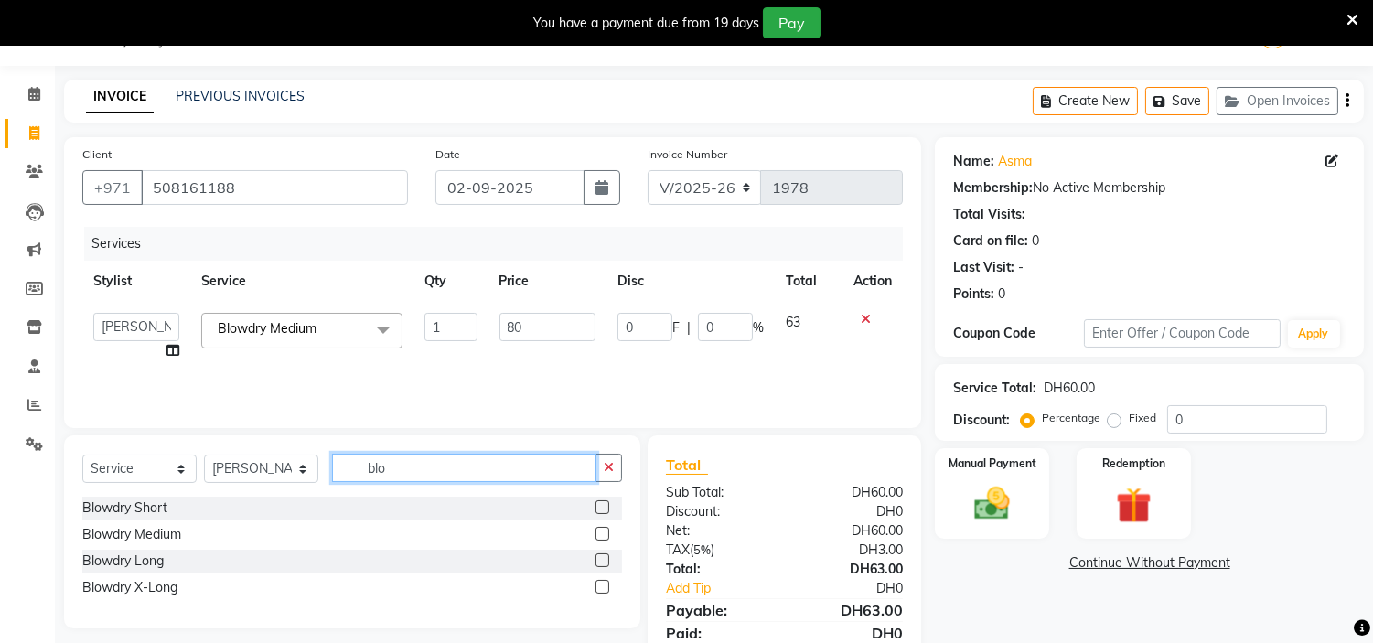
click at [433, 456] on input "blo" at bounding box center [464, 468] width 264 height 28
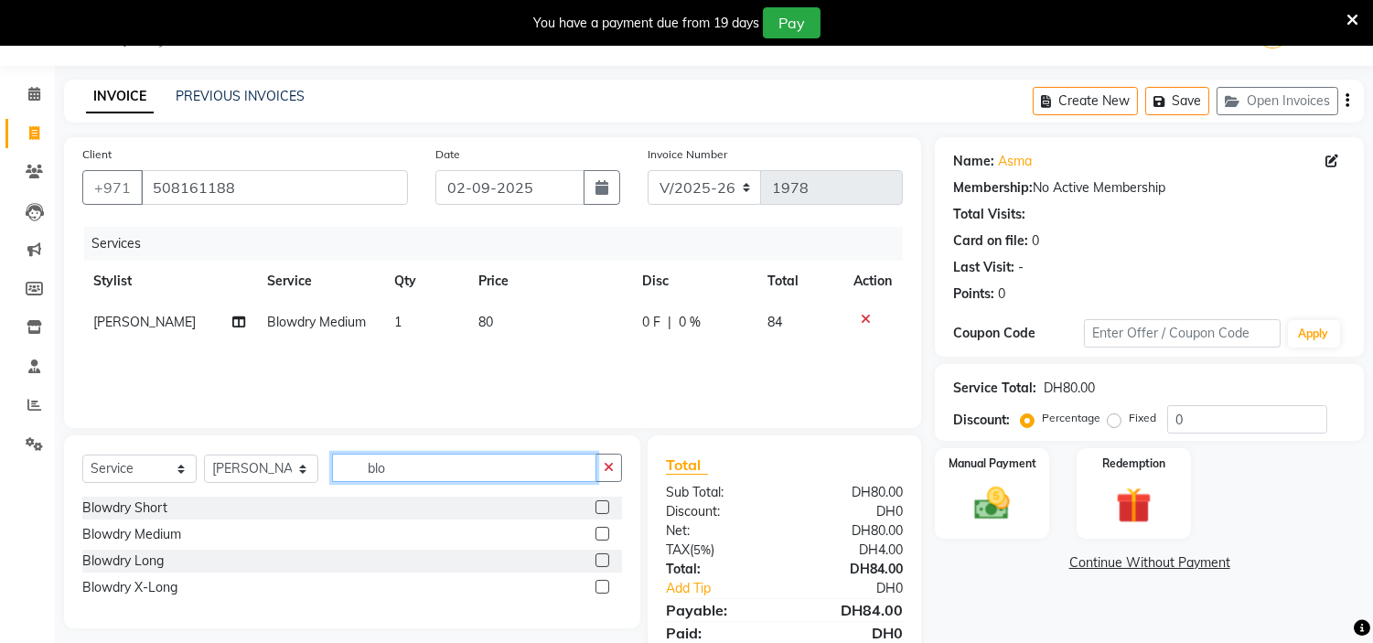
drag, startPoint x: 433, startPoint y: 465, endPoint x: 0, endPoint y: 359, distance: 445.5
click at [0, 361] on app-home "Select Location × H Y M [DEMOGRAPHIC_DATA] Beauty Center , [GEOGRAPHIC_DATA] En…" at bounding box center [686, 356] width 1373 height 713
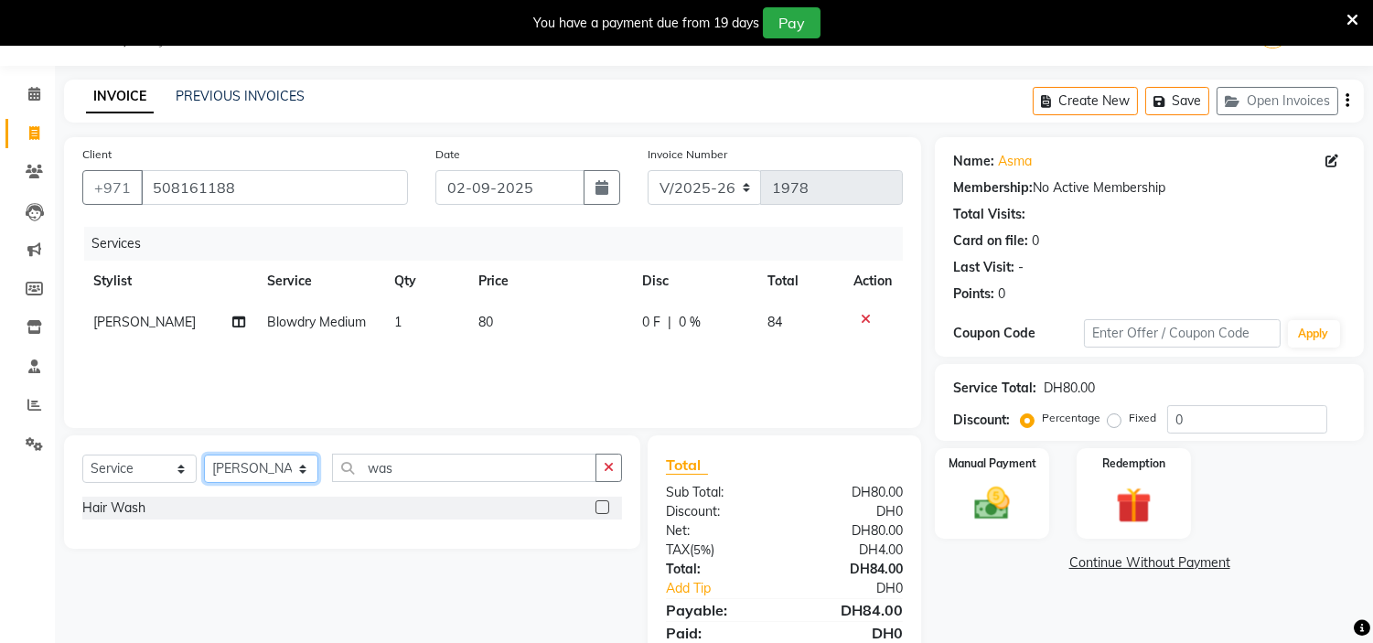
click at [275, 473] on select "Select Stylist [PERSON_NAME] Jheza [PERSON_NAME] [PERSON_NAME] [PERSON_NAME] An…" at bounding box center [261, 469] width 114 height 28
click at [204, 456] on select "Select Stylist [PERSON_NAME] Jheza [PERSON_NAME] [PERSON_NAME] [PERSON_NAME] An…" at bounding box center [261, 469] width 114 height 28
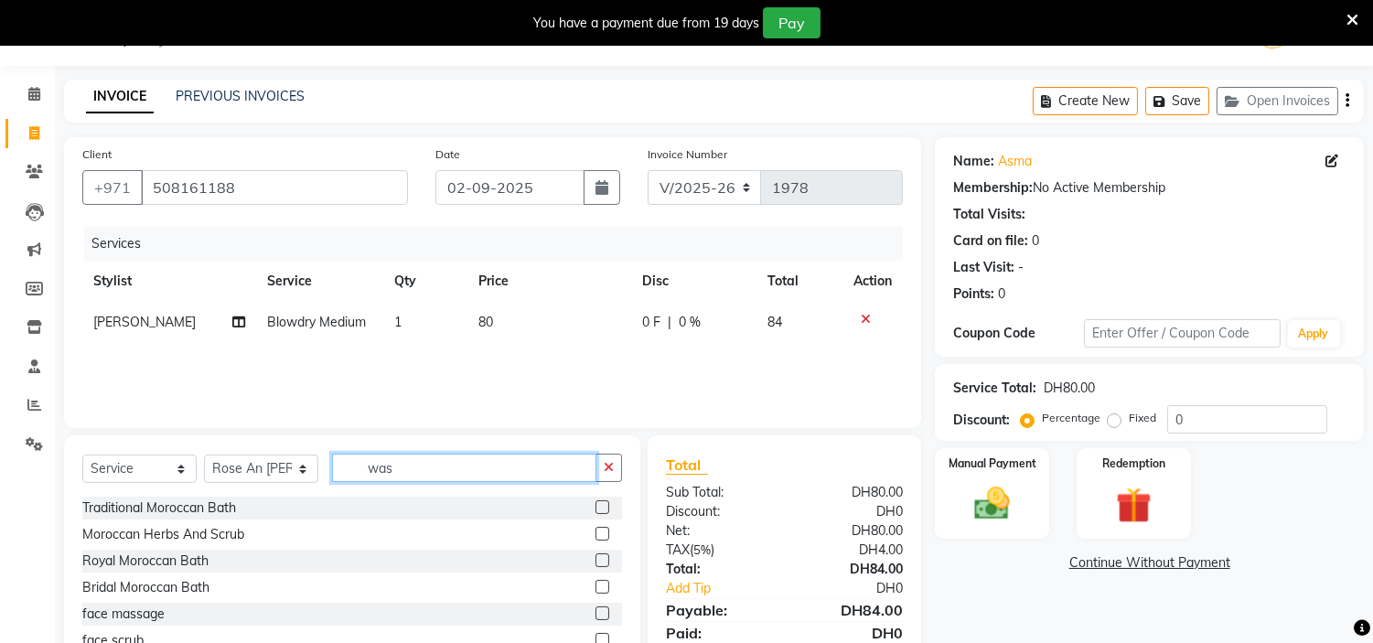
click at [431, 472] on input "was" at bounding box center [464, 468] width 264 height 28
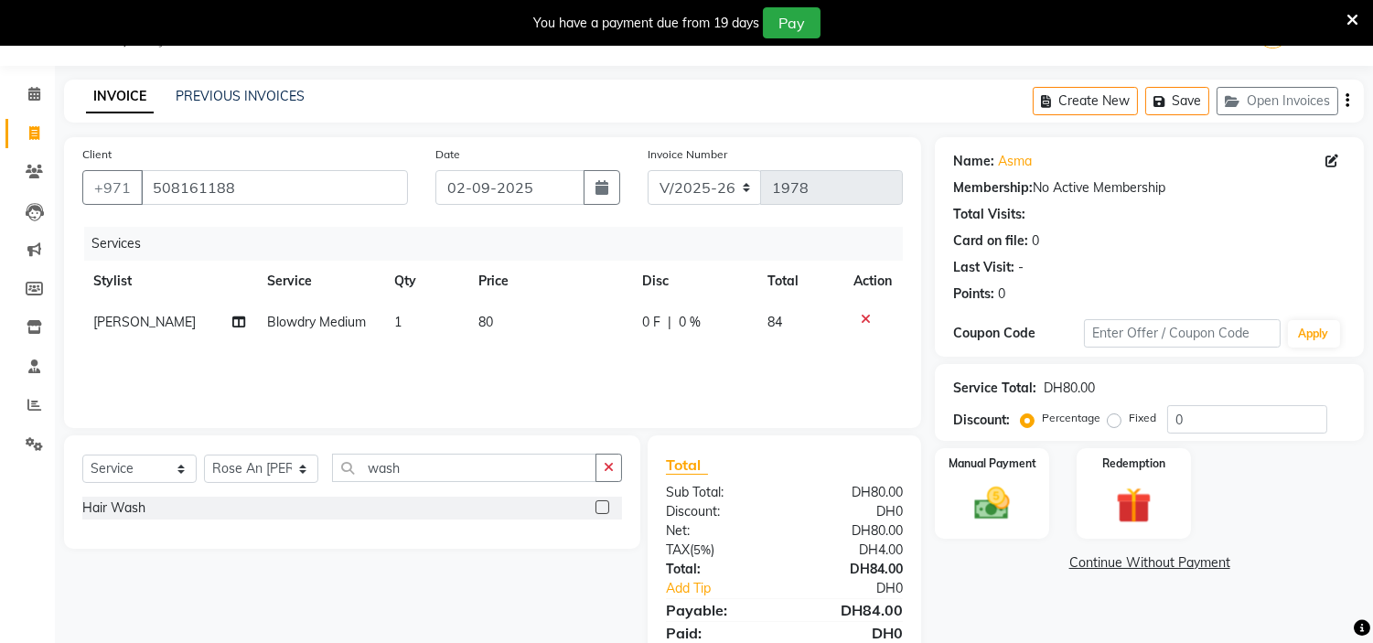
click at [604, 505] on label at bounding box center [603, 507] width 14 height 14
click at [604, 505] on input "checkbox" at bounding box center [602, 508] width 12 height 12
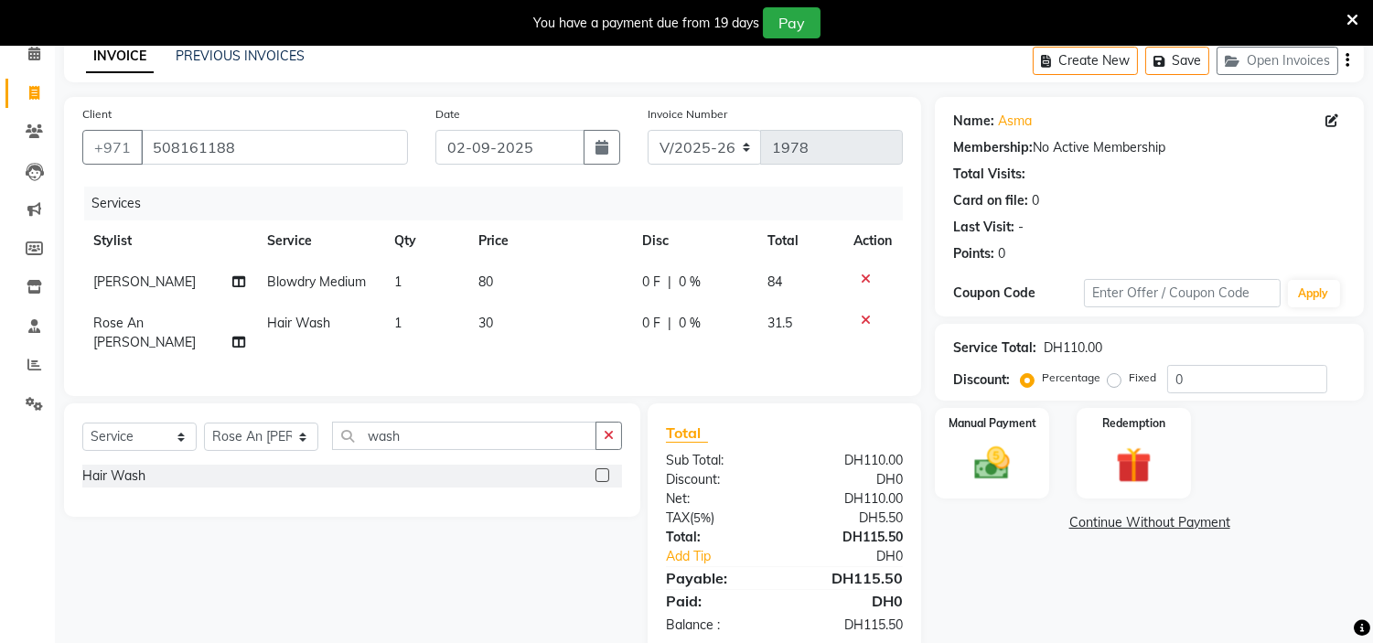
scroll to position [120, 0]
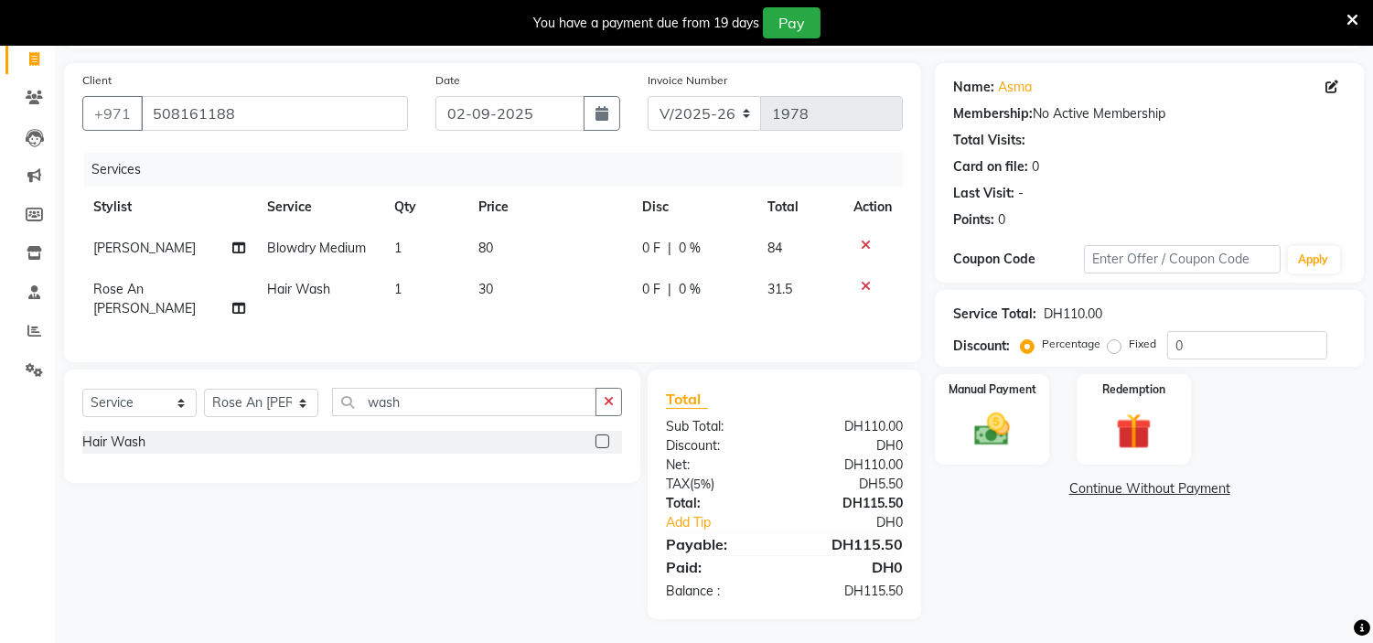
click at [505, 244] on td "80" at bounding box center [549, 248] width 164 height 41
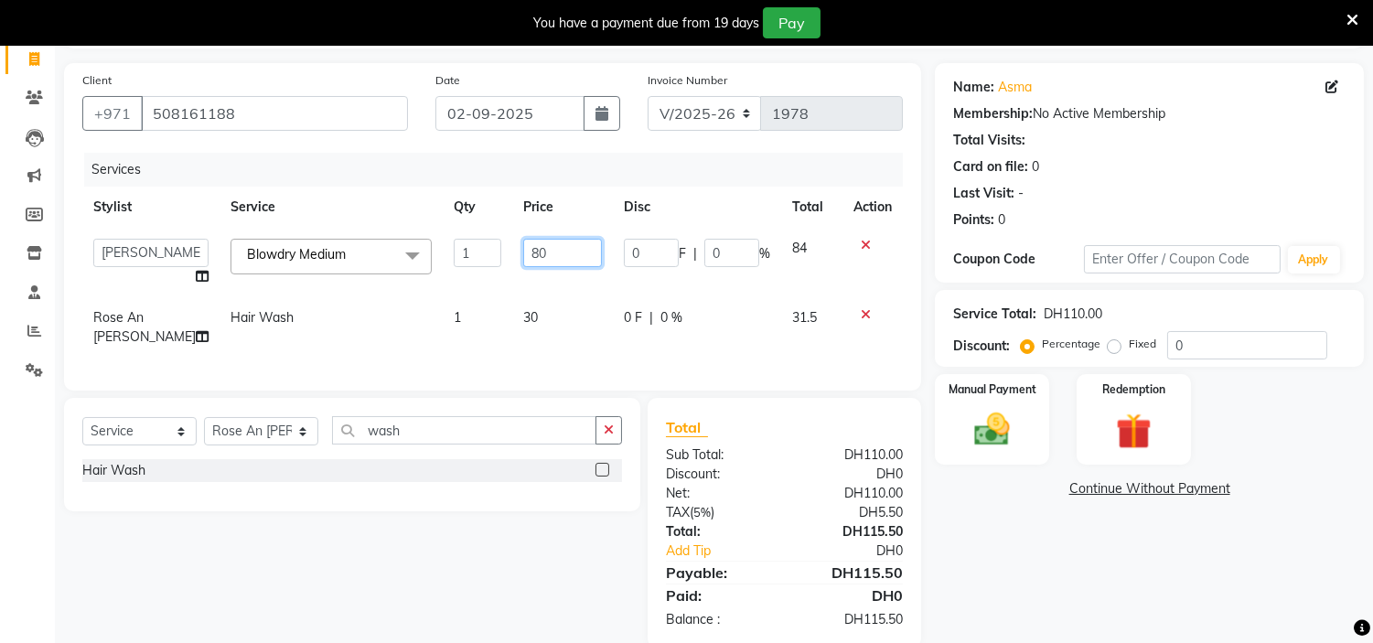
drag, startPoint x: 489, startPoint y: 252, endPoint x: 329, endPoint y: 252, distance: 159.2
click at [331, 252] on tr "[PERSON_NAME] Jheza [PERSON_NAME] [PERSON_NAME] [PERSON_NAME] An [PERSON_NAME] …" at bounding box center [492, 263] width 821 height 70
click at [443, 203] on th "Qty" at bounding box center [478, 207] width 70 height 41
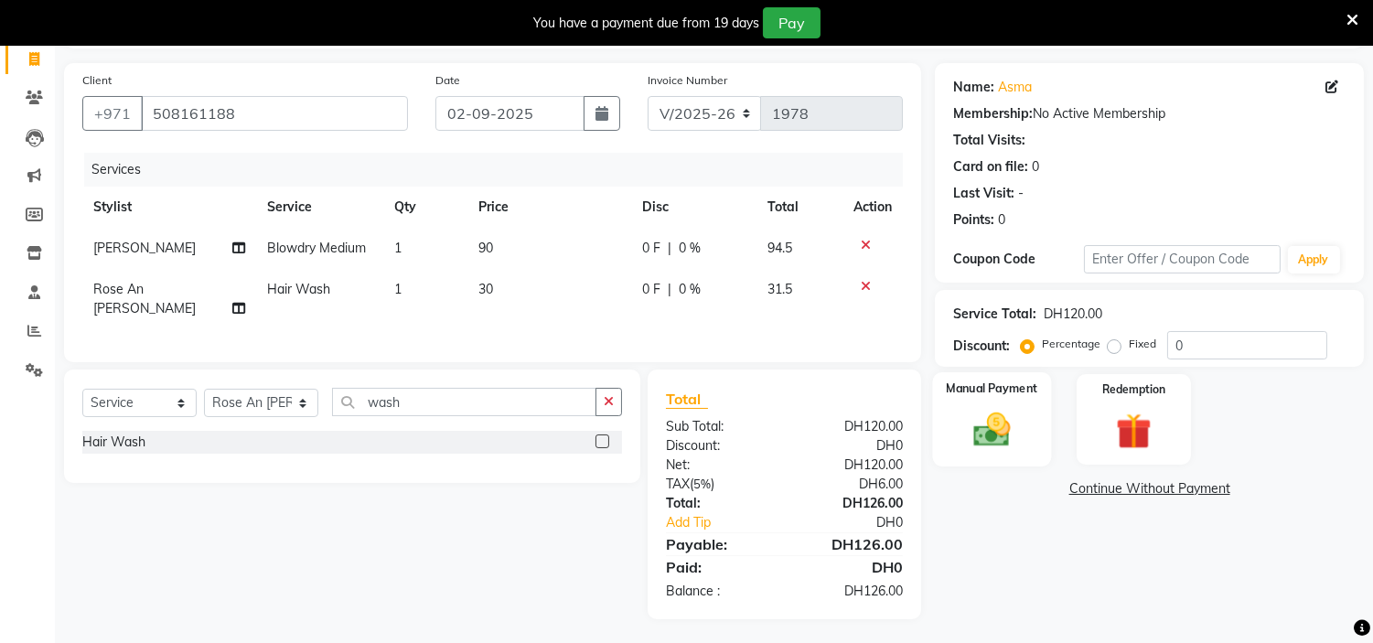
click at [988, 428] on img at bounding box center [992, 430] width 60 height 43
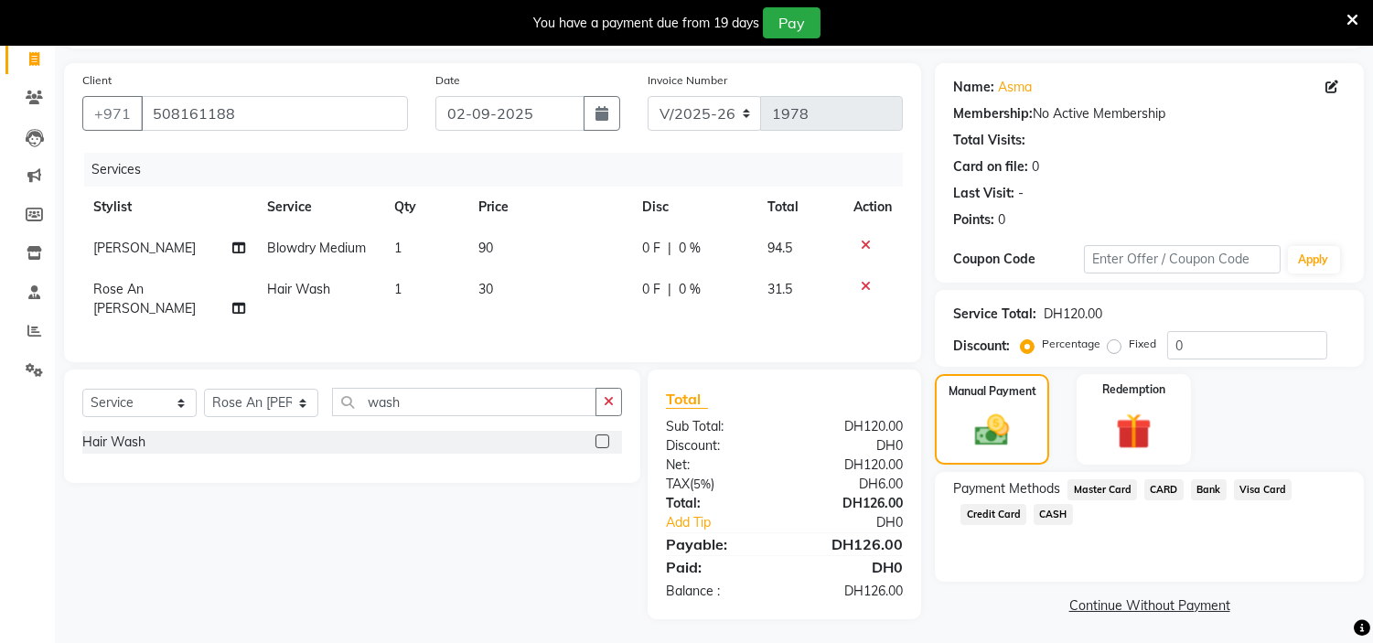
click at [1003, 513] on span "Credit Card" at bounding box center [994, 514] width 66 height 21
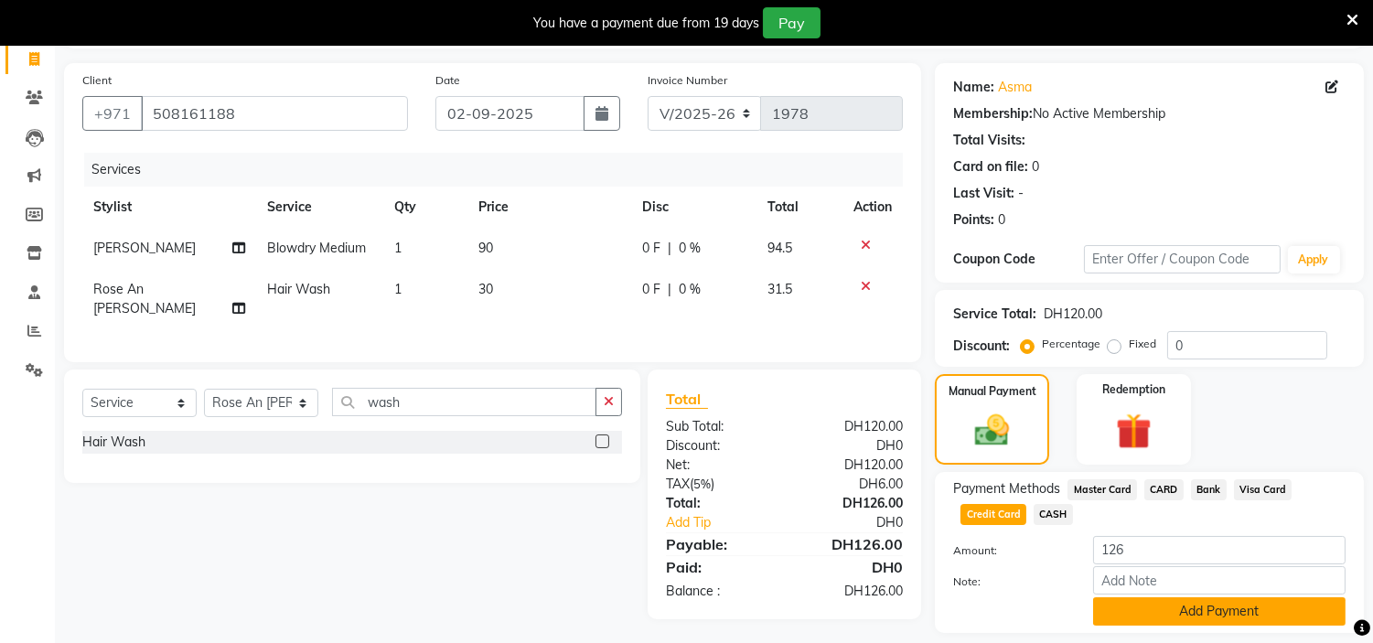
click at [1145, 609] on button "Add Payment" at bounding box center [1219, 611] width 252 height 28
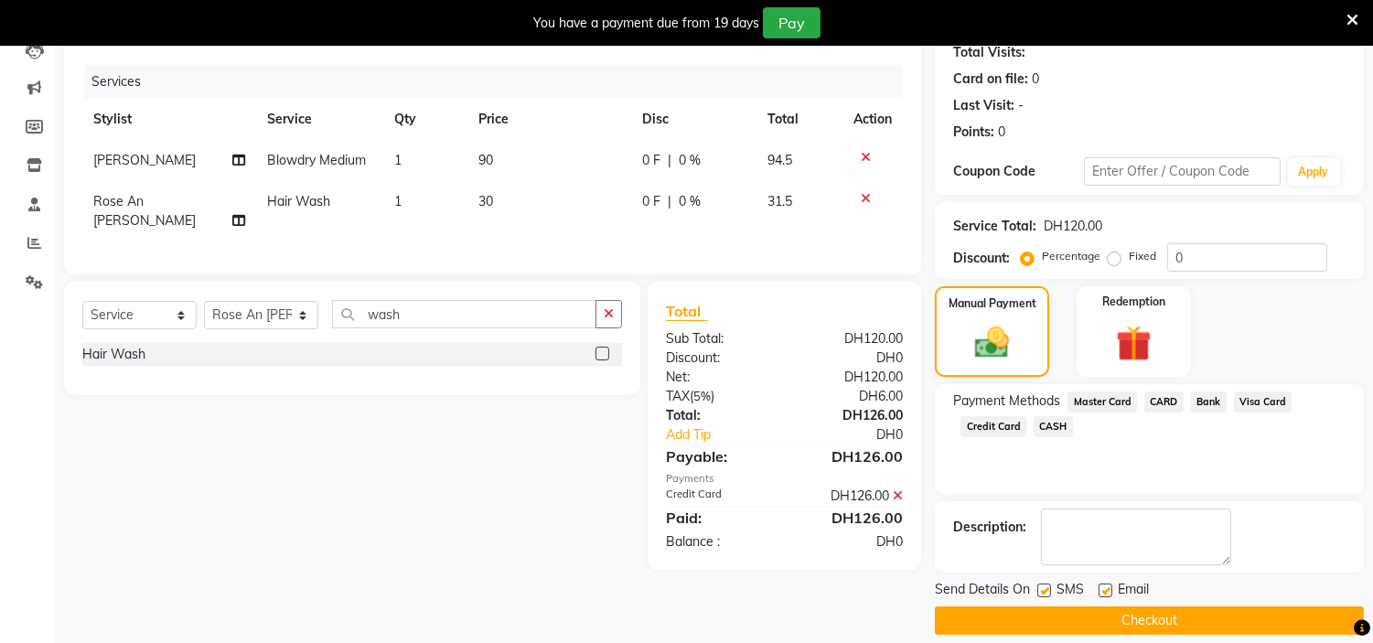
scroll to position [225, 0]
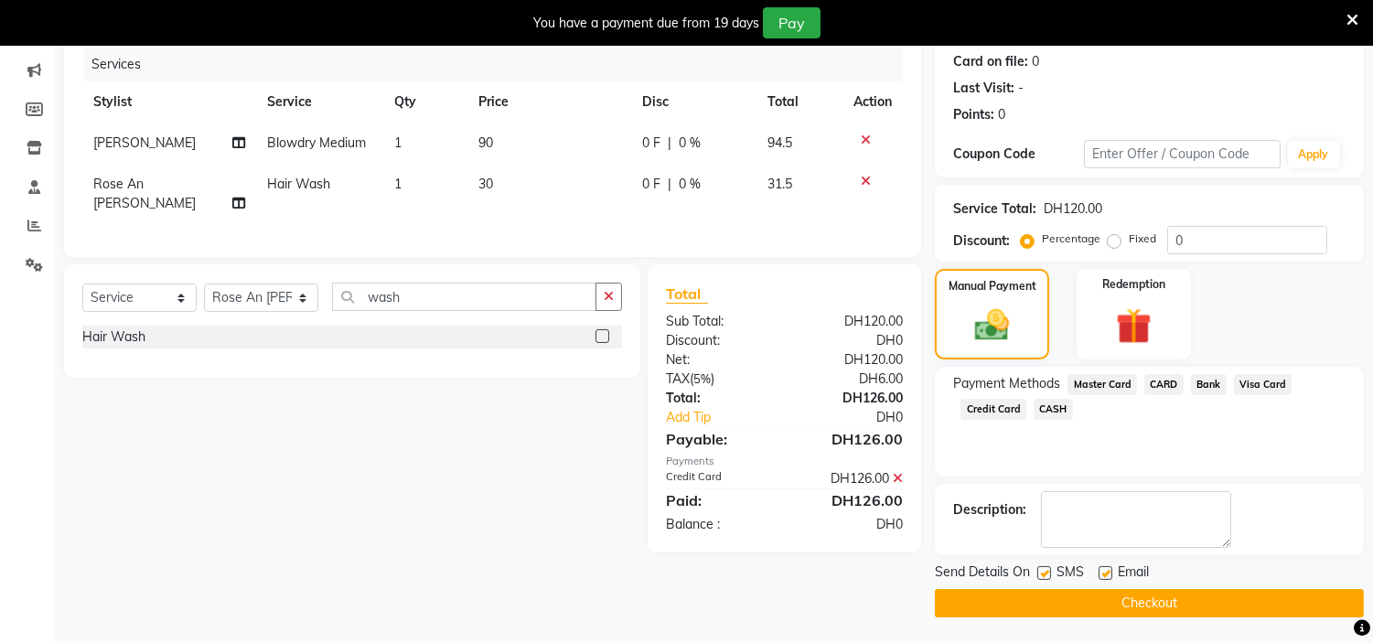
drag, startPoint x: 1103, startPoint y: 567, endPoint x: 1056, endPoint y: 572, distance: 47.8
click at [1102, 568] on label at bounding box center [1106, 573] width 14 height 14
click at [1102, 568] on input "checkbox" at bounding box center [1105, 574] width 12 height 12
click at [1043, 572] on label at bounding box center [1044, 573] width 14 height 14
click at [1043, 572] on input "checkbox" at bounding box center [1043, 574] width 12 height 12
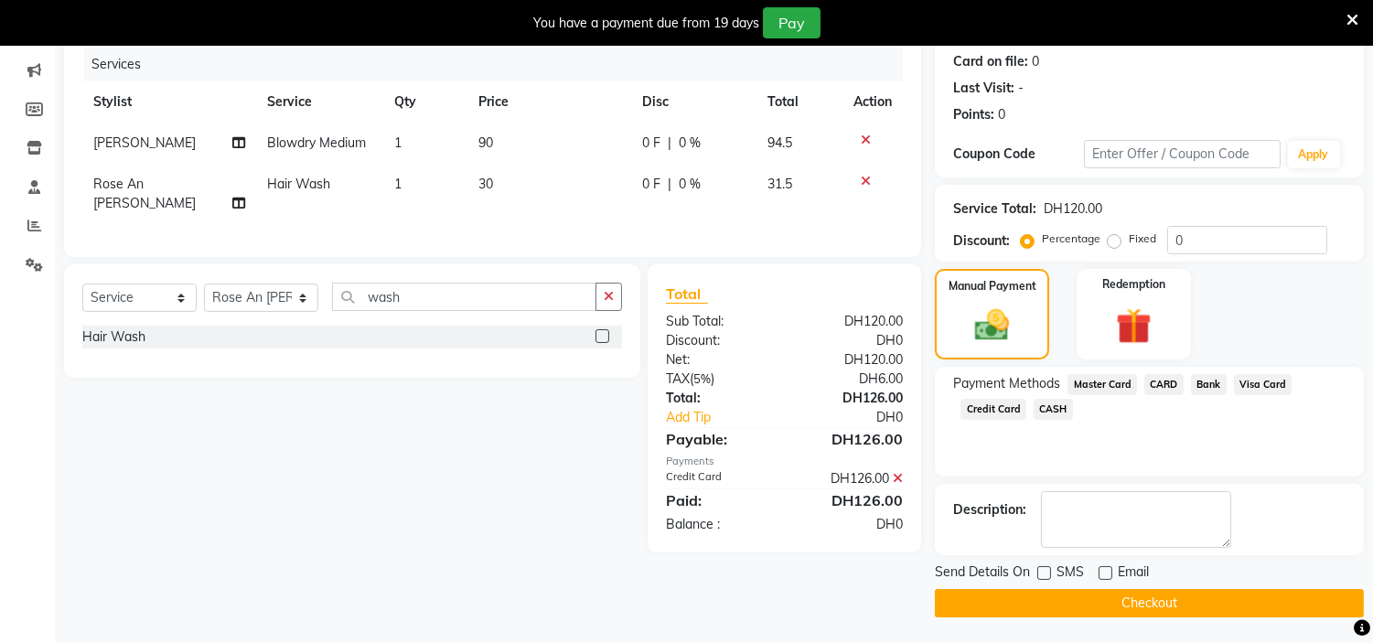
click at [1036, 601] on button "Checkout" at bounding box center [1149, 603] width 429 height 28
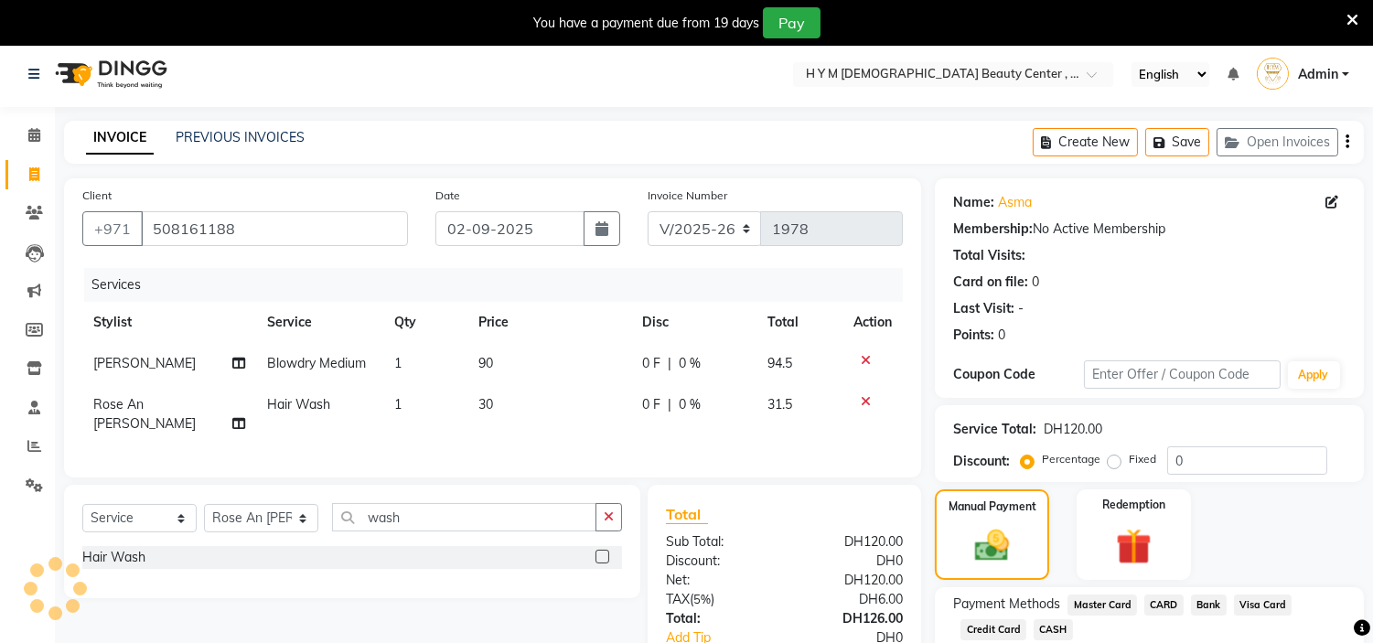
scroll to position [0, 0]
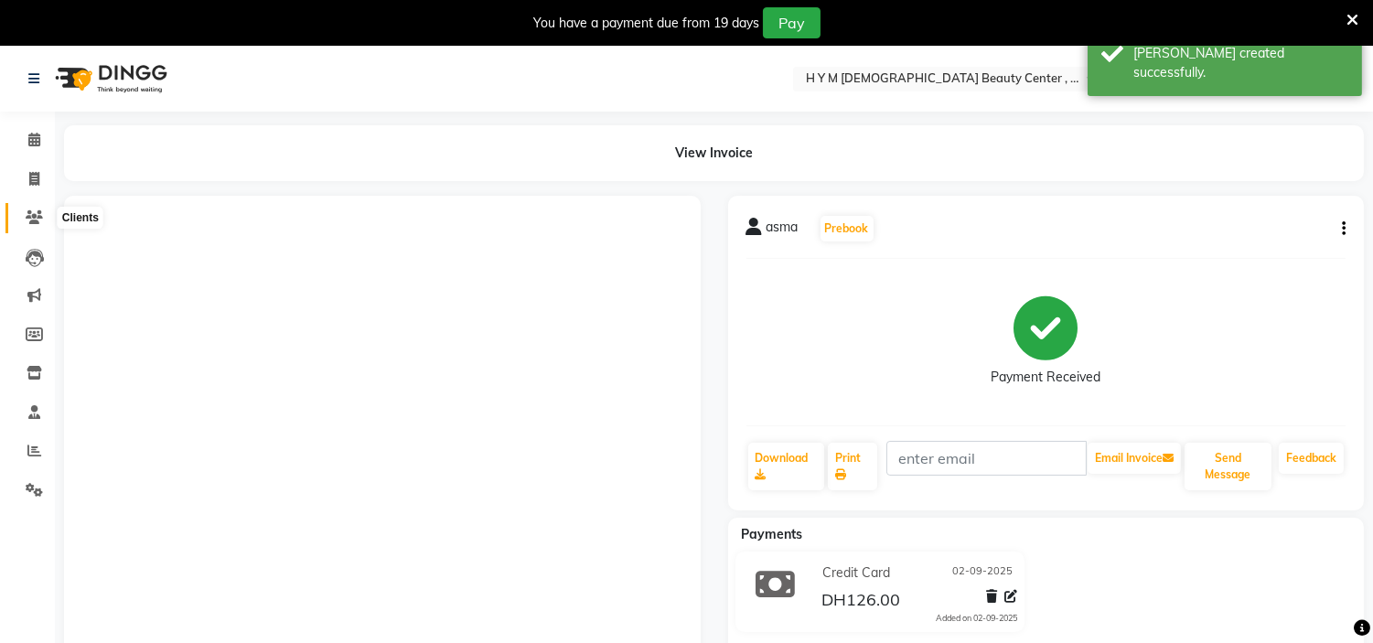
click at [26, 220] on icon at bounding box center [34, 217] width 17 height 14
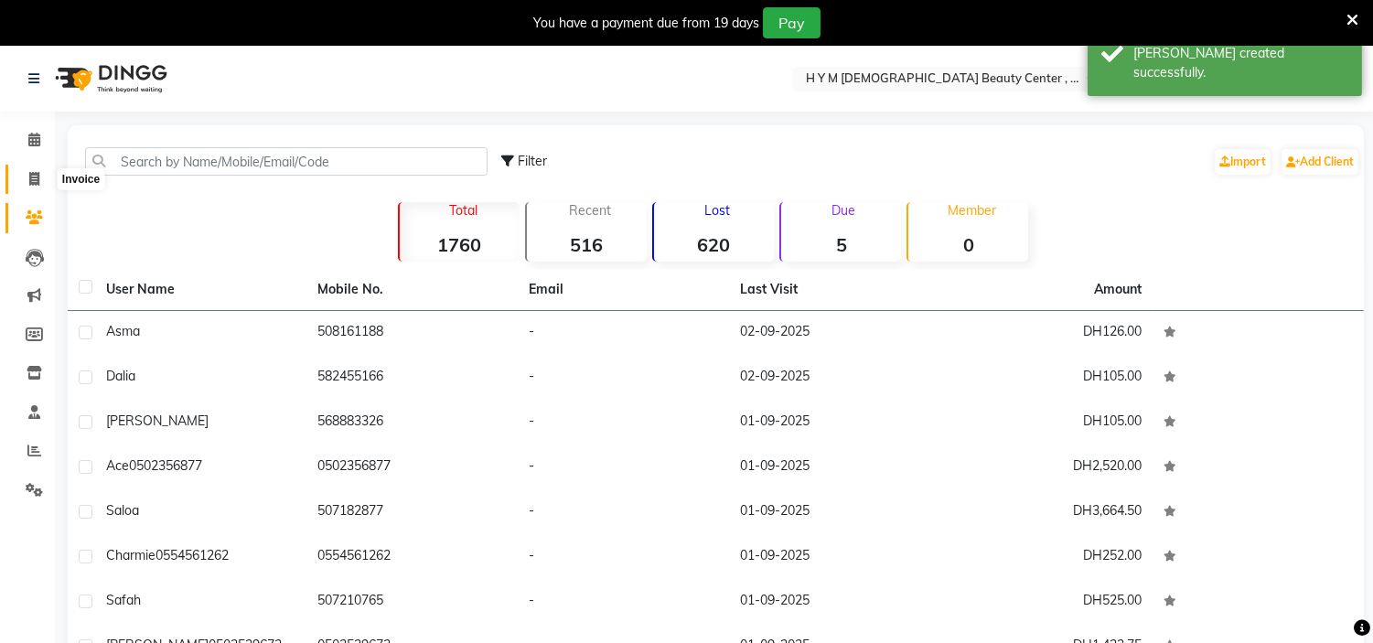
click at [42, 178] on span at bounding box center [34, 179] width 32 height 21
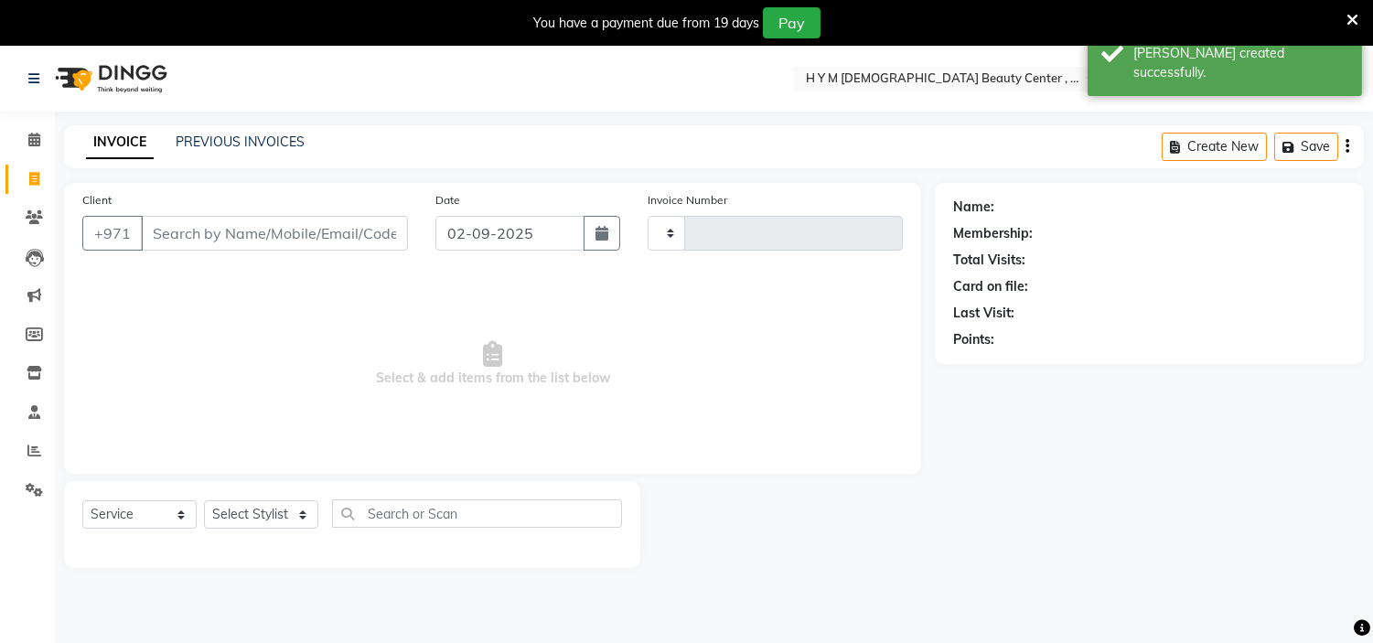
scroll to position [46, 0]
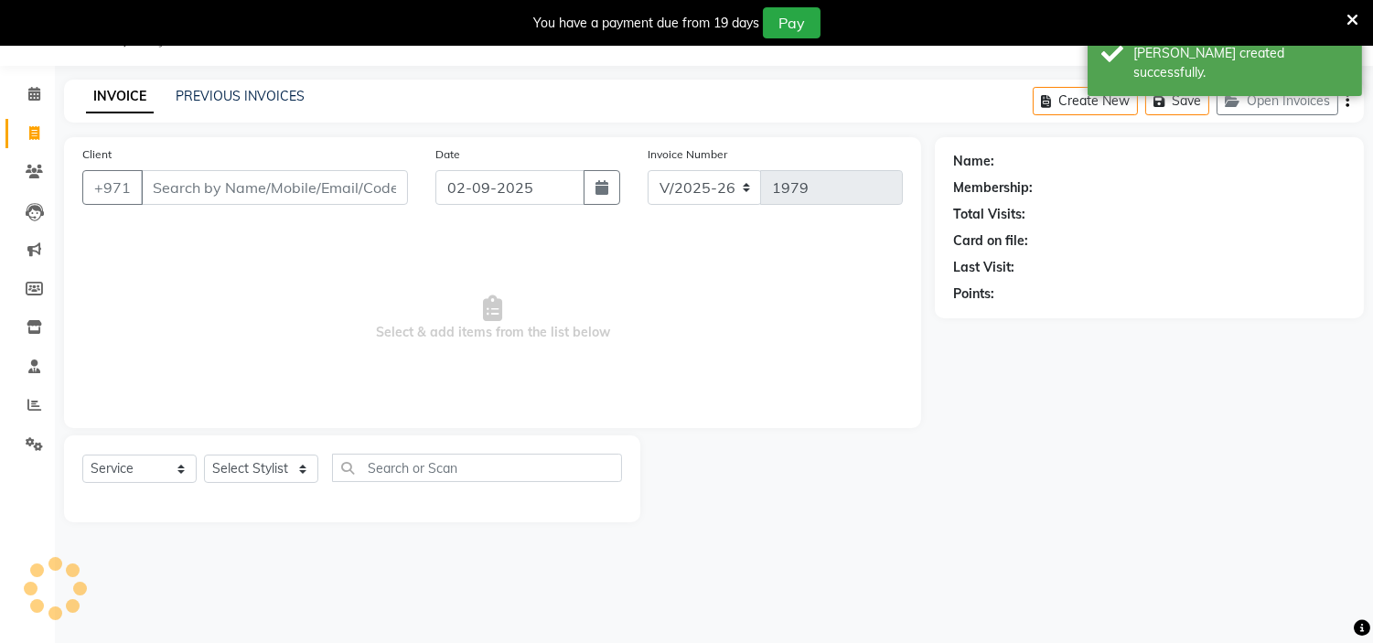
click at [188, 81] on div "INVOICE PREVIOUS INVOICES Create New Save Open Invoices" at bounding box center [714, 101] width 1300 height 43
click at [224, 95] on link "PREVIOUS INVOICES" at bounding box center [240, 96] width 129 height 16
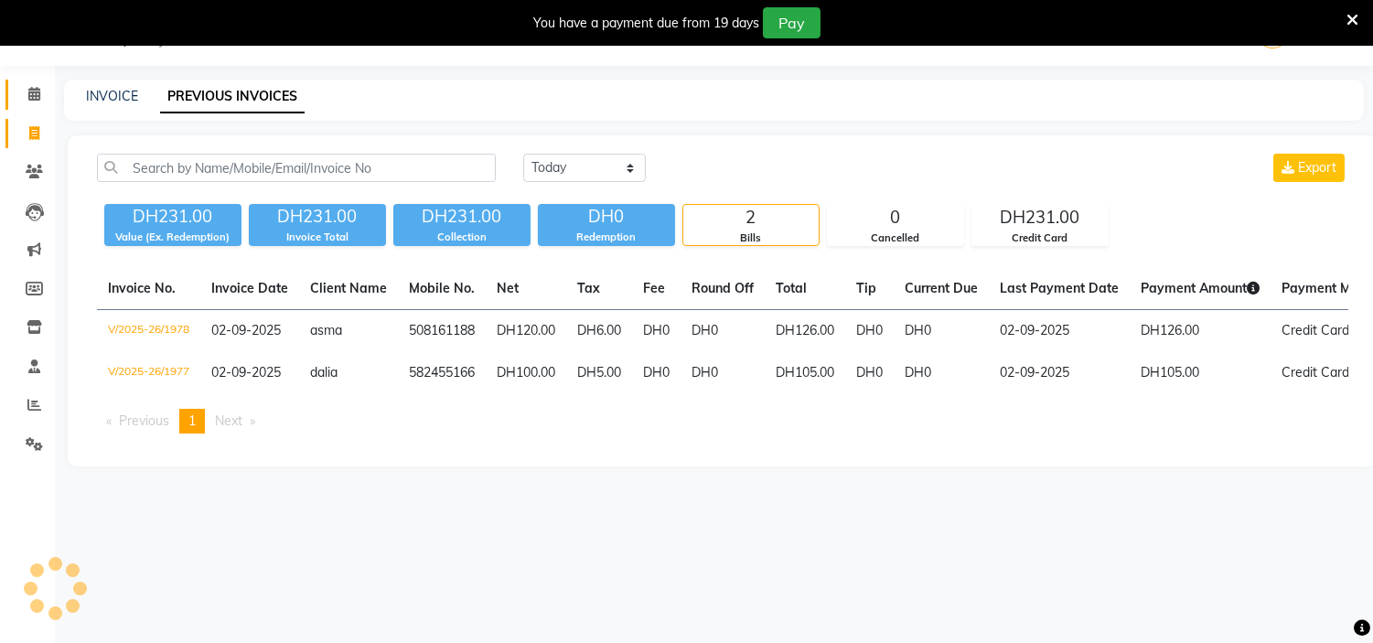
click at [35, 96] on icon at bounding box center [34, 94] width 12 height 14
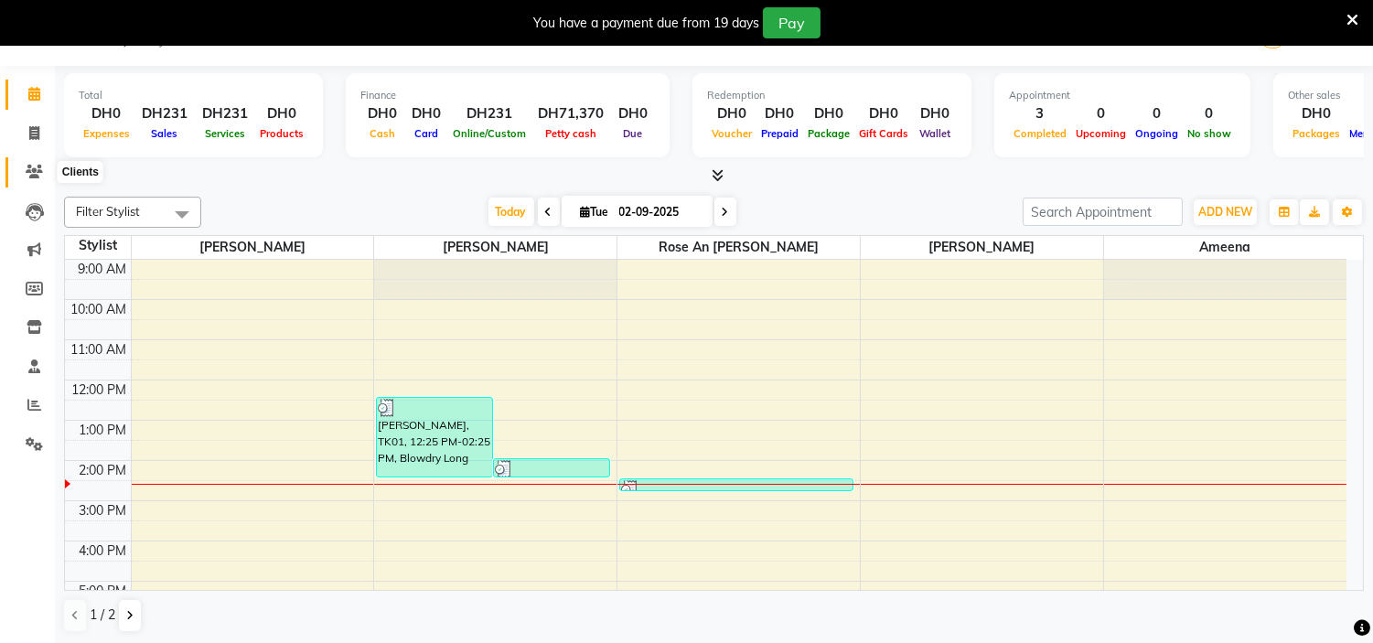
click at [40, 176] on icon at bounding box center [34, 172] width 17 height 14
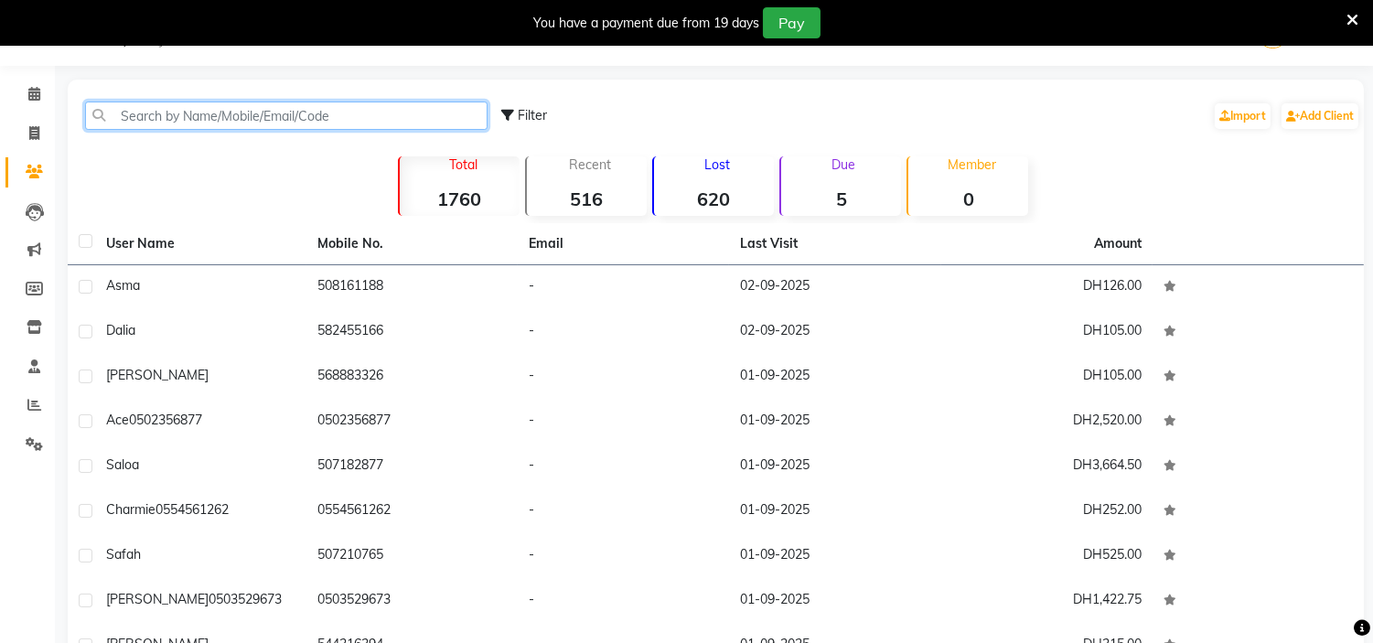
click at [257, 113] on input "text" at bounding box center [286, 116] width 403 height 28
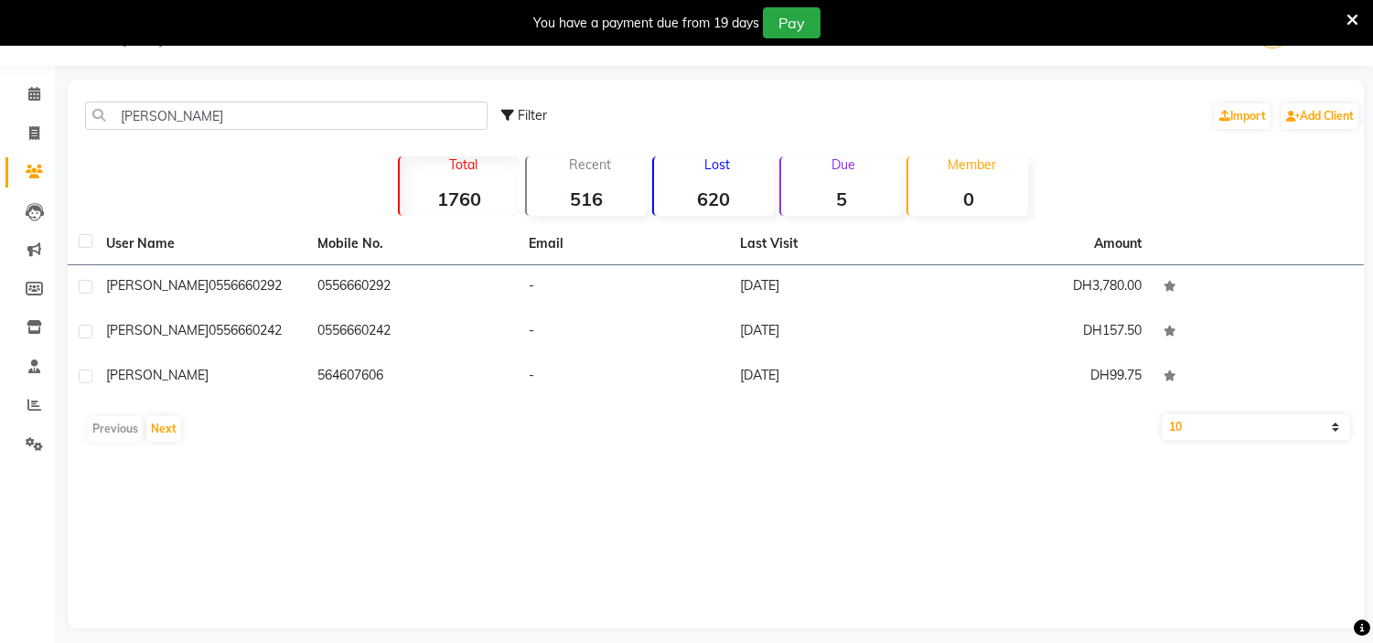
click at [476, 282] on td "0556660292" at bounding box center [411, 287] width 211 height 45
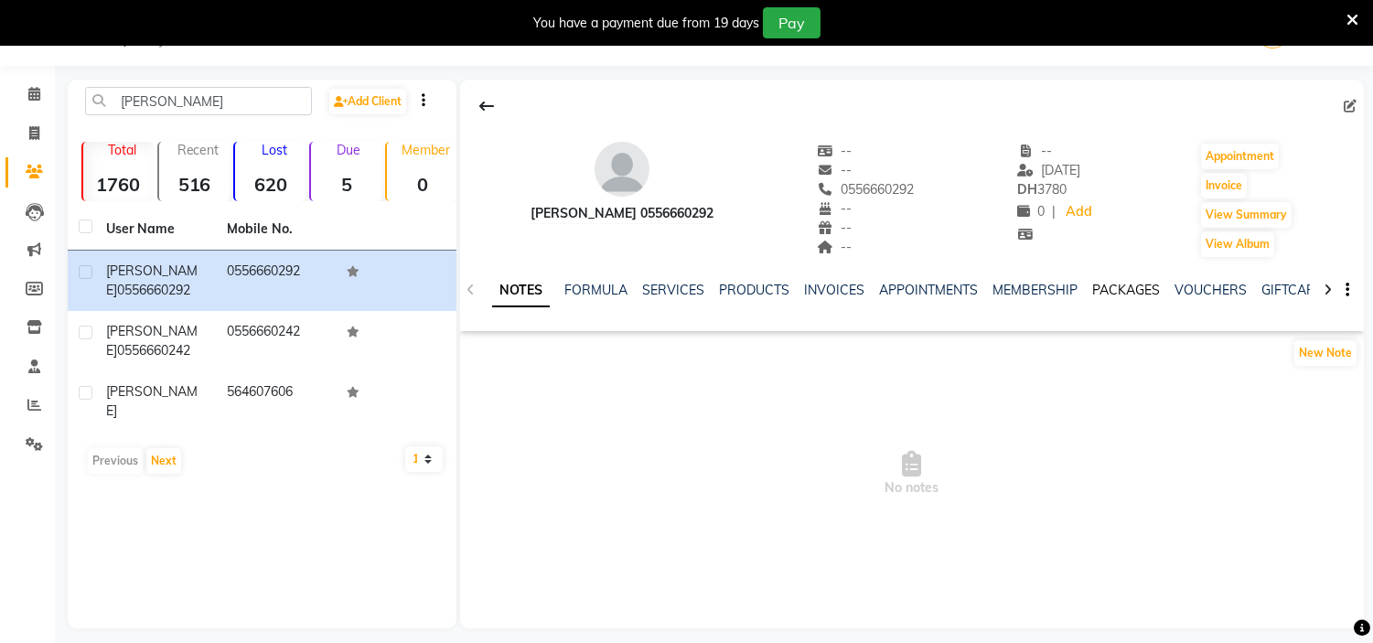
click at [1122, 293] on link "PACKAGES" at bounding box center [1126, 290] width 68 height 16
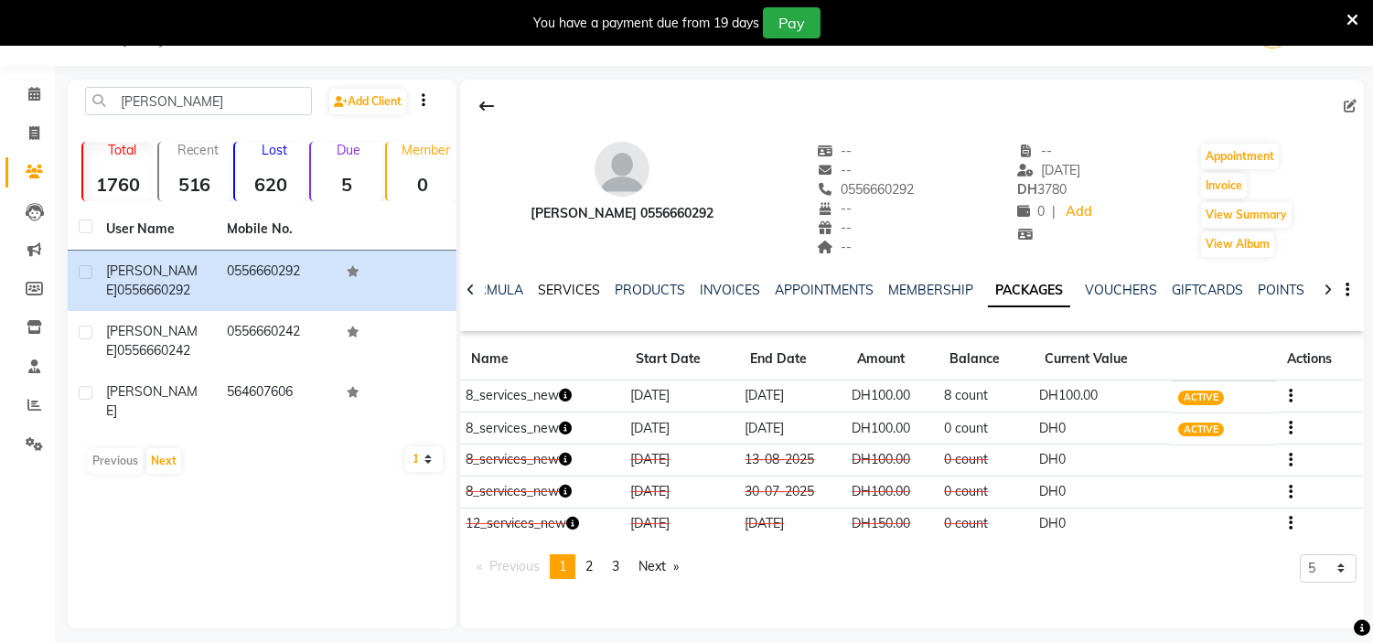
click at [573, 295] on link "SERVICES" at bounding box center [569, 290] width 62 height 16
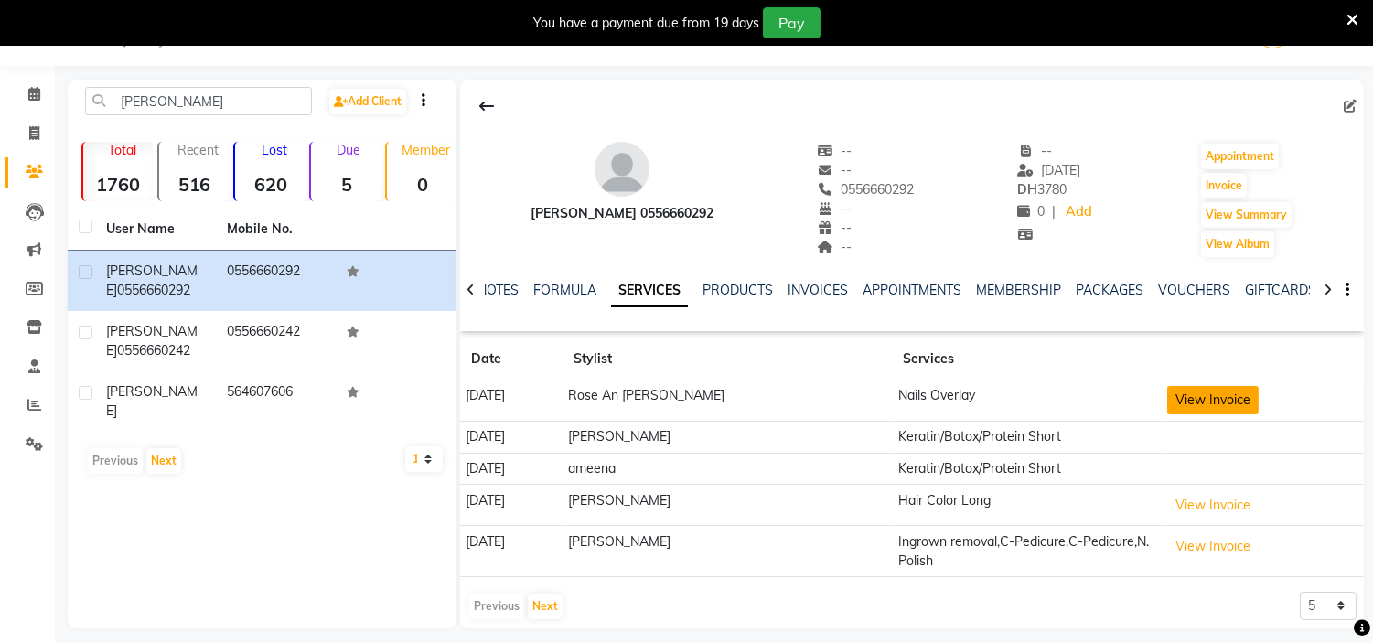
click at [1214, 397] on button "View Invoice" at bounding box center [1212, 400] width 91 height 28
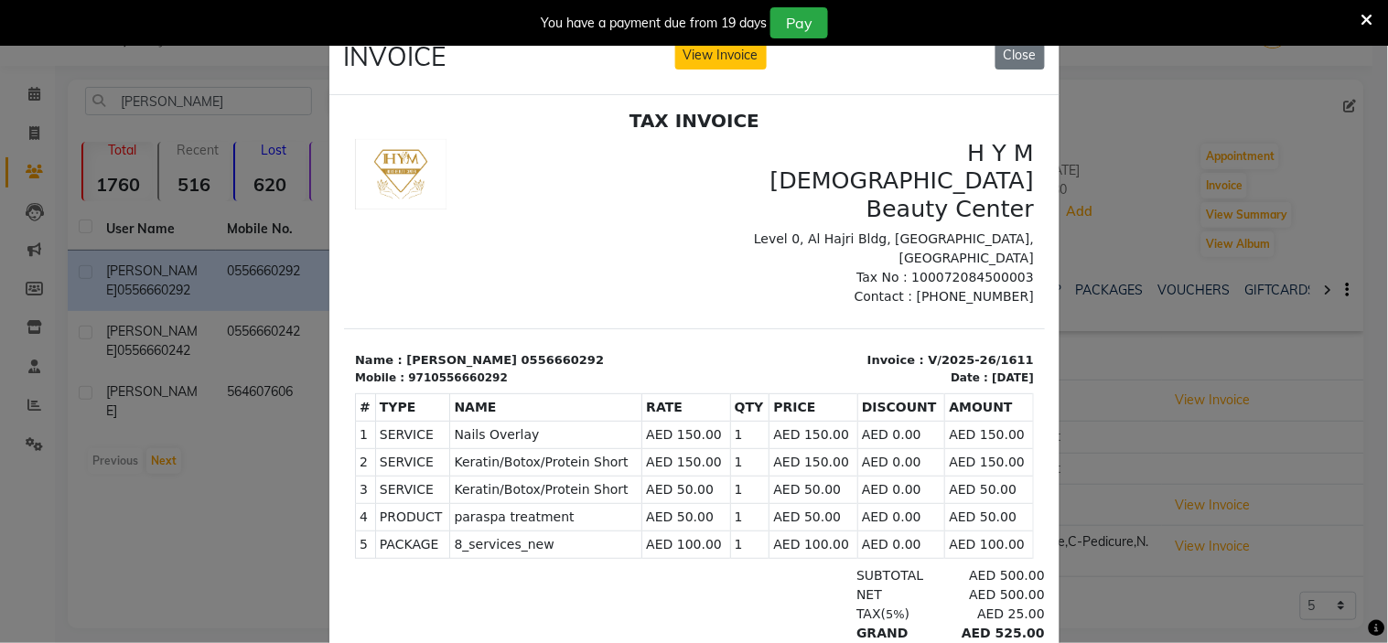
scroll to position [14, 0]
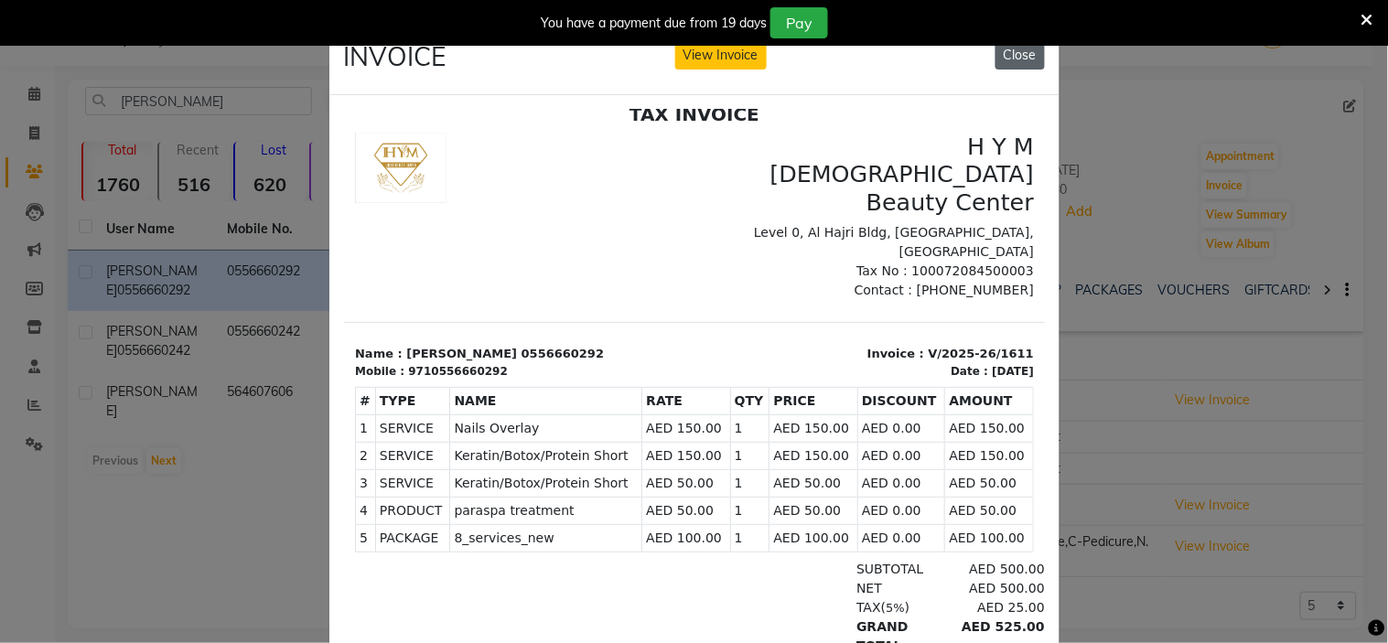
click at [1015, 52] on button "Close" at bounding box center [1019, 55] width 49 height 28
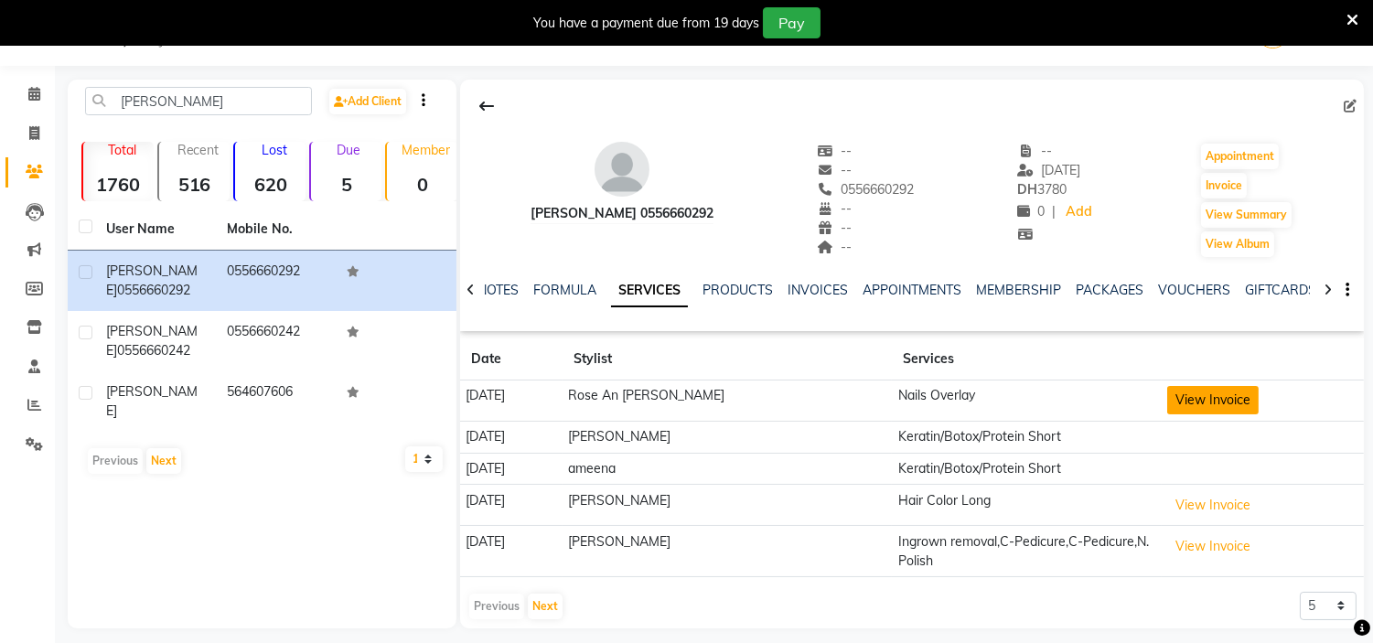
click at [1206, 401] on button "View Invoice" at bounding box center [1212, 400] width 91 height 28
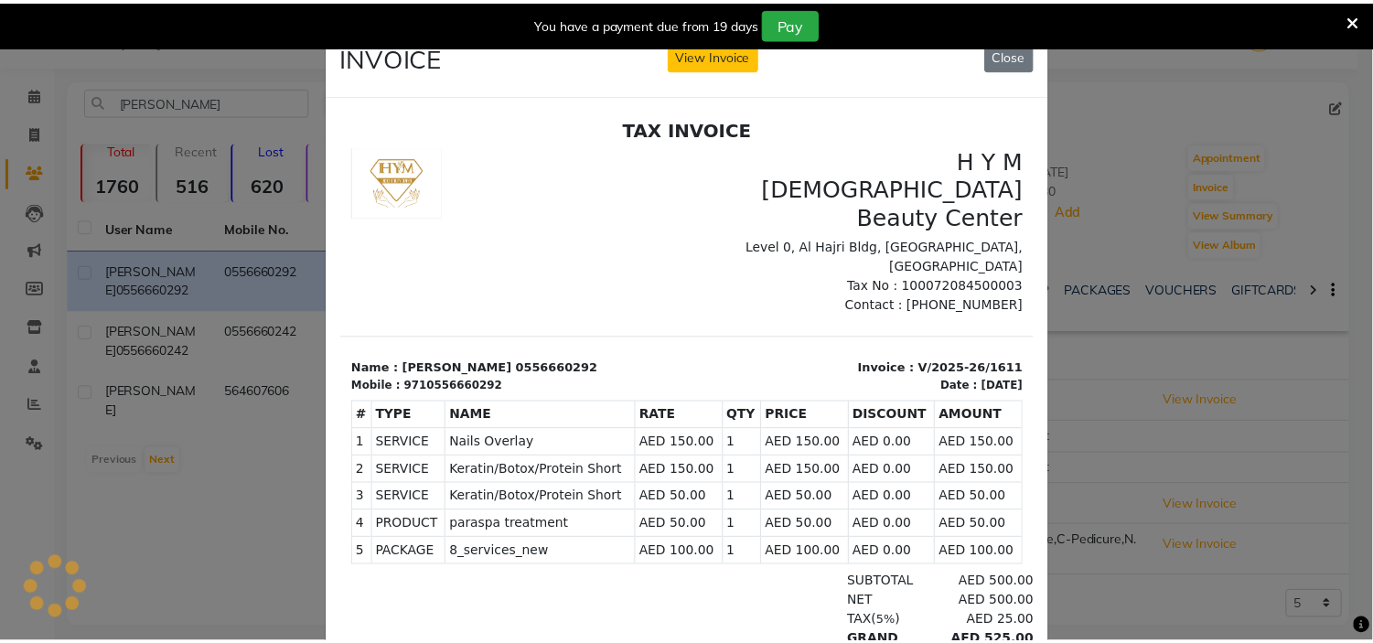
scroll to position [0, 0]
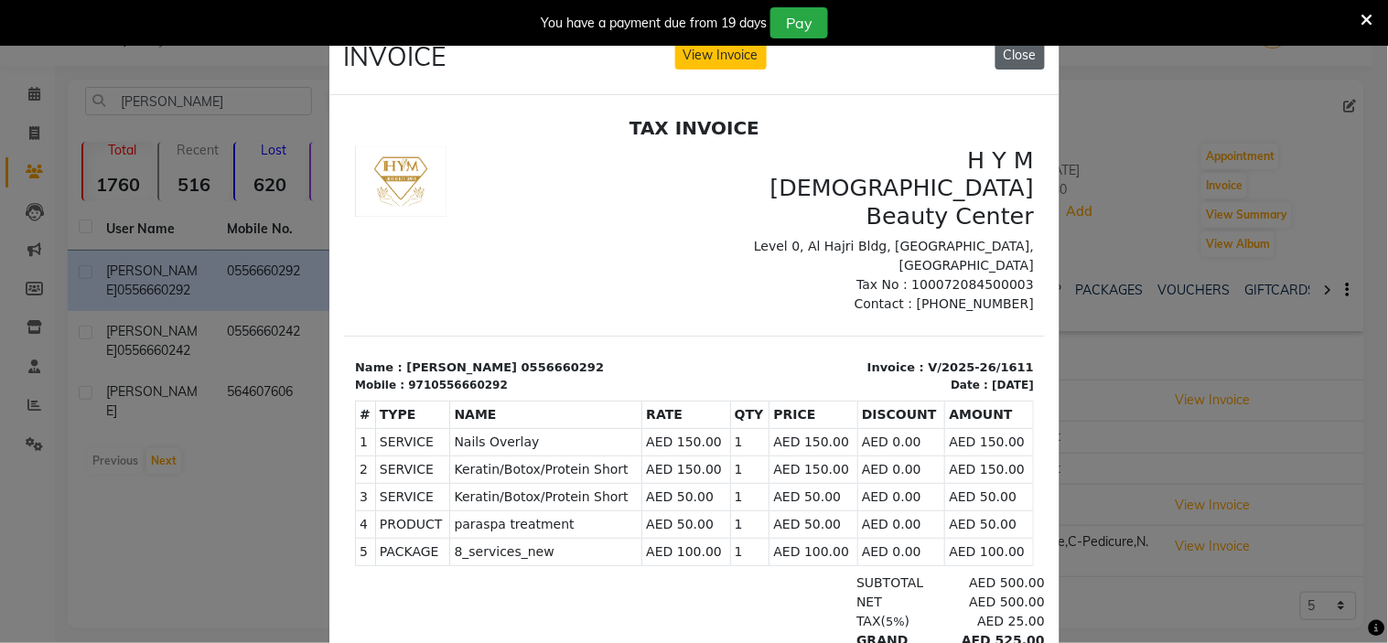
click at [997, 52] on button "Close" at bounding box center [1019, 55] width 49 height 28
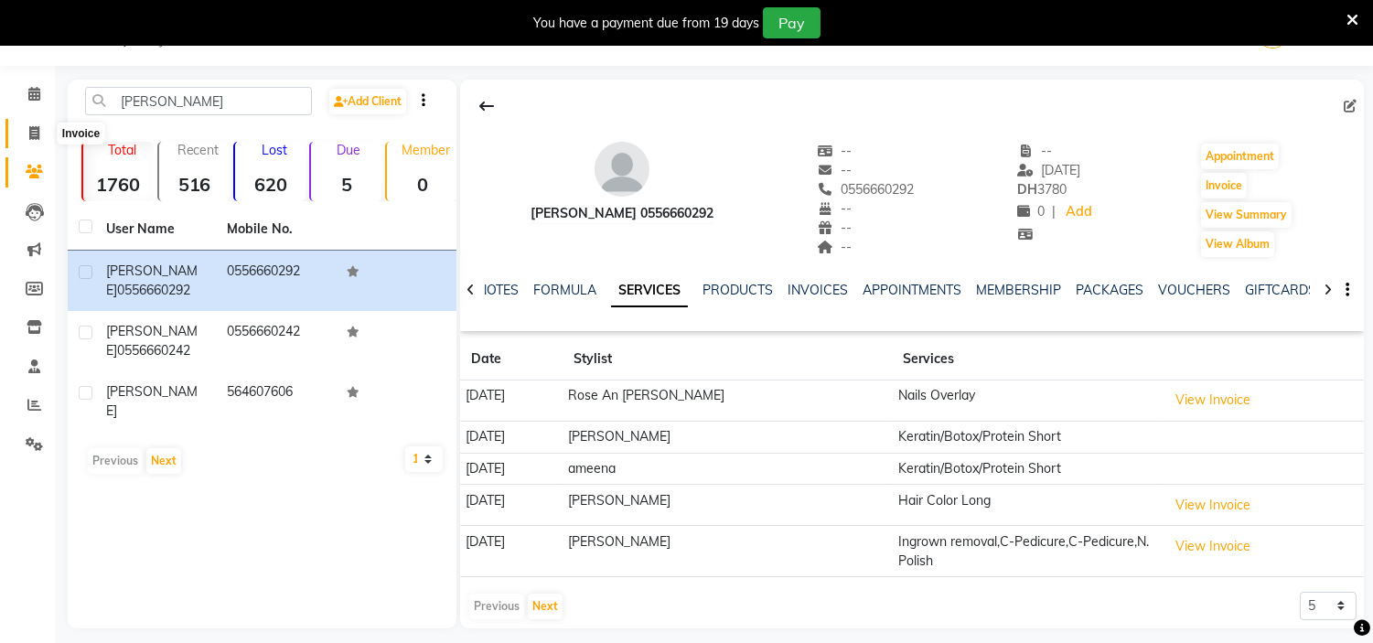
click at [26, 134] on span at bounding box center [34, 133] width 32 height 21
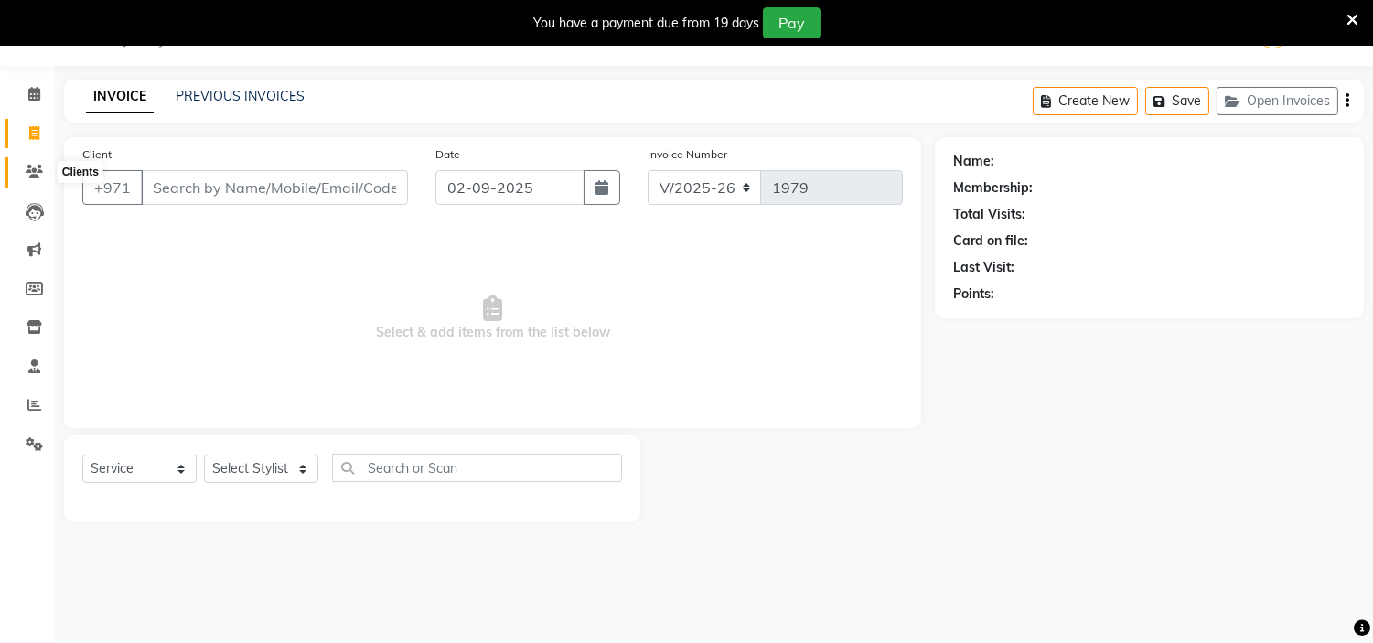
click at [40, 171] on icon at bounding box center [34, 172] width 17 height 14
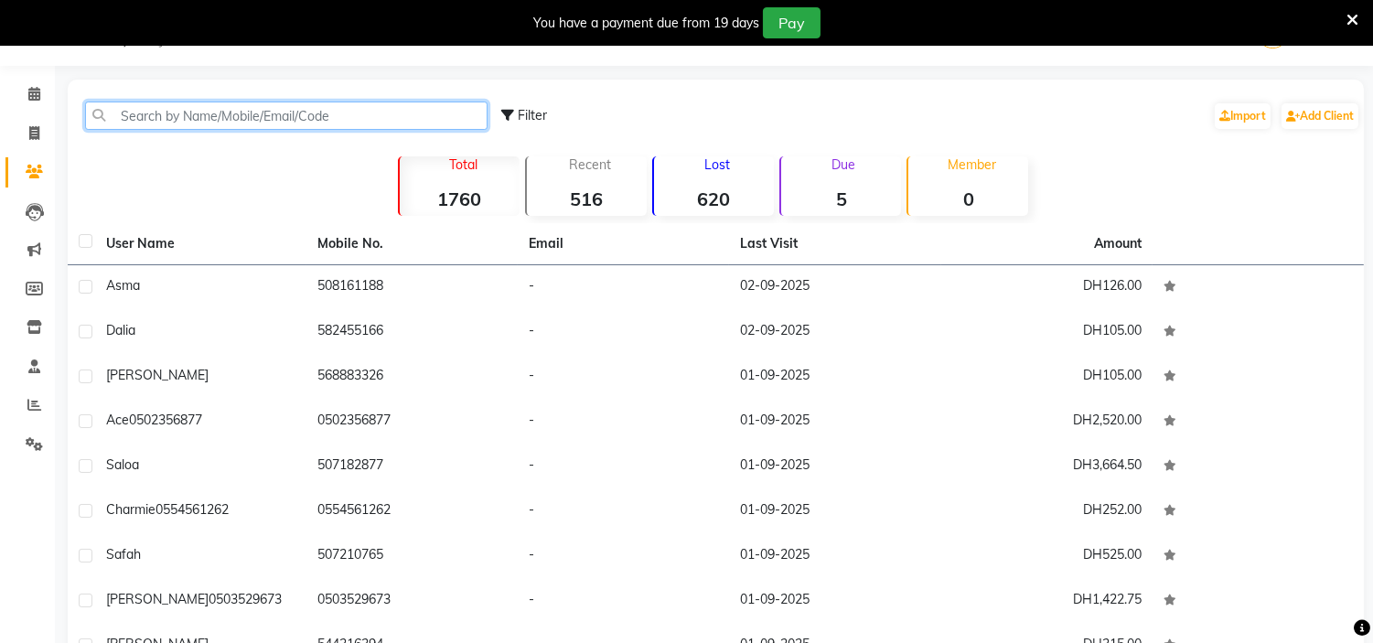
click at [190, 117] on input "text" at bounding box center [286, 116] width 403 height 28
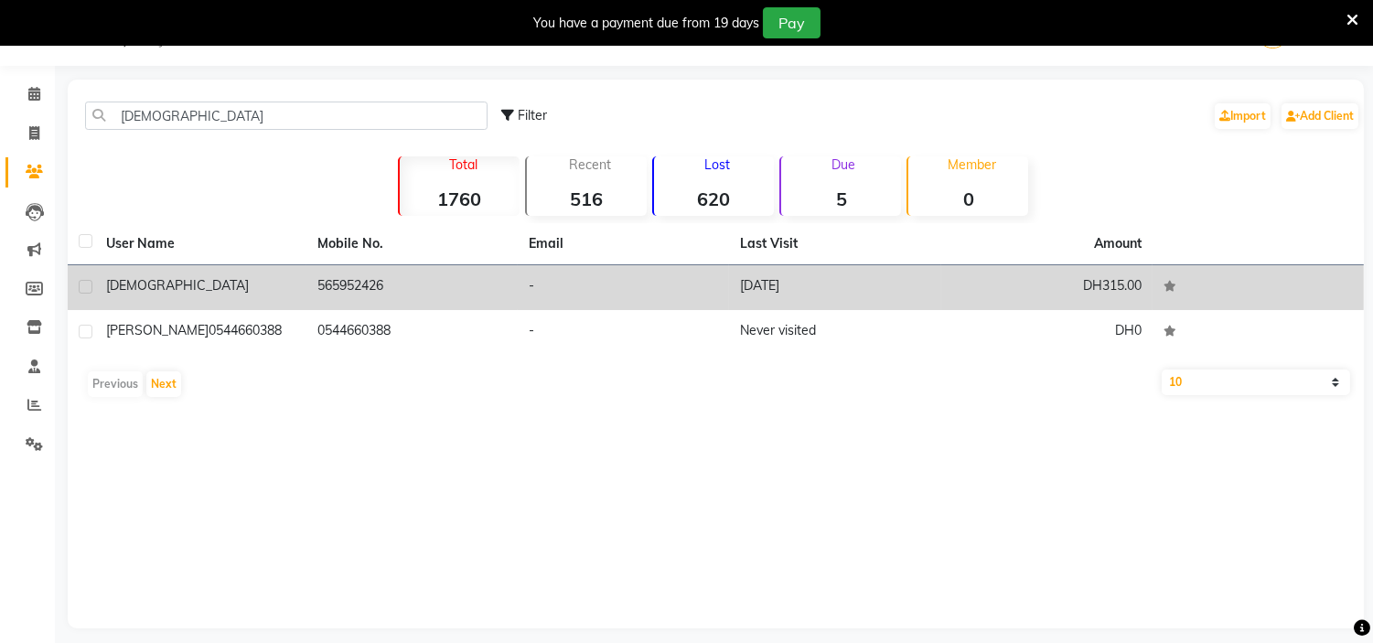
click at [295, 290] on td "[DEMOGRAPHIC_DATA]" at bounding box center [200, 287] width 211 height 45
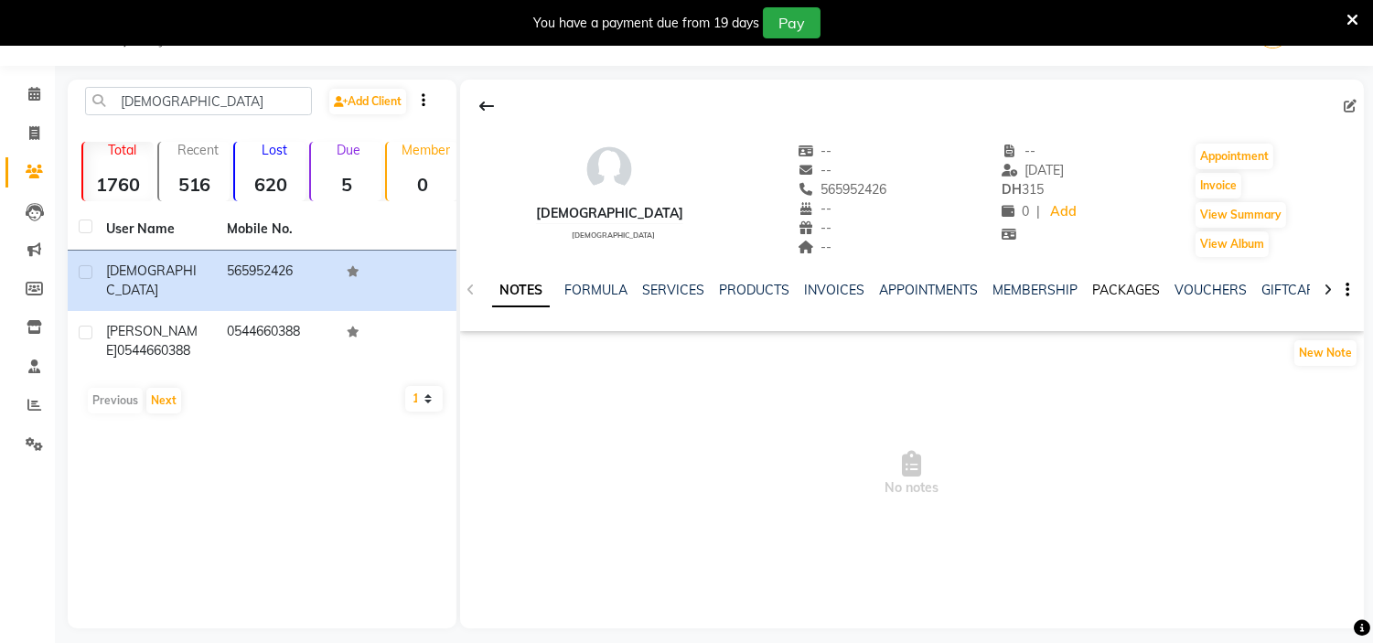
click at [1122, 295] on link "PACKAGES" at bounding box center [1126, 290] width 68 height 16
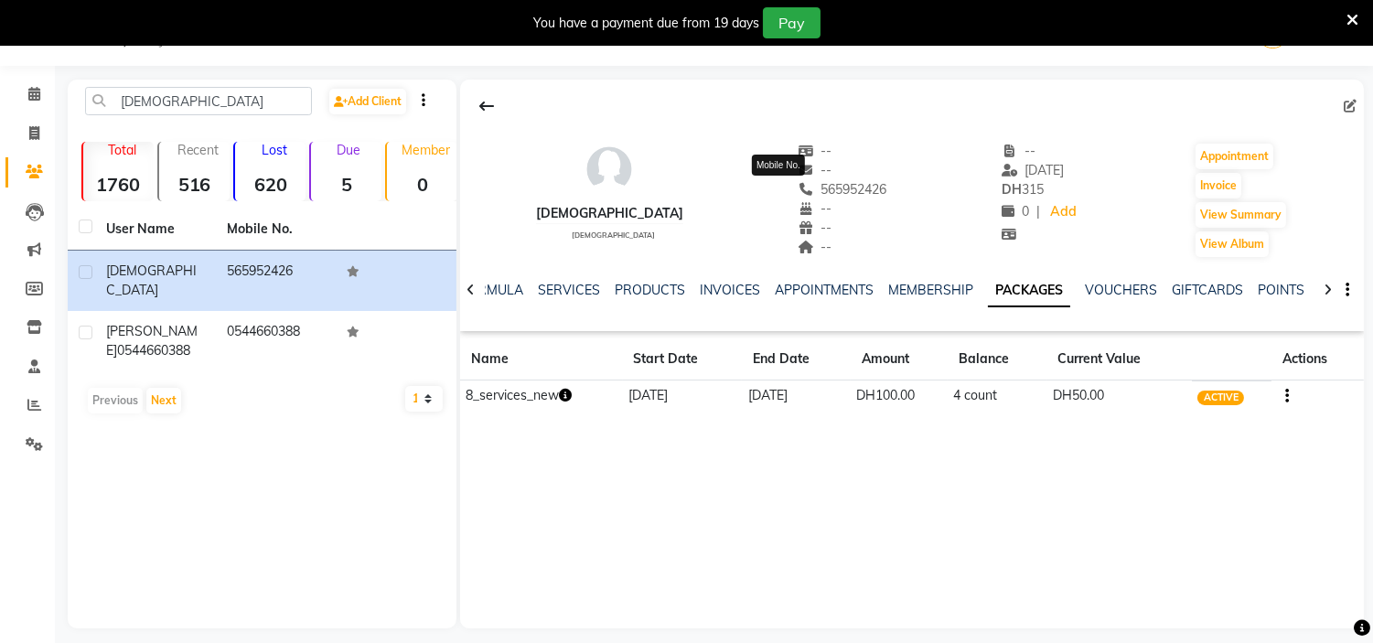
click at [817, 195] on span "565952426" at bounding box center [843, 189] width 90 height 16
click at [816, 190] on span "565952426" at bounding box center [843, 189] width 90 height 16
copy span "565952426"
click at [22, 132] on span at bounding box center [34, 133] width 32 height 21
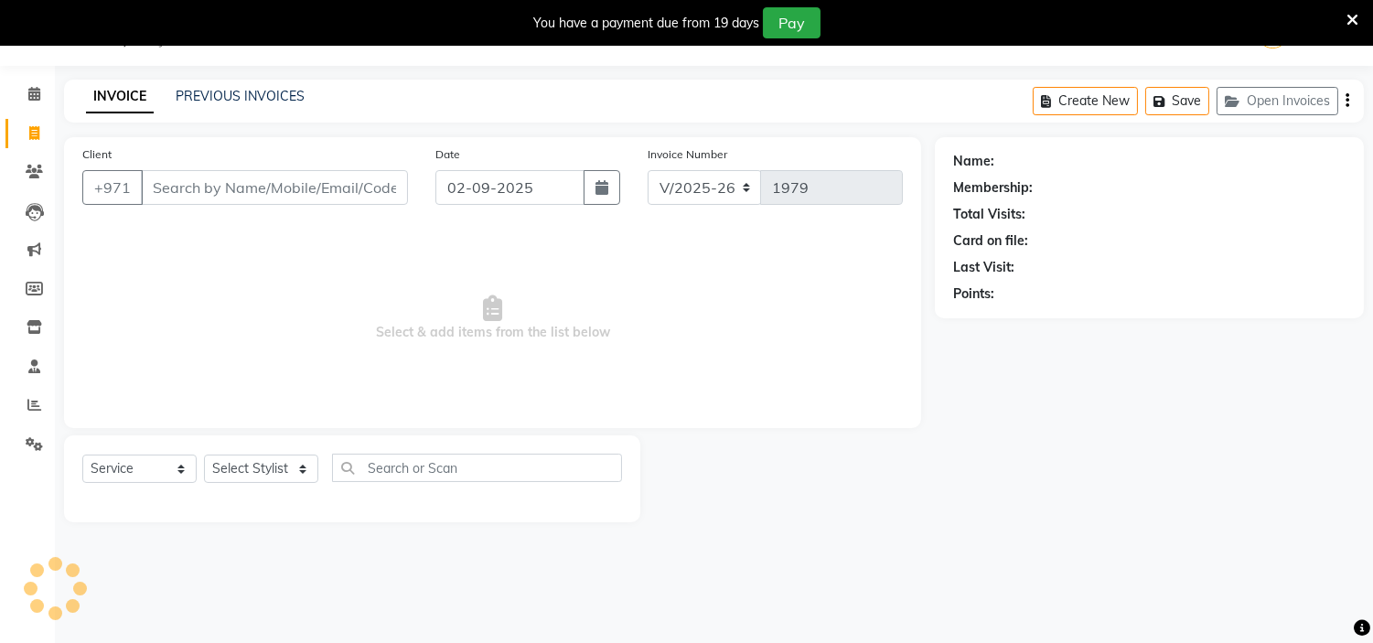
click at [620, 188] on div "Date [DATE]" at bounding box center [528, 182] width 212 height 75
click at [610, 196] on button "button" at bounding box center [602, 187] width 37 height 35
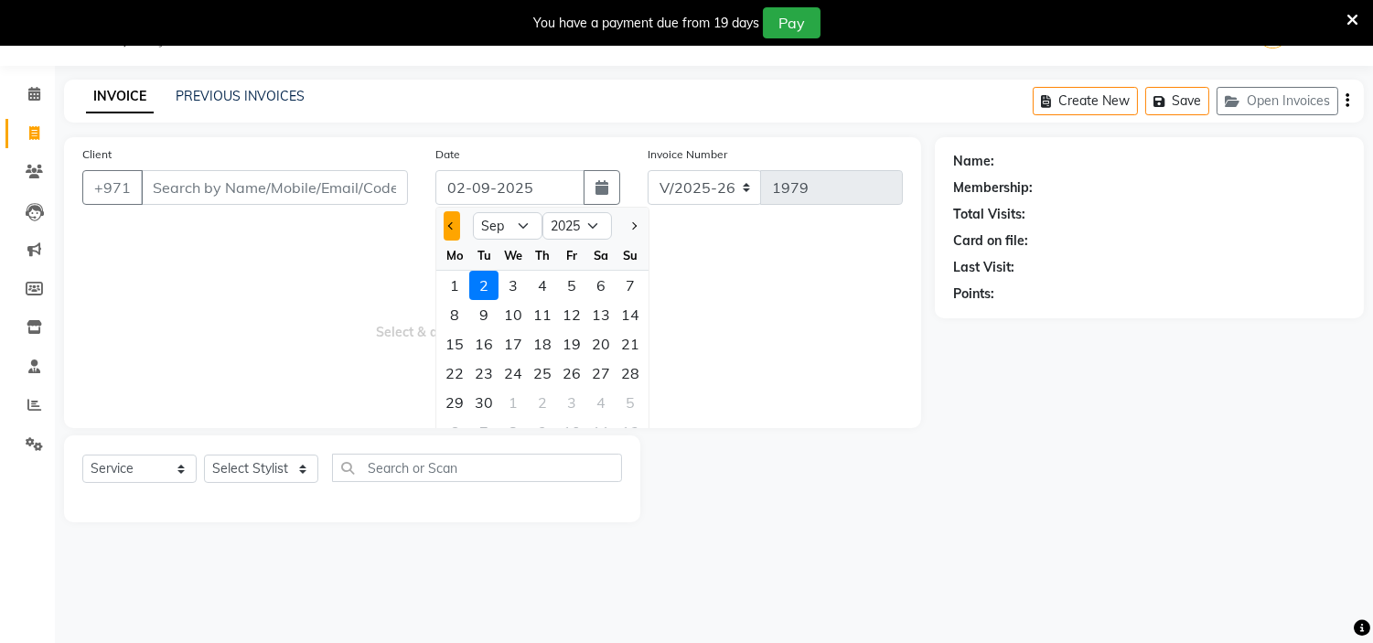
click at [455, 225] on span "Previous month" at bounding box center [451, 225] width 7 height 7
click at [635, 398] on div "31" at bounding box center [630, 402] width 29 height 29
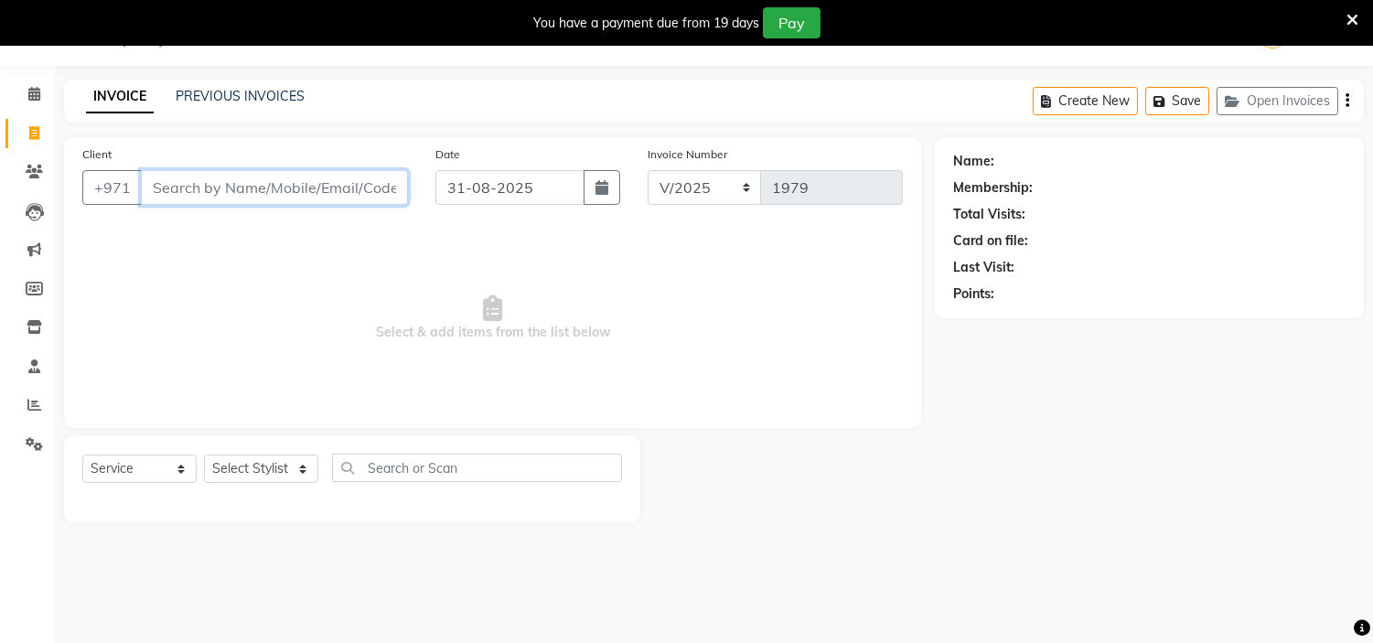
paste input "565952426"
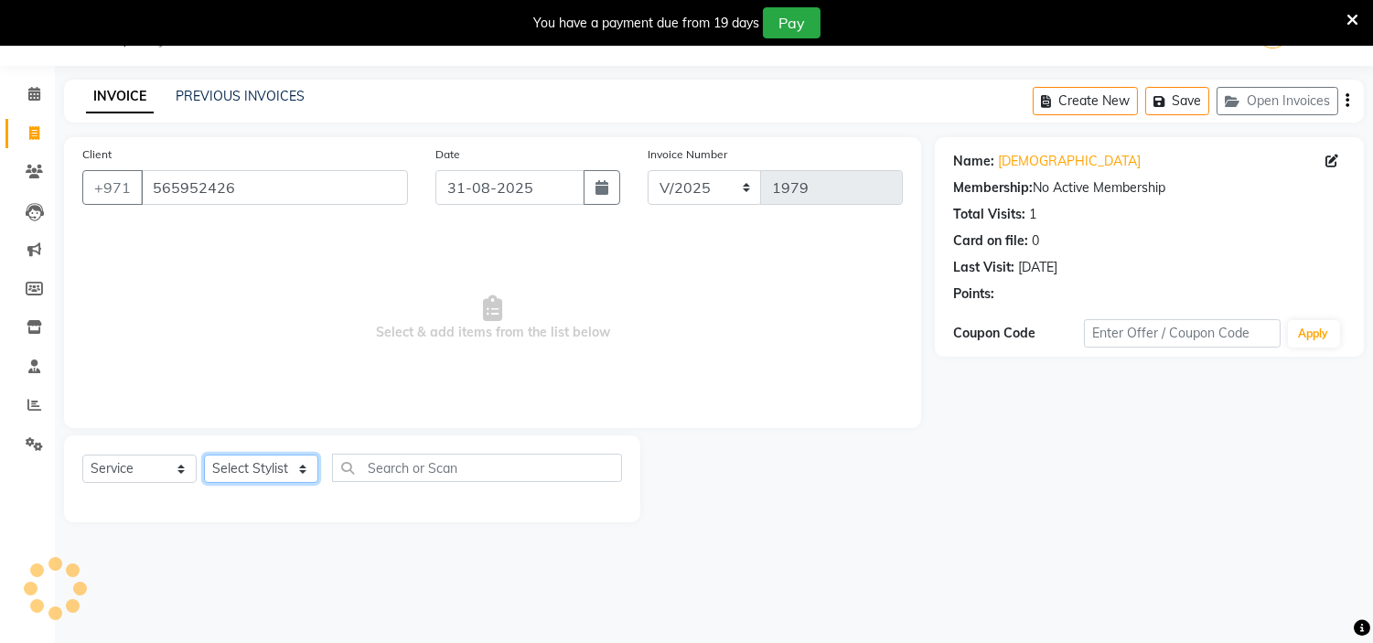
click at [253, 480] on select "Select Stylist [PERSON_NAME] Jheza [PERSON_NAME] [PERSON_NAME] [PERSON_NAME] An…" at bounding box center [261, 469] width 114 height 28
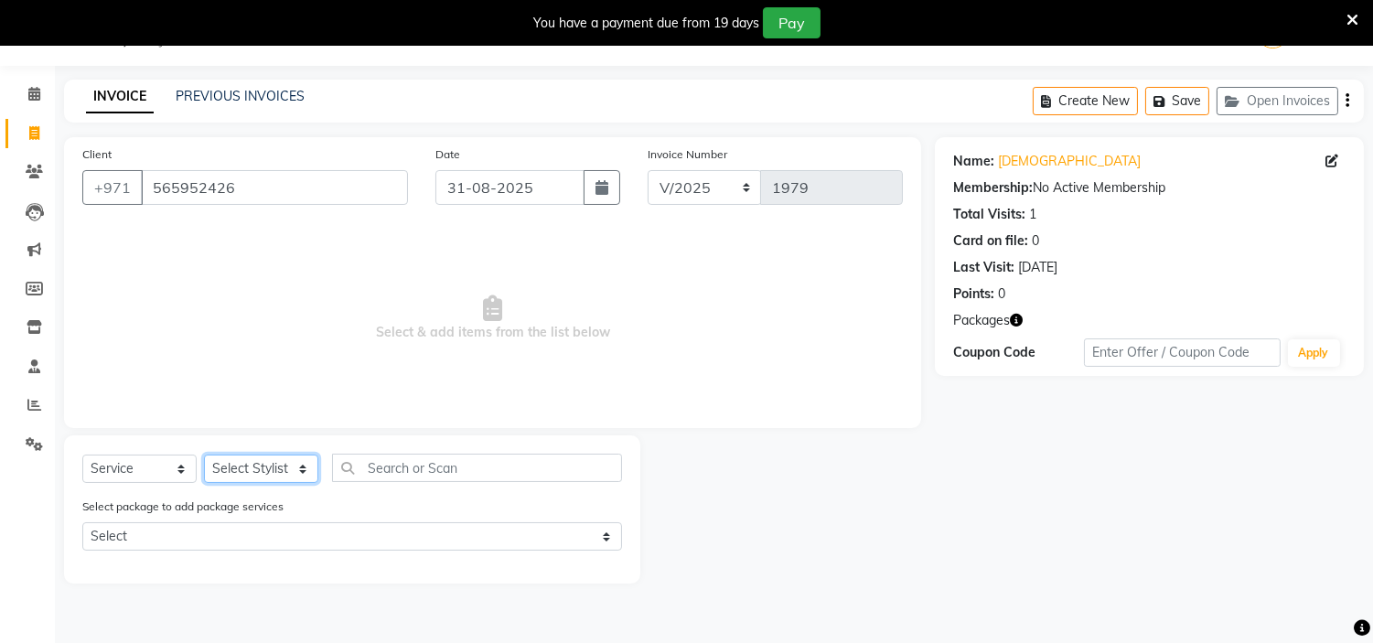
click at [248, 476] on select "Select Stylist [PERSON_NAME] Jheza [PERSON_NAME] [PERSON_NAME] [PERSON_NAME] An…" at bounding box center [261, 469] width 114 height 28
click at [204, 456] on select "Select Stylist [PERSON_NAME] Jheza [PERSON_NAME] [PERSON_NAME] [PERSON_NAME] An…" at bounding box center [261, 469] width 114 height 28
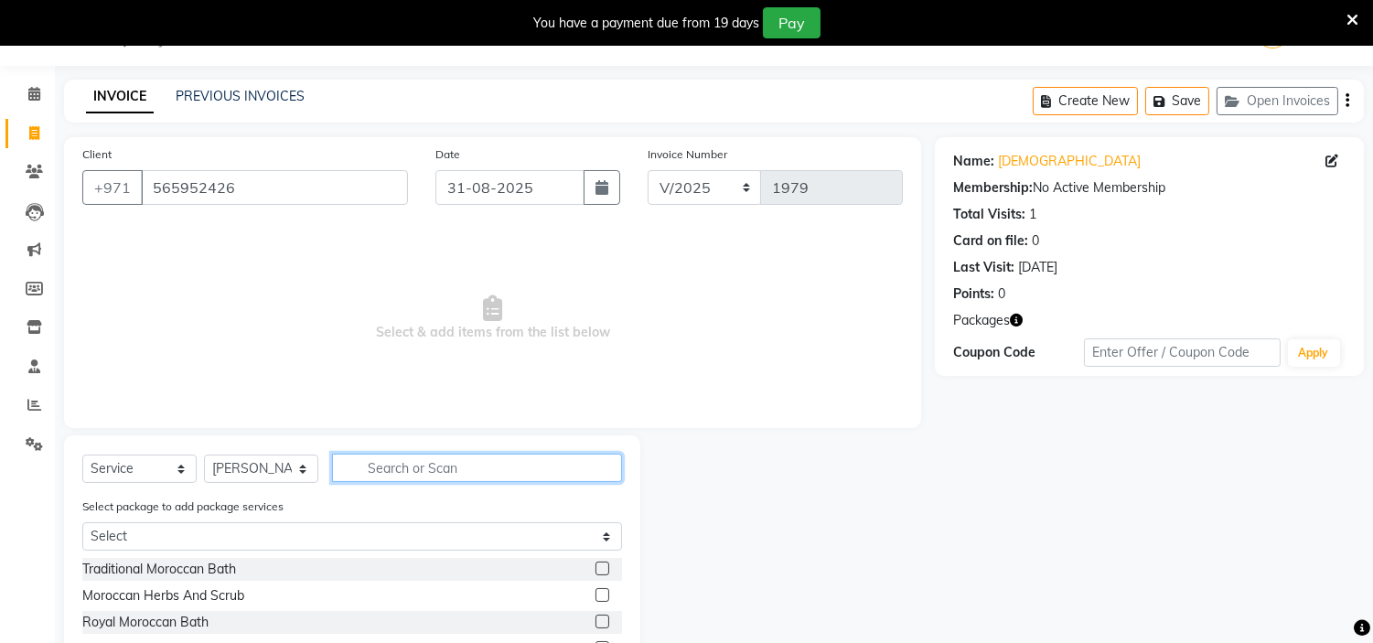
click at [434, 467] on input "text" at bounding box center [477, 468] width 290 height 28
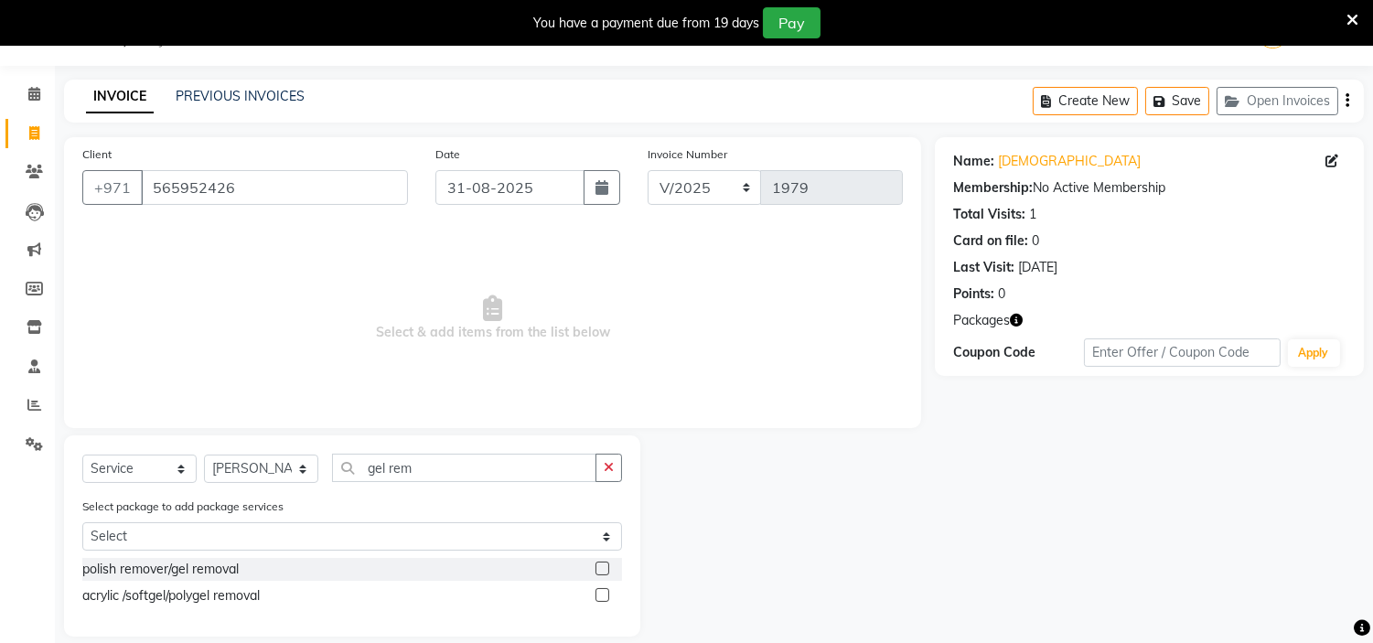
click at [602, 564] on label at bounding box center [603, 569] width 14 height 14
click at [602, 564] on input "checkbox" at bounding box center [602, 570] width 12 height 12
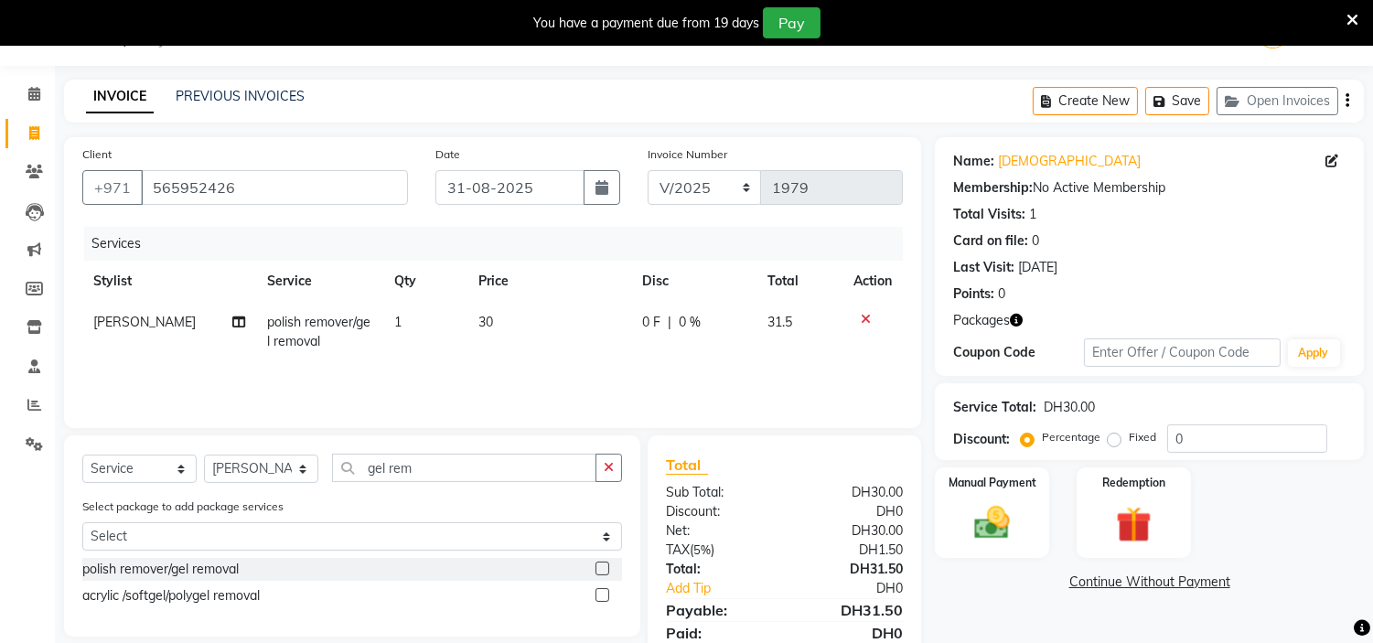
click at [602, 564] on label at bounding box center [603, 569] width 14 height 14
click at [602, 564] on input "checkbox" at bounding box center [602, 570] width 12 height 12
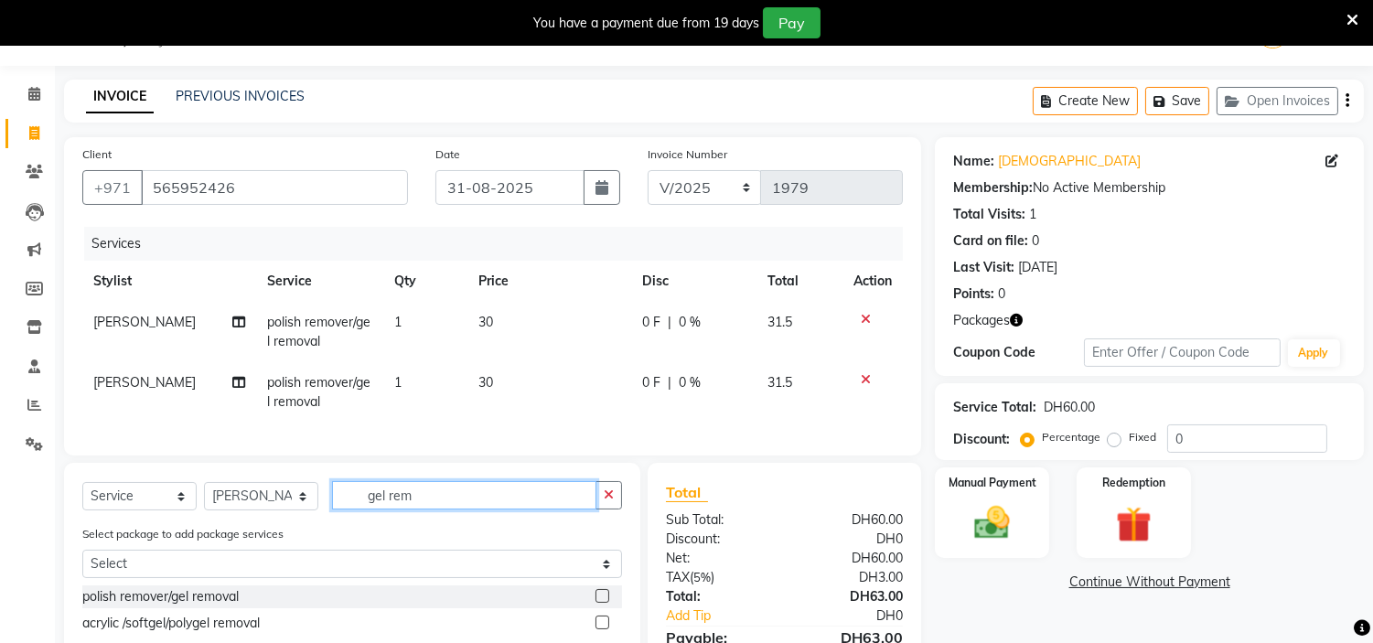
click at [0, 482] on app-home "Select Location × H Y M [DEMOGRAPHIC_DATA] Beauty Center , [GEOGRAPHIC_DATA] En…" at bounding box center [686, 370] width 1373 height 740
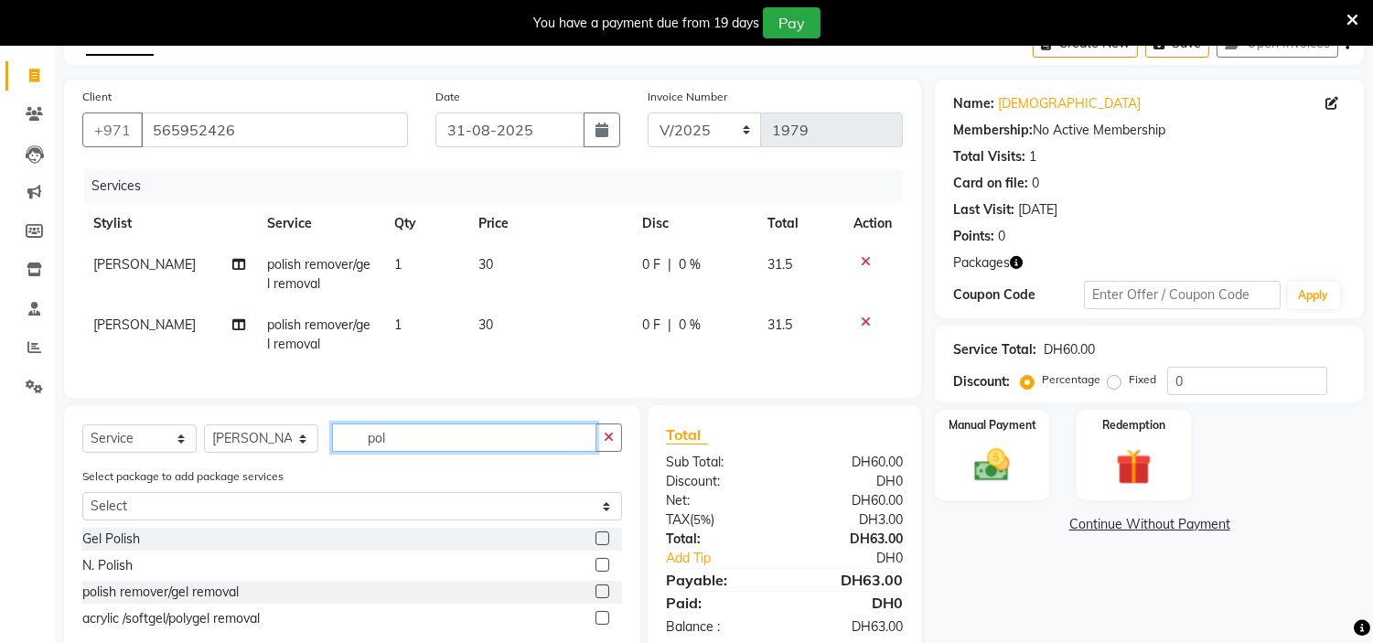
scroll to position [162, 0]
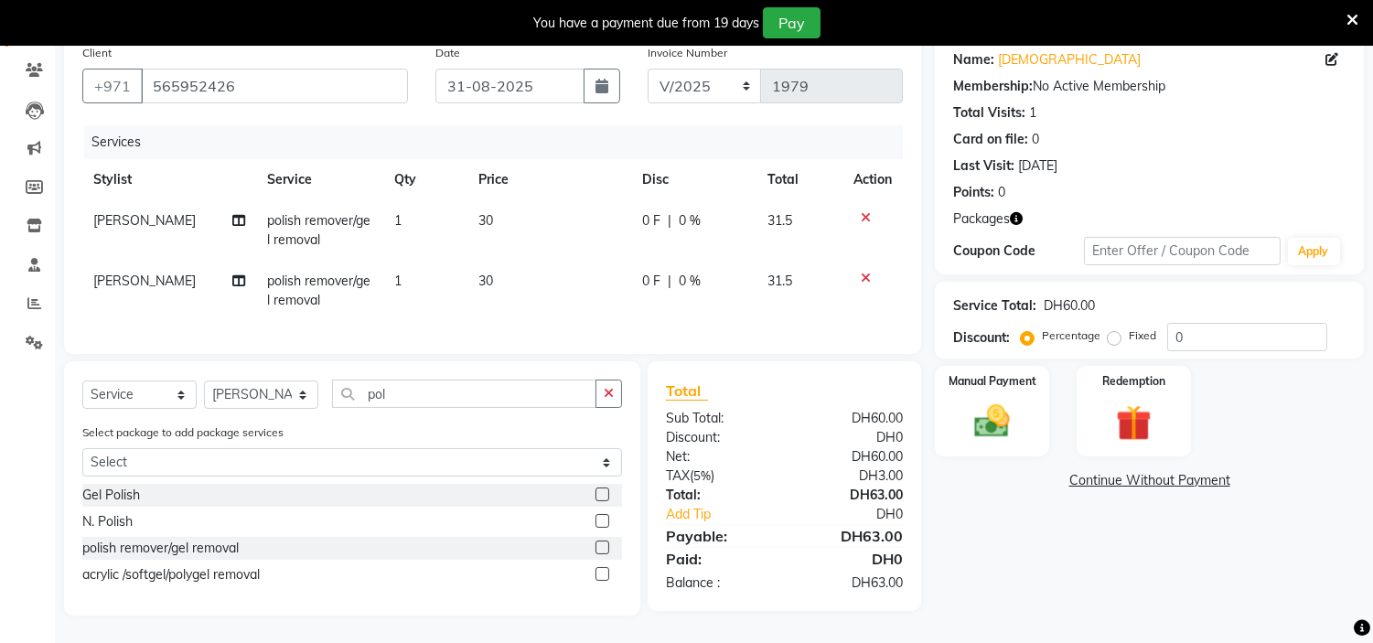
click at [600, 494] on label at bounding box center [603, 495] width 14 height 14
click at [600, 494] on input "checkbox" at bounding box center [602, 495] width 12 height 12
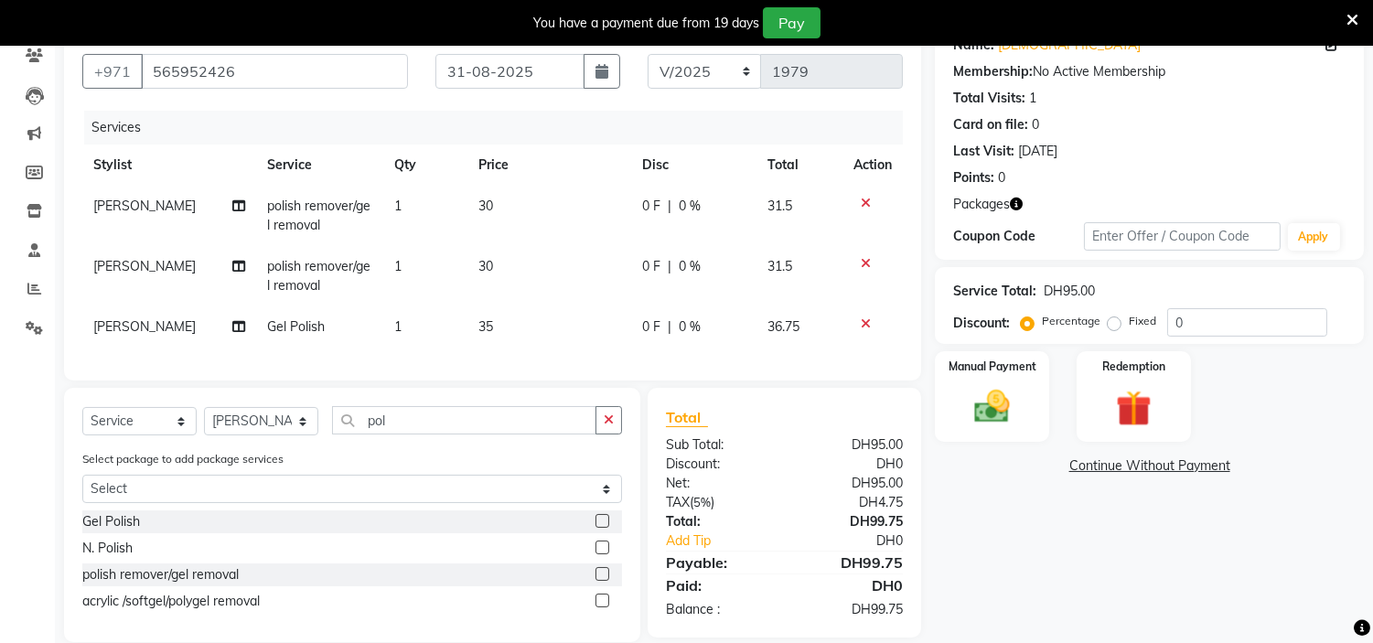
click at [605, 528] on label at bounding box center [603, 521] width 14 height 14
click at [605, 528] on input "checkbox" at bounding box center [602, 522] width 12 height 12
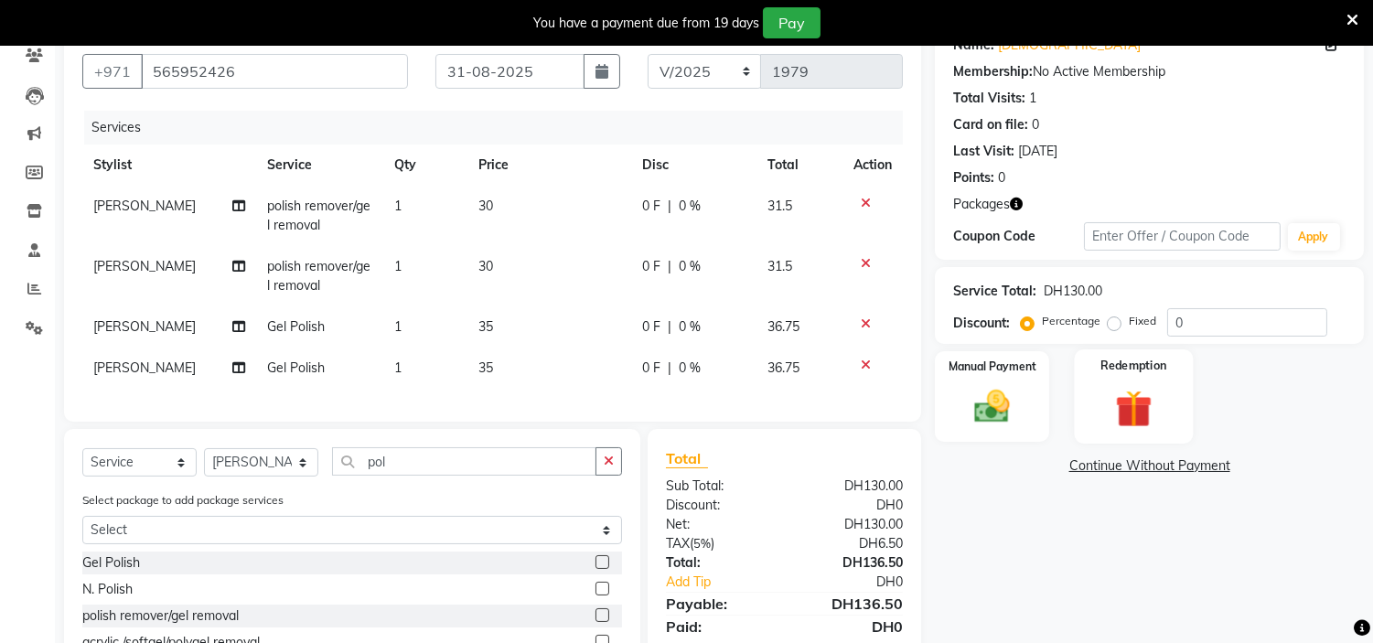
click at [1127, 399] on img at bounding box center [1133, 409] width 60 height 46
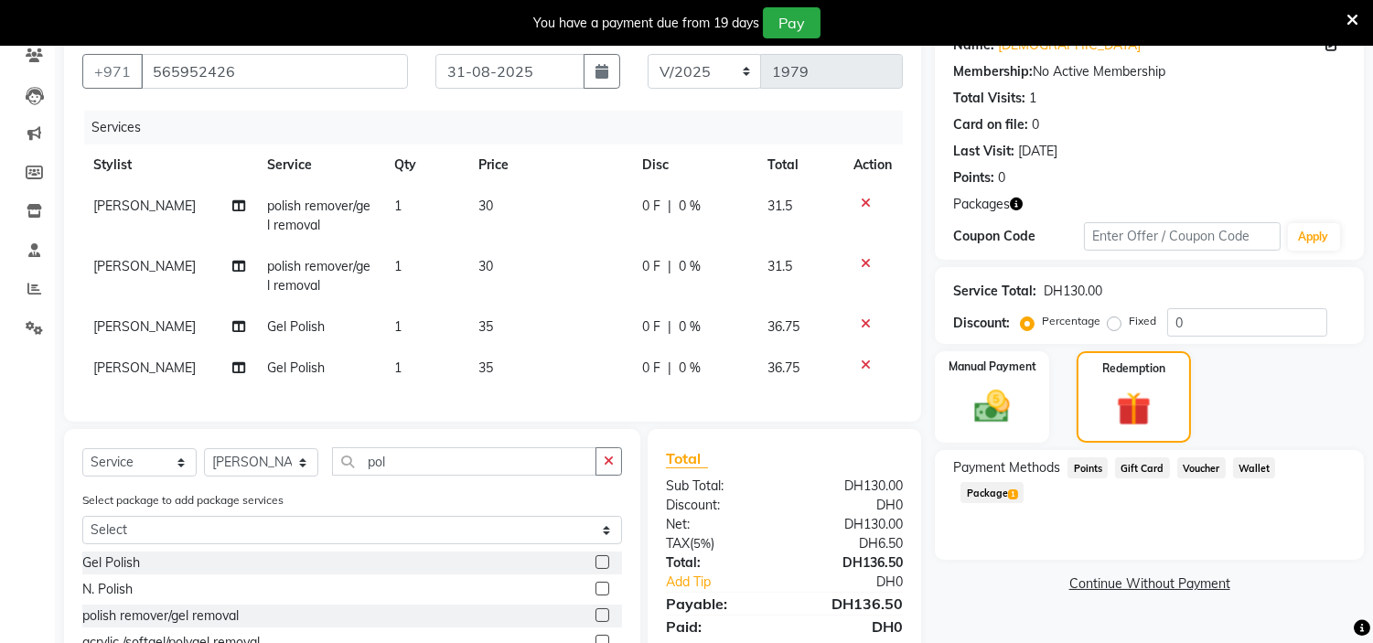
click at [1024, 482] on span "Package 1" at bounding box center [992, 492] width 63 height 21
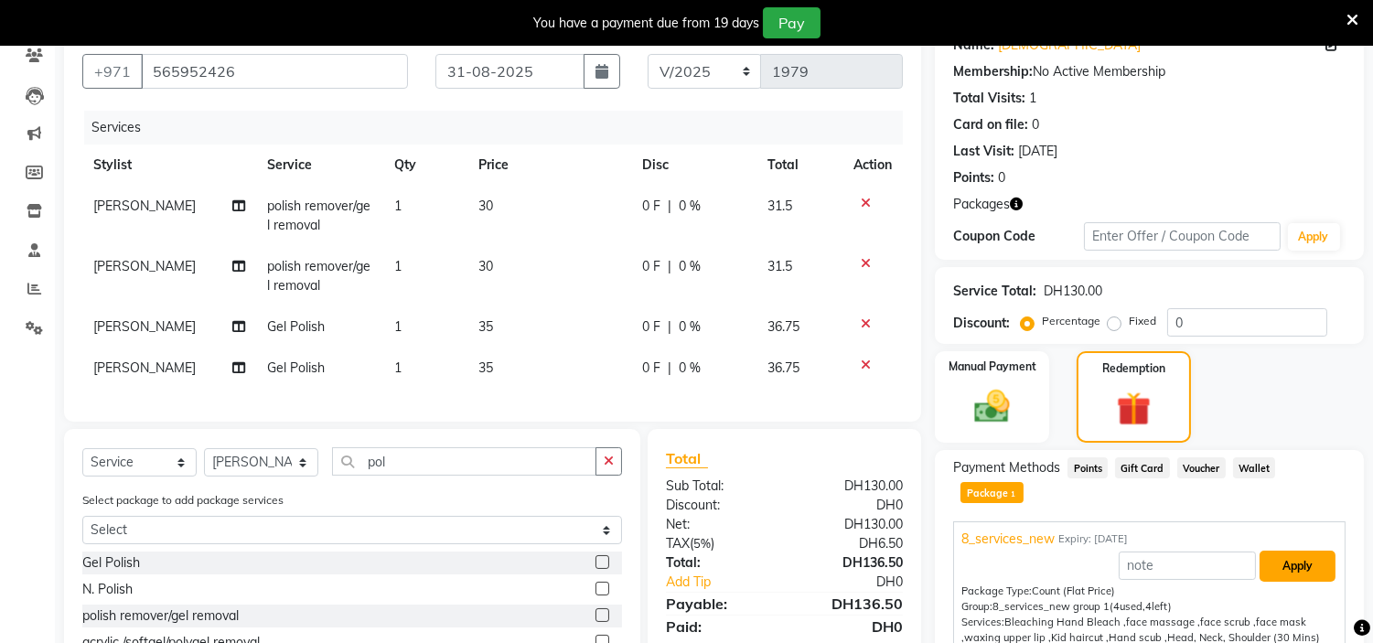
click at [1294, 551] on button "Apply" at bounding box center [1298, 566] width 76 height 31
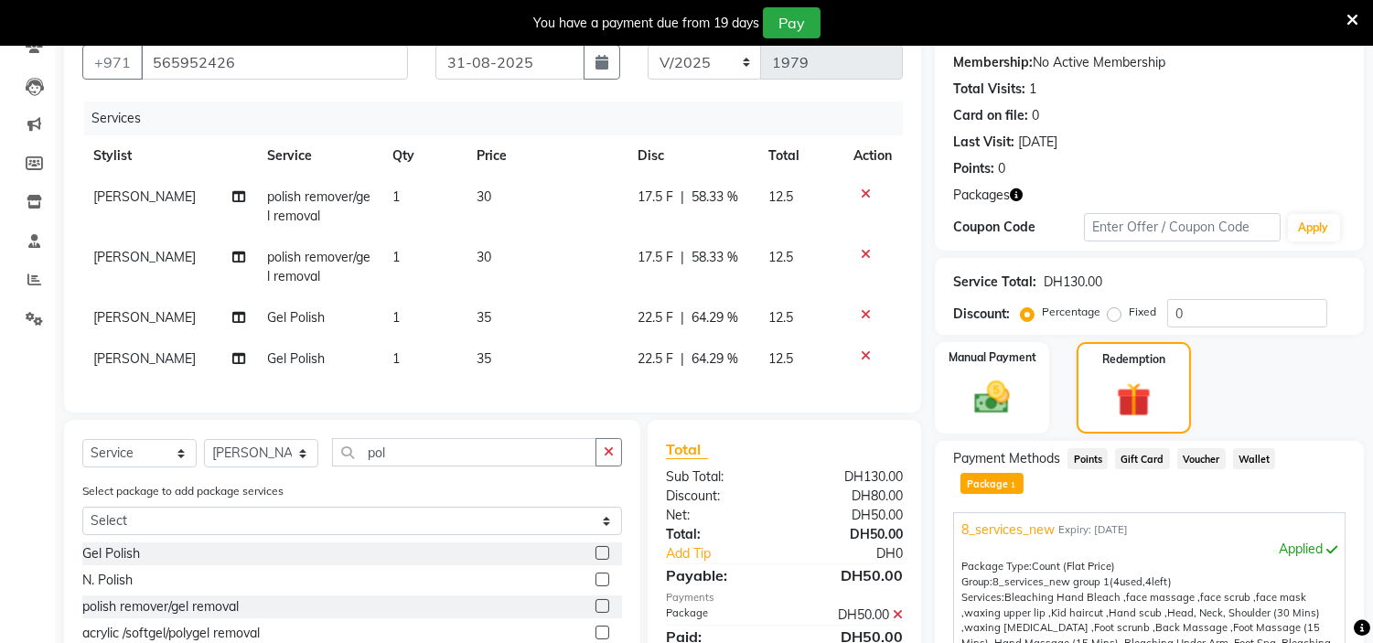
scroll to position [393, 0]
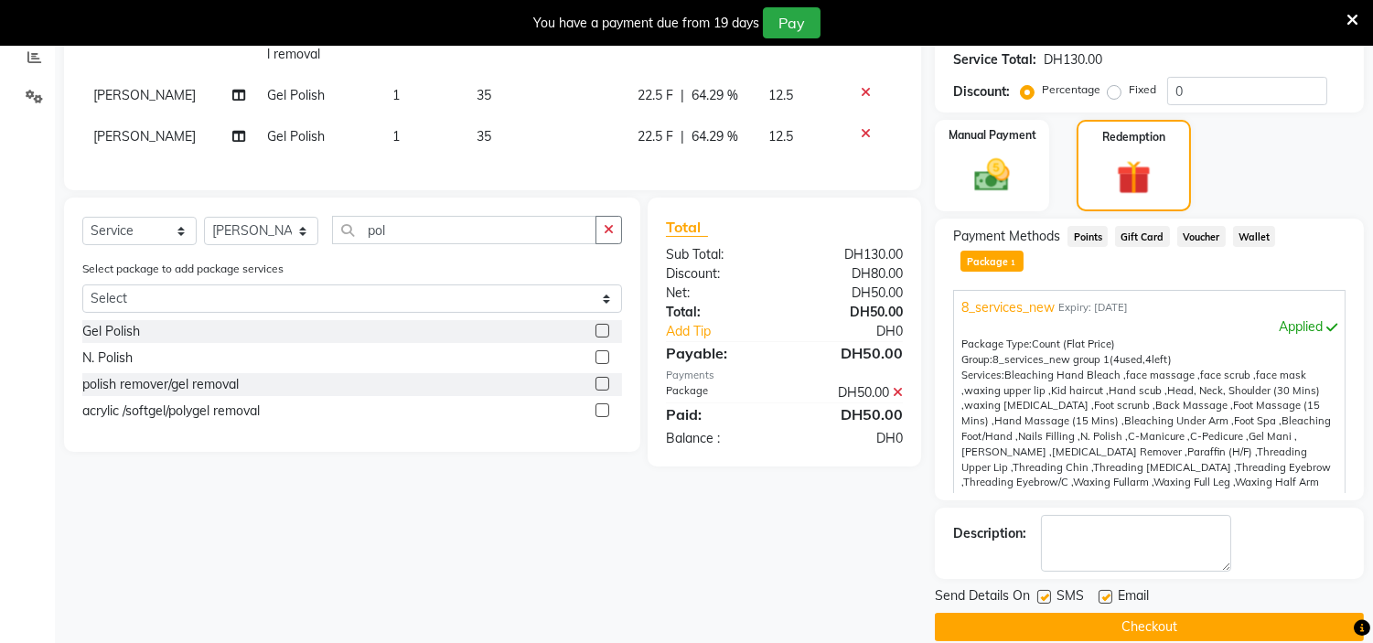
click at [1043, 590] on label at bounding box center [1044, 597] width 14 height 14
click at [1043, 592] on input "checkbox" at bounding box center [1043, 598] width 12 height 12
click at [1111, 590] on label at bounding box center [1106, 597] width 14 height 14
click at [1111, 592] on input "checkbox" at bounding box center [1105, 598] width 12 height 12
click at [1101, 613] on button "Checkout" at bounding box center [1149, 627] width 429 height 28
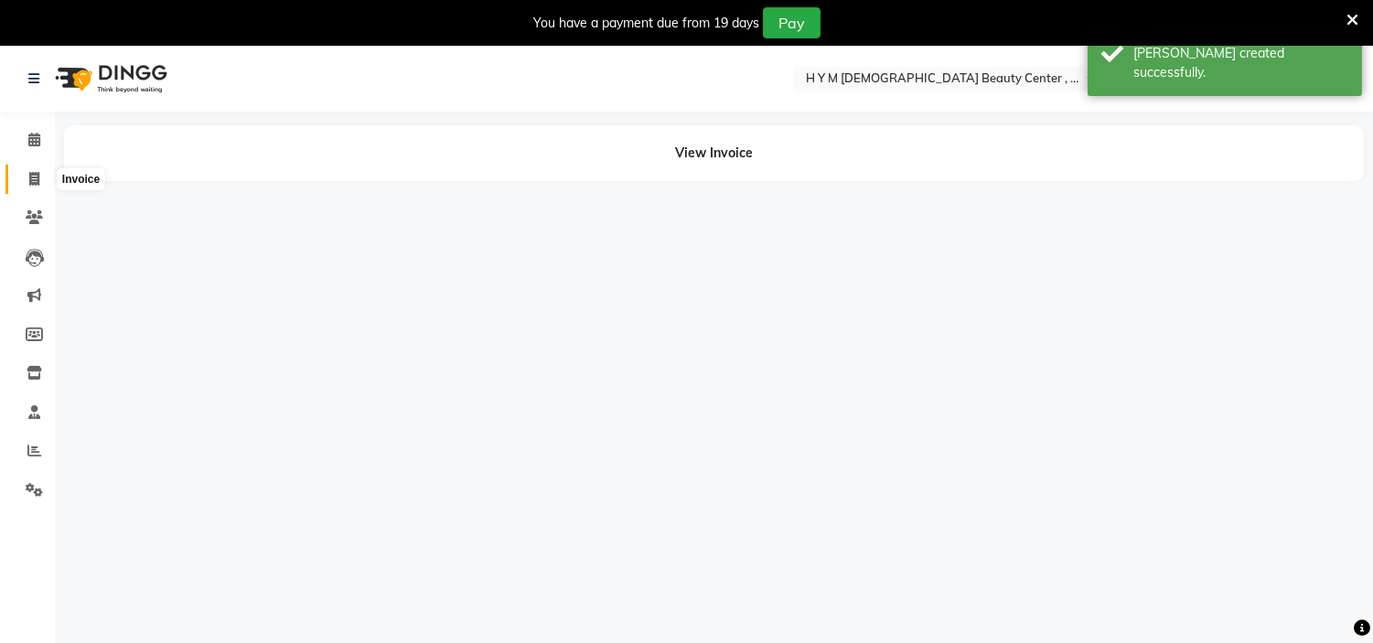
click at [29, 175] on icon at bounding box center [34, 179] width 10 height 14
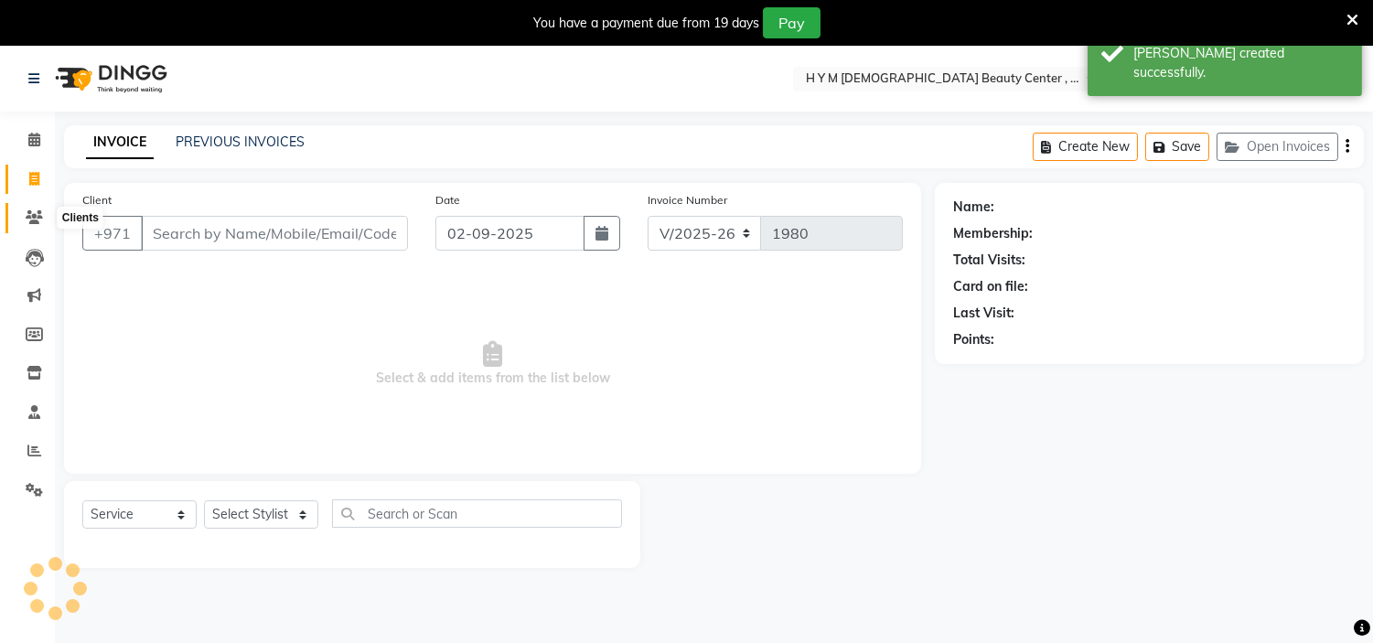
click at [29, 211] on icon at bounding box center [34, 217] width 17 height 14
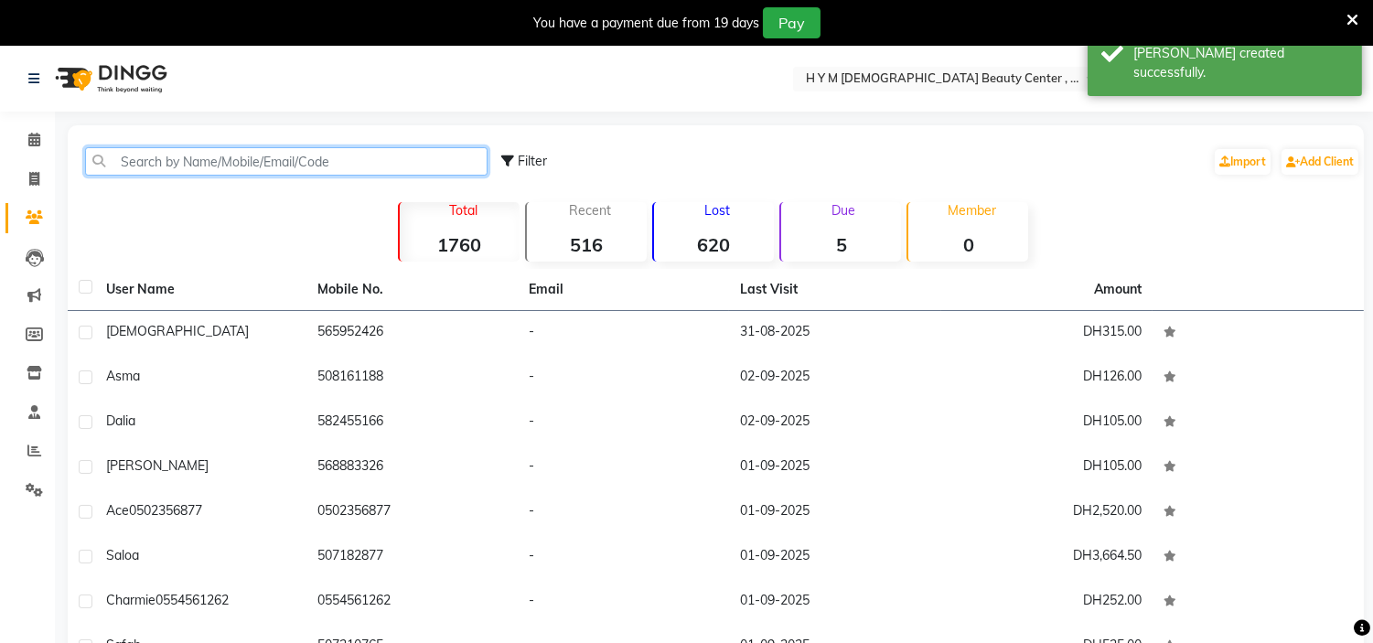
click at [265, 165] on input "text" at bounding box center [286, 161] width 403 height 28
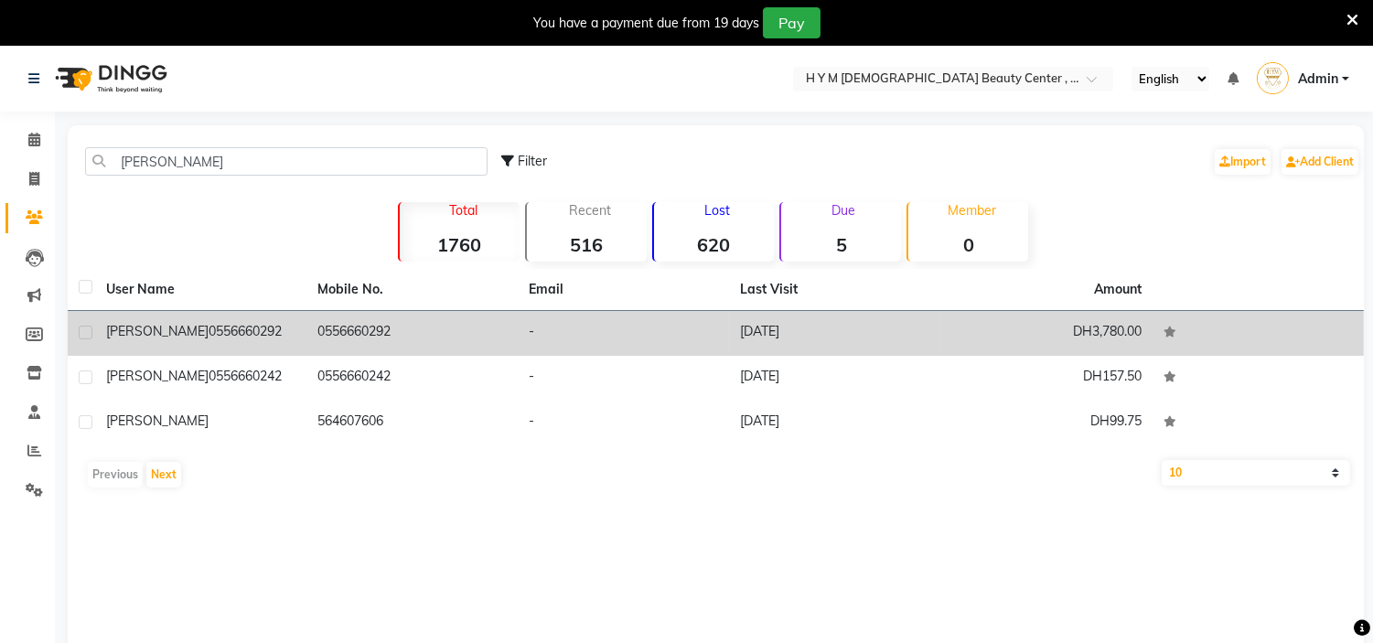
drag, startPoint x: 403, startPoint y: 322, endPoint x: 392, endPoint y: 322, distance: 11.9
click at [403, 322] on td "0556660292" at bounding box center [411, 333] width 211 height 45
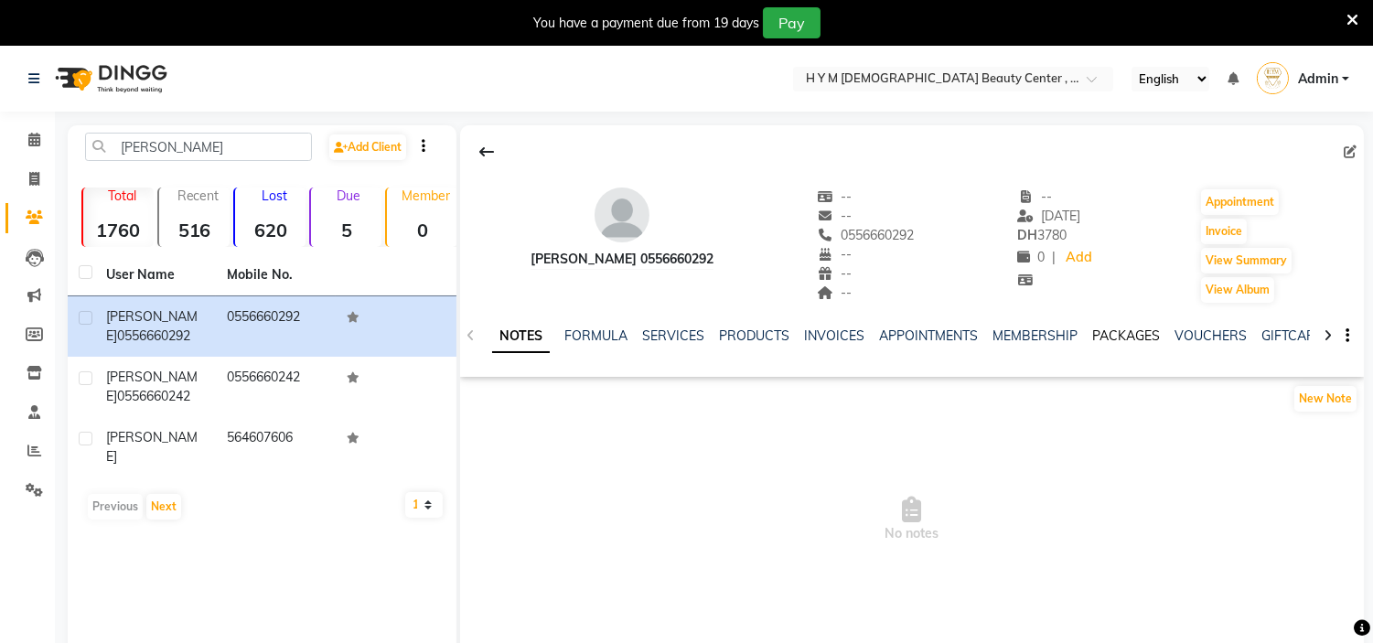
click at [1122, 330] on link "PACKAGES" at bounding box center [1126, 336] width 68 height 16
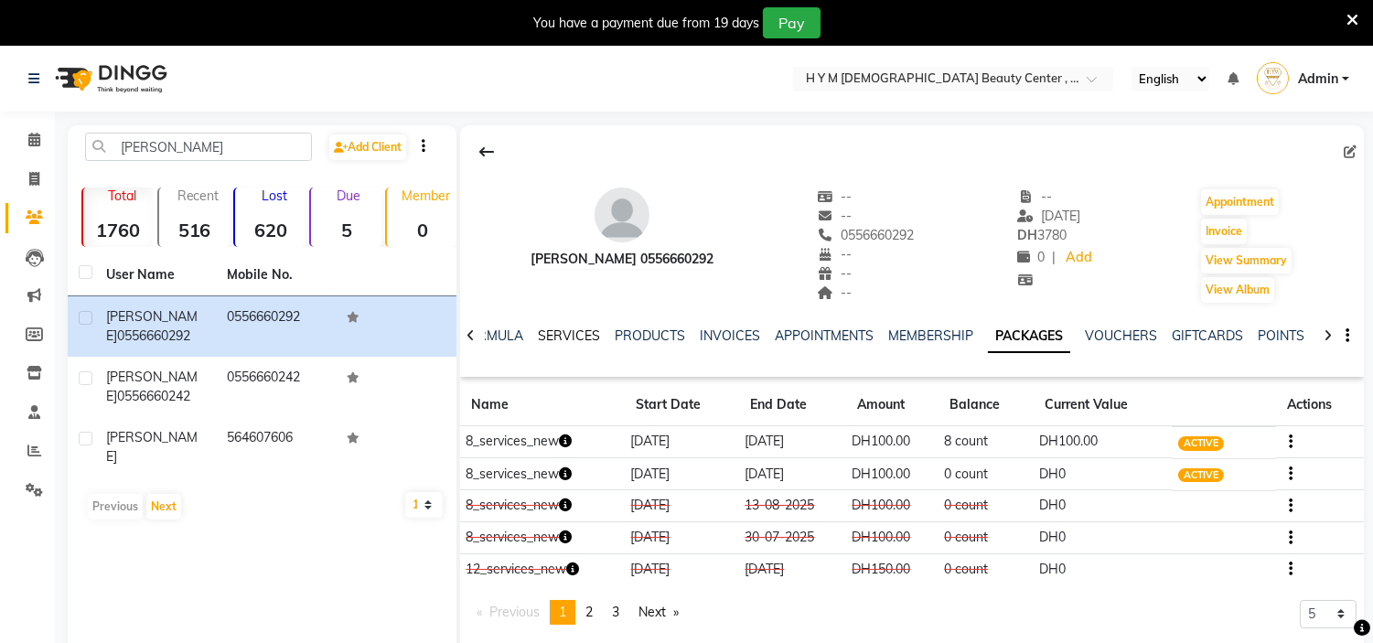
click at [582, 336] on link "SERVICES" at bounding box center [569, 336] width 62 height 16
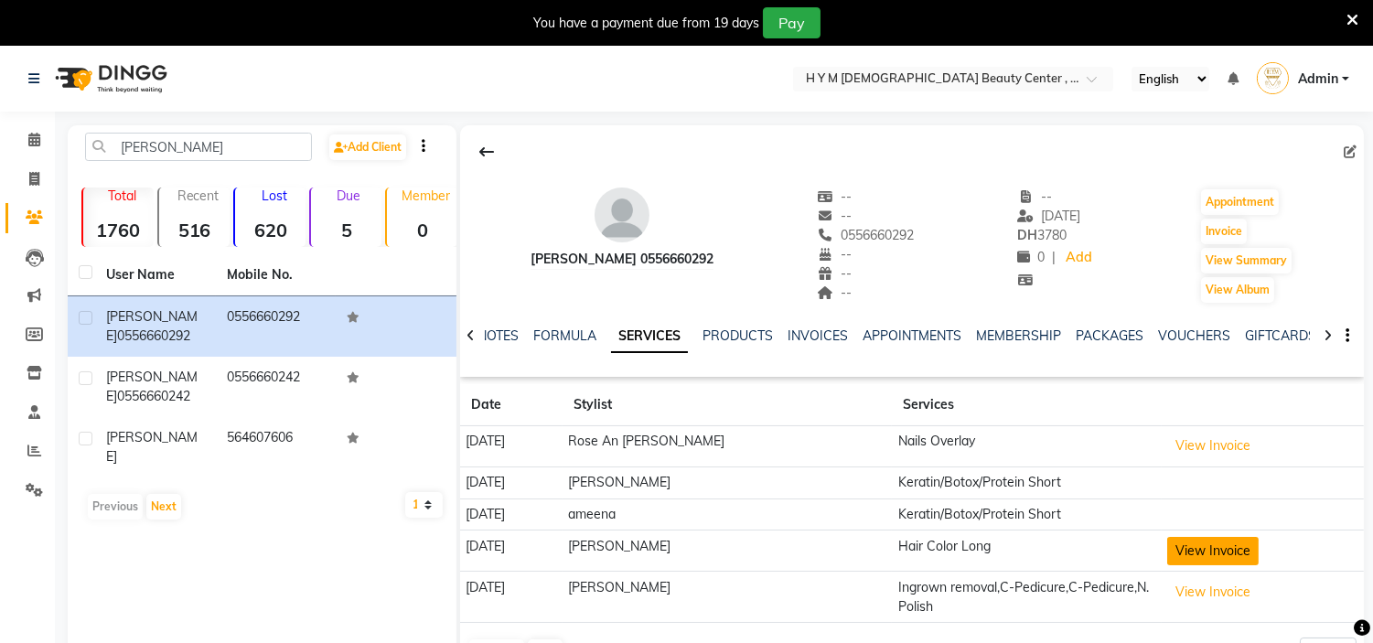
click at [1204, 553] on button "View Invoice" at bounding box center [1212, 551] width 91 height 28
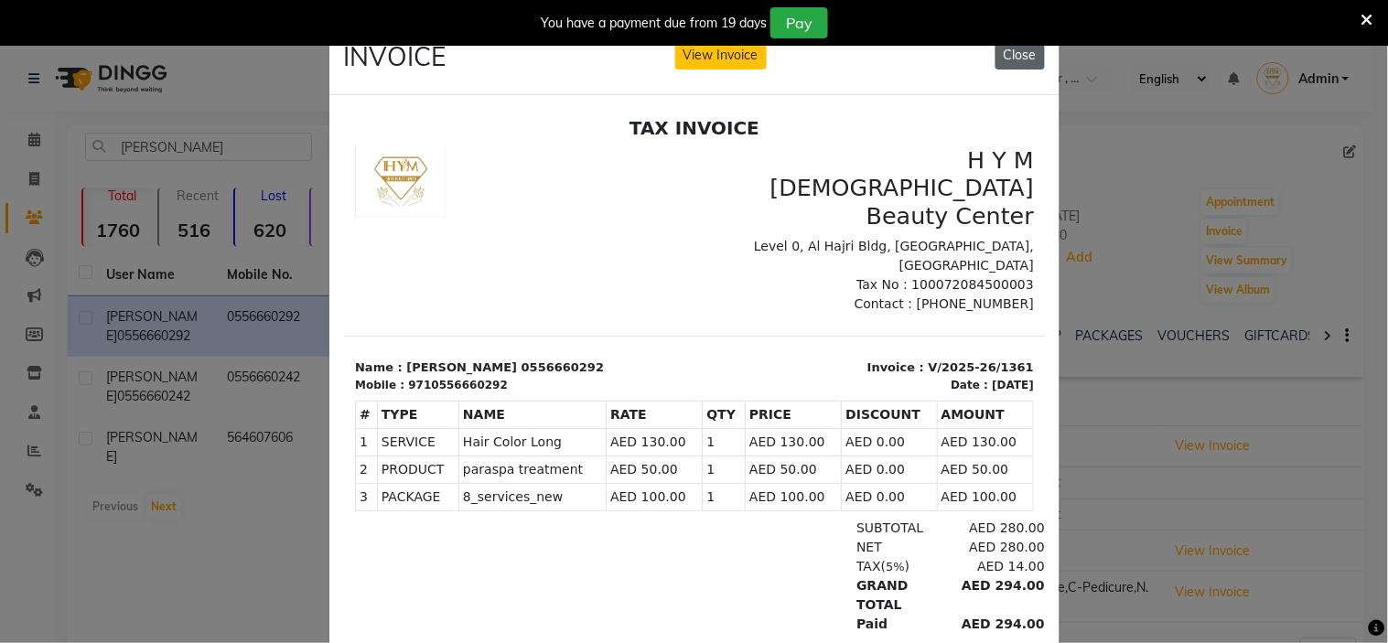
click at [1030, 58] on button "Close" at bounding box center [1019, 55] width 49 height 28
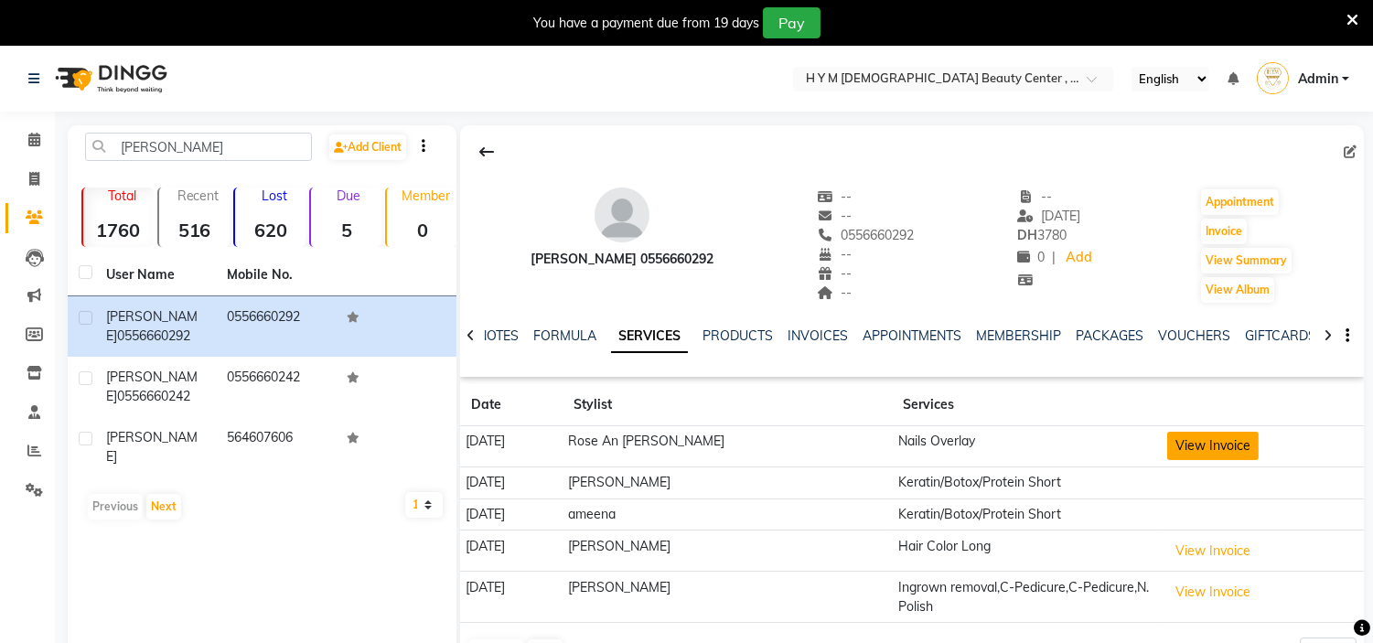
click at [1219, 442] on button "View Invoice" at bounding box center [1212, 446] width 91 height 28
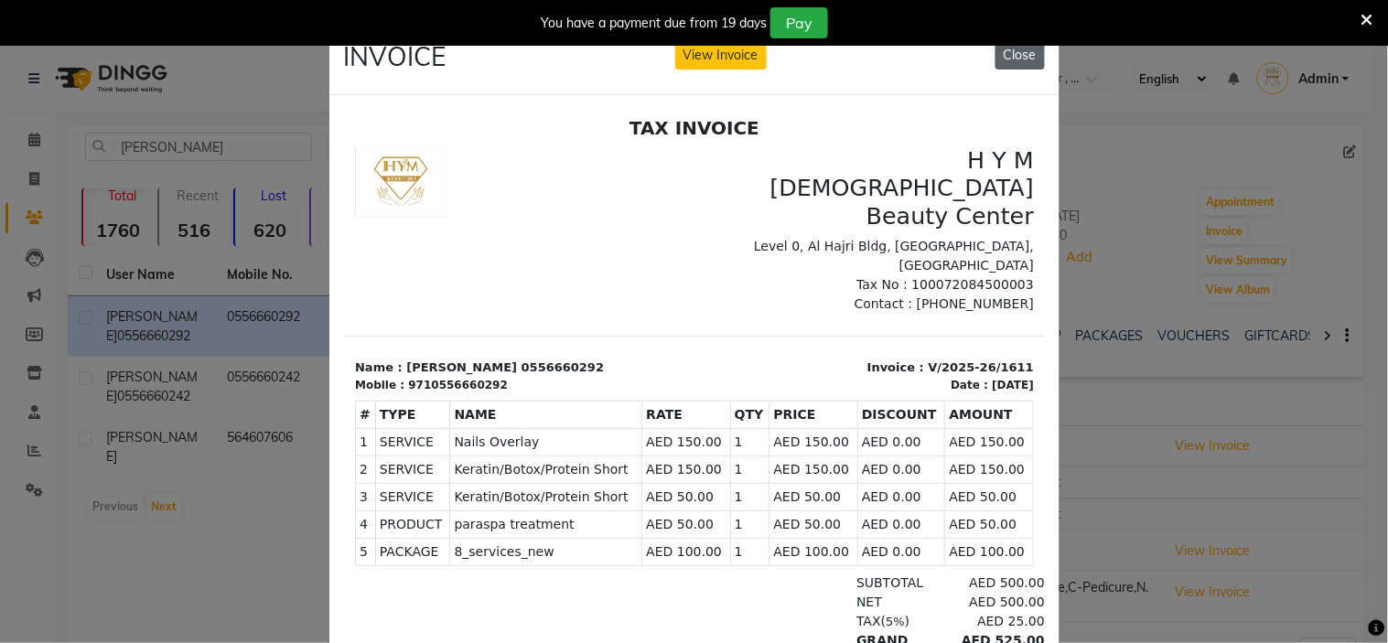
click at [1012, 58] on button "Close" at bounding box center [1019, 55] width 49 height 28
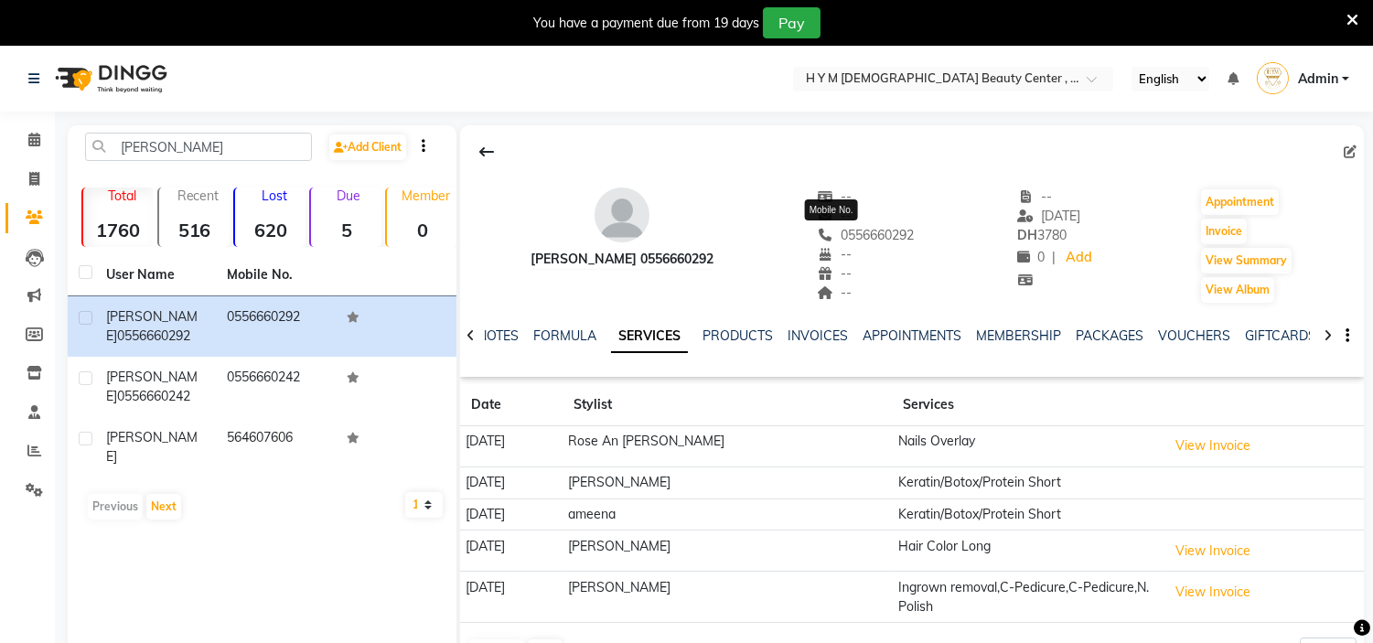
click at [869, 232] on span "0556660292" at bounding box center [865, 235] width 97 height 16
copy span "0556660292"
drag, startPoint x: 38, startPoint y: 181, endPoint x: 52, endPoint y: 186, distance: 15.3
click at [38, 181] on icon at bounding box center [34, 179] width 10 height 14
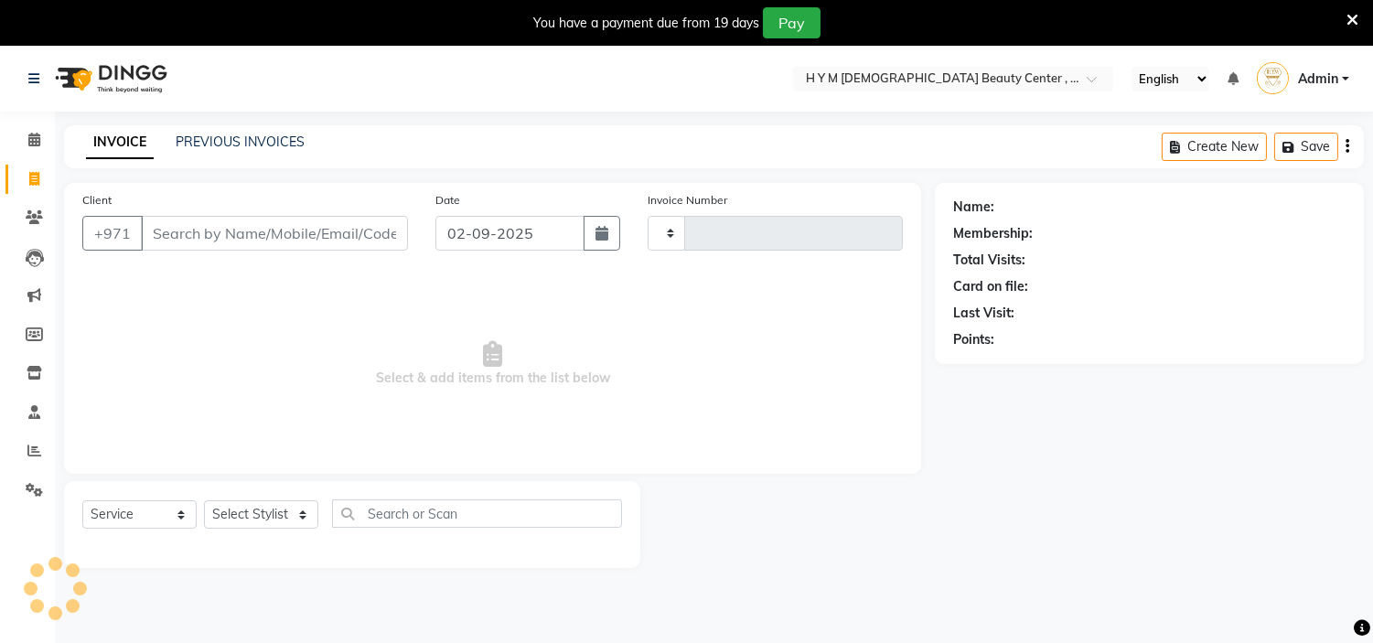
scroll to position [46, 0]
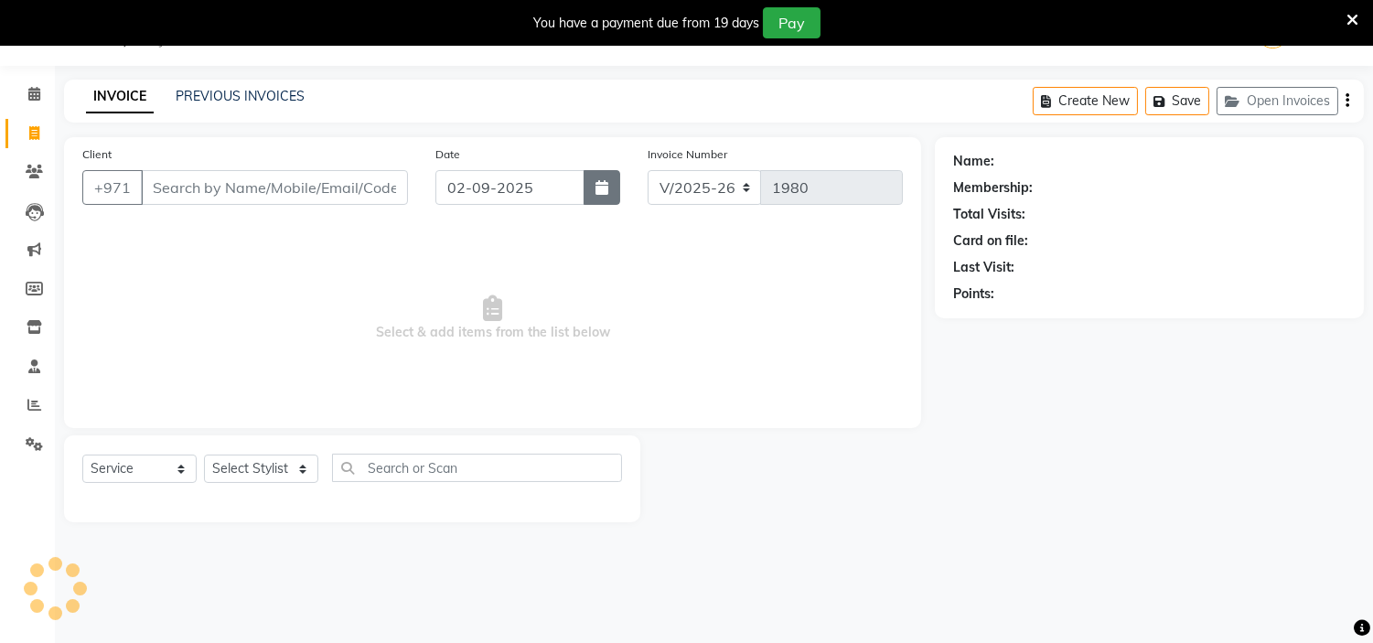
click at [601, 187] on icon "button" at bounding box center [602, 187] width 13 height 15
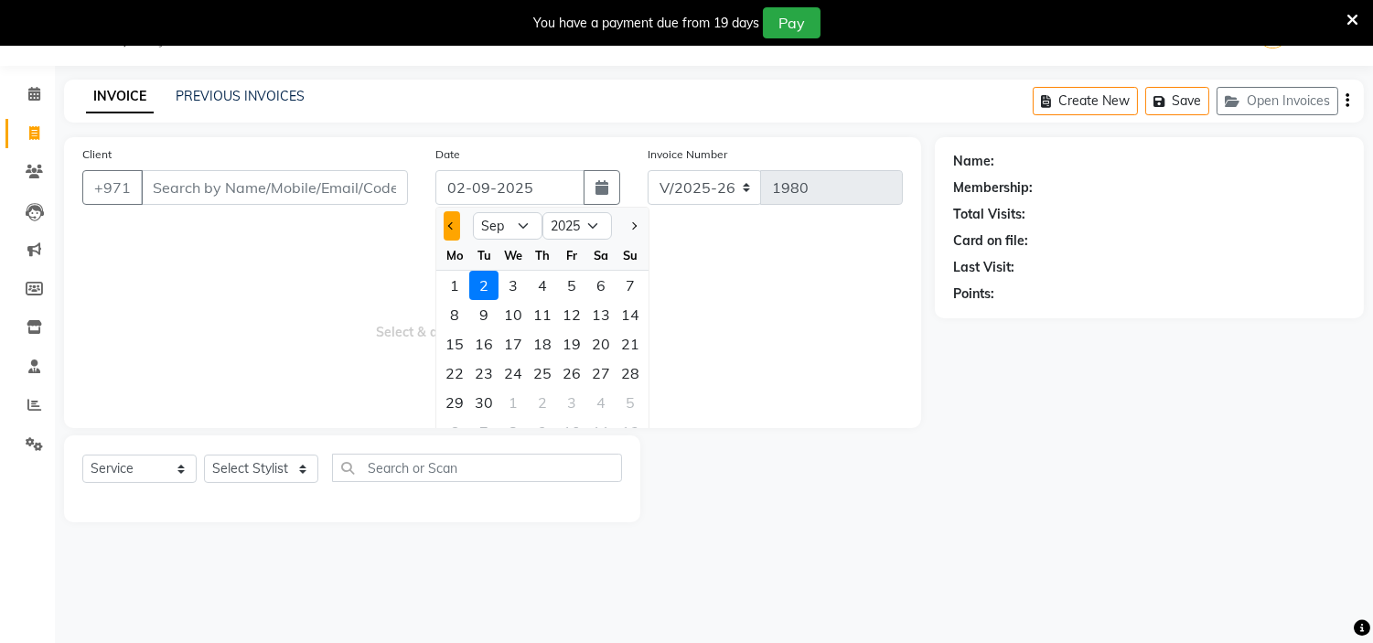
click at [455, 224] on span "Previous month" at bounding box center [451, 225] width 7 height 7
click at [599, 285] on div "2" at bounding box center [600, 285] width 29 height 29
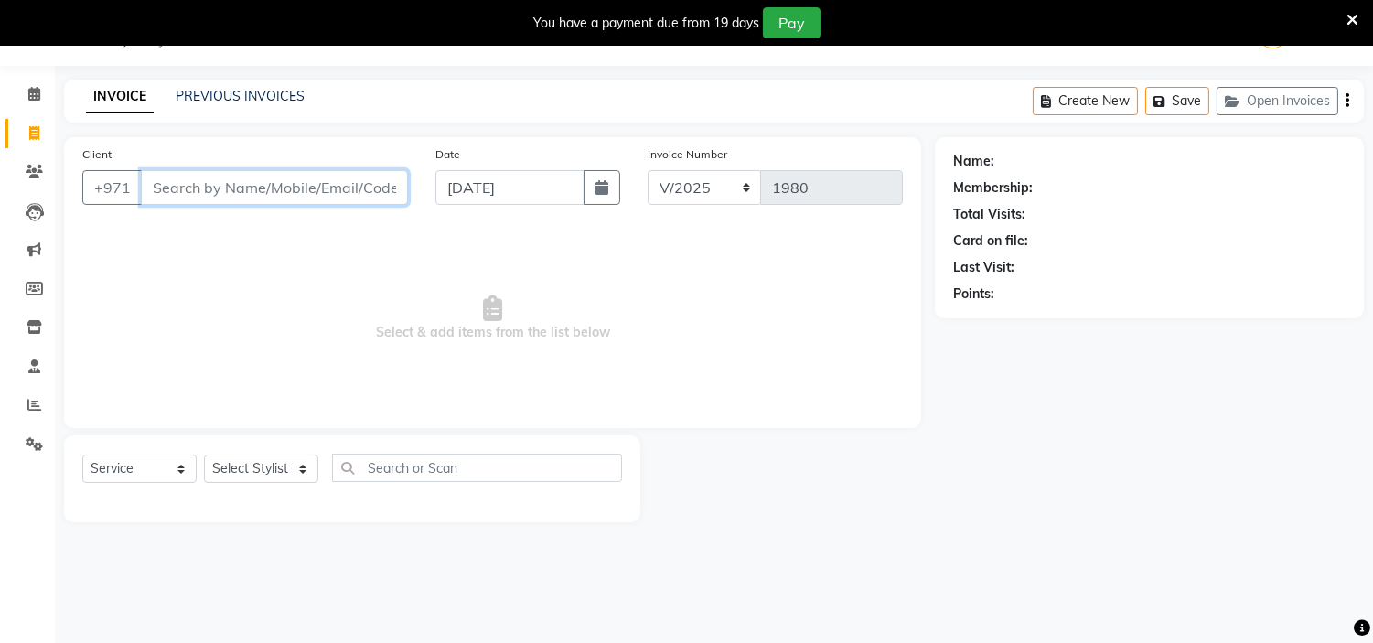
paste input "0556660292"
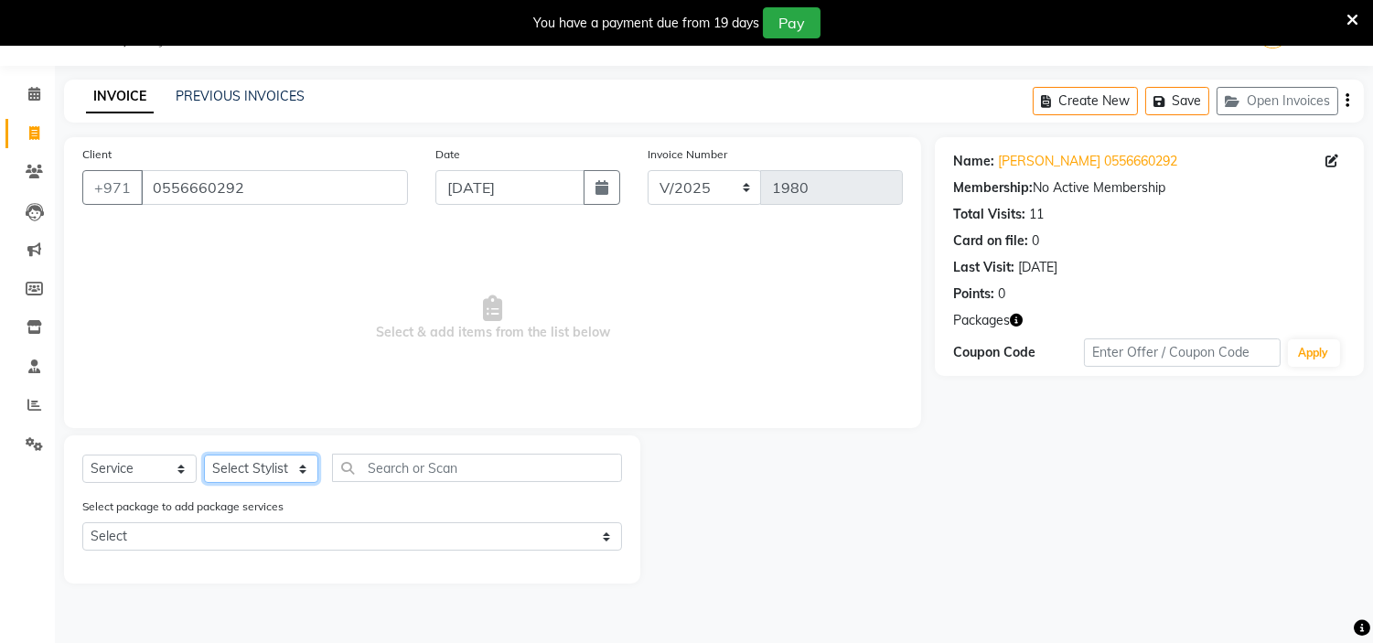
click at [271, 467] on select "Select Stylist [PERSON_NAME] Jheza [PERSON_NAME] [PERSON_NAME] [PERSON_NAME] An…" at bounding box center [261, 469] width 114 height 28
click at [204, 456] on select "Select Stylist [PERSON_NAME] Jheza [PERSON_NAME] [PERSON_NAME] [PERSON_NAME] An…" at bounding box center [261, 469] width 114 height 28
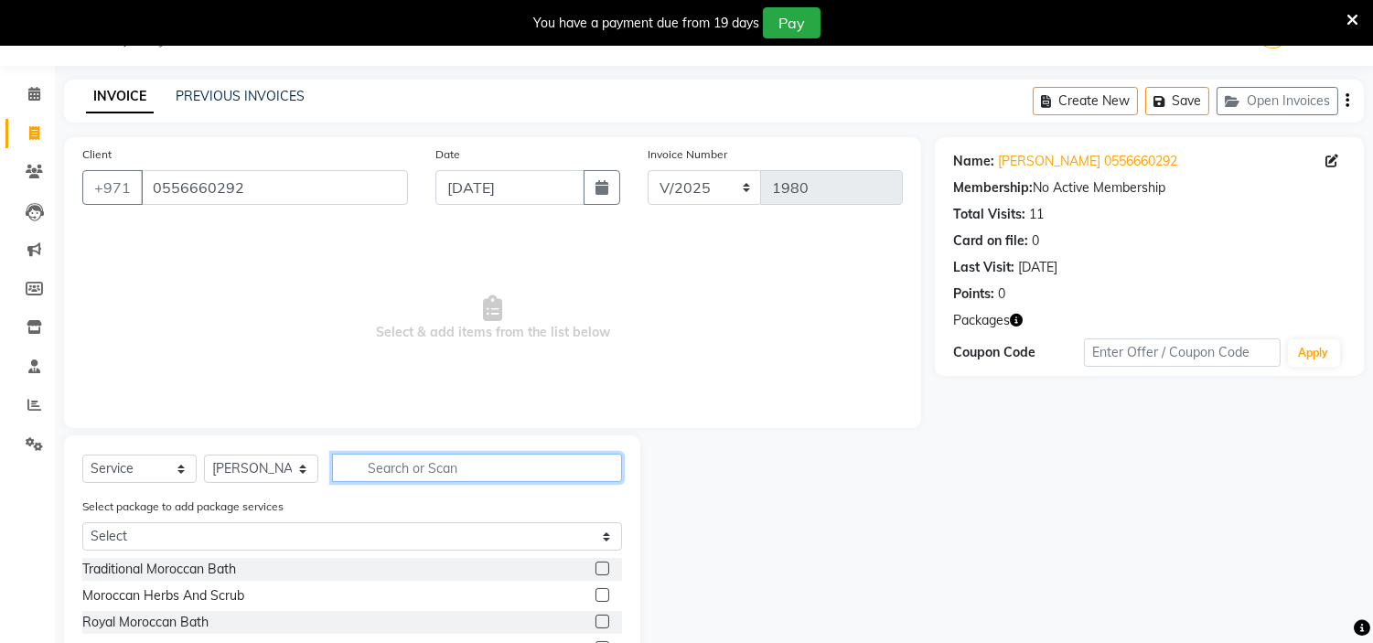
click at [404, 455] on input "text" at bounding box center [477, 468] width 290 height 28
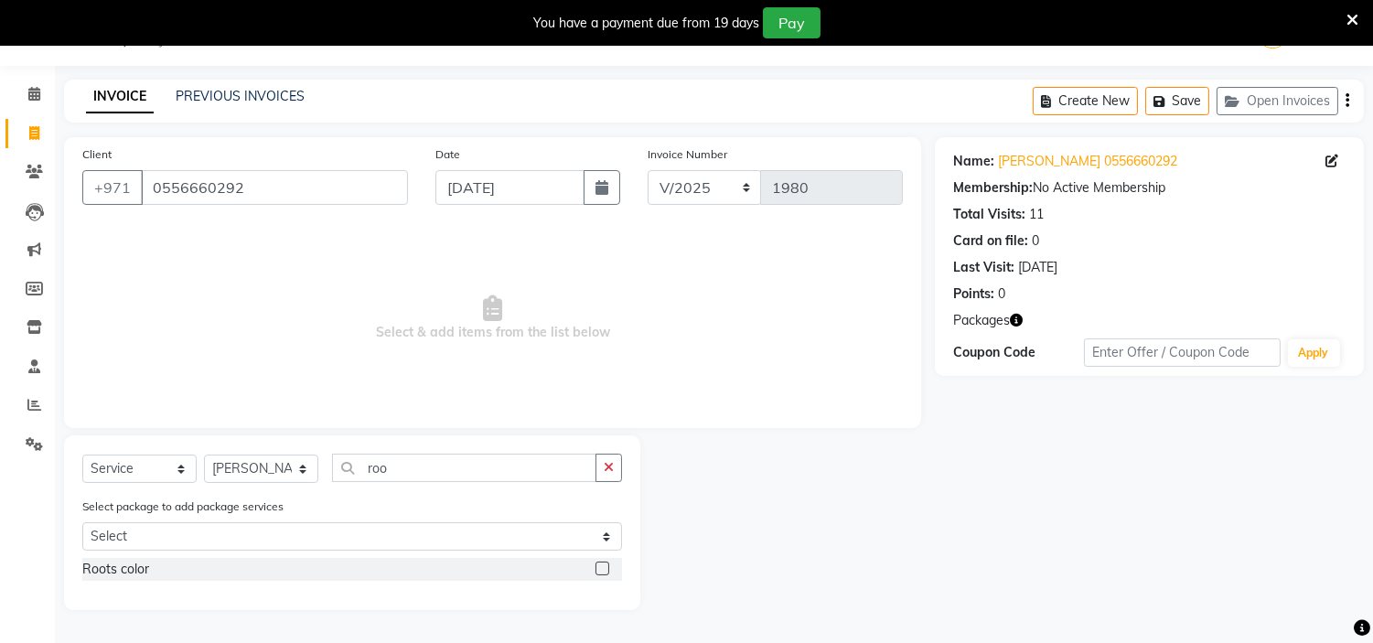
click at [595, 565] on div "Roots color" at bounding box center [352, 569] width 540 height 23
drag, startPoint x: 595, startPoint y: 565, endPoint x: 619, endPoint y: 576, distance: 27.0
click at [596, 565] on label at bounding box center [603, 569] width 14 height 14
click at [596, 565] on input "checkbox" at bounding box center [602, 570] width 12 height 12
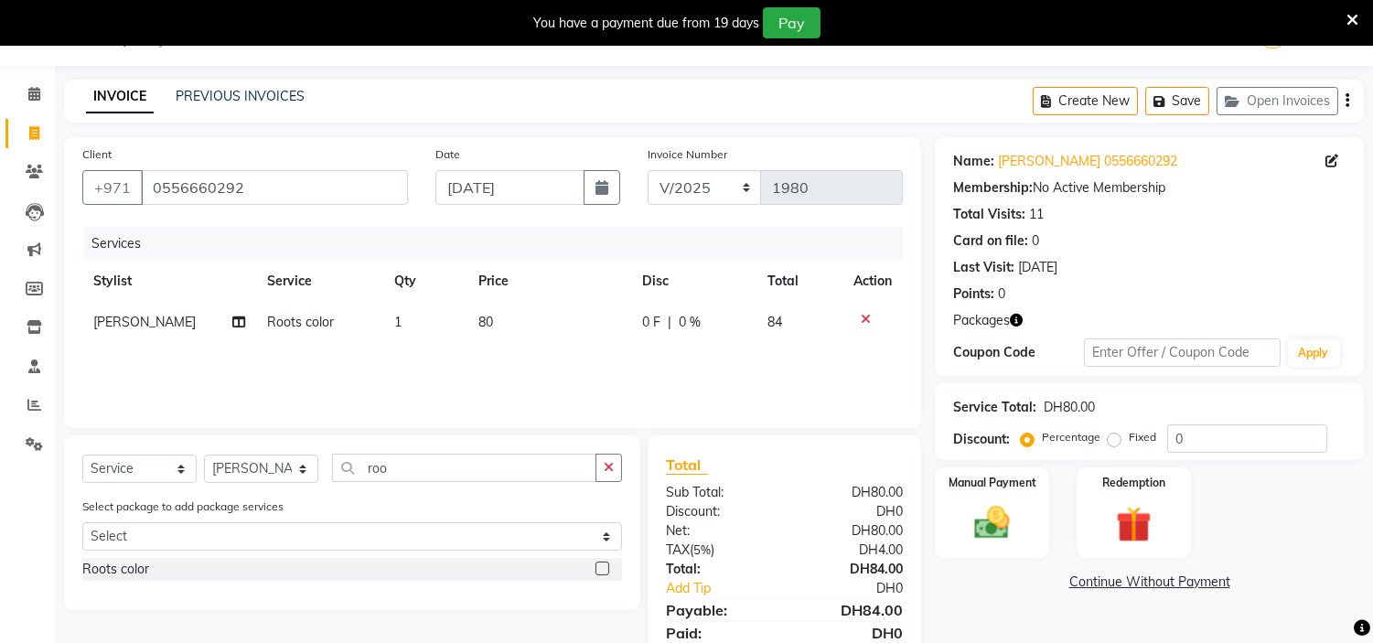
click at [597, 565] on label at bounding box center [603, 569] width 14 height 14
click at [597, 565] on input "checkbox" at bounding box center [602, 570] width 12 height 12
click at [600, 568] on label at bounding box center [603, 569] width 14 height 14
click at [600, 568] on input "checkbox" at bounding box center [602, 570] width 12 height 12
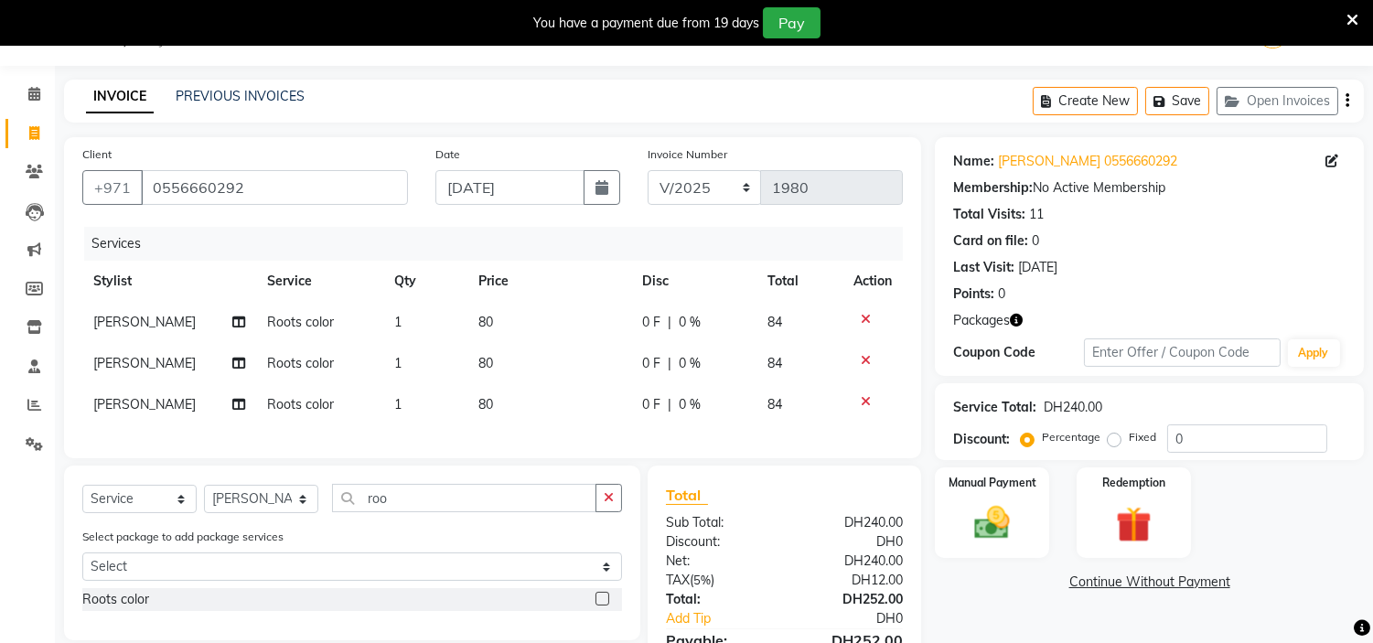
drag, startPoint x: 608, startPoint y: 626, endPoint x: 602, endPoint y: 616, distance: 11.9
click at [608, 615] on div "Roots color" at bounding box center [352, 601] width 540 height 27
click at [602, 606] on label at bounding box center [603, 599] width 14 height 14
click at [602, 606] on input "checkbox" at bounding box center [602, 600] width 12 height 12
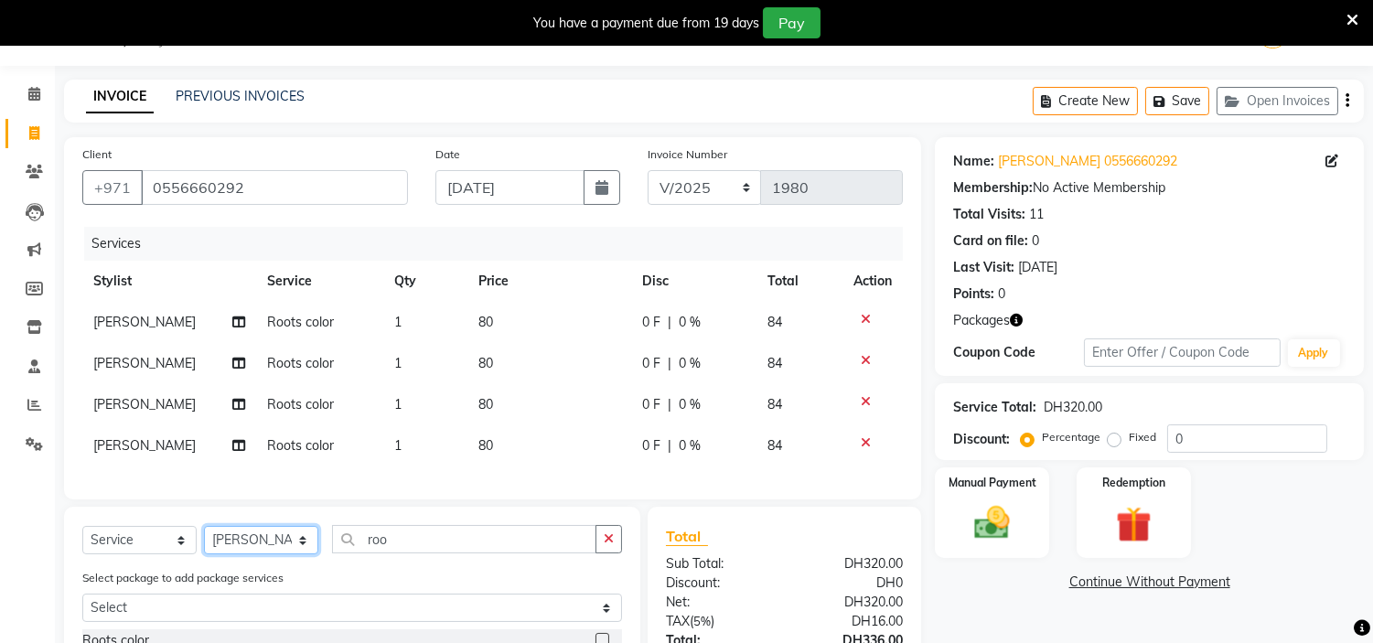
click at [262, 550] on select "Select Stylist [PERSON_NAME] Jheza [PERSON_NAME] [PERSON_NAME] [PERSON_NAME] An…" at bounding box center [261, 540] width 114 height 28
click at [204, 542] on select "Select Stylist [PERSON_NAME] Jheza [PERSON_NAME] [PERSON_NAME] [PERSON_NAME] An…" at bounding box center [261, 540] width 114 height 28
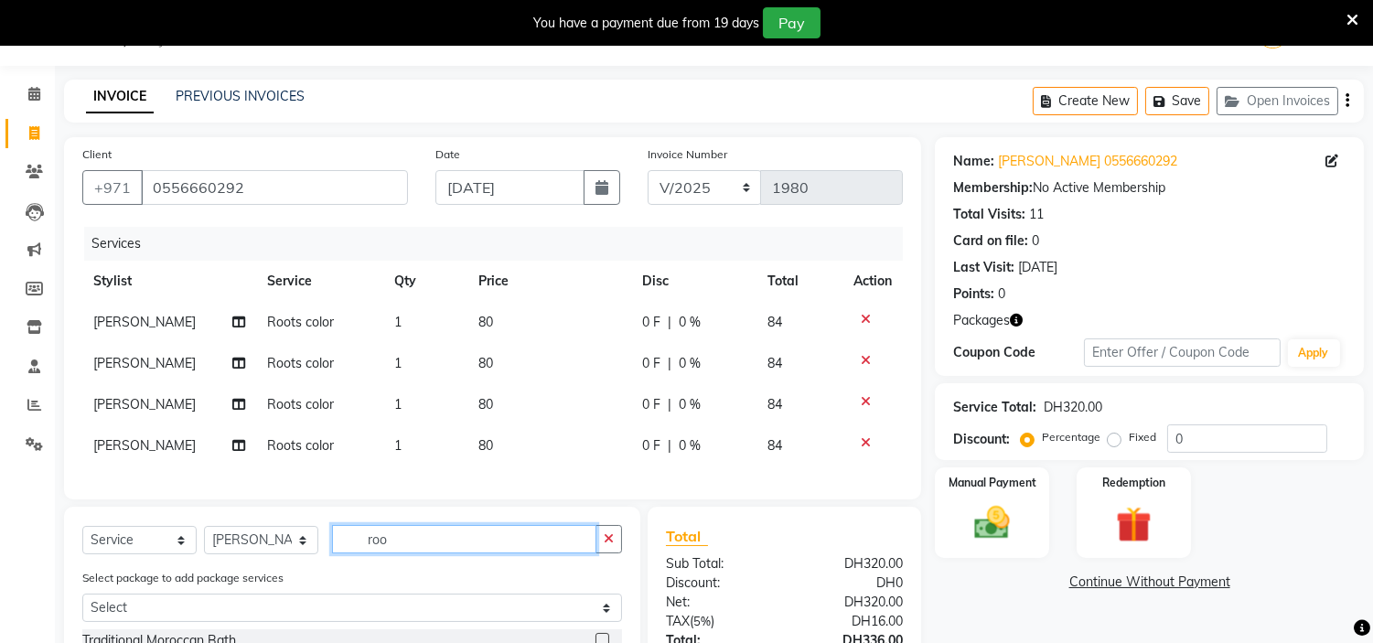
drag, startPoint x: 439, startPoint y: 553, endPoint x: 171, endPoint y: 559, distance: 268.1
click at [171, 559] on div "Select Service Product Membership Package Voucher Prepaid Gift Card Select Styl…" at bounding box center [352, 546] width 540 height 43
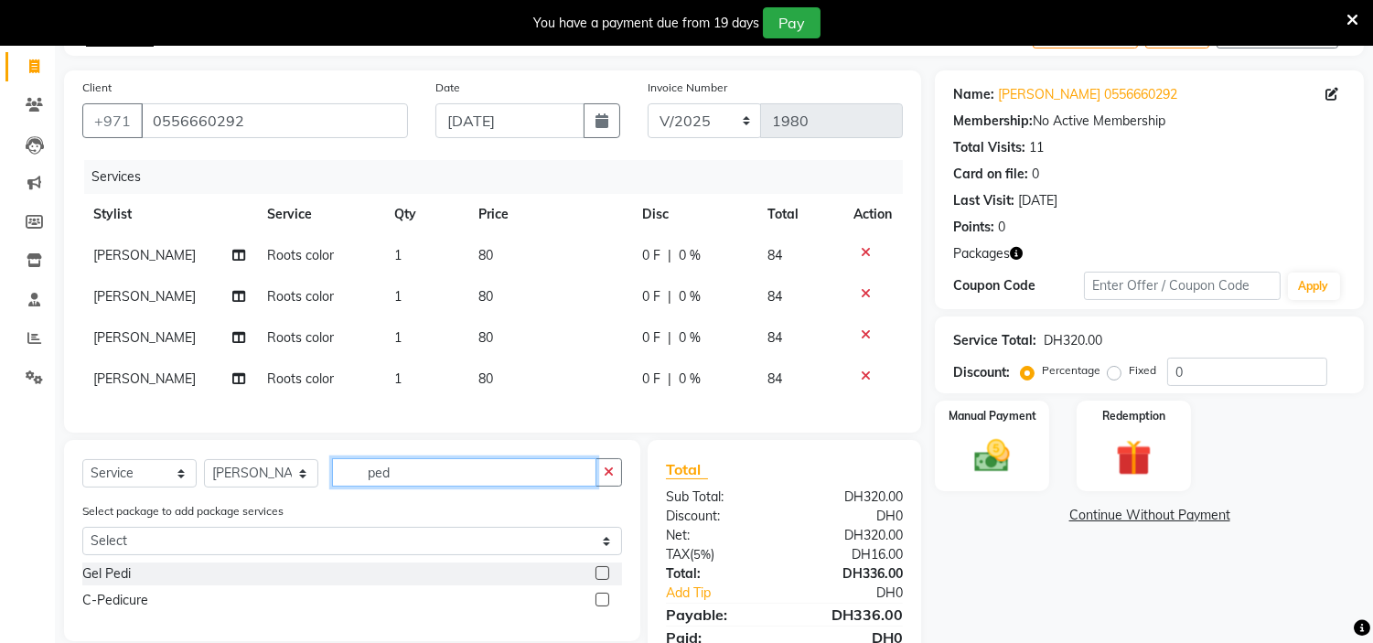
scroll to position [147, 0]
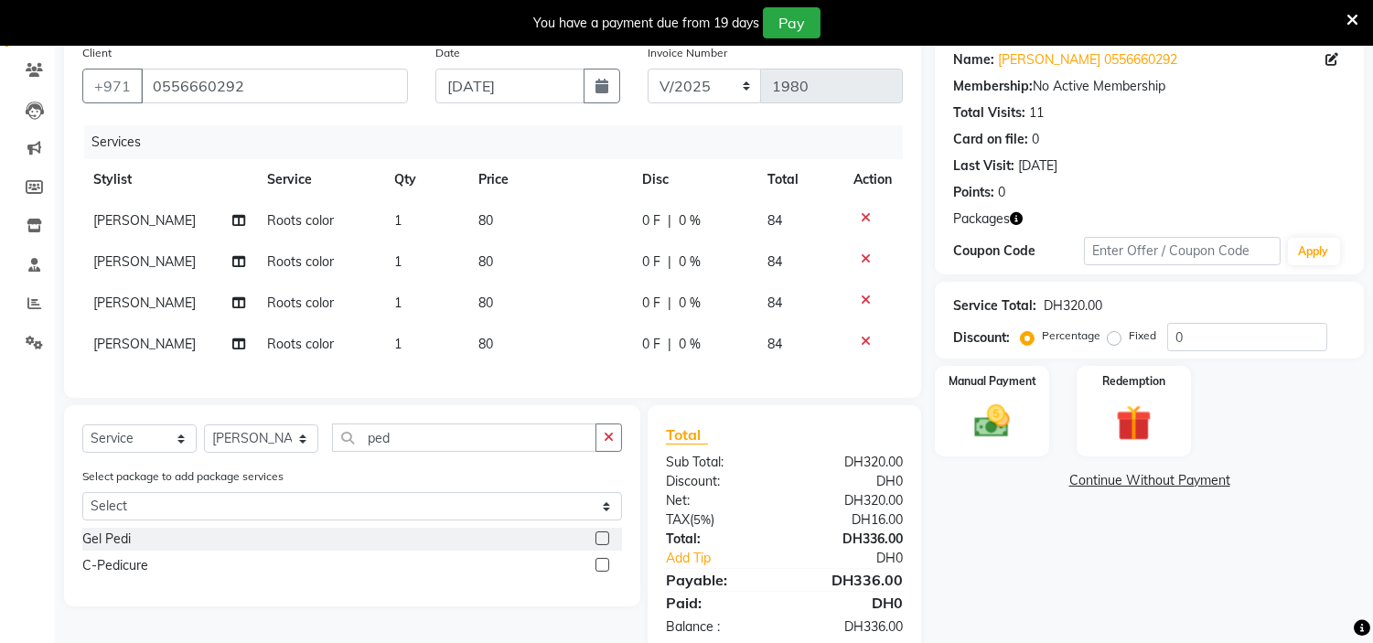
click at [602, 572] on label at bounding box center [603, 565] width 14 height 14
click at [602, 572] on input "checkbox" at bounding box center [602, 566] width 12 height 12
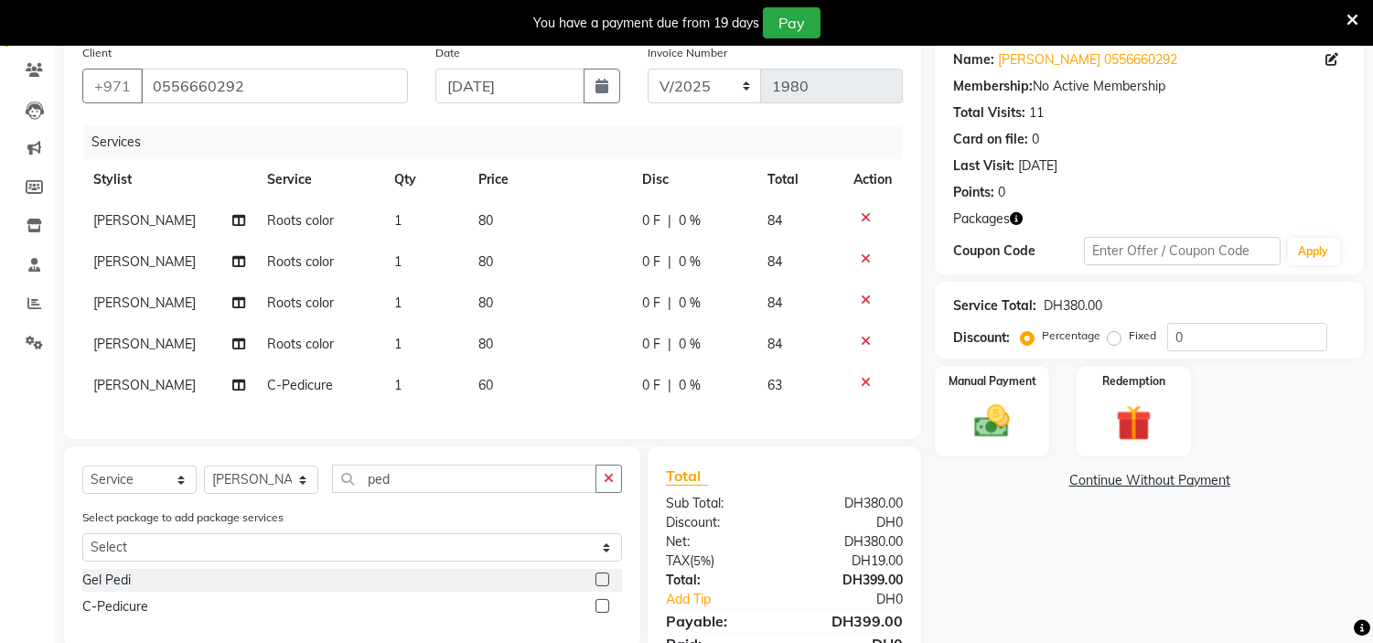
click at [605, 613] on label at bounding box center [603, 606] width 14 height 14
click at [605, 613] on input "checkbox" at bounding box center [602, 607] width 12 height 12
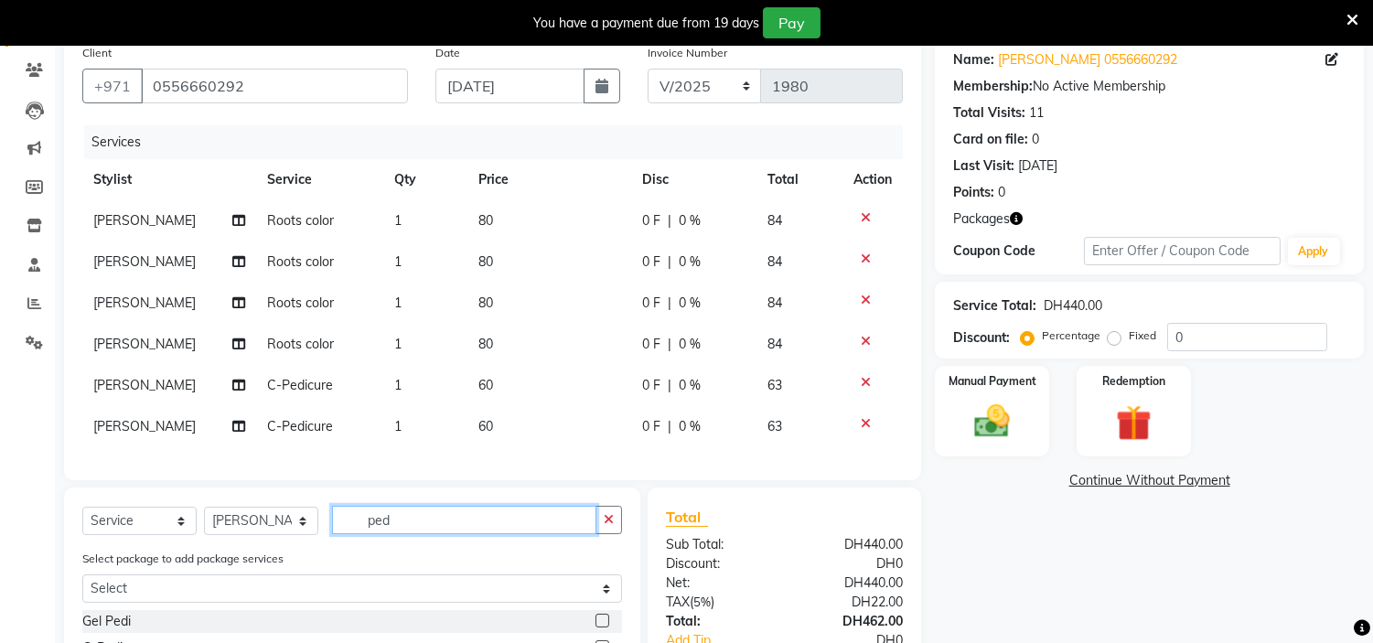
drag, startPoint x: 217, startPoint y: 525, endPoint x: 58, endPoint y: 523, distance: 159.2
click at [68, 525] on div "Select Service Product Membership Package Voucher Prepaid Gift Card Select Styl…" at bounding box center [352, 588] width 576 height 201
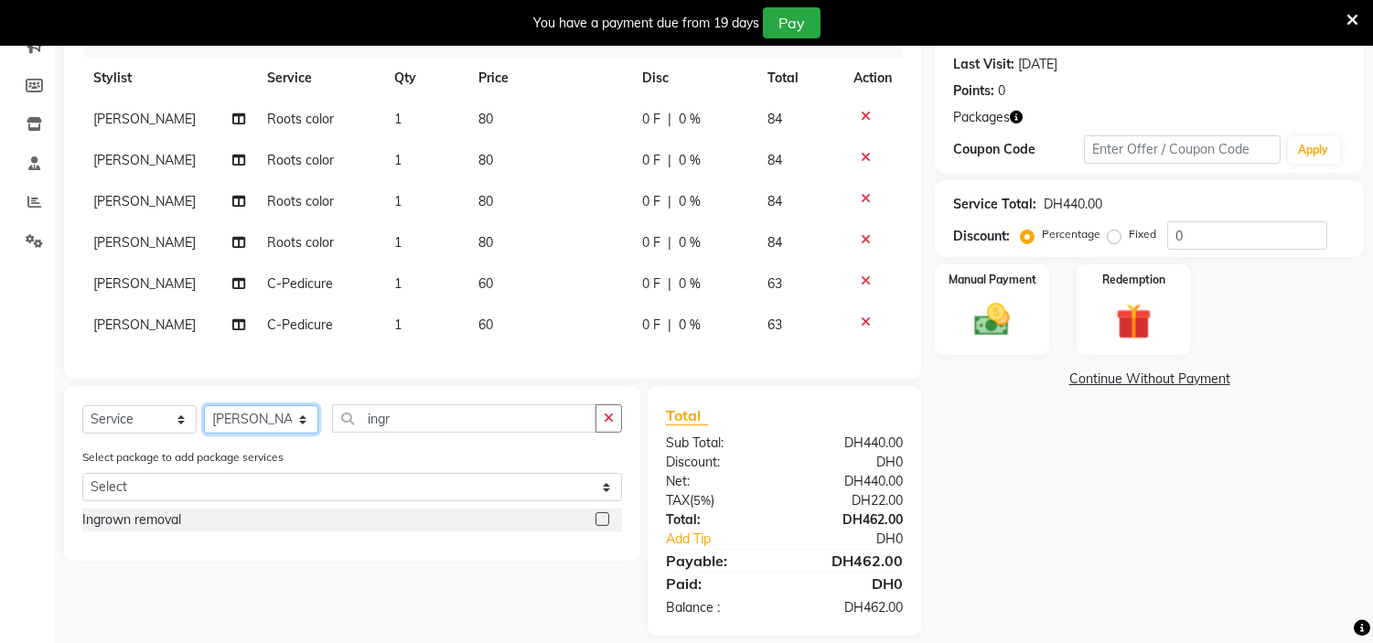
click at [305, 433] on select "Select Stylist [PERSON_NAME] Jheza [PERSON_NAME] [PERSON_NAME] [PERSON_NAME] An…" at bounding box center [261, 419] width 114 height 28
click at [204, 421] on select "Select Stylist [PERSON_NAME] Jheza [PERSON_NAME] [PERSON_NAME] [PERSON_NAME] An…" at bounding box center [261, 419] width 114 height 28
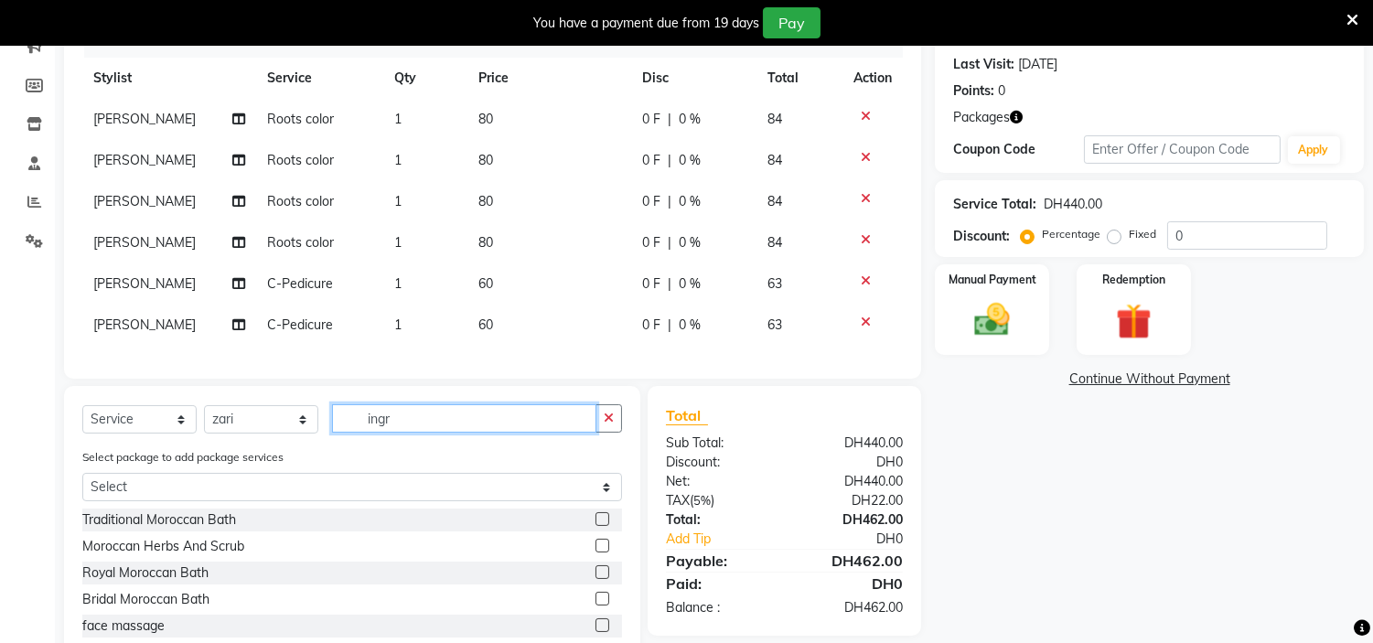
click at [422, 432] on input "ingr" at bounding box center [464, 418] width 264 height 28
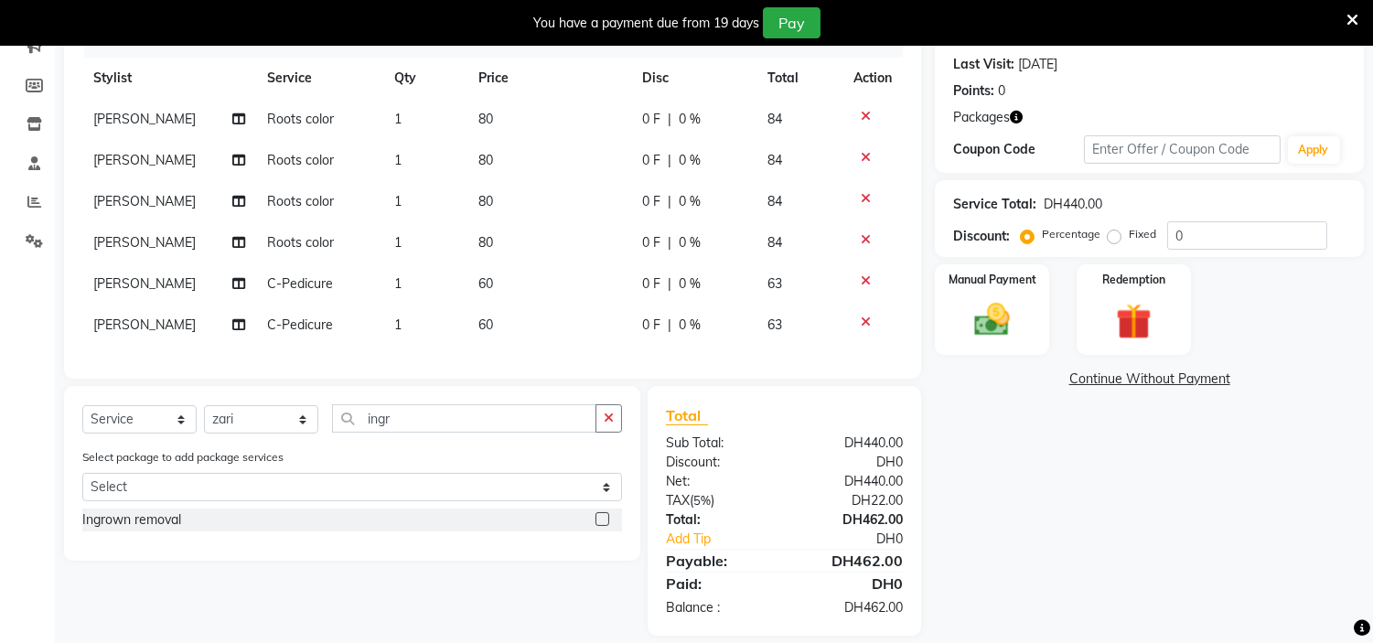
click at [598, 526] on label at bounding box center [603, 519] width 14 height 14
click at [598, 526] on input "checkbox" at bounding box center [602, 520] width 12 height 12
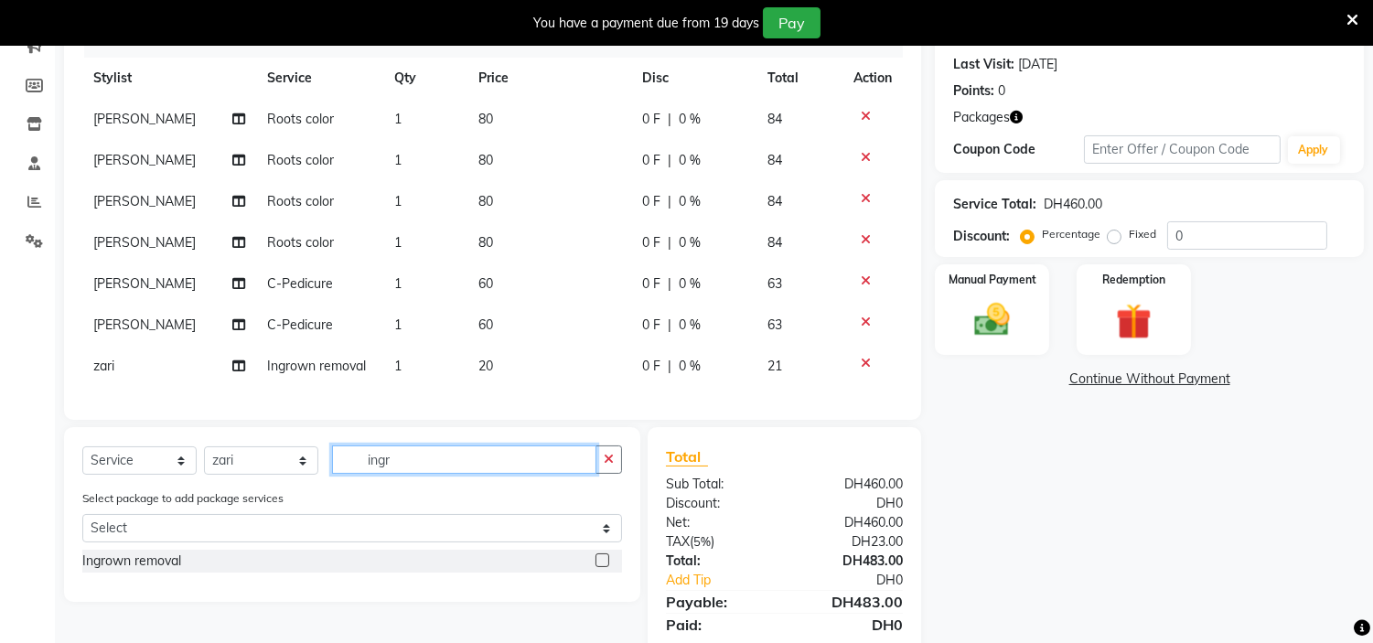
drag, startPoint x: 489, startPoint y: 476, endPoint x: 38, endPoint y: 474, distance: 451.9
click at [41, 477] on app-home "Select Location × H Y M [DEMOGRAPHIC_DATA] Beauty Center , [GEOGRAPHIC_DATA] En…" at bounding box center [686, 250] width 1373 height 907
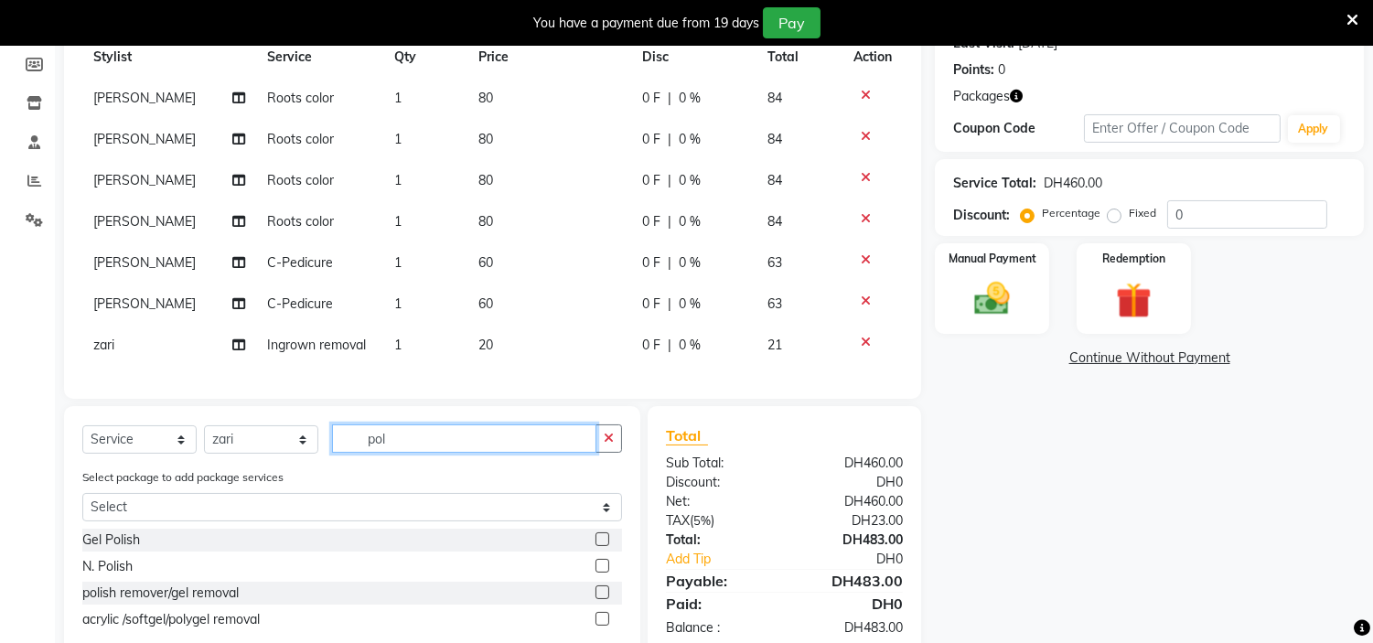
scroll to position [271, 0]
click at [602, 572] on label at bounding box center [603, 565] width 14 height 14
click at [602, 572] on input "checkbox" at bounding box center [602, 566] width 12 height 12
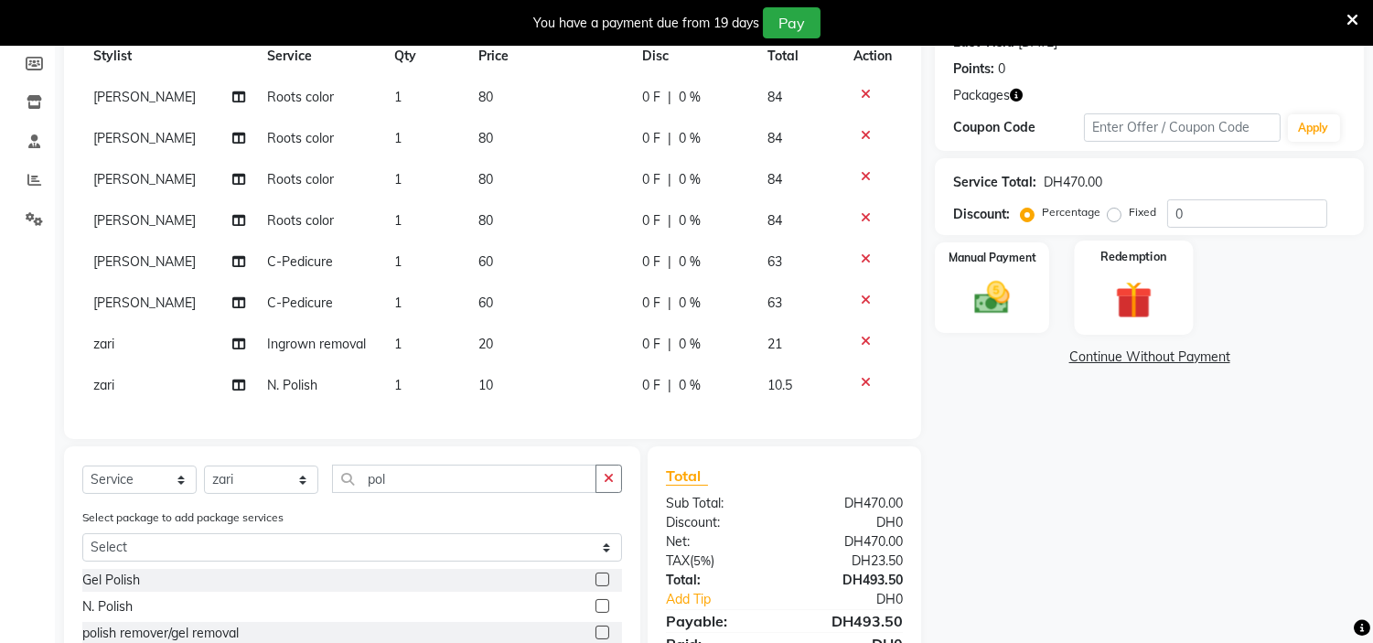
click at [1147, 328] on div "Redemption" at bounding box center [1133, 287] width 119 height 93
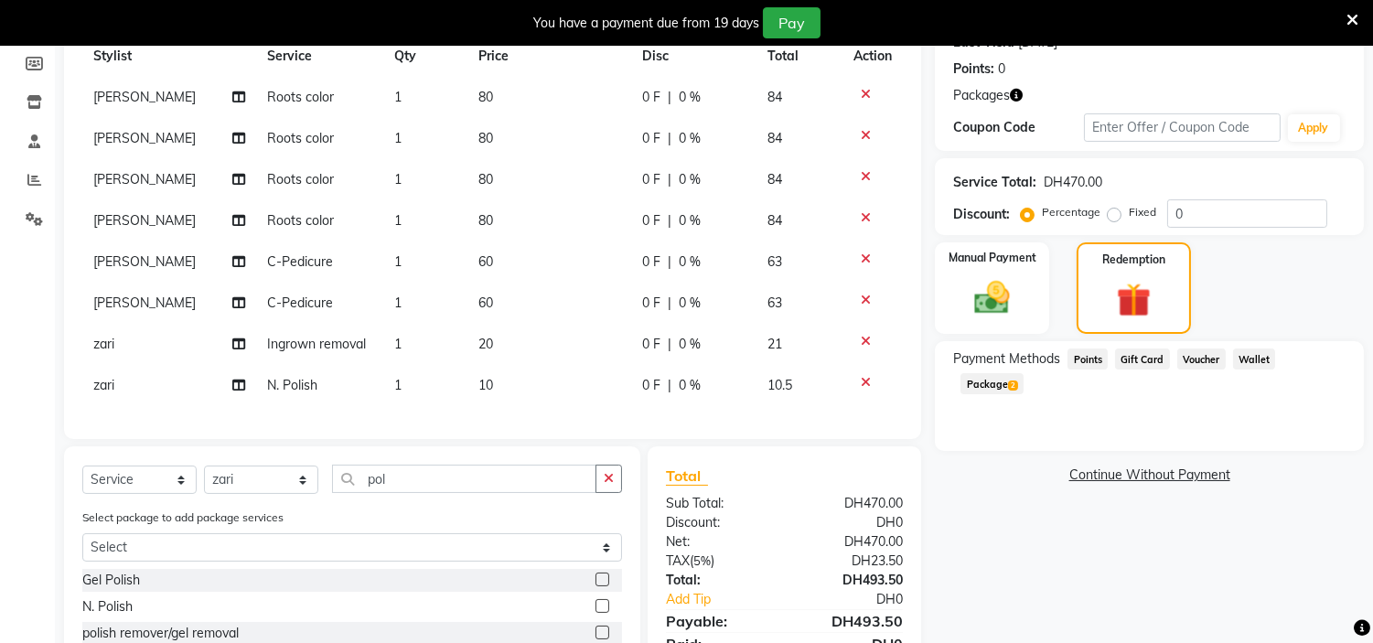
click at [1018, 381] on span "2" at bounding box center [1013, 386] width 10 height 11
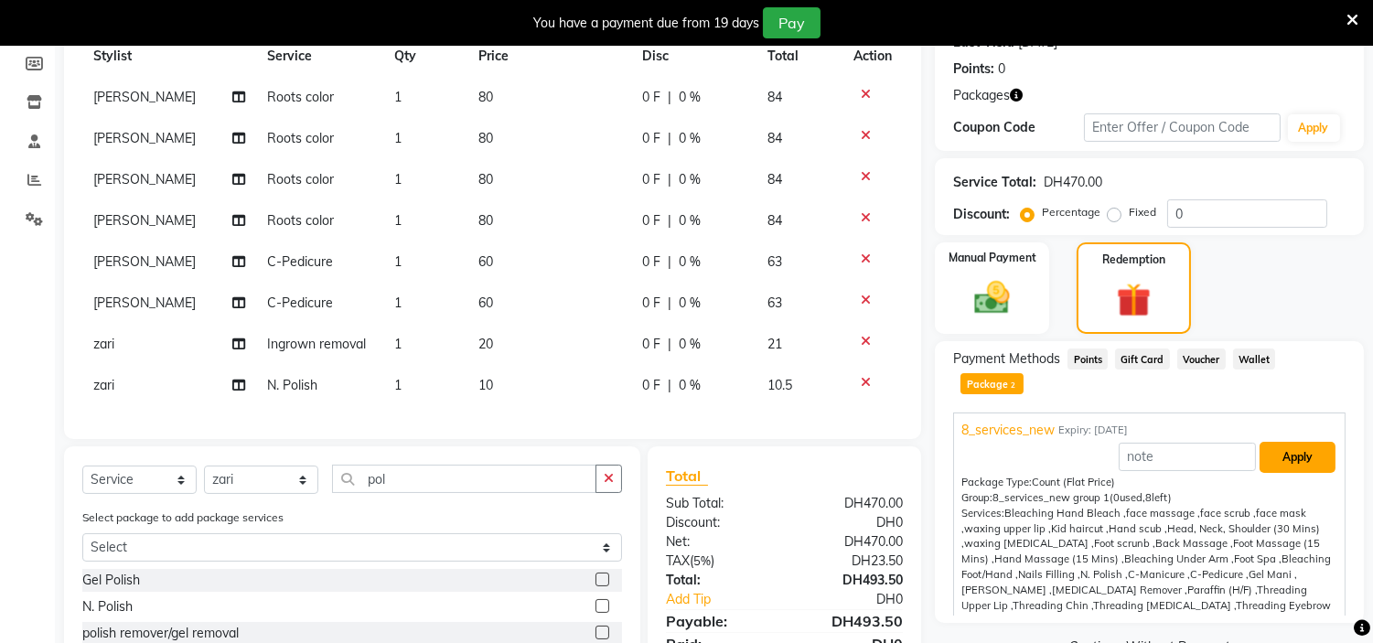
click at [1292, 442] on button "Apply" at bounding box center [1298, 457] width 76 height 31
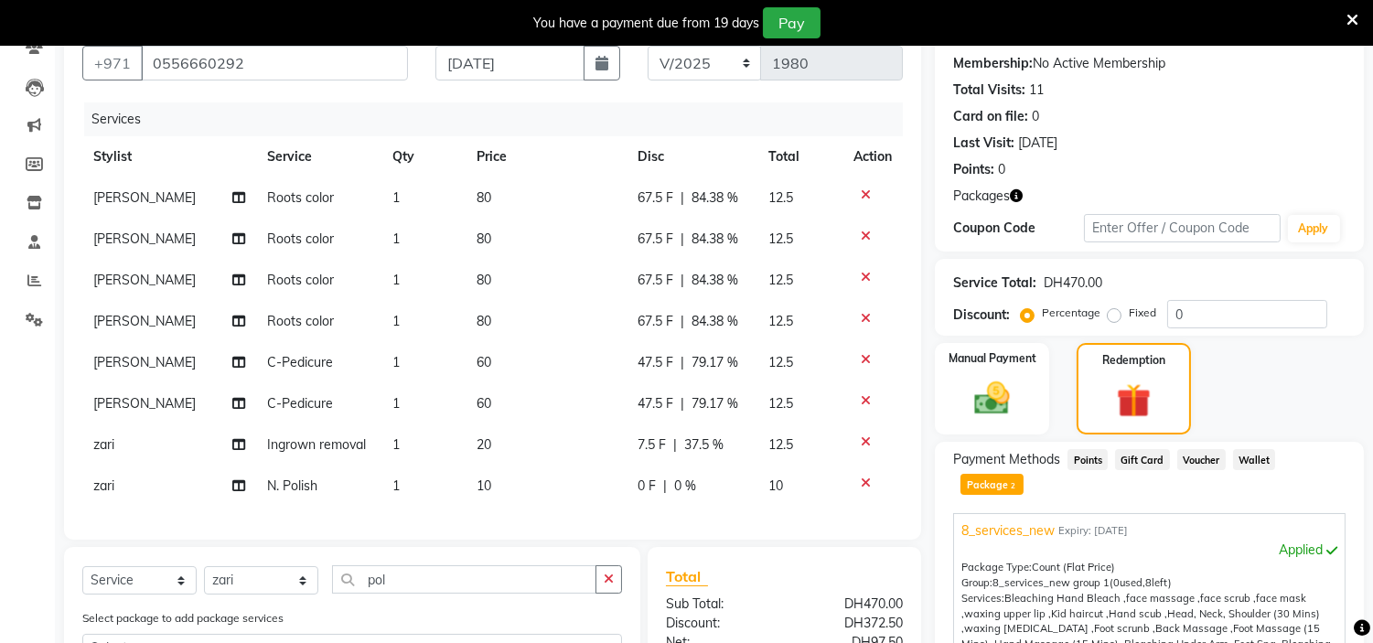
scroll to position [393, 0]
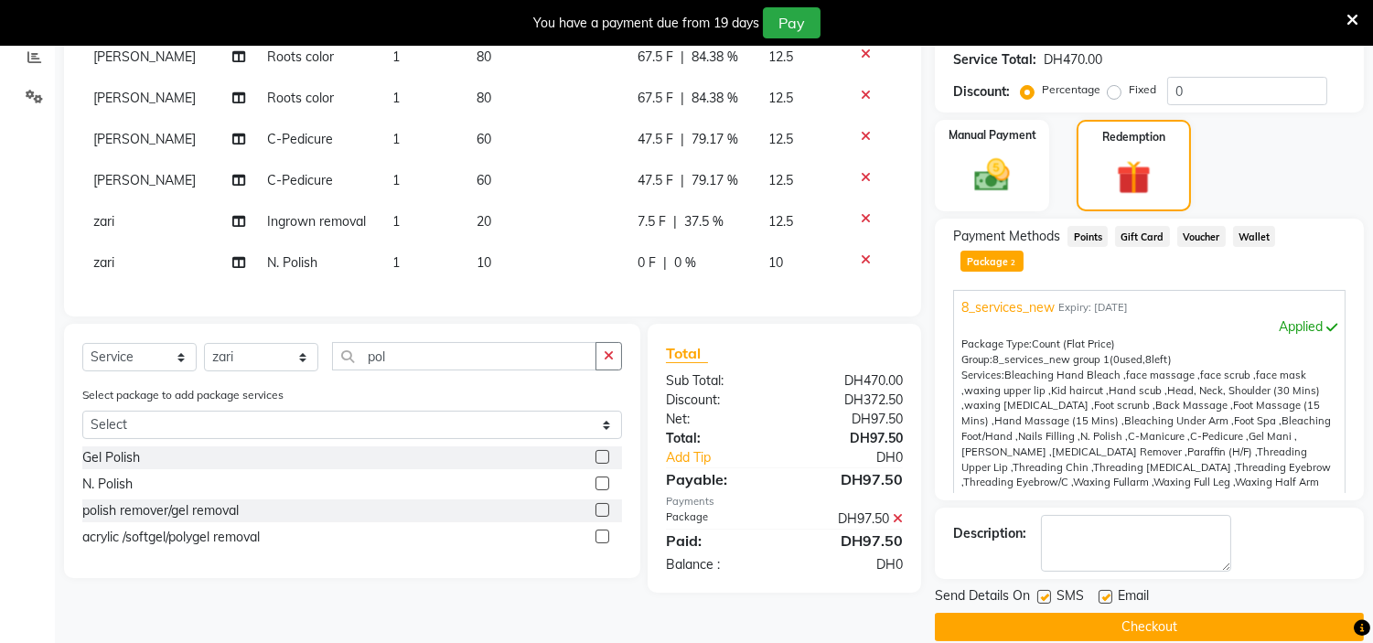
click at [1104, 590] on label at bounding box center [1106, 597] width 14 height 14
click at [1104, 592] on input "checkbox" at bounding box center [1105, 598] width 12 height 12
click at [1046, 590] on label at bounding box center [1044, 597] width 14 height 14
click at [1046, 592] on input "checkbox" at bounding box center [1043, 598] width 12 height 12
click at [1045, 613] on button "Checkout" at bounding box center [1149, 627] width 429 height 28
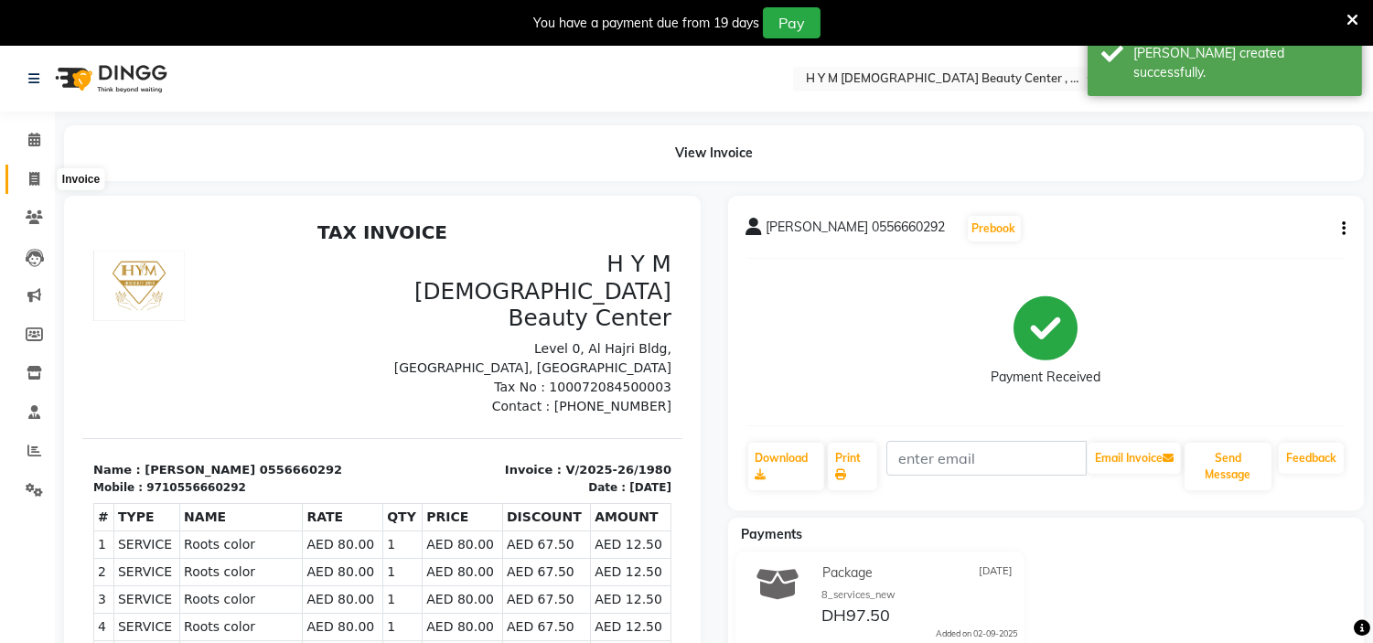
click at [21, 177] on span at bounding box center [34, 179] width 32 height 21
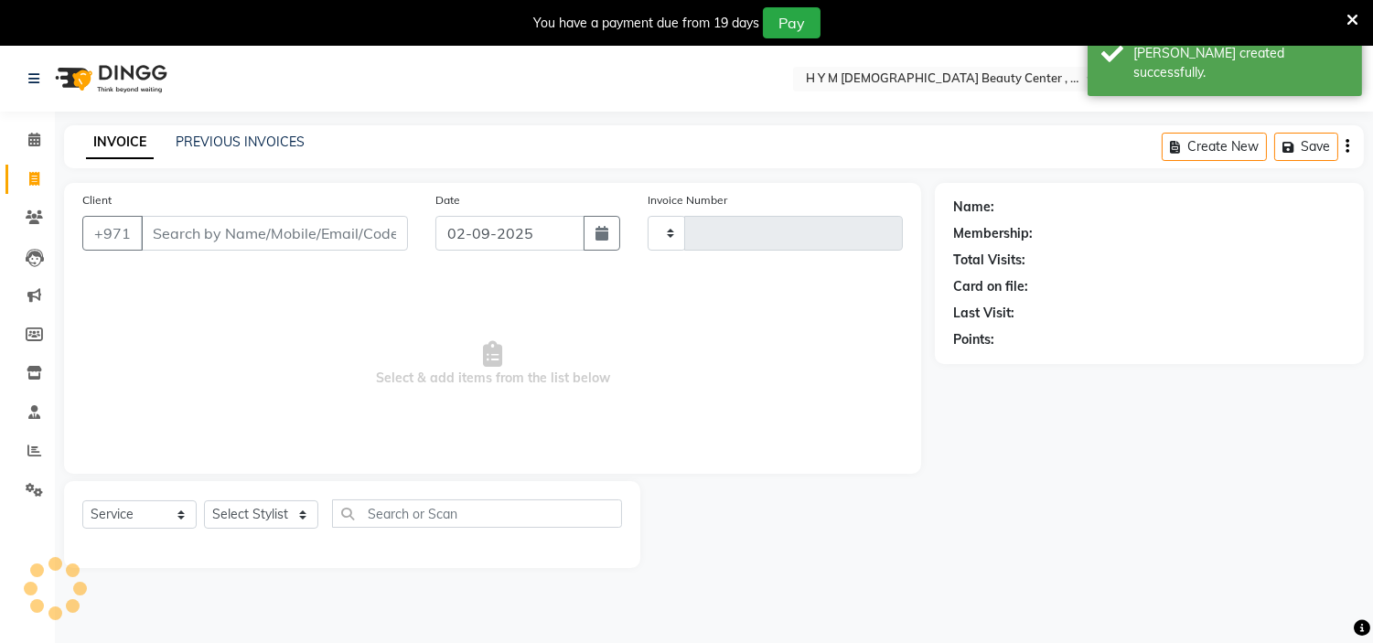
scroll to position [46, 0]
